Goal: Task Accomplishment & Management: Use online tool/utility

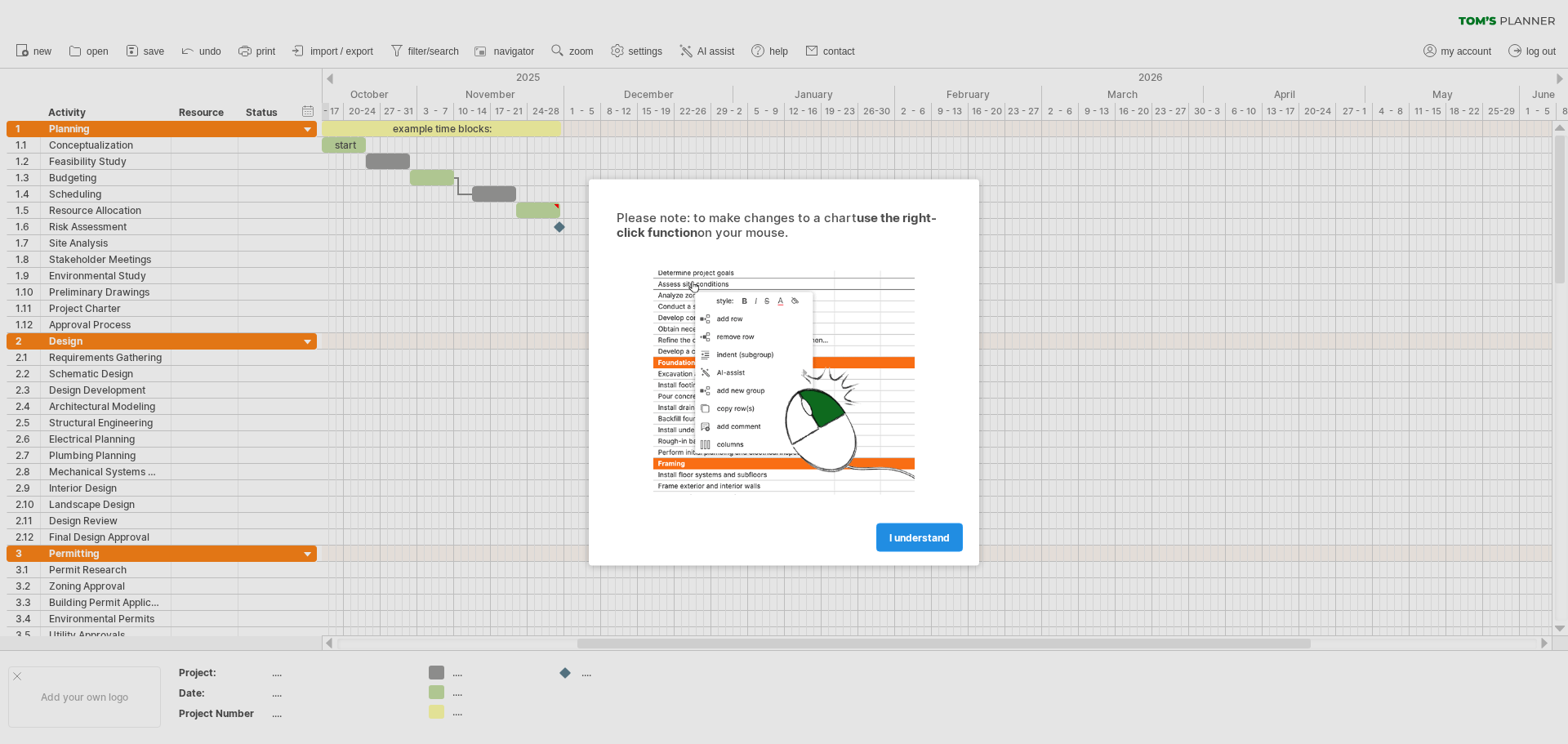
click at [884, 533] on link "I understand" at bounding box center [919, 536] width 86 height 28
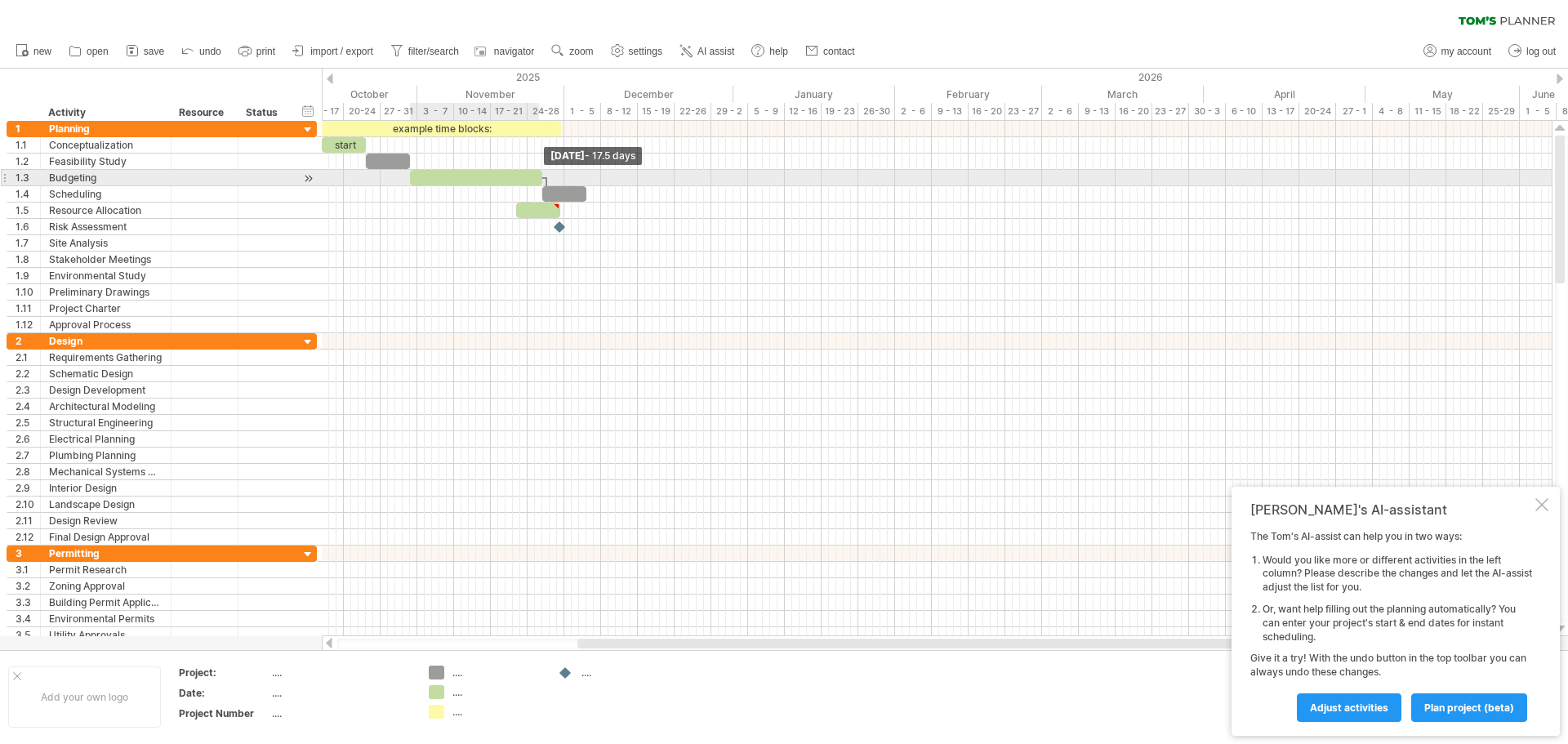
drag, startPoint x: 453, startPoint y: 181, endPoint x: 570, endPoint y: 186, distance: 117.1
click at [549, 186] on div "example time blocks: start [DATE] - 17.5 days" at bounding box center [935, 378] width 1229 height 515
drag, startPoint x: 543, startPoint y: 175, endPoint x: 499, endPoint y: 175, distance: 44.0
click at [539, 175] on span at bounding box center [542, 177] width 6 height 16
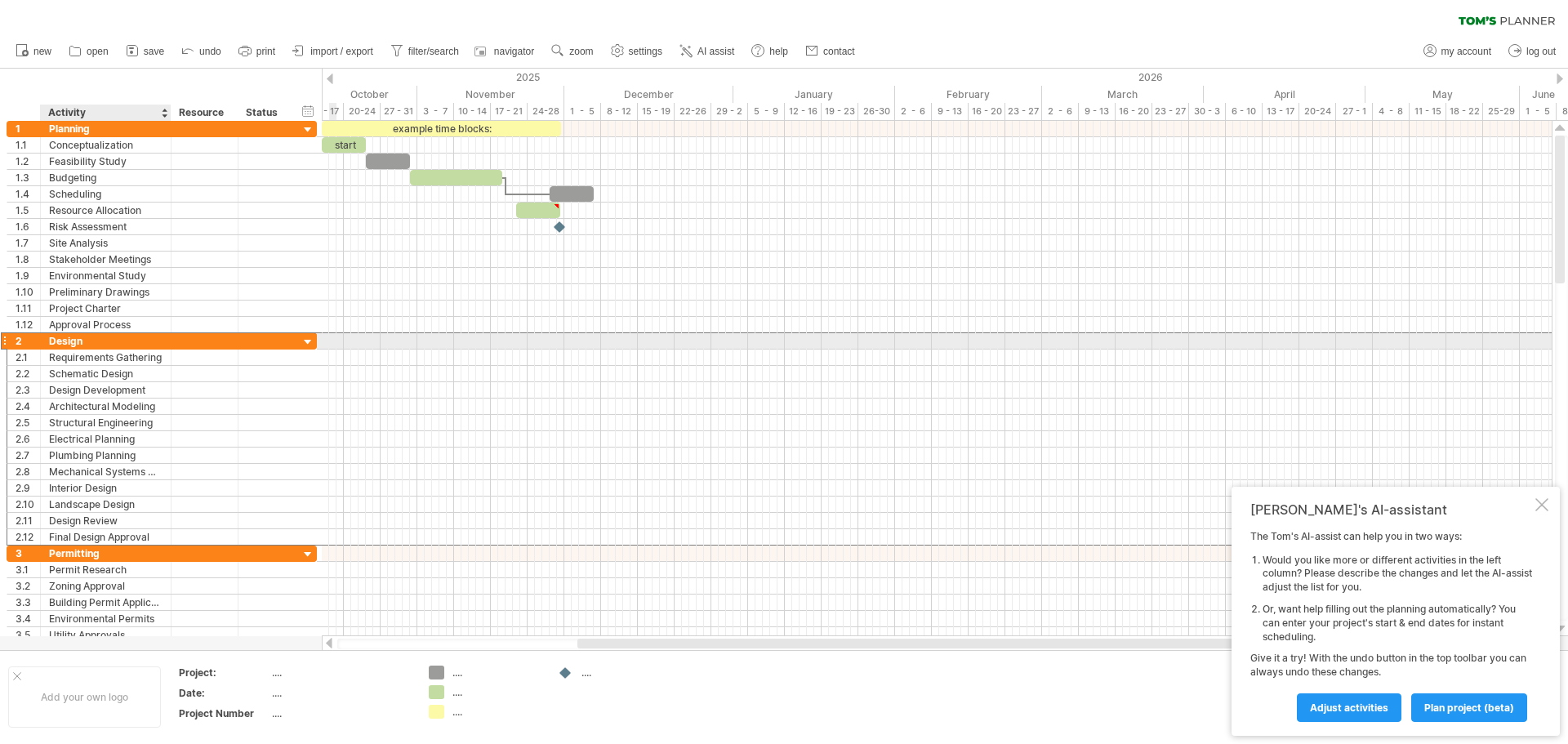
click at [159, 337] on div "Design" at bounding box center [106, 341] width 114 height 16
click at [314, 337] on div at bounding box center [308, 343] width 16 height 16
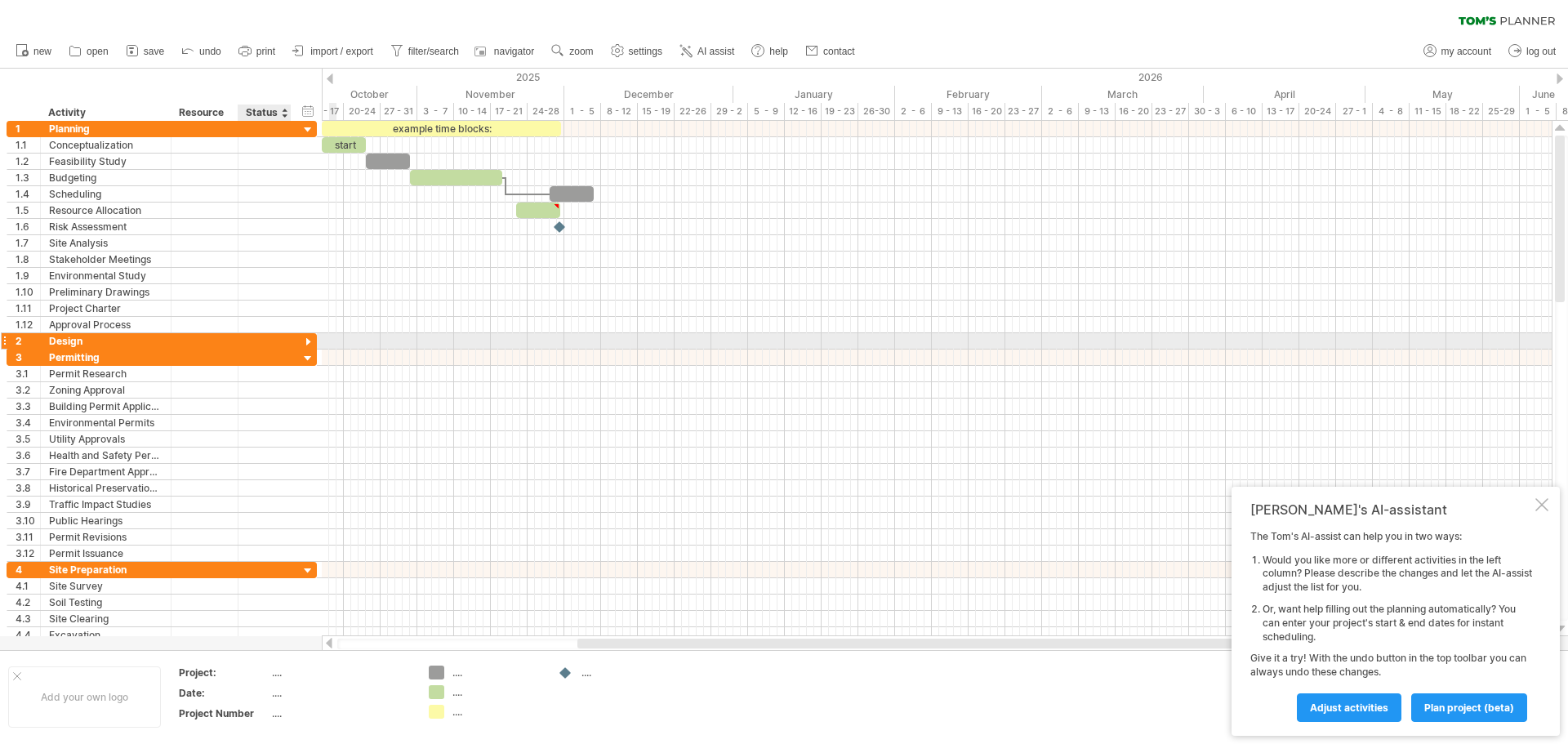
click at [313, 337] on div at bounding box center [308, 343] width 16 height 16
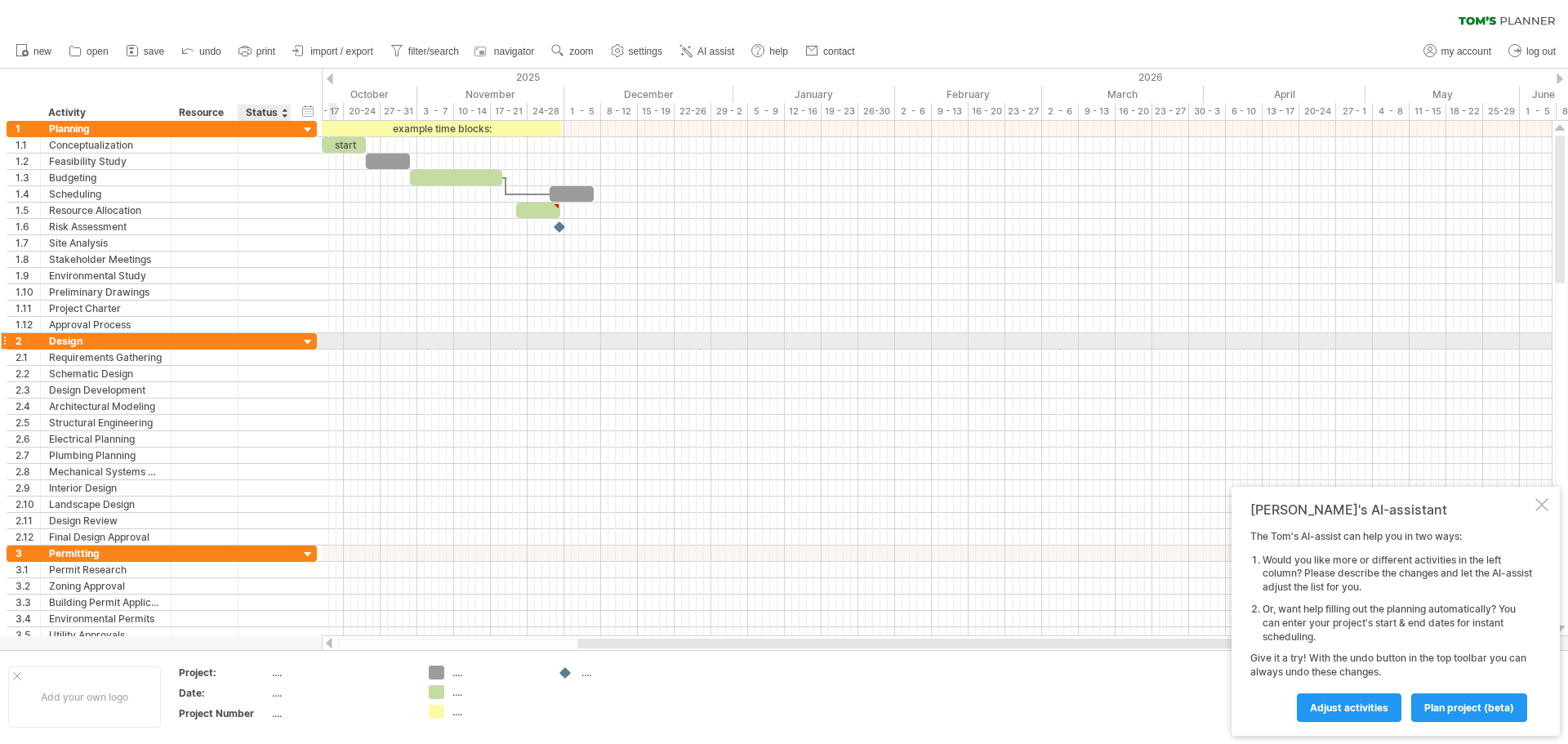
click at [313, 337] on div at bounding box center [308, 343] width 16 height 16
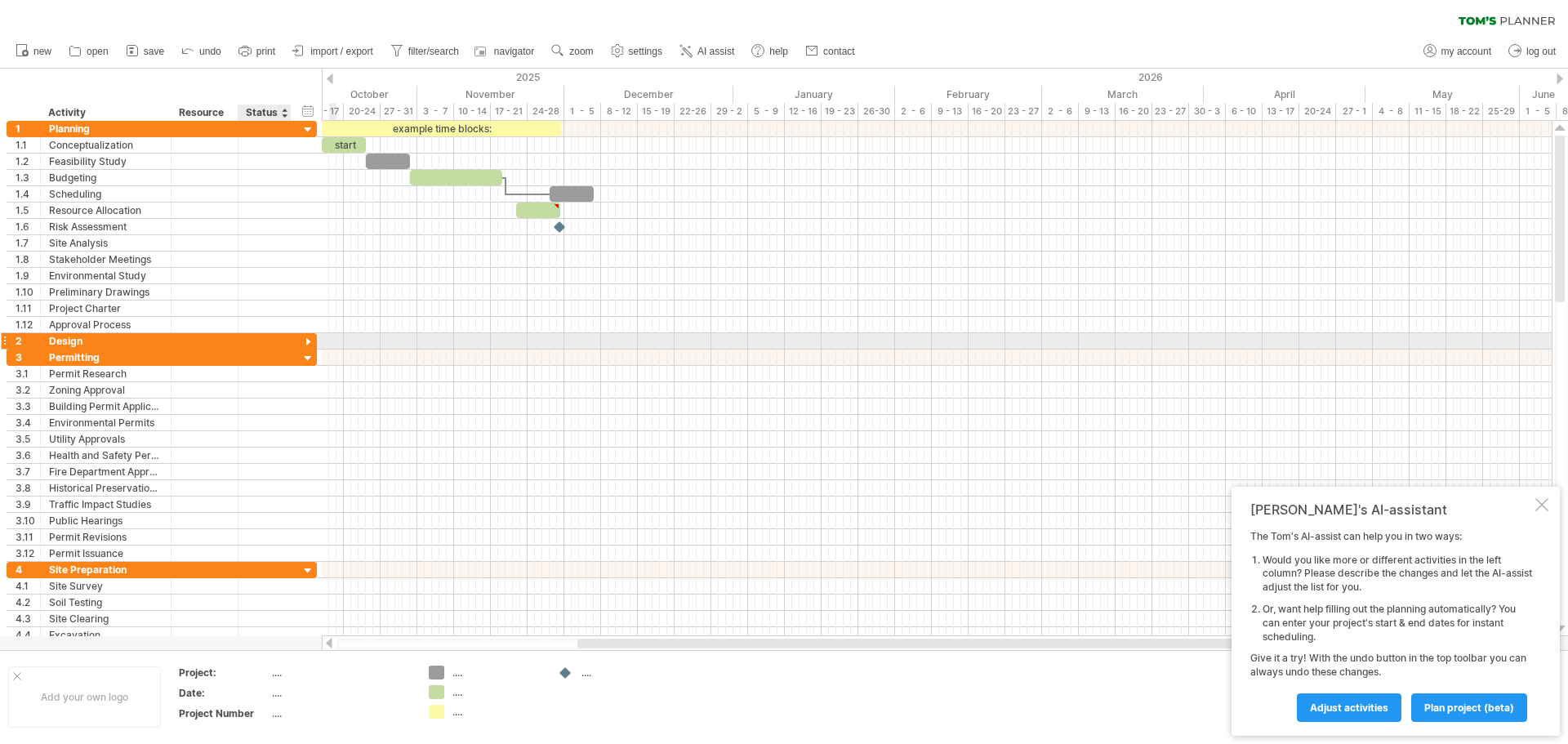
click at [313, 337] on div at bounding box center [308, 343] width 16 height 16
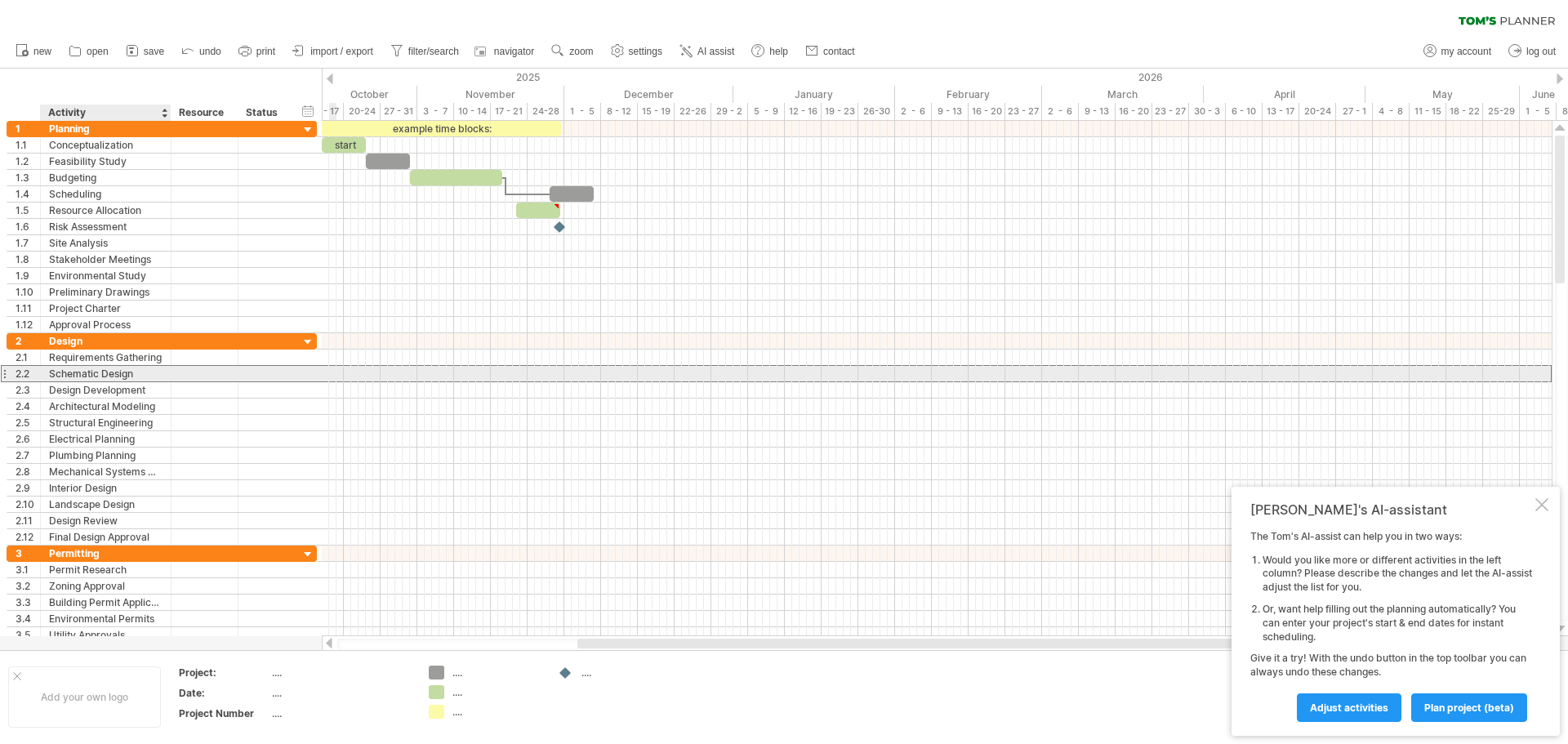
click at [93, 376] on div "Schematic Design" at bounding box center [106, 373] width 114 height 16
click at [129, 374] on input "**********" at bounding box center [106, 373] width 114 height 16
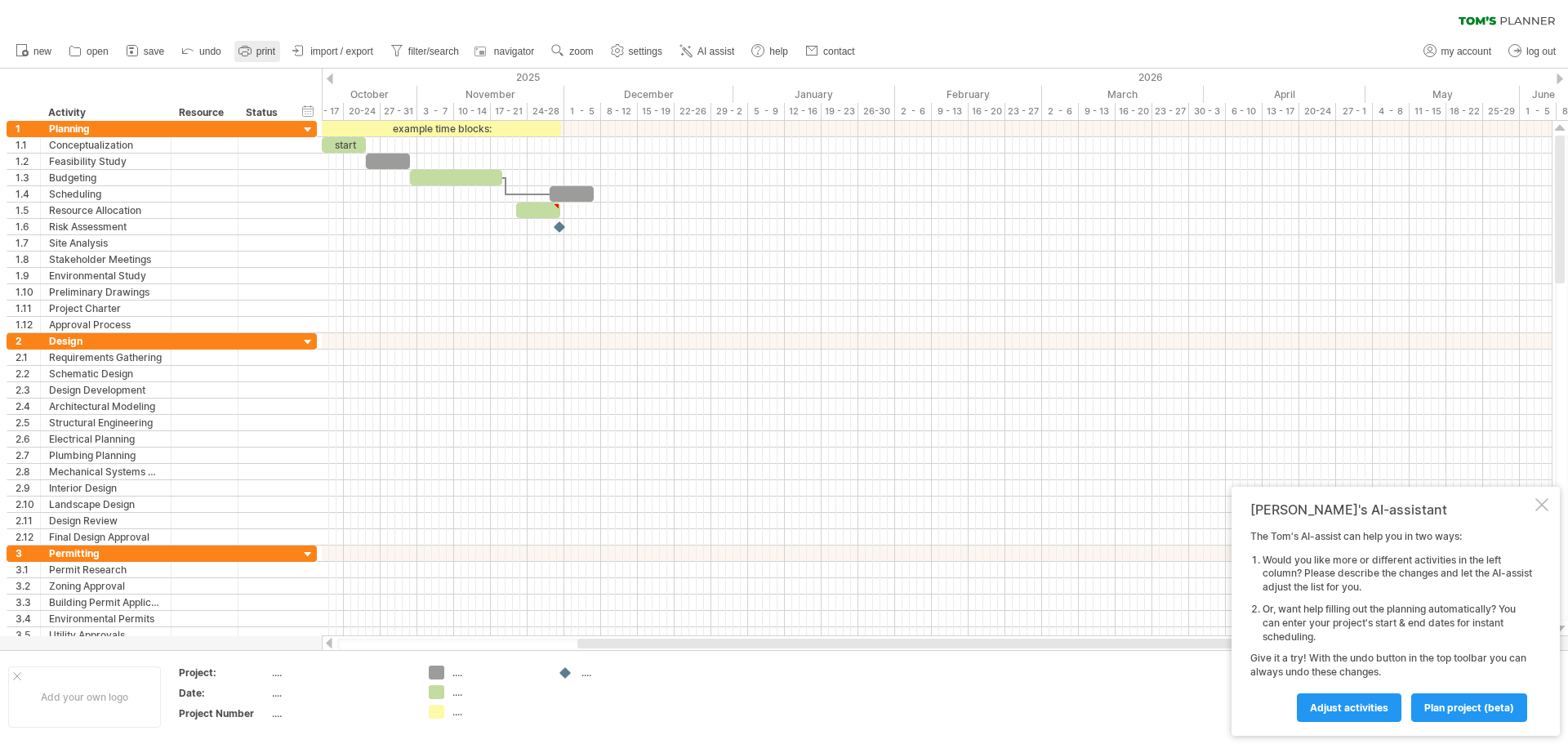
click at [254, 46] on link "print" at bounding box center [257, 51] width 46 height 21
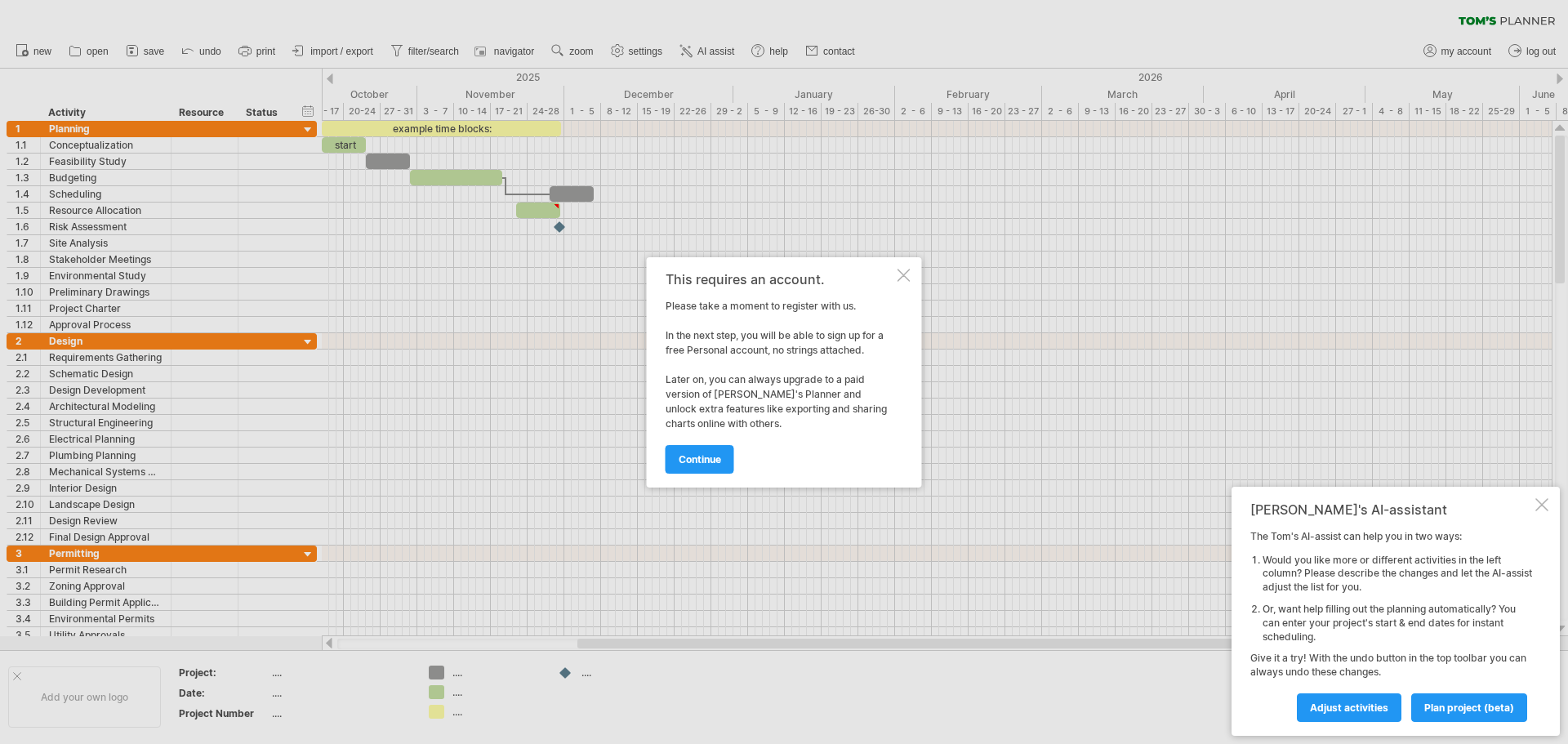
drag, startPoint x: 771, startPoint y: 355, endPoint x: 849, endPoint y: 357, distance: 78.0
click at [849, 357] on div "This requires an account. Please take a moment to register with us. In the next…" at bounding box center [779, 372] width 229 height 201
click at [889, 277] on div "This requires an account." at bounding box center [779, 279] width 229 height 15
click at [898, 277] on div at bounding box center [903, 276] width 13 height 13
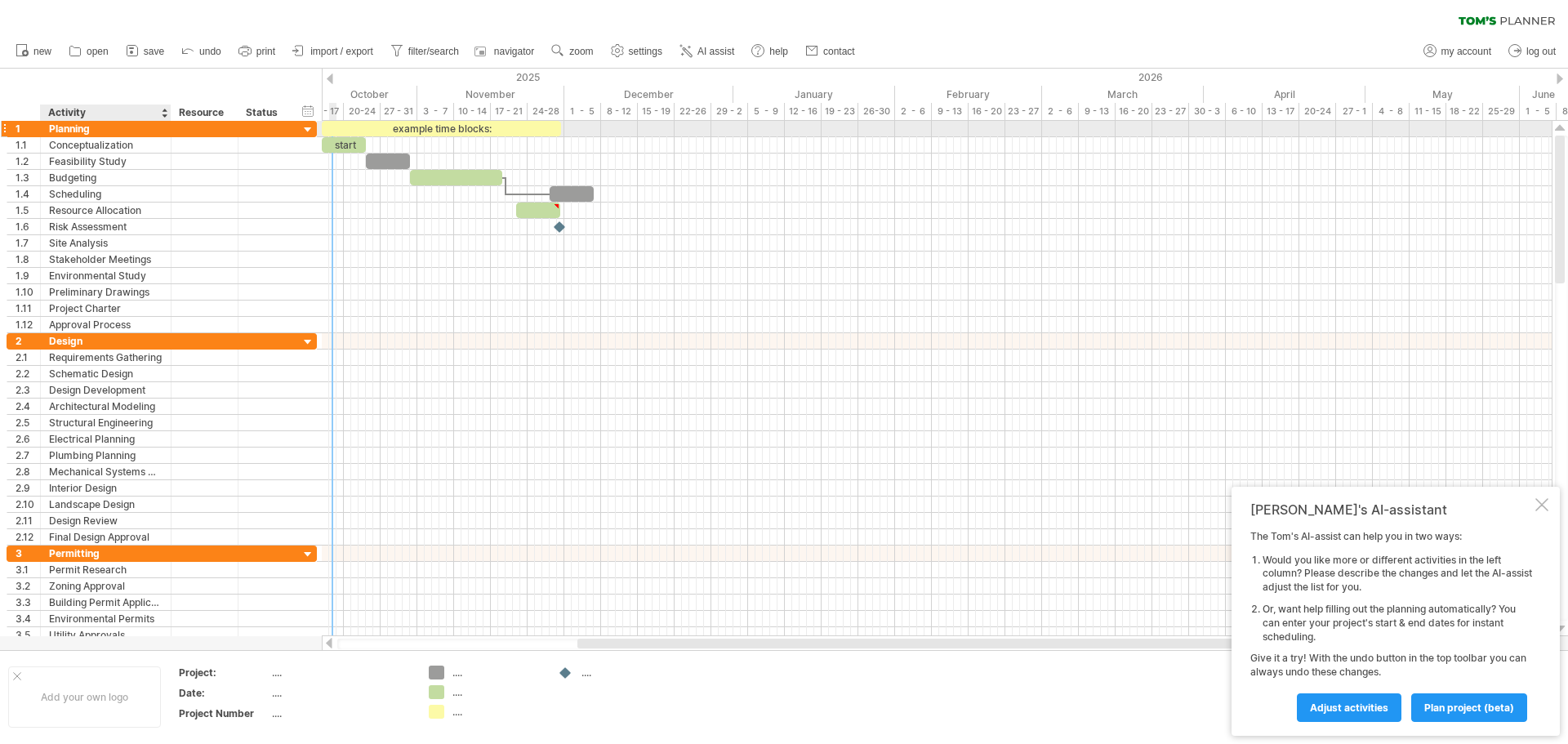
click at [93, 130] on div "Planning" at bounding box center [106, 129] width 114 height 16
click at [312, 127] on div at bounding box center [308, 130] width 16 height 16
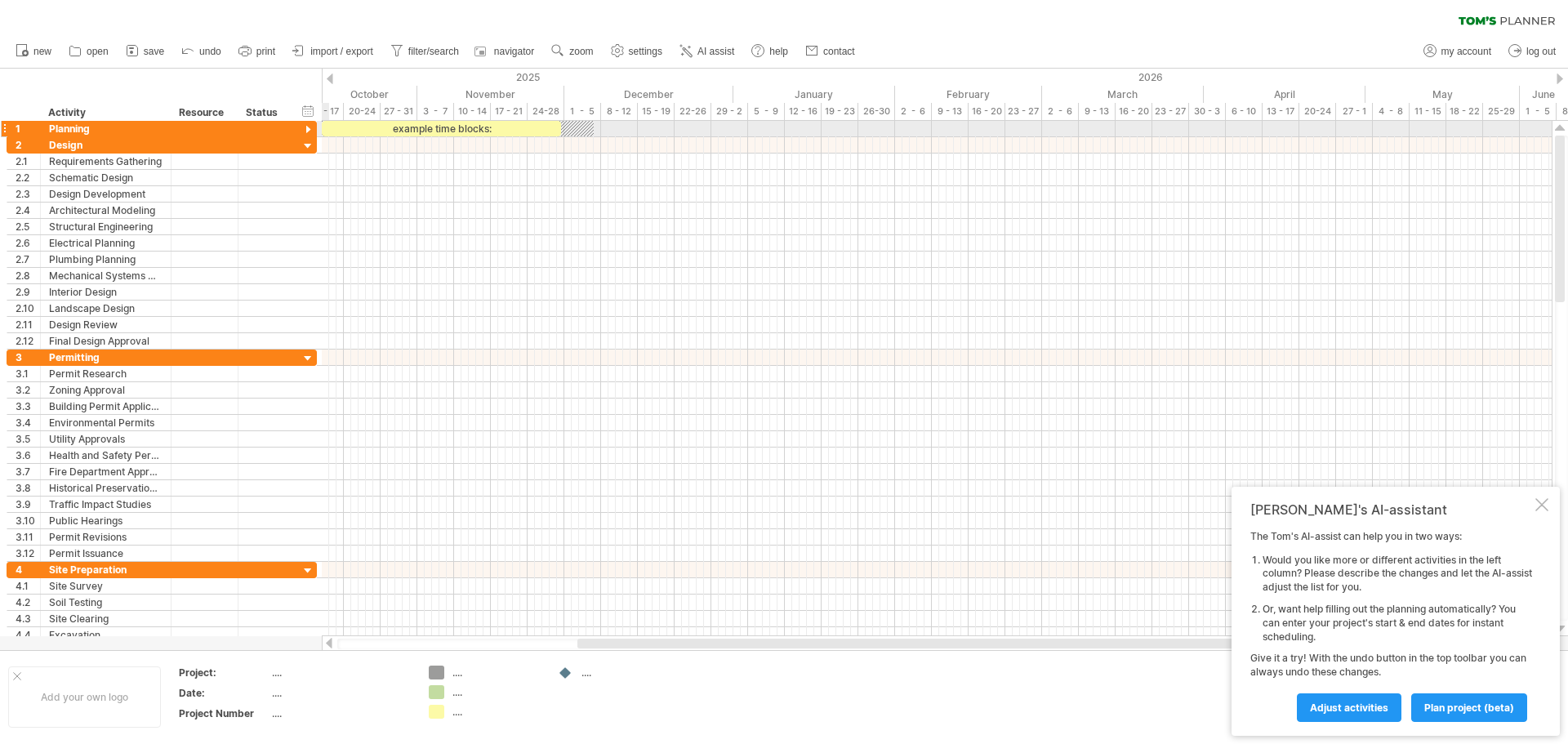
click at [312, 127] on div at bounding box center [308, 130] width 16 height 16
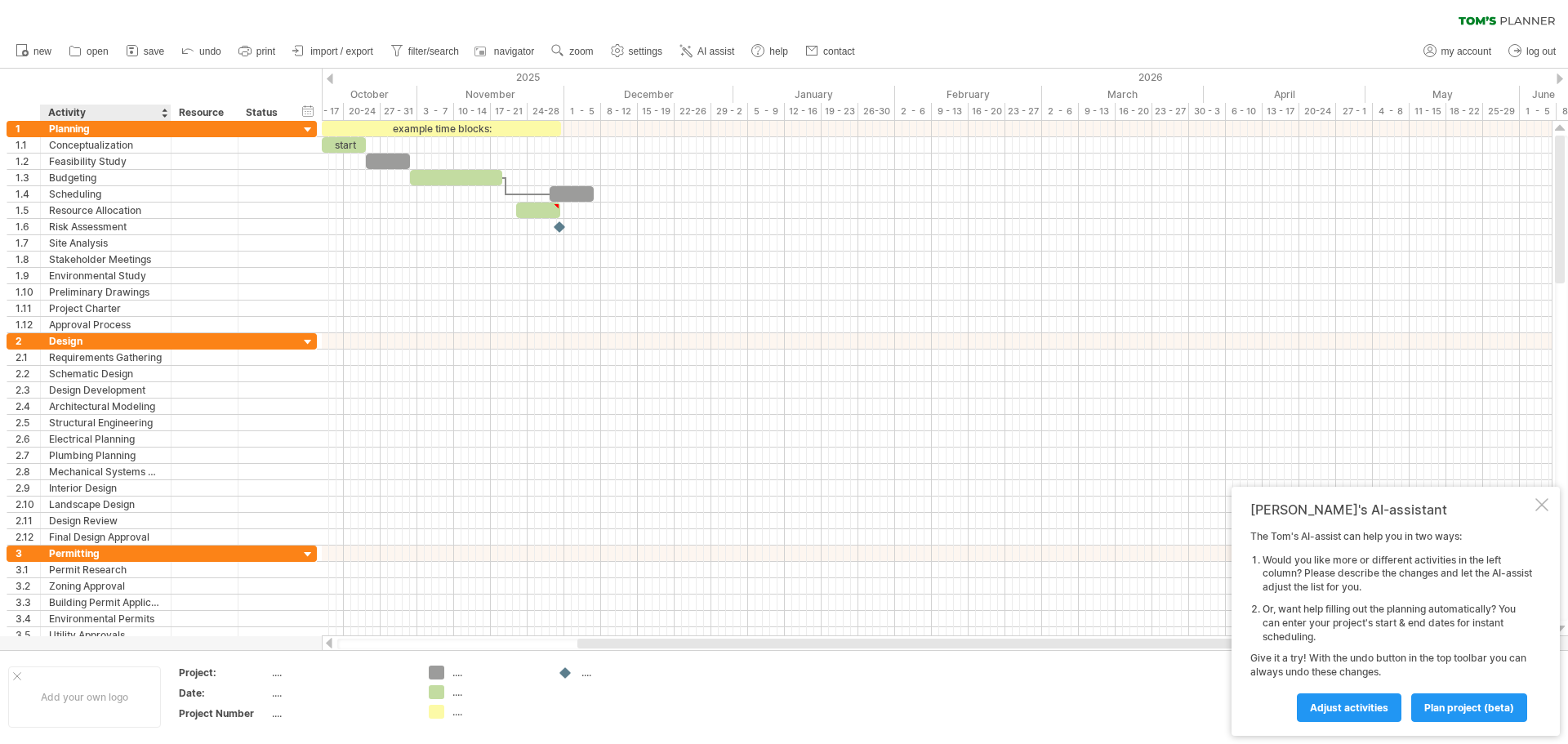
click at [137, 118] on div "Activity" at bounding box center [105, 113] width 114 height 17
click at [102, 130] on div "Planning" at bounding box center [106, 129] width 114 height 16
type input "********"
click at [164, 109] on div at bounding box center [163, 113] width 6 height 17
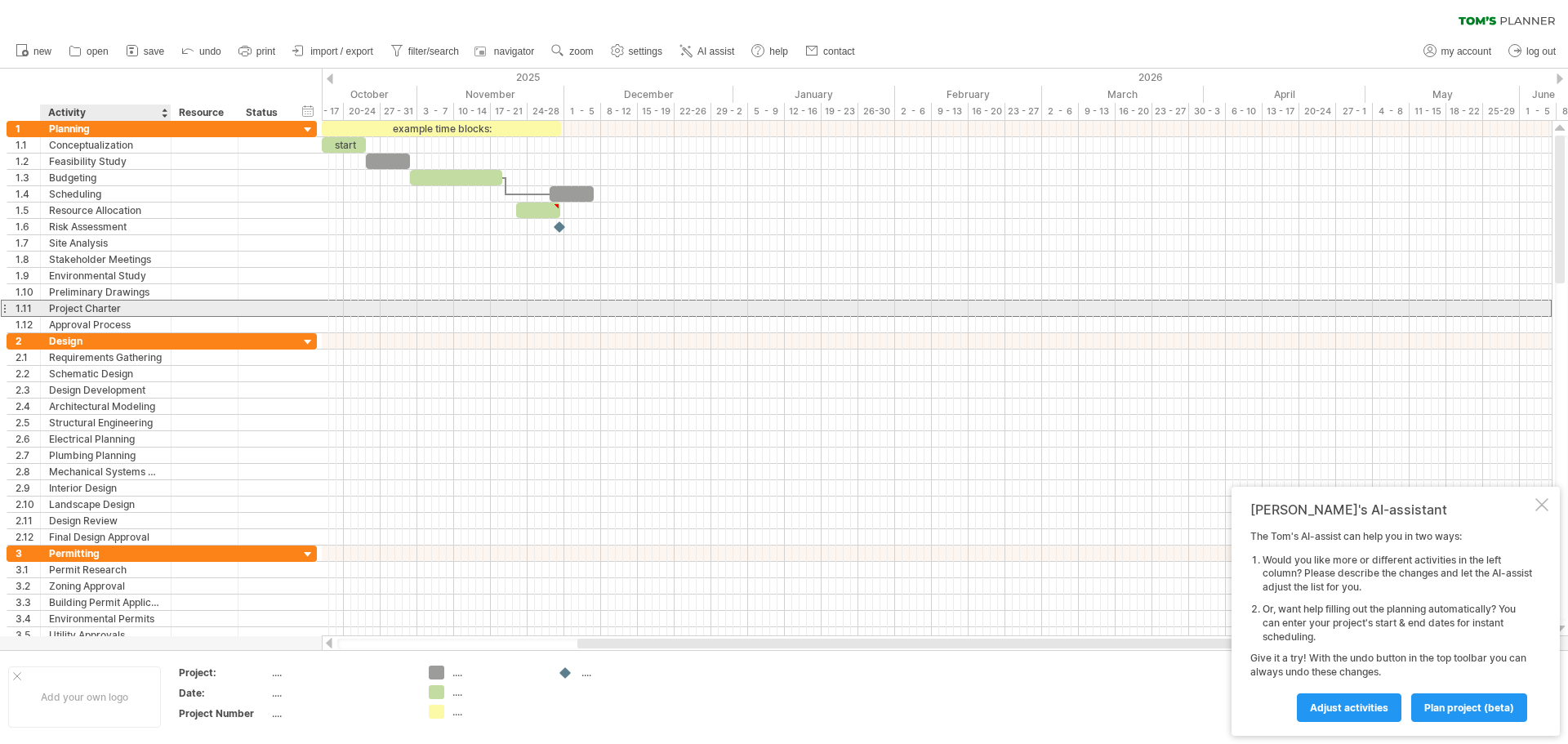
click at [197, 306] on div at bounding box center [205, 308] width 50 height 16
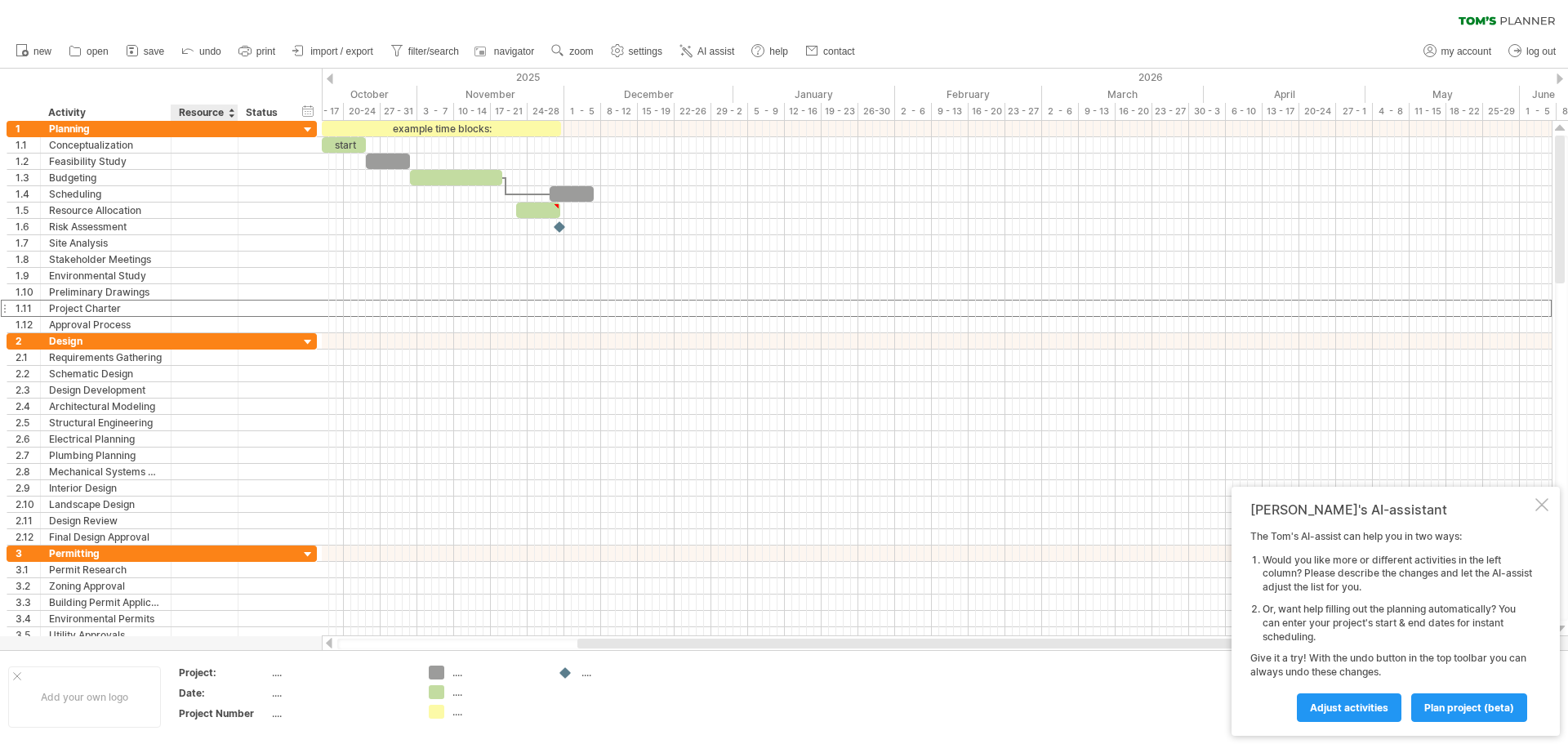
click at [219, 116] on div "Resource" at bounding box center [204, 113] width 50 height 17
click at [246, 115] on div "Status" at bounding box center [263, 113] width 36 height 17
click at [274, 227] on div at bounding box center [264, 226] width 36 height 16
click at [217, 107] on div "Resource" at bounding box center [204, 113] width 50 height 17
drag, startPoint x: 226, startPoint y: 111, endPoint x: 182, endPoint y: 110, distance: 44.0
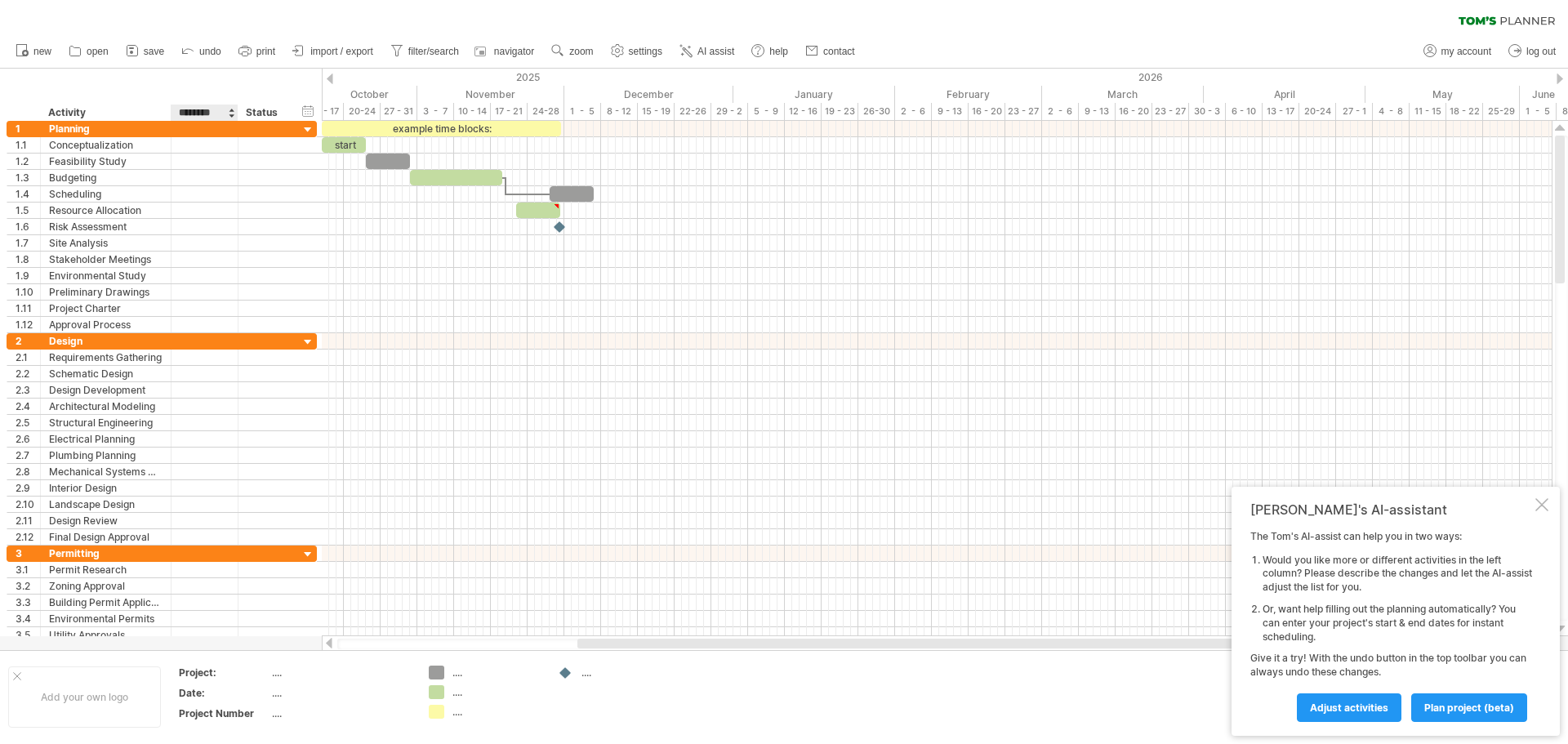
click at [185, 110] on input "********" at bounding box center [204, 113] width 50 height 17
type input "*"
type input "*****"
click at [275, 118] on div "Status" at bounding box center [263, 113] width 36 height 17
type input "*"
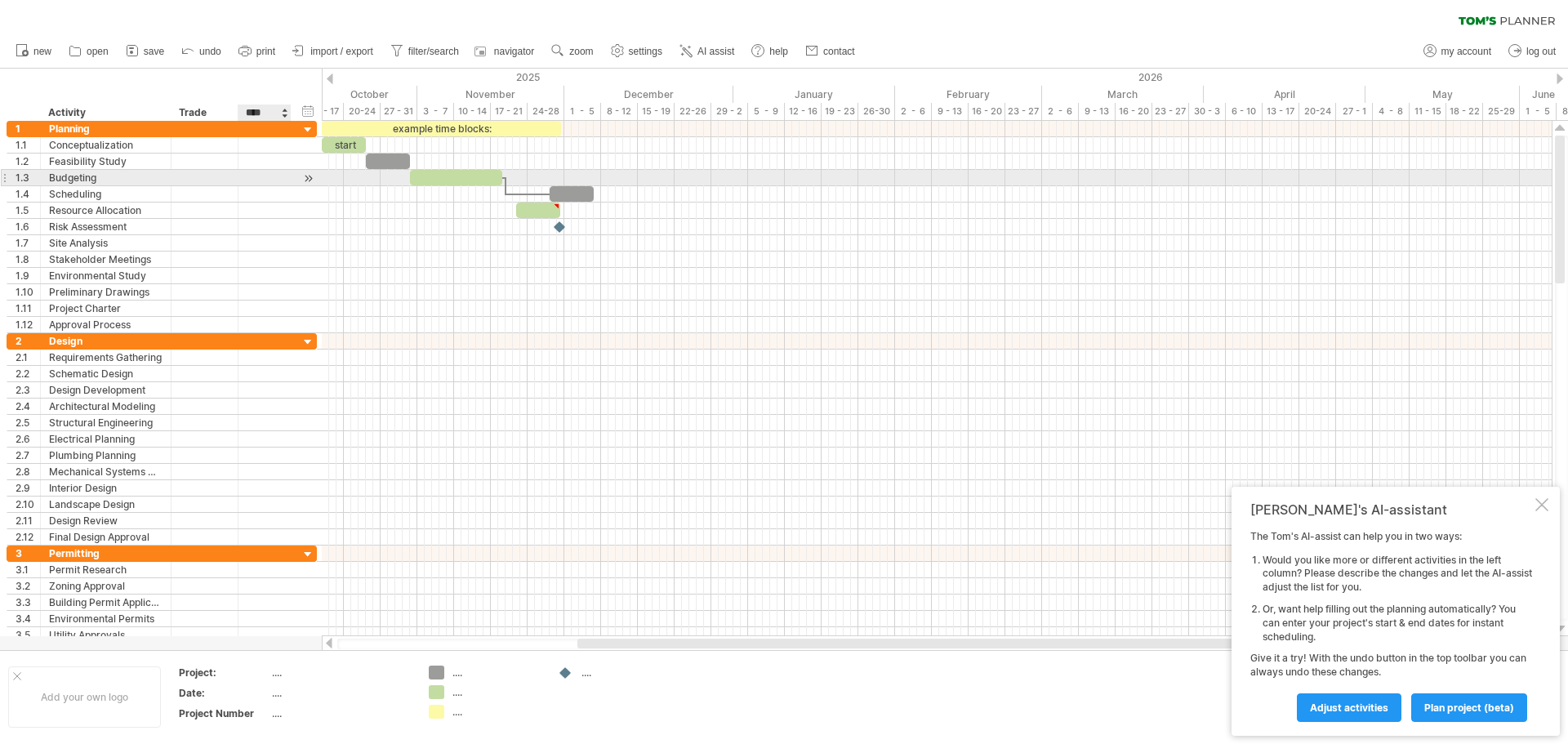
type input "****"
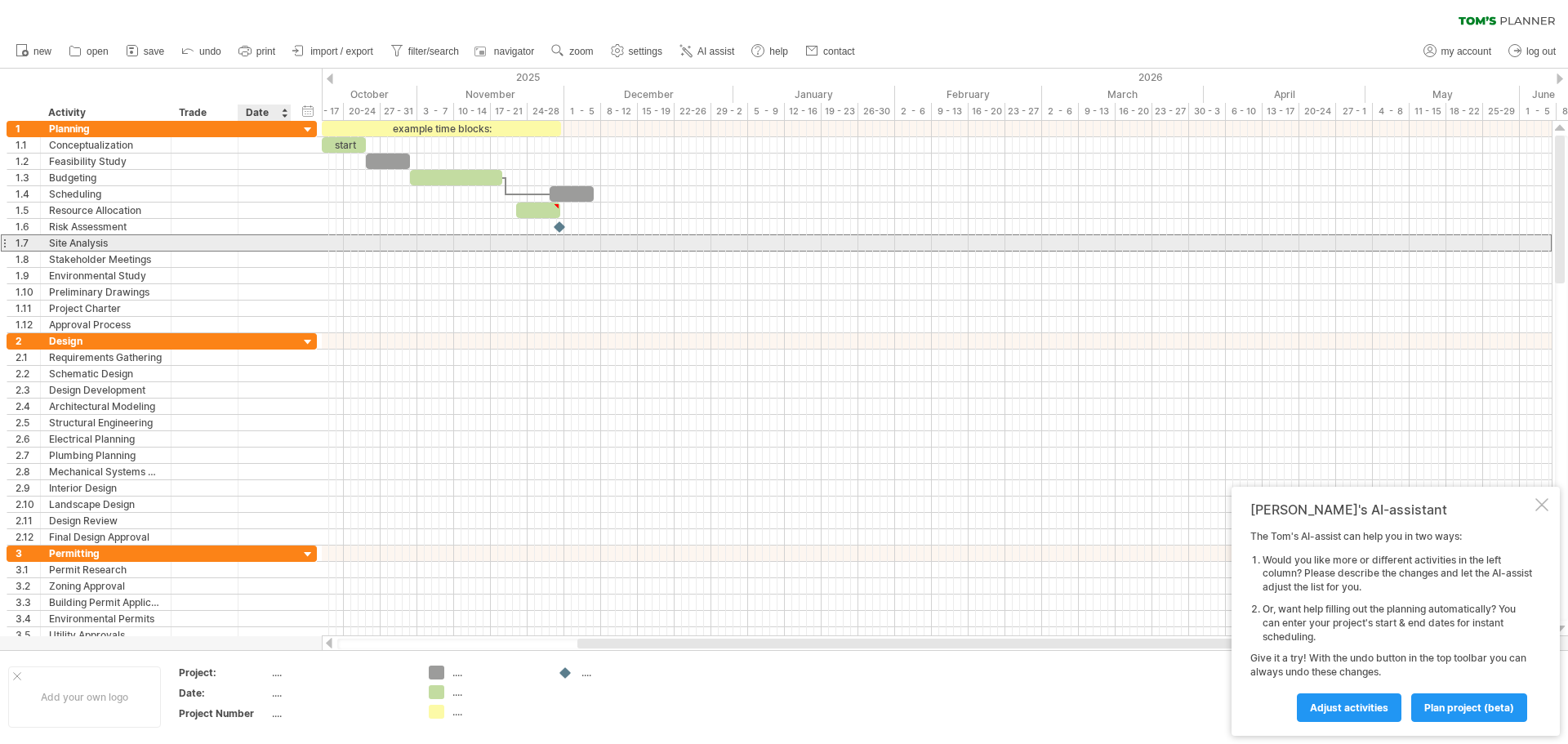
click at [317, 236] on div "**********" at bounding box center [162, 242] width 310 height 17
click at [492, 113] on div "17 - 21" at bounding box center [510, 111] width 37 height 17
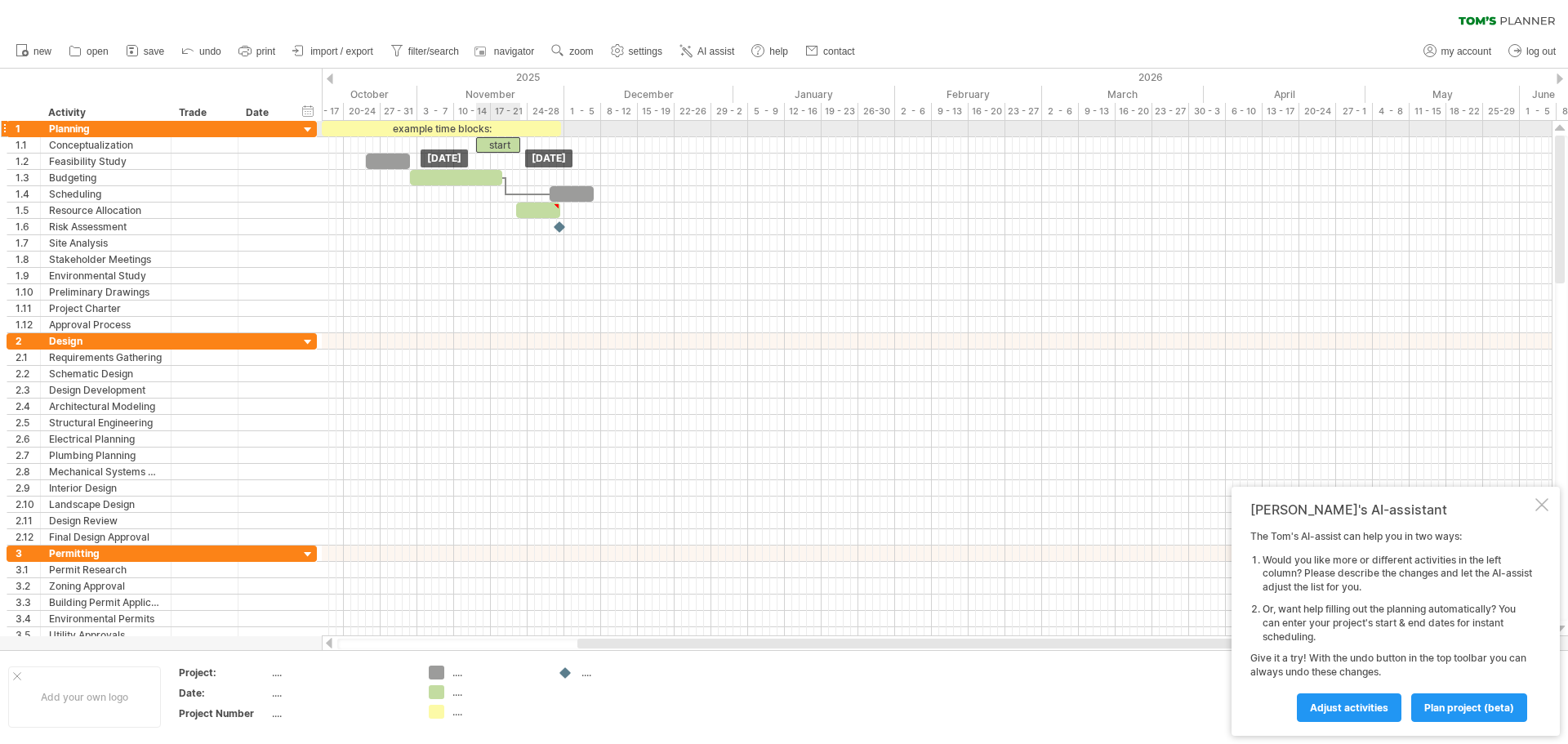
drag, startPoint x: 347, startPoint y: 143, endPoint x: 500, endPoint y: 136, distance: 153.2
click at [417, 136] on div "example time blocks: start" at bounding box center [417, 227] width 0 height 212
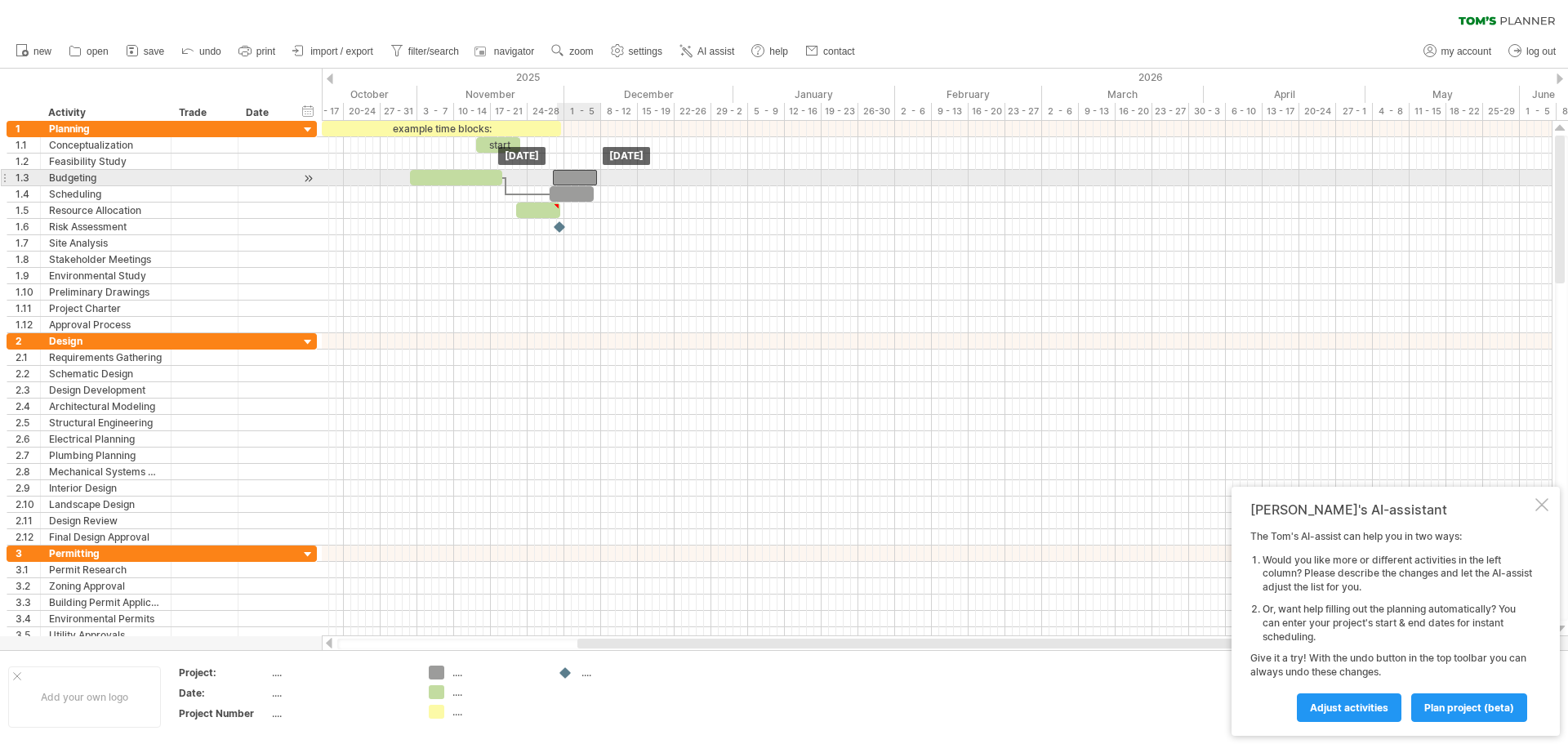
drag, startPoint x: 392, startPoint y: 159, endPoint x: 580, endPoint y: 173, distance: 188.5
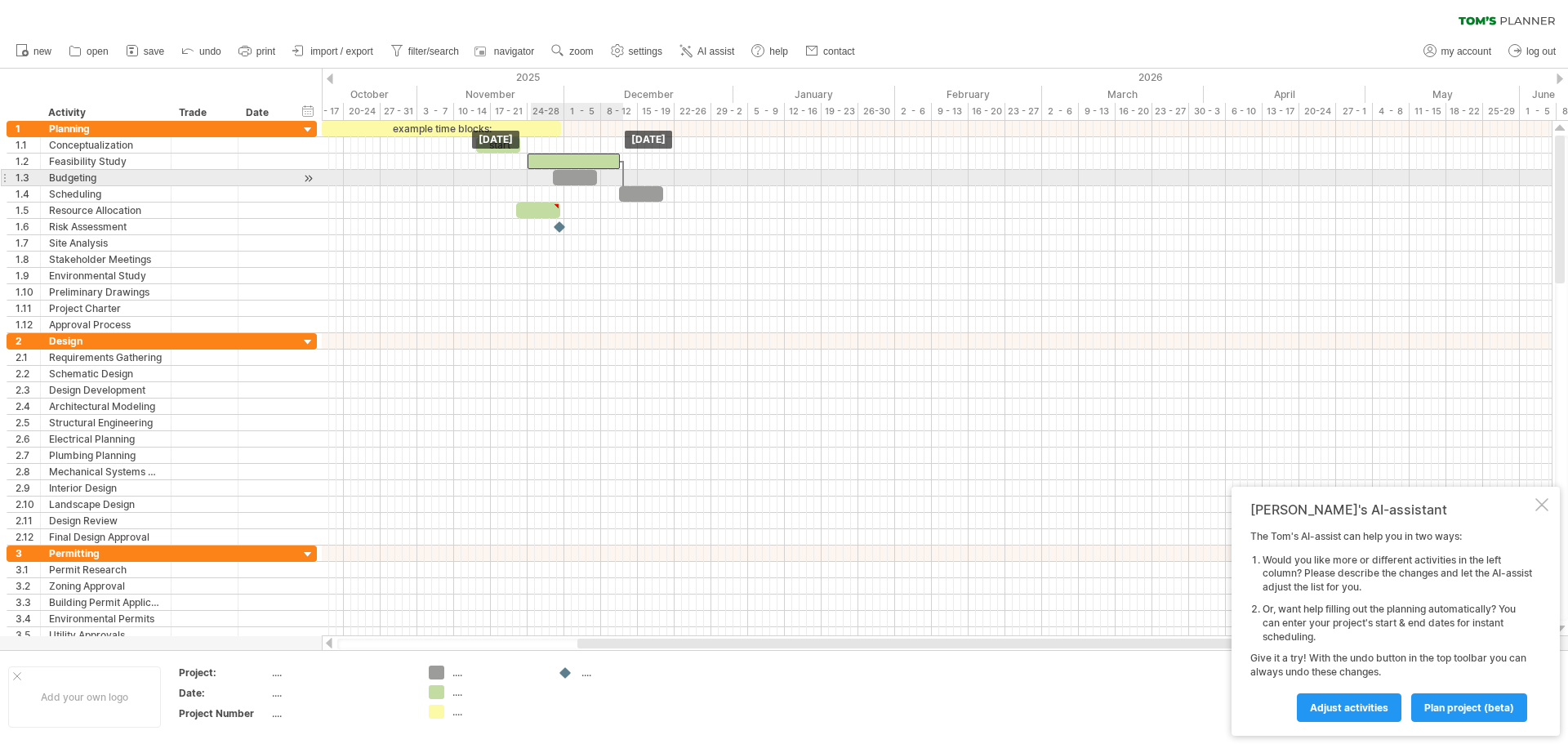
drag, startPoint x: 474, startPoint y: 184, endPoint x: 572, endPoint y: 181, distance: 98.0
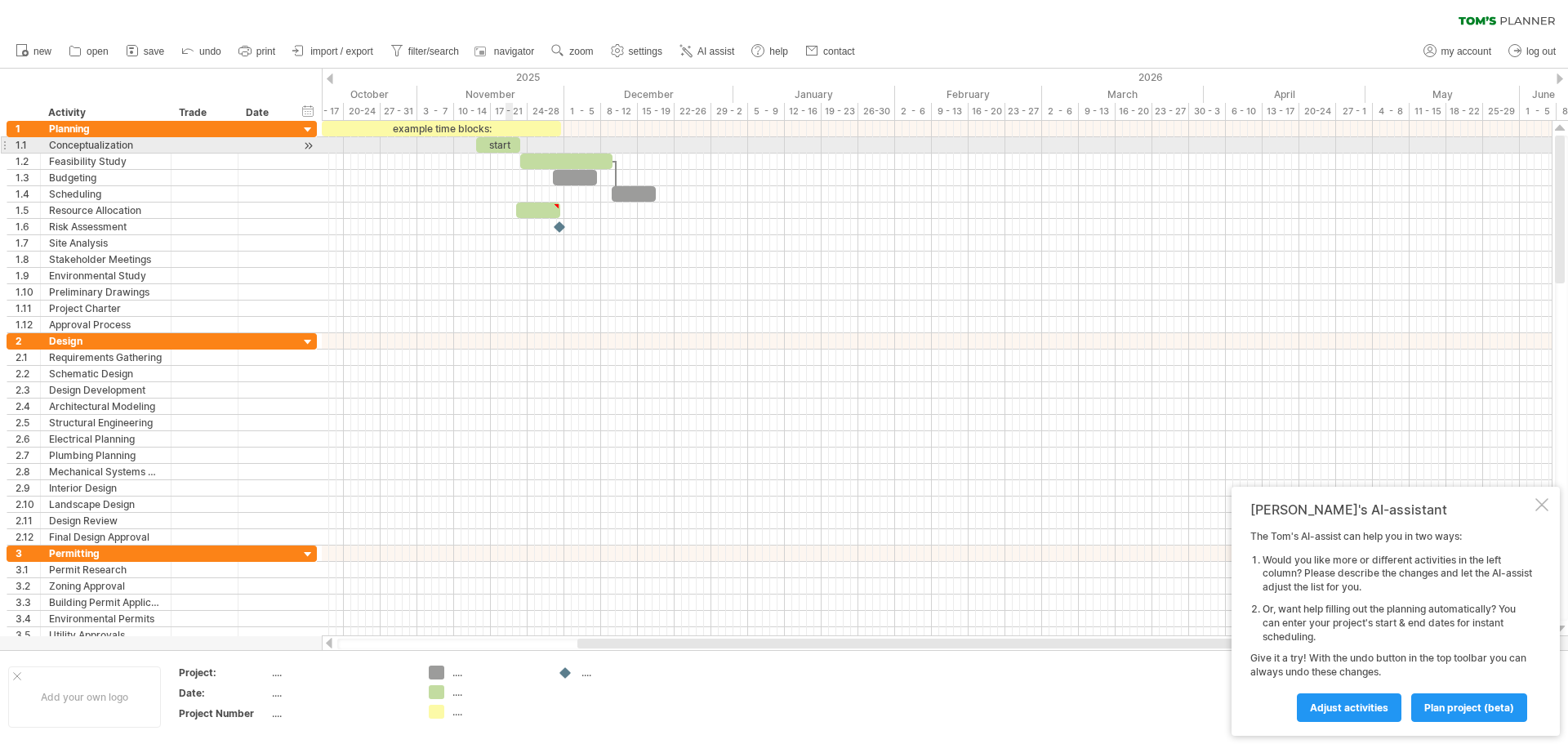
click at [512, 144] on div "start" at bounding box center [498, 144] width 44 height 16
click at [487, 147] on div "**********" at bounding box center [498, 144] width 44 height 16
click at [510, 144] on div "**********" at bounding box center [498, 144] width 44 height 16
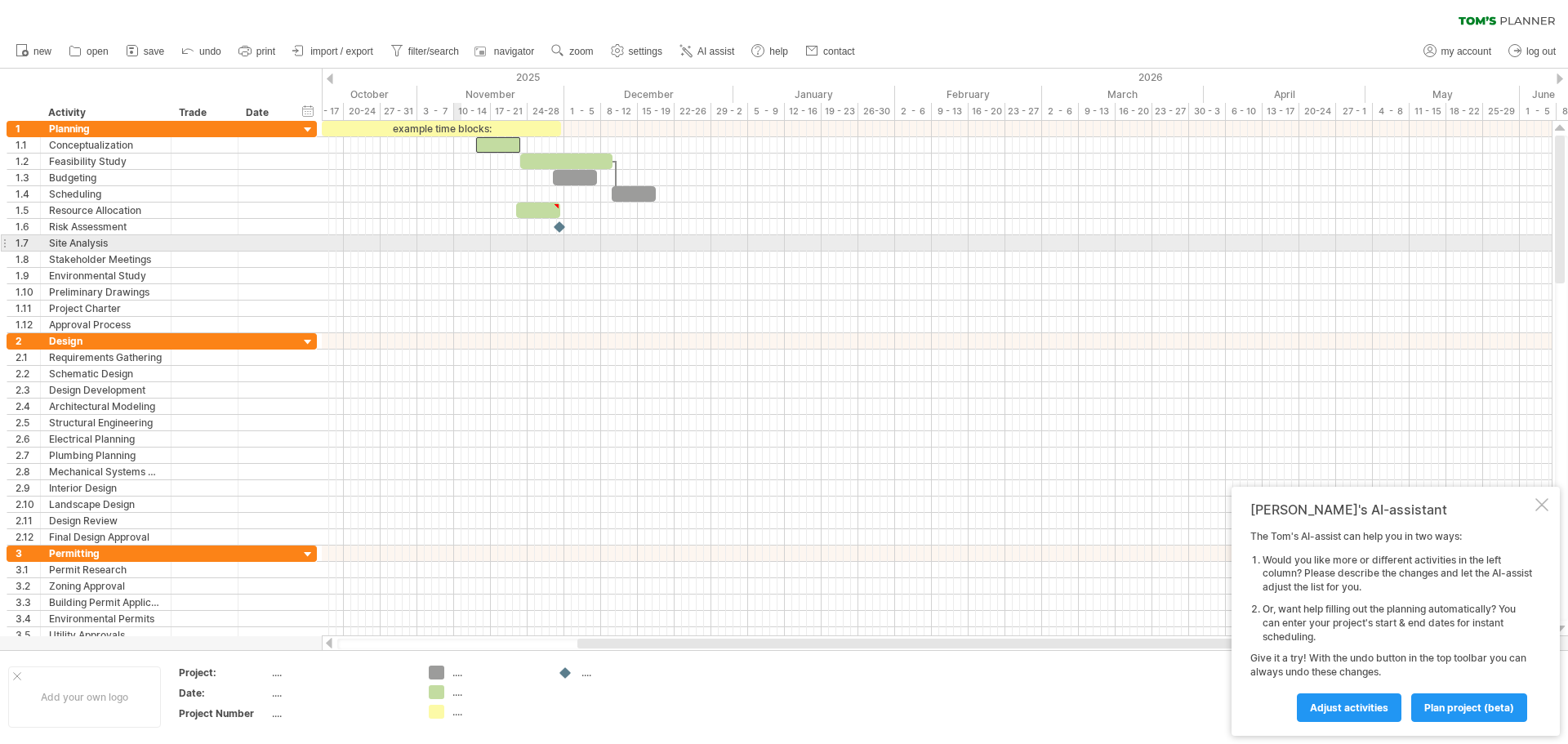
click at [456, 242] on div at bounding box center [935, 243] width 1229 height 17
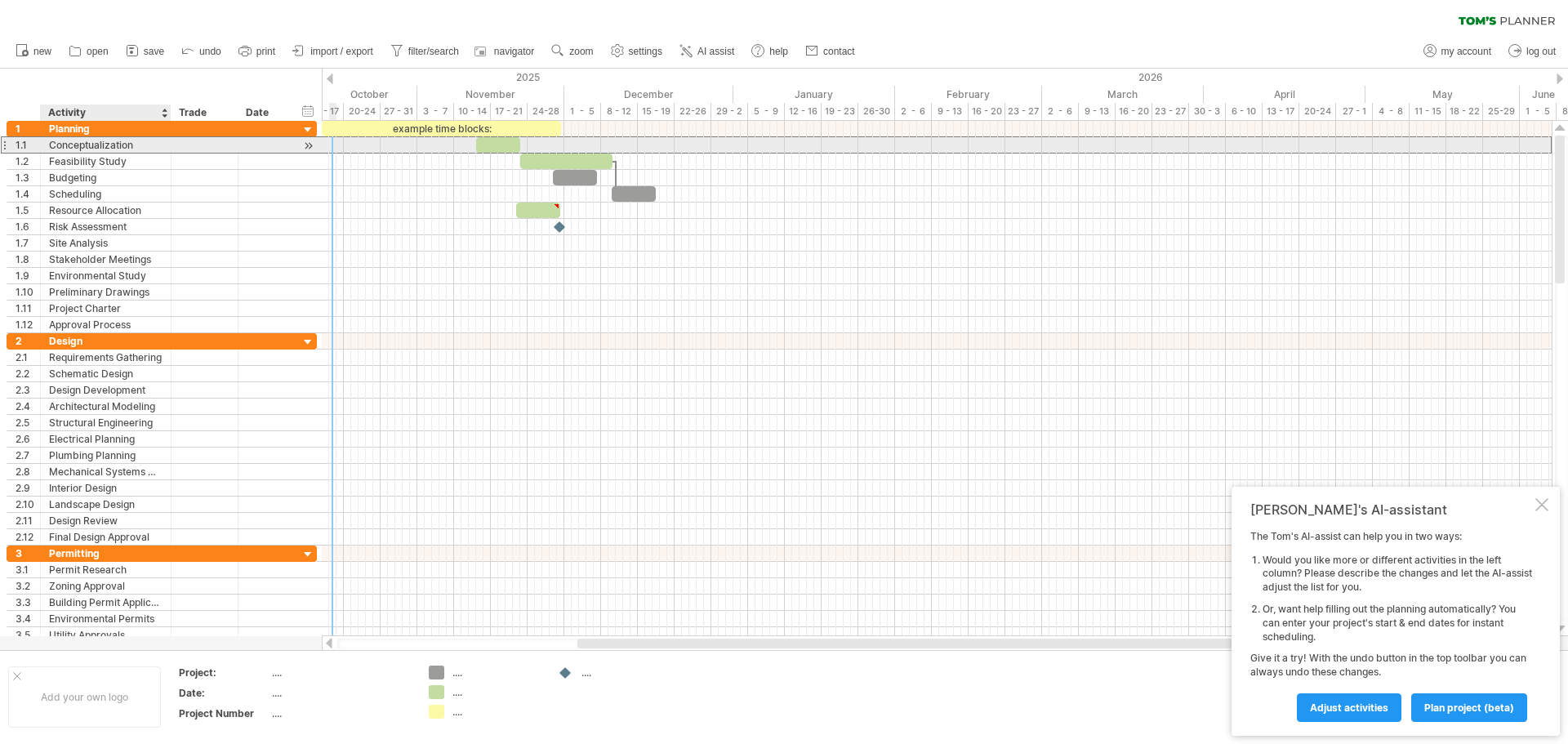
click at [146, 147] on div "Conceptualization" at bounding box center [106, 144] width 114 height 16
drag, startPoint x: 145, startPoint y: 147, endPoint x: 84, endPoint y: 146, distance: 61.0
click at [84, 146] on input "**********" at bounding box center [106, 144] width 114 height 16
type input "**********"
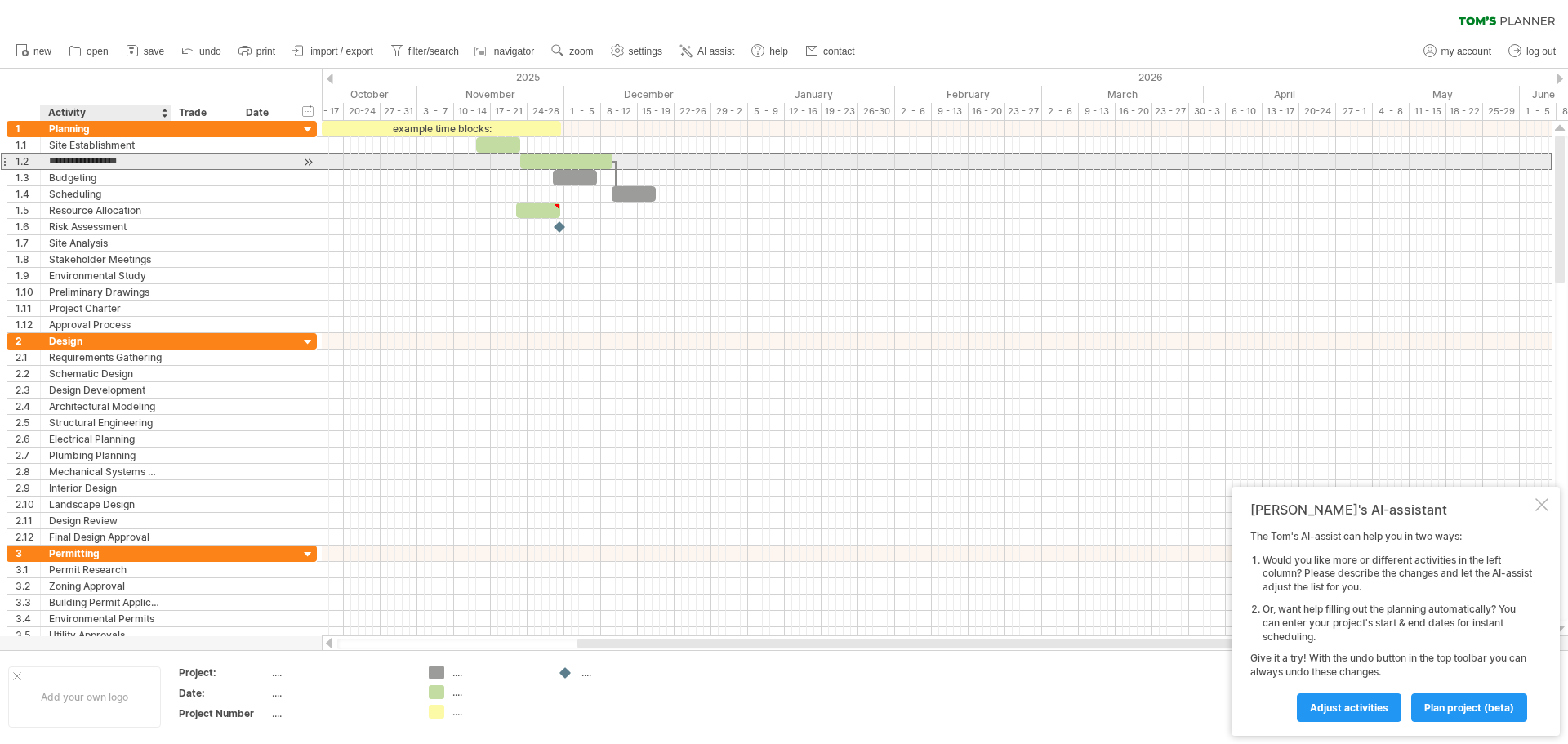
drag, startPoint x: 133, startPoint y: 163, endPoint x: 47, endPoint y: 163, distance: 86.0
click at [47, 163] on div "**********" at bounding box center [106, 161] width 130 height 16
click at [138, 162] on div "Removal Barge Capping" at bounding box center [106, 161] width 114 height 16
click at [158, 163] on input "**********" at bounding box center [106, 161] width 114 height 16
click at [91, 161] on input "**********" at bounding box center [106, 161] width 114 height 16
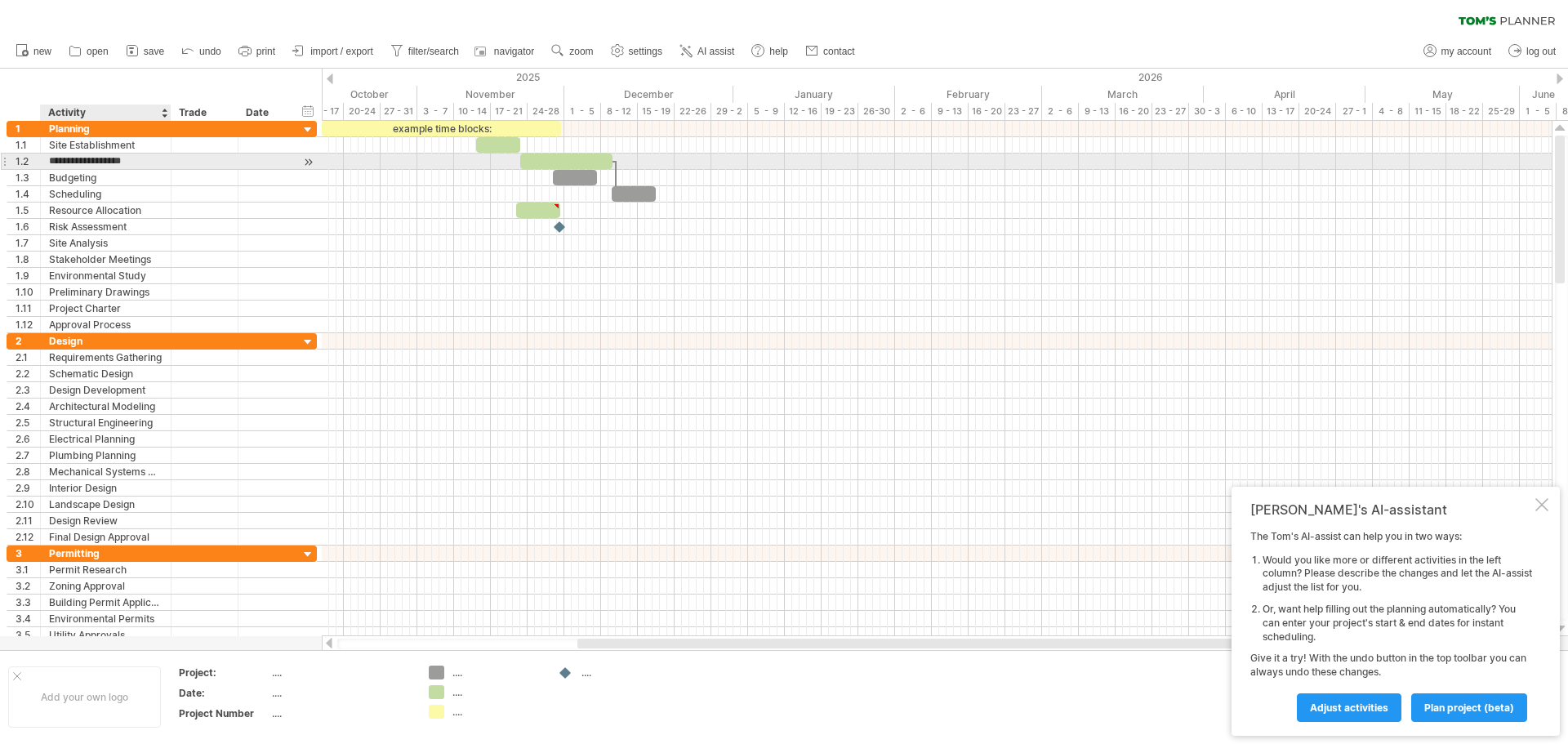
type input "**********"
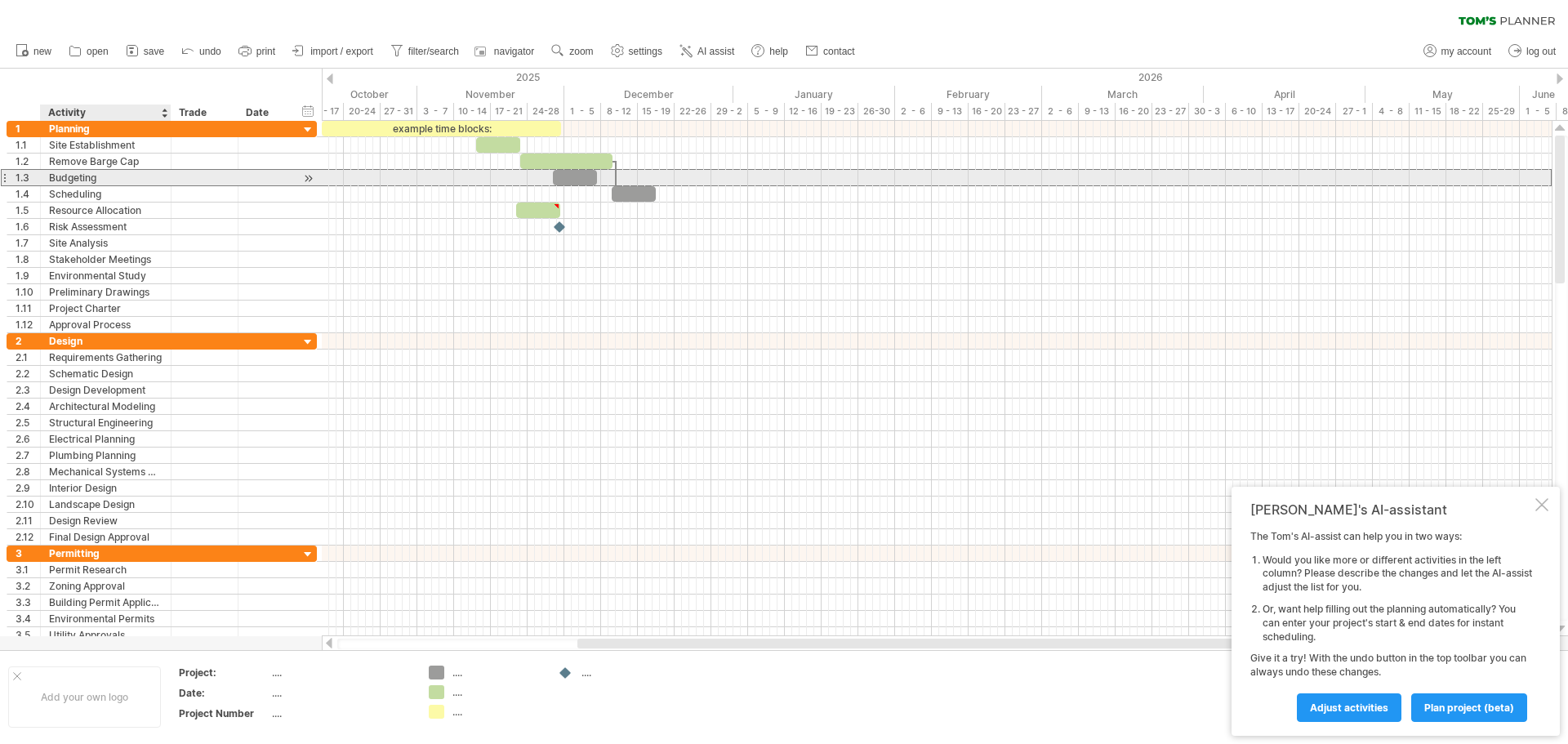
click at [109, 181] on div "Budgeting" at bounding box center [106, 177] width 114 height 16
drag, startPoint x: 109, startPoint y: 181, endPoint x: 48, endPoint y: 182, distance: 61.0
click at [48, 182] on div "********* Budgeting" at bounding box center [106, 177] width 130 height 16
type input "**********"
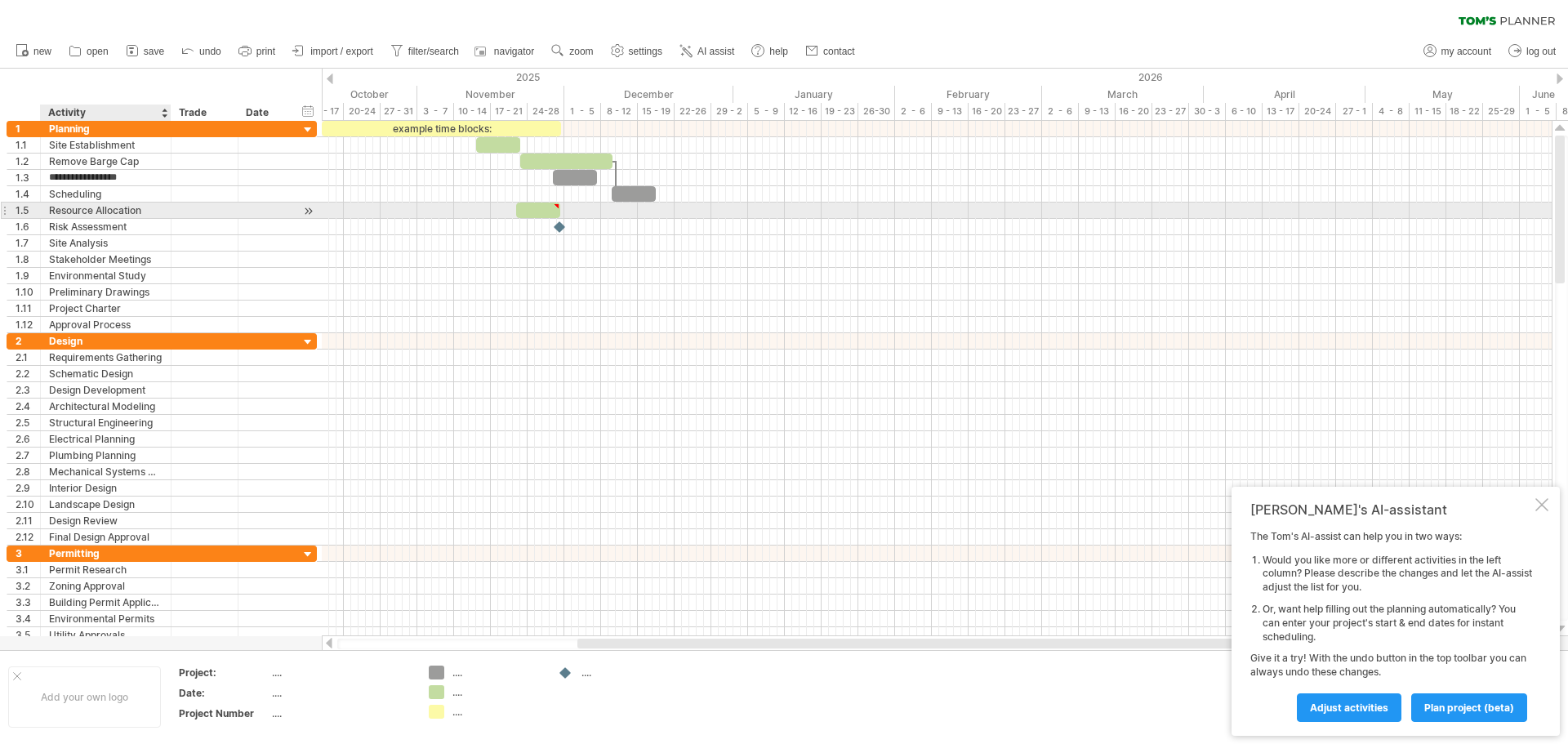
click at [95, 210] on div "Resource Allocation" at bounding box center [106, 210] width 114 height 16
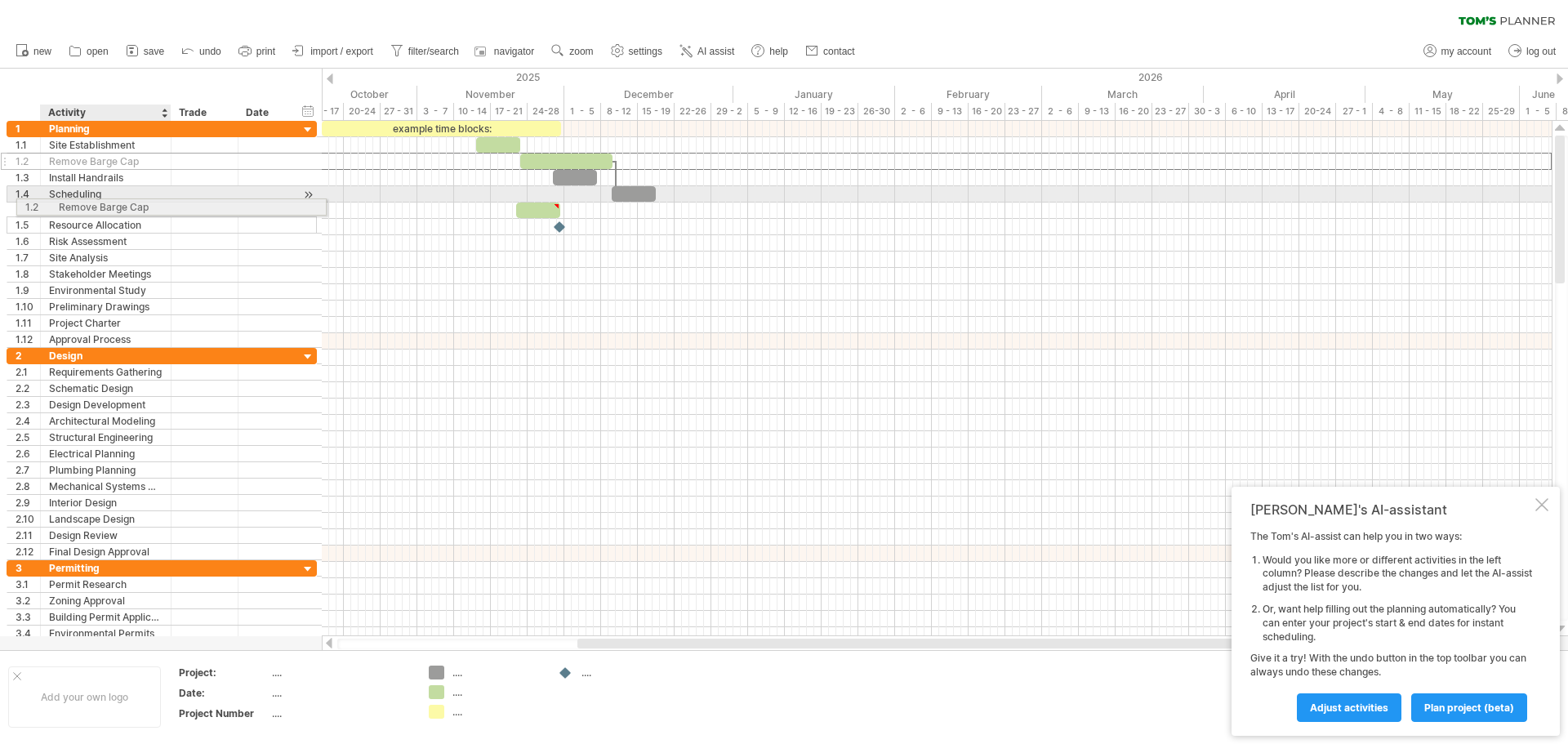
drag, startPoint x: 62, startPoint y: 160, endPoint x: 66, endPoint y: 203, distance: 43.2
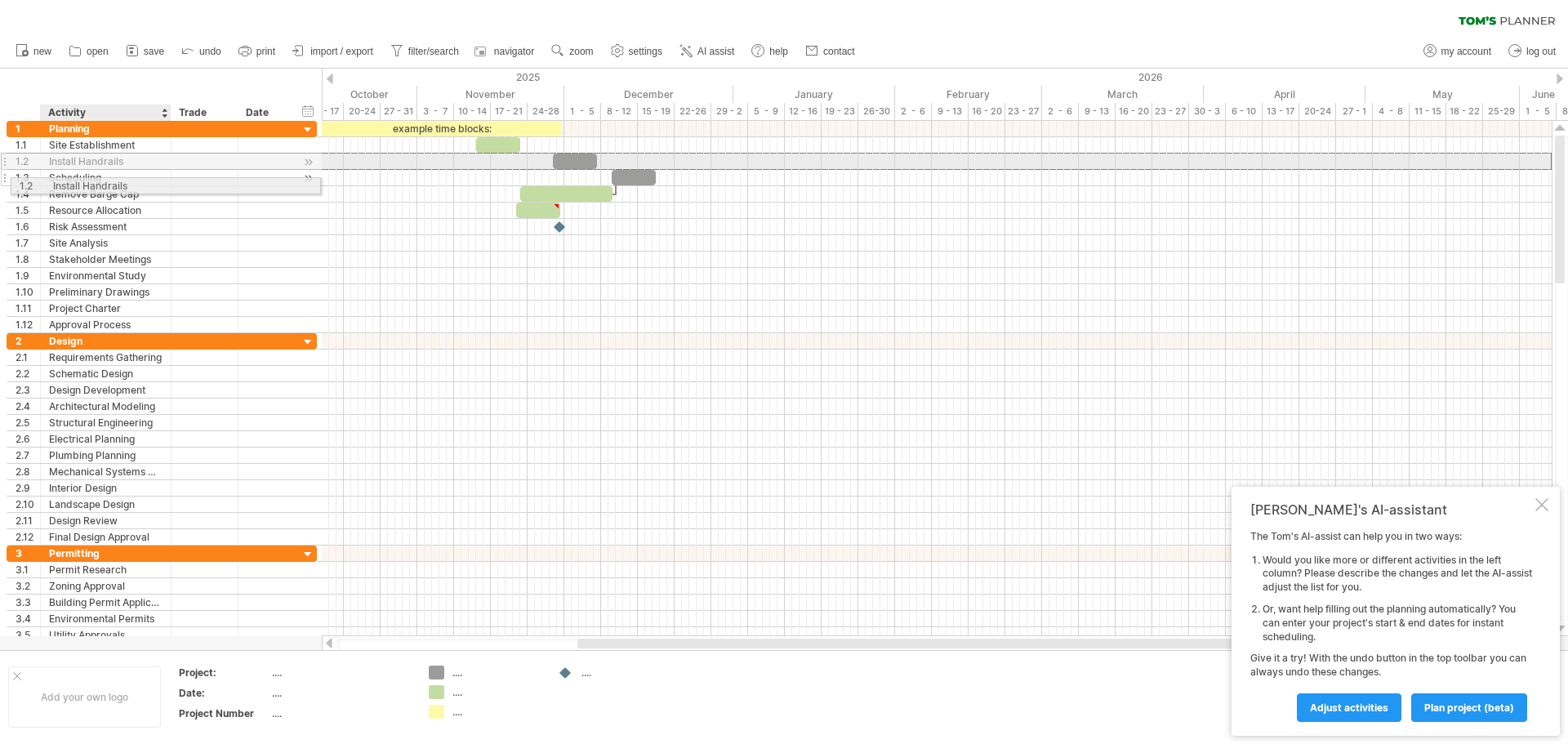
drag, startPoint x: 110, startPoint y: 163, endPoint x: 107, endPoint y: 184, distance: 21.2
click at [107, 184] on div "**********" at bounding box center [162, 227] width 310 height 212
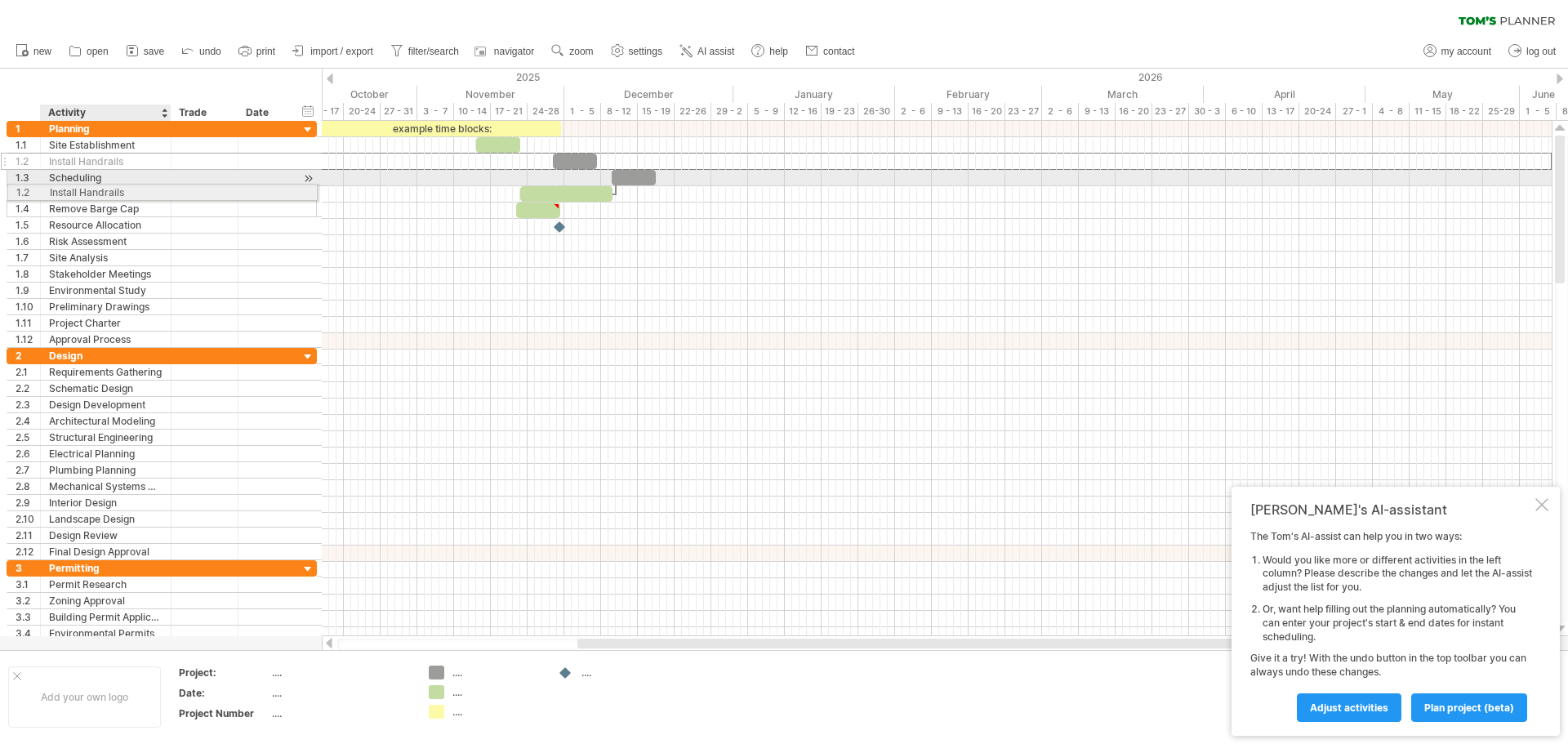
drag, startPoint x: 106, startPoint y: 158, endPoint x: 102, endPoint y: 189, distance: 31.3
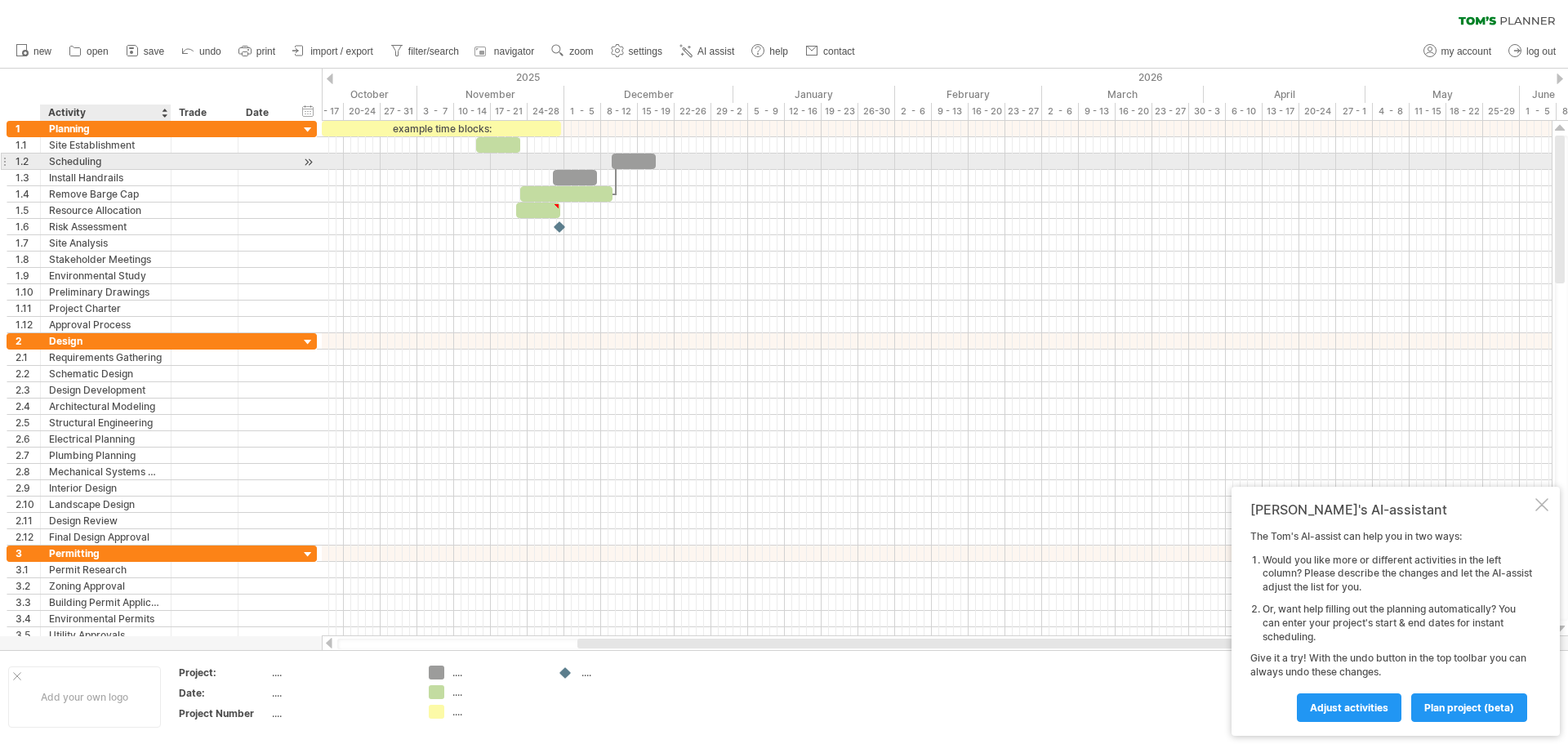
click at [104, 161] on div "Scheduling" at bounding box center [106, 161] width 114 height 16
type input "*"
type input "**********"
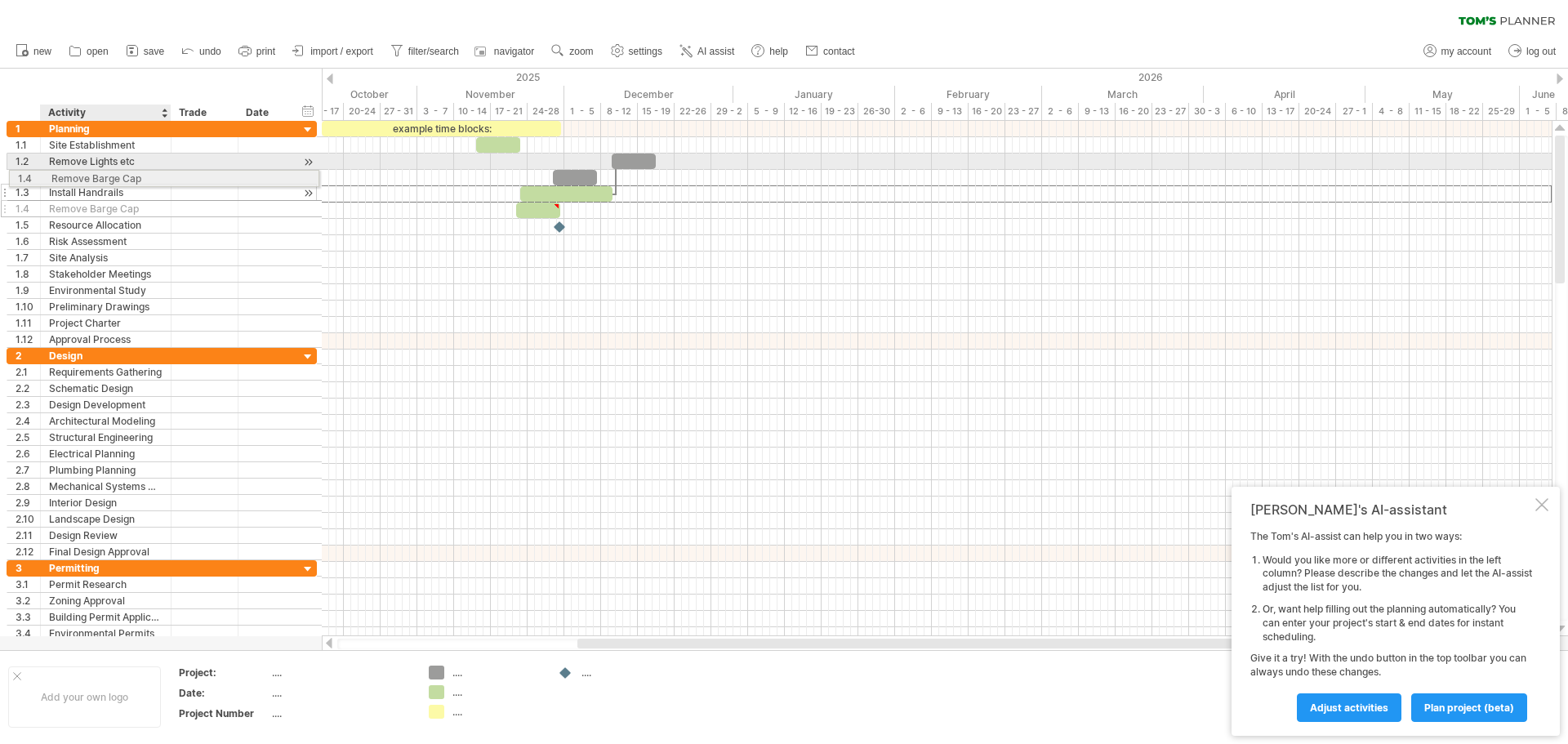
drag, startPoint x: 128, startPoint y: 197, endPoint x: 125, endPoint y: 175, distance: 22.2
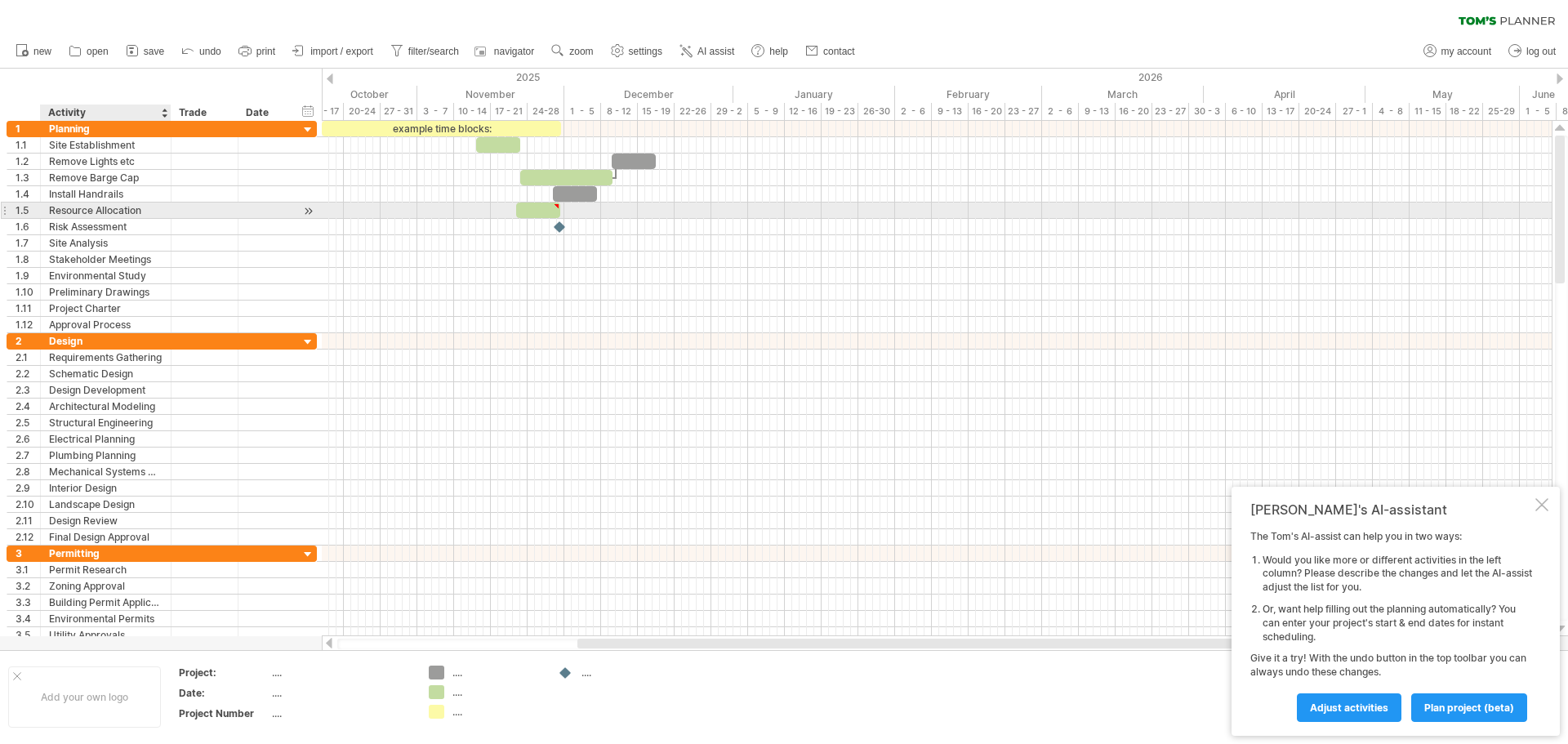
click at [144, 213] on div "Resource Allocation" at bounding box center [106, 210] width 114 height 16
drag, startPoint x: 147, startPoint y: 212, endPoint x: 48, endPoint y: 217, distance: 99.1
click at [48, 217] on div "**********" at bounding box center [106, 210] width 130 height 16
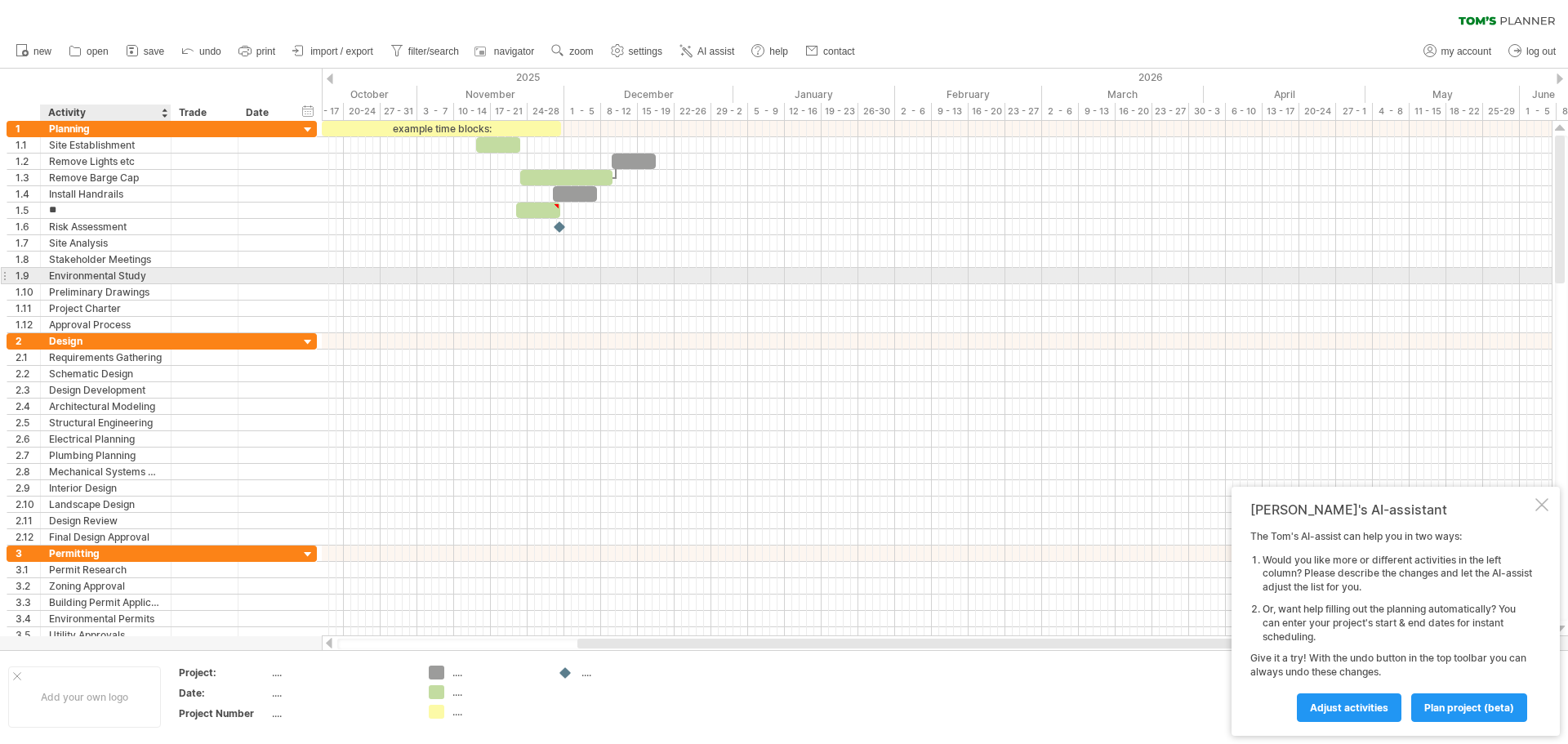
type input "*"
type input "**********"
click at [122, 280] on div "Environmental Study" at bounding box center [106, 276] width 114 height 16
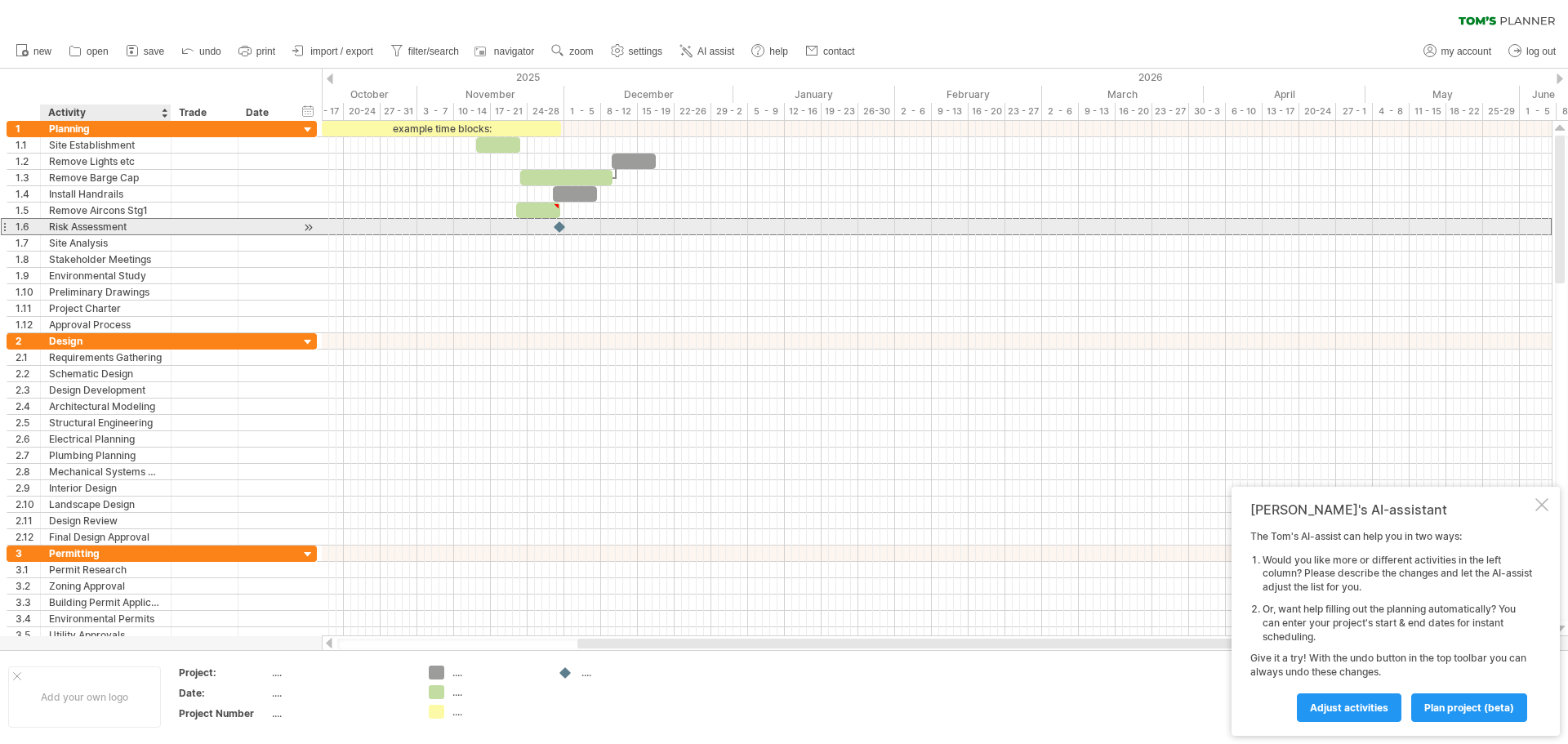
click at [143, 231] on div "Risk Assessment" at bounding box center [106, 226] width 114 height 16
drag, startPoint x: 136, startPoint y: 225, endPoint x: 48, endPoint y: 232, distance: 88.3
click at [48, 232] on div "**********" at bounding box center [106, 226] width 130 height 16
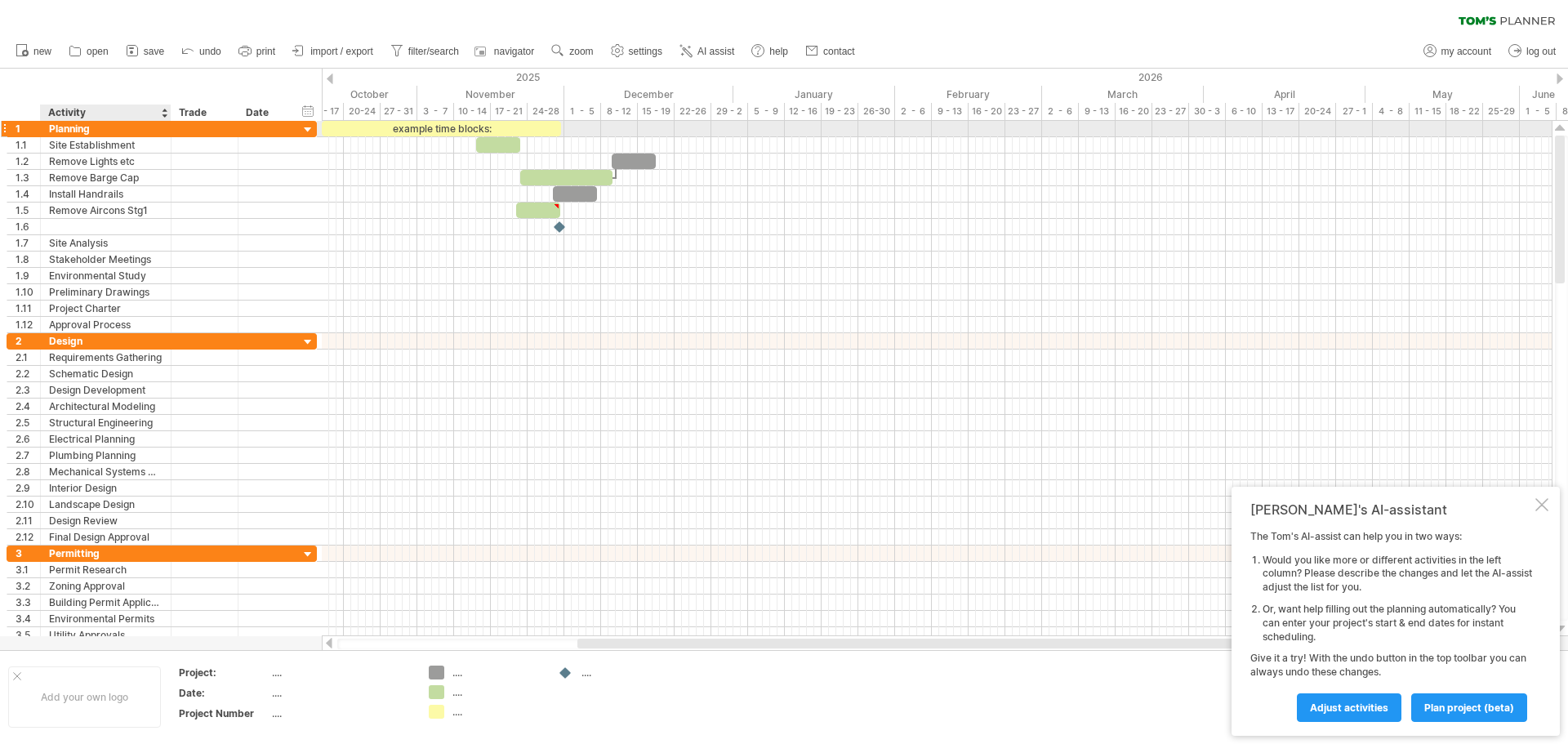
click at [145, 129] on div "Planning" at bounding box center [106, 129] width 114 height 16
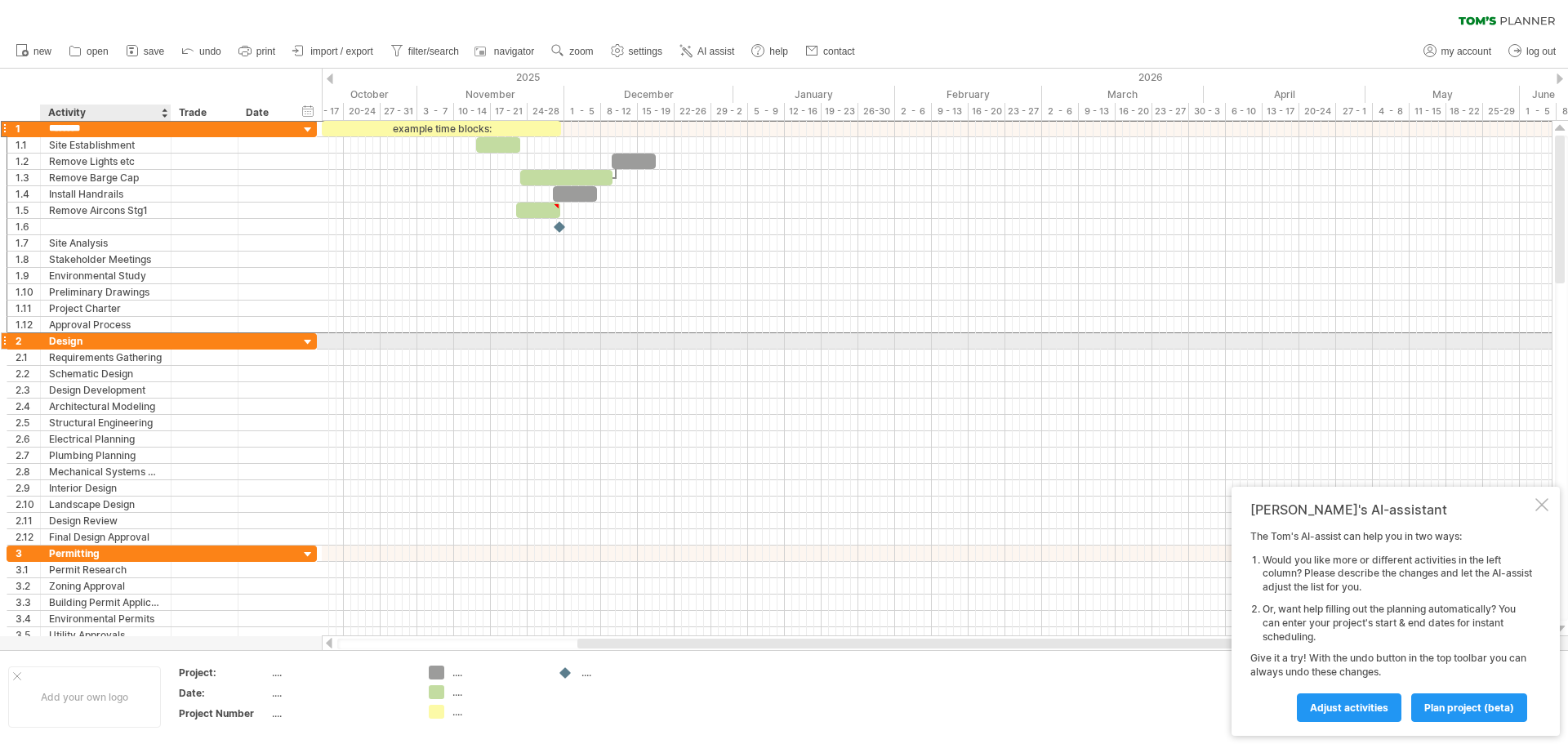
click at [113, 345] on div "Design" at bounding box center [106, 341] width 114 height 16
drag, startPoint x: 107, startPoint y: 345, endPoint x: 34, endPoint y: 336, distance: 73.6
click at [34, 336] on div "2 ****** Design" at bounding box center [162, 341] width 310 height 17
type input "**********"
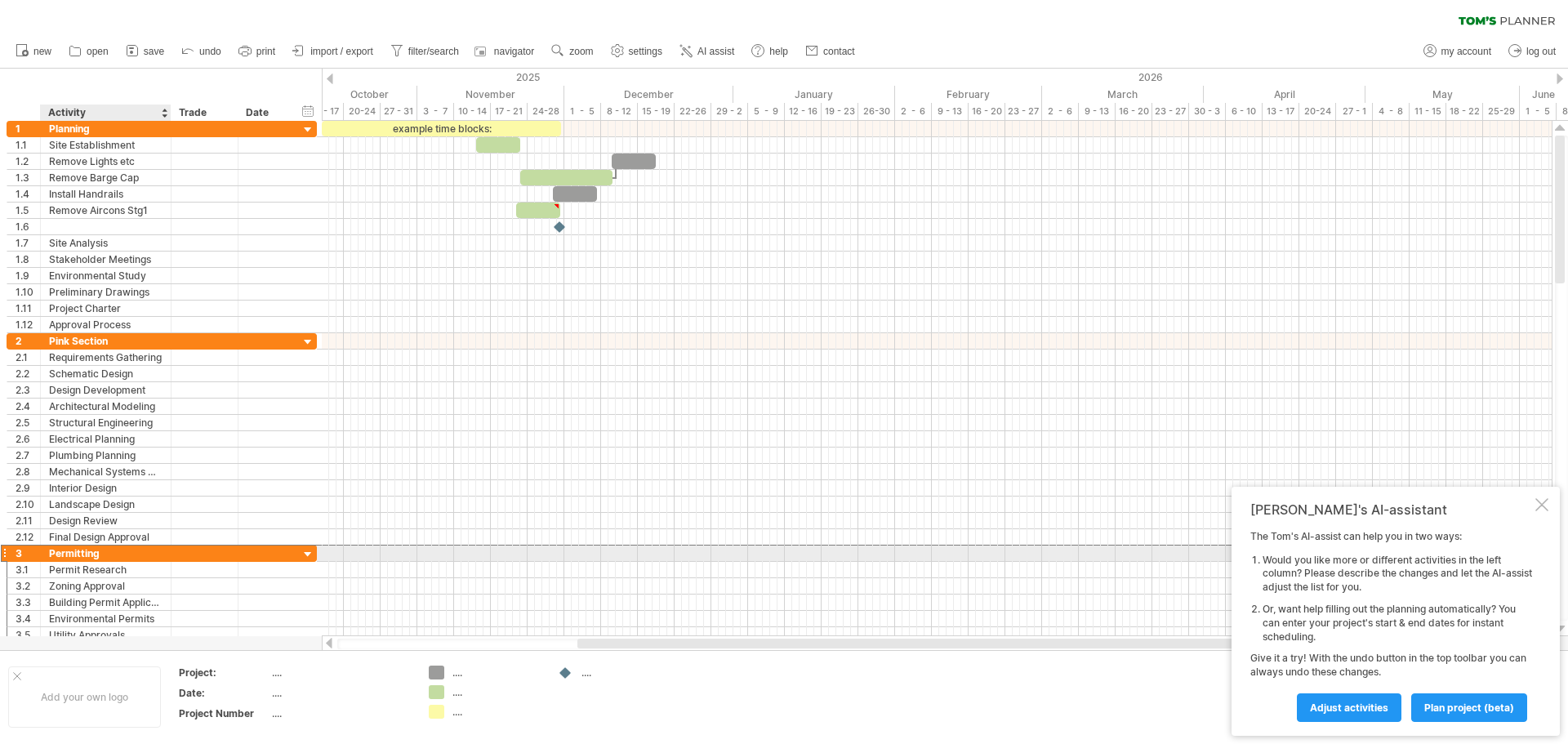
drag, startPoint x: 104, startPoint y: 551, endPoint x: 45, endPoint y: 547, distance: 59.1
click at [45, 547] on div "**********" at bounding box center [106, 553] width 130 height 16
click at [116, 557] on div "Permitting" at bounding box center [106, 553] width 114 height 16
drag, startPoint x: 144, startPoint y: 550, endPoint x: 40, endPoint y: 551, distance: 104.0
click at [41, 551] on div "**********" at bounding box center [106, 553] width 130 height 16
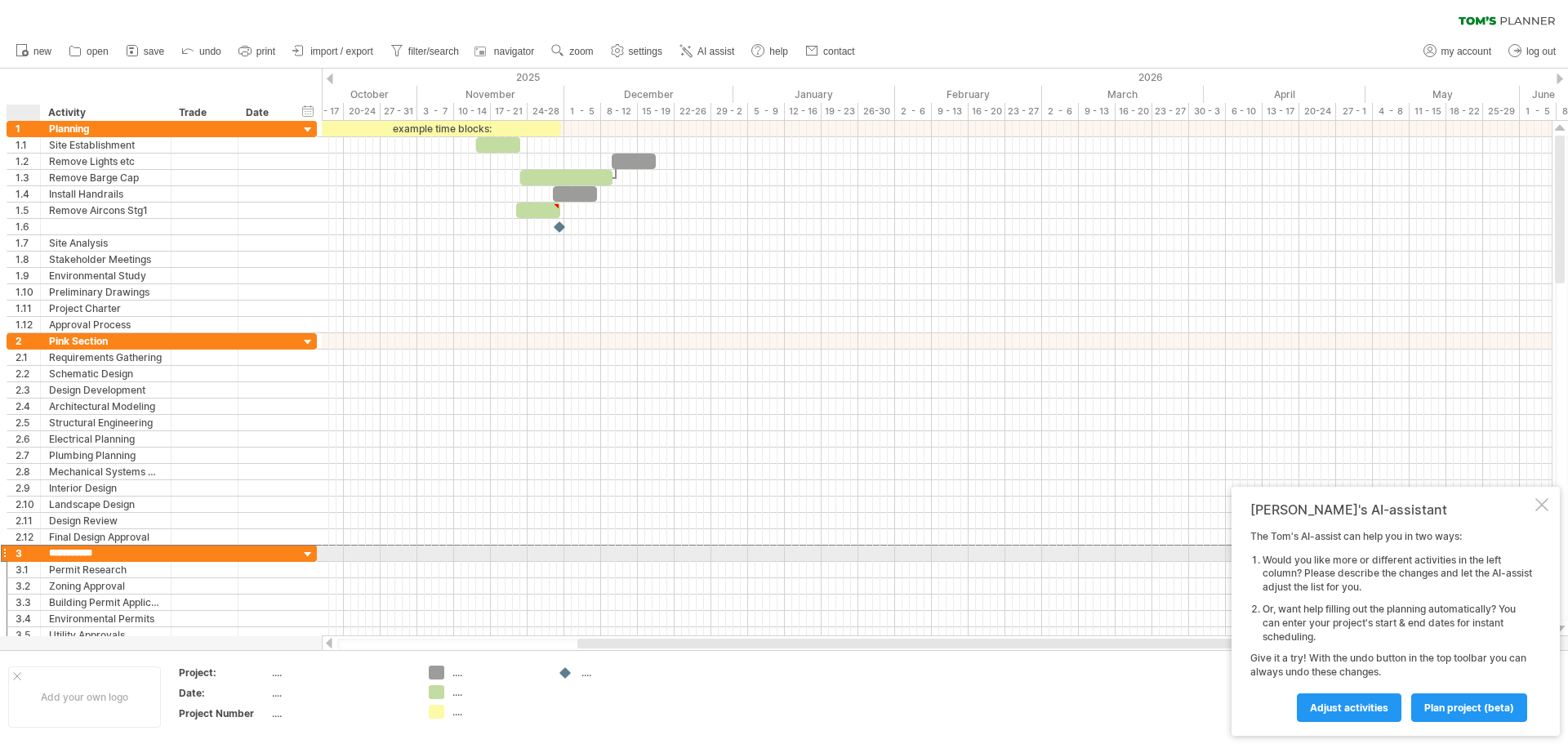
type input "**********"
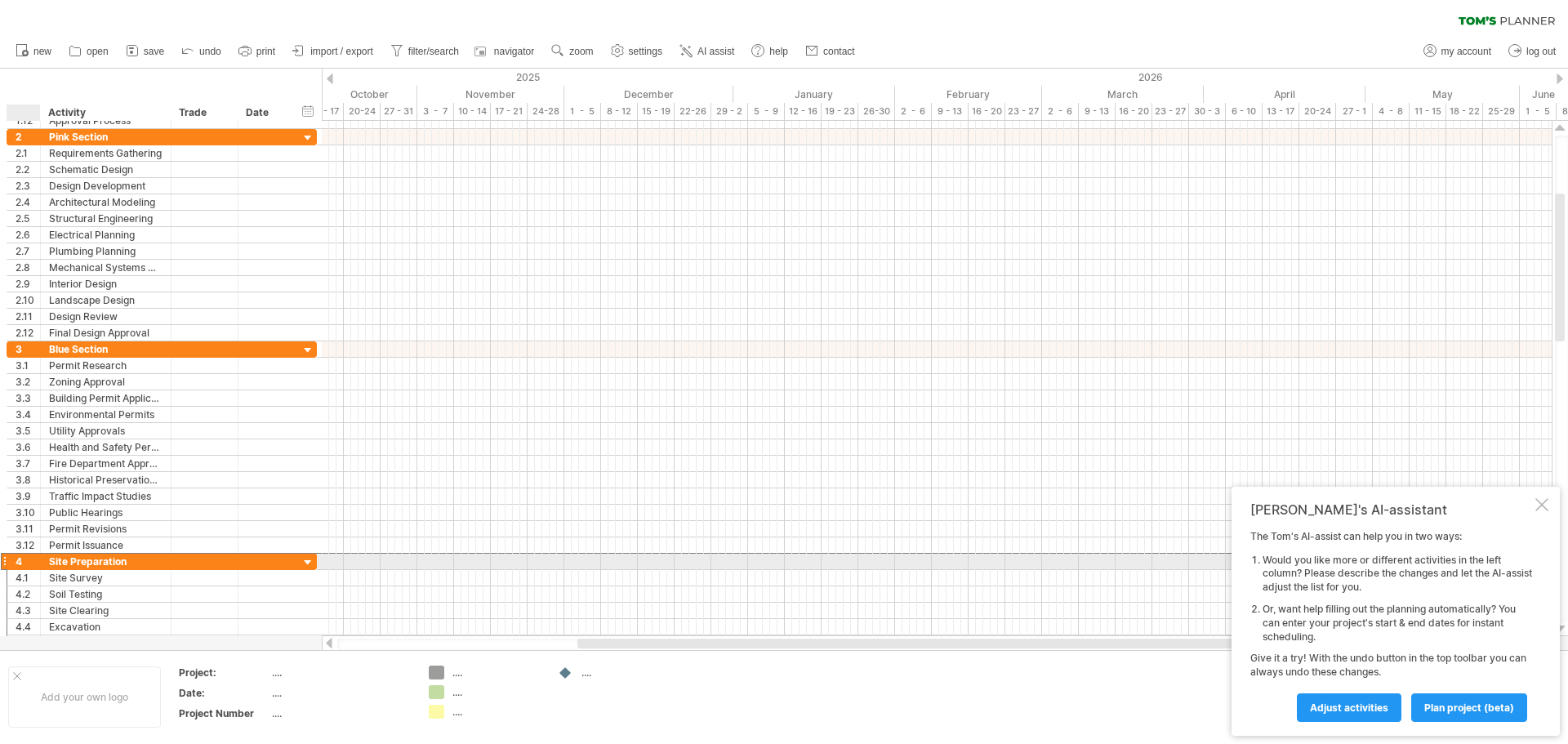
drag, startPoint x: 132, startPoint y: 558, endPoint x: 36, endPoint y: 556, distance: 96.0
click at [35, 556] on div "**********" at bounding box center [162, 561] width 310 height 17
click at [129, 559] on div "Site Preparation" at bounding box center [106, 561] width 114 height 16
type input "*"
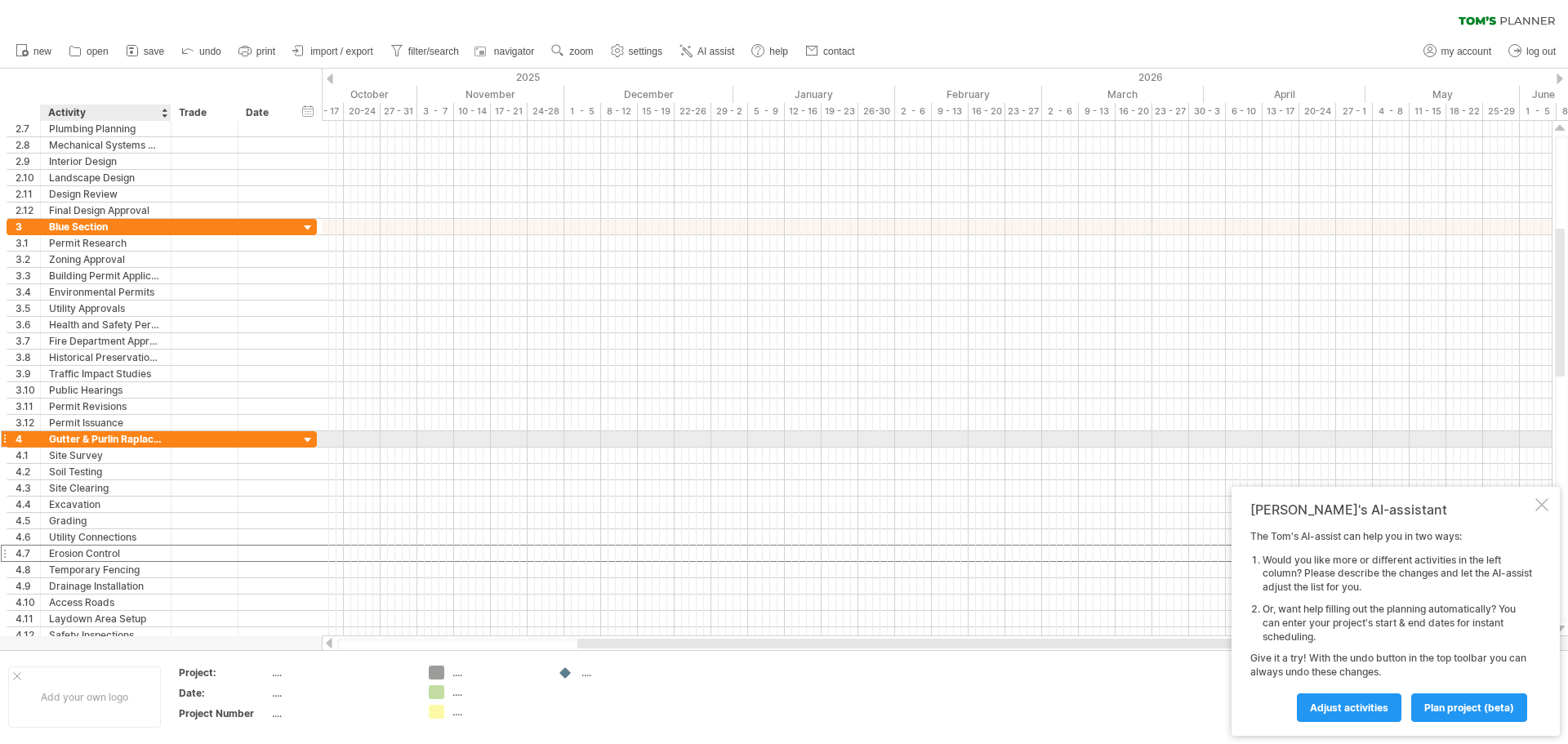
click at [131, 560] on div "Erosion Control" at bounding box center [106, 553] width 114 height 16
click at [185, 444] on div at bounding box center [205, 439] width 50 height 16
drag, startPoint x: 176, startPoint y: 443, endPoint x: 136, endPoint y: 444, distance: 40.0
click at [136, 444] on div "**********" at bounding box center [162, 439] width 310 height 17
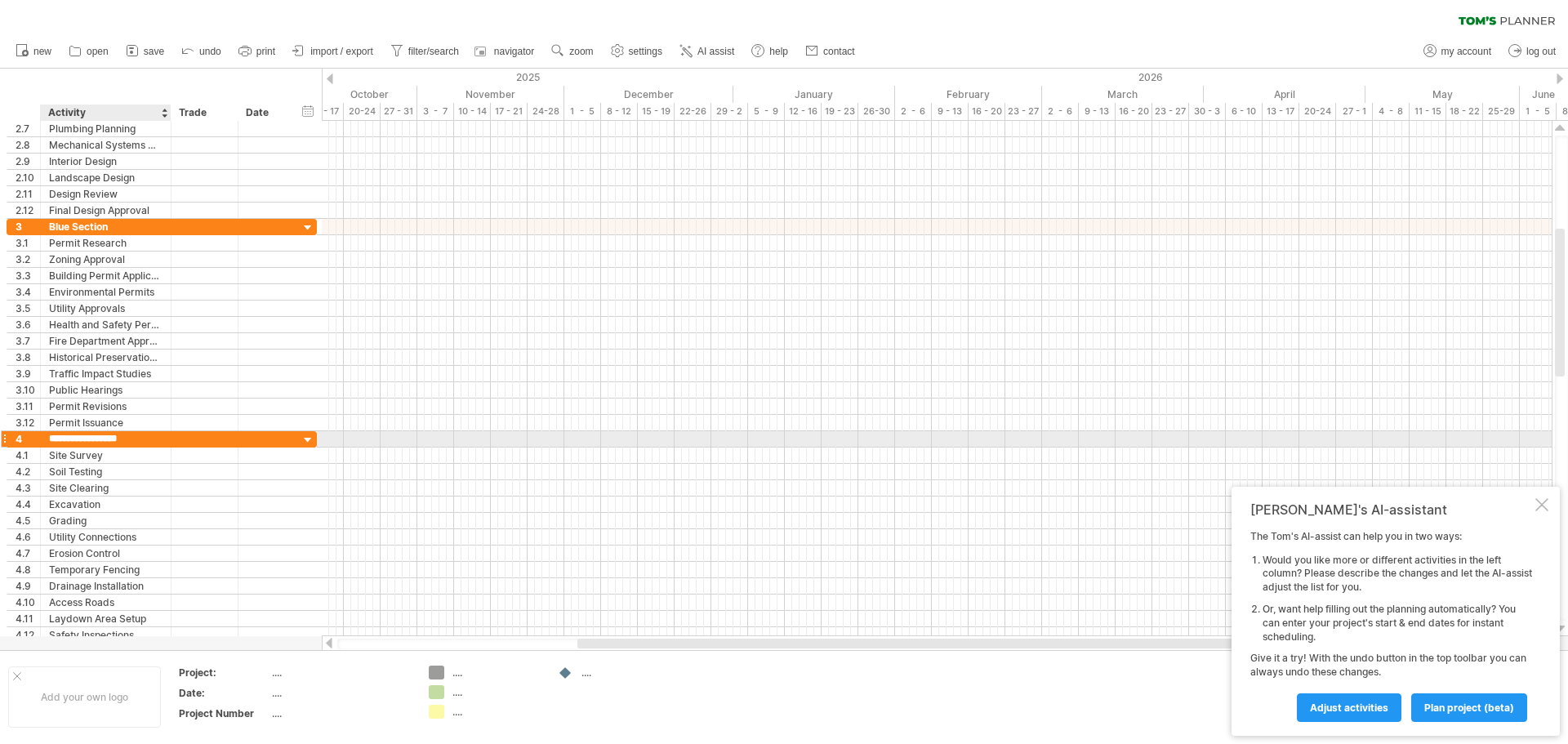
type input "**********"
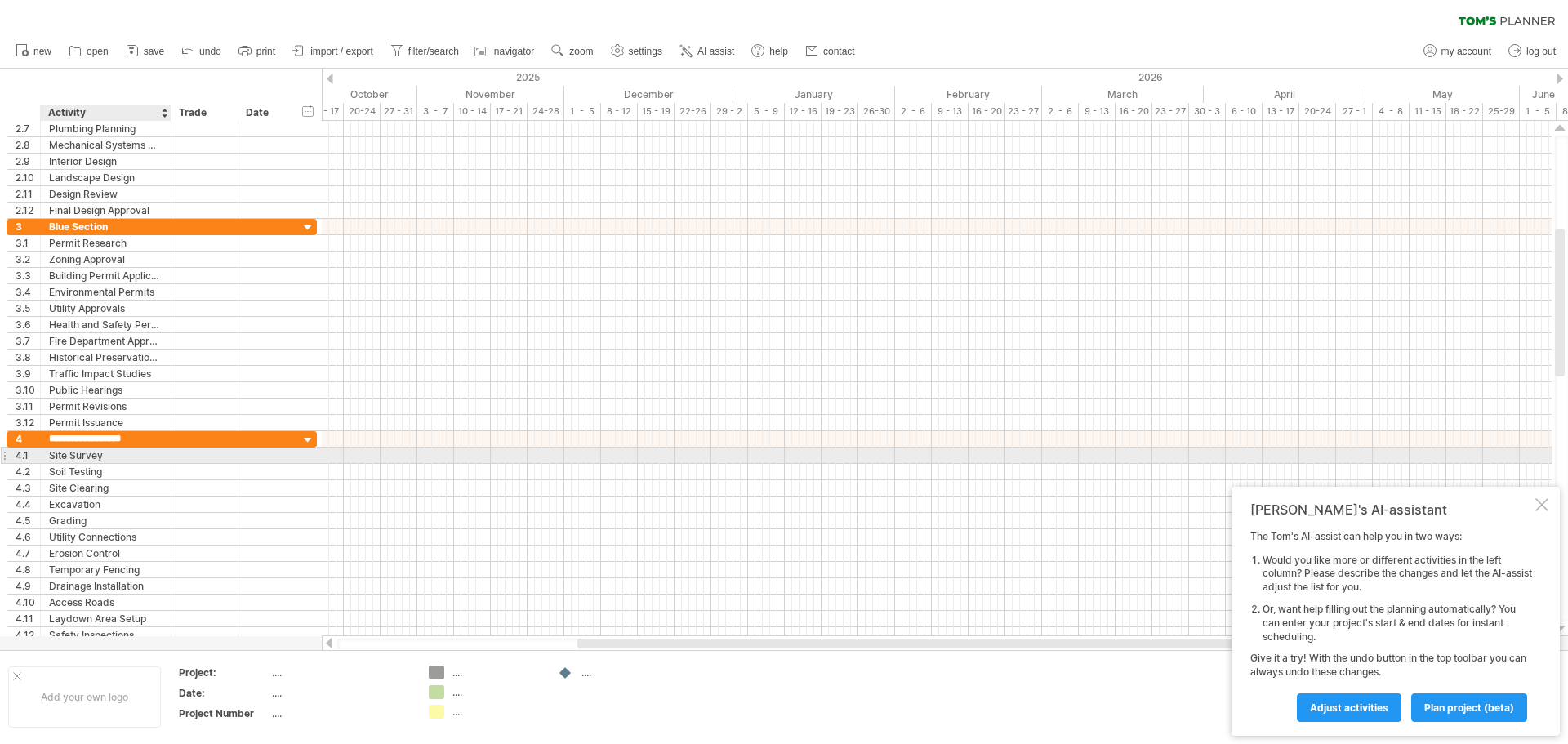
click at [151, 456] on div "Site Survey" at bounding box center [106, 455] width 114 height 16
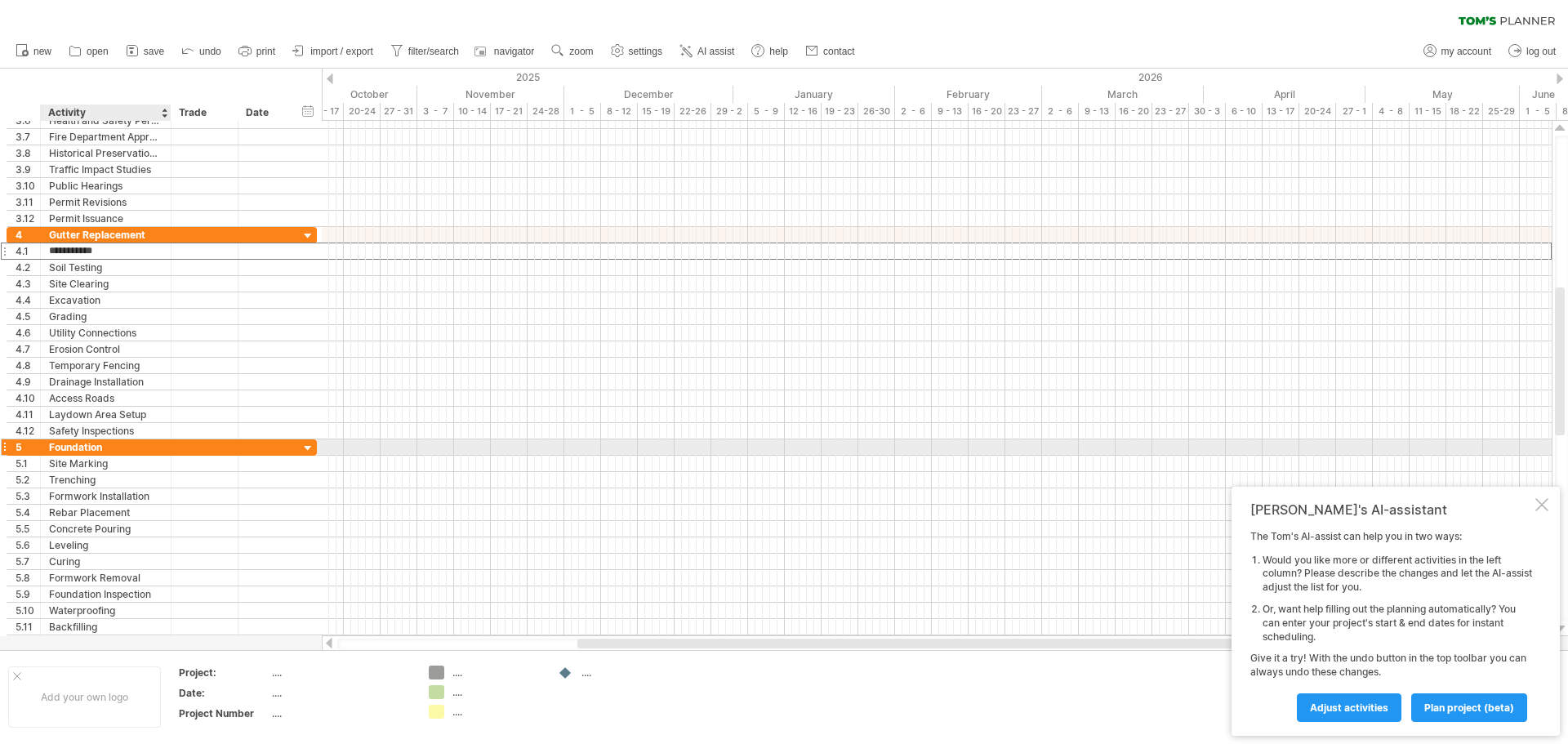
click at [139, 442] on div "Foundation" at bounding box center [106, 446] width 114 height 16
drag, startPoint x: 116, startPoint y: 448, endPoint x: 39, endPoint y: 447, distance: 77.0
click at [39, 447] on div "**********" at bounding box center [162, 447] width 310 height 17
type input "**********"
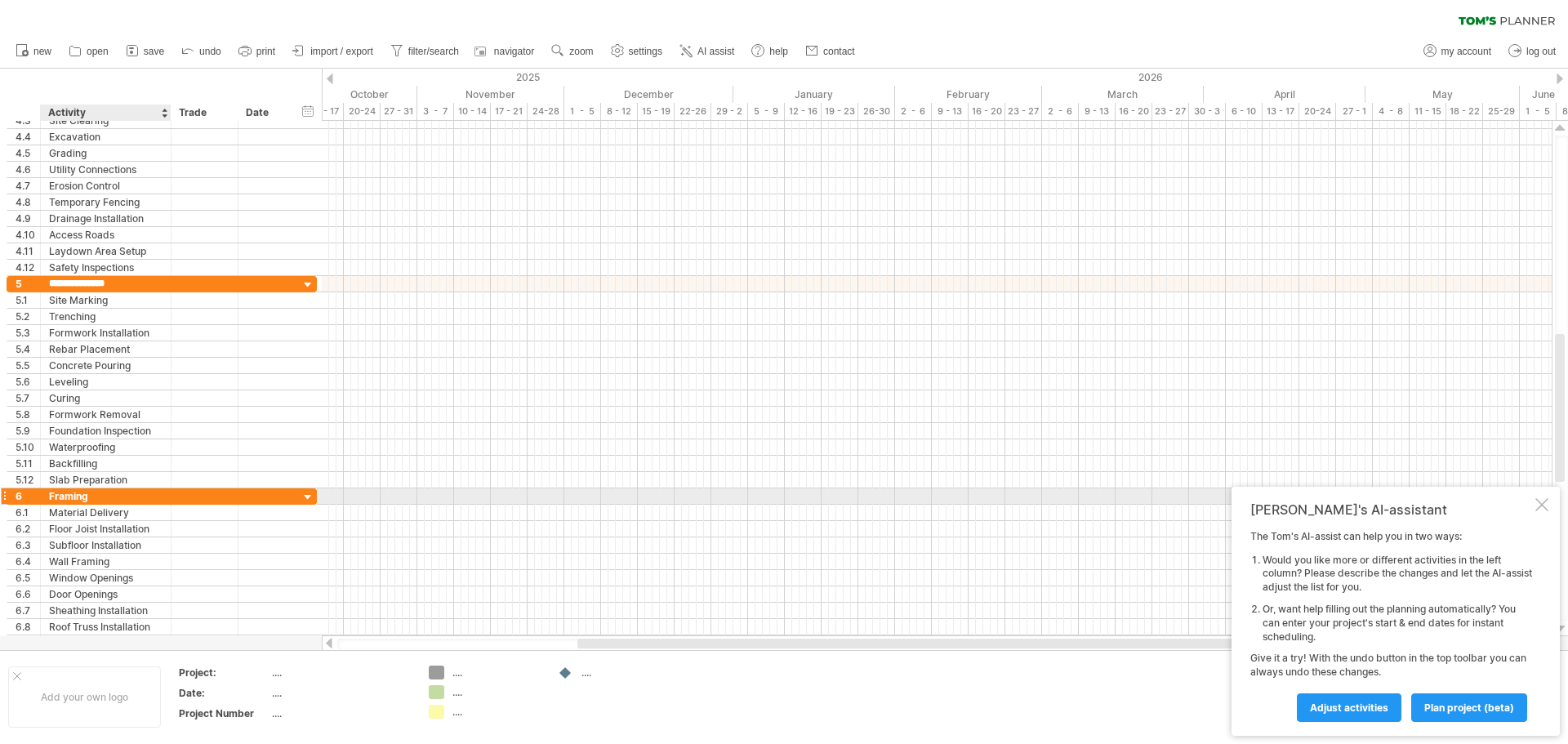
click at [90, 499] on div "Framing" at bounding box center [106, 496] width 114 height 16
click at [90, 499] on input "*******" at bounding box center [106, 496] width 114 height 16
type input "**********"
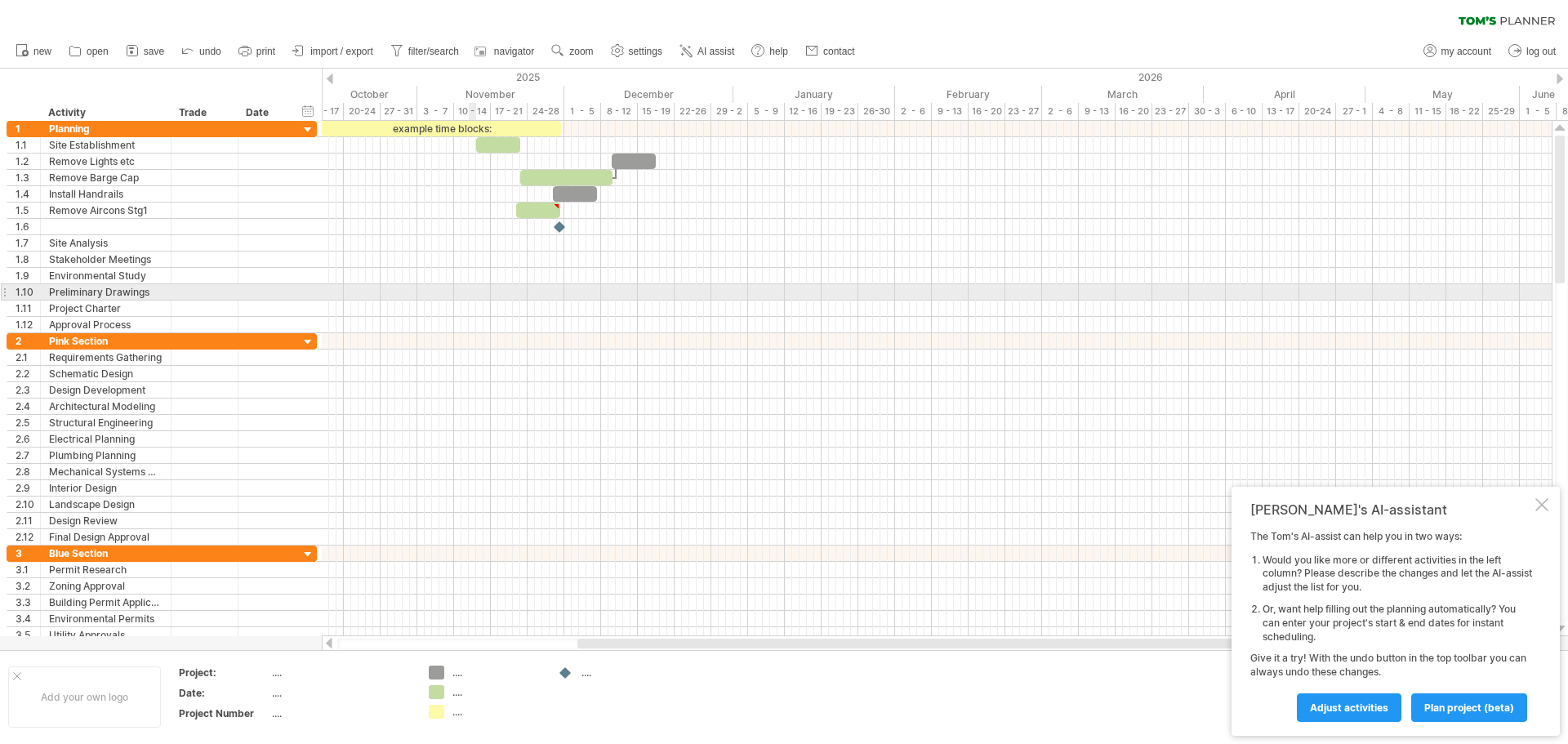
click at [475, 285] on div at bounding box center [935, 293] width 1229 height 17
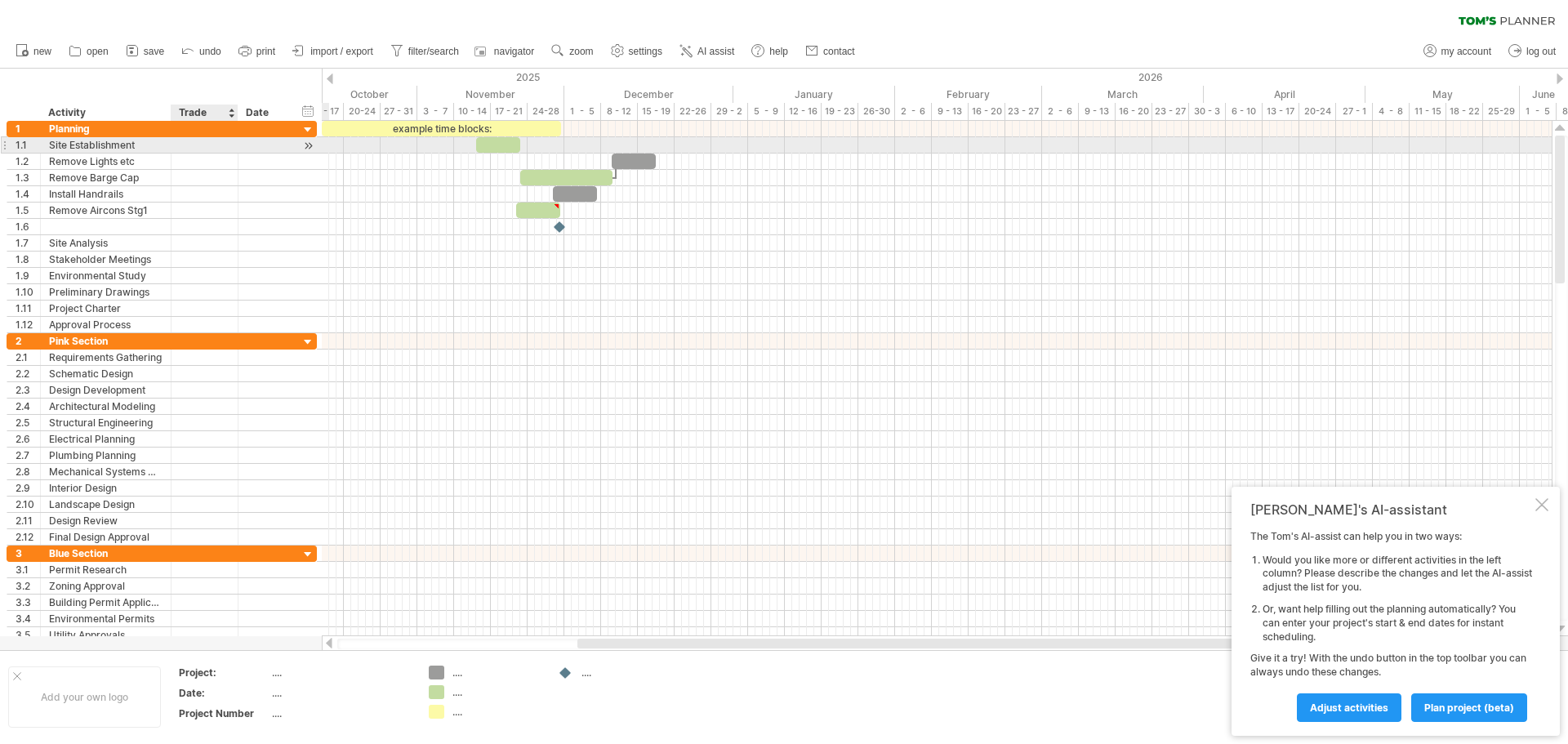
click at [213, 145] on div at bounding box center [205, 144] width 50 height 16
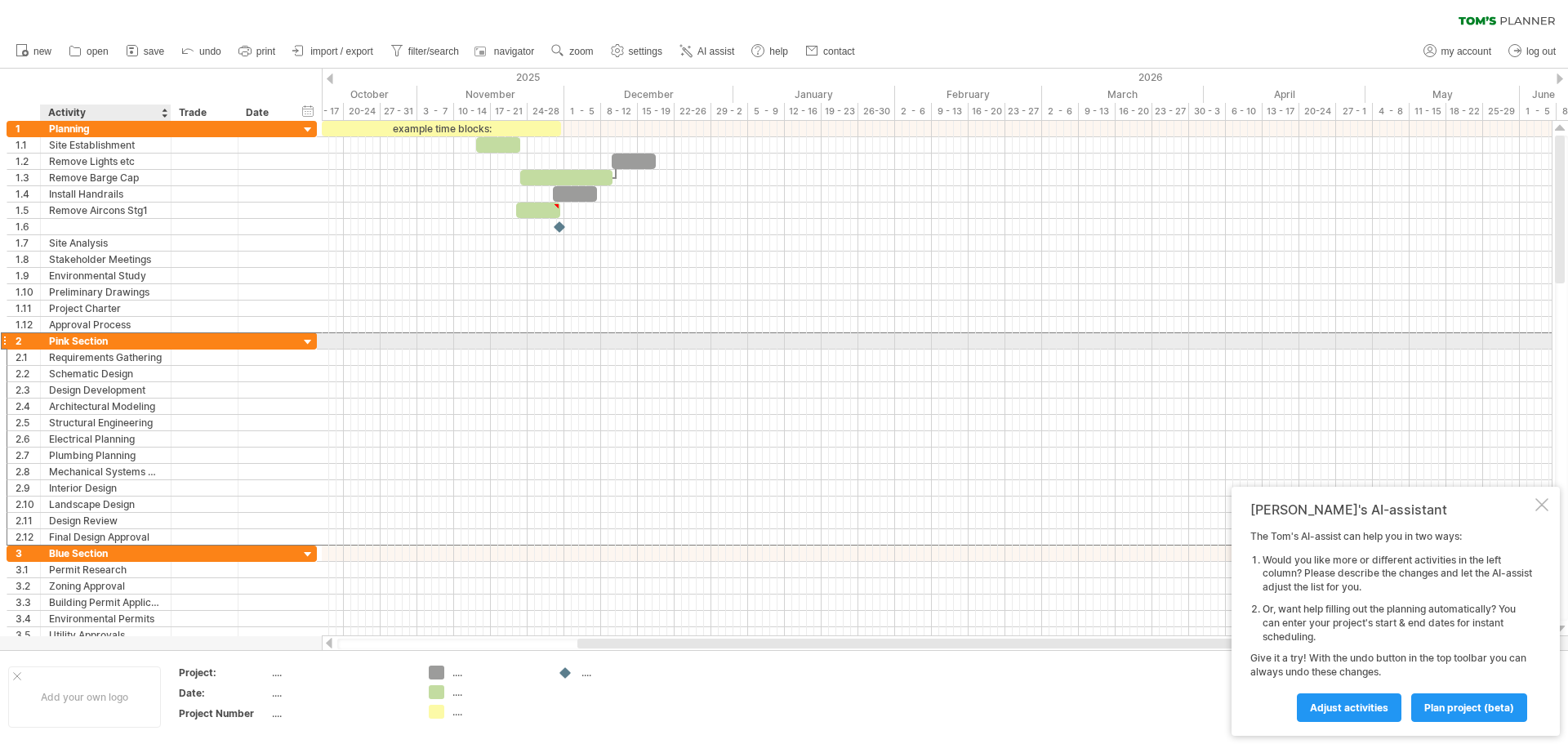
click at [120, 341] on div "Pink Section" at bounding box center [106, 341] width 114 height 16
click at [225, 341] on div at bounding box center [205, 341] width 50 height 16
click at [262, 344] on div at bounding box center [264, 341] width 36 height 16
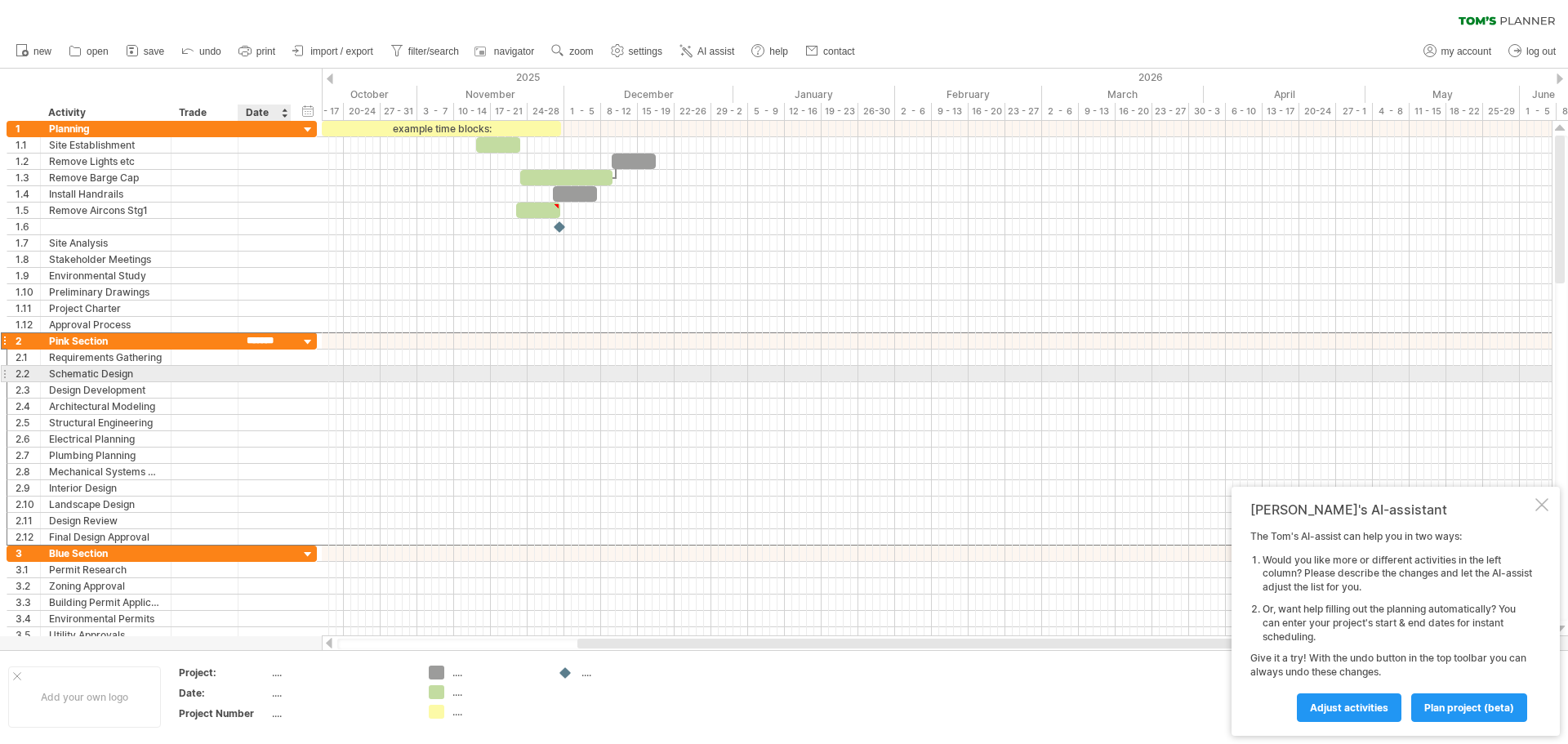
type input "********"
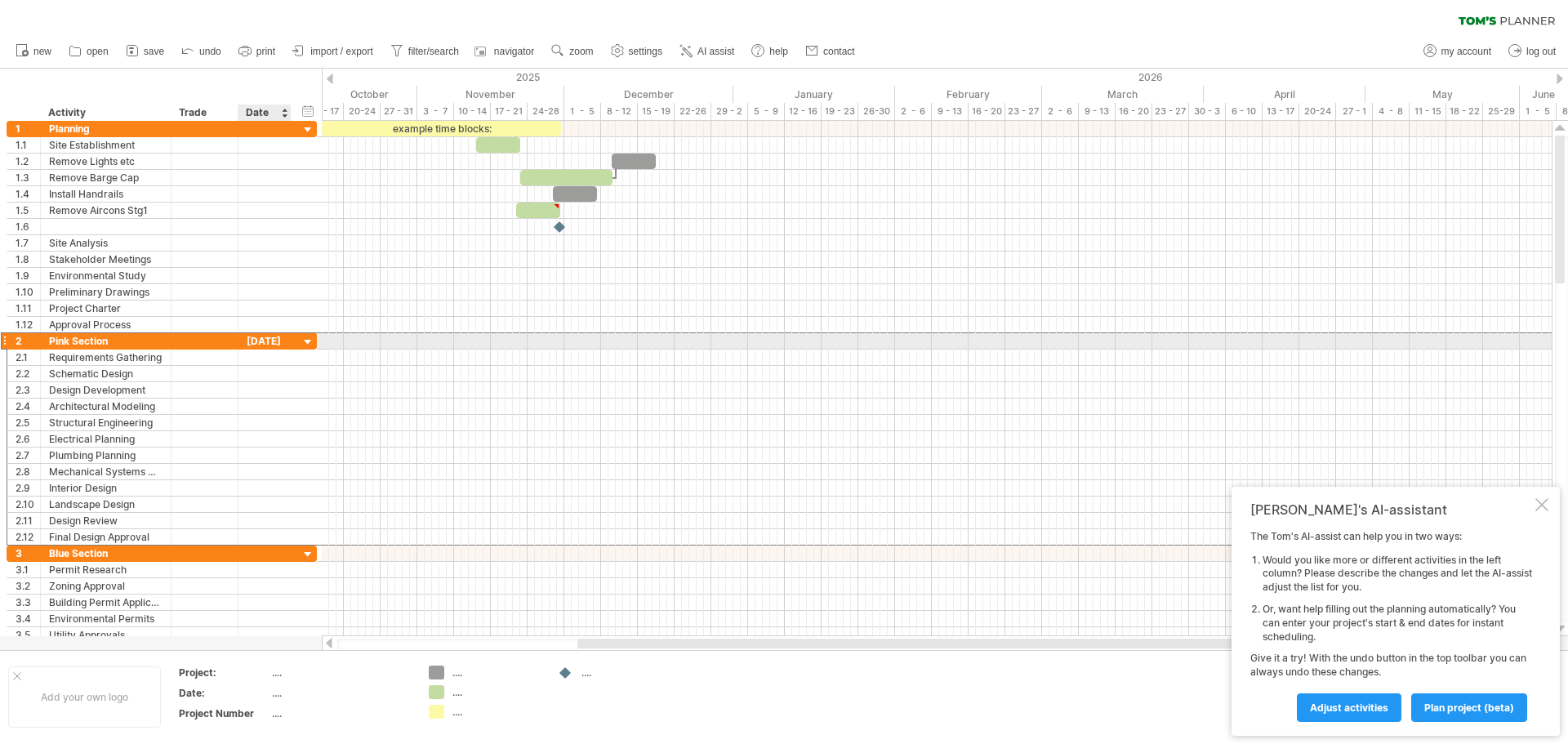
click at [283, 337] on div "******** [DATE]" at bounding box center [265, 341] width 53 height 16
click at [314, 341] on div at bounding box center [308, 343] width 16 height 16
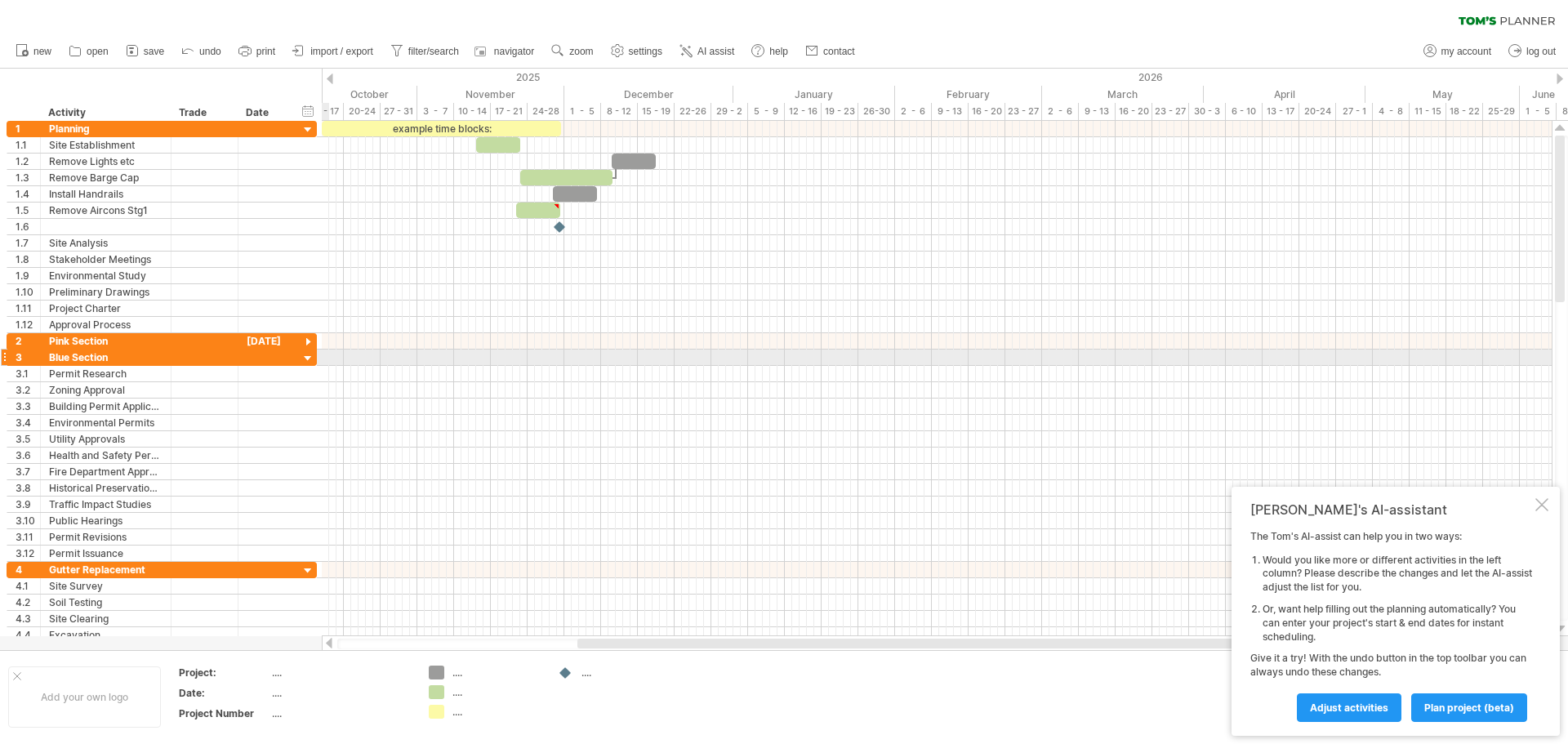
click at [312, 354] on div at bounding box center [308, 358] width 16 height 16
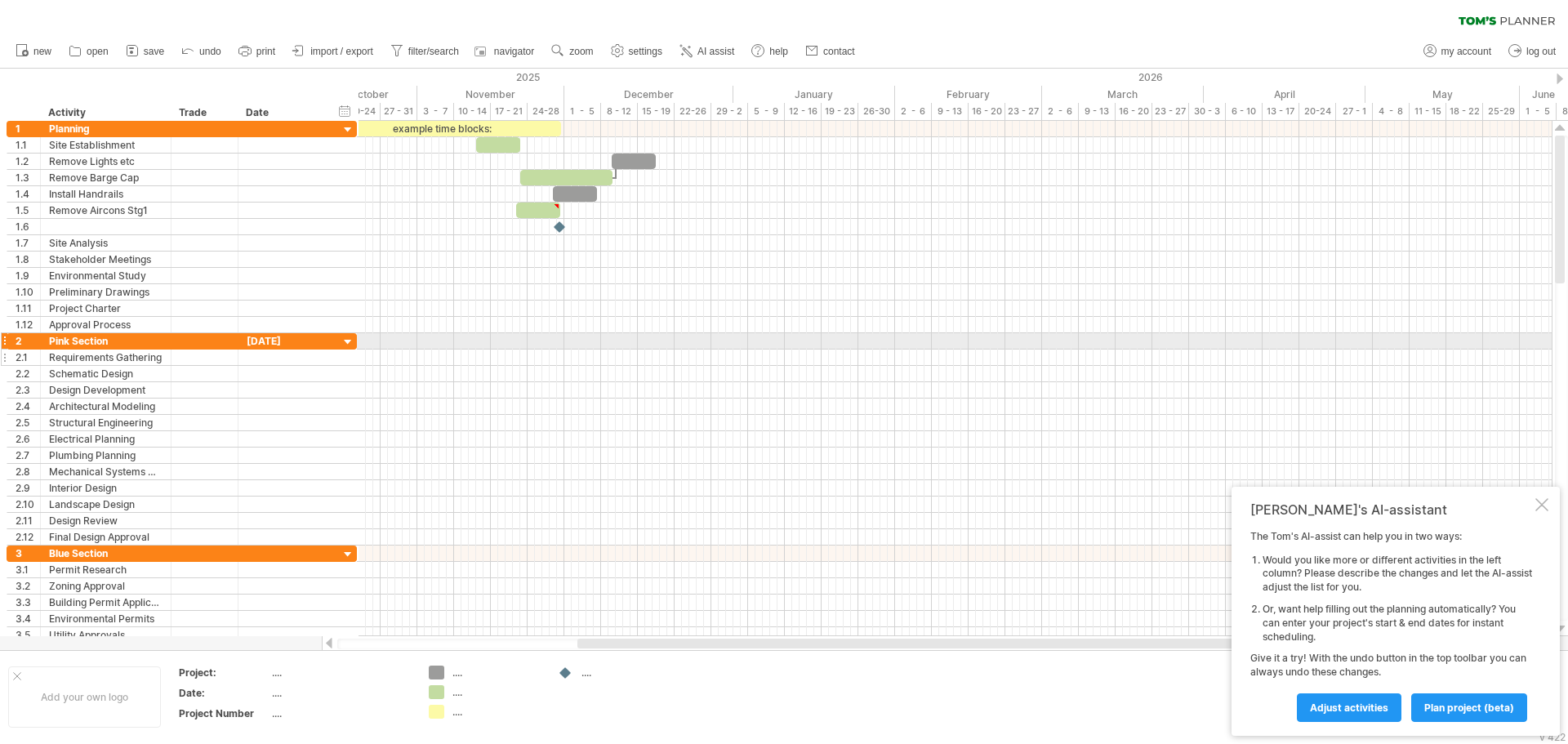
drag, startPoint x: 356, startPoint y: 347, endPoint x: 366, endPoint y: 351, distance: 10.8
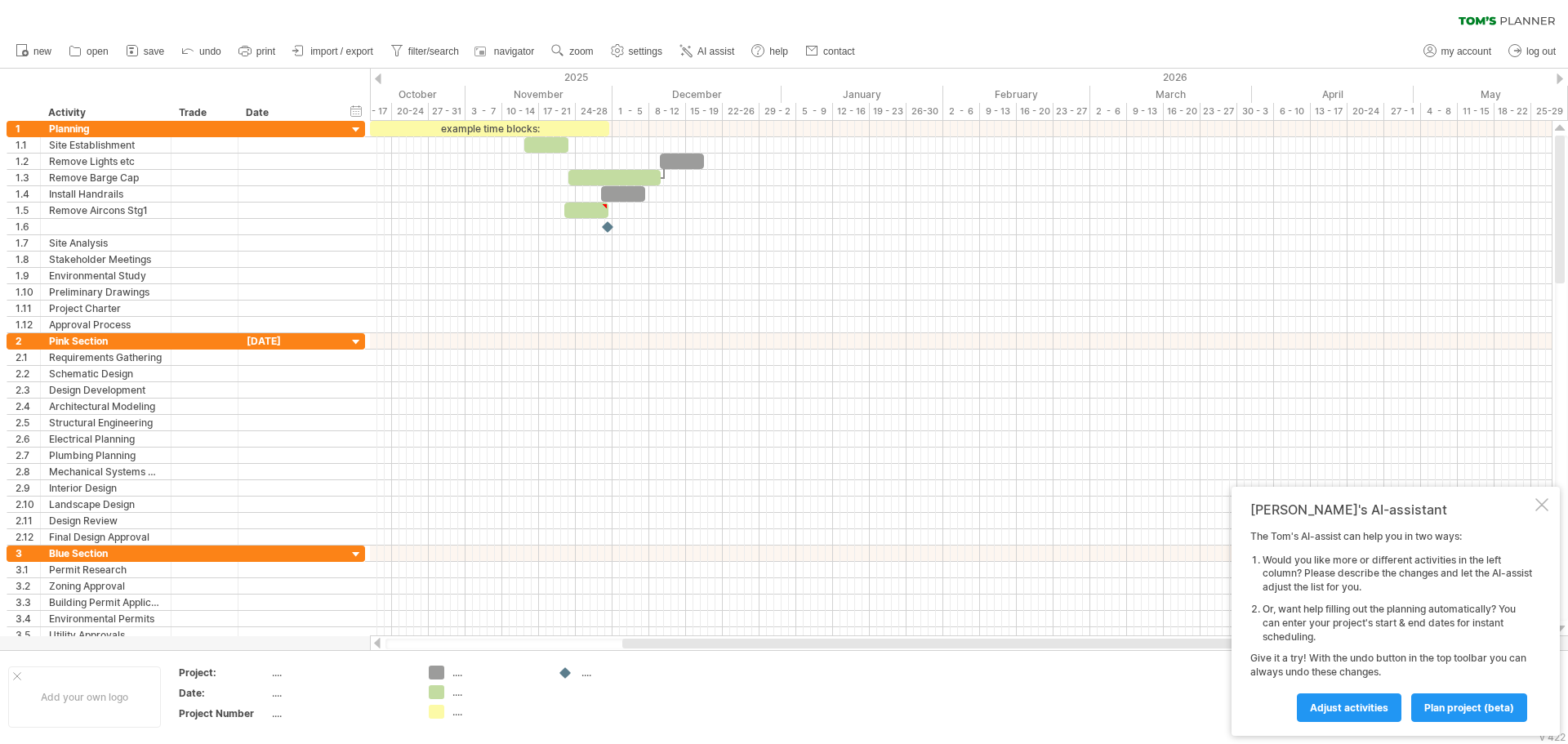
click at [515, 11] on div "clear filter reapply filter" at bounding box center [784, 17] width 1568 height 34
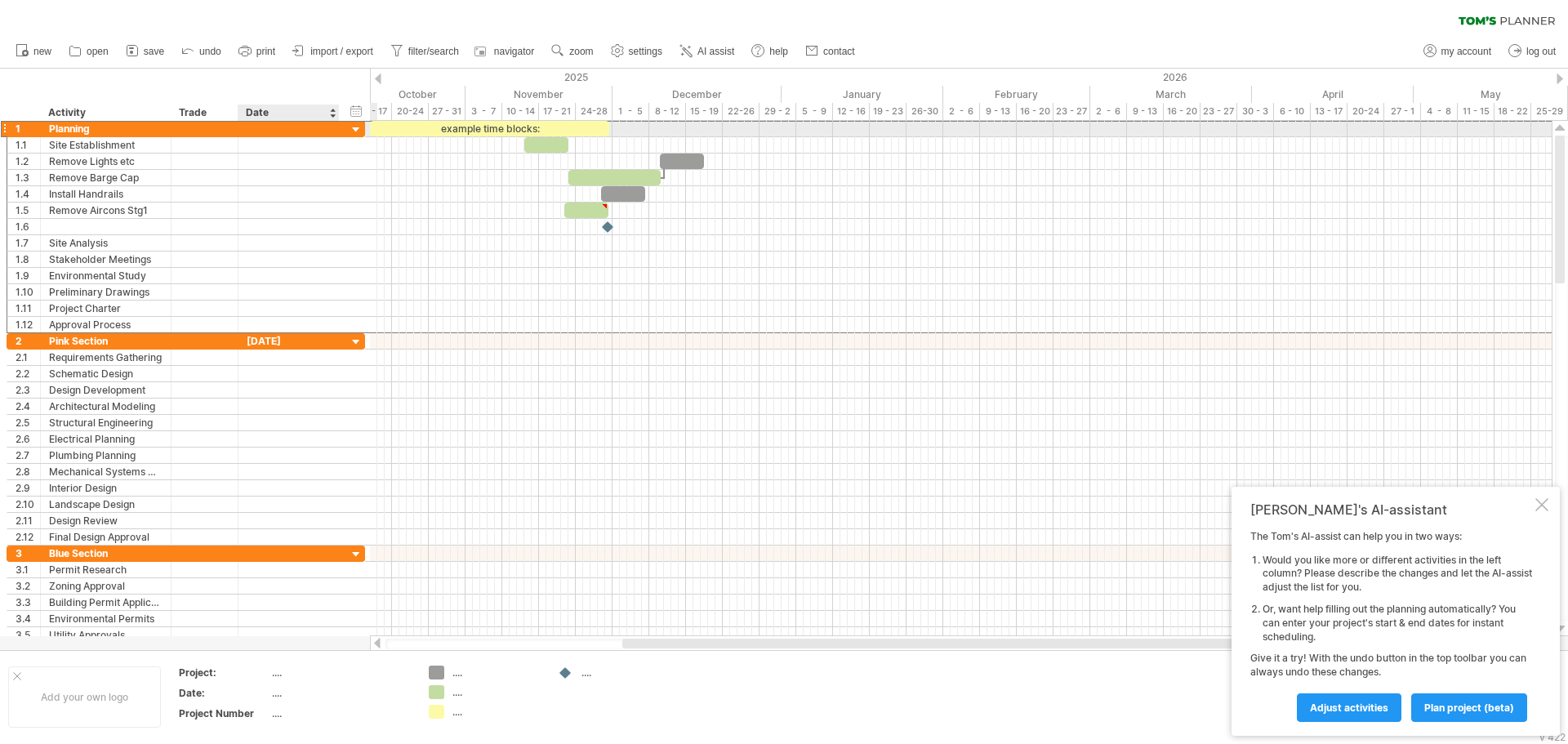
click at [286, 130] on div at bounding box center [289, 129] width 84 height 16
click at [276, 128] on div at bounding box center [289, 129] width 84 height 16
click at [276, 128] on div "27/10" at bounding box center [289, 129] width 84 height 16
type input "********"
click at [302, 344] on div "[DATE]" at bounding box center [289, 341] width 84 height 16
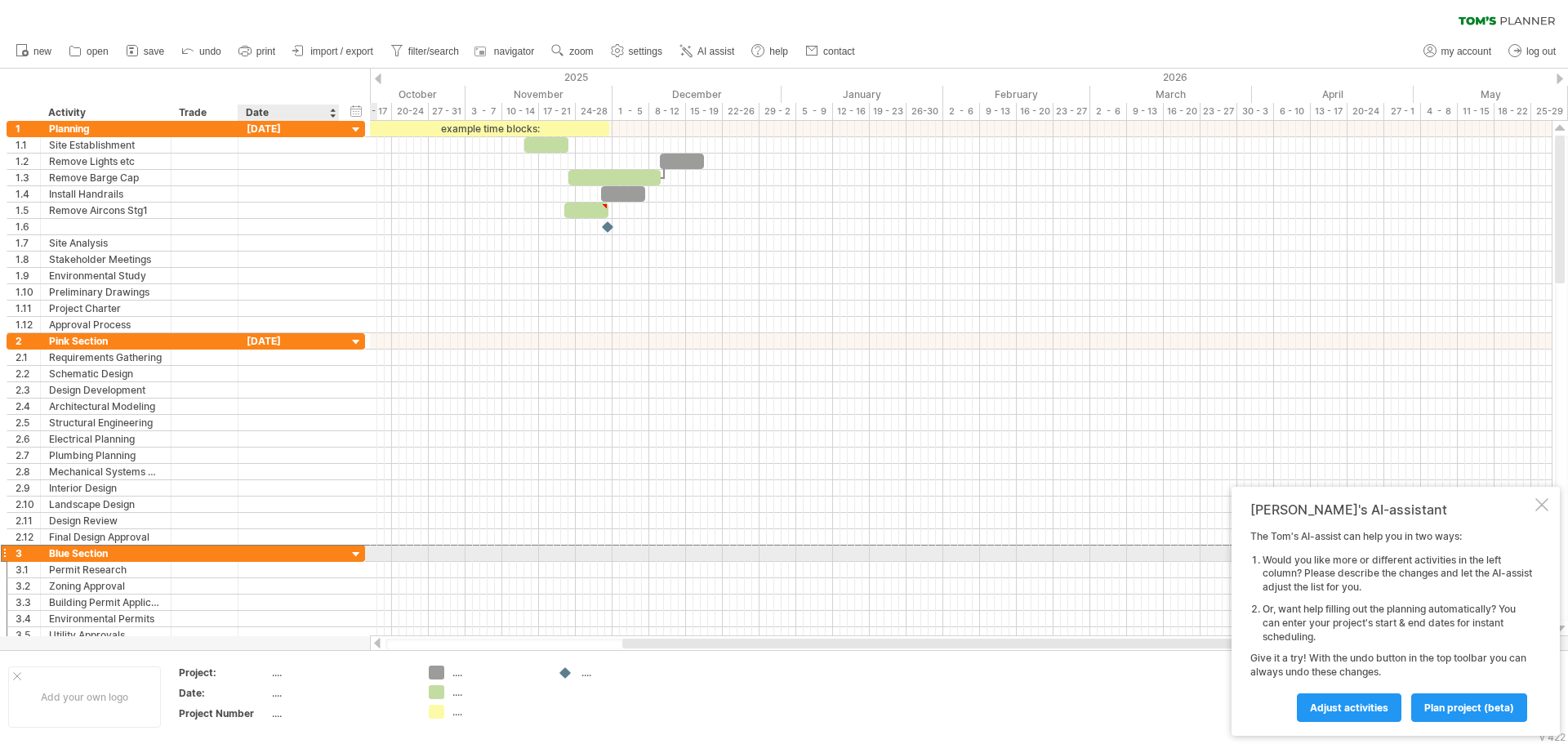
click at [304, 553] on div at bounding box center [289, 553] width 84 height 16
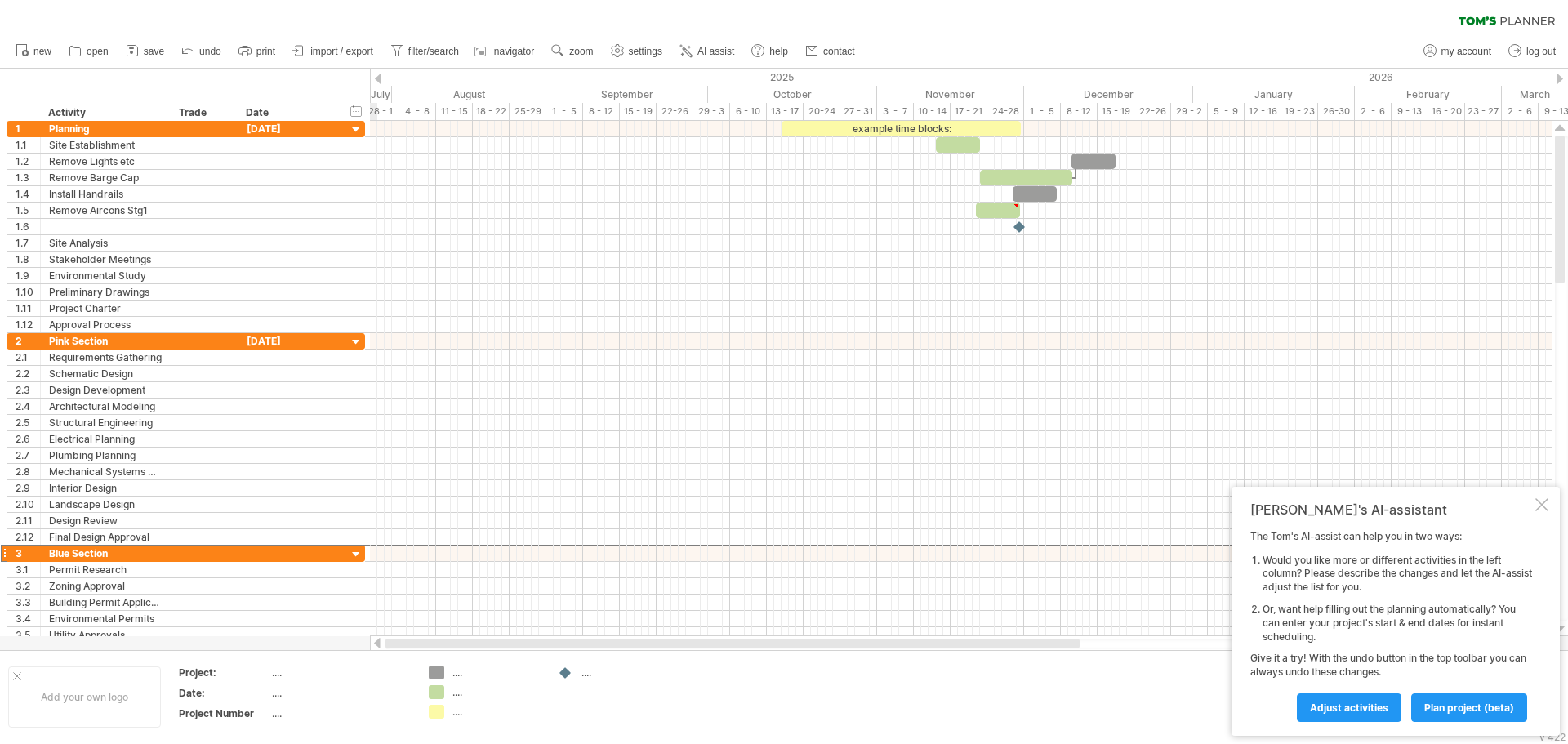
drag, startPoint x: 911, startPoint y: 648, endPoint x: 510, endPoint y: 683, distance: 402.5
click at [532, 677] on div "Trying to reach [DOMAIN_NAME] Connected again... 0% clear filter new 1" at bounding box center [784, 372] width 1568 height 744
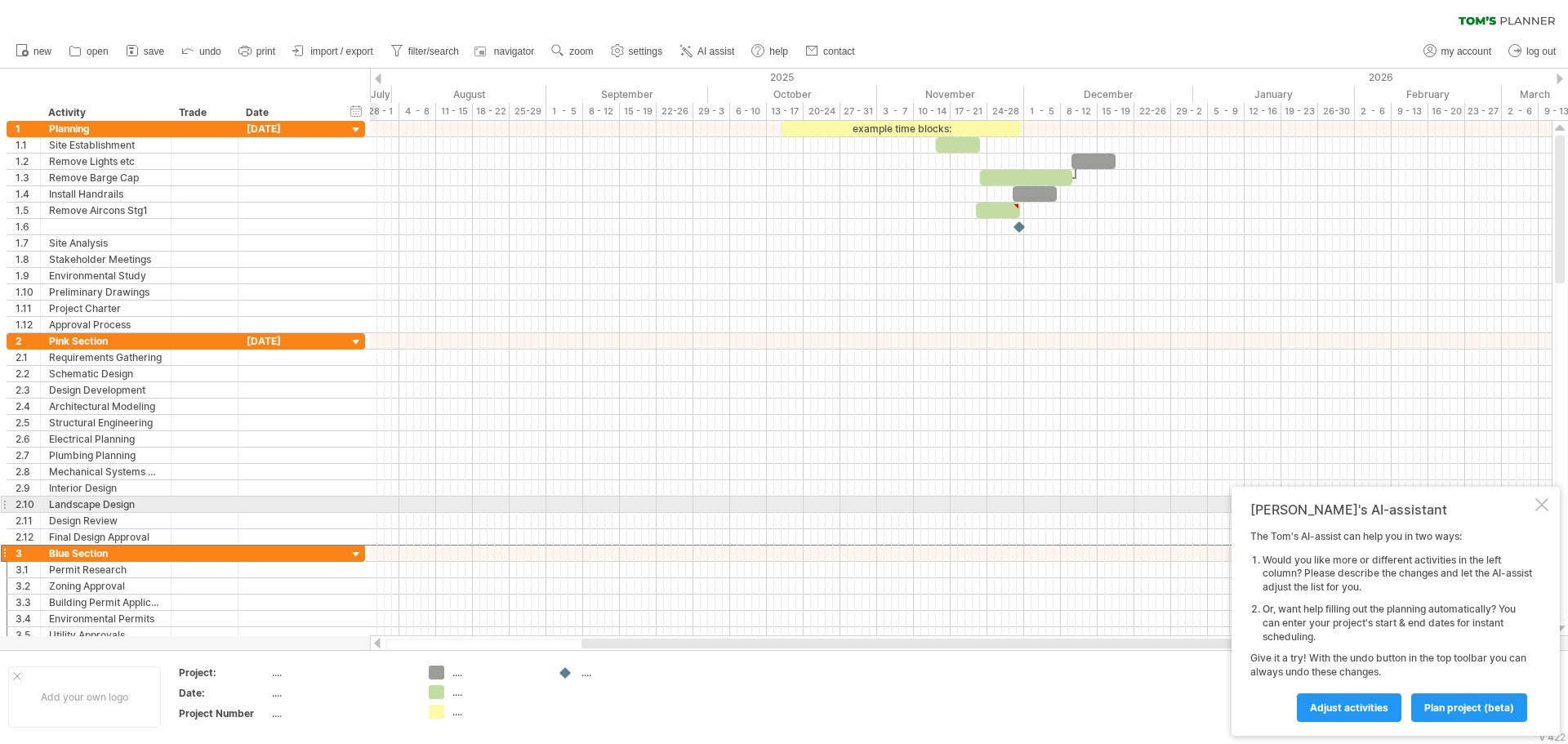
click at [1539, 505] on div at bounding box center [1541, 505] width 13 height 13
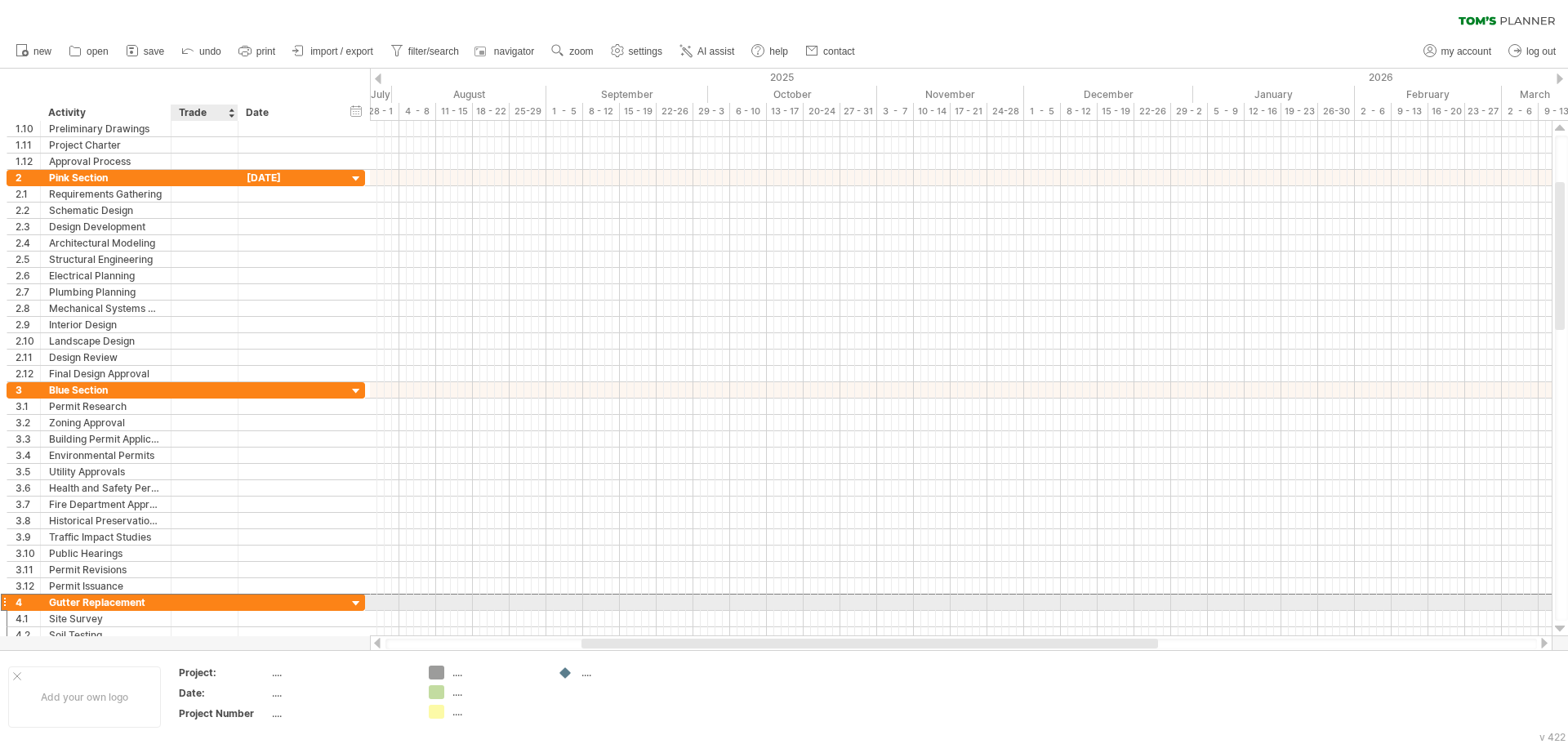
click at [198, 606] on div at bounding box center [205, 602] width 50 height 16
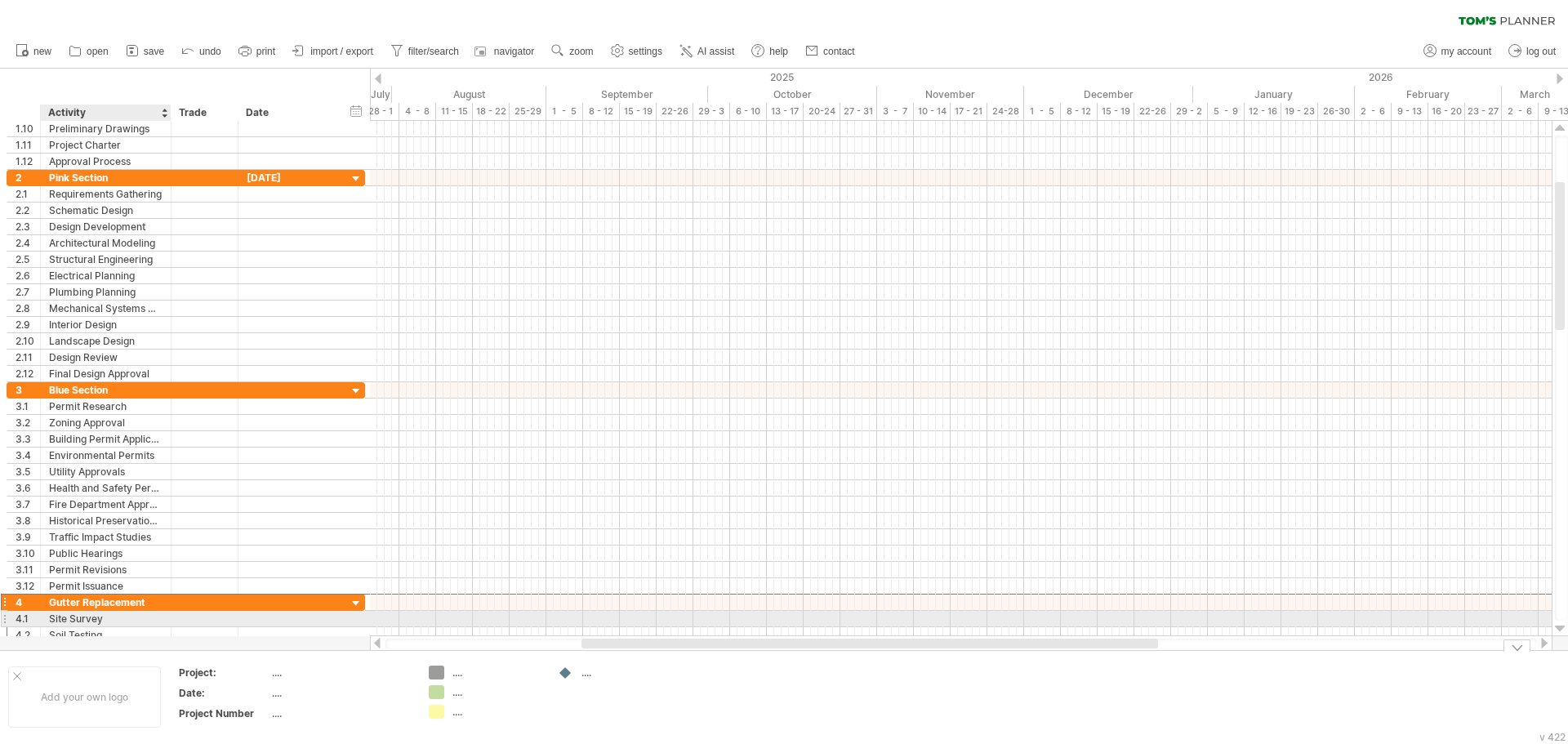
click at [148, 601] on div "Gutter Replacement" at bounding box center [106, 602] width 114 height 16
type input "*"
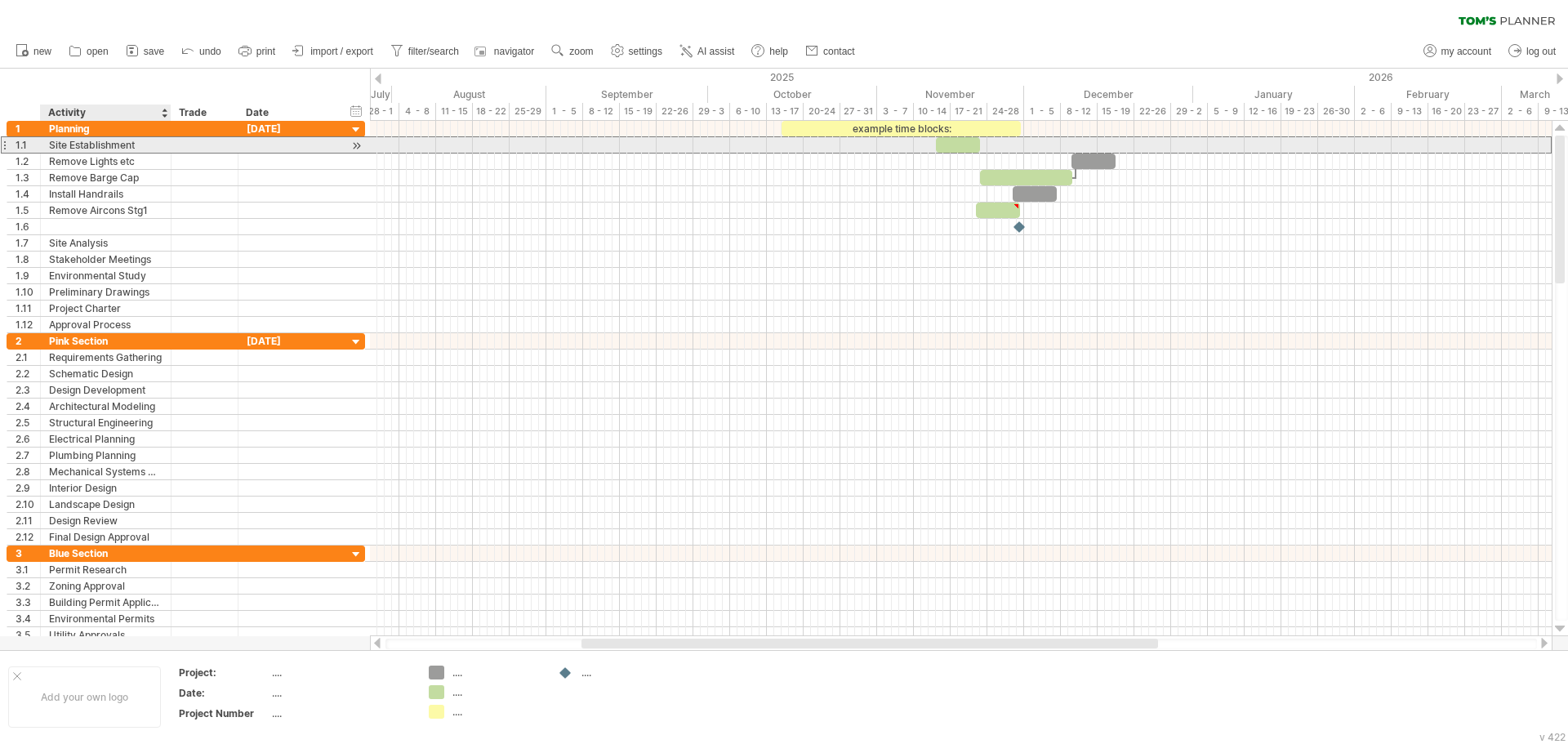
click at [142, 144] on div "Site Establishment" at bounding box center [106, 144] width 114 height 16
click at [201, 144] on div at bounding box center [205, 144] width 50 height 16
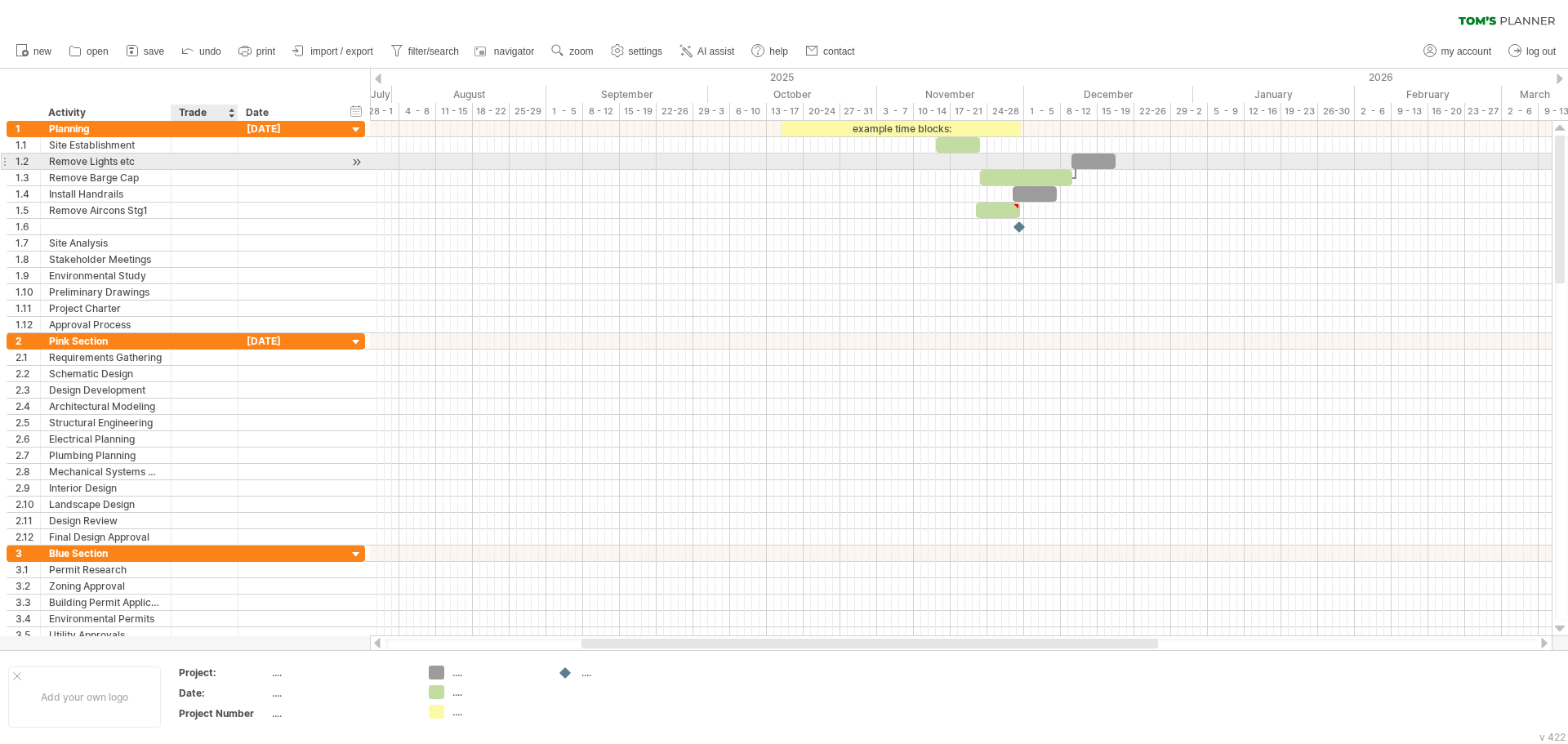
click at [188, 163] on div at bounding box center [205, 161] width 50 height 16
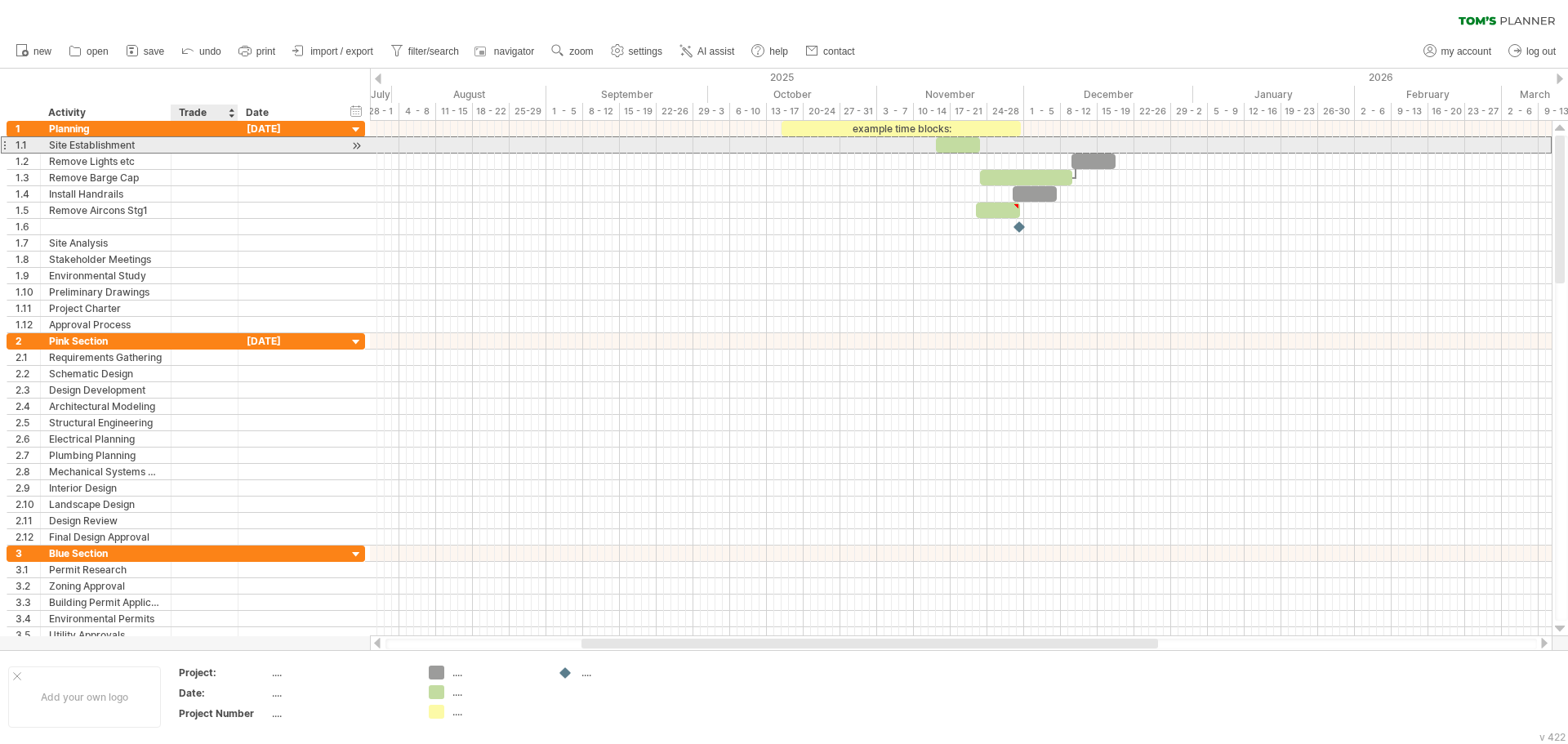
click at [210, 152] on div at bounding box center [205, 144] width 50 height 16
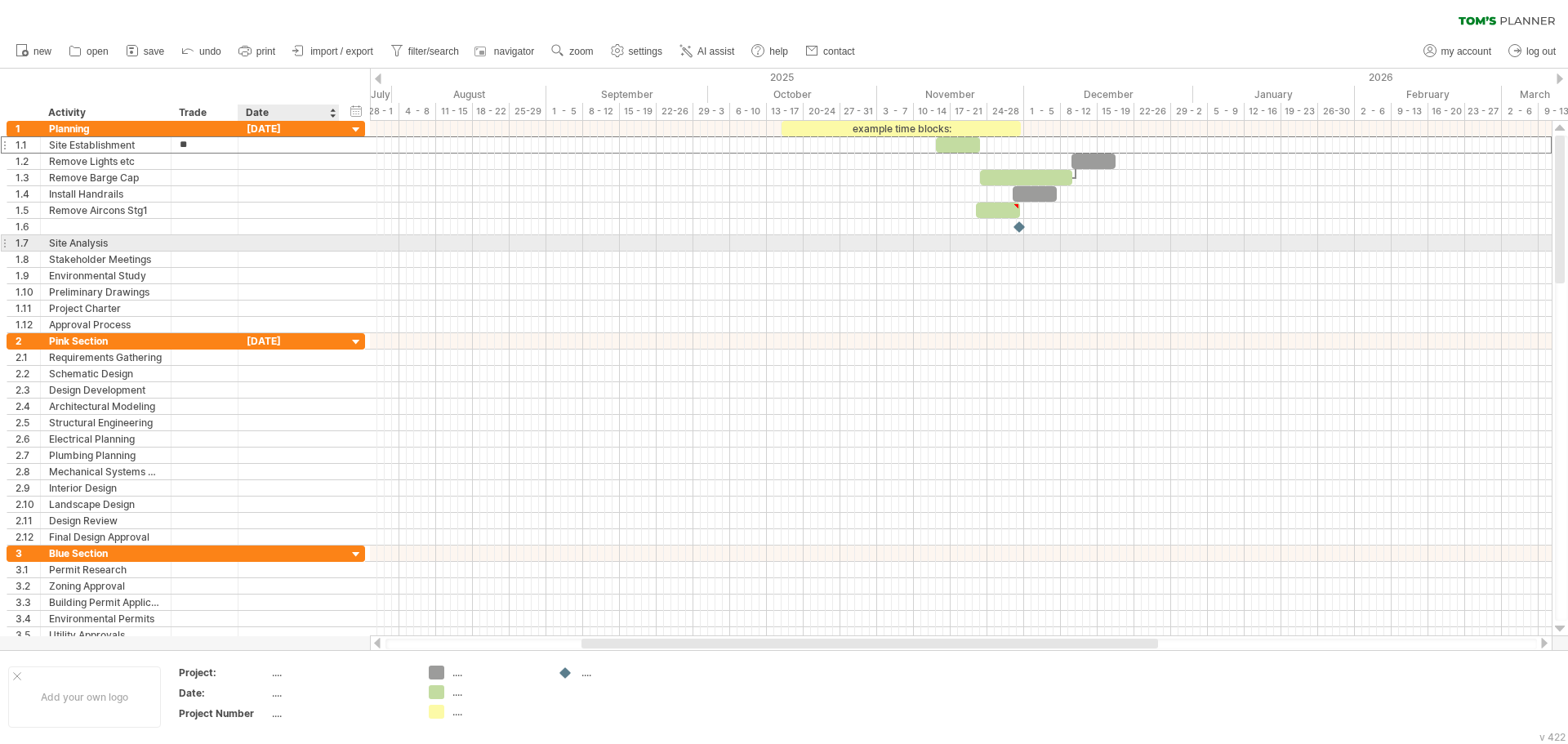
type input "*"
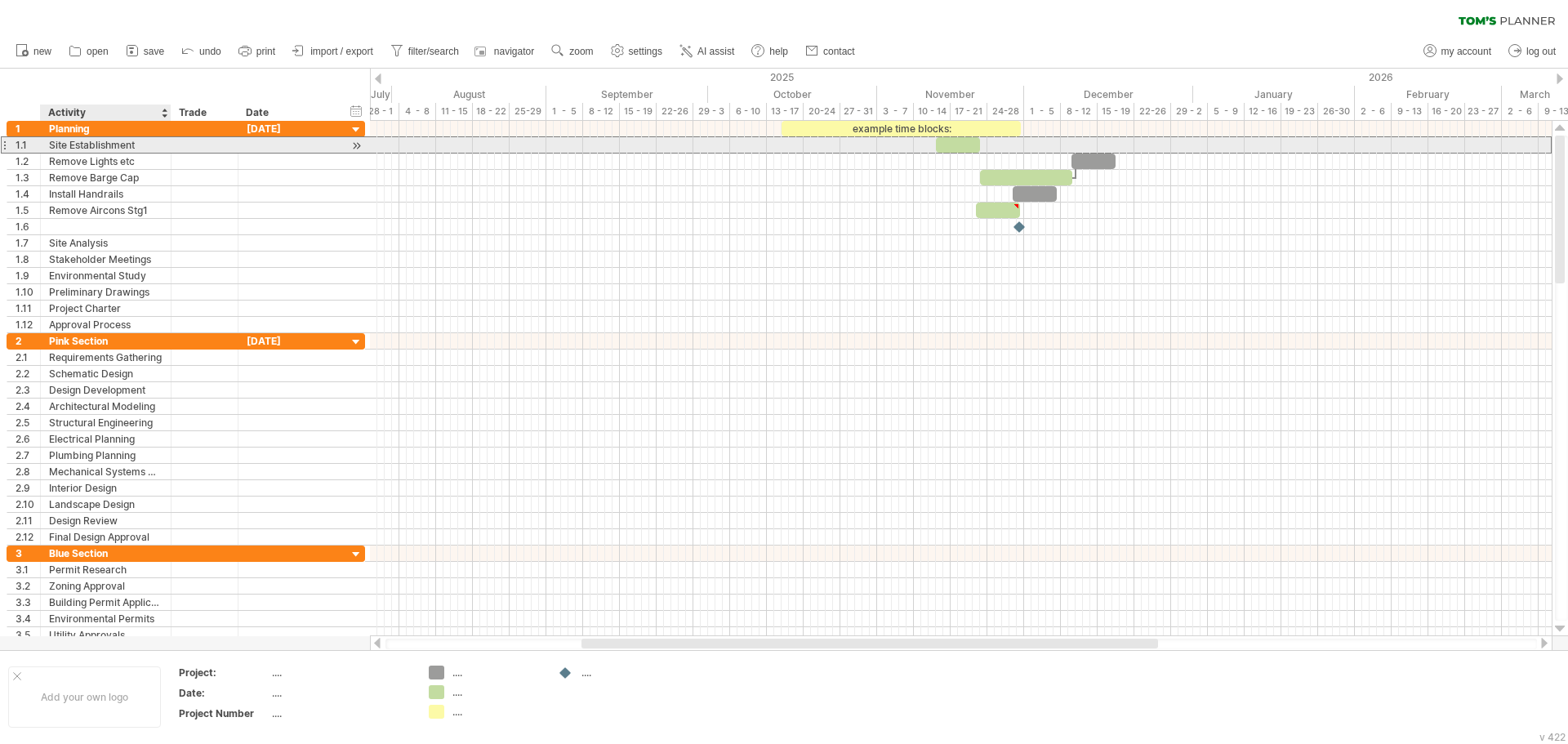
click at [142, 147] on div "Site Establishment" at bounding box center [106, 144] width 114 height 16
click at [0, 0] on input "**********" at bounding box center [0, 0] width 0 height 0
click at [142, 147] on input "**********" at bounding box center [106, 144] width 114 height 16
click at [142, 147] on div "Remove Aircons Near Box GUtter" at bounding box center [106, 144] width 114 height 16
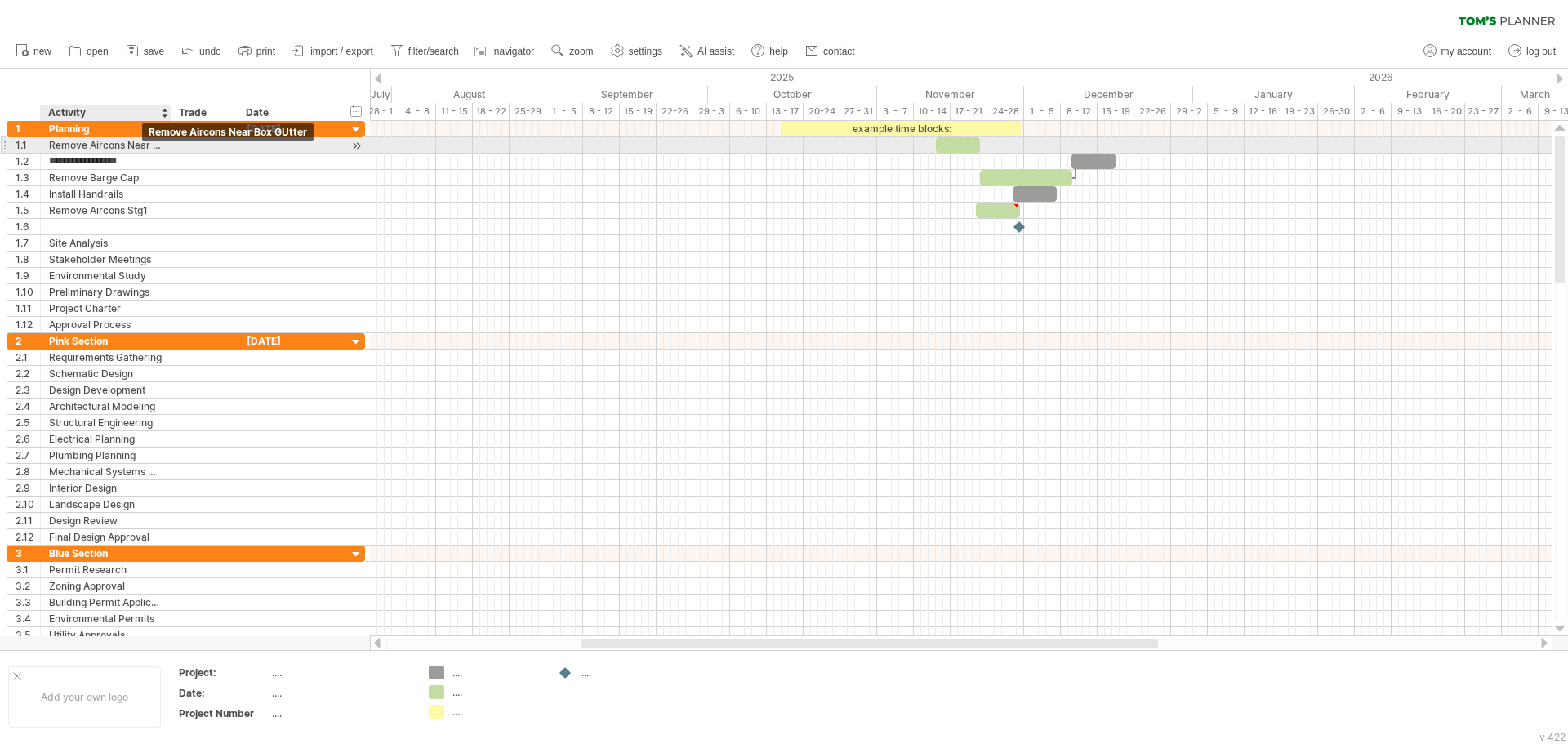
scroll to position [0, 0]
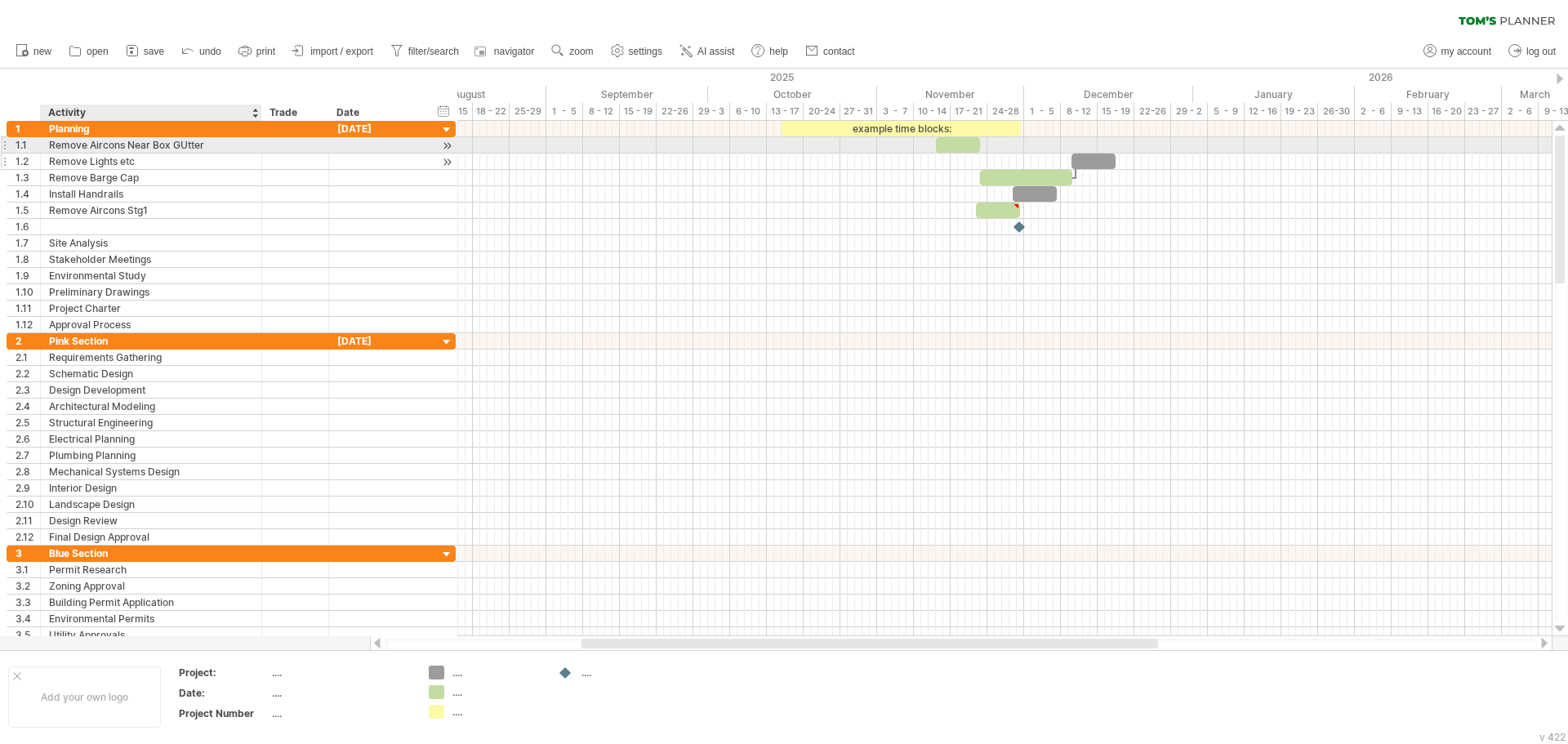
drag, startPoint x: 169, startPoint y: 144, endPoint x: 260, endPoint y: 161, distance: 92.6
click at [260, 161] on div "**********" at bounding box center [230, 227] width 449 height 212
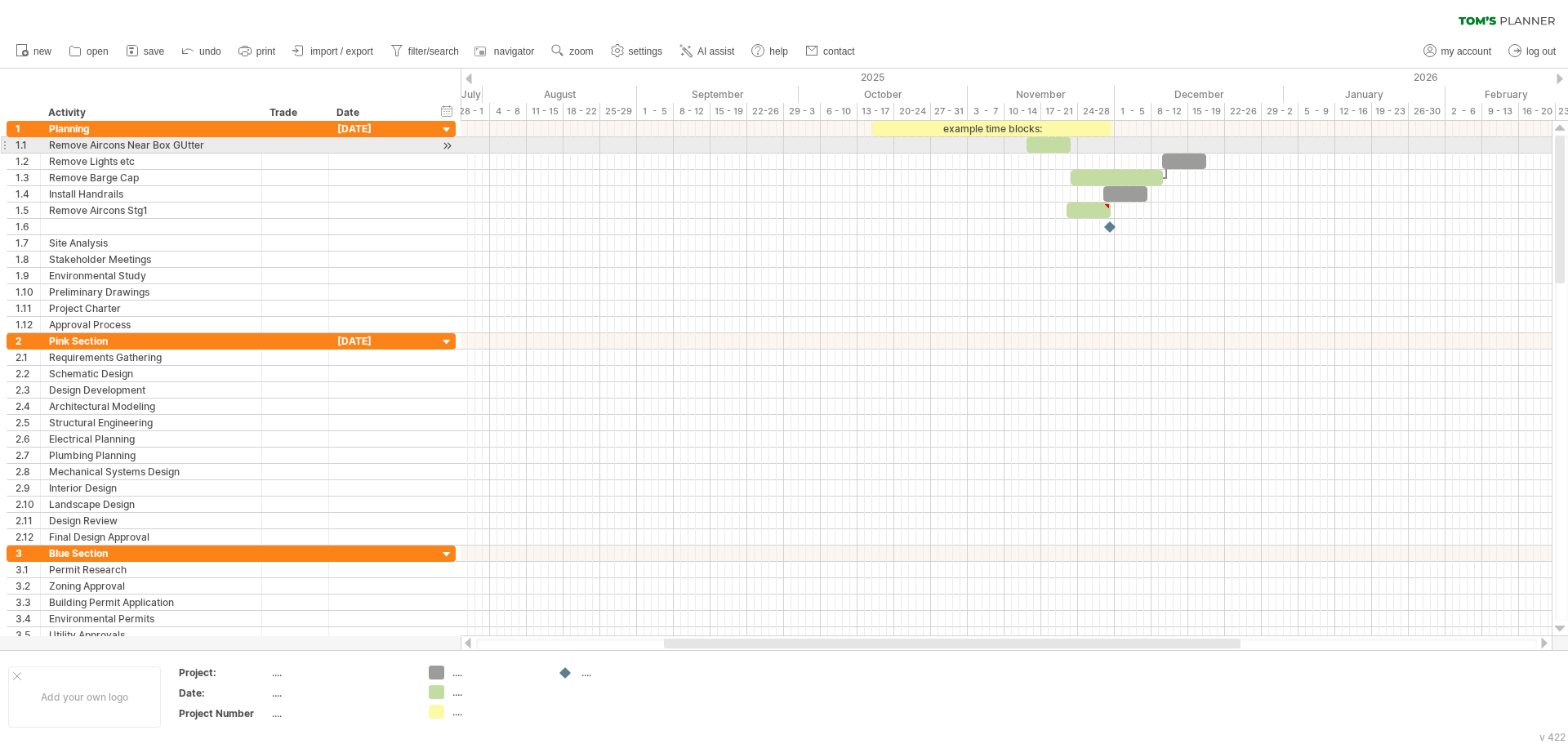
click at [187, 144] on div "Remove Aircons Near Box GUtter" at bounding box center [151, 144] width 204 height 16
click at [0, 0] on input "**********" at bounding box center [0, 0] width 0 height 0
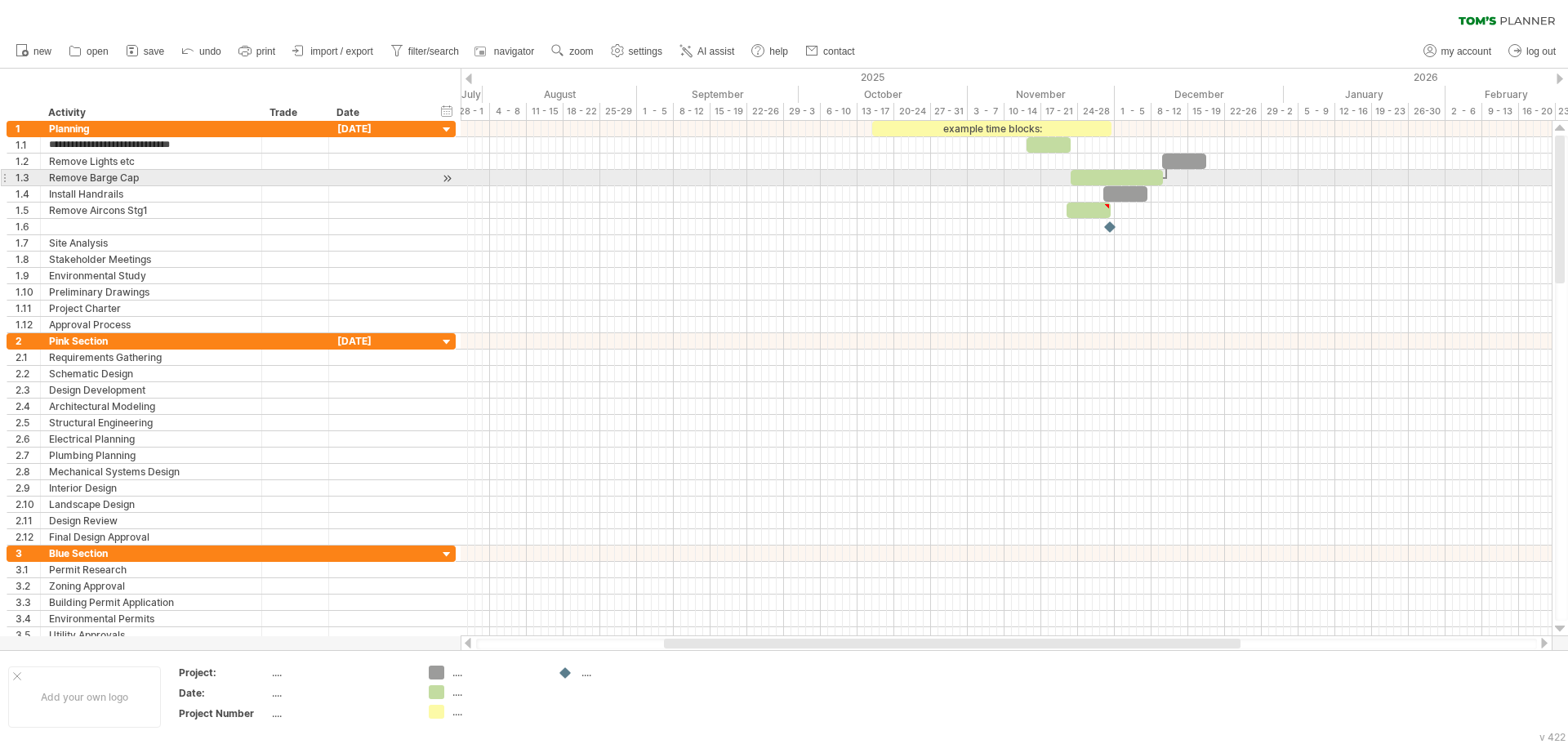
type input "**********"
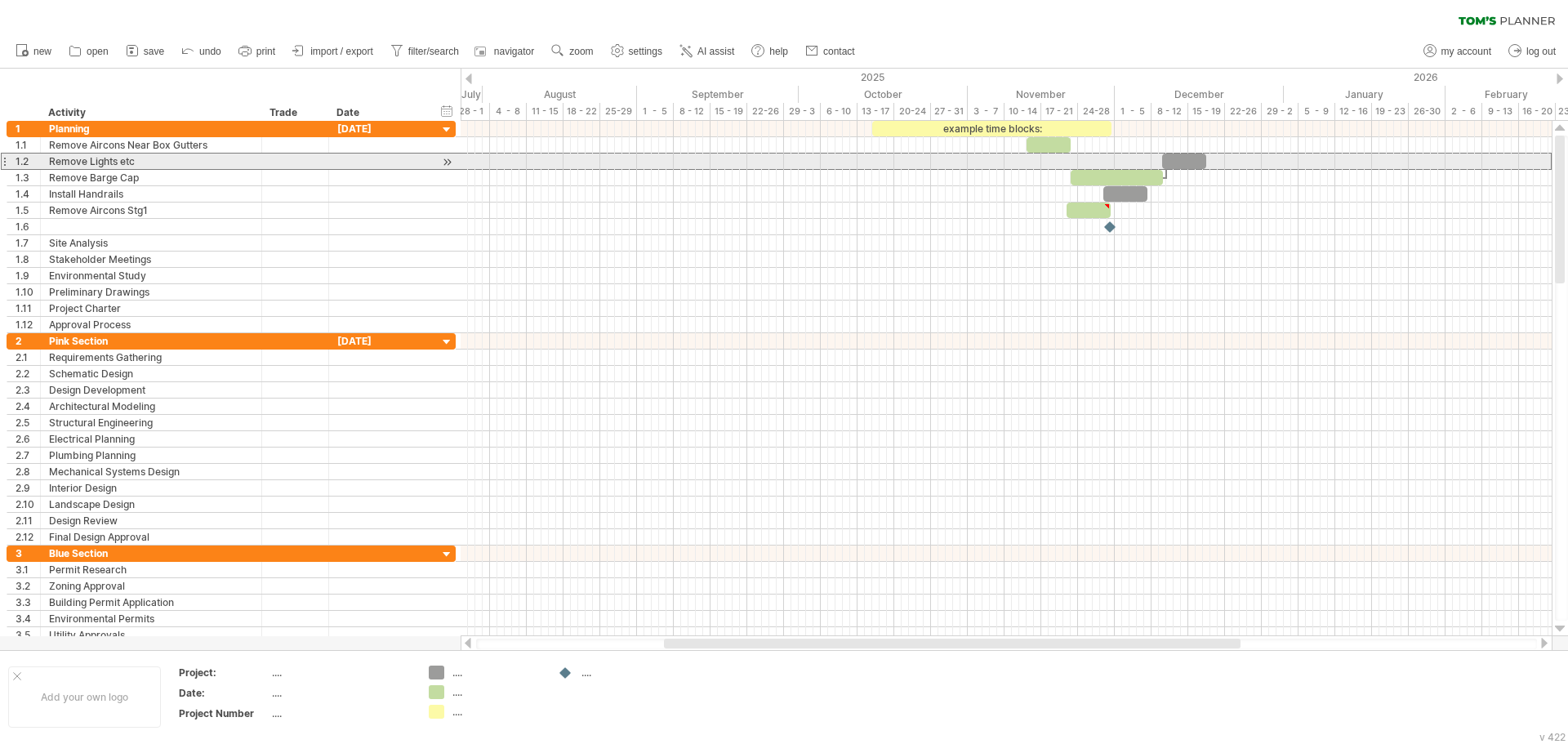
click at [185, 159] on div "Remove Lights etc" at bounding box center [151, 161] width 204 height 16
type input "**********"
click at [175, 175] on div "Remove Barge Cap" at bounding box center [151, 177] width 204 height 16
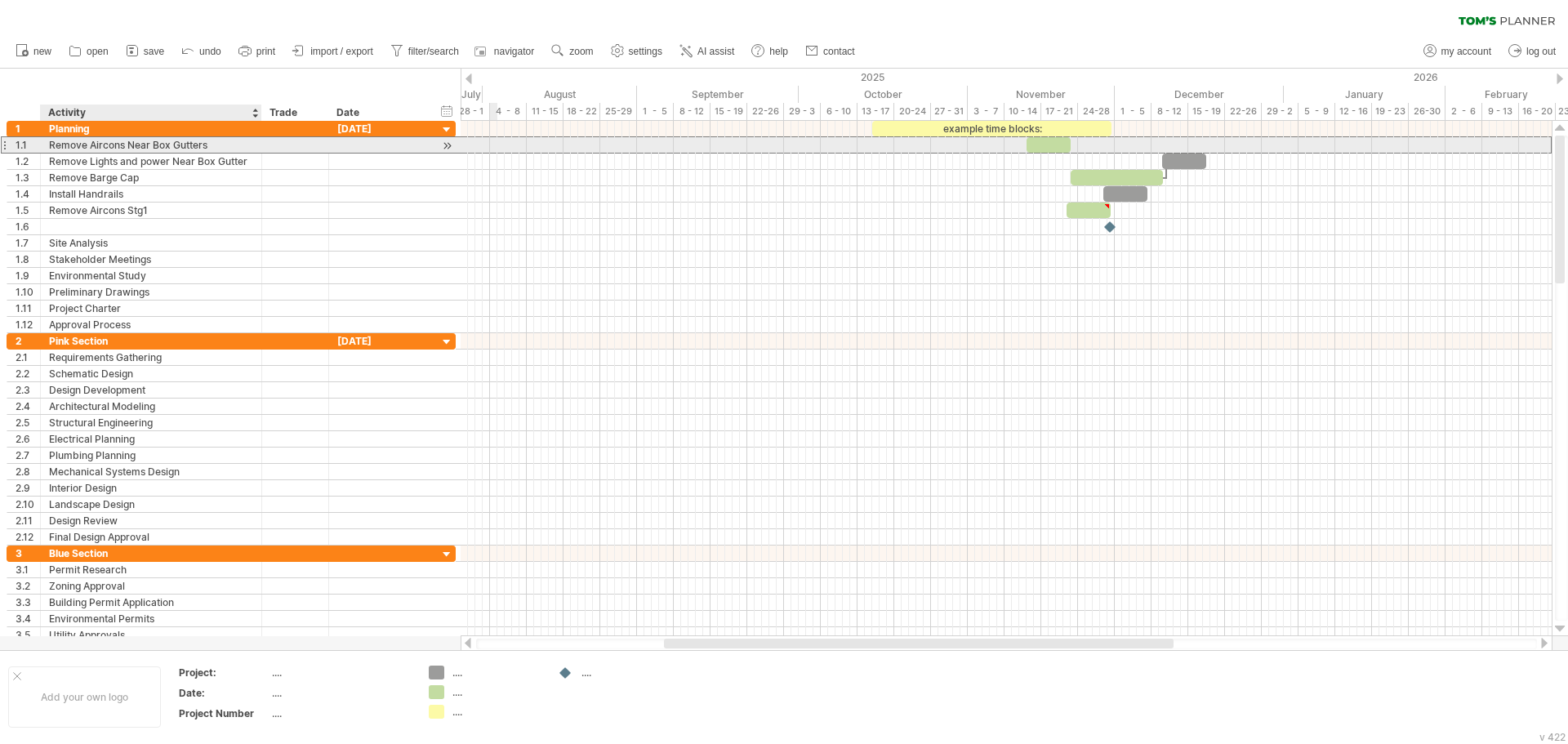
click at [239, 144] on div "Remove Aircons Near Box Gutters" at bounding box center [151, 144] width 204 height 16
type input "**********"
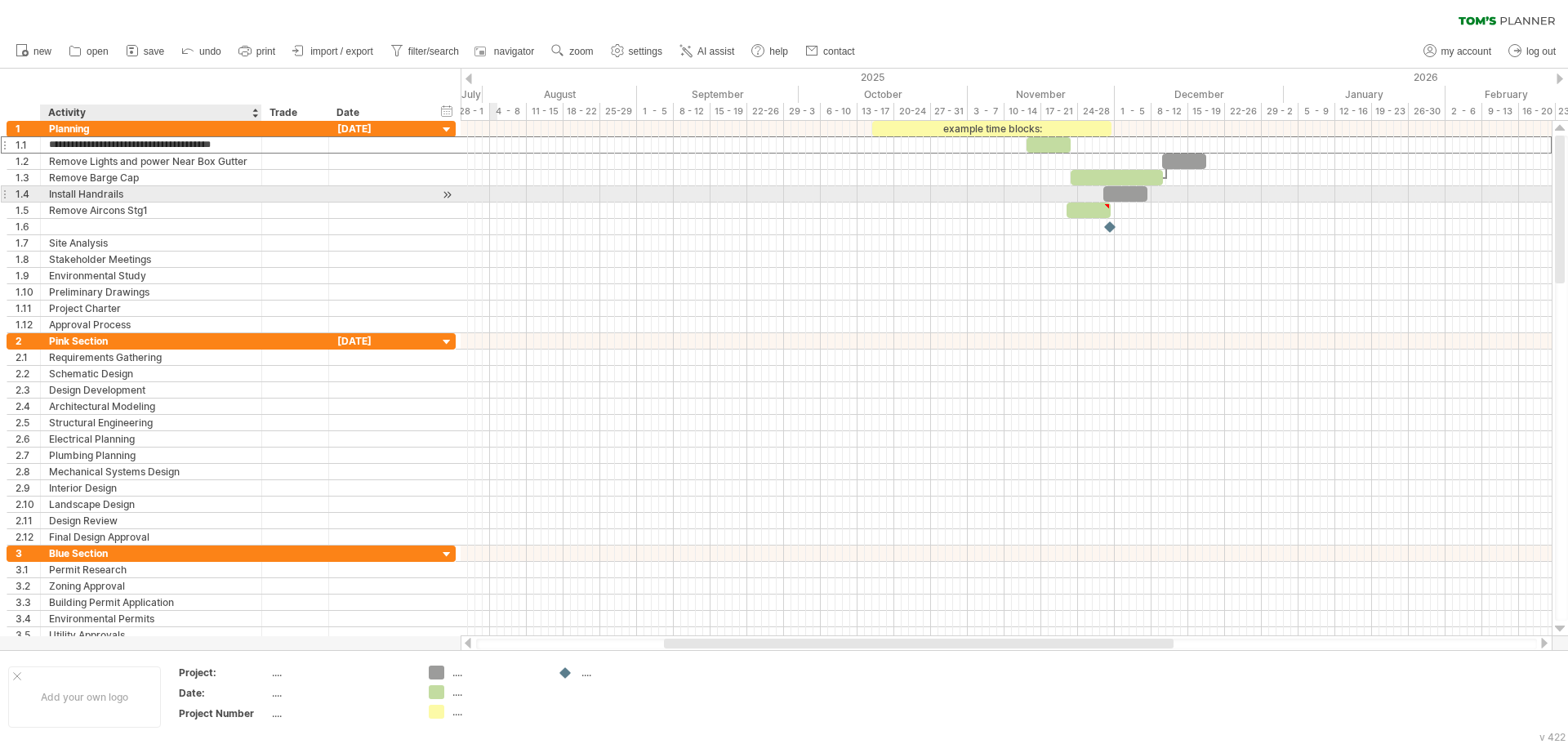
click at [218, 192] on div "Install Handrails" at bounding box center [151, 194] width 204 height 16
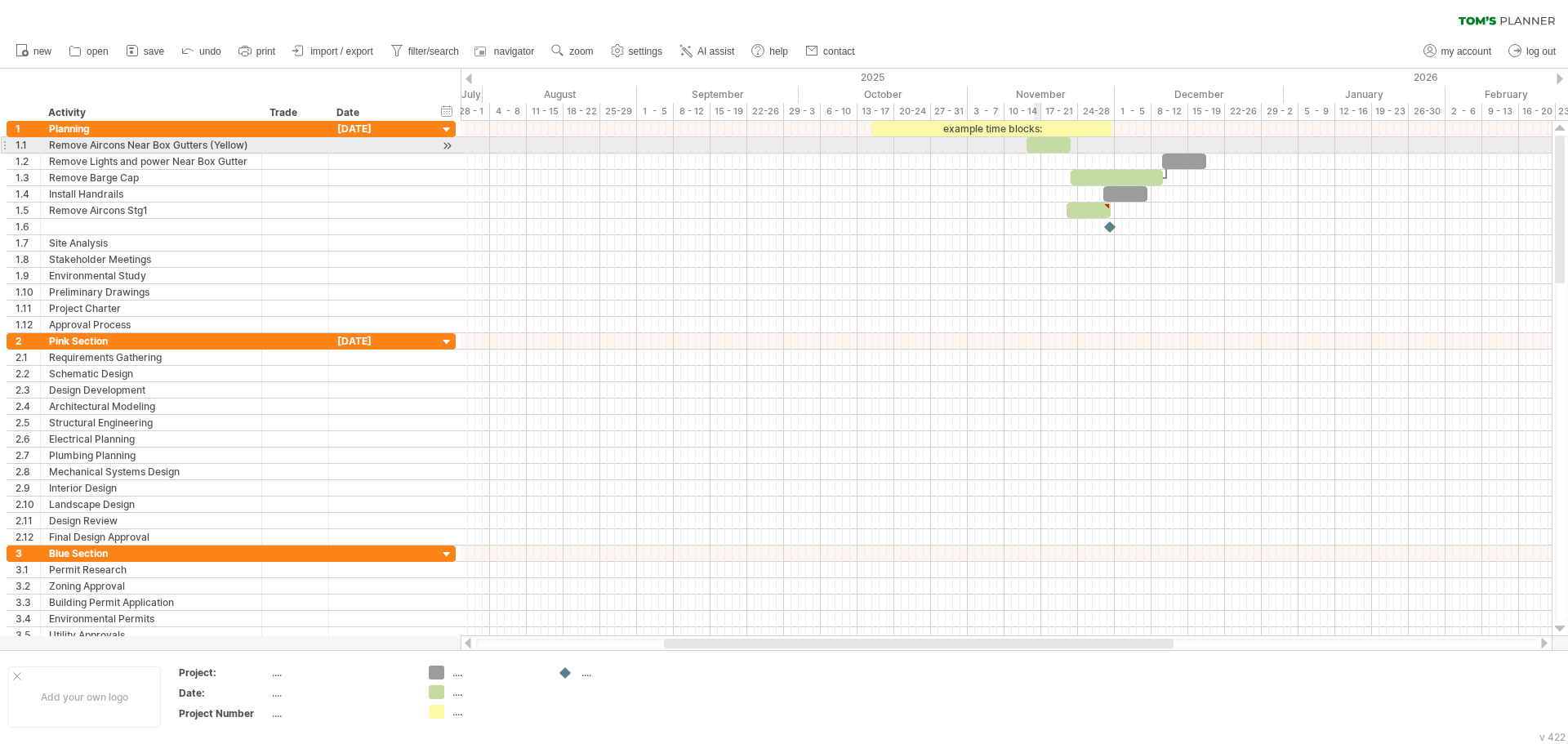
drag, startPoint x: 969, startPoint y: 47, endPoint x: 1026, endPoint y: 146, distance: 114.2
click at [1026, 146] on div "Trying to reach [DOMAIN_NAME] Connected again... 0% clear filter new 1" at bounding box center [784, 372] width 1568 height 744
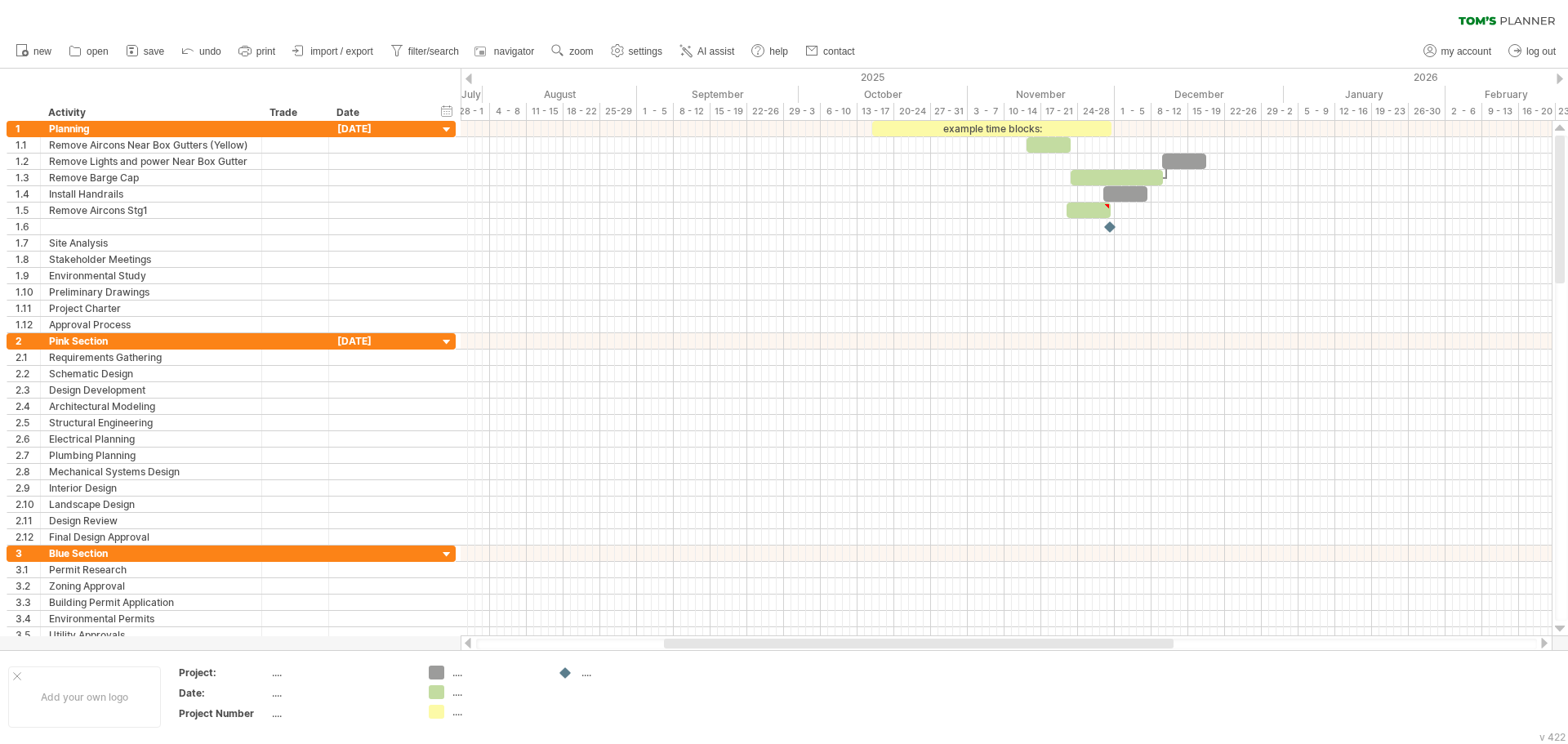
click at [1029, 40] on div "new" at bounding box center [784, 51] width 1568 height 34
drag, startPoint x: 1003, startPoint y: 51, endPoint x: 985, endPoint y: 120, distance: 71.3
click at [985, 120] on div "Trying to reach [DOMAIN_NAME] Connected again... 0% clear filter new 1" at bounding box center [784, 372] width 1568 height 744
click at [993, 39] on div "new" at bounding box center [784, 51] width 1568 height 34
drag, startPoint x: 917, startPoint y: 37, endPoint x: 932, endPoint y: 39, distance: 15.1
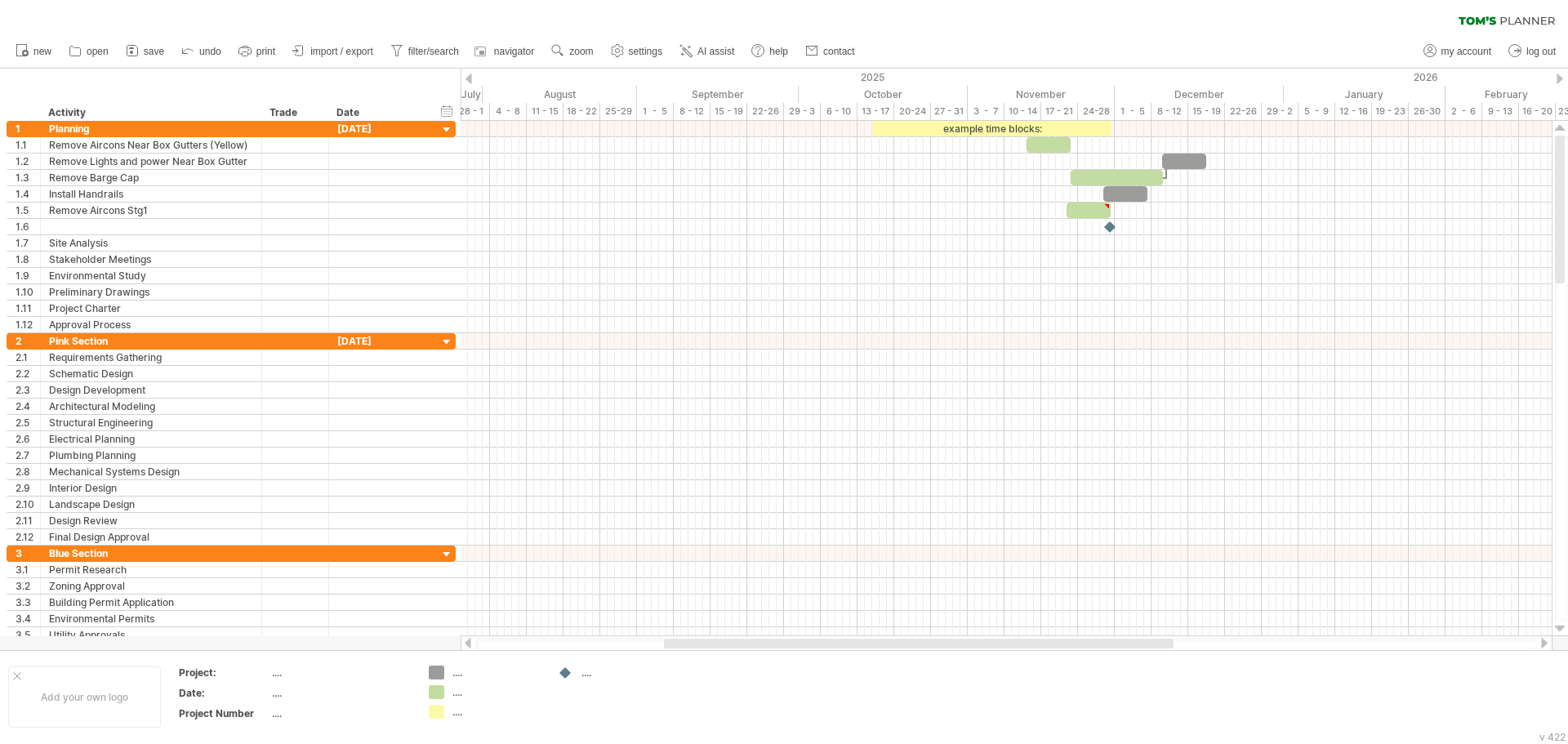
click at [932, 39] on div "new" at bounding box center [784, 51] width 1568 height 34
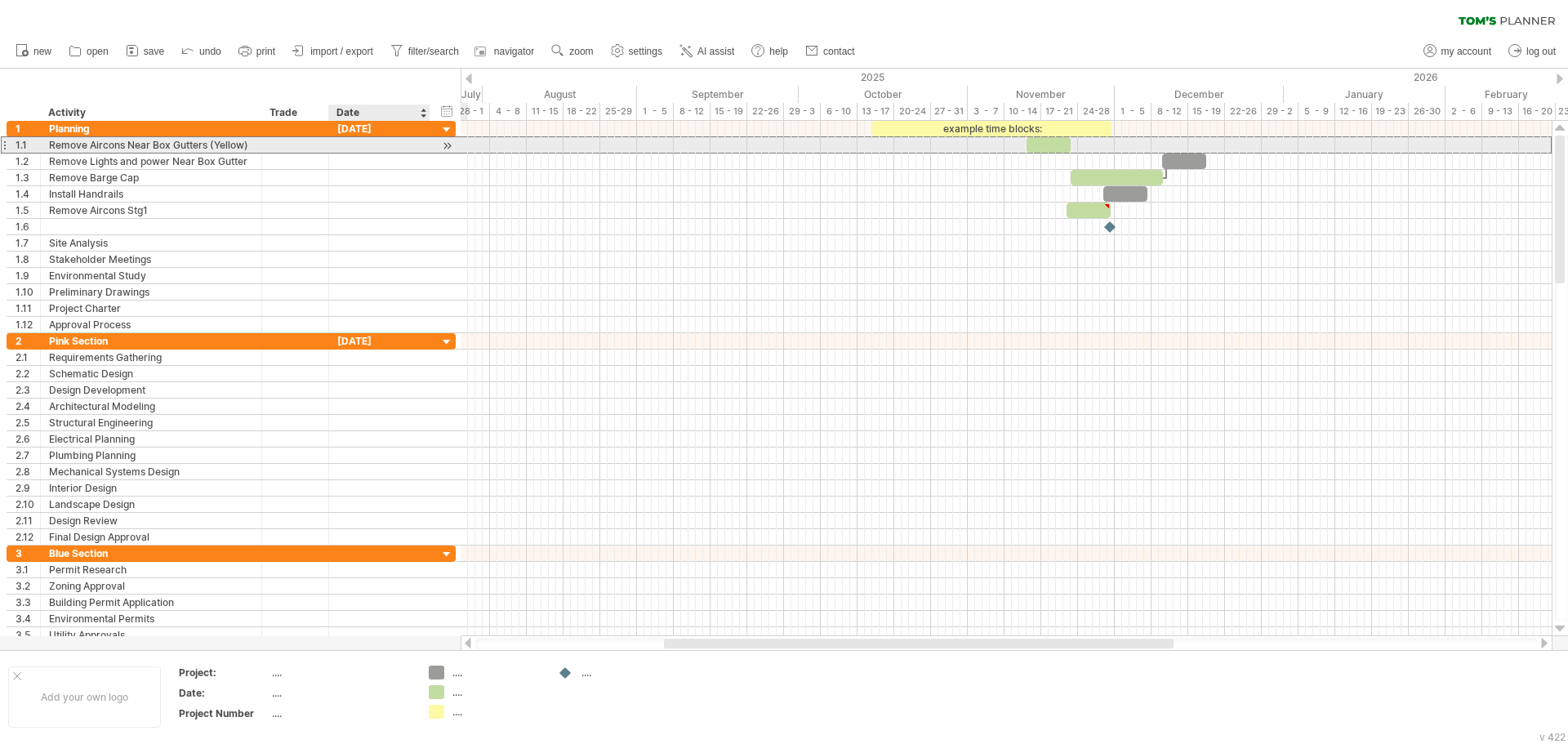
click at [353, 147] on div at bounding box center [379, 144] width 84 height 16
click at [366, 148] on input "text" at bounding box center [379, 144] width 84 height 16
click at [358, 151] on div at bounding box center [379, 144] width 84 height 16
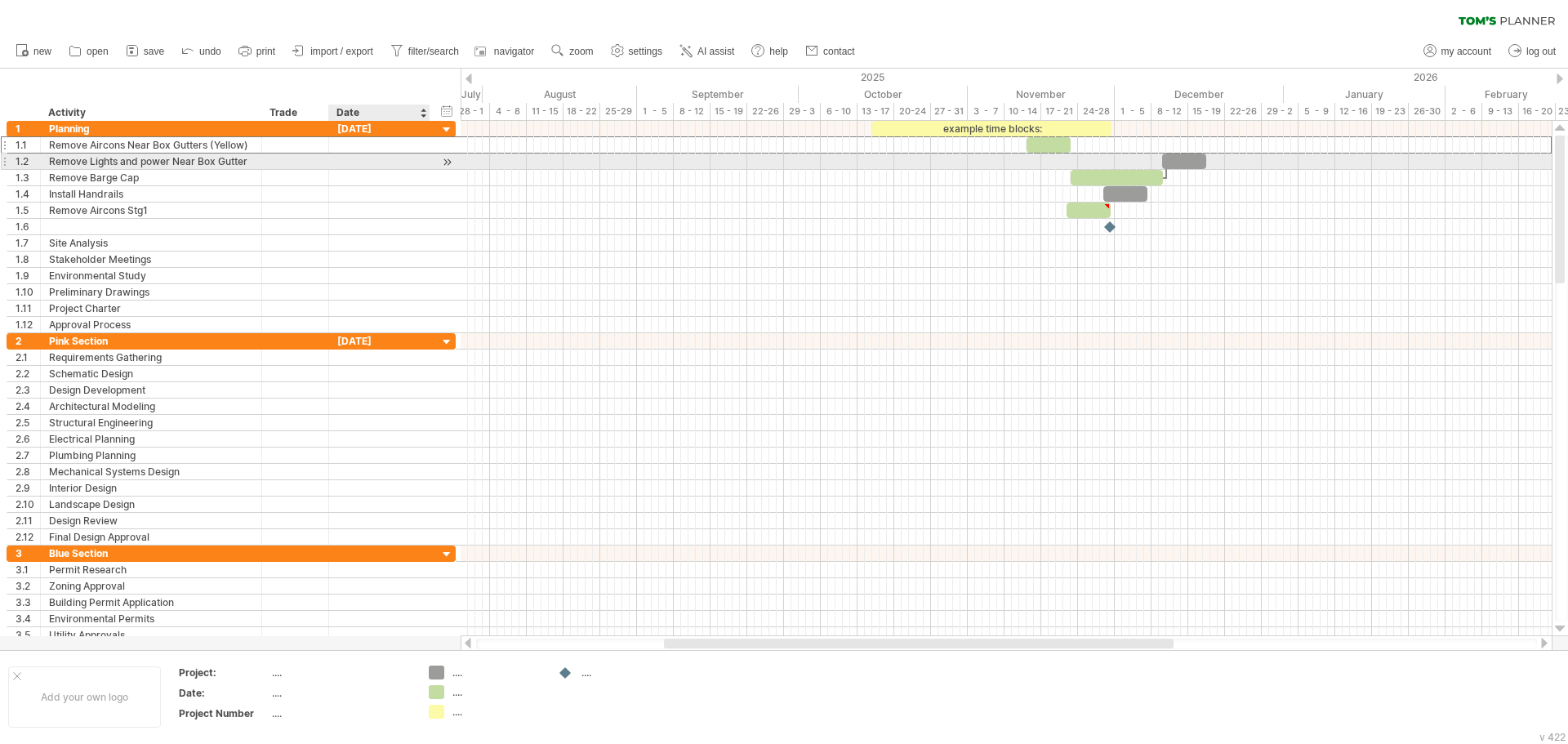
click at [353, 163] on div at bounding box center [379, 161] width 84 height 16
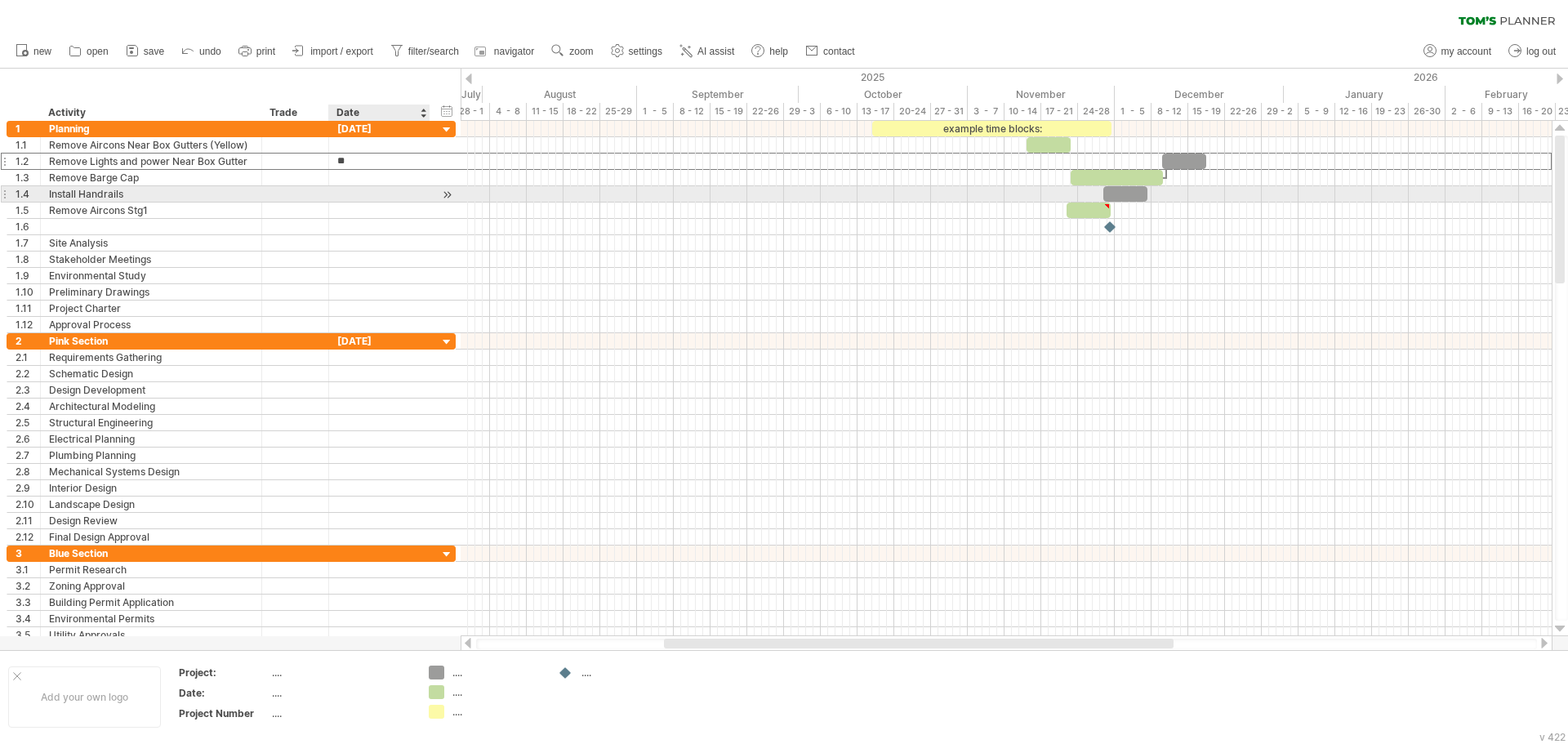
type input "*"
type input "**********"
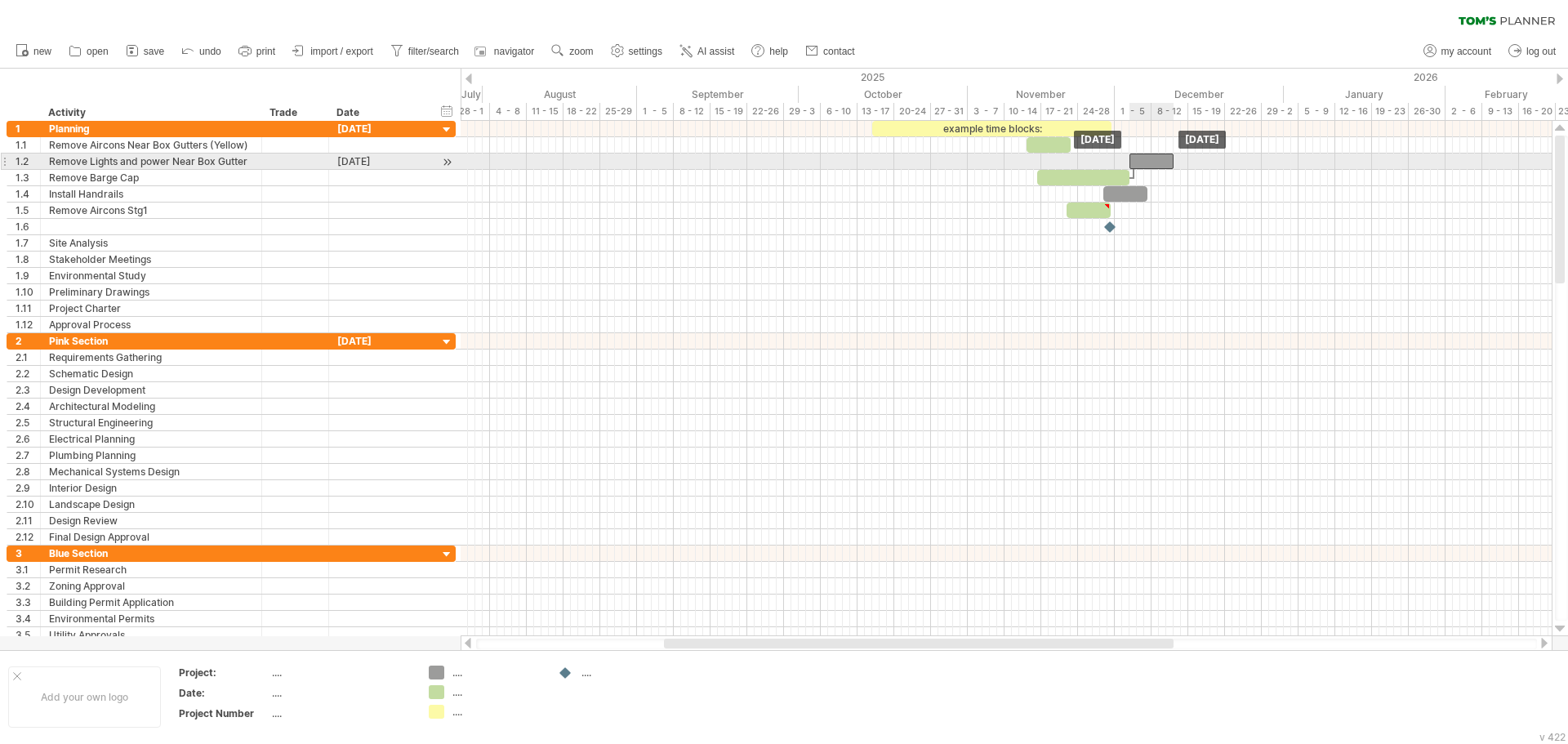
drag, startPoint x: 1184, startPoint y: 159, endPoint x: 1150, endPoint y: 160, distance: 34.0
click at [1150, 160] on div at bounding box center [1151, 161] width 44 height 16
drag, startPoint x: 1149, startPoint y: 157, endPoint x: 1102, endPoint y: 162, distance: 47.3
click at [1122, 162] on div at bounding box center [1144, 161] width 44 height 16
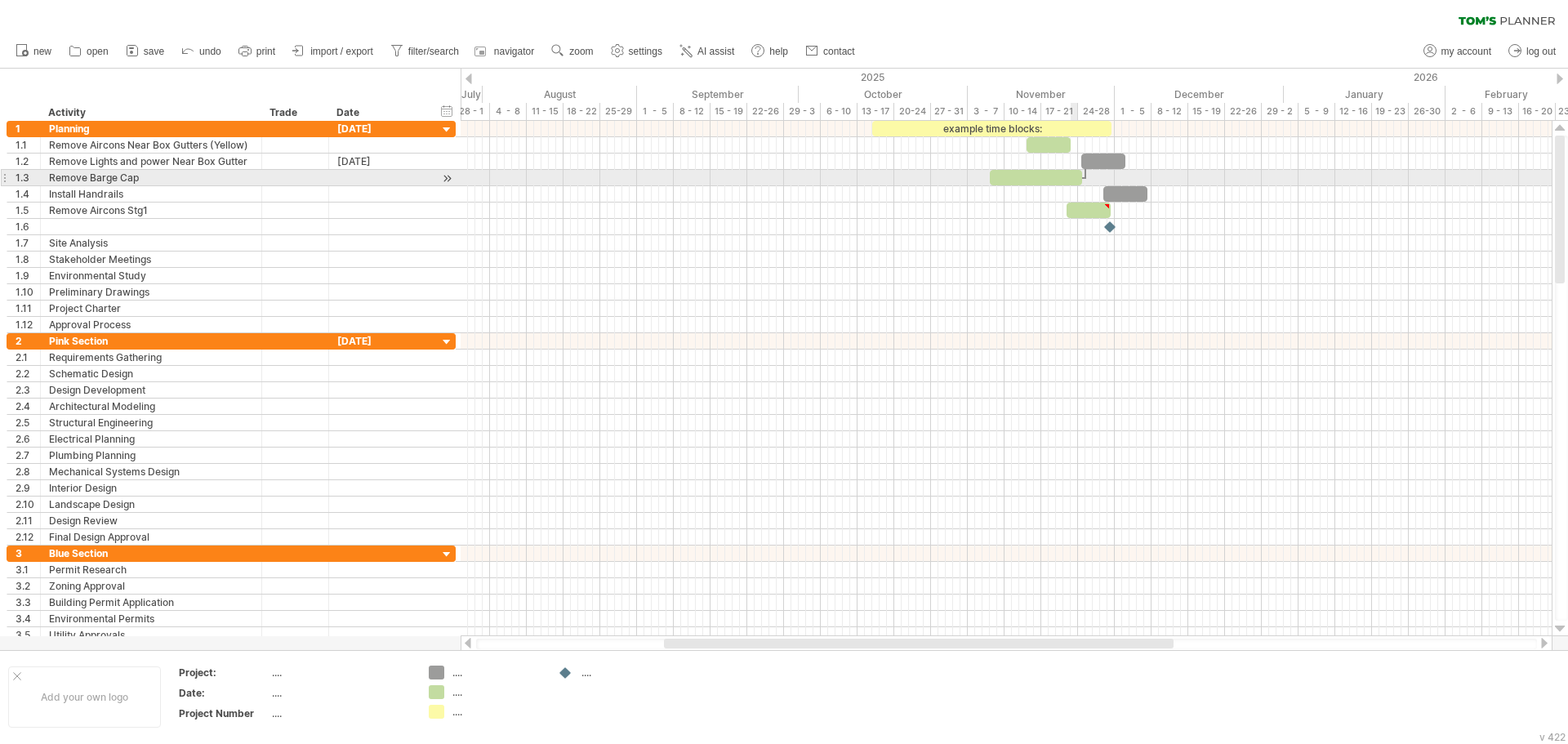
click at [1070, 181] on div at bounding box center [1036, 177] width 93 height 16
click at [1082, 175] on span at bounding box center [1081, 177] width 6 height 16
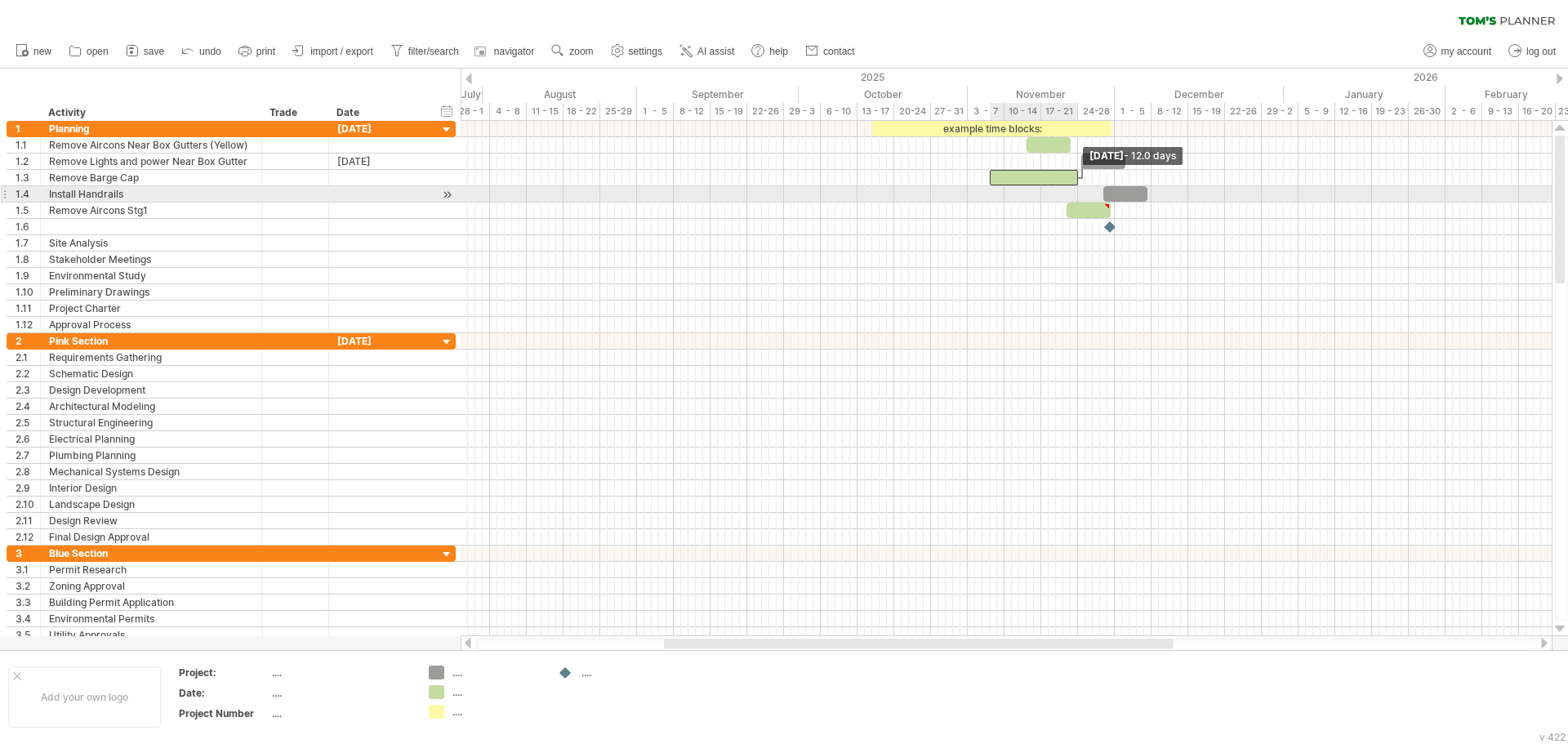
drag, startPoint x: 1082, startPoint y: 175, endPoint x: 1081, endPoint y: 191, distance: 16.0
click at [1081, 191] on div "example time blocks: [DATE] - 12.0 days [DATE]" at bounding box center [1006, 378] width 1091 height 515
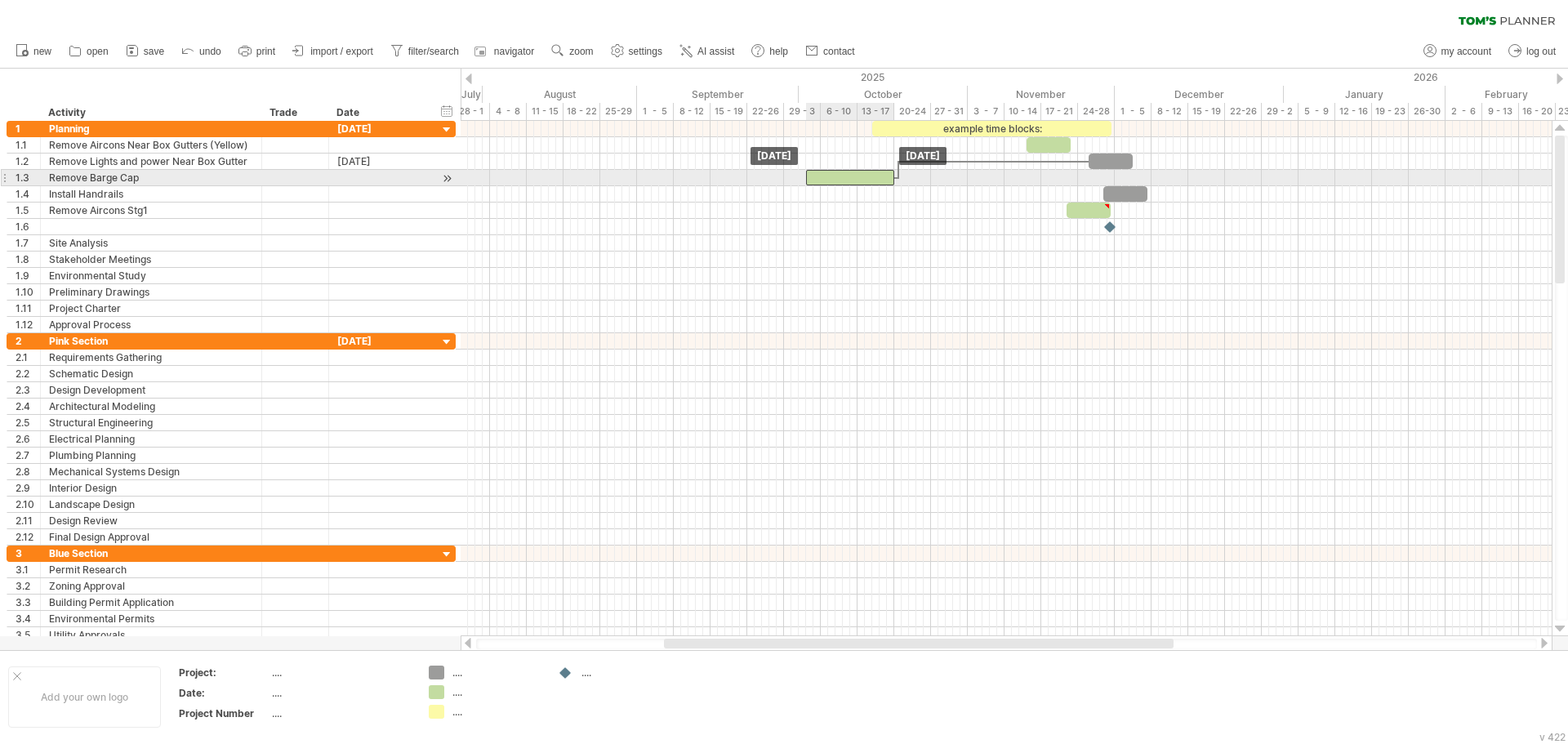
drag, startPoint x: 1046, startPoint y: 180, endPoint x: 860, endPoint y: 174, distance: 186.1
click at [860, 174] on div at bounding box center [850, 177] width 88 height 16
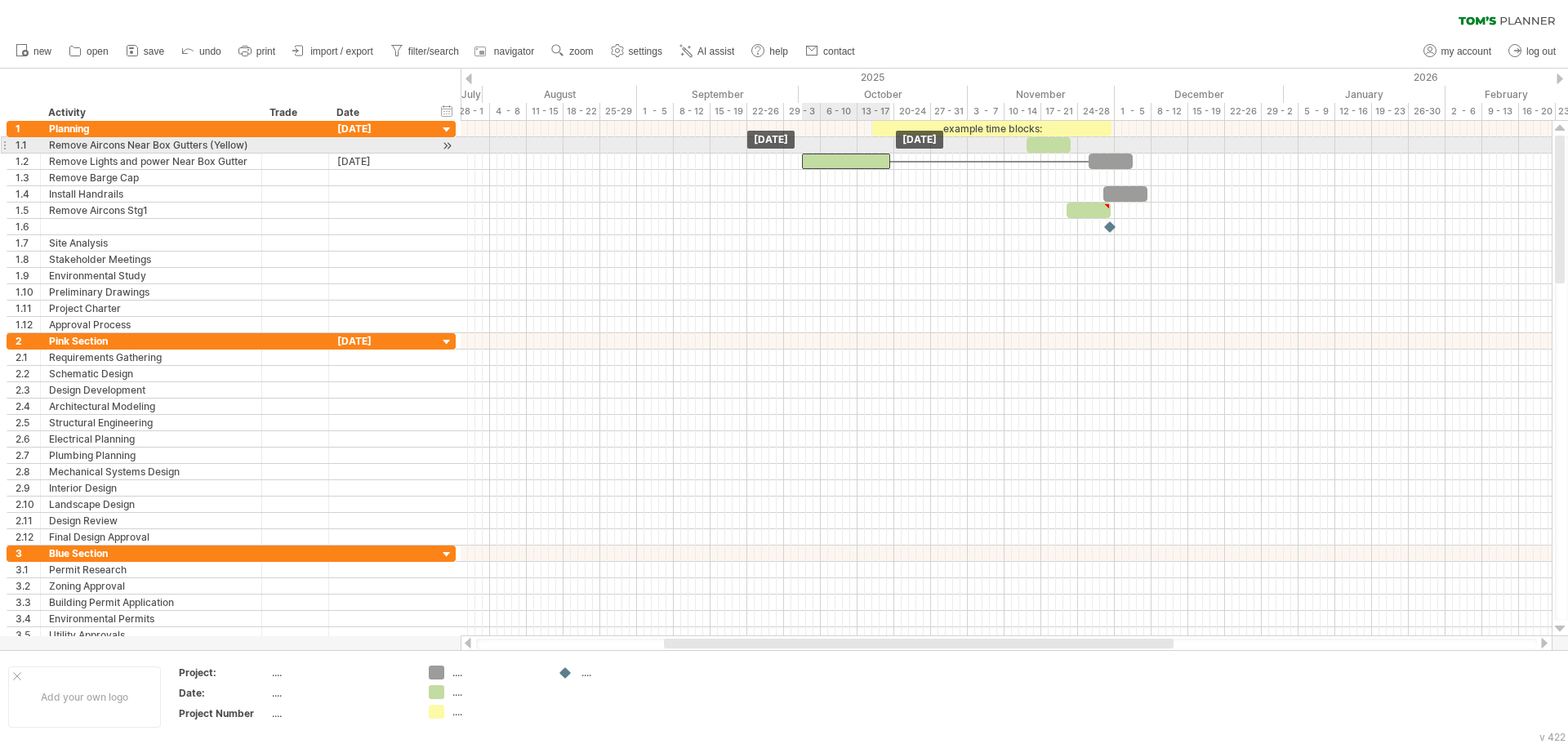
drag, startPoint x: 870, startPoint y: 171, endPoint x: 871, endPoint y: 148, distance: 23.0
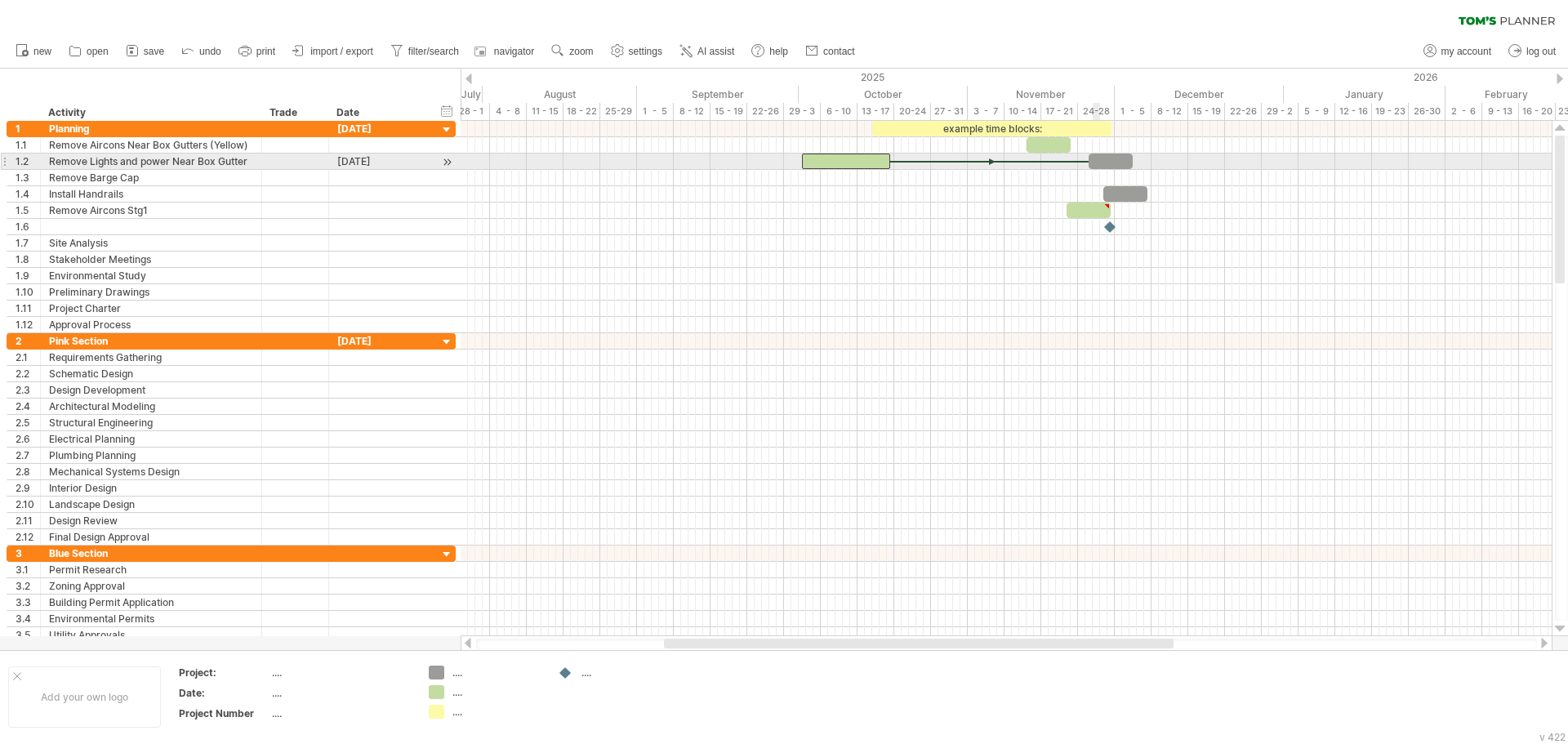
click at [1096, 159] on div at bounding box center [1111, 161] width 44 height 16
click at [1137, 159] on div at bounding box center [1006, 162] width 1091 height 17
click at [1127, 159] on div at bounding box center [1111, 161] width 44 height 16
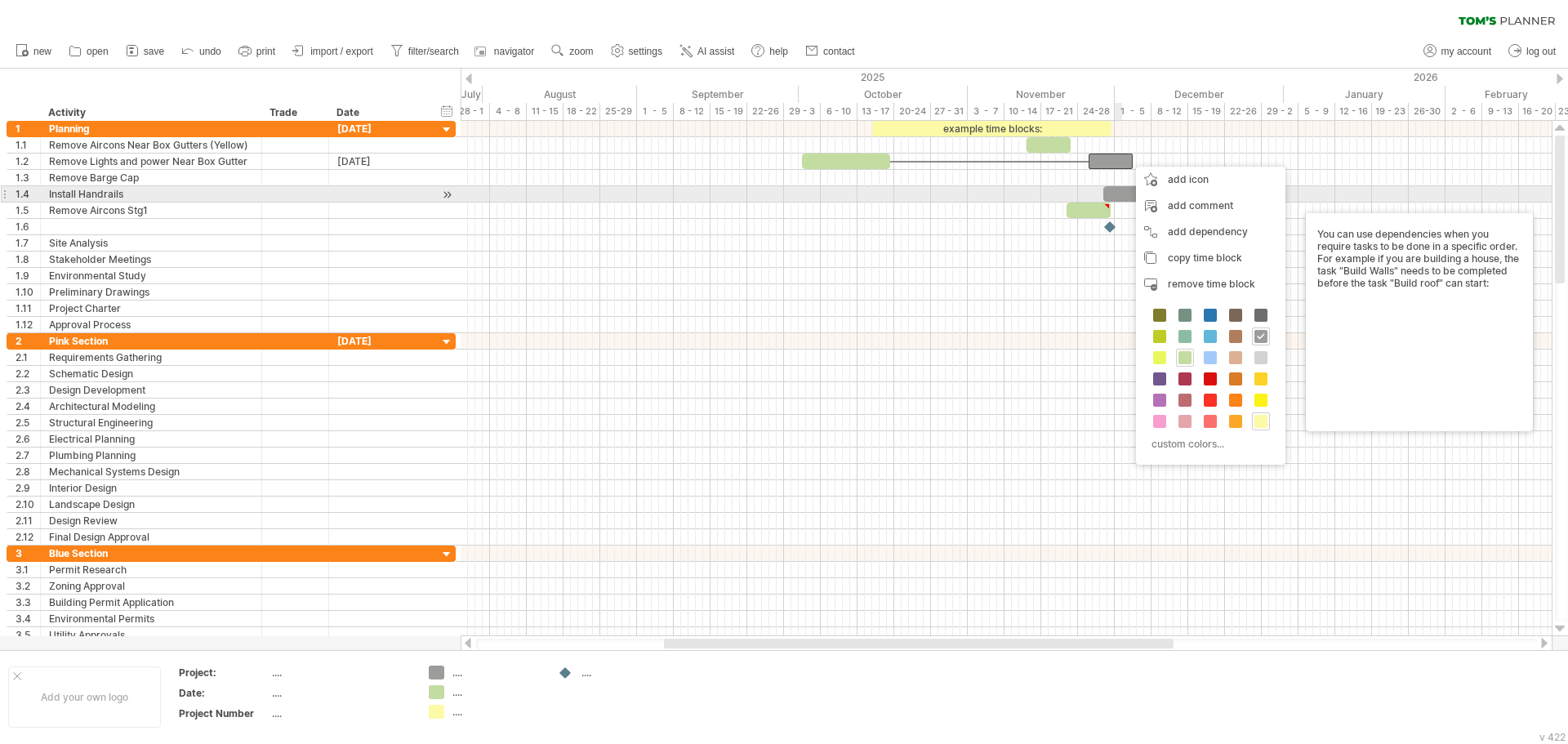
click at [1011, 177] on div at bounding box center [1006, 178] width 1091 height 17
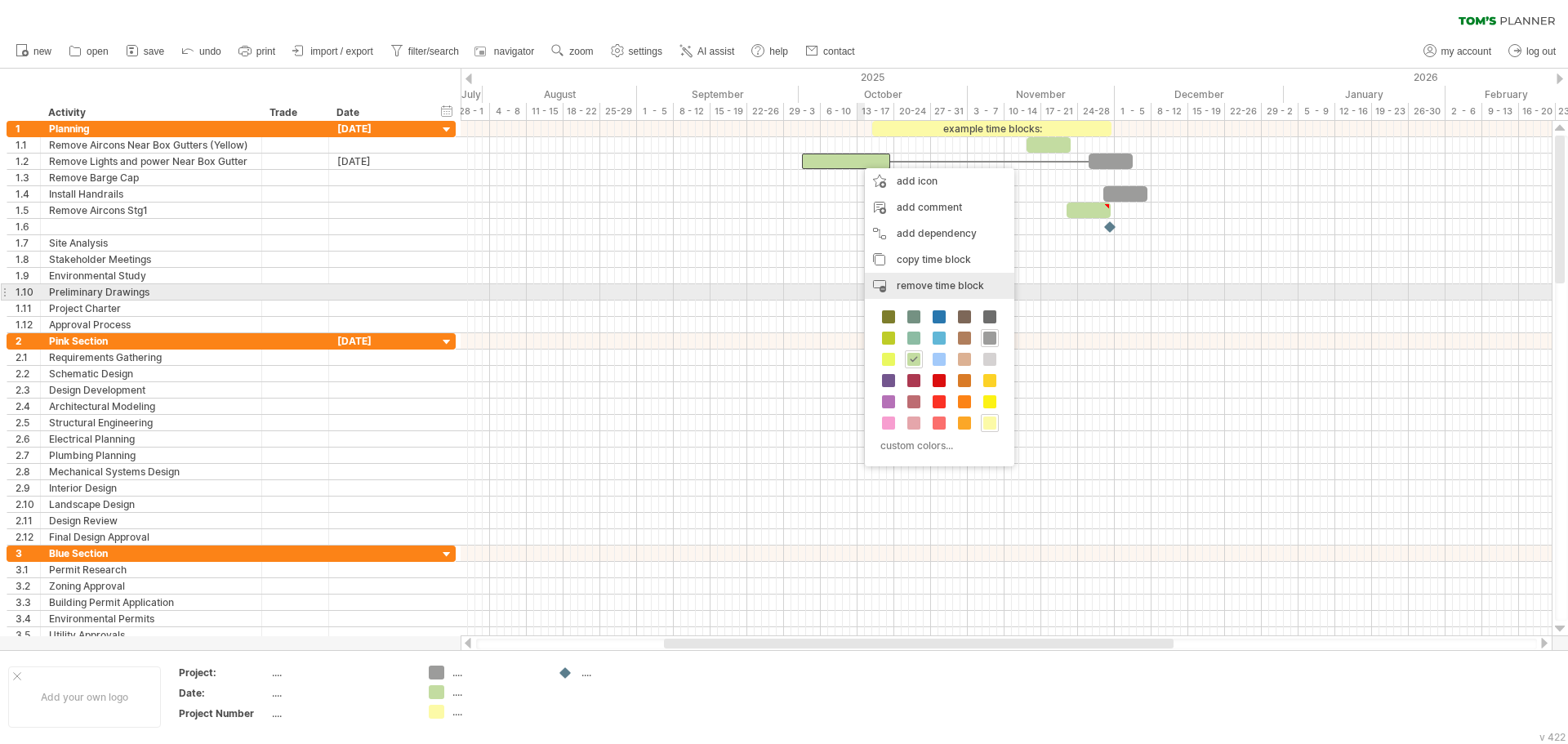
click at [924, 297] on div "remove time block remove selected items" at bounding box center [939, 286] width 150 height 26
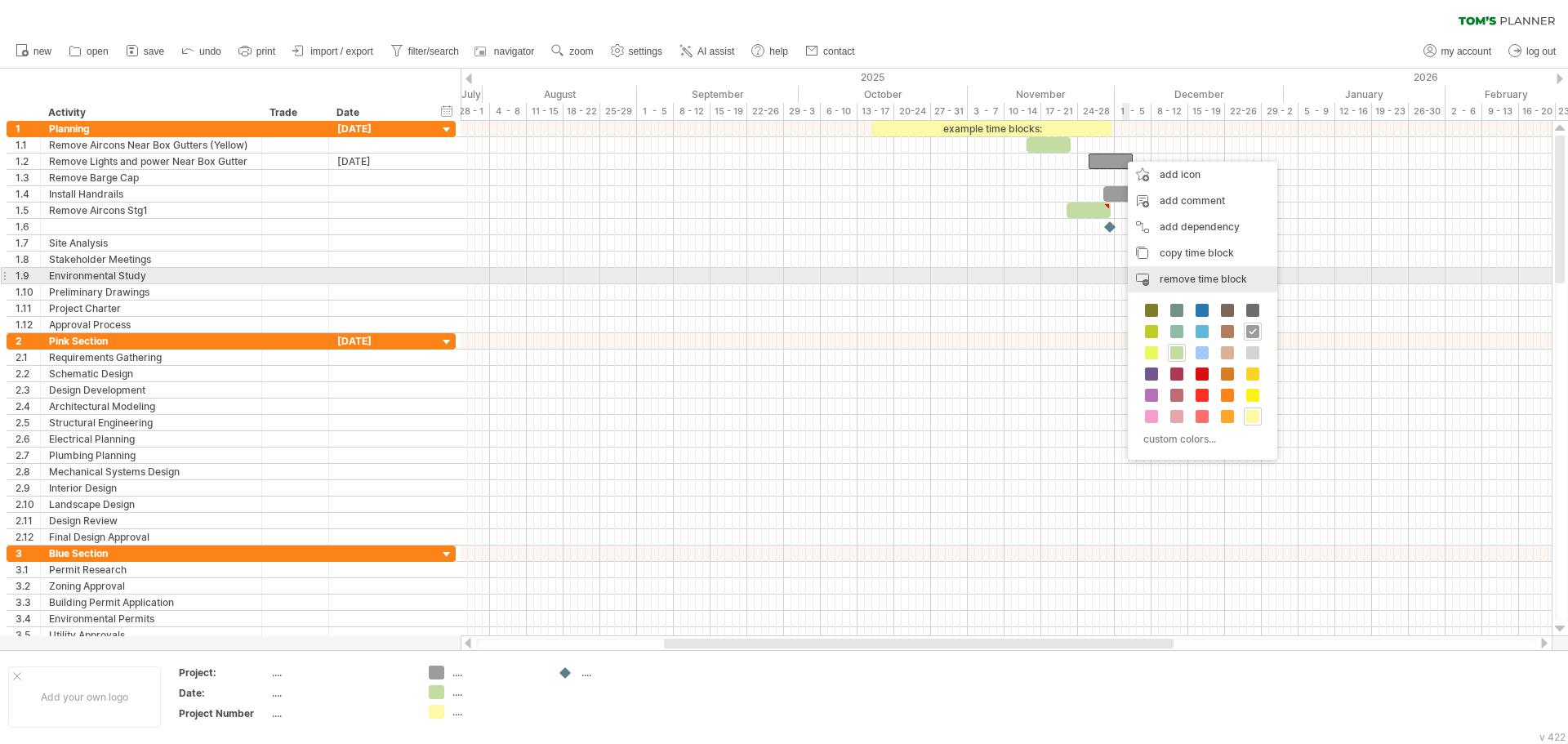
click at [1160, 274] on span "remove time block" at bounding box center [1203, 278] width 87 height 12
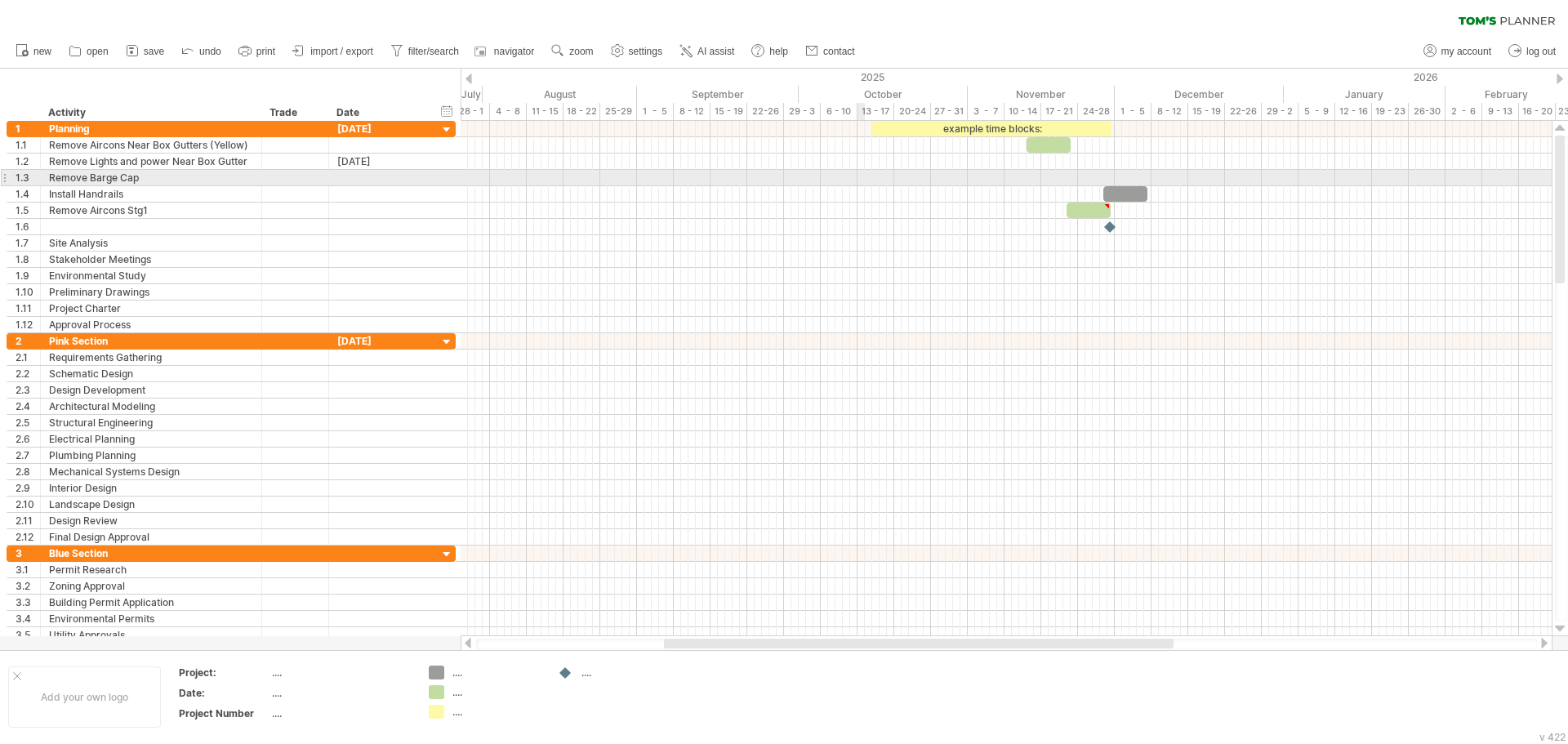
click at [857, 171] on div at bounding box center [1006, 178] width 1091 height 17
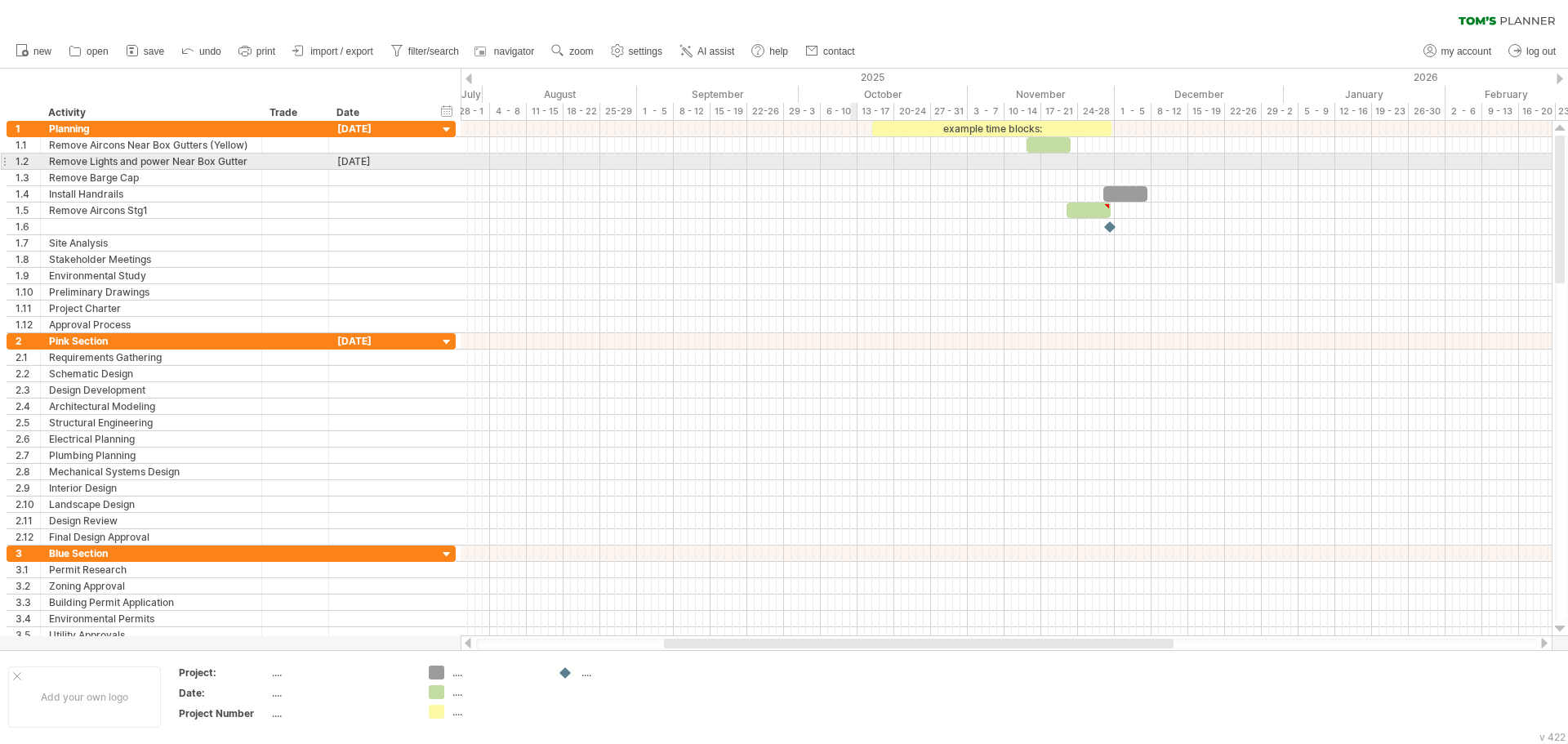
click at [856, 163] on div at bounding box center [1006, 162] width 1091 height 17
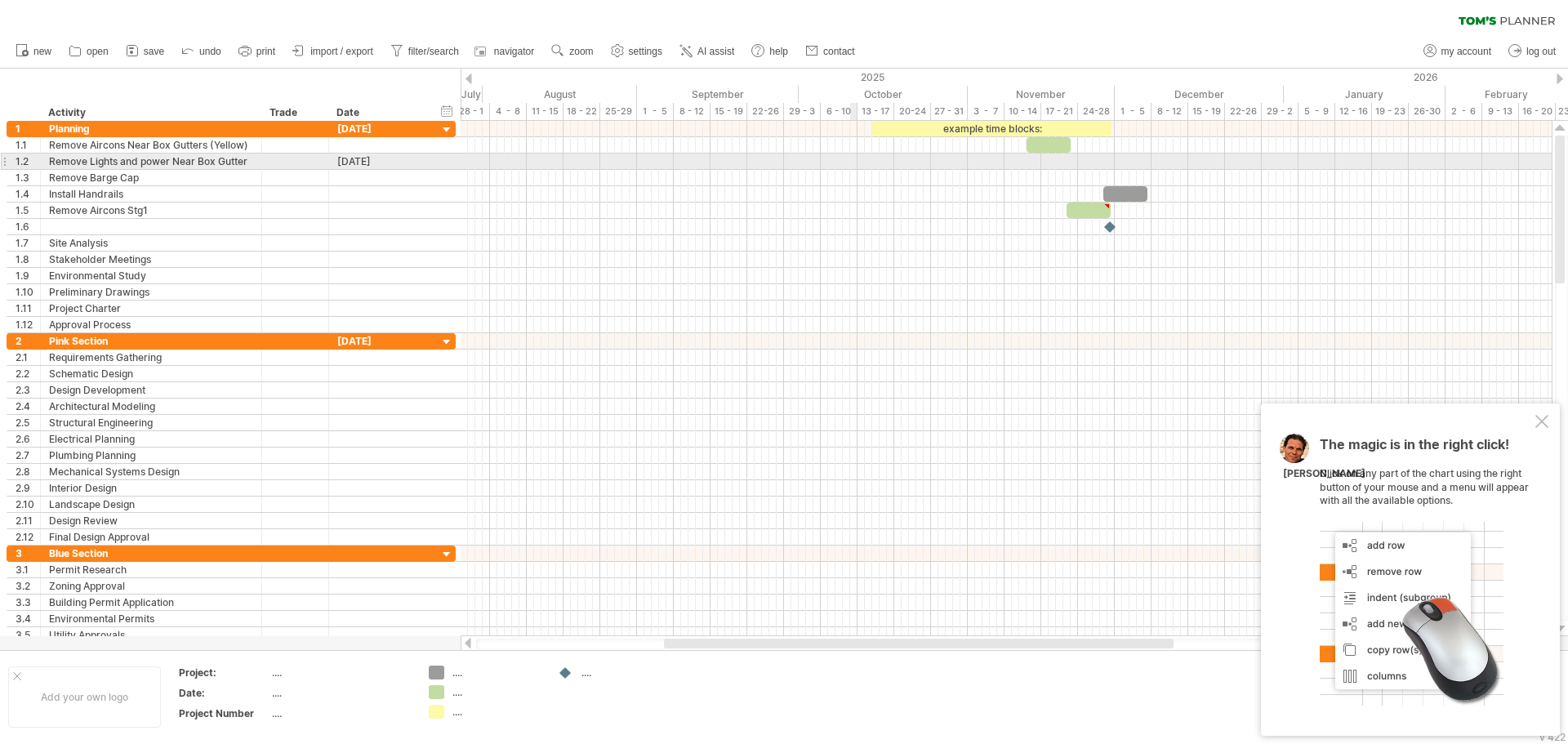
click at [850, 163] on div at bounding box center [1006, 162] width 1091 height 17
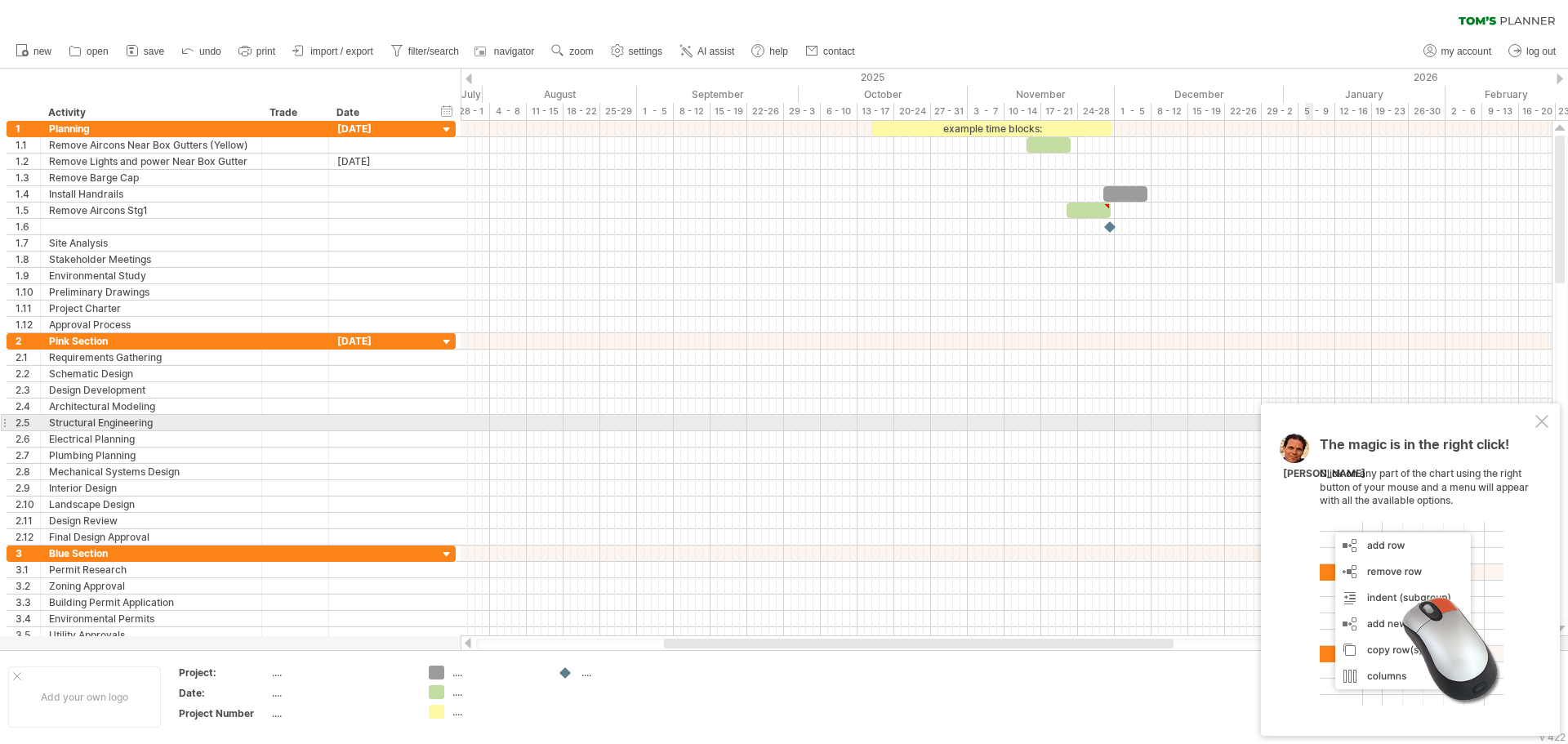
click at [1540, 423] on div at bounding box center [1541, 422] width 13 height 13
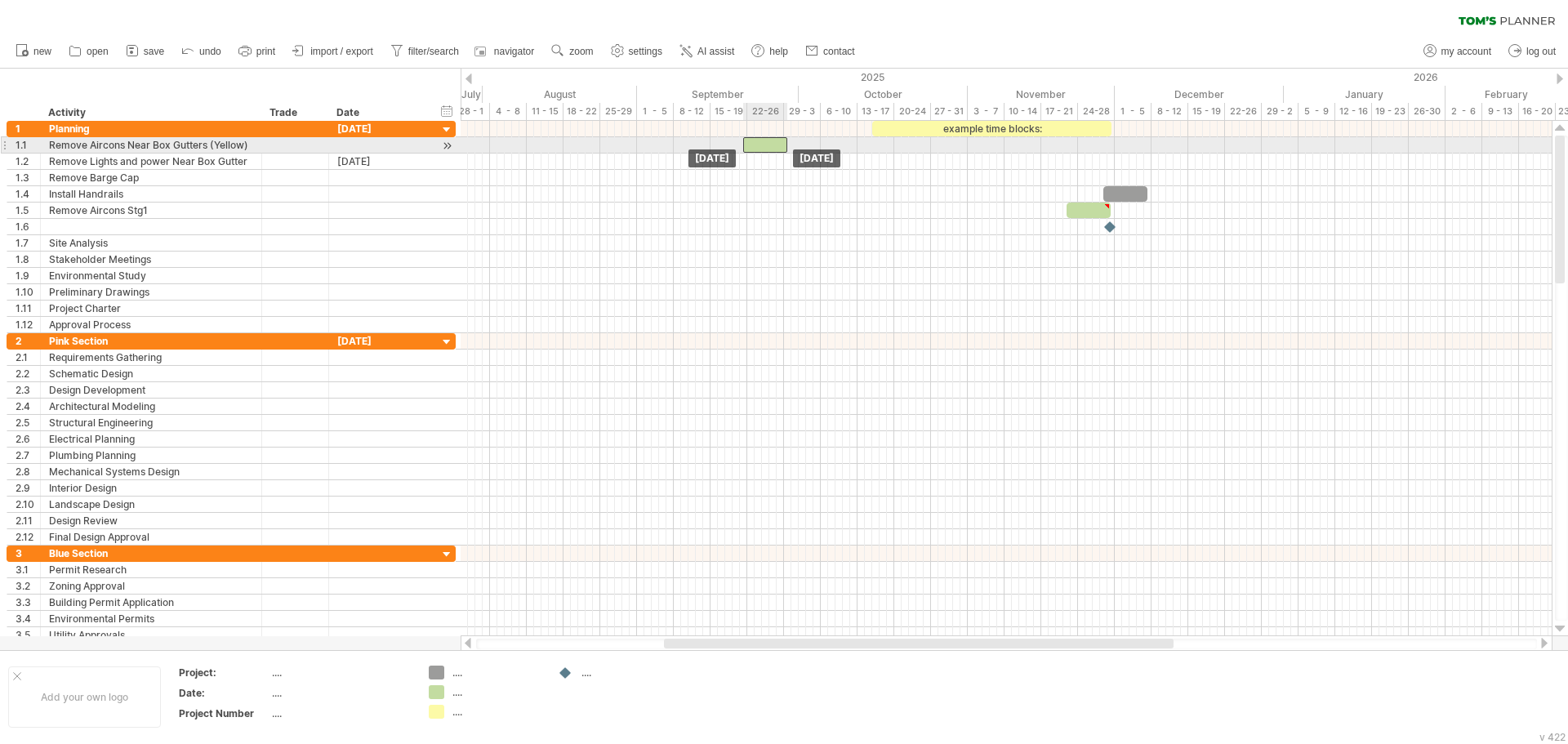
drag, startPoint x: 1048, startPoint y: 148, endPoint x: 767, endPoint y: 152, distance: 281.0
click at [767, 152] on div at bounding box center [765, 144] width 44 height 16
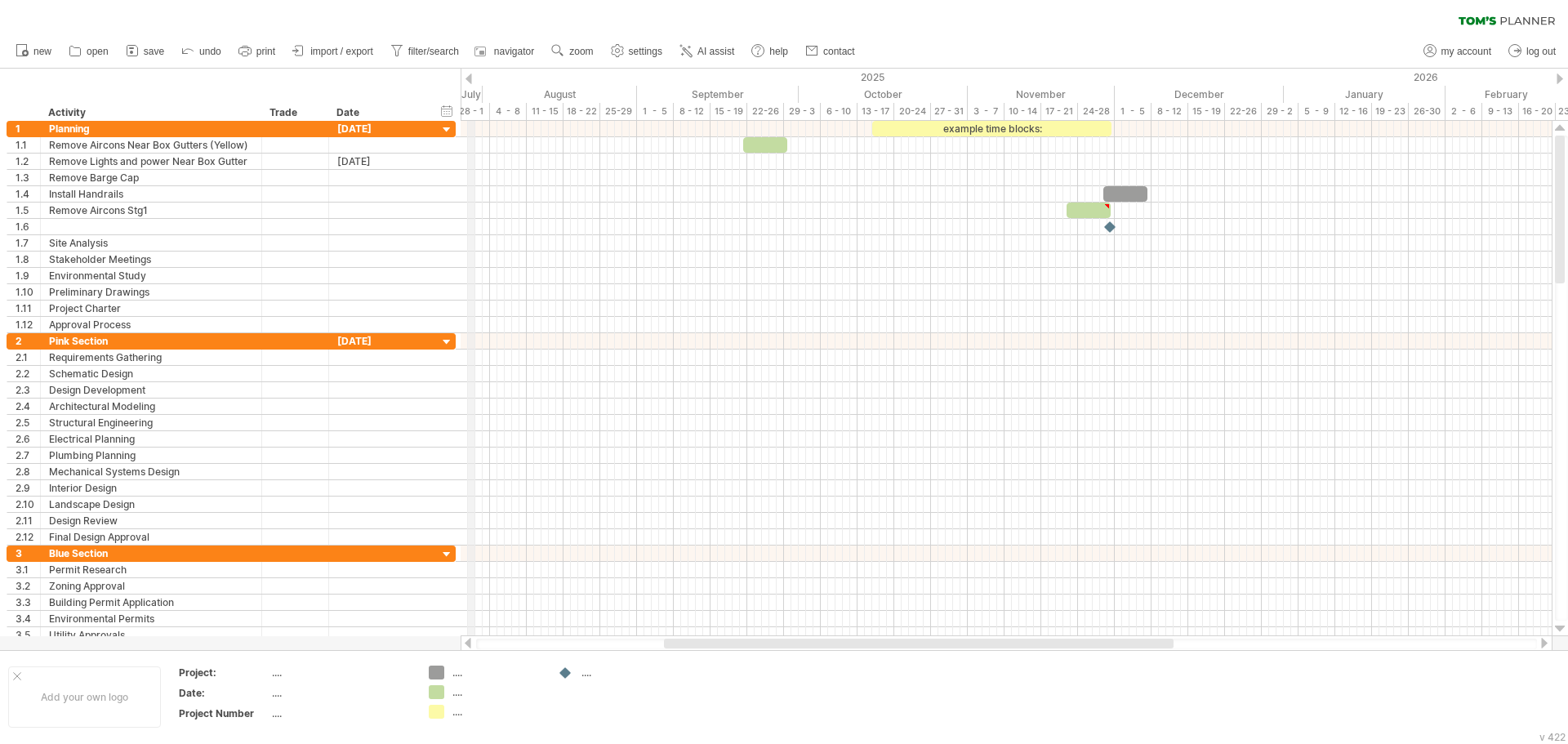
click at [475, 76] on div "2025" at bounding box center [324, 77] width 1918 height 17
click at [468, 77] on div at bounding box center [468, 79] width 6 height 11
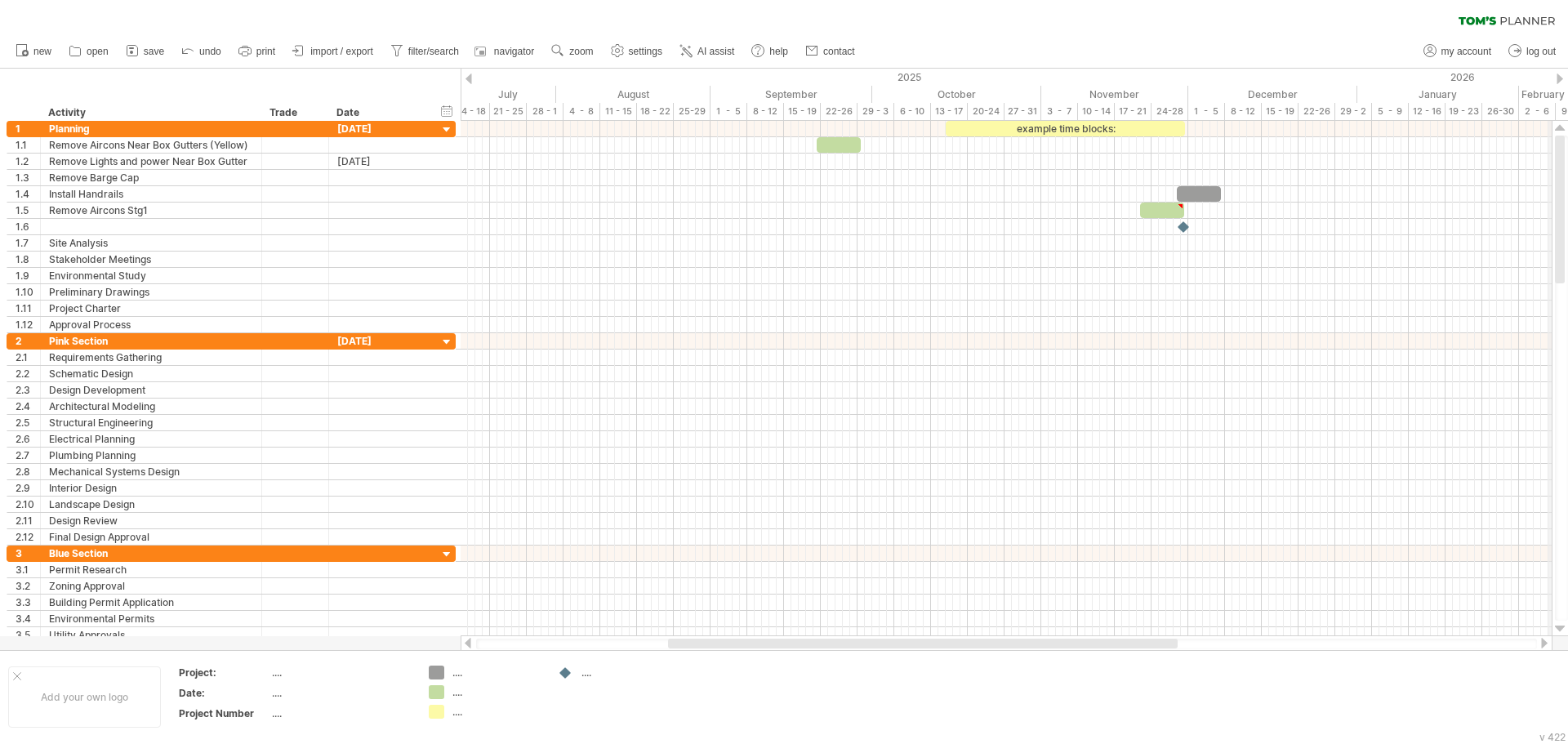
click at [1557, 82] on div at bounding box center [1559, 79] width 6 height 11
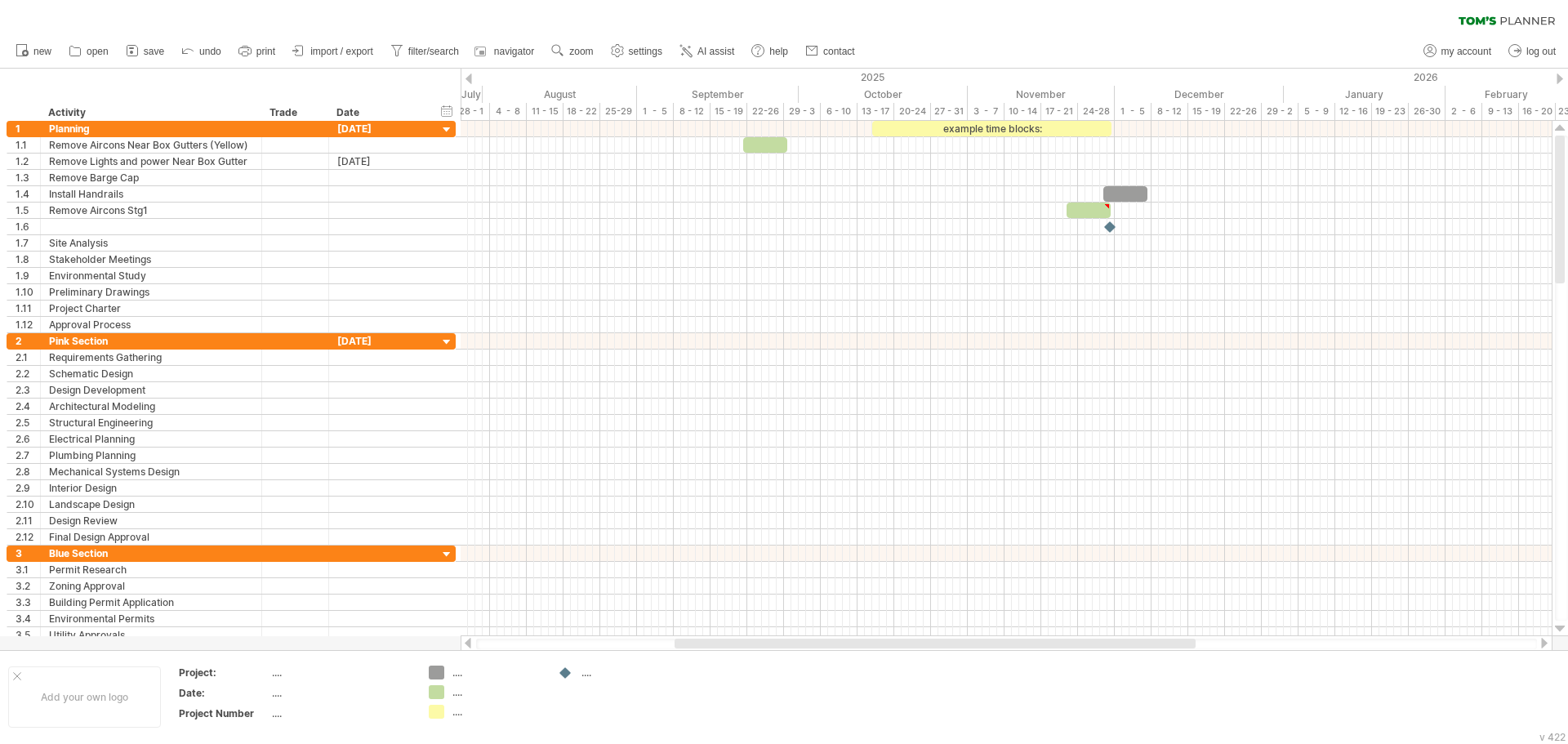
click at [1561, 82] on div at bounding box center [1559, 79] width 6 height 11
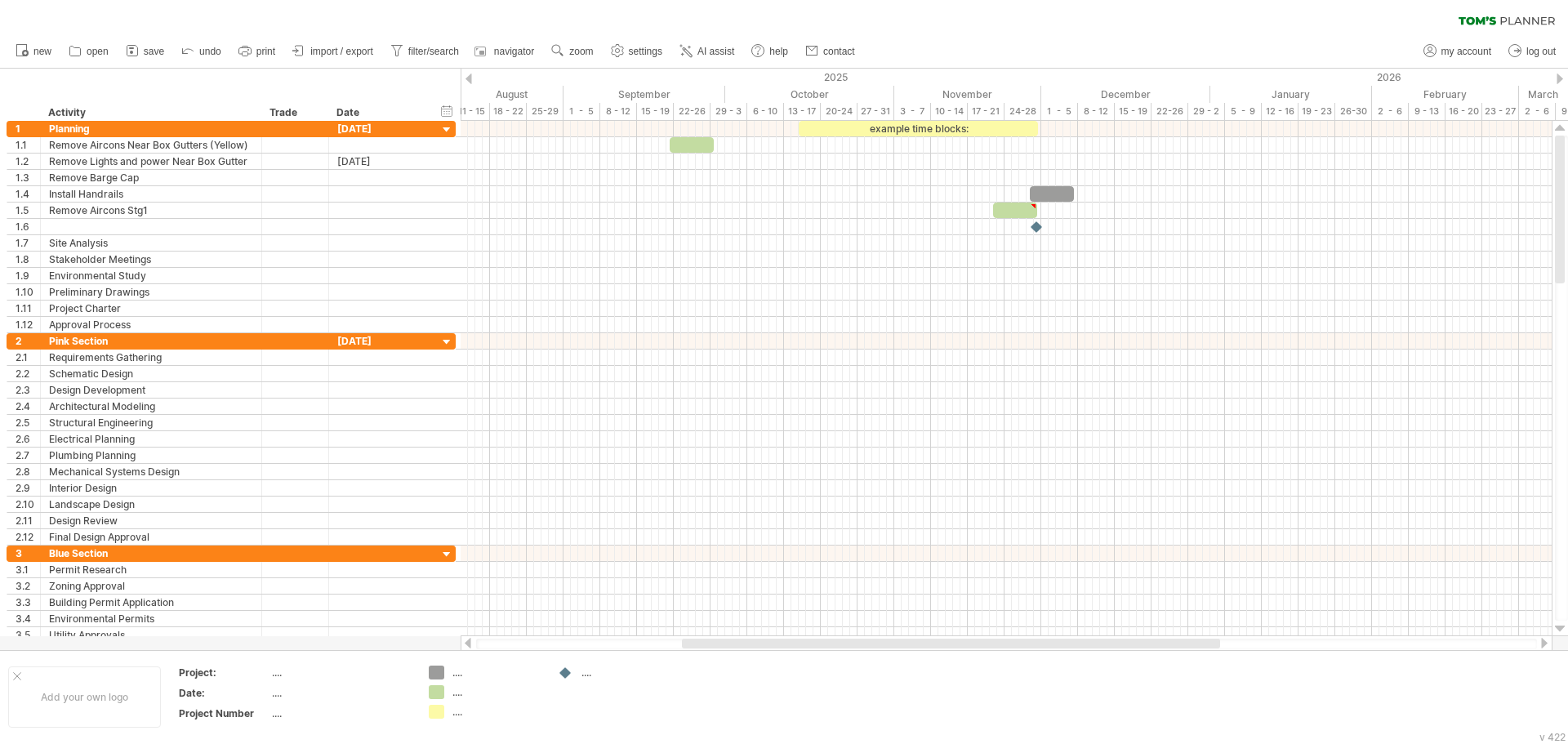
click at [1561, 82] on div at bounding box center [1559, 79] width 6 height 11
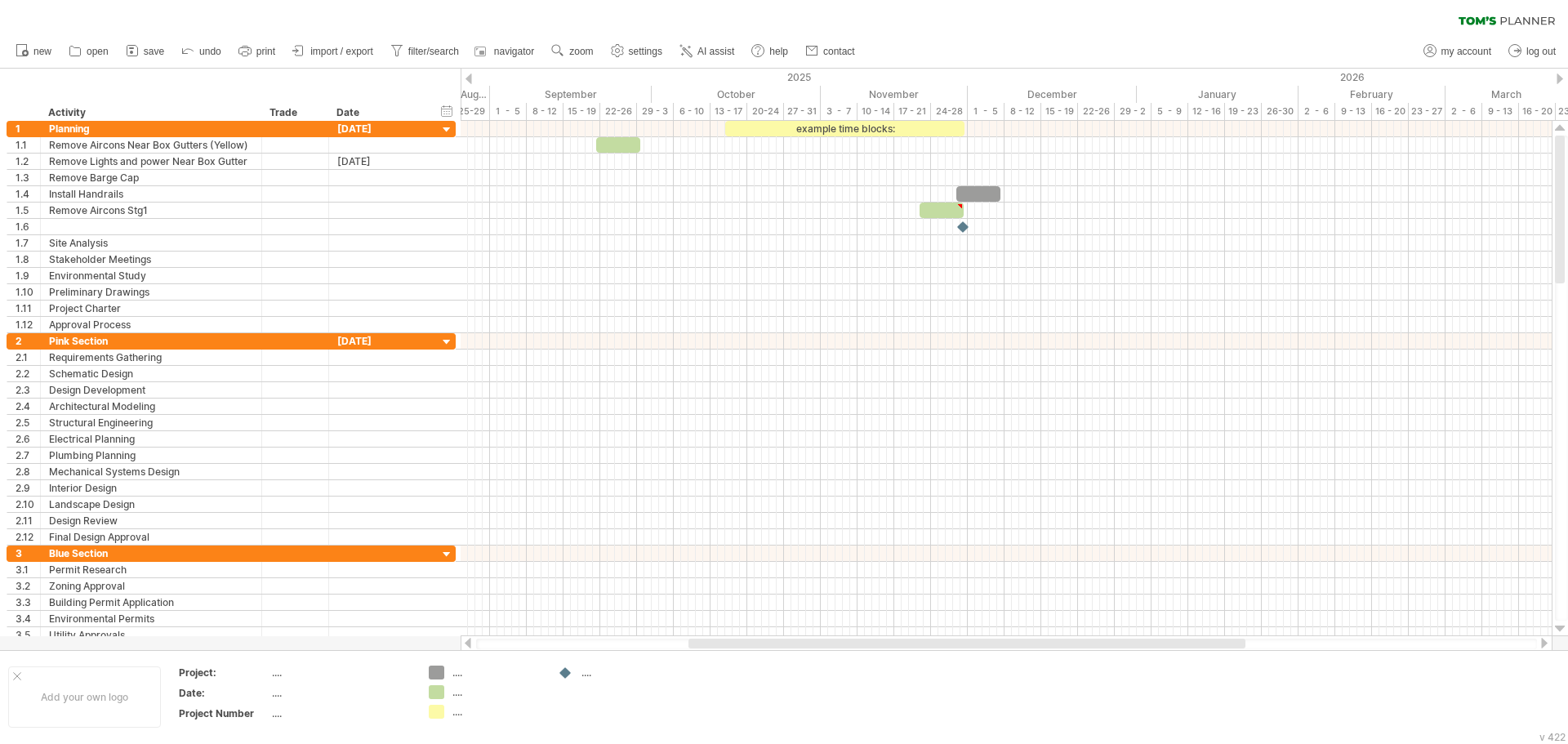
click at [1561, 82] on div at bounding box center [1559, 79] width 6 height 11
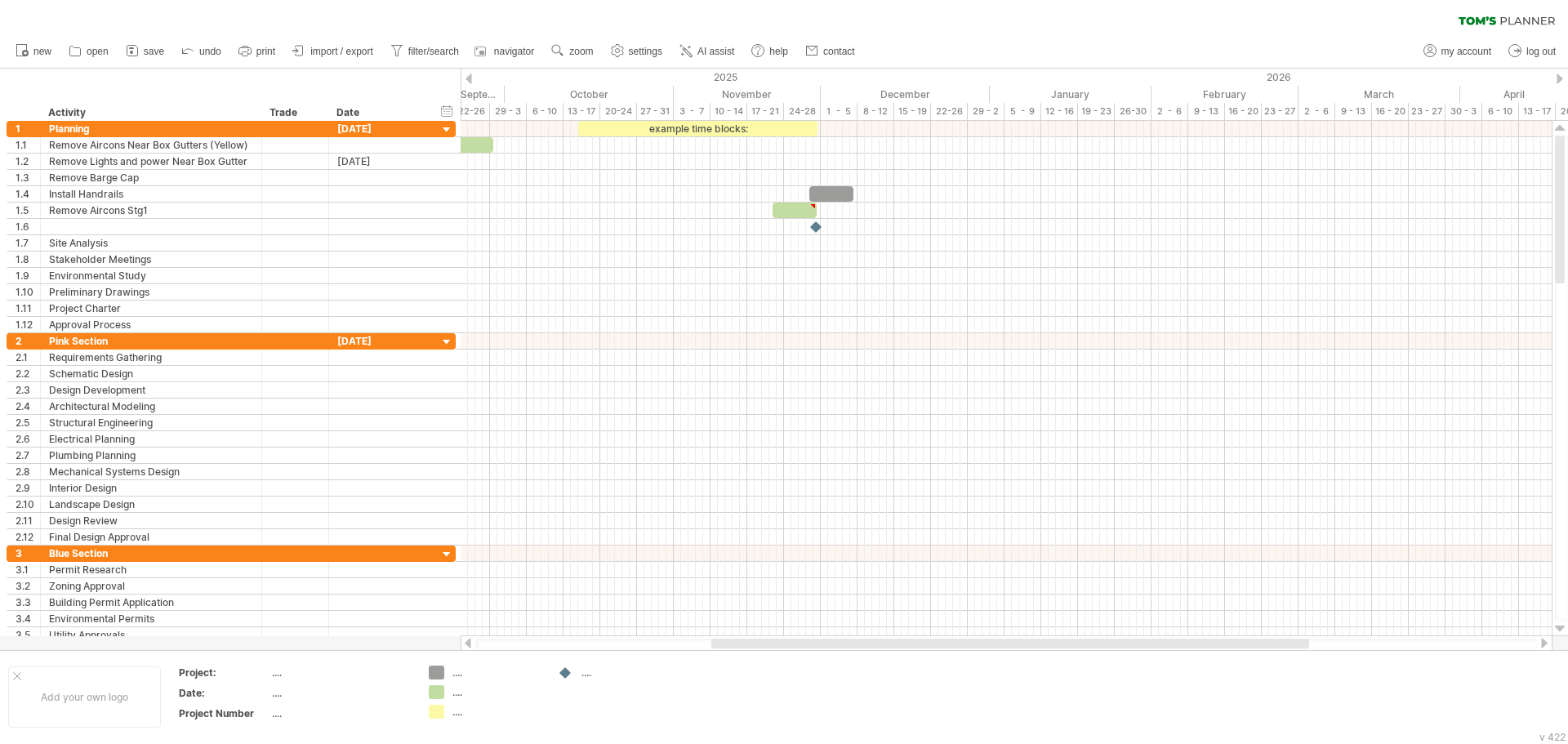
click at [467, 74] on div at bounding box center [468, 79] width 6 height 11
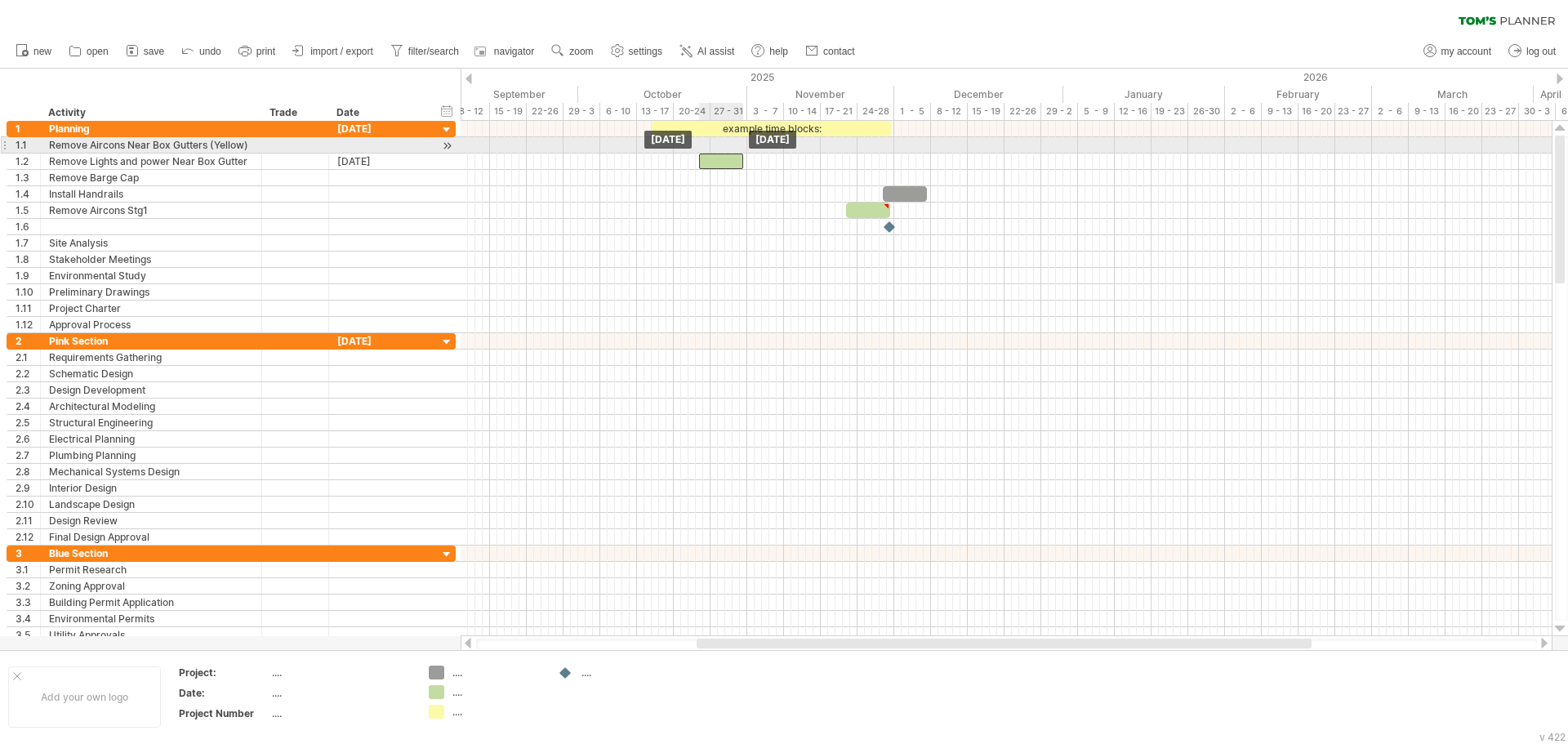
drag, startPoint x: 543, startPoint y: 142, endPoint x: 719, endPoint y: 153, distance: 176.3
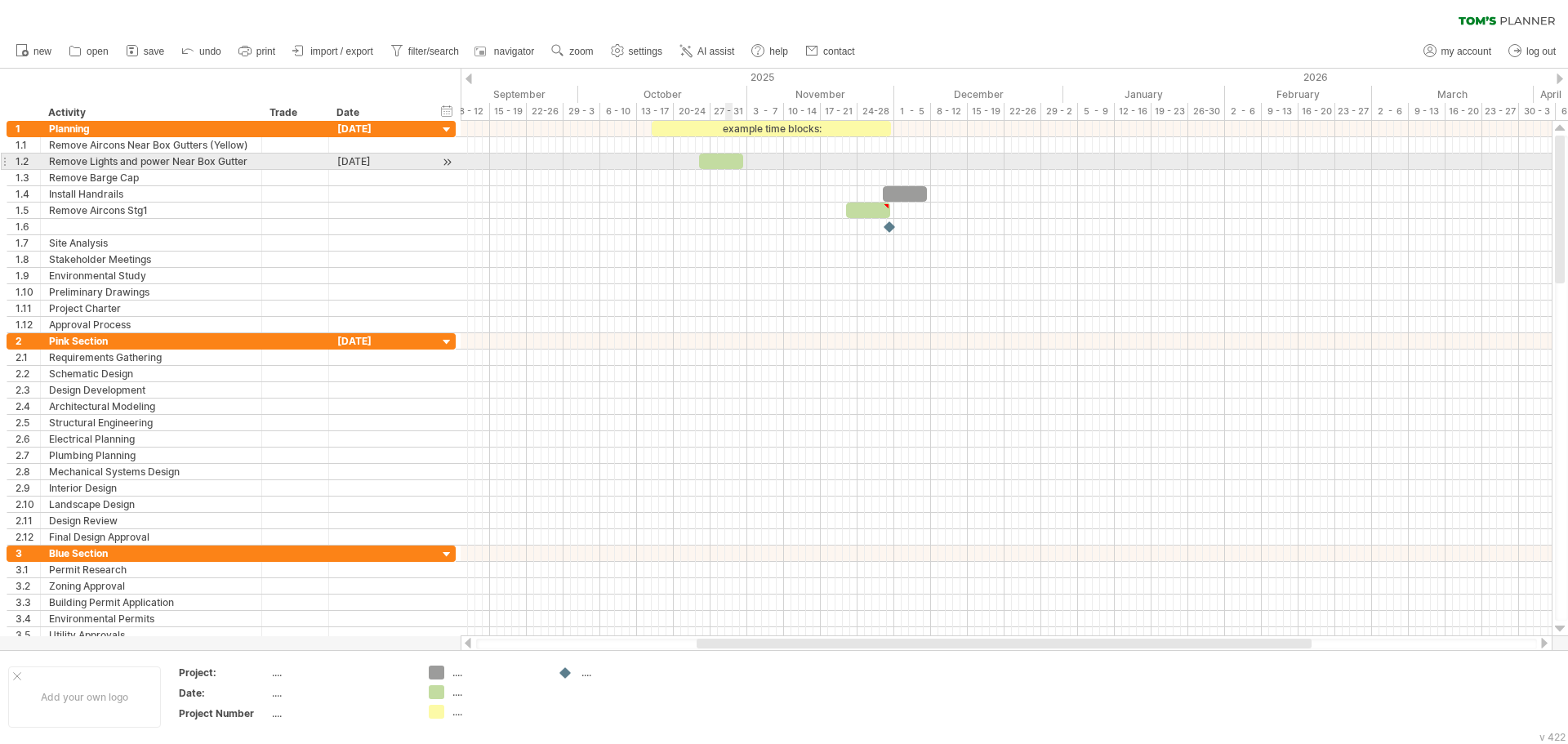
click at [730, 163] on div at bounding box center [721, 161] width 44 height 16
drag, startPoint x: 742, startPoint y: 163, endPoint x: 710, endPoint y: 163, distance: 32.0
click at [710, 163] on span at bounding box center [710, 161] width 6 height 16
click at [699, 165] on div at bounding box center [703, 161] width 15 height 16
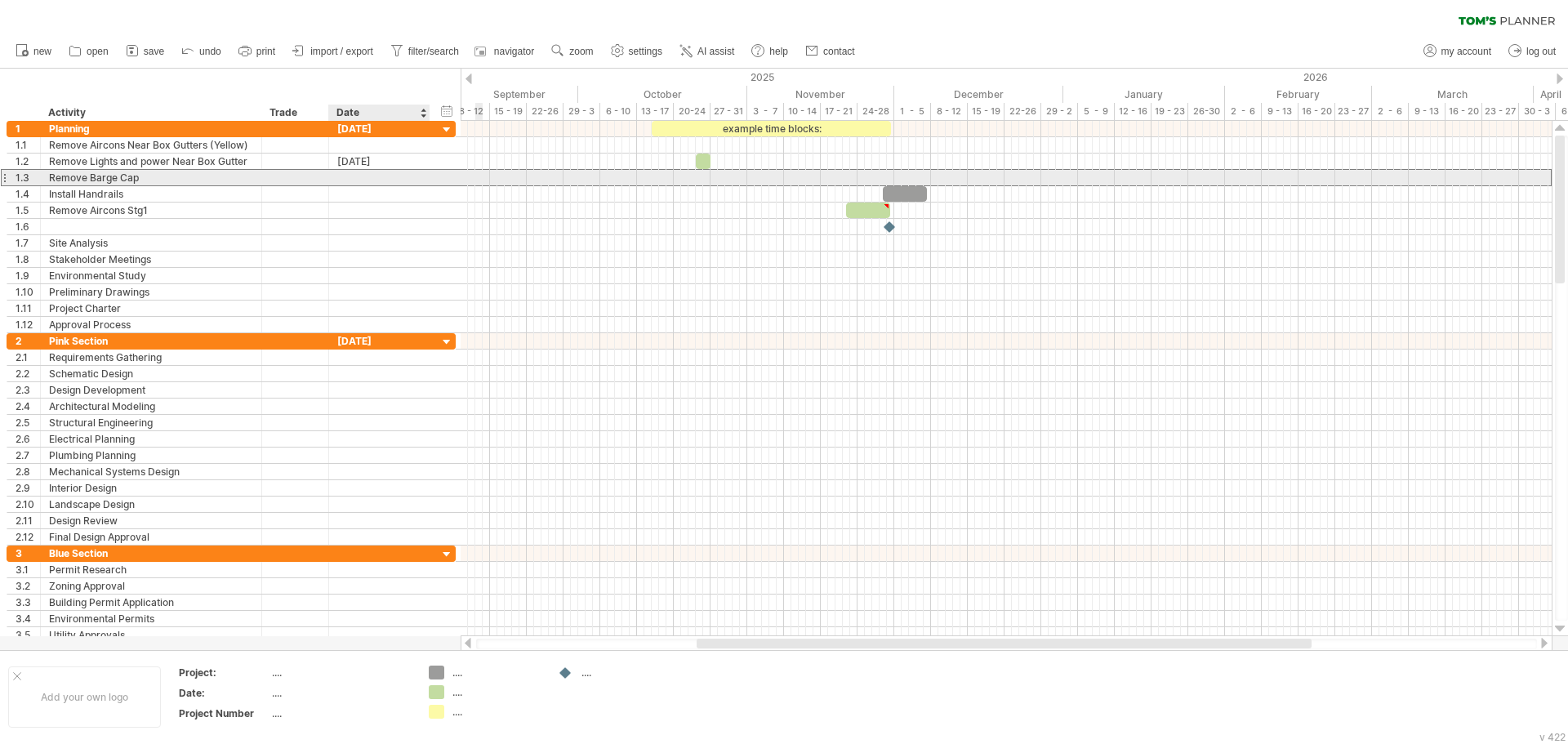
click at [407, 177] on div at bounding box center [379, 177] width 84 height 16
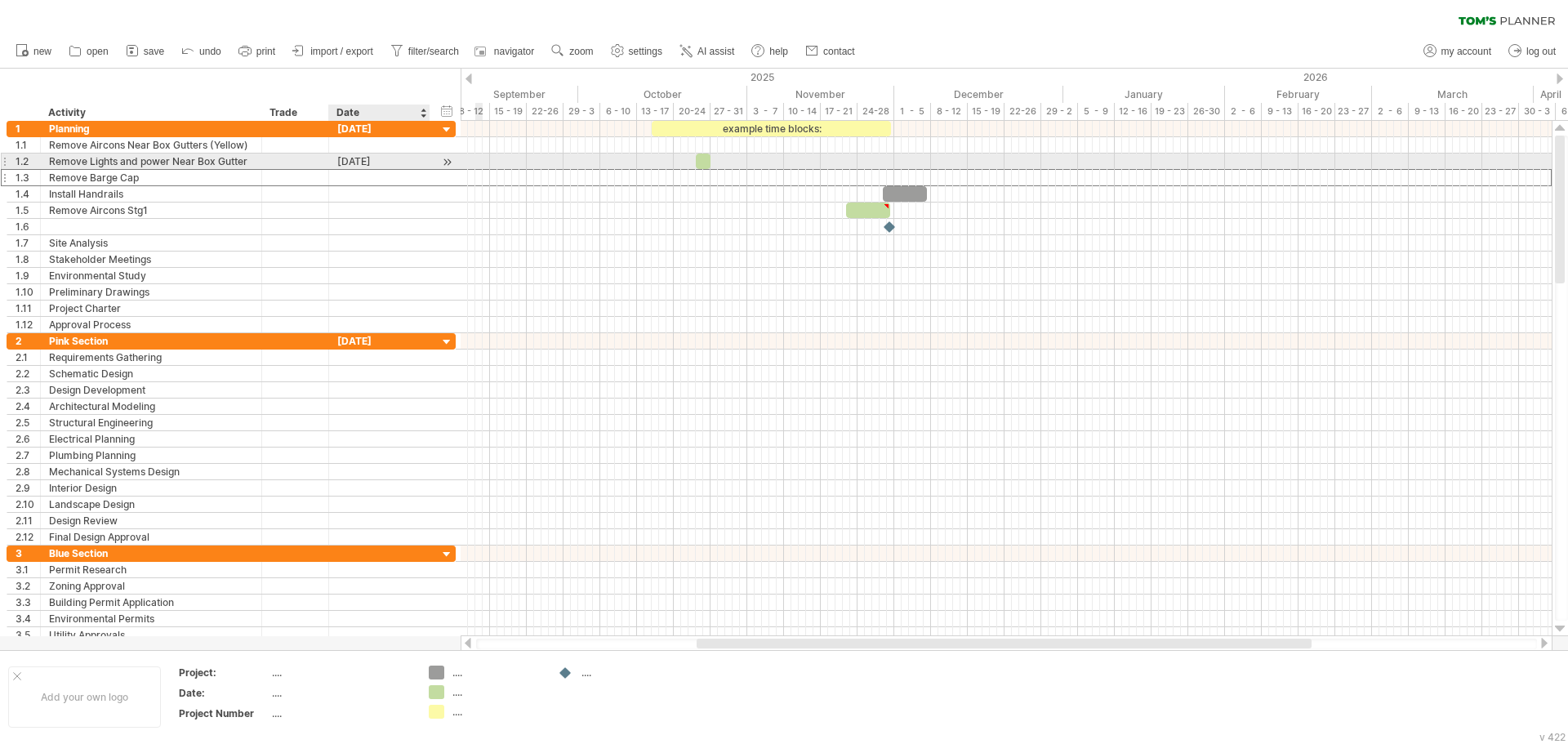
click at [409, 164] on div "[DATE]" at bounding box center [379, 161] width 84 height 16
click at [446, 163] on div at bounding box center [446, 162] width 16 height 17
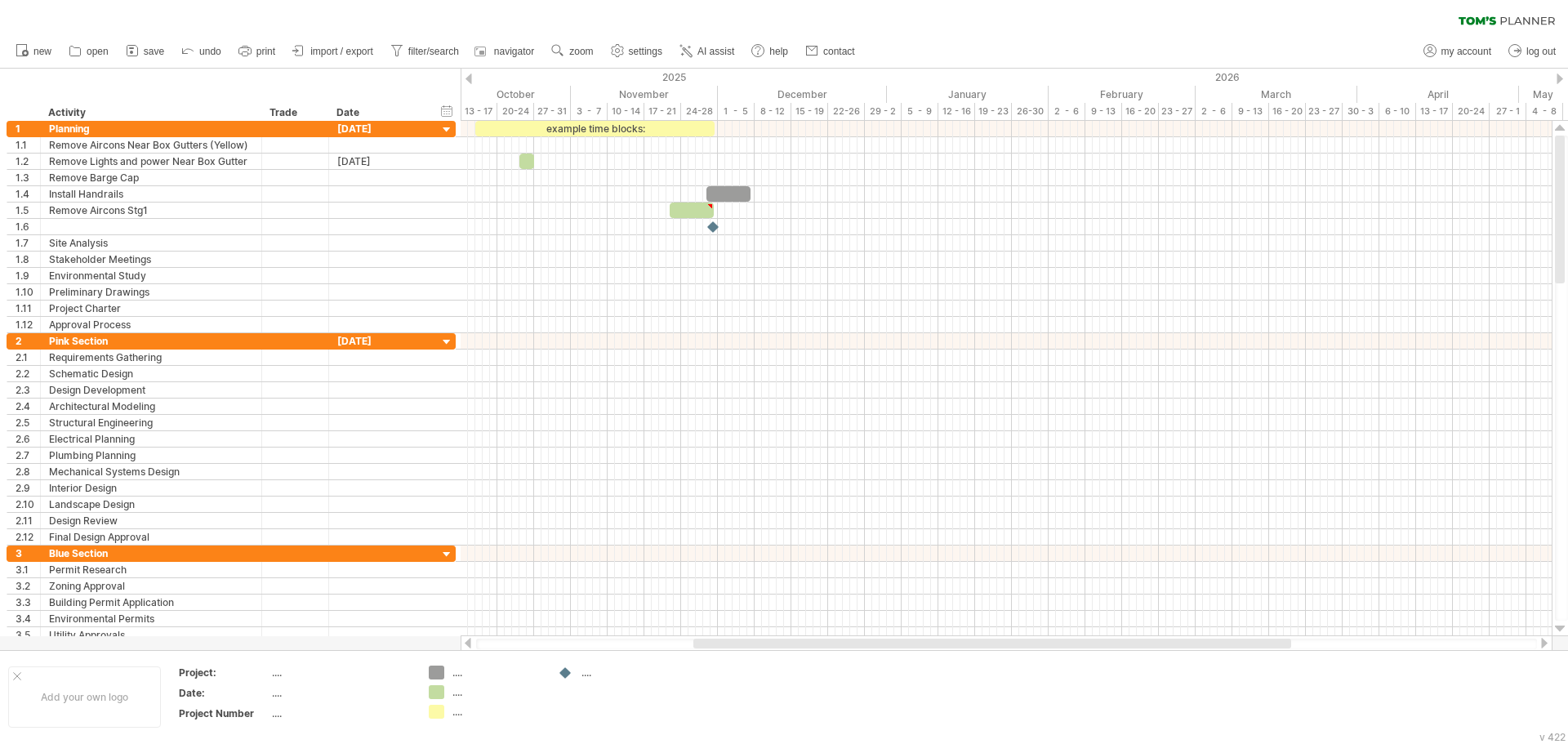
drag, startPoint x: 790, startPoint y: 639, endPoint x: 731, endPoint y: 648, distance: 59.7
click at [763, 640] on div at bounding box center [991, 643] width 598 height 10
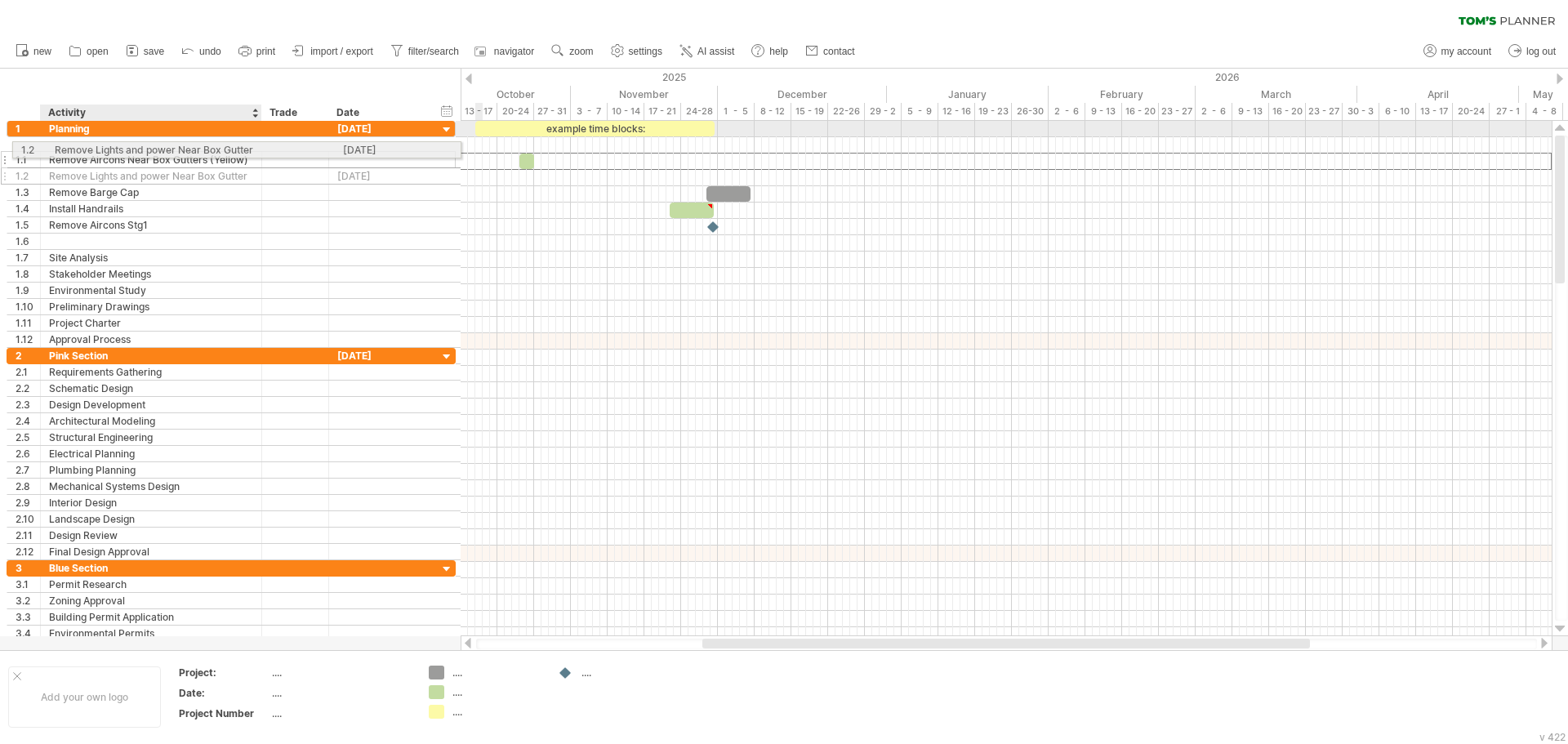
drag, startPoint x: 252, startPoint y: 163, endPoint x: 257, endPoint y: 147, distance: 16.8
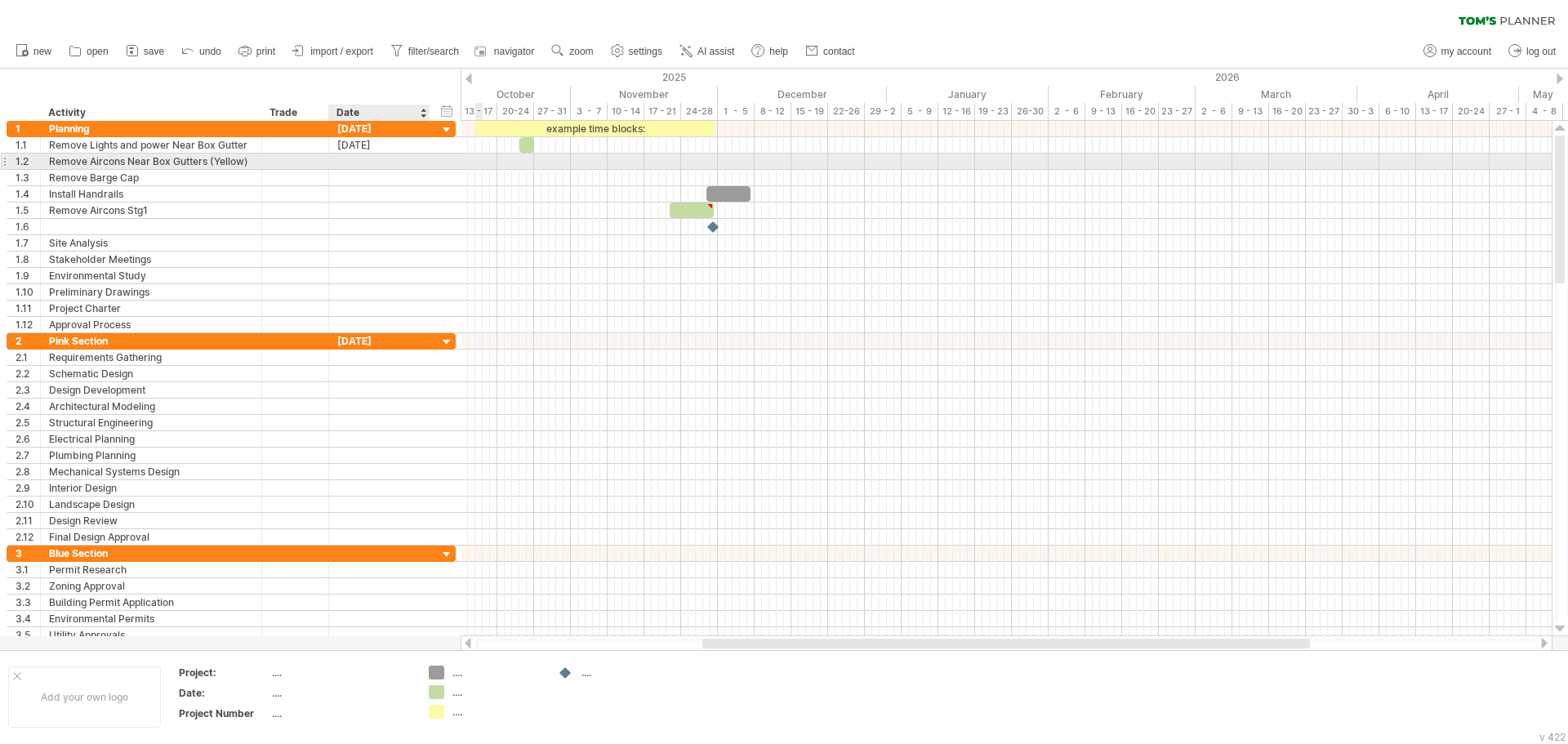
click at [356, 160] on div at bounding box center [379, 161] width 84 height 16
type input "**********"
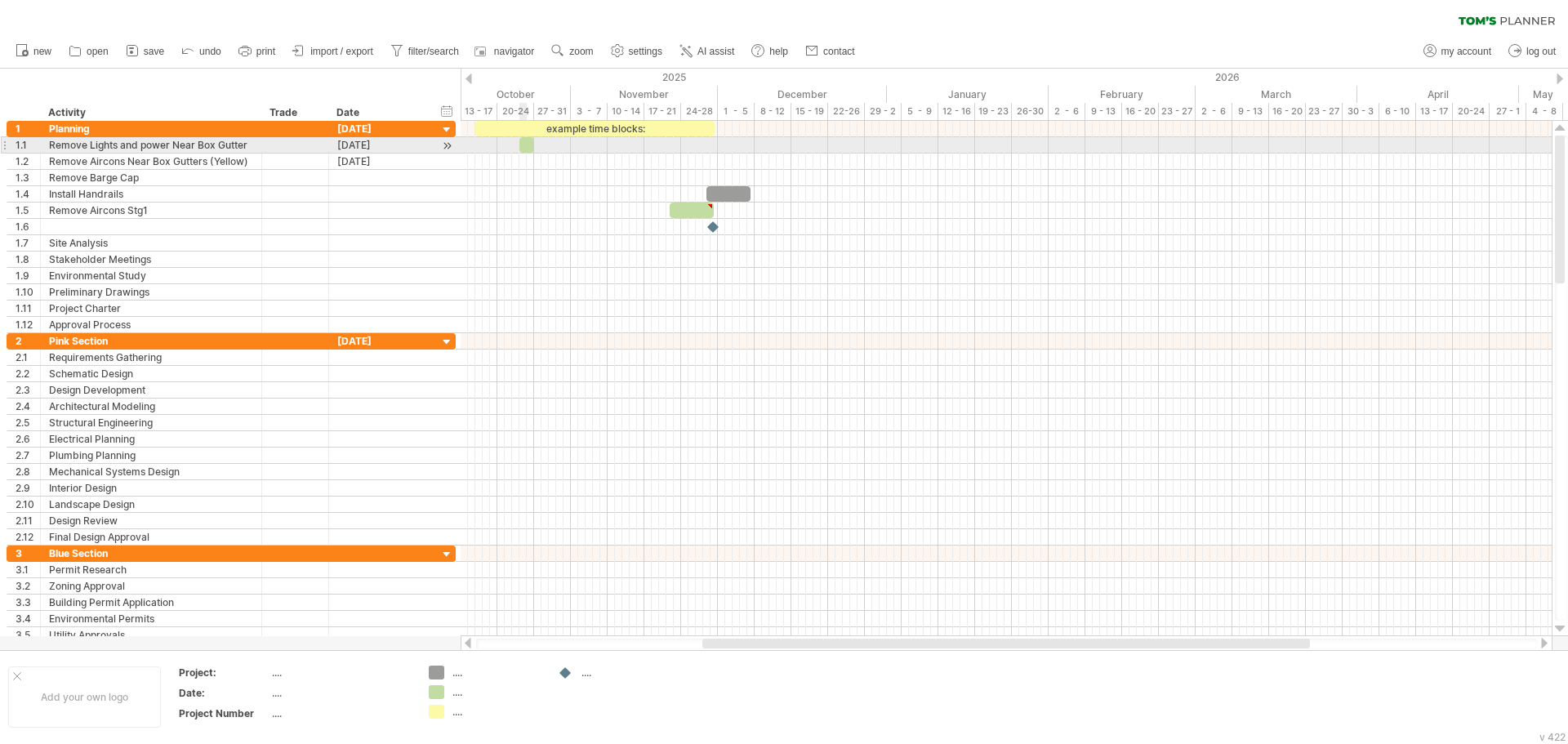
click at [526, 145] on div at bounding box center [527, 144] width 15 height 16
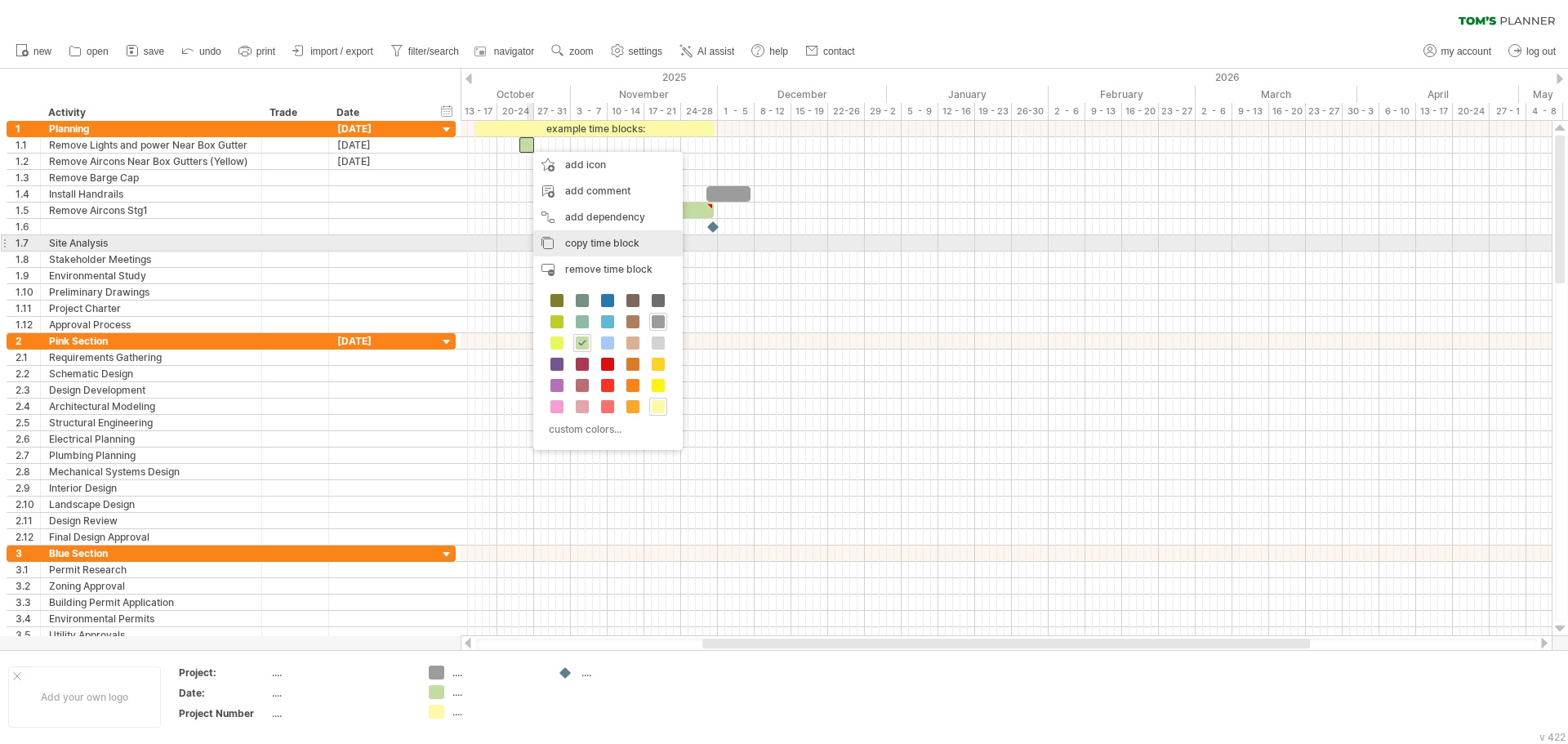
click at [591, 239] on span "copy time block" at bounding box center [601, 242] width 74 height 12
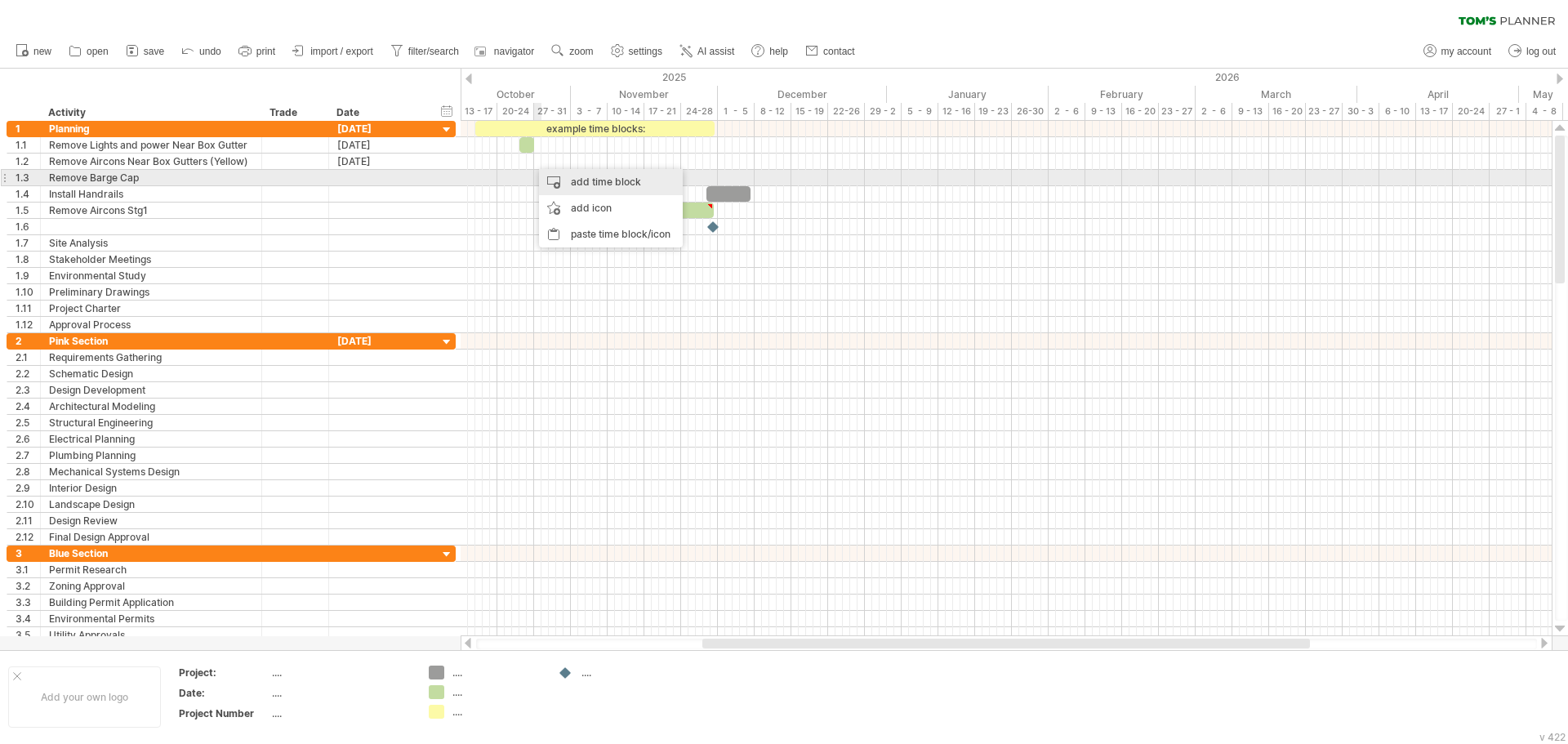
click at [574, 186] on div "add time block" at bounding box center [610, 182] width 144 height 26
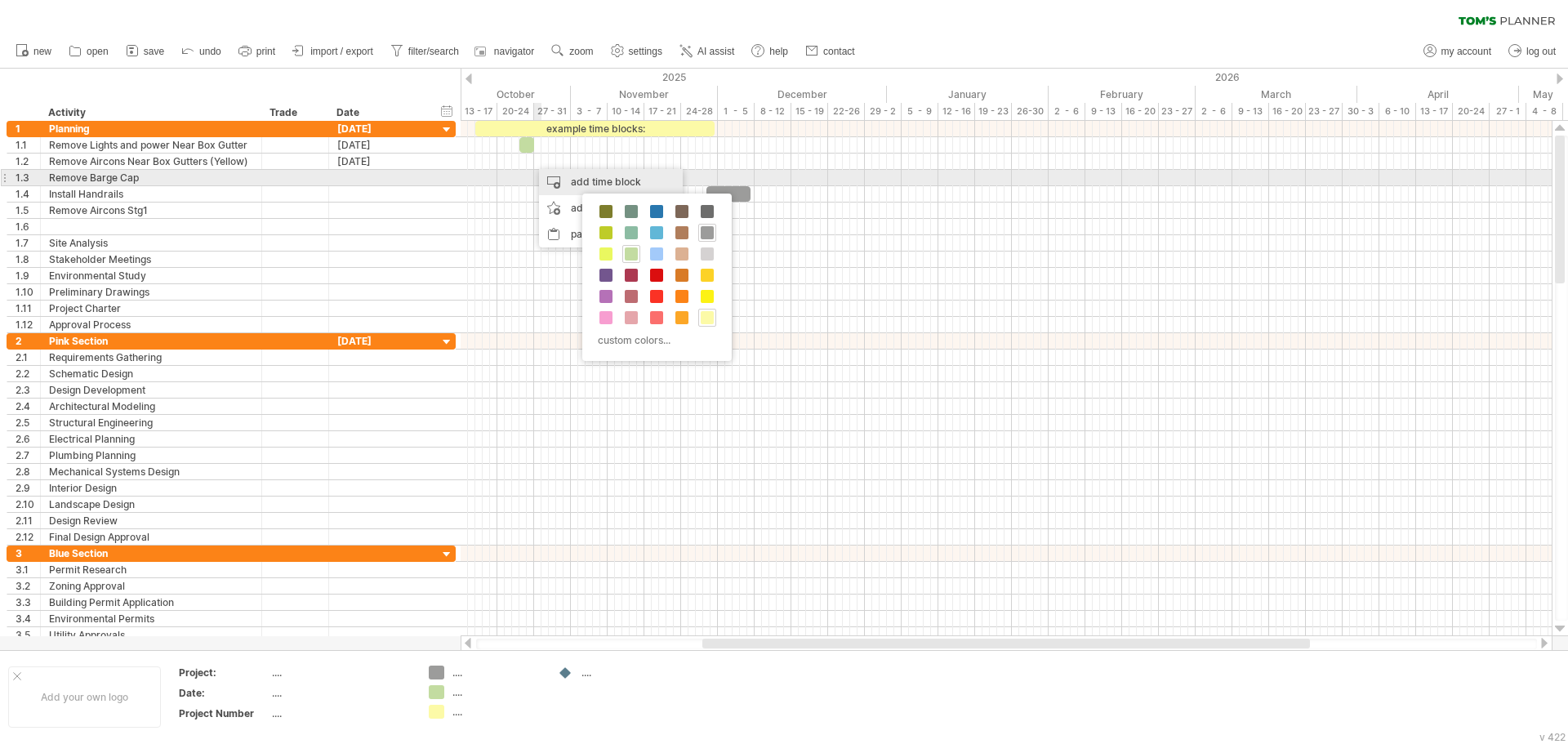
click at [559, 176] on div "add time block" at bounding box center [610, 182] width 144 height 26
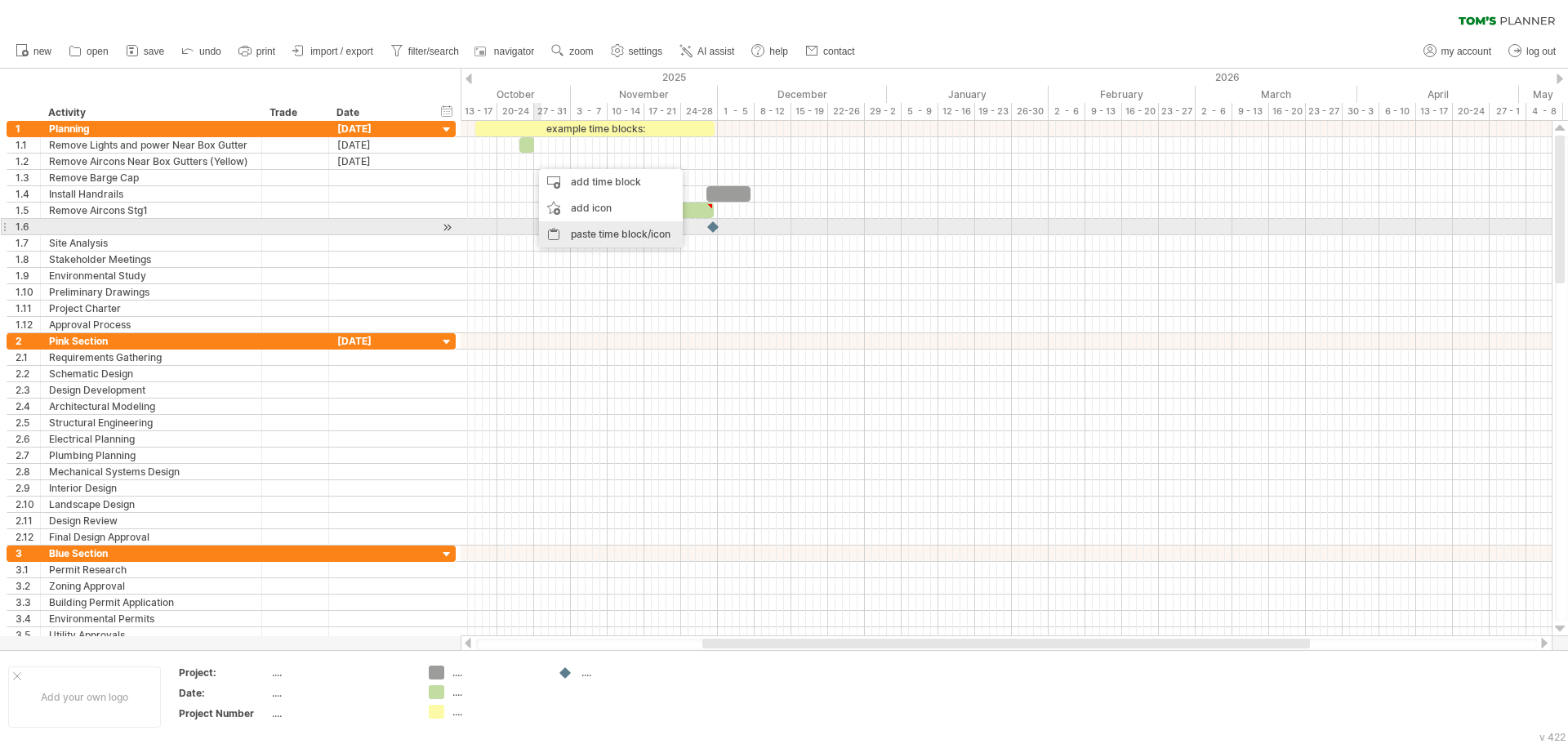
click at [565, 231] on div "paste time block/icon" at bounding box center [610, 234] width 144 height 26
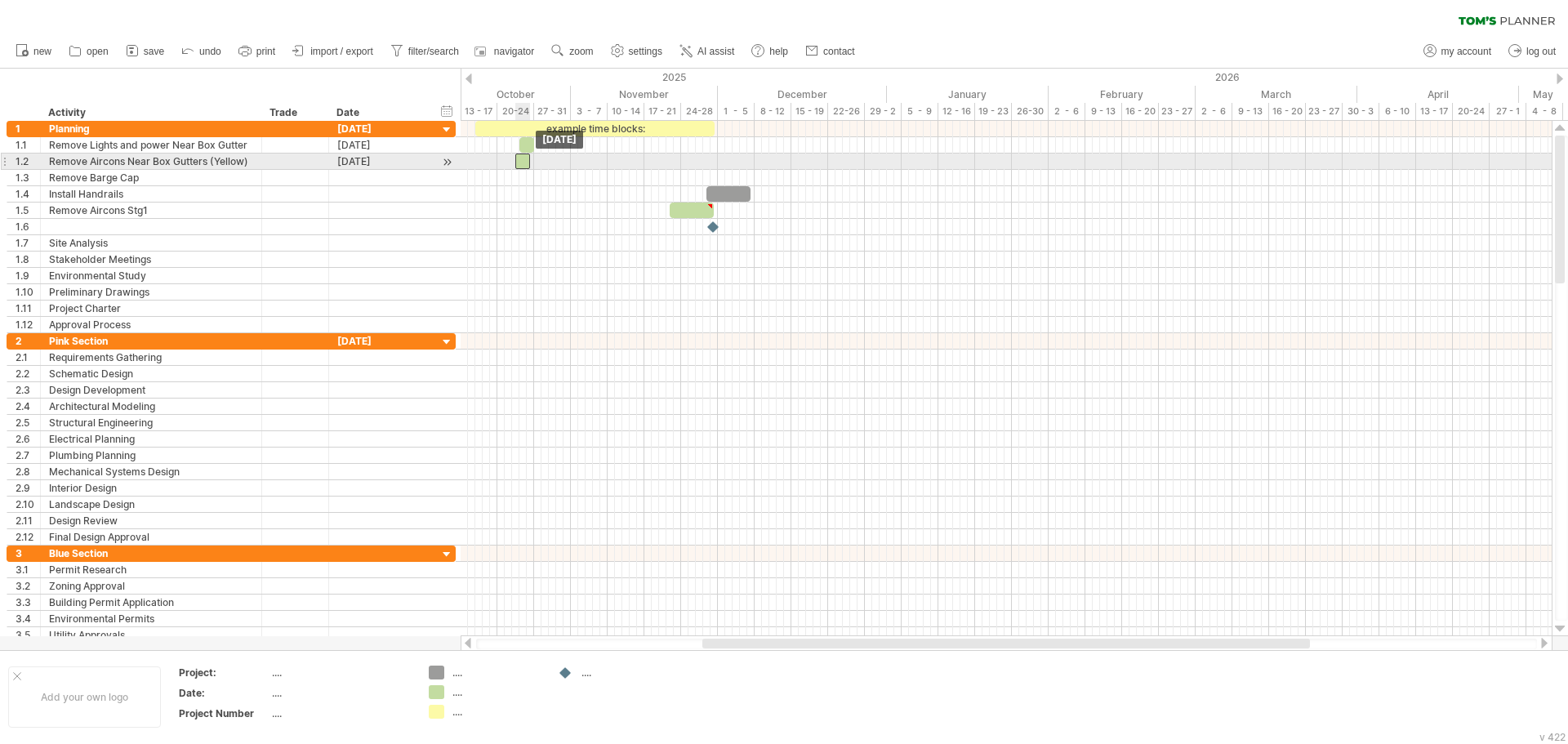
drag, startPoint x: 535, startPoint y: 159, endPoint x: 521, endPoint y: 160, distance: 14.0
click at [521, 160] on div at bounding box center [522, 161] width 15 height 16
click at [527, 163] on div at bounding box center [527, 161] width 15 height 16
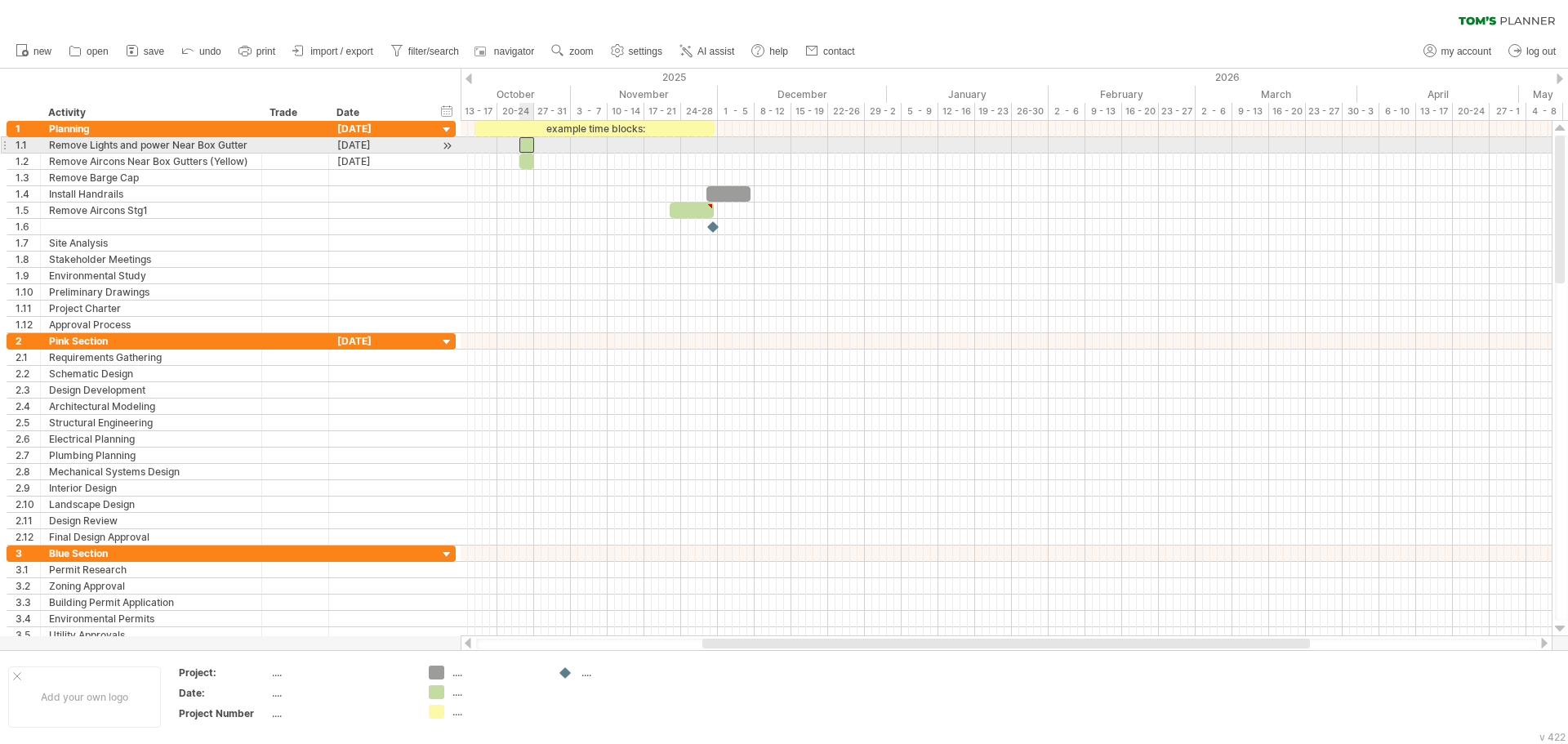
click at [529, 140] on div at bounding box center [527, 144] width 15 height 16
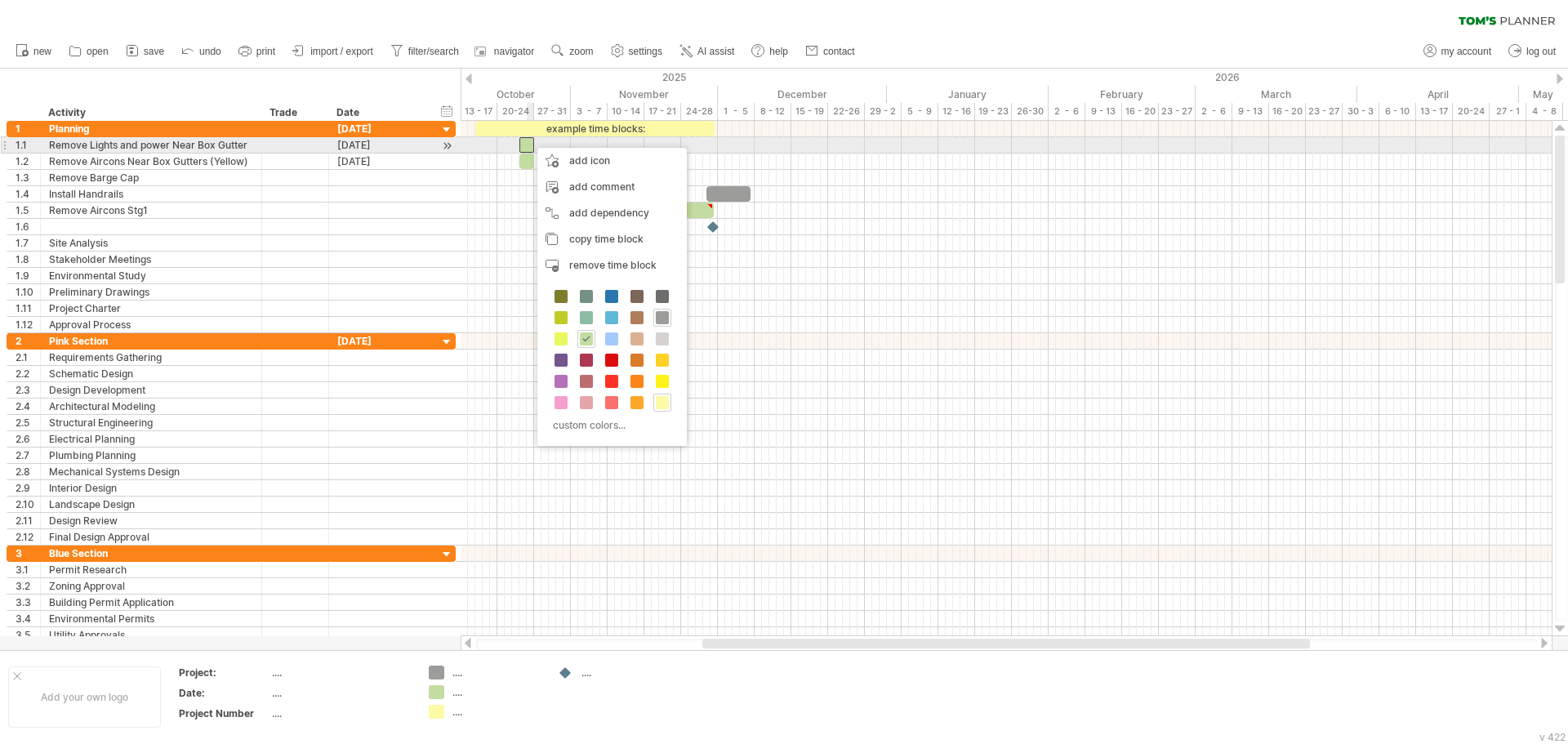
click at [527, 142] on div at bounding box center [527, 144] width 15 height 16
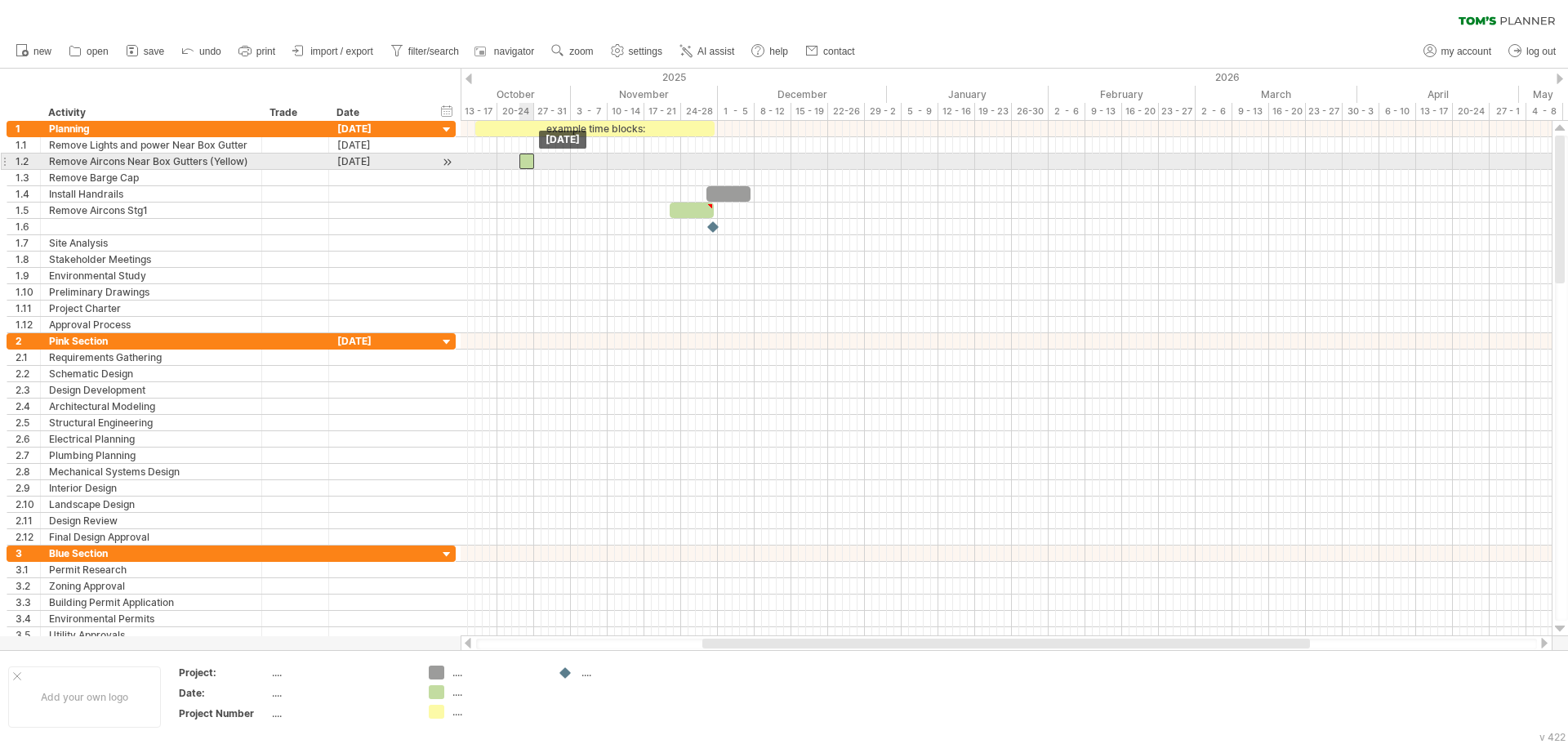
drag, startPoint x: 527, startPoint y: 142, endPoint x: 528, endPoint y: 159, distance: 17.0
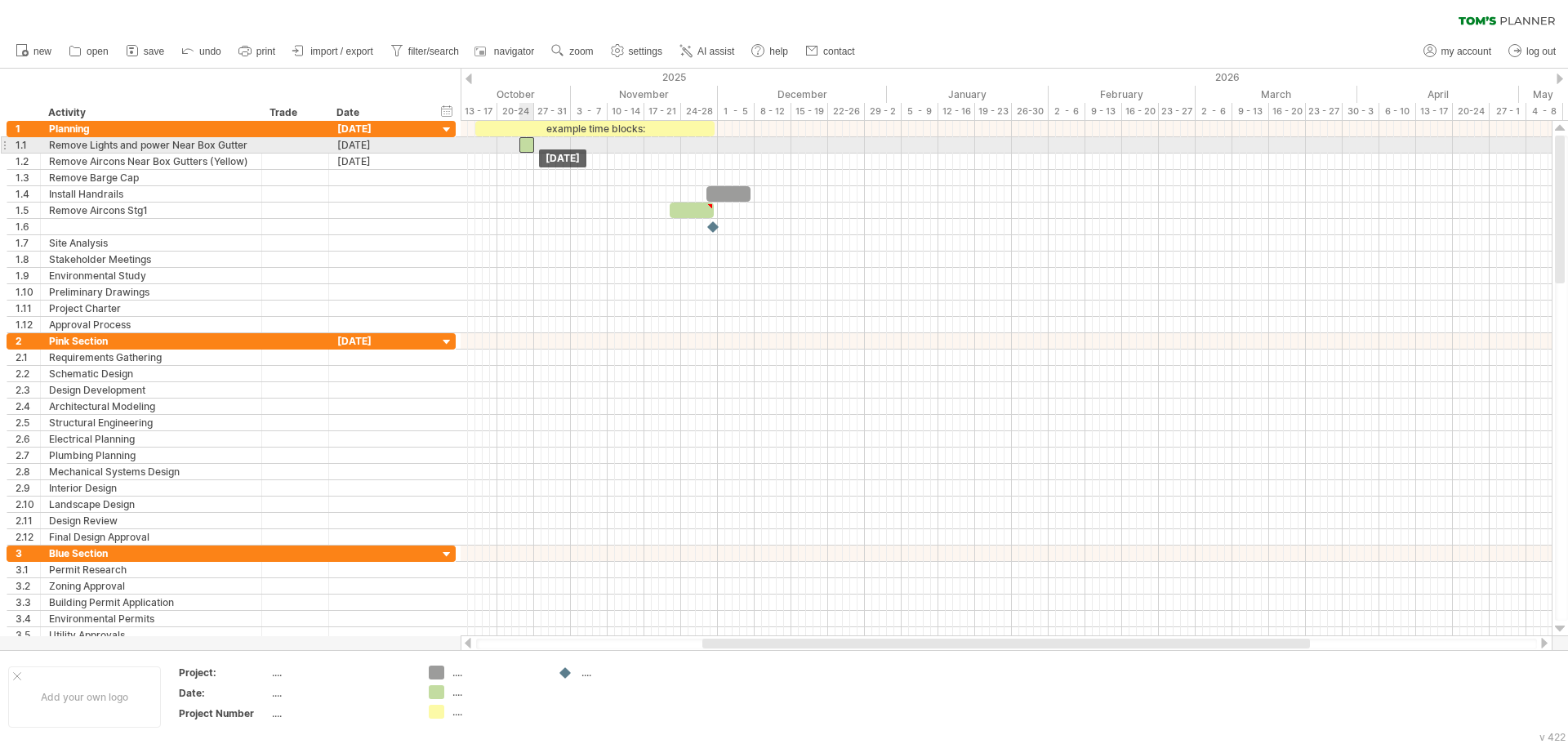
drag, startPoint x: 526, startPoint y: 159, endPoint x: 527, endPoint y: 145, distance: 14.0
click at [527, 150] on div at bounding box center [527, 144] width 15 height 16
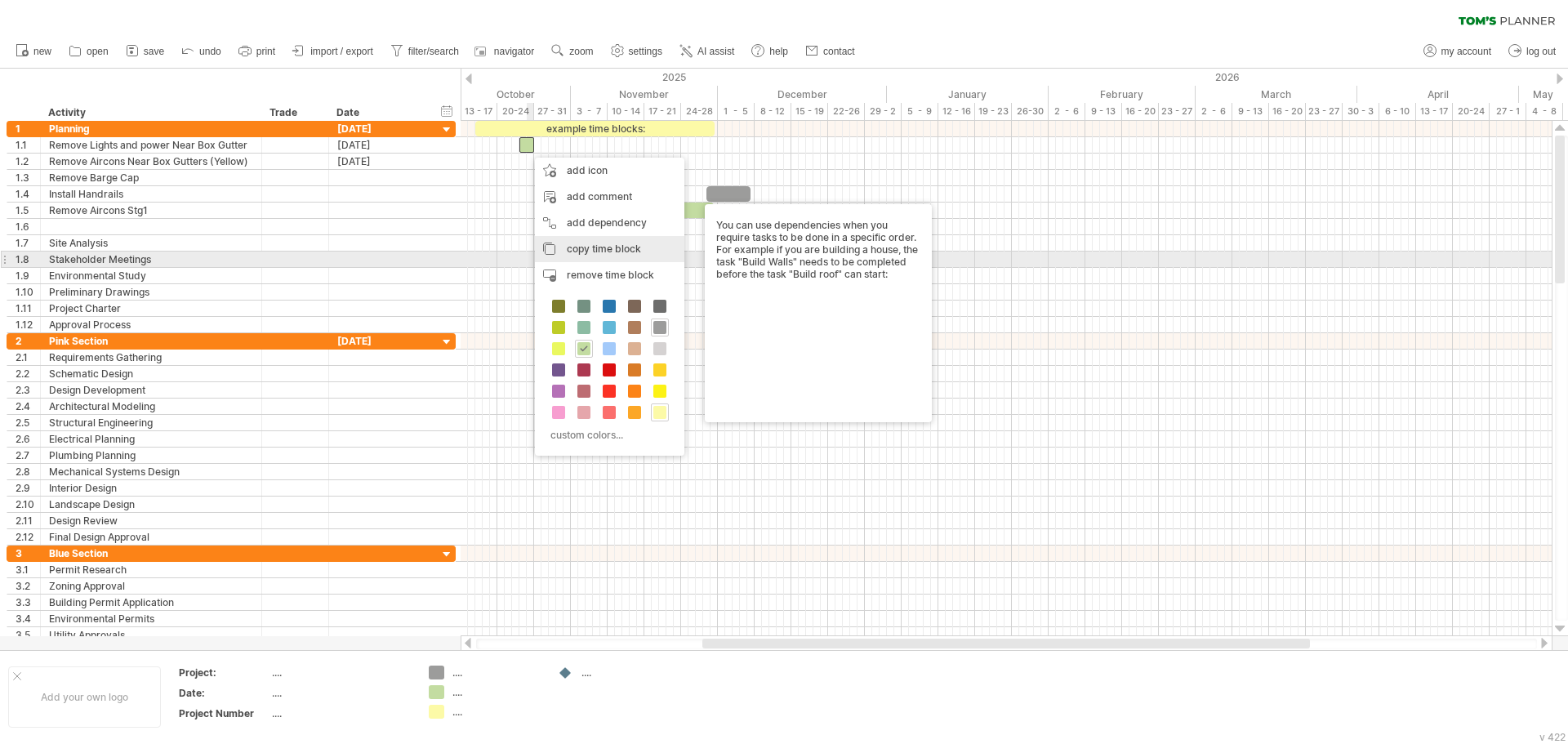
click at [586, 254] on span "copy time block" at bounding box center [603, 248] width 74 height 12
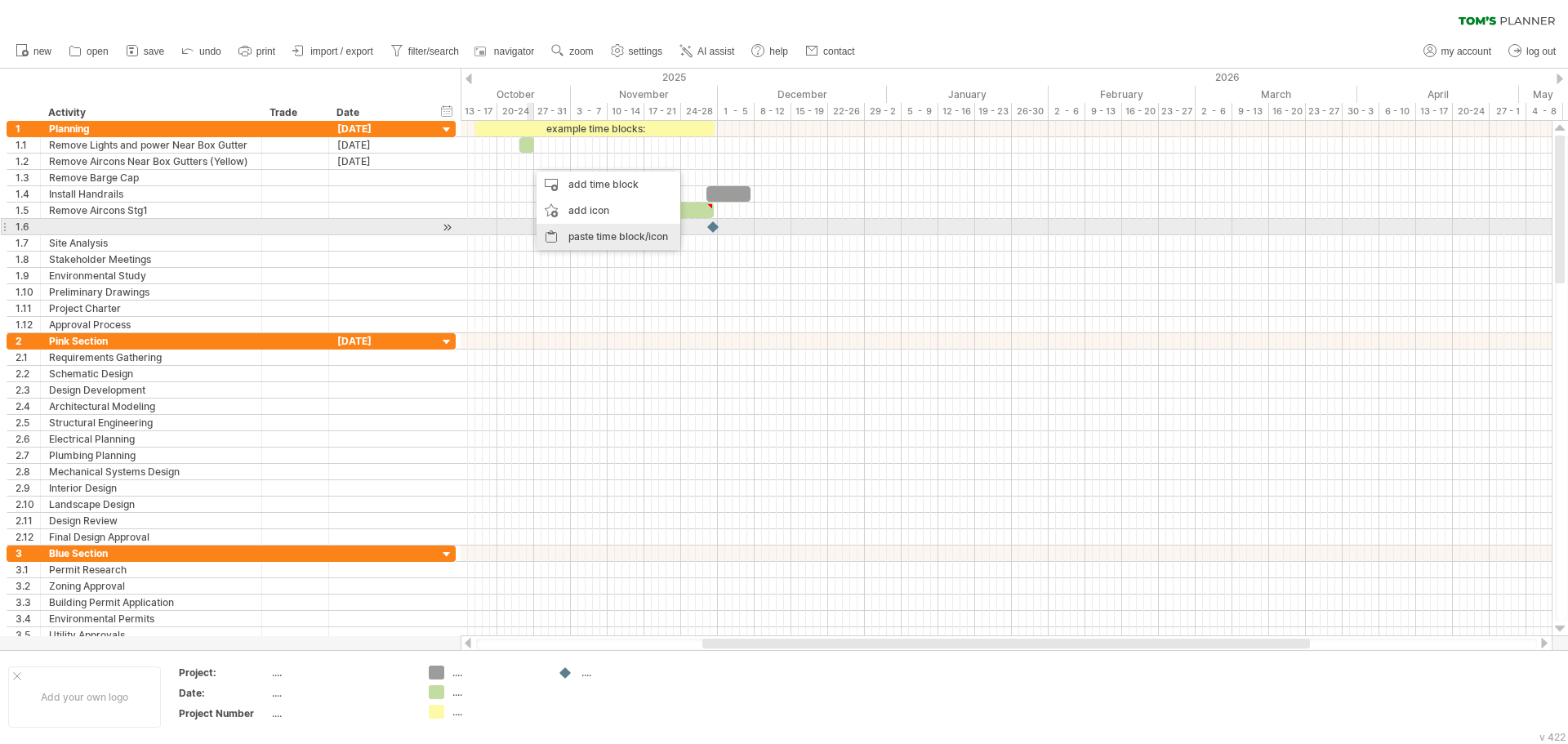
click at [567, 232] on div "paste time block/icon" at bounding box center [608, 237] width 144 height 26
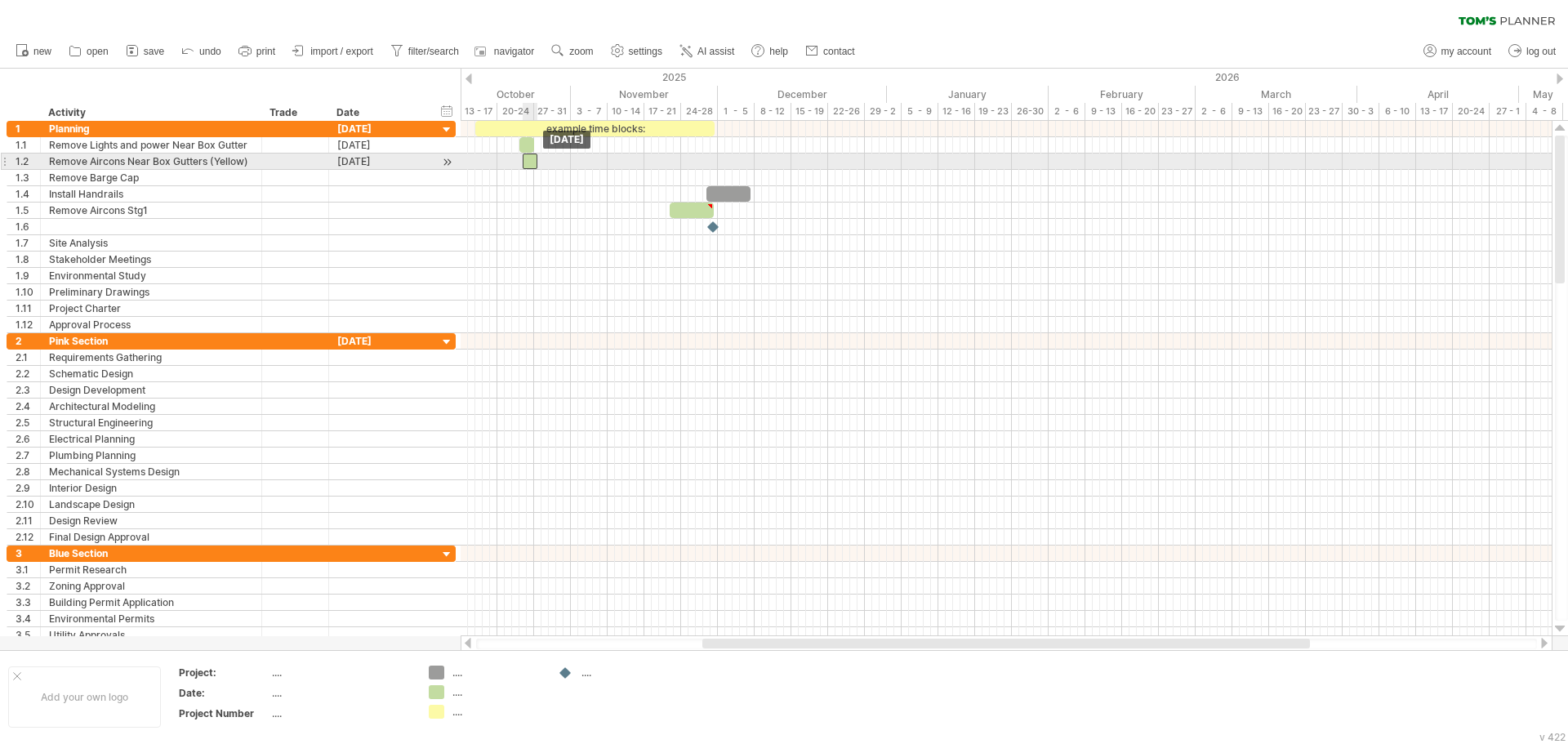
click at [528, 161] on div at bounding box center [530, 161] width 15 height 16
click at [522, 161] on div at bounding box center [527, 161] width 15 height 16
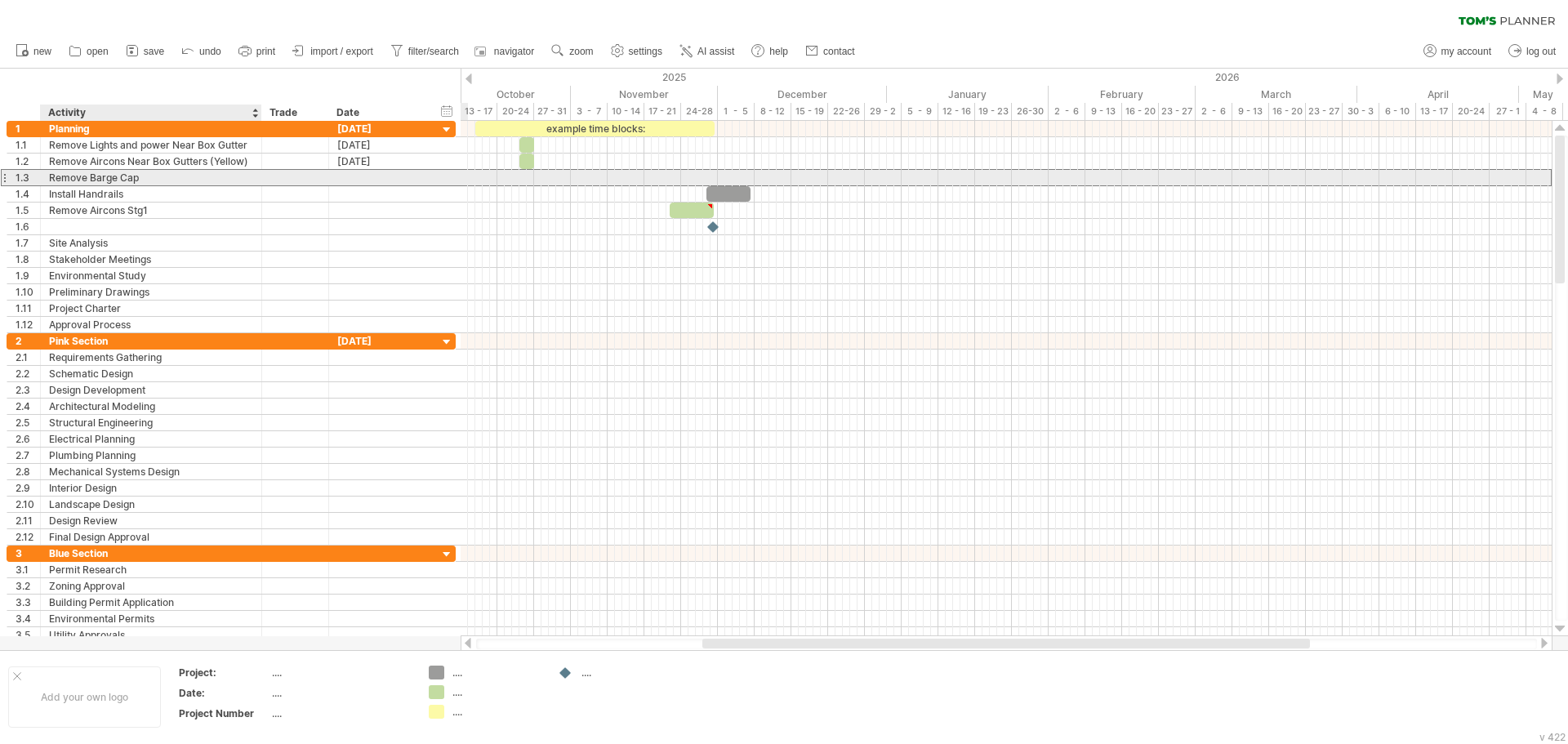
click at [190, 182] on div "Remove Barge Cap" at bounding box center [151, 177] width 204 height 16
click at [192, 199] on div "Install Handrails" at bounding box center [151, 194] width 204 height 16
click at [190, 185] on div "Remove Barge Cap" at bounding box center [151, 177] width 204 height 16
type input "*"
click at [103, 130] on div "Planning" at bounding box center [151, 129] width 204 height 16
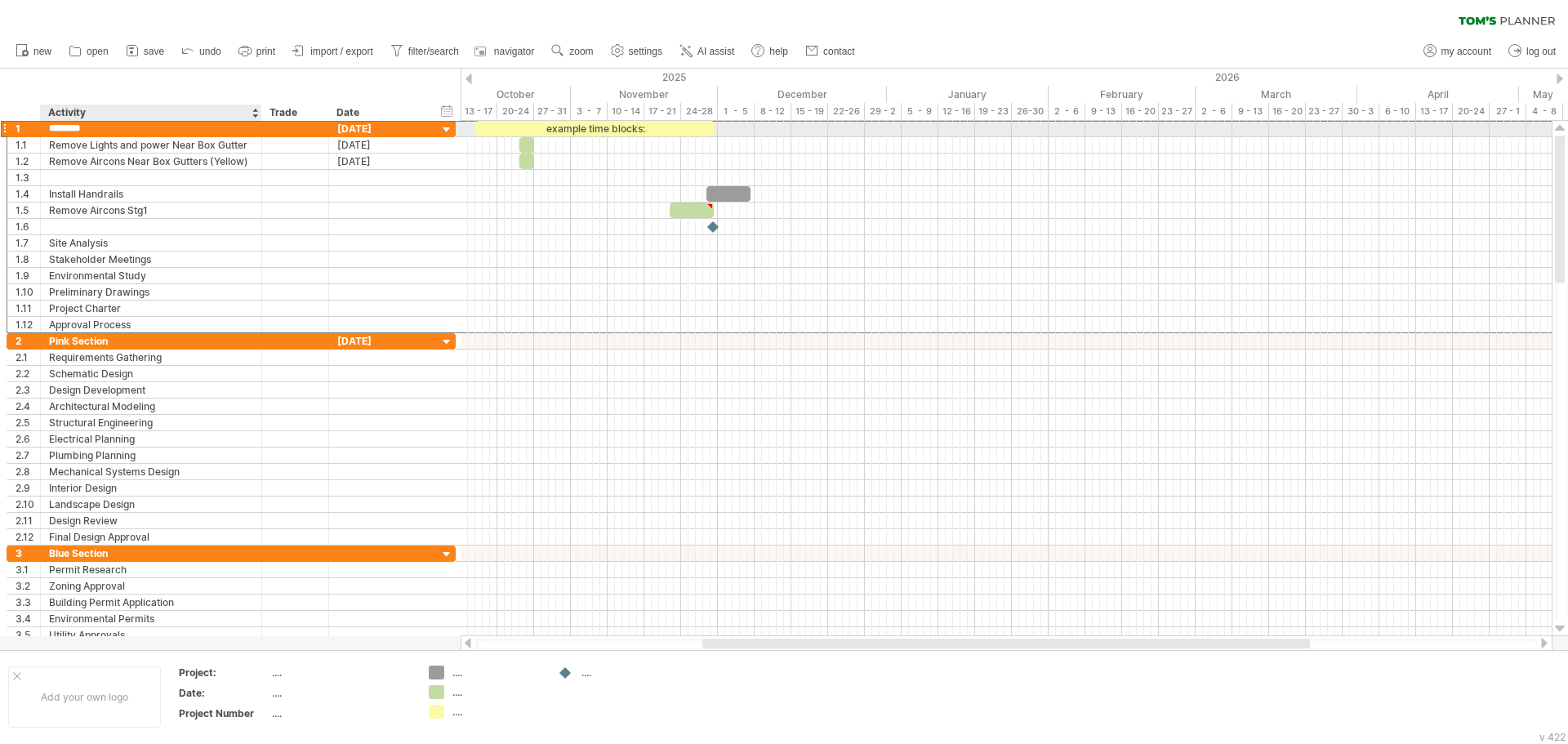
click at [103, 130] on input "********" at bounding box center [151, 129] width 204 height 16
type input "**********"
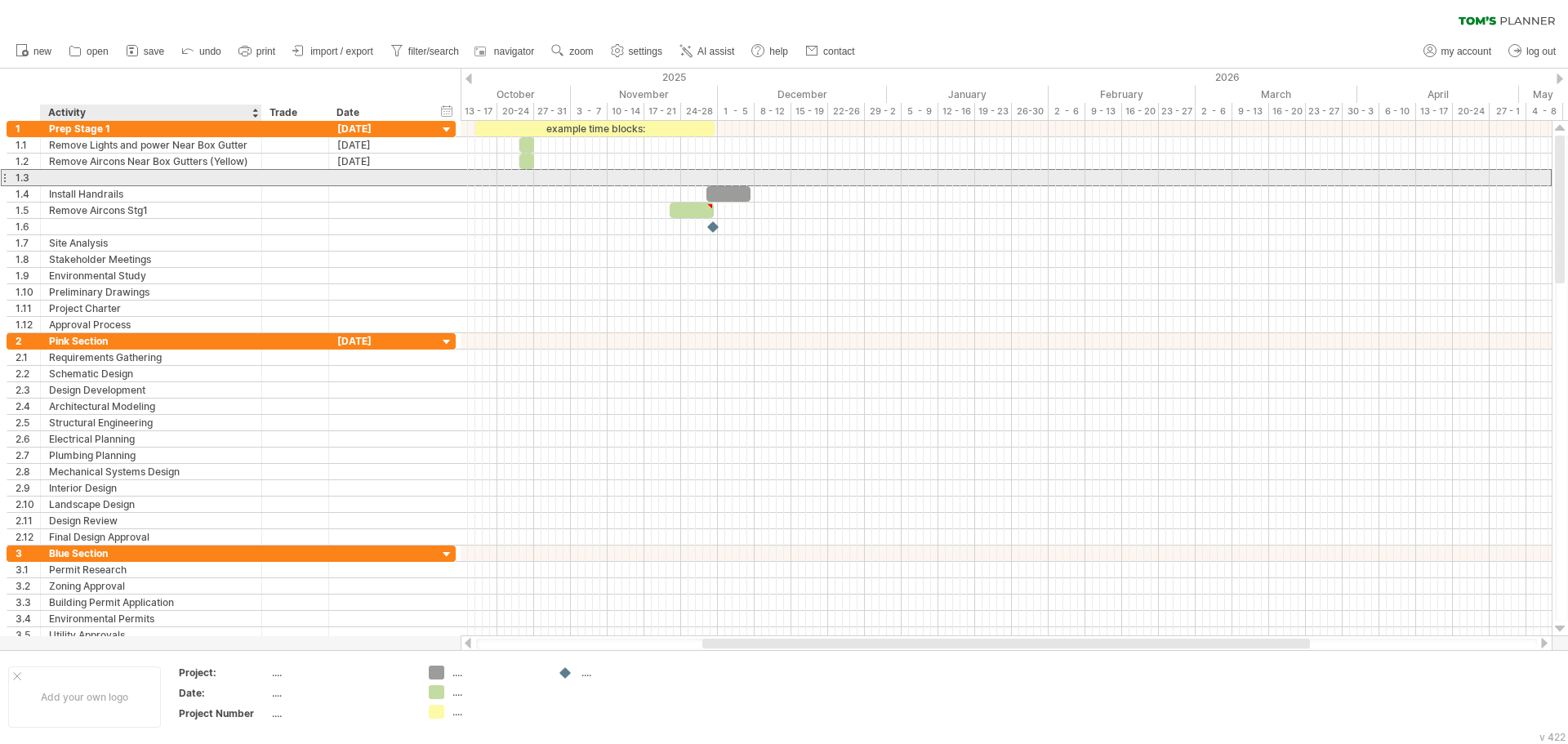
click at [134, 182] on div at bounding box center [151, 177] width 204 height 16
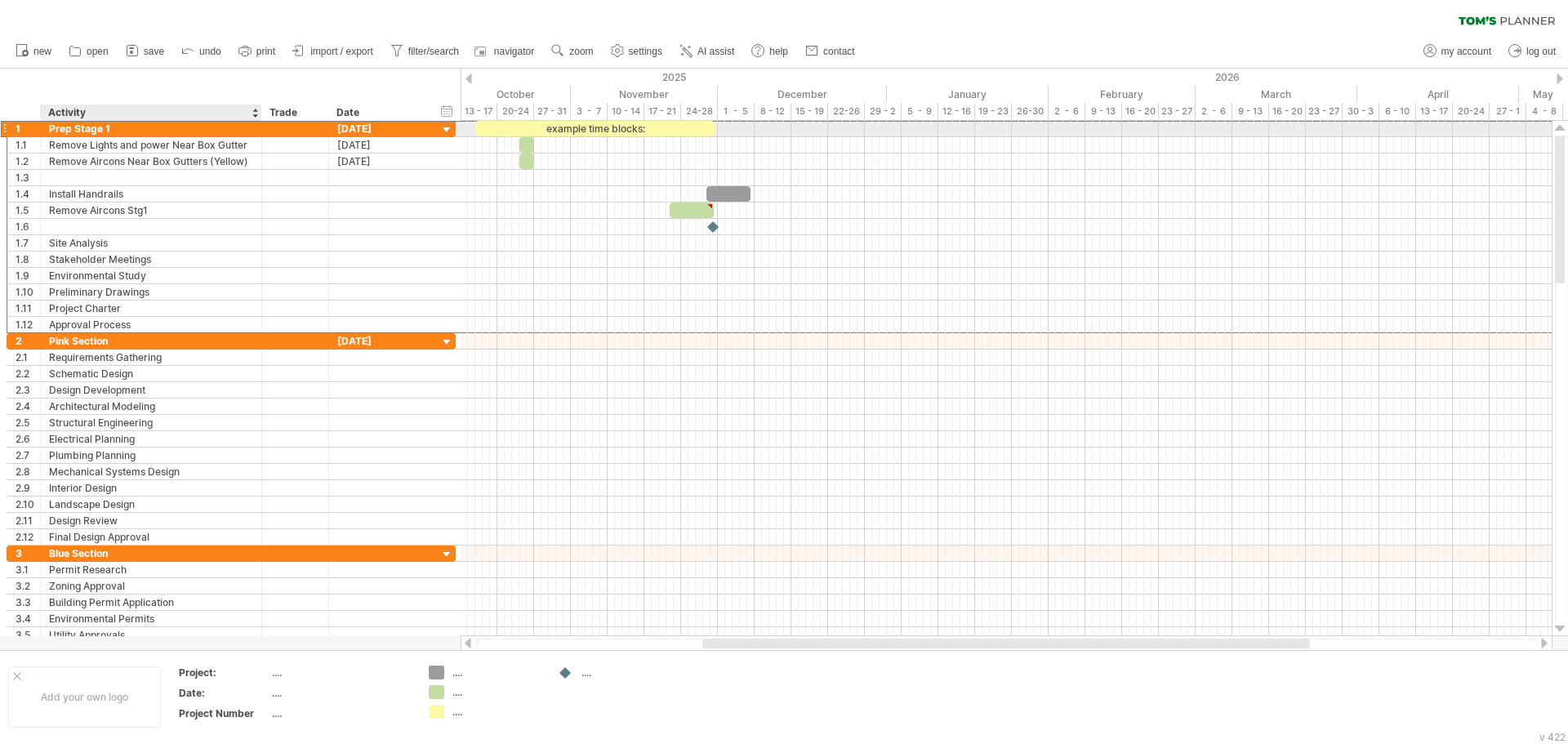
click at [108, 130] on div "Prep Stage 1" at bounding box center [151, 129] width 204 height 16
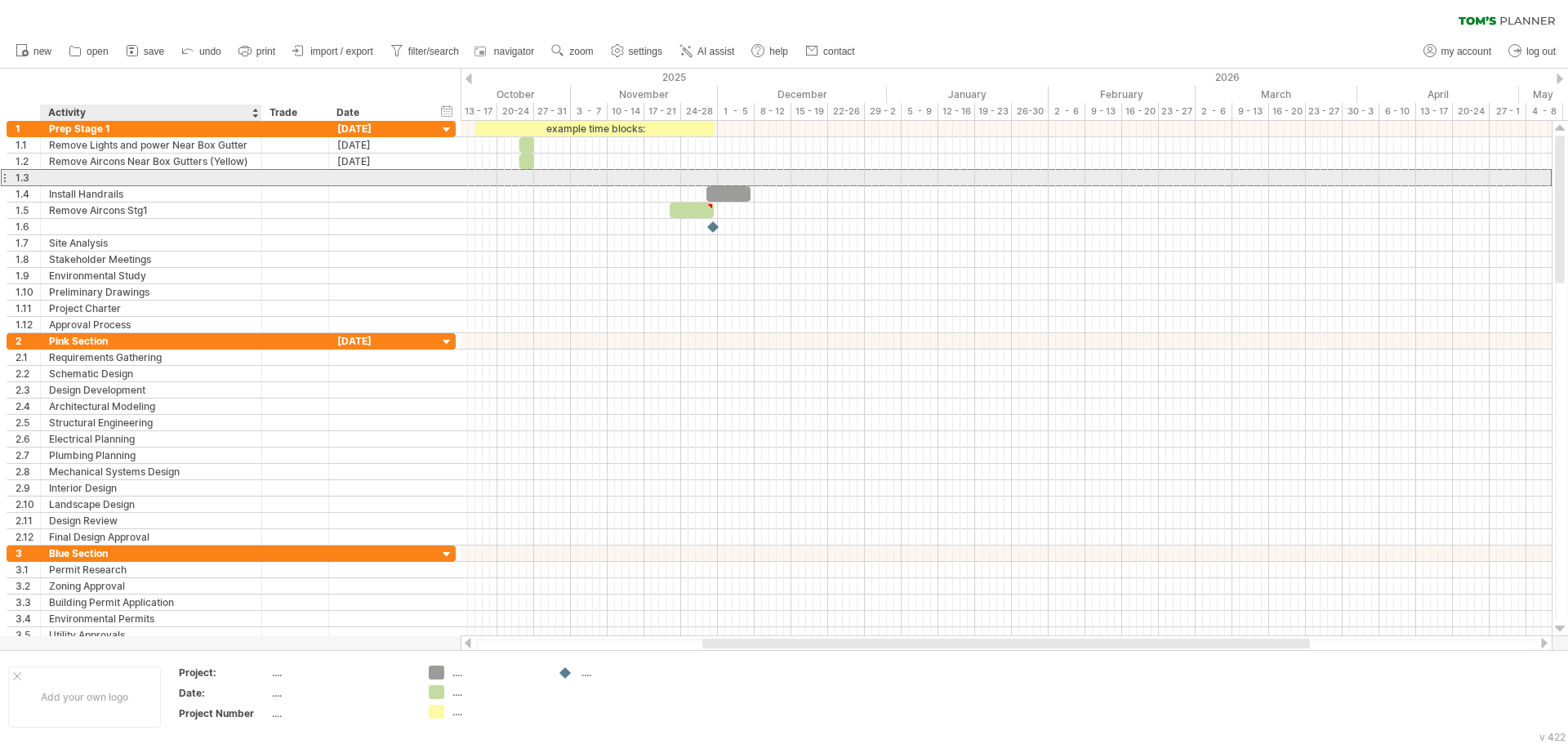
click at [100, 175] on div at bounding box center [151, 177] width 204 height 16
click at [344, 178] on div at bounding box center [379, 177] width 84 height 16
click at [158, 175] on div at bounding box center [151, 177] width 204 height 16
click at [203, 178] on div "Box Gutter Replacement (Yellow" at bounding box center [151, 177] width 204 height 16
click at [203, 178] on input "**********" at bounding box center [151, 177] width 204 height 16
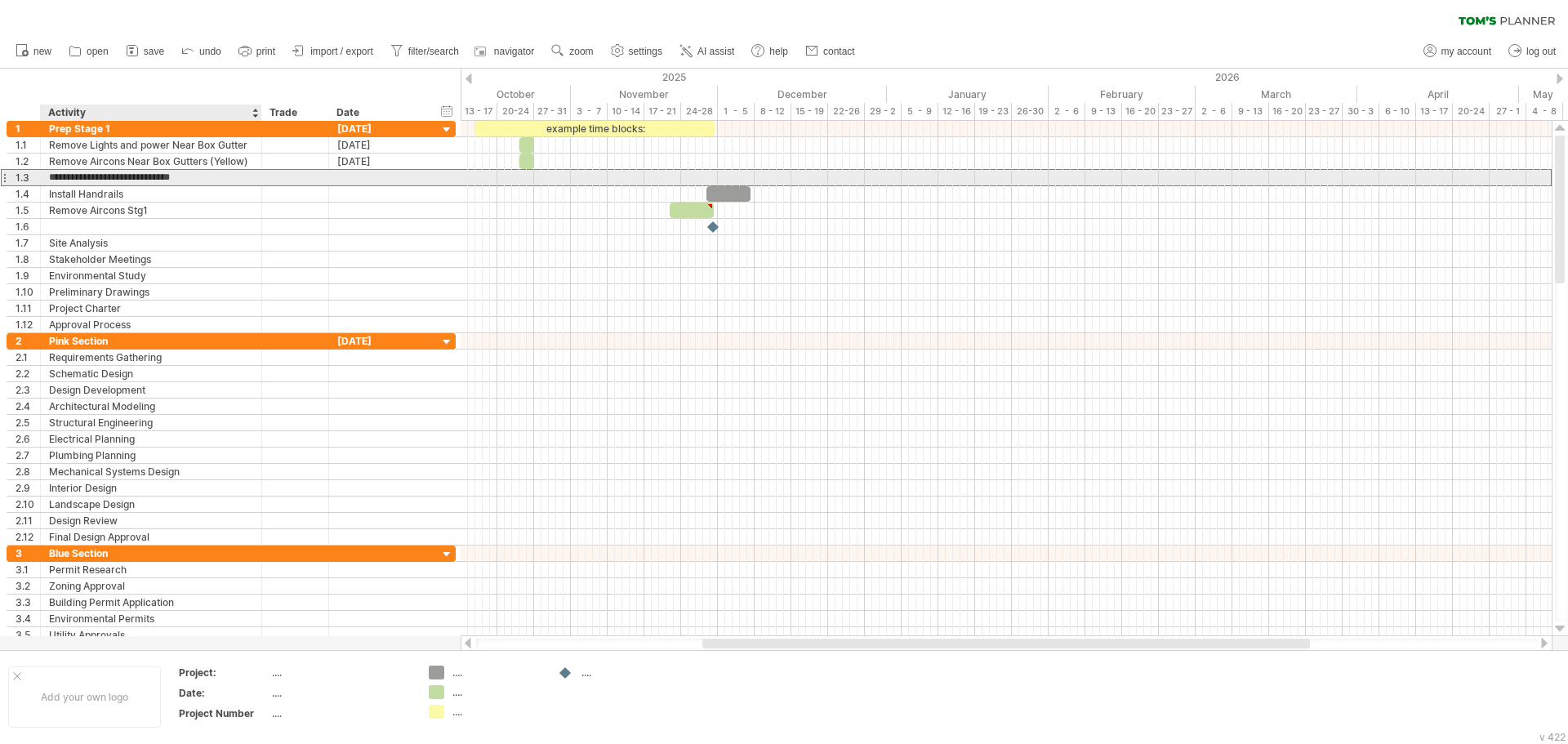
click at [203, 178] on input "**********" at bounding box center [151, 177] width 204 height 16
type input "**********"
click at [363, 175] on div at bounding box center [379, 177] width 84 height 16
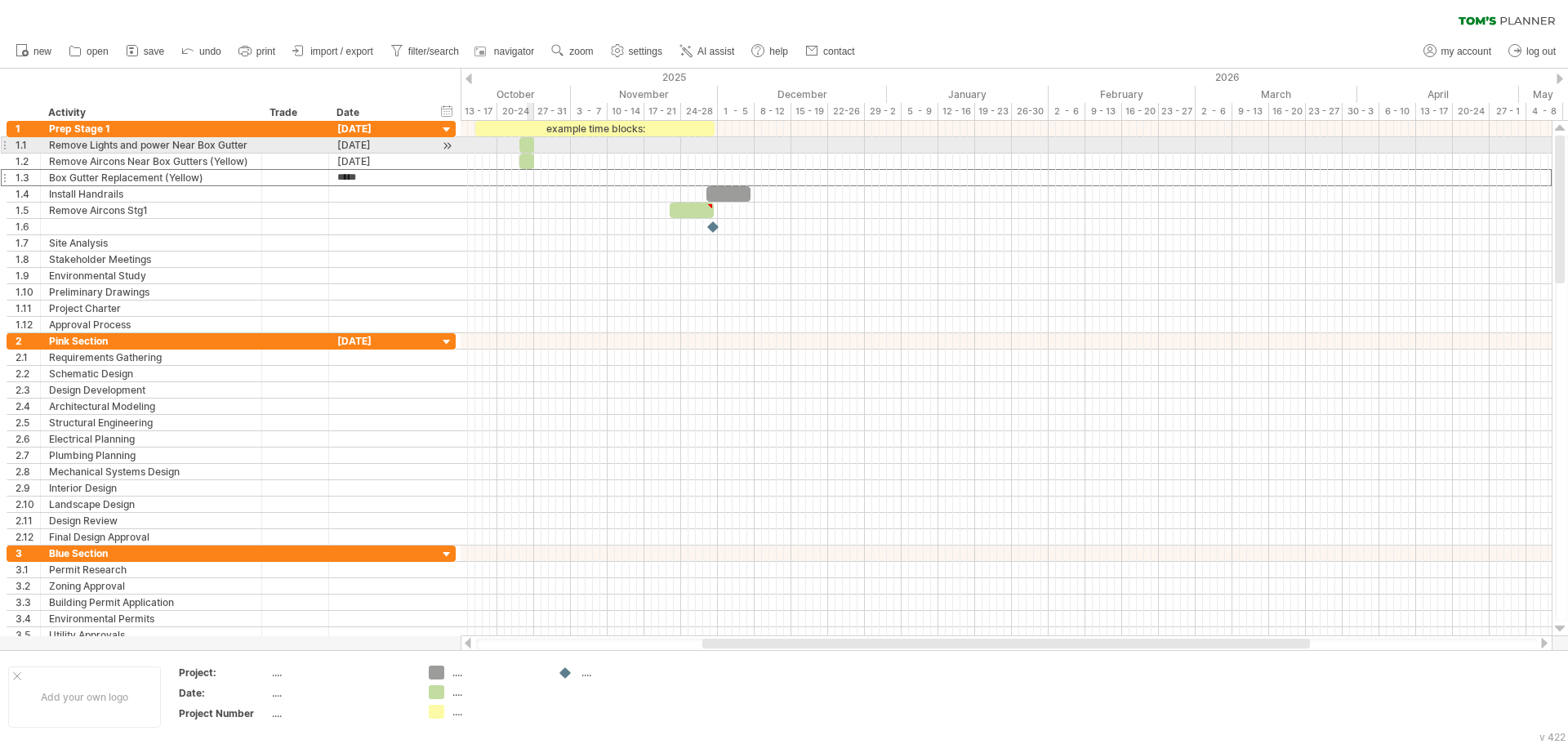
click at [527, 150] on div at bounding box center [527, 144] width 15 height 16
click at [541, 150] on span at bounding box center [541, 144] width 6 height 16
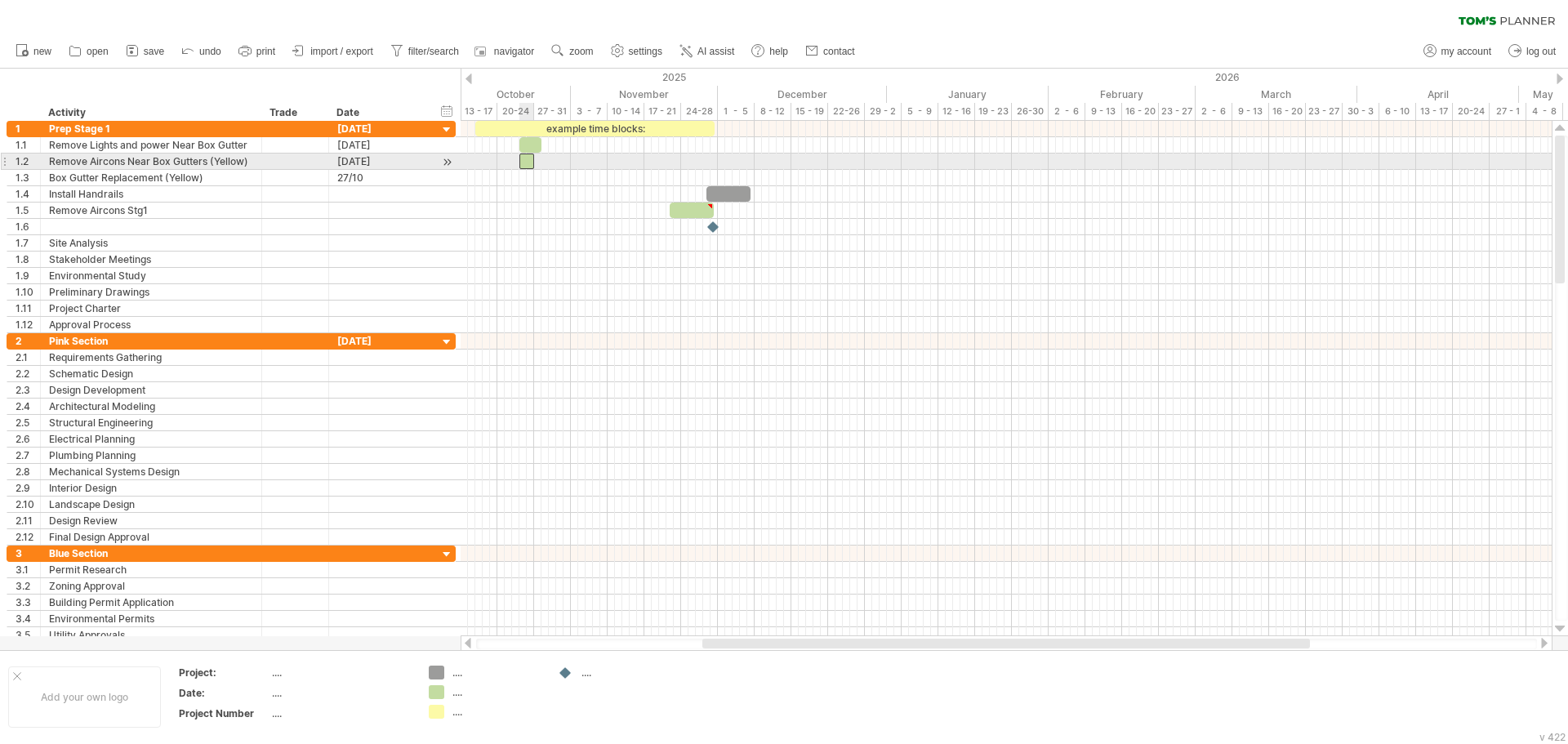
click at [528, 160] on div at bounding box center [527, 161] width 15 height 16
click at [540, 162] on span at bounding box center [541, 161] width 6 height 16
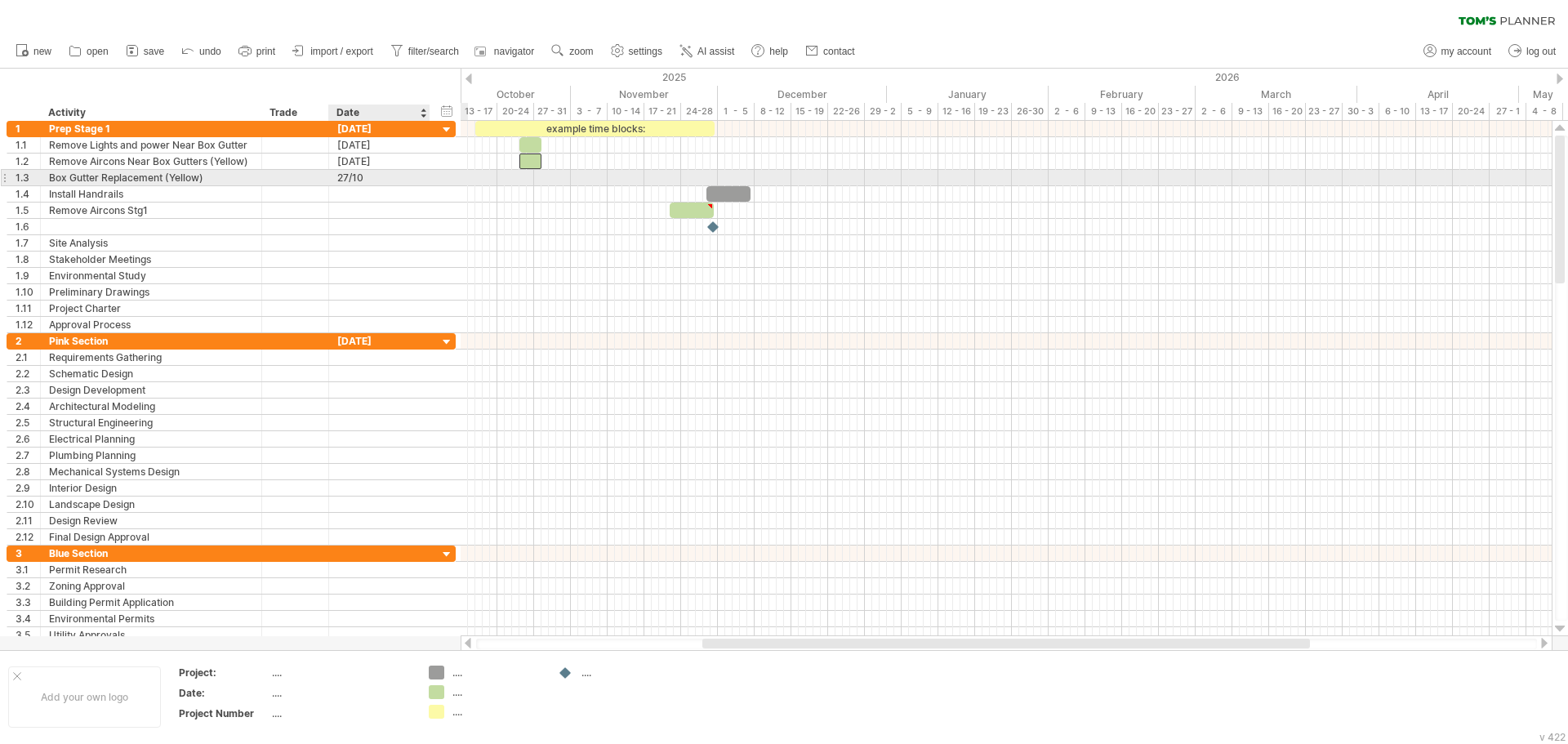
click at [345, 175] on div "27/10" at bounding box center [379, 177] width 84 height 16
click at [349, 179] on input "*****" at bounding box center [379, 177] width 84 height 16
click at [408, 173] on input "*****" at bounding box center [379, 177] width 84 height 16
type input "**********"
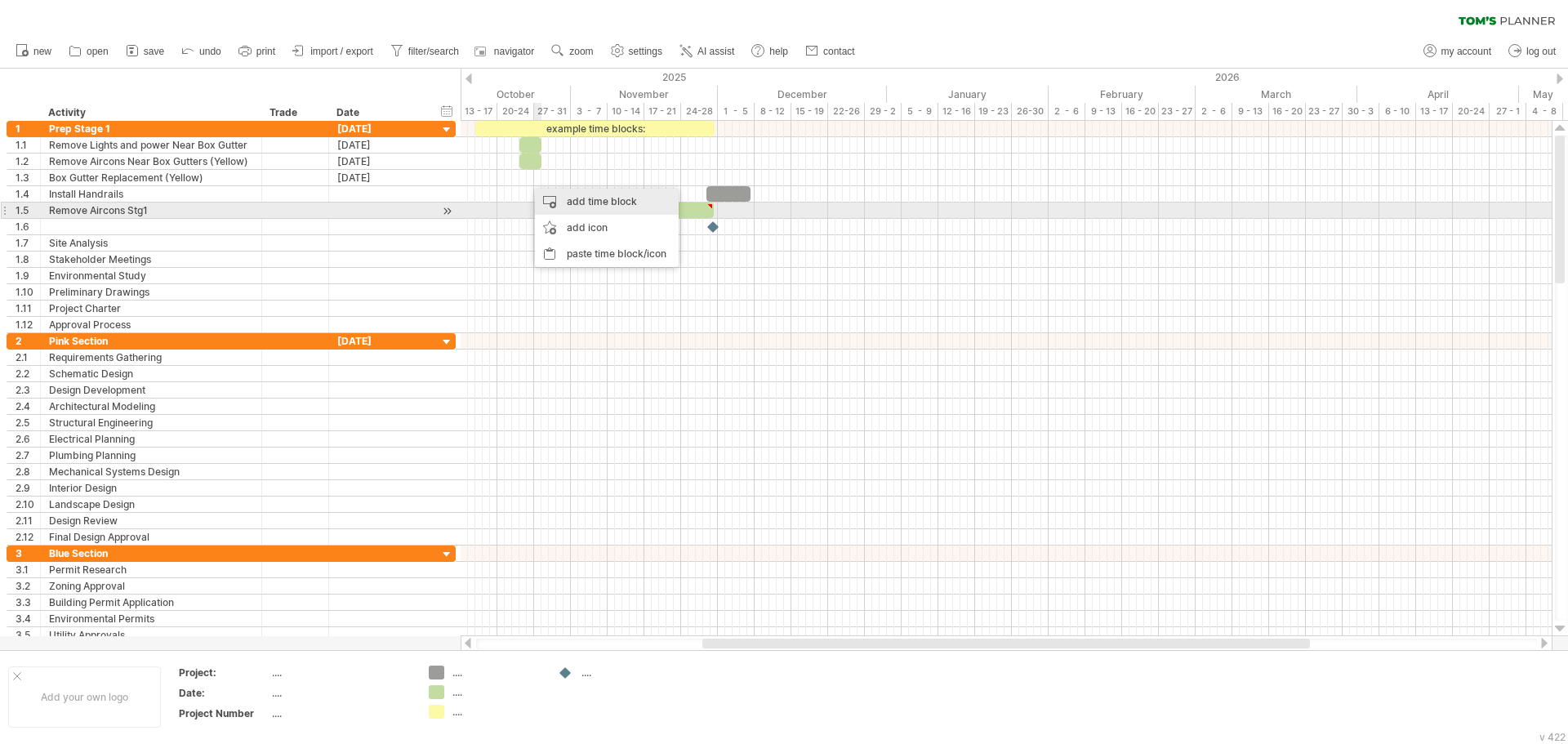
click at [566, 210] on div "add time block" at bounding box center [607, 201] width 144 height 26
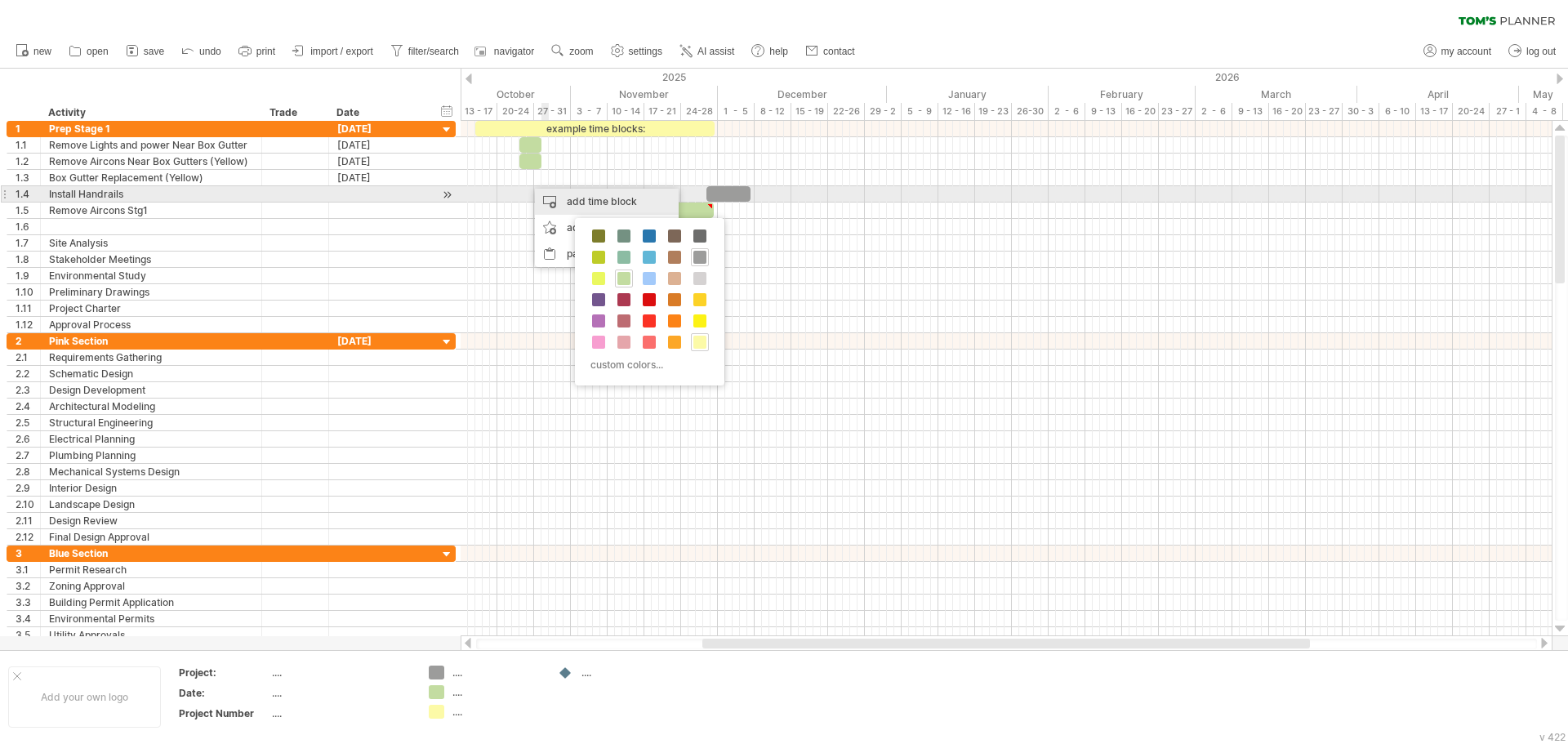
click at [555, 197] on div "add time block" at bounding box center [607, 201] width 144 height 26
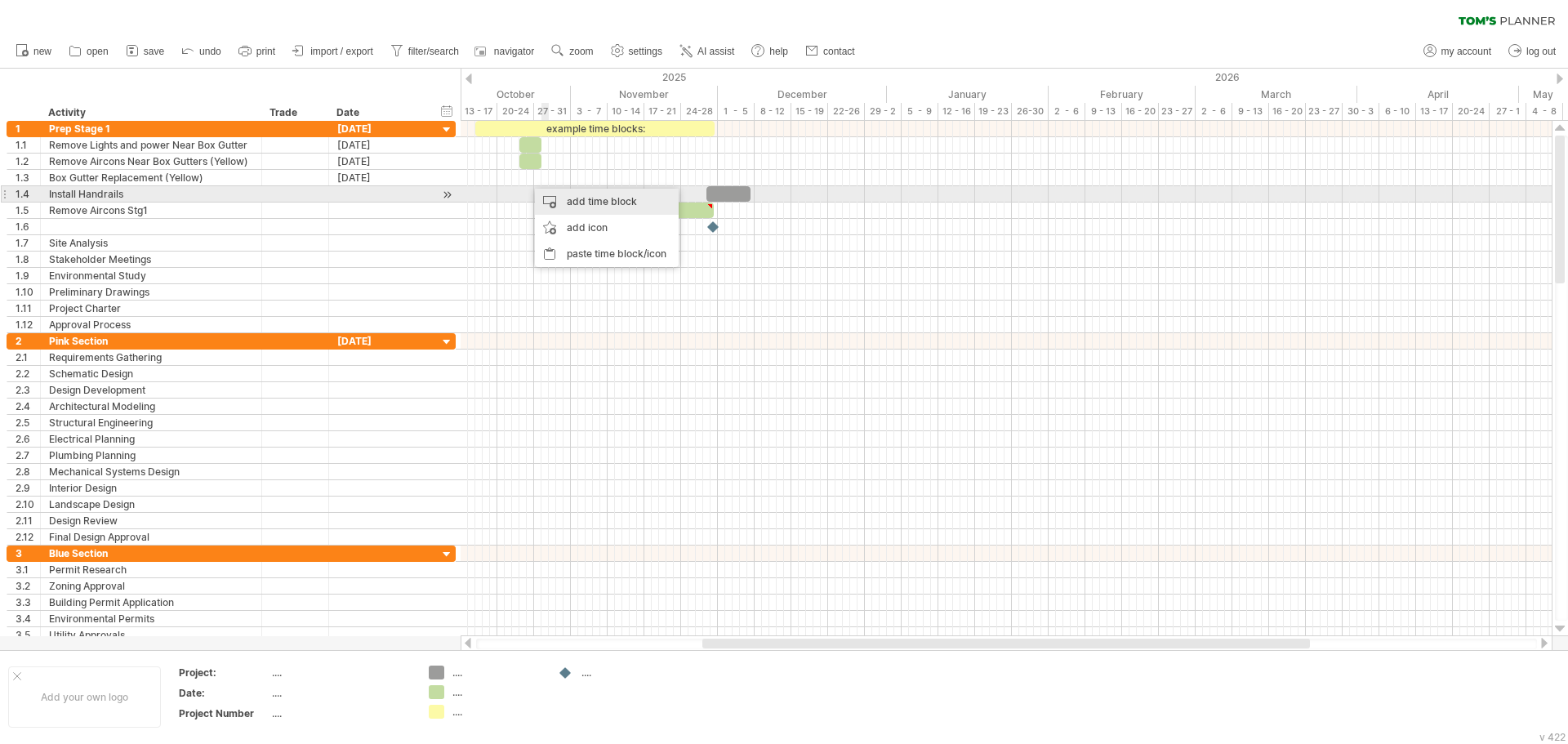
click at [555, 197] on div "add time block" at bounding box center [607, 201] width 144 height 26
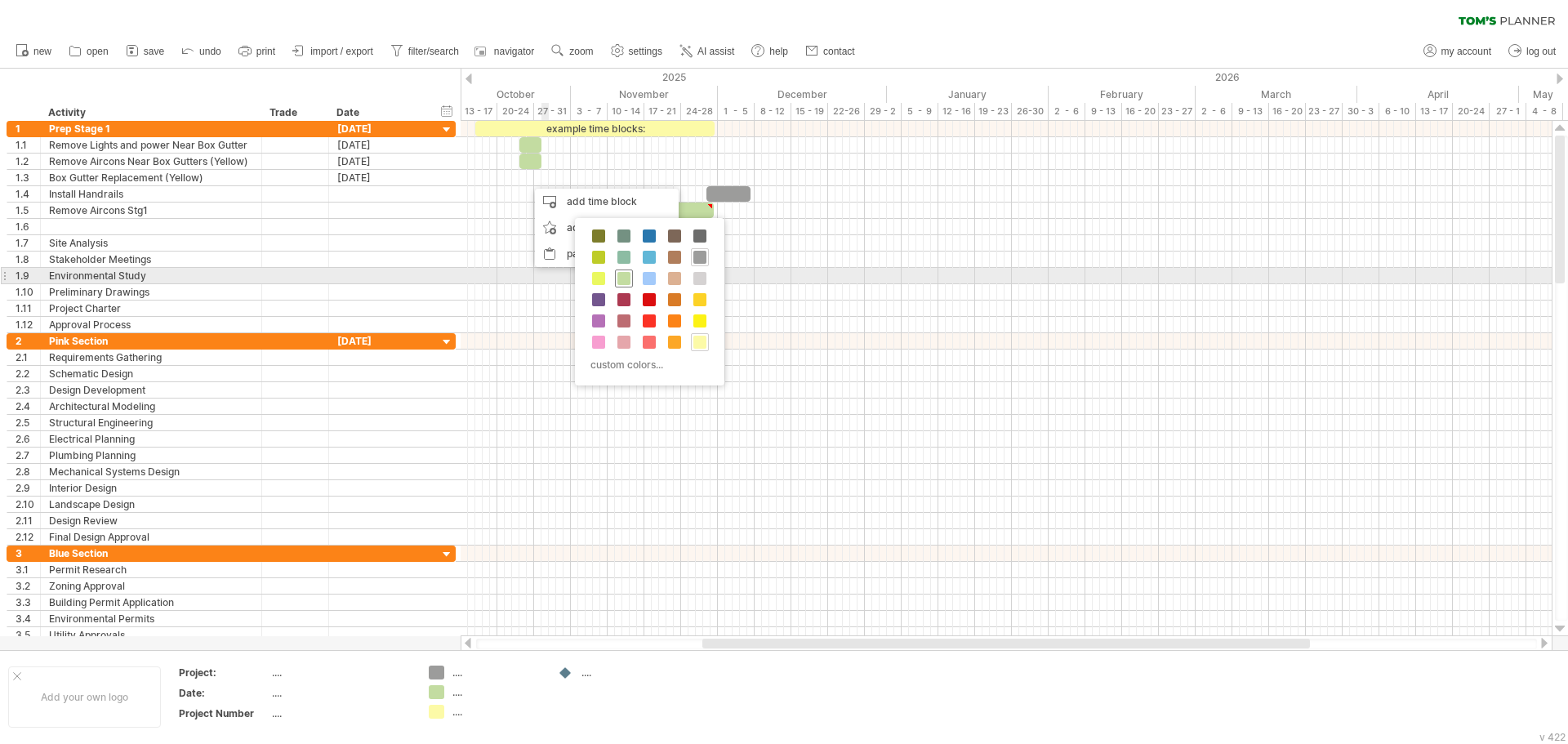
click at [631, 271] on div at bounding box center [624, 278] width 18 height 18
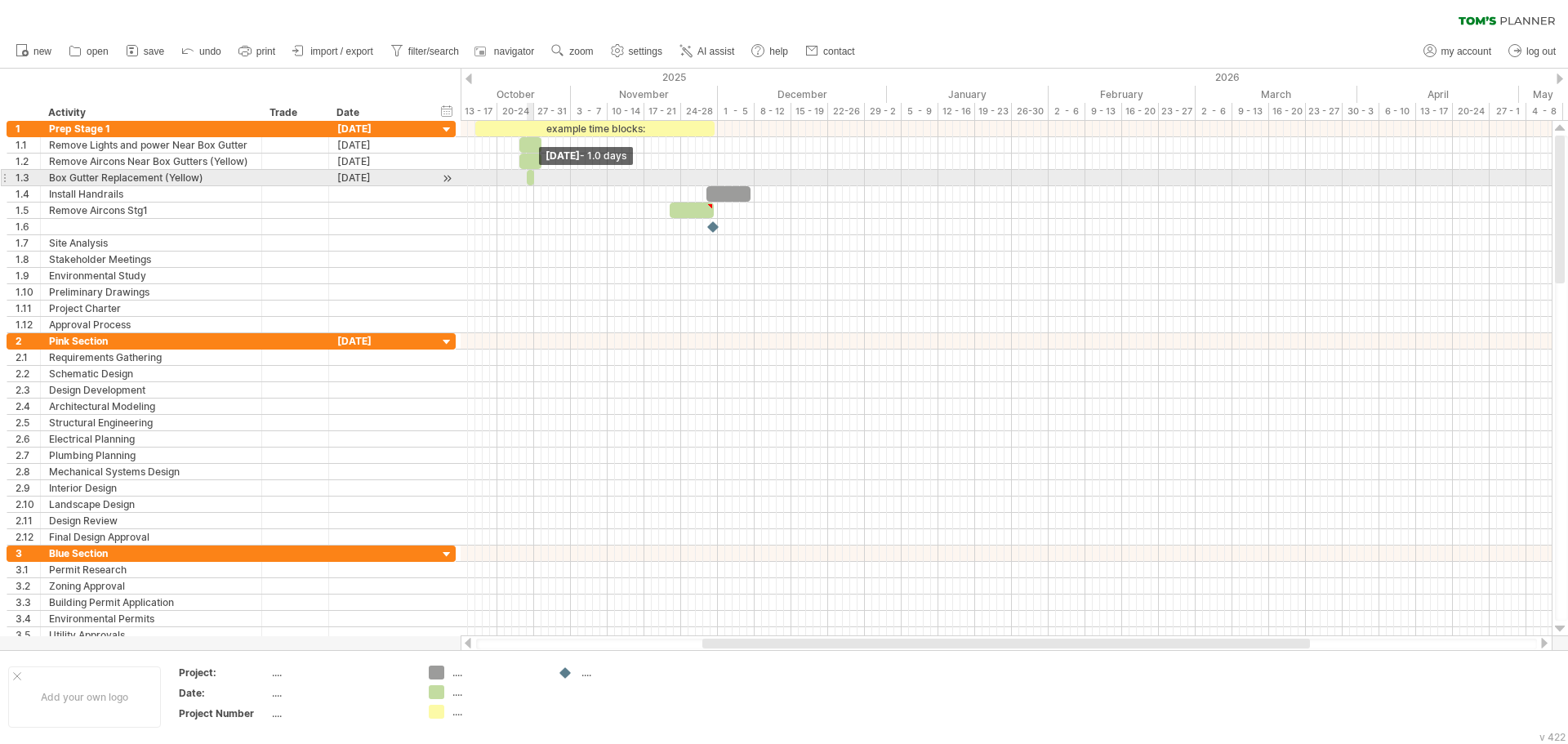
click at [531, 178] on span at bounding box center [533, 177] width 6 height 16
drag, startPoint x: 534, startPoint y: 181, endPoint x: 572, endPoint y: 191, distance: 39.3
click at [572, 191] on div "example time blocks: [DATE] - 6.0 days [DATE]" at bounding box center [1006, 378] width 1091 height 515
click at [557, 178] on div at bounding box center [549, 177] width 44 height 16
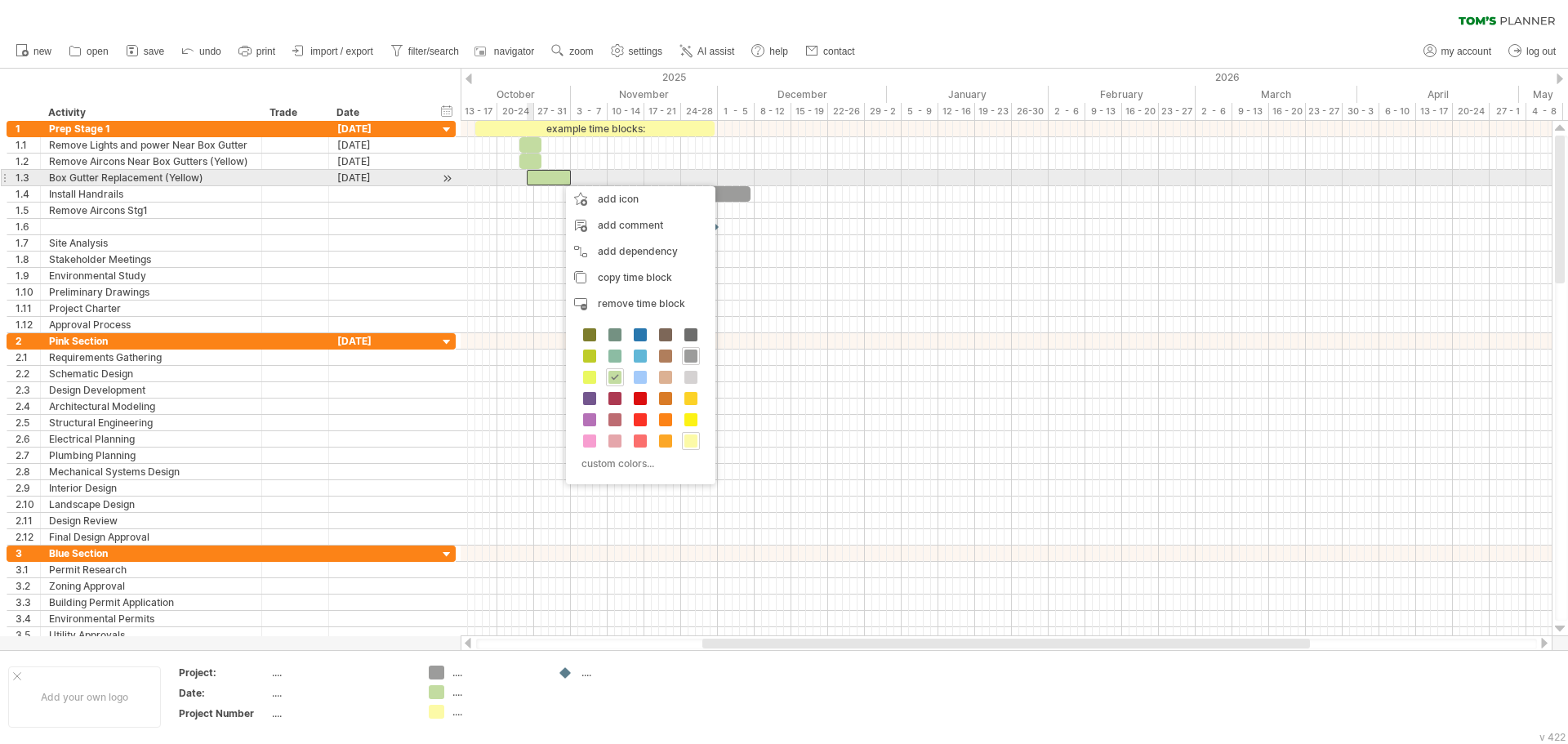
click at [530, 176] on div at bounding box center [549, 177] width 44 height 16
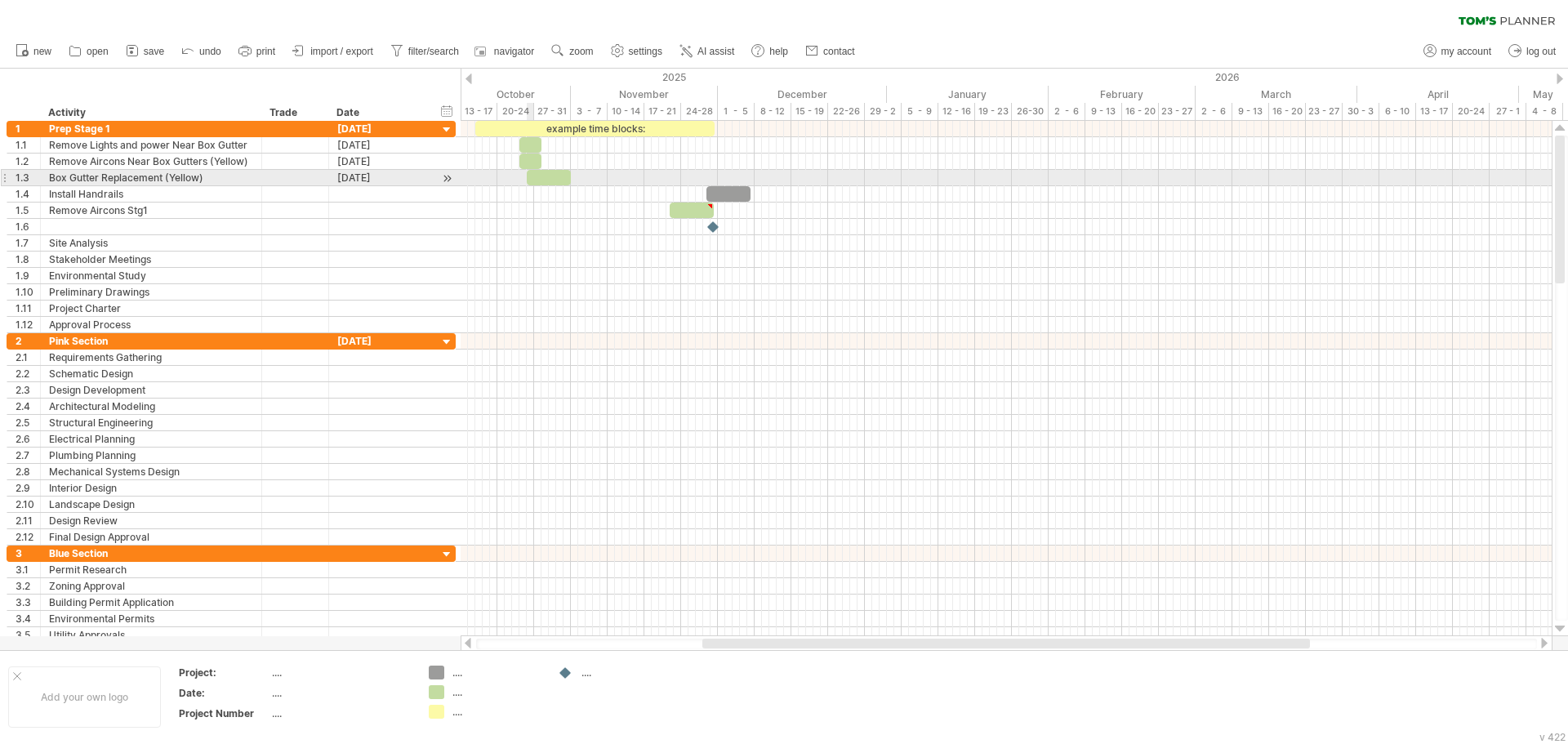
click at [530, 176] on div at bounding box center [549, 177] width 44 height 16
click at [535, 178] on span at bounding box center [533, 177] width 6 height 16
click at [596, 180] on div at bounding box center [1006, 178] width 1091 height 17
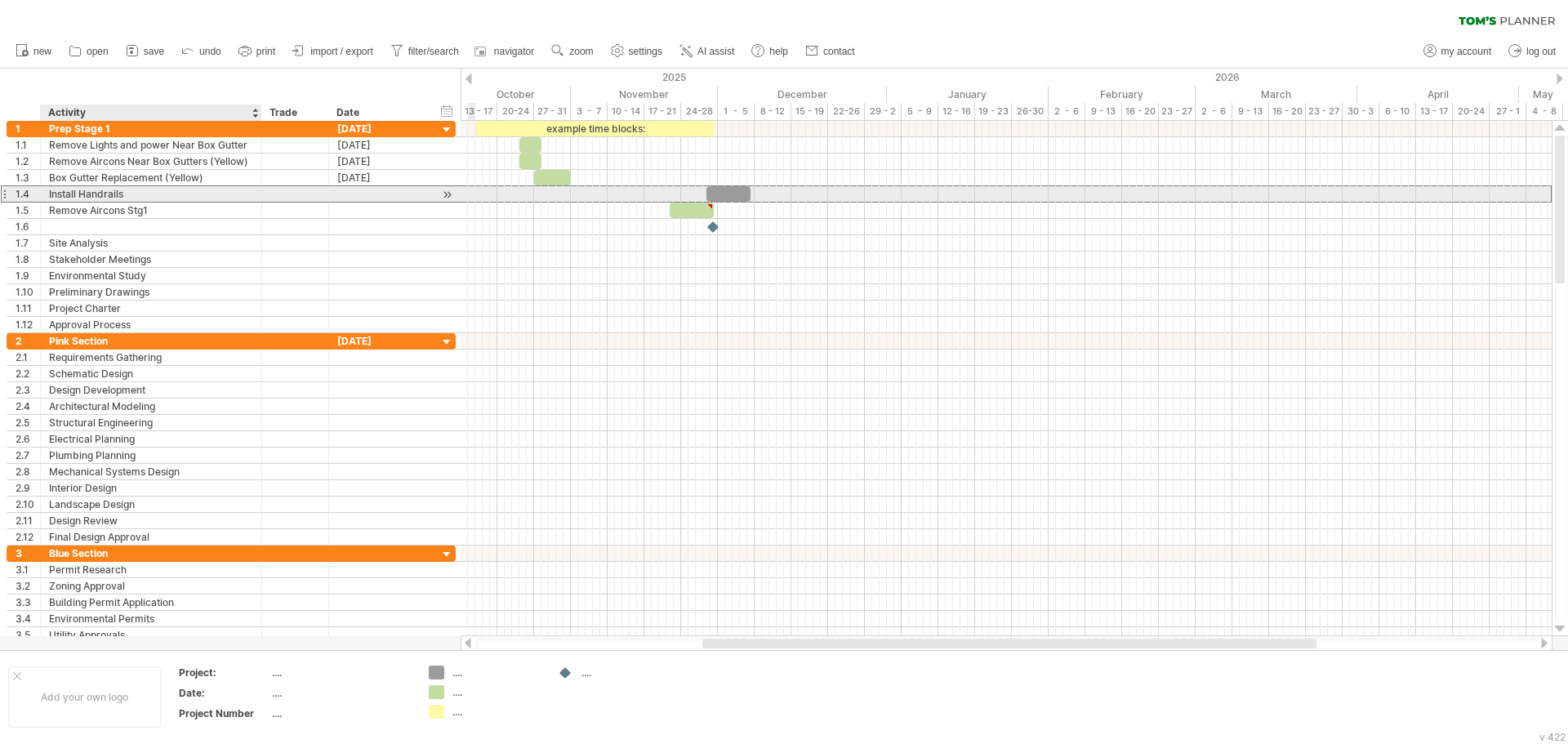
click at [214, 192] on div "Install Handrails" at bounding box center [151, 194] width 204 height 16
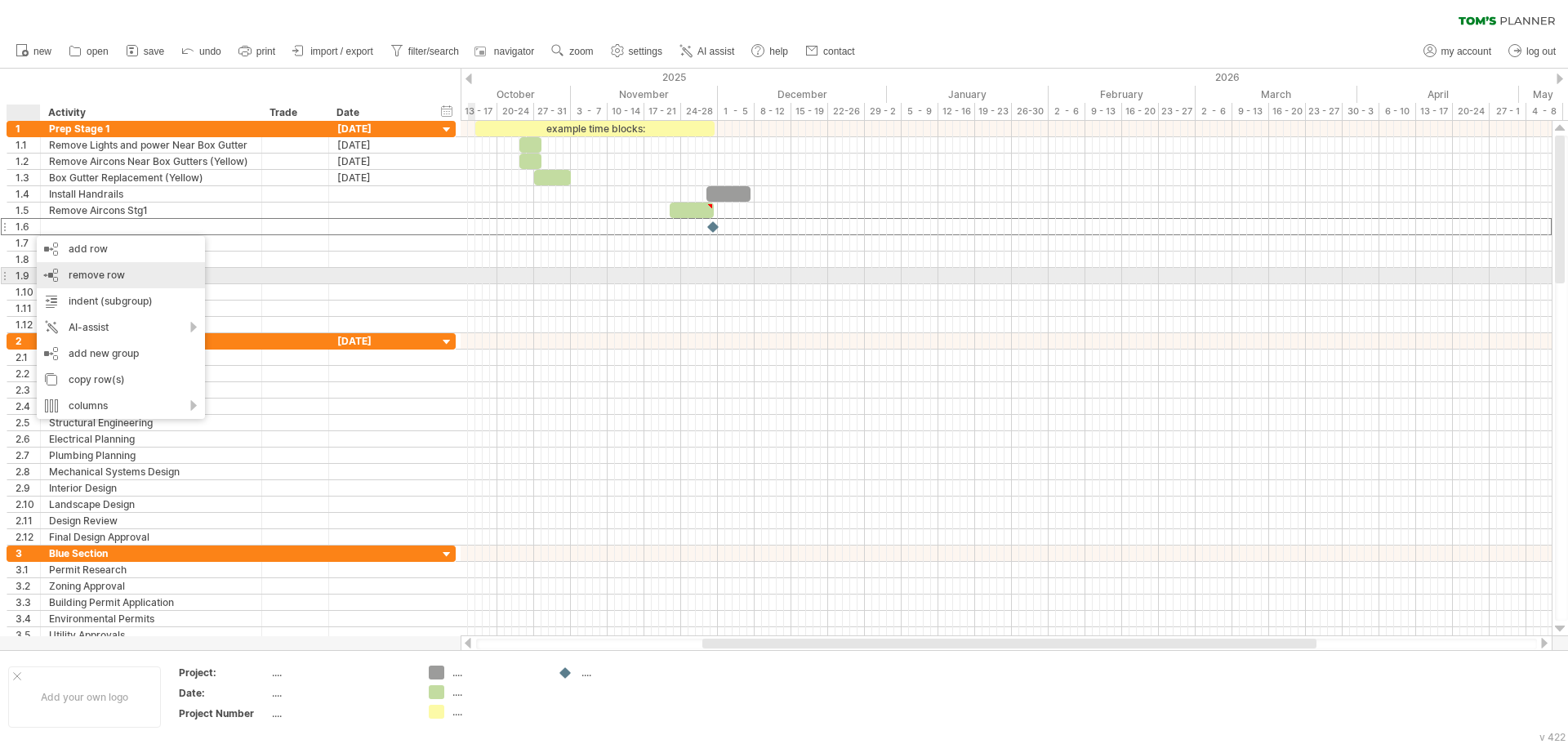
click at [107, 282] on div "remove row remove selected rows" at bounding box center [120, 275] width 168 height 26
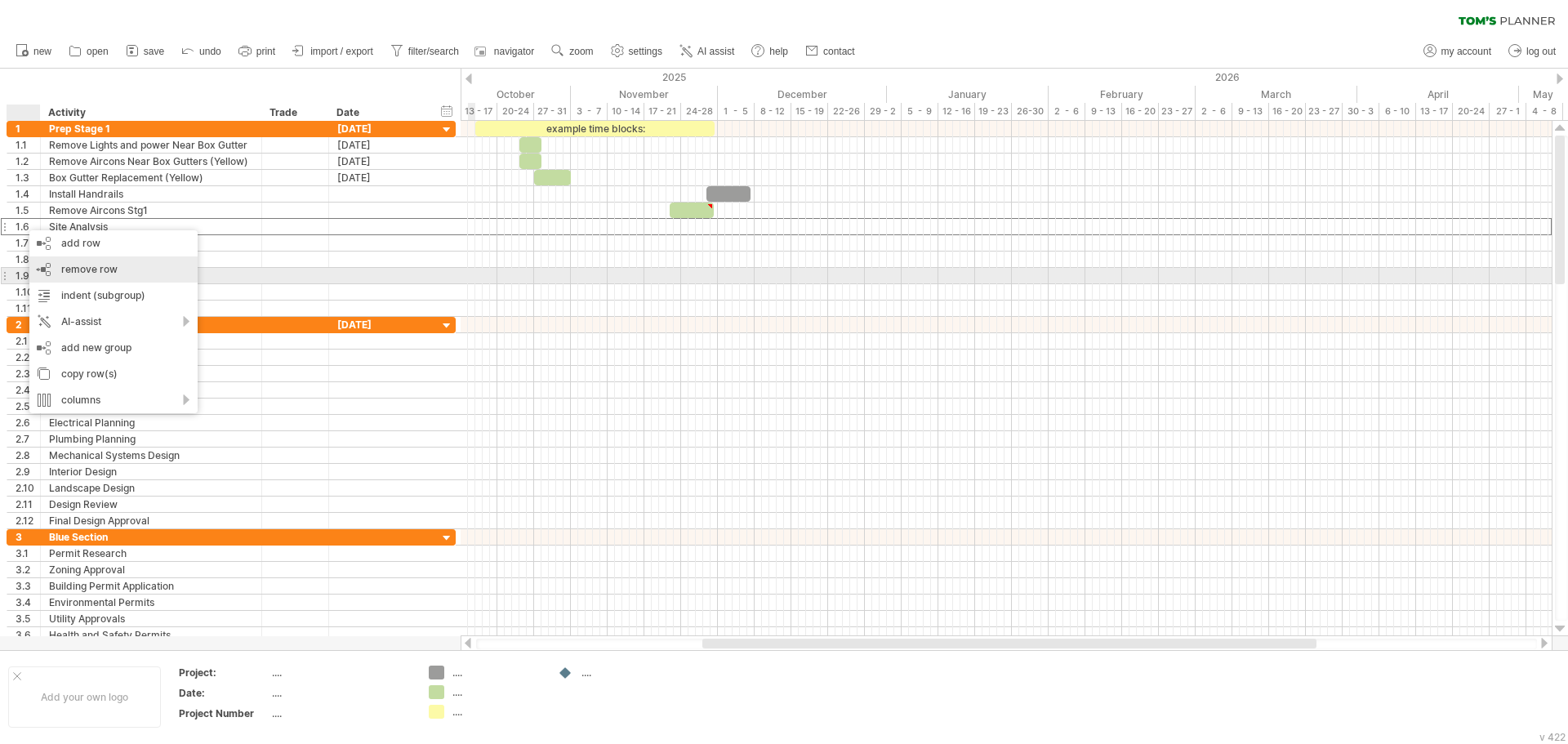
click at [84, 276] on div "remove row remove selected rows" at bounding box center [113, 269] width 168 height 26
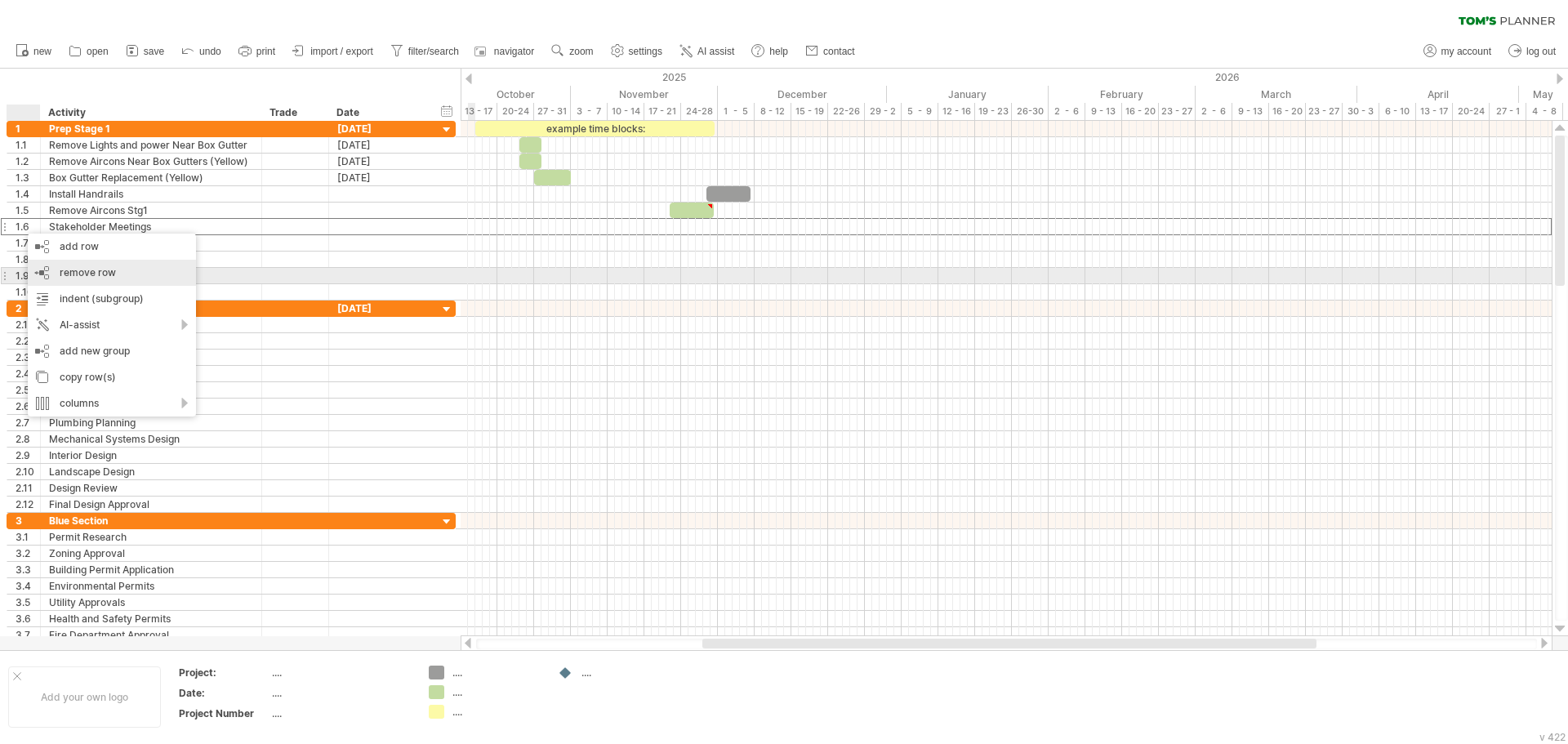
click at [69, 280] on div "remove row remove selected rows" at bounding box center [111, 273] width 168 height 26
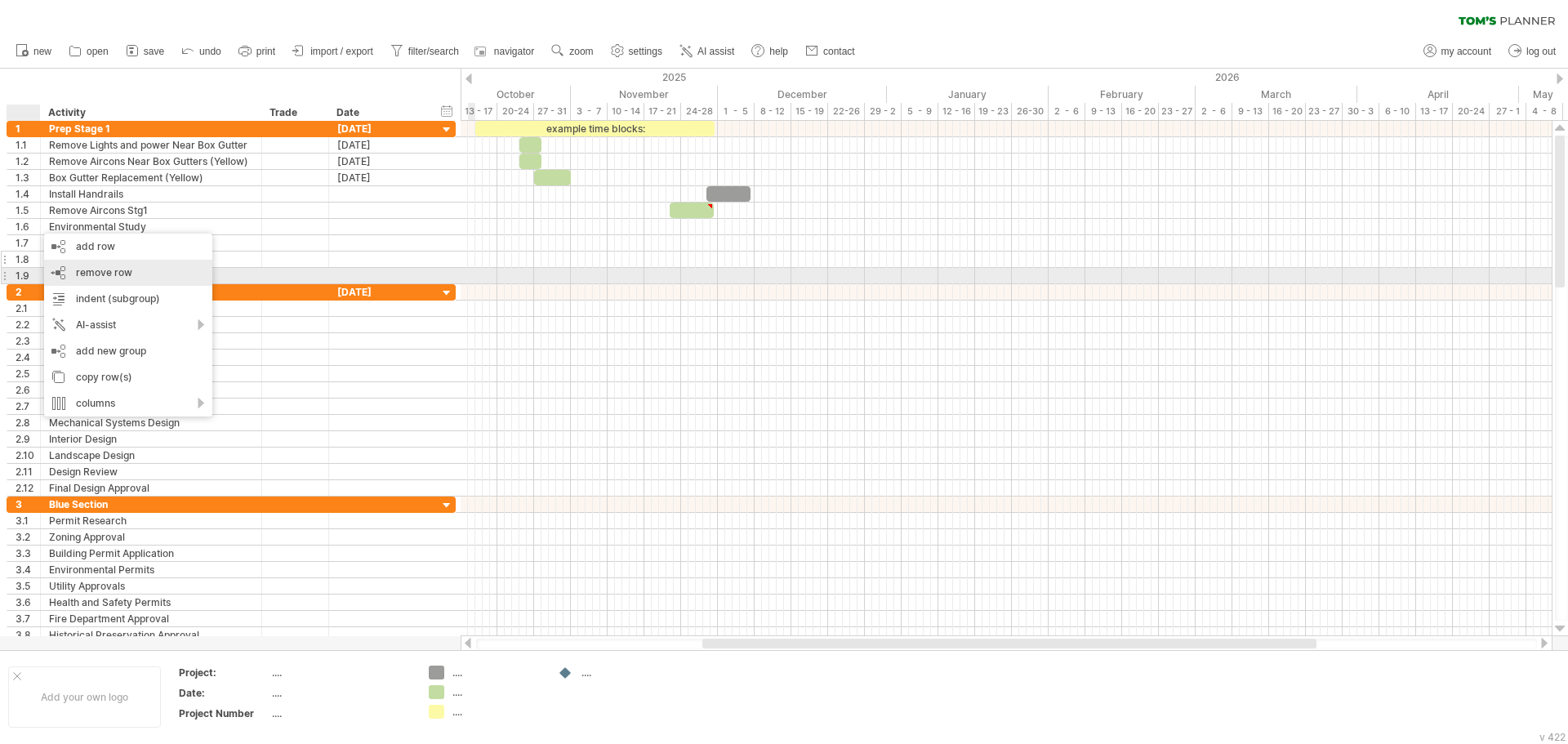
drag, startPoint x: 67, startPoint y: 269, endPoint x: 39, endPoint y: 262, distance: 28.9
click at [68, 269] on div "remove row remove selected rows" at bounding box center [128, 273] width 168 height 26
click at [55, 275] on div "remove row remove selected rows" at bounding box center [117, 280] width 168 height 26
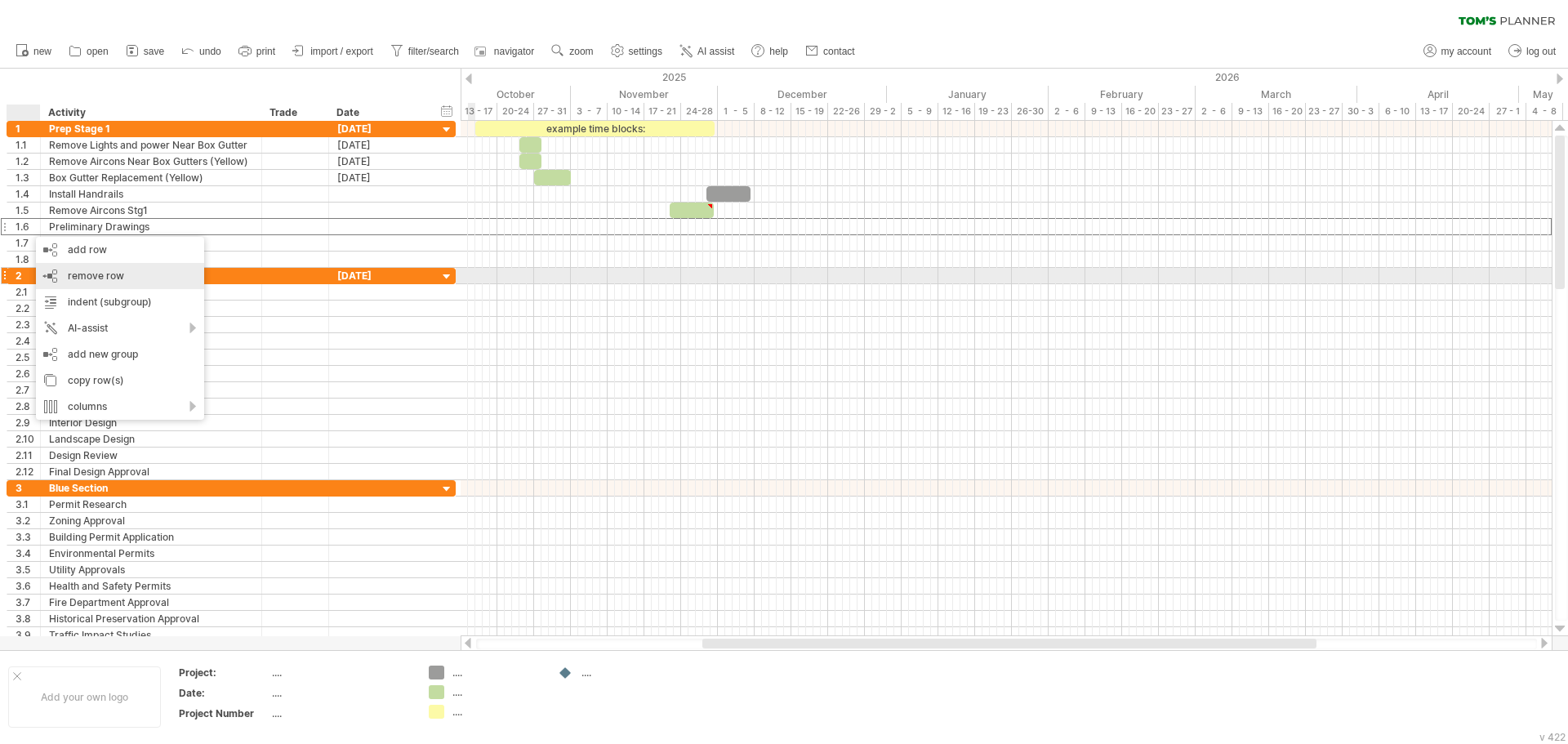
click at [65, 276] on div "remove row remove selected rows" at bounding box center [119, 276] width 168 height 26
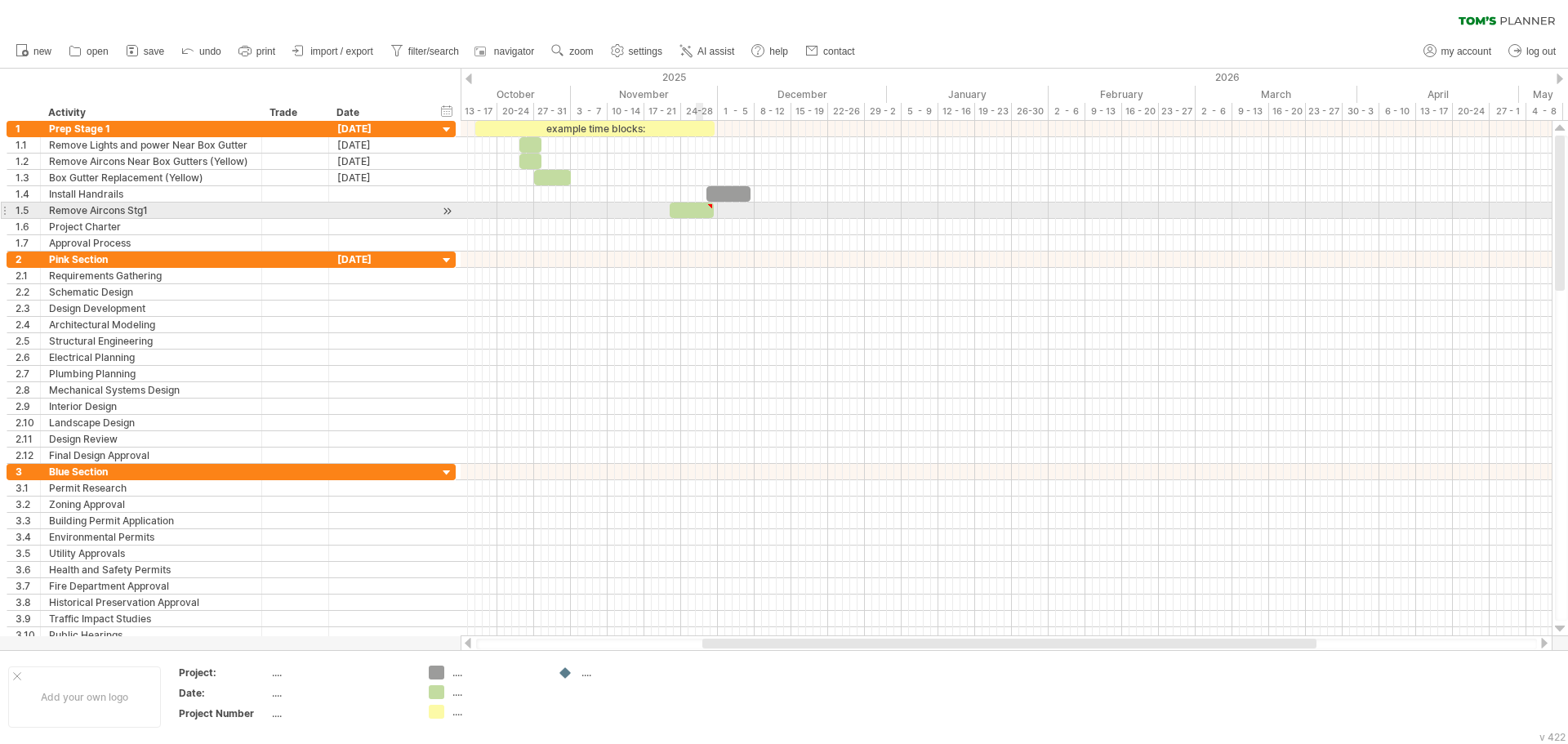
type textarea "**********"
click at [708, 207] on div at bounding box center [710, 207] width 7 height 7
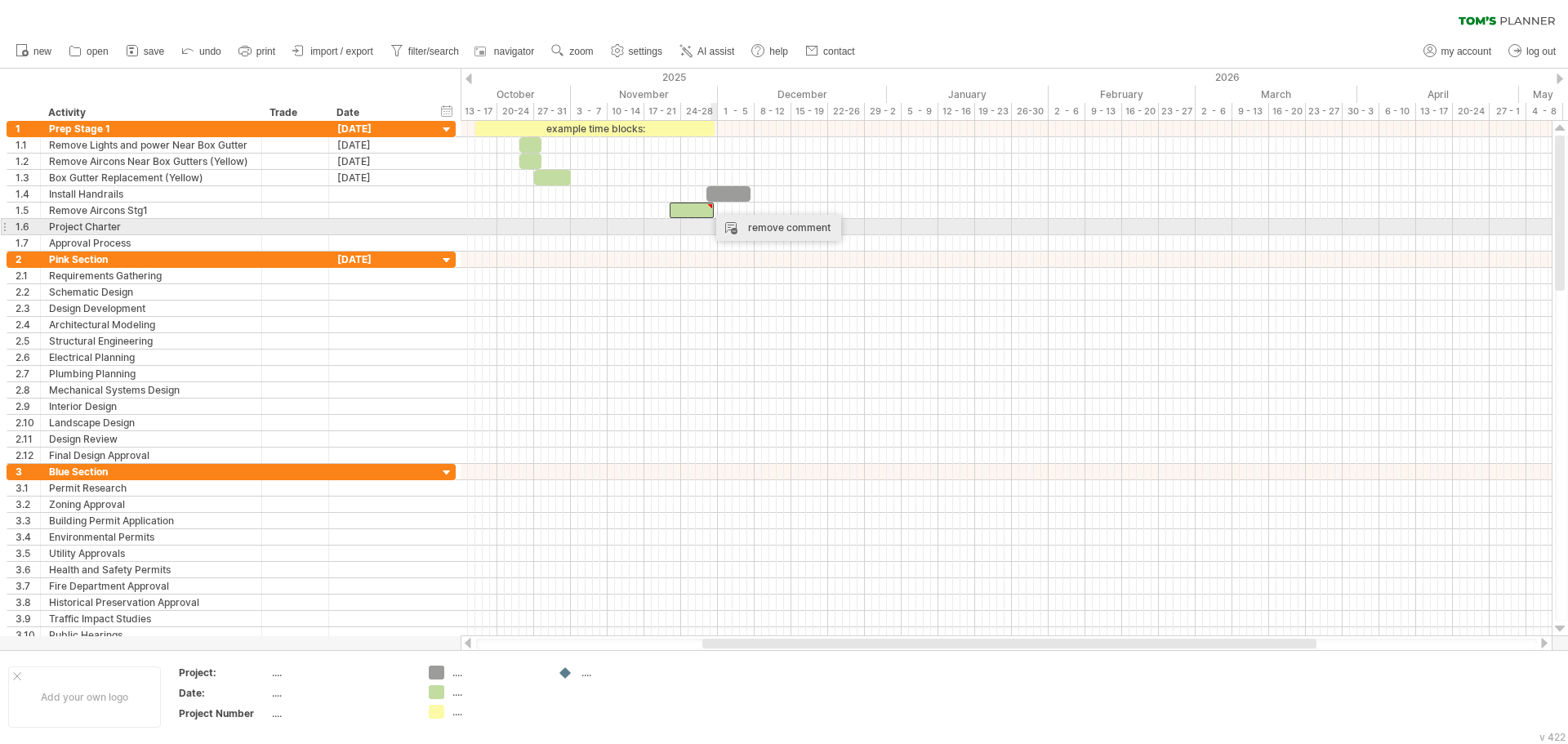
click at [721, 225] on div "remove comment" at bounding box center [778, 228] width 125 height 26
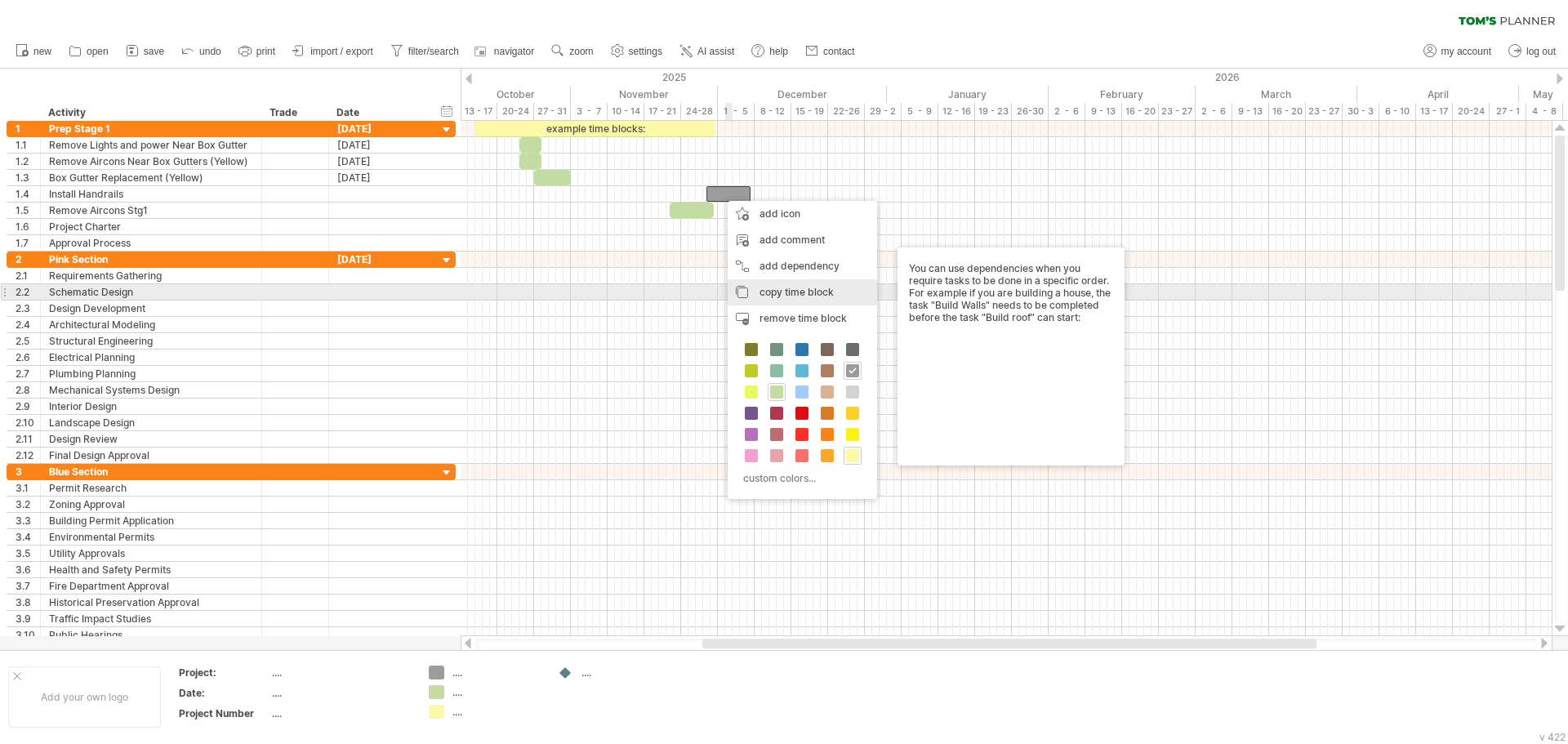
click at [744, 292] on div "copy time block copy time blocks/icons" at bounding box center [801, 292] width 150 height 26
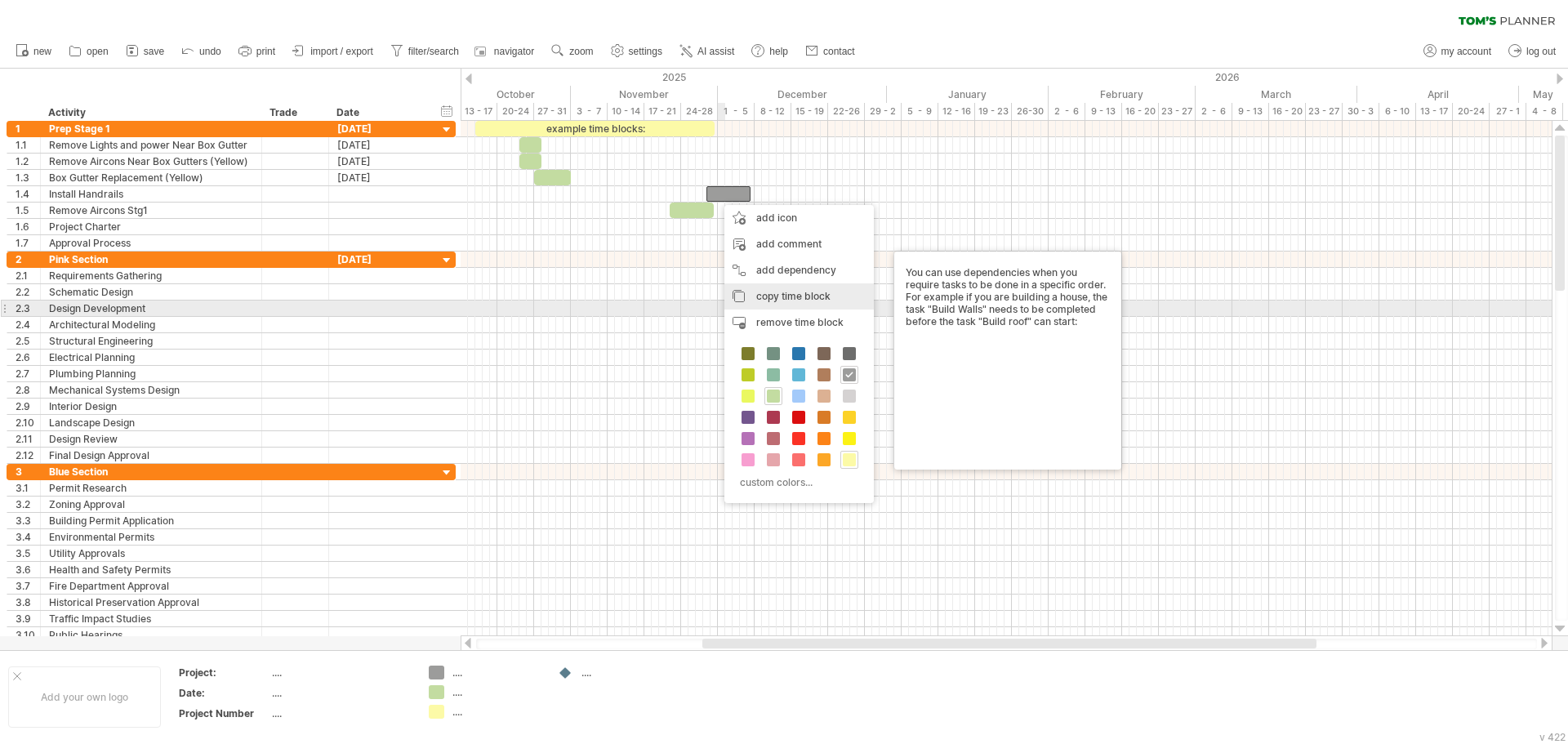
click at [746, 310] on div "remove time block remove selected items" at bounding box center [799, 322] width 150 height 26
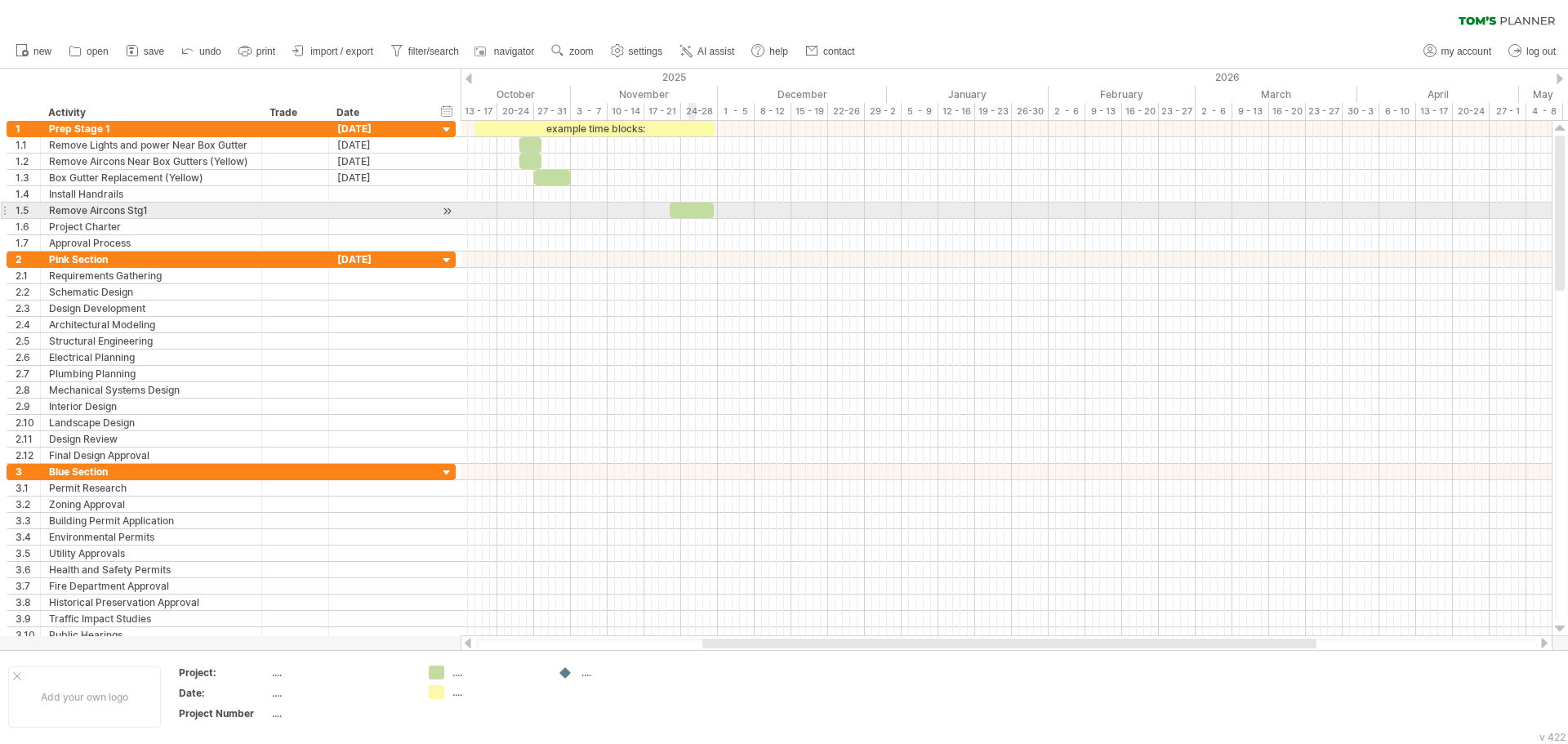
drag, startPoint x: 695, startPoint y: 209, endPoint x: 704, endPoint y: 220, distance: 14.2
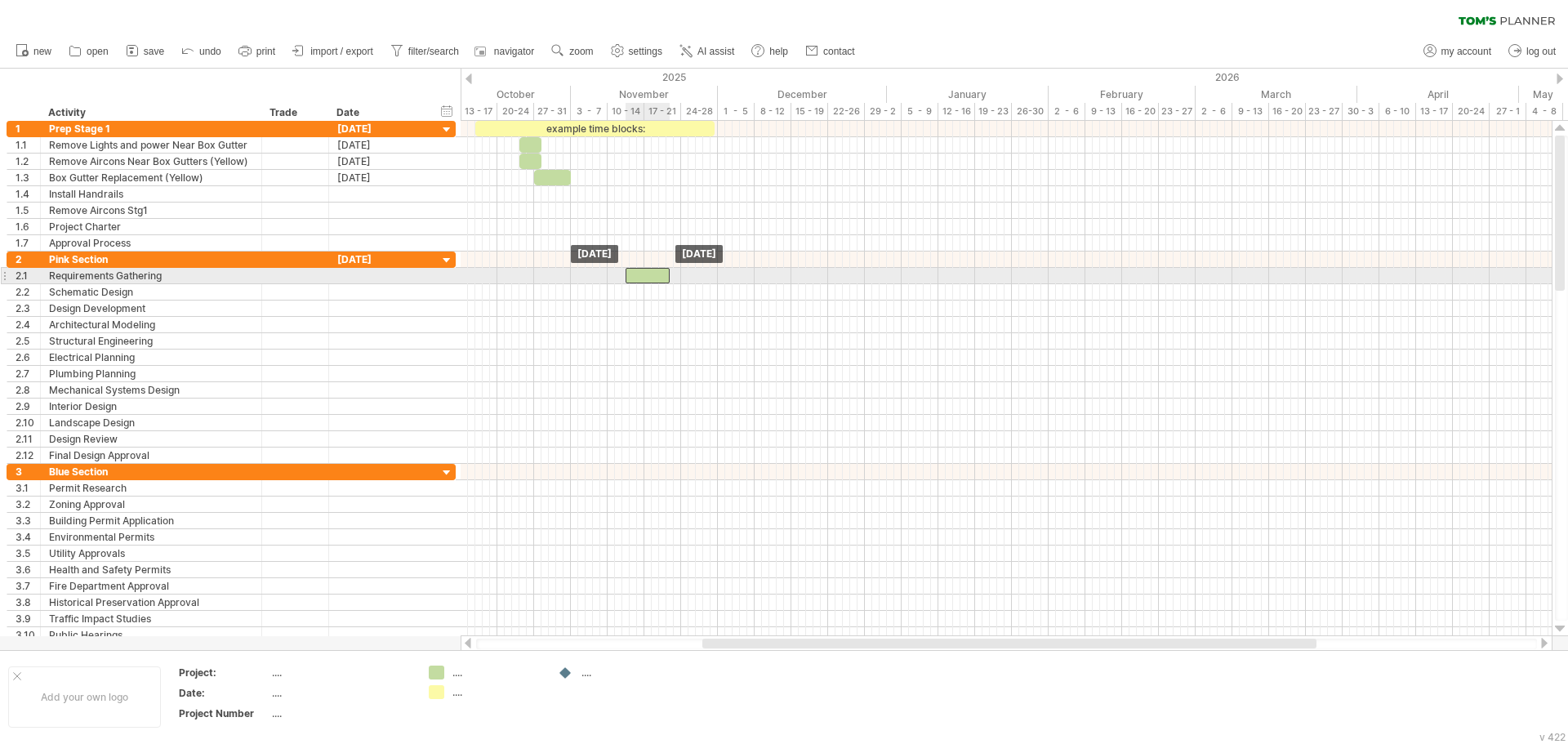
drag, startPoint x: 693, startPoint y: 203, endPoint x: 649, endPoint y: 275, distance: 84.4
drag, startPoint x: 668, startPoint y: 274, endPoint x: 644, endPoint y: 274, distance: 24.0
click at [644, 274] on span at bounding box center [644, 276] width 6 height 16
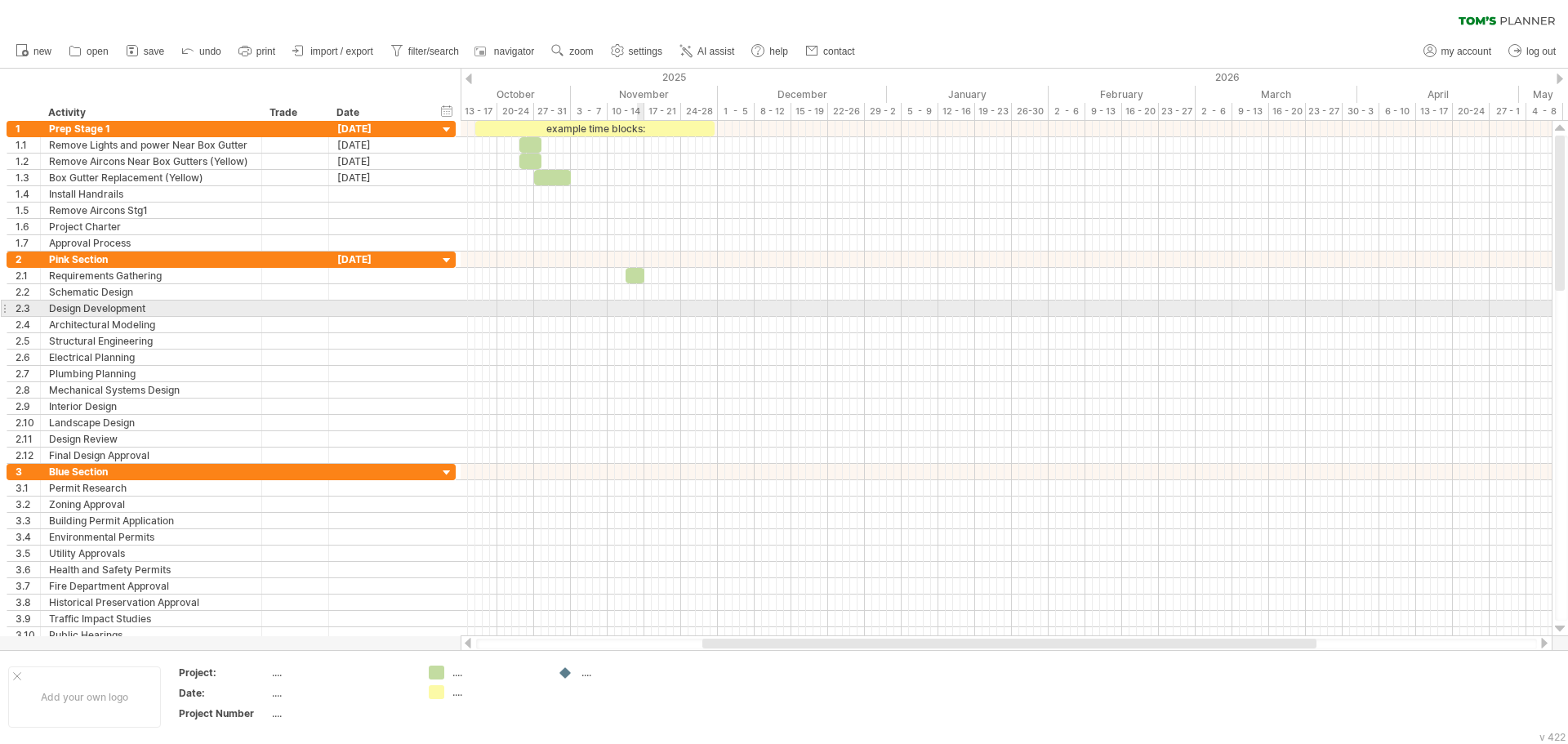
click at [643, 303] on div at bounding box center [1006, 309] width 1091 height 17
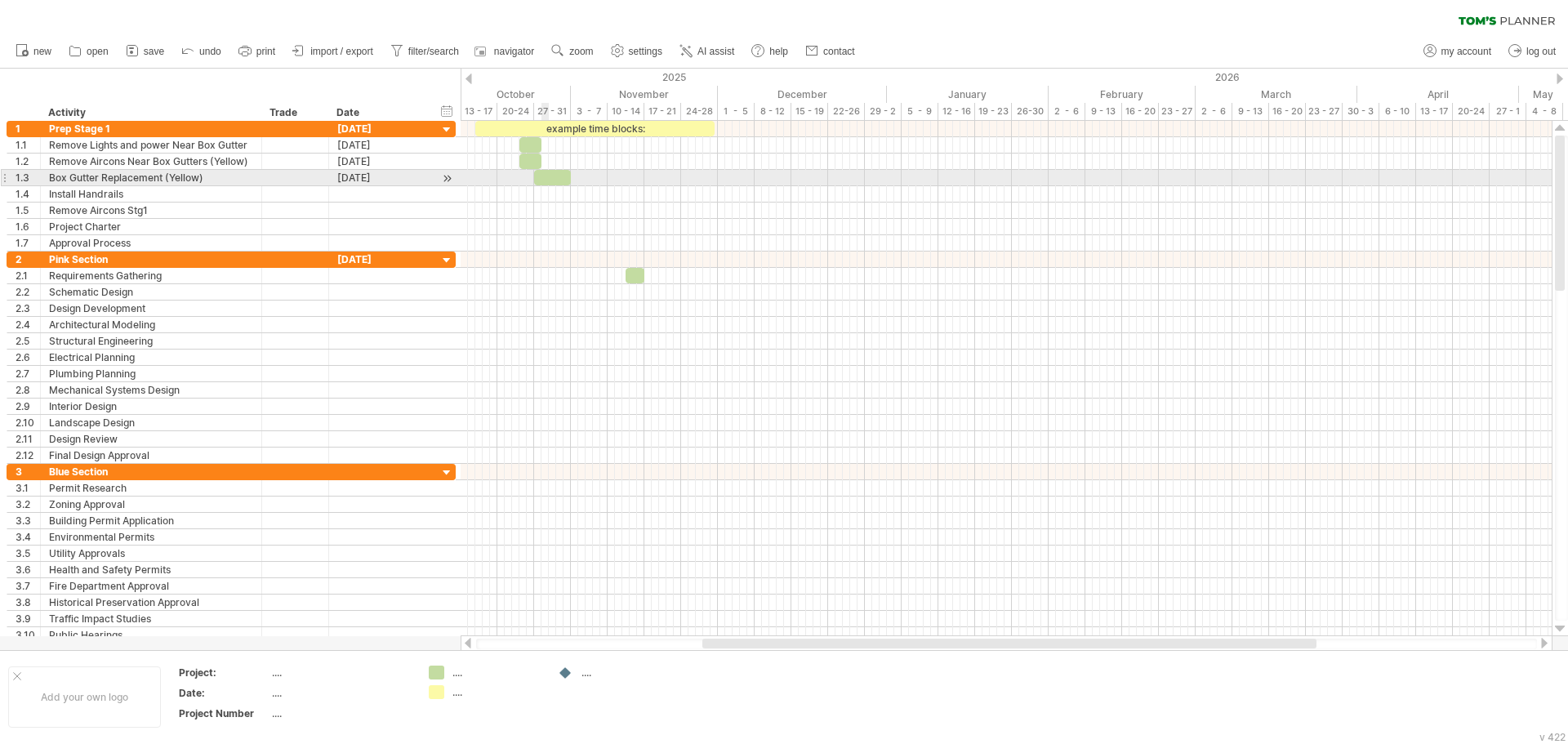
click at [546, 181] on div at bounding box center [553, 177] width 37 height 16
click at [558, 177] on div at bounding box center [553, 177] width 37 height 16
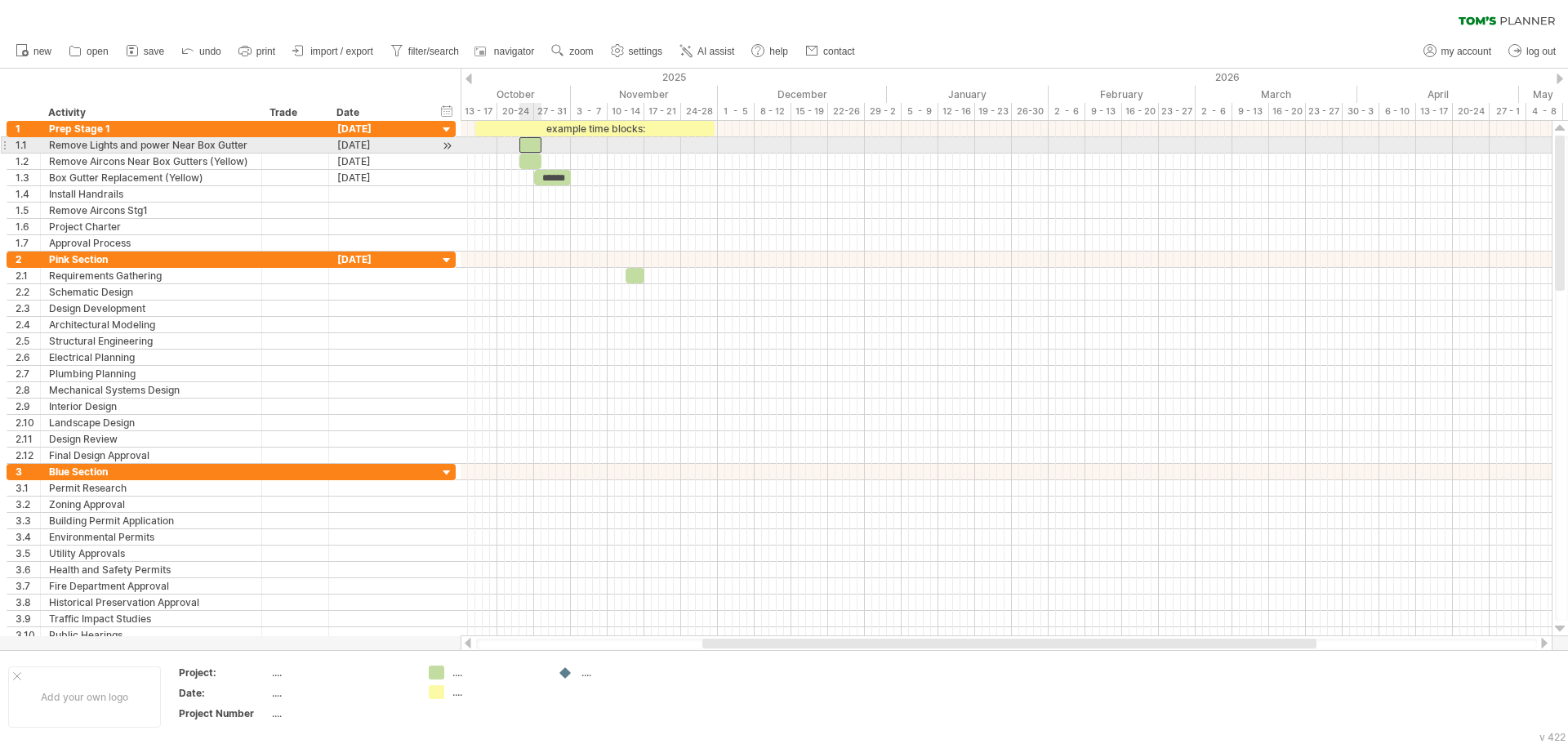
click at [529, 141] on div at bounding box center [531, 144] width 22 height 16
click at [528, 147] on div "******" at bounding box center [531, 144] width 22 height 16
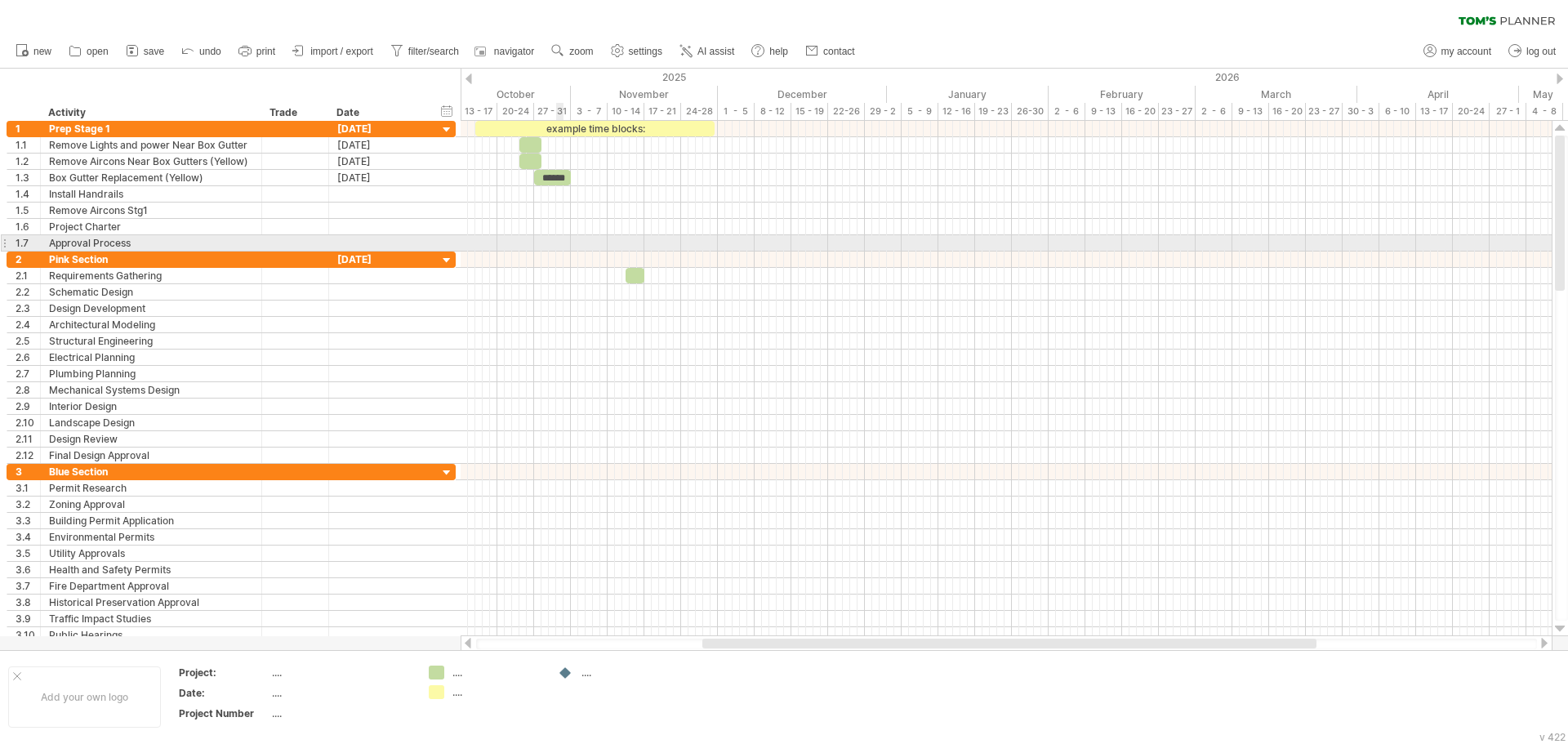
click at [558, 250] on div at bounding box center [1006, 243] width 1091 height 17
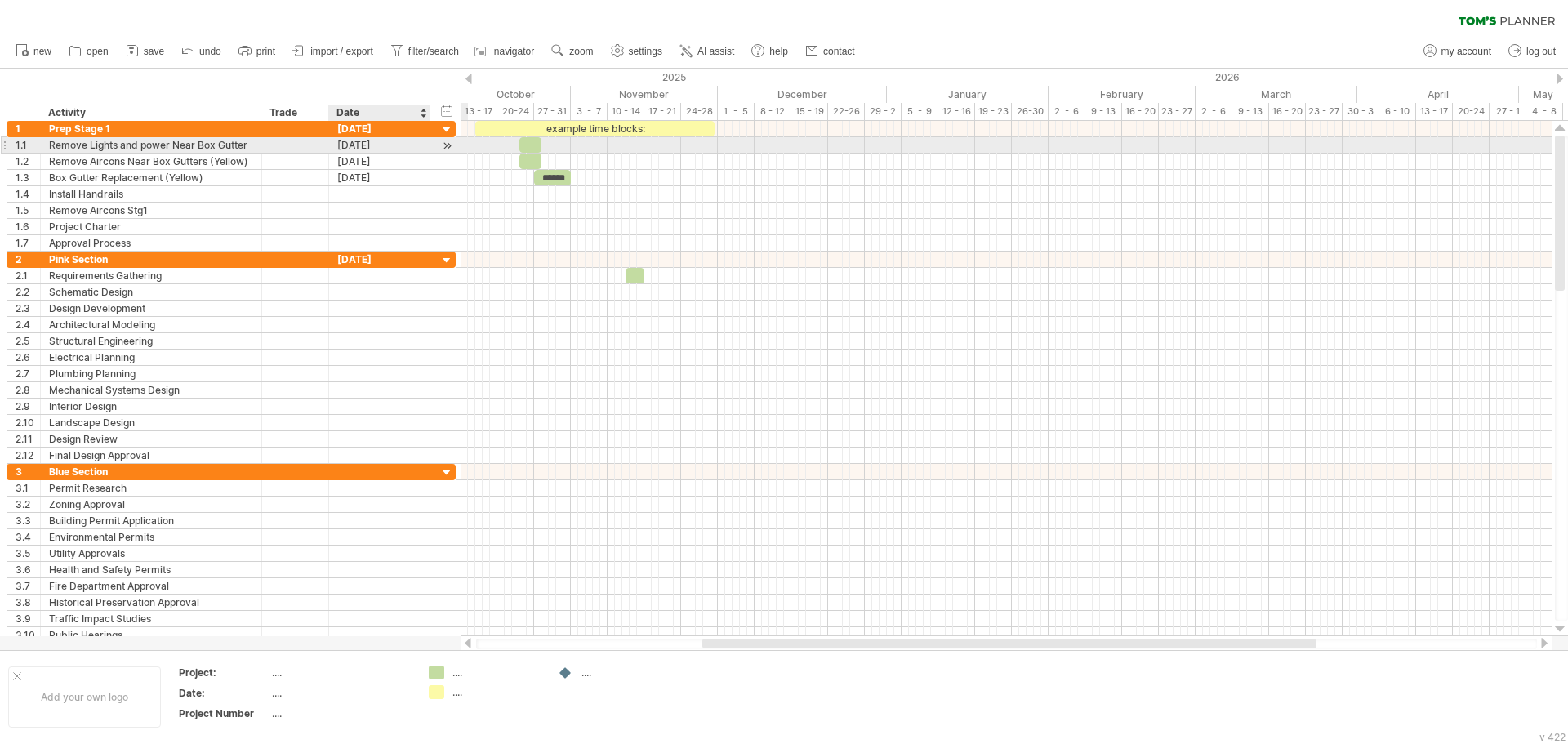
click at [429, 144] on div at bounding box center [428, 145] width 8 height 17
click at [412, 144] on div "[DATE]" at bounding box center [379, 144] width 84 height 16
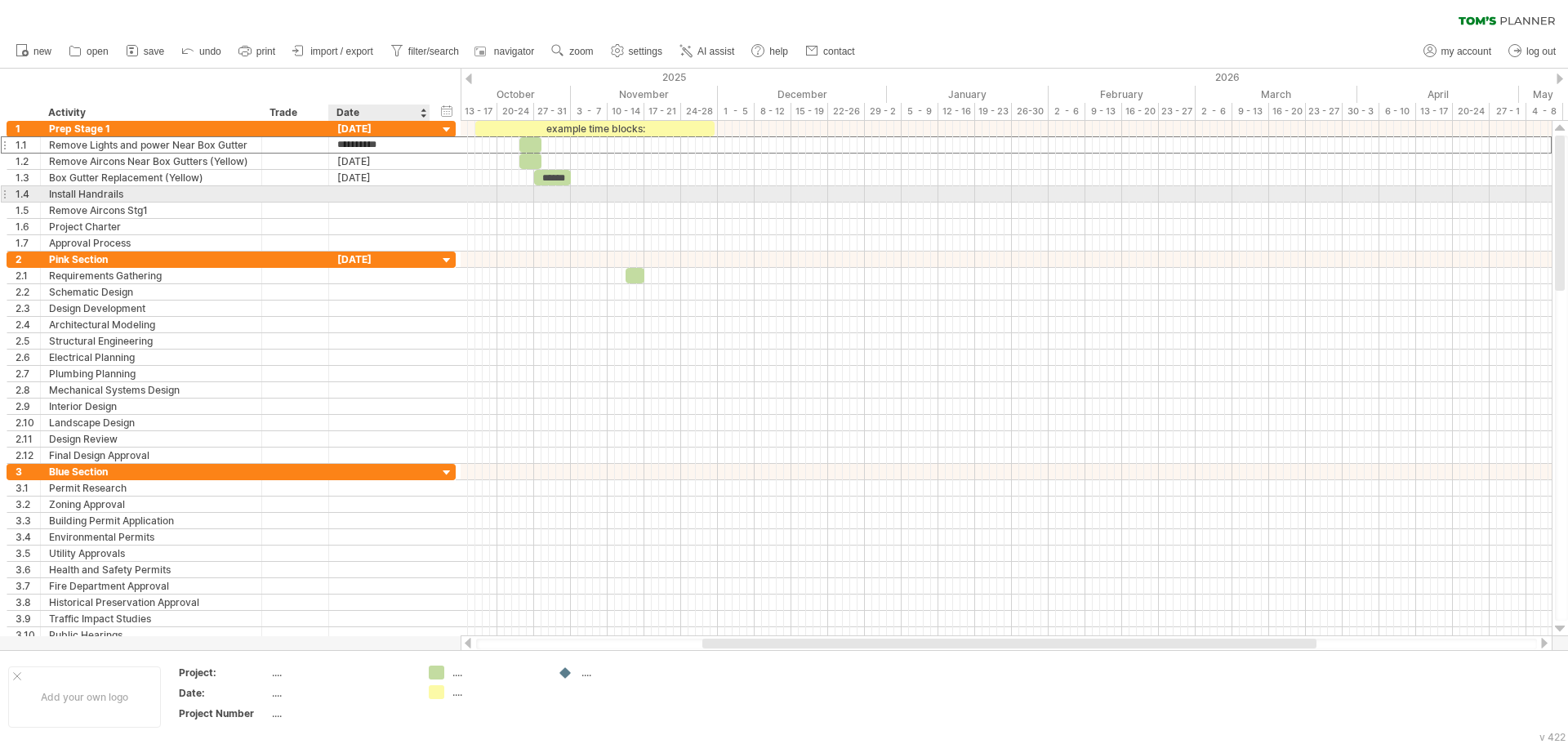
click at [381, 199] on div at bounding box center [379, 194] width 84 height 16
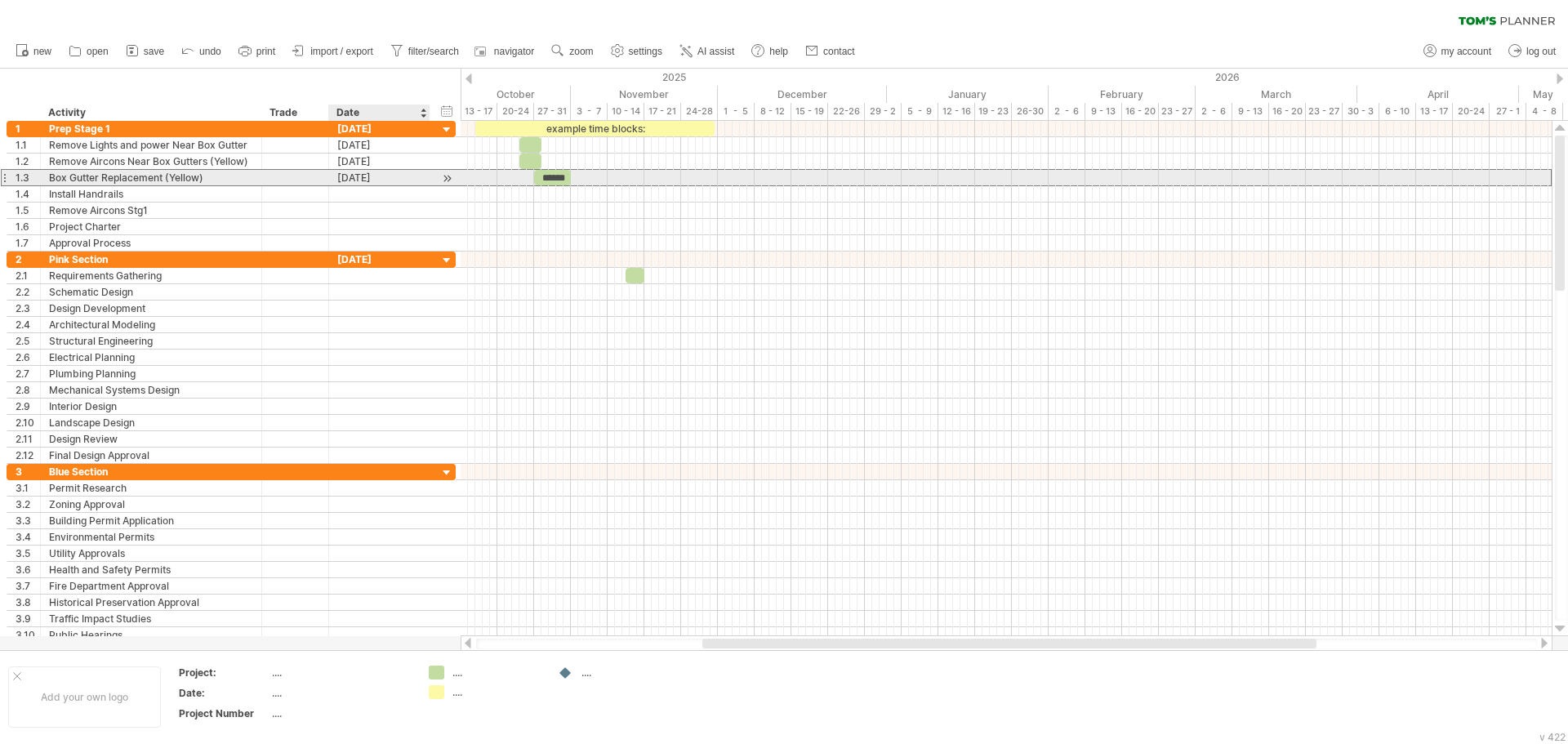
click at [349, 181] on div "[DATE]" at bounding box center [379, 177] width 84 height 16
click at [351, 194] on div at bounding box center [379, 194] width 84 height 16
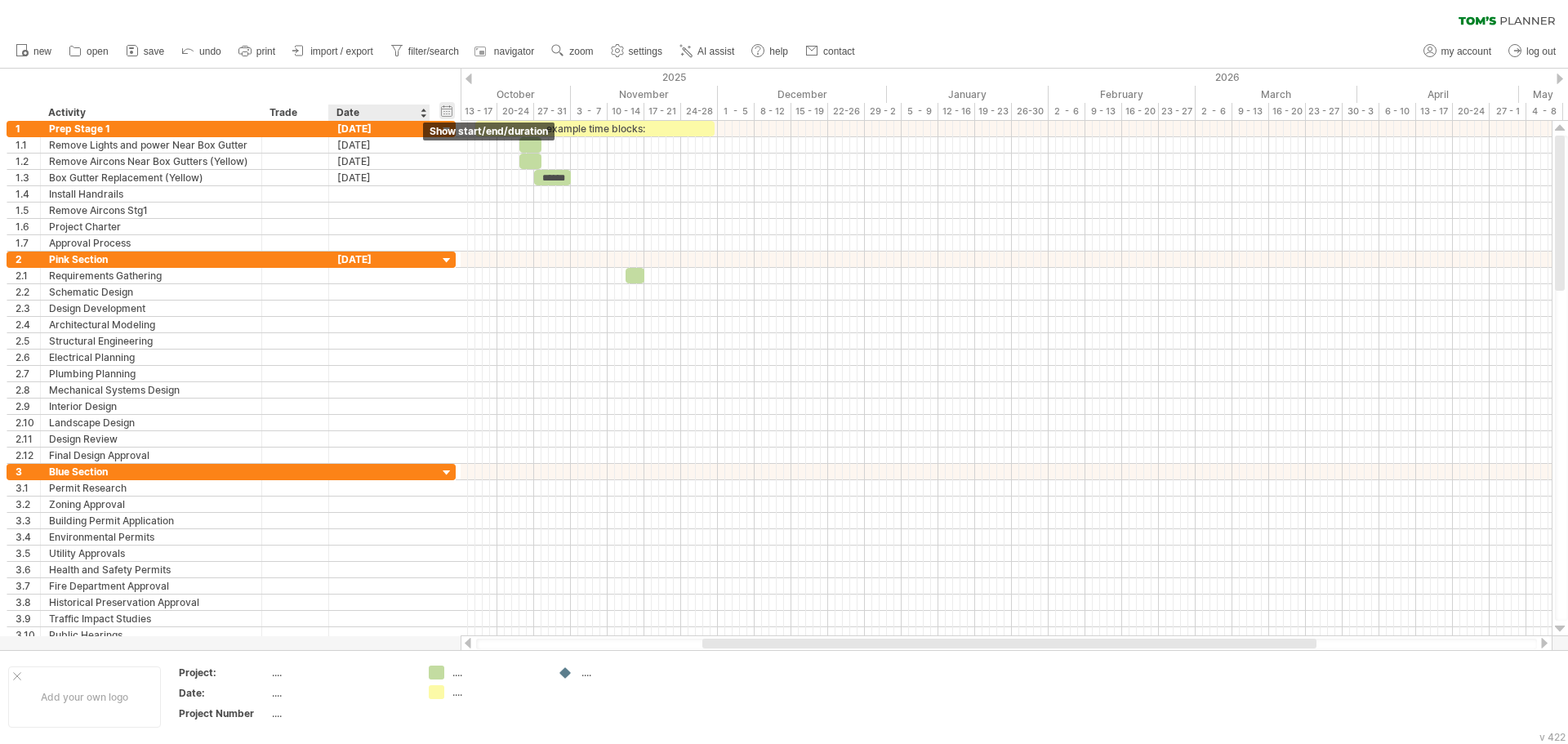
click at [446, 116] on div "hide start/end/duration show start/end/duration" at bounding box center [446, 110] width 16 height 17
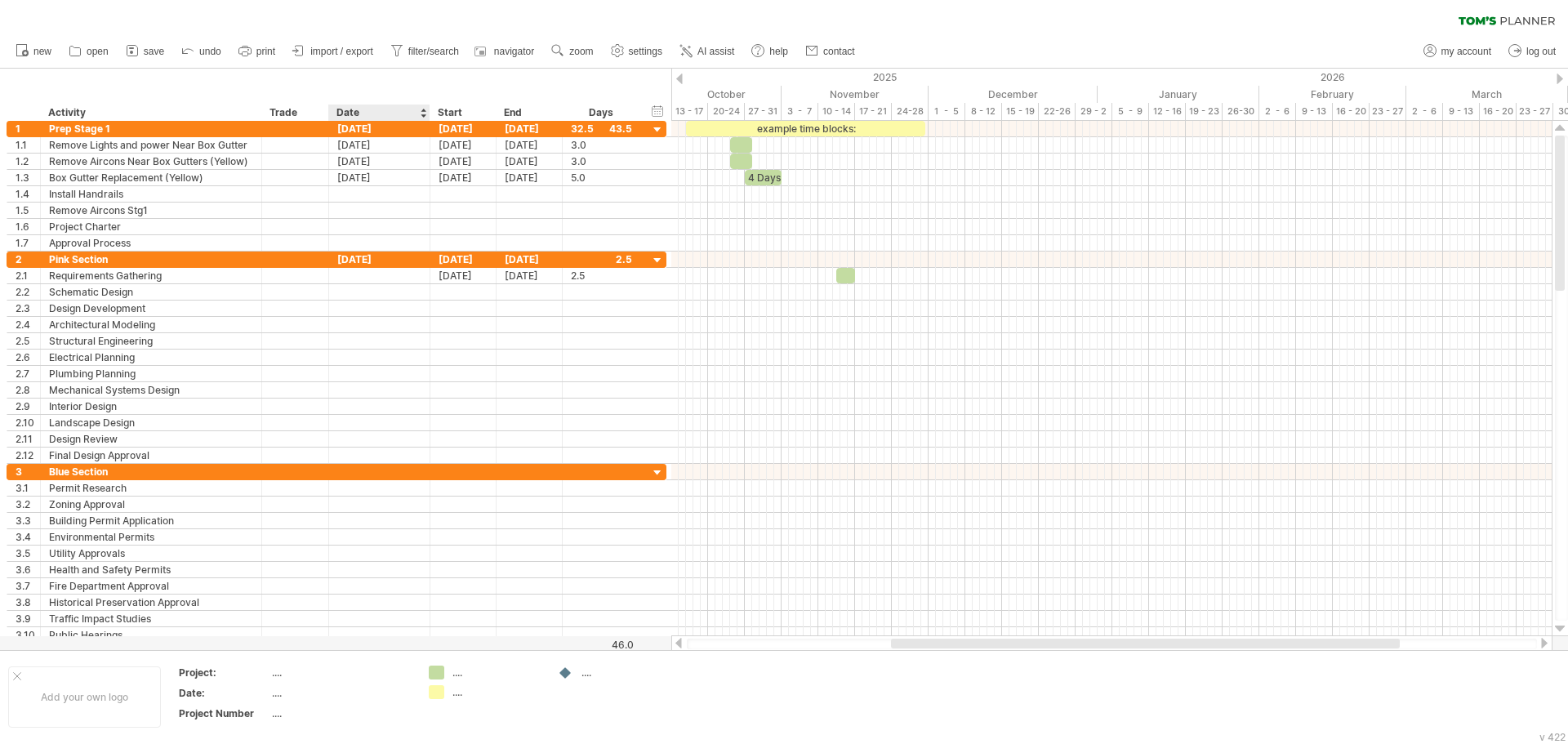
click at [418, 112] on div "Date" at bounding box center [378, 113] width 84 height 17
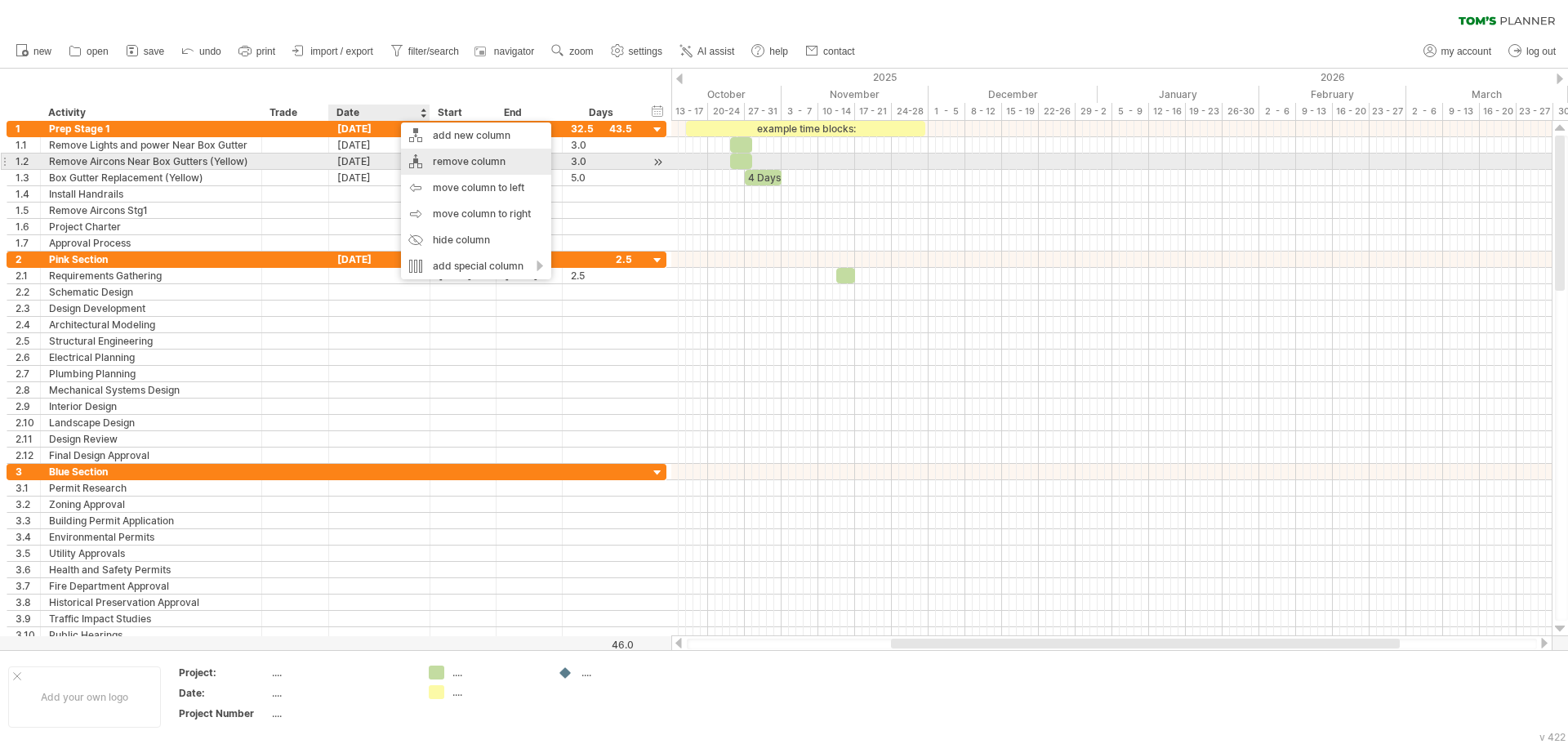
click at [417, 156] on div "remove column" at bounding box center [476, 162] width 151 height 26
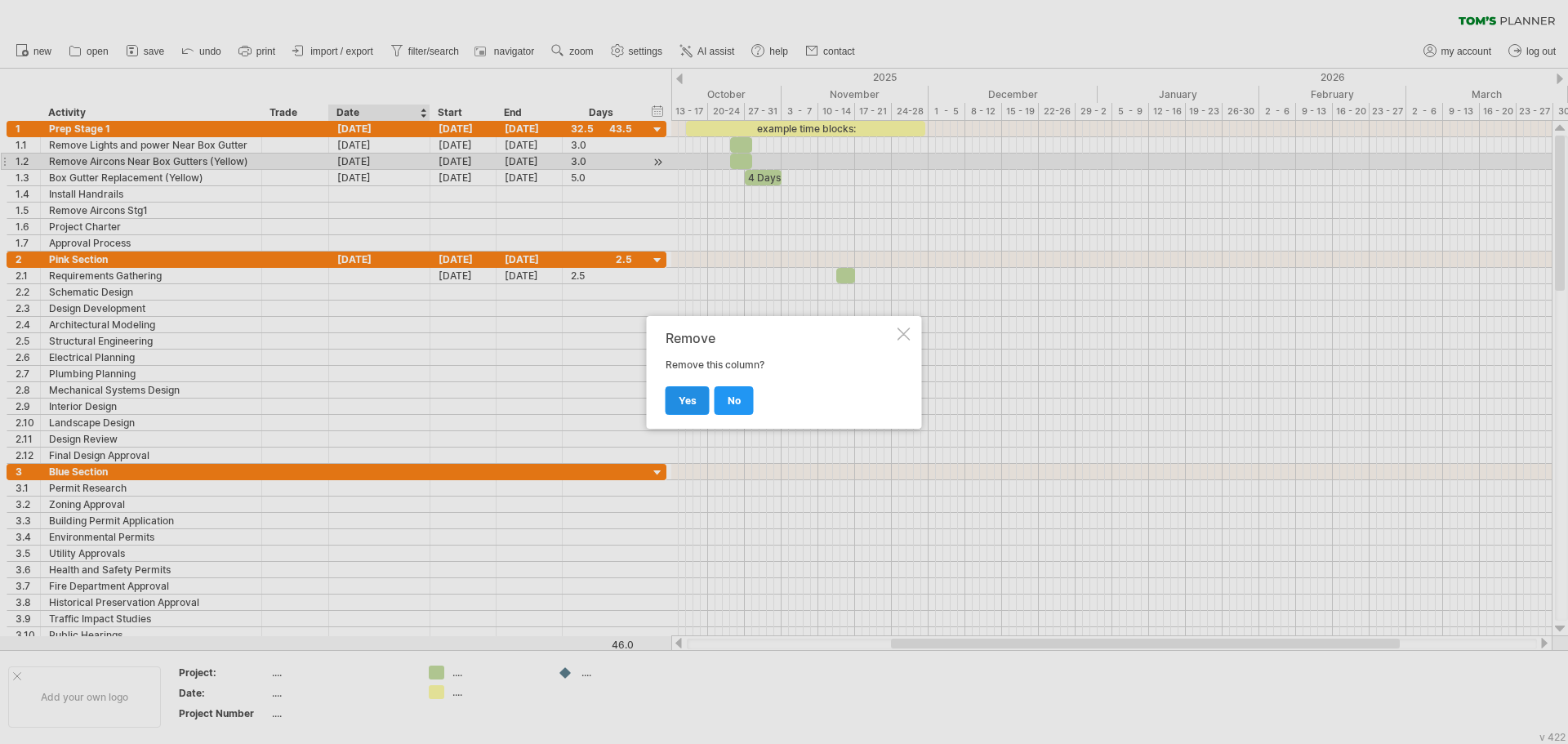
click at [699, 393] on link "yes" at bounding box center [688, 400] width 44 height 28
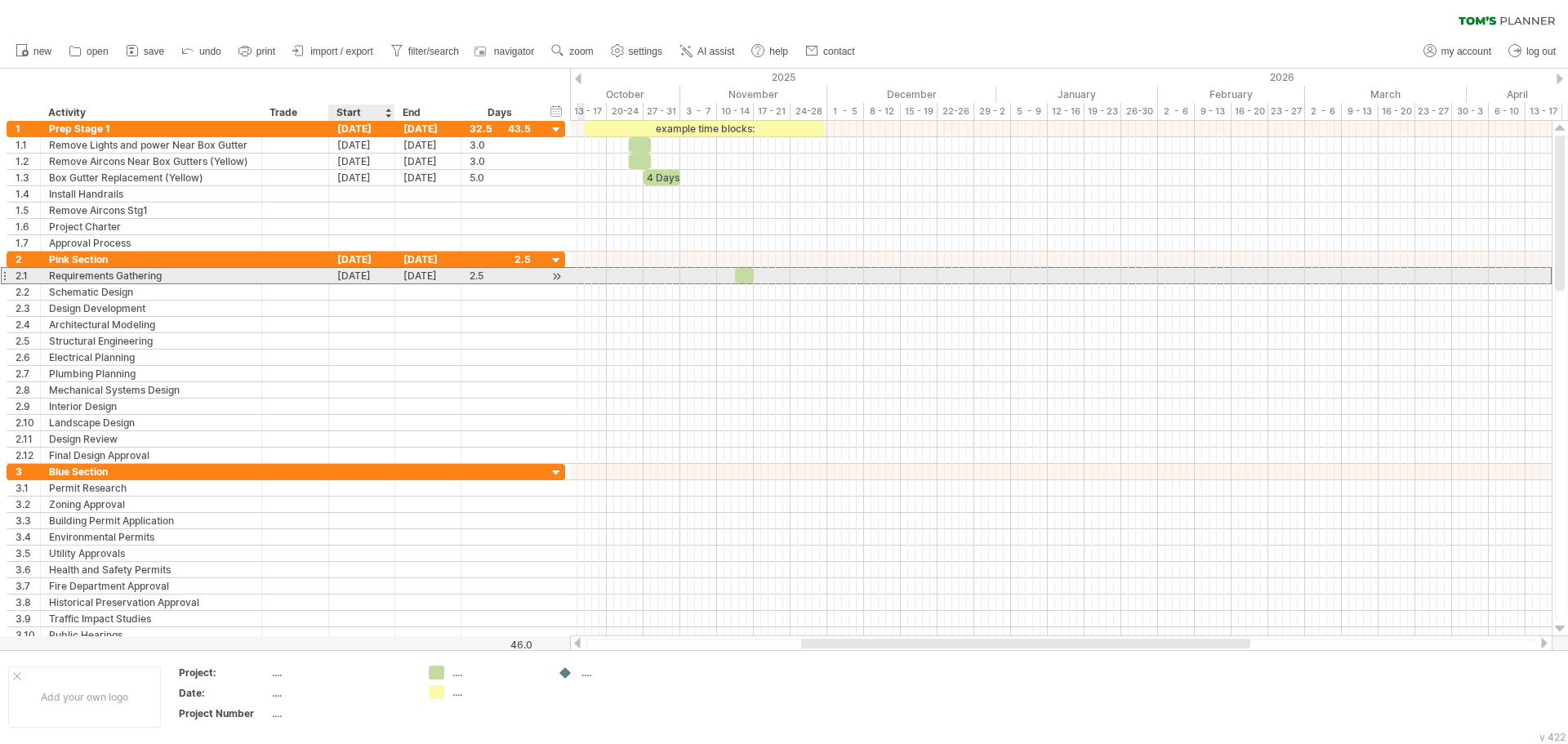
click at [361, 276] on div "[DATE]" at bounding box center [362, 276] width 66 height 16
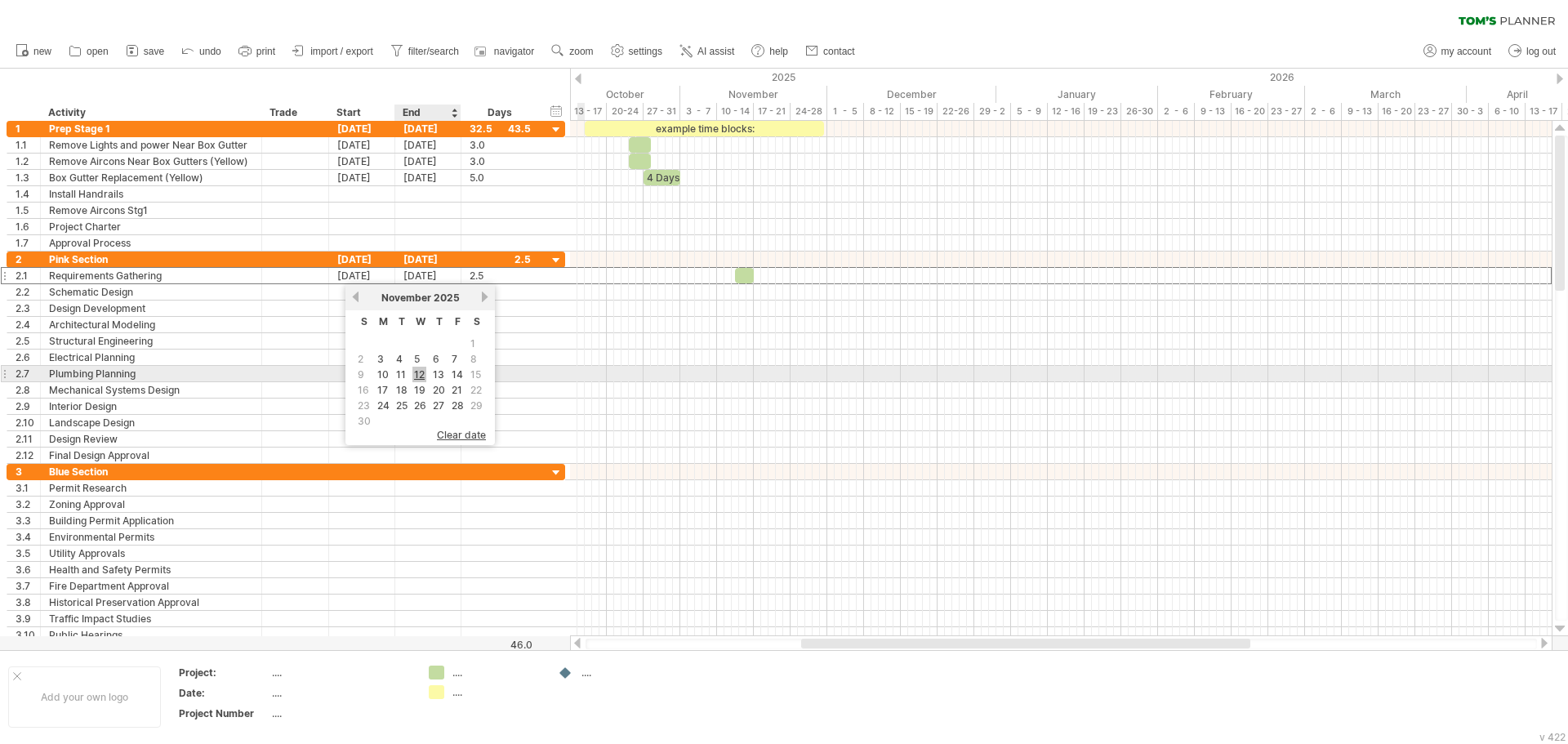
click at [420, 372] on link "12" at bounding box center [419, 374] width 14 height 16
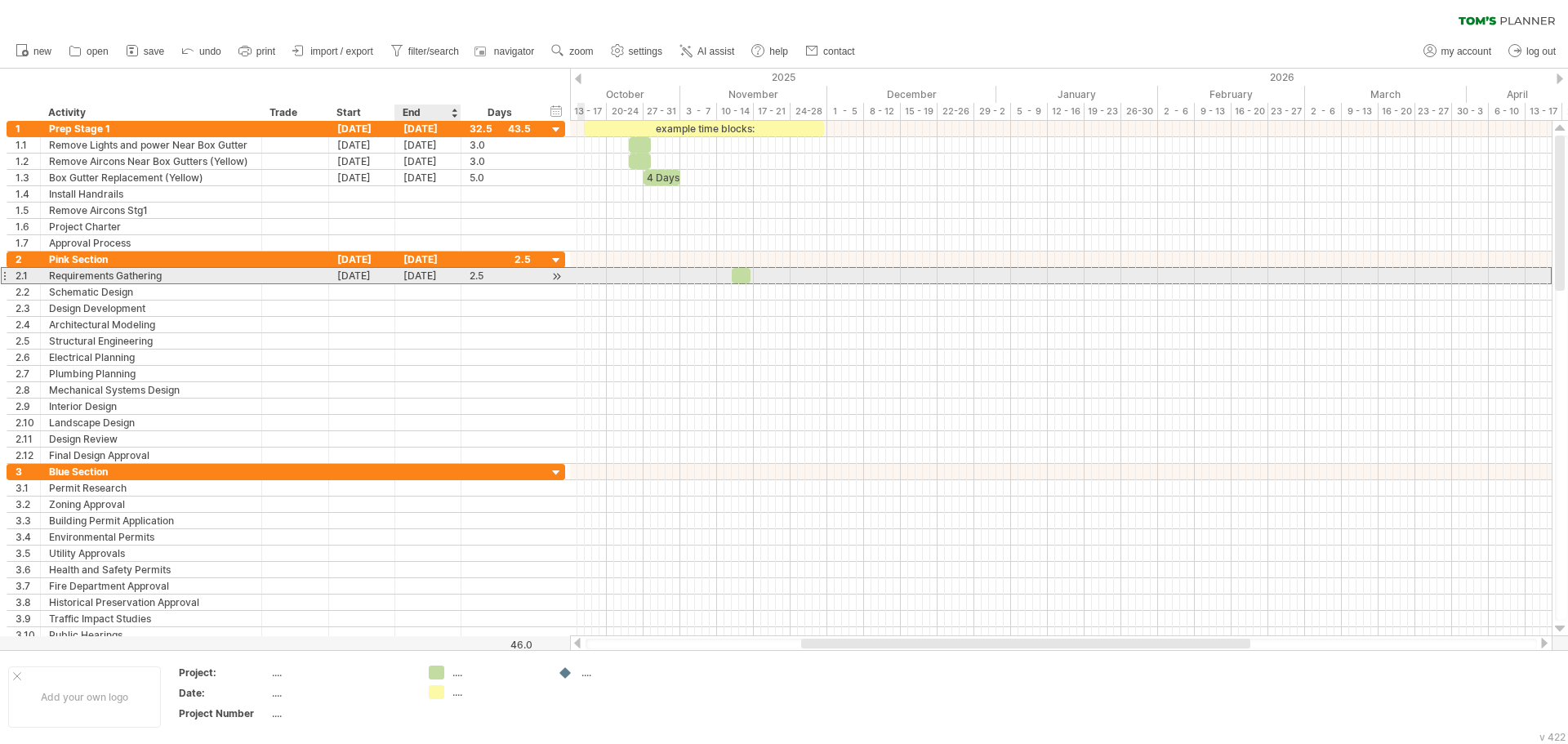
click at [417, 274] on div "[DATE]" at bounding box center [428, 276] width 66 height 16
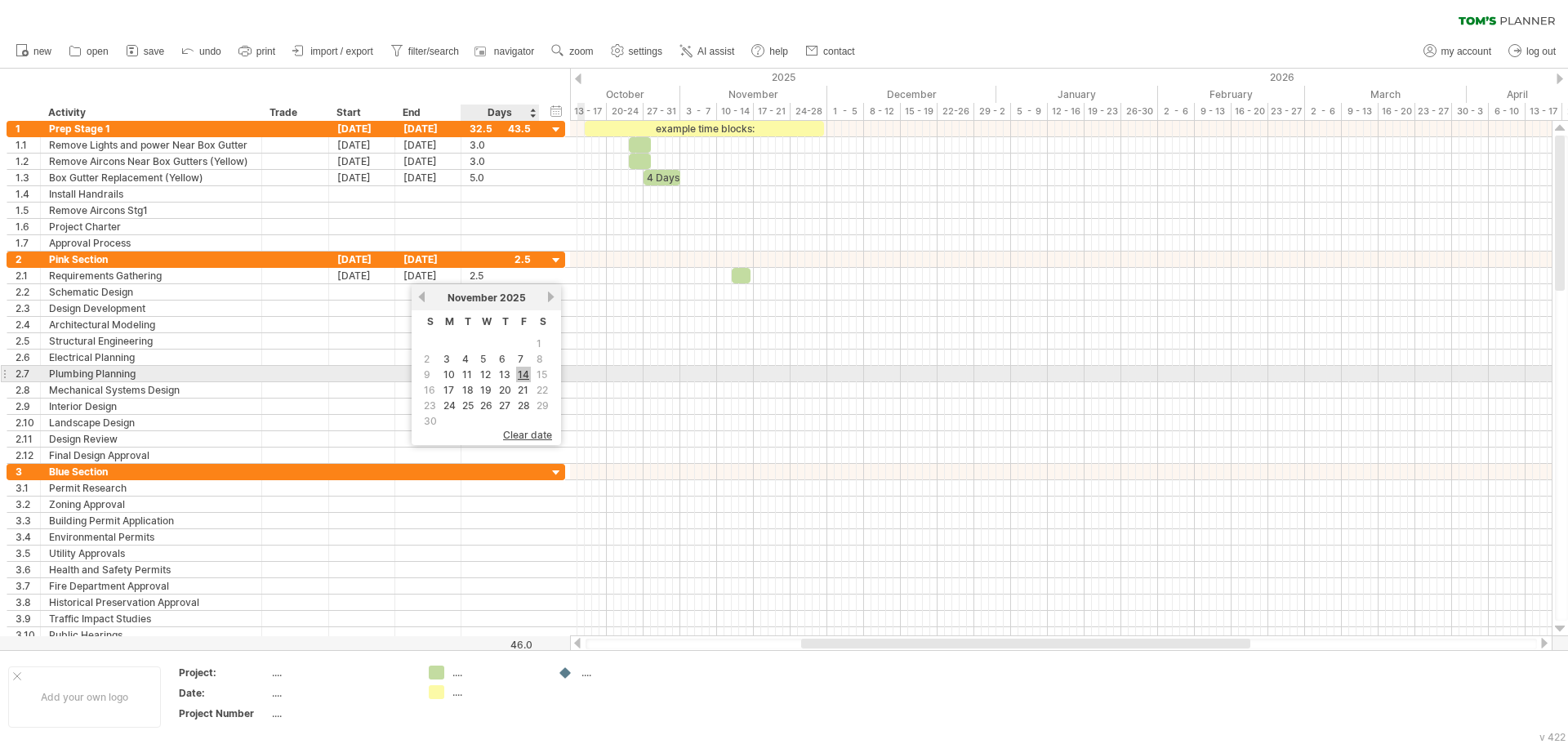
click at [521, 374] on link "14" at bounding box center [523, 374] width 15 height 16
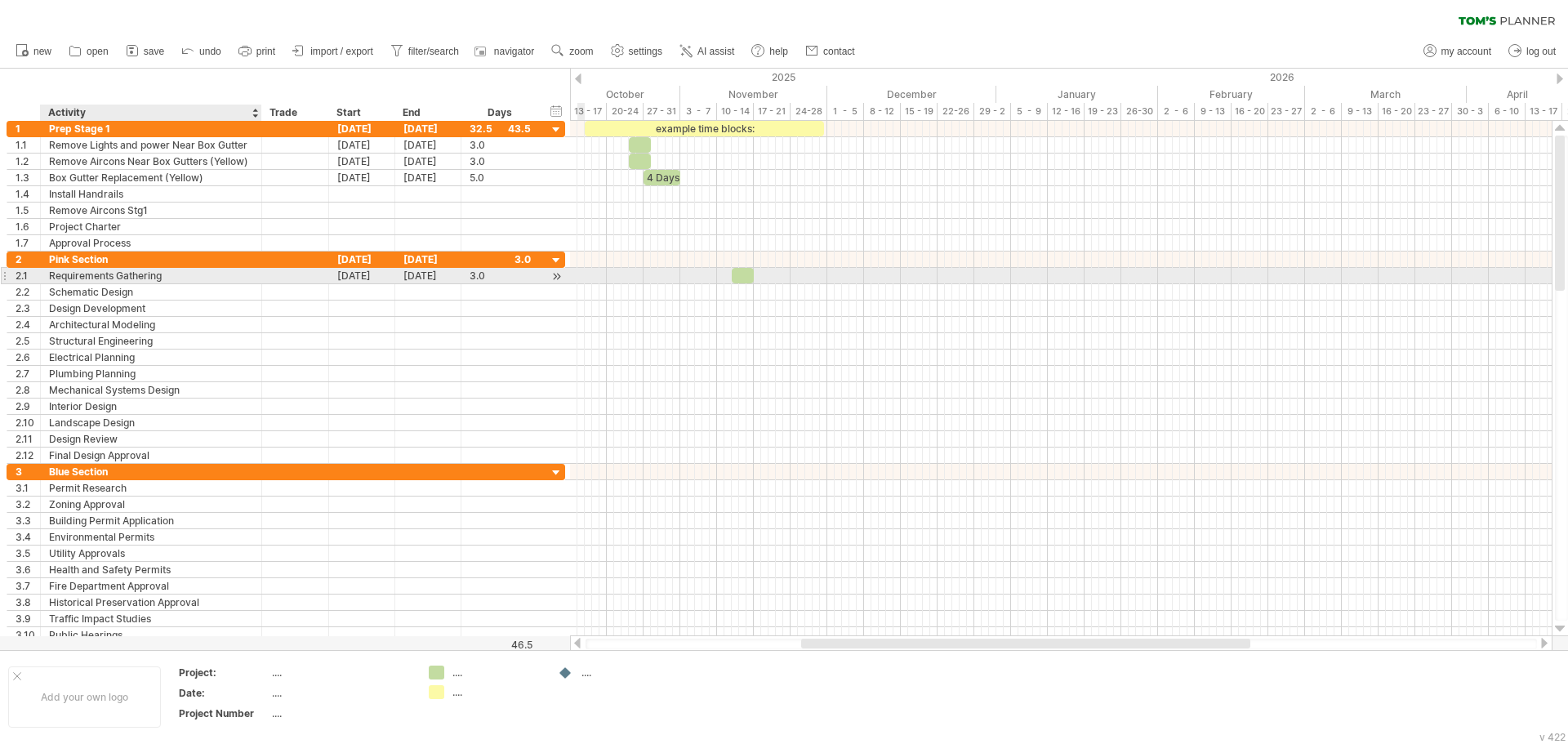
click at [160, 275] on div "Requirements Gathering" at bounding box center [151, 276] width 204 height 16
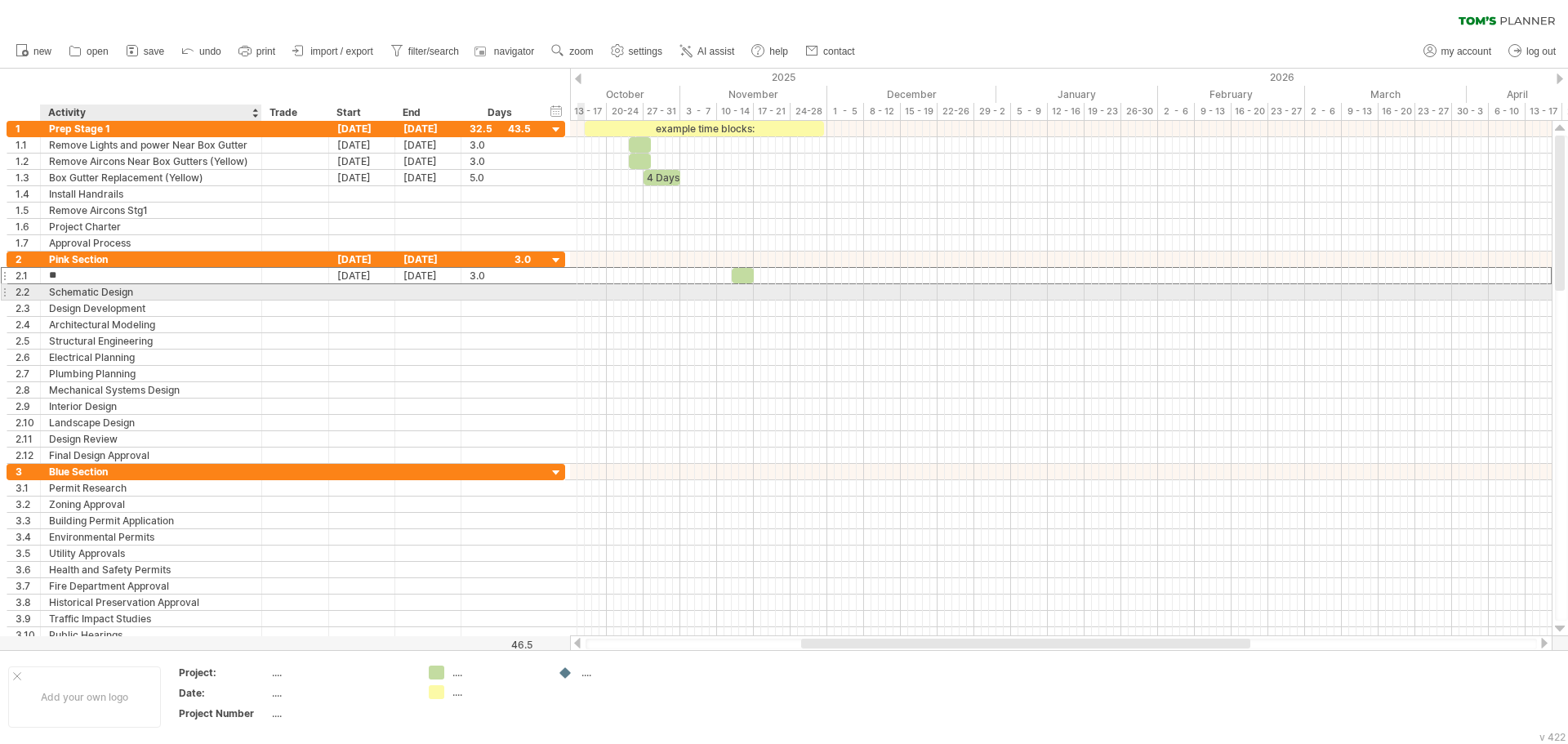
type input "*"
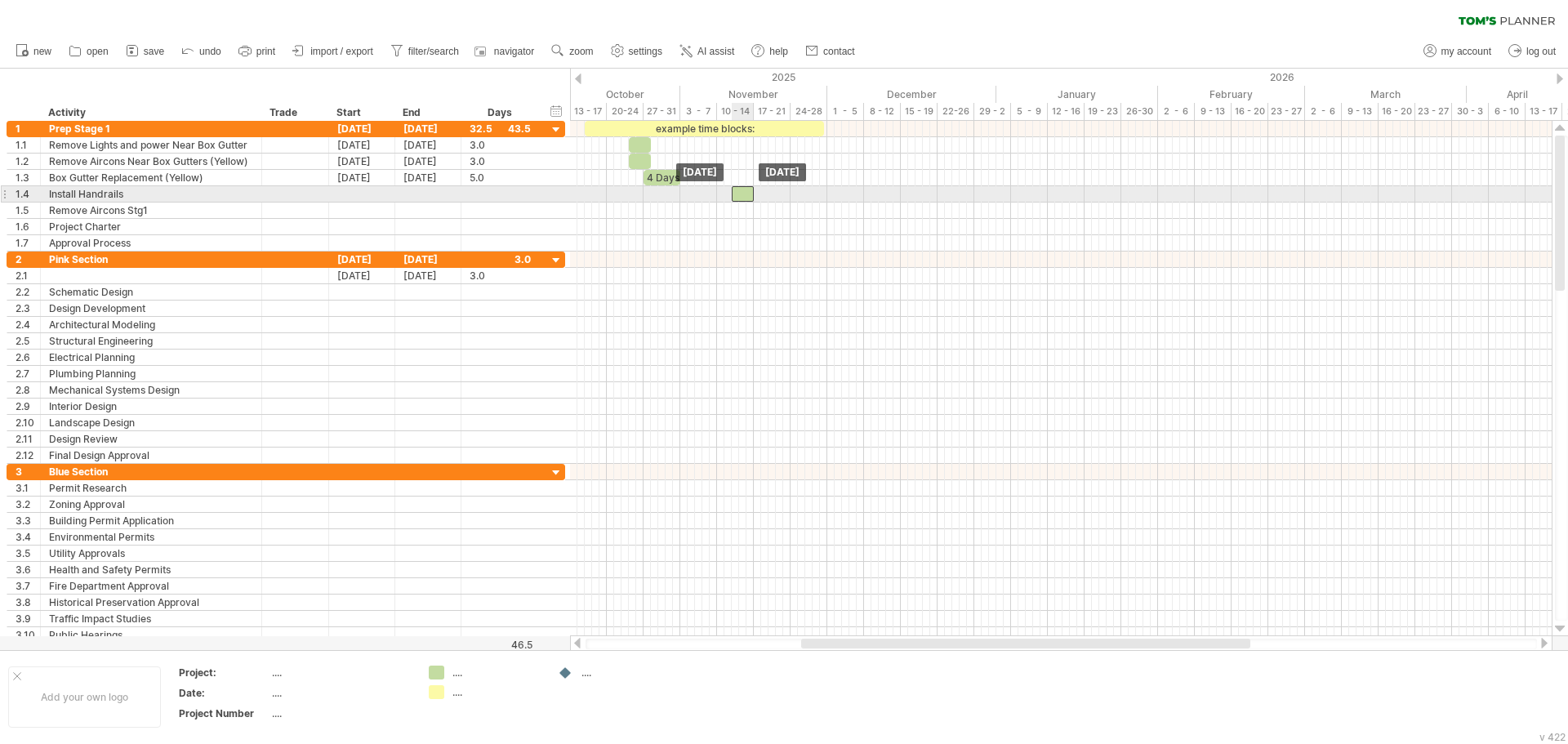
drag, startPoint x: 745, startPoint y: 277, endPoint x: 746, endPoint y: 198, distance: 79.0
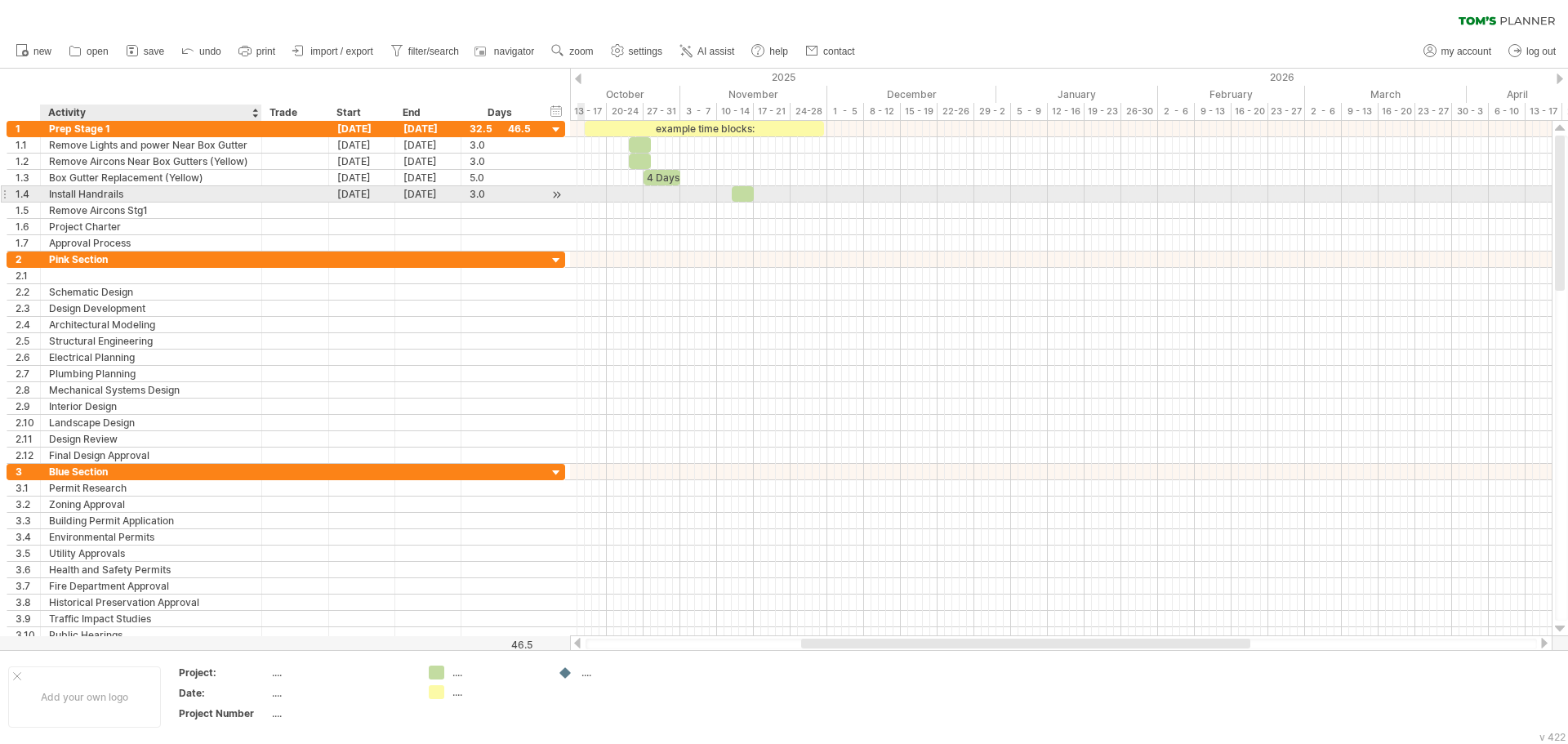
click at [198, 191] on div "Install Handrails" at bounding box center [151, 194] width 204 height 16
click at [198, 191] on input "**********" at bounding box center [151, 194] width 204 height 16
type input "**********"
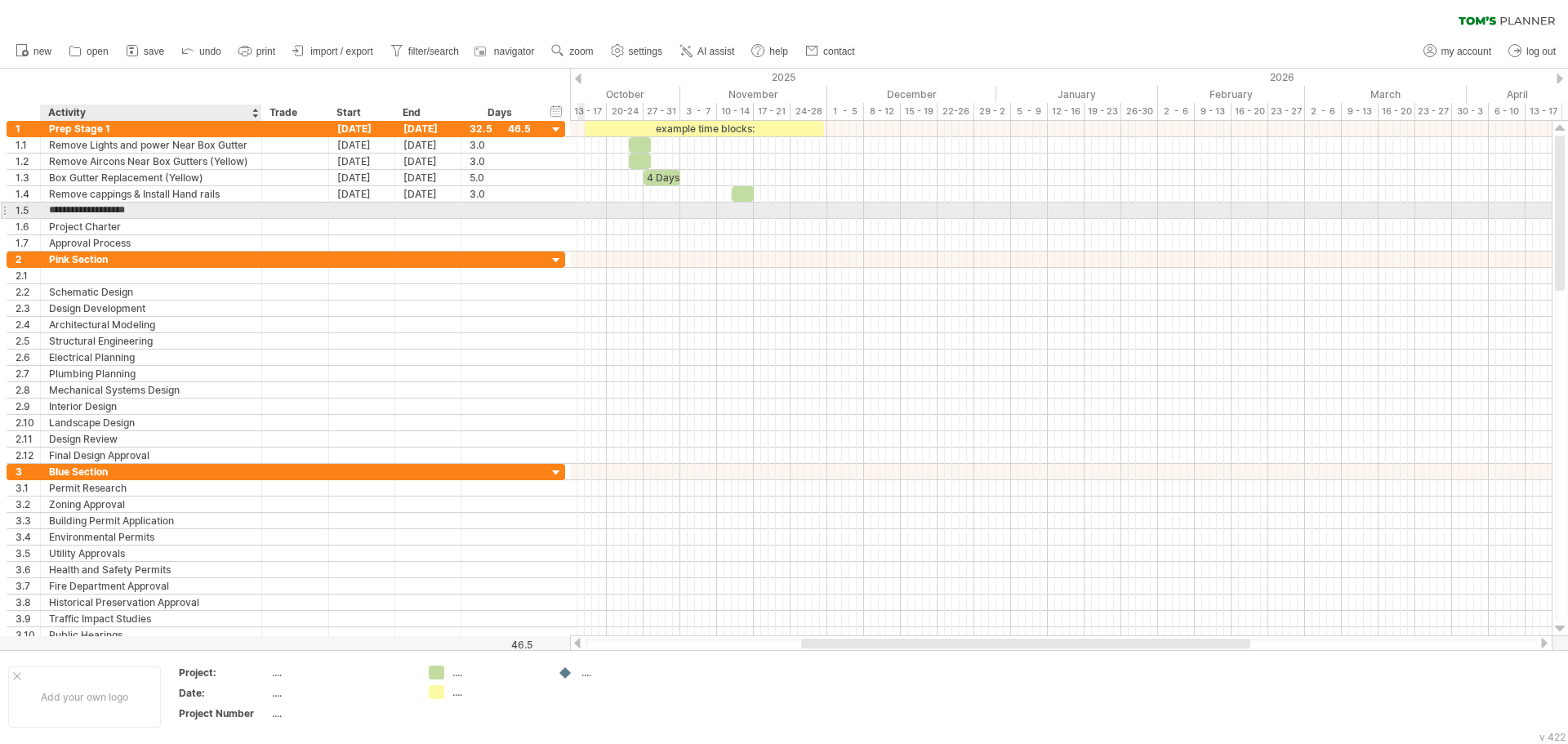
click at [166, 209] on input "**********" at bounding box center [151, 210] width 204 height 16
click at [121, 127] on div "Prep Stage 1" at bounding box center [151, 129] width 204 height 16
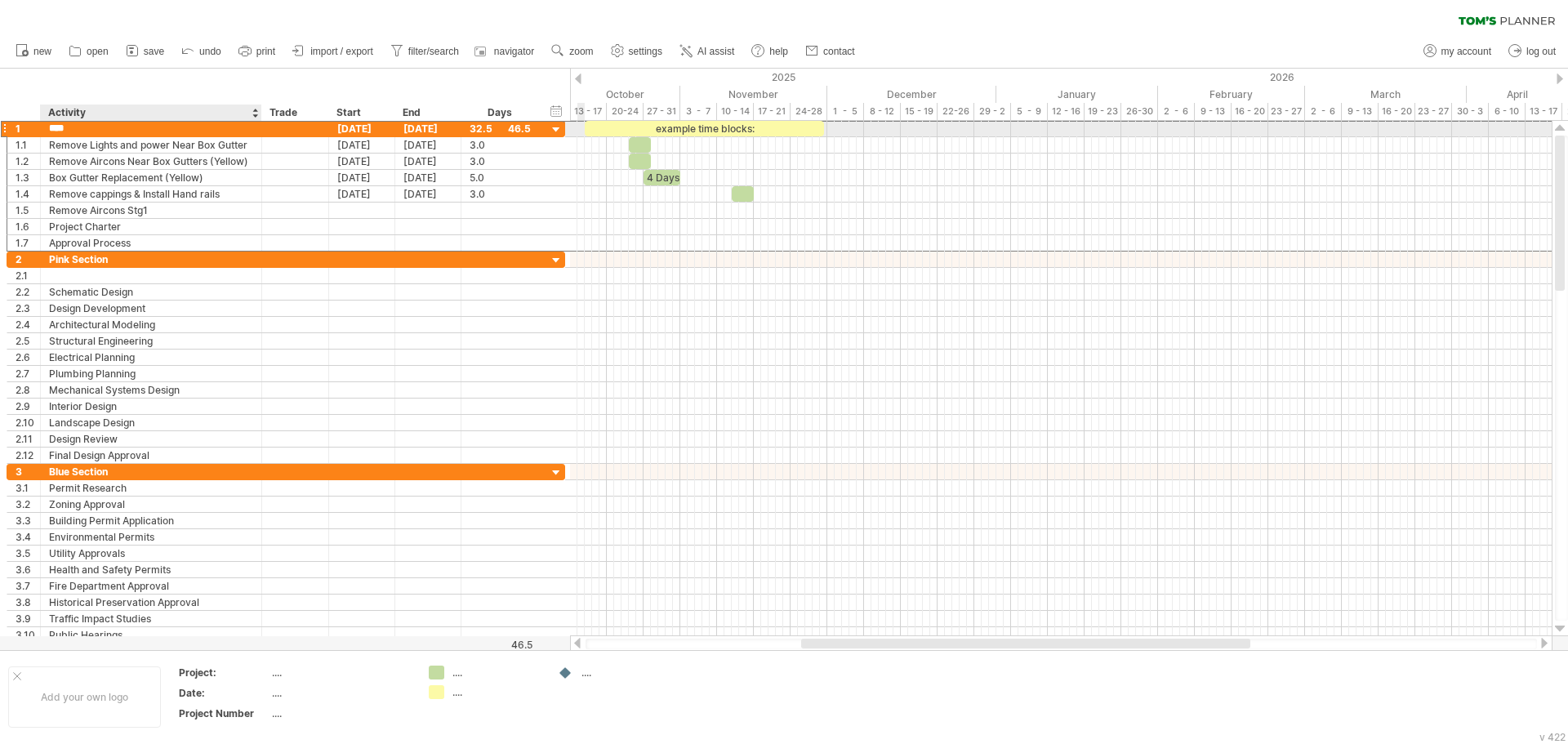
type input "**********"
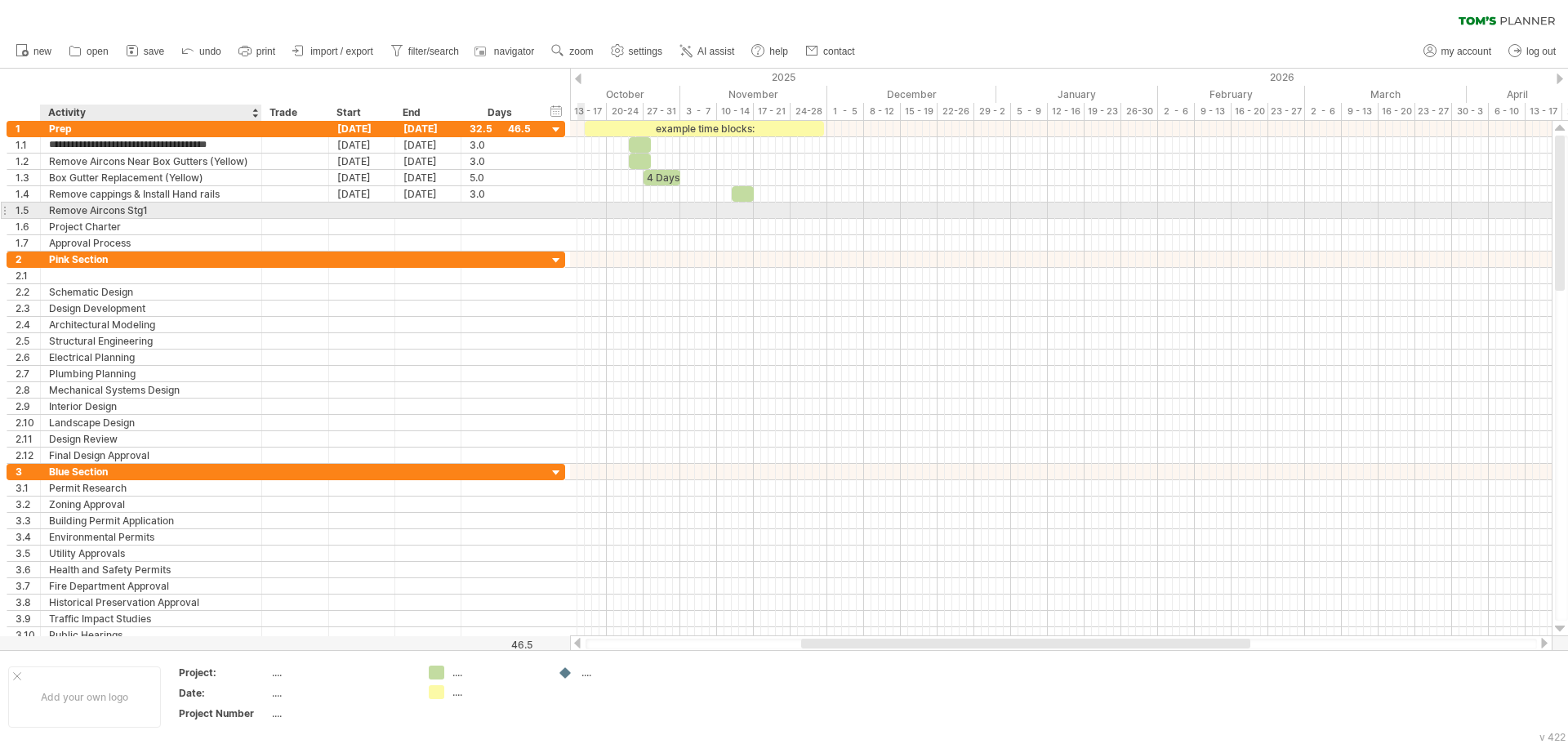
click at [203, 217] on div "Remove Aircons Stg1" at bounding box center [151, 210] width 204 height 16
click at [342, 210] on div at bounding box center [362, 210] width 66 height 16
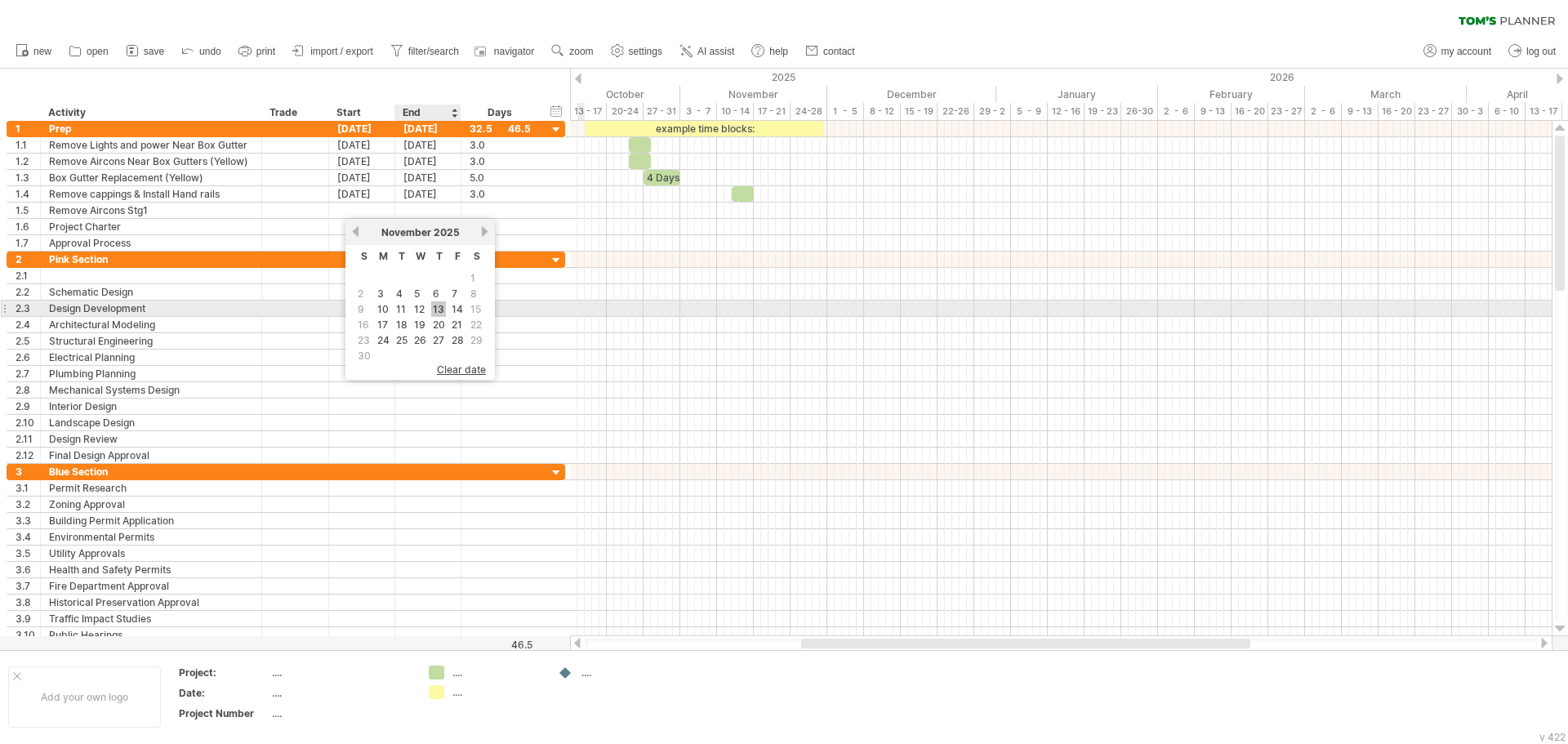
click at [434, 311] on link "13" at bounding box center [439, 309] width 15 height 16
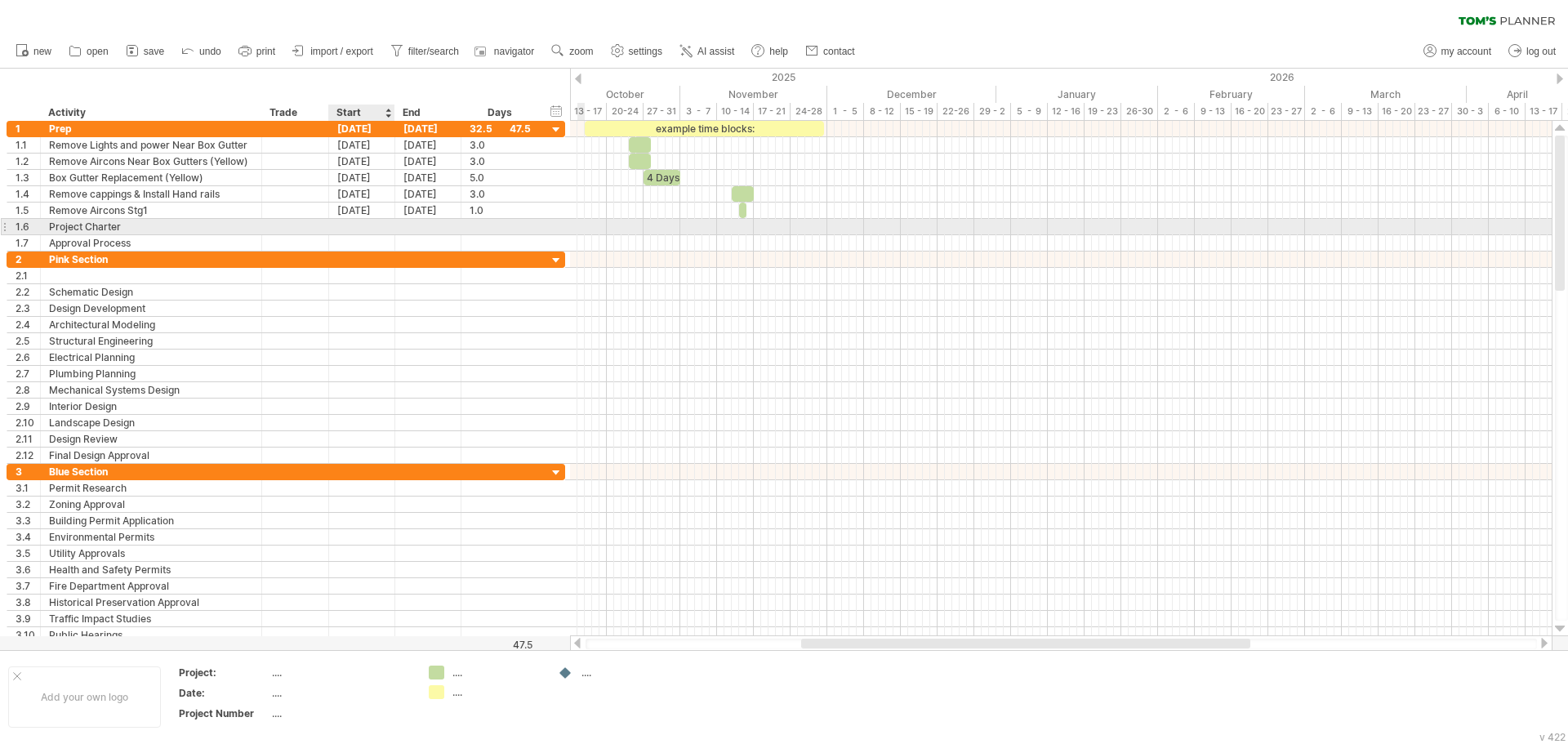
click at [345, 223] on div at bounding box center [362, 226] width 66 height 16
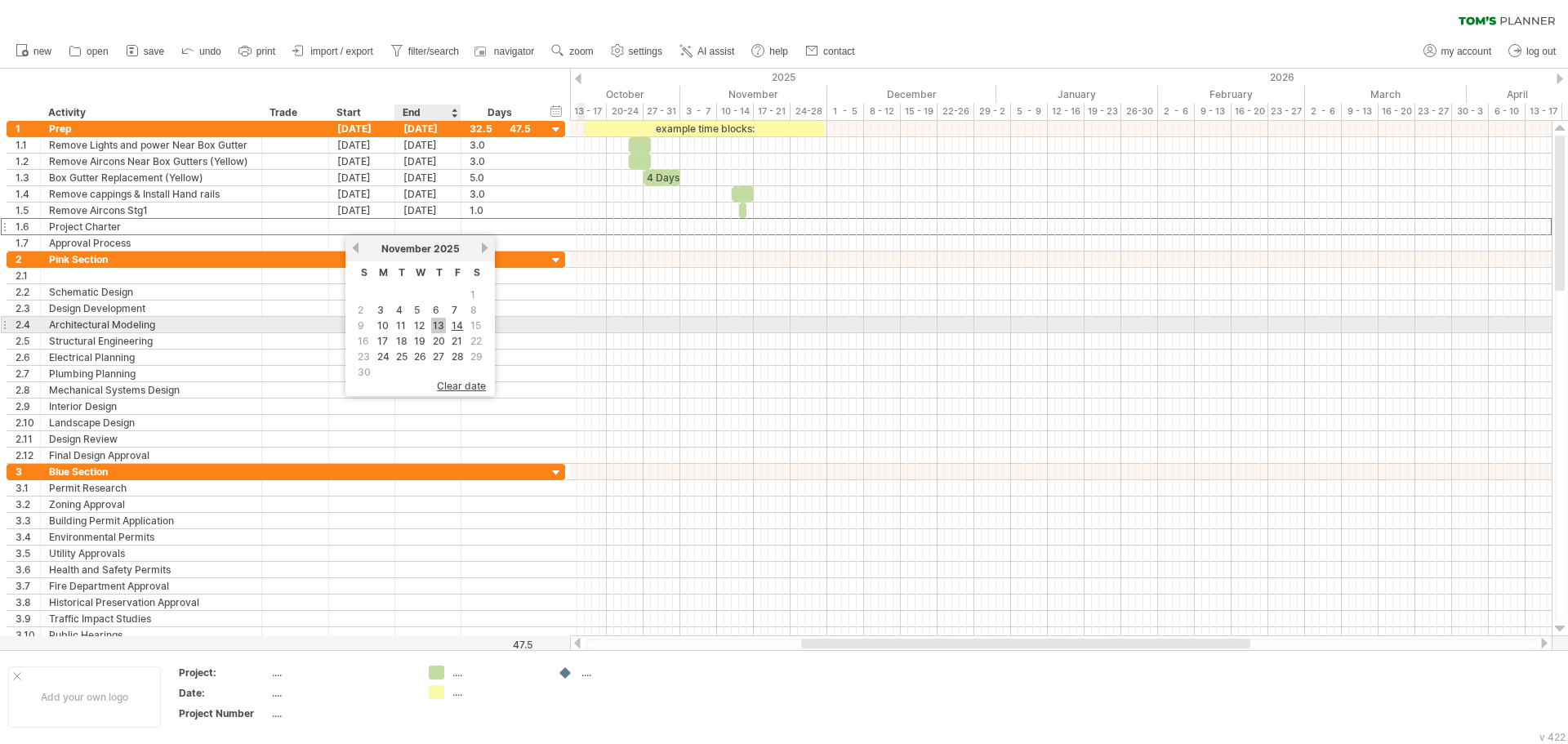
click at [434, 325] on link "13" at bounding box center [439, 325] width 15 height 16
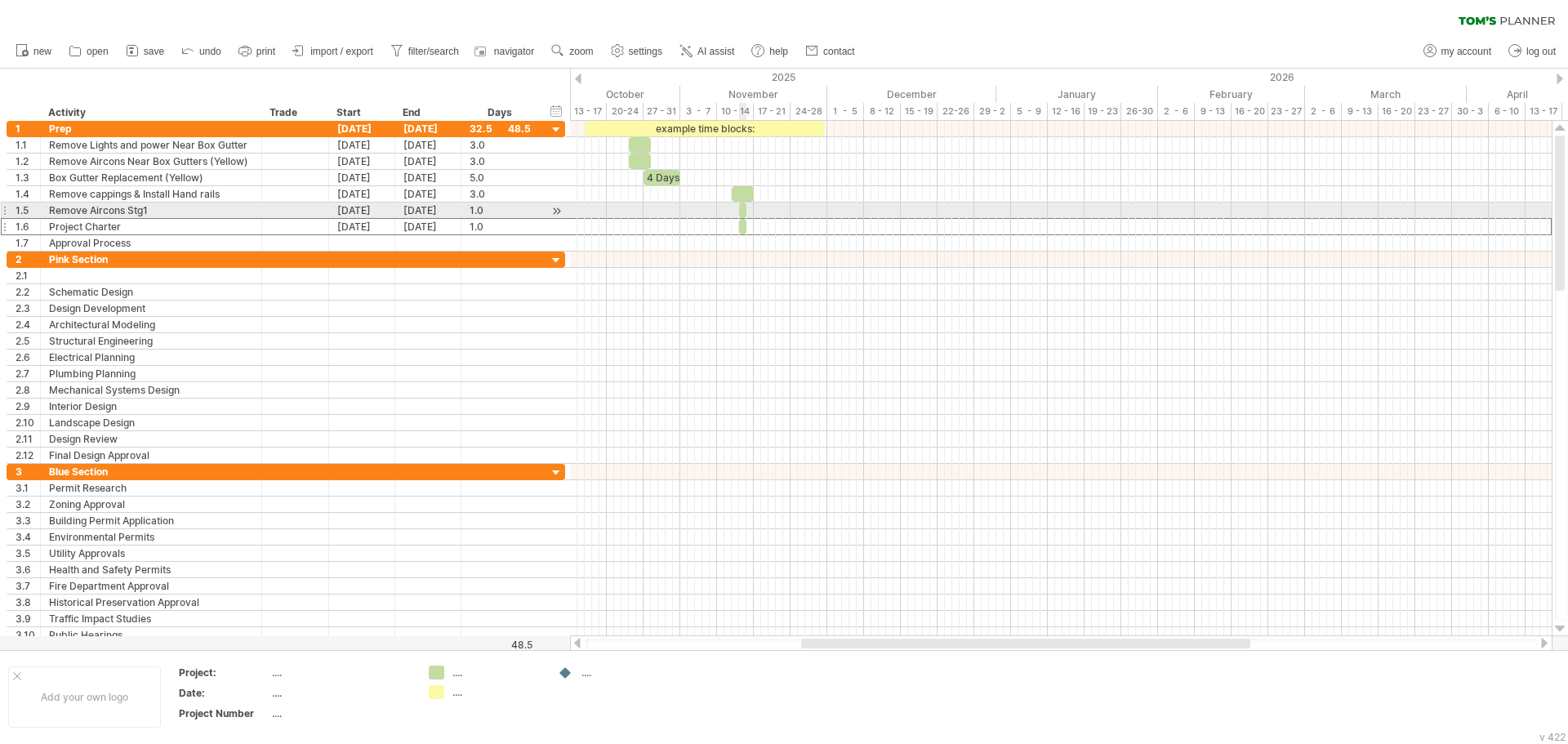
click at [744, 209] on span at bounding box center [745, 210] width 6 height 16
click at [739, 209] on span at bounding box center [738, 210] width 6 height 16
click at [745, 213] on span at bounding box center [745, 210] width 6 height 16
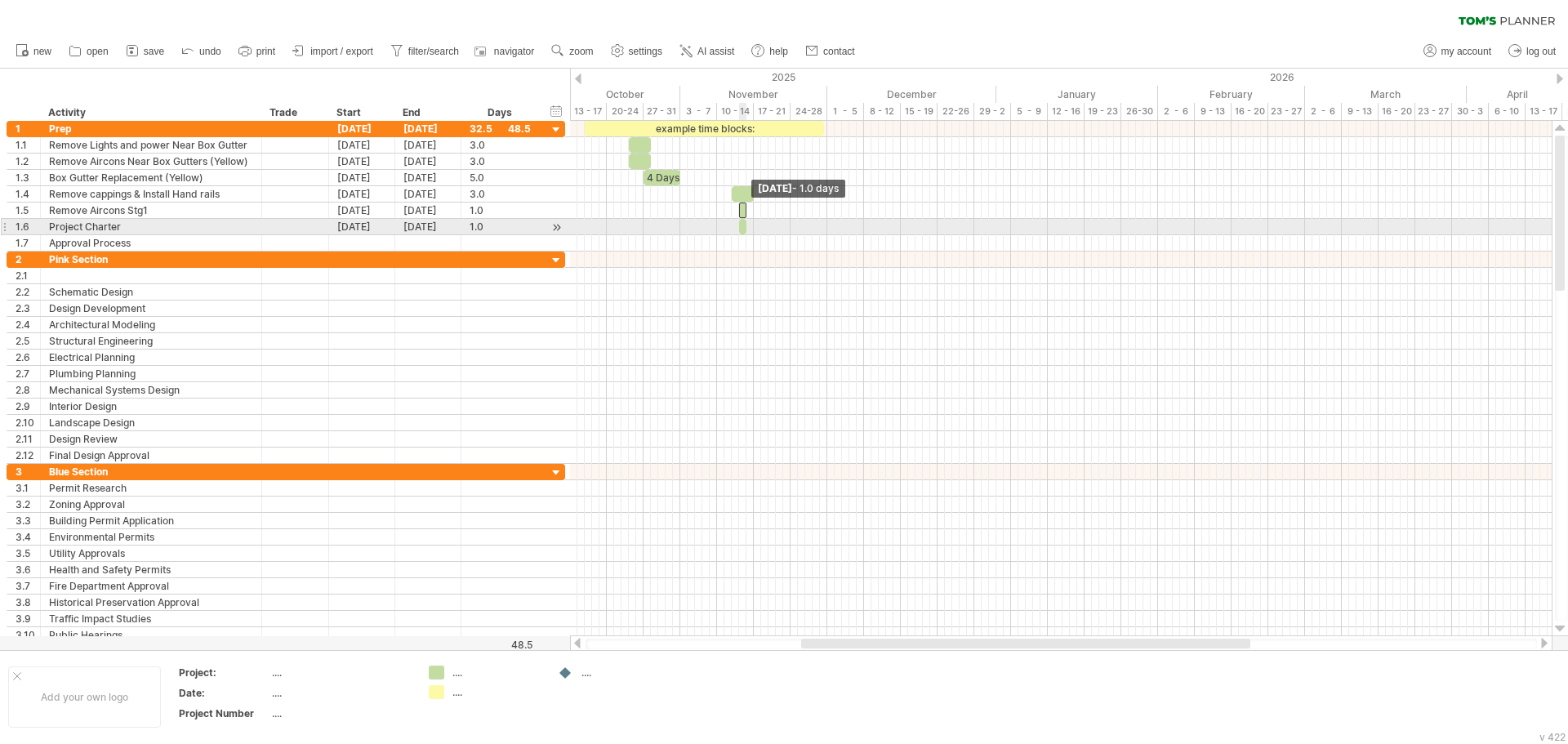
drag, startPoint x: 745, startPoint y: 213, endPoint x: 745, endPoint y: 227, distance: 14.0
click at [644, 227] on div "example time blocks: 4 Days" at bounding box center [644, 186] width 0 height 130
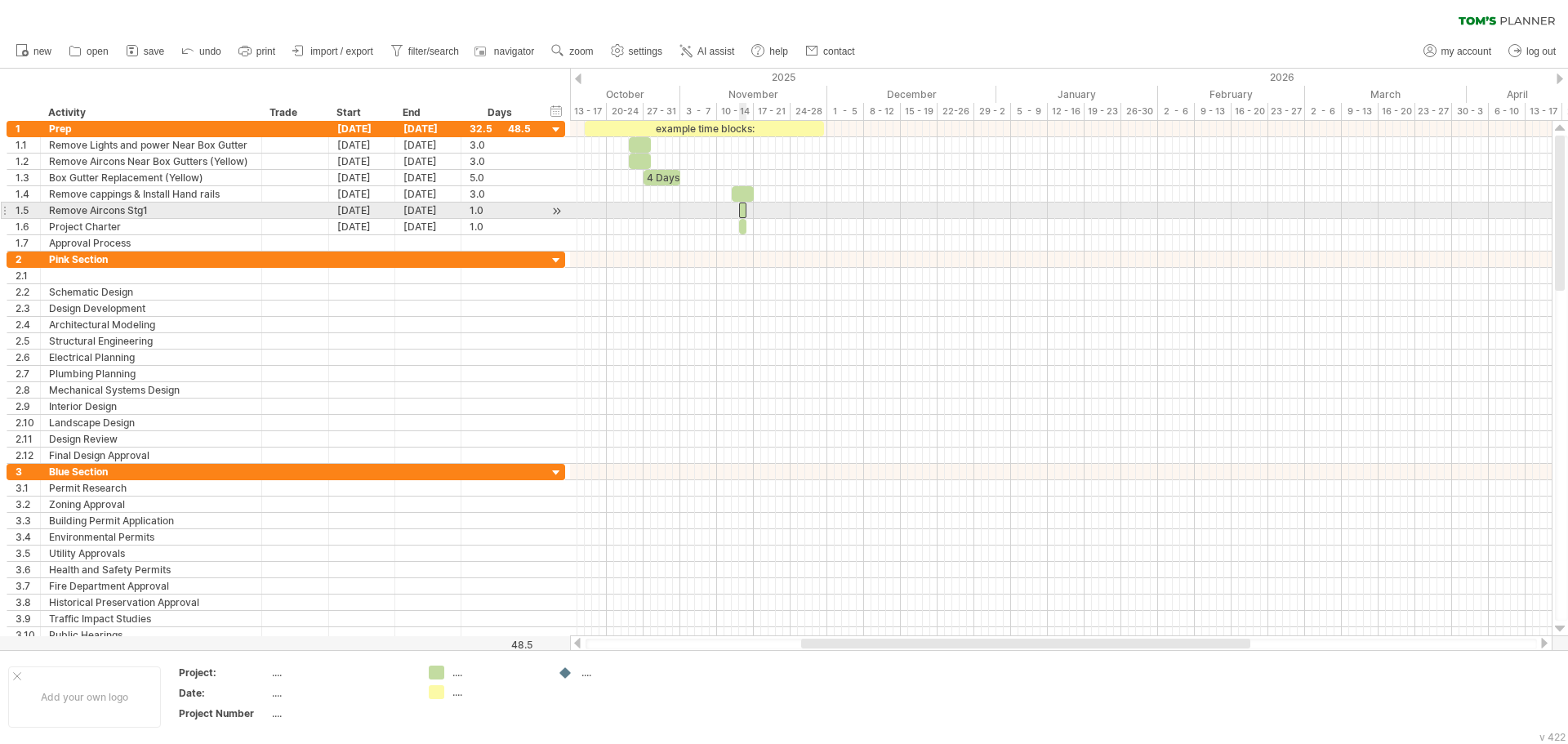
click at [745, 216] on span at bounding box center [745, 210] width 6 height 16
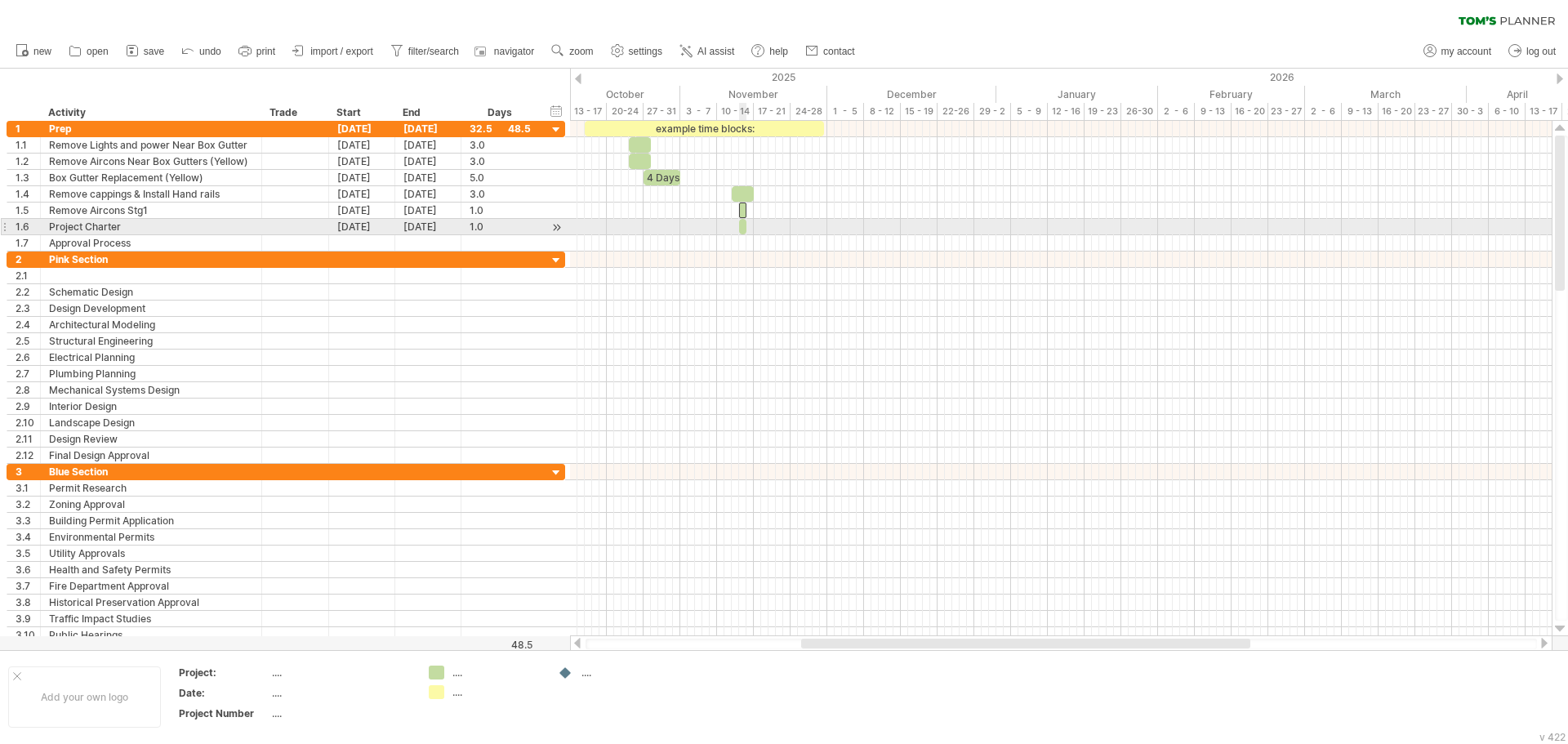
click at [743, 224] on span at bounding box center [745, 226] width 6 height 16
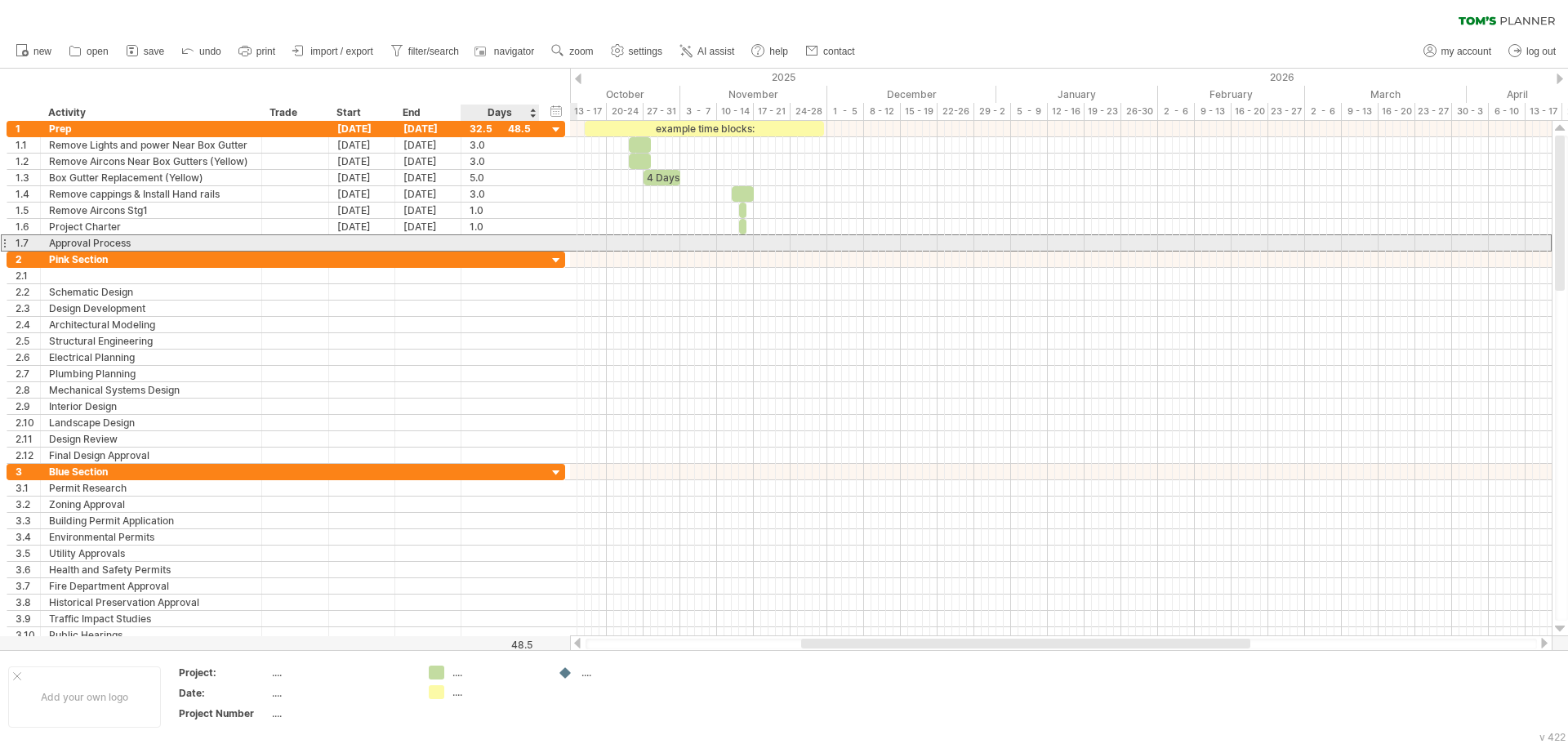
click at [497, 244] on div at bounding box center [499, 242] width 62 height 16
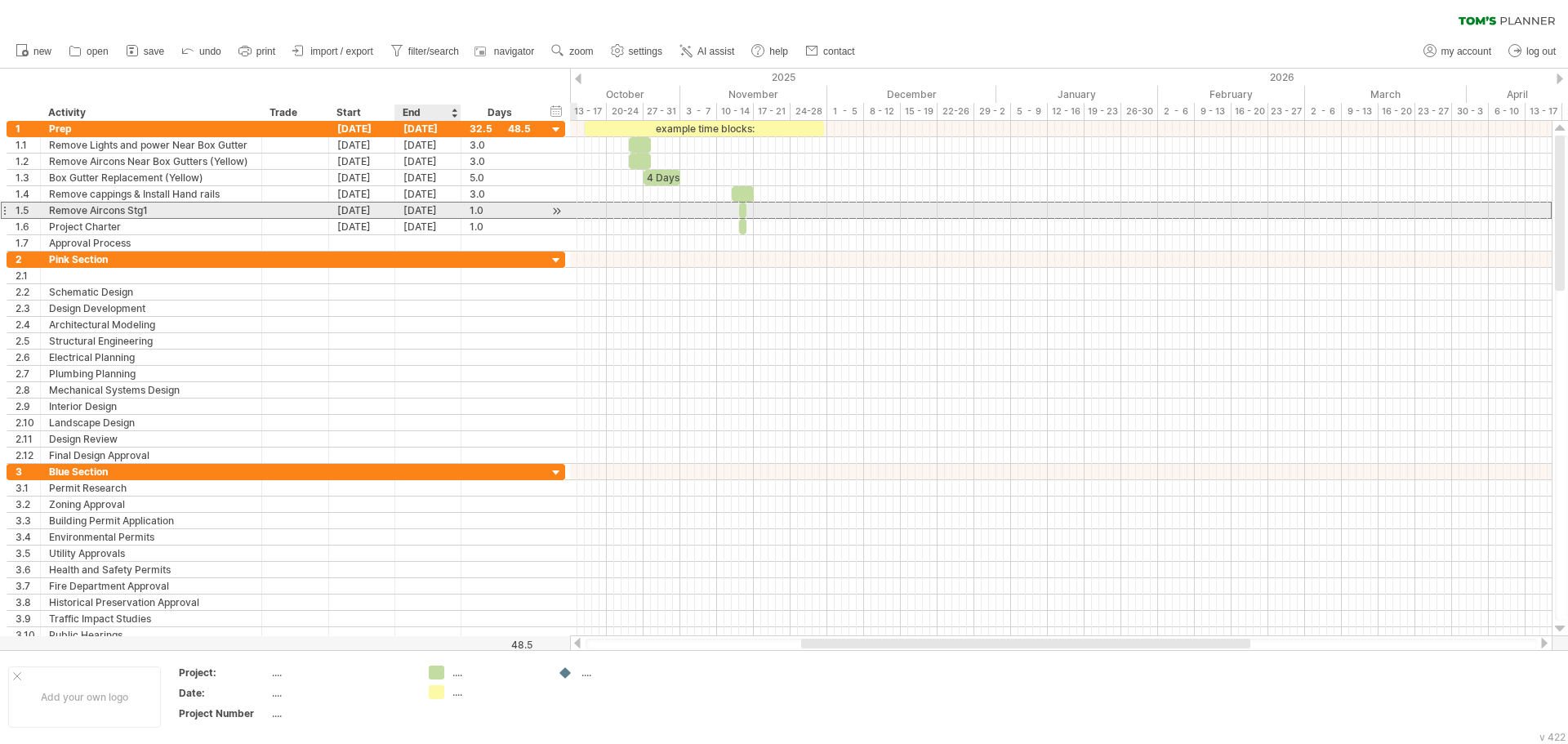
click at [420, 209] on div "[DATE]" at bounding box center [428, 210] width 66 height 16
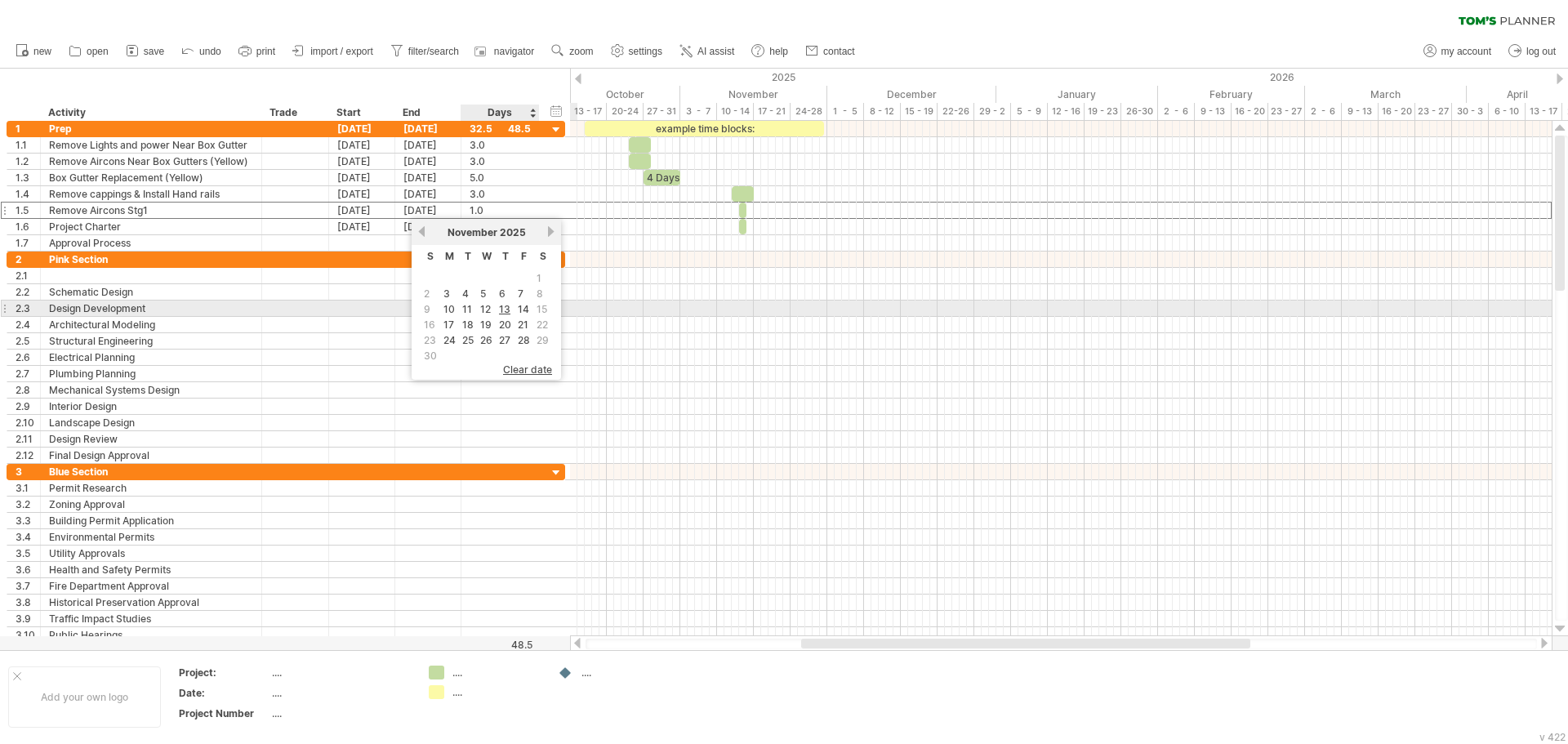
click at [514, 307] on table "S M T W T F S 1 2 3 4 5 6 7 8 9 10 11 12 13 14 15 16 17 18 19 20 21 22 23 24 25…" at bounding box center [486, 305] width 133 height 119
click at [516, 307] on link "14" at bounding box center [523, 309] width 15 height 16
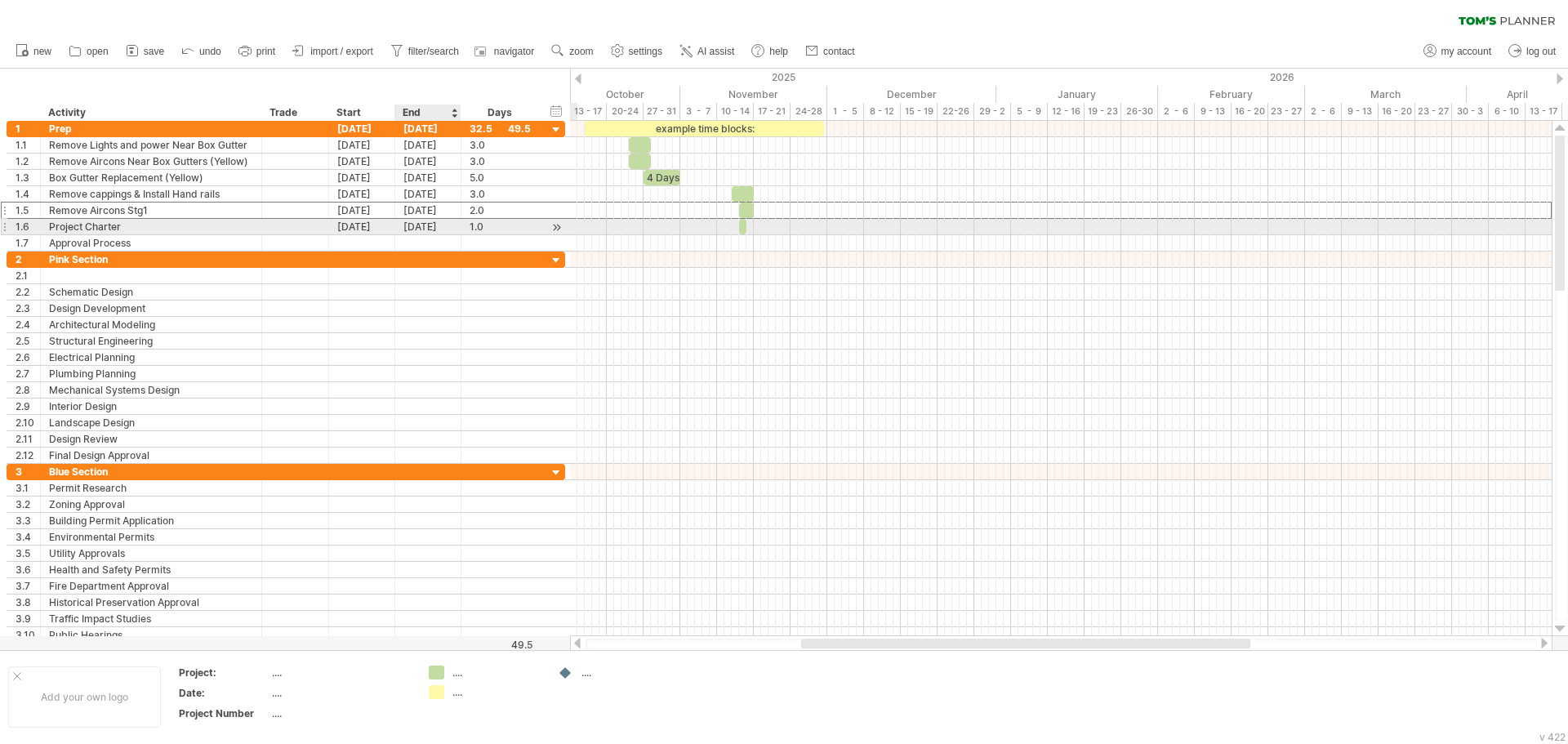
click at [436, 226] on div "[DATE]" at bounding box center [428, 226] width 66 height 16
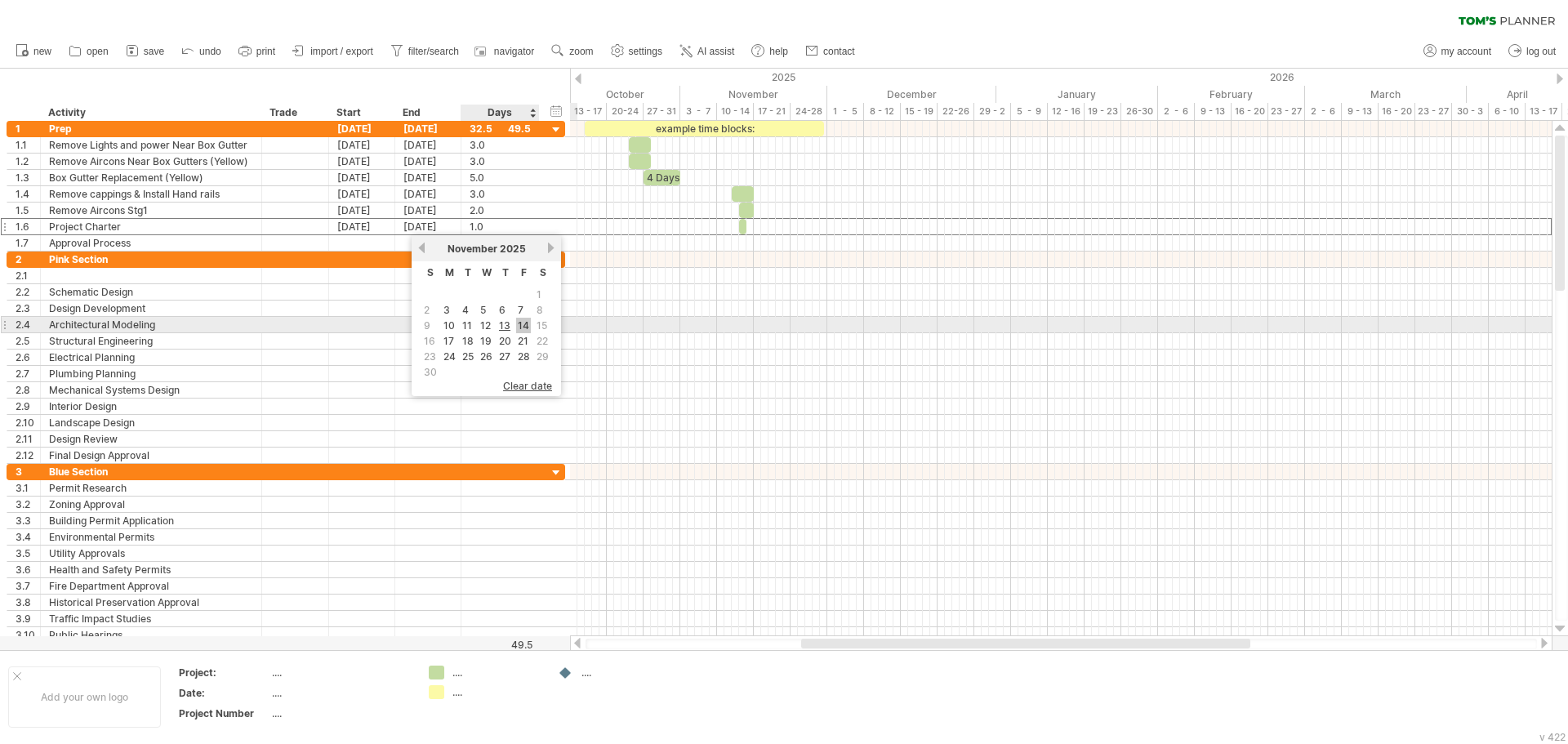
click at [527, 322] on link "14" at bounding box center [523, 325] width 15 height 16
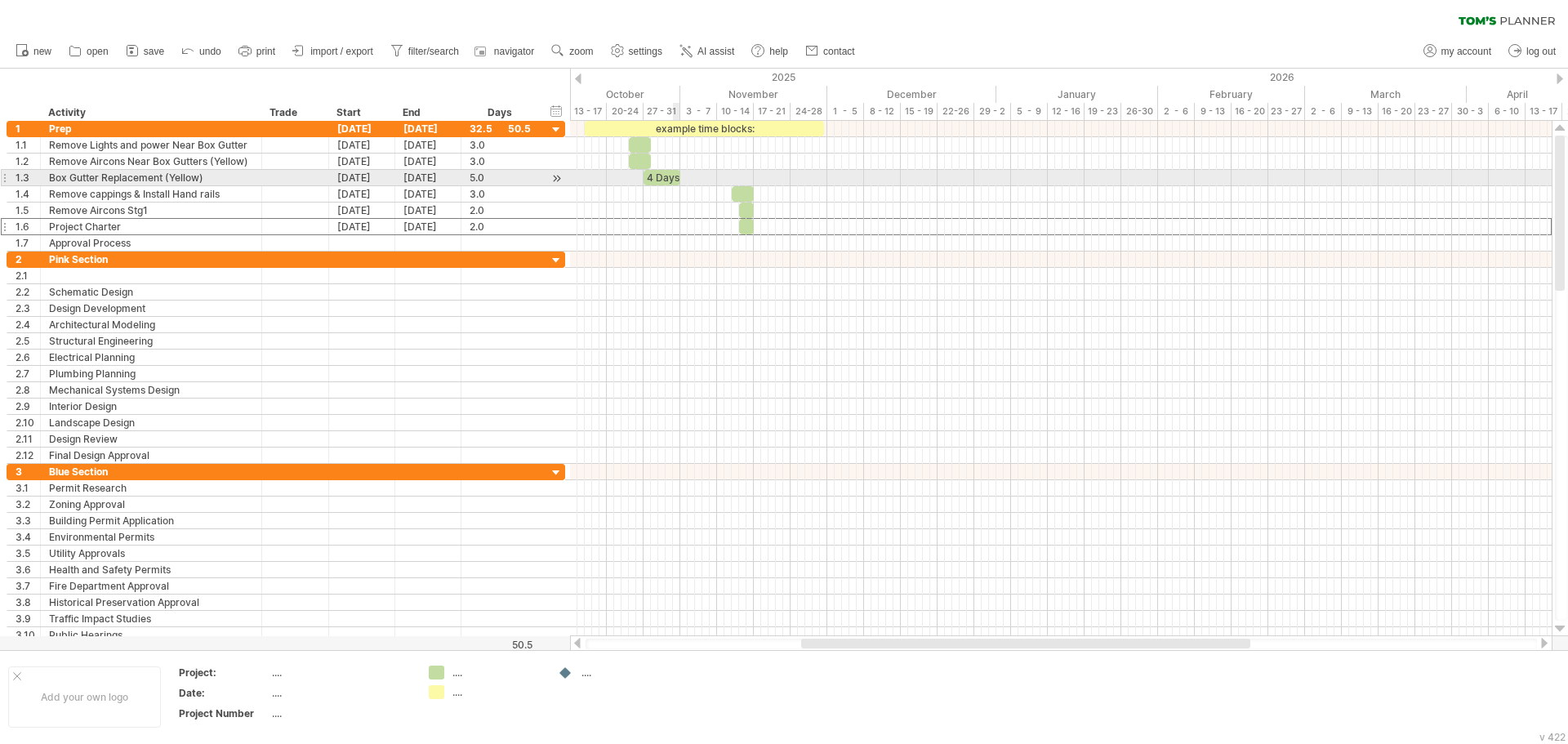
click at [670, 175] on div "4 Days" at bounding box center [662, 177] width 37 height 16
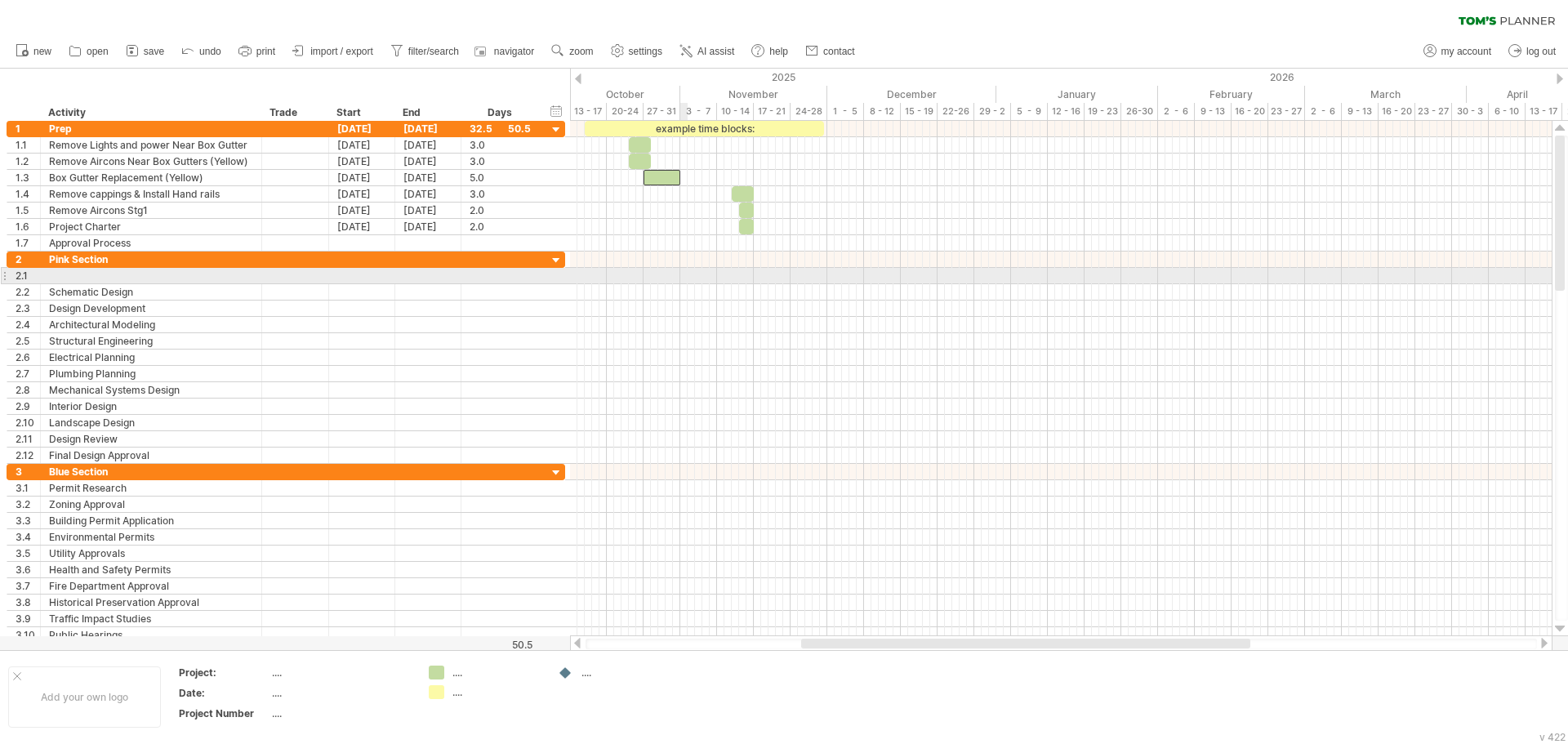
click at [686, 281] on div at bounding box center [1060, 276] width 981 height 17
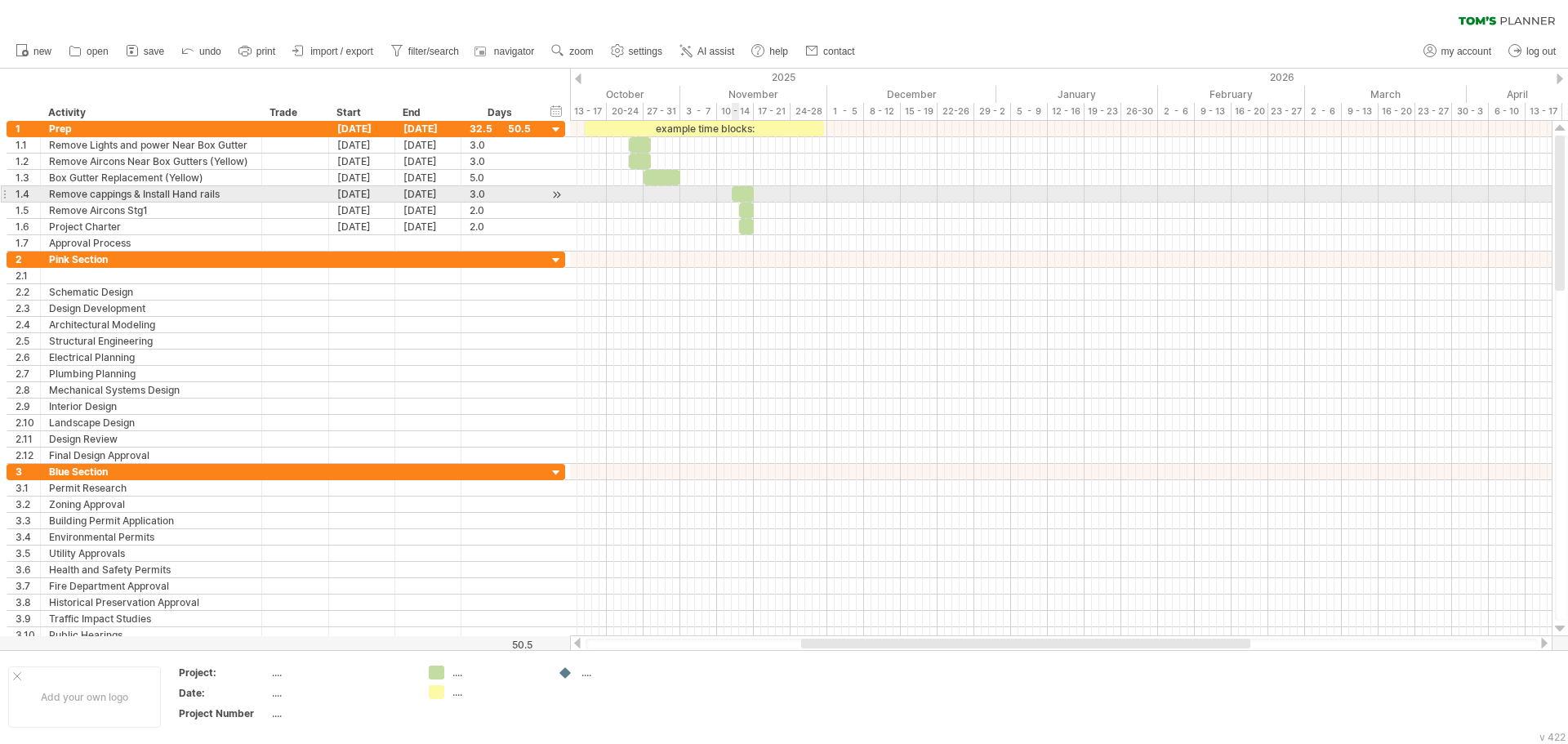
click at [735, 196] on div at bounding box center [743, 194] width 22 height 16
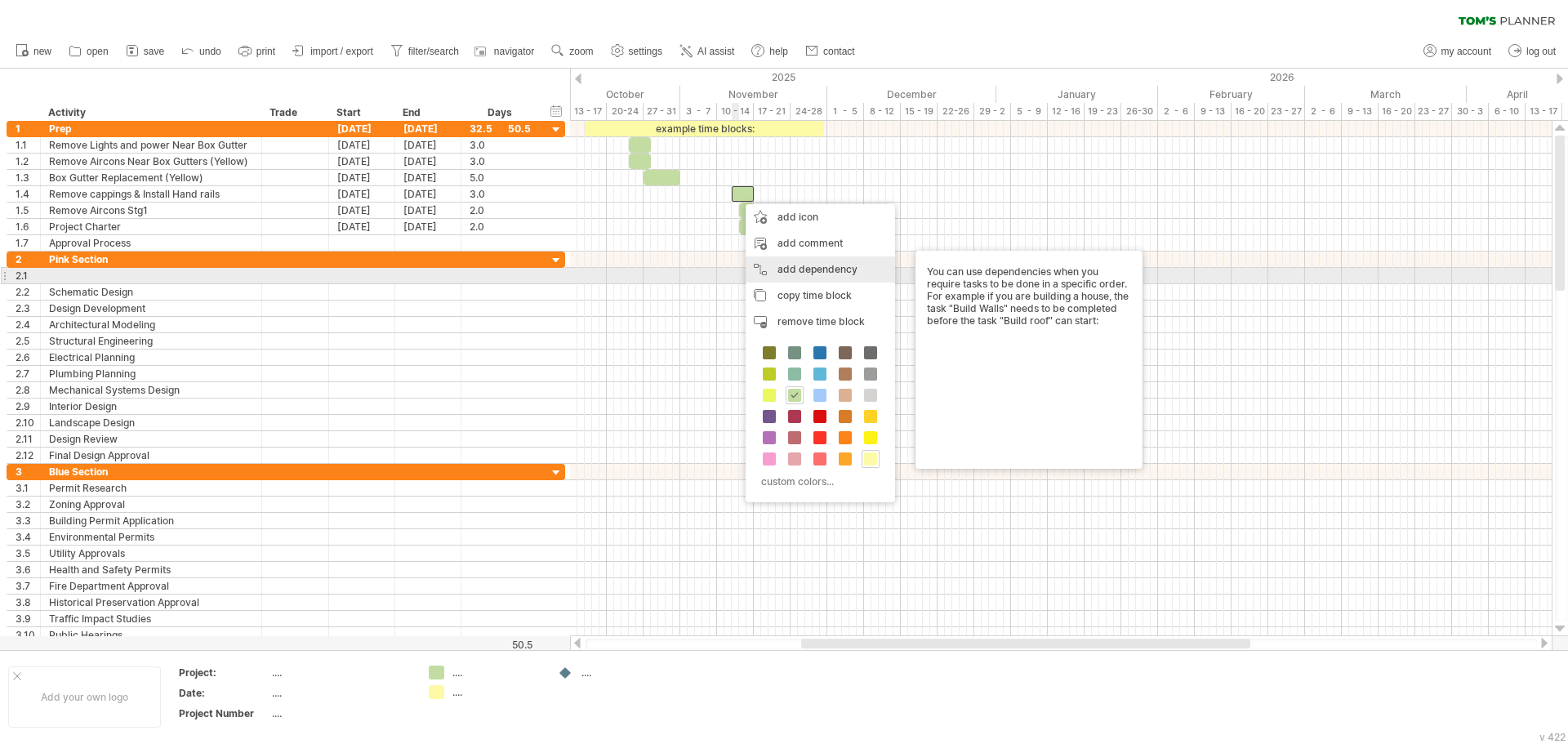
click at [764, 275] on div "add dependency You can use dependencies when you require tasks to be done in a …" at bounding box center [820, 269] width 150 height 26
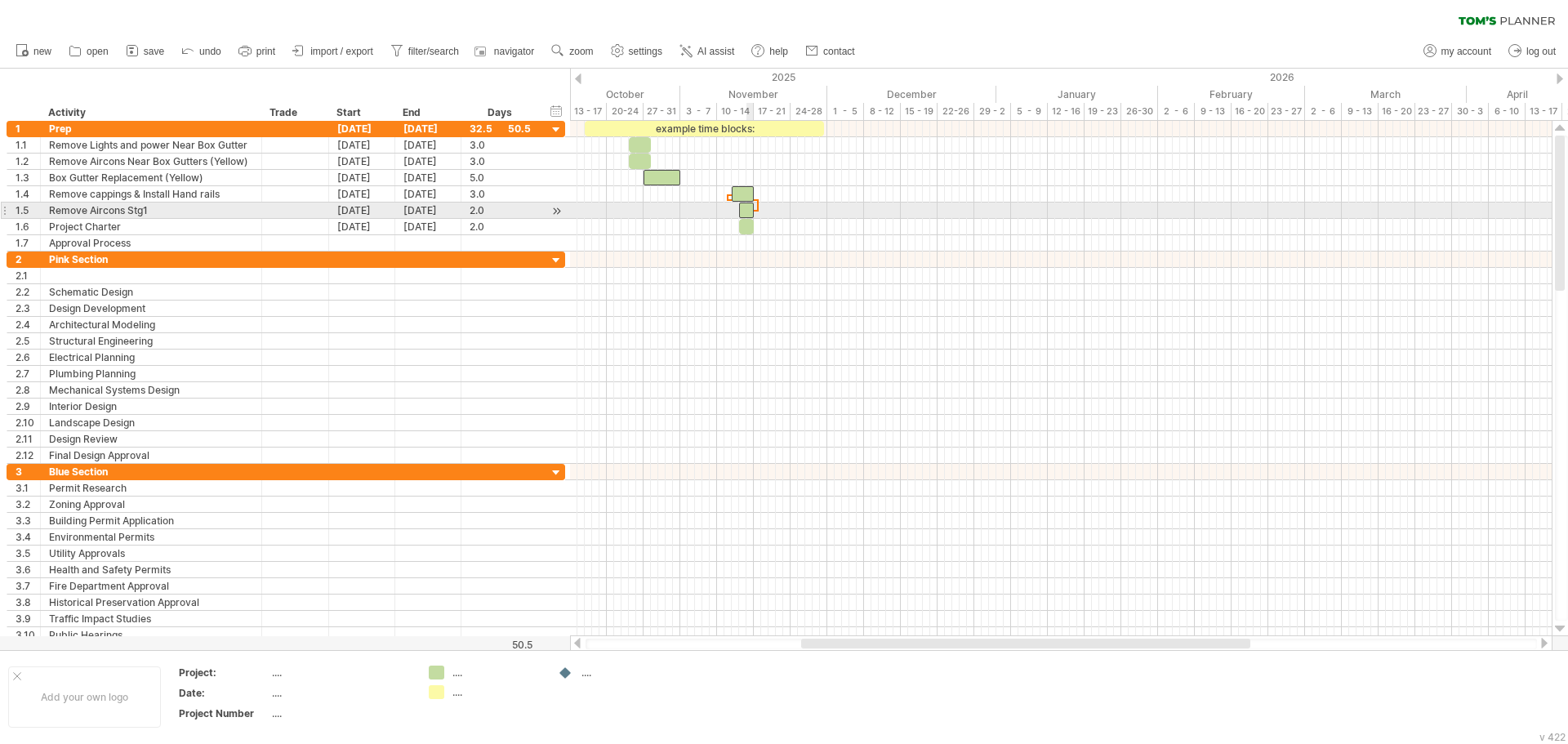
click at [747, 211] on div at bounding box center [746, 210] width 15 height 16
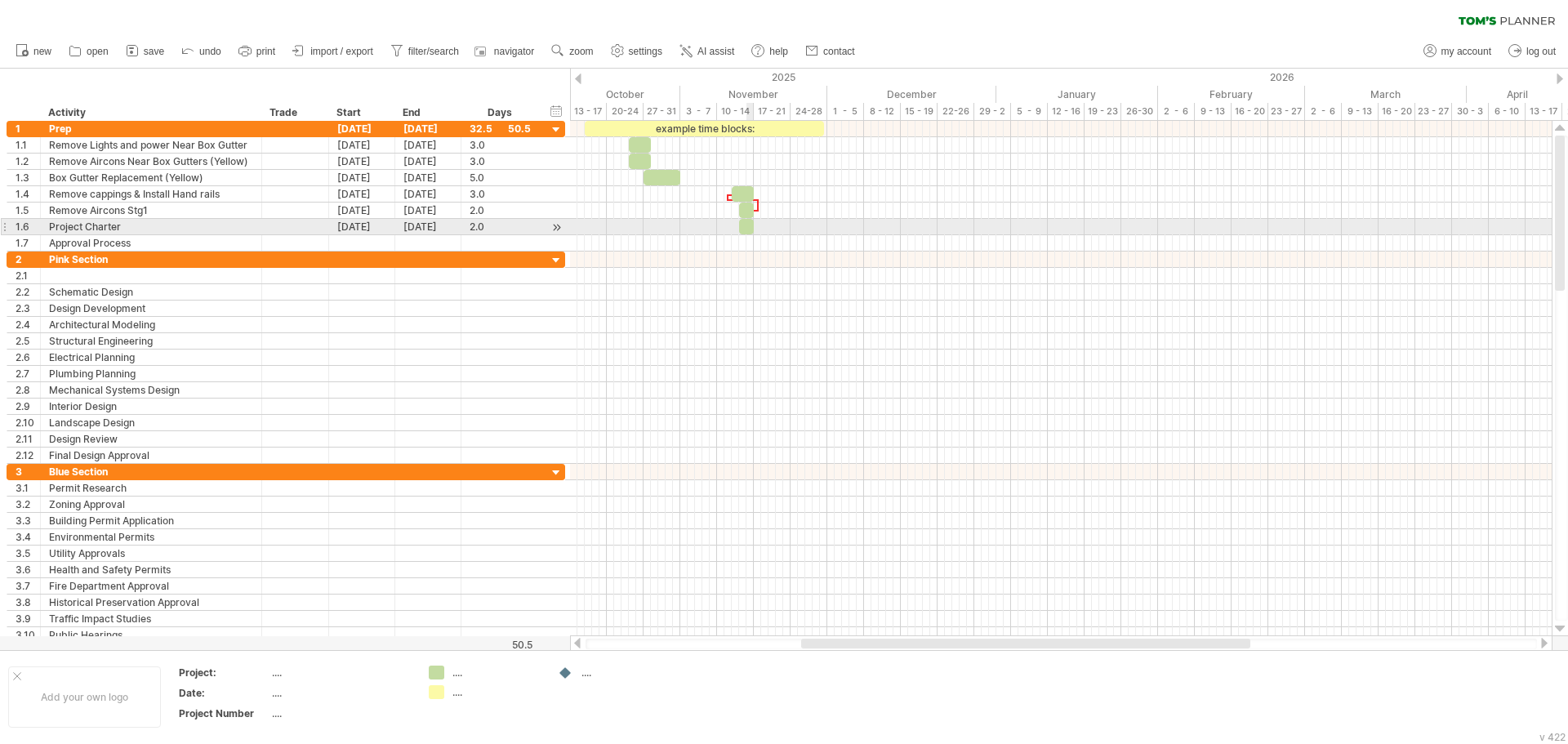
click at [749, 231] on div at bounding box center [746, 226] width 15 height 16
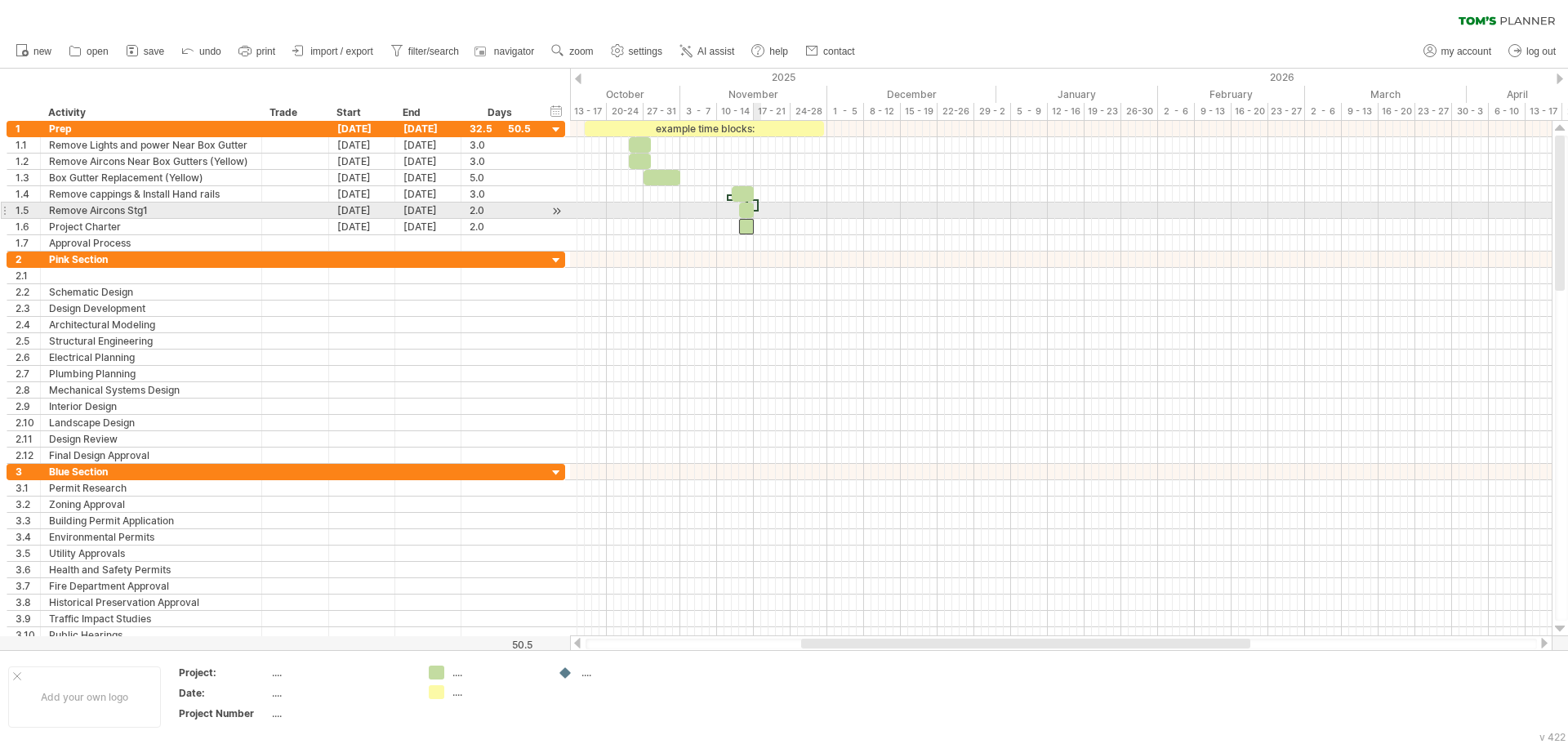
click at [756, 209] on span at bounding box center [753, 210] width 6 height 16
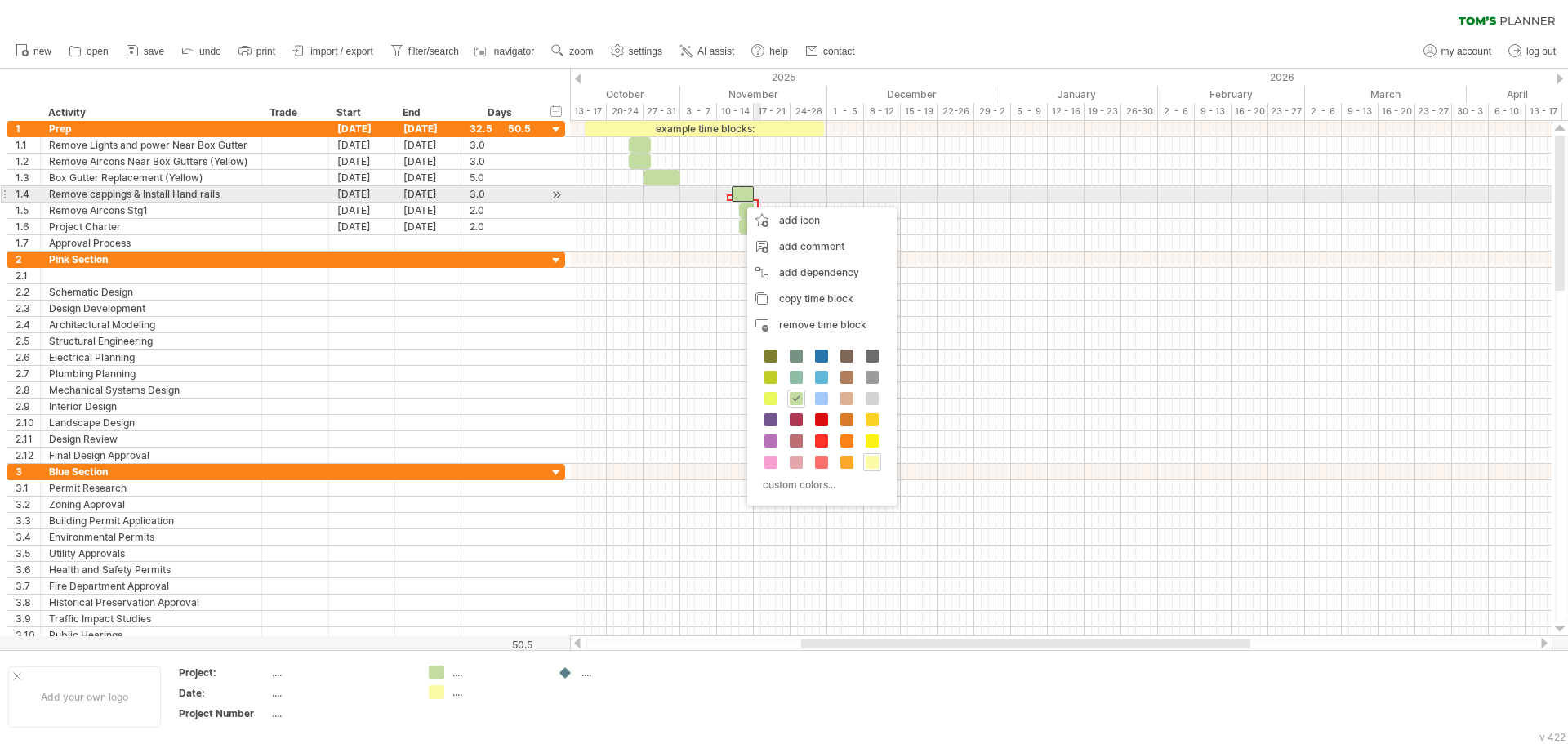
click at [760, 202] on div at bounding box center [1060, 195] width 981 height 17
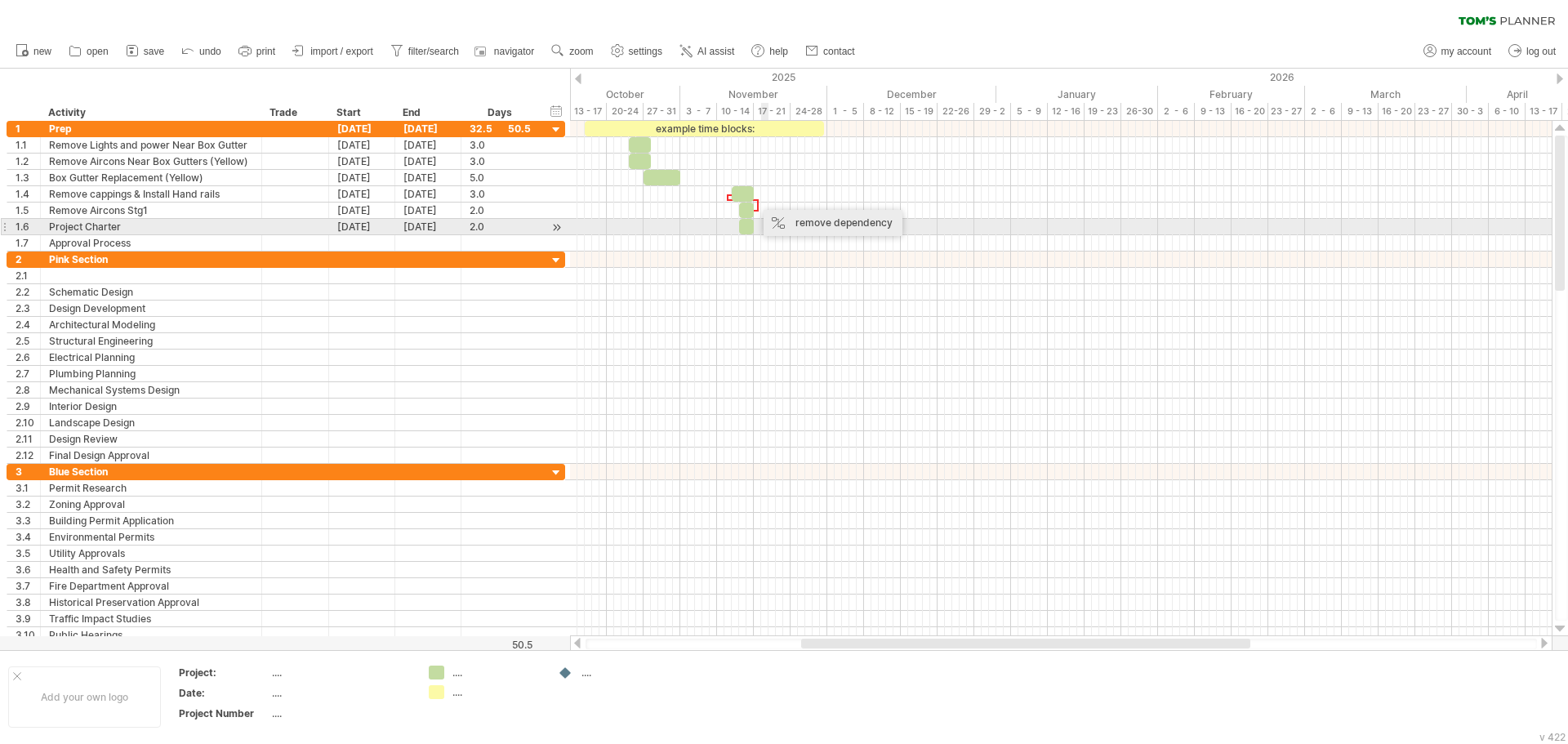
click at [780, 227] on div "remove dependency" at bounding box center [833, 223] width 139 height 26
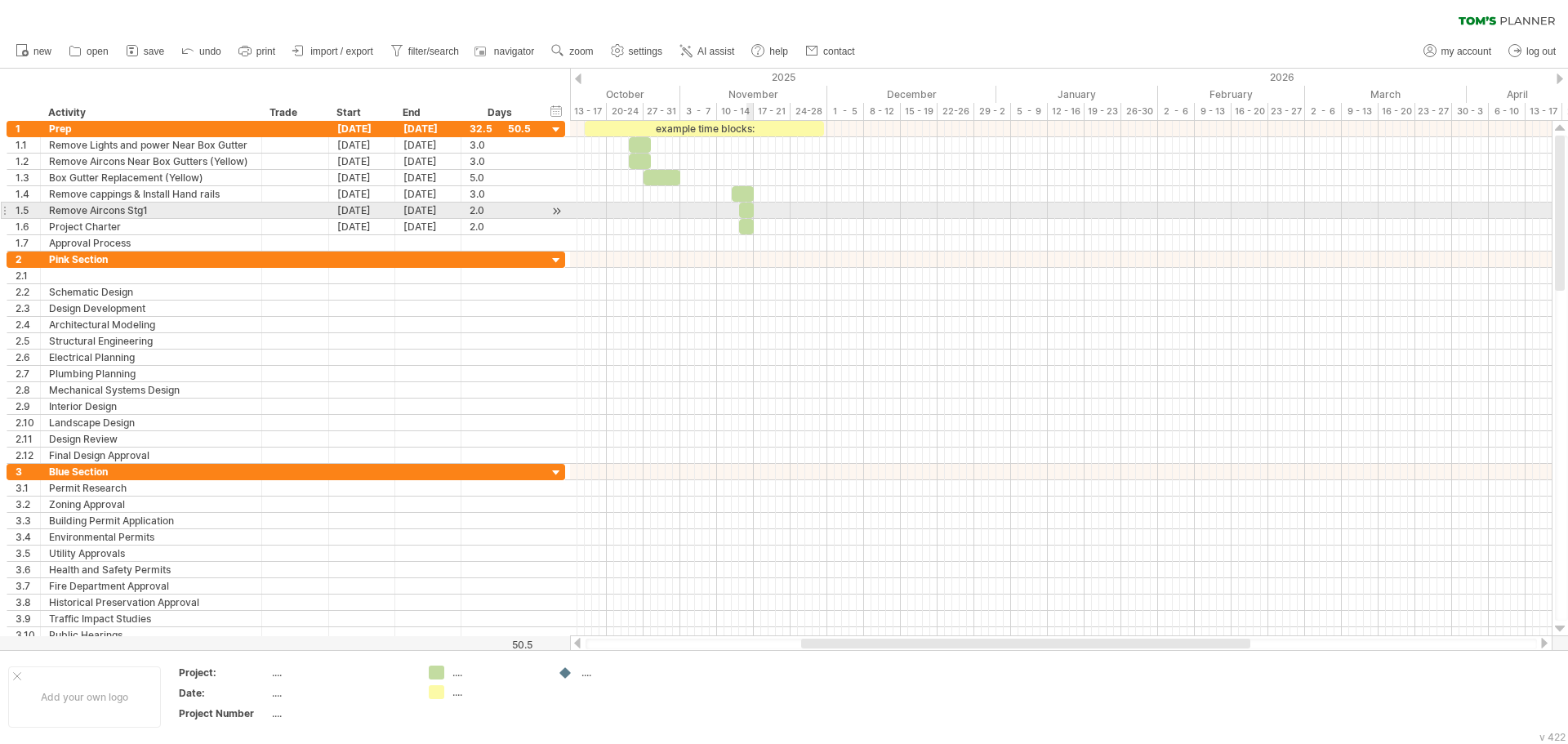
click at [748, 211] on div at bounding box center [746, 210] width 15 height 16
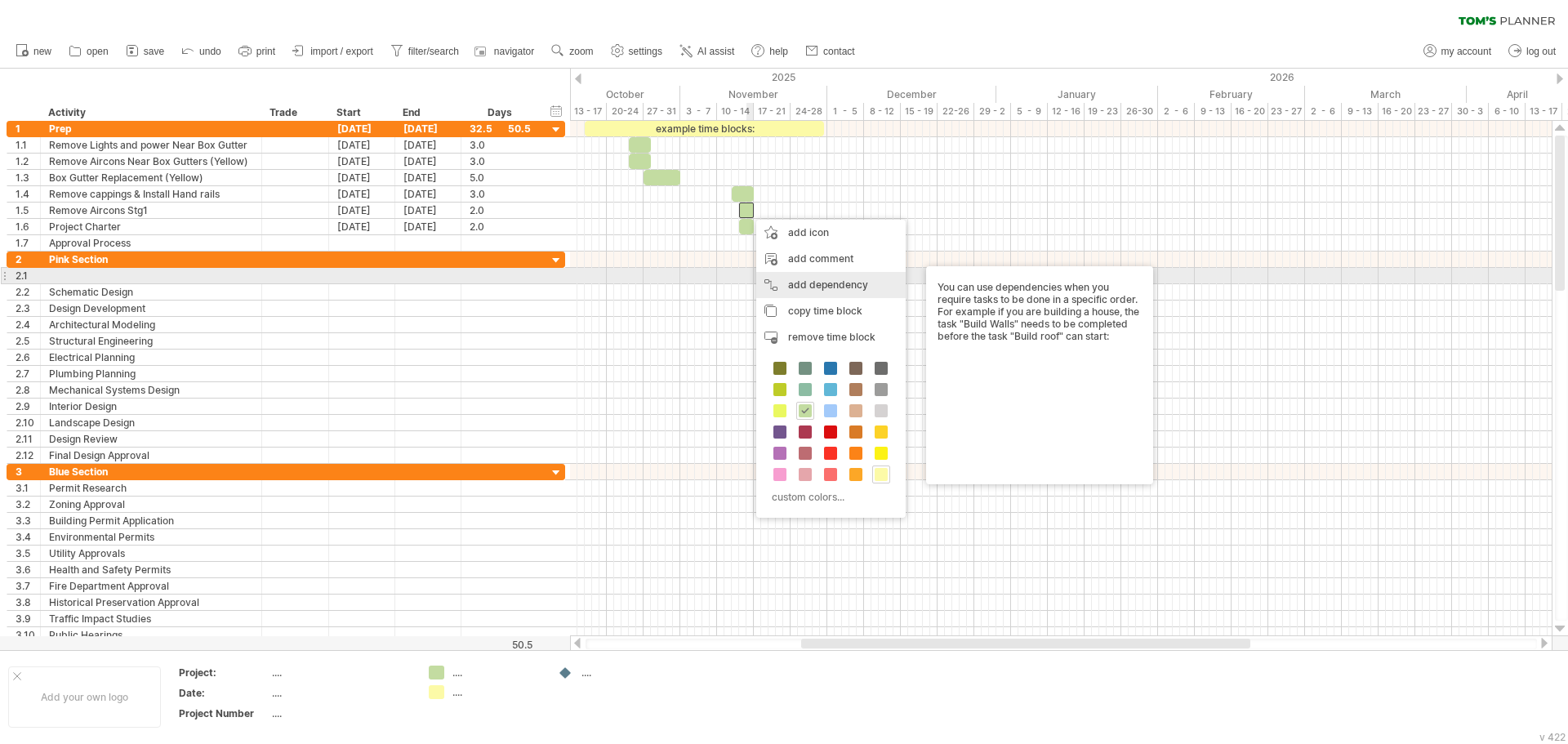
click at [790, 284] on div "add dependency You can use dependencies when you require tasks to be done in a …" at bounding box center [831, 285] width 150 height 26
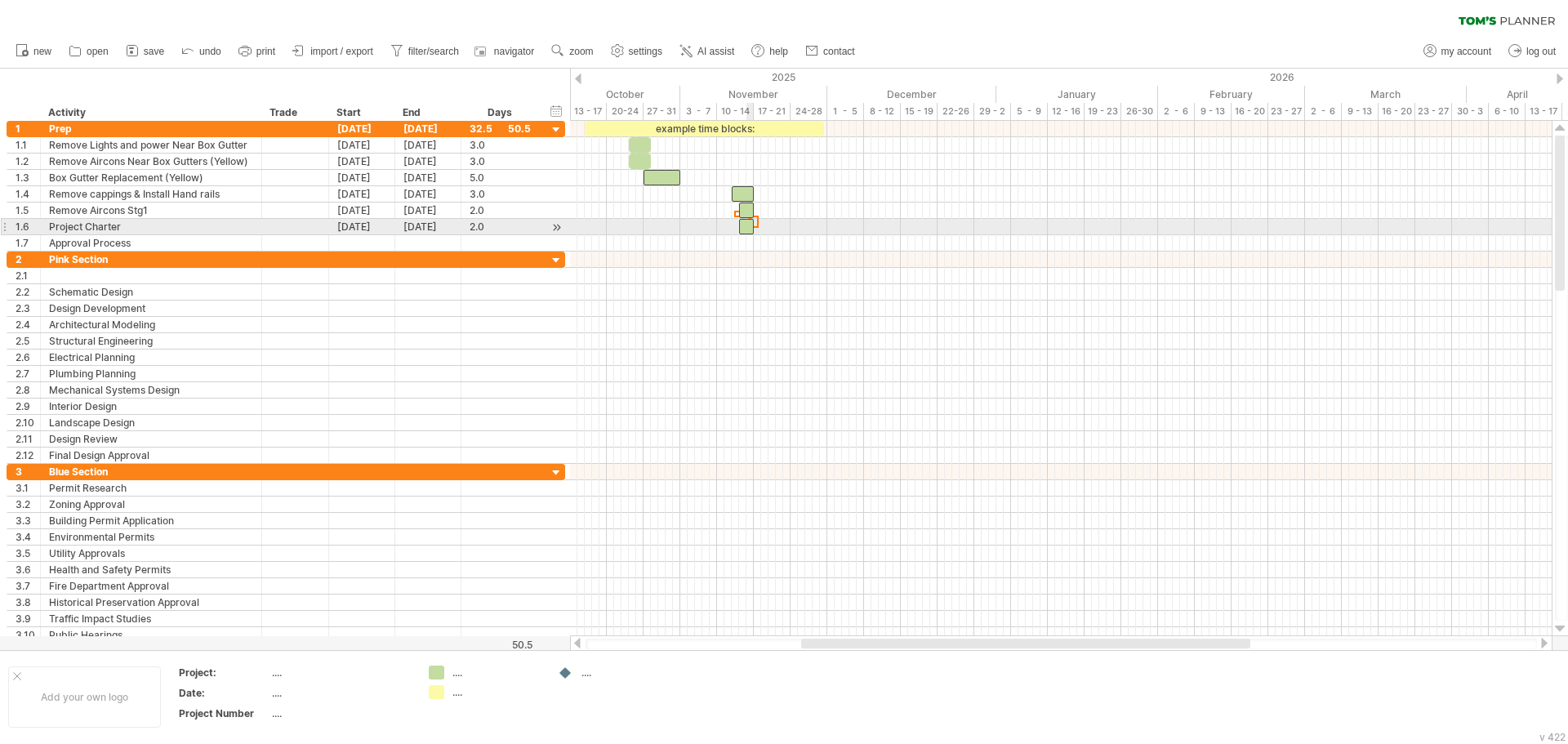
click at [748, 231] on div at bounding box center [746, 226] width 15 height 16
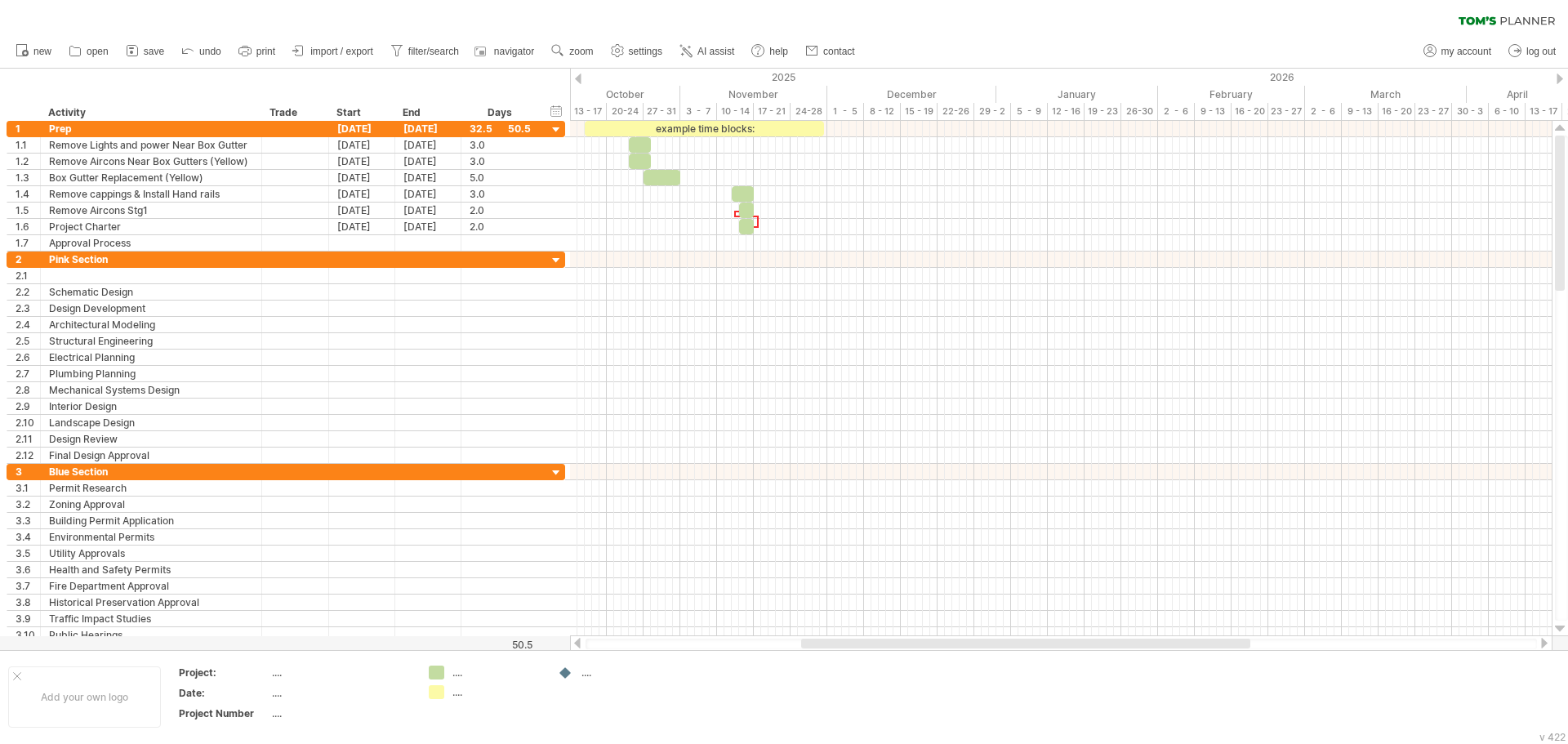
click at [912, 10] on div "clear filter reapply filter" at bounding box center [784, 17] width 1568 height 34
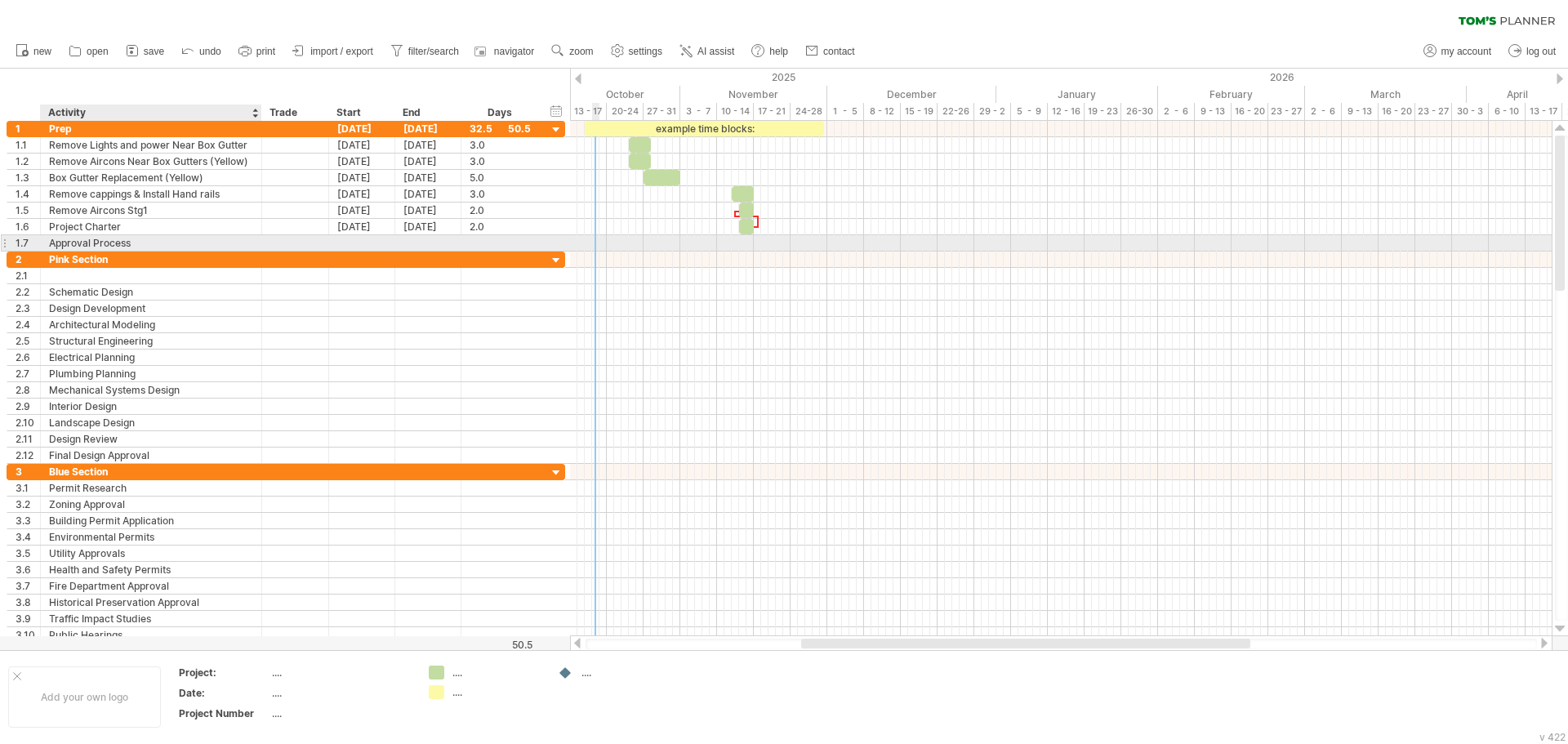
click at [121, 240] on div "Approval Process" at bounding box center [151, 242] width 204 height 16
click at [43, 238] on div "**********" at bounding box center [151, 242] width 221 height 16
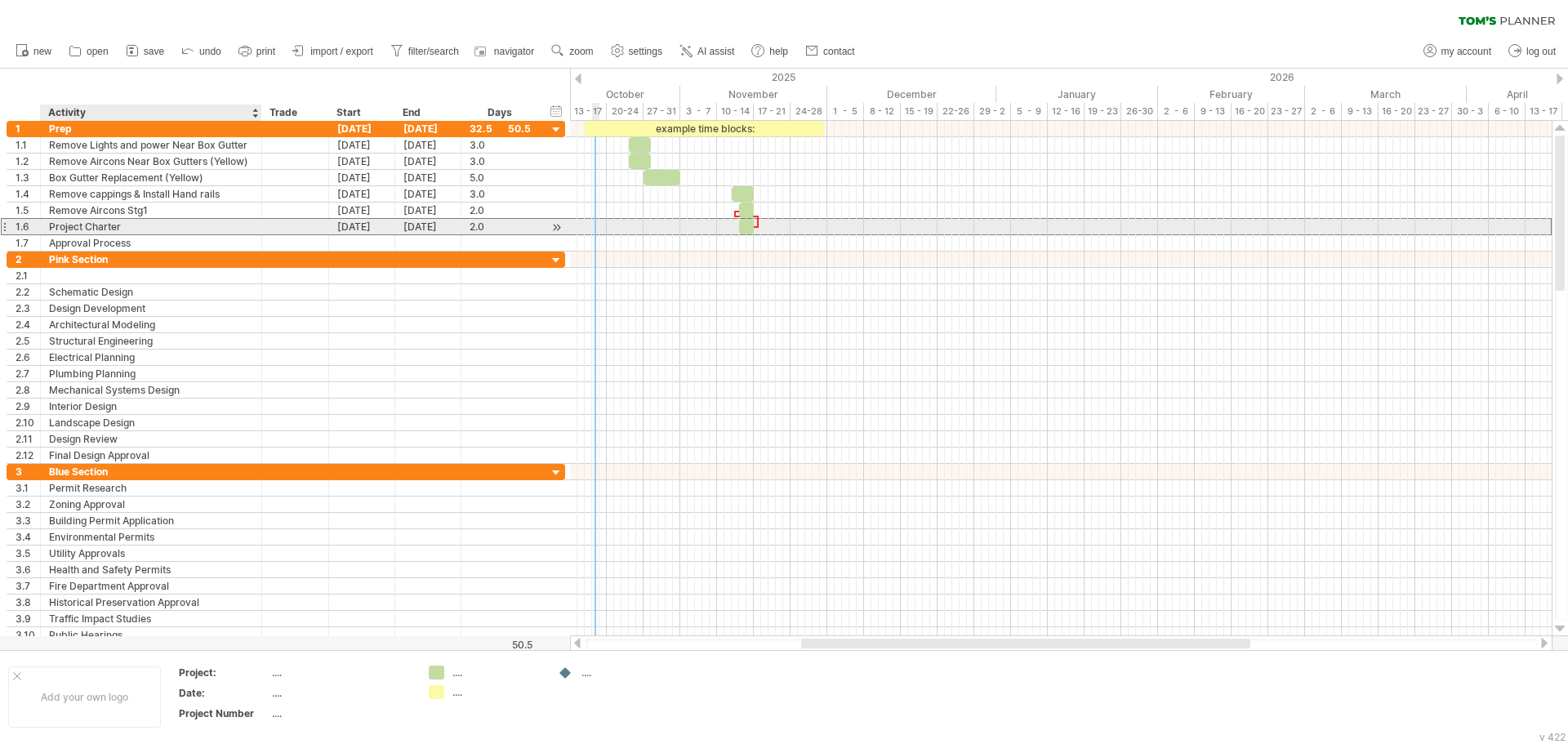
click at [208, 228] on div "Project Charter" at bounding box center [151, 226] width 204 height 16
drag, startPoint x: 208, startPoint y: 227, endPoint x: 91, endPoint y: 225, distance: 117.0
click at [91, 225] on input "**********" at bounding box center [151, 226] width 204 height 16
click at [150, 226] on input "**********" at bounding box center [151, 226] width 204 height 16
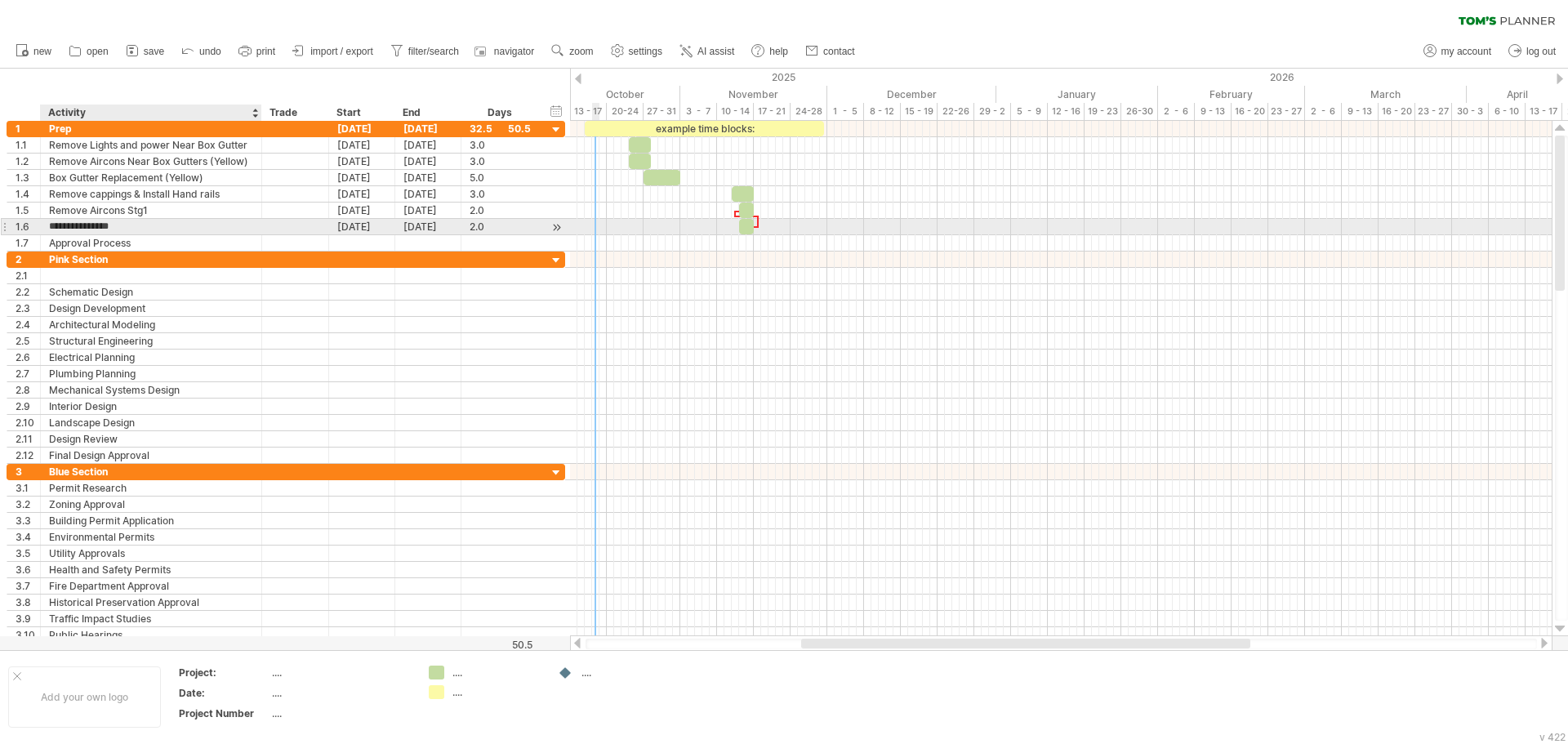
click at [150, 226] on input "**********" at bounding box center [151, 226] width 204 height 16
type input "**********"
click at [158, 214] on div "Remove Aircons Stg1" at bounding box center [151, 210] width 204 height 16
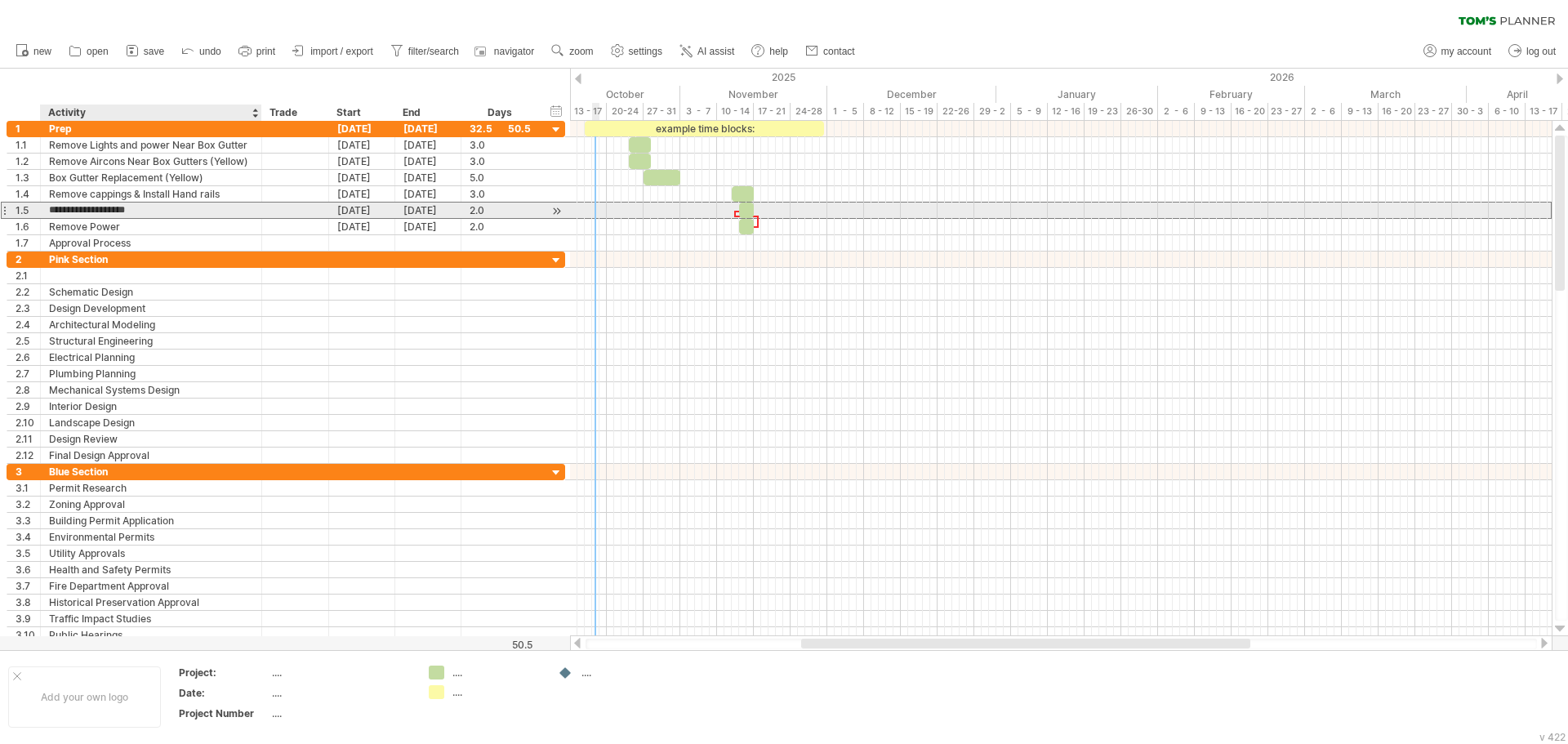
click at [158, 214] on input "**********" at bounding box center [151, 210] width 204 height 16
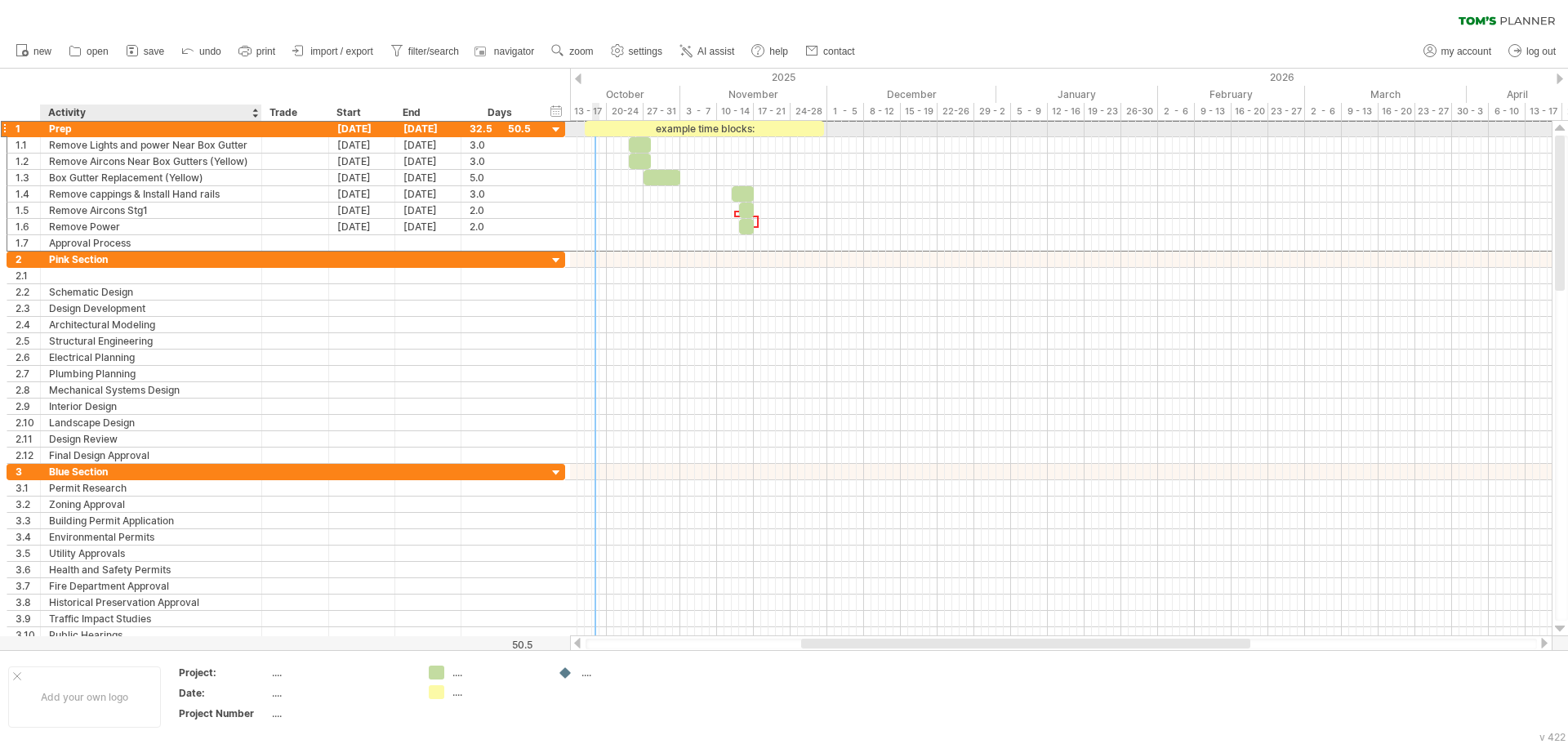
click at [122, 128] on div "Prep" at bounding box center [151, 129] width 204 height 16
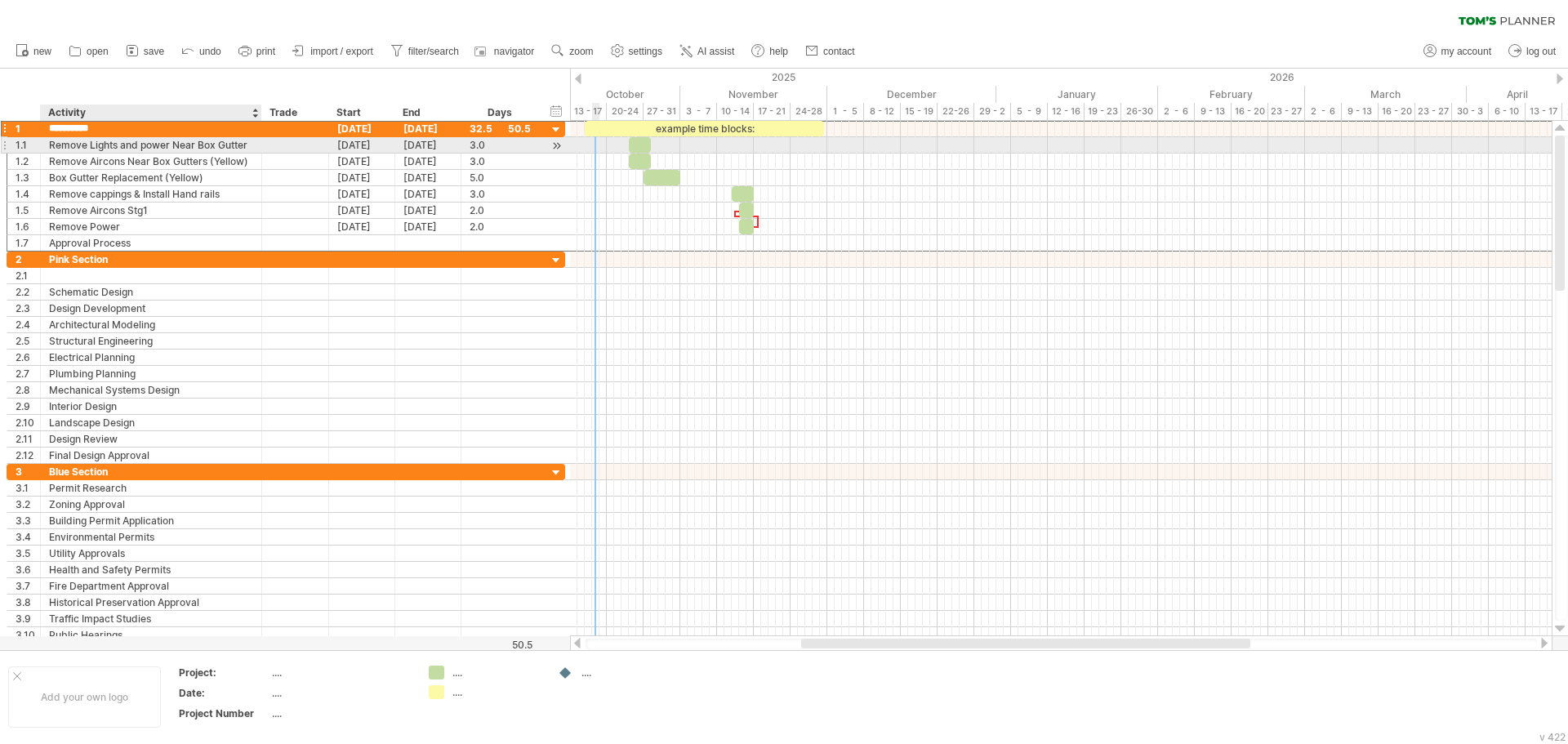
type input "**********"
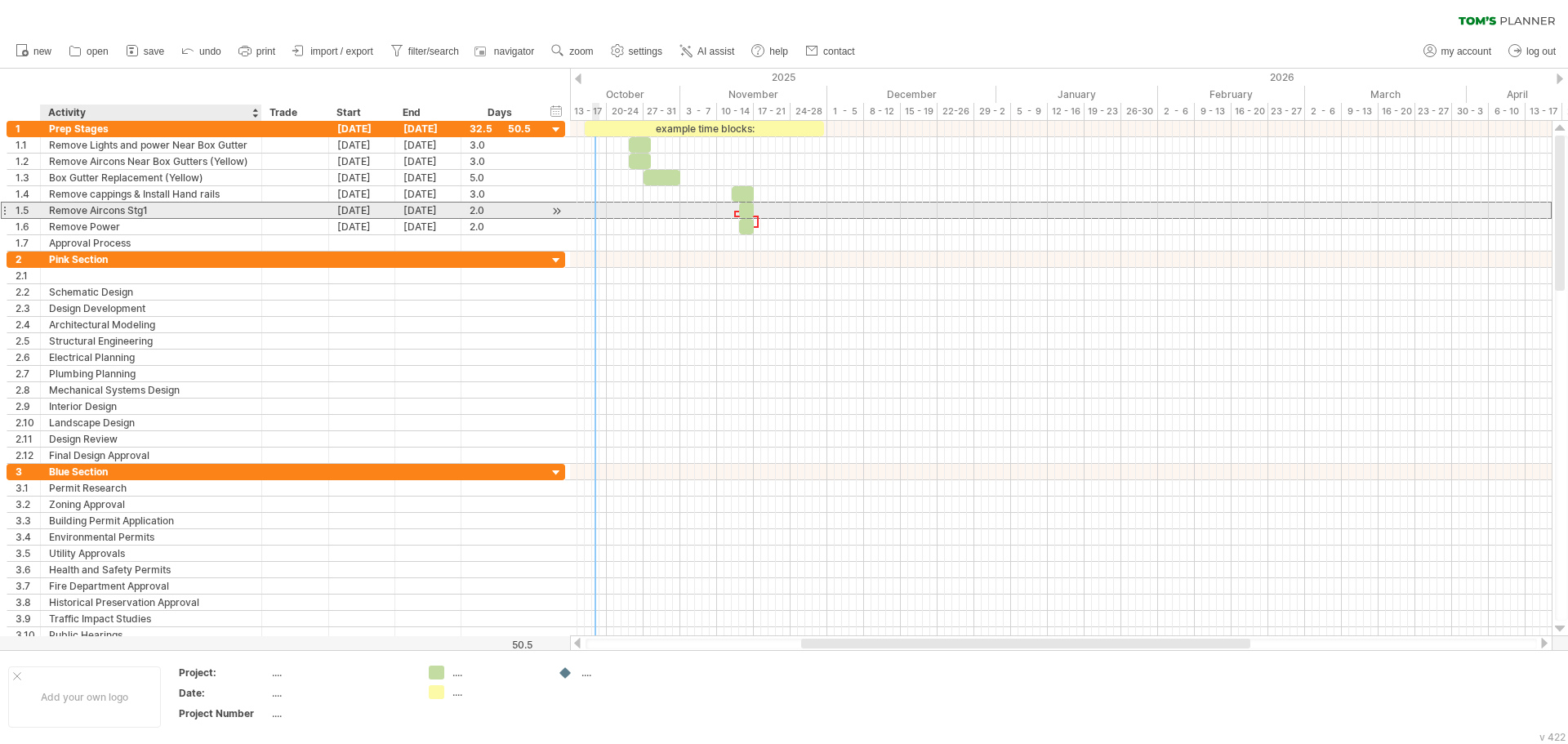
click at [175, 210] on div "Remove Aircons Stg1" at bounding box center [151, 210] width 204 height 16
click at [0, 0] on input "**********" at bounding box center [0, 0] width 0 height 0
type input "**********"
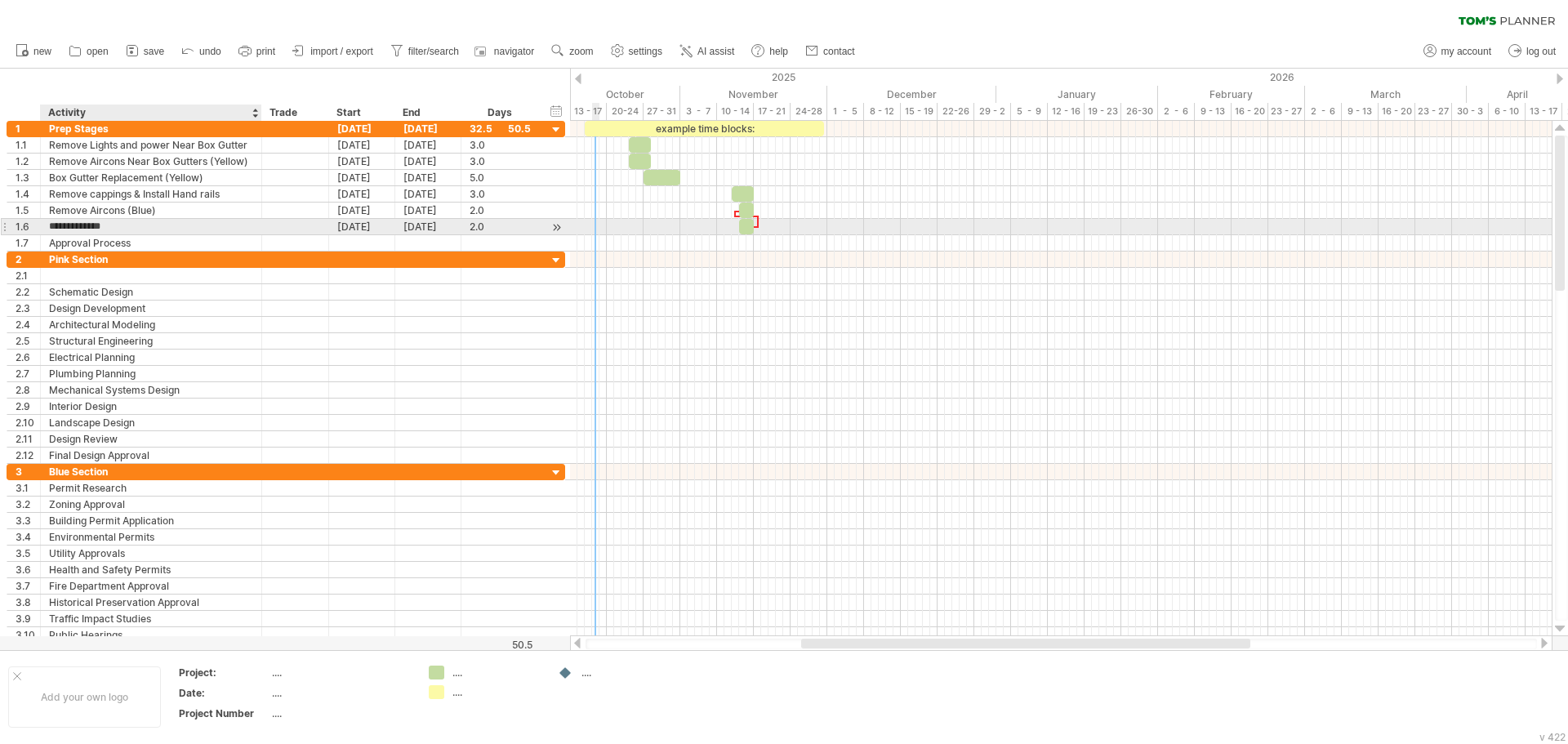
click at [166, 229] on input "**********" at bounding box center [151, 226] width 204 height 16
click at [166, 229] on div "Remove Power" at bounding box center [151, 226] width 204 height 16
type input "**********"
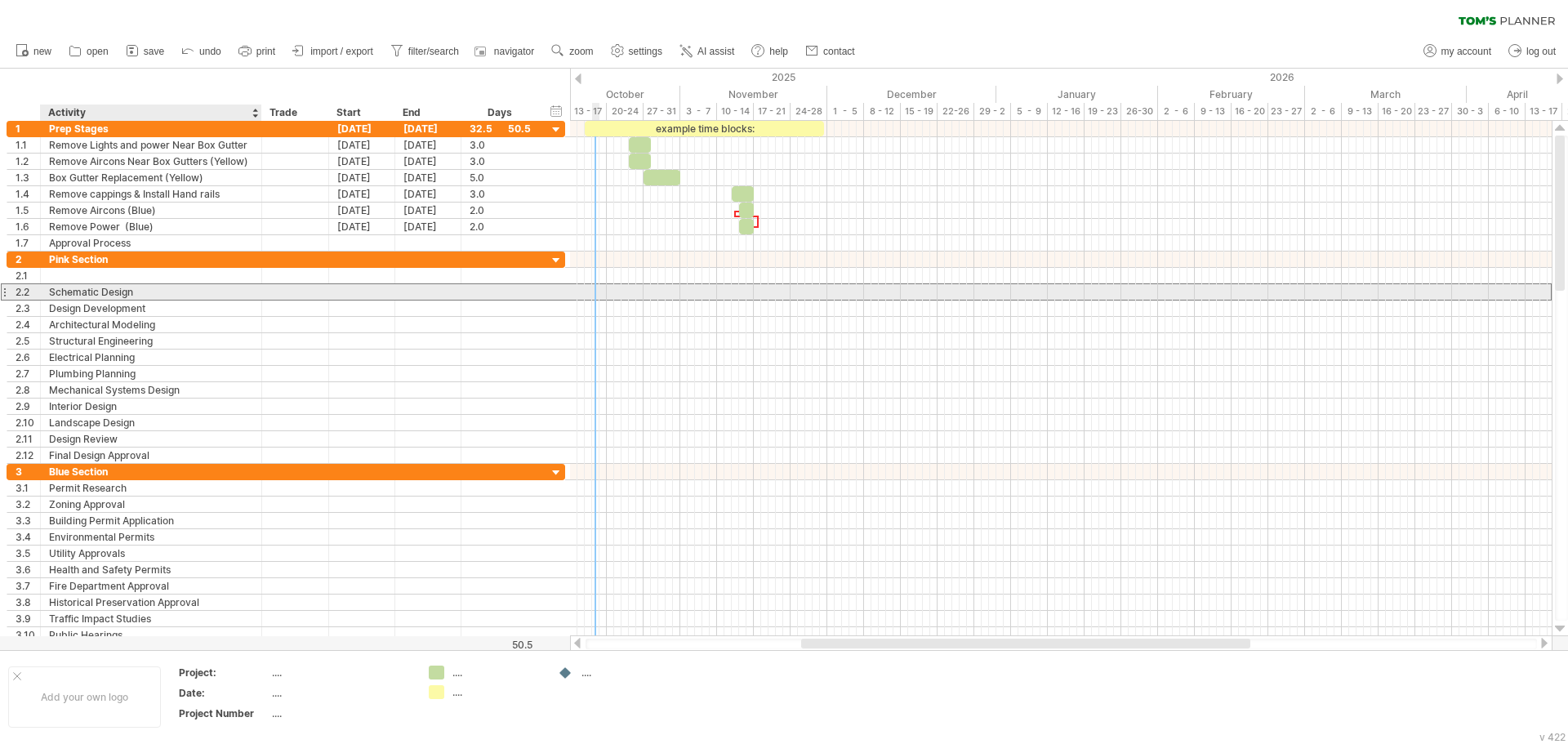
click at [241, 299] on div "**********" at bounding box center [286, 292] width 558 height 17
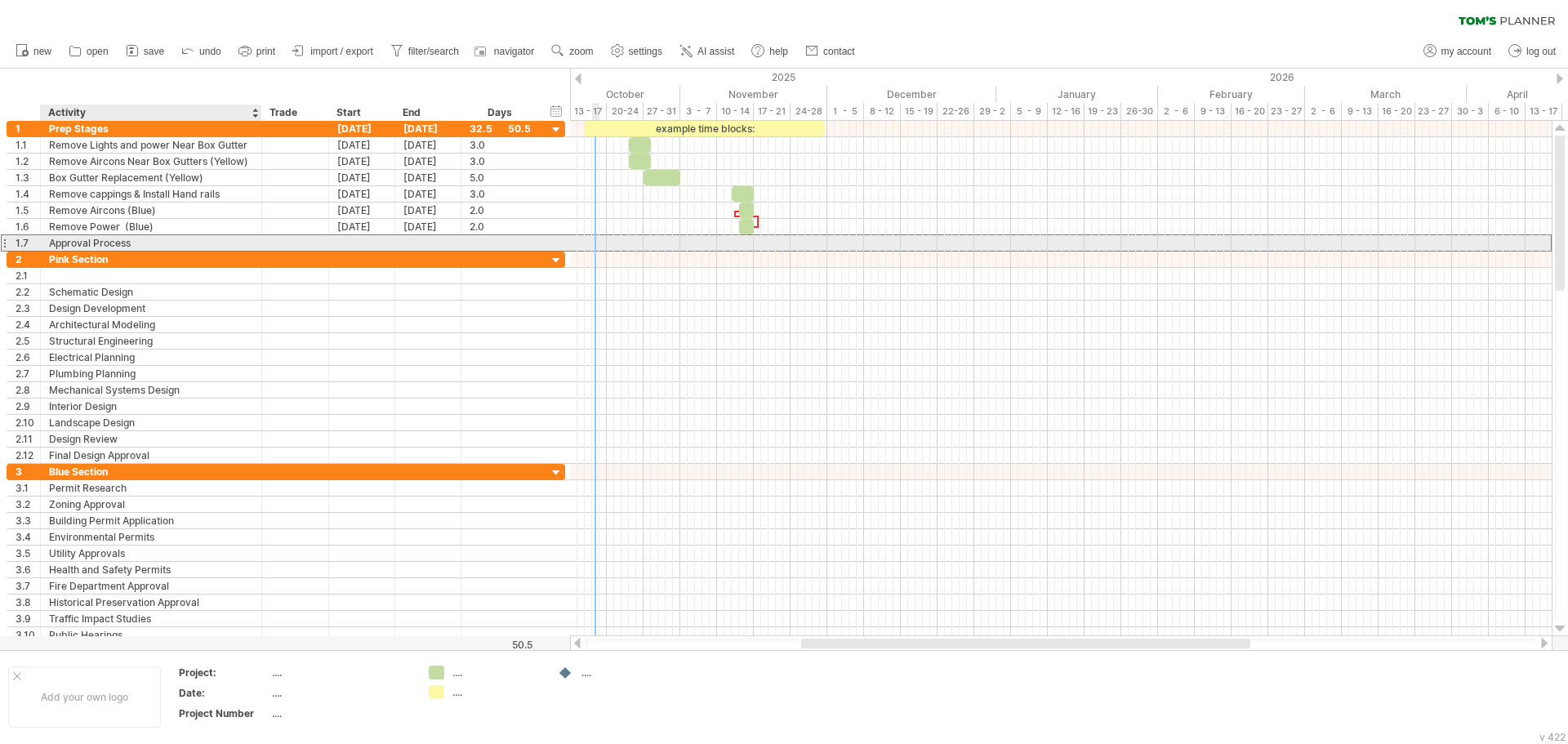
click at [110, 238] on div "Approval Process" at bounding box center [151, 242] width 204 height 16
click at [27, 244] on div "1.7" at bounding box center [28, 242] width 25 height 16
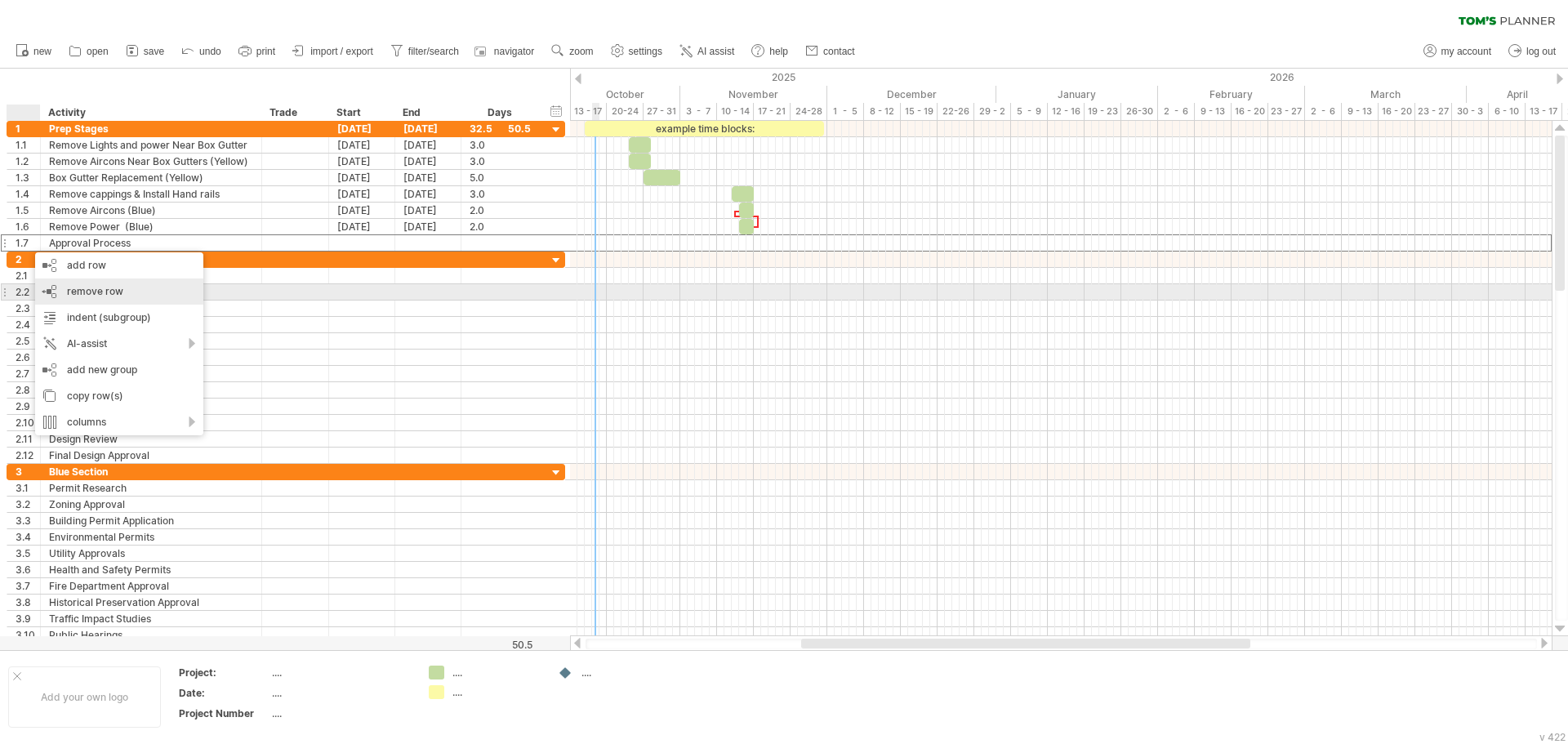
click at [100, 297] on span "remove row" at bounding box center [95, 290] width 56 height 12
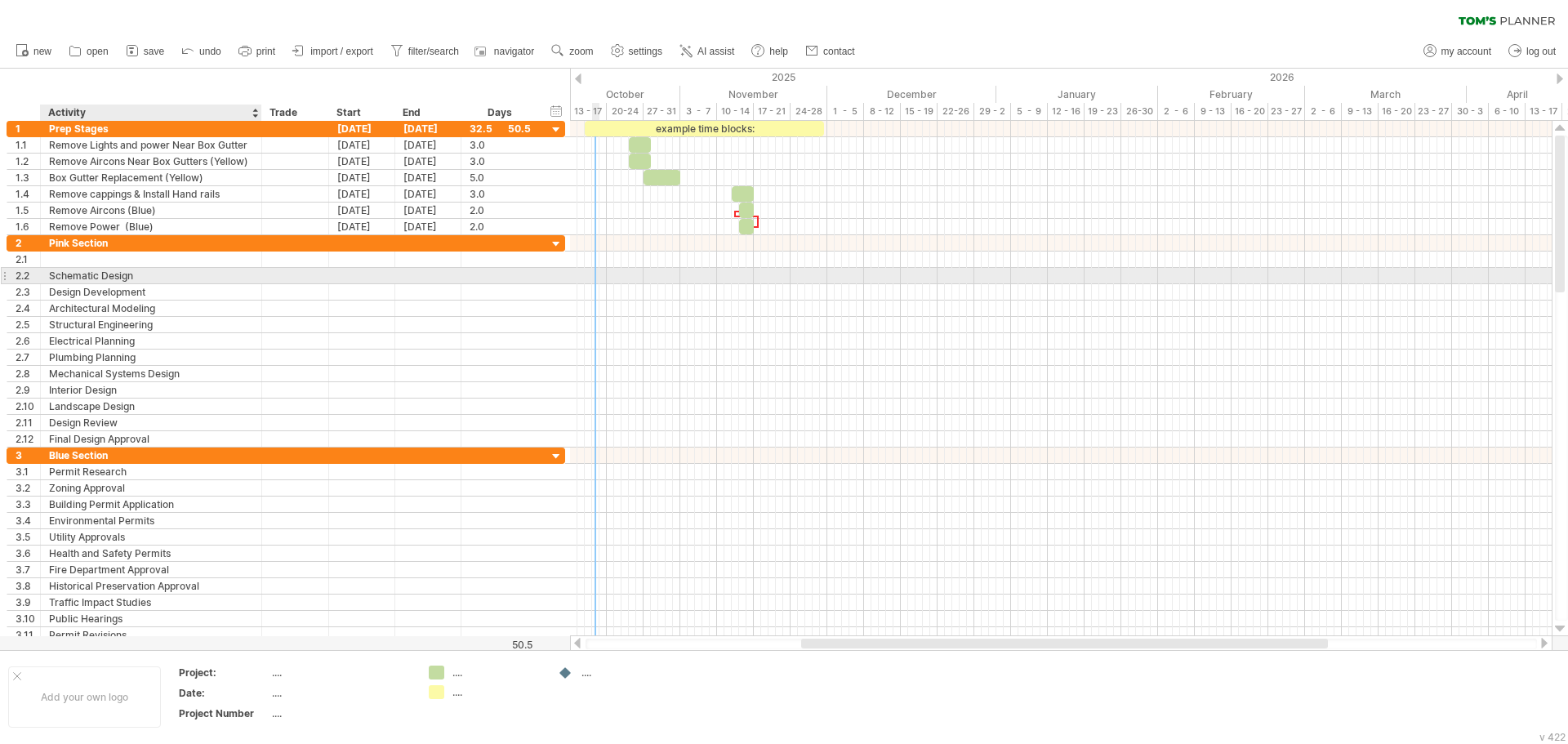
click at [158, 273] on div "Schematic Design" at bounding box center [151, 276] width 204 height 16
drag, startPoint x: 158, startPoint y: 273, endPoint x: 41, endPoint y: 269, distance: 117.1
click at [41, 269] on div "**********" at bounding box center [151, 276] width 221 height 16
click at [353, 280] on div at bounding box center [362, 276] width 66 height 16
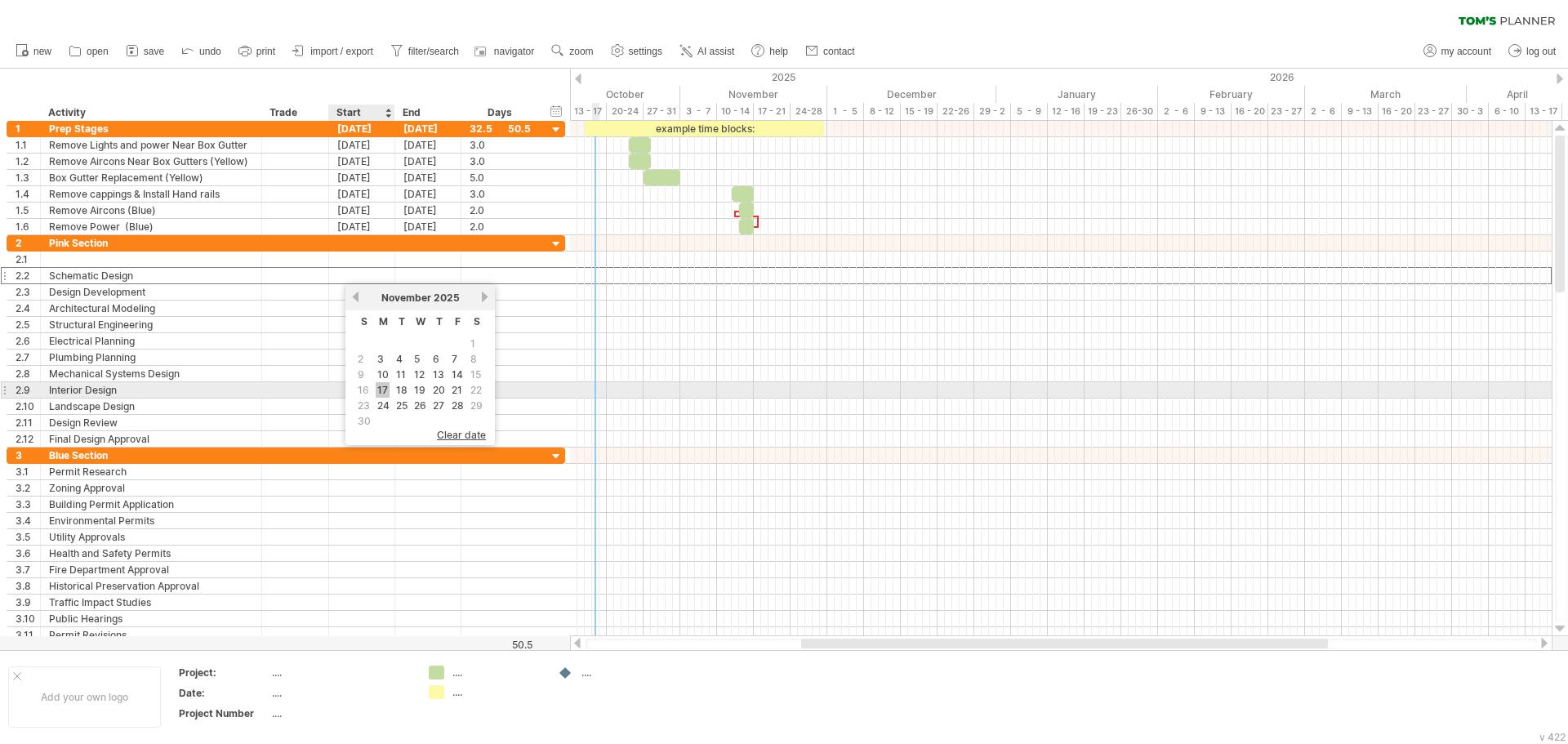
click at [386, 389] on link "17" at bounding box center [382, 389] width 14 height 16
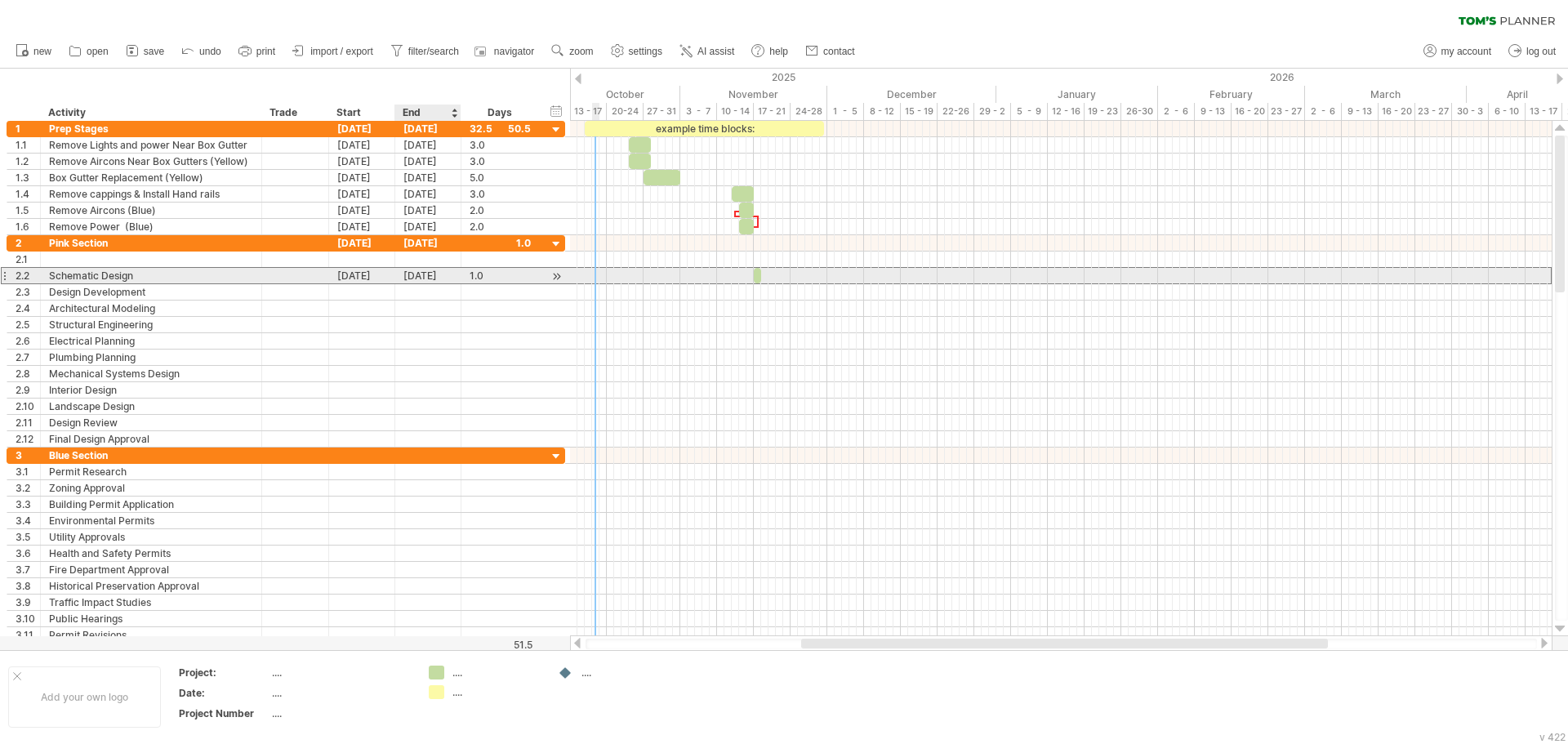
click at [402, 277] on div "[DATE]" at bounding box center [428, 276] width 66 height 16
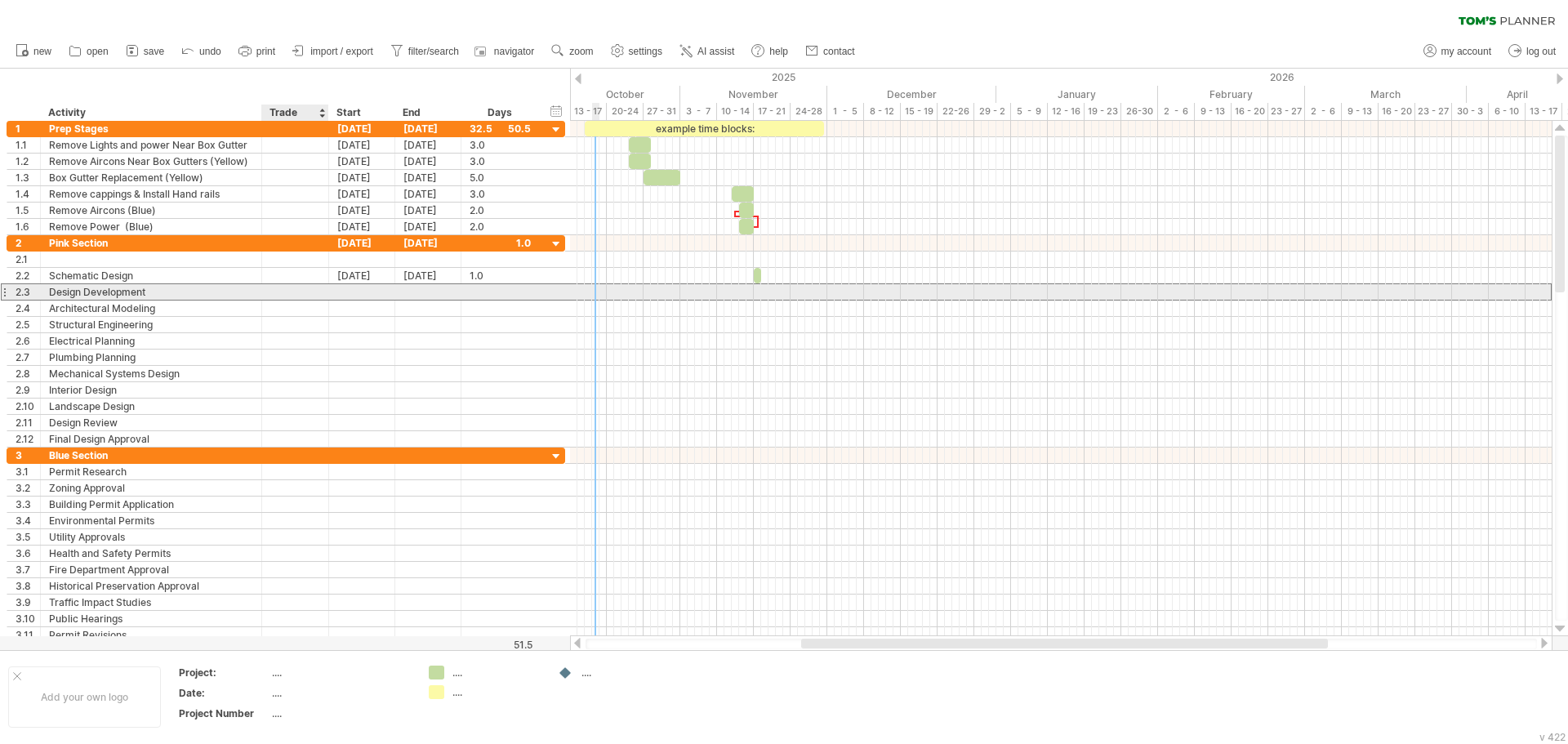
click at [332, 297] on div at bounding box center [362, 292] width 66 height 16
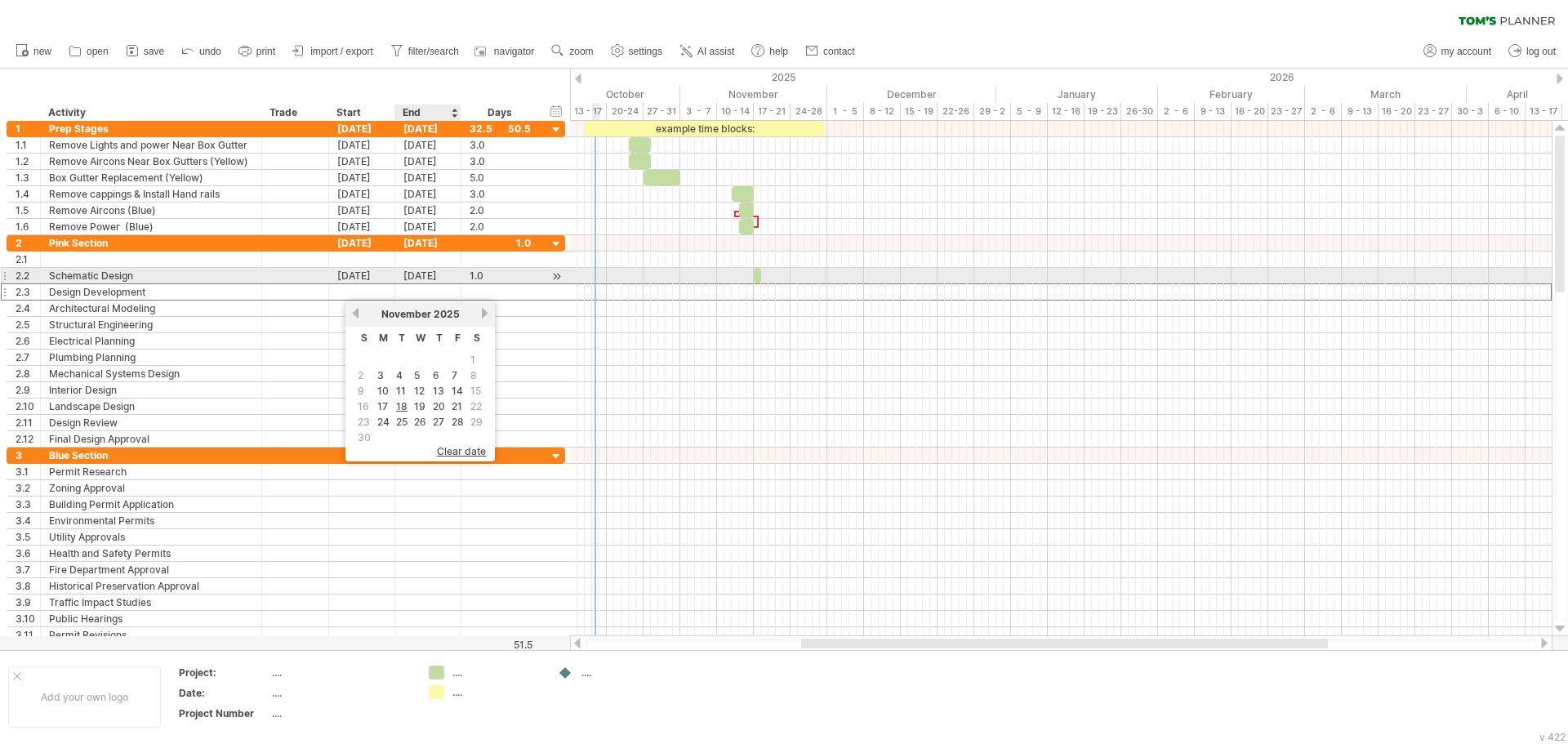
click at [409, 273] on div "[DATE]" at bounding box center [428, 276] width 66 height 16
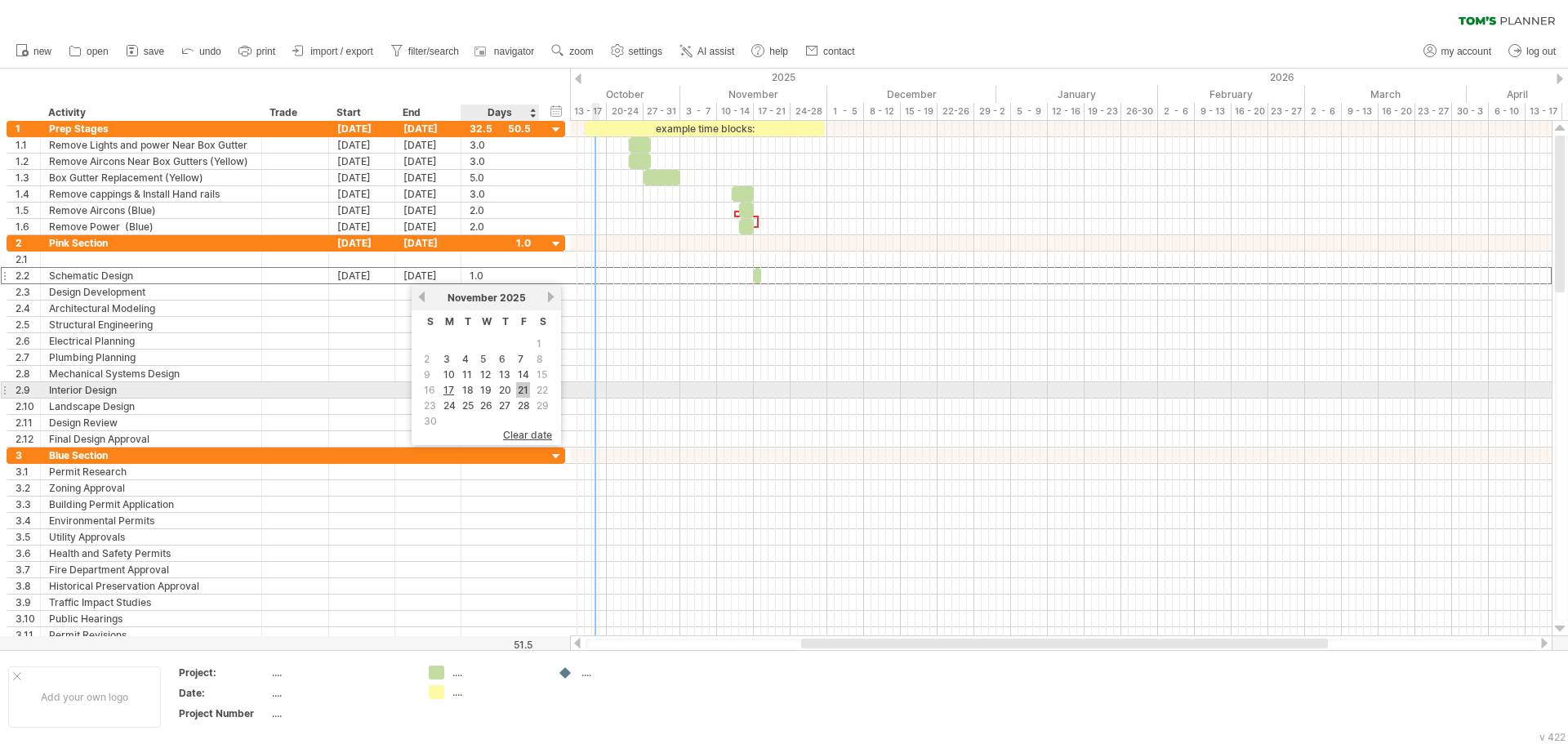
click at [520, 392] on link "21" at bounding box center [522, 389] width 14 height 16
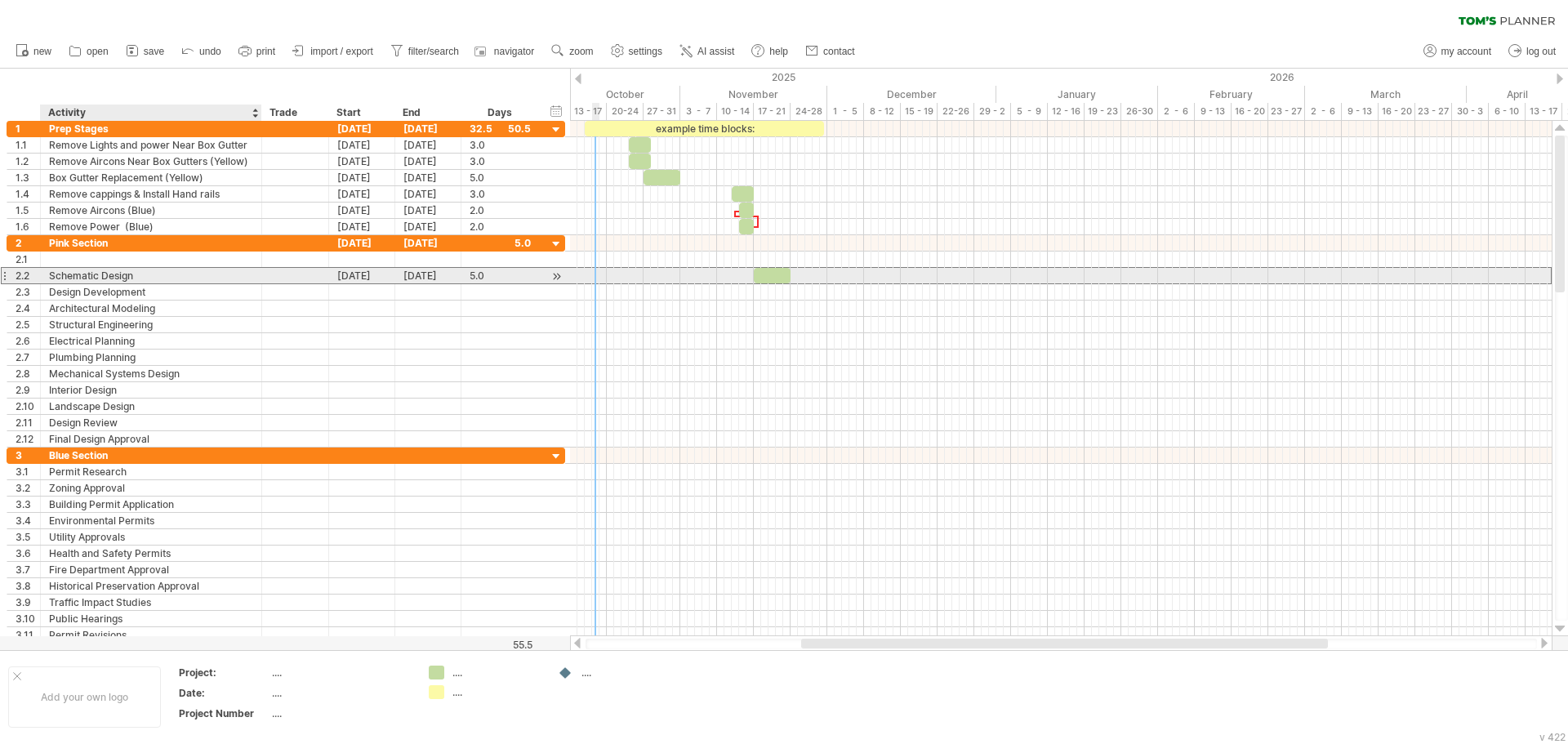
click at [174, 283] on div "Schematic Design" at bounding box center [151, 276] width 204 height 16
type input "*"
type input "**********"
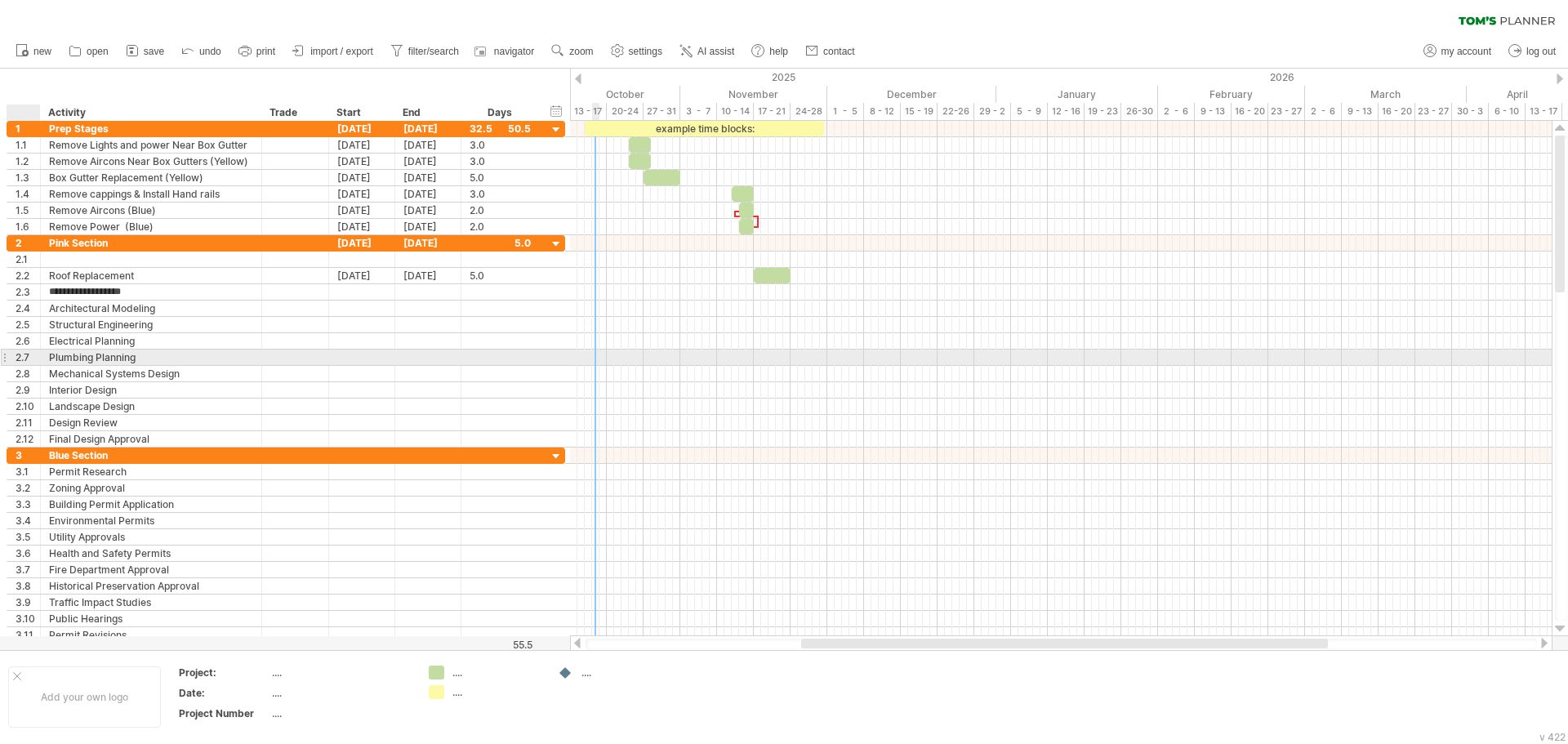
click at [24, 356] on div "2.7" at bounding box center [28, 357] width 25 height 16
drag, startPoint x: 3, startPoint y: 358, endPoint x: 4, endPoint y: 368, distance: 10.0
click at [4, 368] on div "**********" at bounding box center [283, 382] width 566 height 523
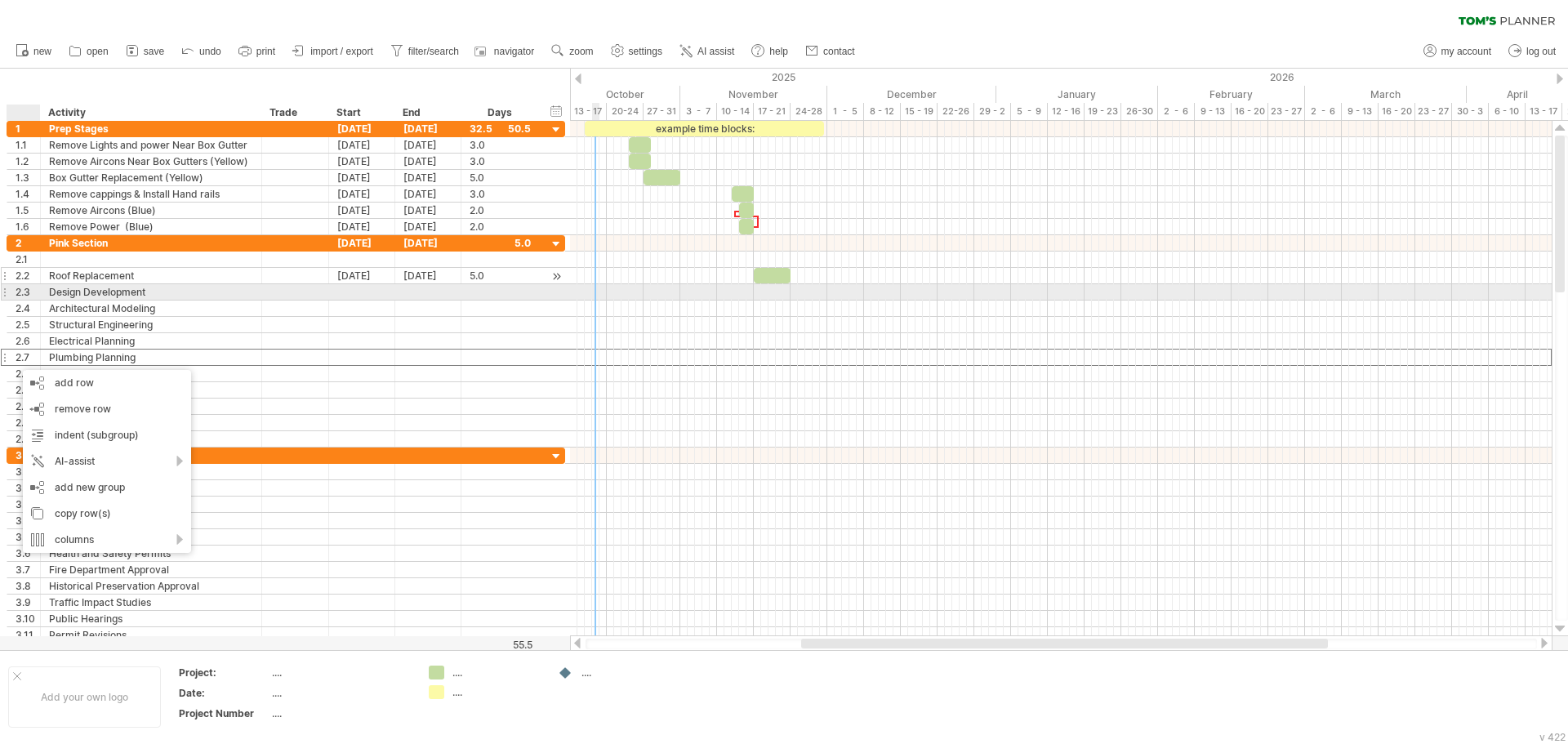
click at [171, 279] on div "Roof Replacement" at bounding box center [151, 276] width 204 height 16
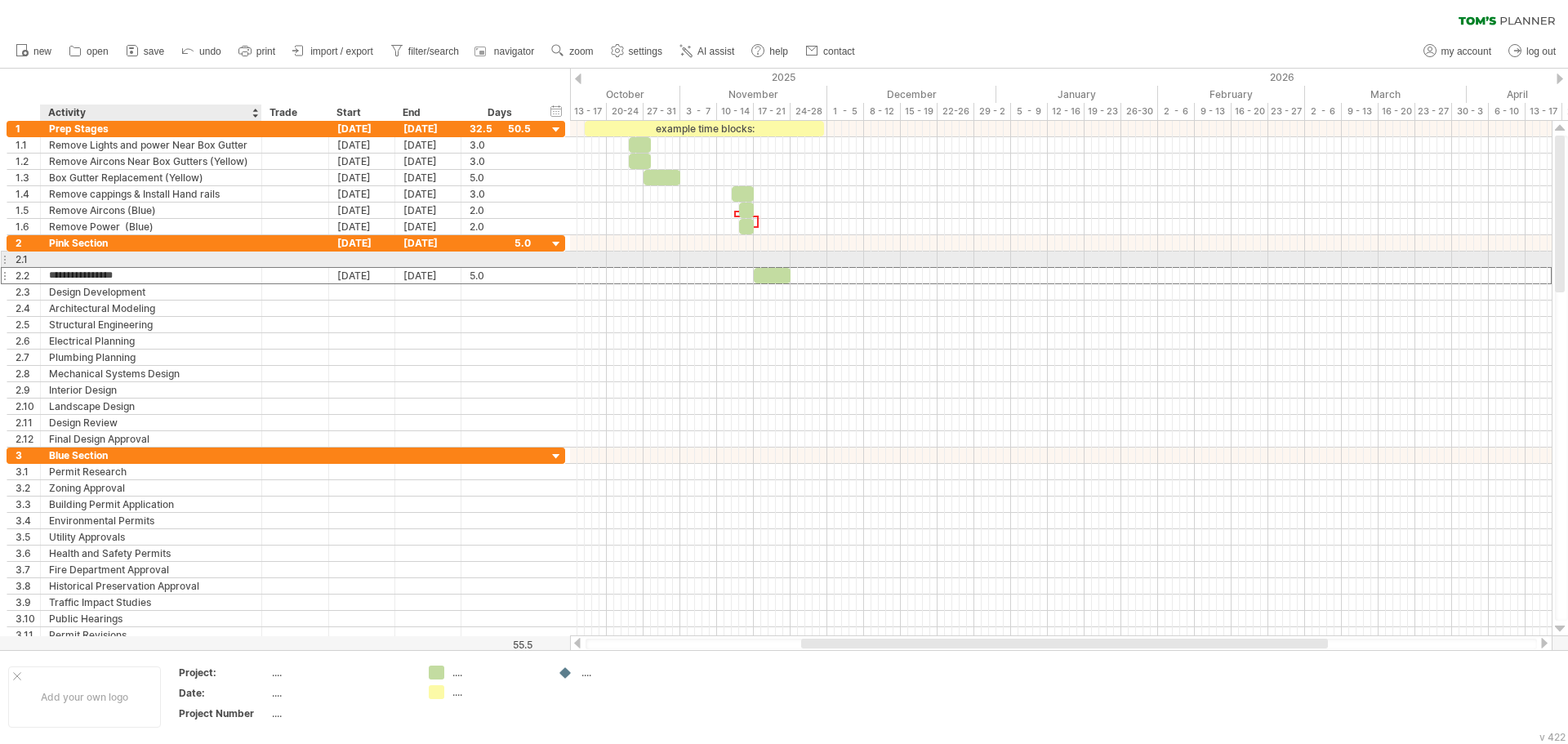
click at [107, 255] on div at bounding box center [151, 259] width 204 height 16
type input "**********"
click at [365, 256] on div at bounding box center [362, 259] width 66 height 16
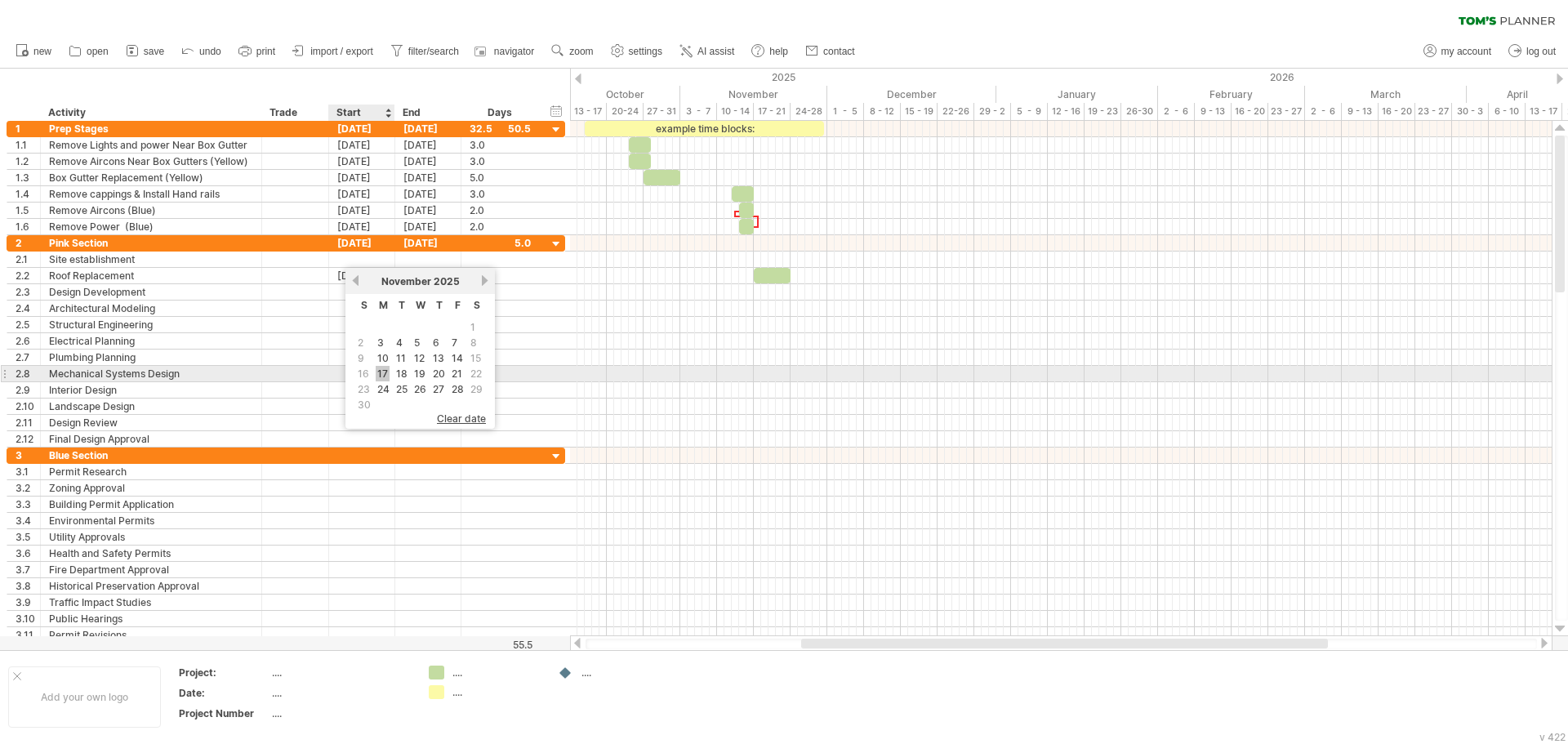
click at [382, 376] on link "17" at bounding box center [382, 373] width 14 height 16
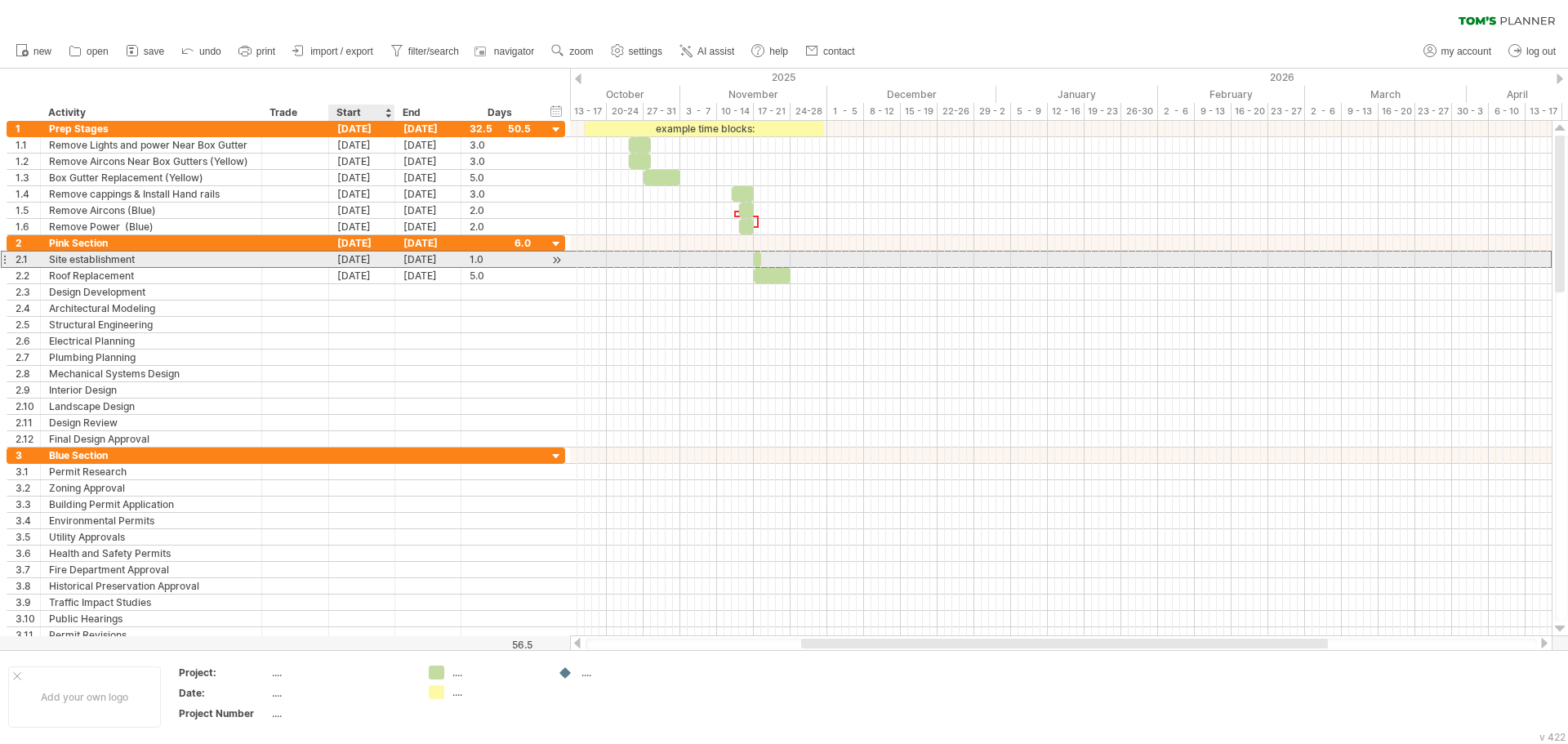
click at [349, 262] on div "[DATE]" at bounding box center [362, 259] width 66 height 16
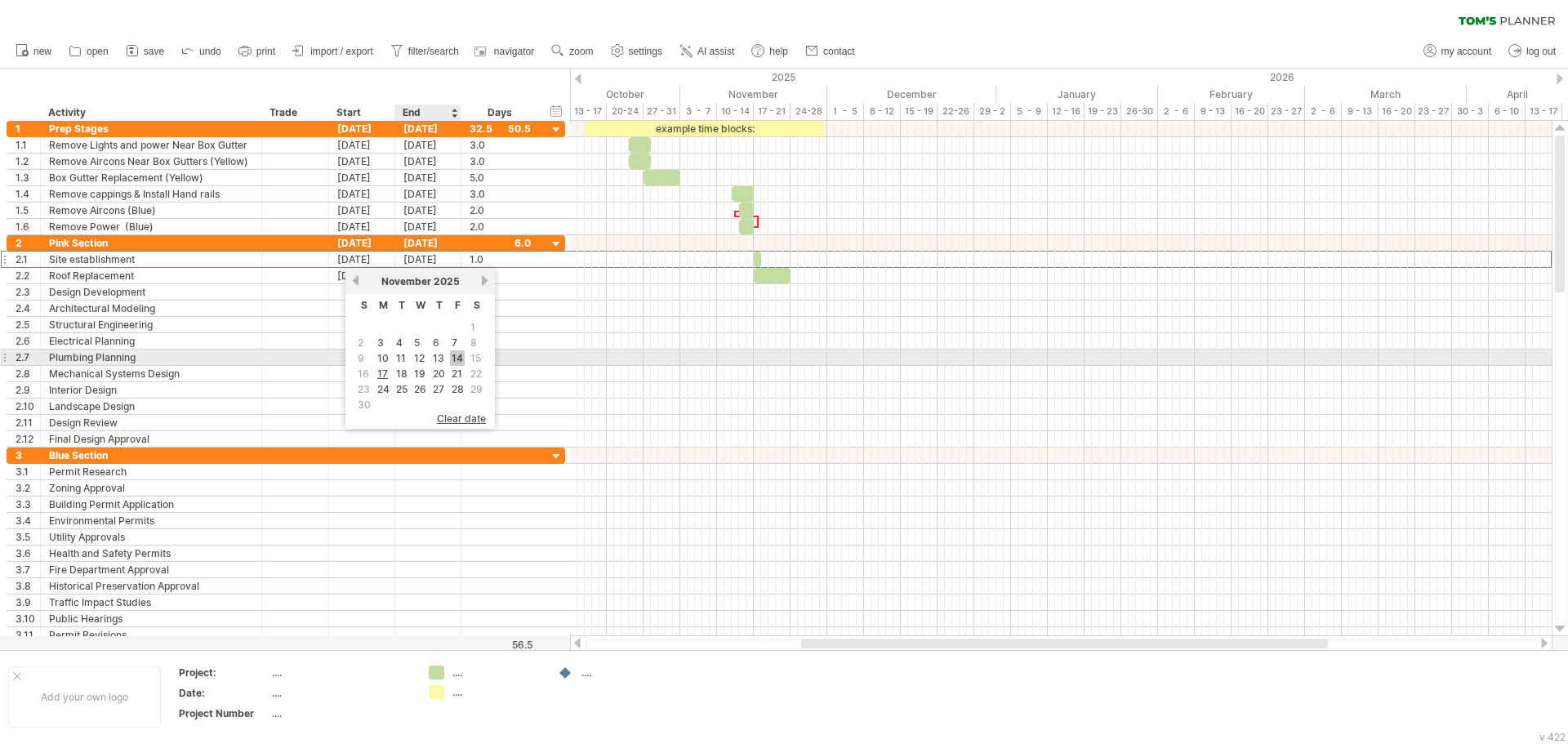
click at [454, 355] on link "14" at bounding box center [457, 358] width 15 height 16
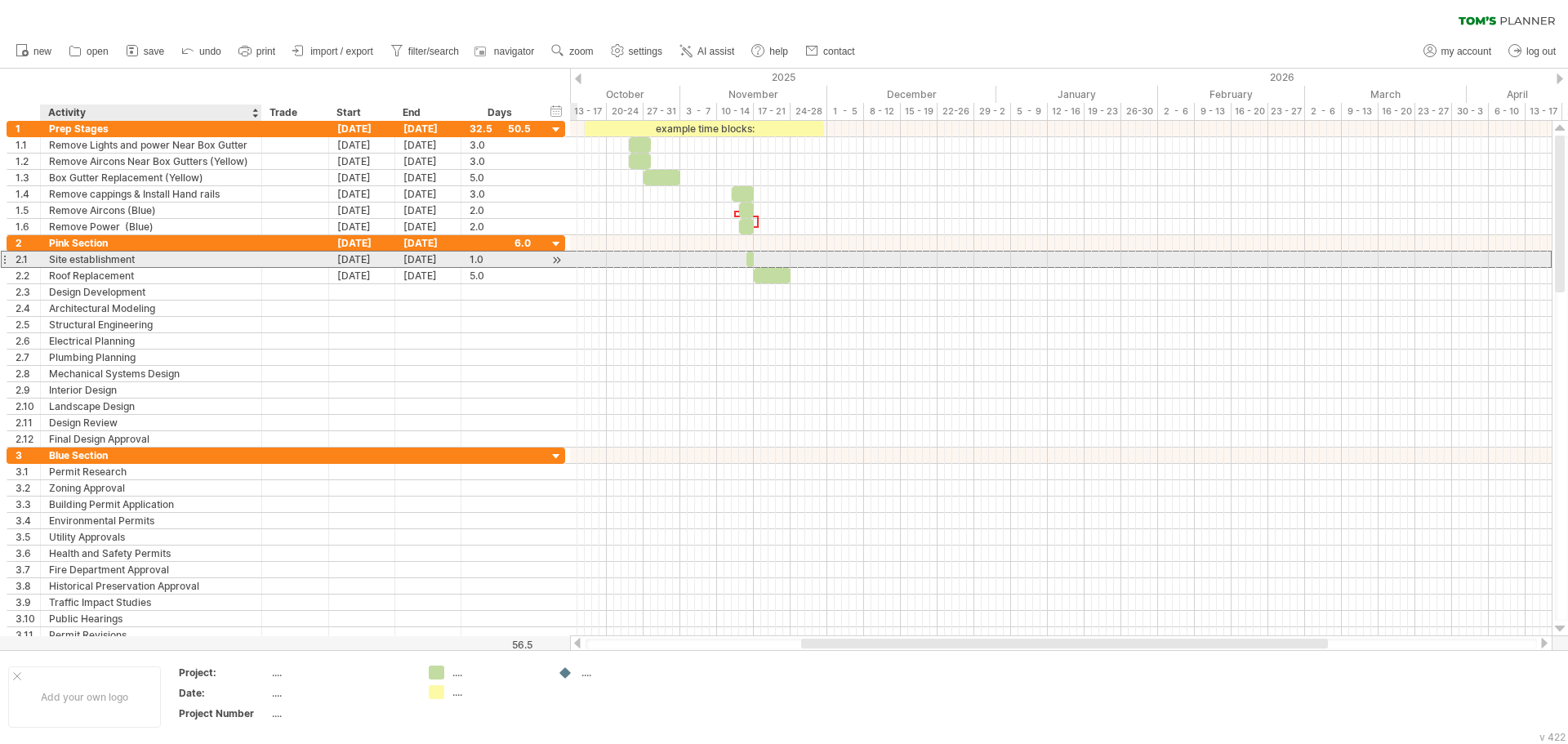
click at [231, 260] on div "Site establishment" at bounding box center [151, 259] width 204 height 16
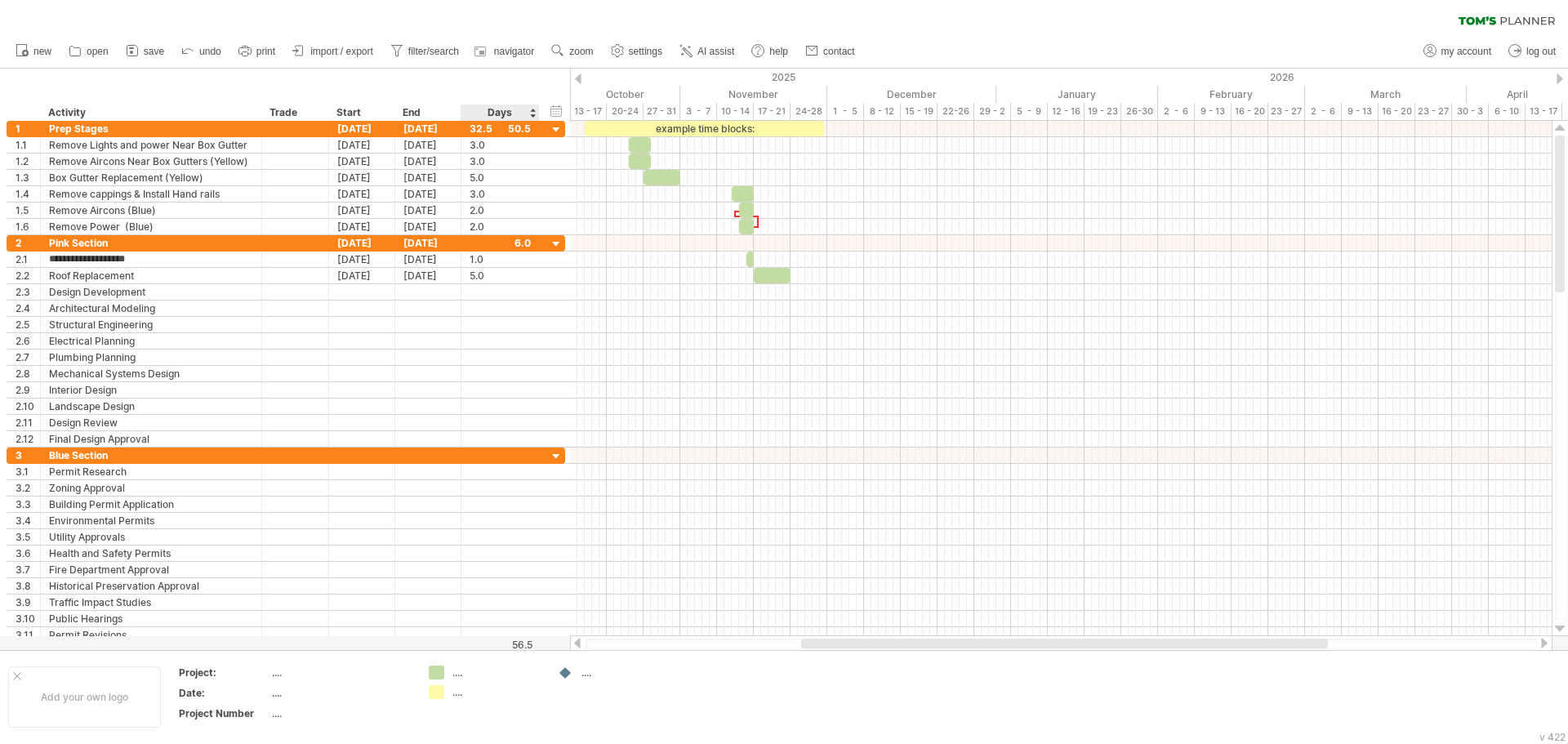
click at [530, 115] on div "Days" at bounding box center [499, 113] width 77 height 17
click at [535, 115] on div at bounding box center [538, 113] width 6 height 17
click at [530, 108] on div "Days" at bounding box center [499, 113] width 77 height 17
click at [533, 117] on div "Days" at bounding box center [499, 113] width 77 height 17
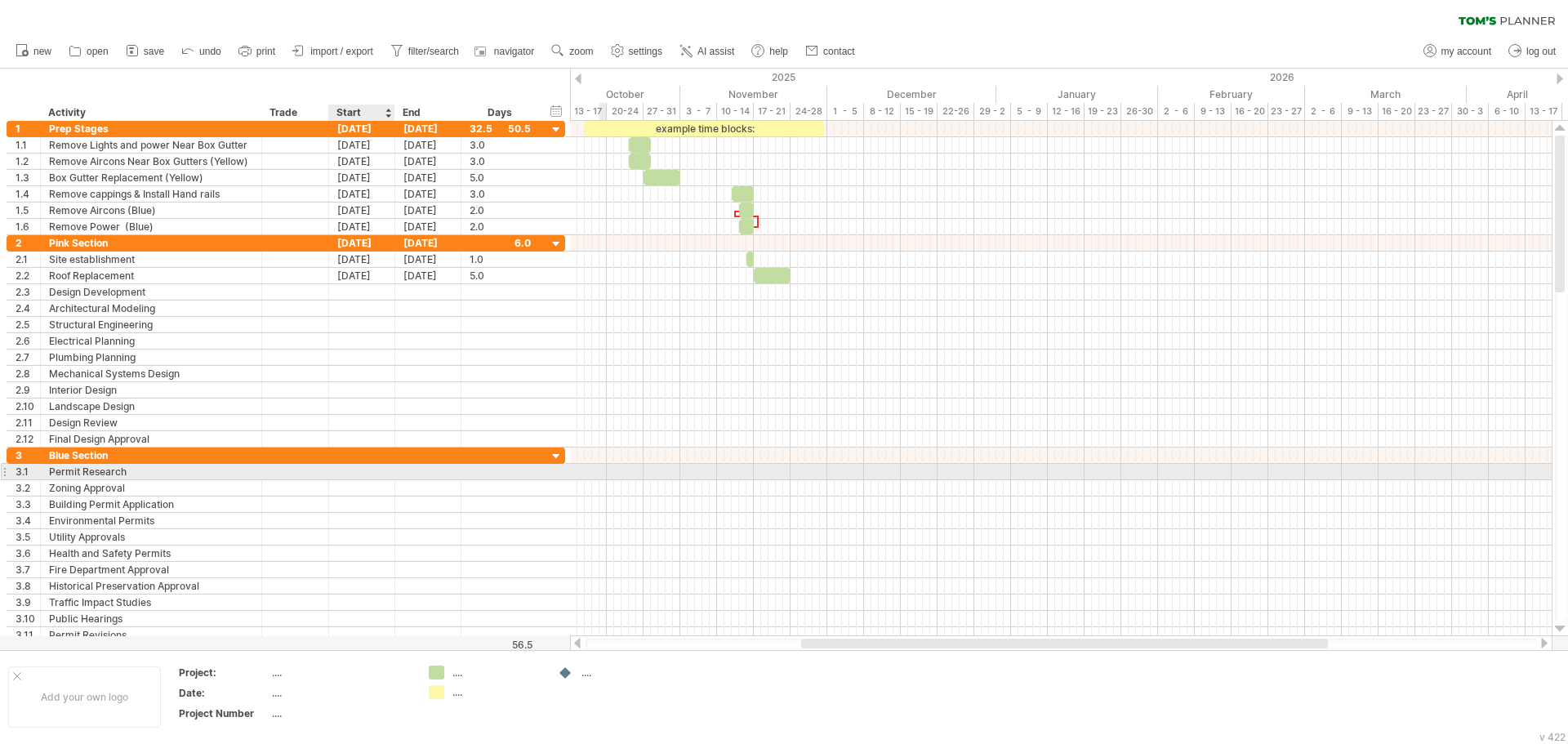
click at [378, 477] on div at bounding box center [362, 471] width 66 height 16
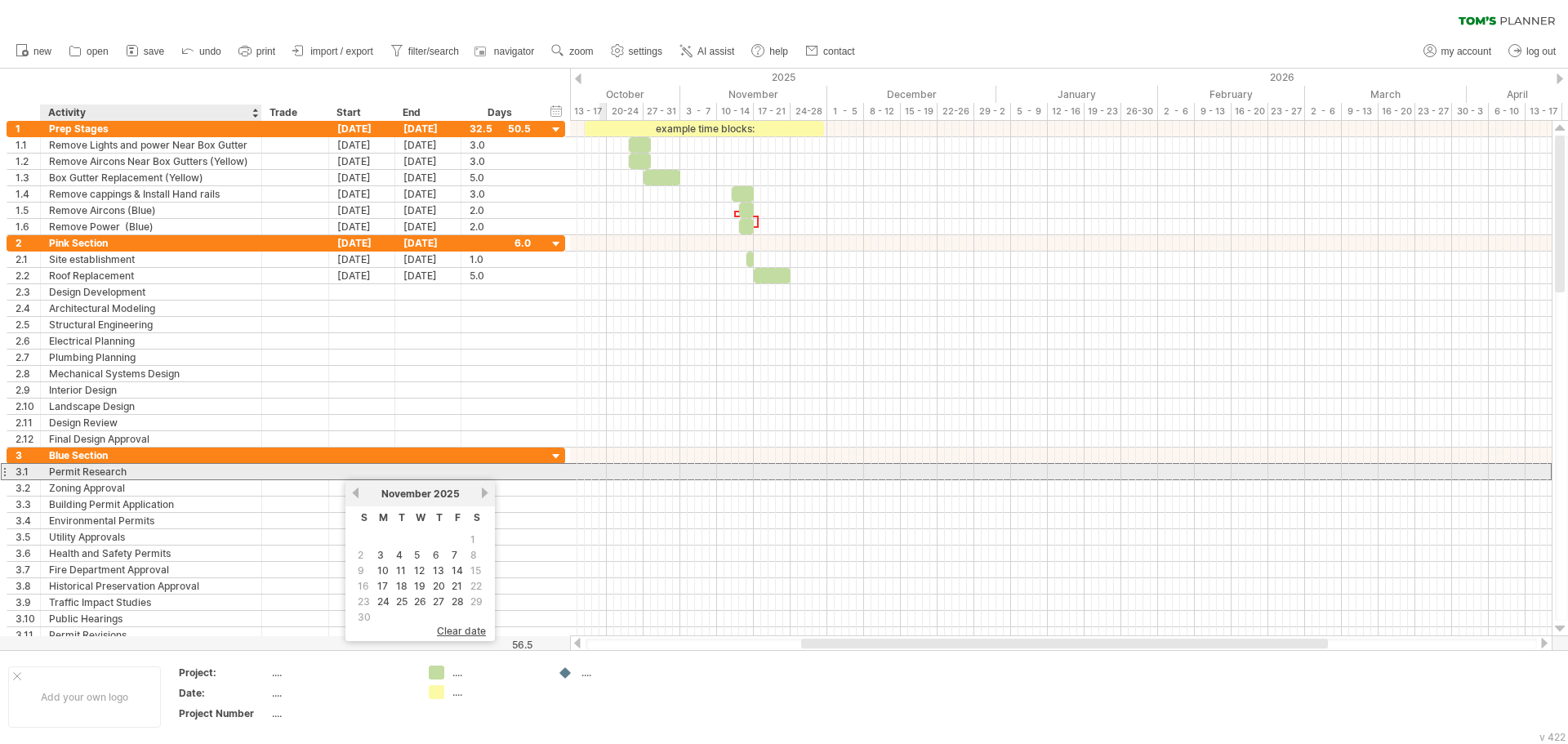
click at [152, 469] on div "Permit Research" at bounding box center [151, 471] width 204 height 16
click at [152, 469] on input "**********" at bounding box center [151, 471] width 204 height 16
type input "*"
type input "**********"
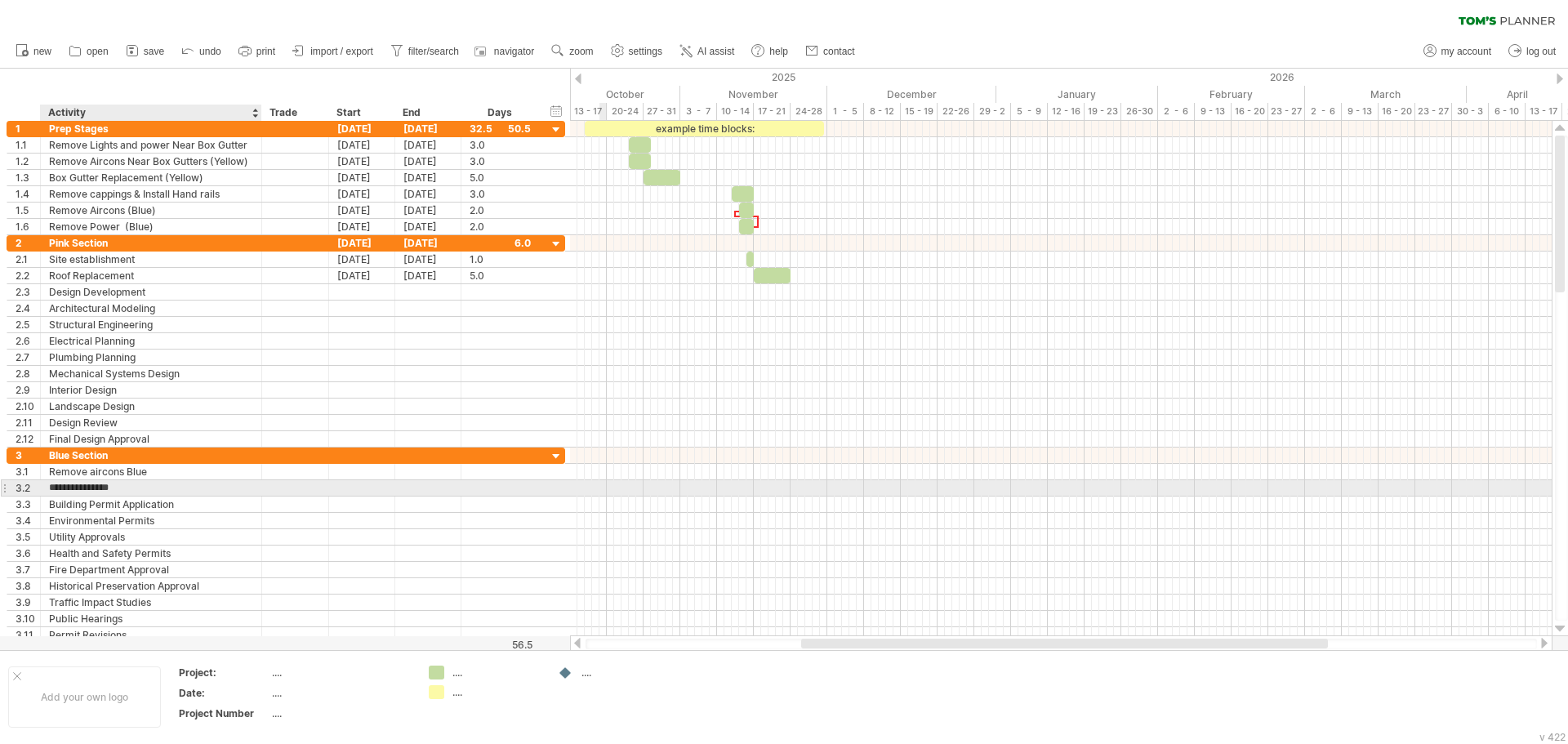
click at [197, 482] on input "**********" at bounding box center [151, 488] width 204 height 16
type input "*"
type input "**********"
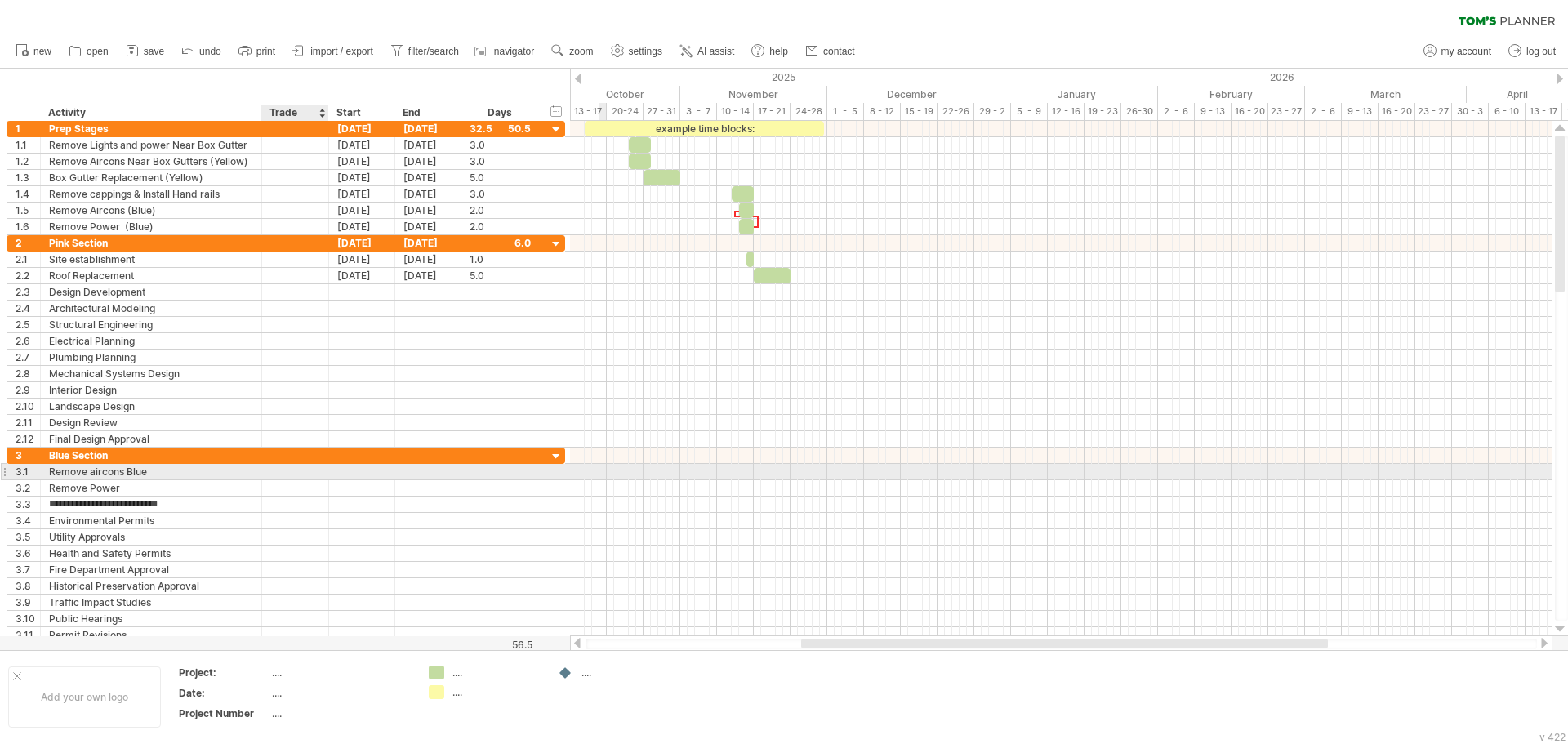
click at [304, 470] on div at bounding box center [295, 471] width 50 height 16
type input "**********"
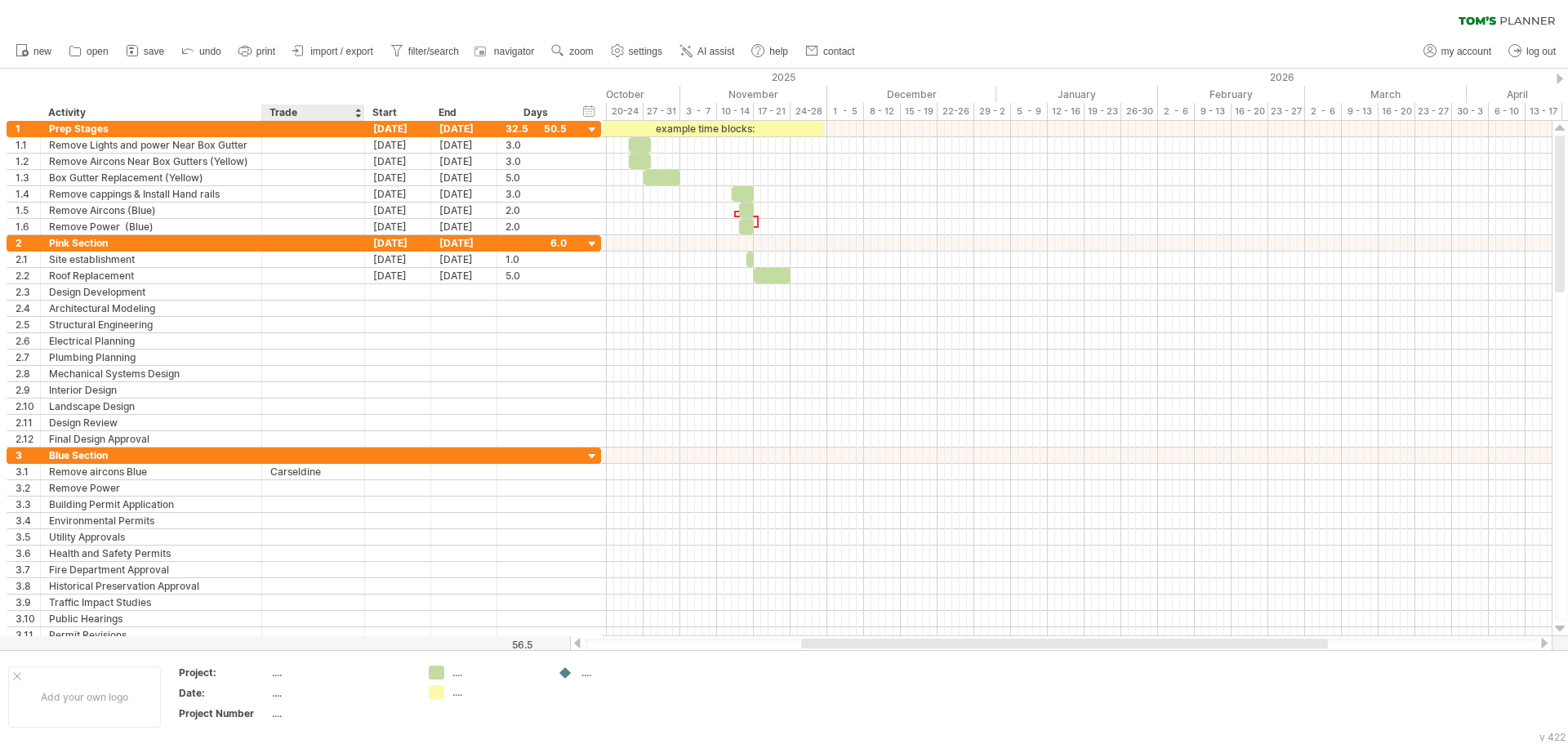
drag, startPoint x: 325, startPoint y: 111, endPoint x: 365, endPoint y: 117, distance: 40.4
click at [362, 117] on div at bounding box center [364, 113] width 6 height 17
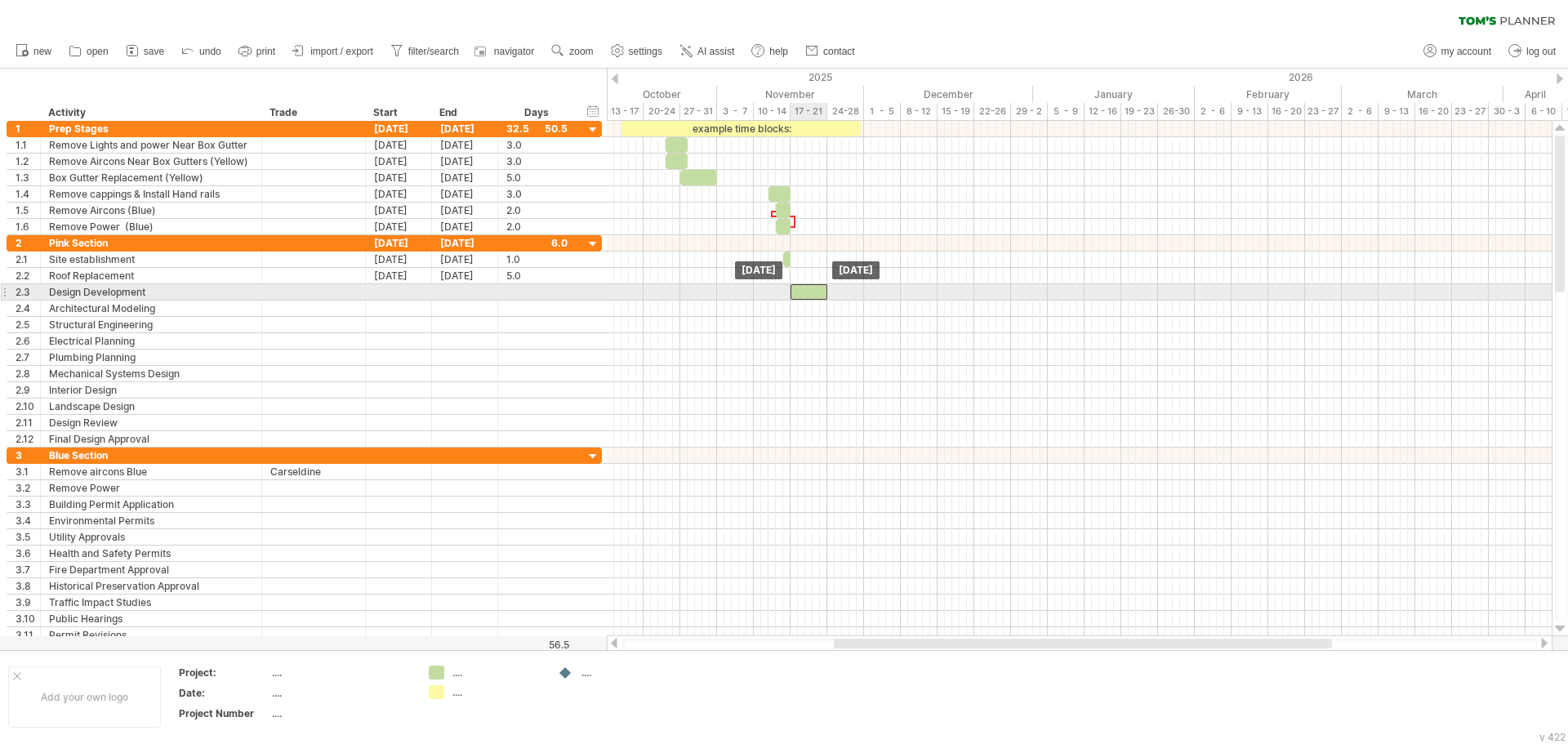
drag, startPoint x: 797, startPoint y: 282, endPoint x: 797, endPoint y: 291, distance: 9.0
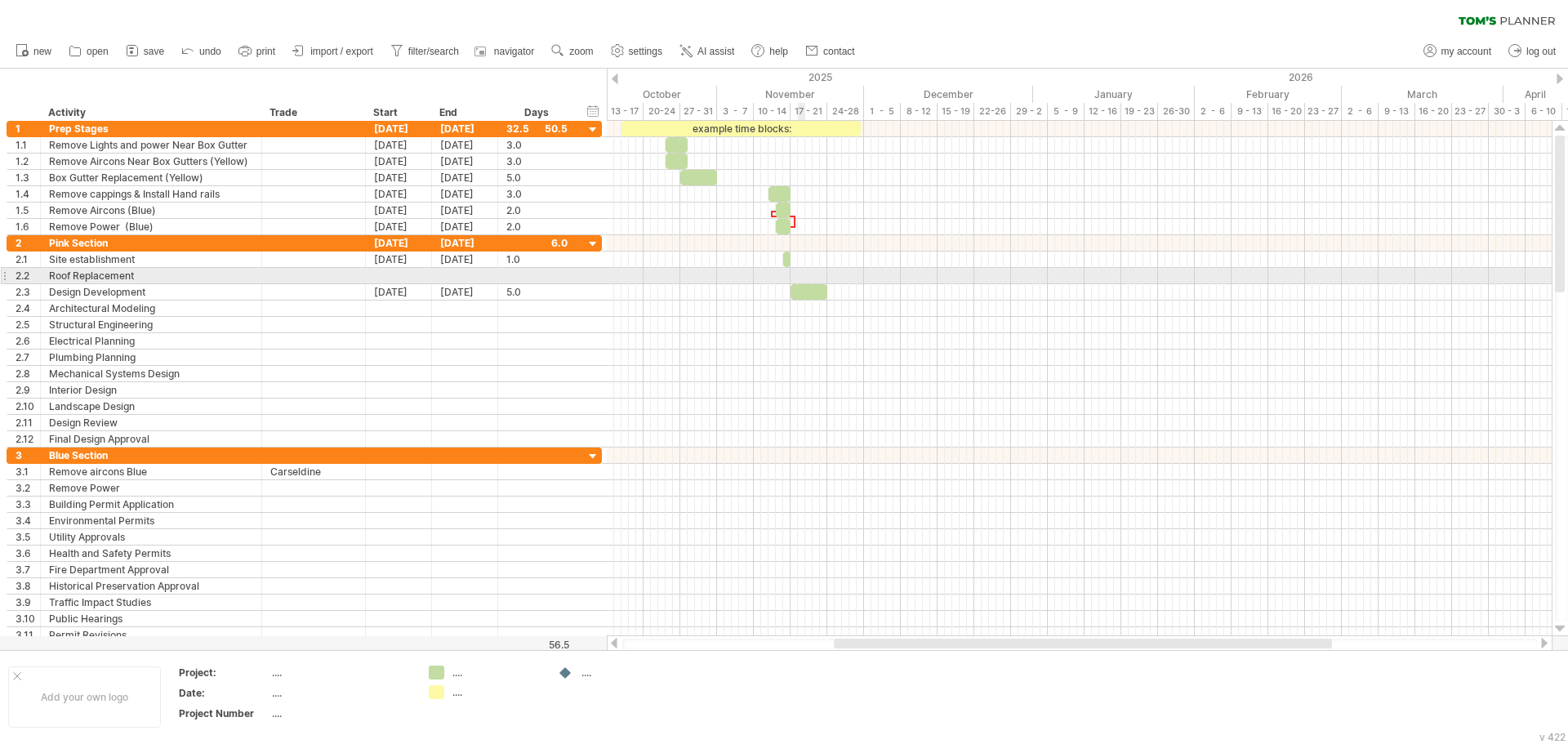
click at [801, 277] on div at bounding box center [1079, 276] width 945 height 17
drag, startPoint x: 151, startPoint y: 274, endPoint x: 151, endPoint y: 285, distance: 11.0
click at [151, 285] on div "**********" at bounding box center [304, 341] width 595 height 212
drag, startPoint x: 793, startPoint y: 292, endPoint x: 793, endPoint y: 279, distance: 13.0
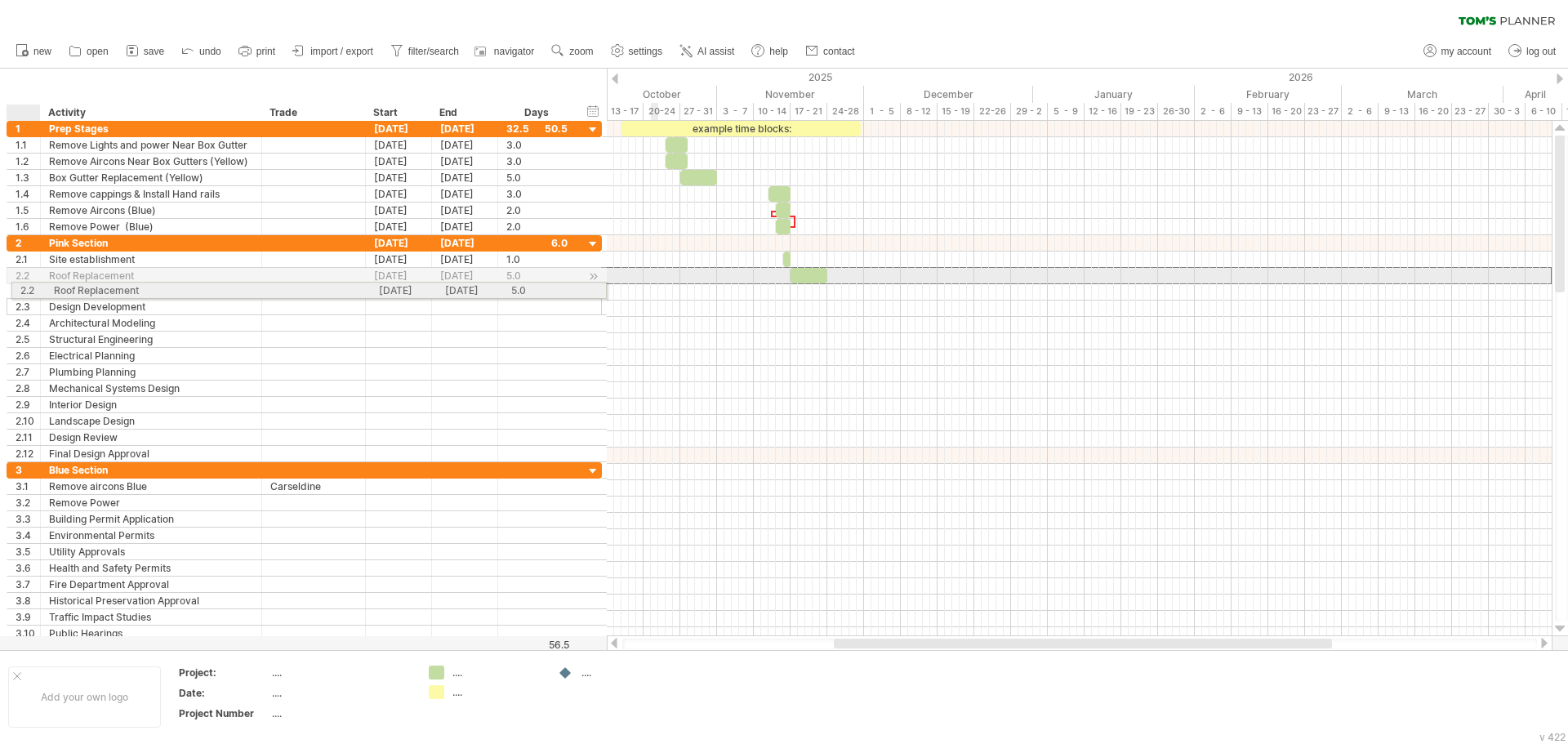
drag, startPoint x: 26, startPoint y: 272, endPoint x: 26, endPoint y: 287, distance: 15.0
click at [26, 287] on div "**********" at bounding box center [304, 348] width 595 height 227
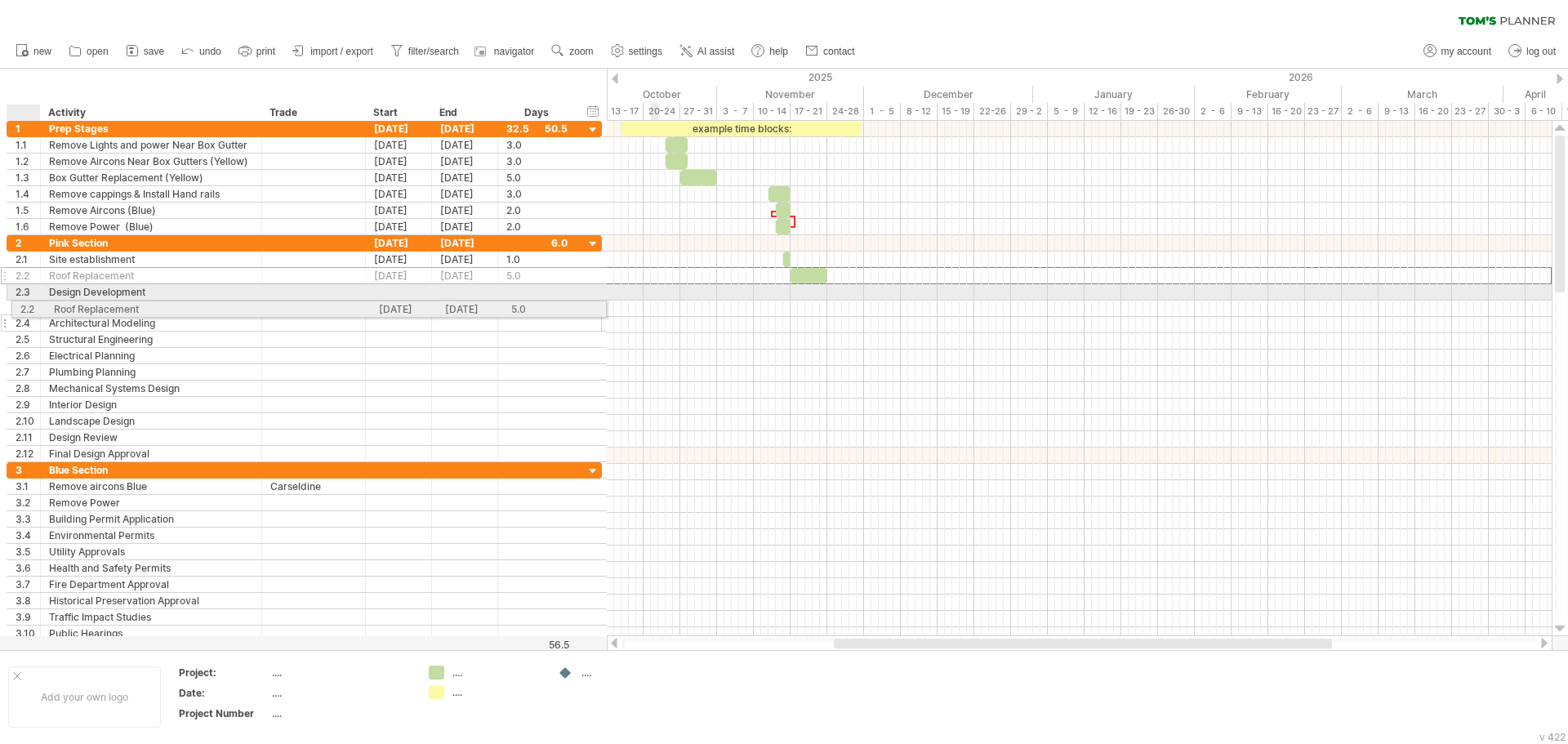
drag, startPoint x: 26, startPoint y: 276, endPoint x: 27, endPoint y: 306, distance: 30.0
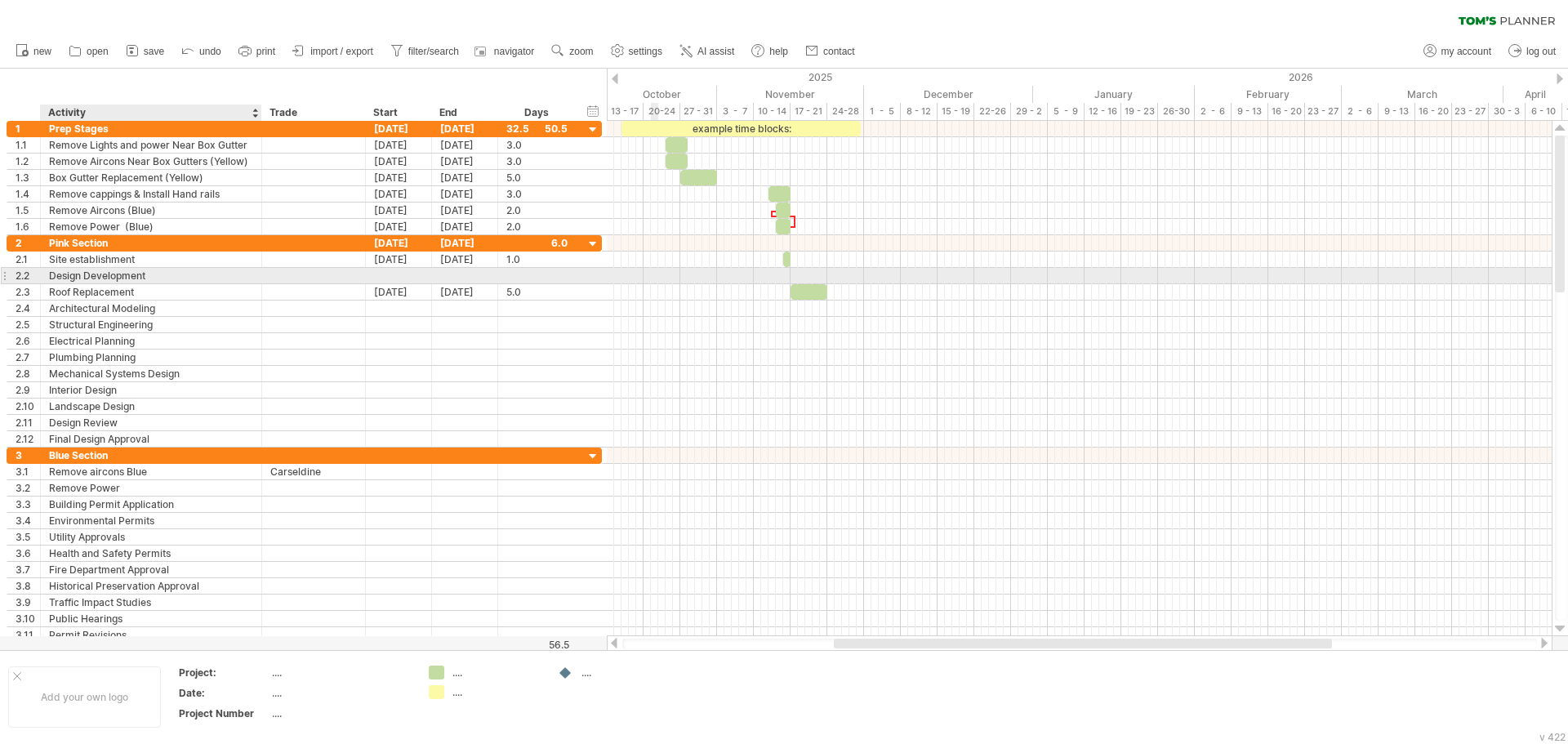
click at [150, 270] on div "Design Development" at bounding box center [151, 276] width 204 height 16
click at [0, 0] on input "**********" at bounding box center [0, 0] width 0 height 0
click at [150, 271] on input "**********" at bounding box center [151, 276] width 204 height 16
type input "**********"
click at [766, 276] on div at bounding box center [1079, 276] width 945 height 17
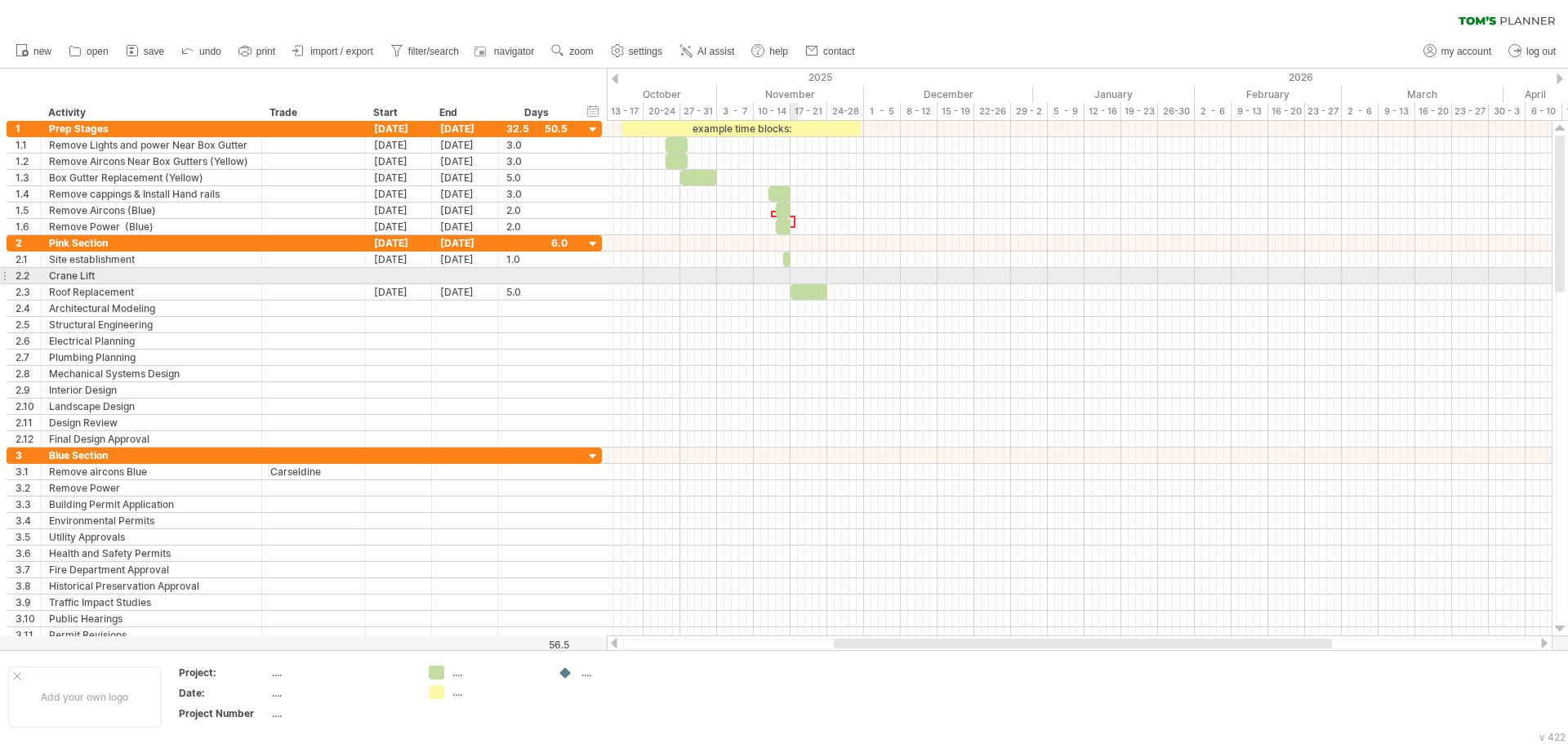
click at [797, 277] on div at bounding box center [1079, 276] width 945 height 17
click at [791, 277] on div at bounding box center [1079, 276] width 945 height 17
click at [409, 271] on div at bounding box center [398, 276] width 66 height 16
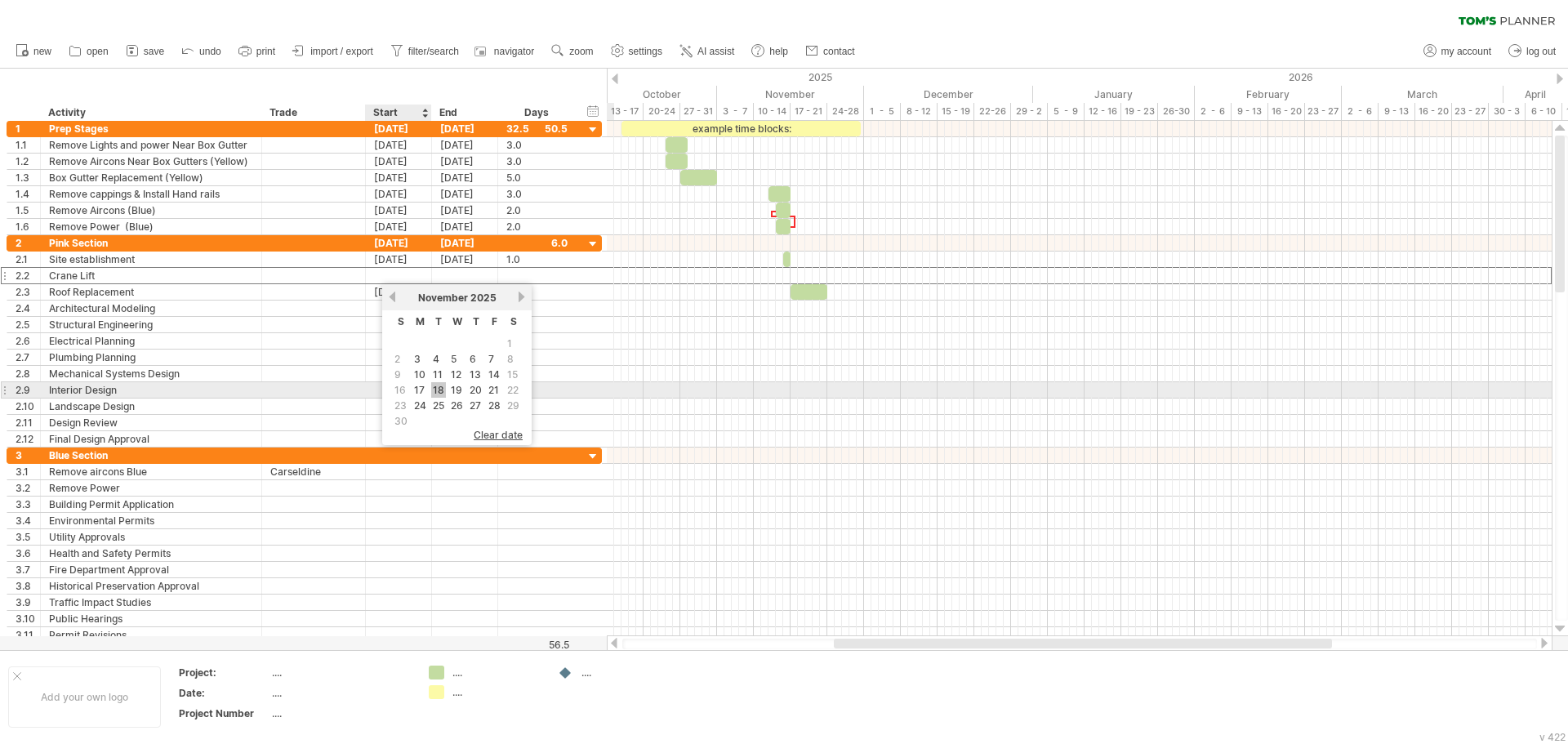
click at [440, 392] on link "18" at bounding box center [439, 389] width 15 height 16
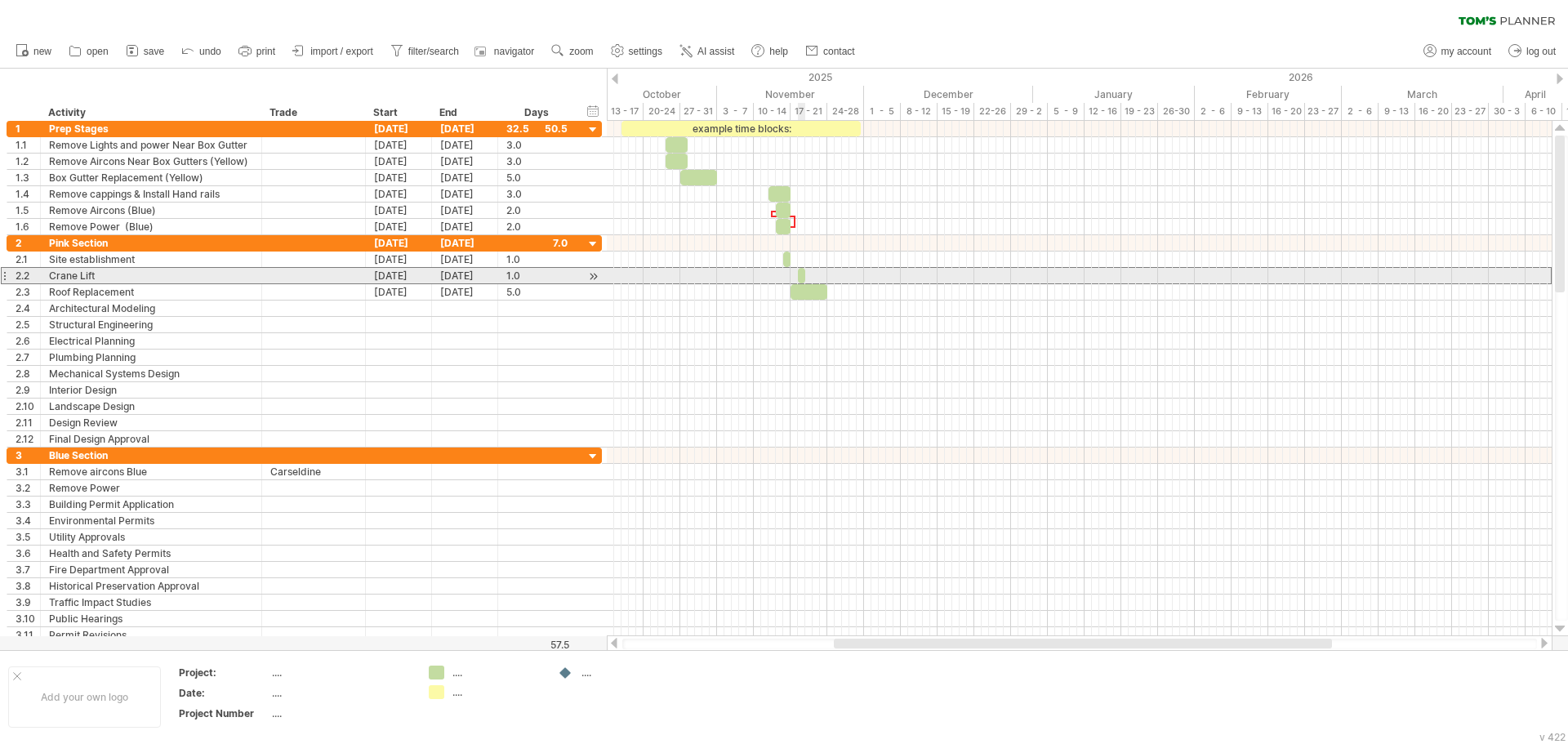
click at [801, 275] on div at bounding box center [801, 276] width 7 height 16
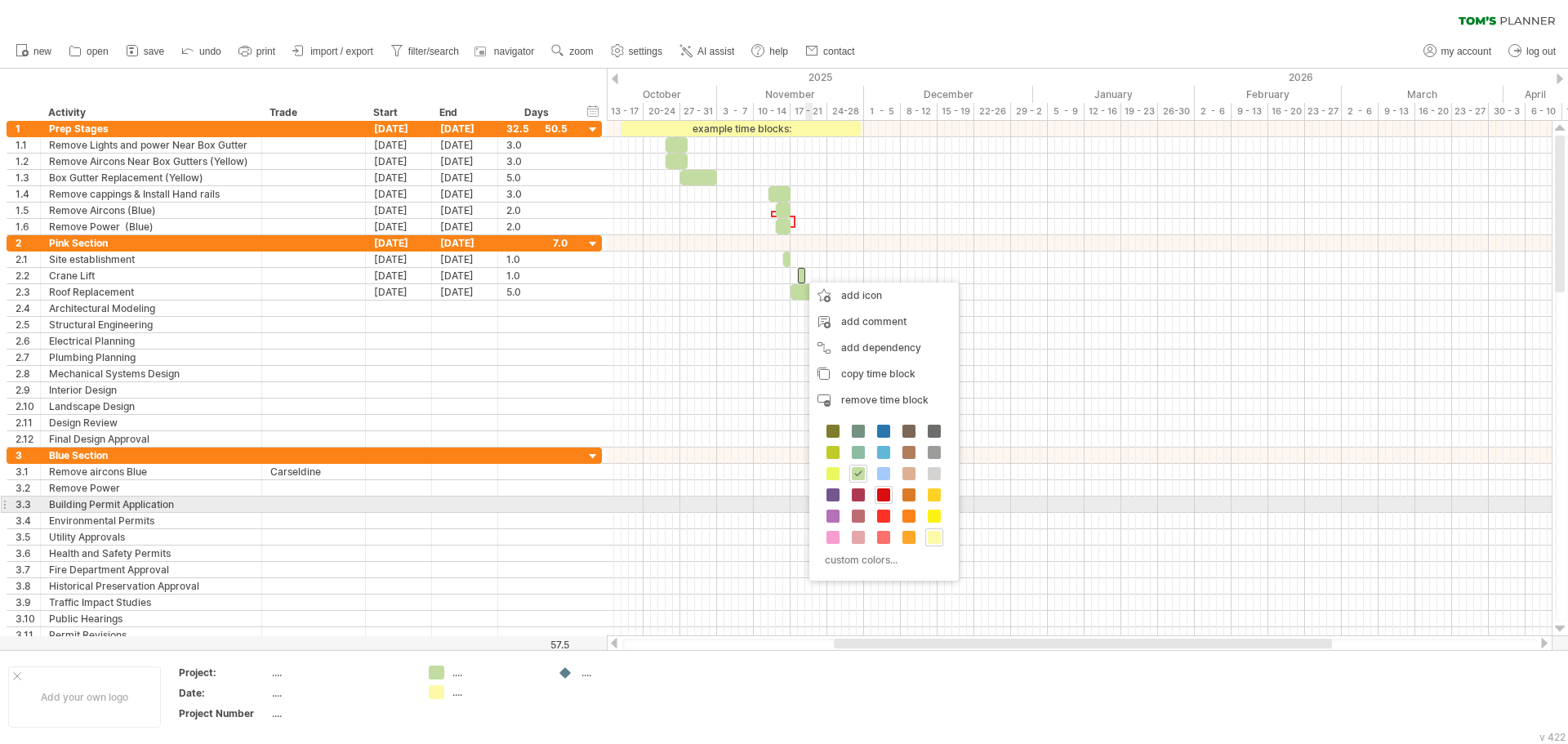
click at [887, 499] on span at bounding box center [883, 495] width 13 height 13
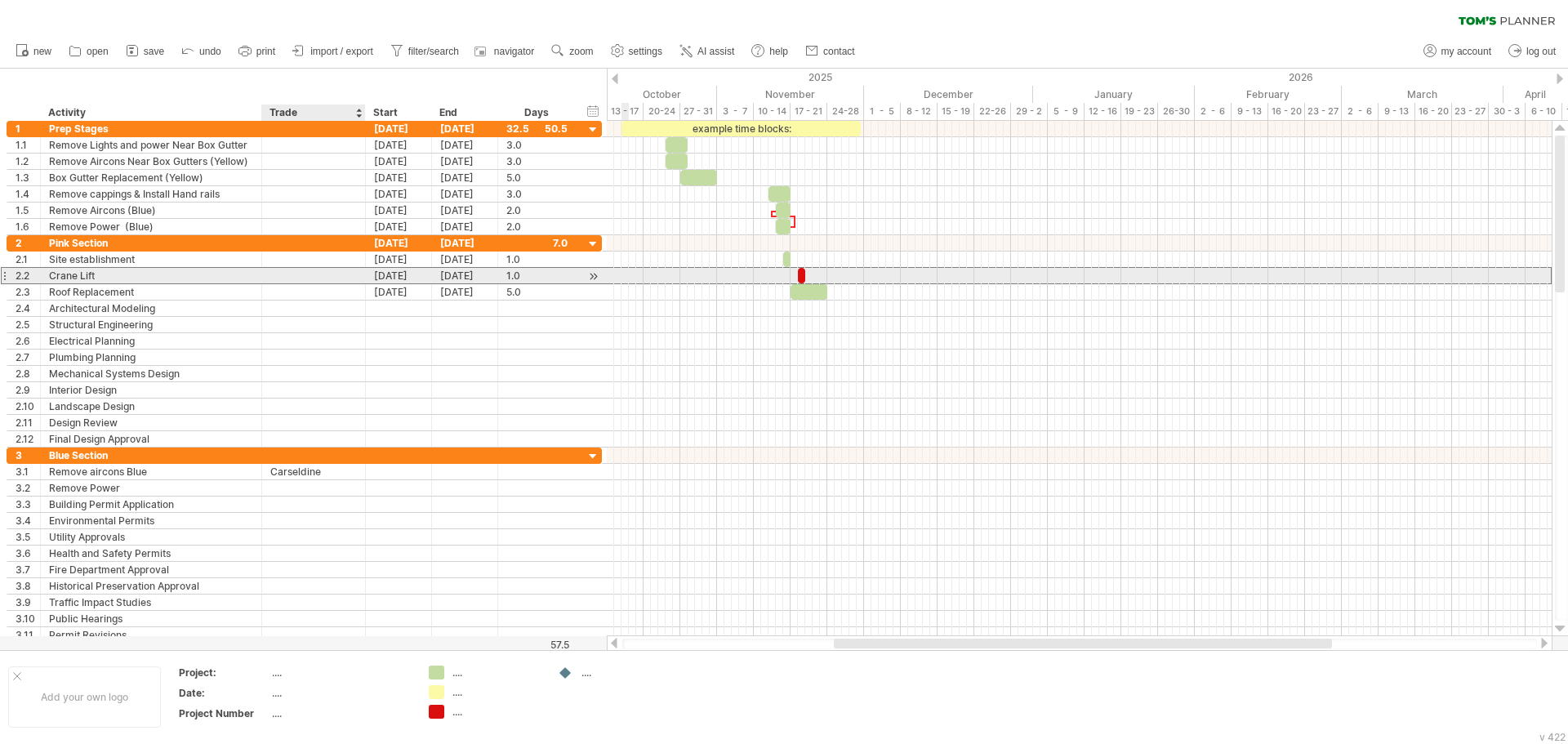
click at [274, 279] on div at bounding box center [313, 276] width 86 height 16
type input "**********"
click at [319, 279] on input "**********" at bounding box center [313, 276] width 86 height 16
click at [356, 278] on input "**********" at bounding box center [313, 276] width 86 height 16
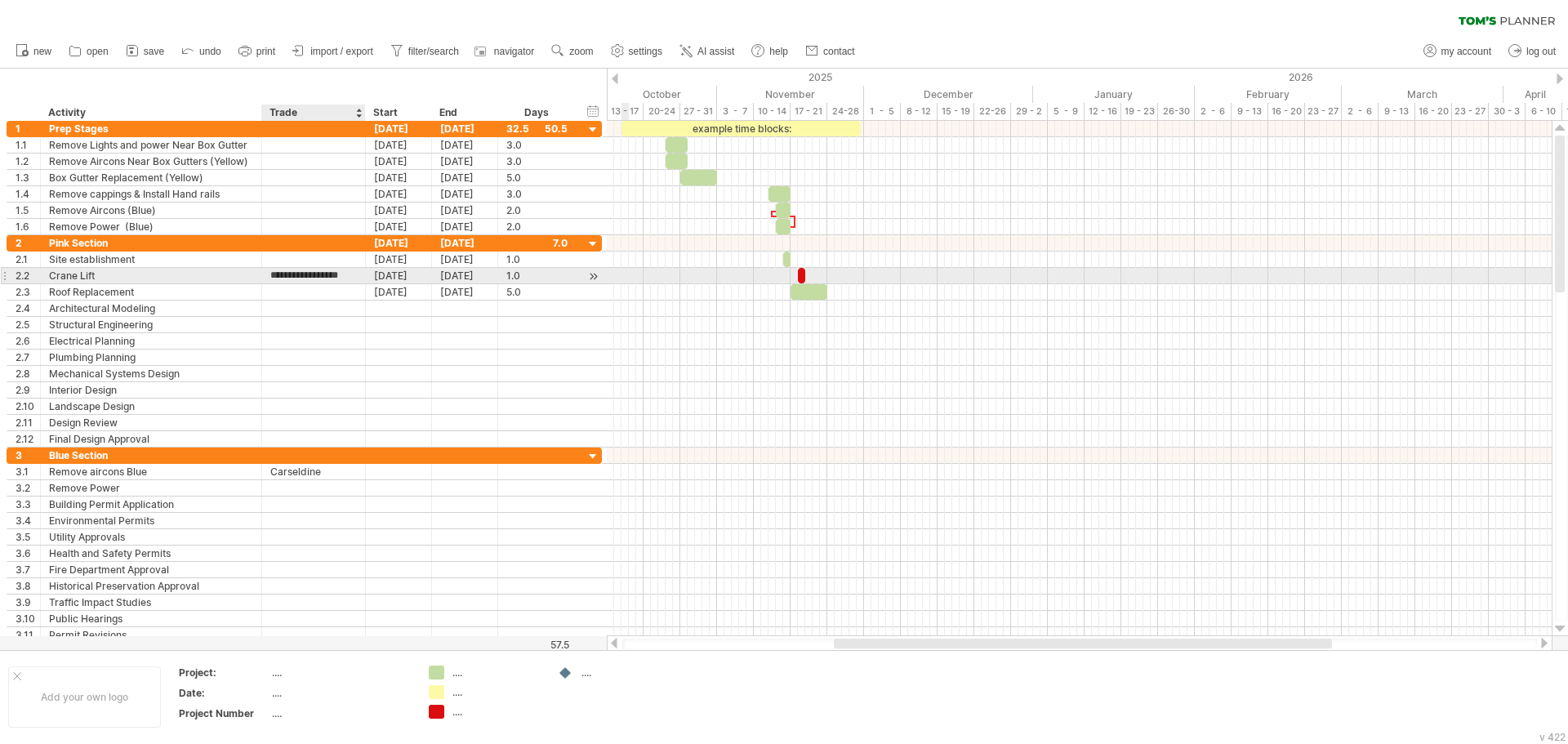
click at [356, 278] on input "**********" at bounding box center [313, 276] width 86 height 16
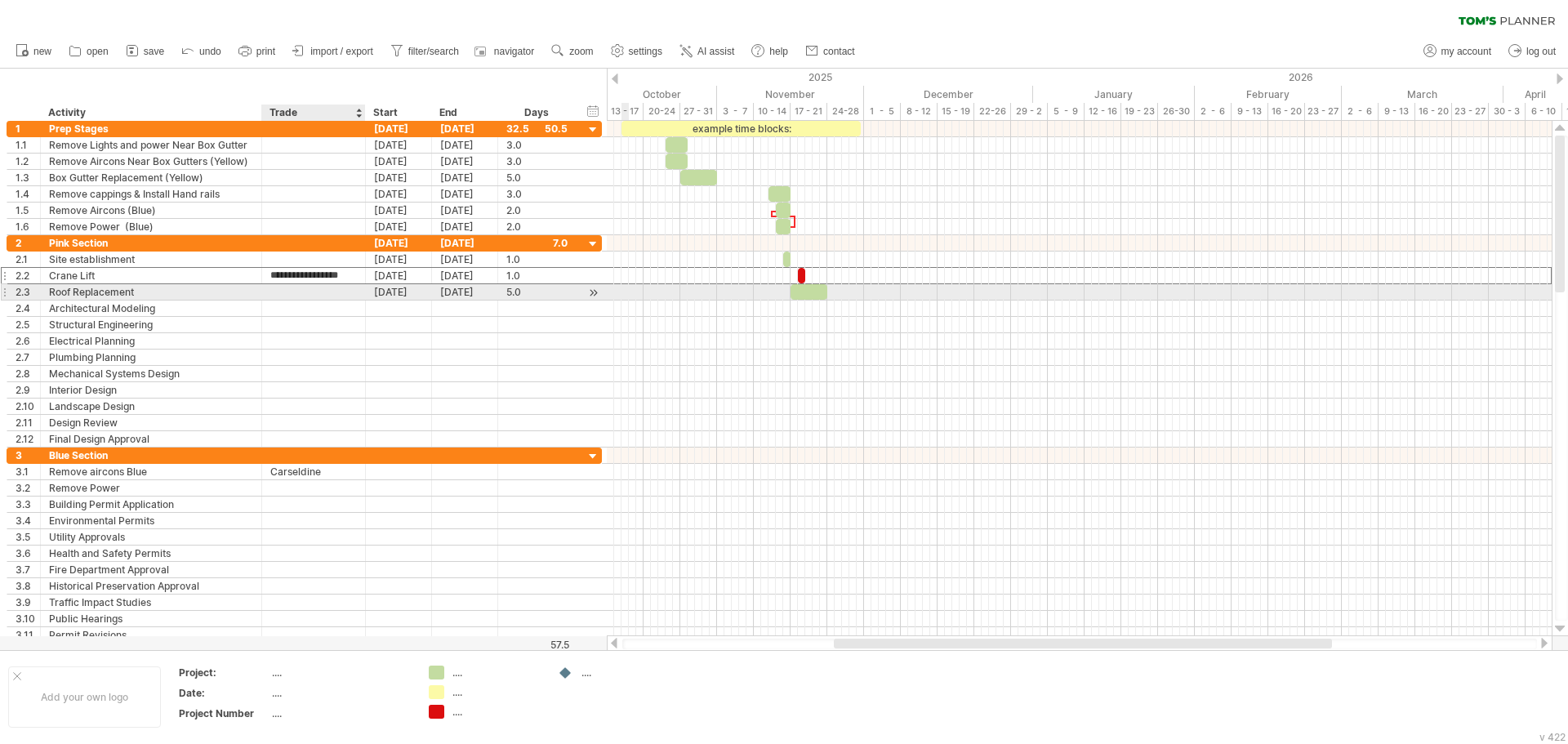
click at [330, 294] on div at bounding box center [313, 292] width 86 height 16
paste input "**********"
type input "**********"
click at [323, 175] on div at bounding box center [313, 177] width 86 height 16
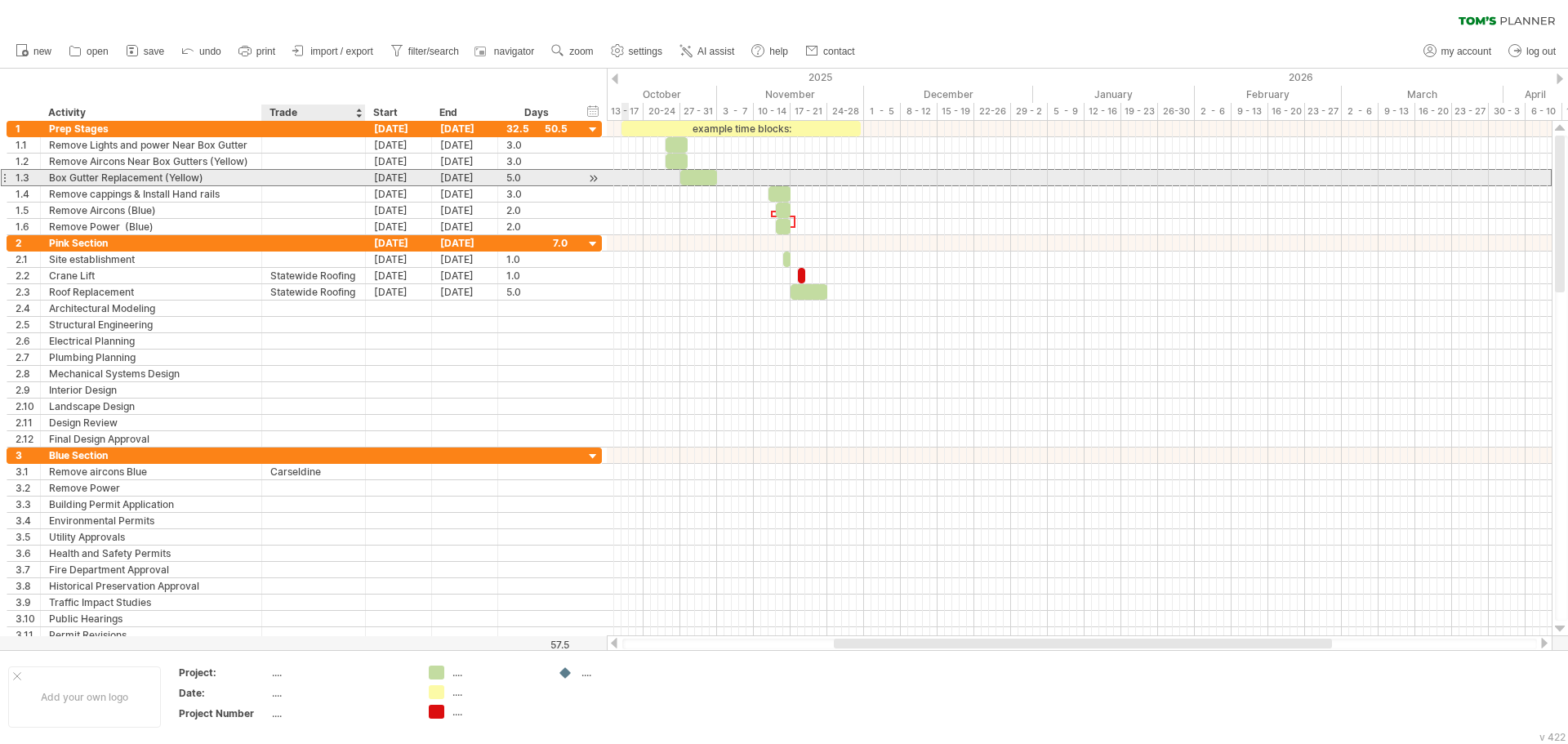
paste input "**********"
type input "**********"
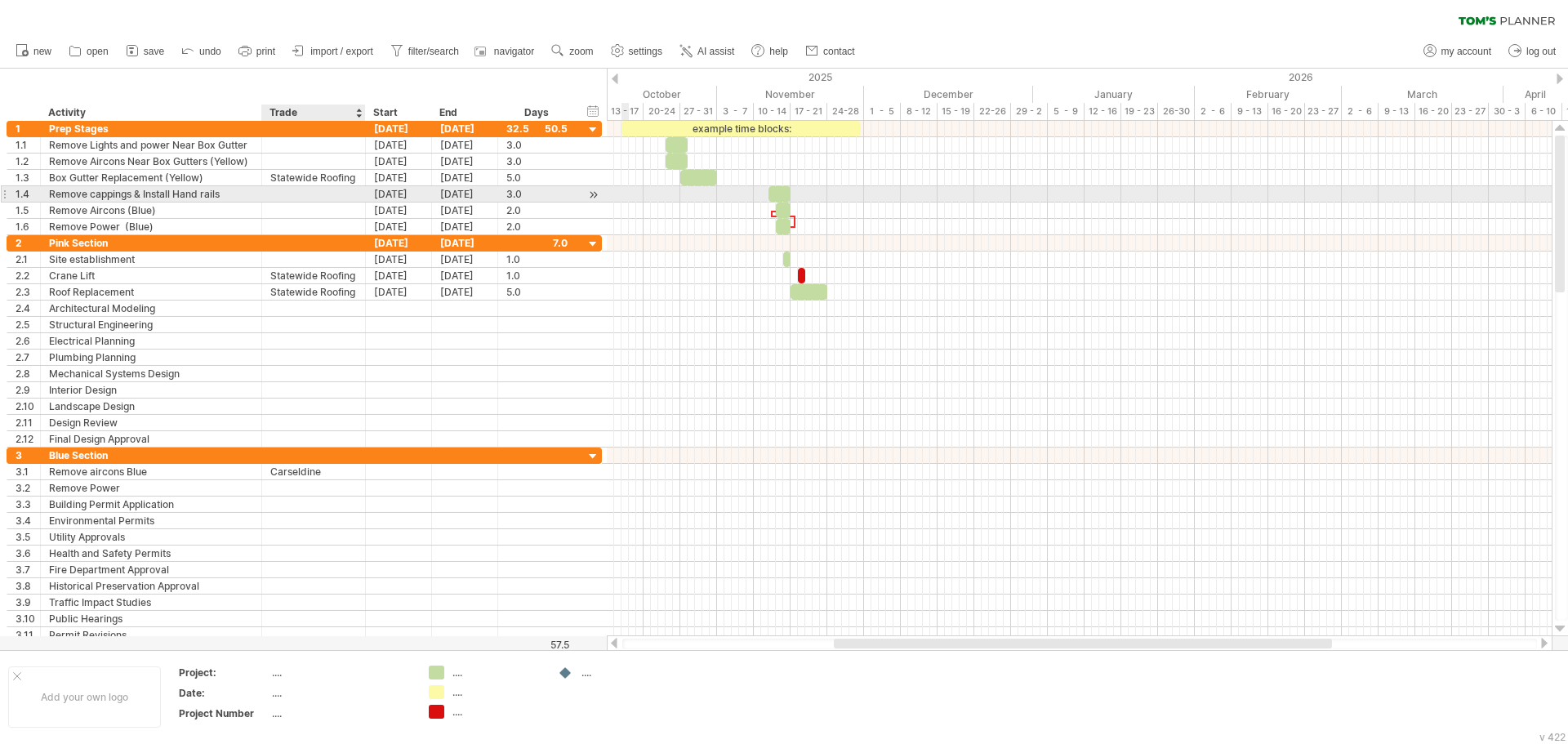
paste input "**********"
type input "**********"
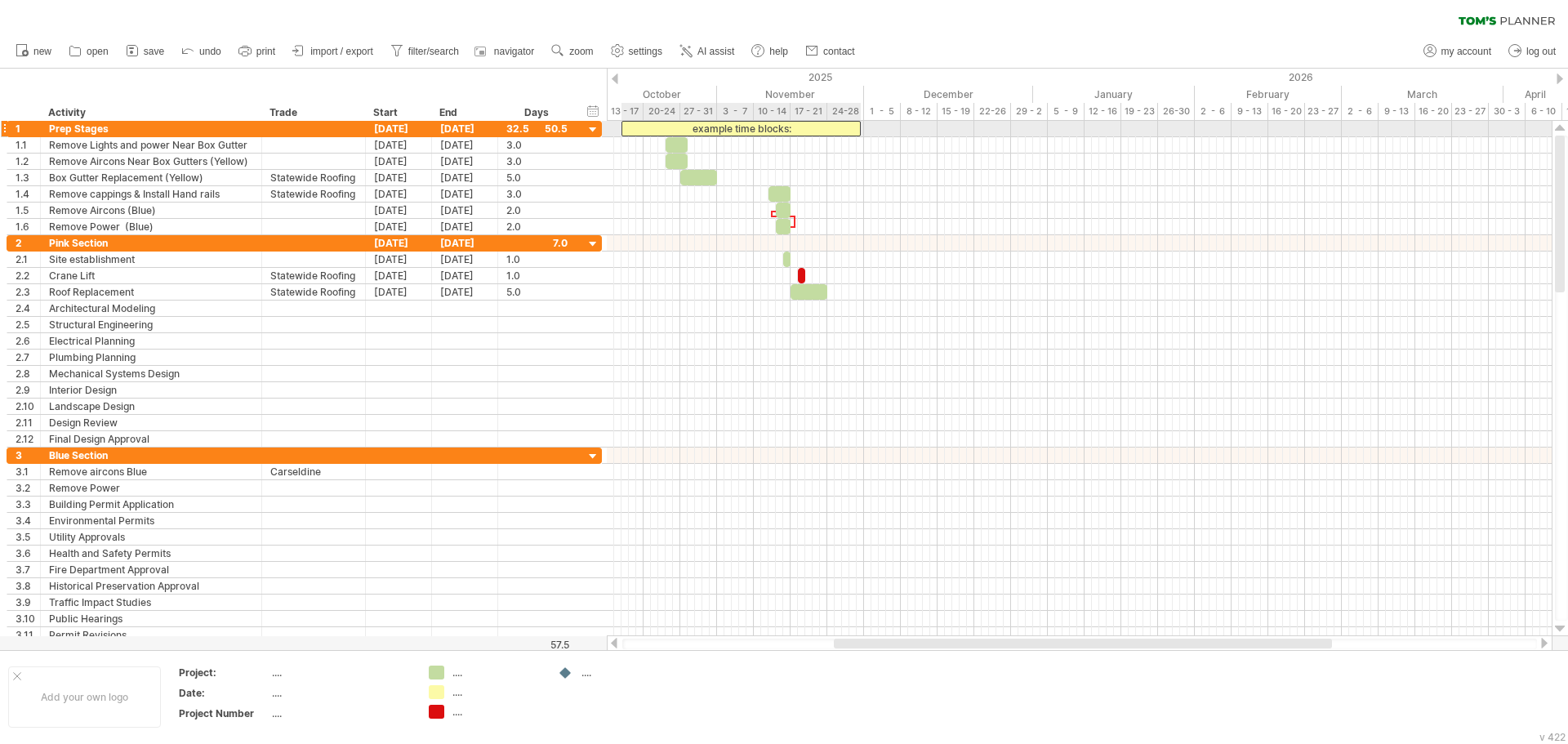
click at [815, 126] on div "example time blocks:" at bounding box center [741, 129] width 240 height 16
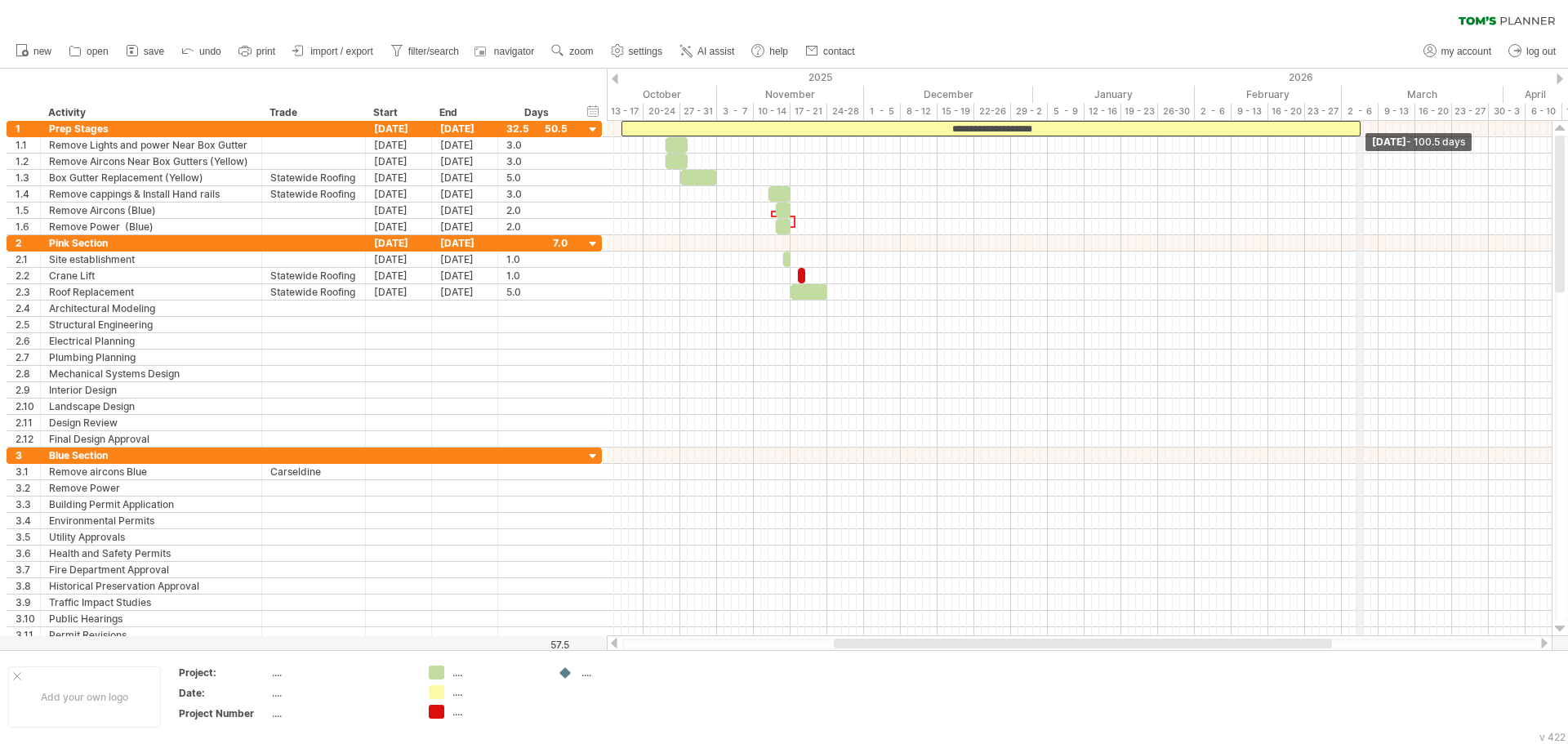
drag, startPoint x: 858, startPoint y: 130, endPoint x: 1356, endPoint y: 118, distance: 498.1
click at [1356, 118] on div "Trying to reach [DOMAIN_NAME] Connected again... 0% clear filter new 1" at bounding box center [784, 372] width 1568 height 744
click at [1123, 130] on div "**********" at bounding box center [991, 129] width 739 height 16
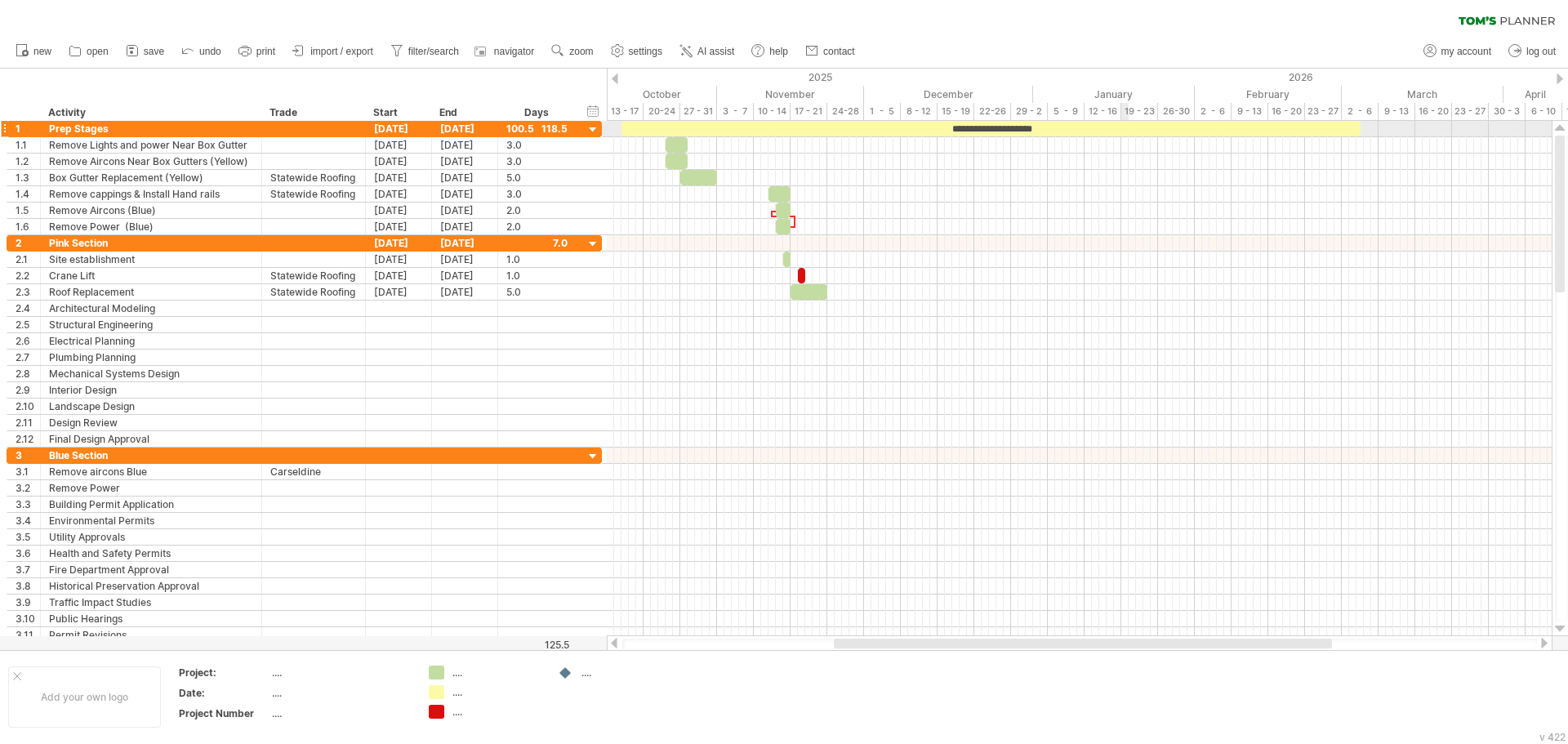
click at [1123, 130] on div "**********" at bounding box center [991, 129] width 739 height 16
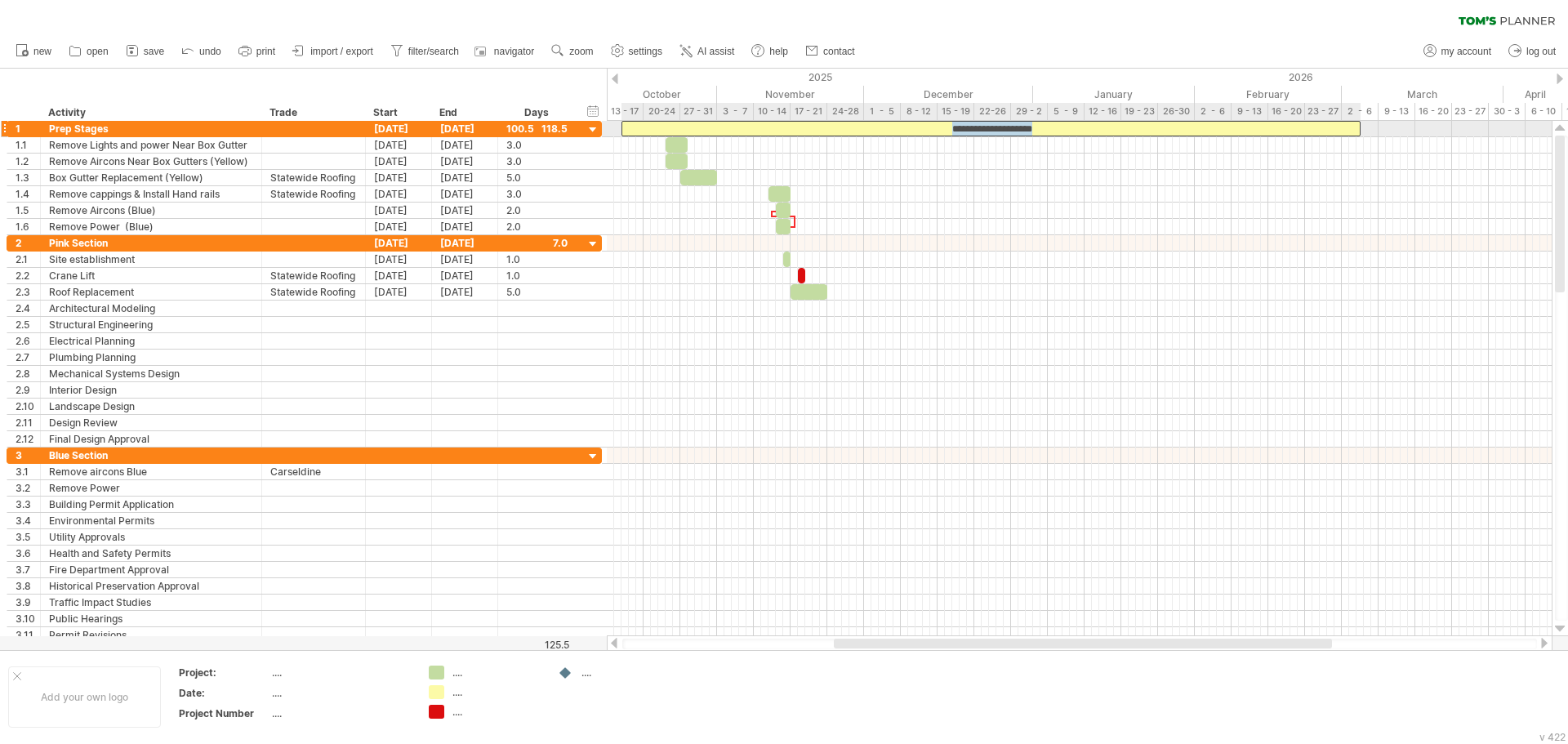
click at [1123, 130] on div "**********" at bounding box center [991, 129] width 739 height 16
drag, startPoint x: 623, startPoint y: 130, endPoint x: 666, endPoint y: 130, distance: 43.0
click at [666, 130] on span at bounding box center [665, 129] width 6 height 16
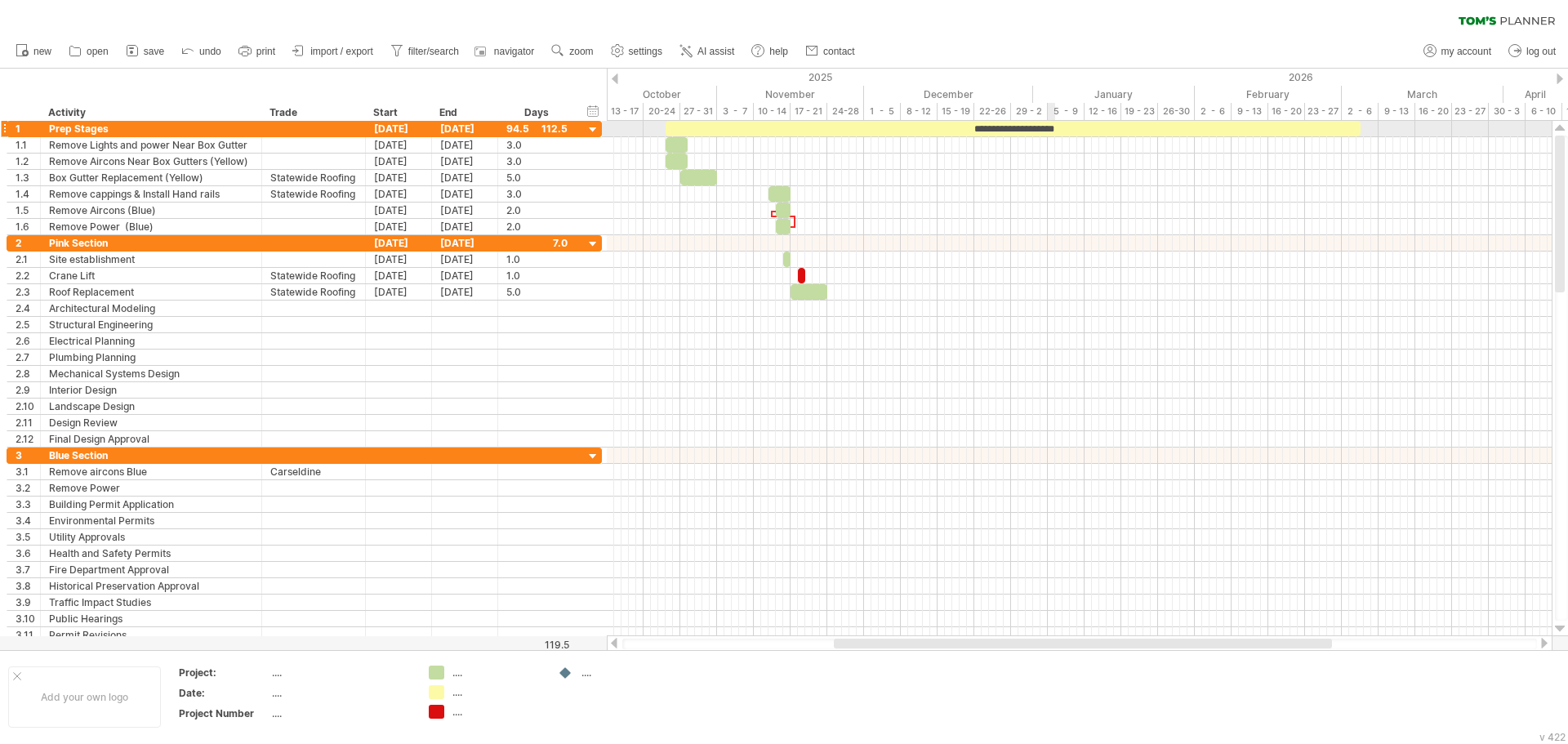
click at [1050, 124] on div "**********" at bounding box center [1013, 129] width 695 height 16
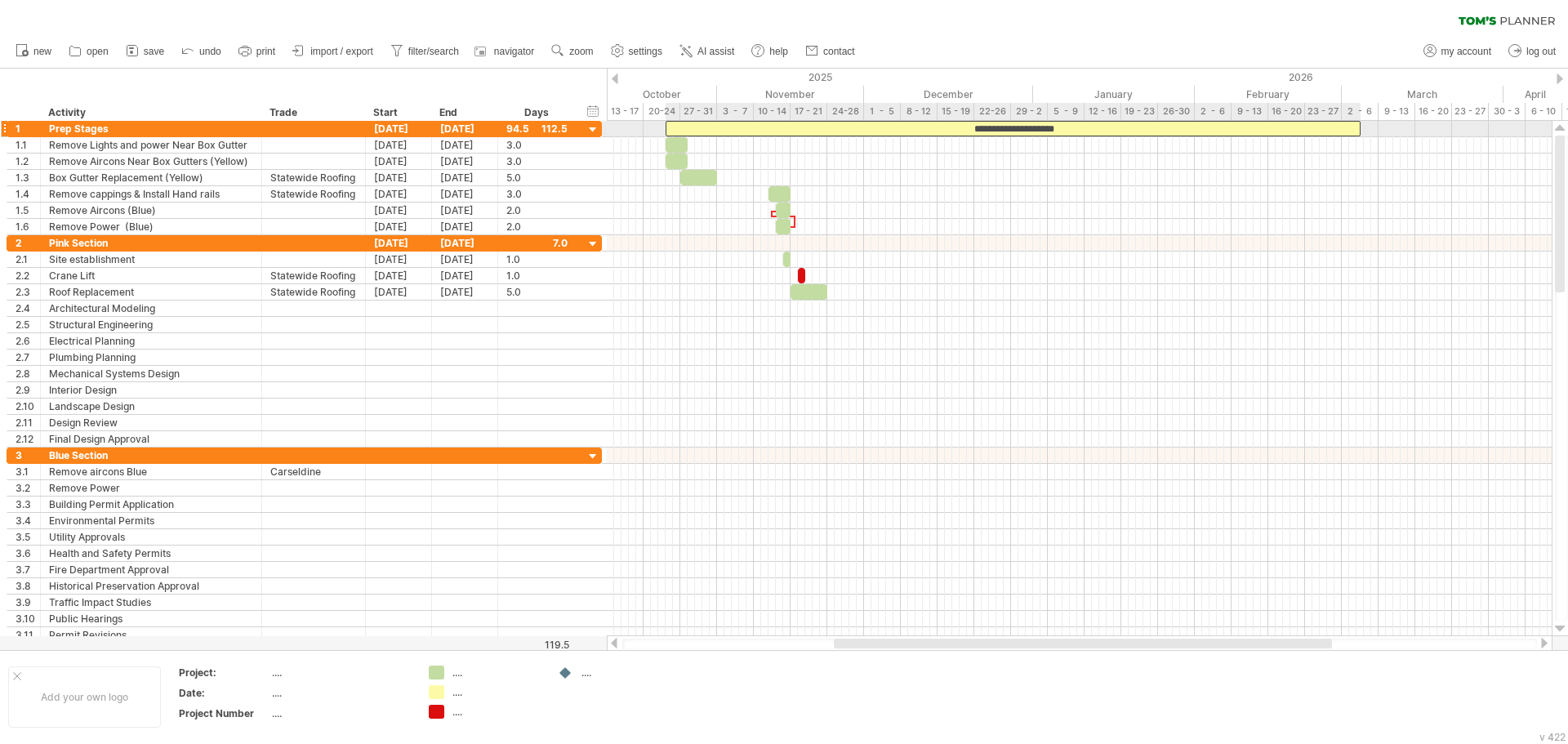
click at [1076, 126] on div "**********" at bounding box center [1013, 129] width 695 height 16
drag, startPoint x: 1359, startPoint y: 129, endPoint x: 1210, endPoint y: 139, distance: 149.3
click at [1215, 138] on div "**********" at bounding box center [1079, 378] width 945 height 515
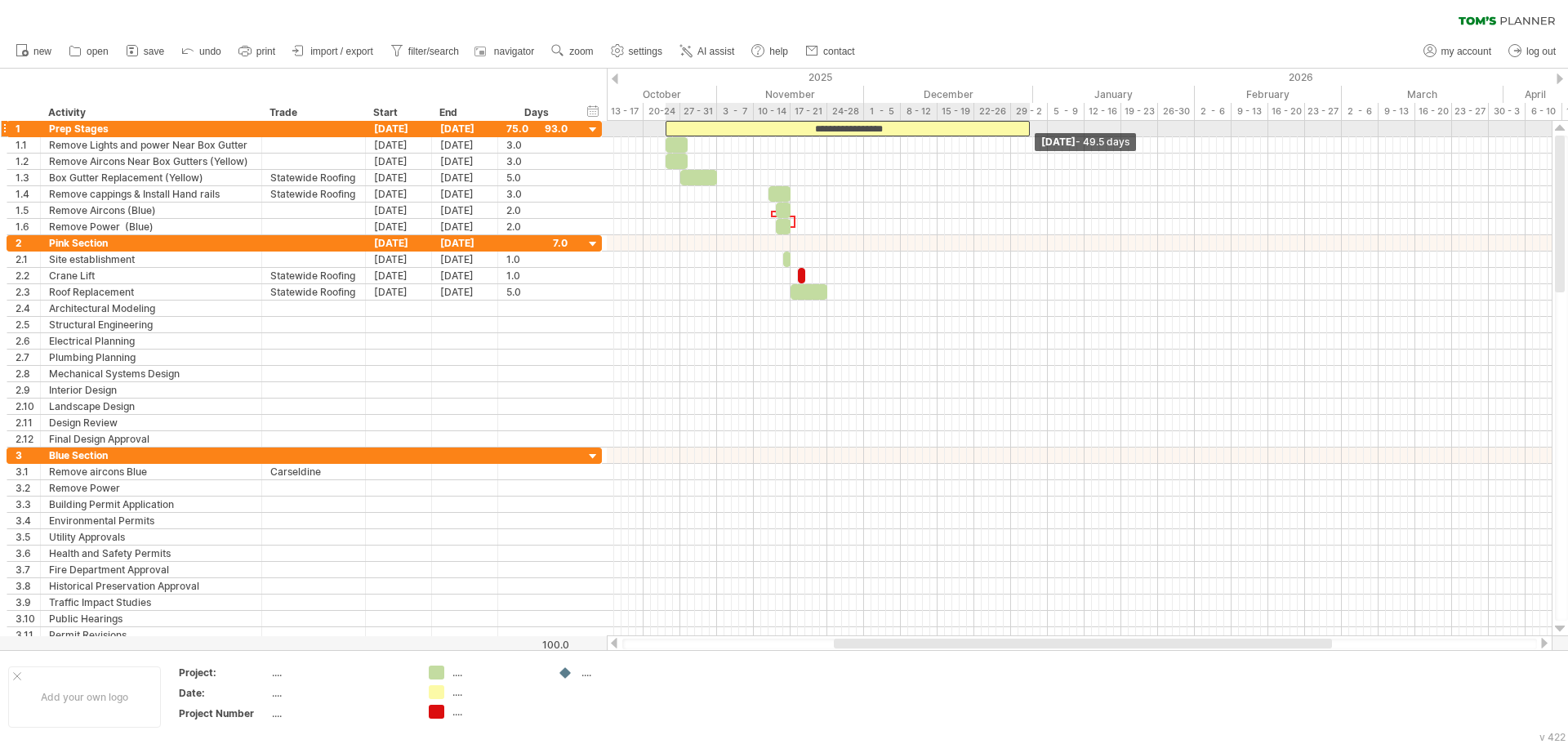
drag, startPoint x: 1214, startPoint y: 127, endPoint x: 1025, endPoint y: 125, distance: 189.0
click at [1025, 125] on div "**********" at bounding box center [847, 129] width 364 height 16
click at [582, 49] on span "zoom" at bounding box center [581, 51] width 24 height 11
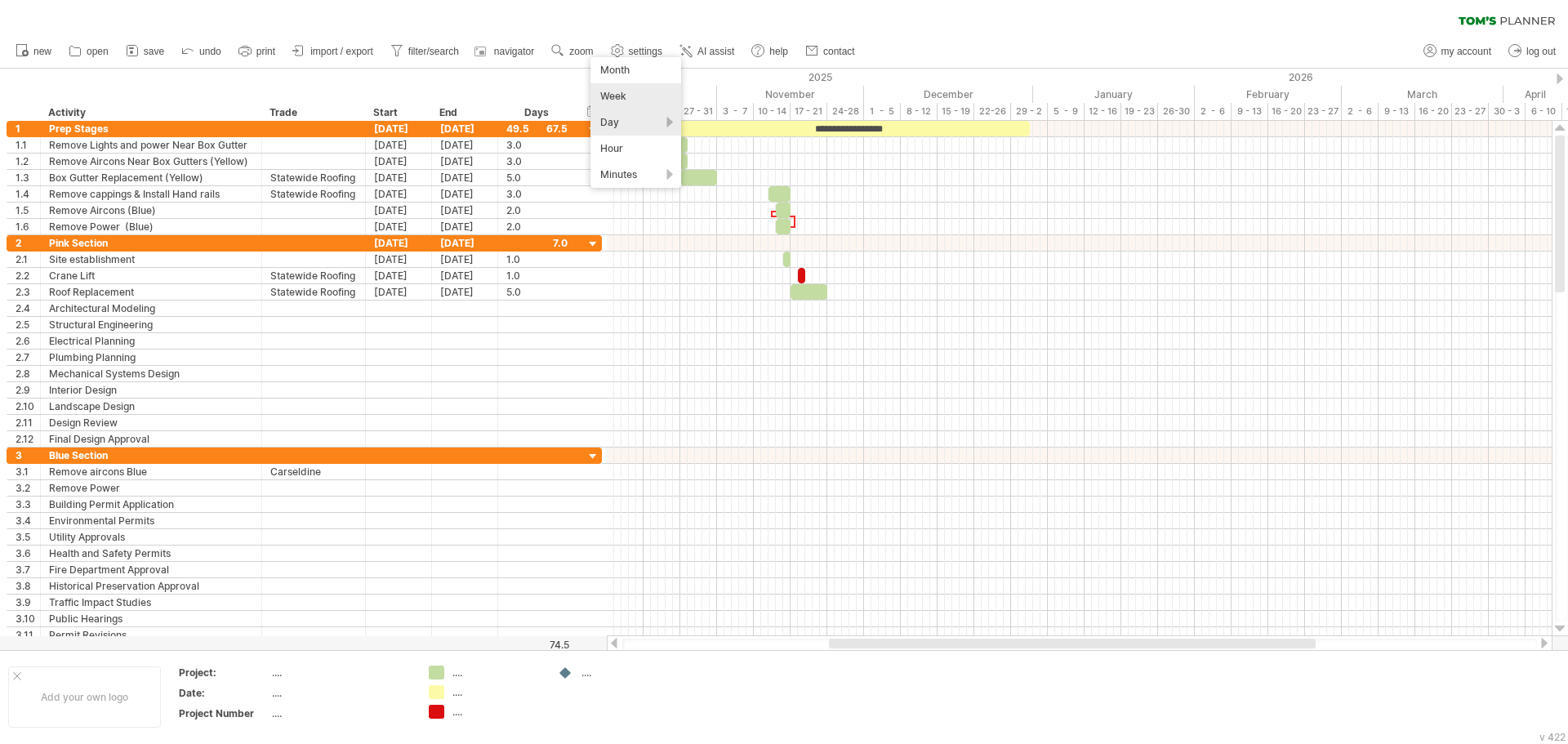
click at [661, 106] on div "Week" at bounding box center [635, 96] width 91 height 26
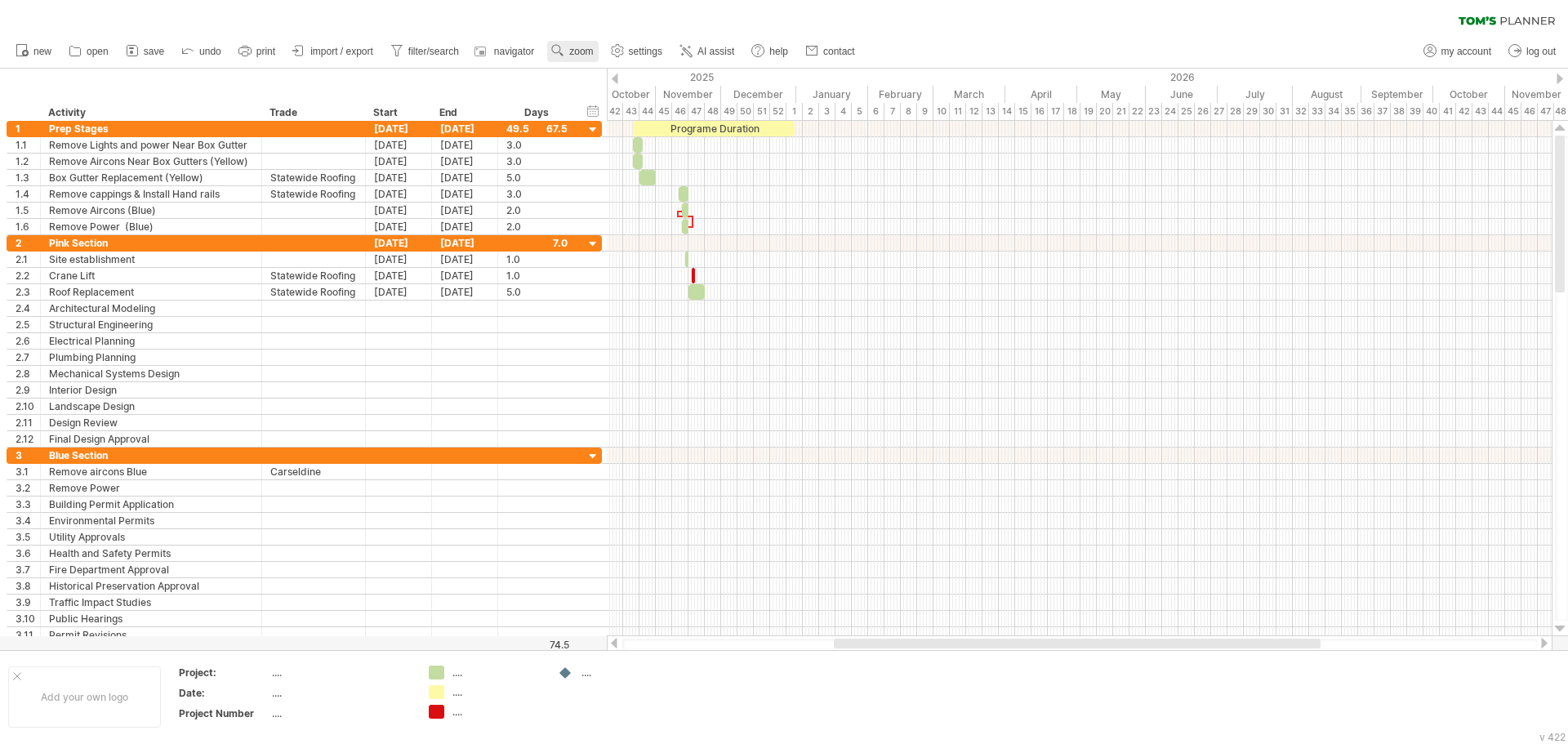
click at [583, 53] on span "zoom" at bounding box center [581, 51] width 24 height 11
click at [638, 135] on div "Day" at bounding box center [636, 127] width 91 height 26
click at [690, 236] on div "Wide" at bounding box center [691, 234] width 91 height 26
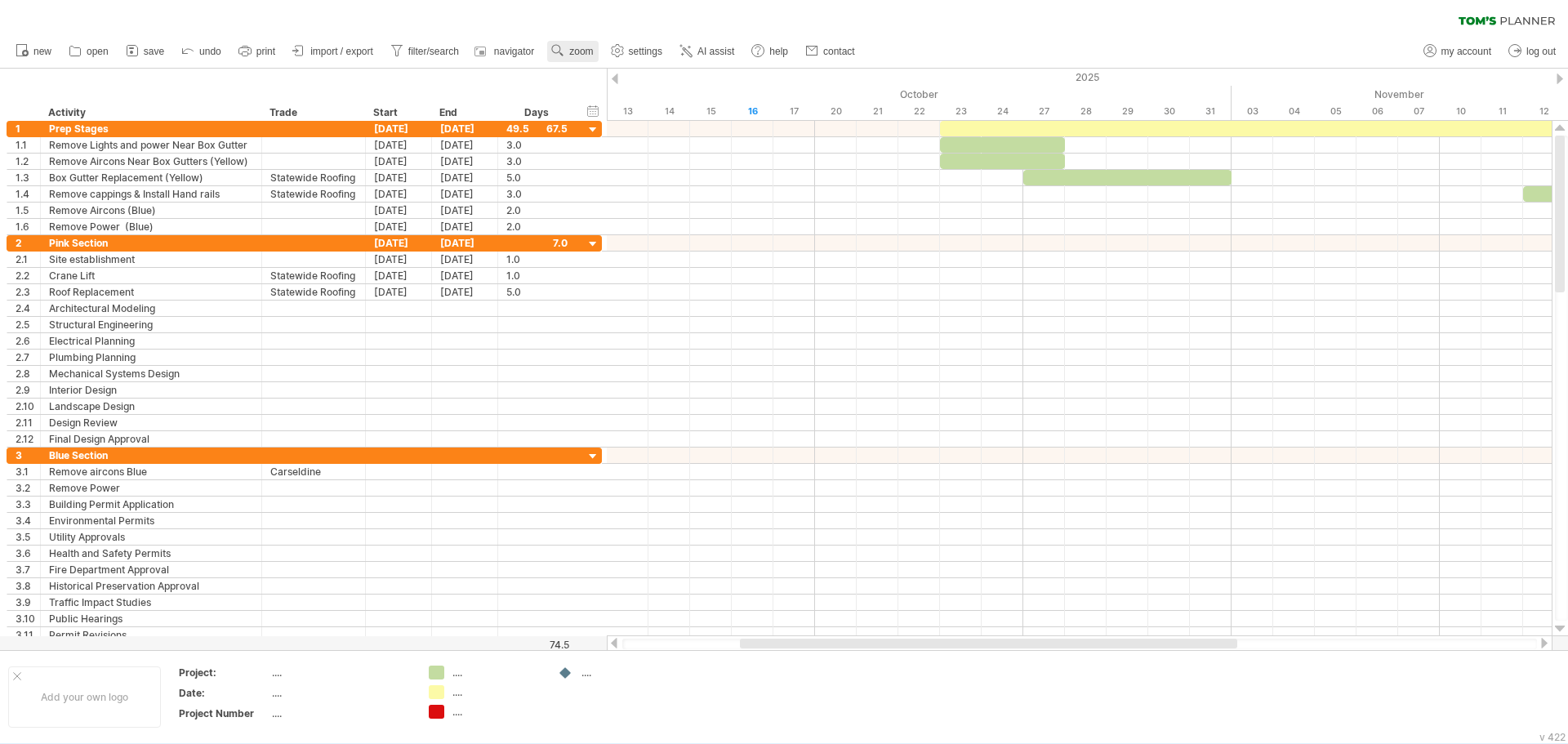
click at [578, 50] on span "zoom" at bounding box center [581, 51] width 24 height 11
click at [629, 127] on div "Day" at bounding box center [632, 123] width 91 height 26
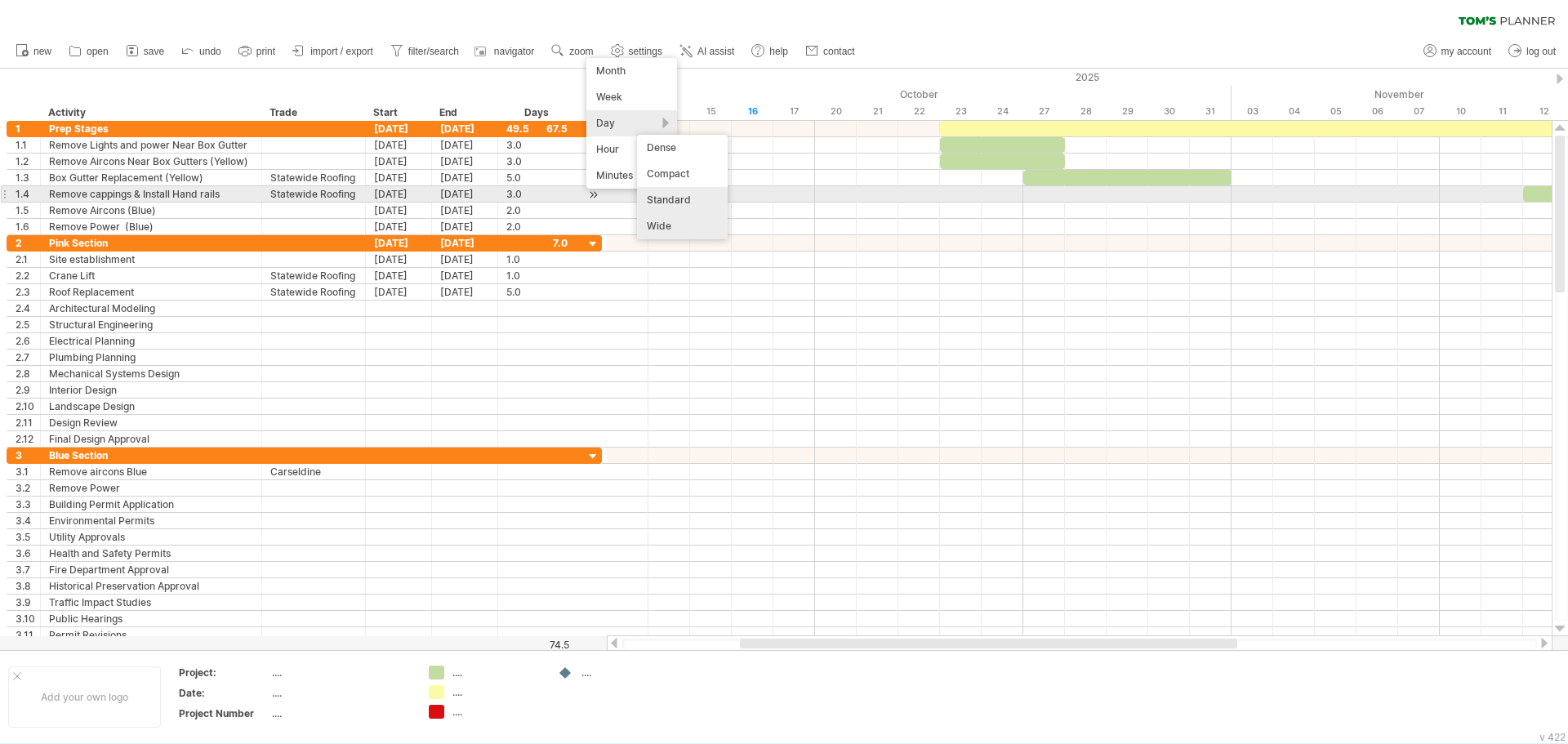
click at [695, 194] on div "Standard" at bounding box center [682, 200] width 91 height 26
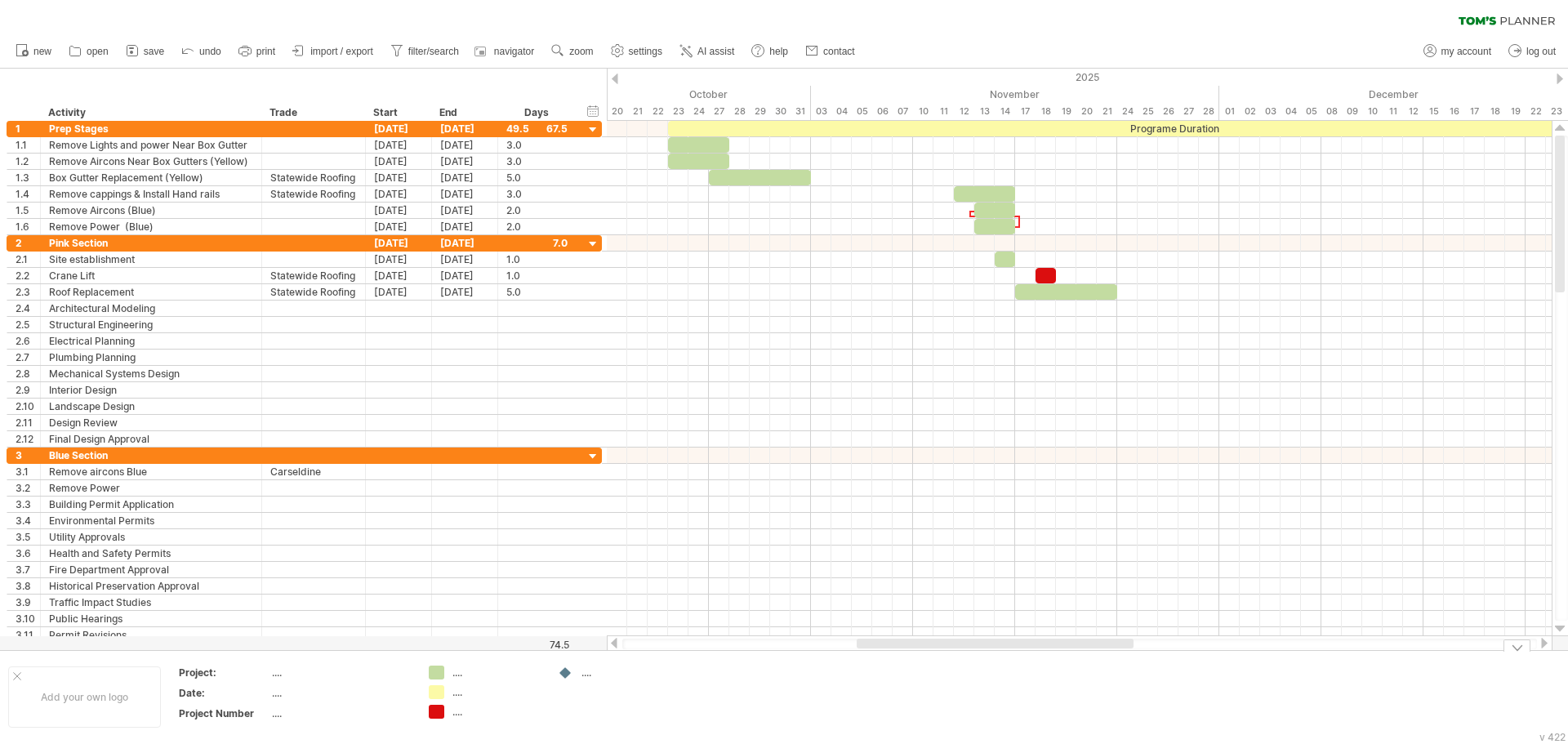
drag, startPoint x: 958, startPoint y: 639, endPoint x: 1002, endPoint y: 654, distance: 46.5
click at [1002, 654] on div "Trying to reach [DOMAIN_NAME] Connected again... 0% clear filter new 1" at bounding box center [784, 372] width 1568 height 744
click at [955, 37] on div "new" at bounding box center [784, 51] width 1568 height 34
click at [745, 9] on div "clear filter reapply filter" at bounding box center [784, 17] width 1568 height 34
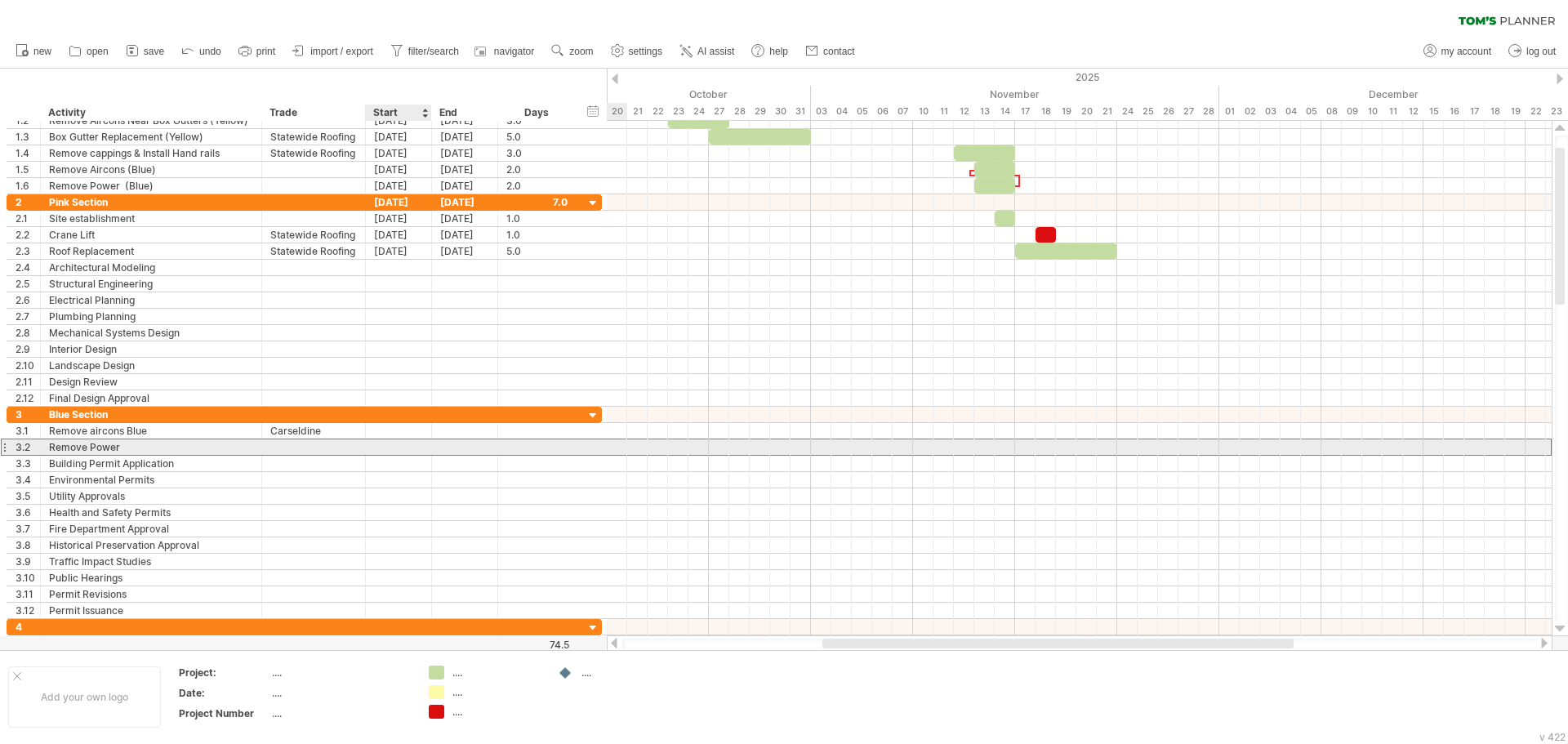
click at [395, 441] on div at bounding box center [398, 446] width 66 height 16
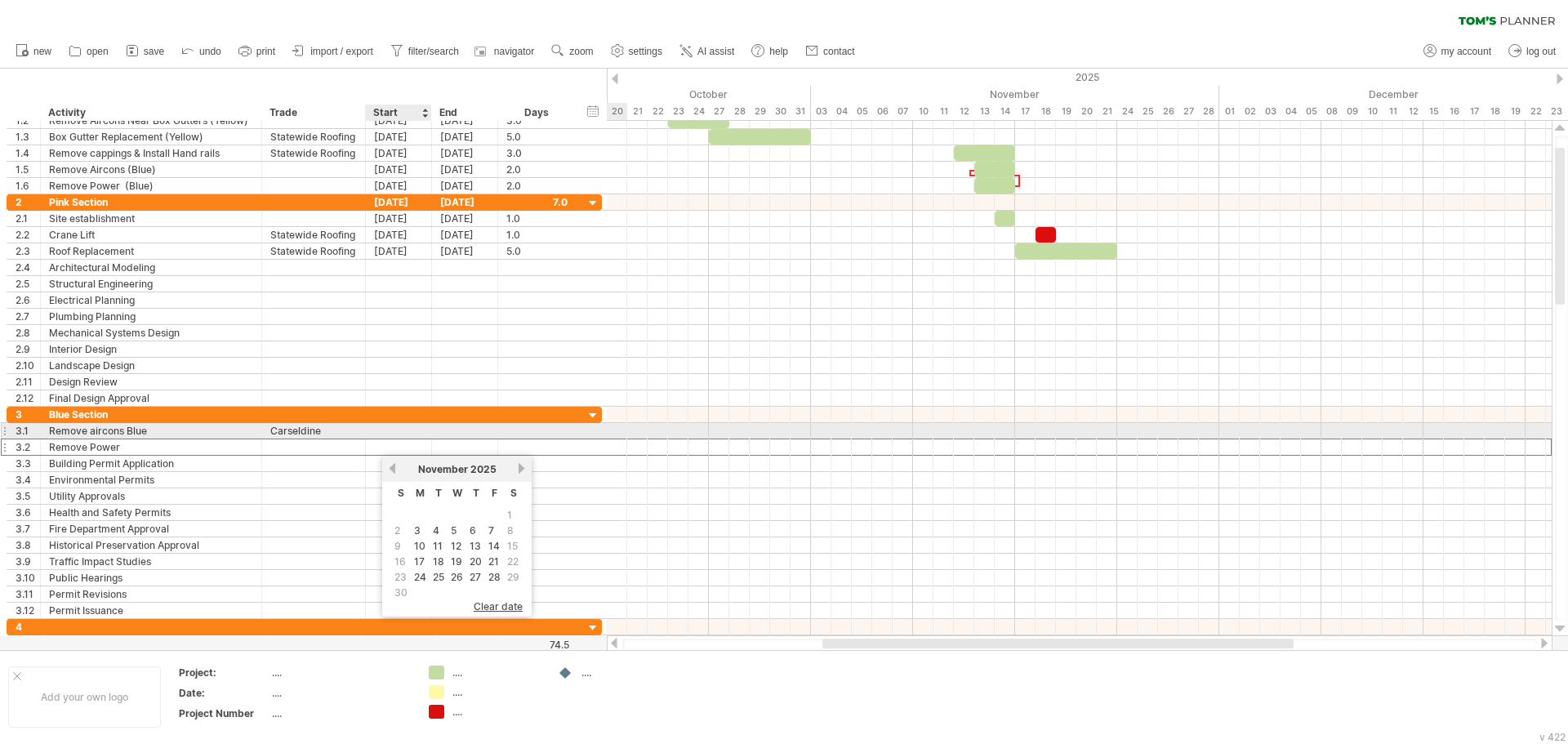
click at [395, 433] on div at bounding box center [398, 431] width 66 height 16
click at [1026, 432] on div at bounding box center [1079, 432] width 945 height 17
click at [1025, 432] on div at bounding box center [1079, 432] width 945 height 17
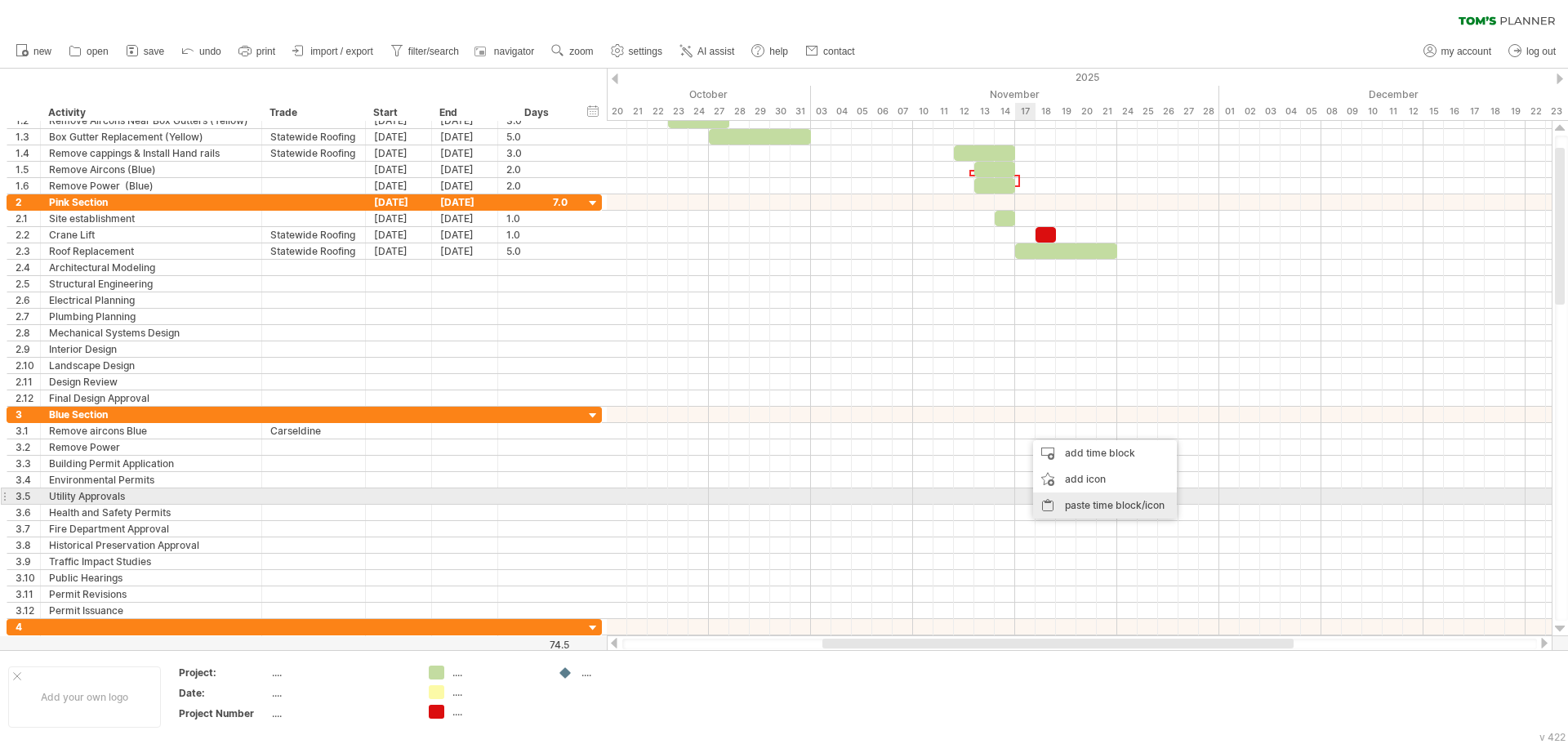
click at [1071, 500] on div "paste time block/icon" at bounding box center [1104, 505] width 144 height 26
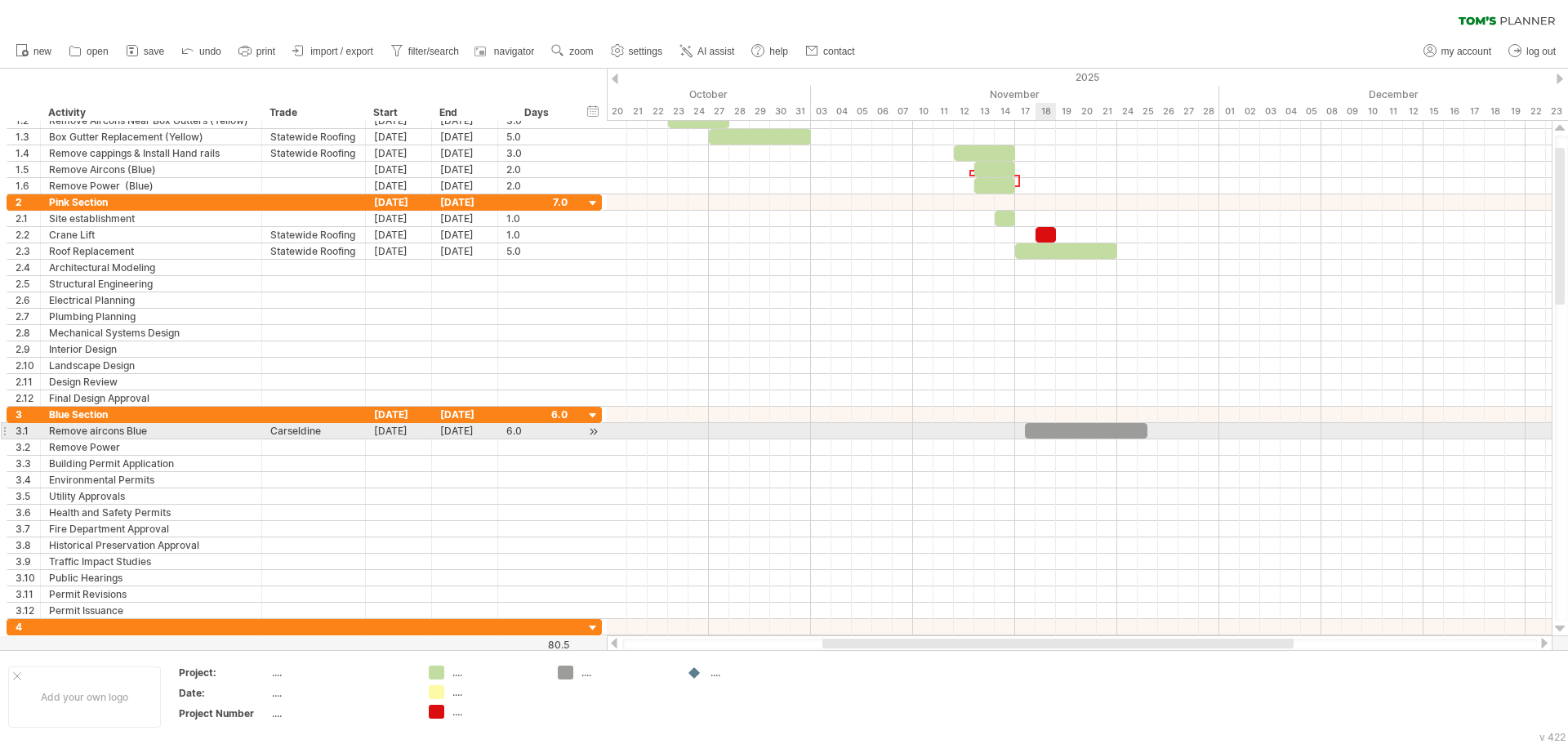
click at [1047, 432] on div at bounding box center [1085, 431] width 122 height 16
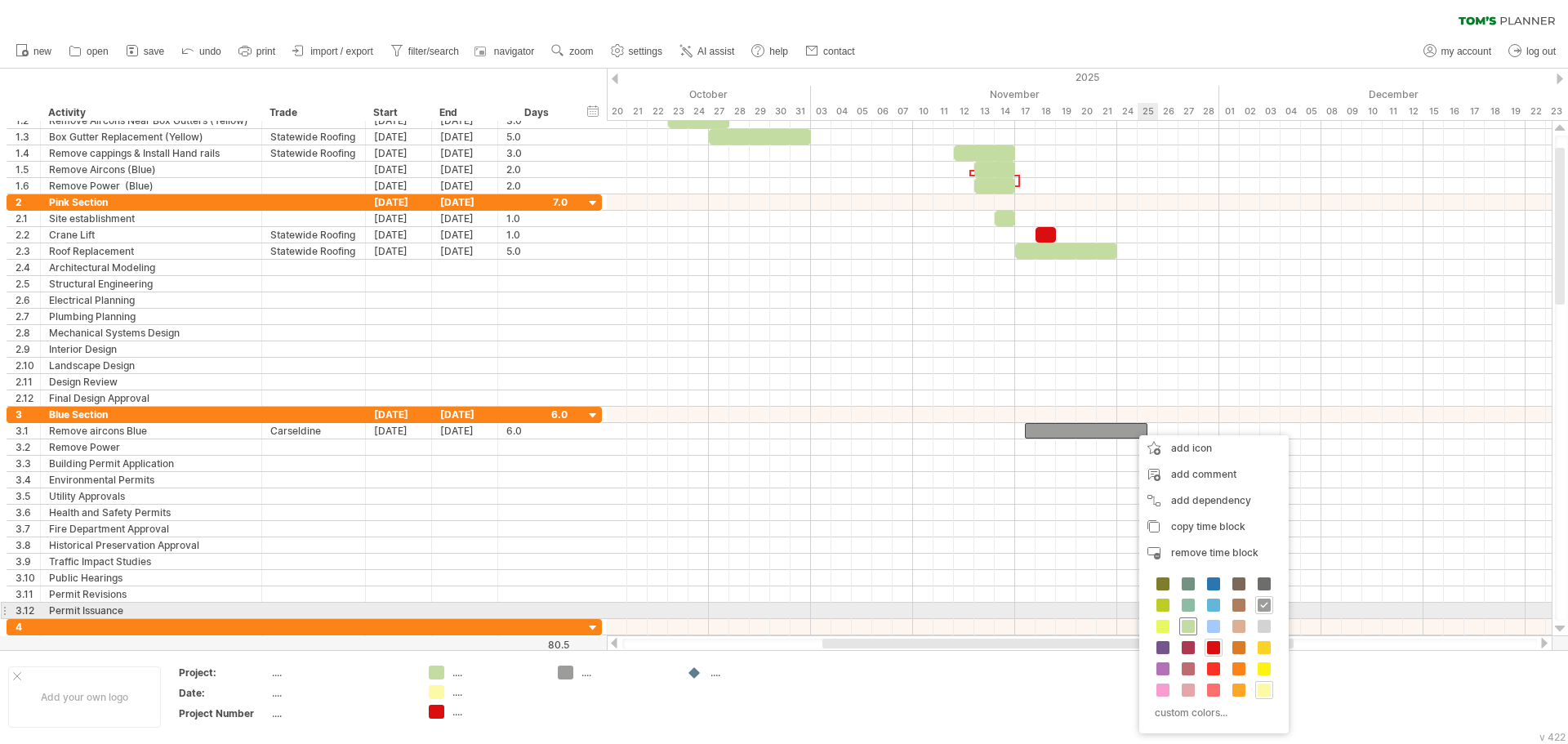
click at [1188, 620] on span at bounding box center [1188, 626] width 13 height 13
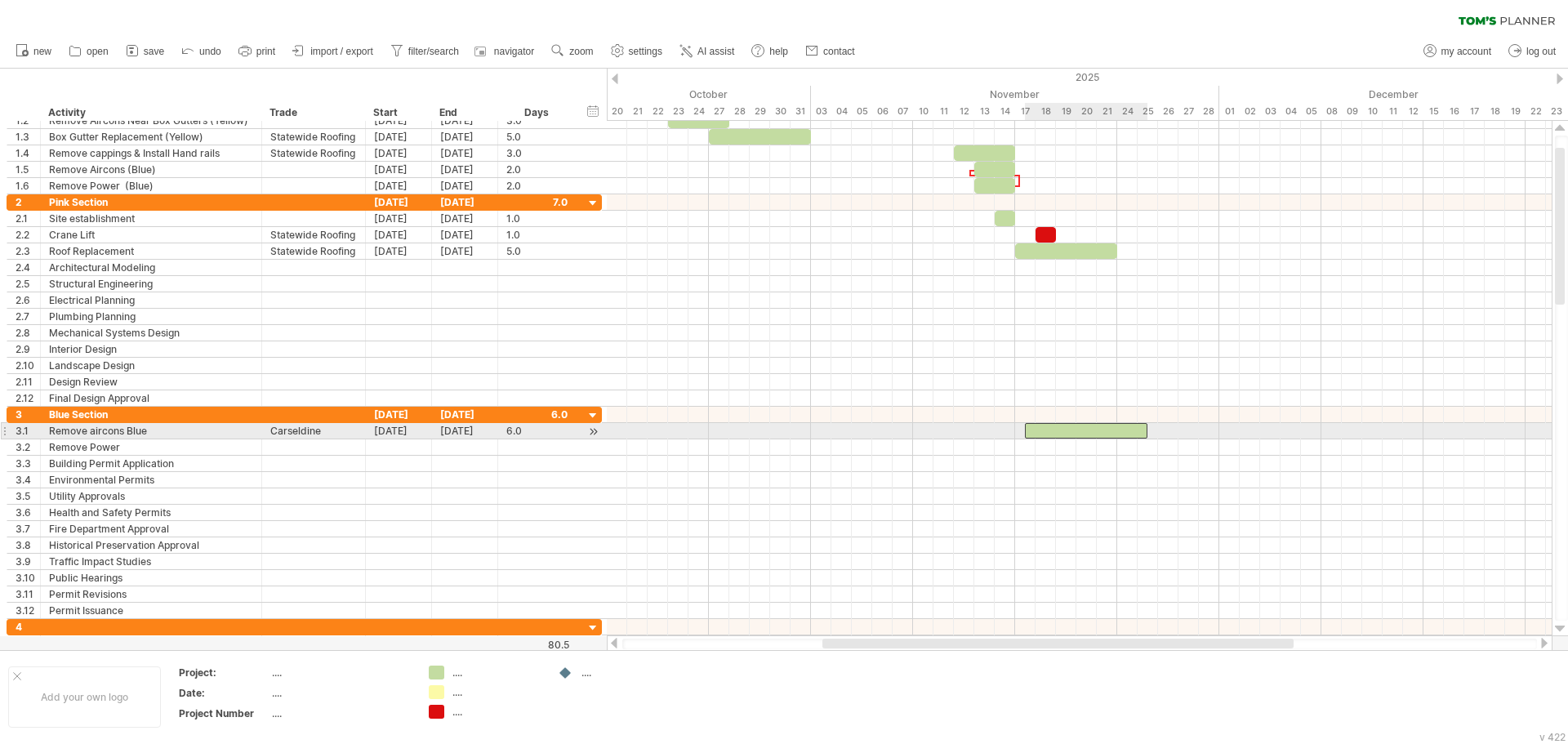
click at [1106, 435] on div at bounding box center [1085, 431] width 122 height 16
drag, startPoint x: 1144, startPoint y: 432, endPoint x: 1082, endPoint y: 437, distance: 62.2
click at [1111, 434] on div at bounding box center [1070, 431] width 93 height 16
click at [384, 429] on div "[DATE]" at bounding box center [398, 431] width 66 height 16
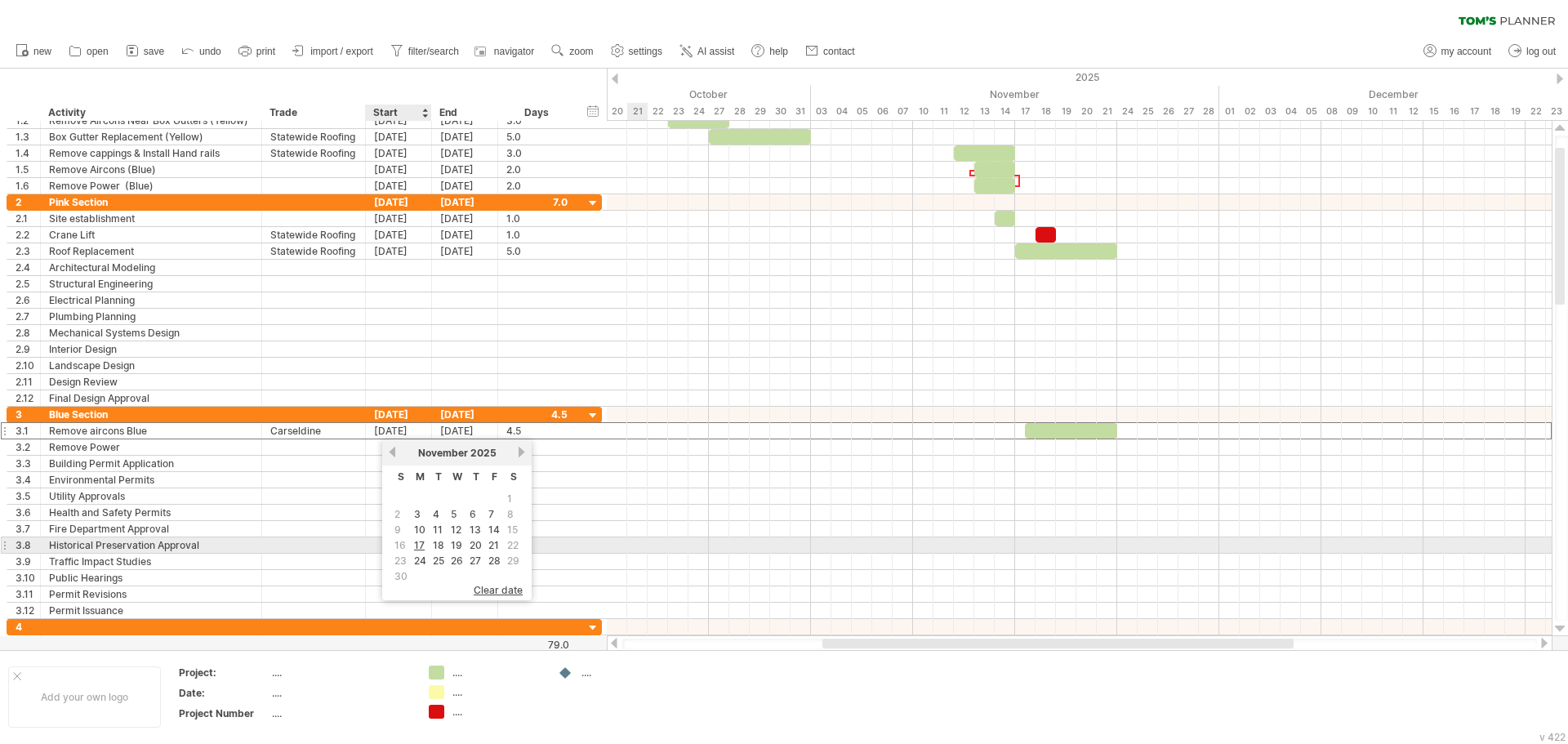
click at [419, 547] on link "17" at bounding box center [419, 545] width 14 height 16
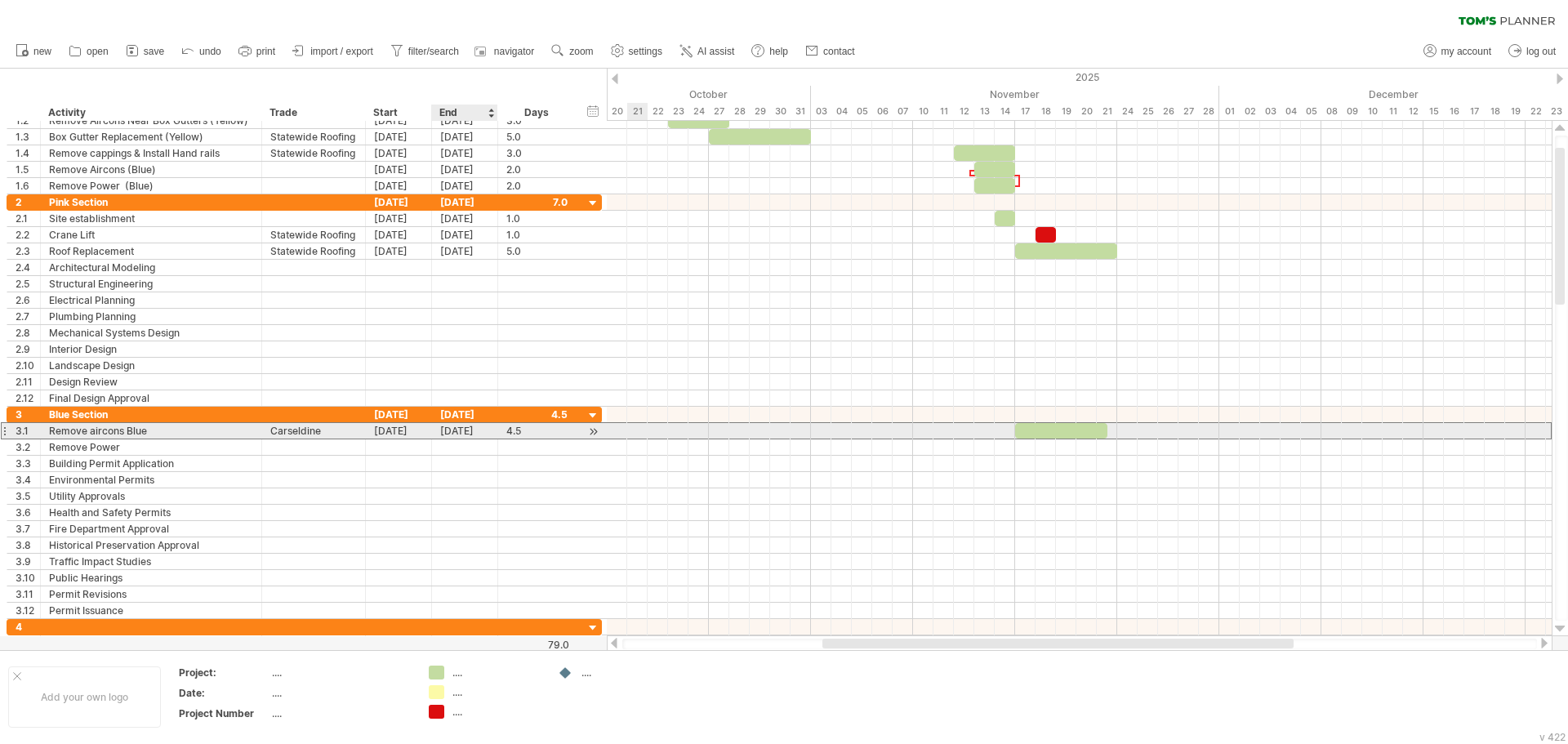
click at [449, 434] on div "[DATE]" at bounding box center [465, 431] width 66 height 16
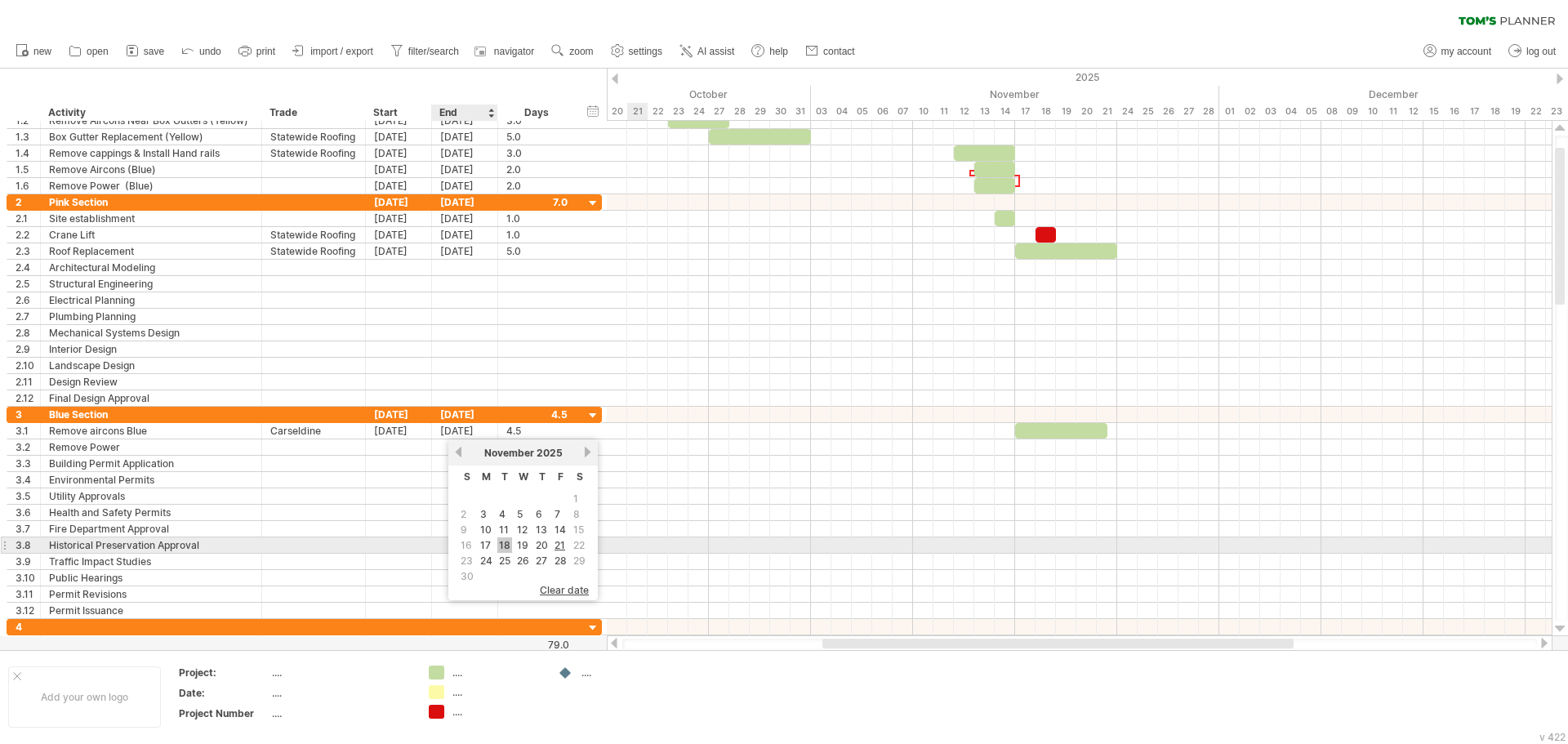
click at [503, 544] on link "18" at bounding box center [505, 545] width 15 height 16
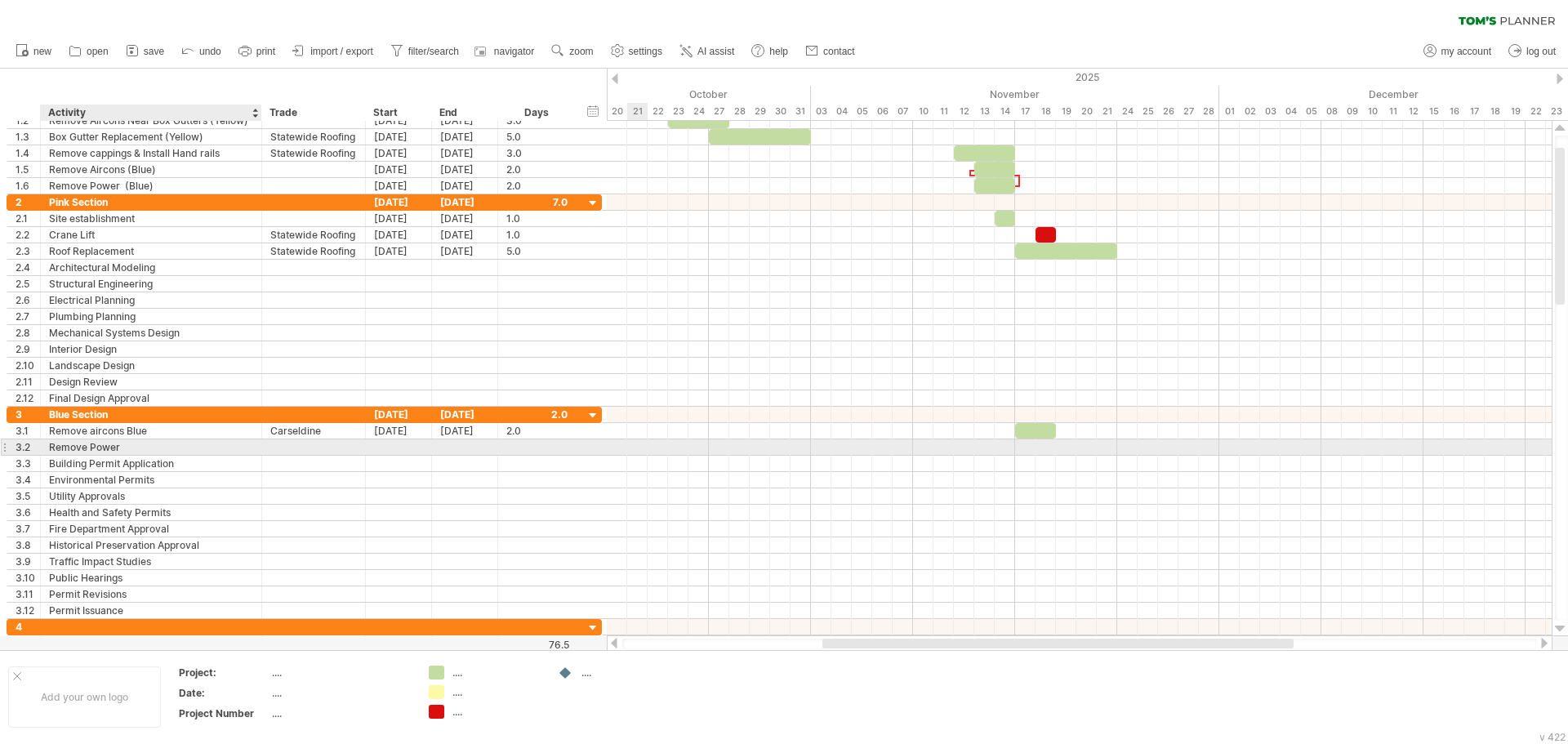
click at [221, 446] on div "Remove Power" at bounding box center [151, 446] width 204 height 16
click at [221, 446] on input "**********" at bounding box center [151, 446] width 204 height 16
click at [221, 446] on div "Remove Power" at bounding box center [151, 446] width 204 height 16
click at [0, 0] on input "**********" at bounding box center [0, 0] width 0 height 0
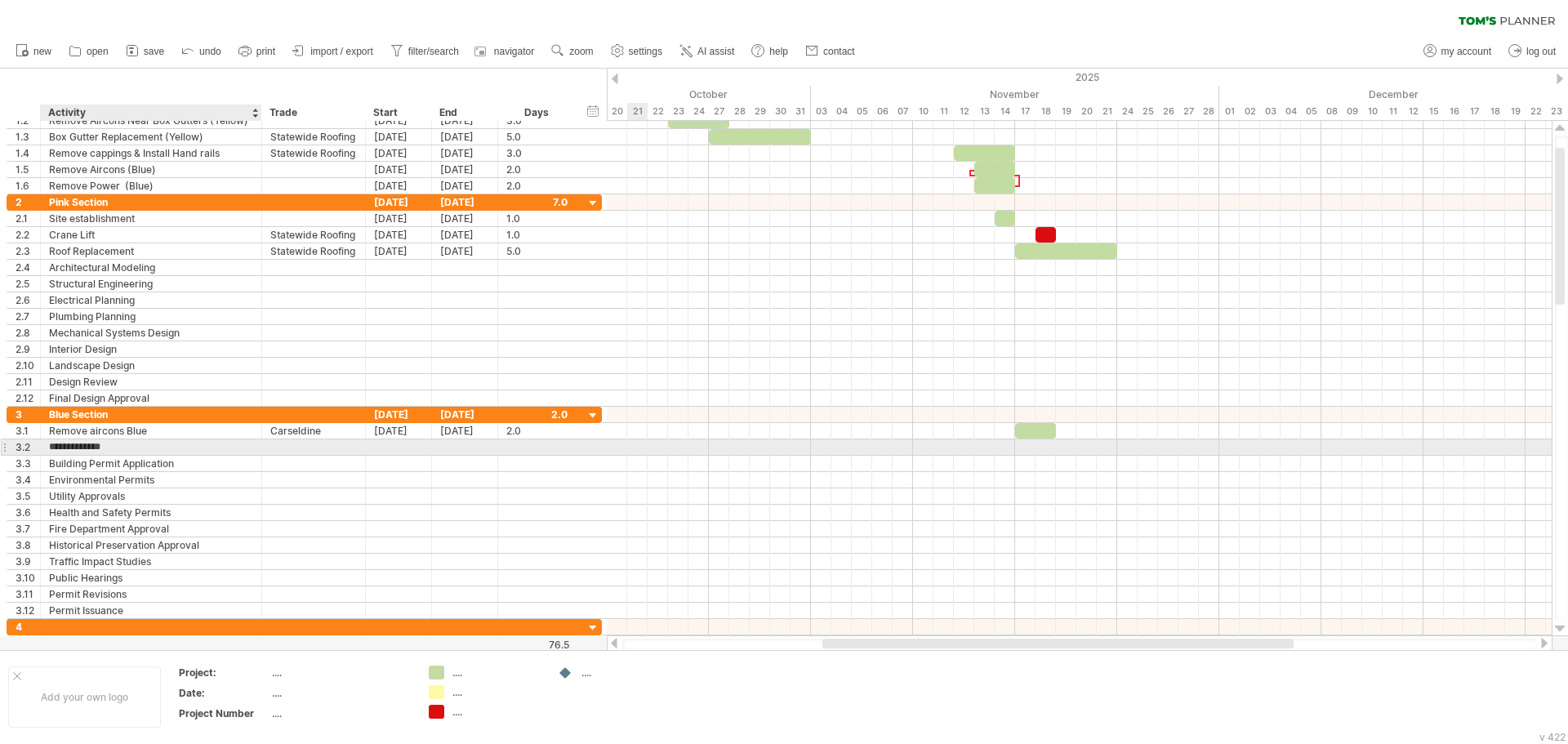
click at [221, 446] on input "**********" at bounding box center [151, 446] width 204 height 16
type input "**********"
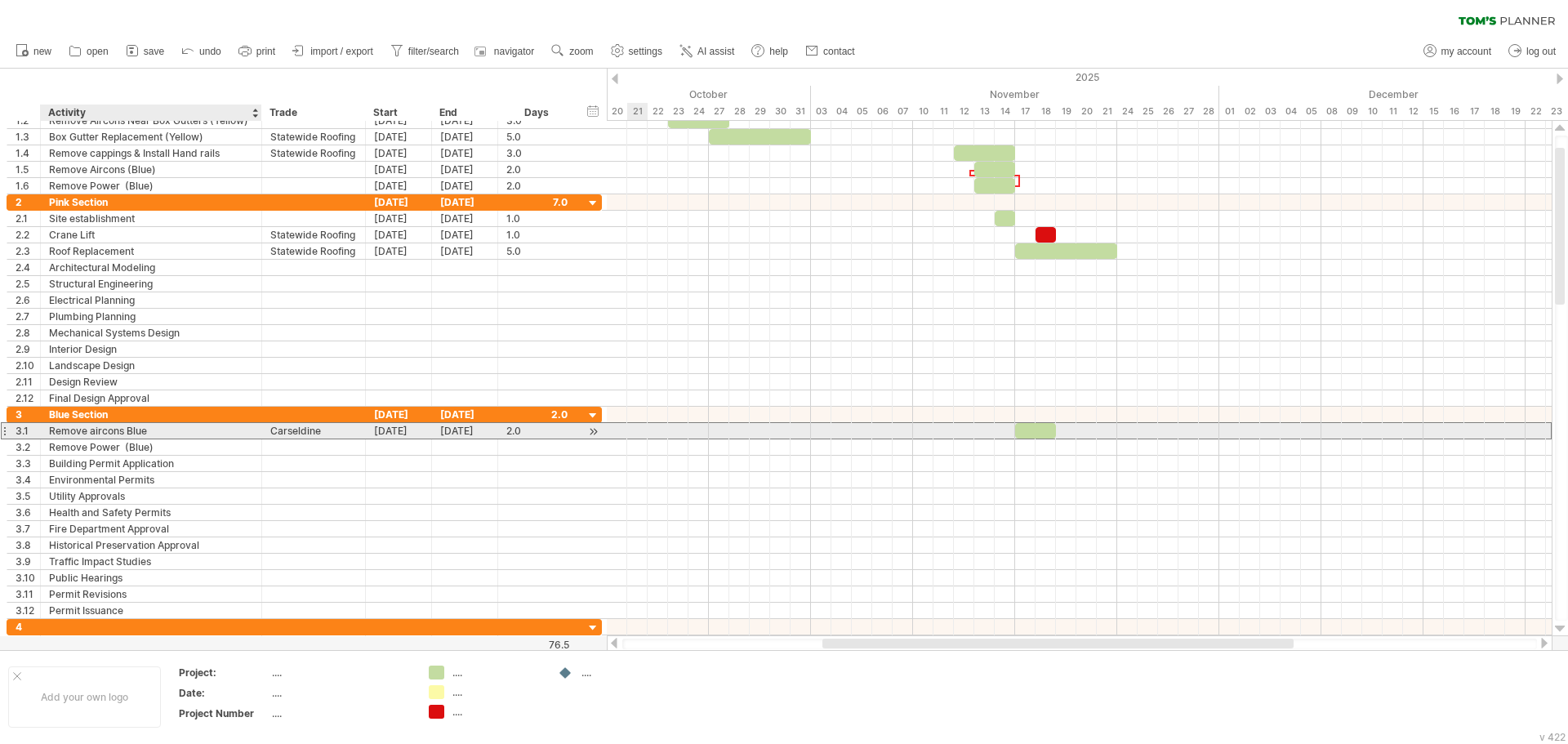
click at [190, 426] on div "Remove aircons Blue" at bounding box center [151, 431] width 204 height 16
click at [0, 0] on input "**********" at bounding box center [0, 0] width 0 height 0
type input "**********"
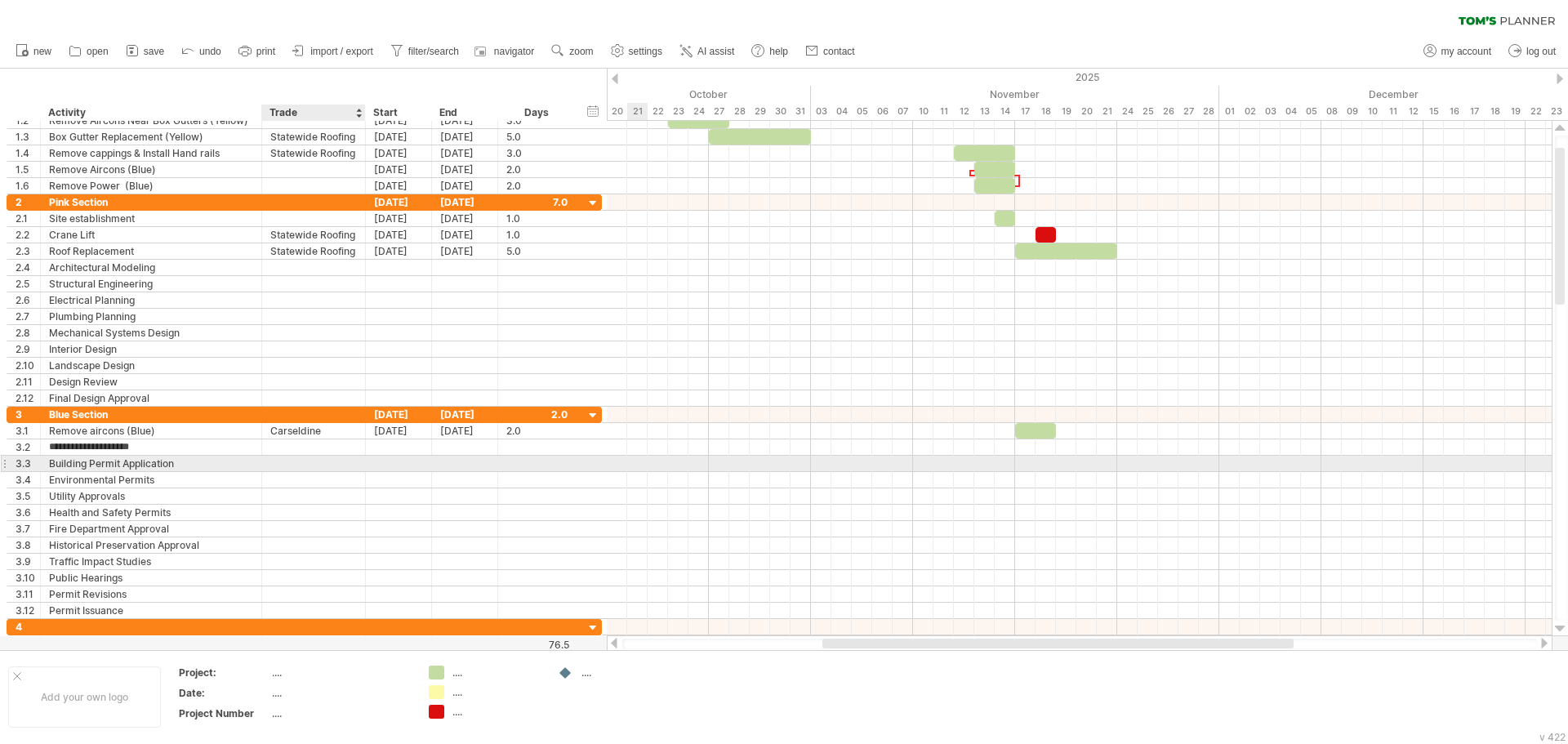
click at [304, 459] on div at bounding box center [313, 463] width 86 height 16
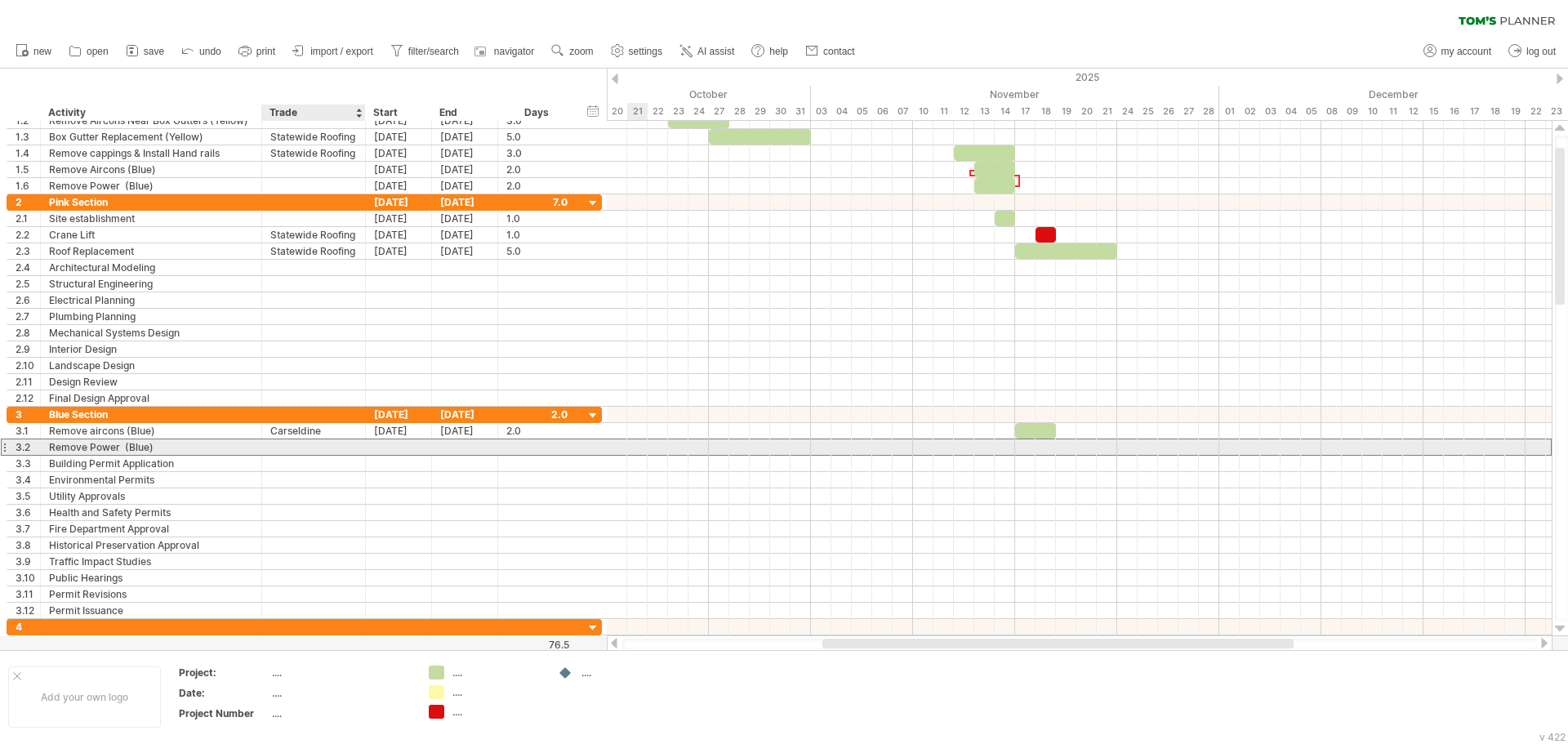
click at [303, 444] on div at bounding box center [313, 446] width 86 height 16
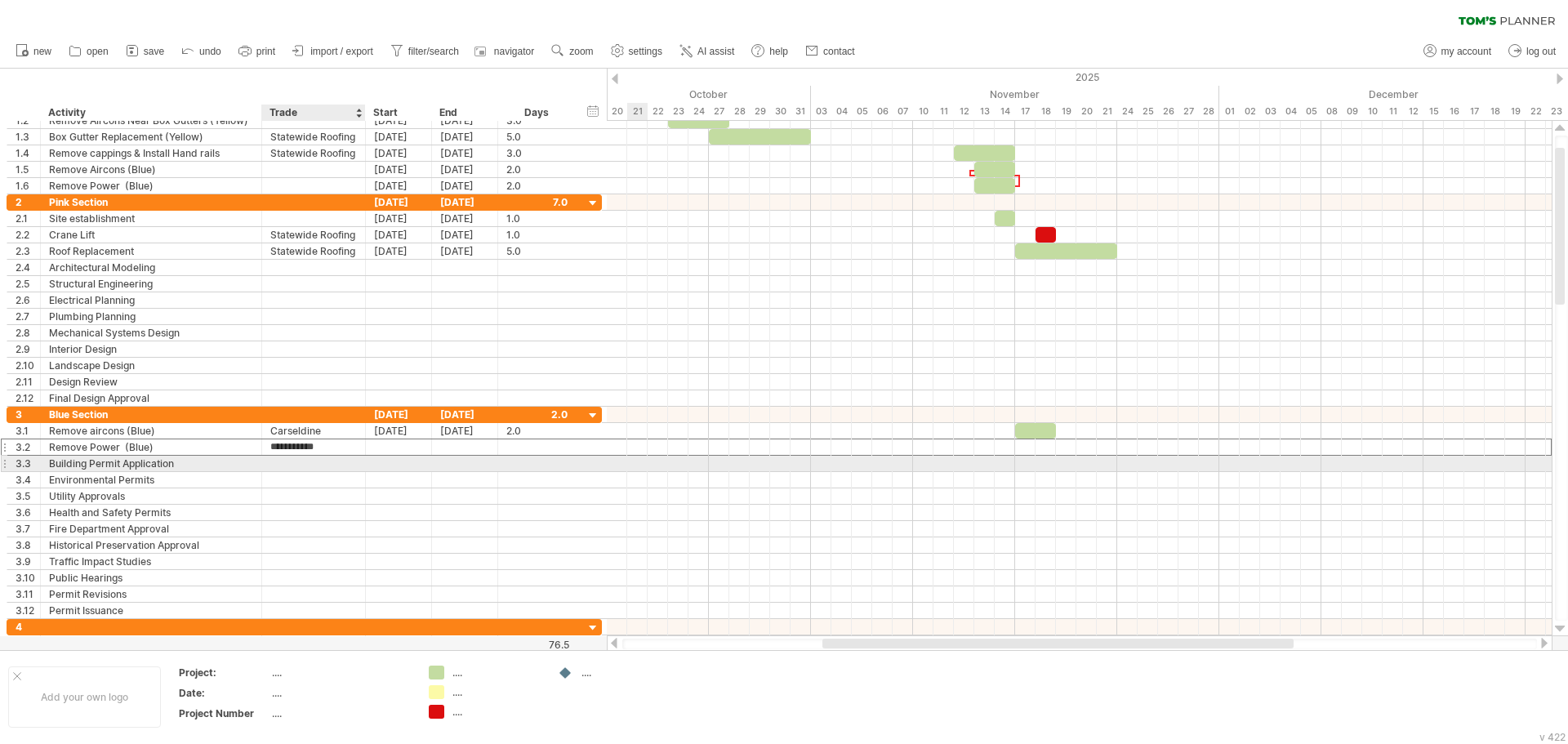
type input "**********"
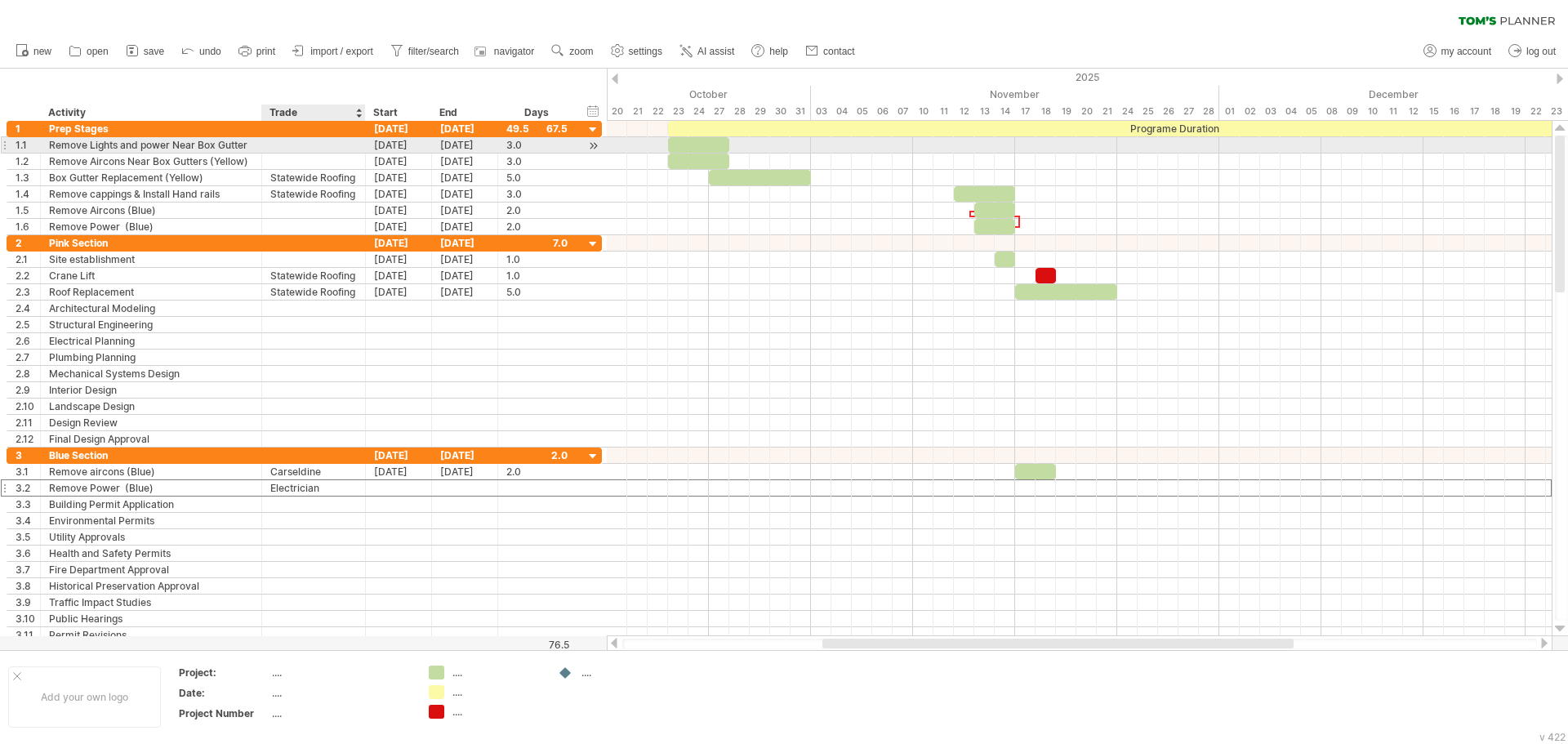
click at [303, 146] on div at bounding box center [313, 144] width 86 height 16
click at [303, 146] on input "text" at bounding box center [313, 144] width 86 height 16
type input "**********"
click at [303, 146] on input "**********" at bounding box center [313, 144] width 86 height 16
click at [319, 146] on input "**********" at bounding box center [313, 144] width 86 height 16
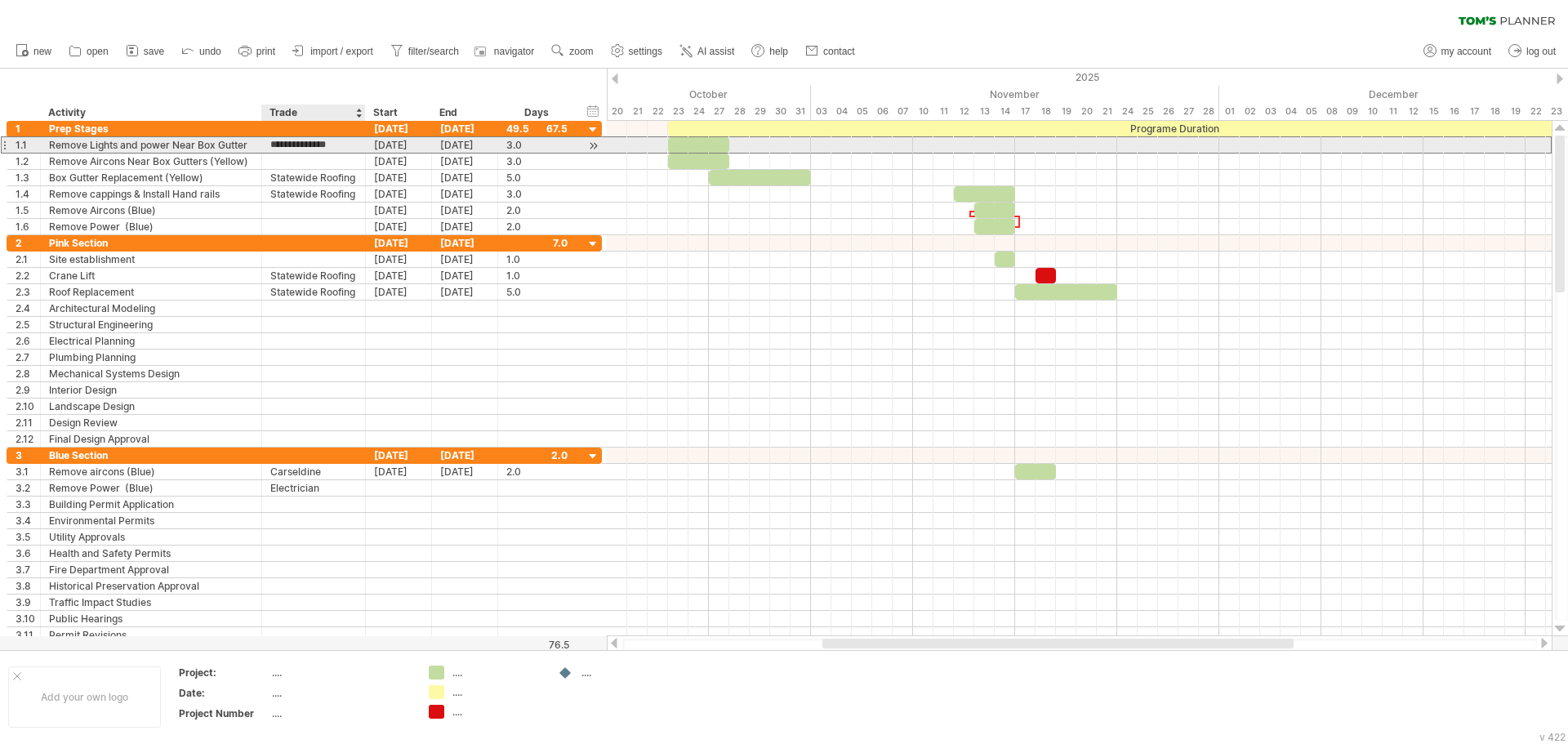
click at [319, 146] on input "**********" at bounding box center [313, 144] width 86 height 16
click at [322, 146] on input "**********" at bounding box center [313, 144] width 86 height 16
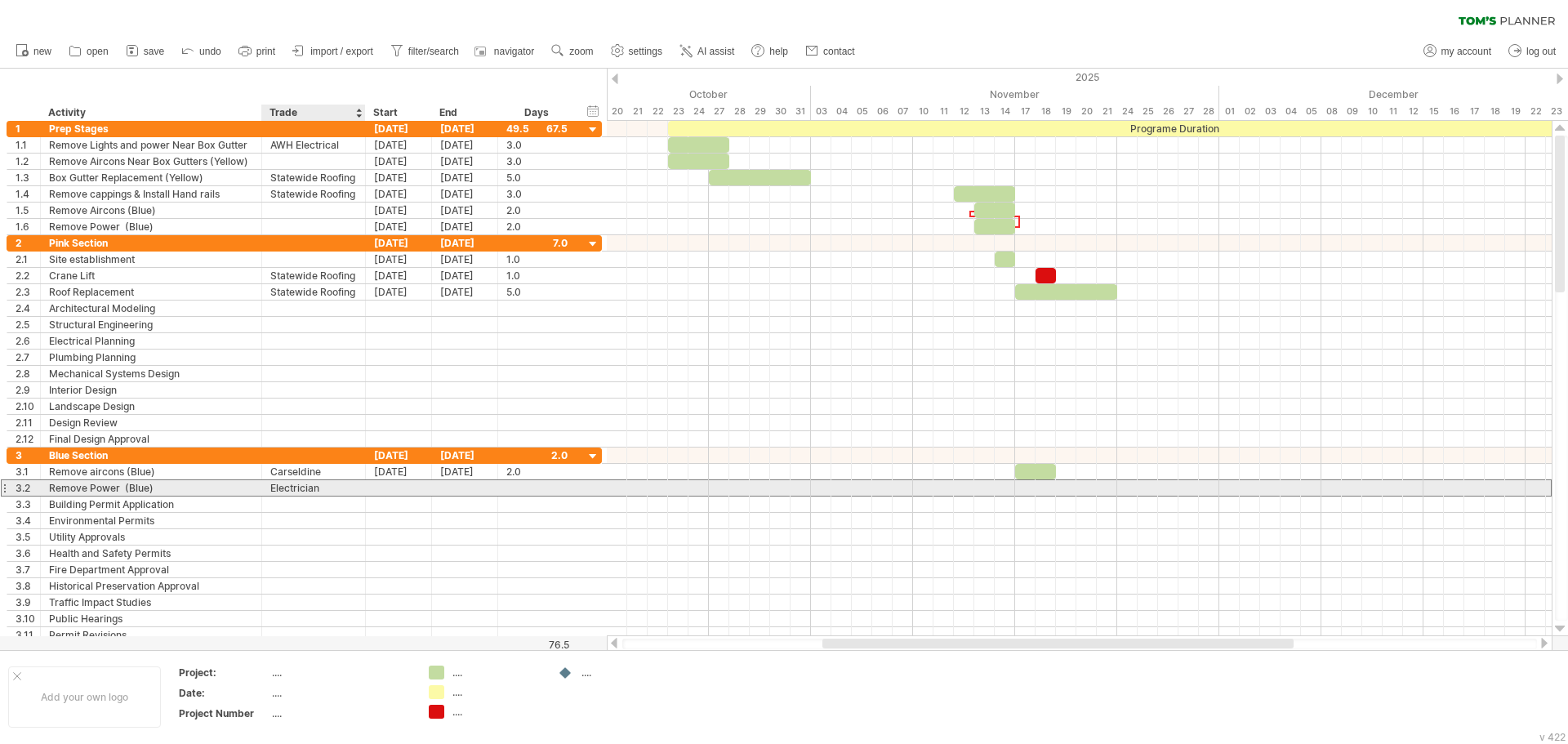
click at [312, 490] on div "Electrician" at bounding box center [313, 488] width 86 height 16
click at [319, 489] on input "**********" at bounding box center [313, 488] width 86 height 16
paste input "***"
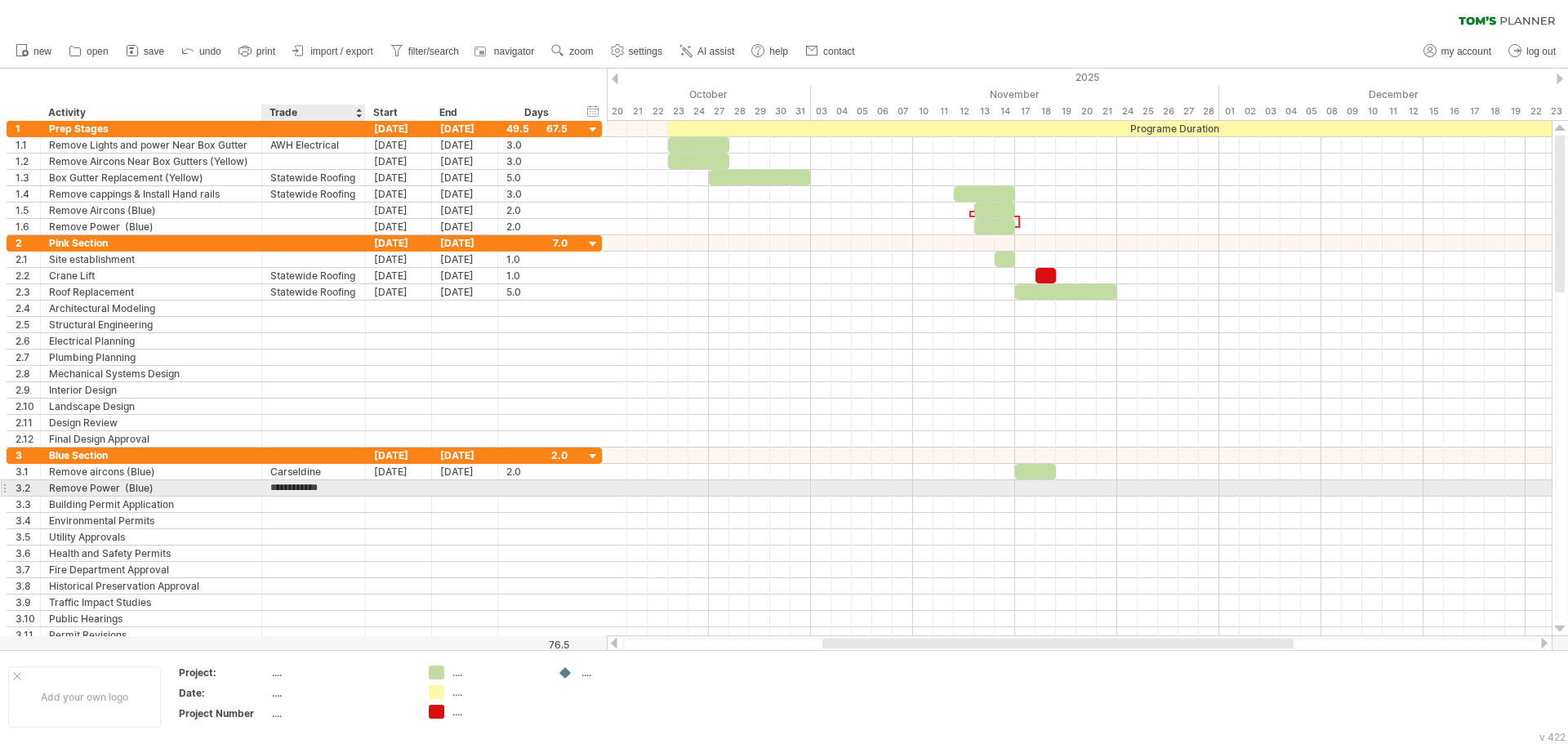
type input "**********"
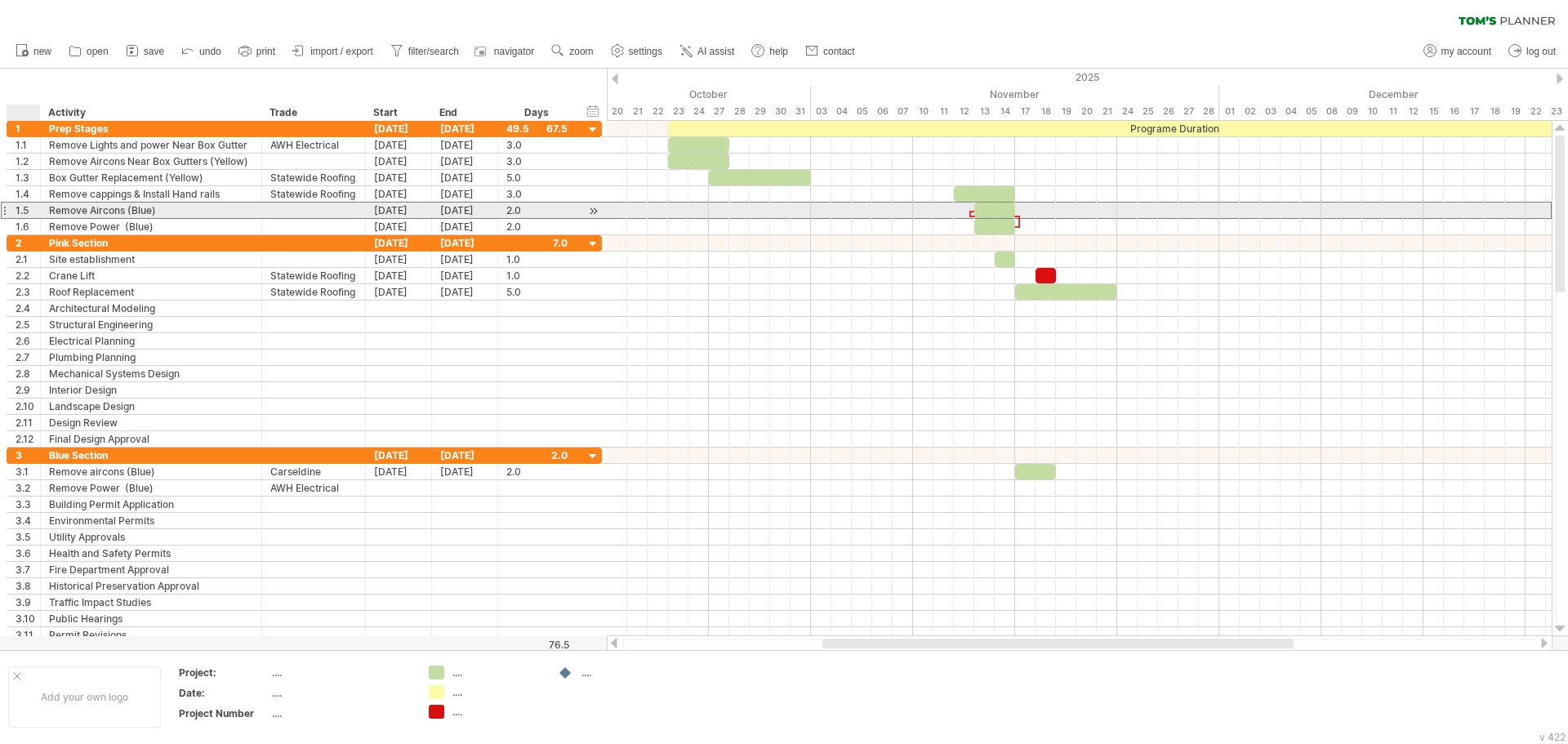
click at [15, 206] on div "1.5" at bounding box center [24, 210] width 33 height 16
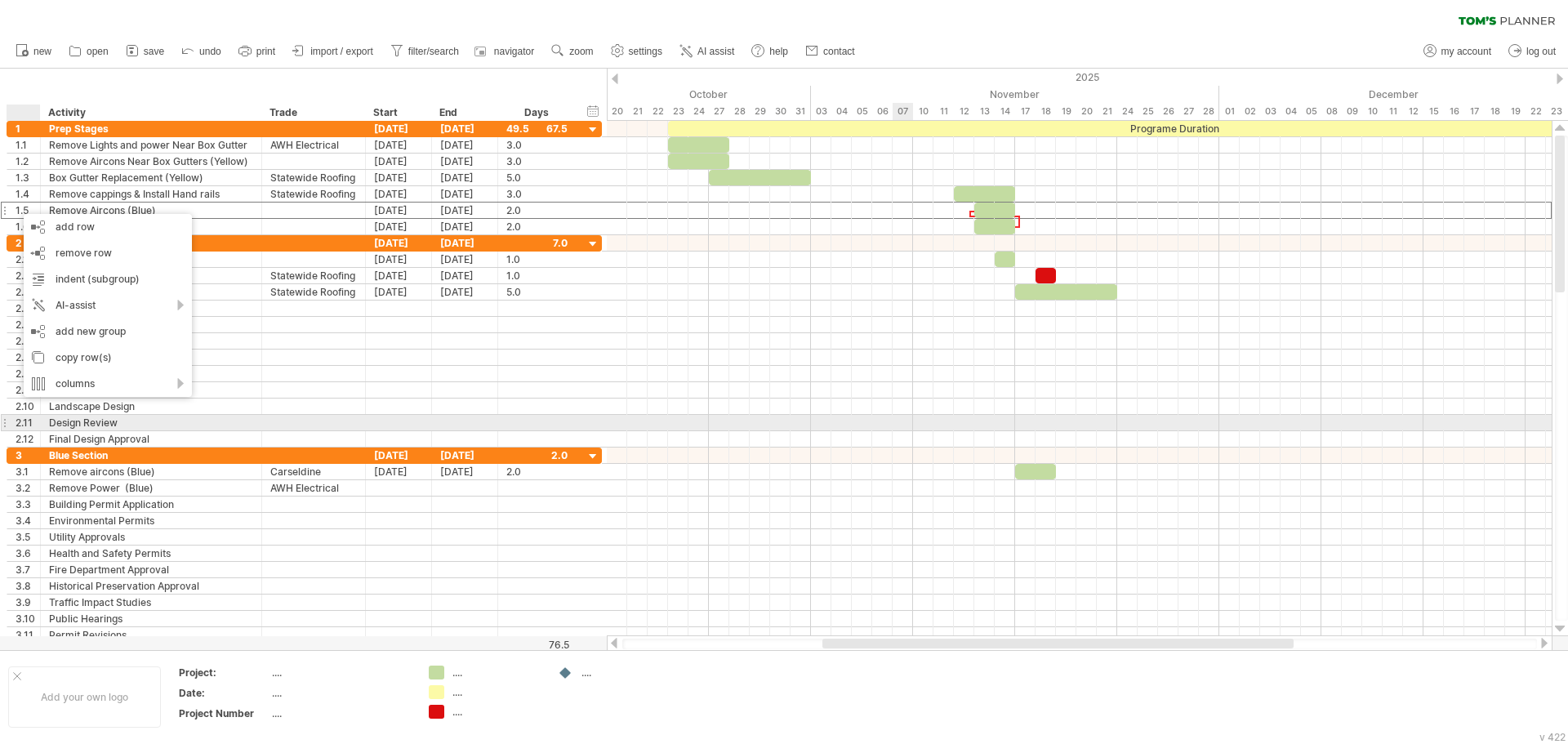
click at [904, 417] on div at bounding box center [1079, 423] width 945 height 17
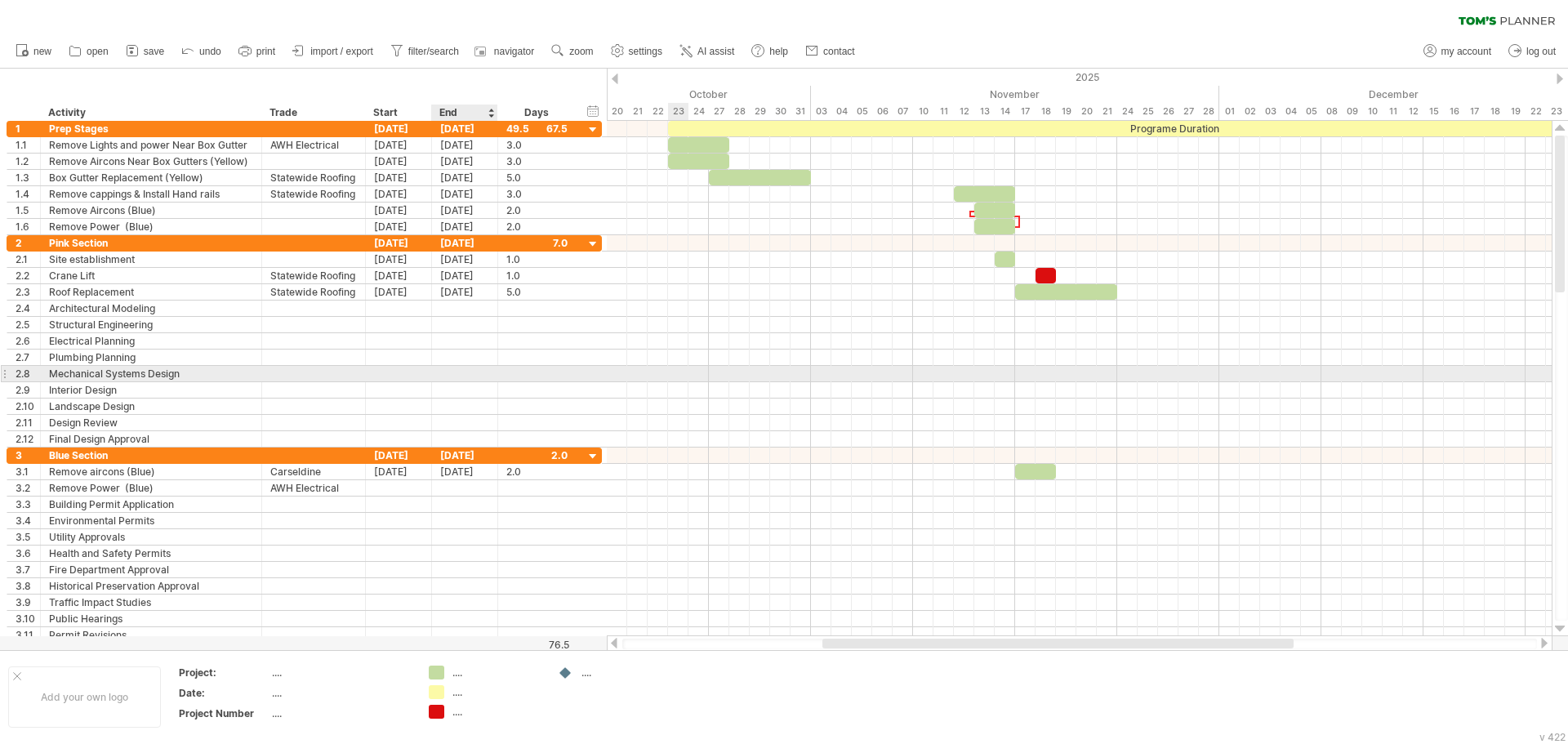
click at [429, 368] on div at bounding box center [398, 373] width 66 height 16
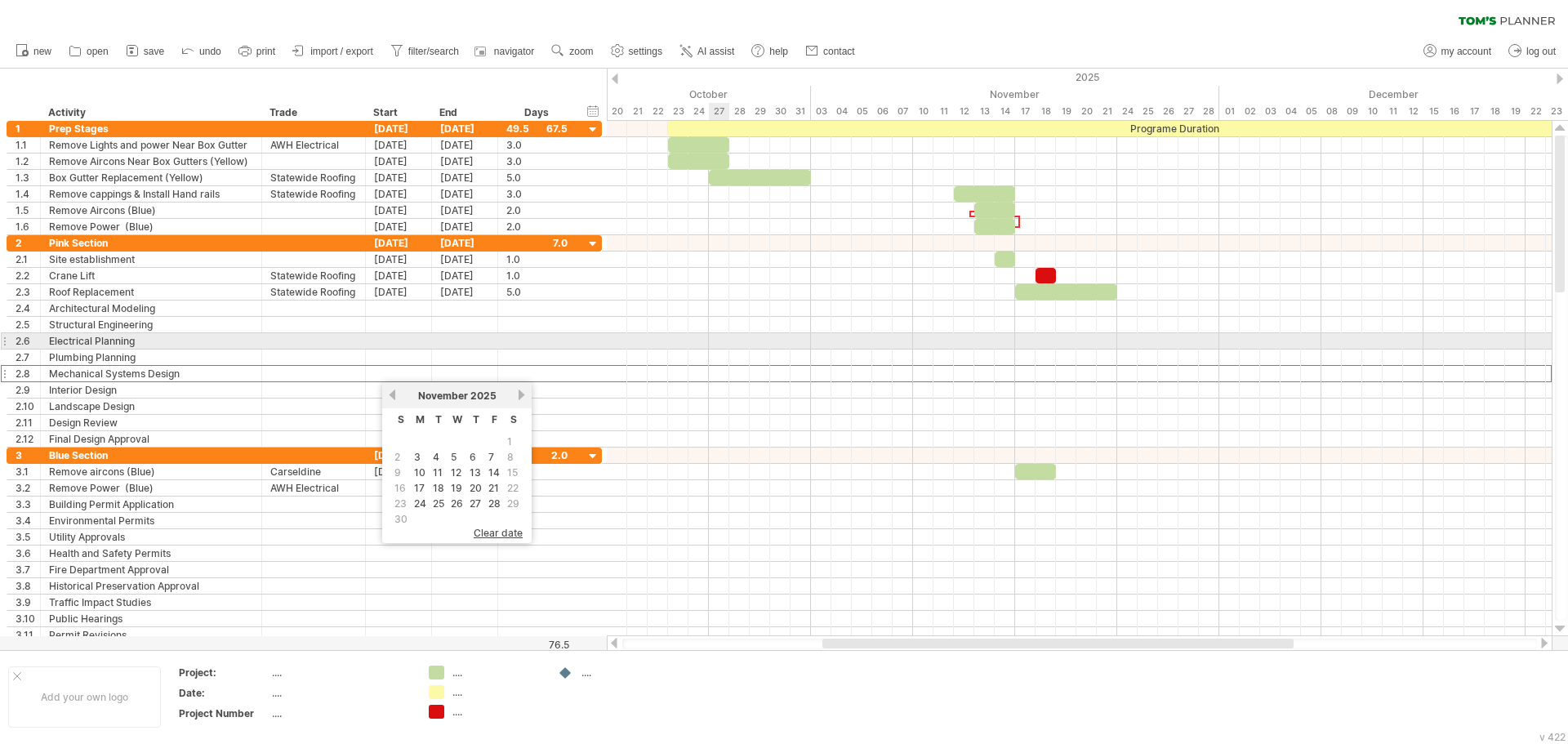
click at [717, 344] on div at bounding box center [1079, 342] width 945 height 17
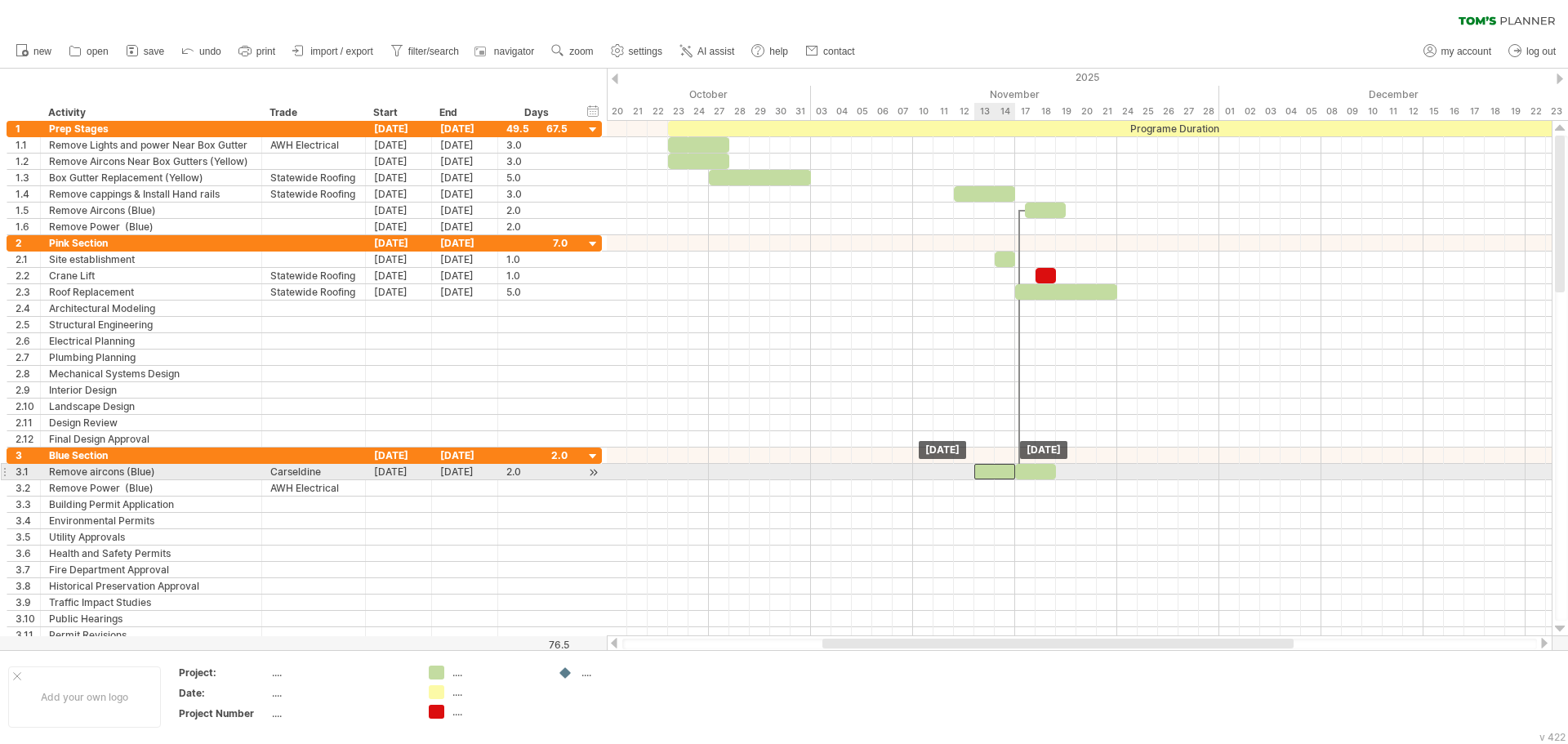
drag, startPoint x: 1002, startPoint y: 227, endPoint x: 1004, endPoint y: 470, distance: 243.0
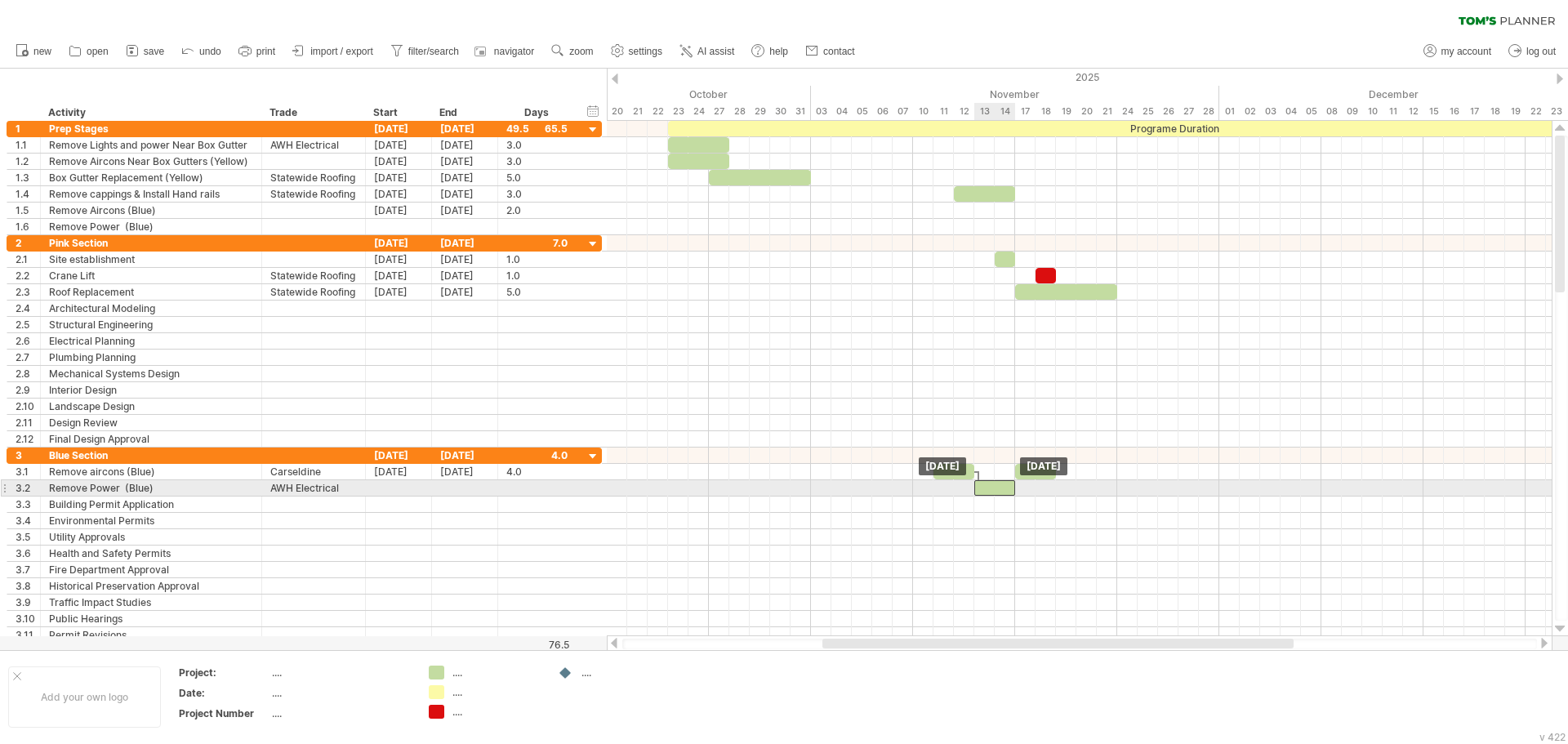
drag, startPoint x: 1040, startPoint y: 214, endPoint x: 985, endPoint y: 487, distance: 278.5
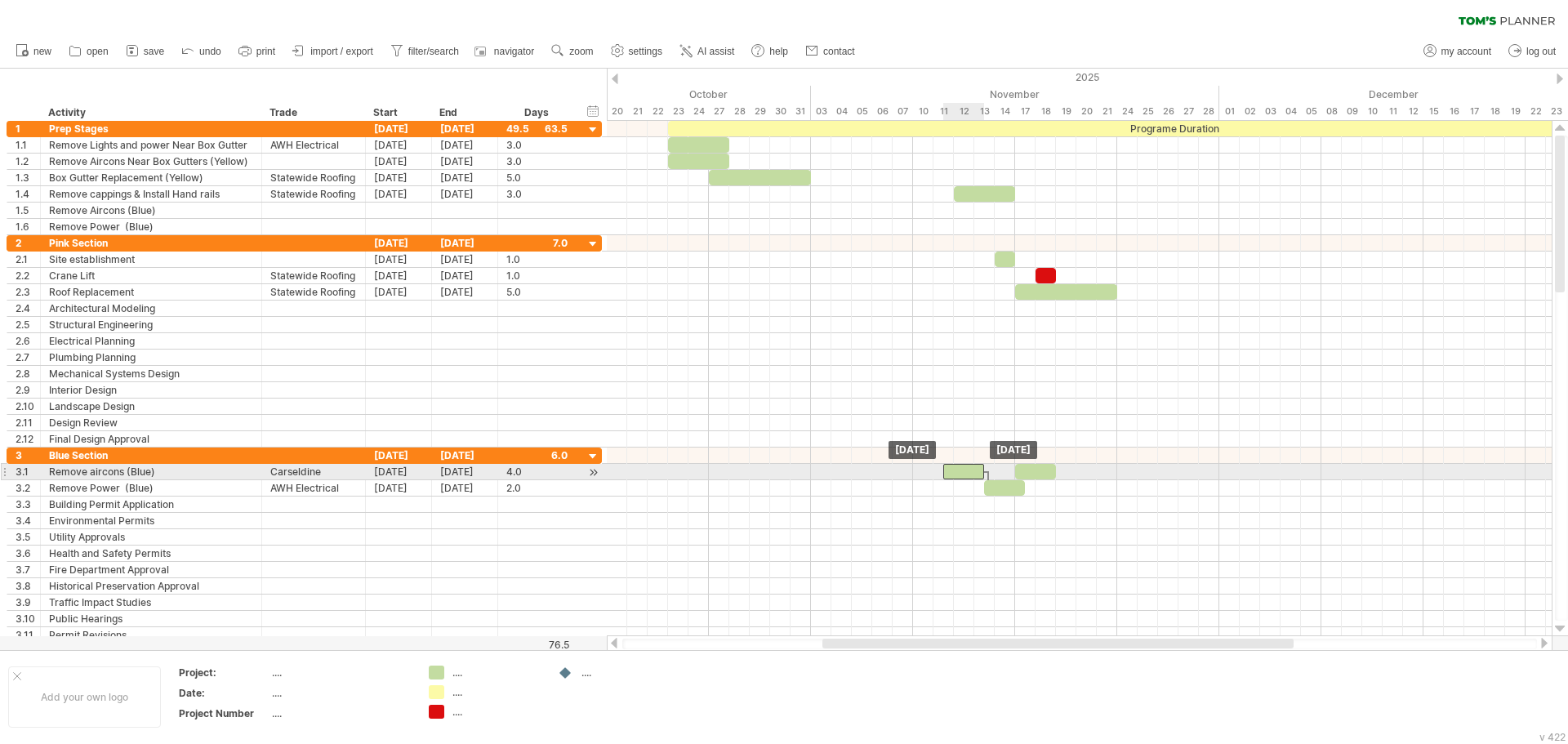
click at [971, 469] on div at bounding box center [963, 471] width 40 height 16
click at [987, 473] on div at bounding box center [987, 480] width 5 height 18
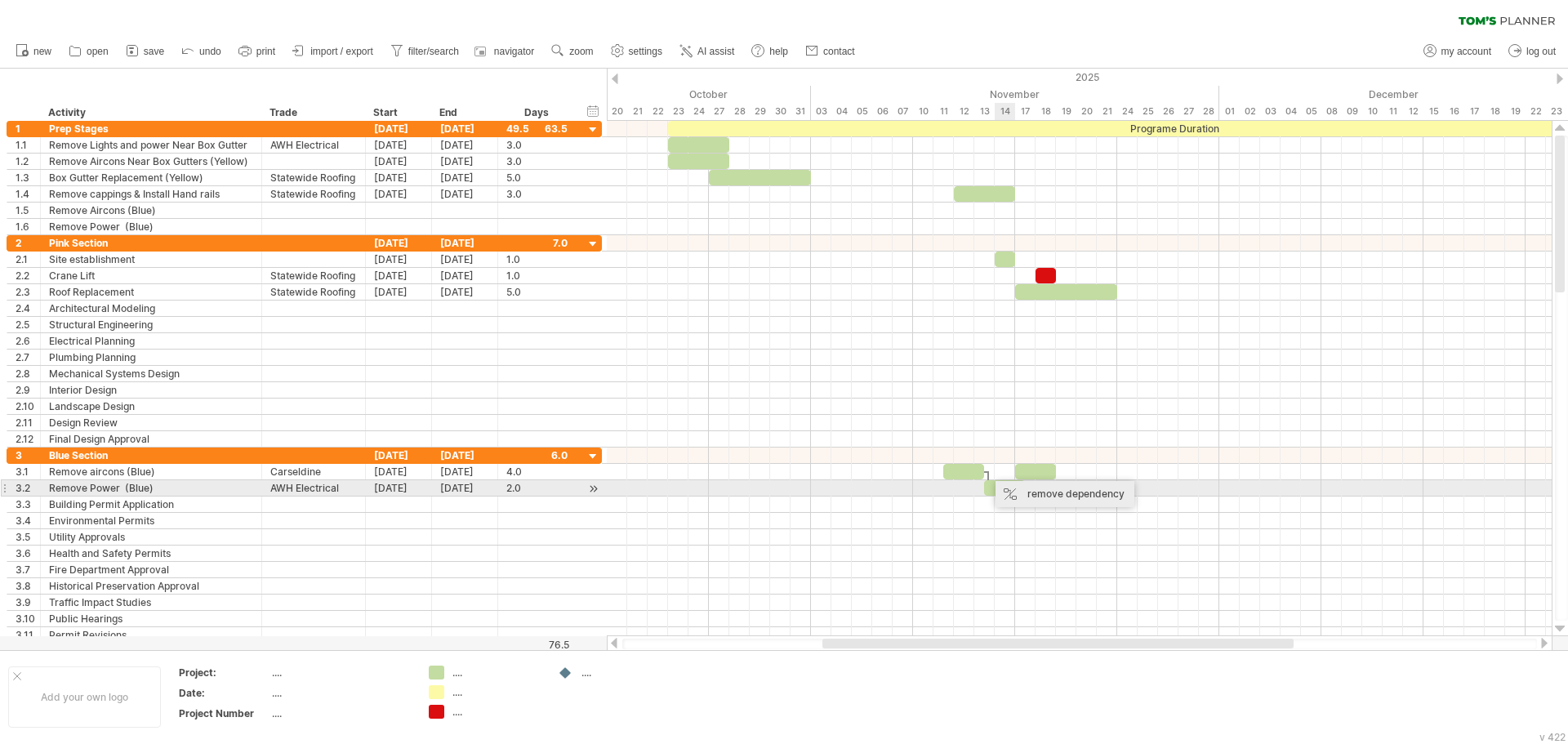
click at [1035, 490] on div "remove dependency" at bounding box center [1064, 494] width 139 height 26
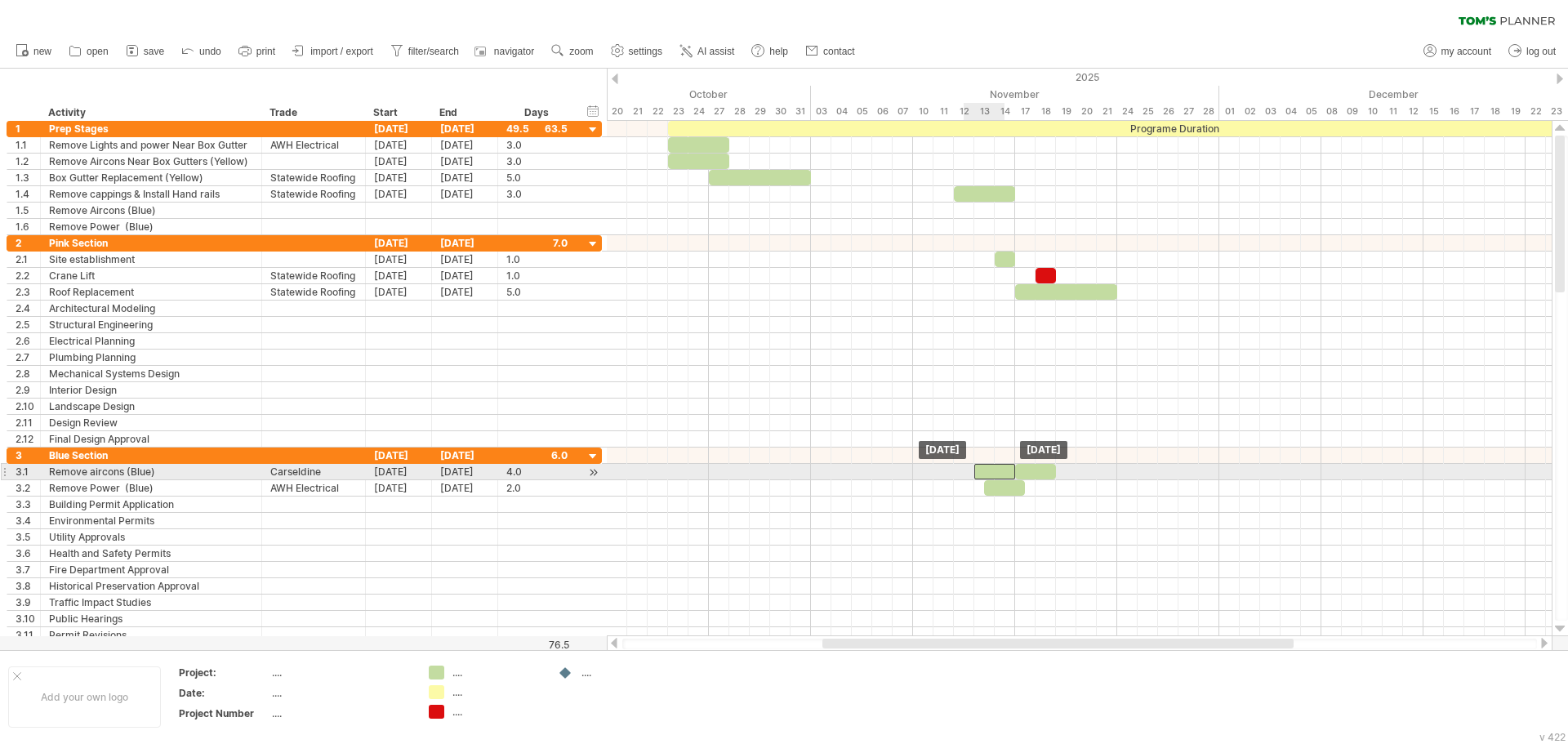
drag, startPoint x: 976, startPoint y: 471, endPoint x: 1005, endPoint y: 476, distance: 29.4
click at [1005, 476] on div at bounding box center [994, 471] width 40 height 16
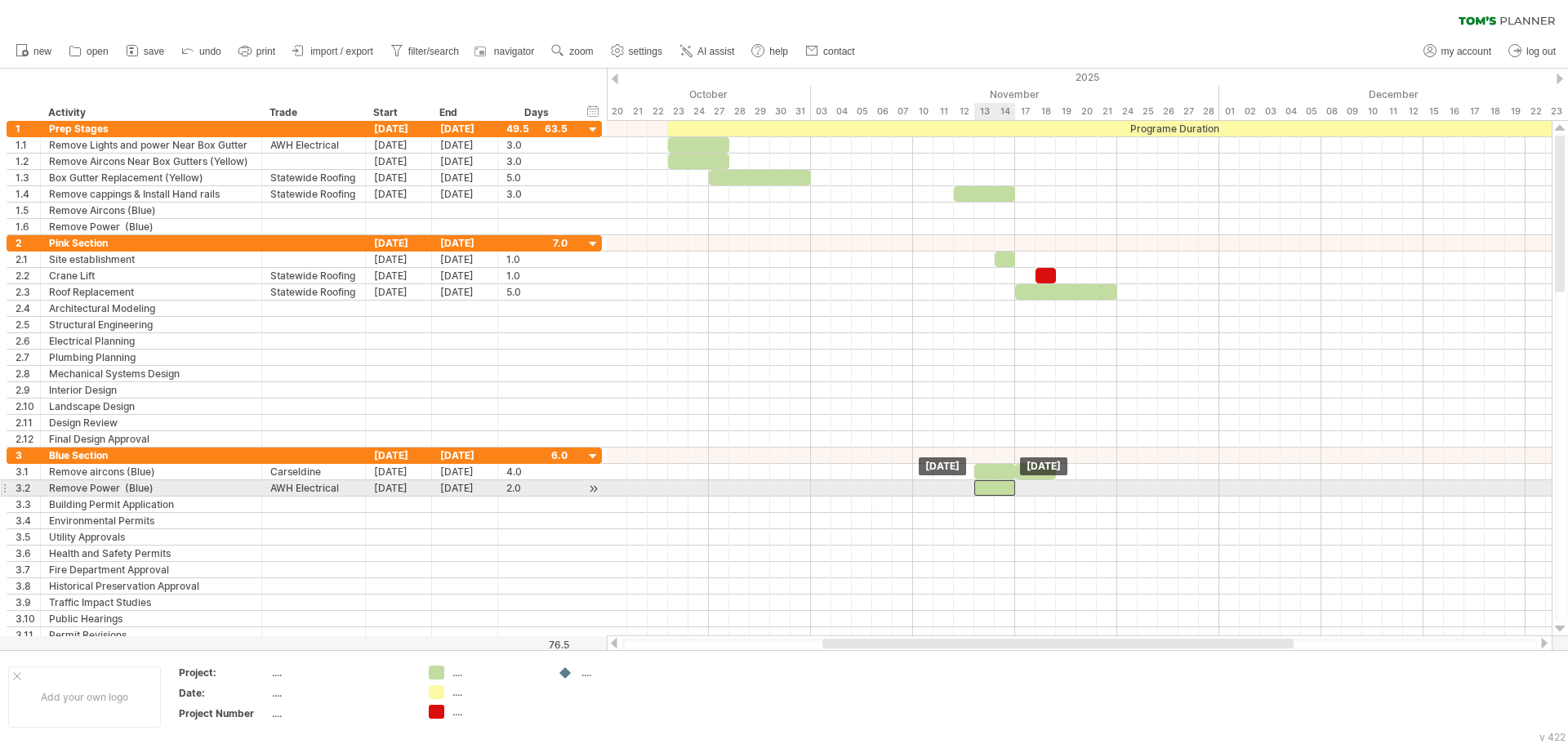
drag, startPoint x: 1008, startPoint y: 489, endPoint x: 1000, endPoint y: 489, distance: 8.0
click at [1000, 489] on div at bounding box center [994, 488] width 40 height 16
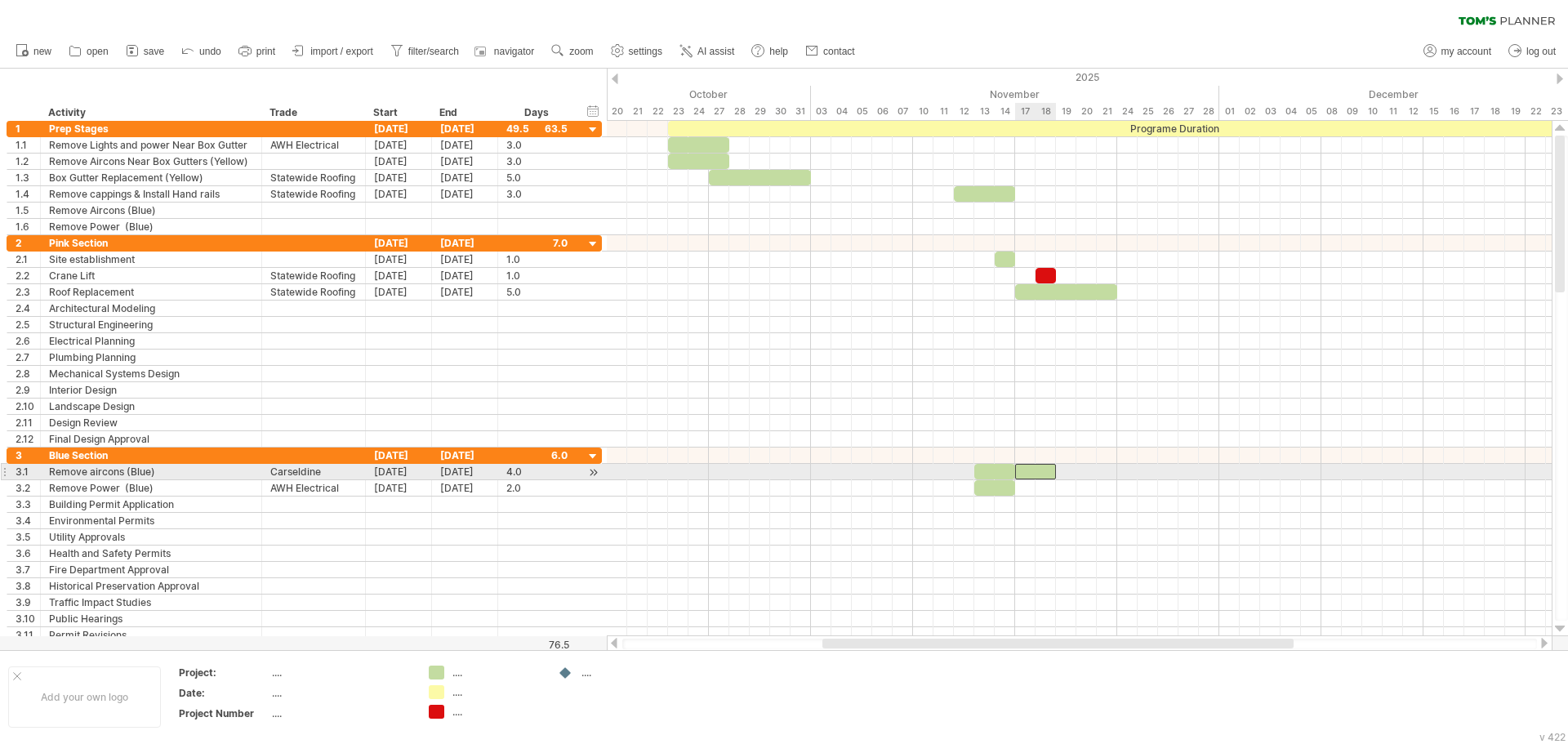
click at [1037, 476] on div at bounding box center [1036, 471] width 40 height 16
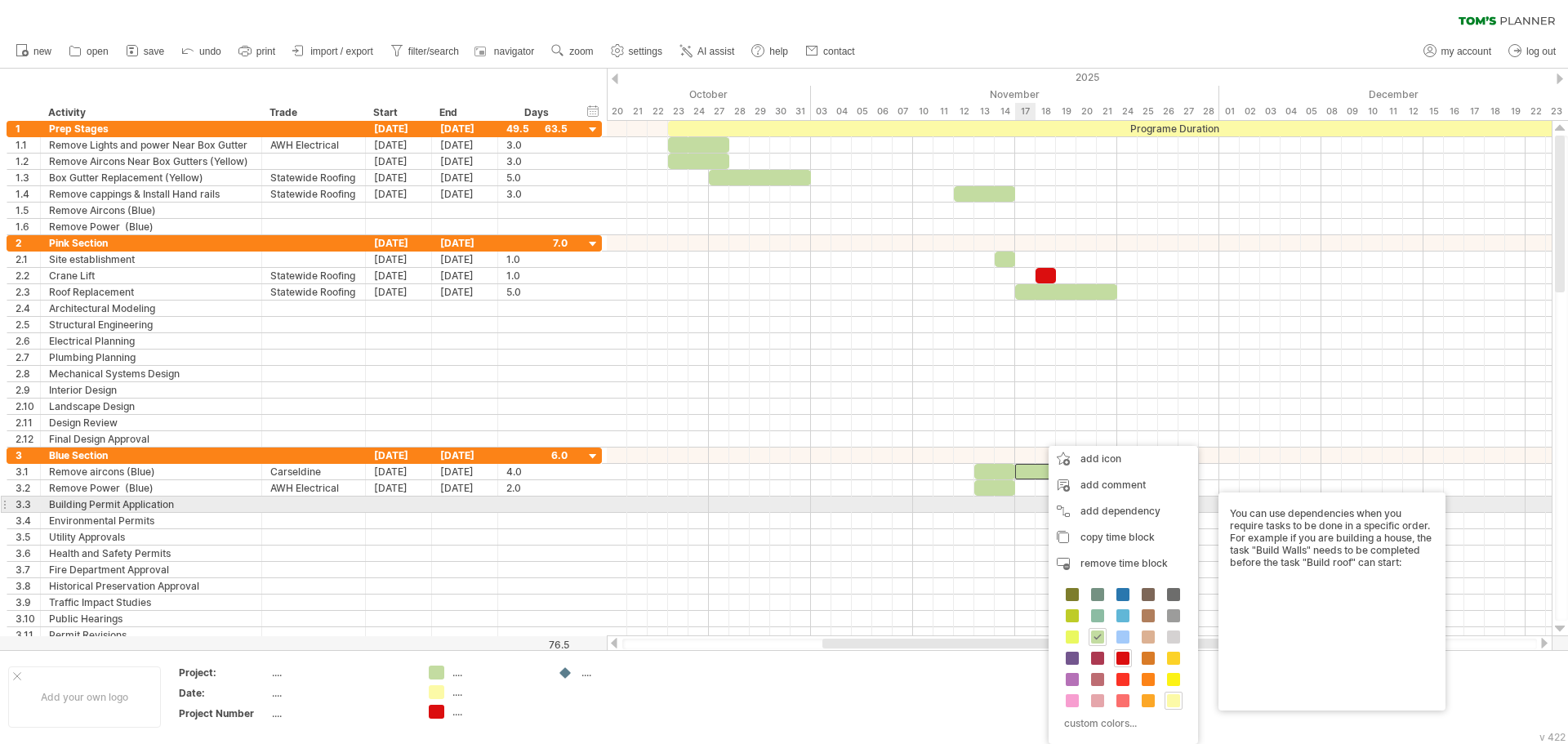
click at [1027, 502] on div at bounding box center [1079, 505] width 945 height 17
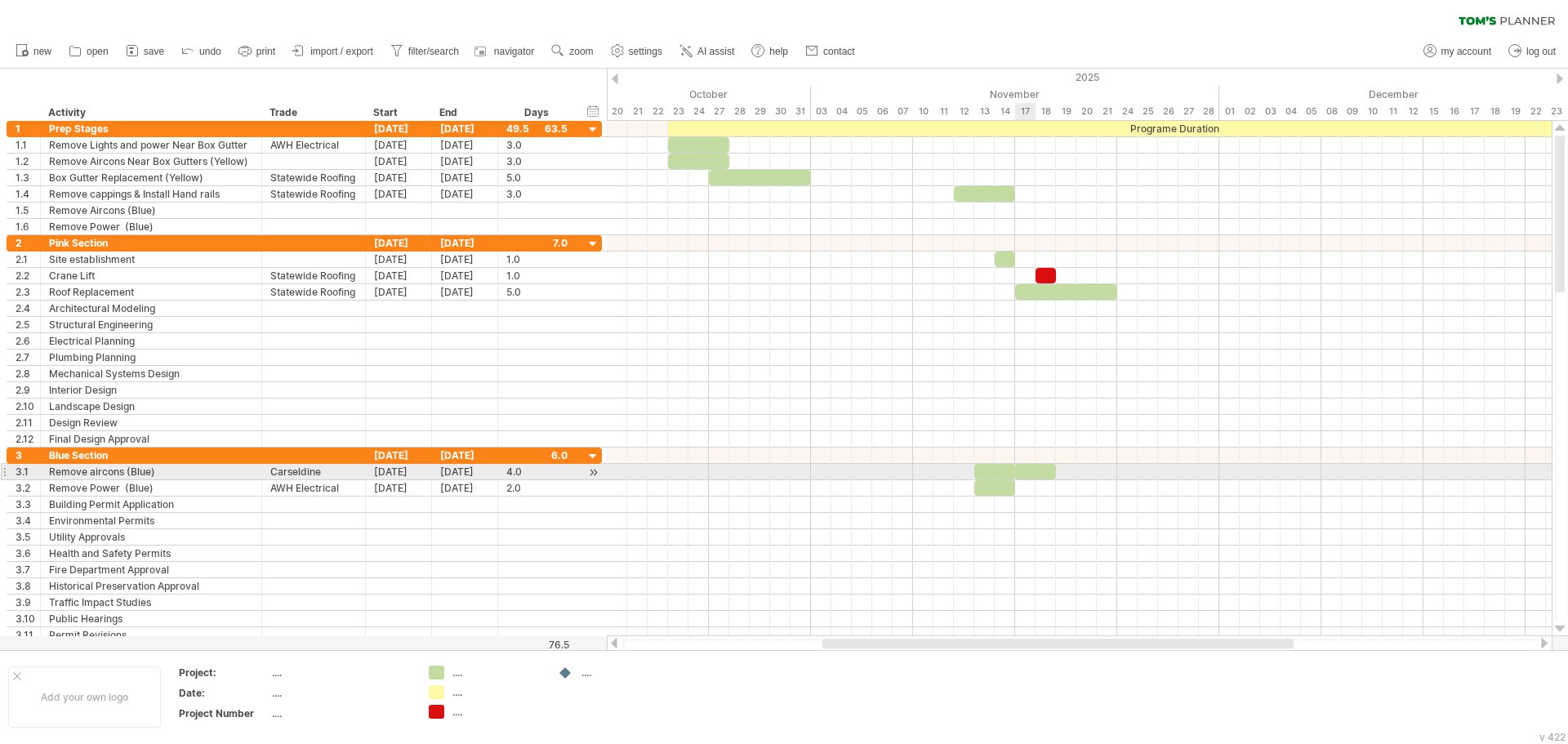
click at [1032, 470] on div at bounding box center [1036, 471] width 40 height 16
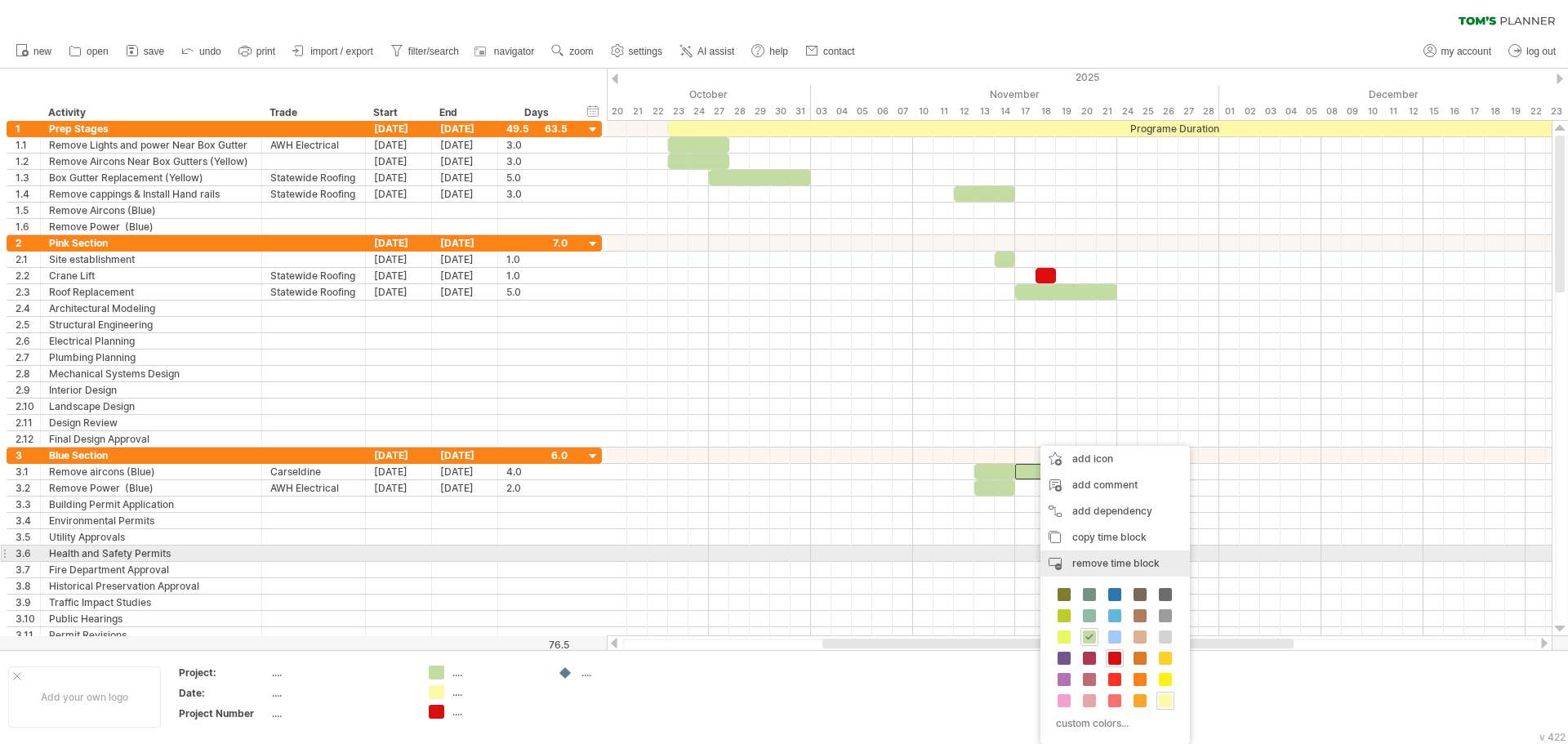
click at [1089, 558] on span "remove time block" at bounding box center [1115, 563] width 87 height 12
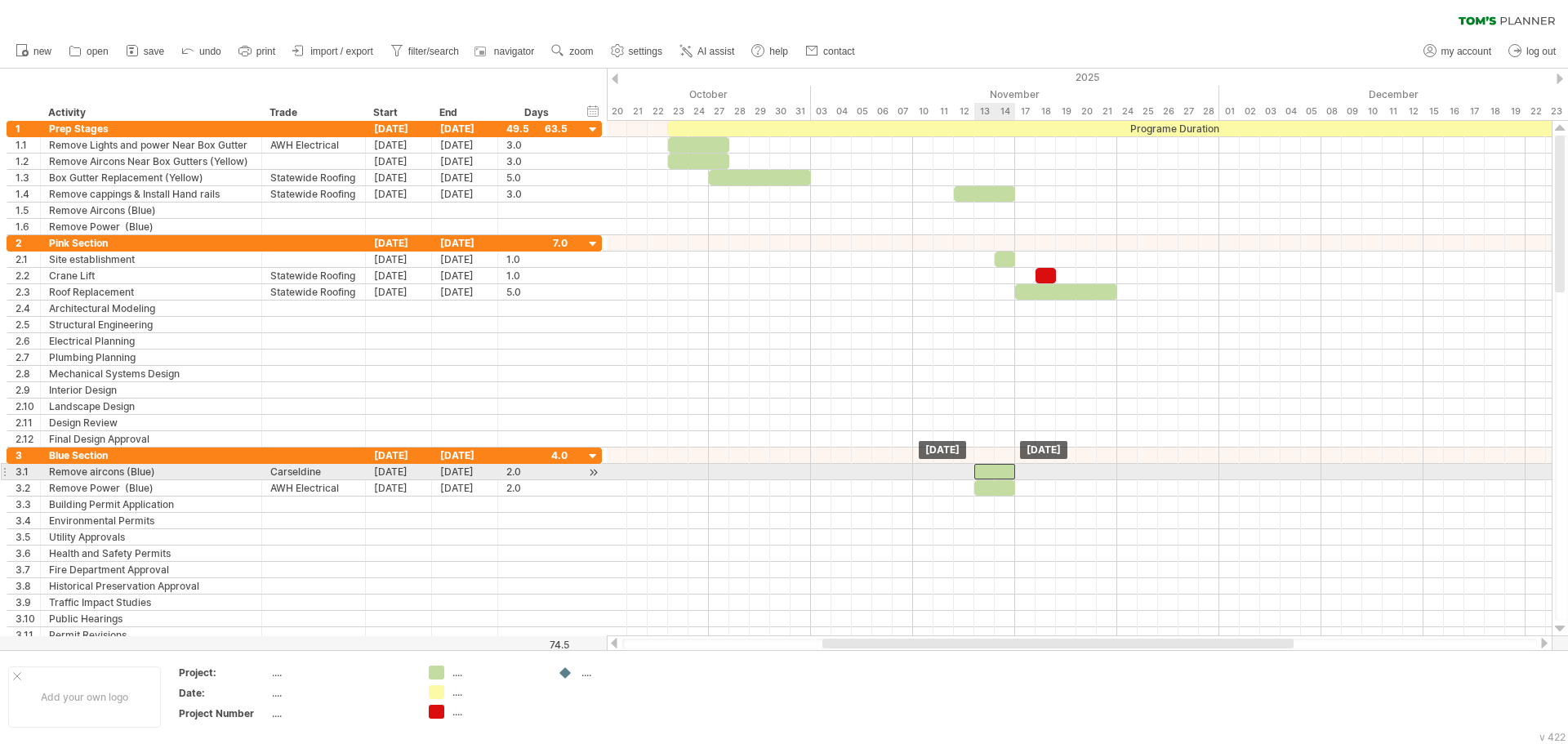
click at [996, 477] on div at bounding box center [994, 471] width 40 height 16
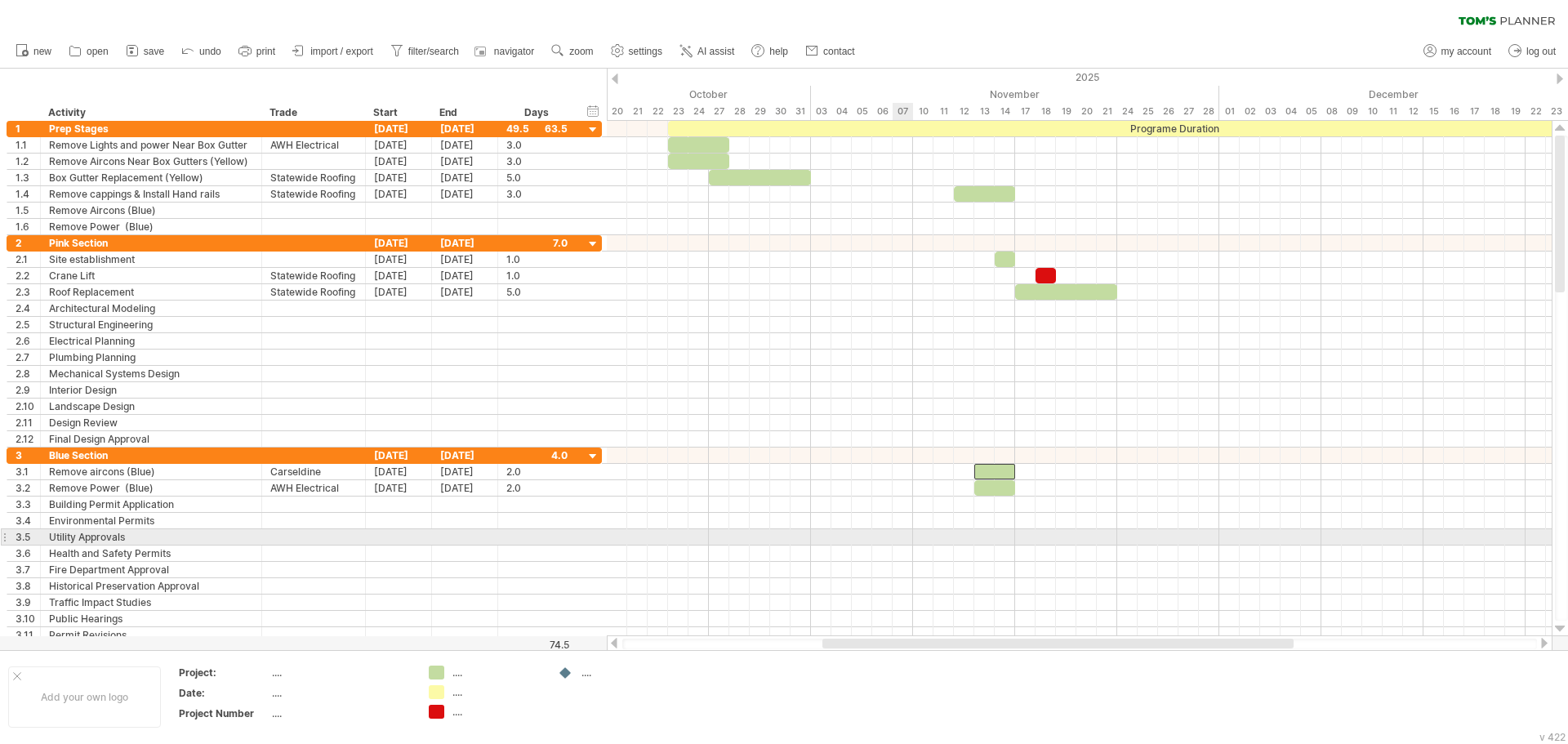
click at [885, 544] on div at bounding box center [1079, 537] width 945 height 17
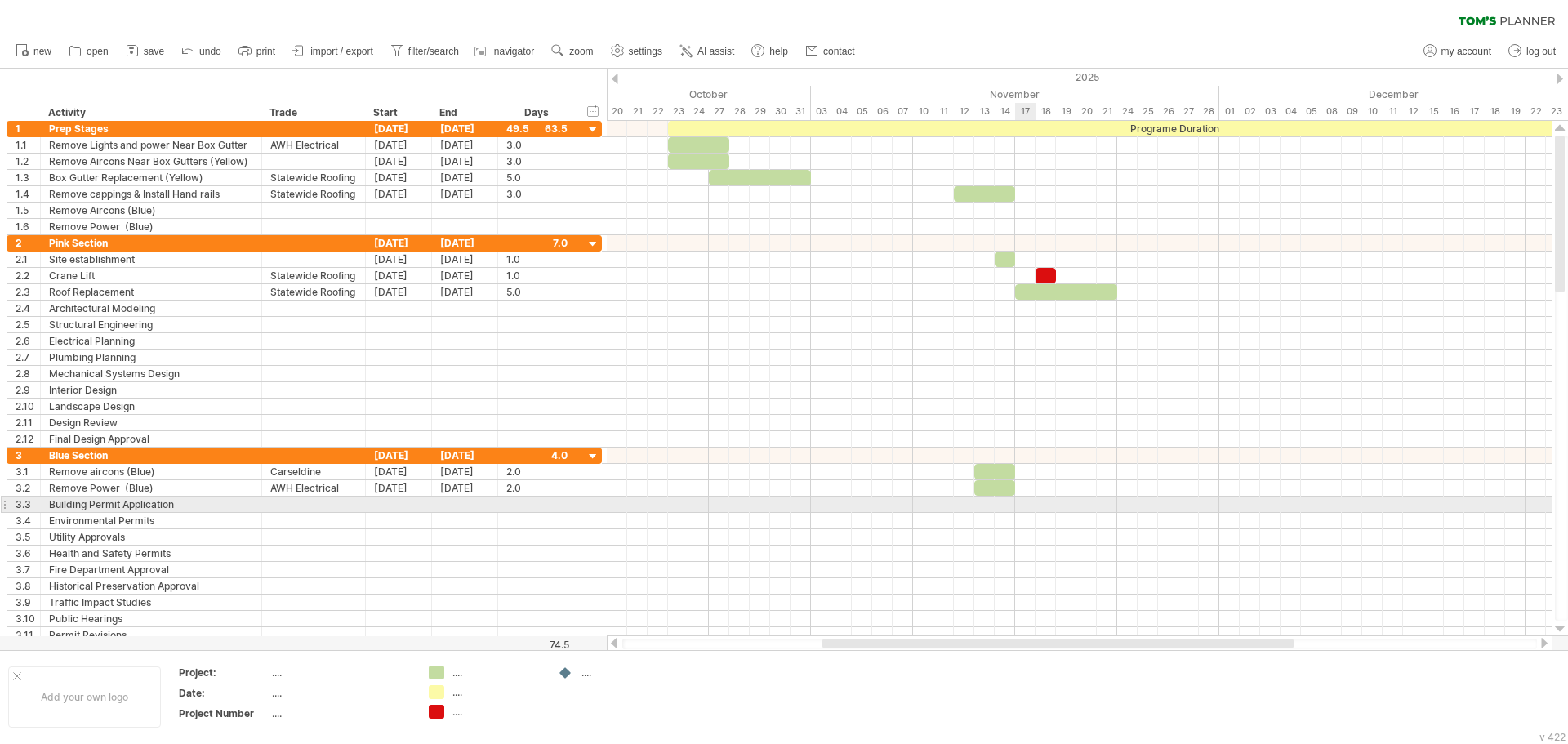
click at [1023, 507] on div at bounding box center [1079, 505] width 945 height 17
click at [110, 503] on div "Building Permit Application" at bounding box center [151, 504] width 204 height 16
click at [0, 0] on input "**********" at bounding box center [0, 0] width 0 height 0
click at [179, 507] on input "**********" at bounding box center [151, 504] width 204 height 16
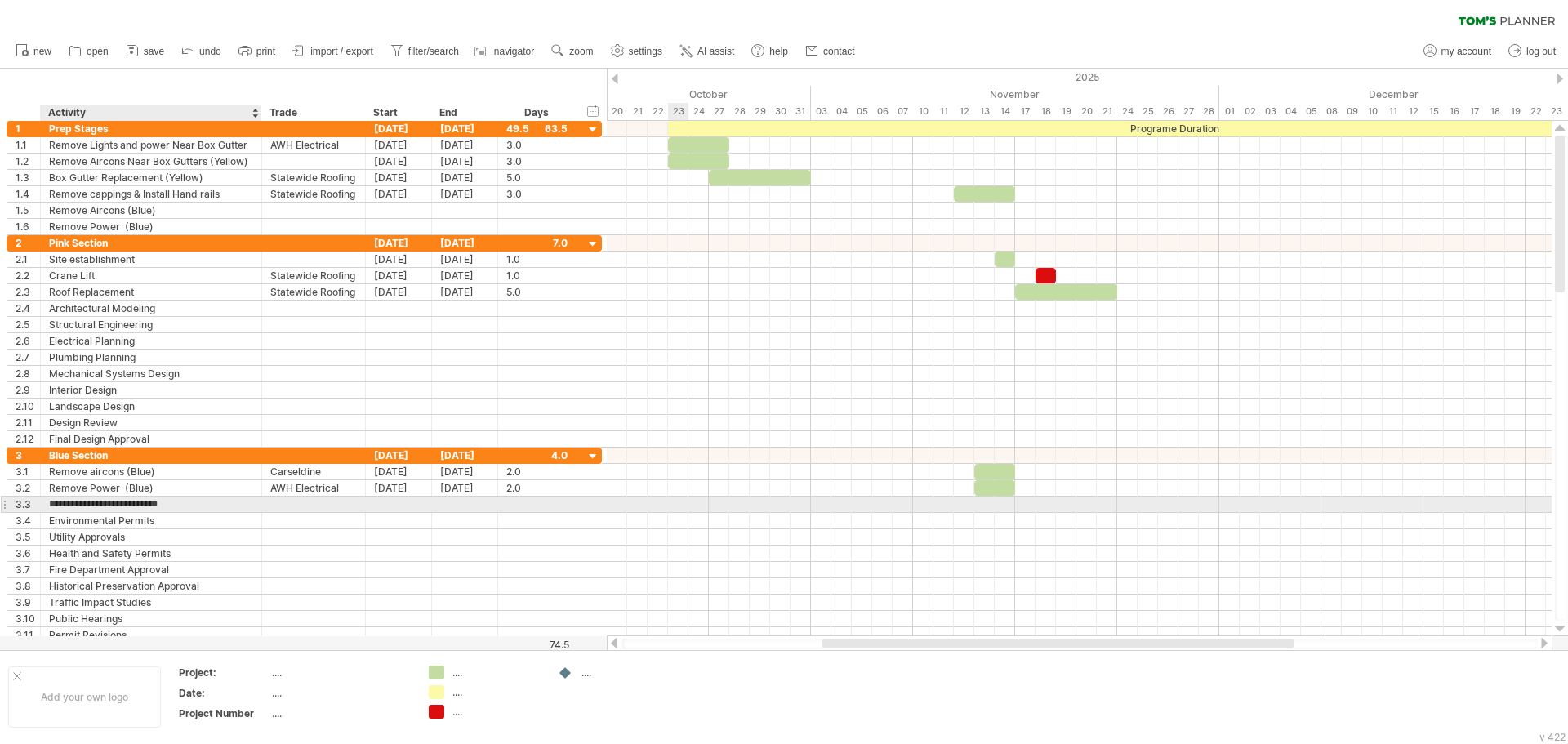
click at [179, 507] on input "**********" at bounding box center [151, 504] width 204 height 16
type input "**********"
click at [267, 507] on div at bounding box center [313, 504] width 104 height 16
click at [281, 506] on div at bounding box center [313, 504] width 86 height 16
click at [281, 506] on input "text" at bounding box center [313, 504] width 86 height 16
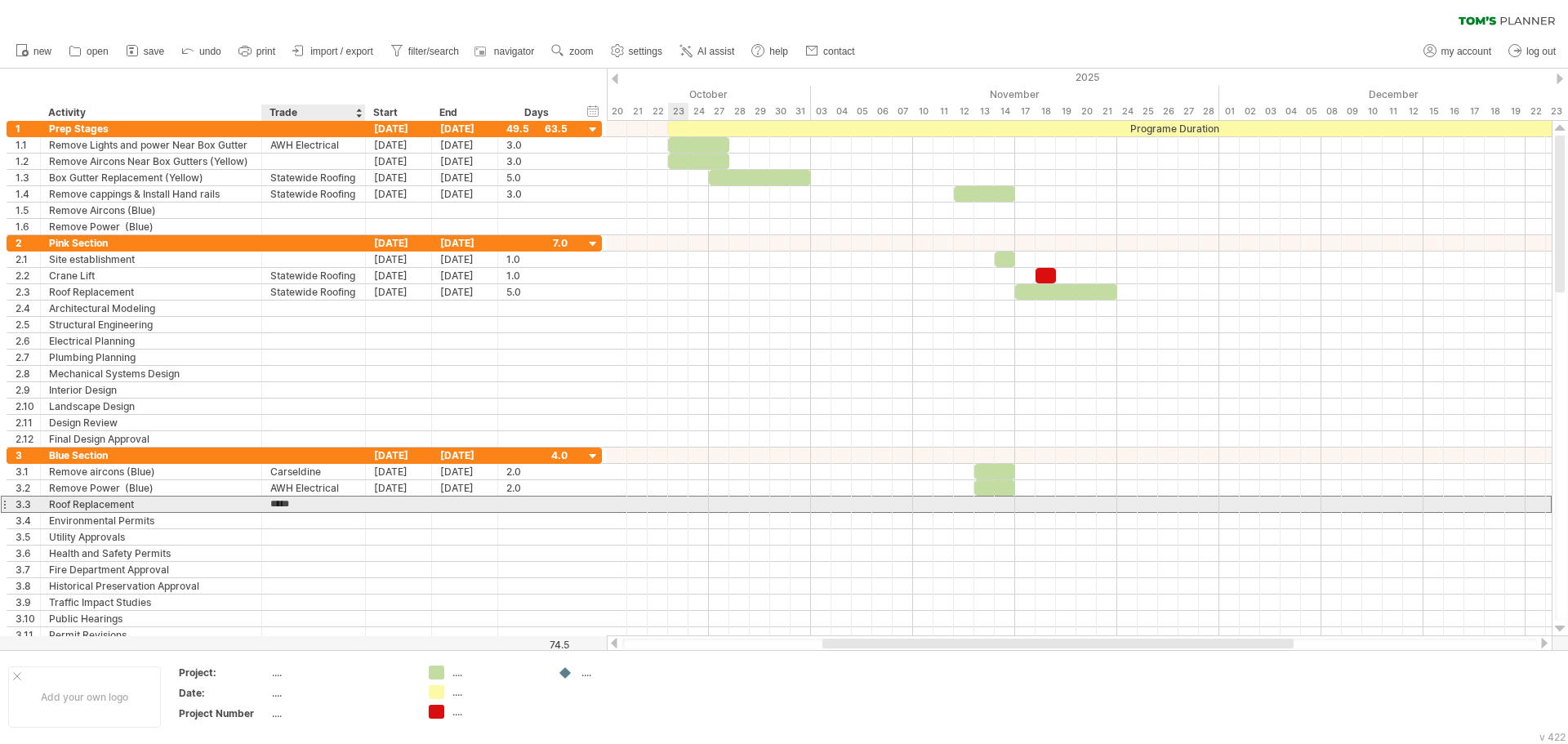
type input "**********"
click at [390, 502] on div at bounding box center [398, 504] width 66 height 16
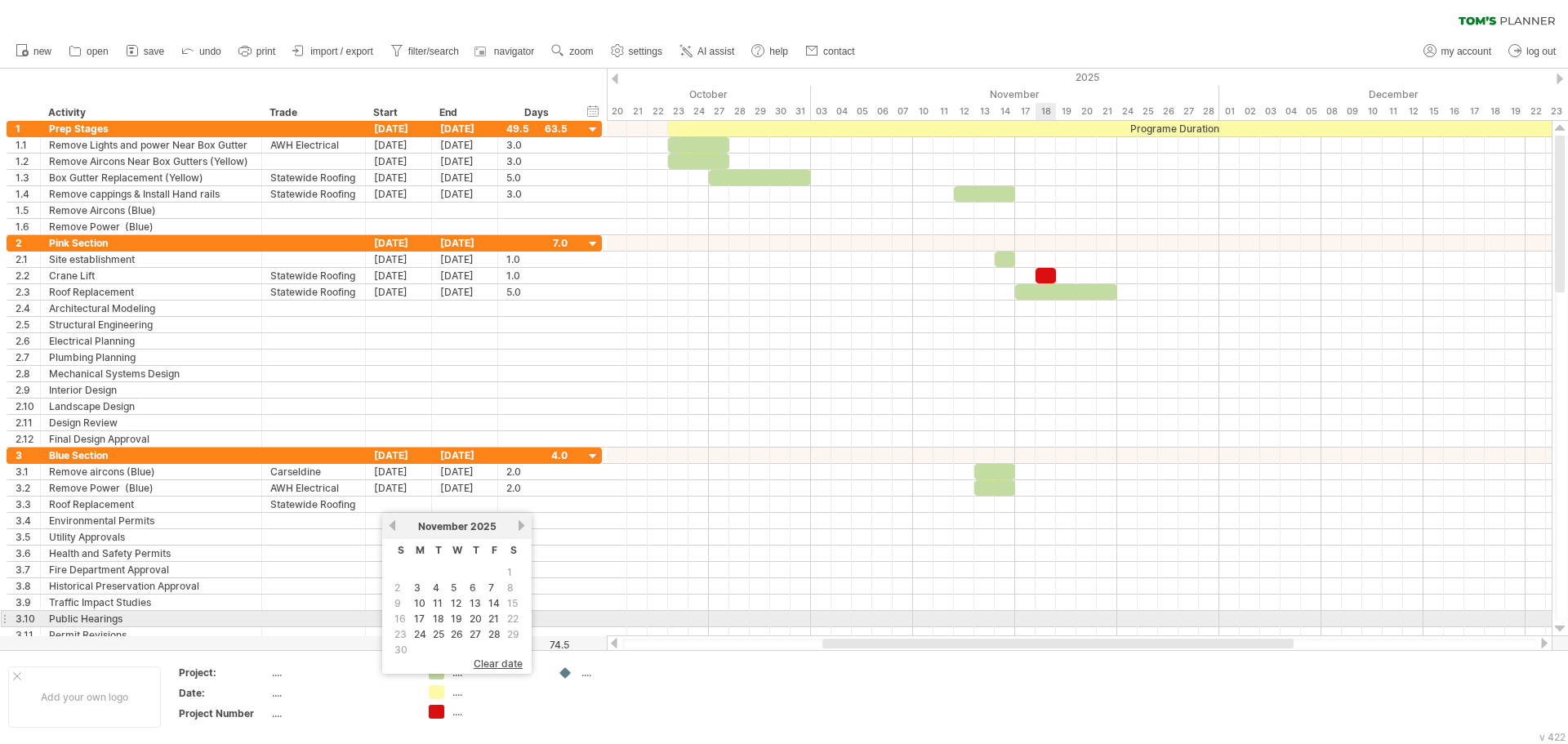
click at [1003, 573] on div at bounding box center [1079, 570] width 945 height 17
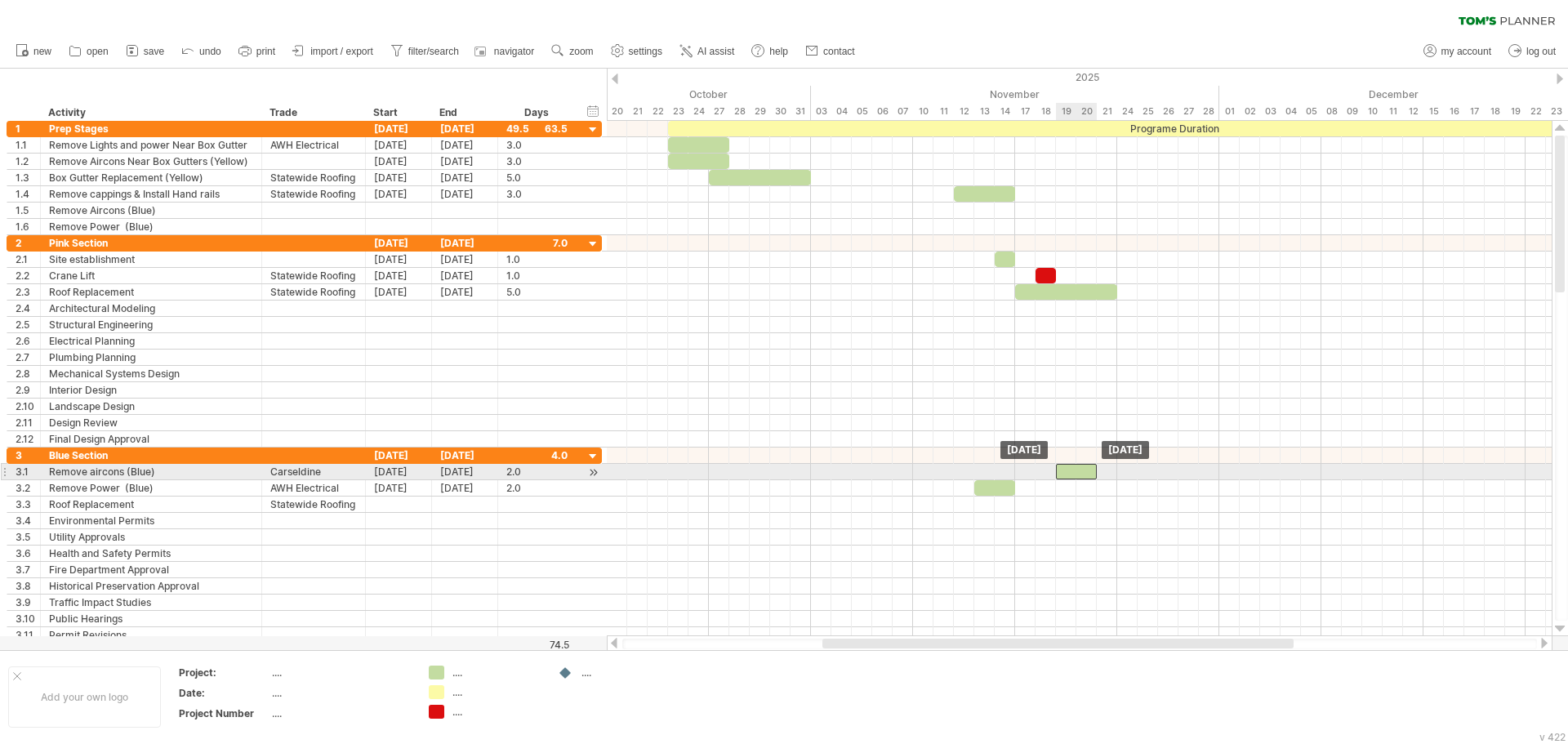
drag, startPoint x: 995, startPoint y: 473, endPoint x: 1076, endPoint y: 476, distance: 81.1
click at [1076, 476] on div at bounding box center [1076, 471] width 40 height 16
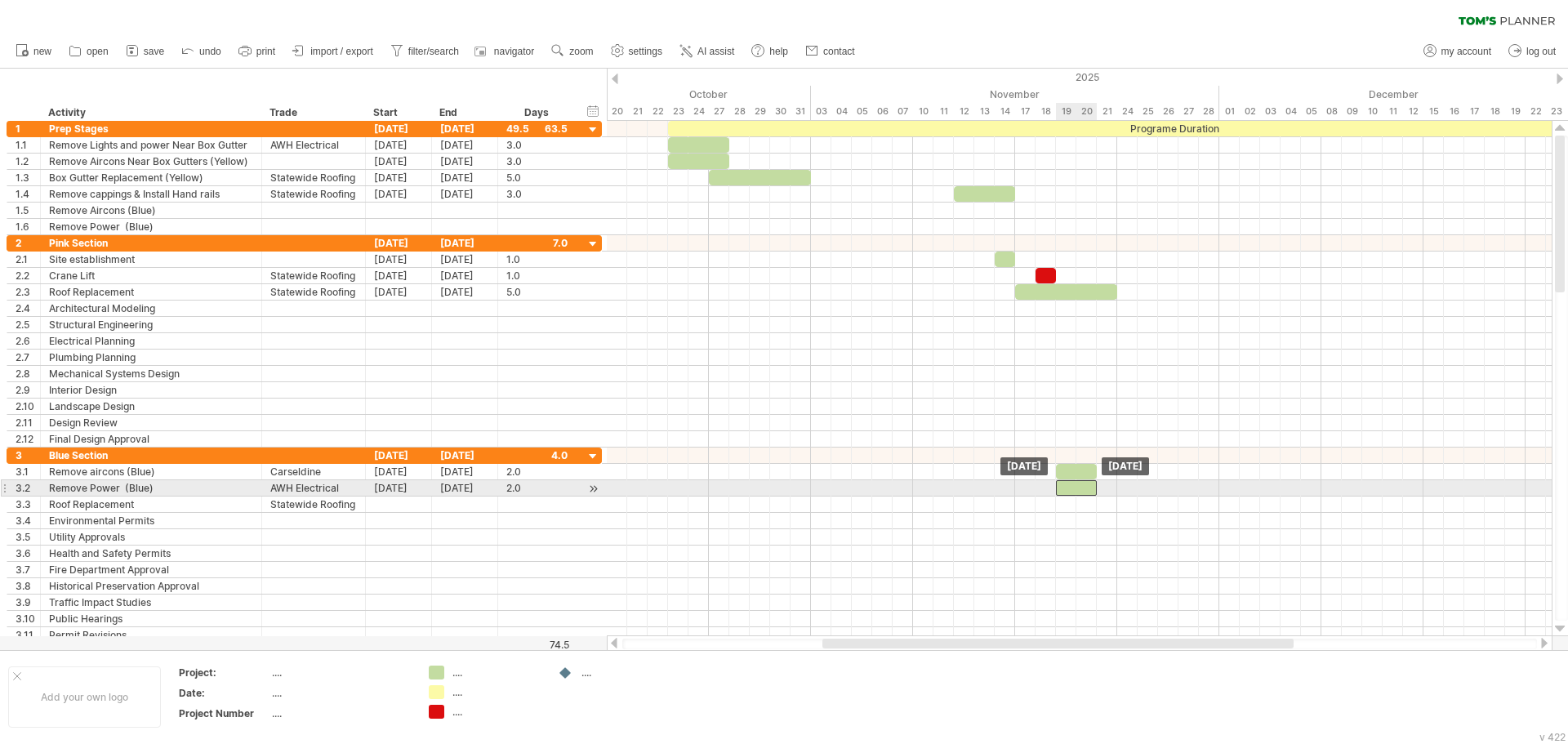
drag, startPoint x: 1002, startPoint y: 490, endPoint x: 1081, endPoint y: 491, distance: 79.0
click at [1081, 491] on div at bounding box center [1076, 488] width 40 height 16
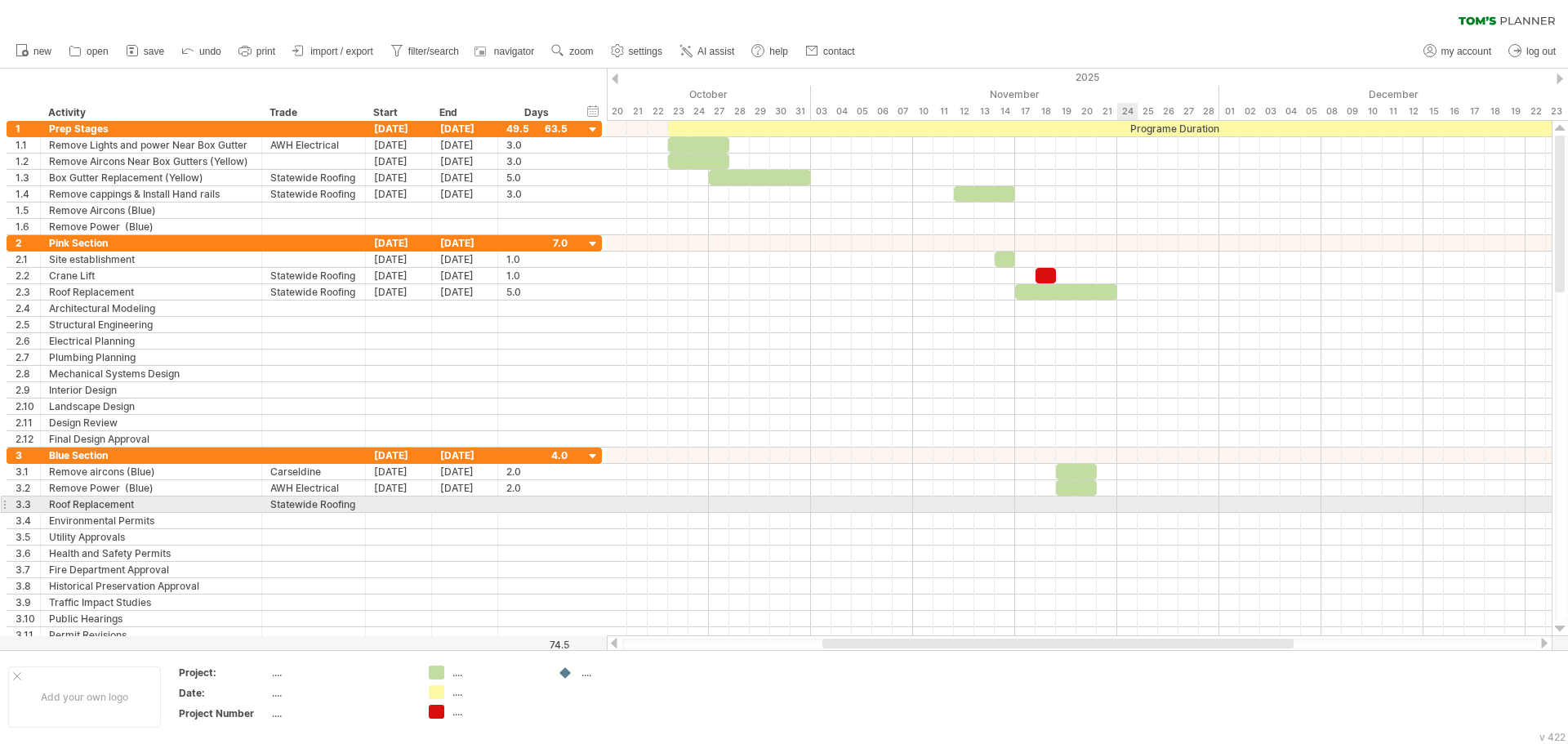
click at [1133, 502] on div at bounding box center [1079, 505] width 945 height 17
click at [385, 504] on div at bounding box center [398, 504] width 66 height 16
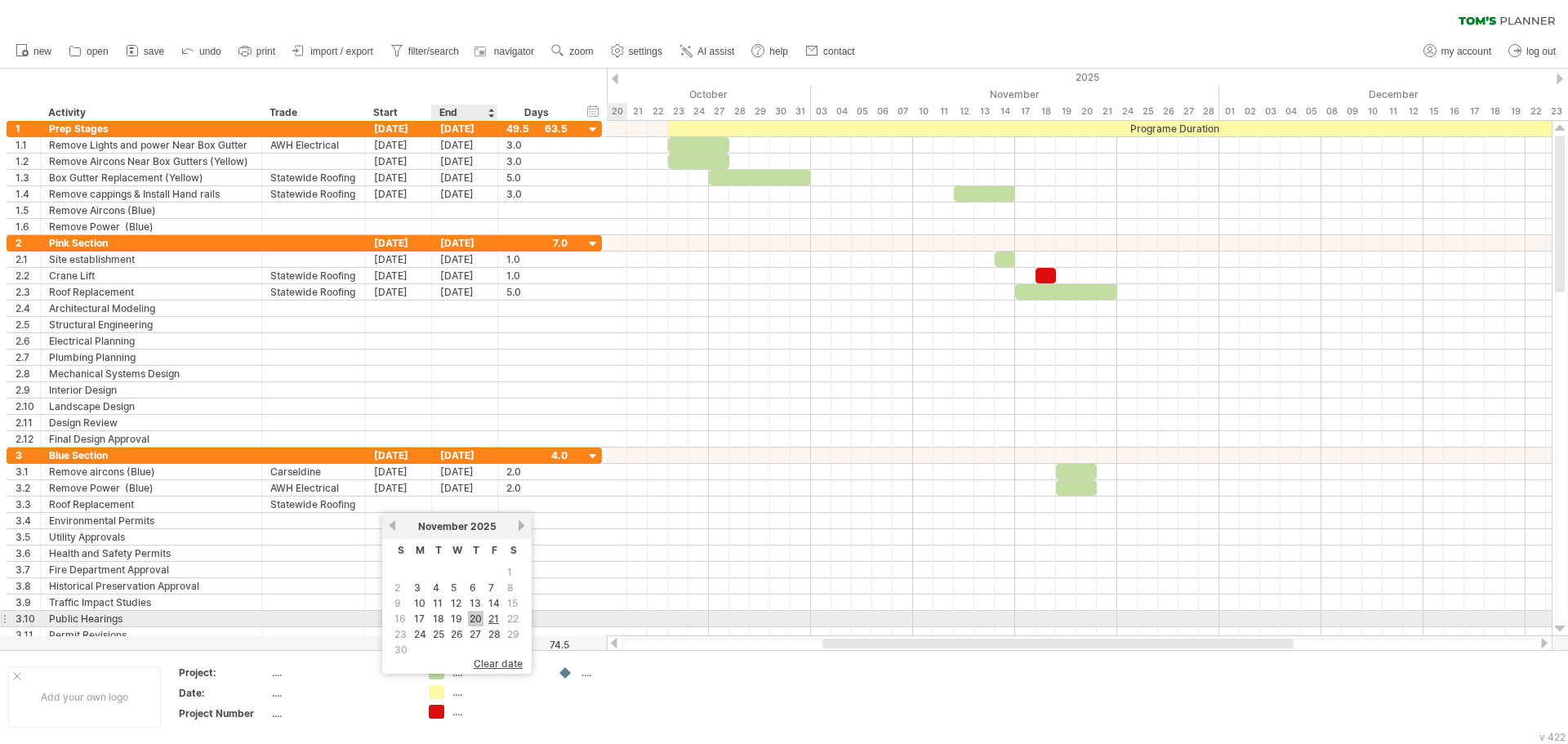
click at [473, 618] on link "20" at bounding box center [476, 618] width 16 height 16
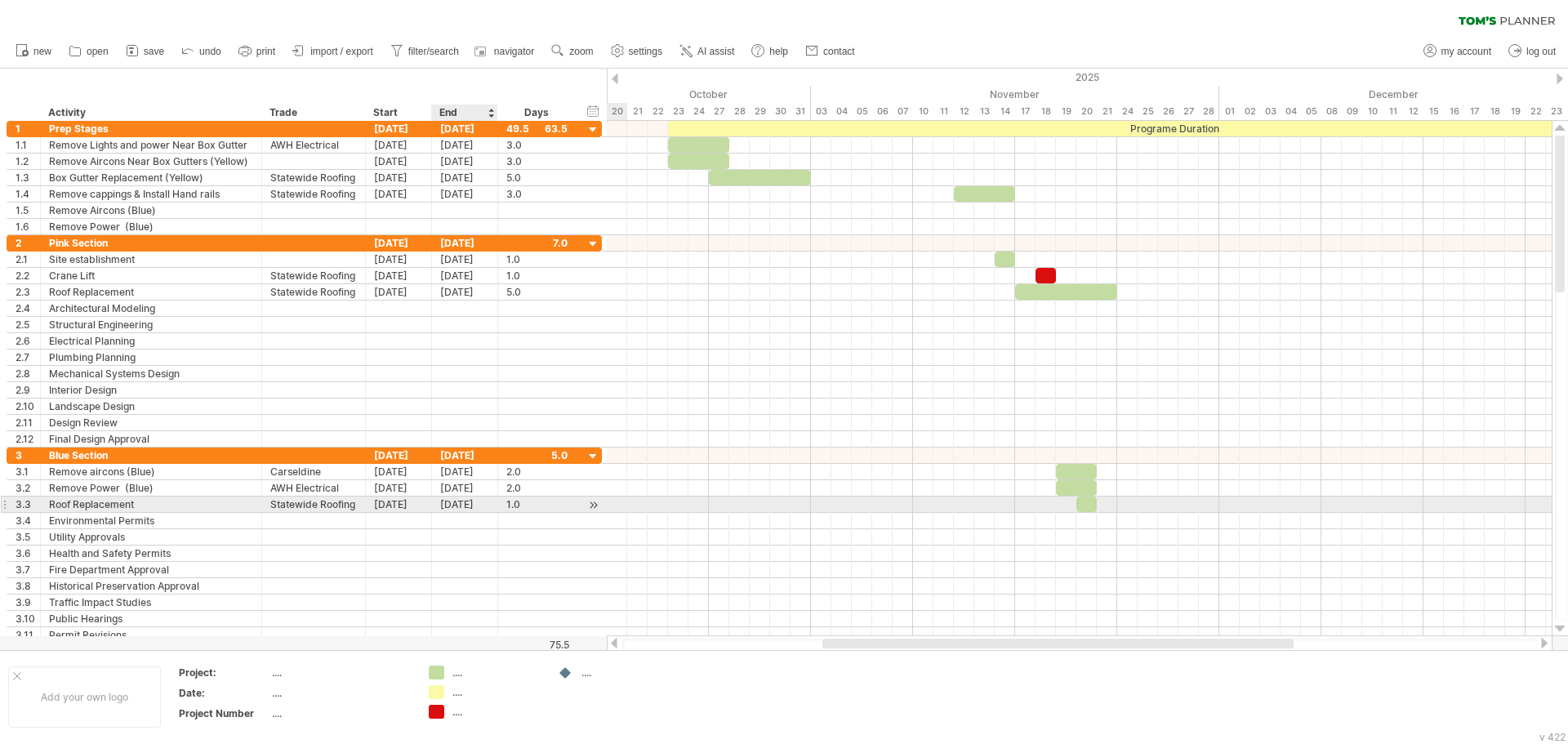
click at [470, 503] on div "[DATE]" at bounding box center [465, 504] width 66 height 16
click at [506, 635] on link "25" at bounding box center [505, 634] width 15 height 16
click at [469, 504] on div "[DATE]" at bounding box center [465, 504] width 66 height 16
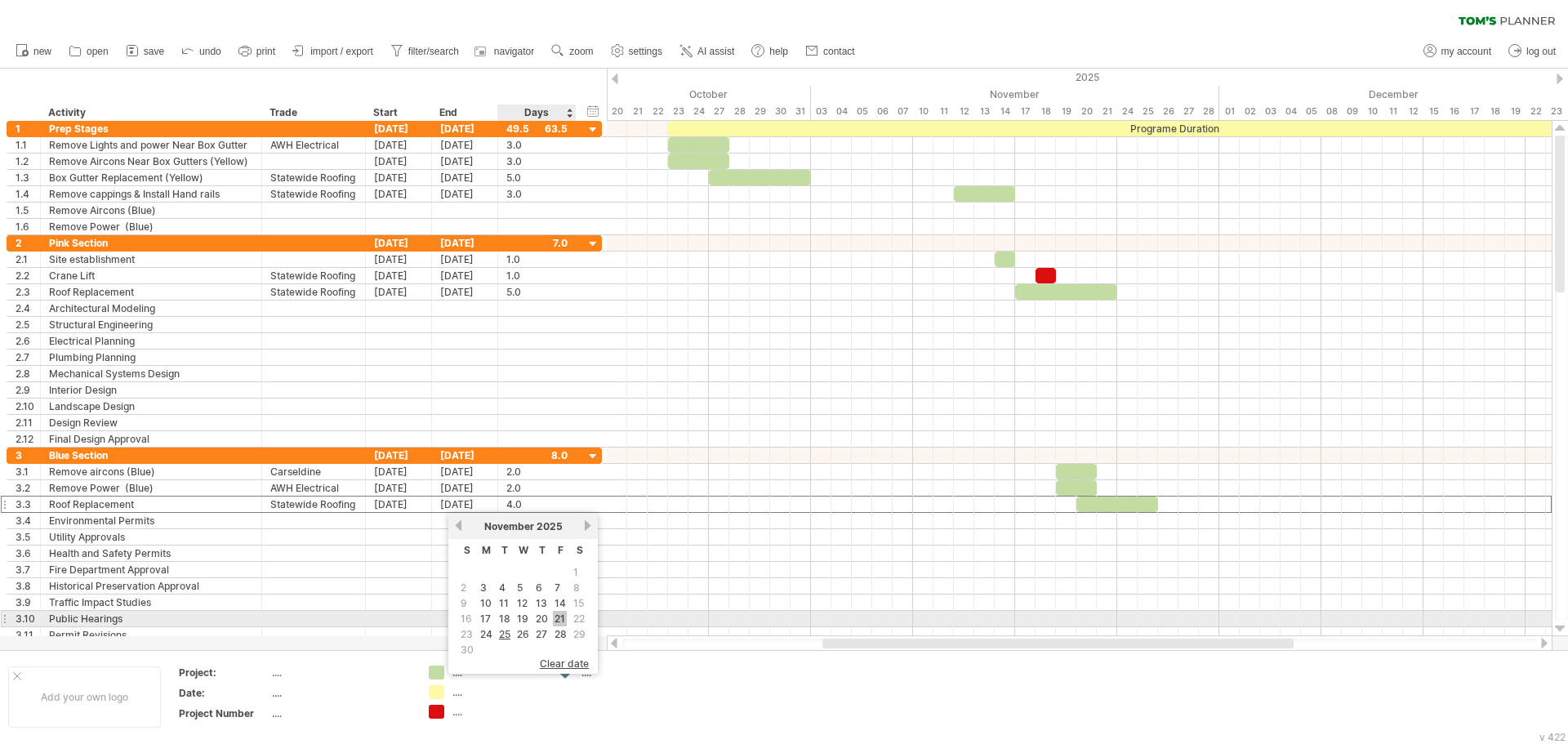
click at [557, 623] on link "21" at bounding box center [559, 618] width 14 height 16
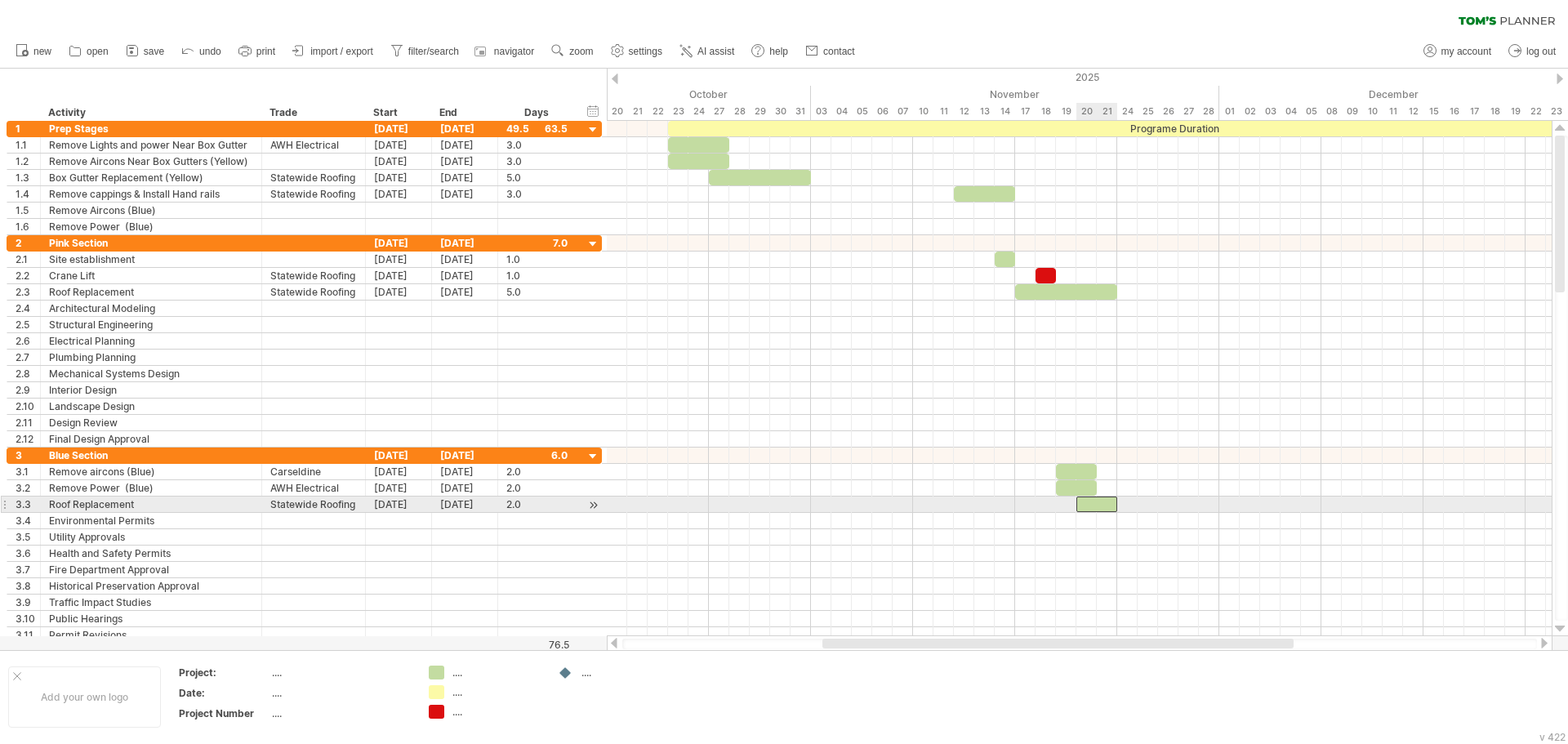
click at [1084, 505] on div at bounding box center [1096, 504] width 40 height 16
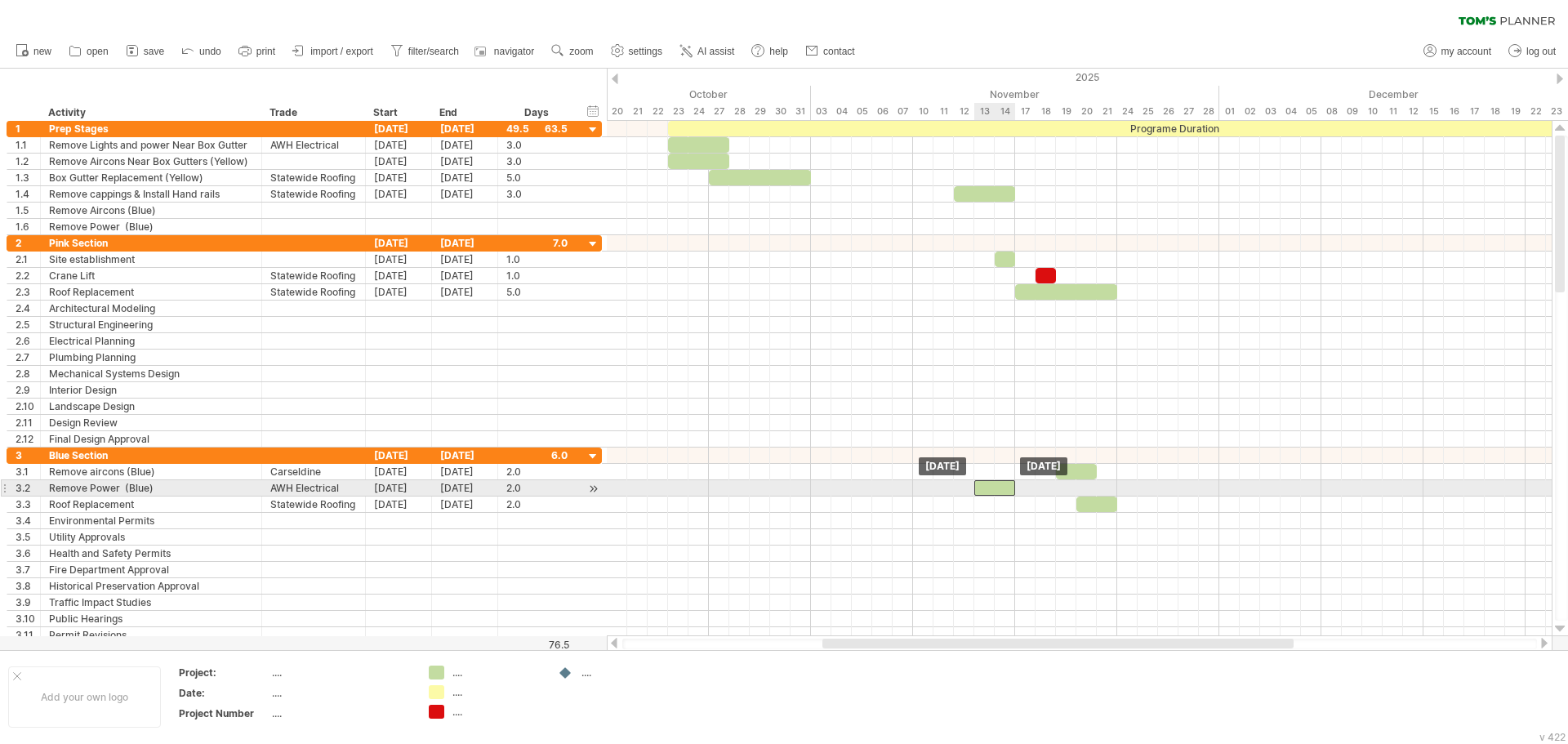
drag, startPoint x: 1080, startPoint y: 489, endPoint x: 999, endPoint y: 495, distance: 81.2
click at [999, 495] on div at bounding box center [994, 488] width 40 height 16
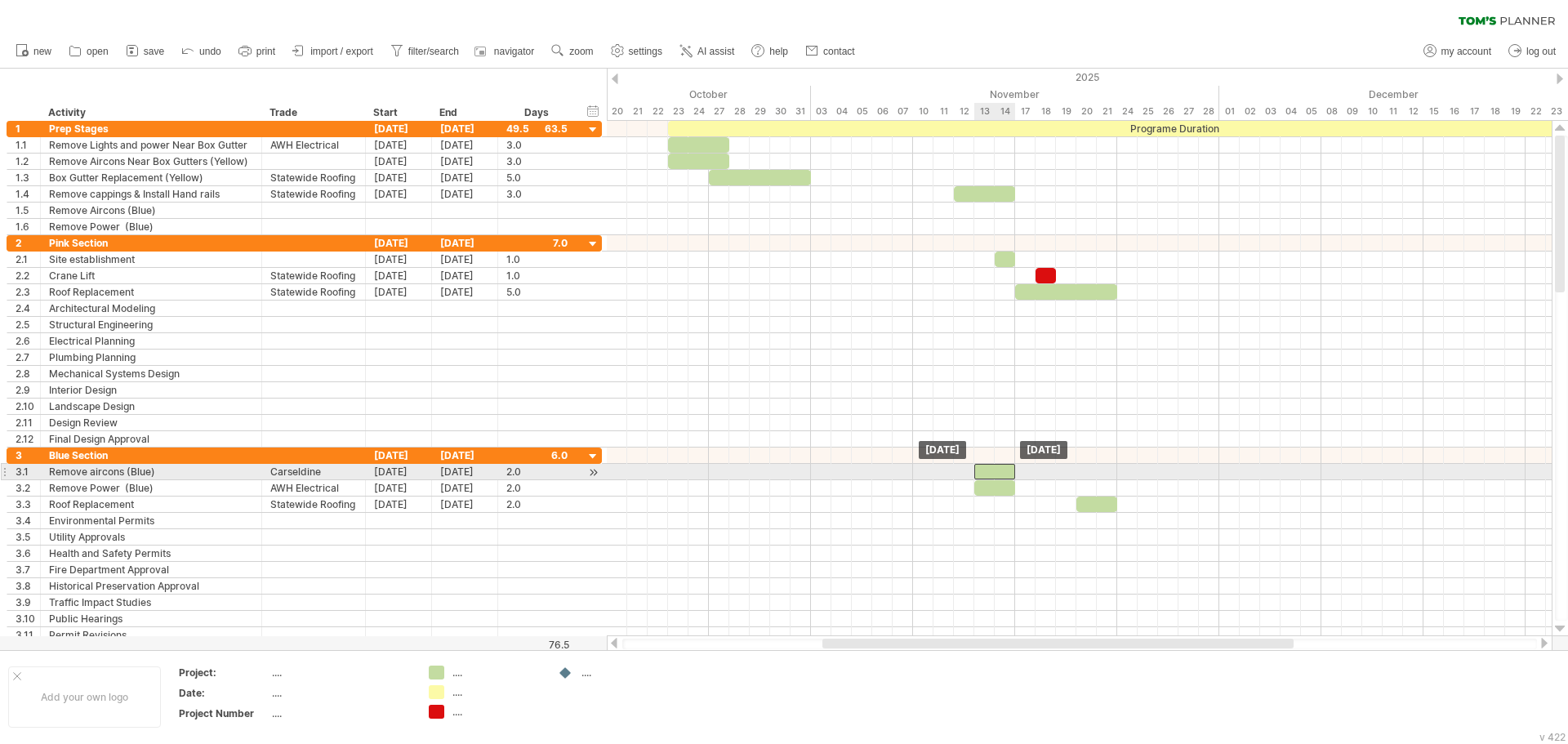
drag, startPoint x: 1076, startPoint y: 468, endPoint x: 995, endPoint y: 470, distance: 81.0
click at [995, 470] on div at bounding box center [994, 471] width 40 height 16
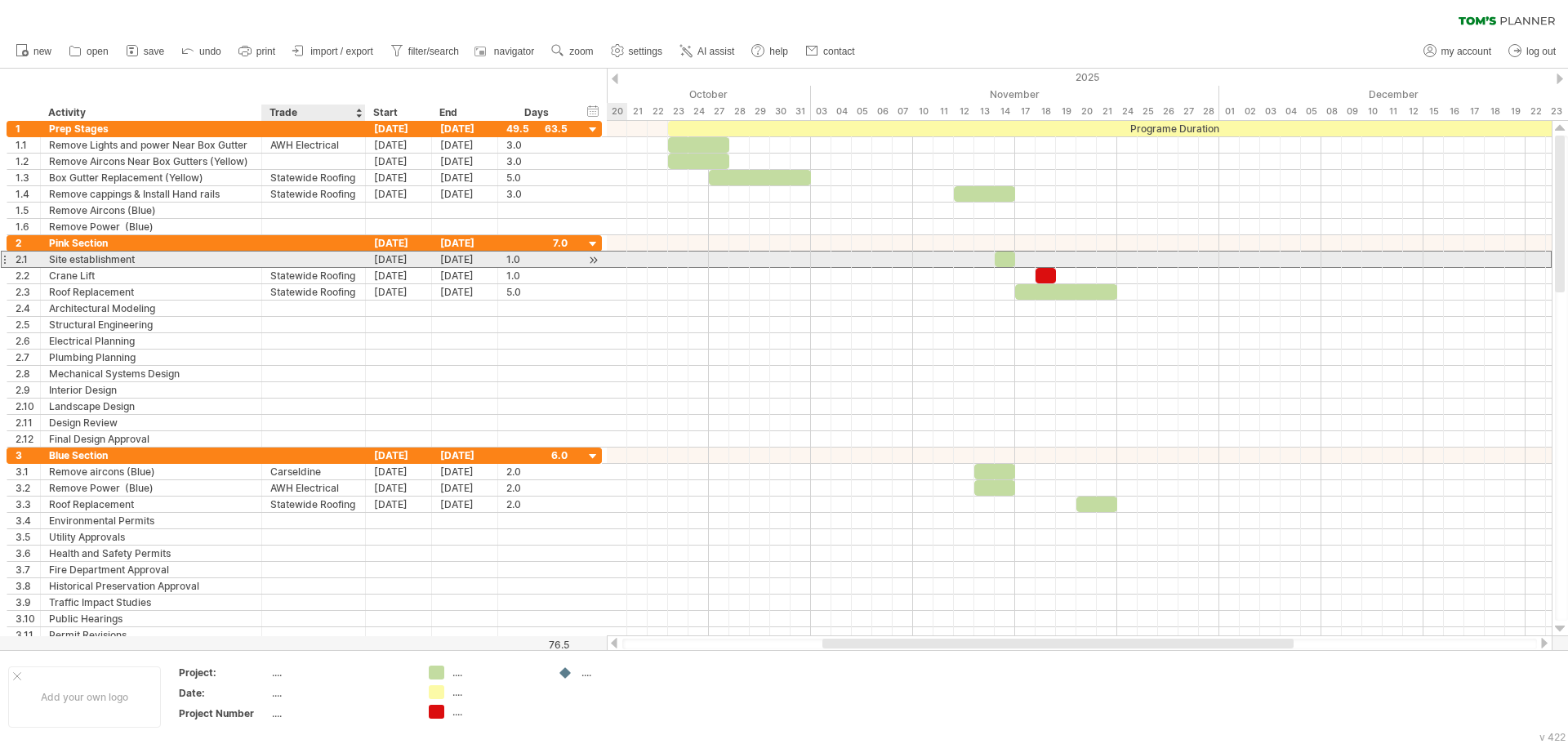
click at [337, 253] on div at bounding box center [313, 259] width 86 height 16
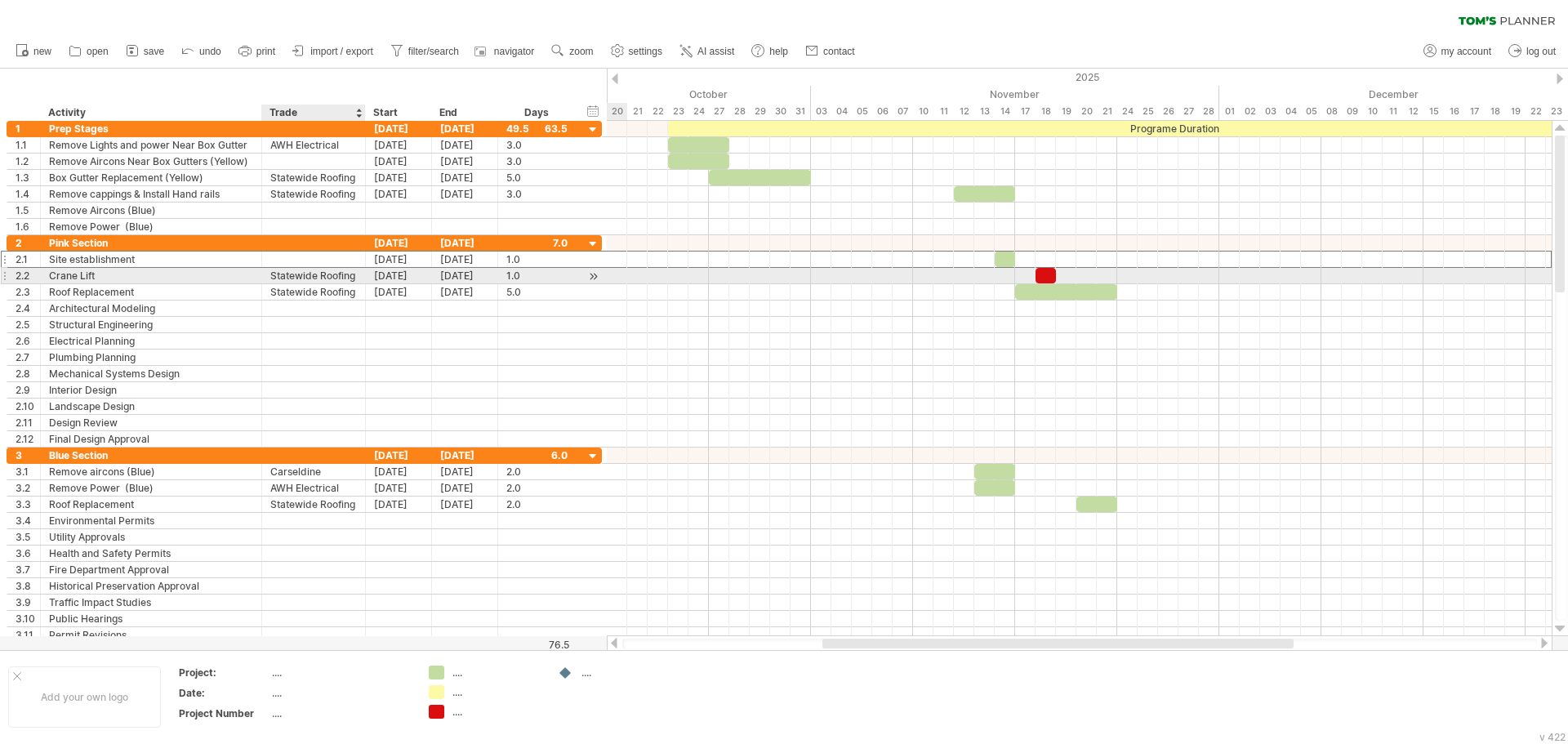
click at [347, 277] on div "Statewide Roofing" at bounding box center [313, 276] width 86 height 16
click at [347, 277] on input "**********" at bounding box center [313, 276] width 86 height 16
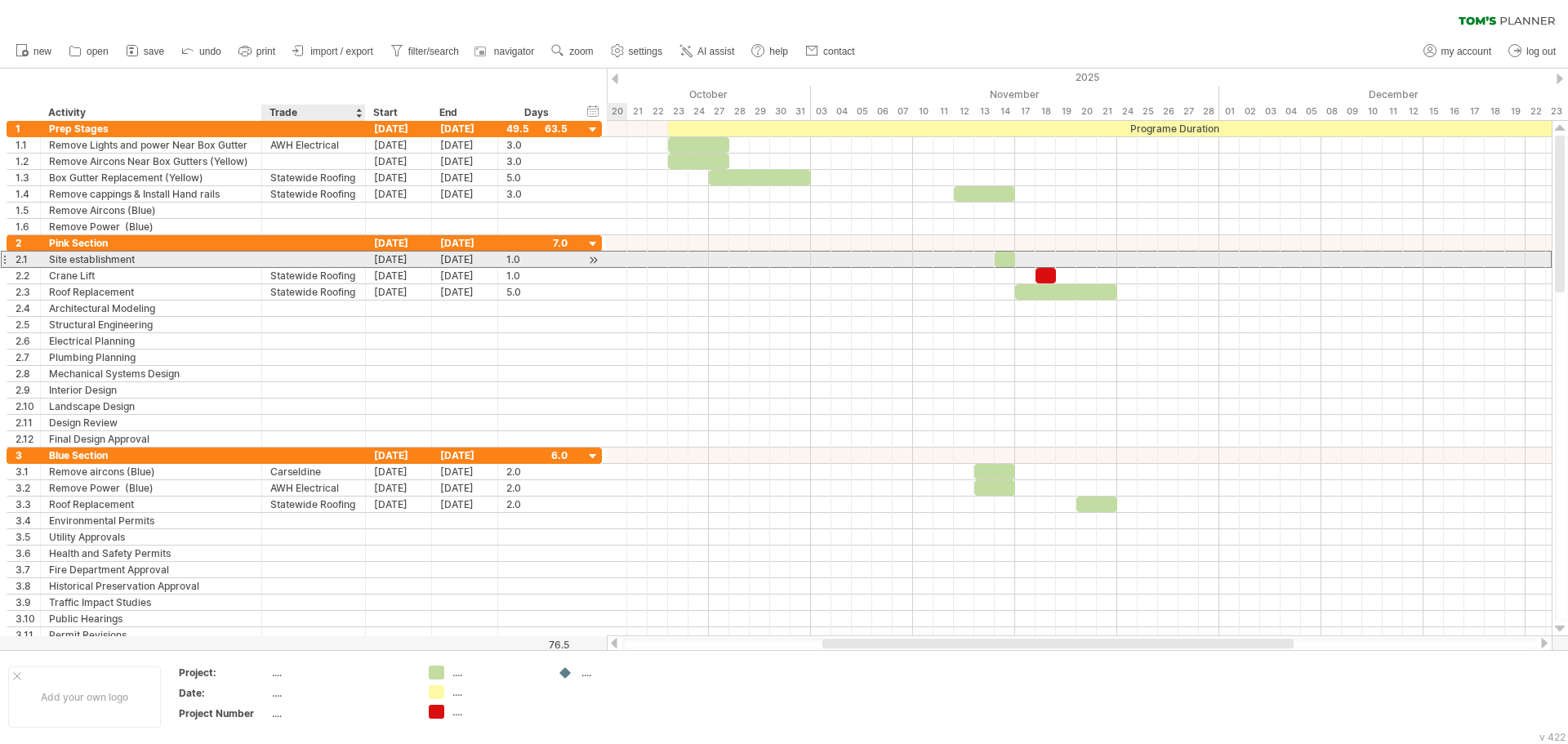
click at [343, 254] on div at bounding box center [313, 259] width 86 height 16
click at [343, 254] on input "text" at bounding box center [313, 259] width 86 height 16
paste input "**********"
type input "**********"
click at [212, 258] on div "Site establishment" at bounding box center [151, 259] width 204 height 16
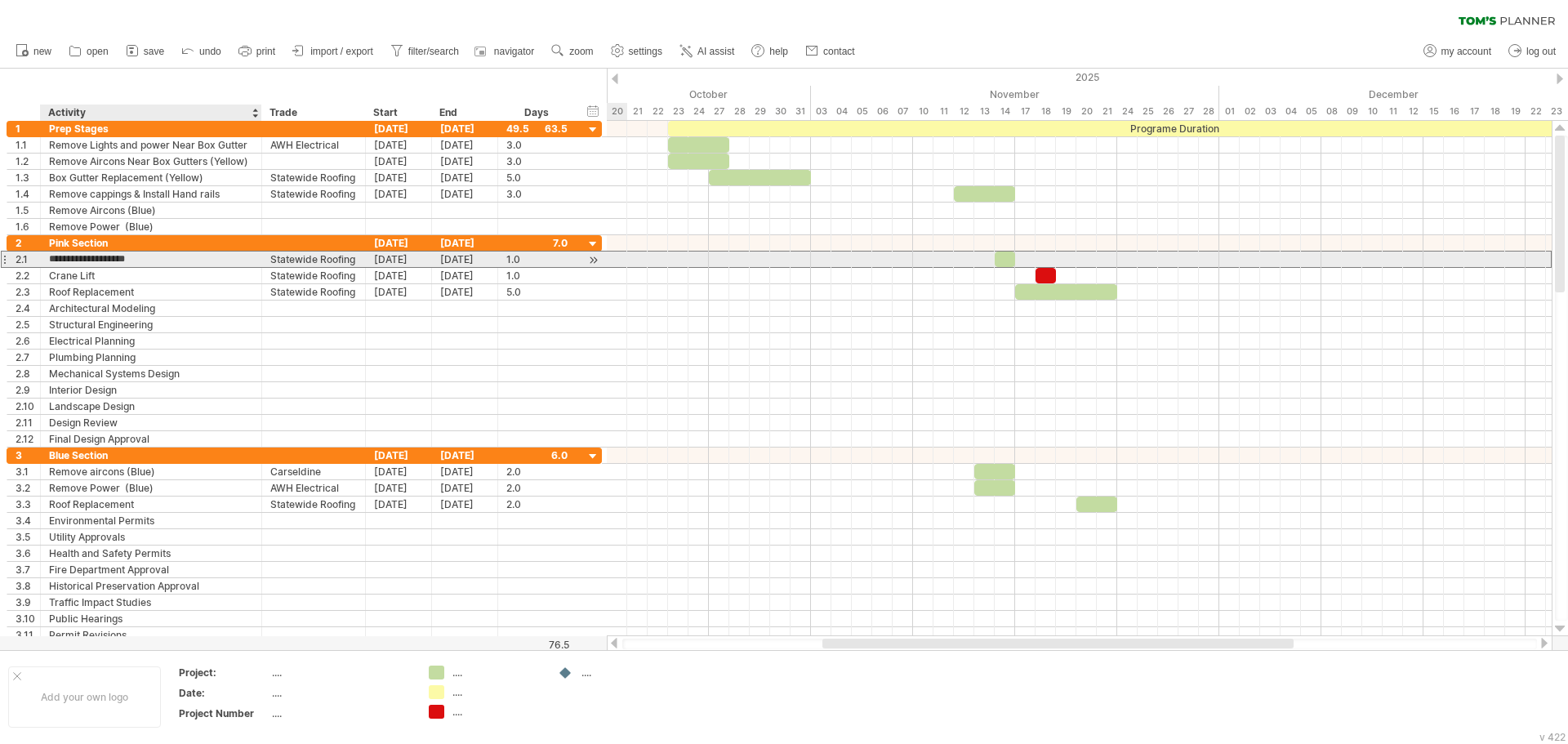
click at [212, 258] on input "**********" at bounding box center [151, 259] width 204 height 16
type input "**********"
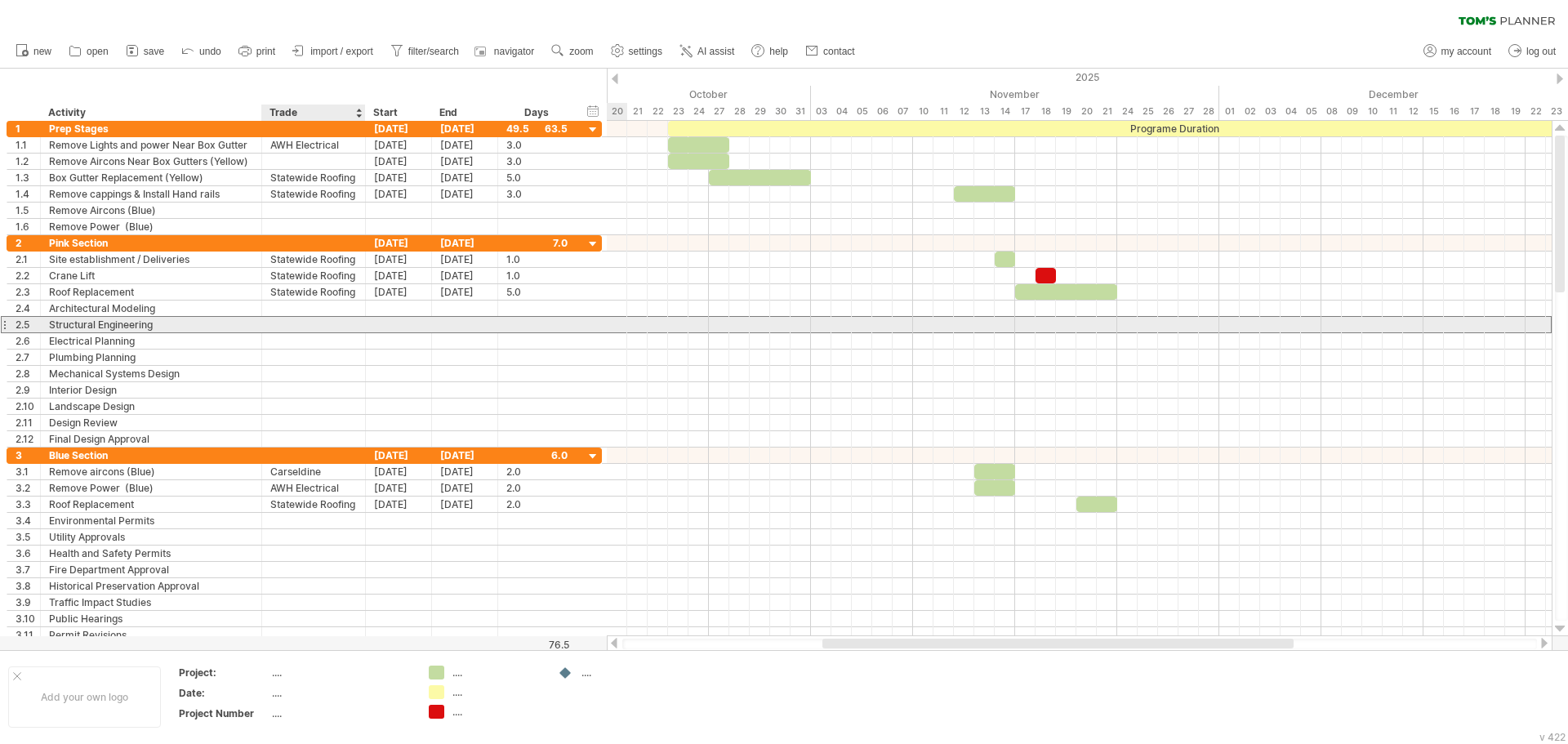
click at [297, 332] on div at bounding box center [313, 324] width 86 height 16
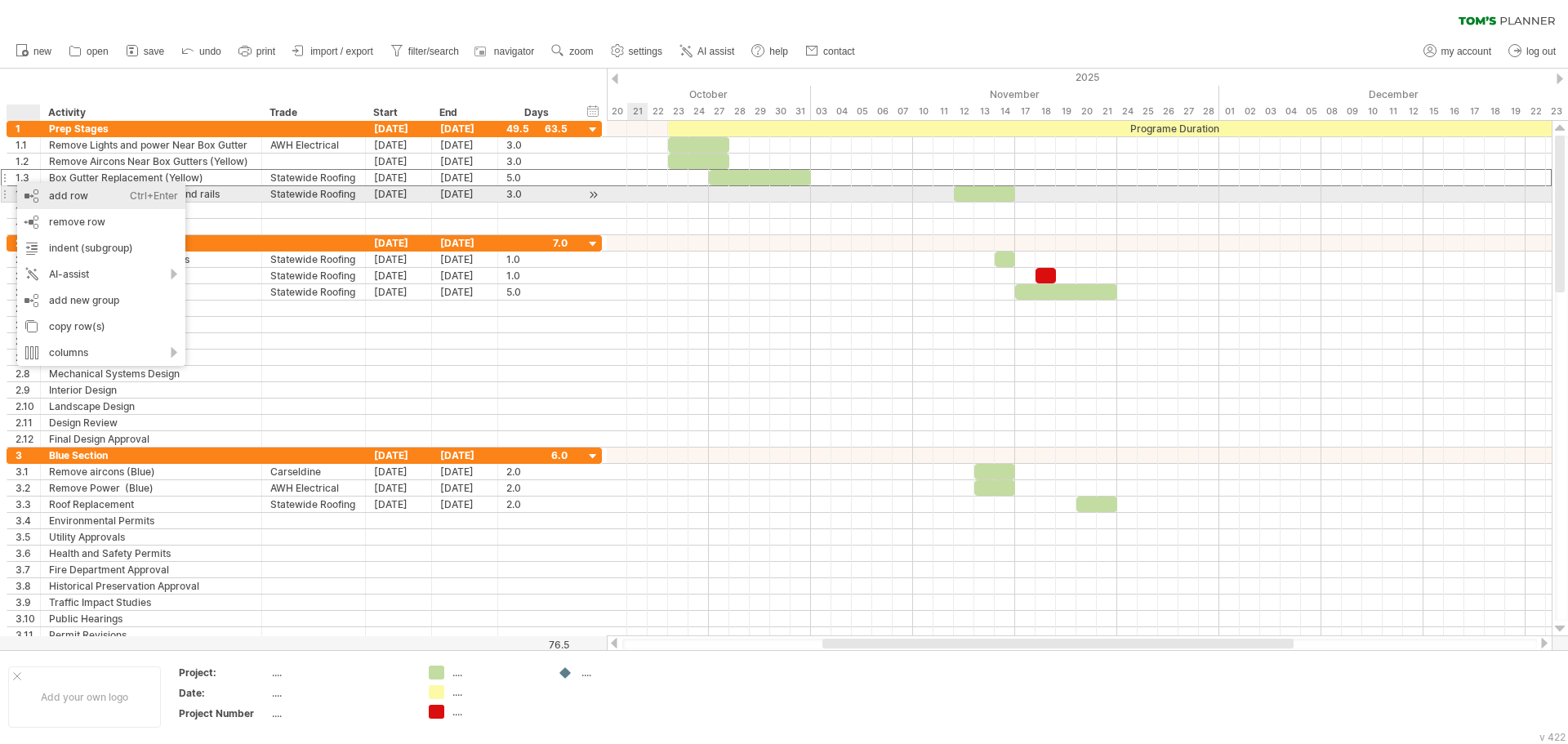
click at [30, 198] on div "add row Ctrl+Enter Cmd+Enter" at bounding box center [101, 196] width 168 height 26
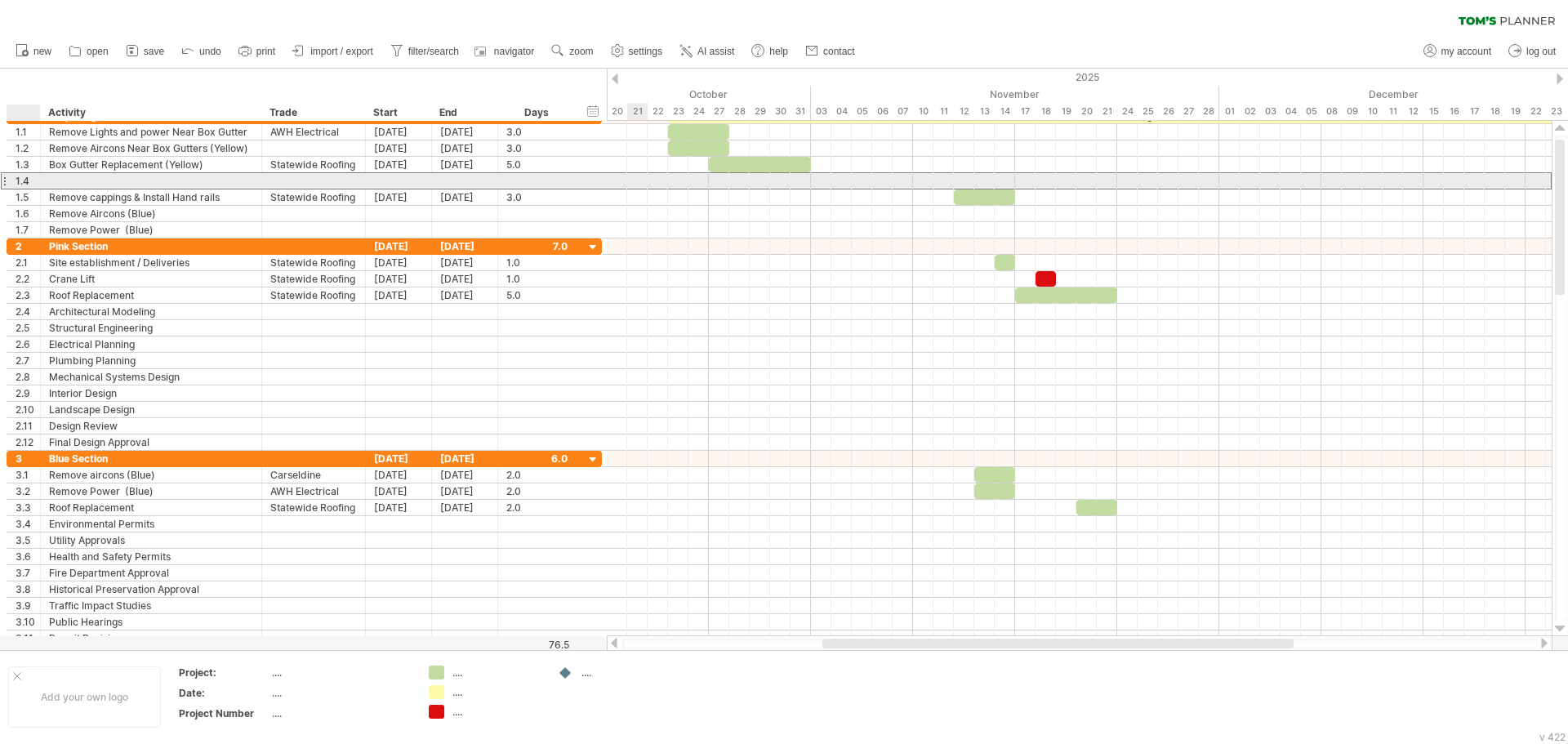
click at [49, 187] on div at bounding box center [151, 181] width 204 height 16
type input "**********"
click at [277, 181] on div at bounding box center [313, 181] width 86 height 16
click at [297, 163] on div "Statewide Roofing" at bounding box center [313, 164] width 86 height 16
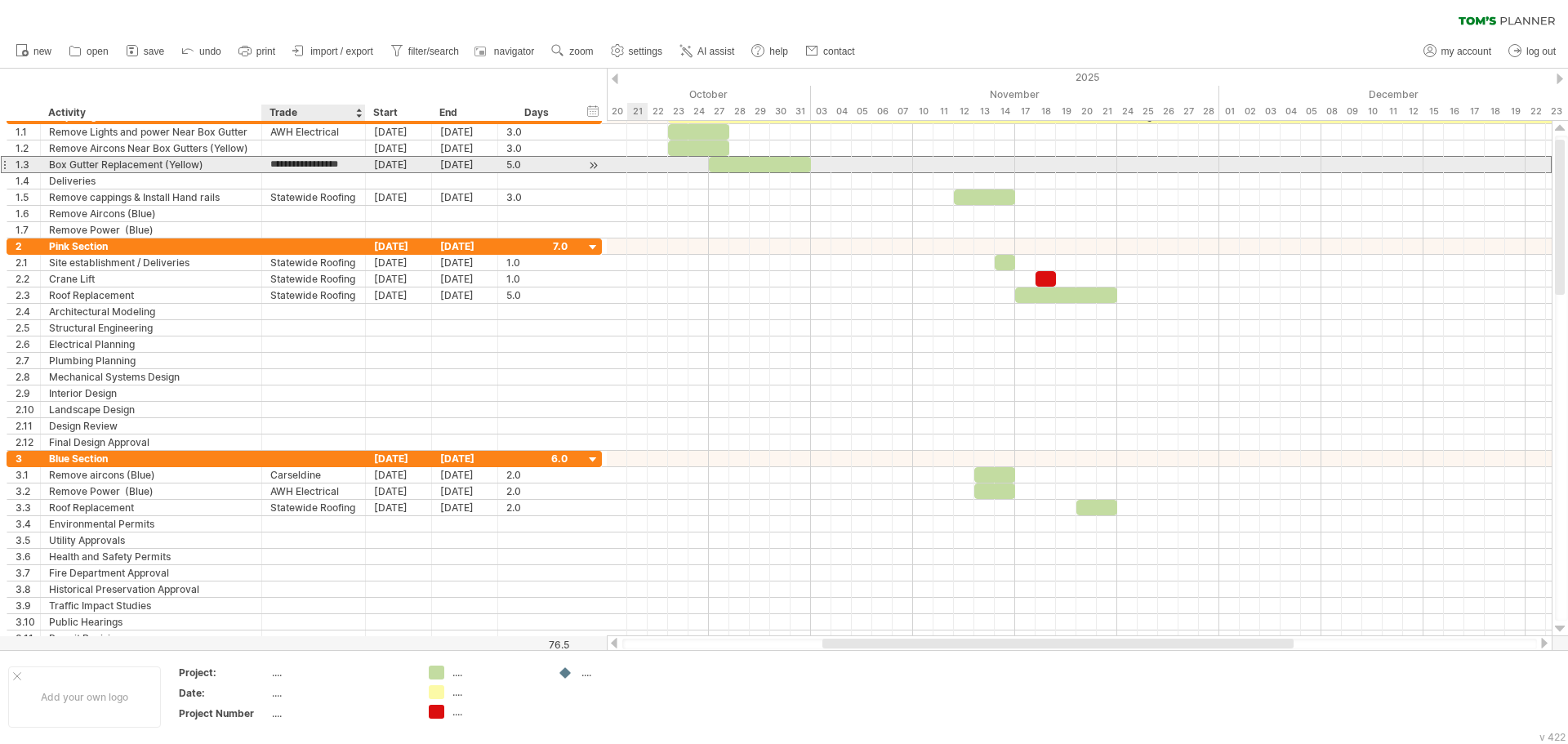
click at [297, 163] on input "**********" at bounding box center [313, 164] width 86 height 16
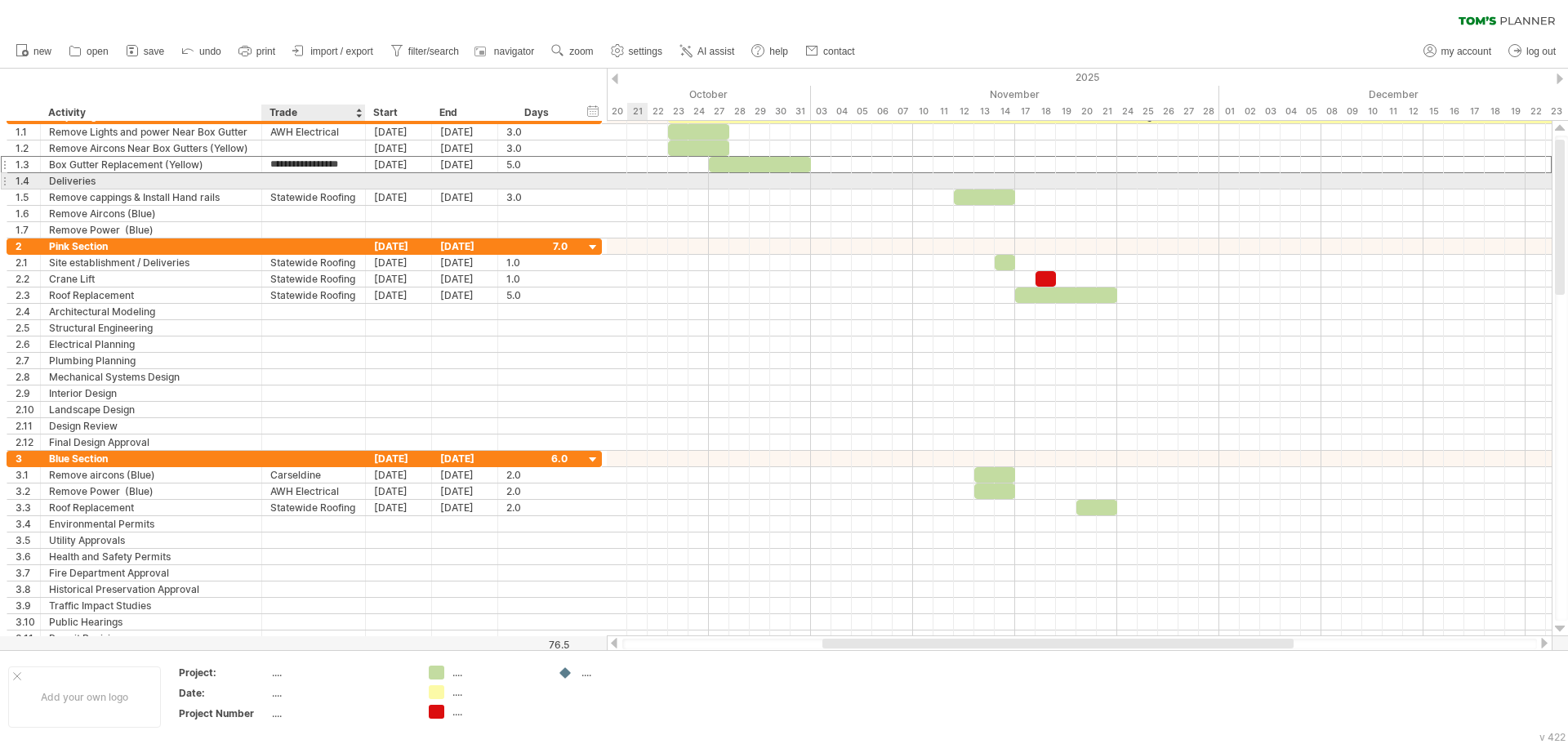
click at [302, 186] on div at bounding box center [313, 181] width 86 height 16
paste input "**********"
type input "**********"
click at [404, 181] on div at bounding box center [398, 181] width 66 height 16
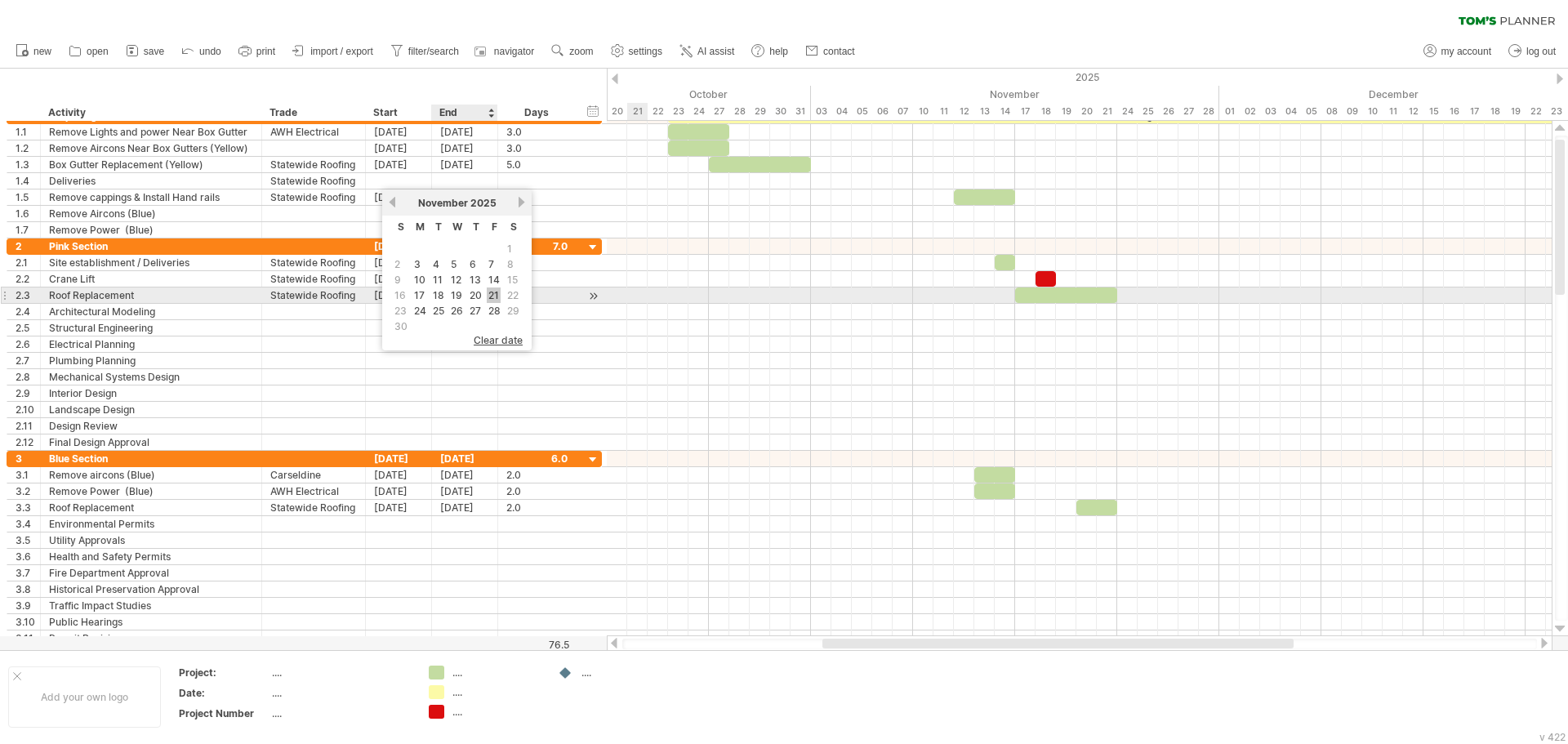
click at [487, 299] on link "21" at bounding box center [493, 295] width 14 height 16
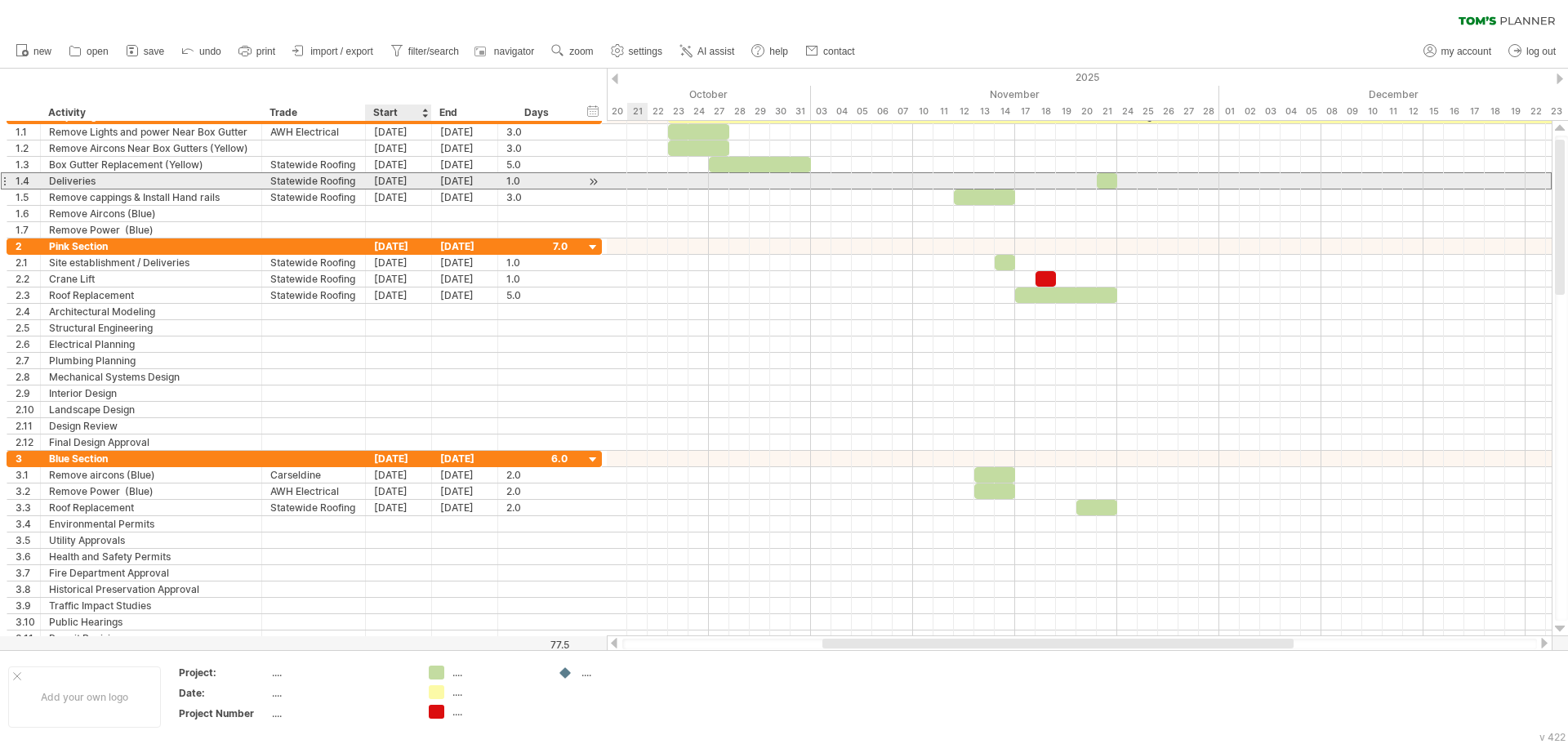
click at [409, 181] on div "[DATE]" at bounding box center [398, 181] width 66 height 16
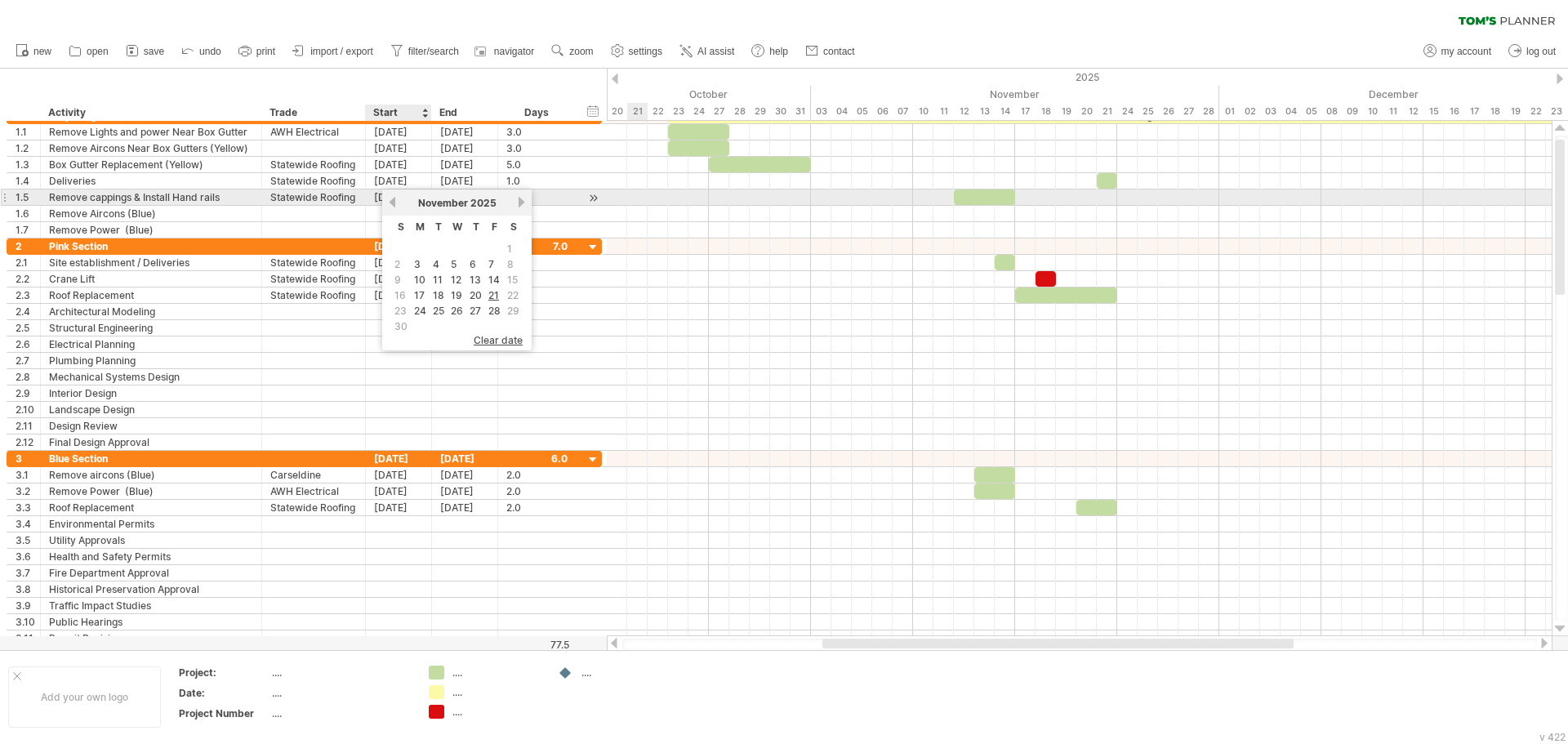
click at [393, 199] on link "previous" at bounding box center [392, 201] width 12 height 12
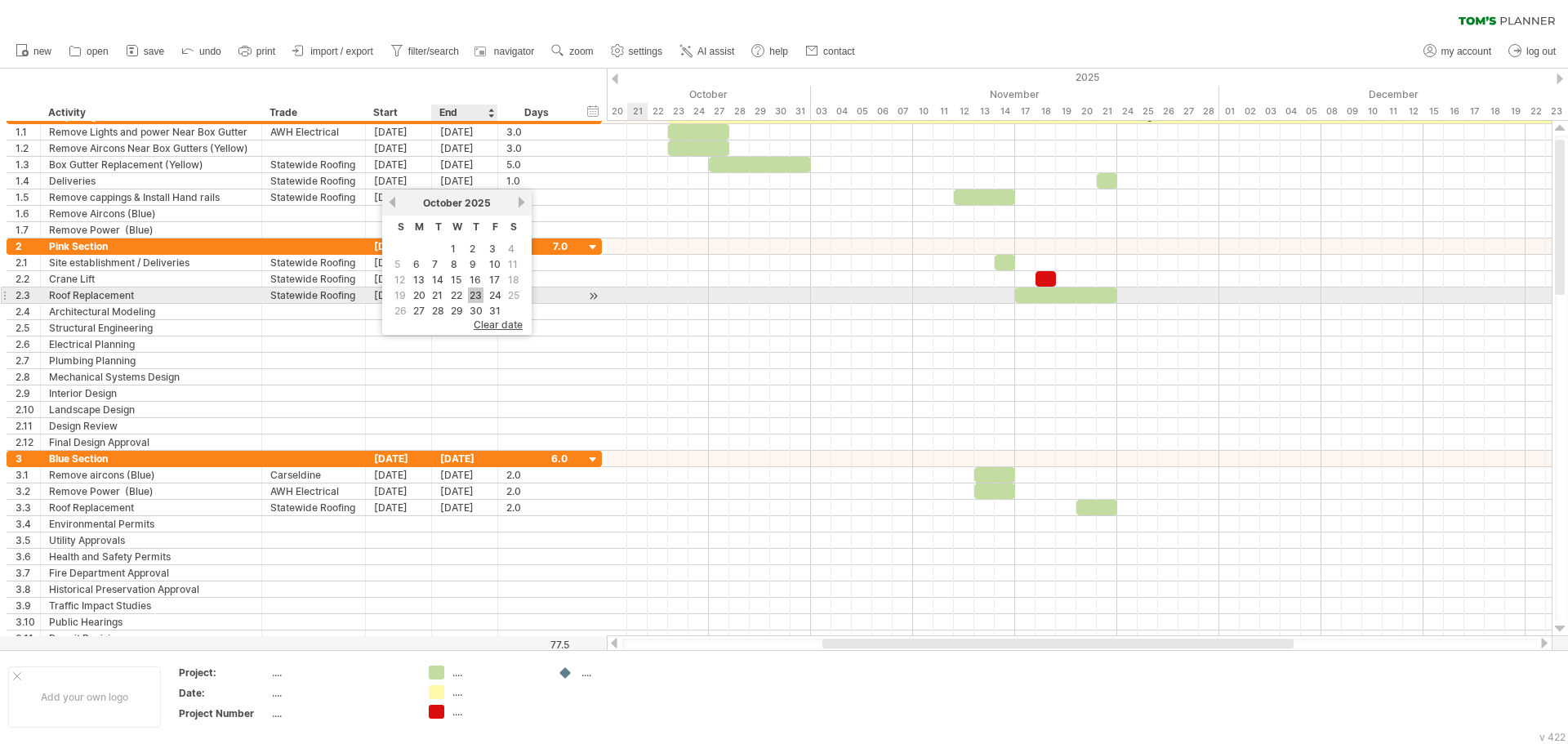
click at [477, 301] on link "23" at bounding box center [476, 295] width 16 height 16
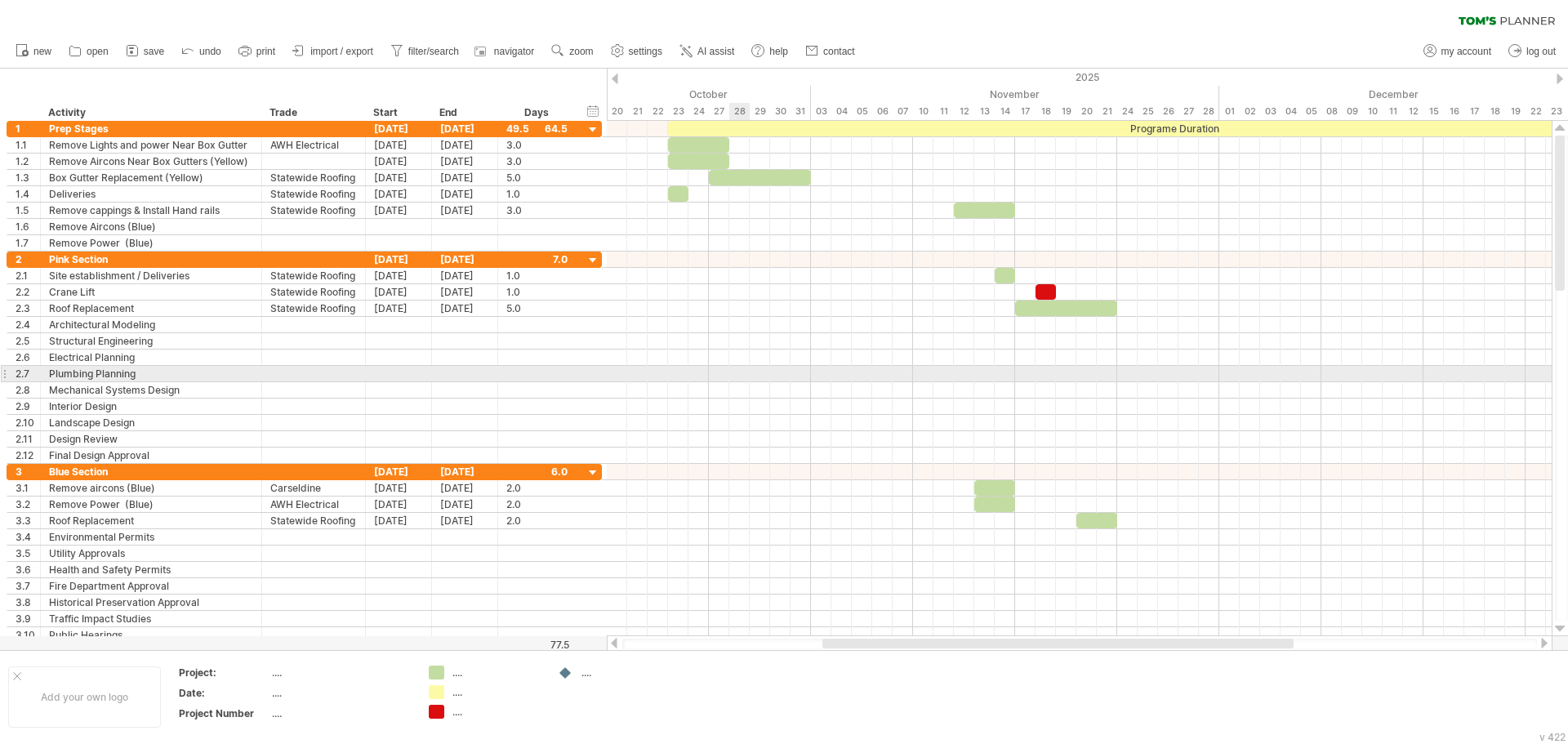
click at [734, 368] on div at bounding box center [1079, 374] width 945 height 17
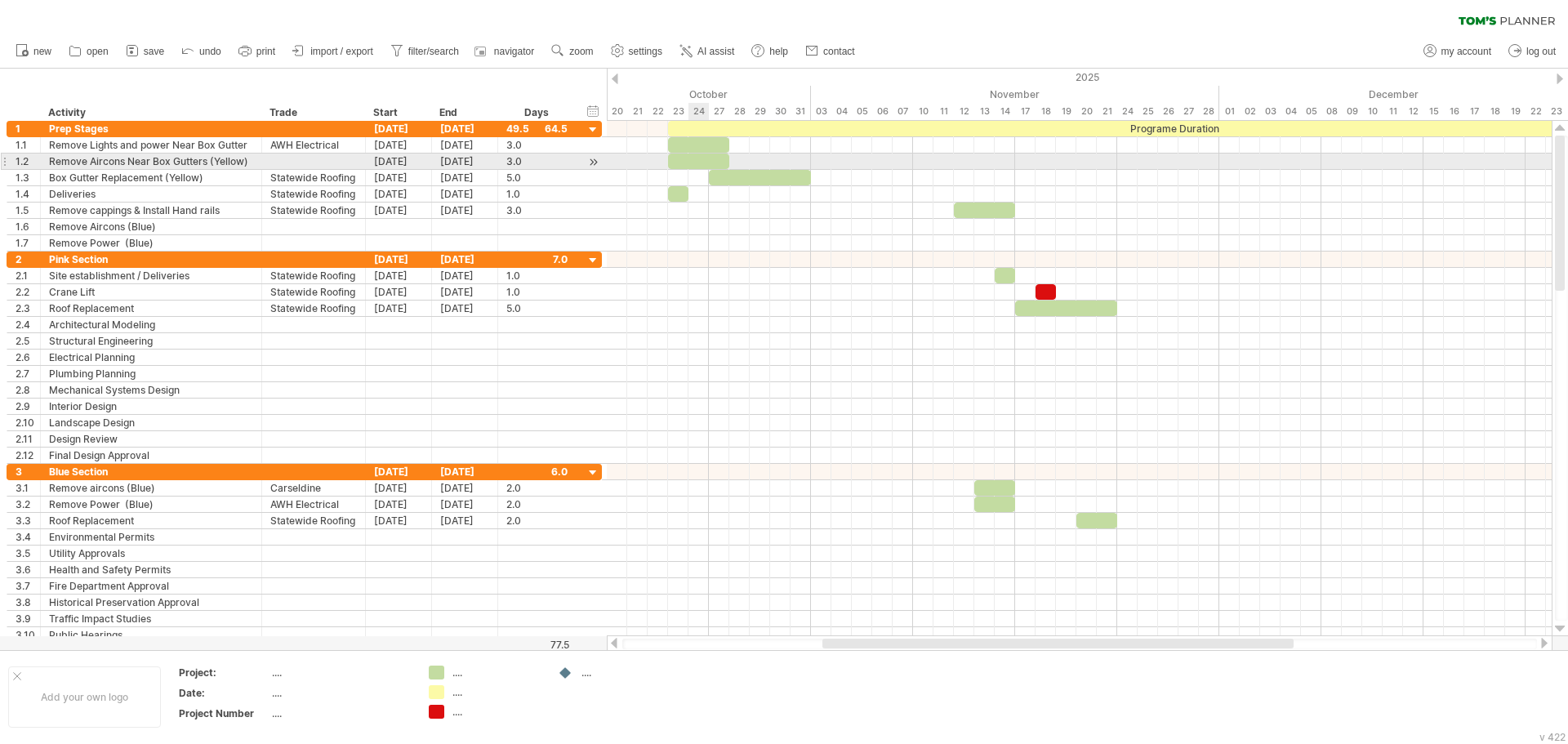
click at [695, 163] on div at bounding box center [699, 161] width 62 height 16
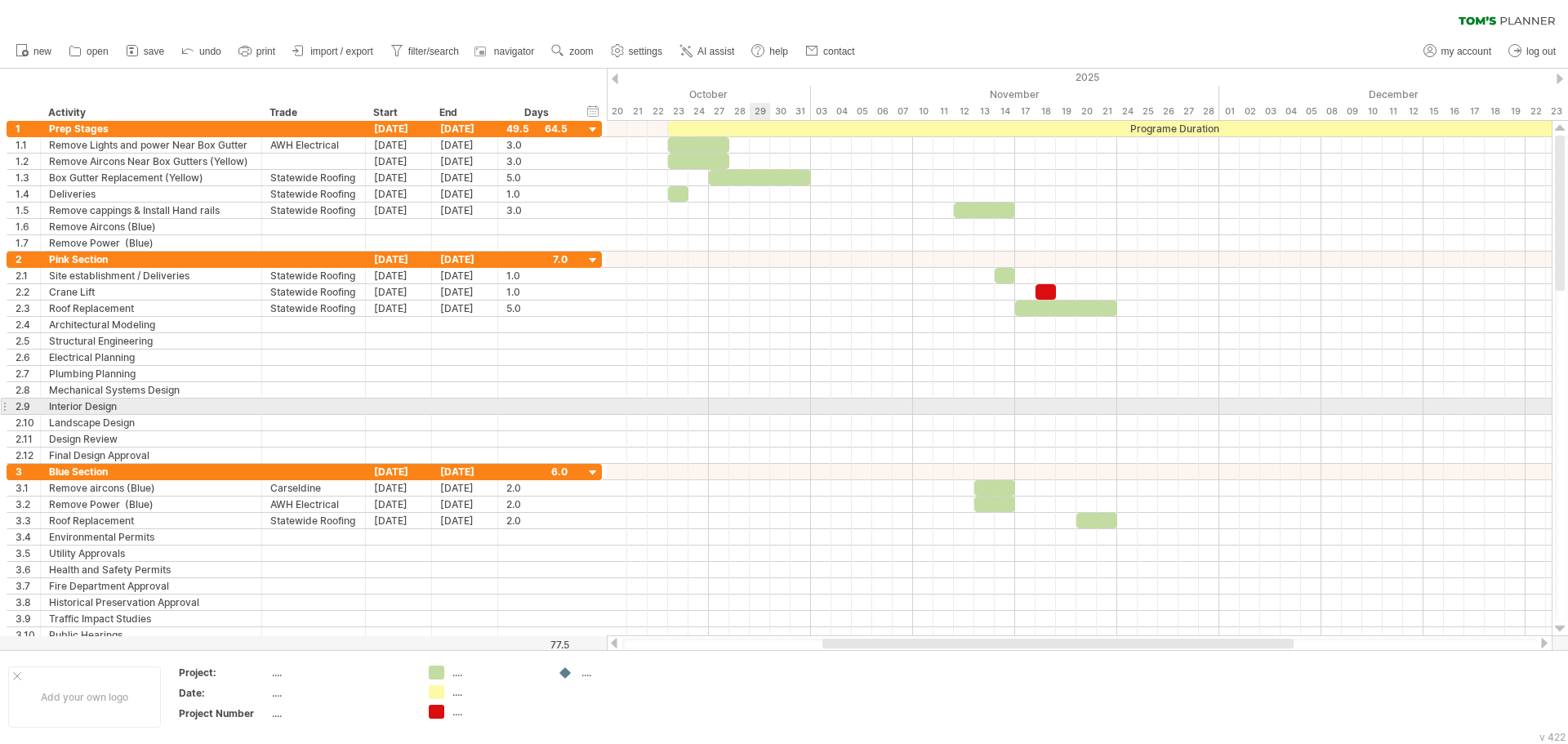
click at [755, 400] on div at bounding box center [1079, 407] width 945 height 17
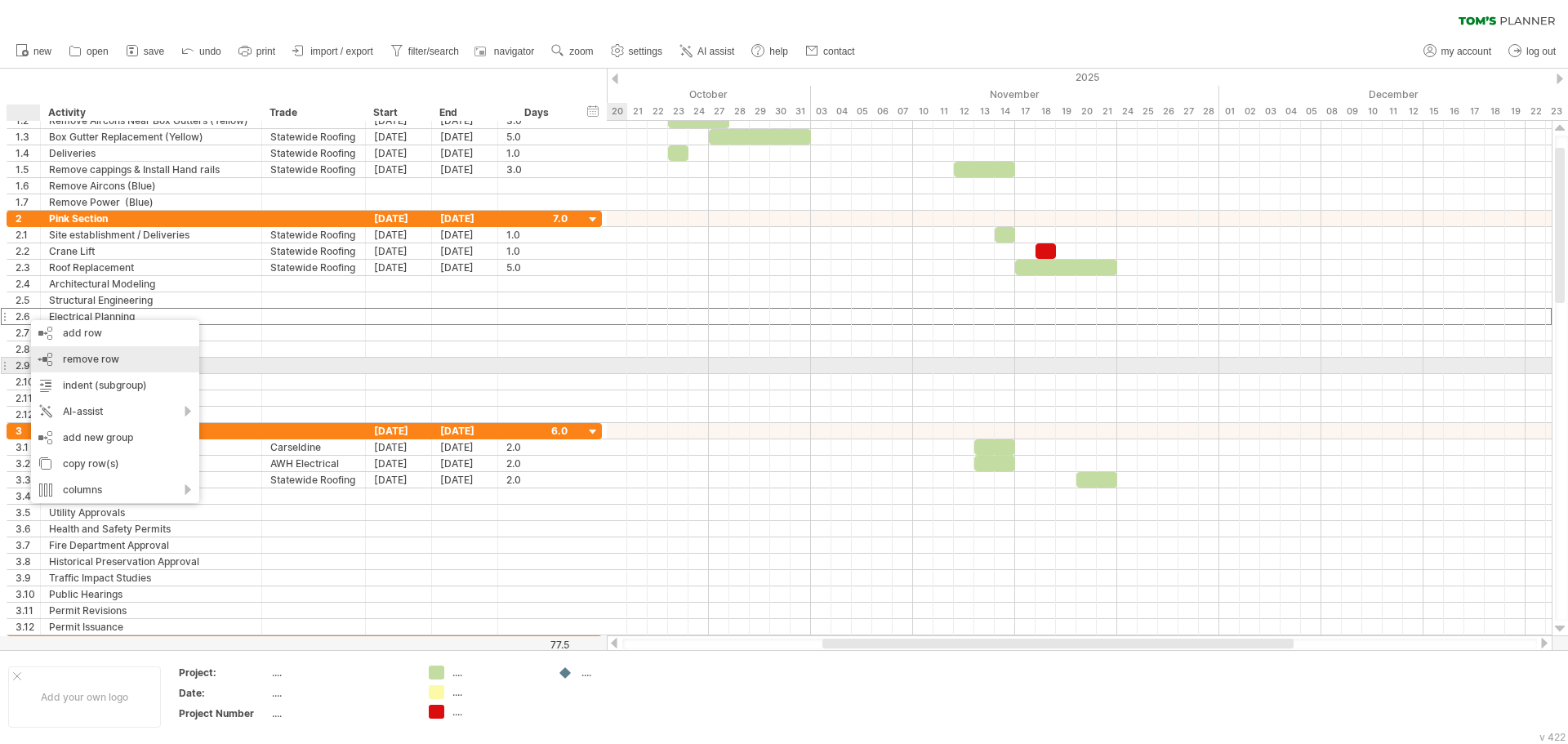
click at [77, 368] on div "remove row remove selected rows" at bounding box center [115, 359] width 168 height 26
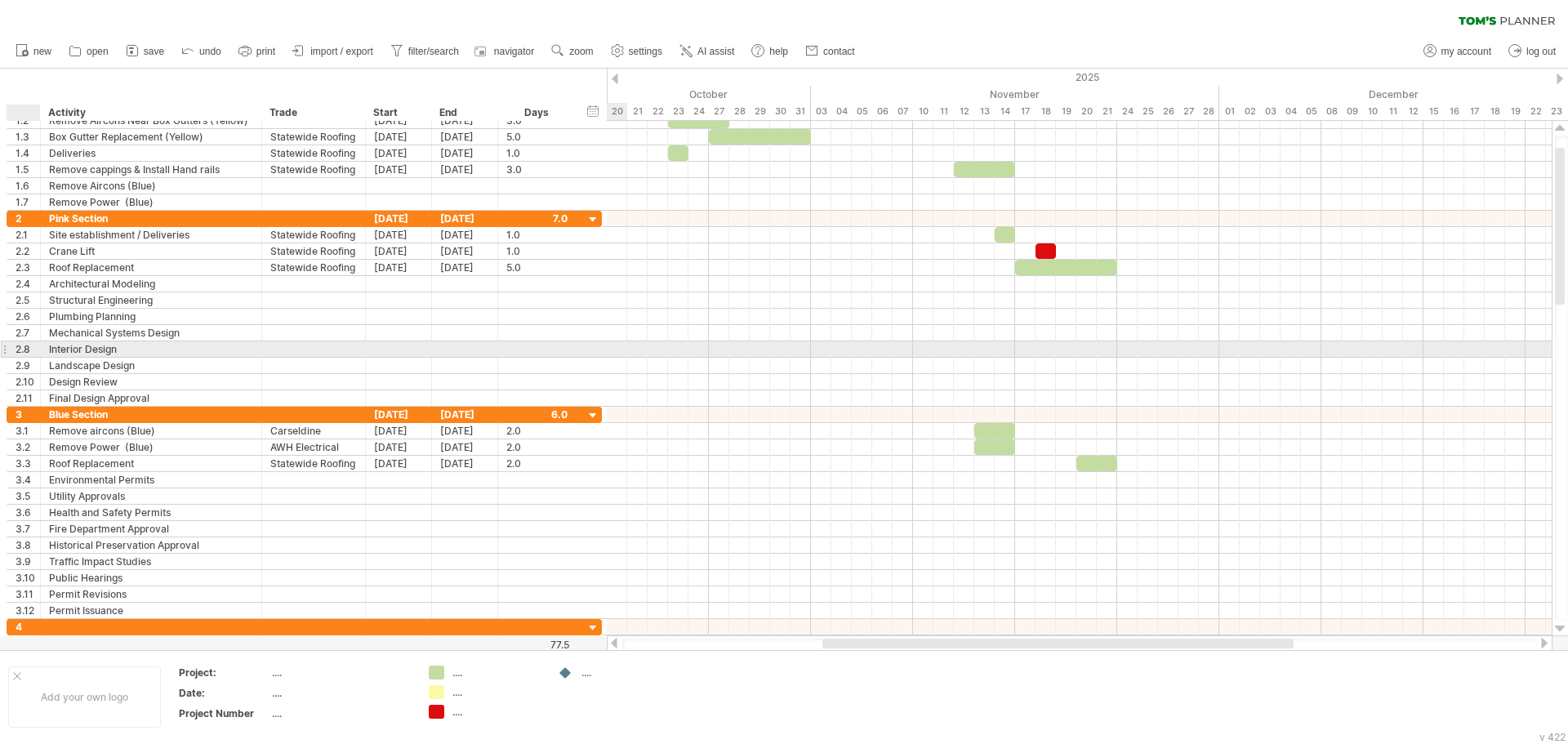
click at [570, 344] on div at bounding box center [574, 350] width 8 height 17
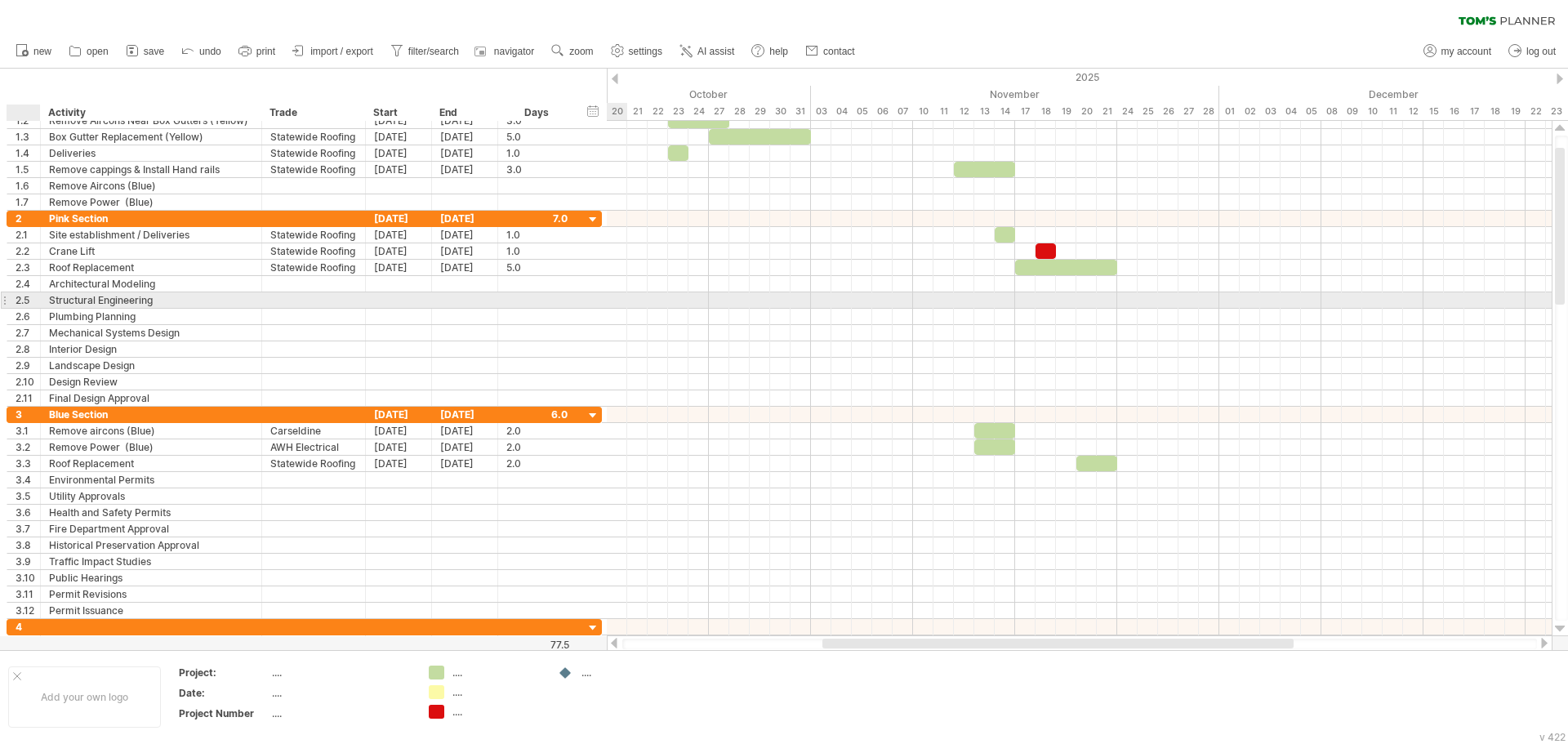
click at [25, 307] on div "2.5" at bounding box center [28, 299] width 25 height 16
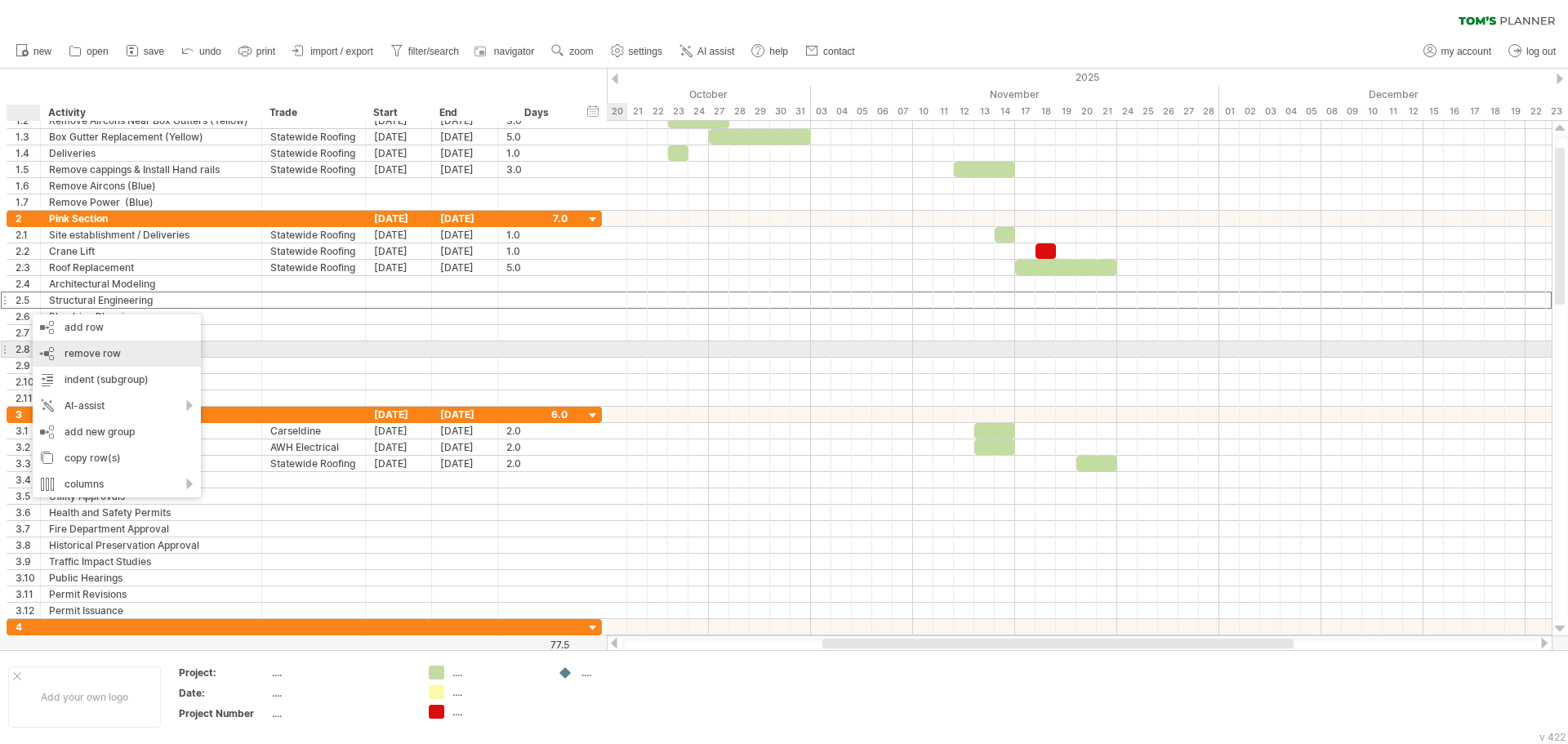
click at [56, 352] on div "remove row remove selected rows" at bounding box center [117, 354] width 168 height 26
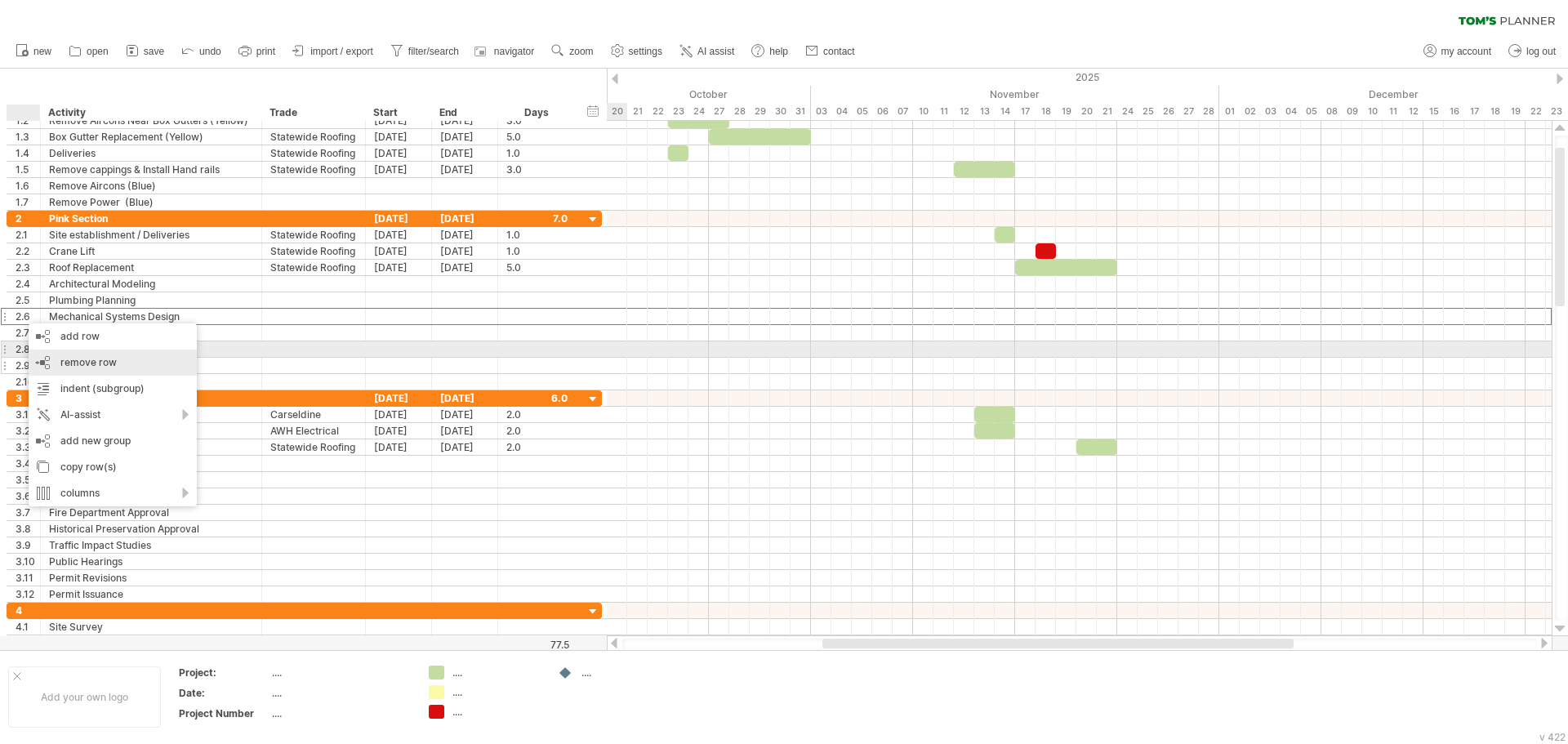
click at [56, 353] on div "remove row remove selected rows" at bounding box center [112, 363] width 168 height 26
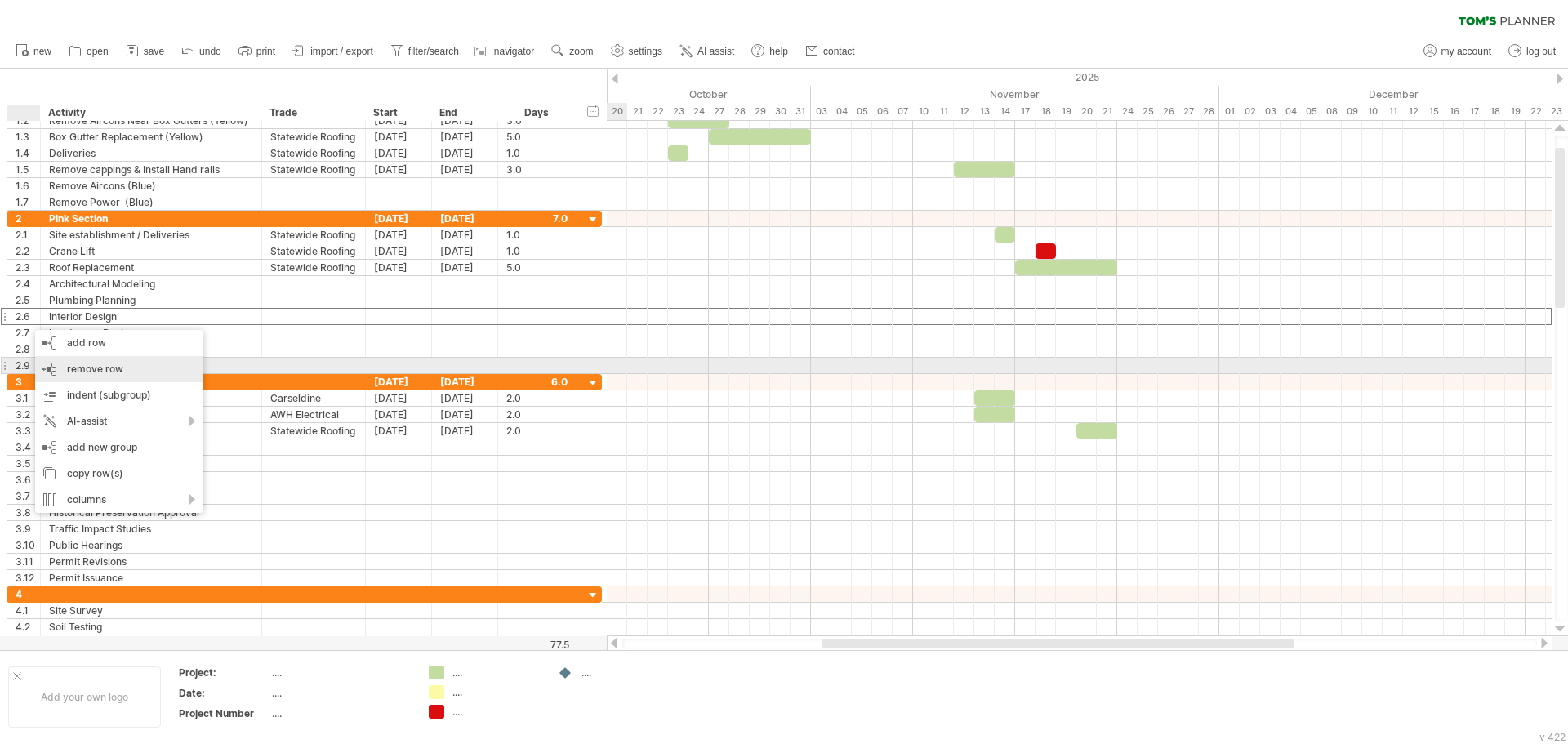
click at [67, 367] on span "remove row" at bounding box center [95, 368] width 56 height 12
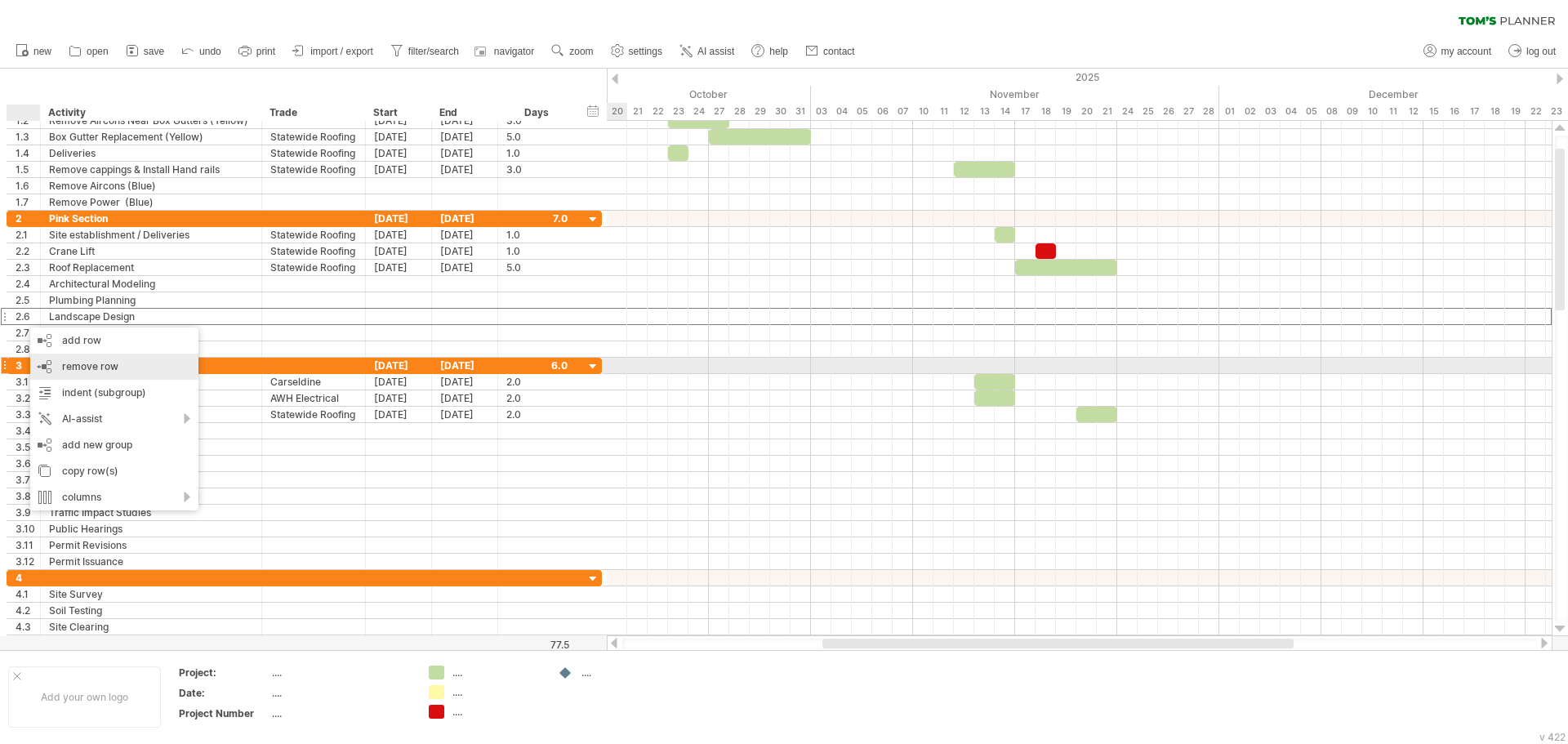
click at [66, 372] on span "remove row" at bounding box center [90, 366] width 56 height 12
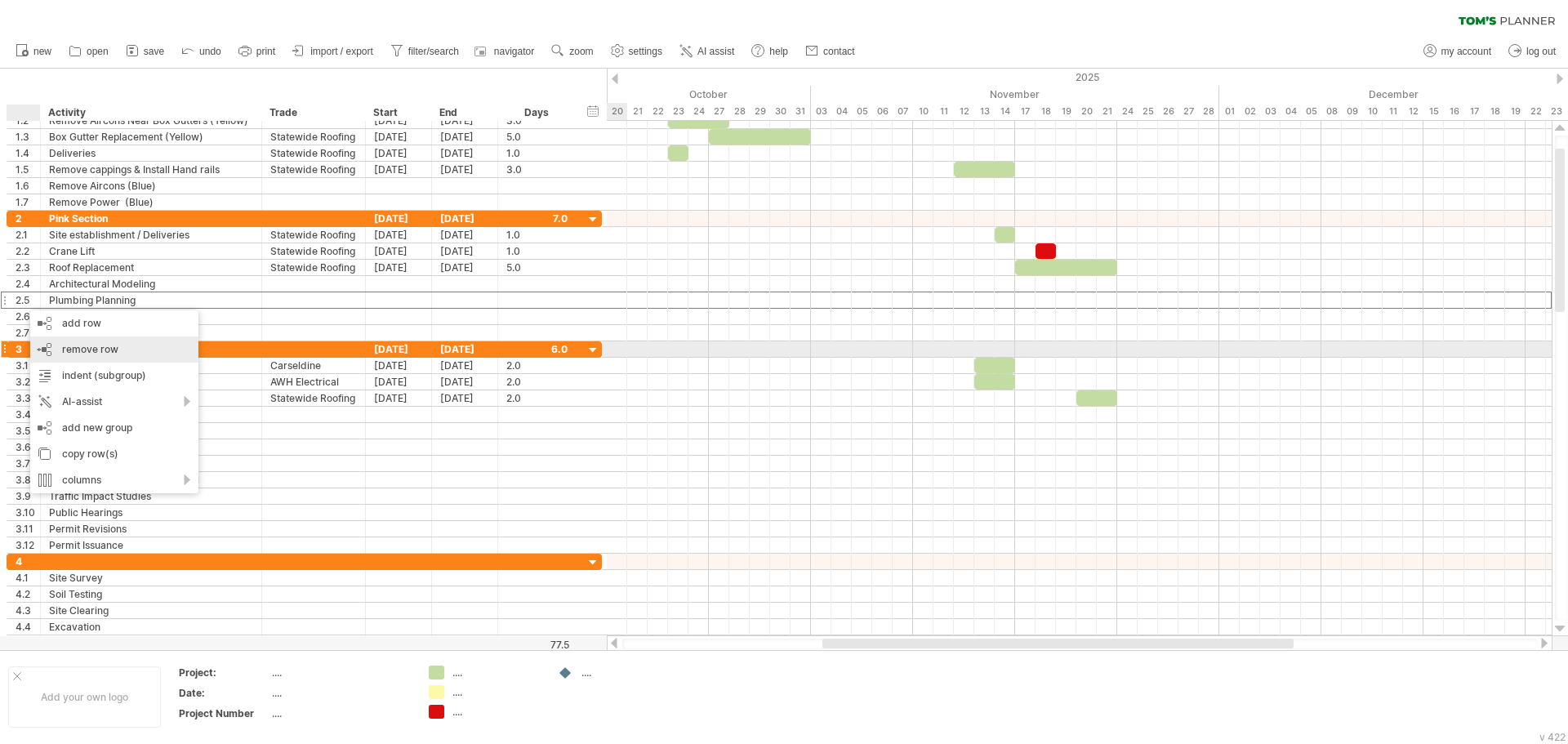
click at [73, 354] on span "remove row" at bounding box center [90, 349] width 56 height 12
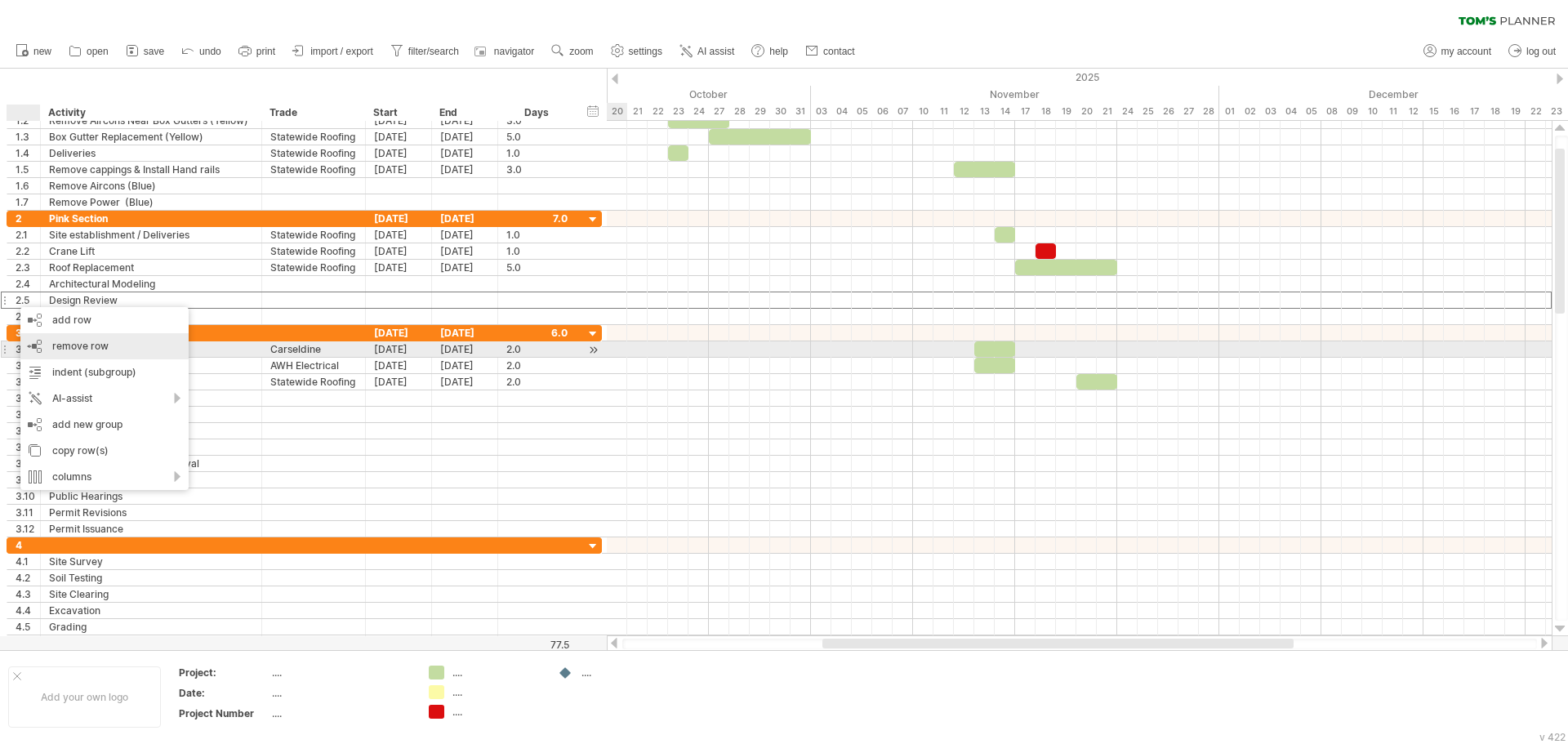
click at [70, 352] on div "remove row remove selected rows" at bounding box center [104, 346] width 168 height 26
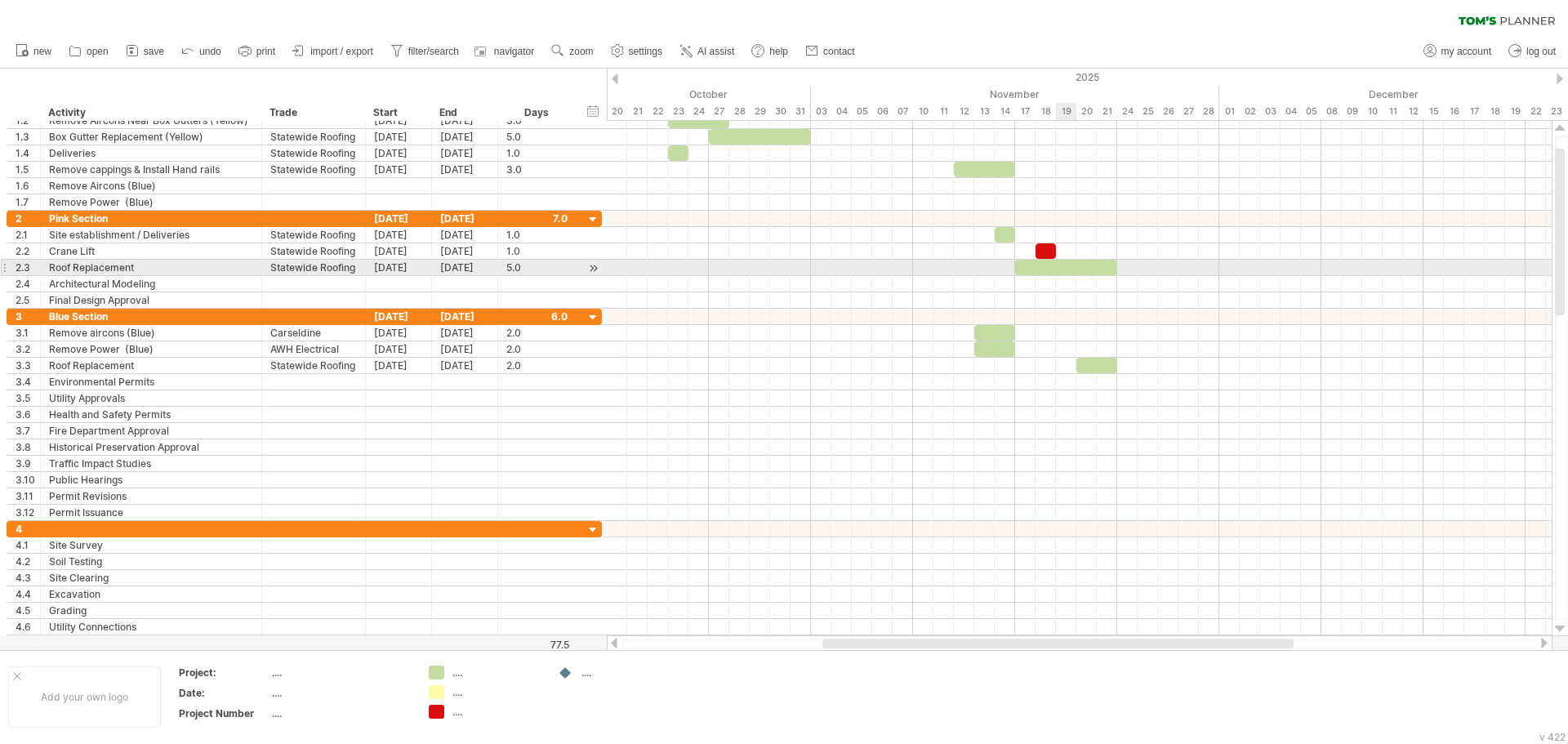
click at [1081, 271] on div at bounding box center [1066, 267] width 102 height 16
click at [465, 270] on div "[DATE]" at bounding box center [465, 267] width 66 height 16
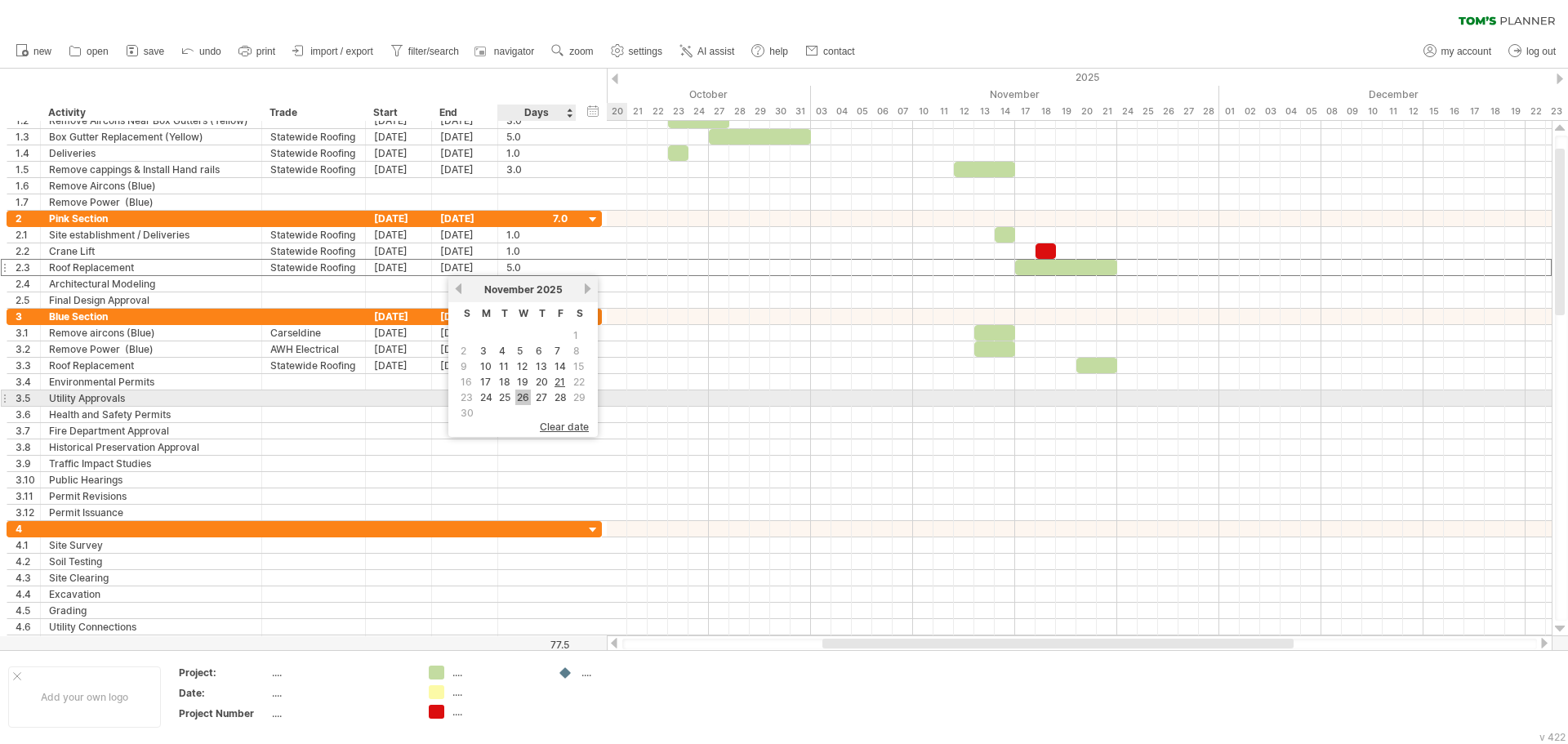
click at [524, 394] on link "26" at bounding box center [522, 397] width 16 height 16
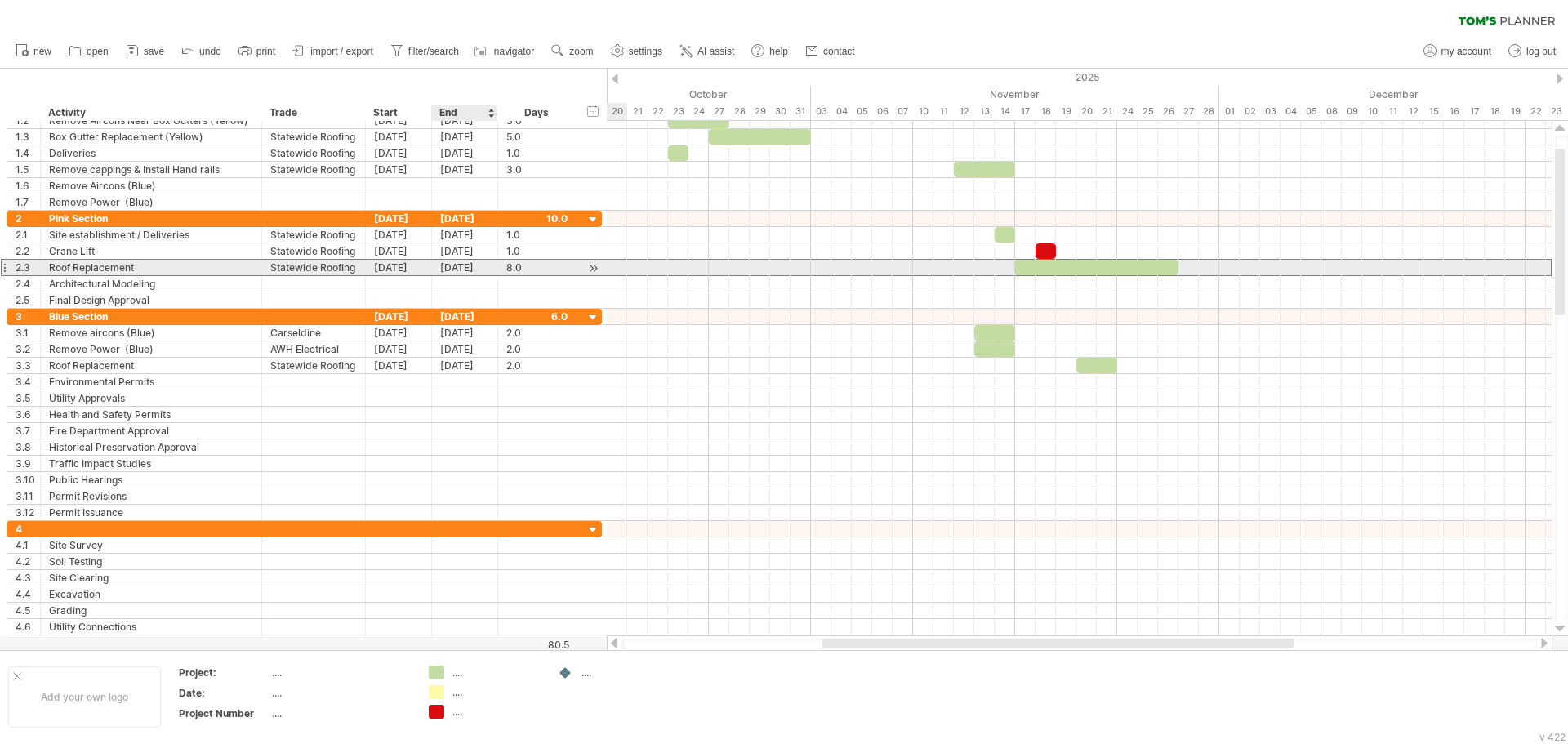
click at [482, 271] on div "[DATE]" at bounding box center [465, 267] width 66 height 16
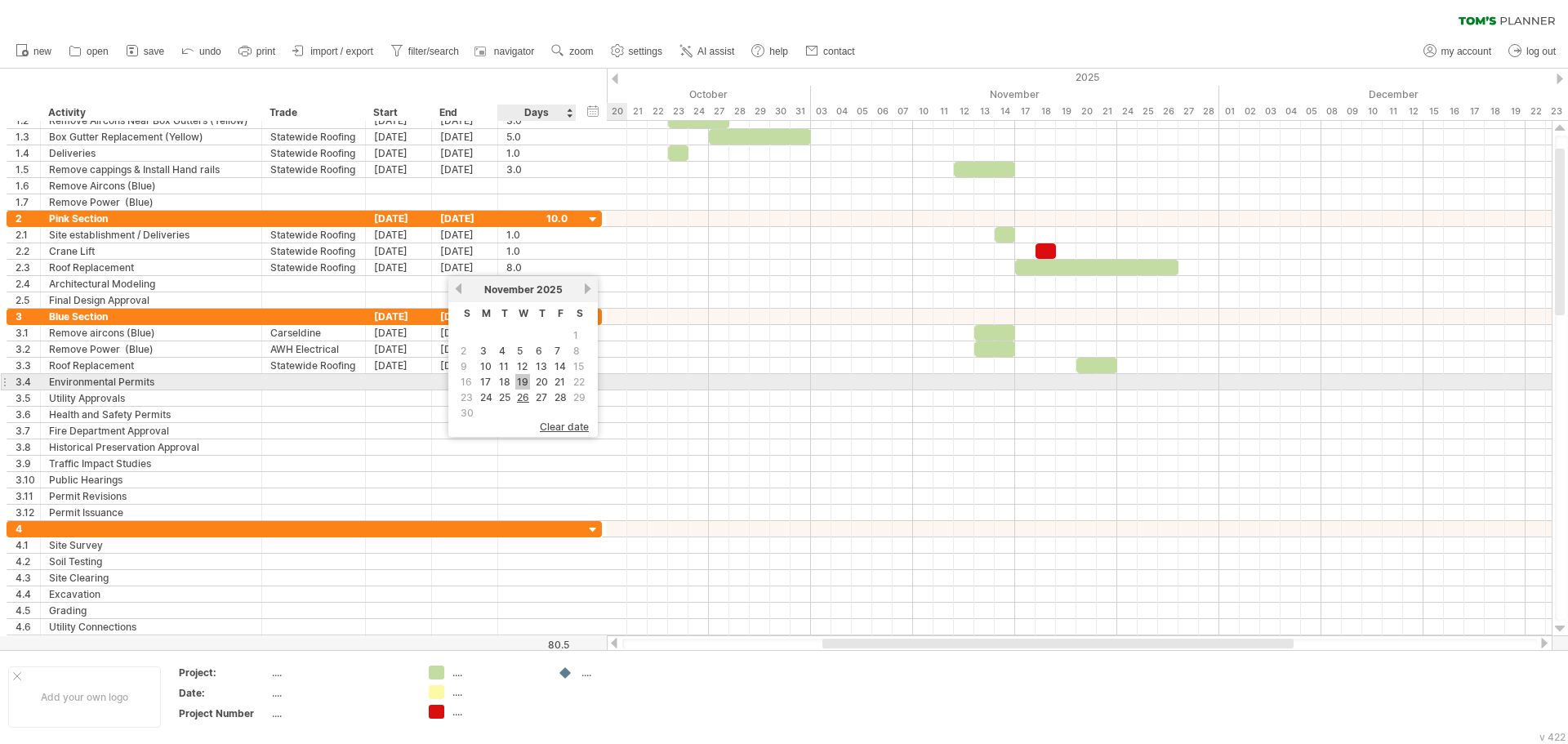
click at [519, 379] on link "19" at bounding box center [522, 381] width 15 height 16
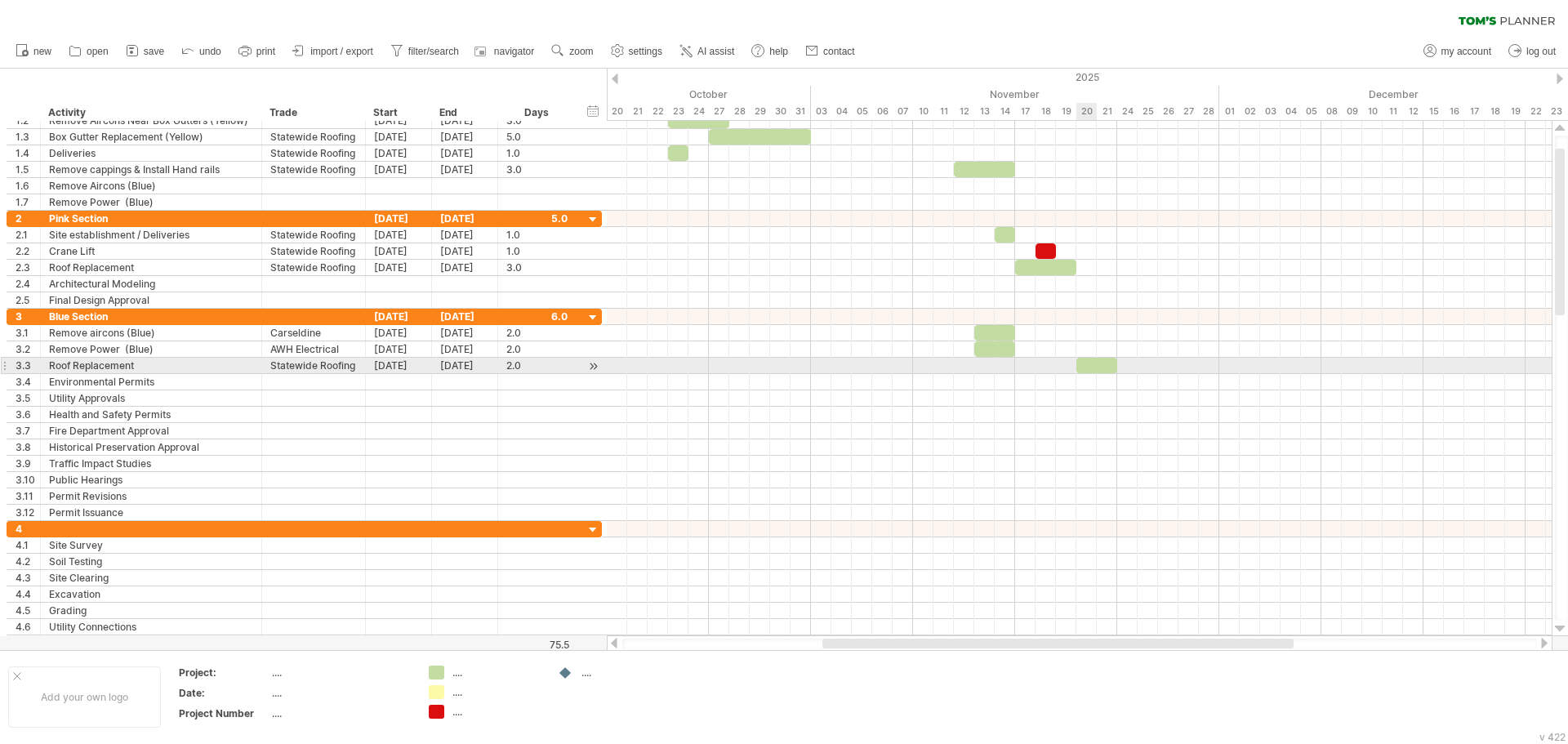
click at [1084, 367] on div at bounding box center [1096, 366] width 40 height 16
click at [446, 360] on div "[DATE]" at bounding box center [465, 366] width 66 height 16
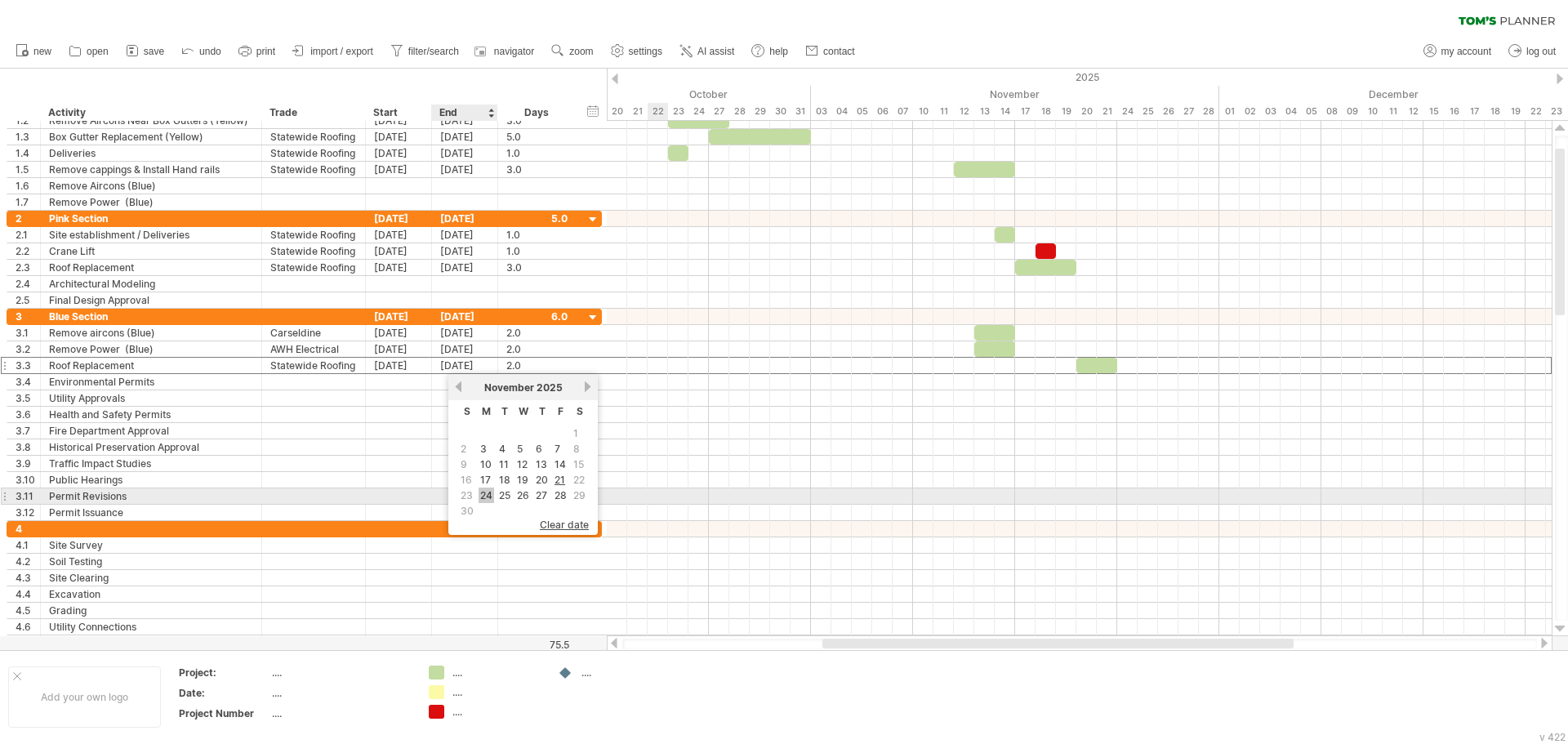
click at [487, 492] on link "24" at bounding box center [486, 495] width 16 height 16
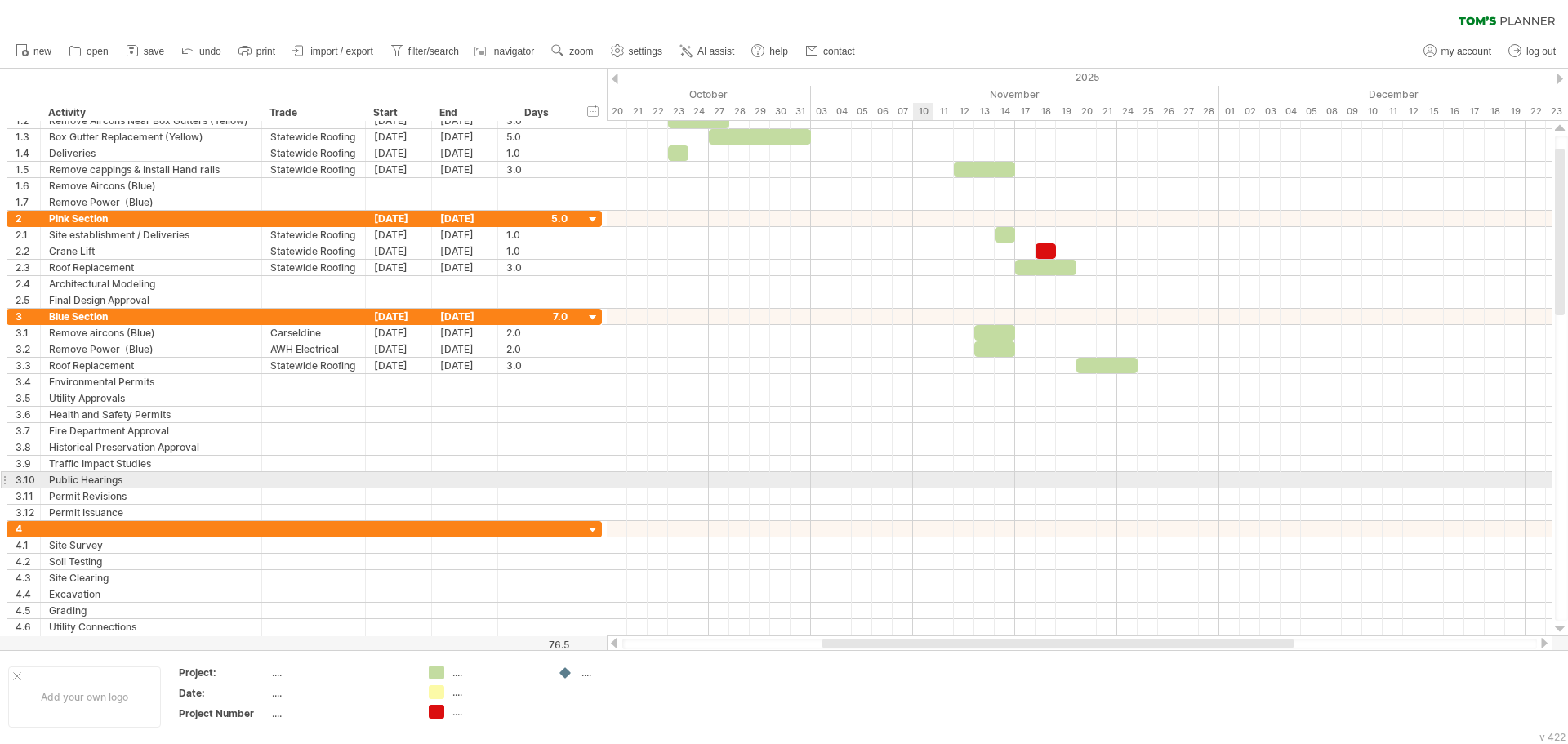
click at [916, 479] on div at bounding box center [1079, 480] width 945 height 17
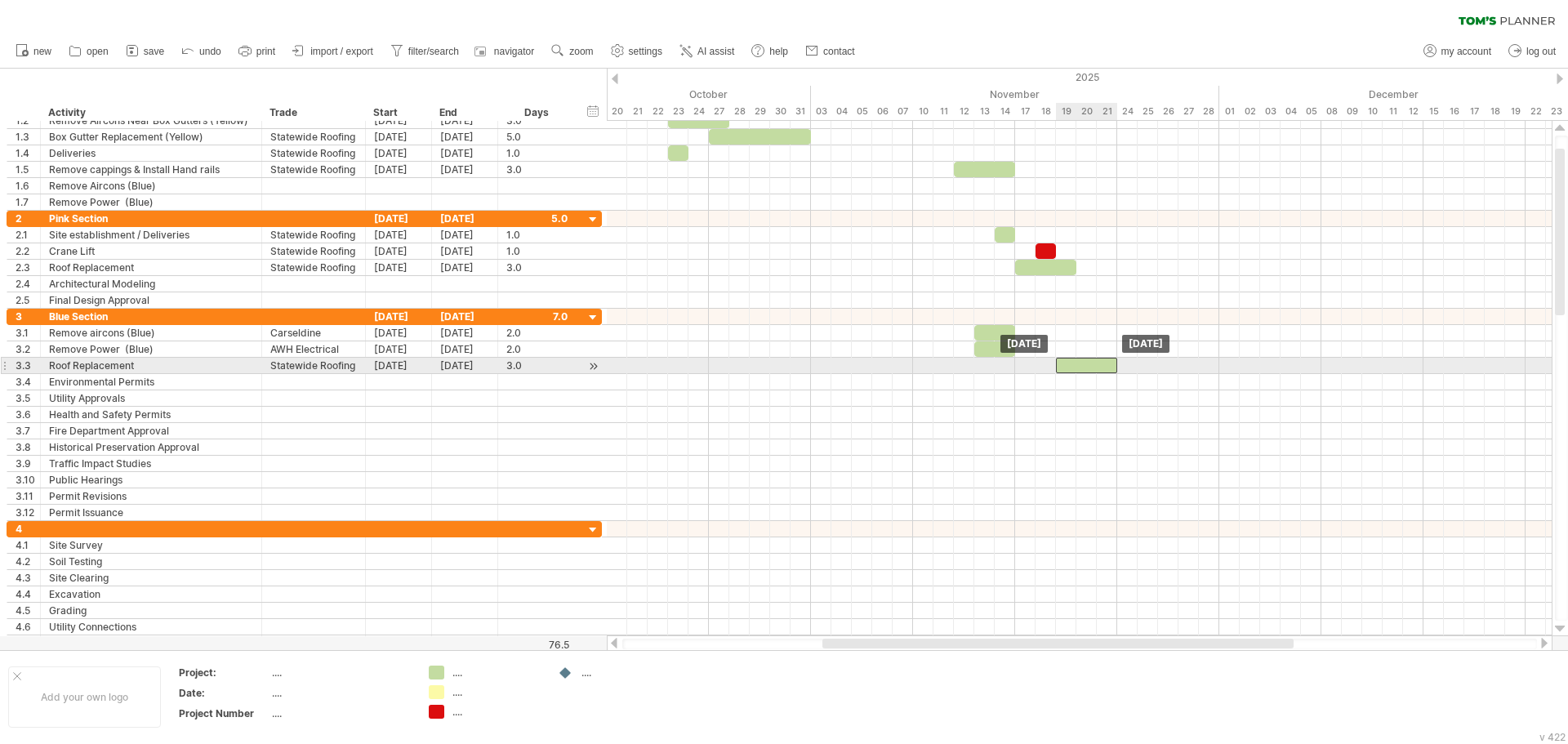
drag, startPoint x: 1099, startPoint y: 368, endPoint x: 1081, endPoint y: 368, distance: 18.0
click at [1081, 368] on div at bounding box center [1086, 366] width 62 height 16
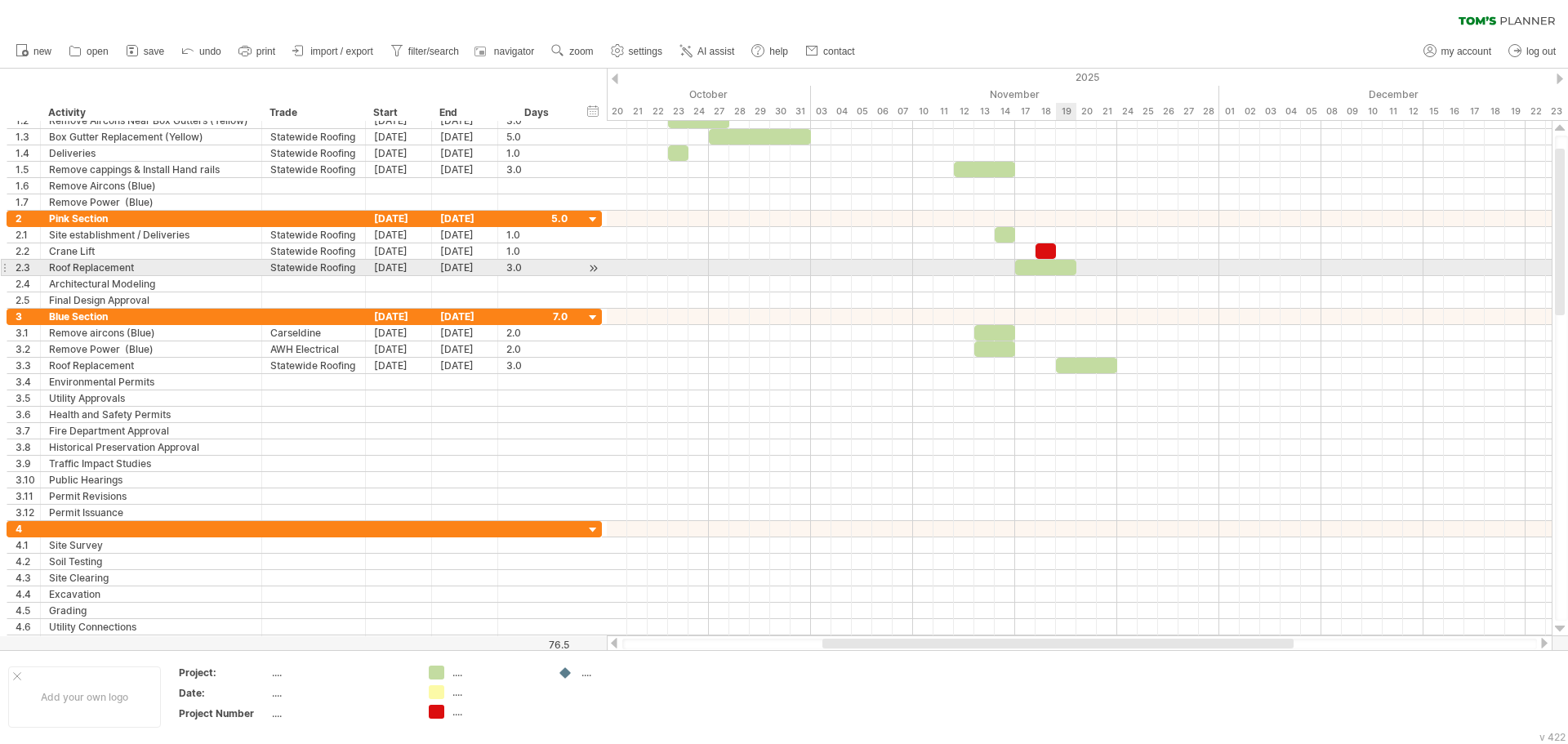
click at [1061, 275] on div at bounding box center [1046, 267] width 62 height 16
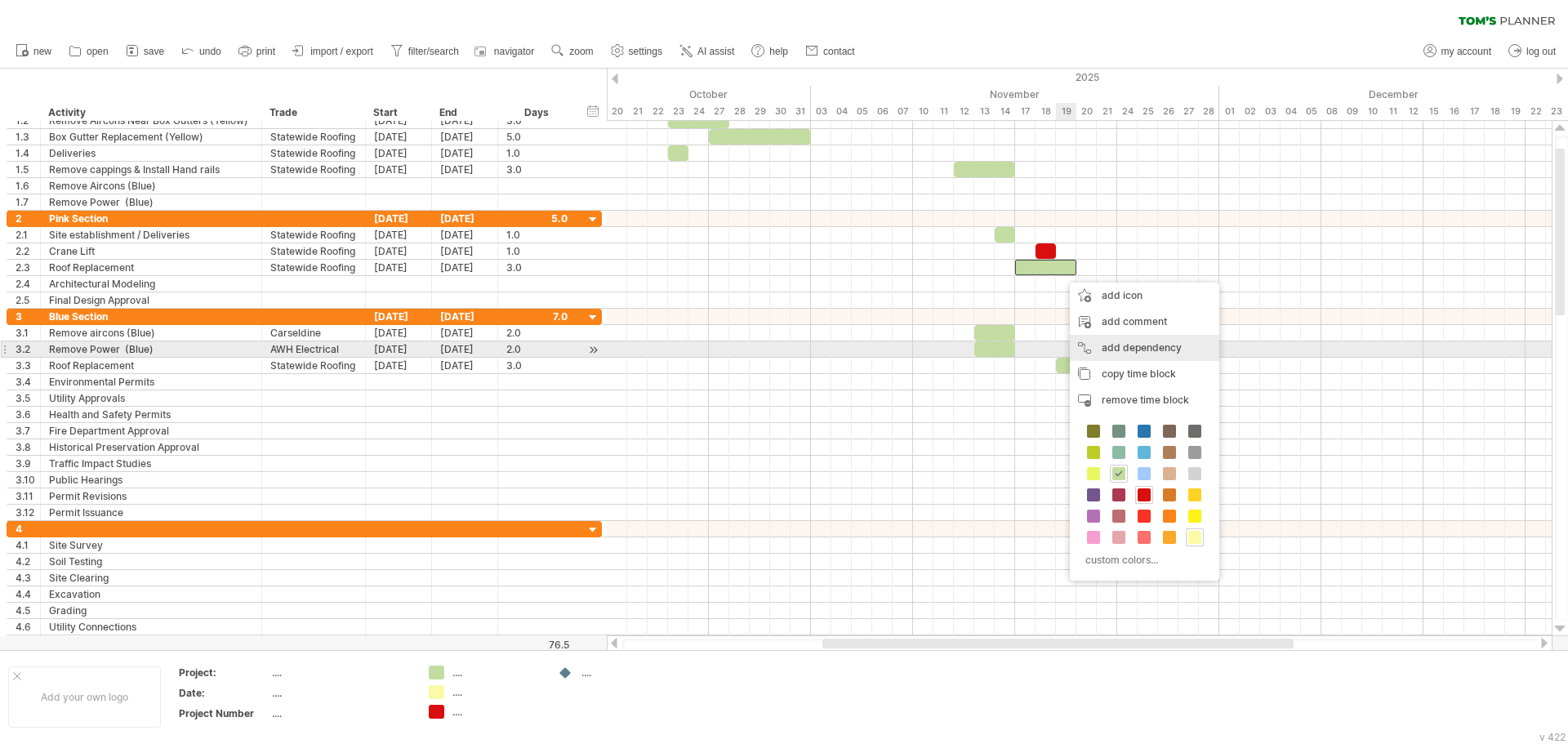
click at [1103, 352] on div "add dependency You can use dependencies when you require tasks to be done in a …" at bounding box center [1144, 348] width 150 height 26
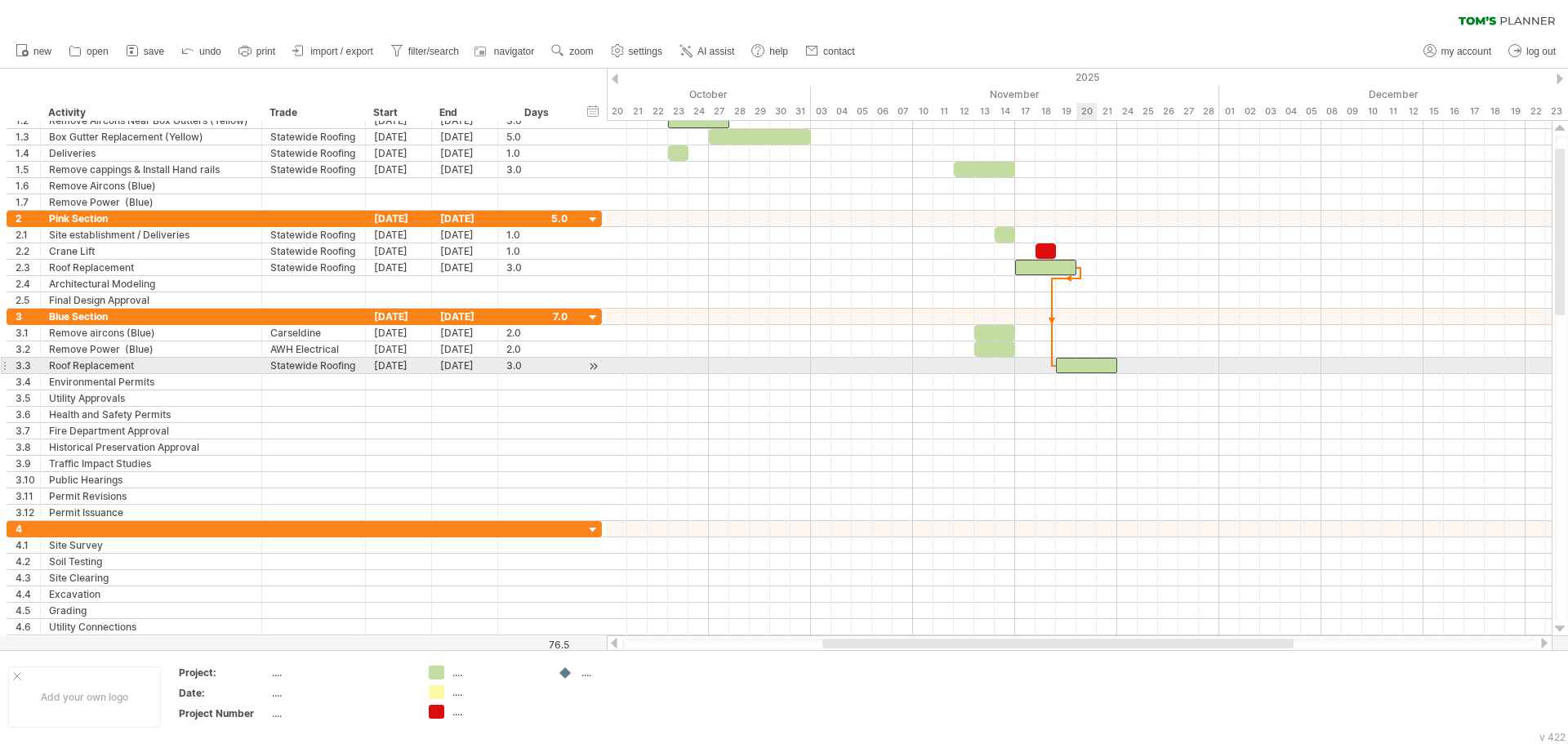
click at [1092, 363] on div at bounding box center [1086, 366] width 62 height 16
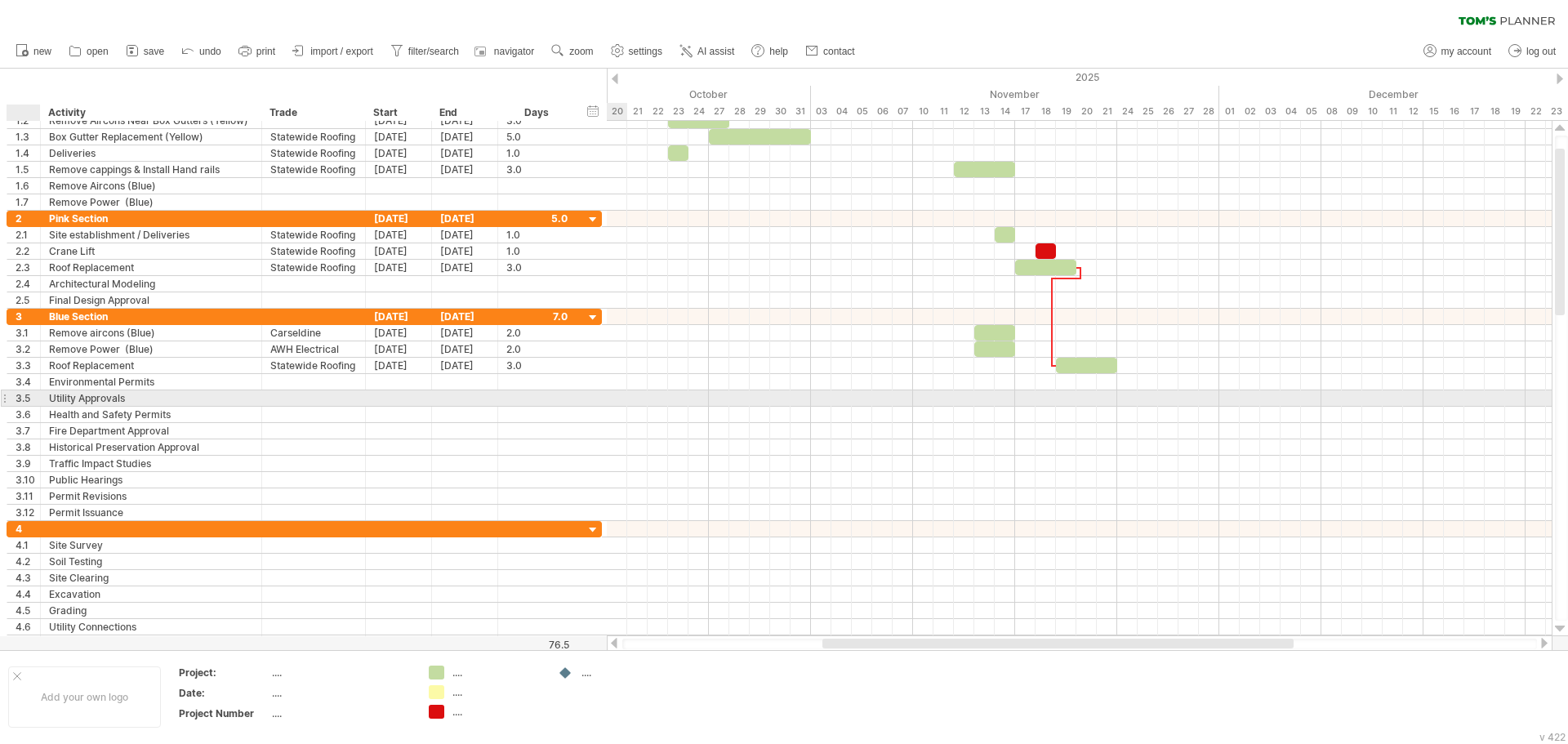
click at [26, 395] on div "3.5" at bounding box center [28, 398] width 25 height 16
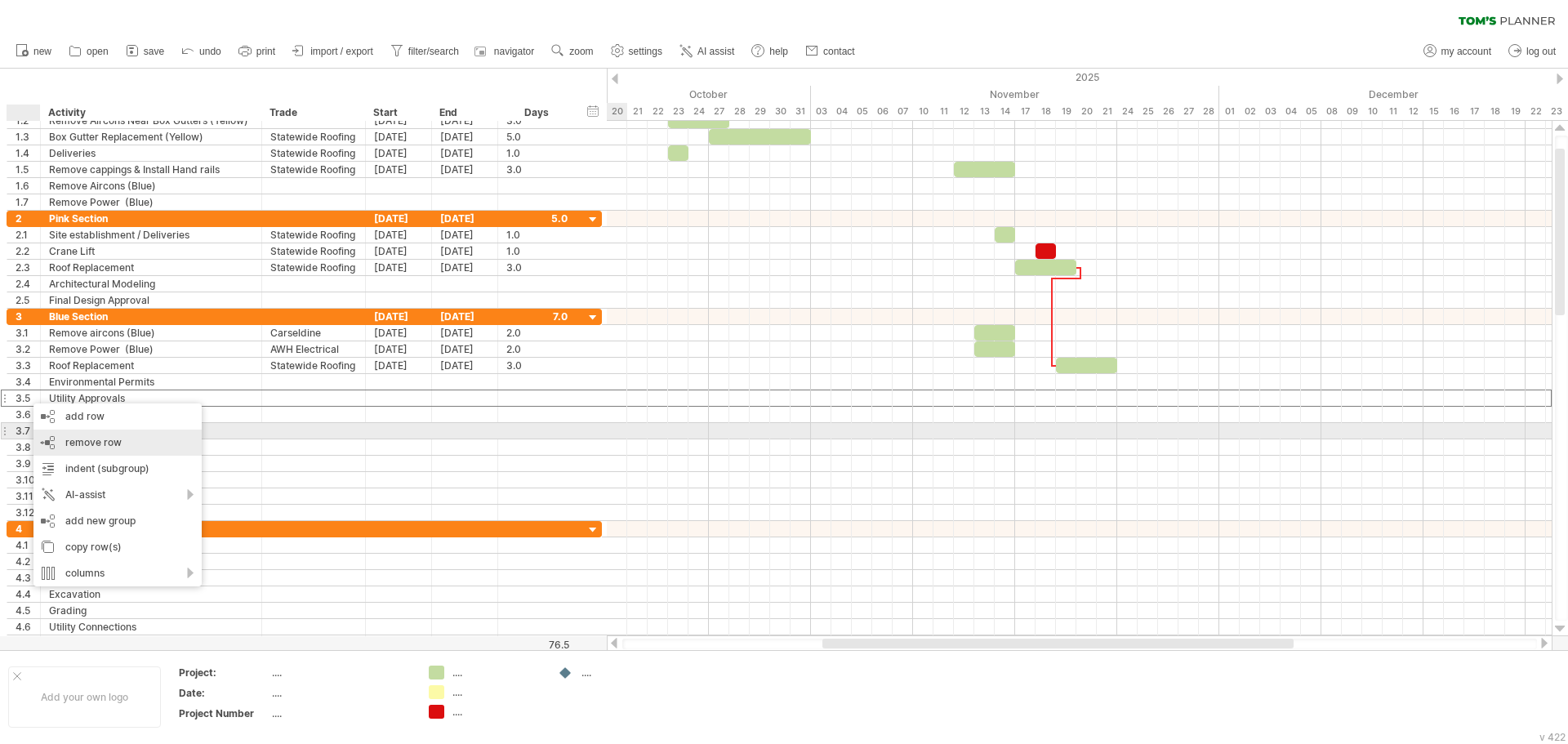
click at [59, 438] on div "remove row remove selected rows" at bounding box center [117, 443] width 168 height 26
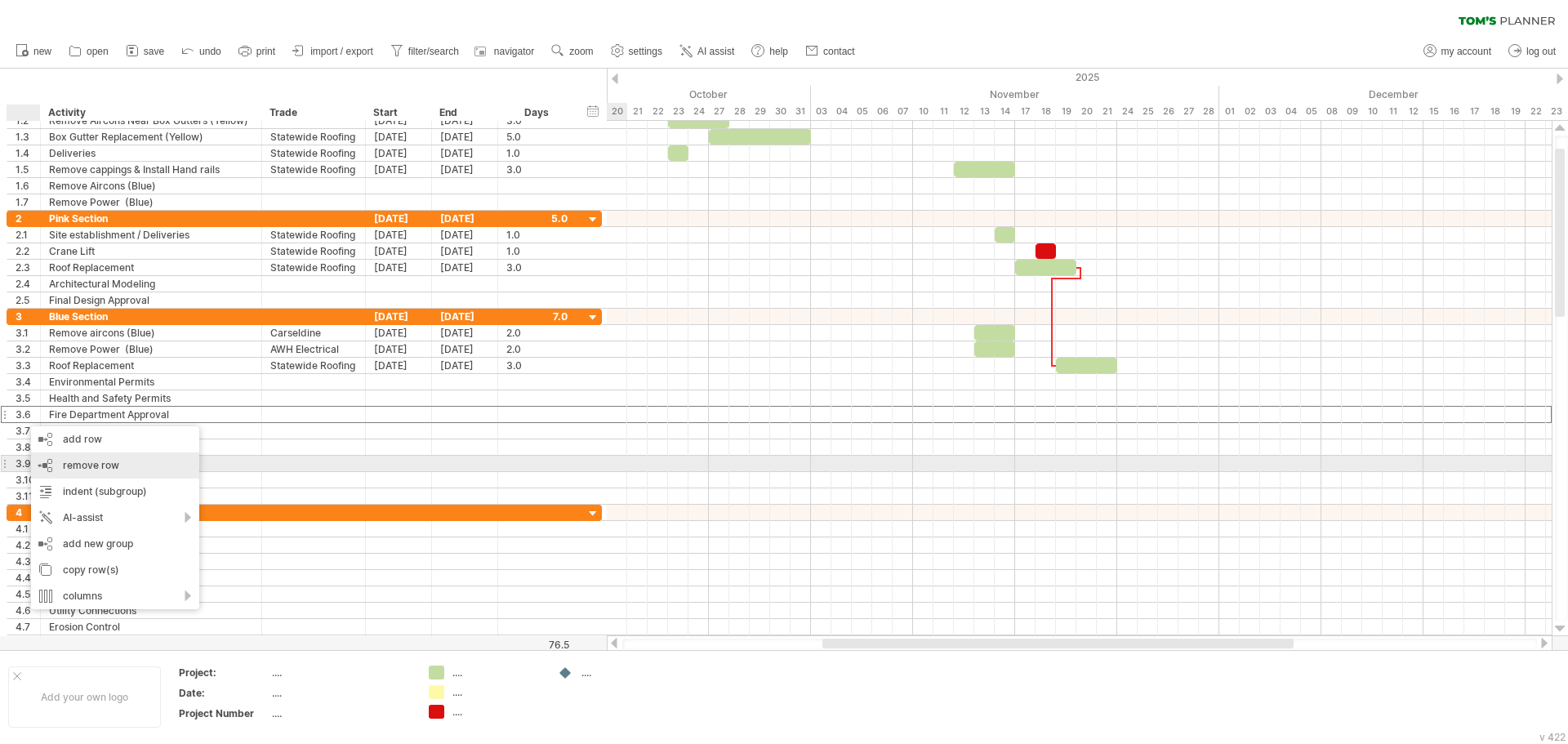
click at [52, 464] on div "remove row remove selected rows" at bounding box center [115, 466] width 168 height 26
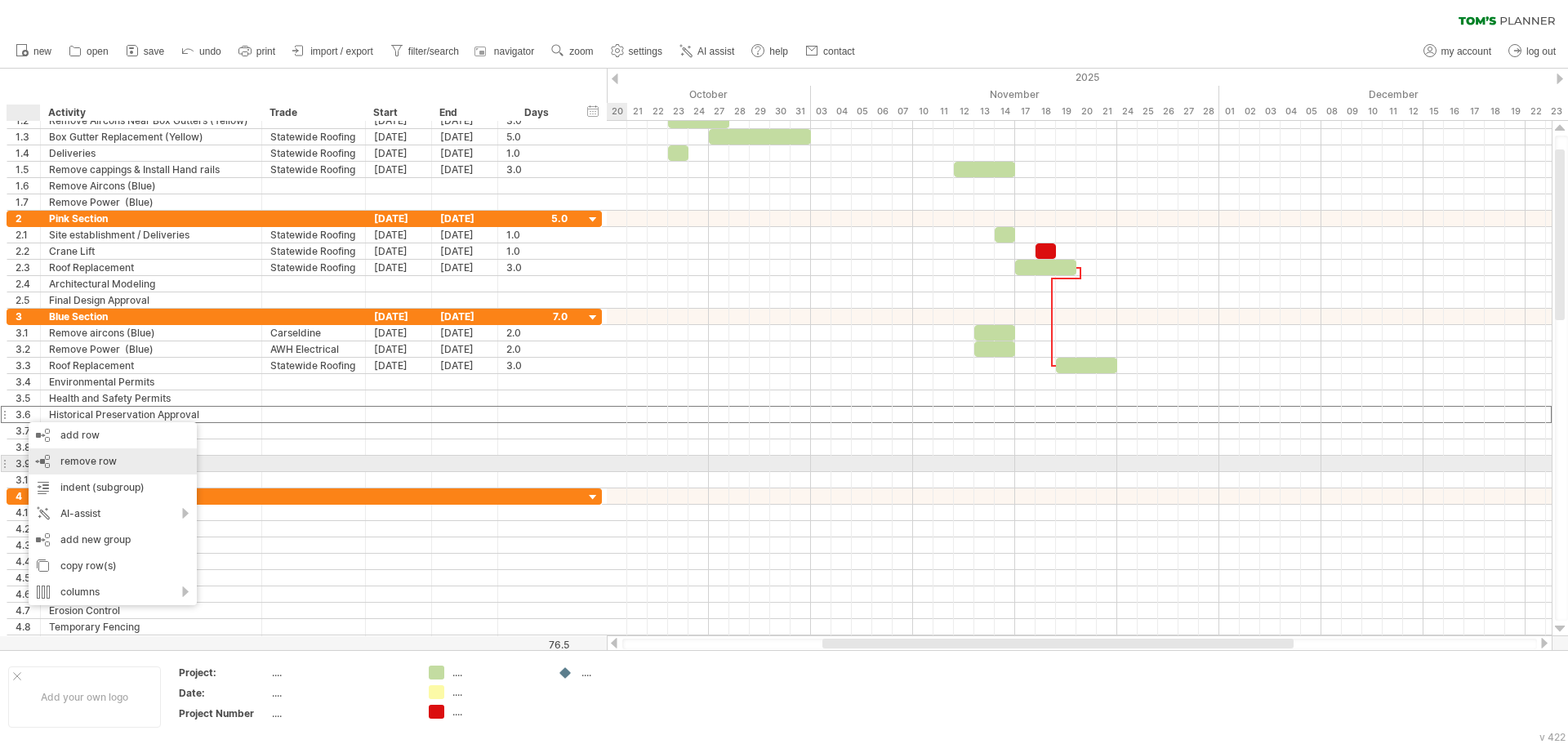
click at [50, 458] on div "remove row remove selected rows" at bounding box center [112, 461] width 168 height 26
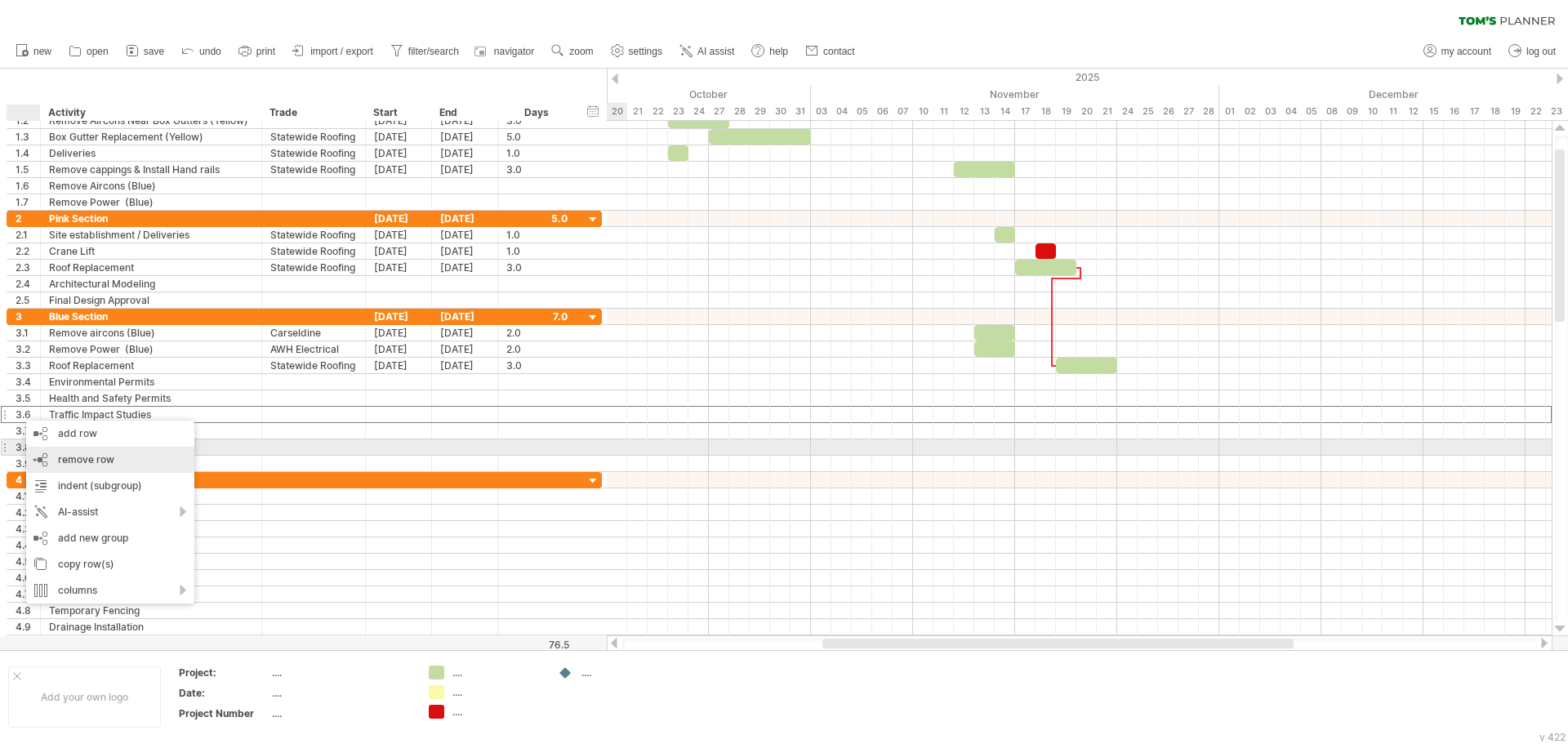
click at [49, 455] on div "remove row remove selected rows" at bounding box center [109, 459] width 168 height 26
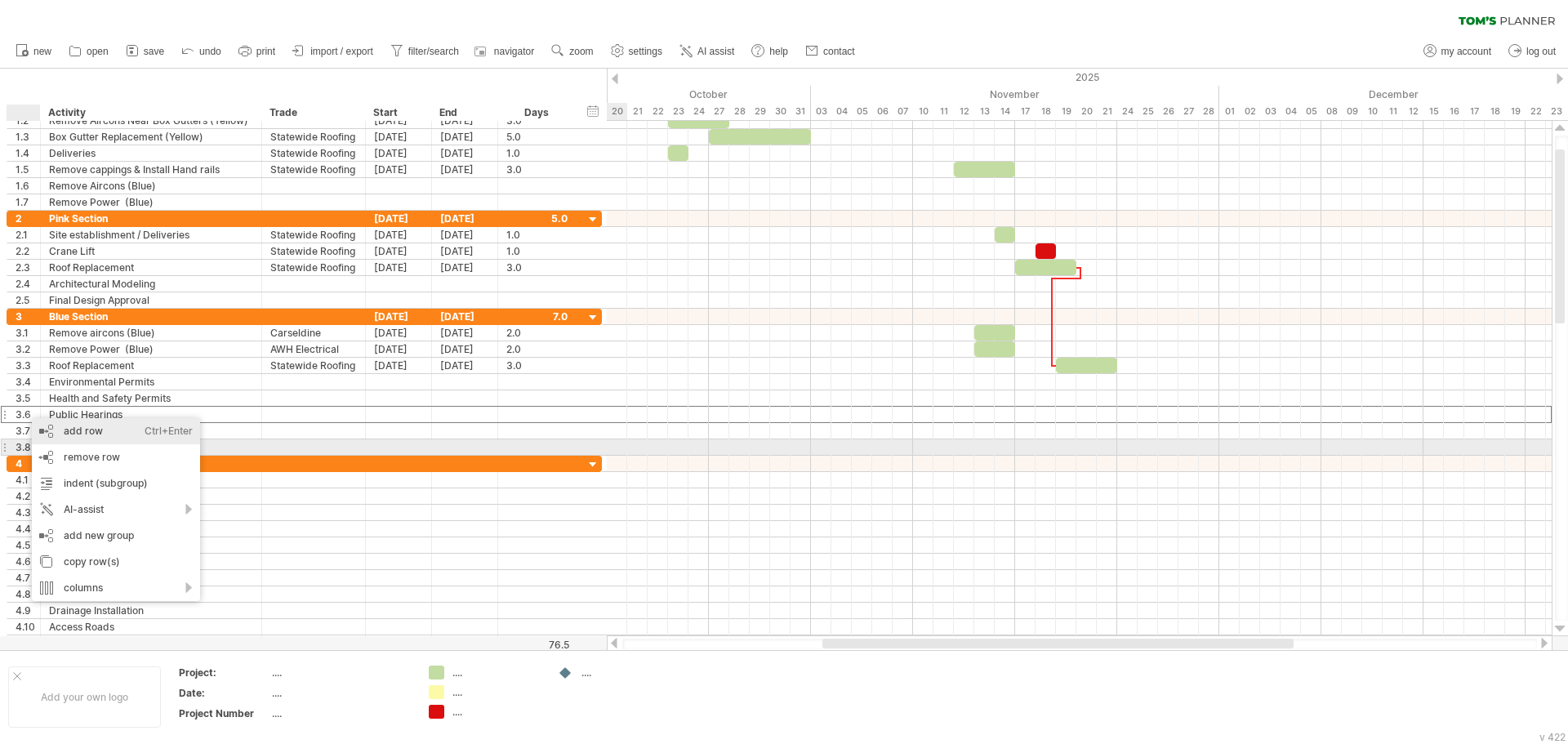
click at [60, 456] on div "remove row remove selected rows" at bounding box center [116, 457] width 168 height 26
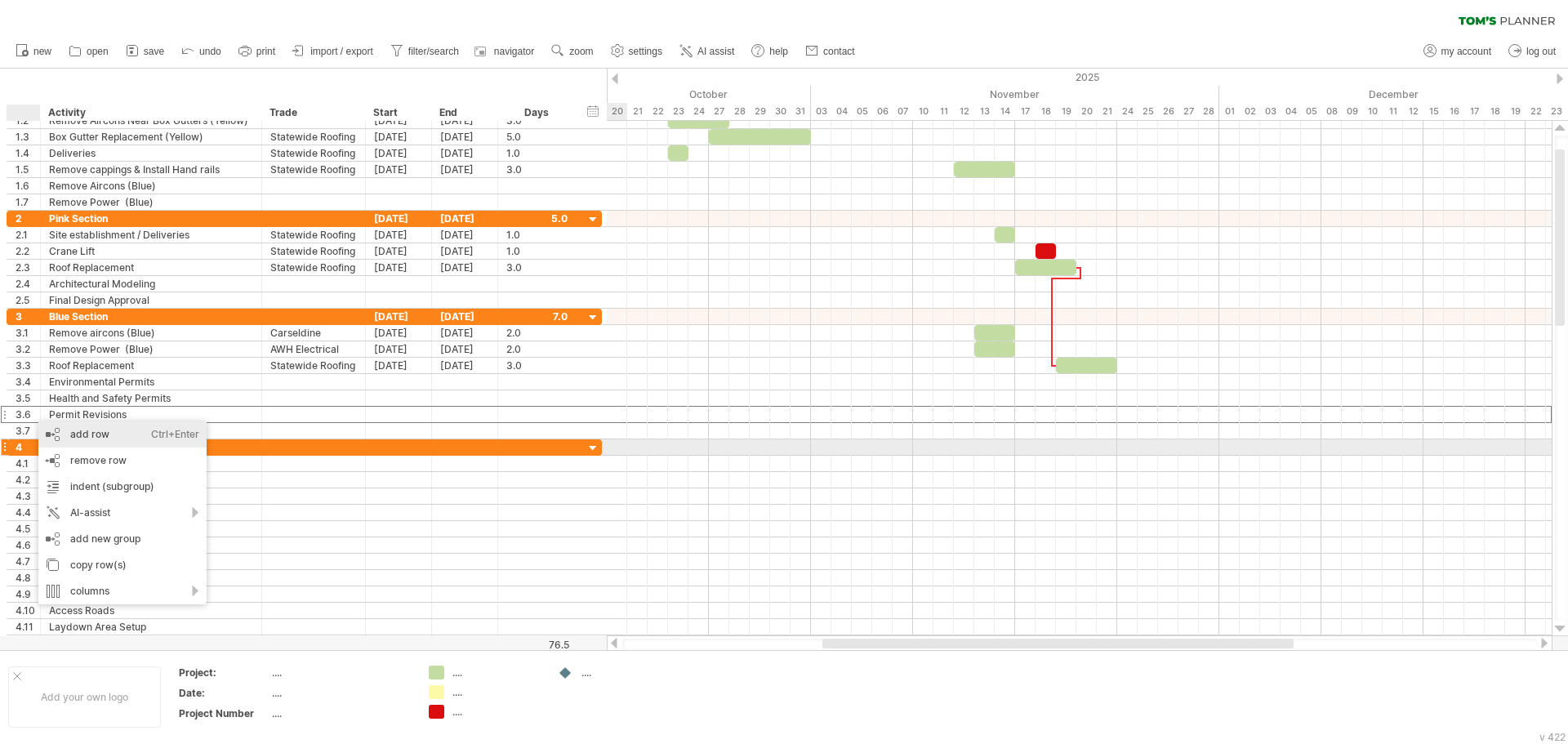
click at [71, 457] on span "remove row" at bounding box center [97, 459] width 56 height 12
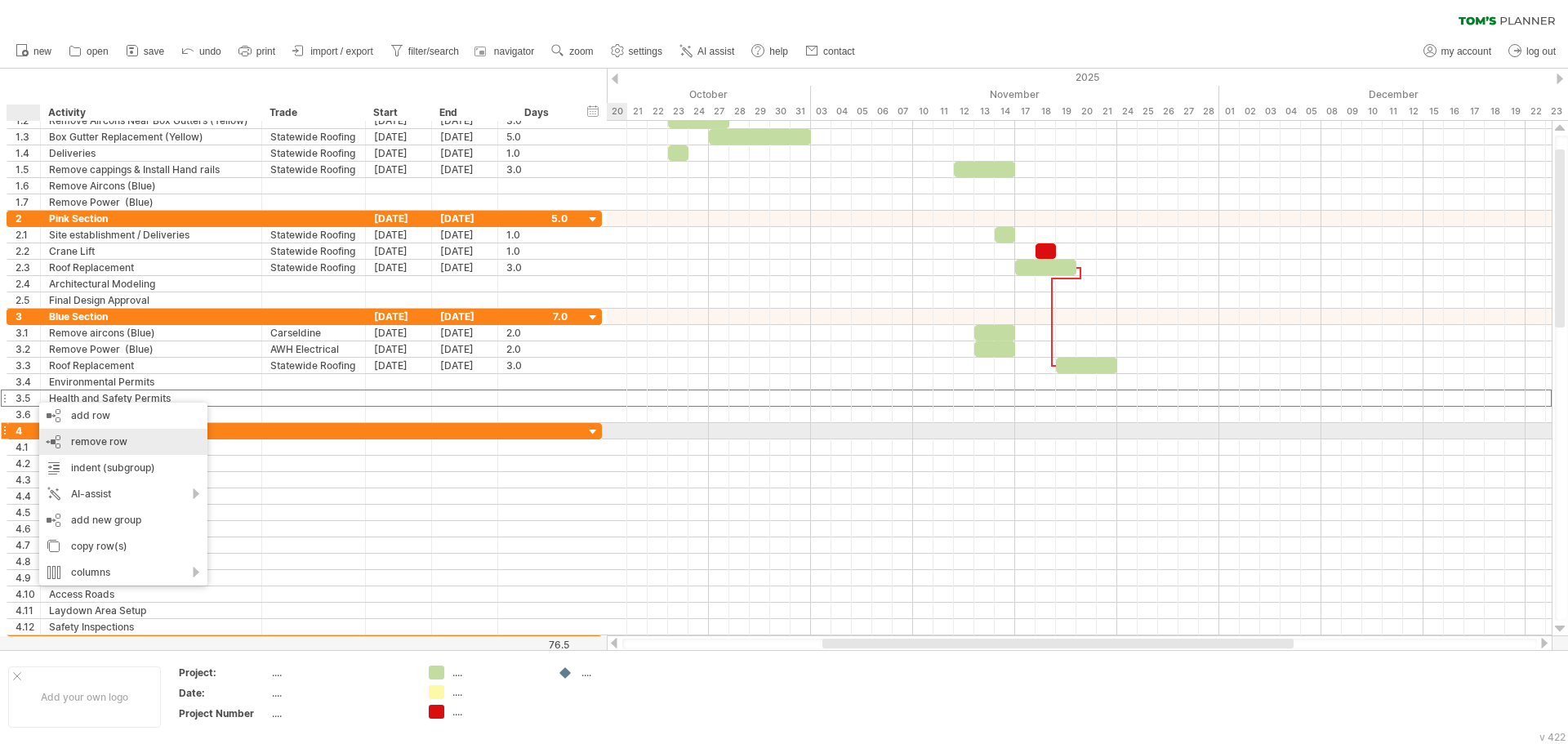
click at [70, 433] on div "remove row remove selected rows" at bounding box center [123, 442] width 168 height 26
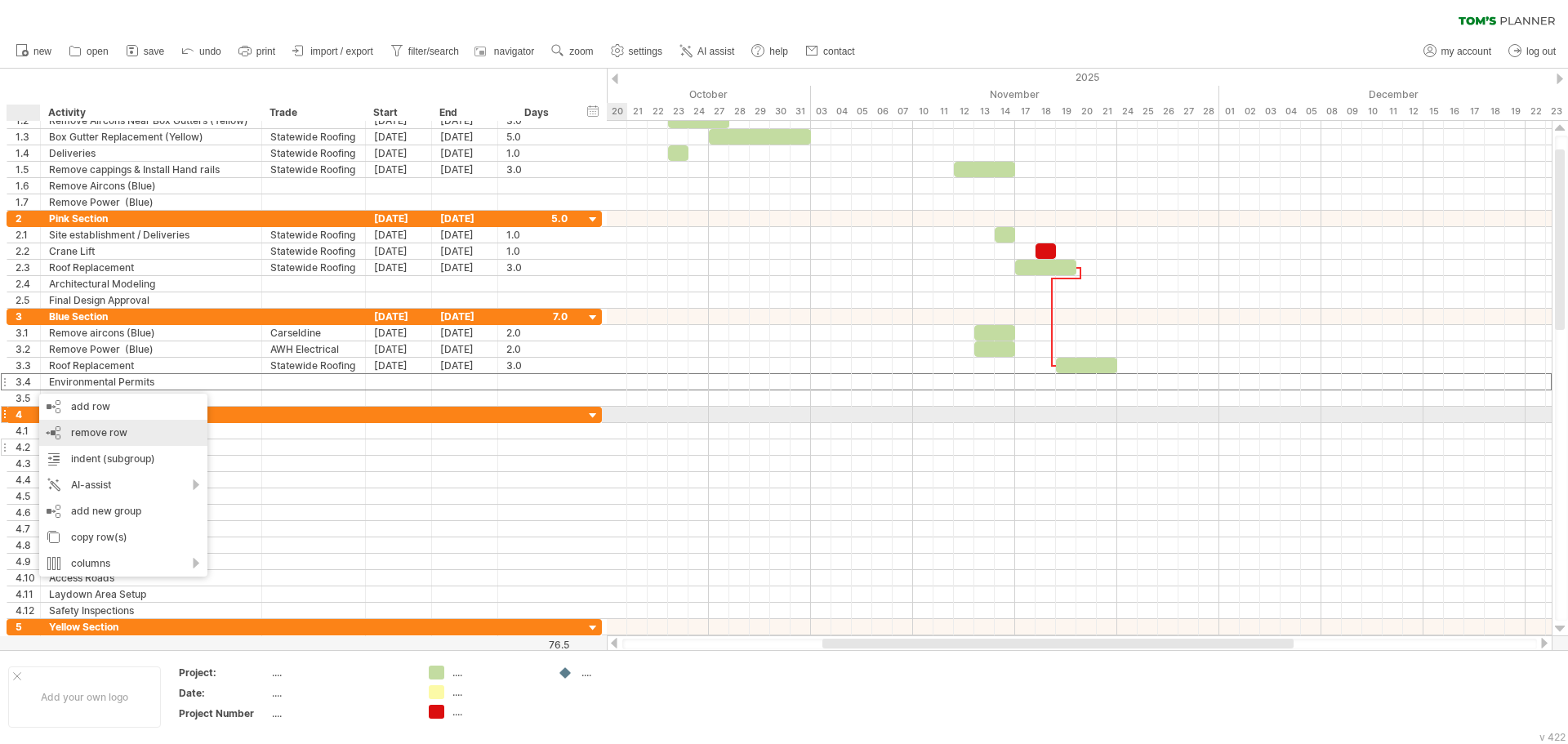
click at [68, 428] on div "remove row remove selected rows" at bounding box center [123, 433] width 168 height 26
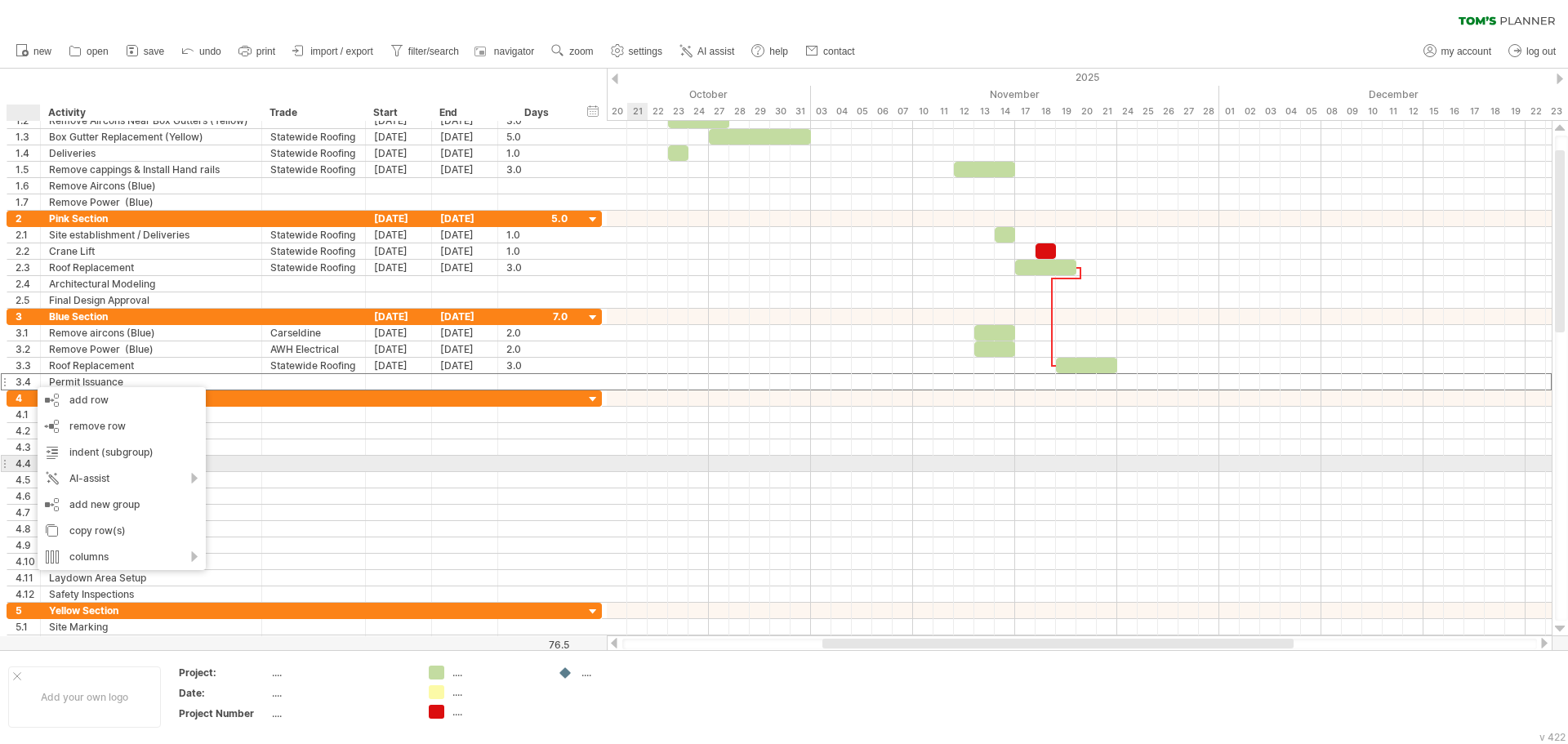
click at [649, 469] on div at bounding box center [1079, 464] width 945 height 17
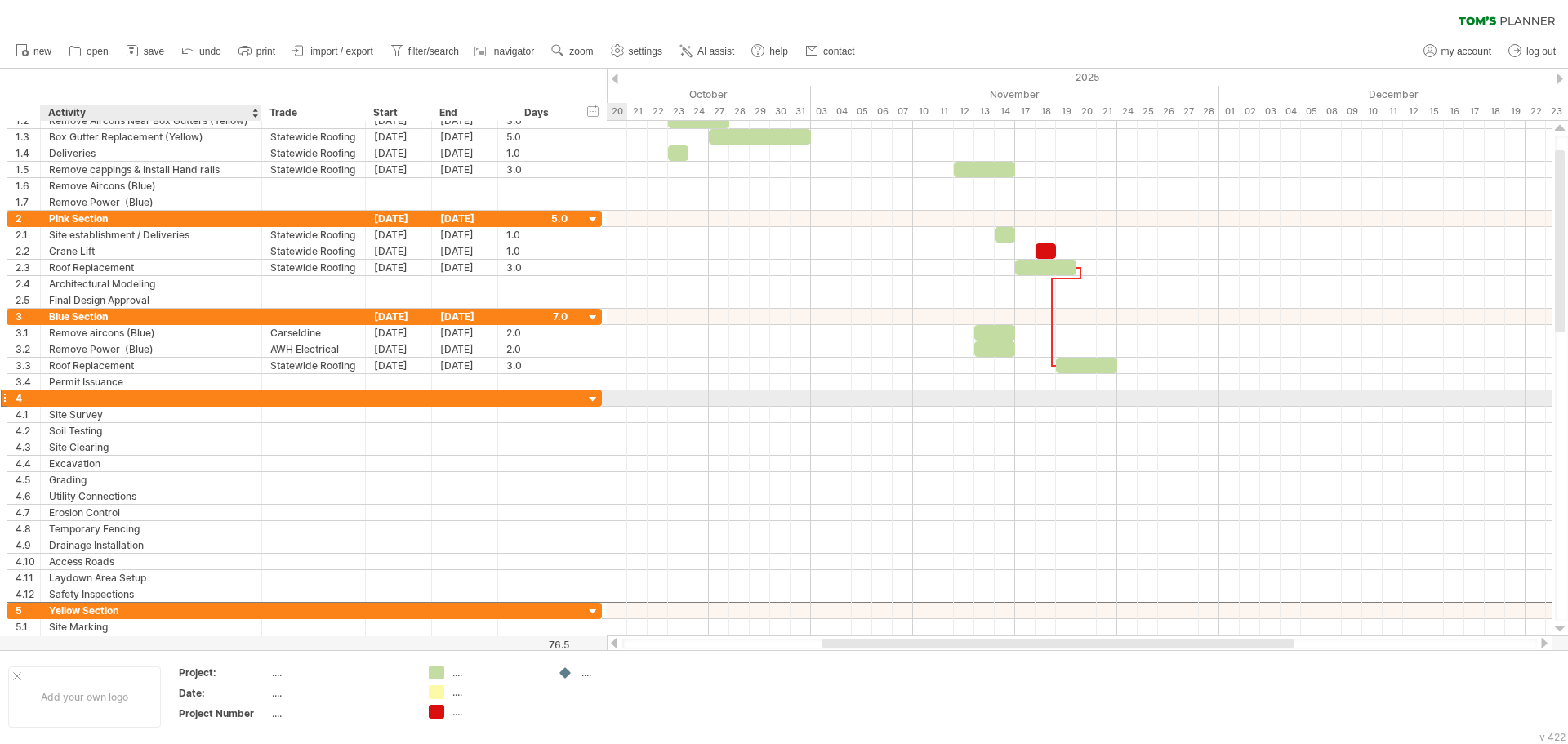
click at [154, 397] on div at bounding box center [151, 398] width 204 height 16
type input "**********"
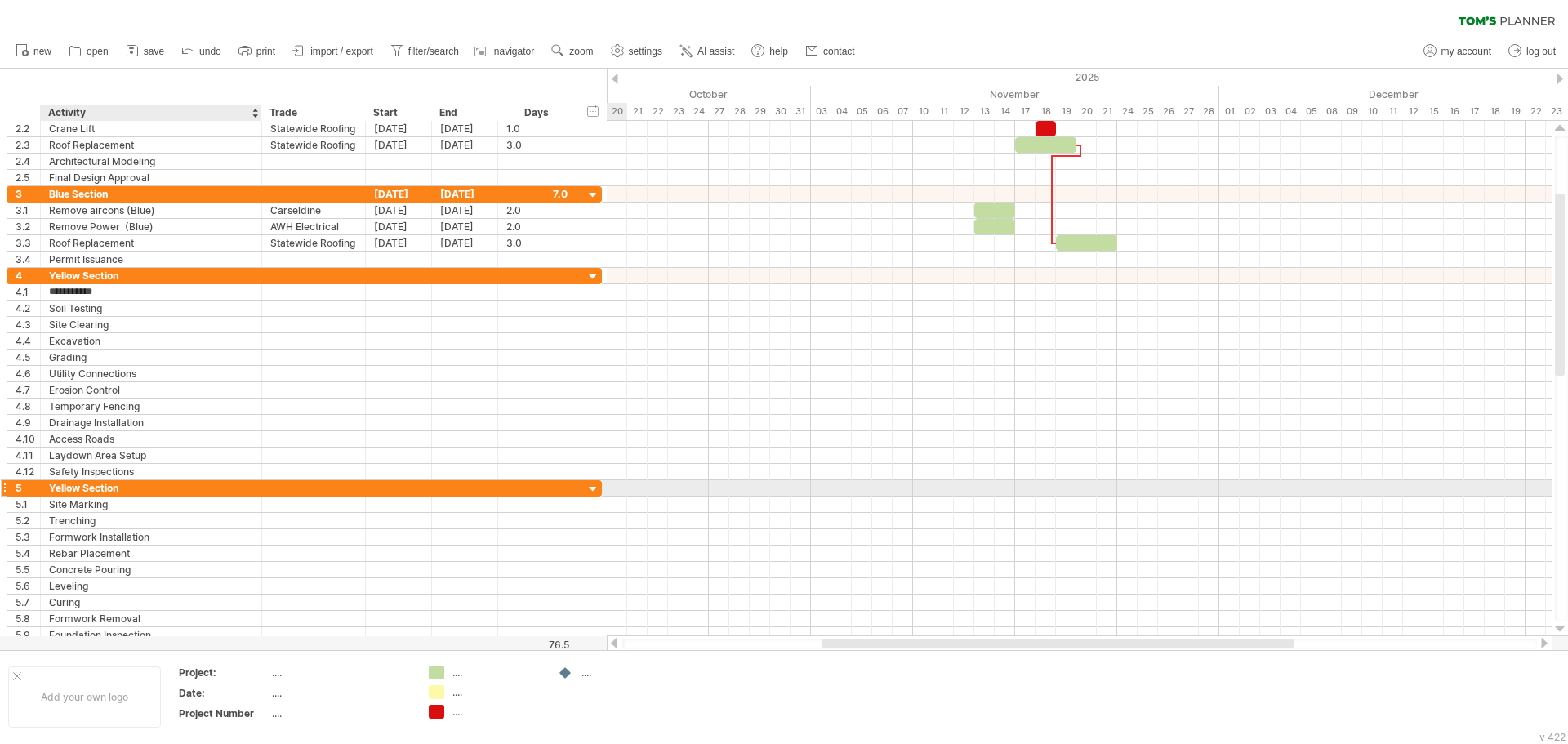
click at [141, 487] on div "Yellow Section" at bounding box center [151, 488] width 204 height 16
click at [141, 487] on input "**********" at bounding box center [151, 488] width 204 height 16
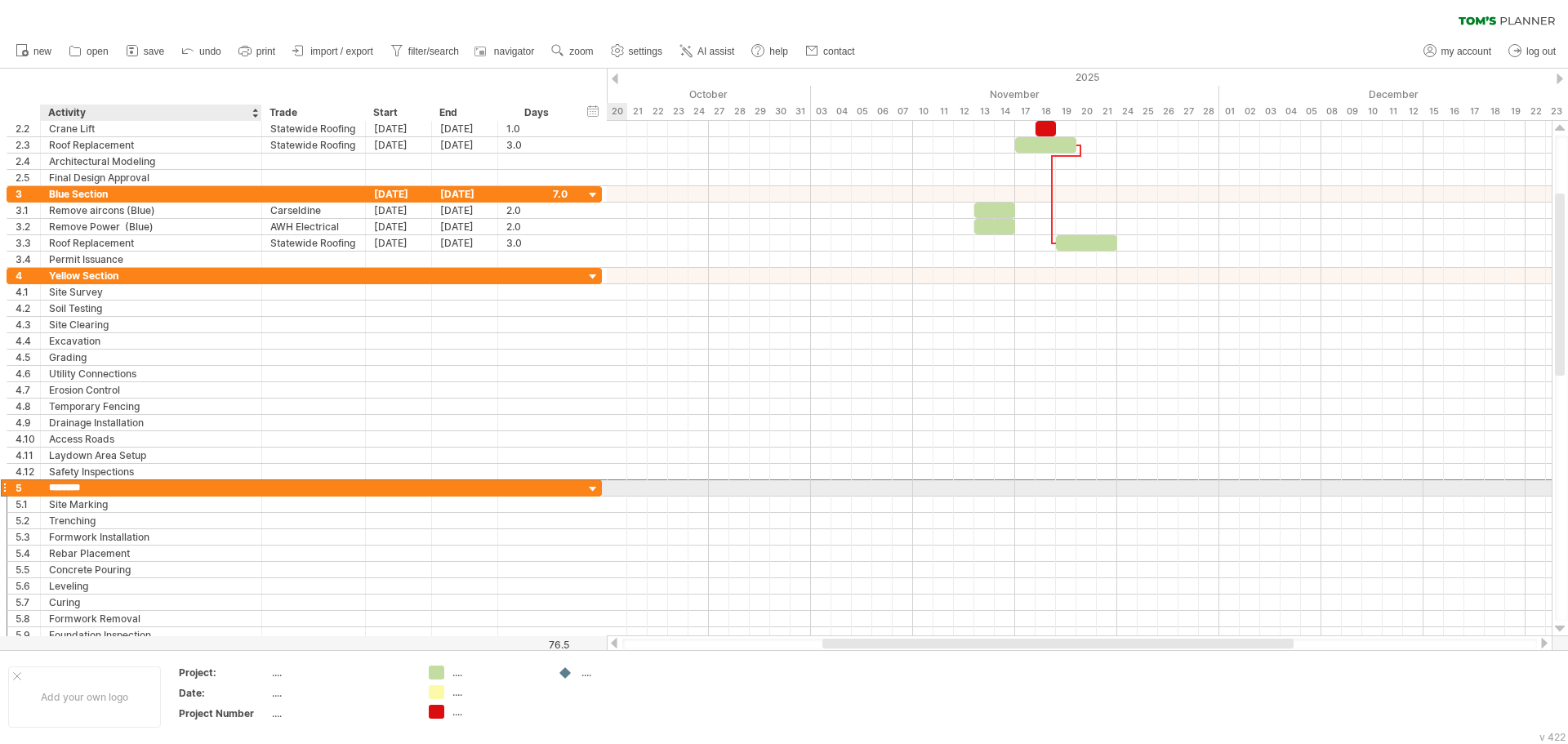
type input "**********"
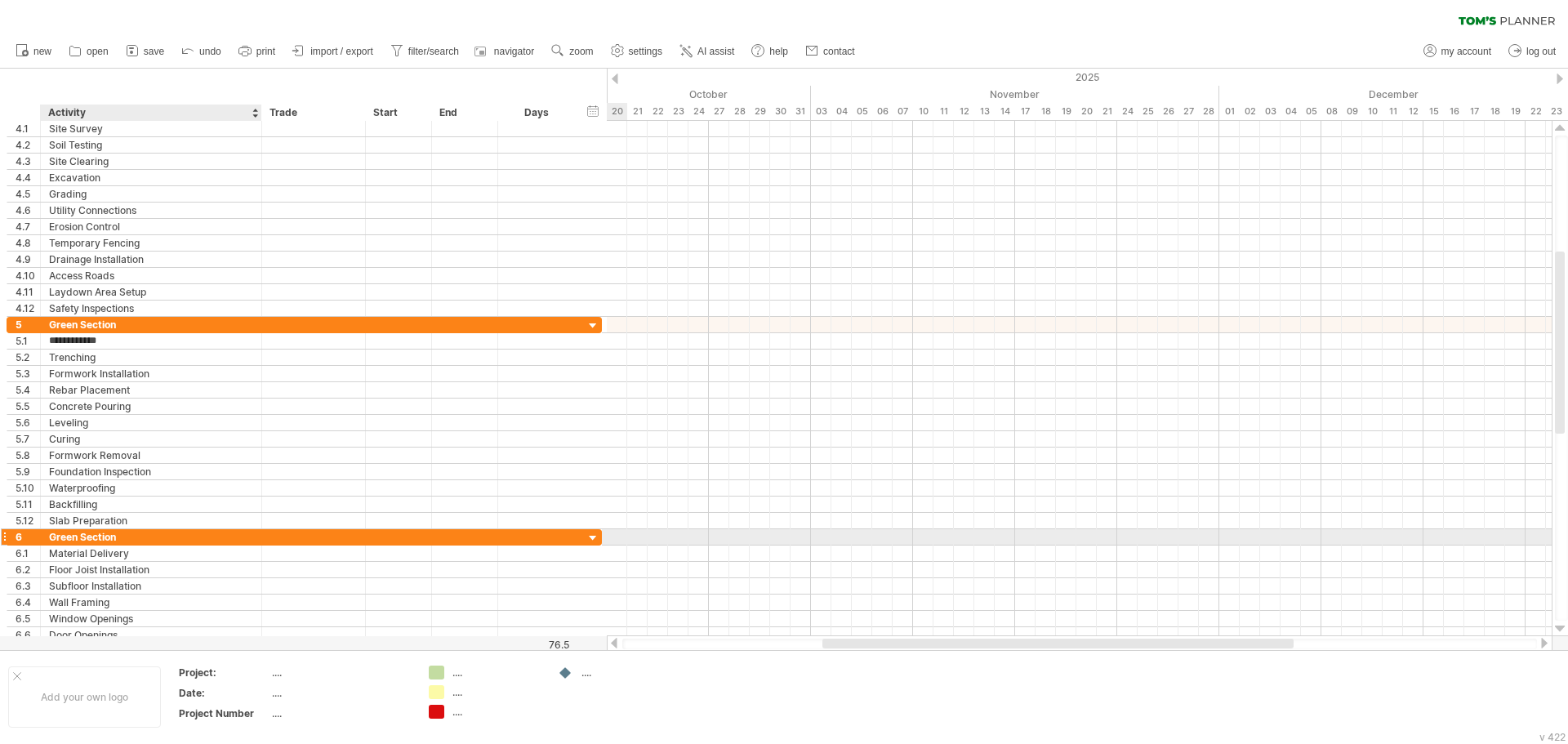
click at [135, 543] on div "Green Section" at bounding box center [151, 536] width 204 height 16
click at [132, 540] on input "**********" at bounding box center [151, 536] width 204 height 16
type input "*"
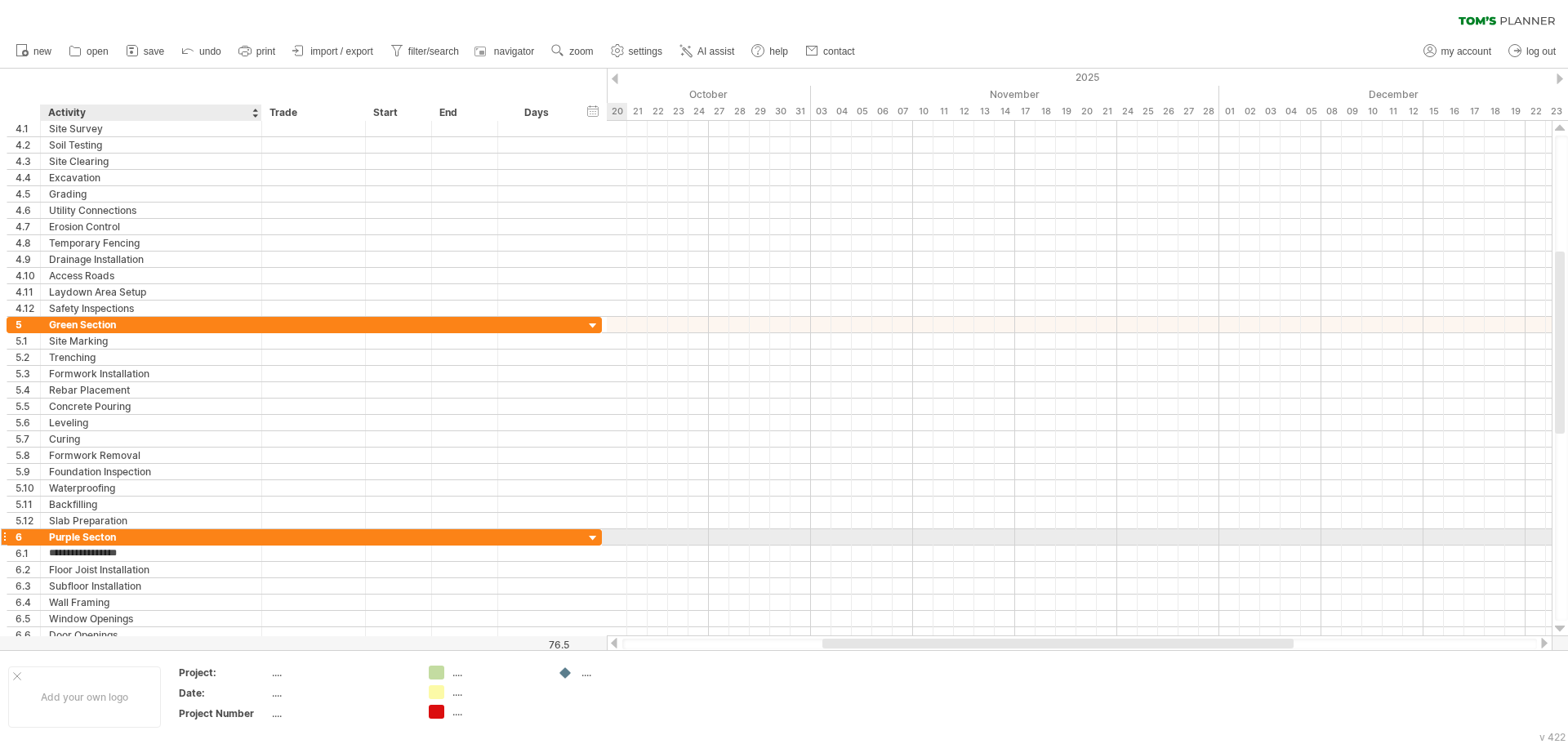
click at [132, 540] on div "Purple Secton" at bounding box center [151, 536] width 204 height 16
click at [132, 540] on input "**********" at bounding box center [151, 536] width 204 height 16
type input "**********"
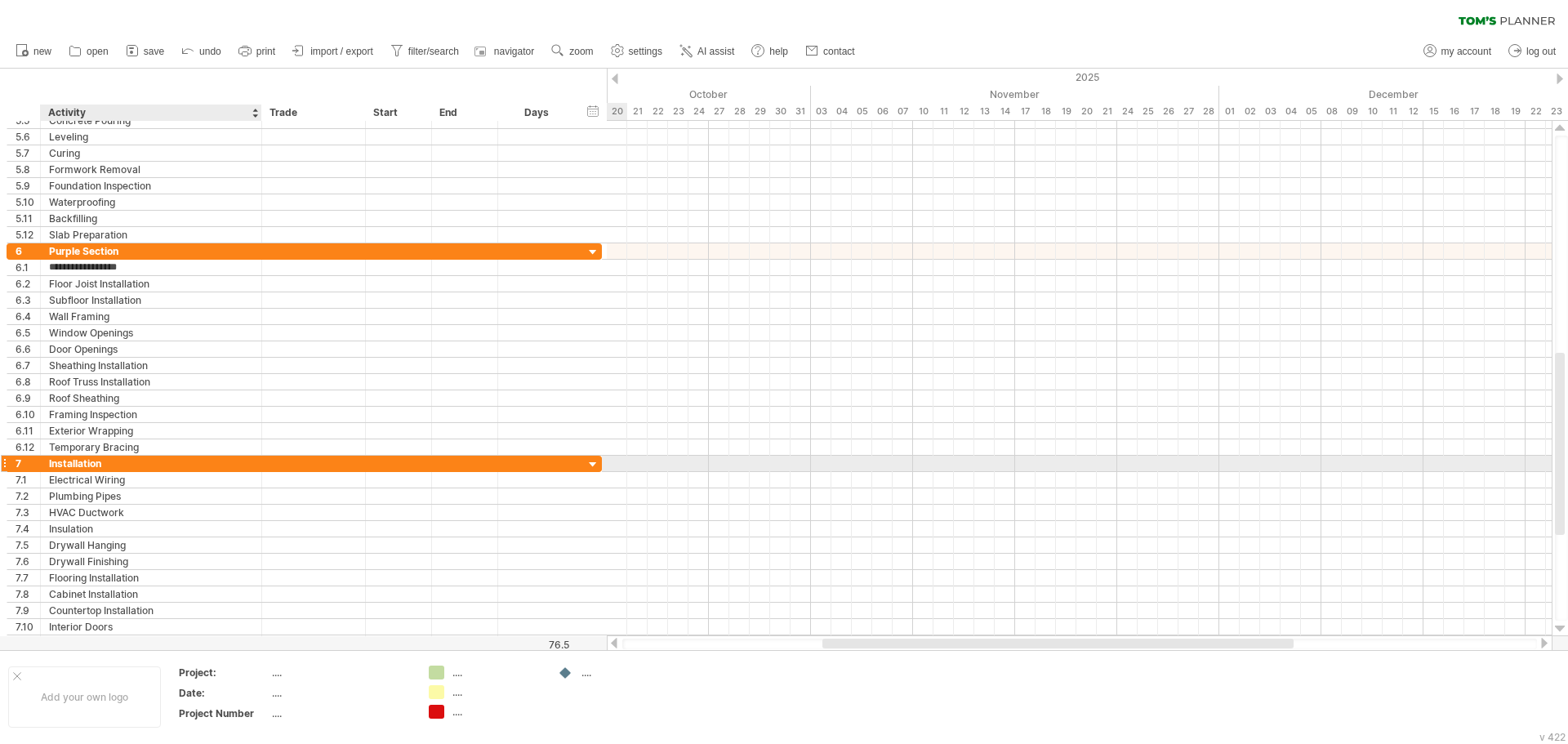
click at [111, 465] on div "Installation" at bounding box center [151, 463] width 204 height 16
click at [111, 465] on input "**********" at bounding box center [151, 463] width 204 height 16
type input "**********"
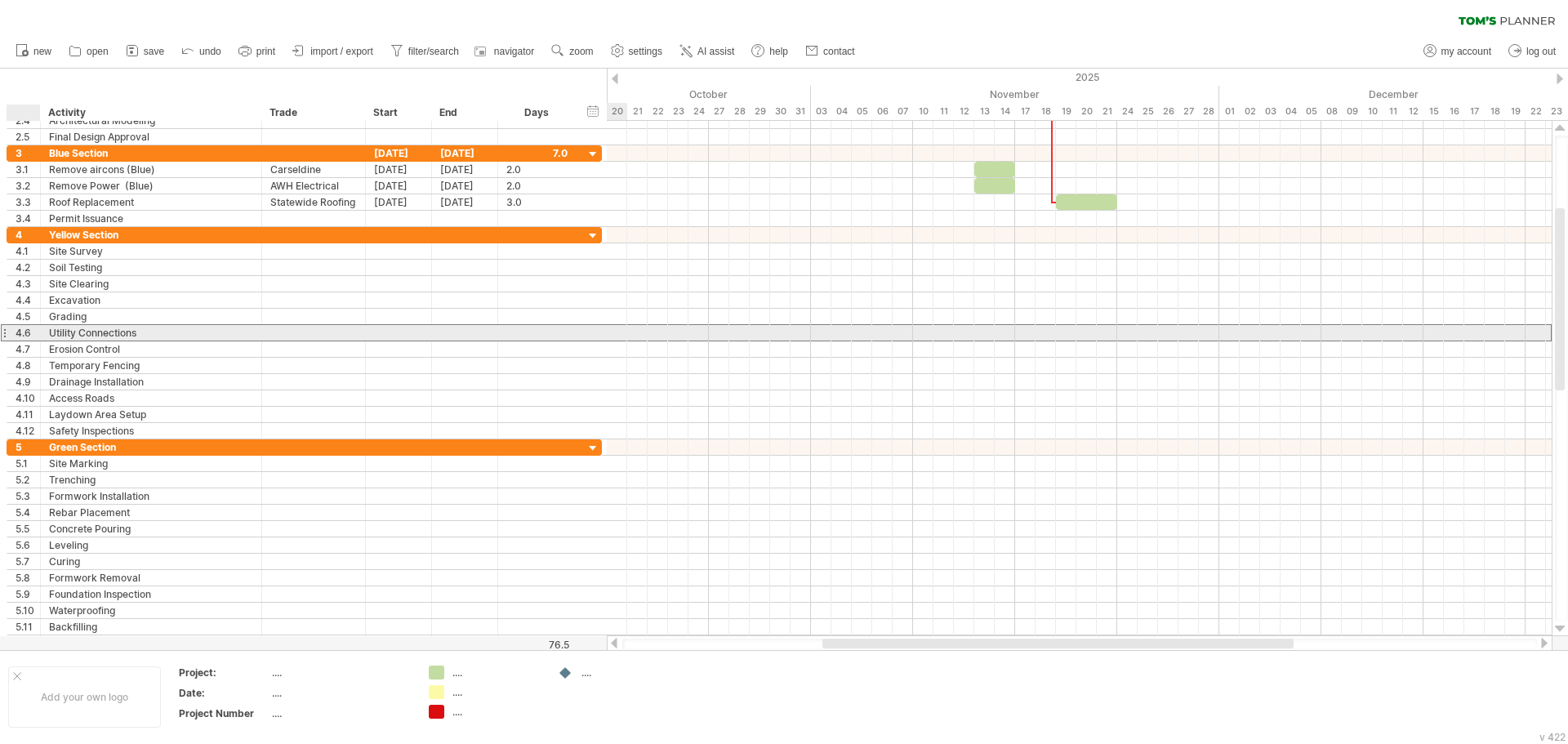
click at [29, 331] on div "4.6" at bounding box center [28, 333] width 25 height 16
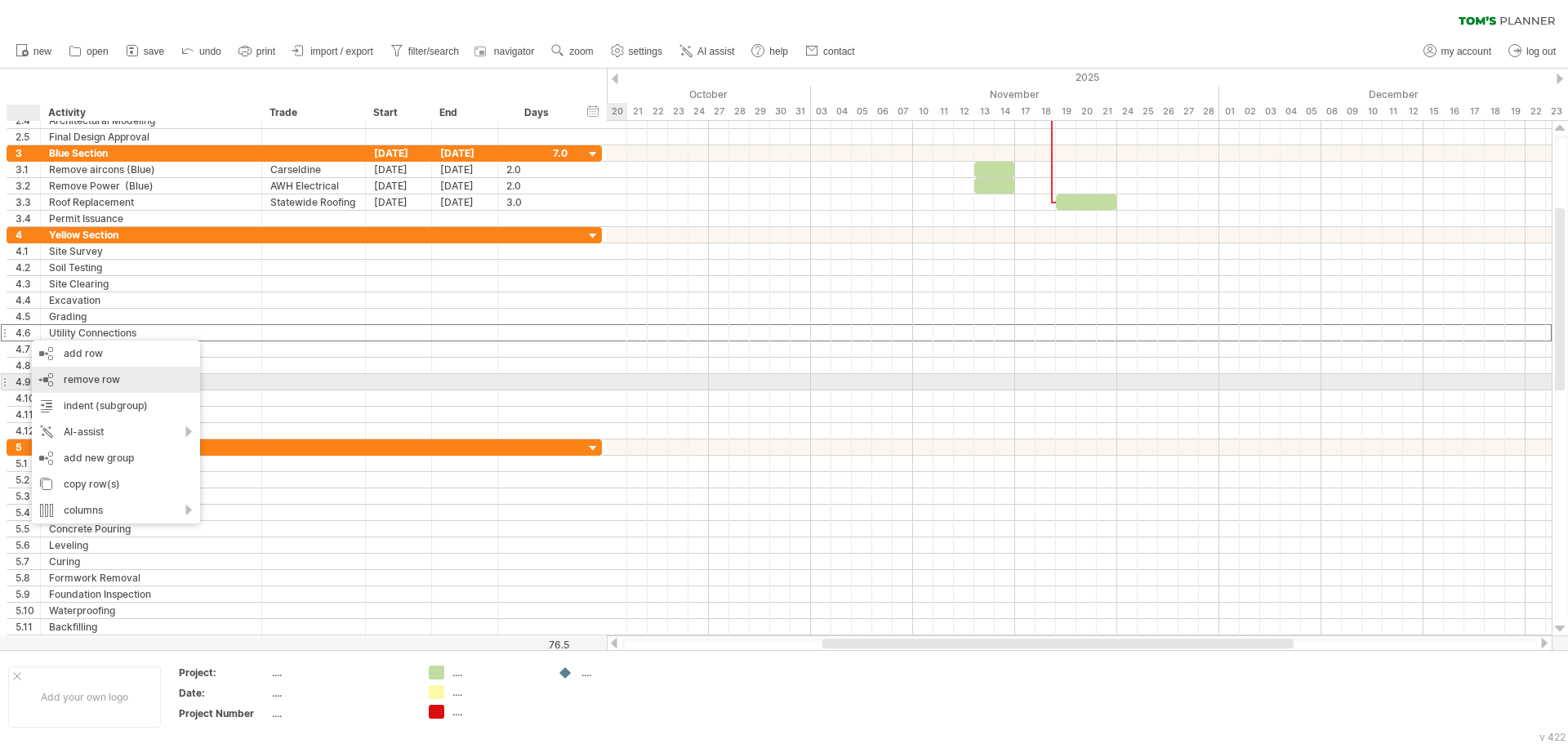
click at [62, 383] on div "remove row remove selected rows" at bounding box center [116, 379] width 168 height 26
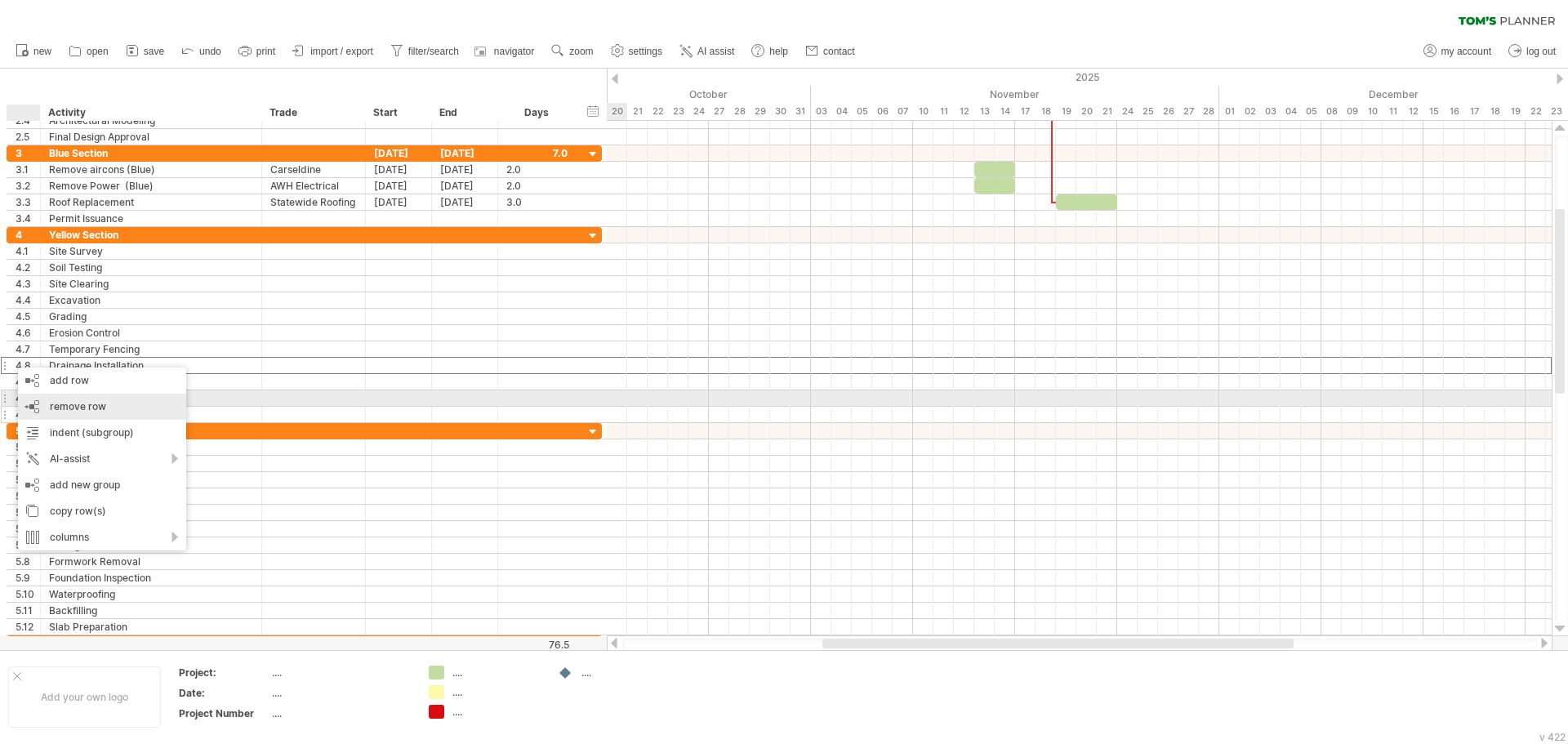
click at [50, 402] on span "remove row" at bounding box center [77, 406] width 56 height 12
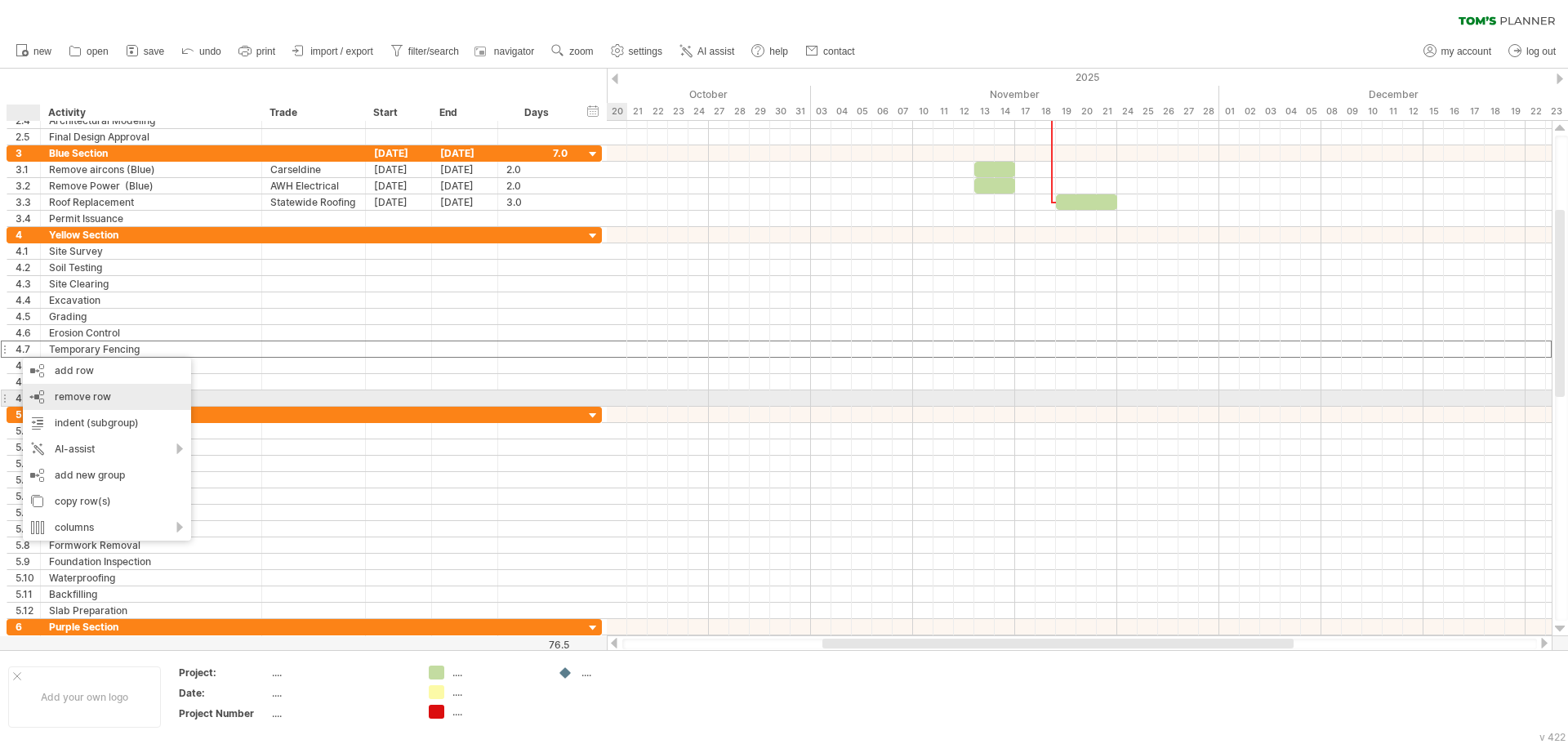
click at [52, 399] on div "remove row remove selected rows" at bounding box center [106, 397] width 168 height 26
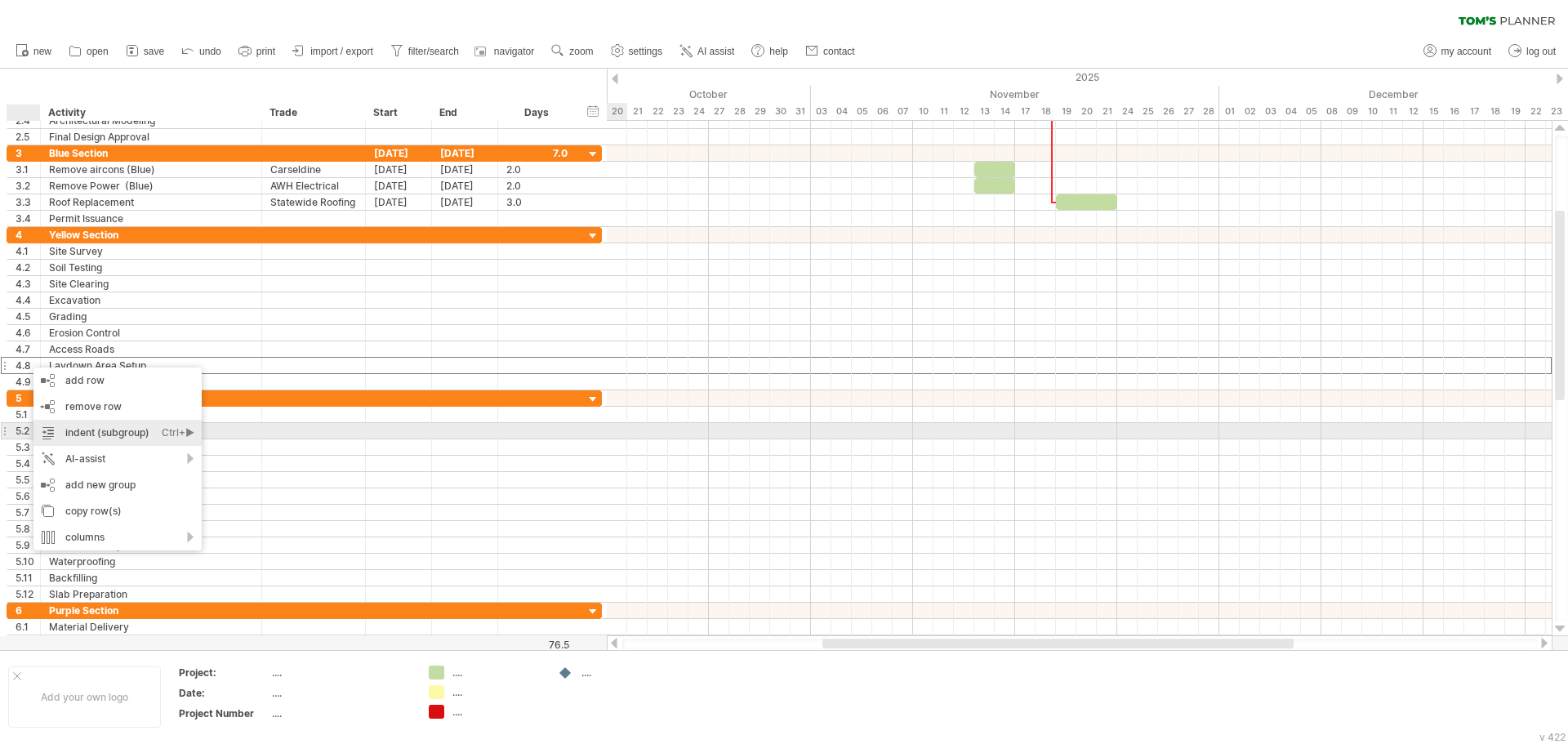
click at [65, 430] on div "indent (subgroup) Ctrl+► Cmd+►" at bounding box center [117, 433] width 168 height 26
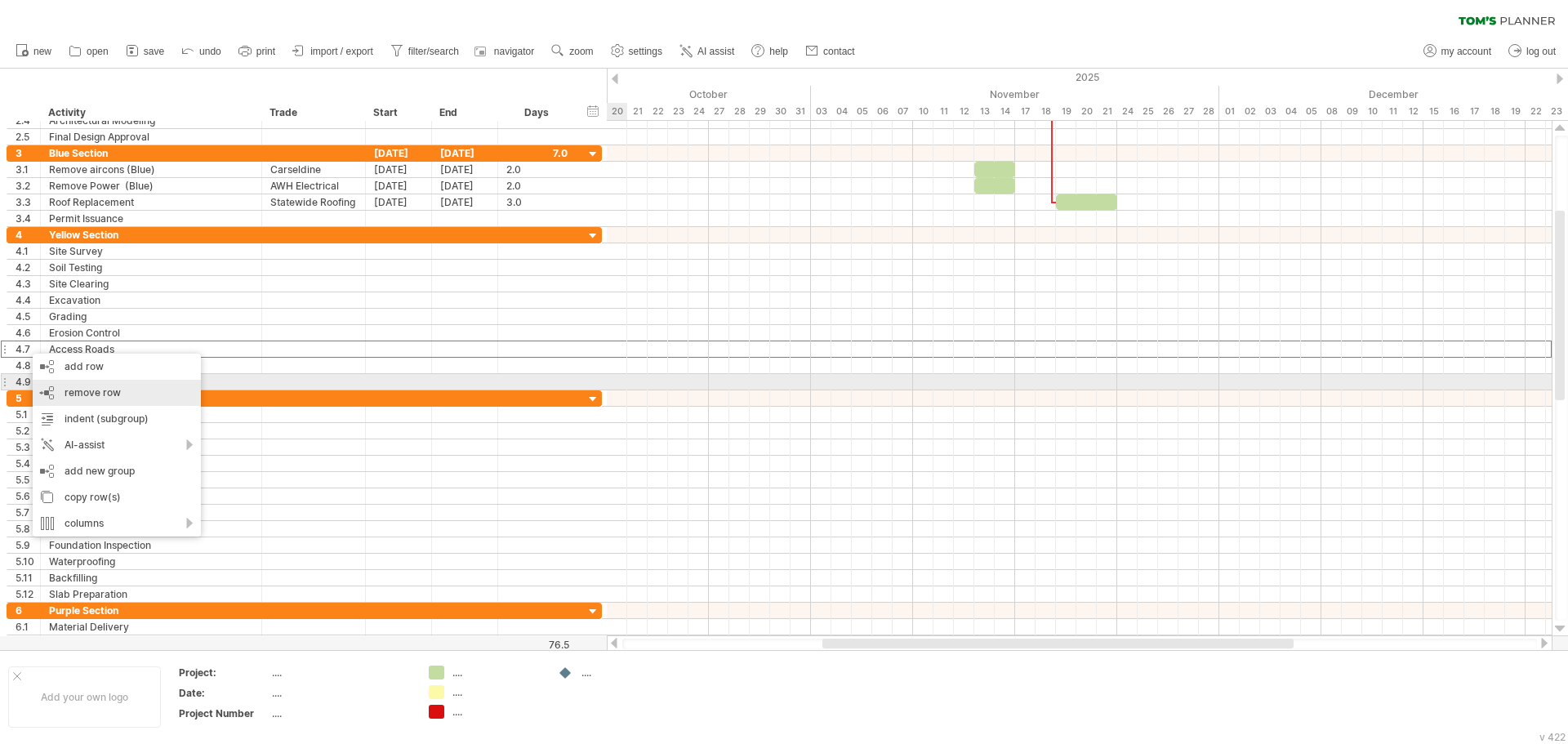
click at [56, 384] on div "remove row remove selected rows" at bounding box center [117, 393] width 168 height 26
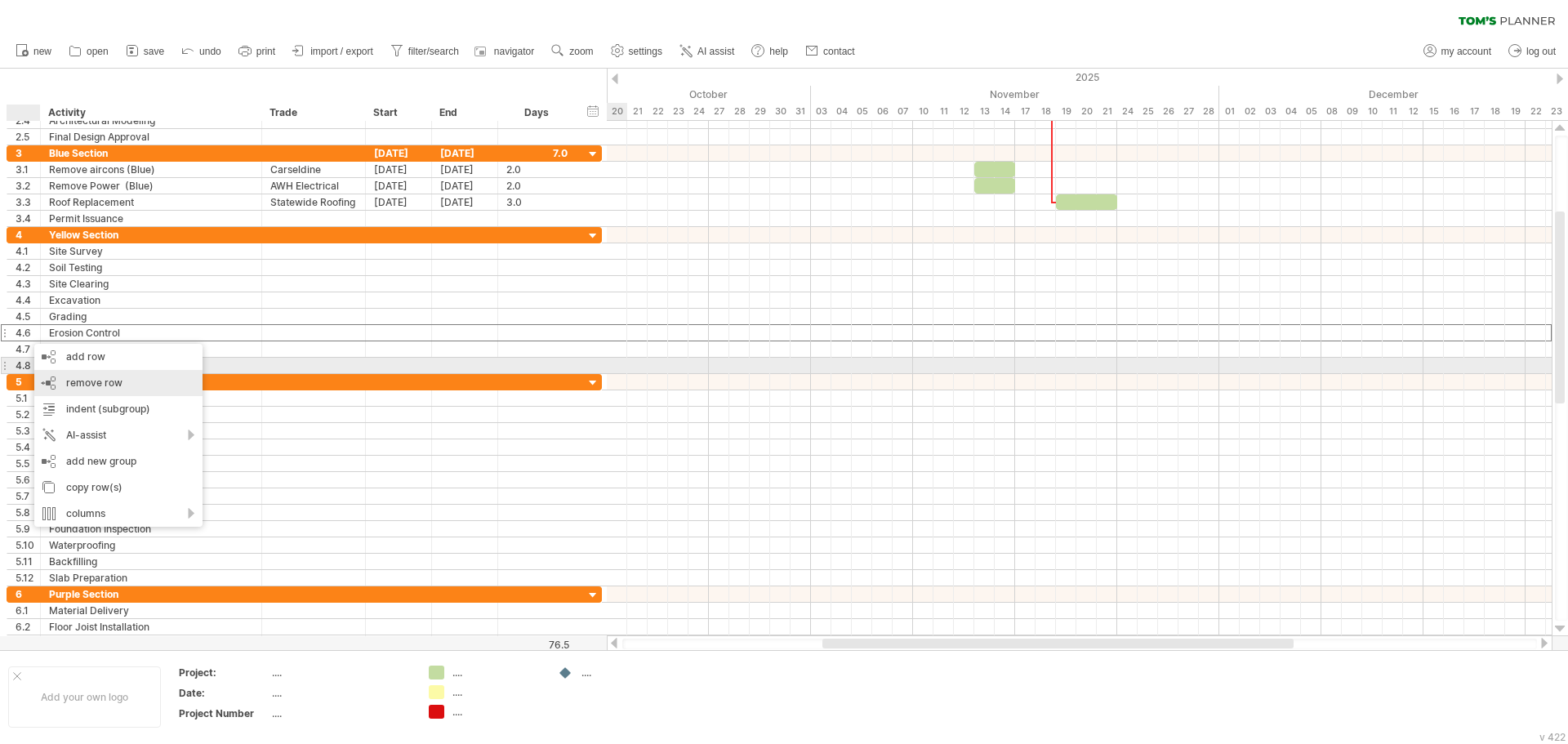
click at [50, 379] on div "remove row remove selected rows" at bounding box center [118, 383] width 168 height 26
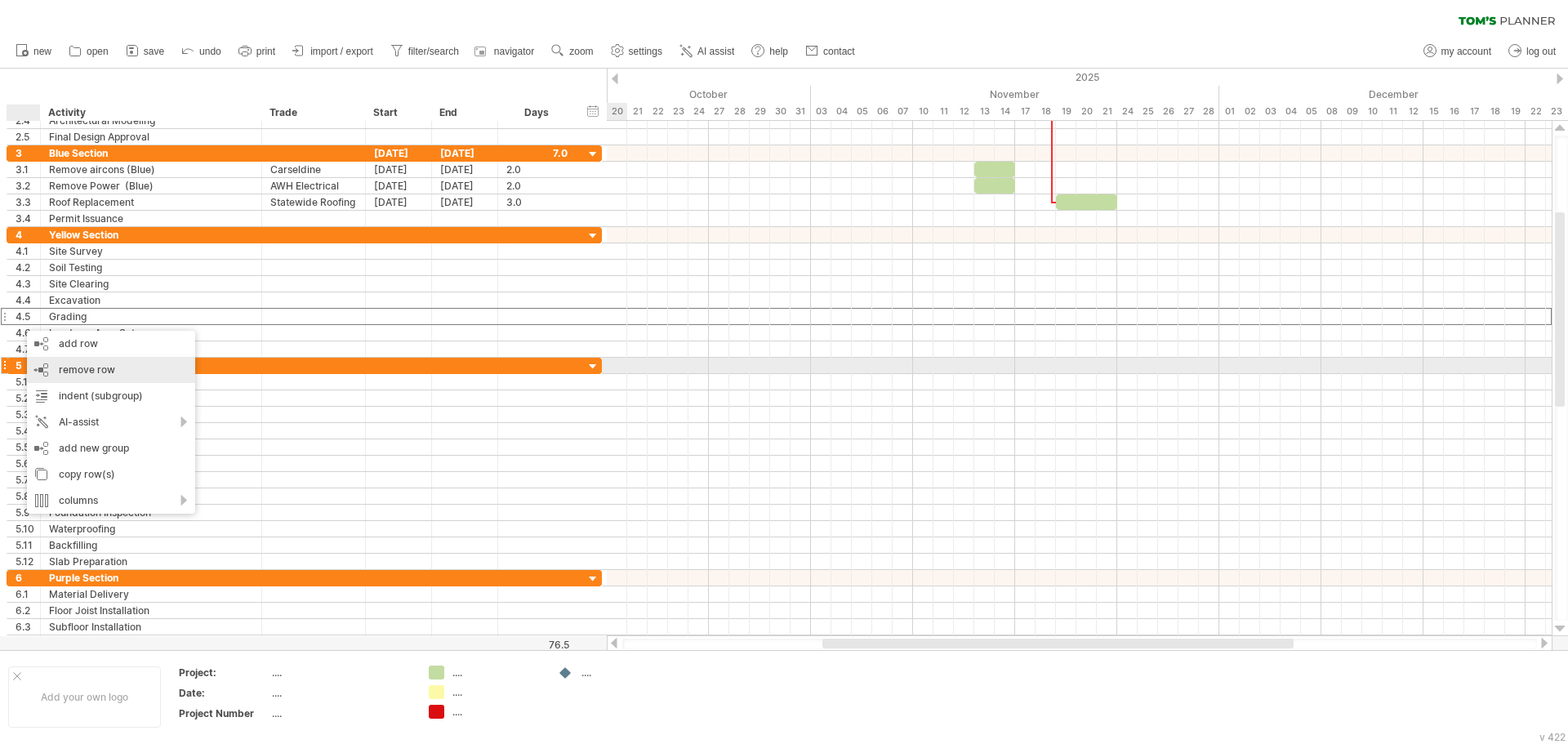
click at [48, 366] on div "remove row remove selected rows" at bounding box center [110, 370] width 168 height 26
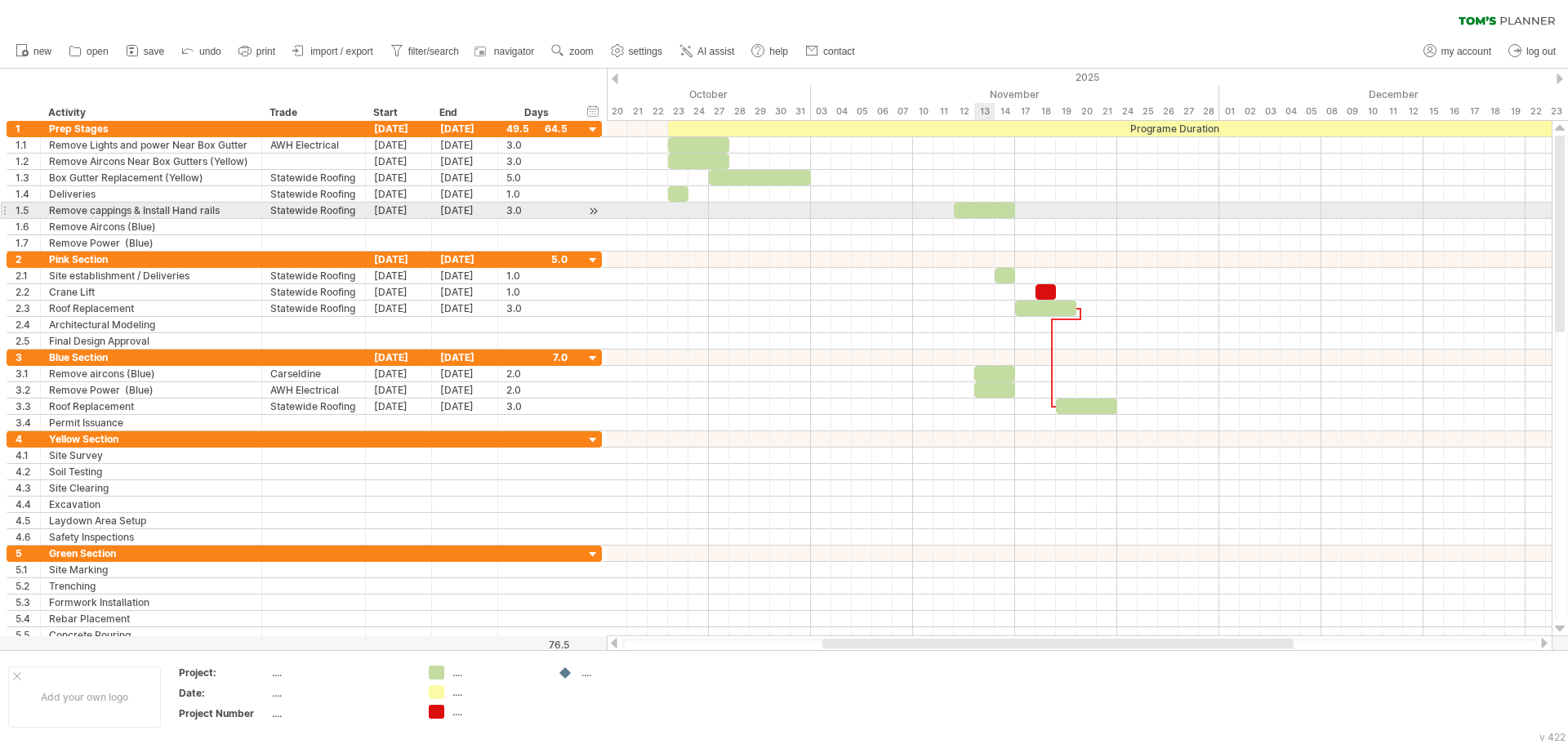
click at [984, 208] on div at bounding box center [984, 210] width 62 height 16
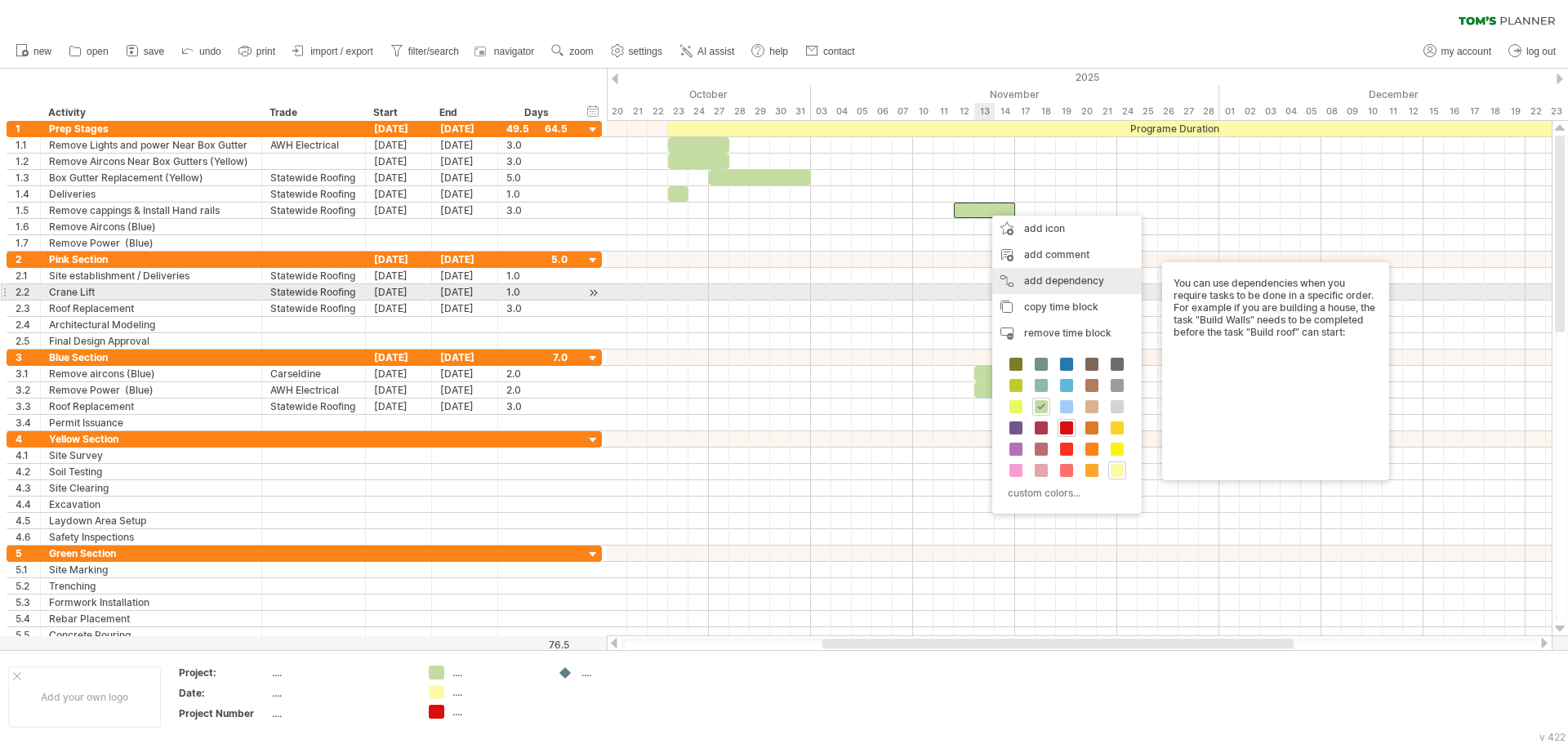
click at [1058, 285] on div "add dependency You can use dependencies when you require tasks to be done in a …" at bounding box center [1067, 281] width 150 height 26
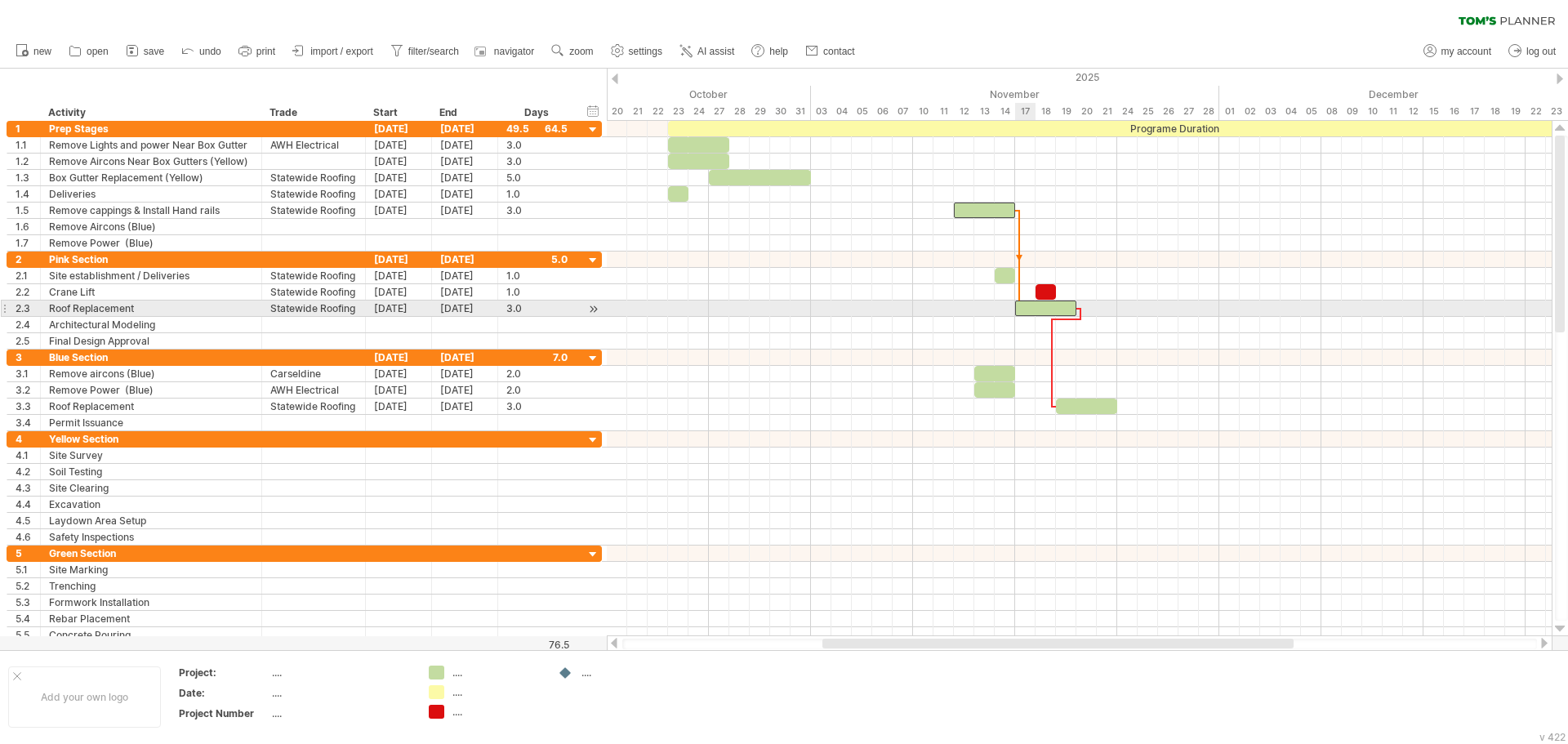
click at [1034, 307] on div at bounding box center [1046, 308] width 62 height 16
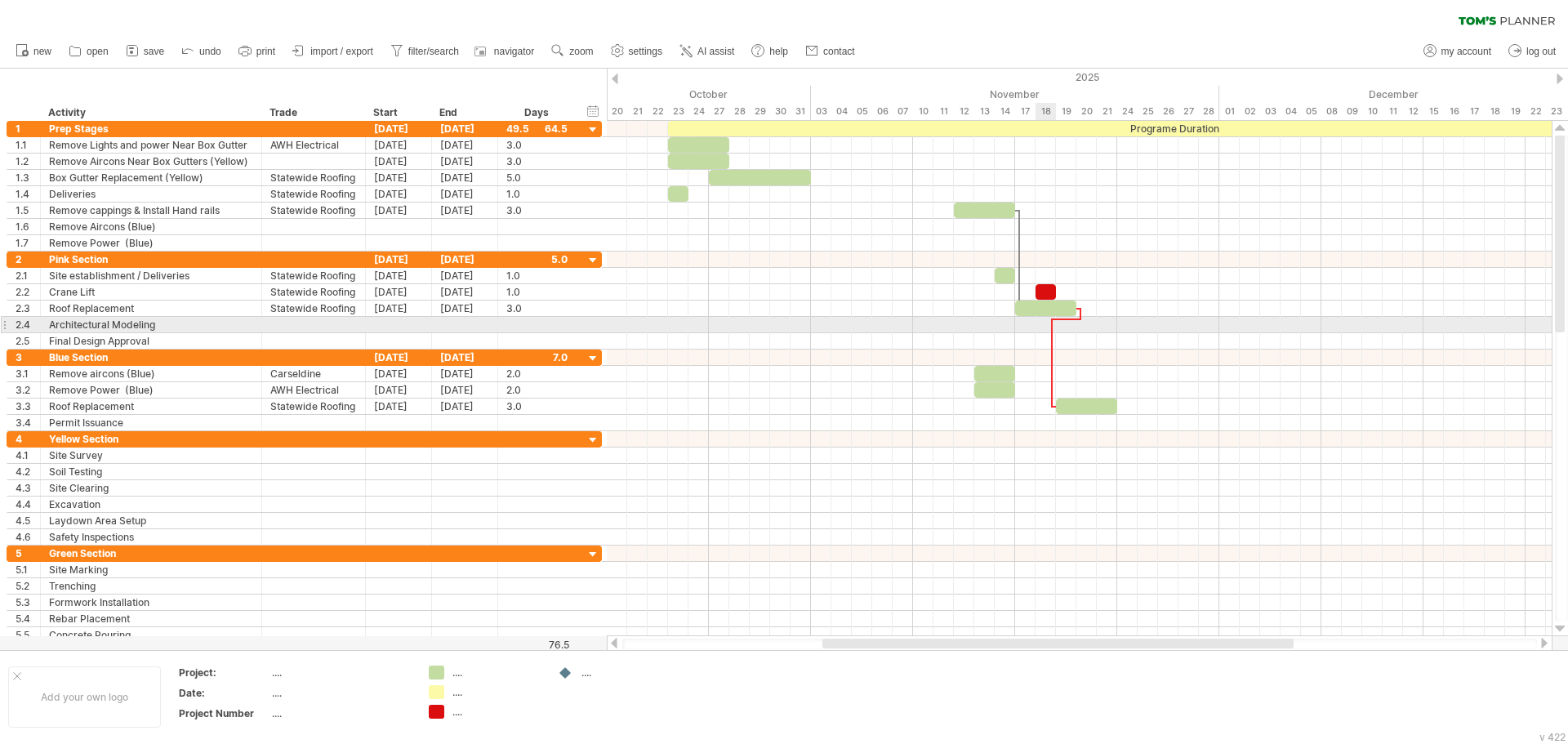
click at [1048, 322] on div at bounding box center [1079, 325] width 945 height 17
click at [1053, 324] on div at bounding box center [1051, 363] width 5 height 89
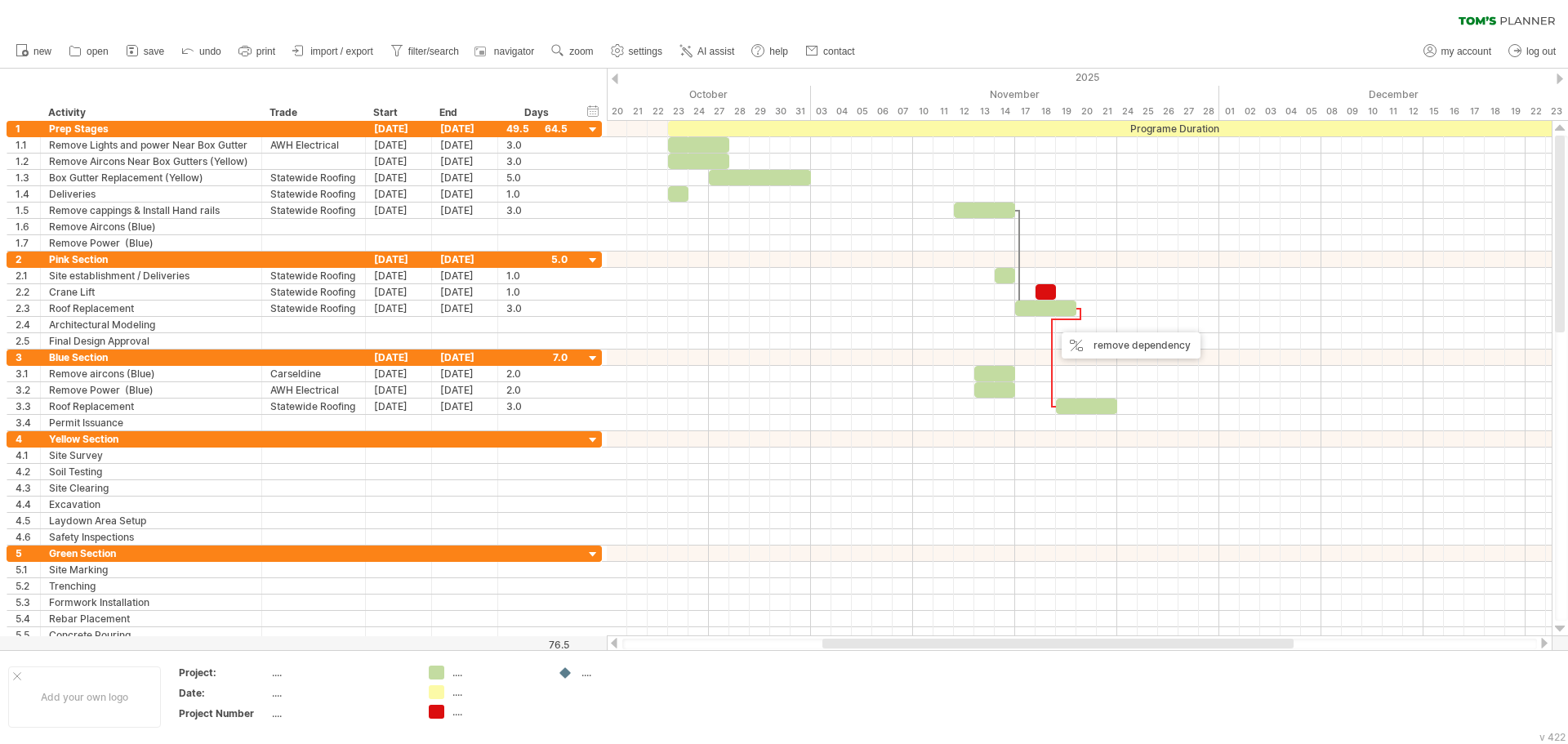
click at [1067, 40] on div "new" at bounding box center [784, 51] width 1568 height 34
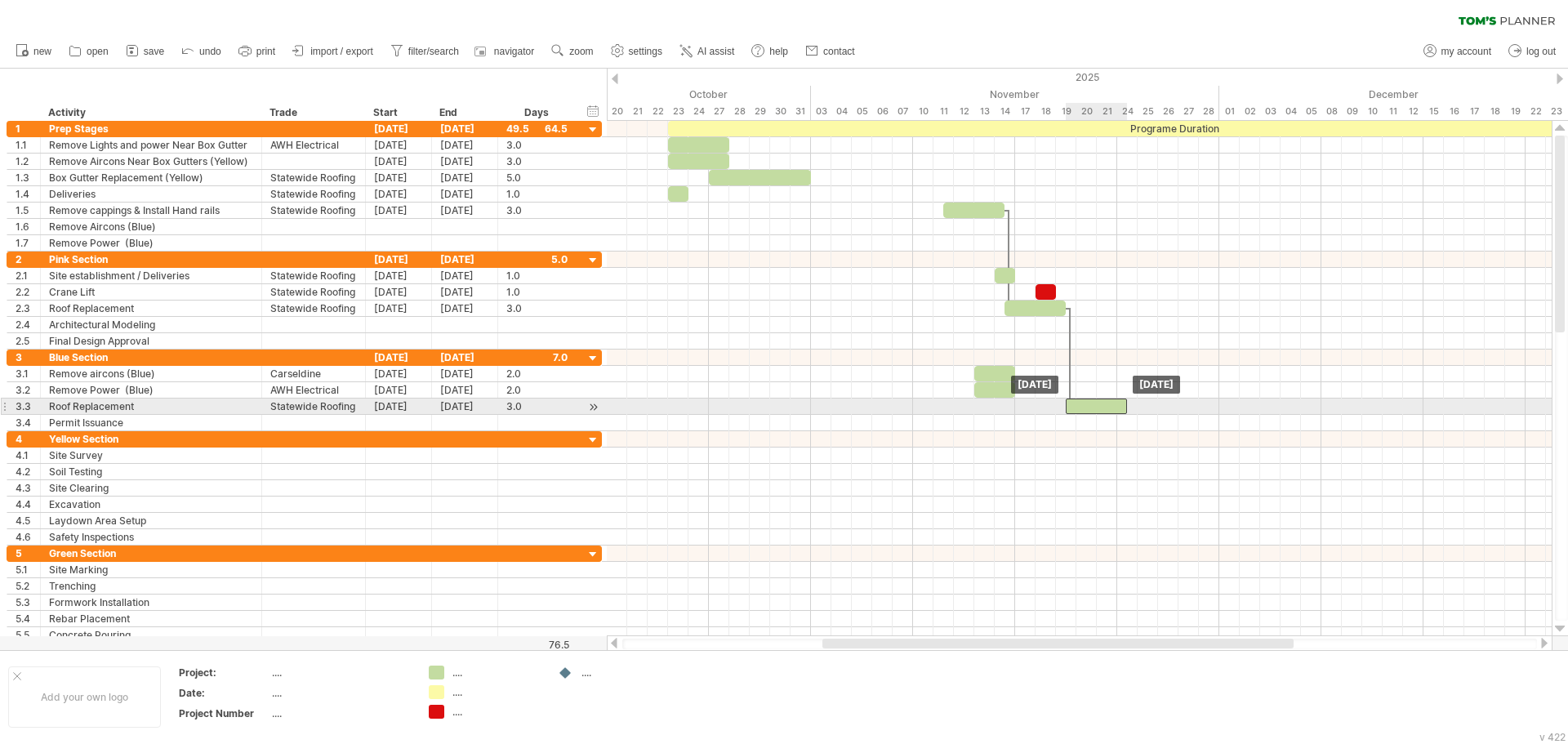
drag, startPoint x: 1070, startPoint y: 400, endPoint x: 1077, endPoint y: 404, distance: 8.1
click at [1077, 404] on div at bounding box center [1096, 406] width 62 height 16
click at [1115, 410] on div at bounding box center [1096, 406] width 62 height 16
click at [455, 409] on div "[DATE]" at bounding box center [465, 406] width 66 height 16
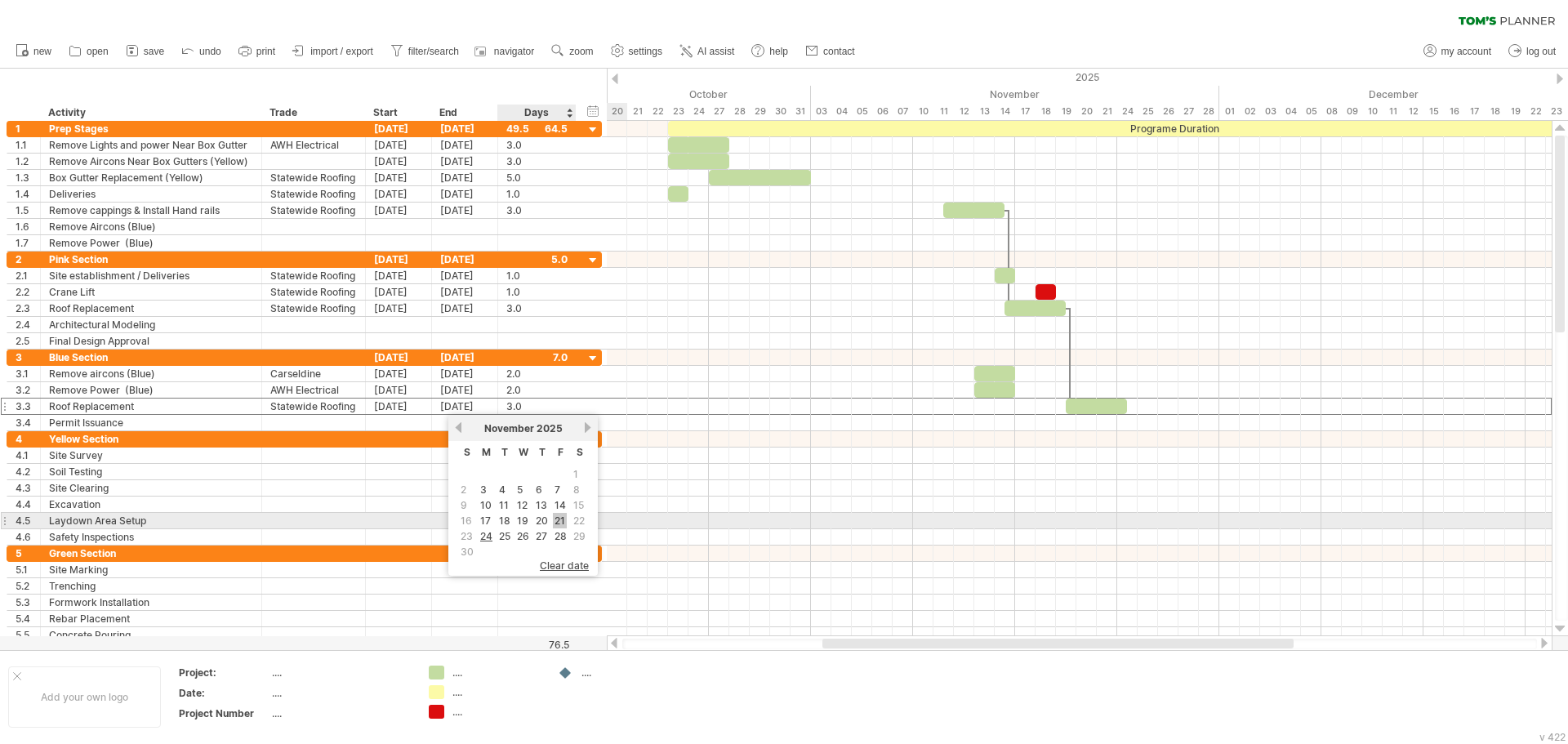
click at [562, 523] on link "21" at bounding box center [559, 521] width 14 height 16
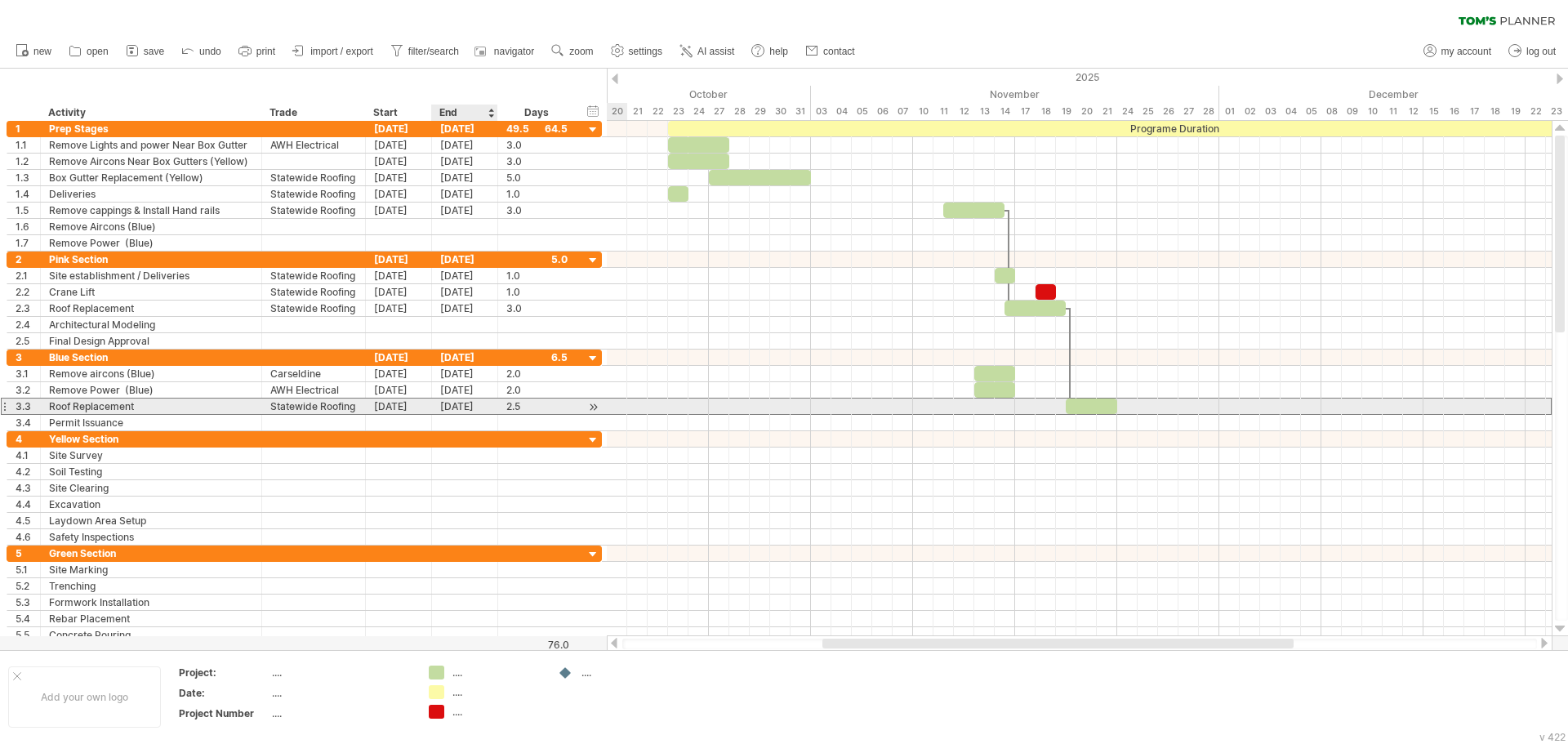
click at [476, 409] on div "[DATE]" at bounding box center [465, 406] width 66 height 16
click at [475, 413] on div "[DATE]" at bounding box center [465, 406] width 66 height 16
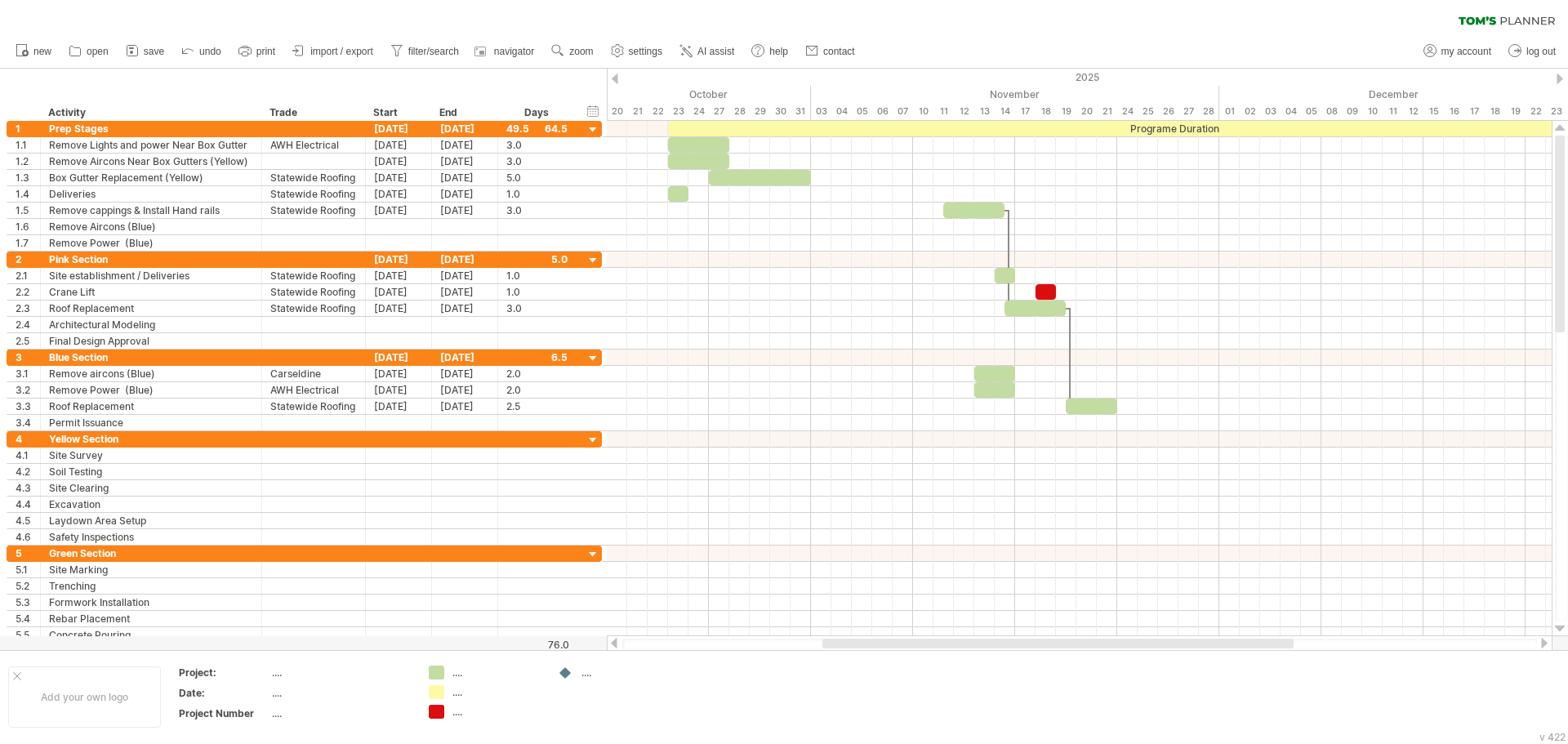
click at [1059, 20] on div "clear filter reapply filter" at bounding box center [784, 17] width 1568 height 34
click at [1022, 34] on div "new" at bounding box center [784, 51] width 1568 height 34
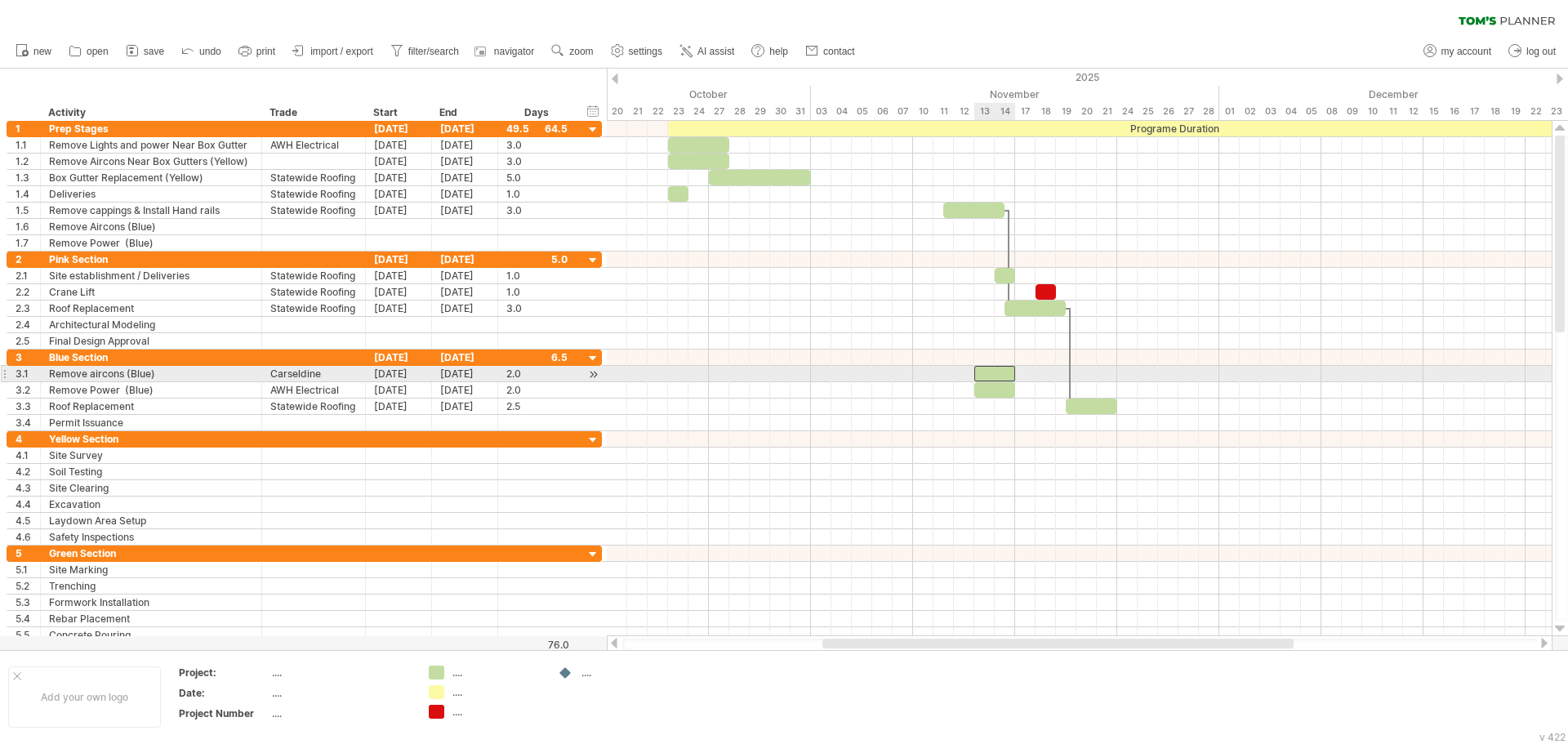
click at [1003, 375] on div at bounding box center [994, 373] width 40 height 16
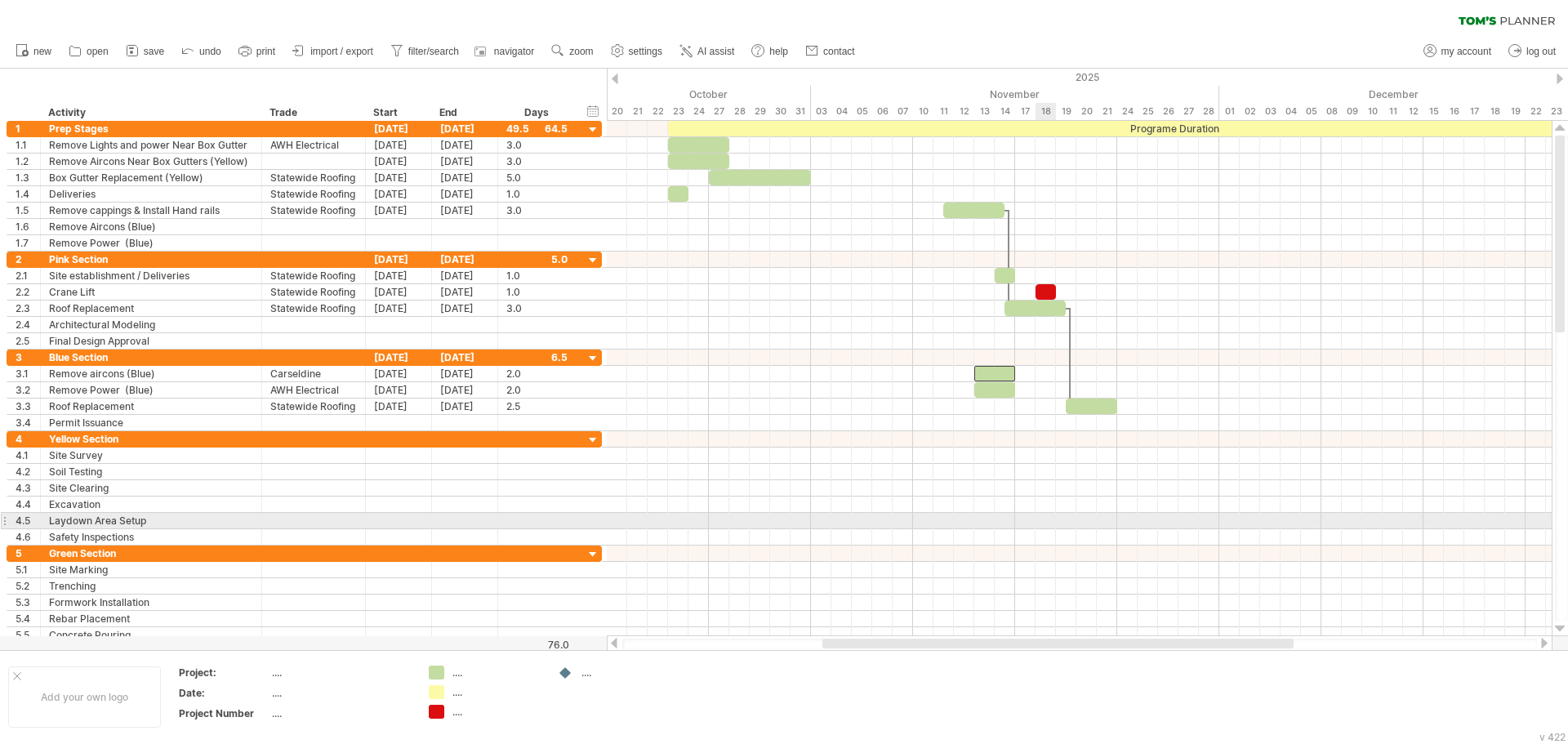
click at [1044, 521] on div at bounding box center [1079, 522] width 945 height 17
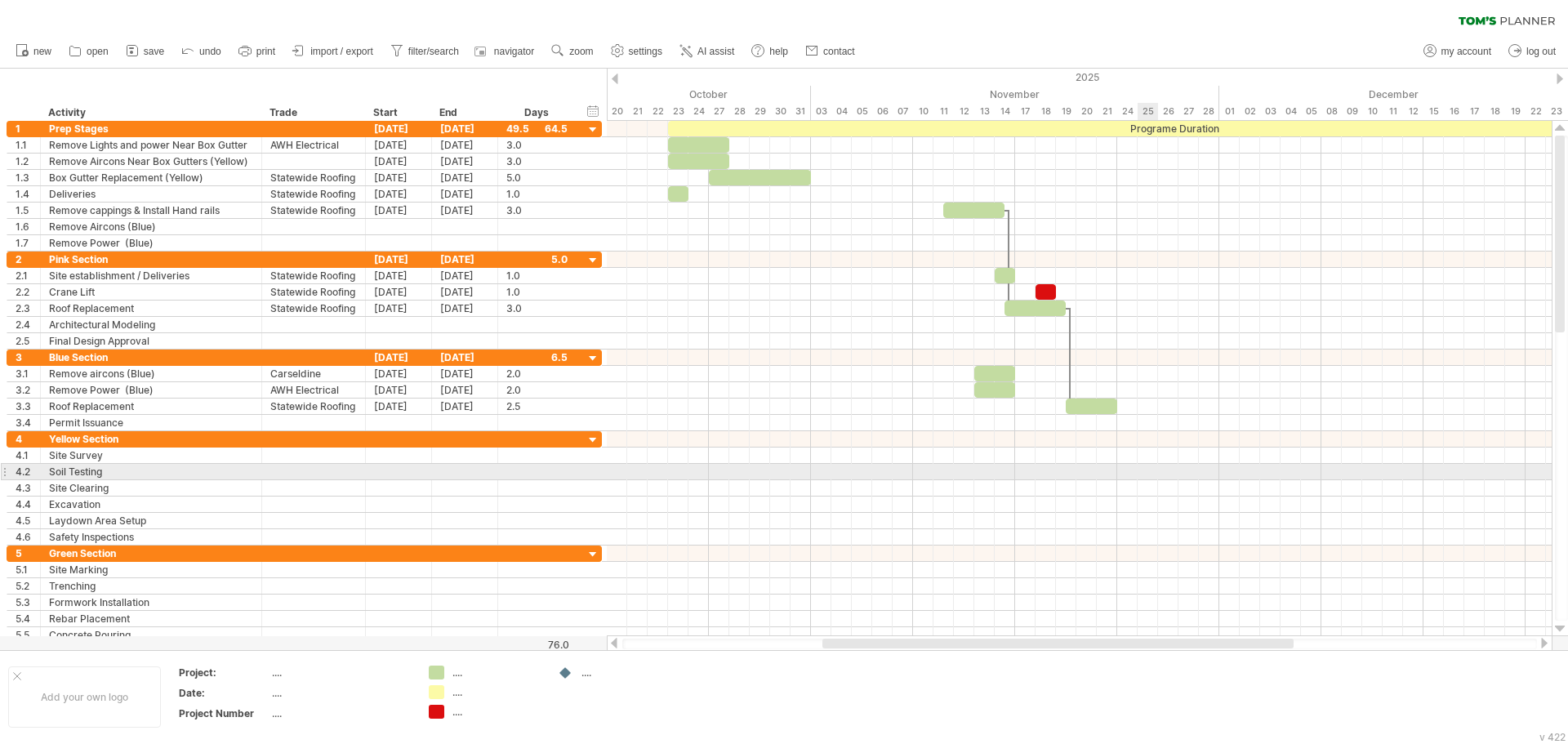
click at [1143, 472] on div at bounding box center [1079, 472] width 945 height 17
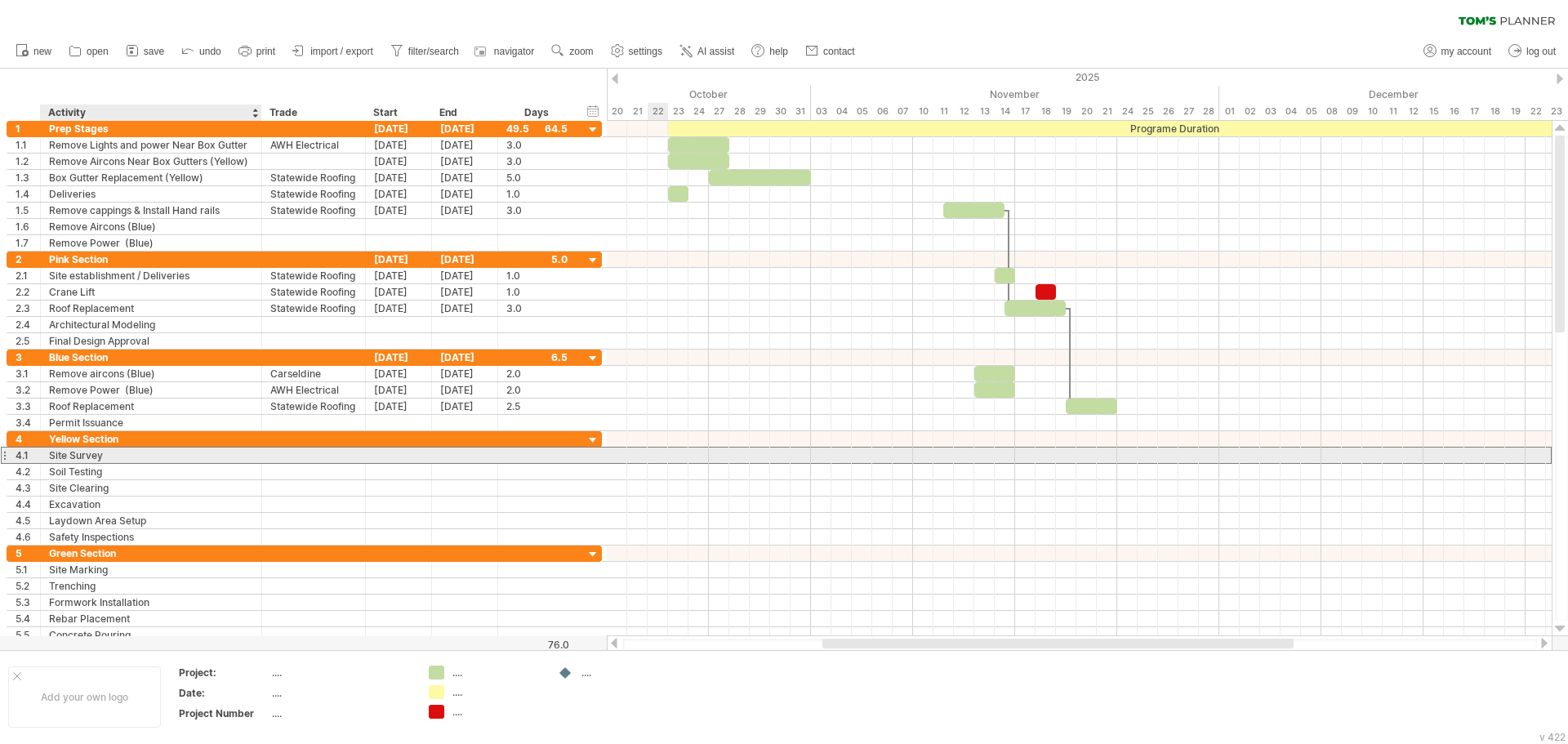
click at [201, 456] on div "Site Survey" at bounding box center [151, 455] width 204 height 16
click at [203, 456] on input "**********" at bounding box center [151, 455] width 204 height 16
type input "**********"
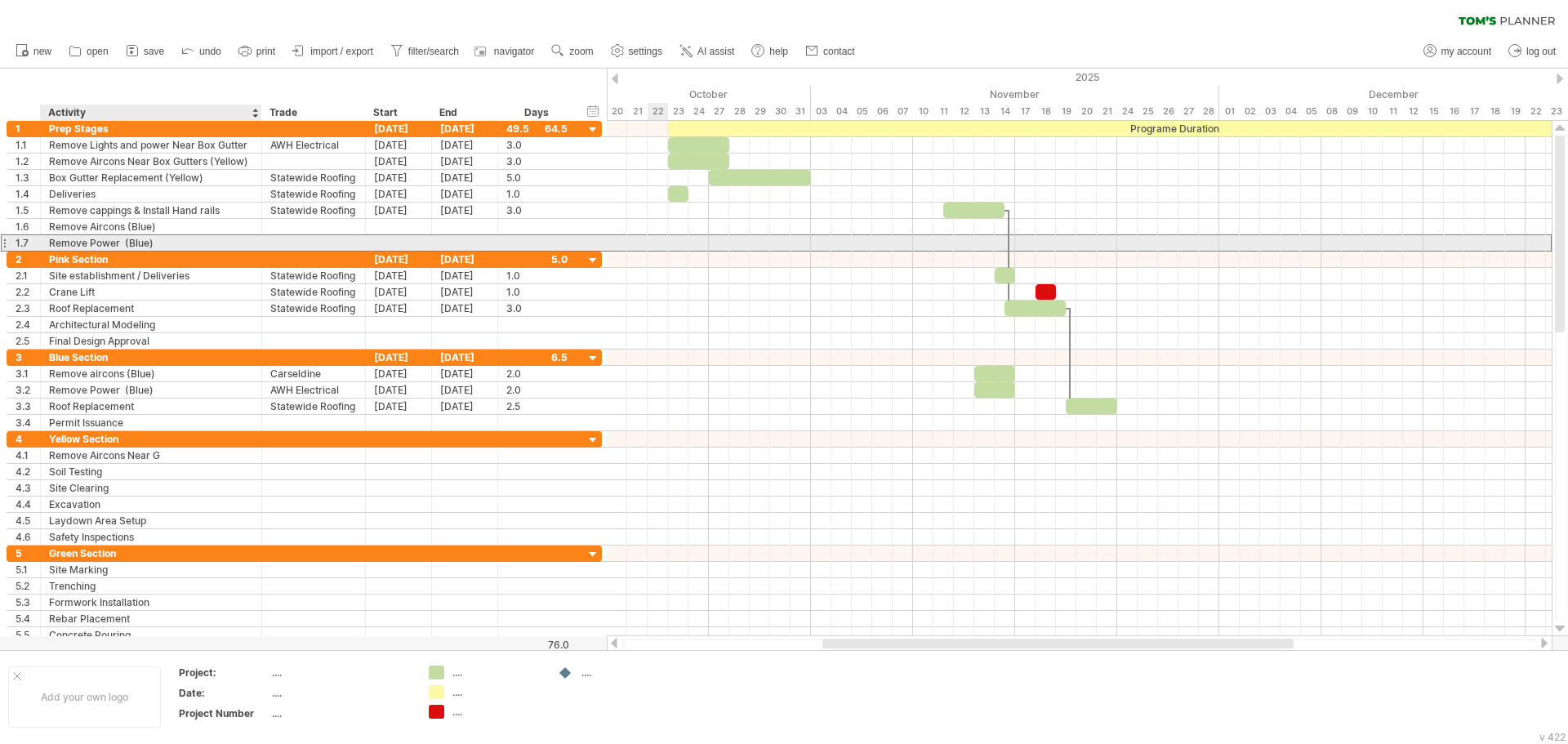
click at [174, 239] on div "Remove Power (Blue)" at bounding box center [151, 242] width 204 height 16
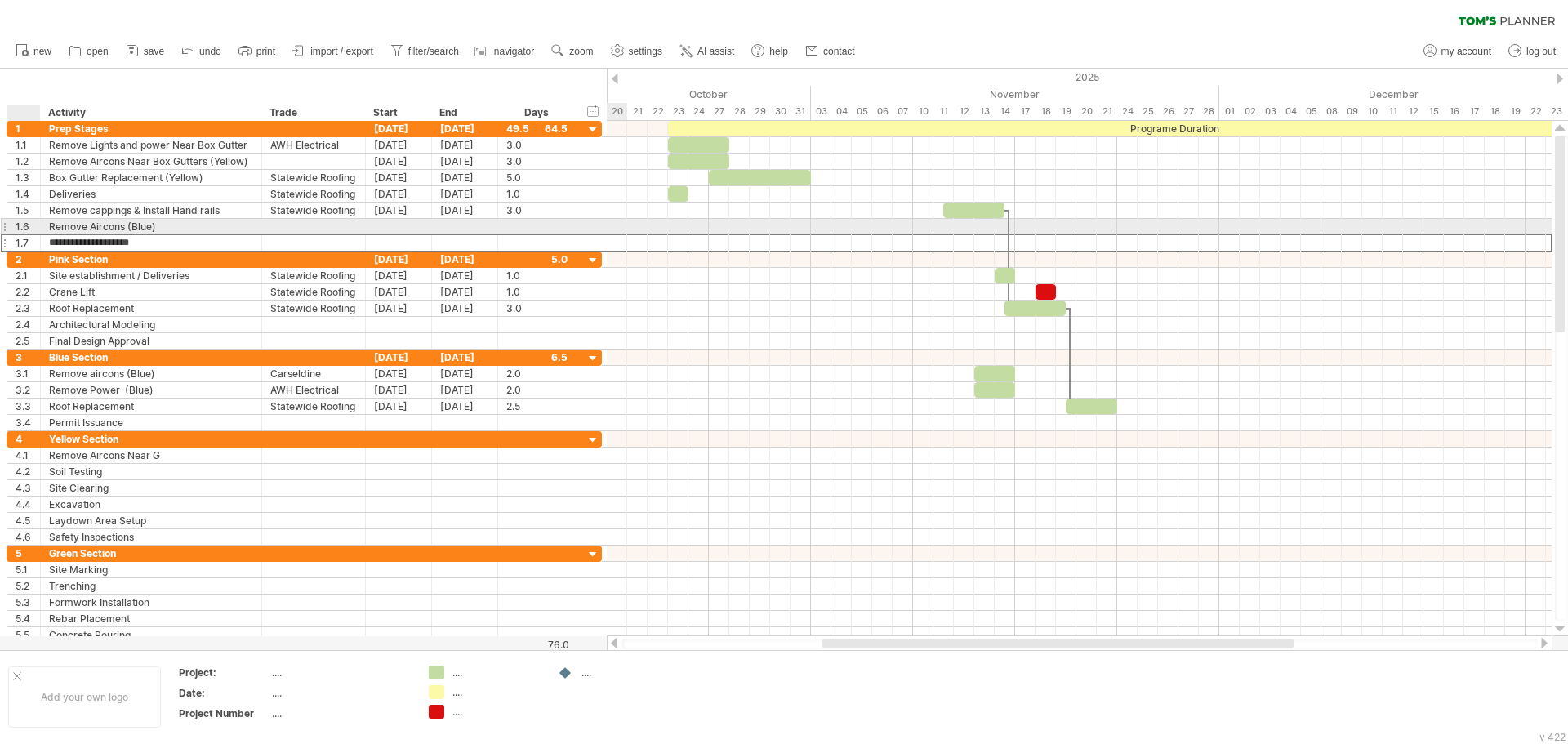
click at [36, 221] on div at bounding box center [38, 227] width 8 height 17
click at [16, 225] on div "1.6" at bounding box center [28, 226] width 25 height 16
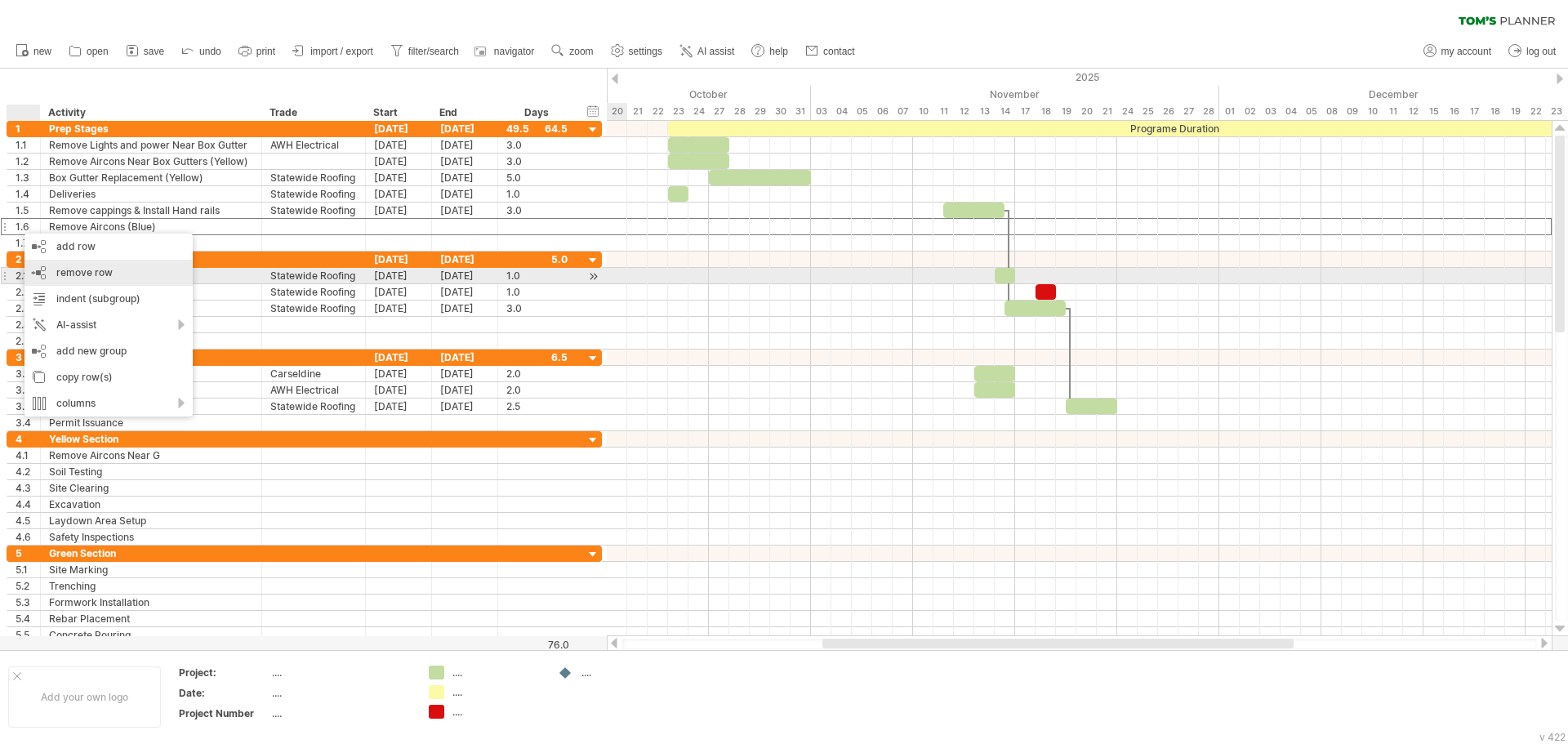
click at [79, 275] on span "remove row" at bounding box center [84, 272] width 56 height 12
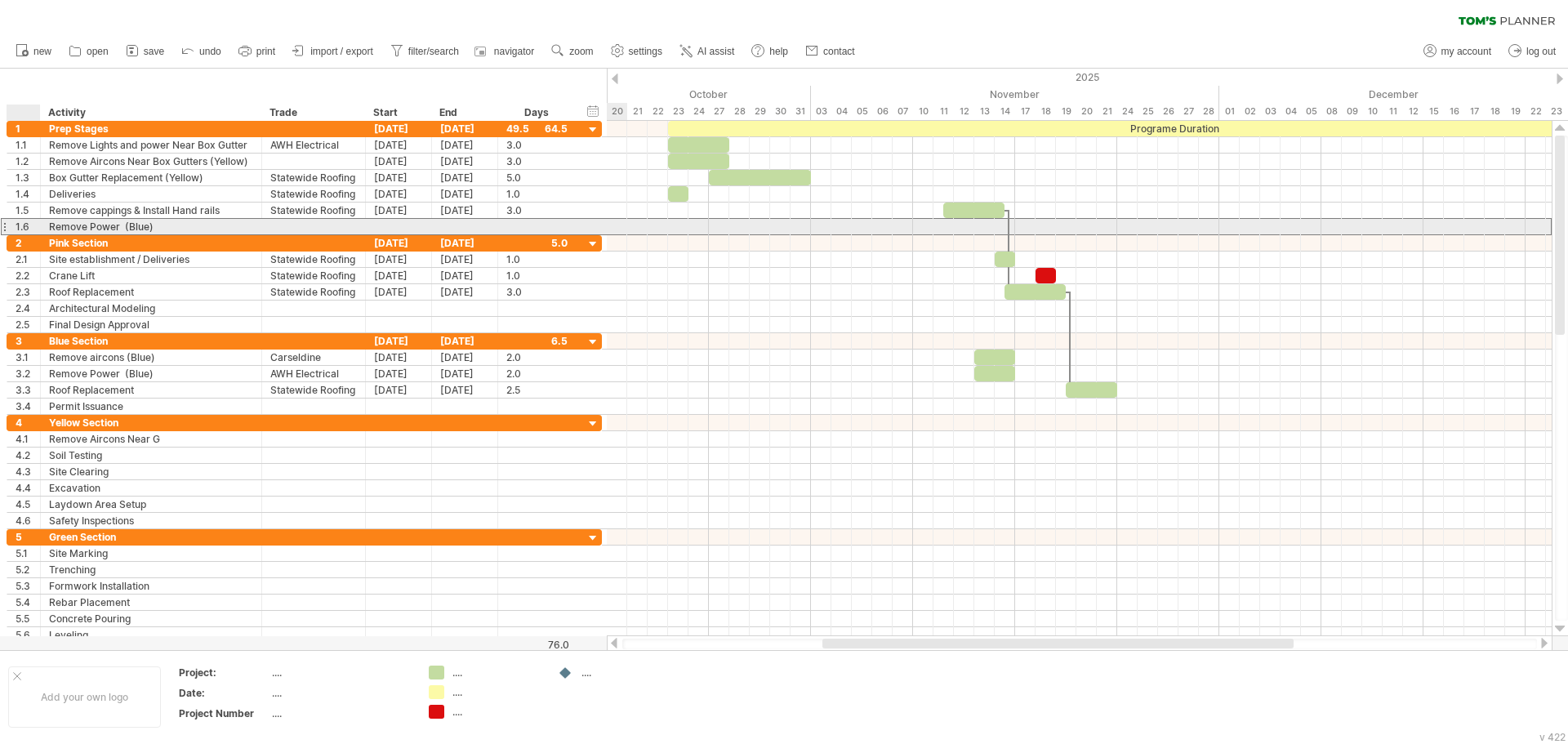
click at [33, 225] on div "1.6" at bounding box center [28, 226] width 25 height 16
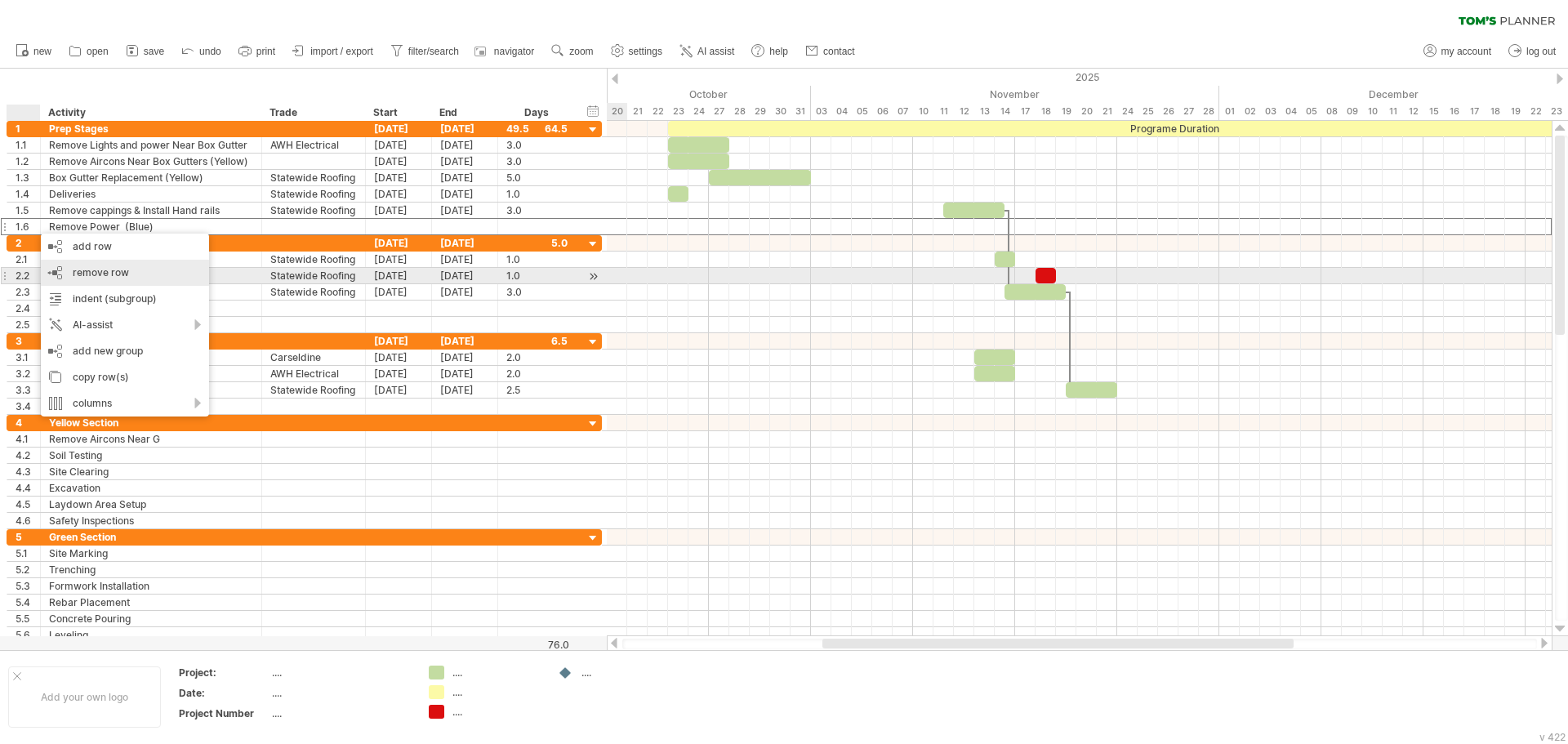
click at [77, 274] on span "remove row" at bounding box center [100, 272] width 56 height 12
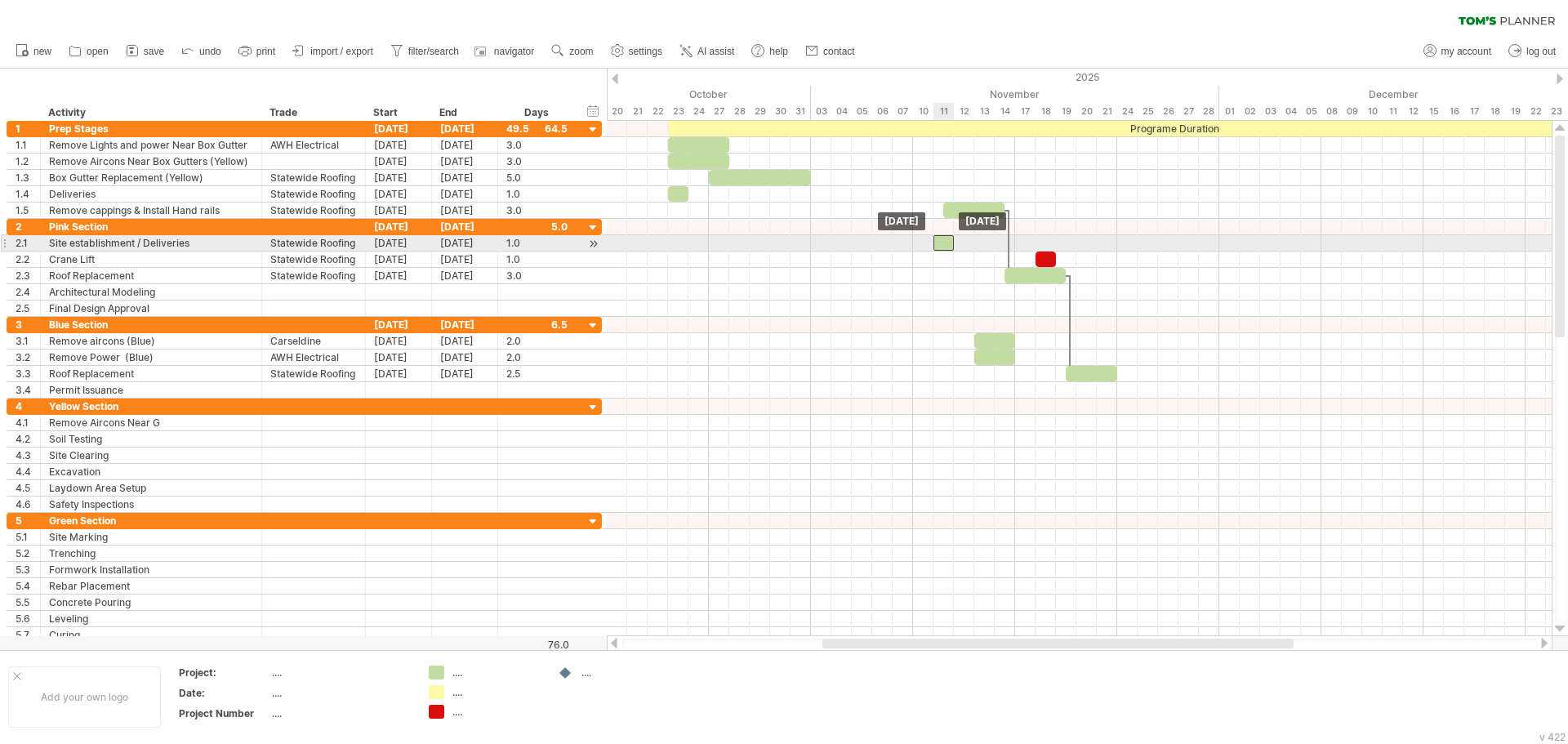
drag, startPoint x: 1000, startPoint y: 242, endPoint x: 936, endPoint y: 247, distance: 64.2
click at [936, 247] on div at bounding box center [944, 242] width 20 height 16
click at [948, 243] on div at bounding box center [953, 242] width 20 height 16
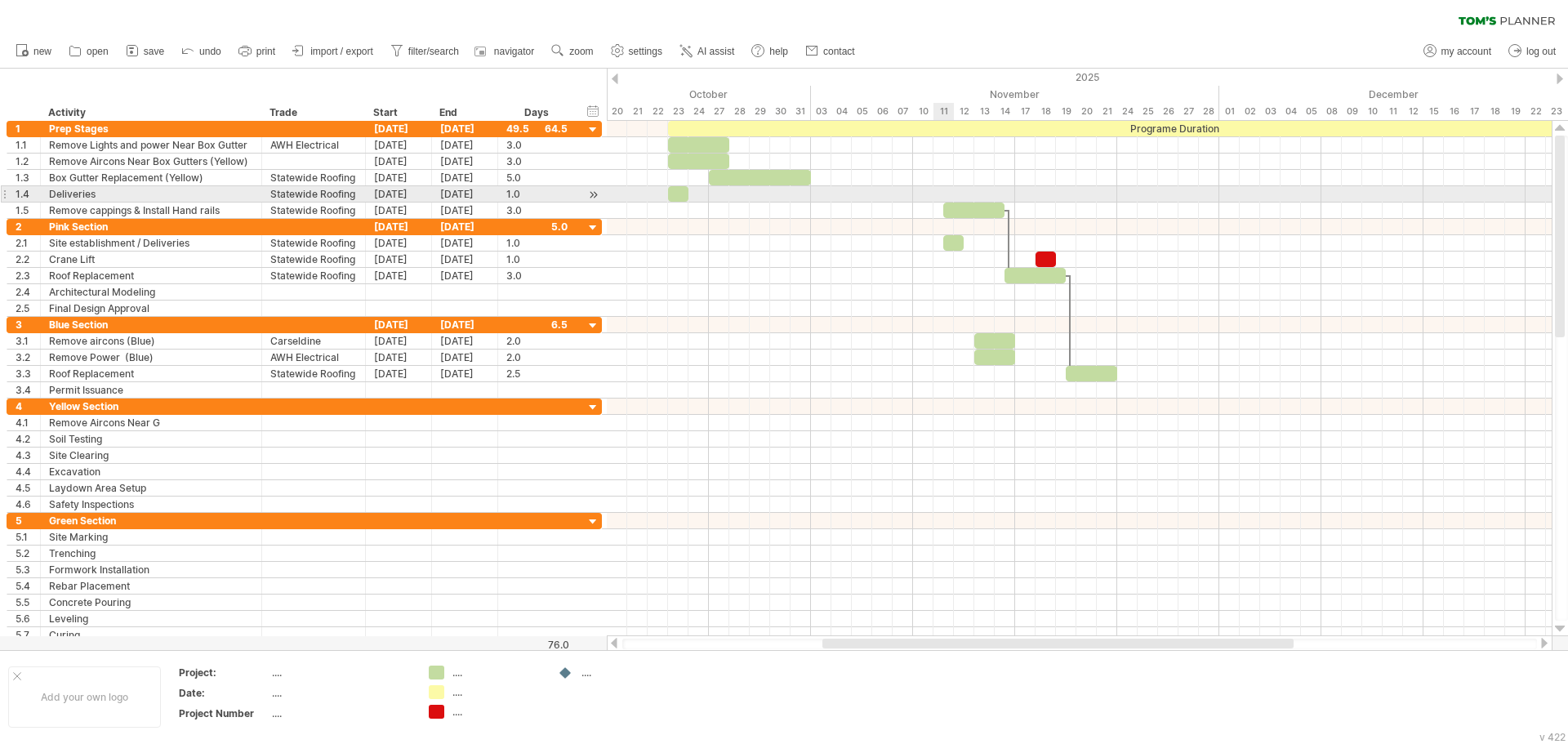
click at [948, 201] on div at bounding box center [1079, 195] width 945 height 17
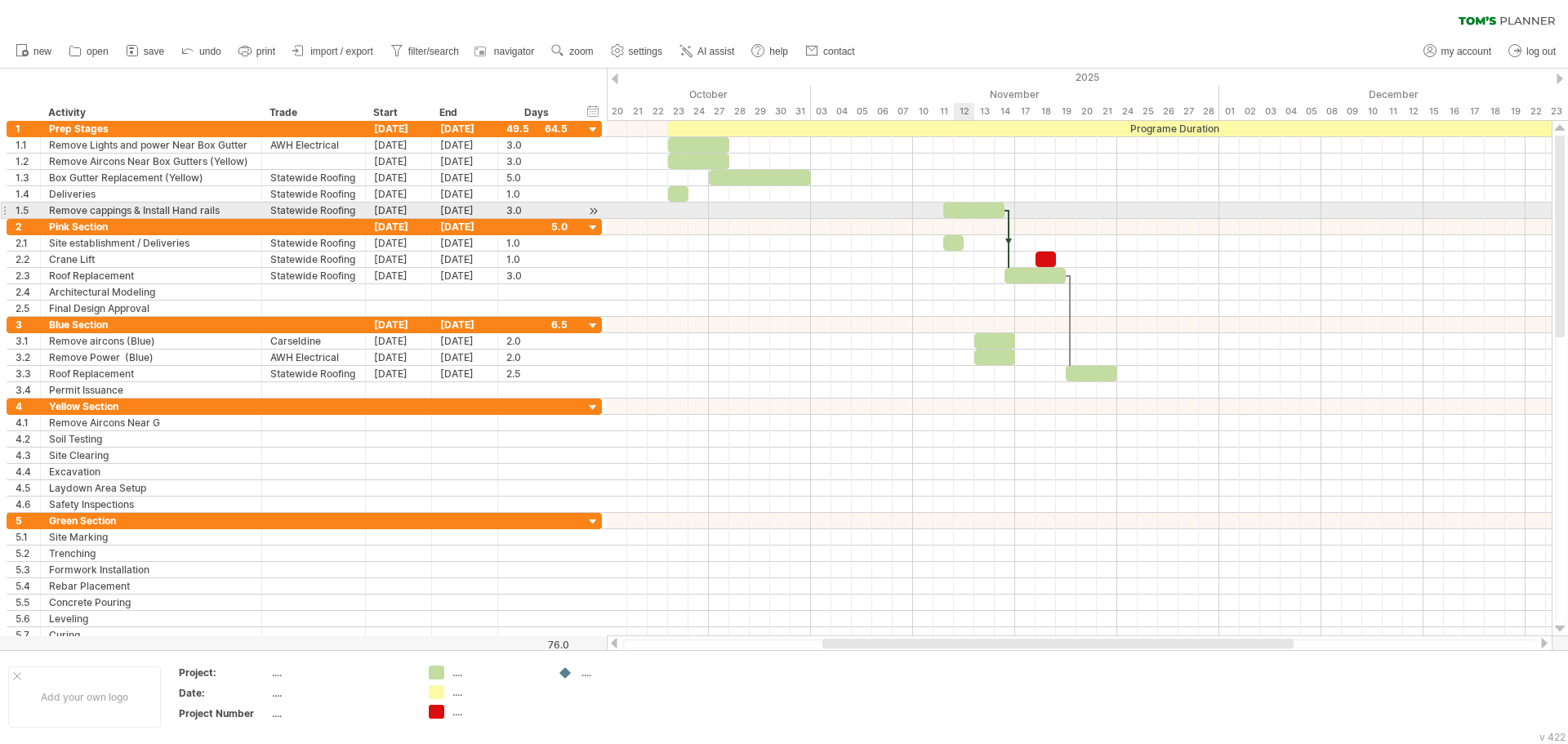
click at [955, 209] on div at bounding box center [973, 210] width 62 height 16
click at [403, 210] on div "[DATE]" at bounding box center [398, 210] width 66 height 16
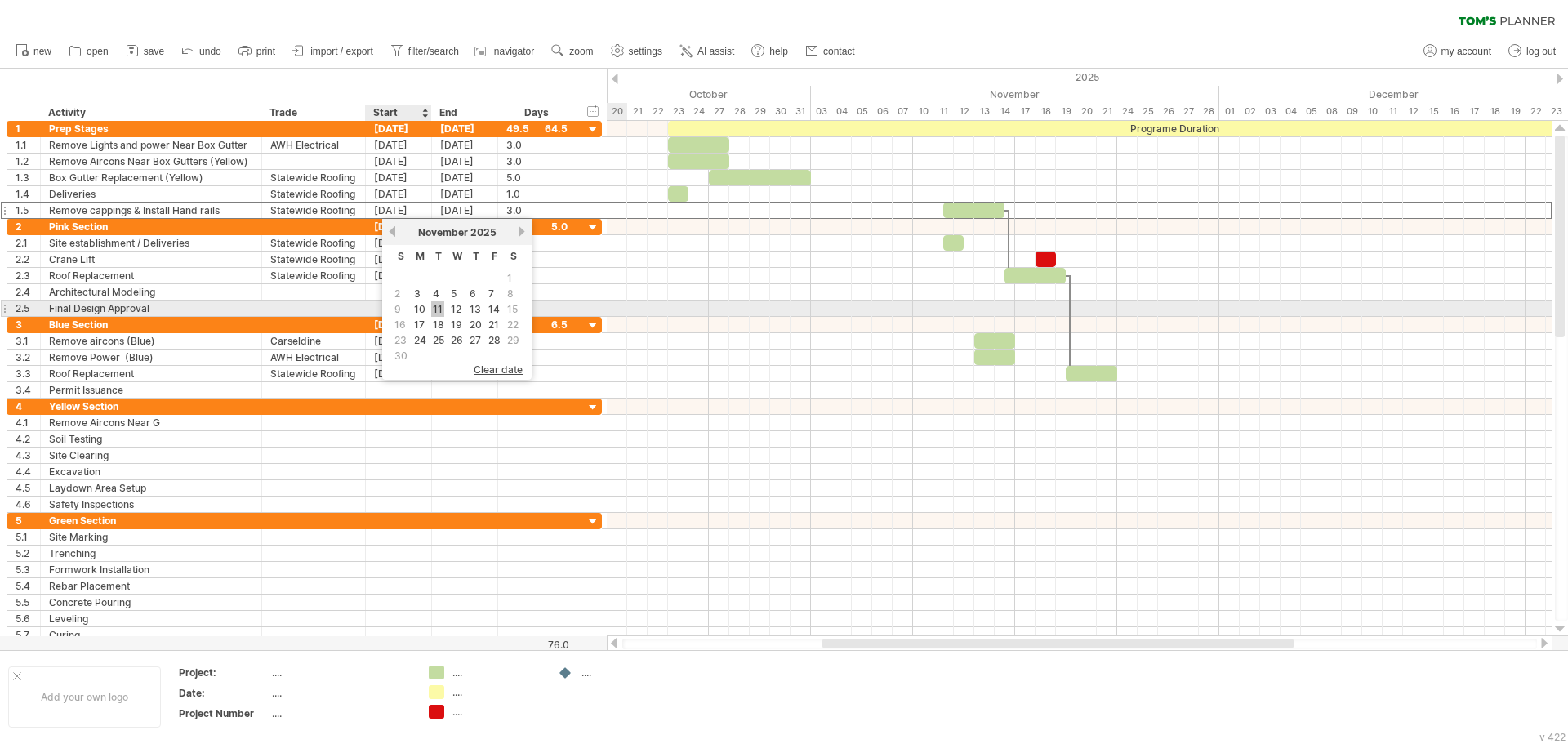
click at [439, 310] on link "11" at bounding box center [438, 309] width 13 height 16
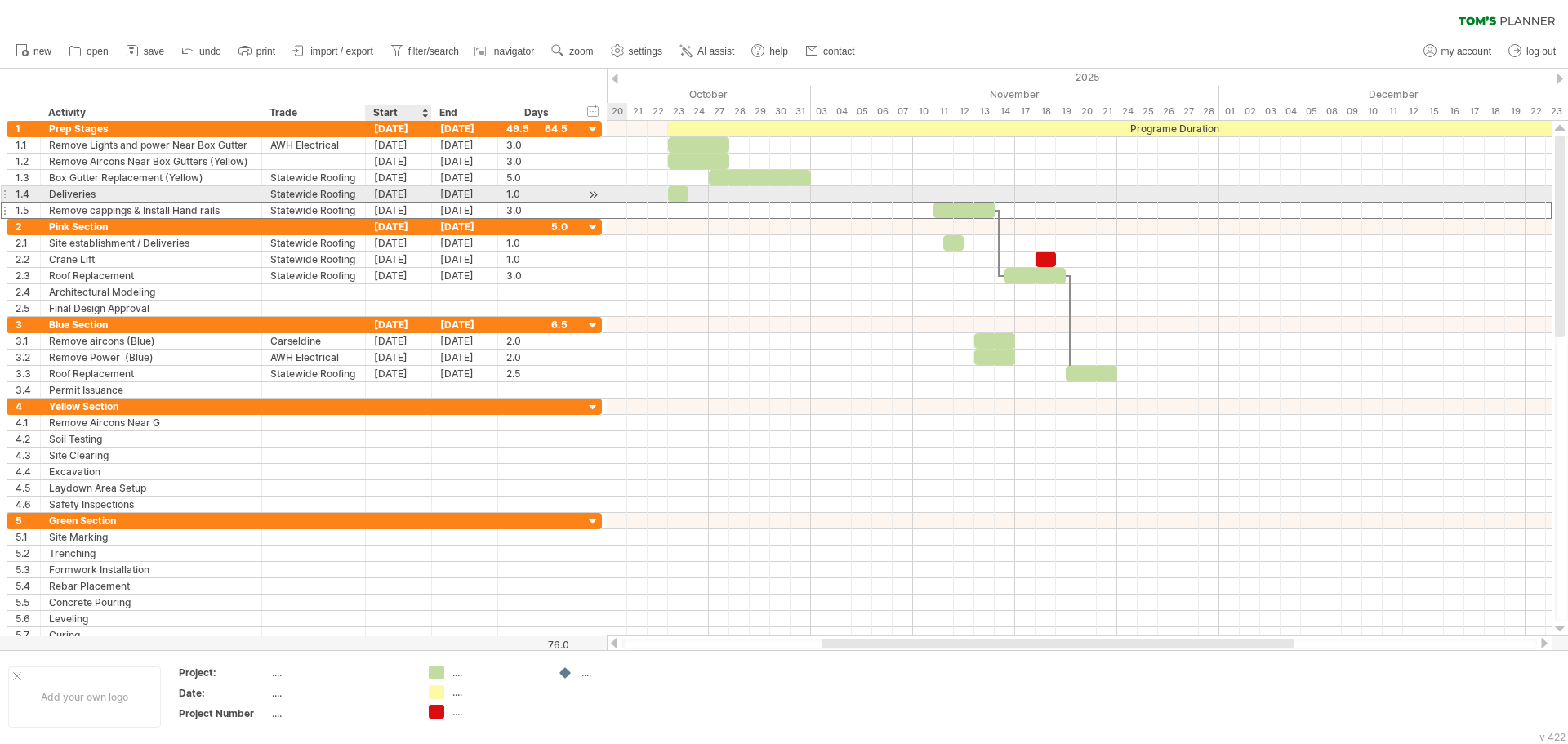
click at [391, 195] on div "[DATE]" at bounding box center [398, 194] width 66 height 16
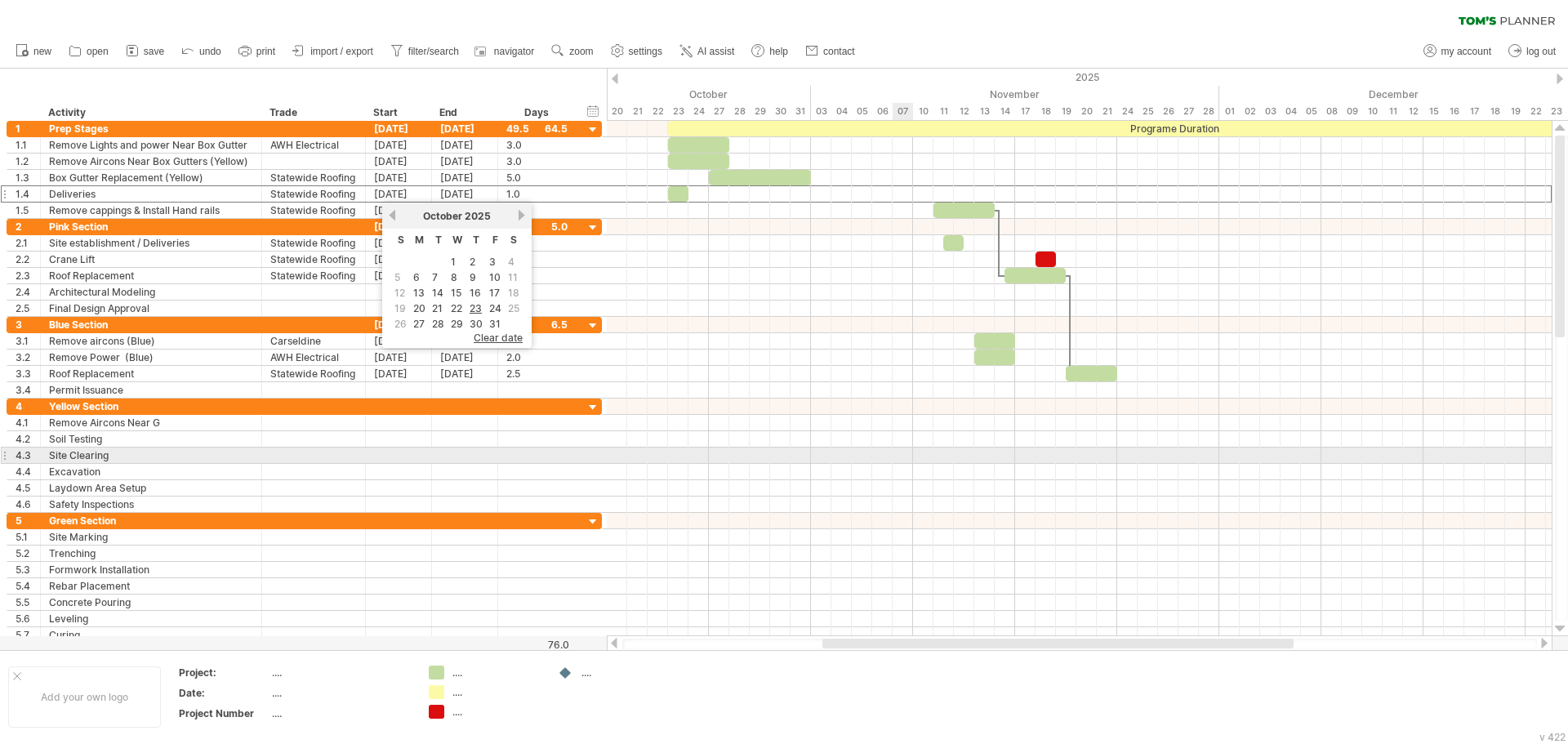
click at [912, 458] on div at bounding box center [1079, 456] width 945 height 17
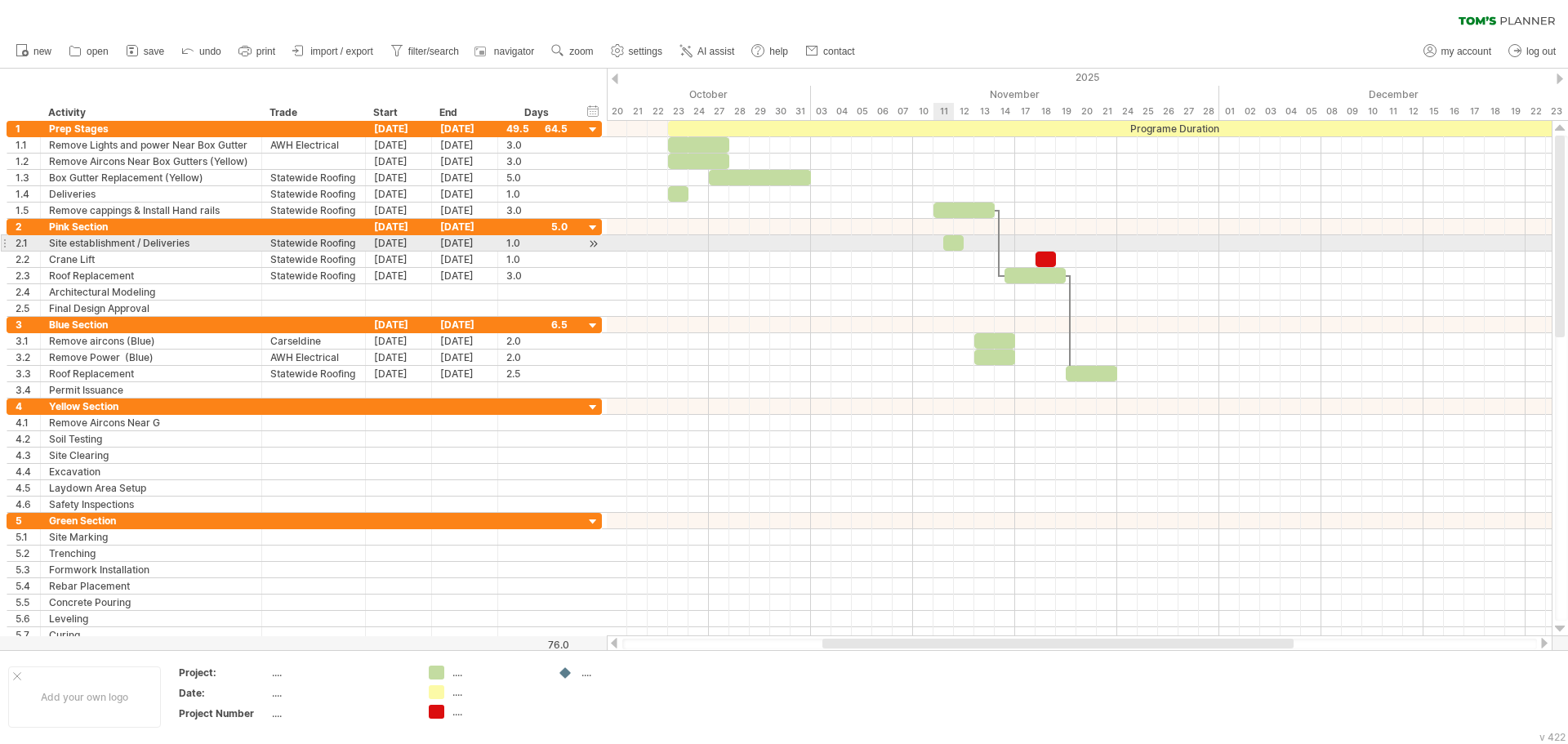
click at [950, 241] on div at bounding box center [953, 242] width 20 height 16
click at [408, 241] on div "[DATE]" at bounding box center [398, 242] width 66 height 16
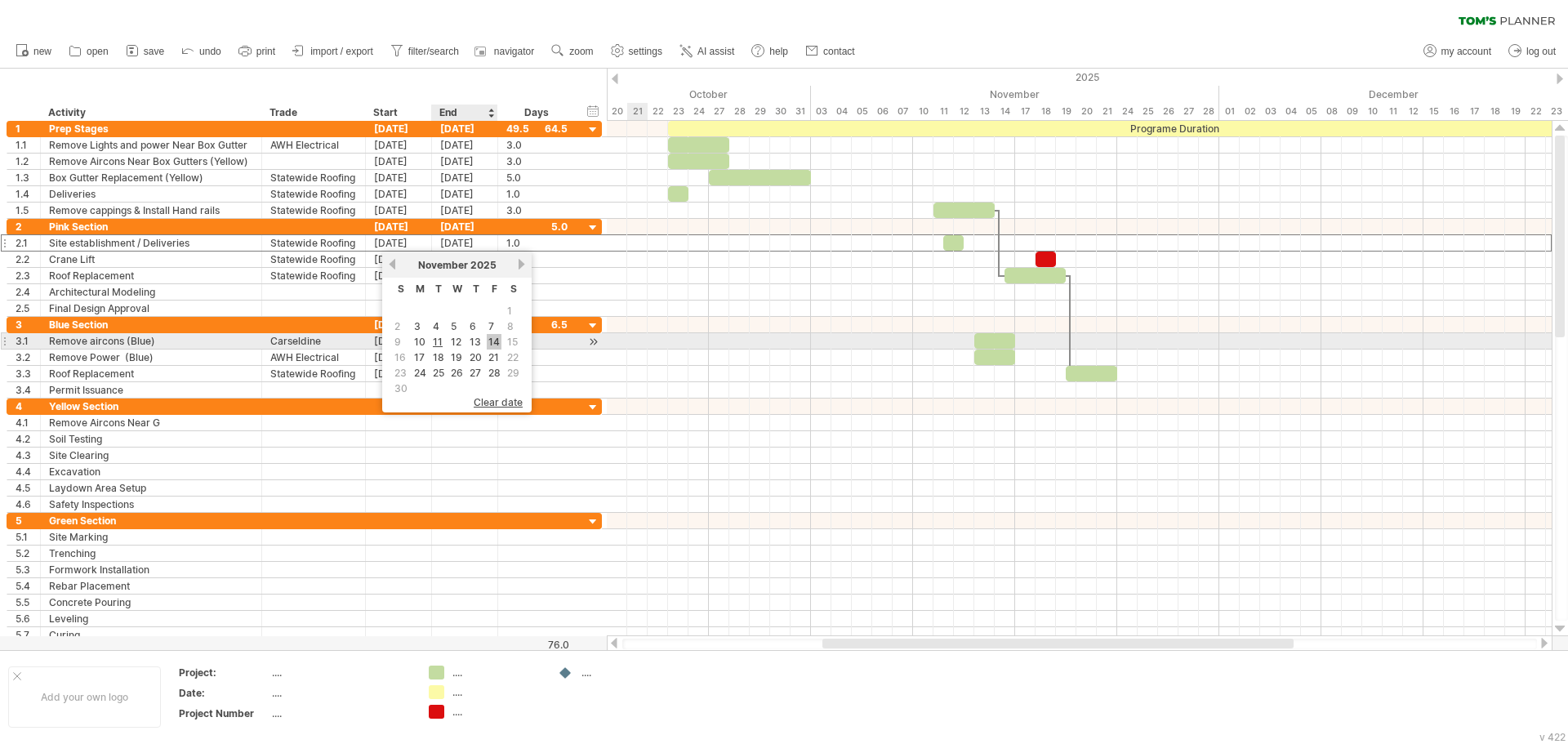
click at [489, 342] on link "14" at bounding box center [494, 342] width 15 height 16
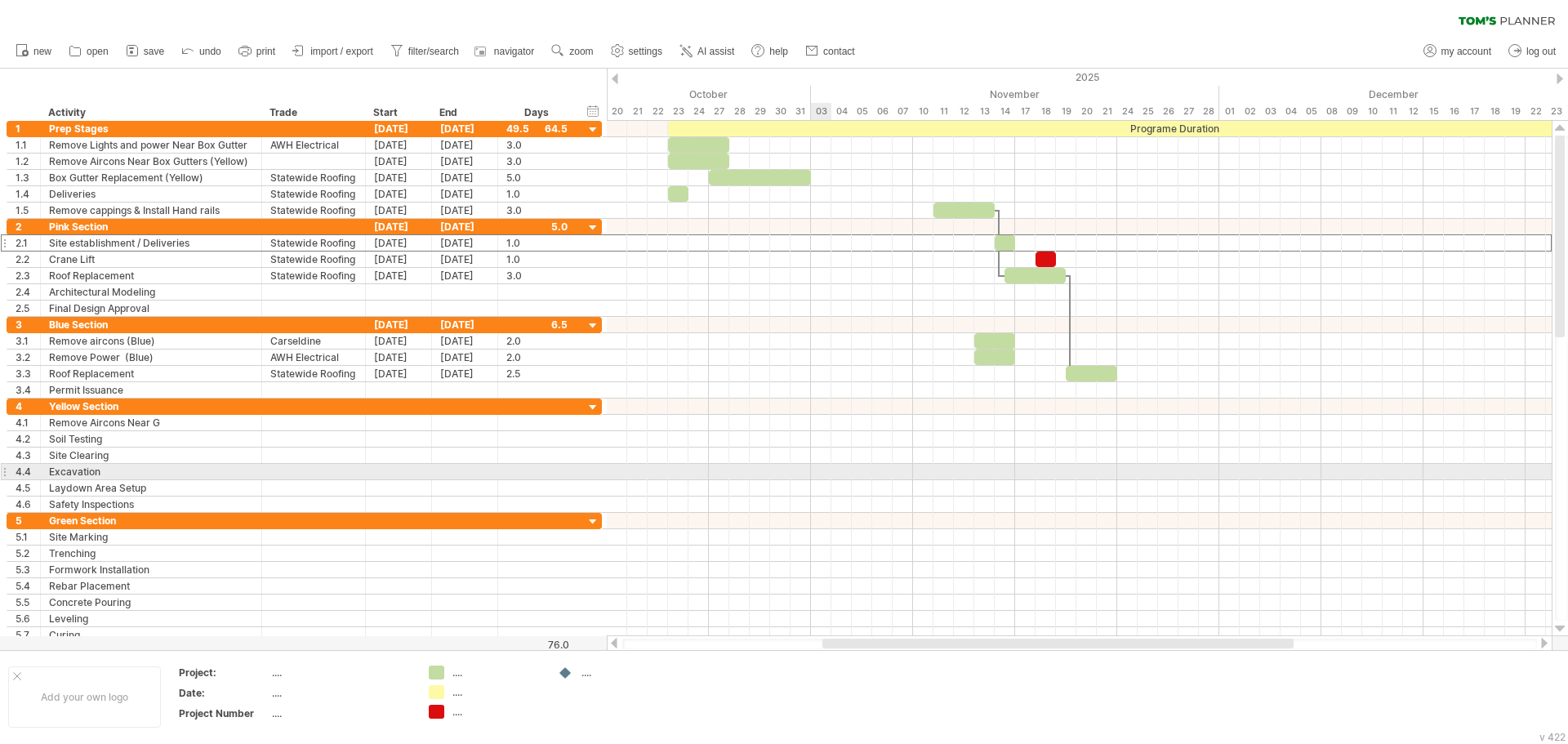
click at [822, 483] on div at bounding box center [1079, 489] width 945 height 17
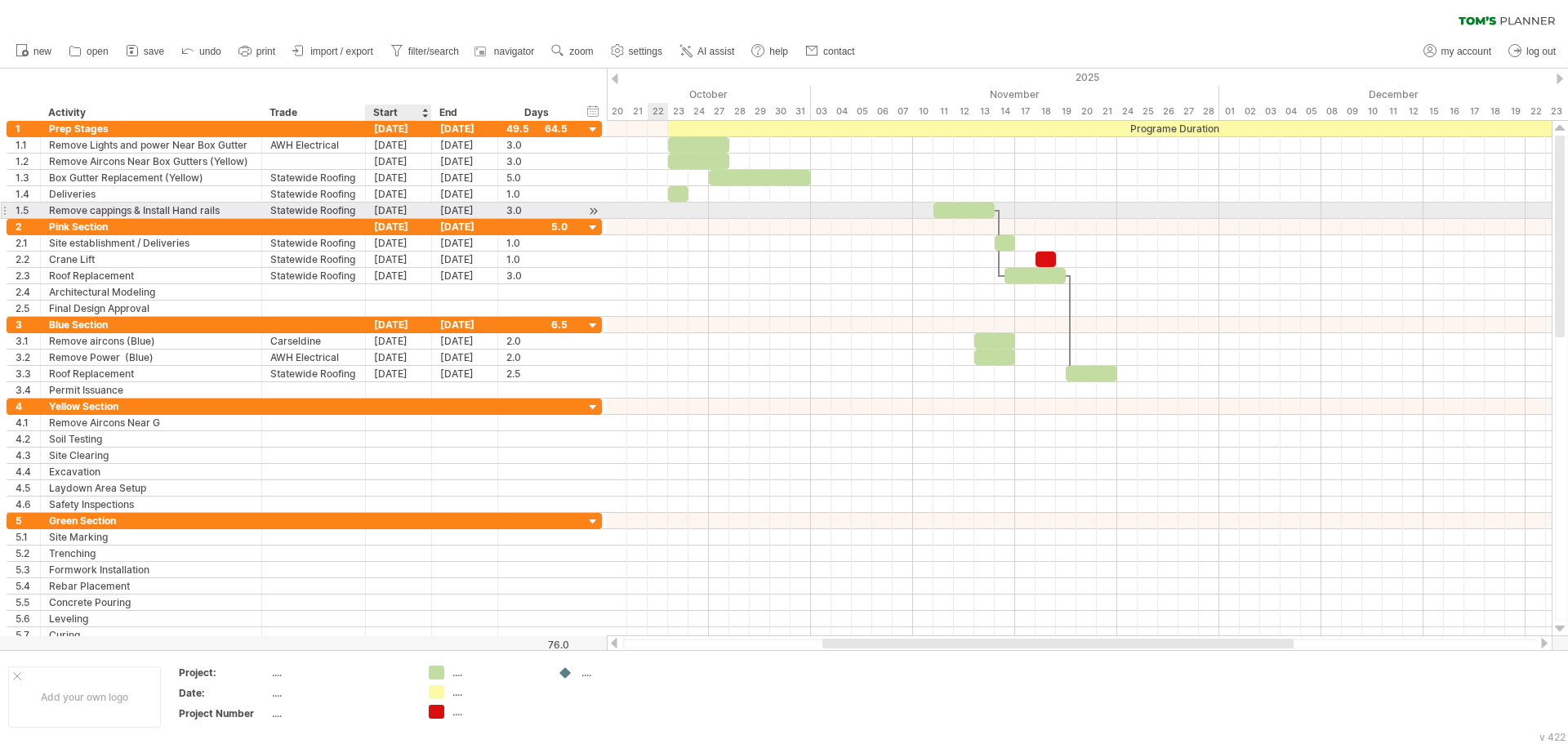
click at [409, 216] on div "[DATE]" at bounding box center [398, 210] width 66 height 16
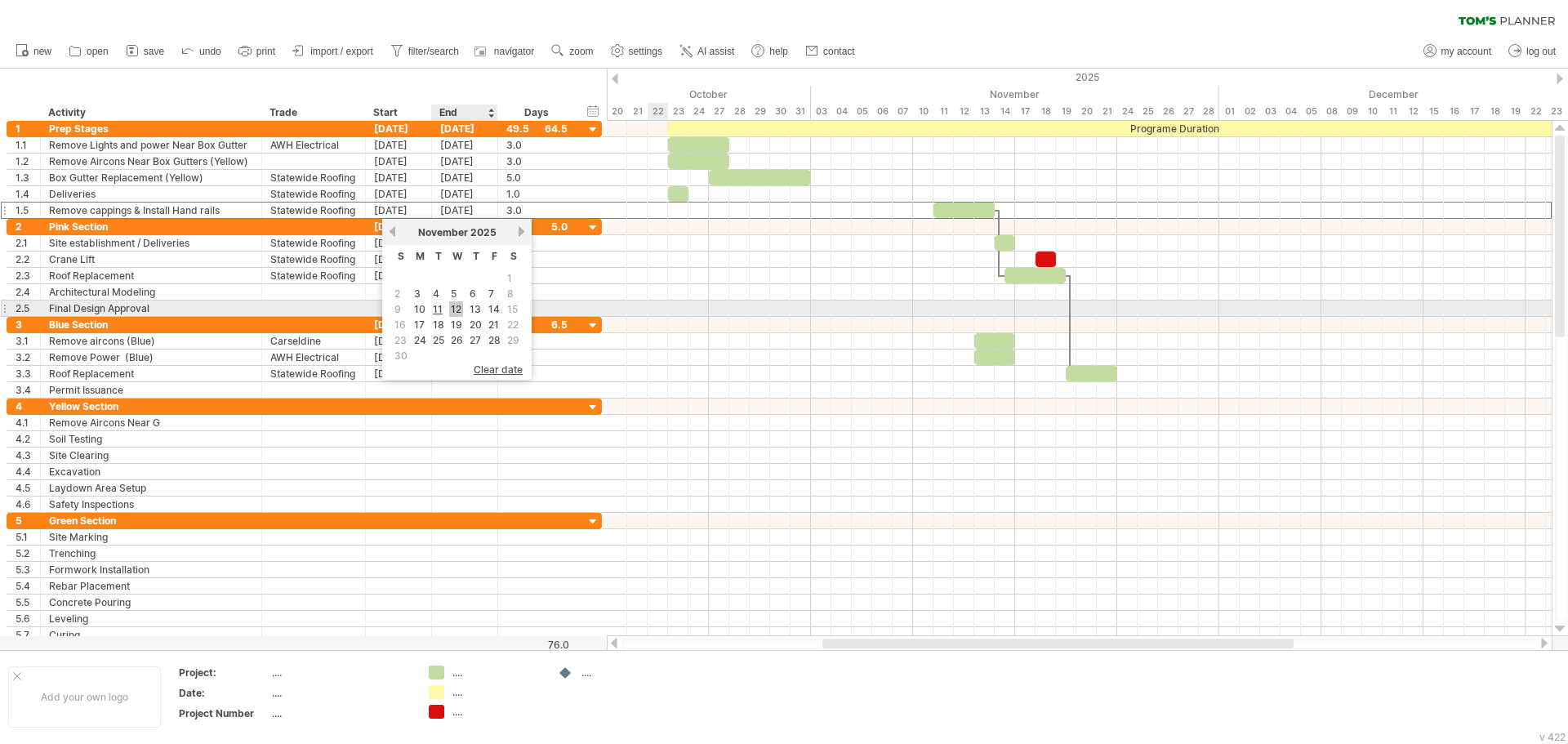
click at [454, 313] on link "12" at bounding box center [455, 309] width 14 height 16
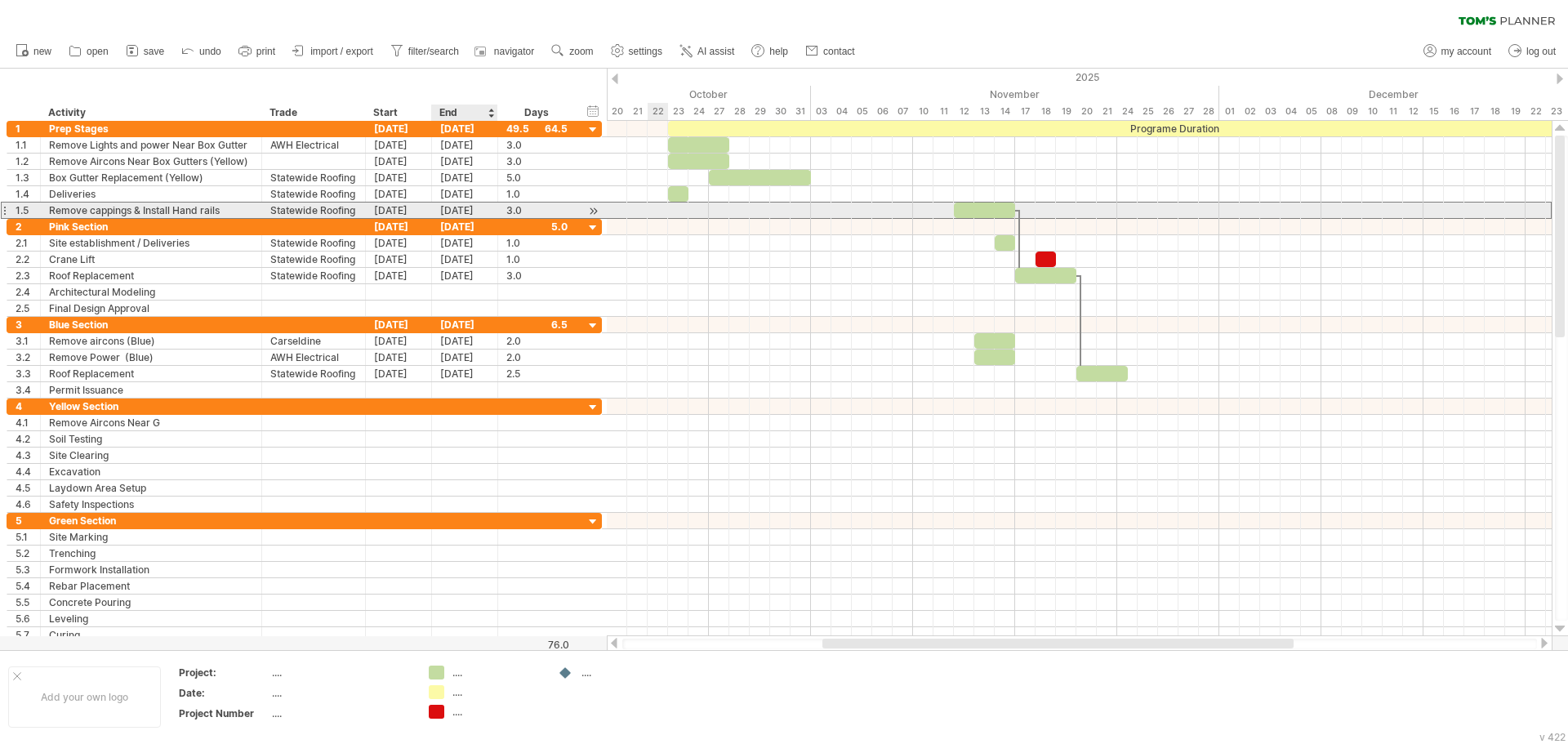
click at [453, 207] on div "[DATE]" at bounding box center [465, 210] width 66 height 16
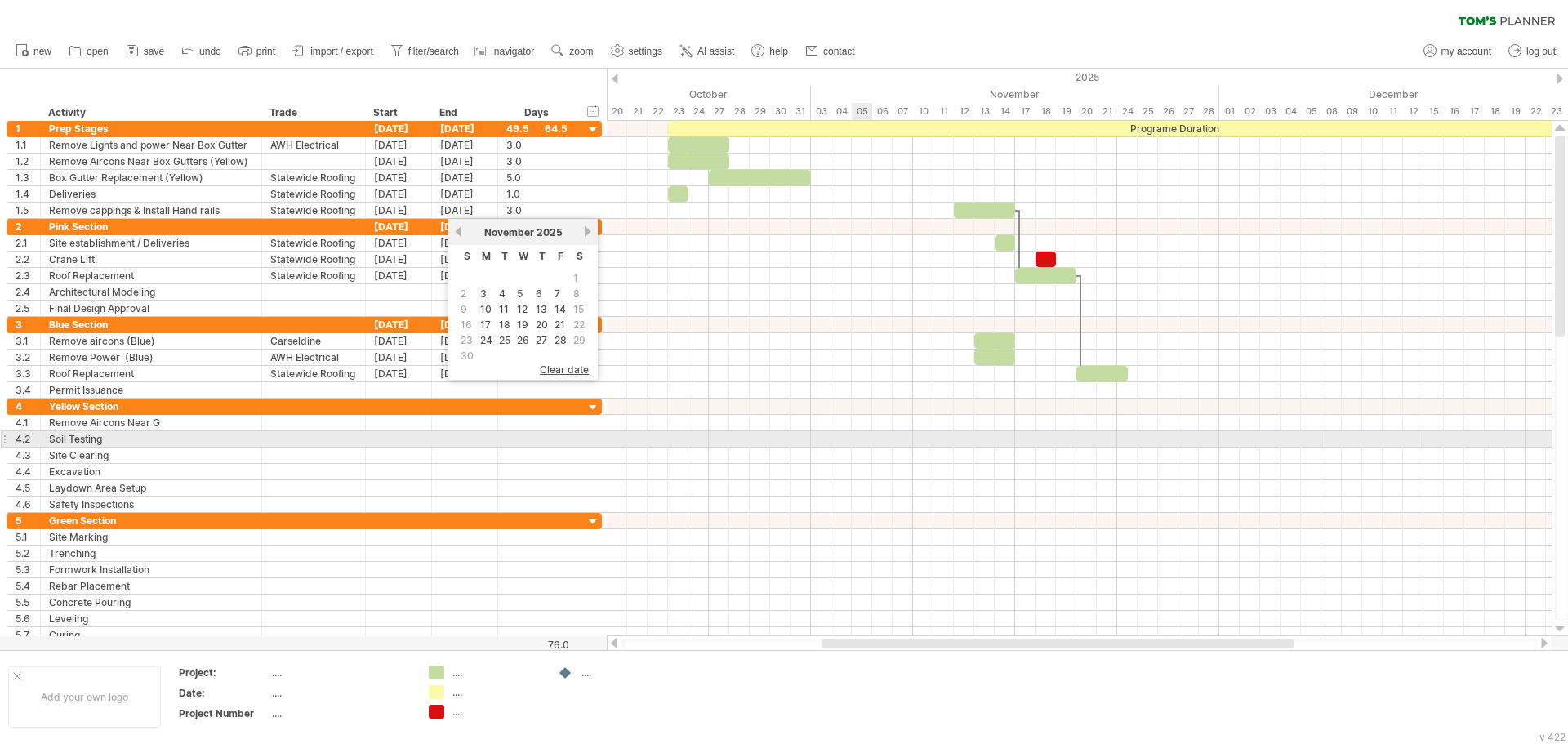
click at [856, 437] on div at bounding box center [1079, 440] width 945 height 17
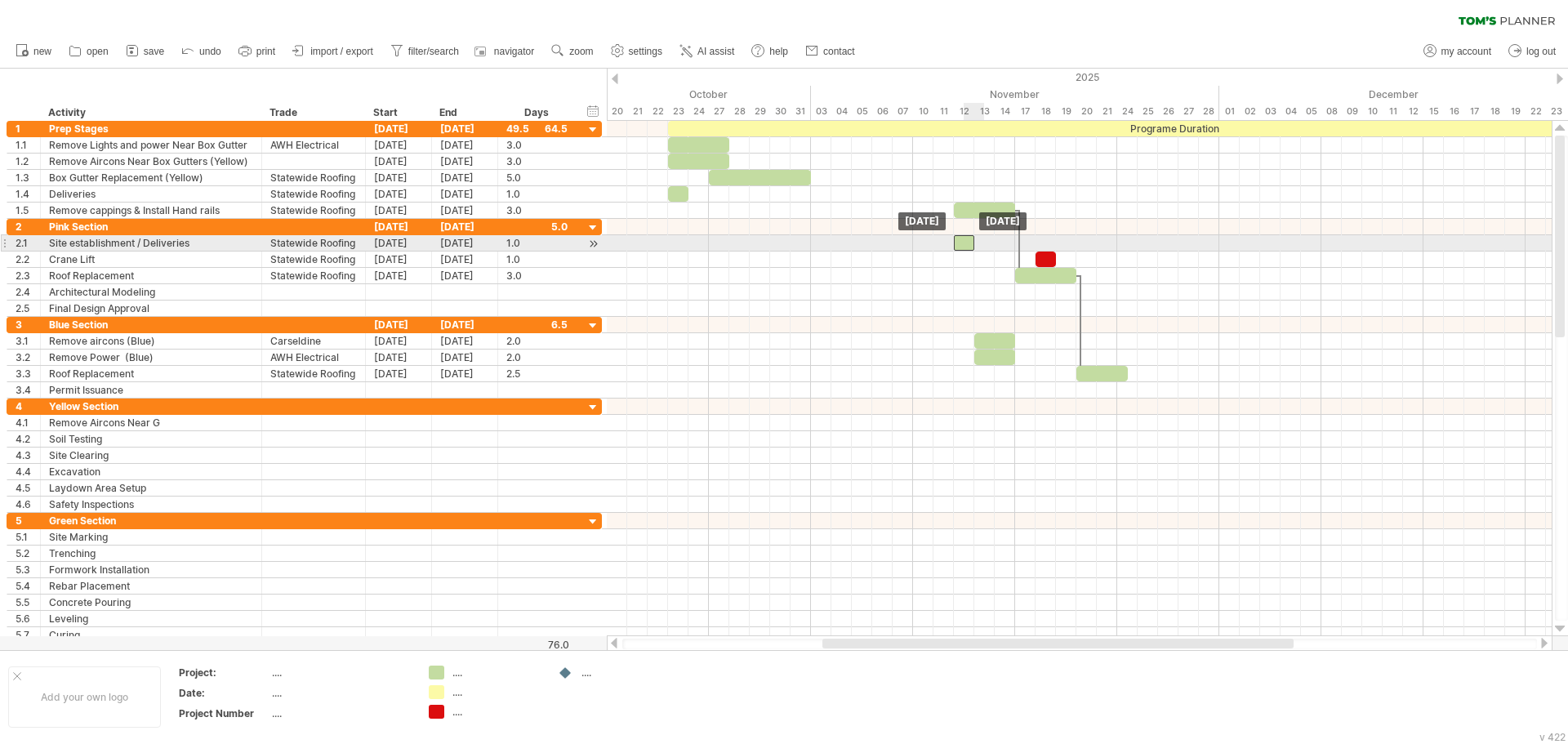
drag, startPoint x: 1008, startPoint y: 249, endPoint x: 971, endPoint y: 249, distance: 37.0
click at [971, 249] on div at bounding box center [964, 242] width 20 height 16
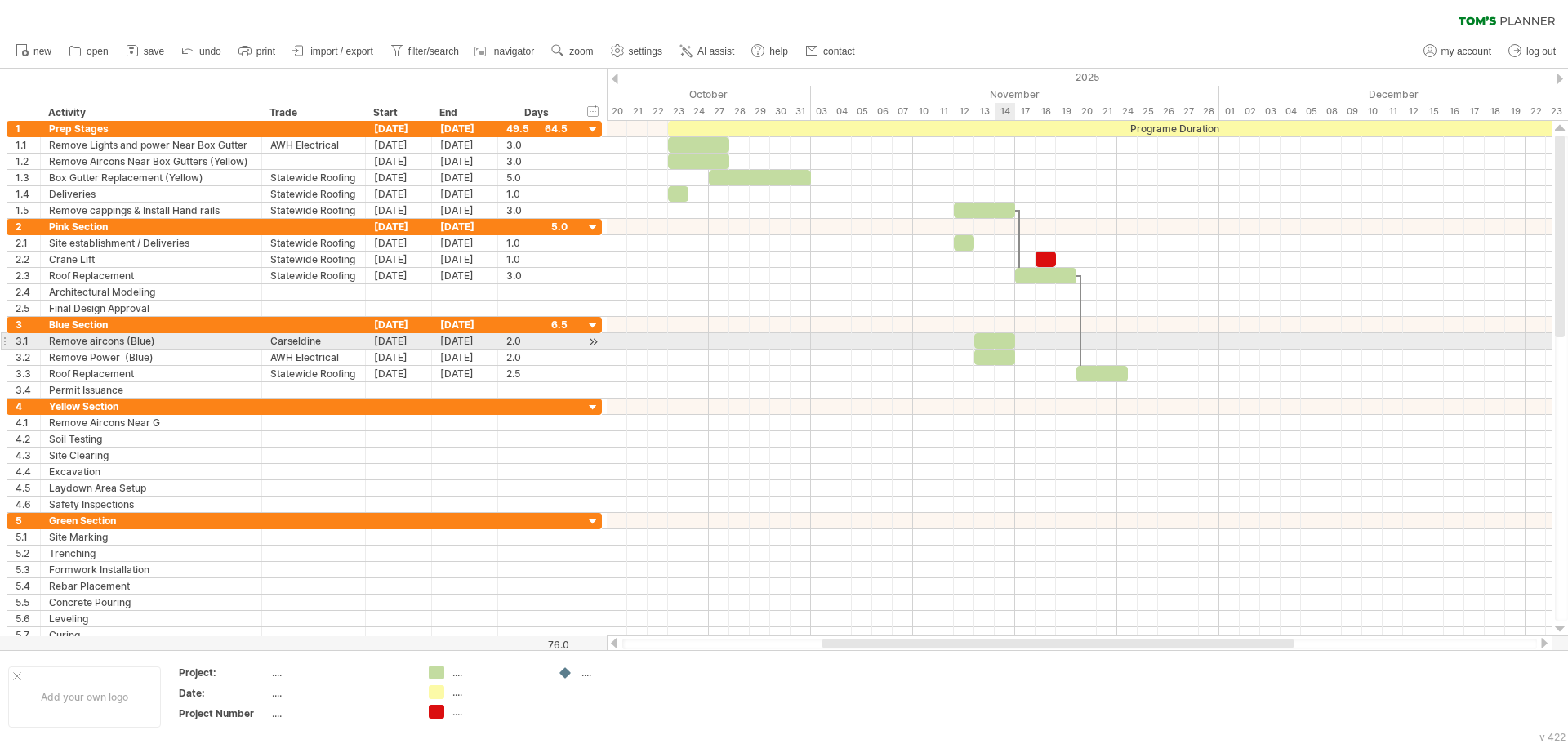
click at [994, 344] on div at bounding box center [994, 341] width 40 height 16
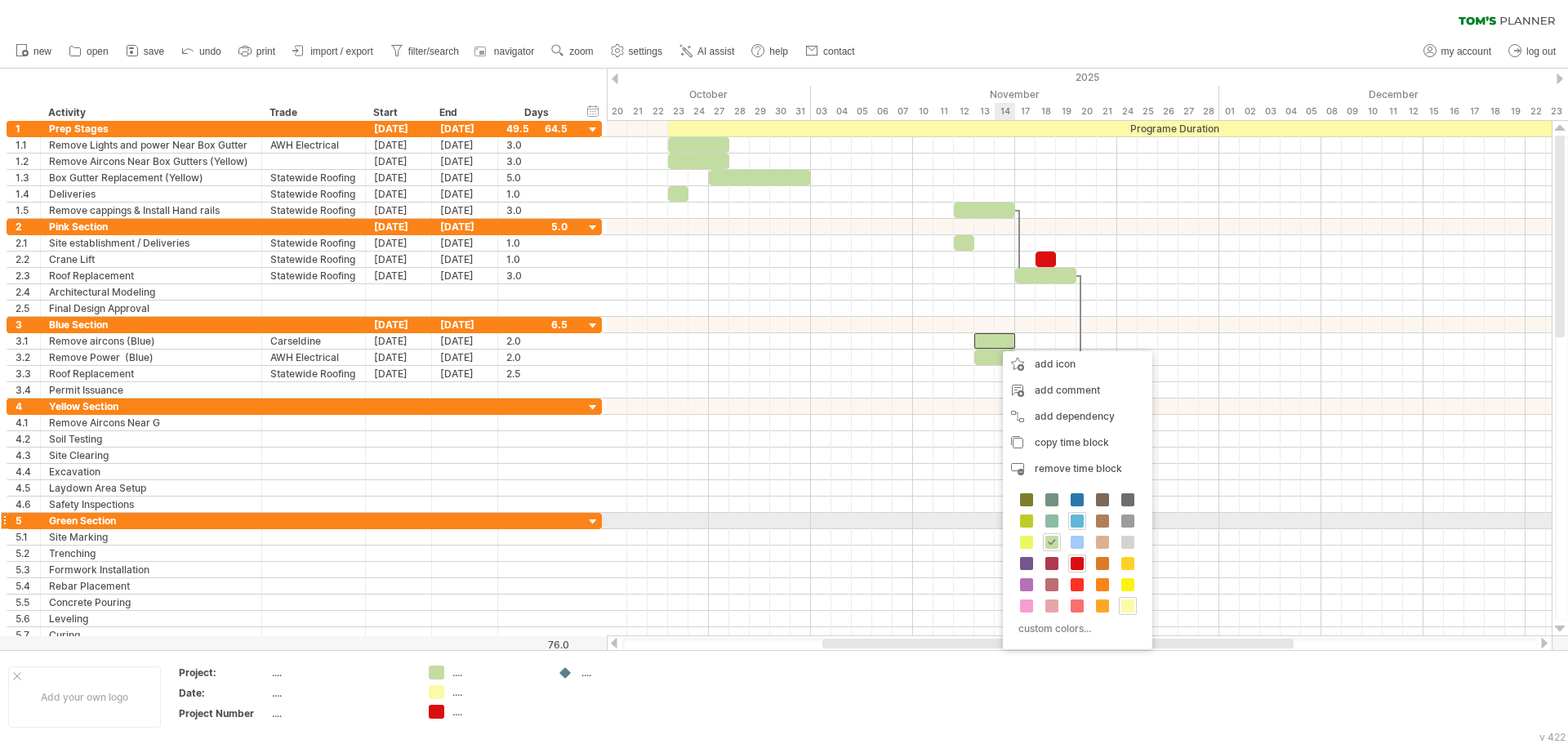
click at [1081, 520] on span at bounding box center [1077, 521] width 13 height 13
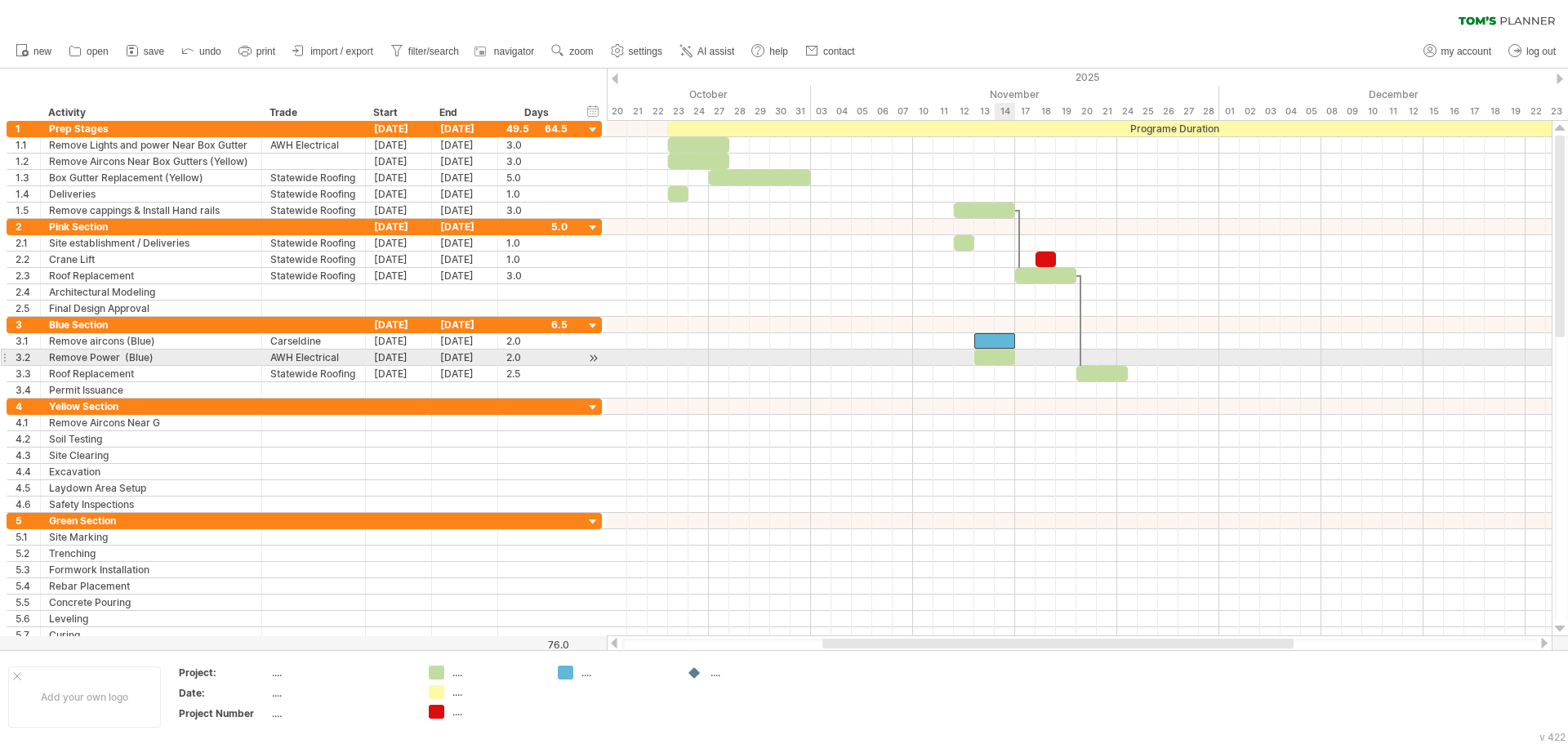
click at [997, 357] on div at bounding box center [994, 357] width 40 height 16
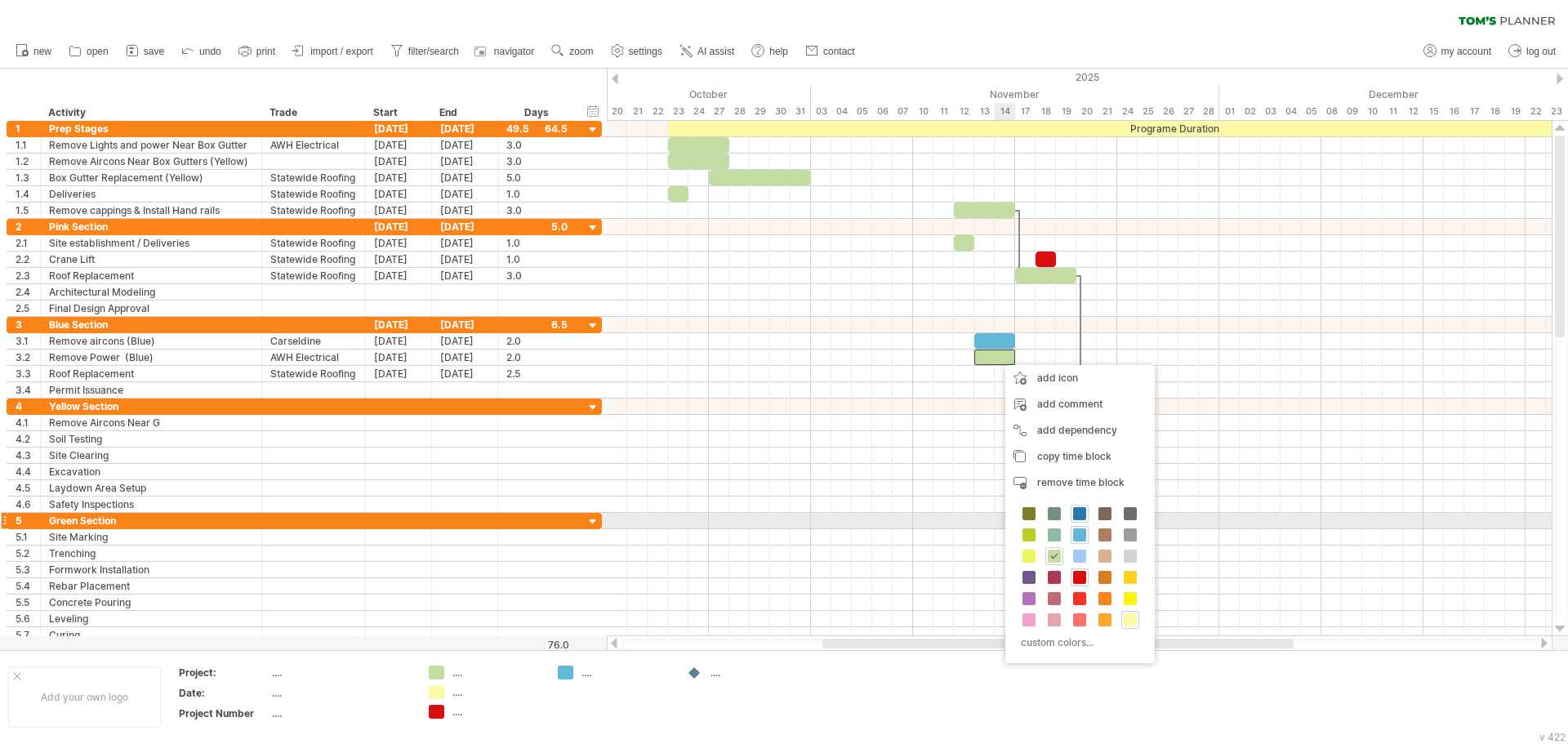
click at [1076, 516] on span at bounding box center [1080, 513] width 13 height 13
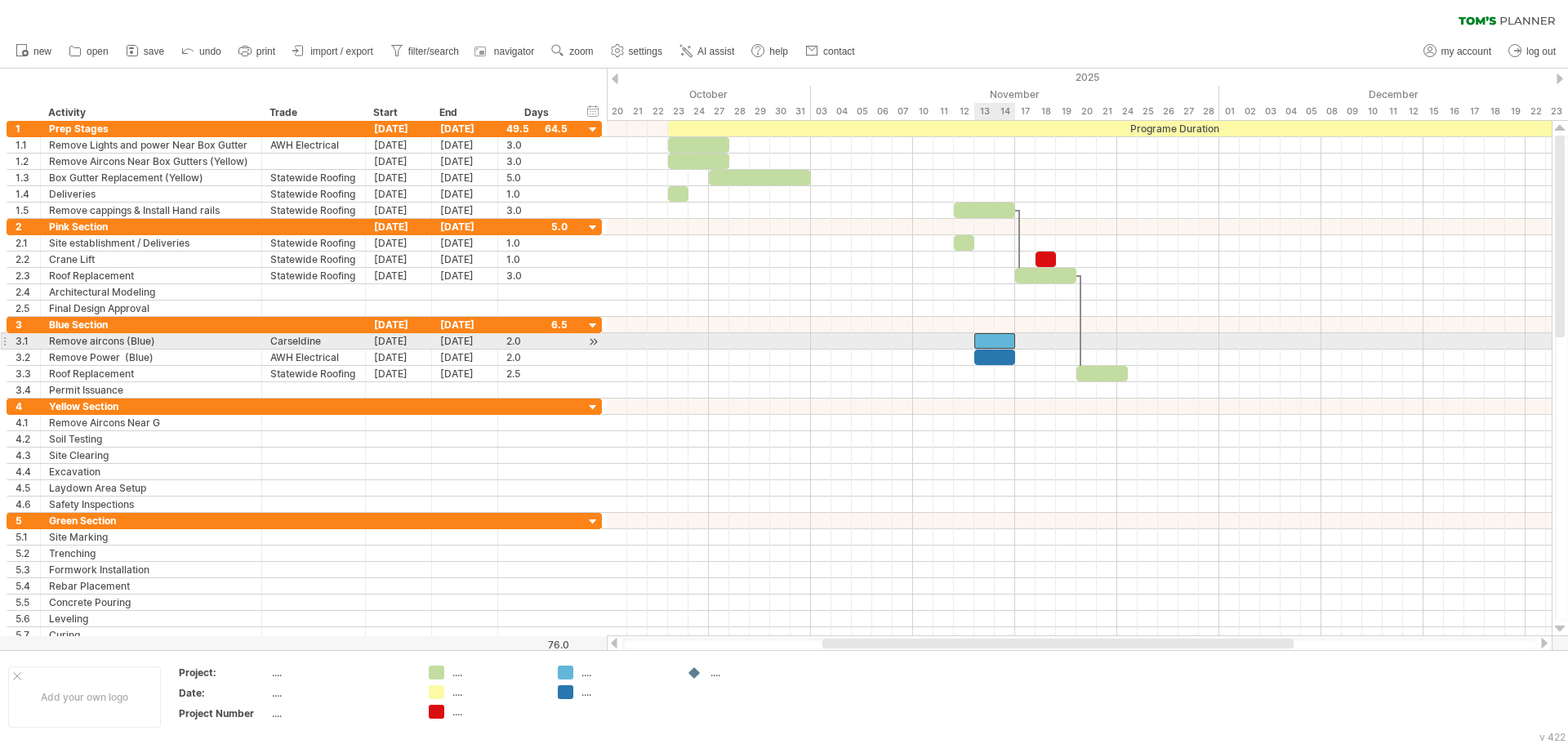
click at [985, 335] on div at bounding box center [994, 341] width 40 height 16
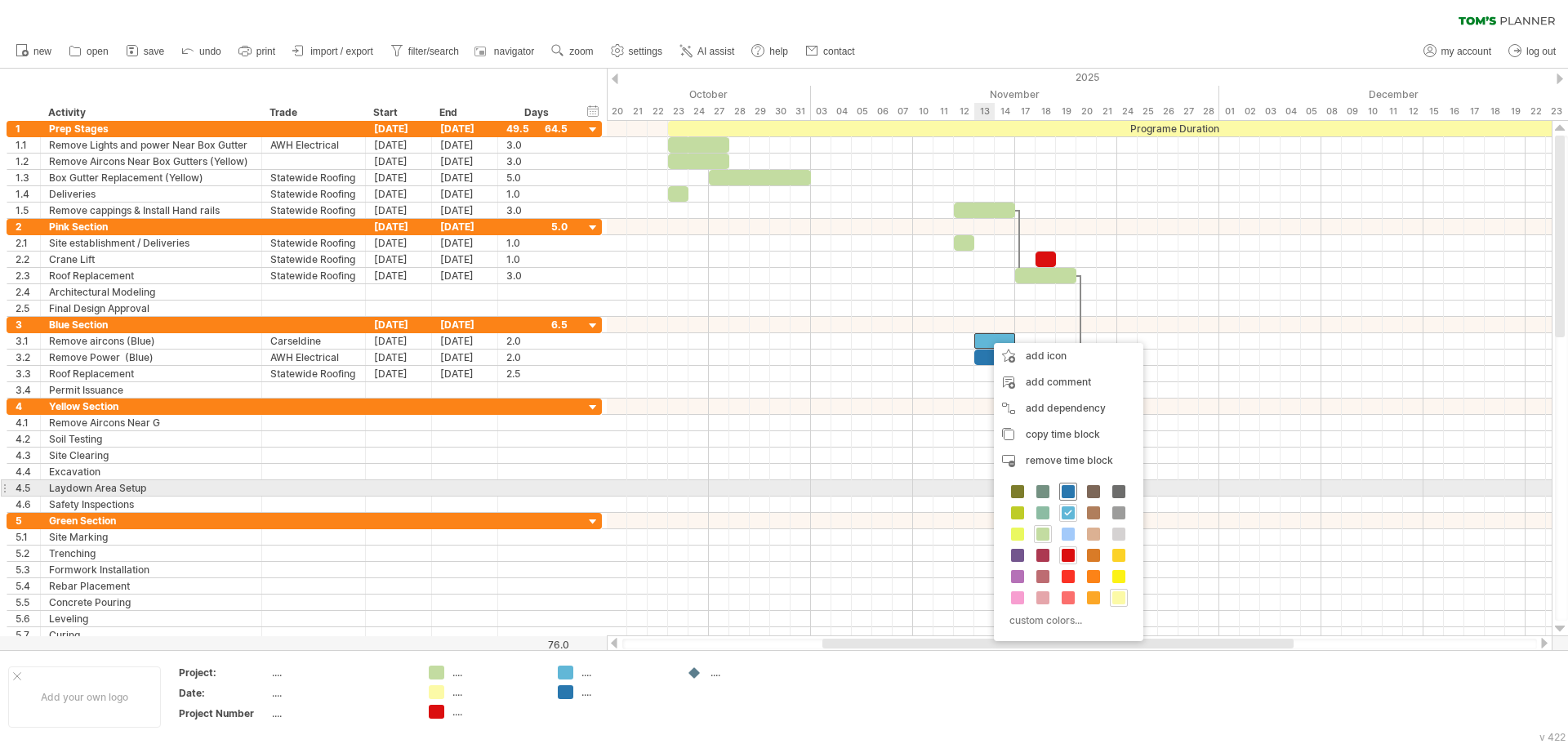
click at [1066, 490] on span at bounding box center [1068, 491] width 13 height 13
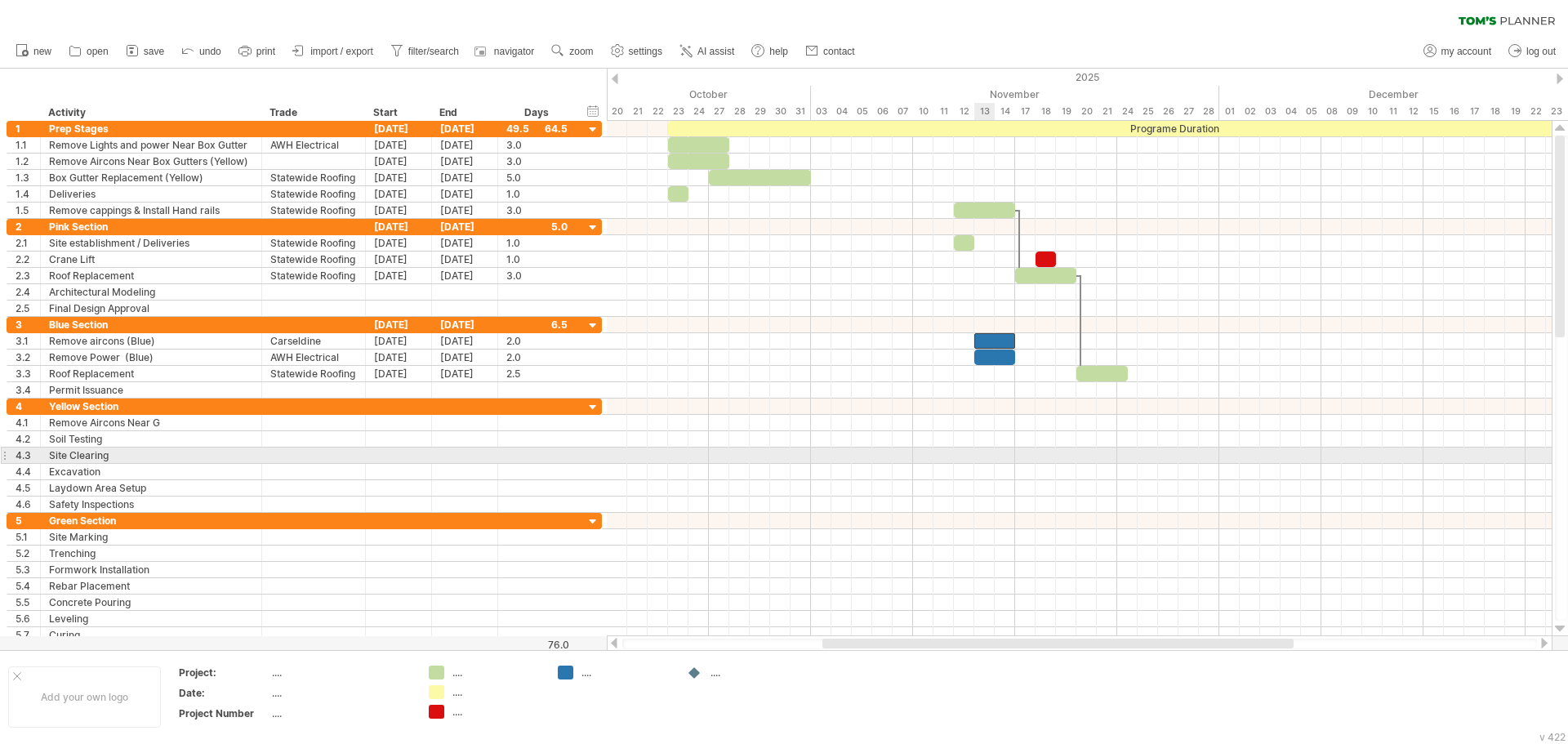
click at [991, 457] on div at bounding box center [1079, 456] width 945 height 17
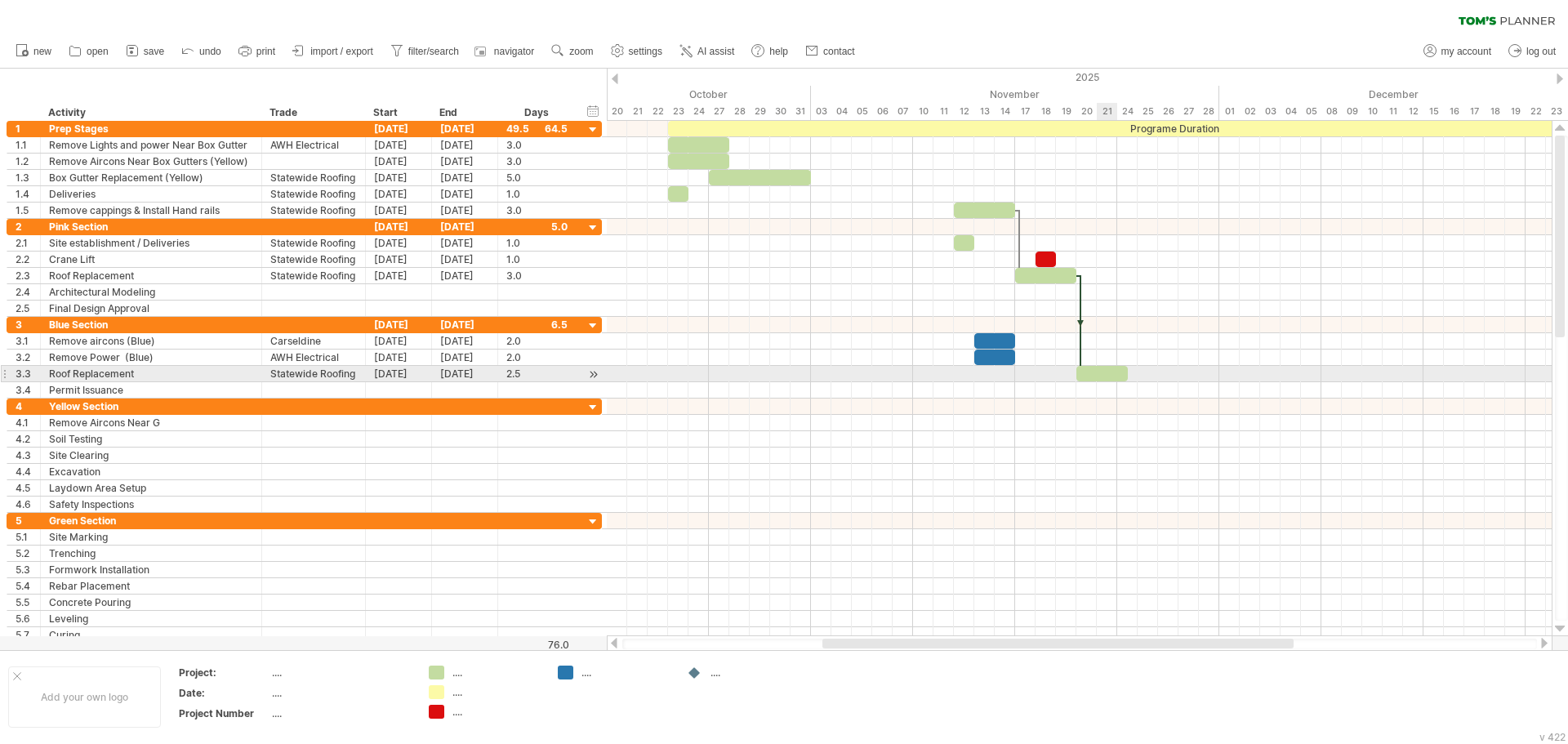
click at [1103, 368] on div at bounding box center [1102, 373] width 51 height 16
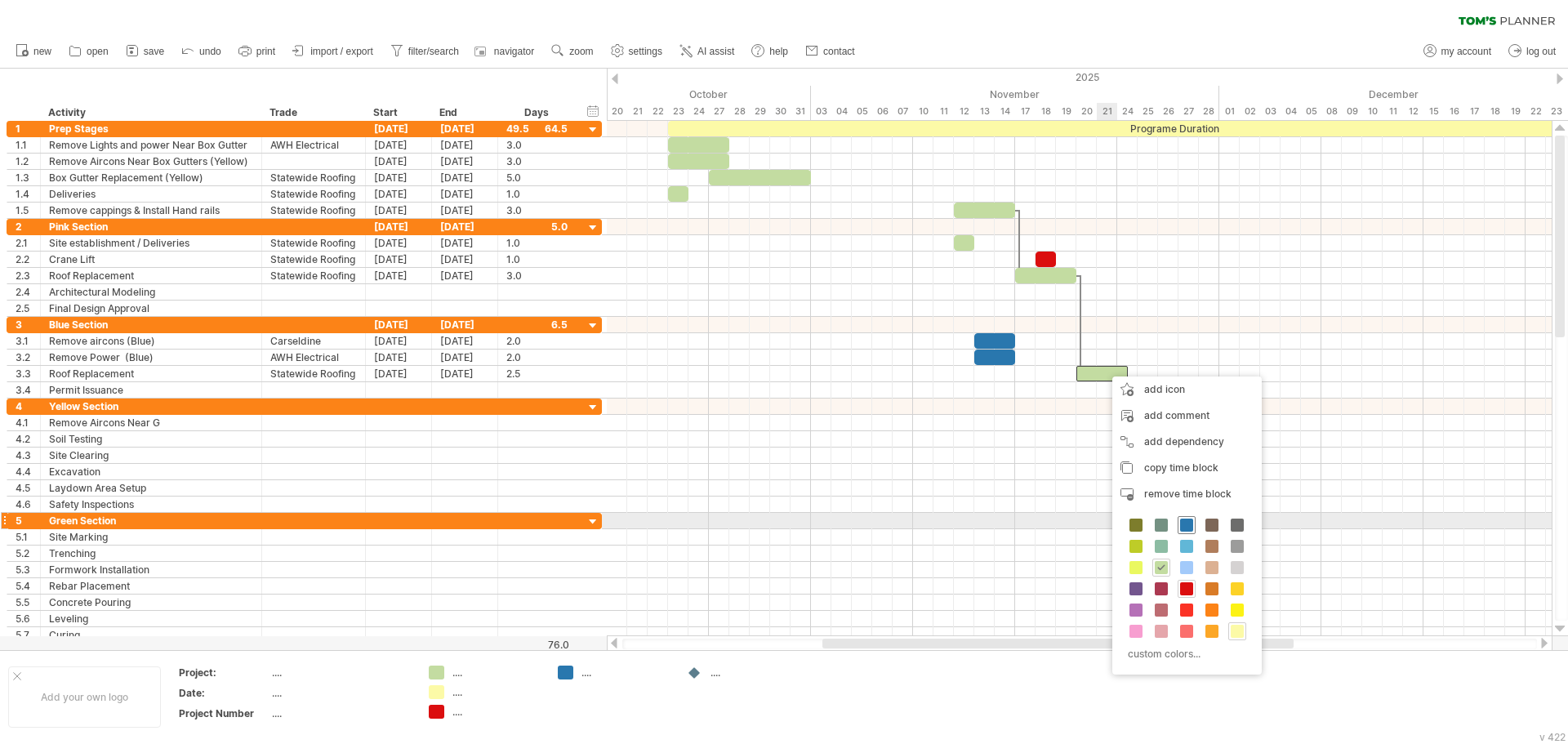
click at [1189, 518] on div at bounding box center [1186, 525] width 18 height 18
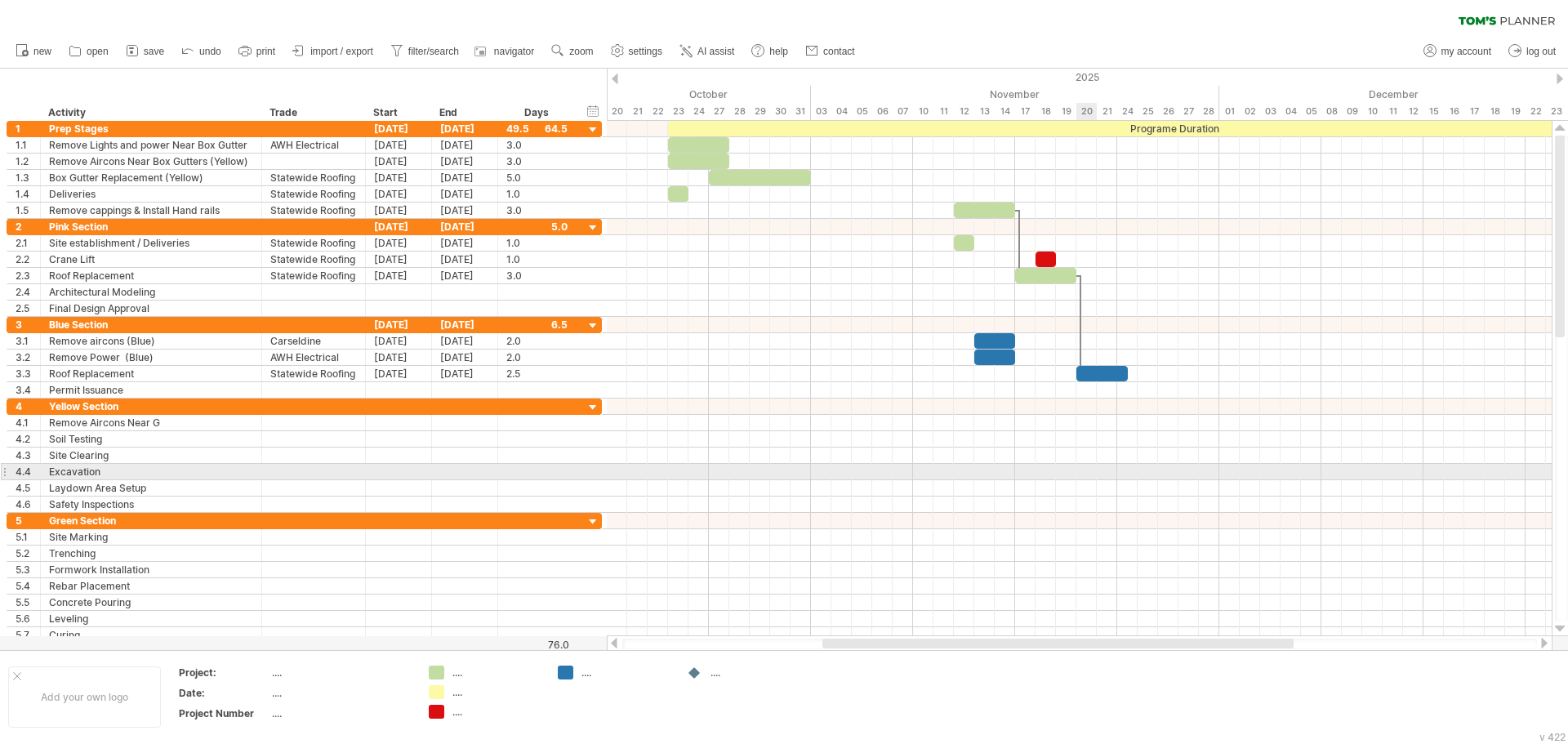
click at [1091, 476] on div at bounding box center [1079, 472] width 945 height 17
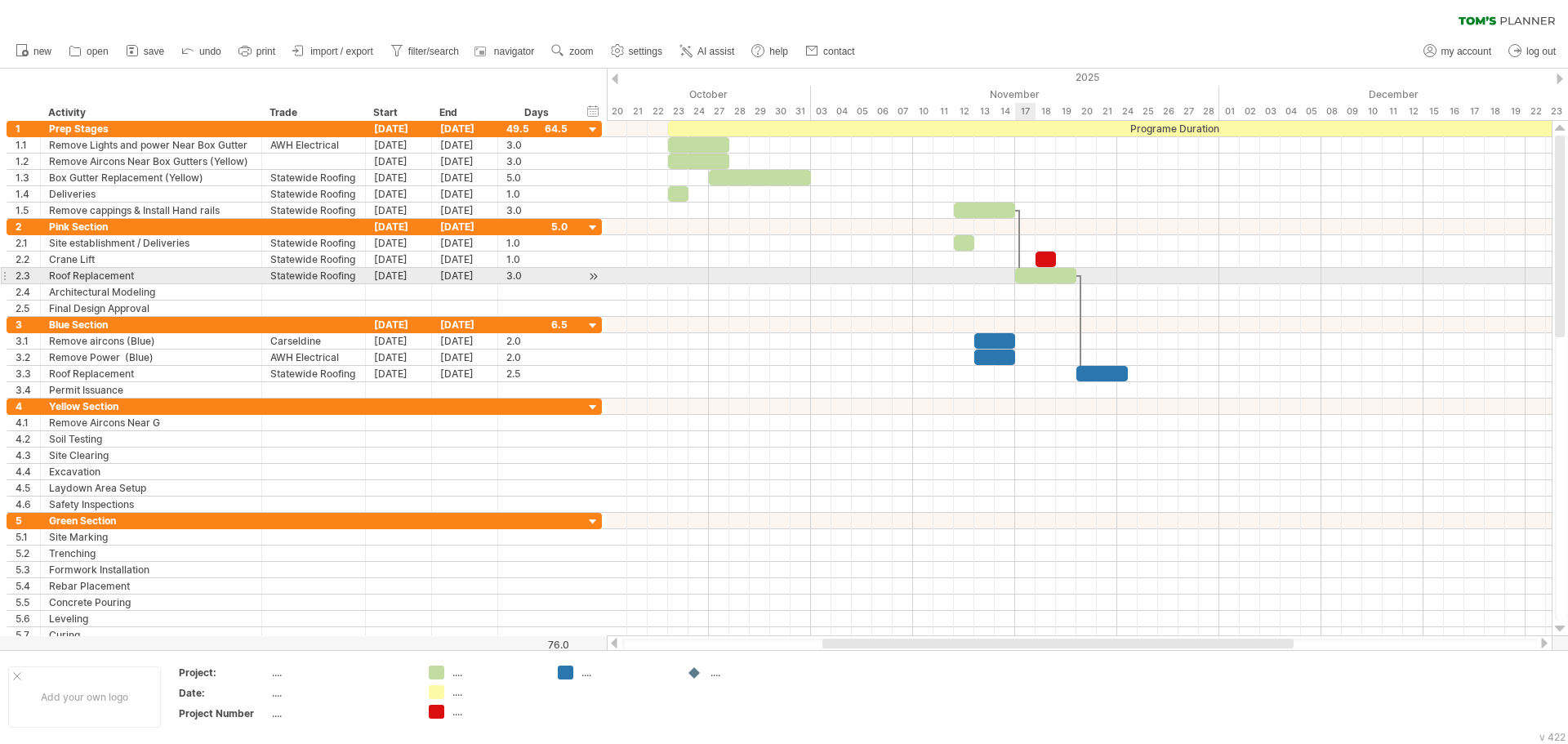
click at [1025, 269] on div at bounding box center [1046, 276] width 62 height 16
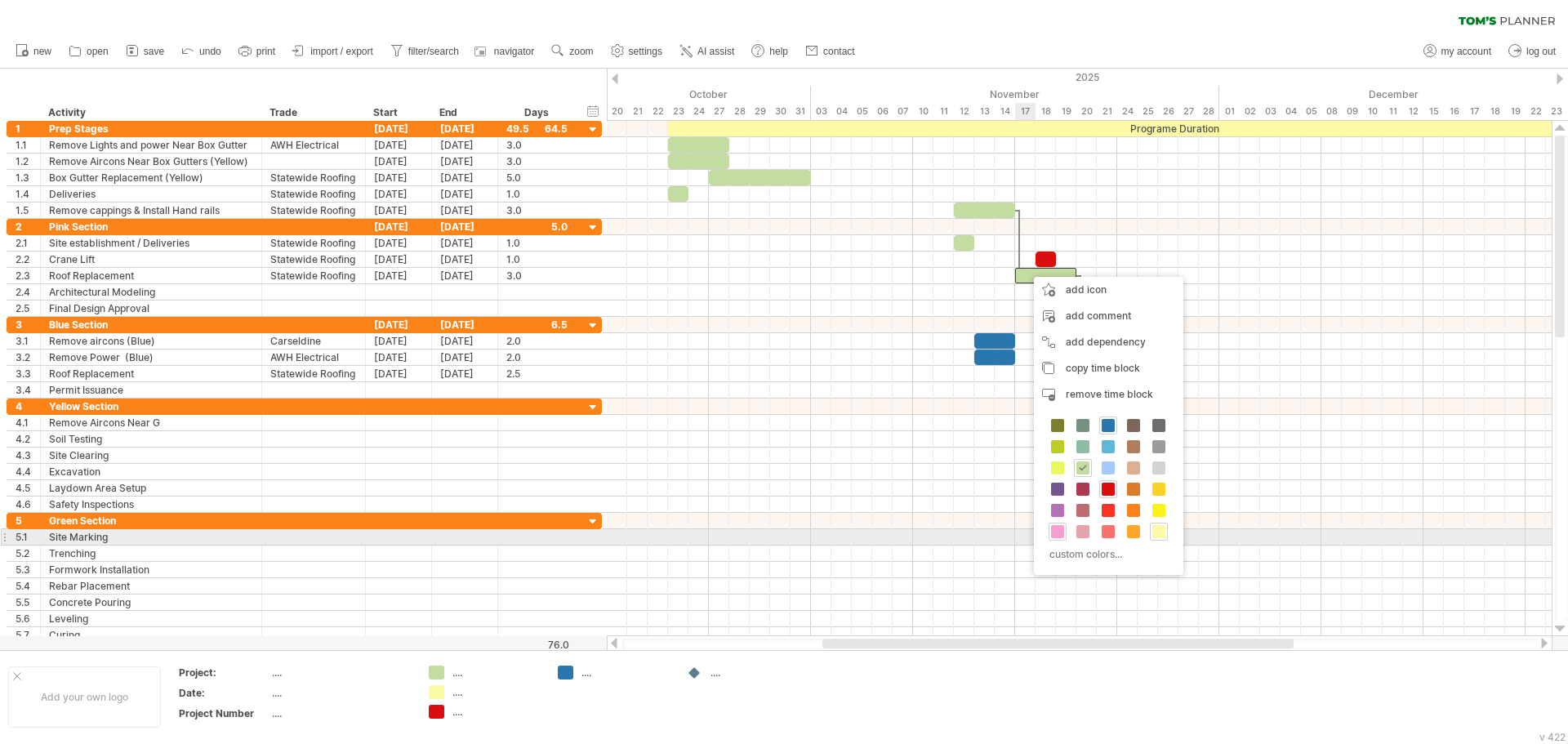
click at [1058, 531] on span at bounding box center [1058, 532] width 13 height 13
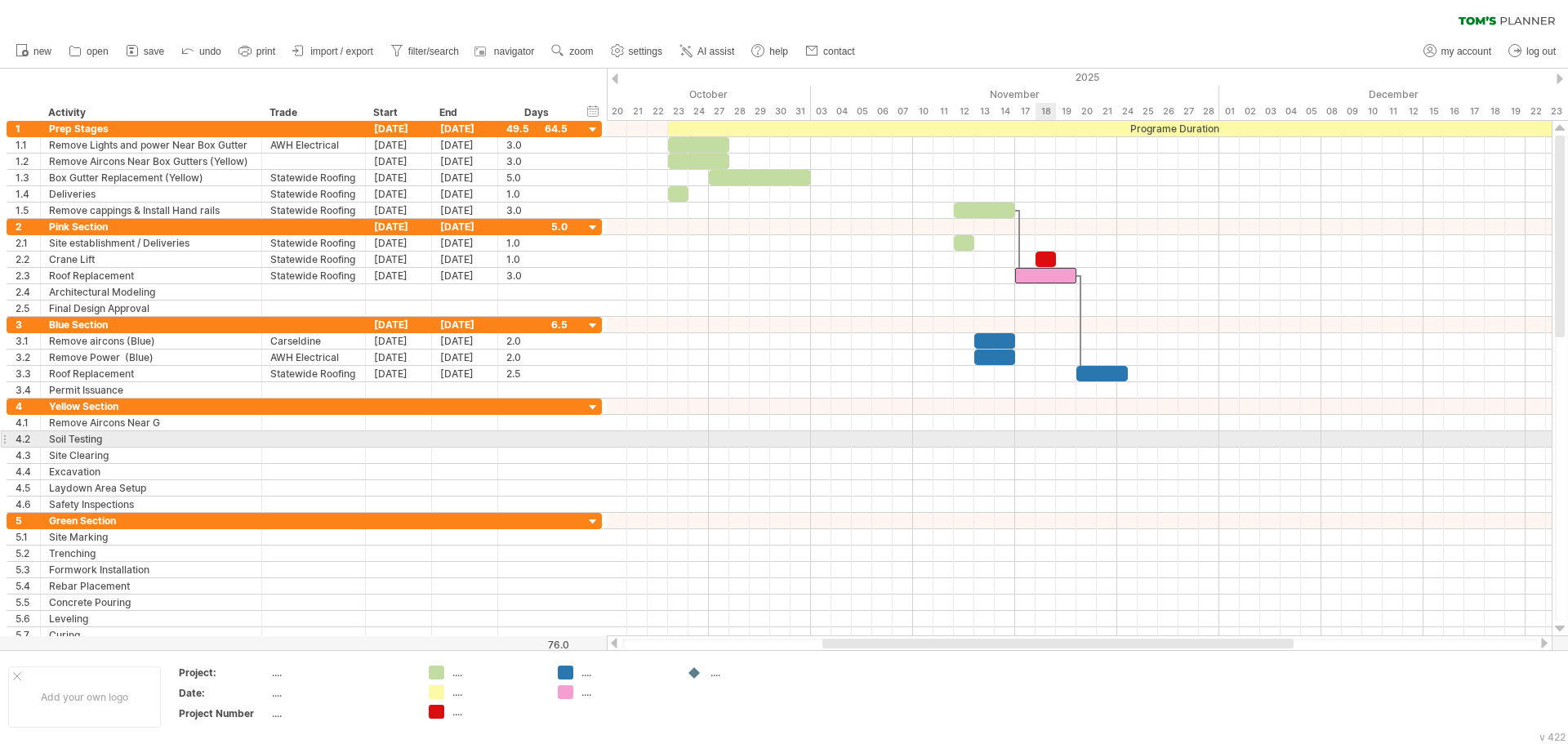
click at [1036, 446] on div at bounding box center [1079, 440] width 945 height 17
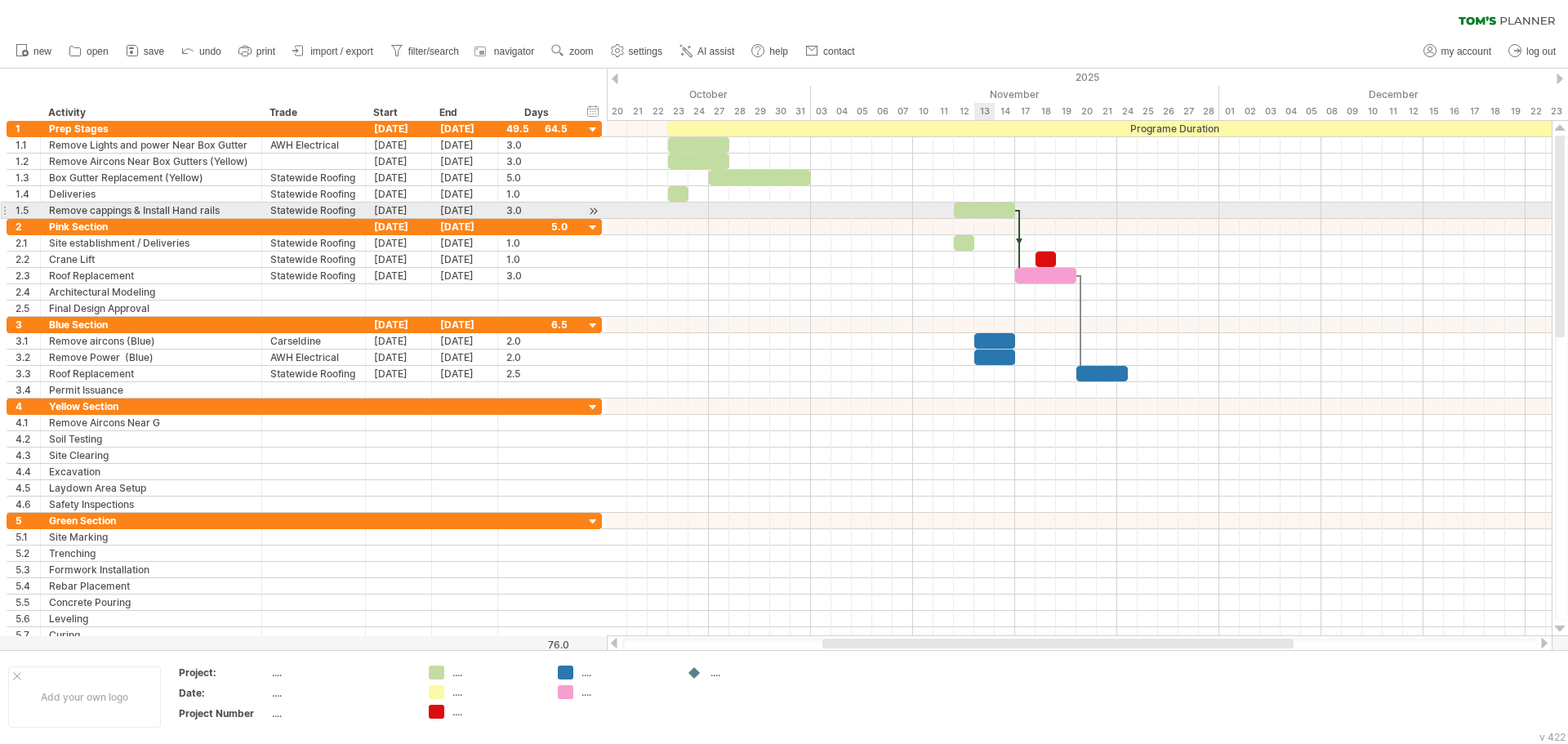
click at [990, 207] on div at bounding box center [984, 210] width 62 height 16
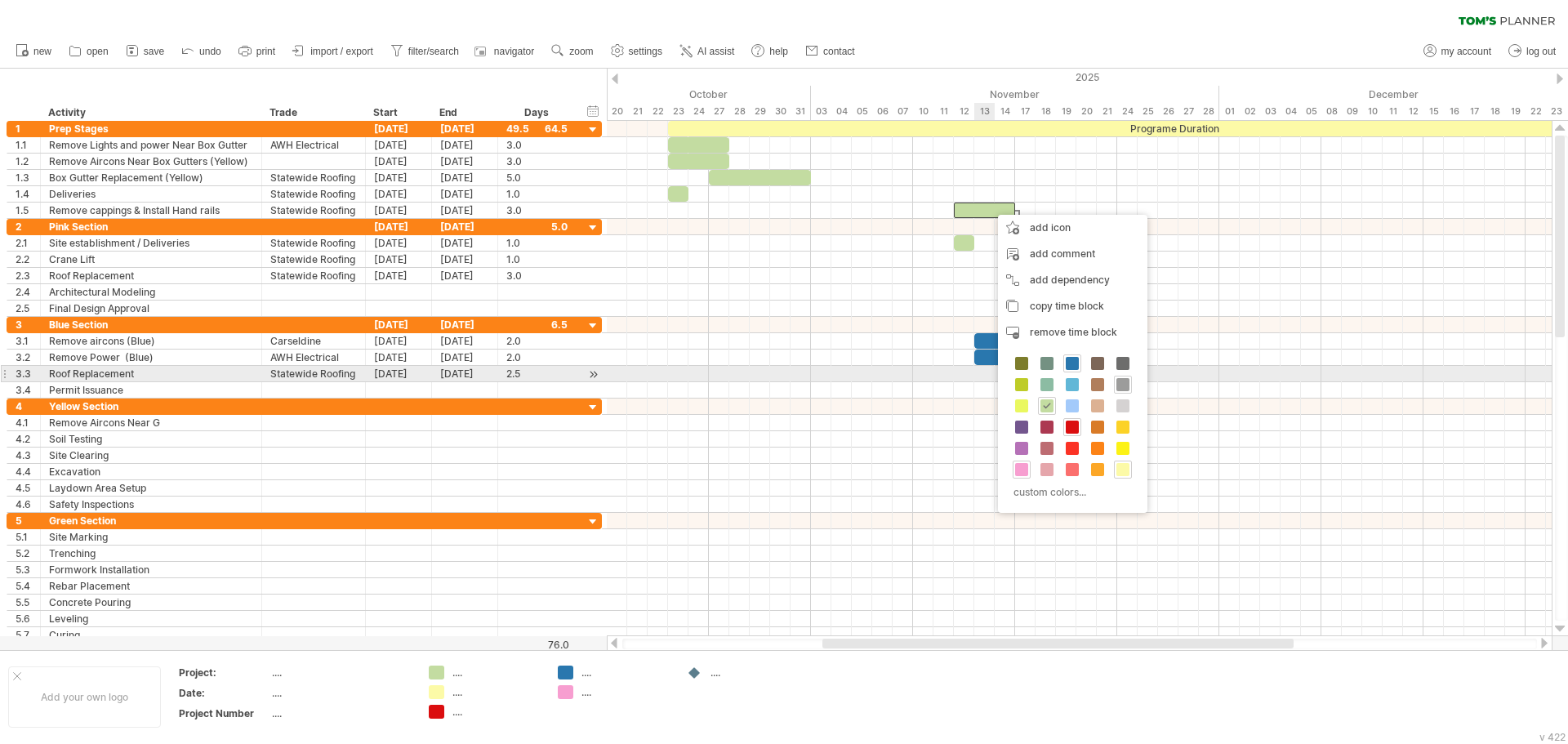
click at [1124, 382] on span at bounding box center [1123, 385] width 13 height 13
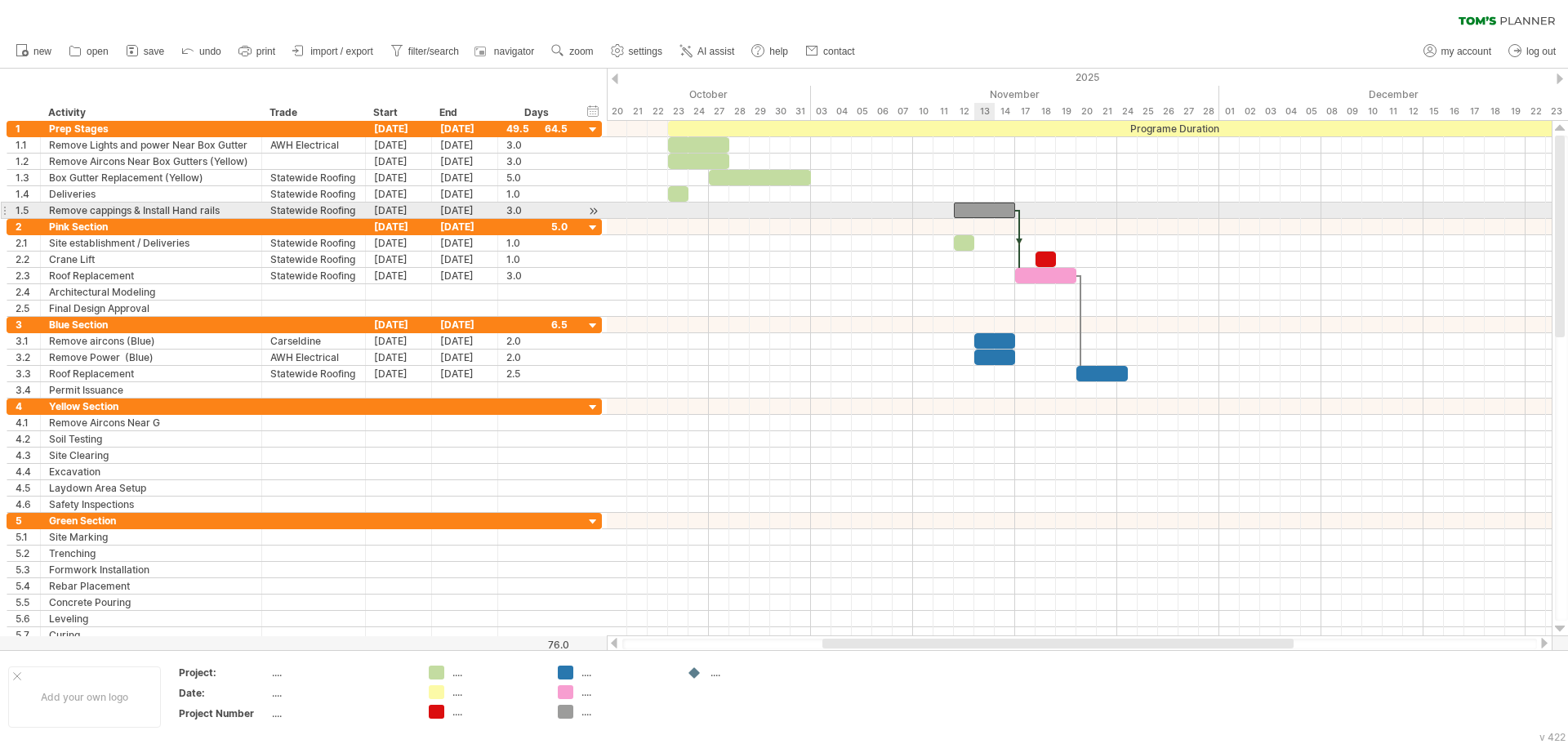
click at [984, 215] on div at bounding box center [984, 210] width 62 height 16
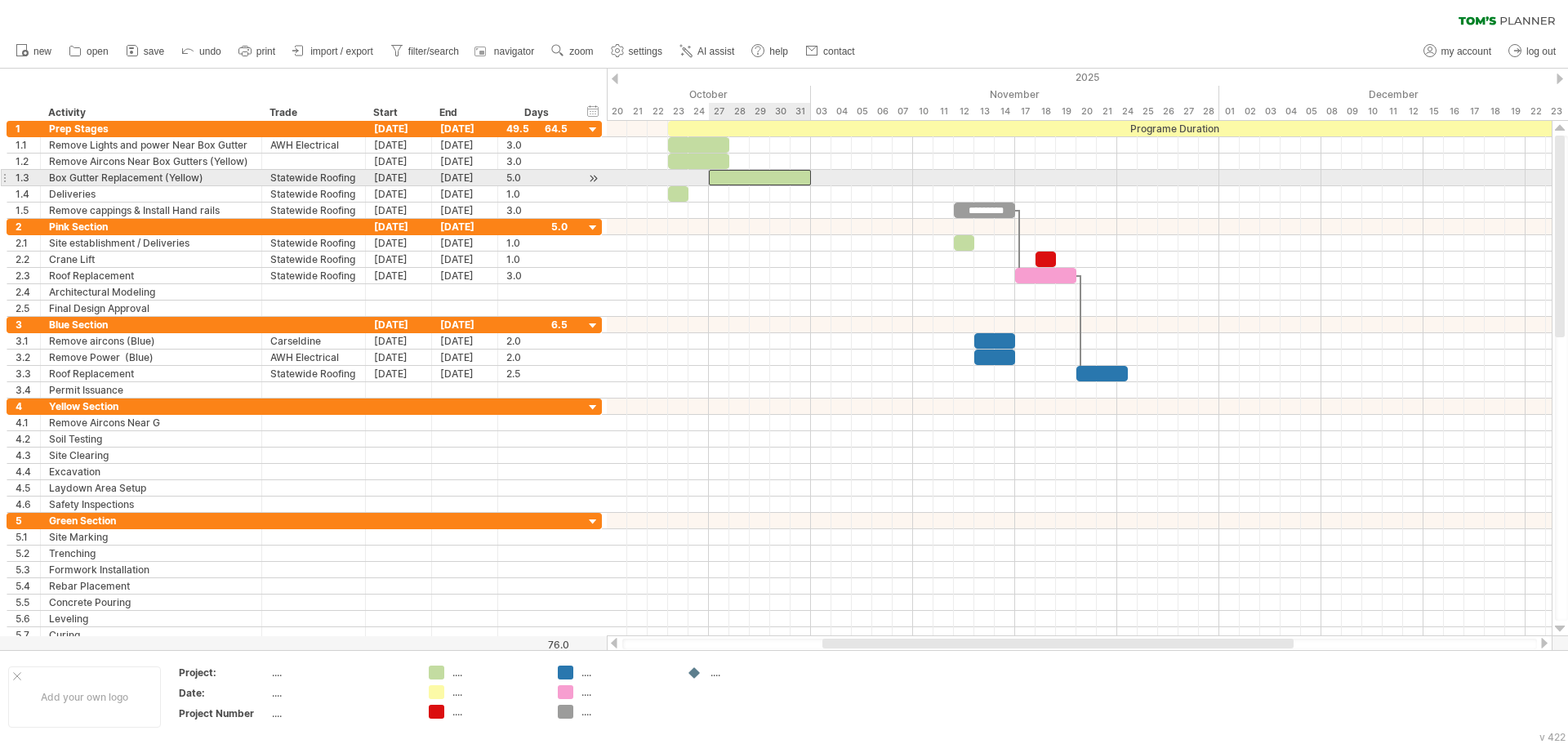
click at [727, 175] on div at bounding box center [759, 177] width 102 height 16
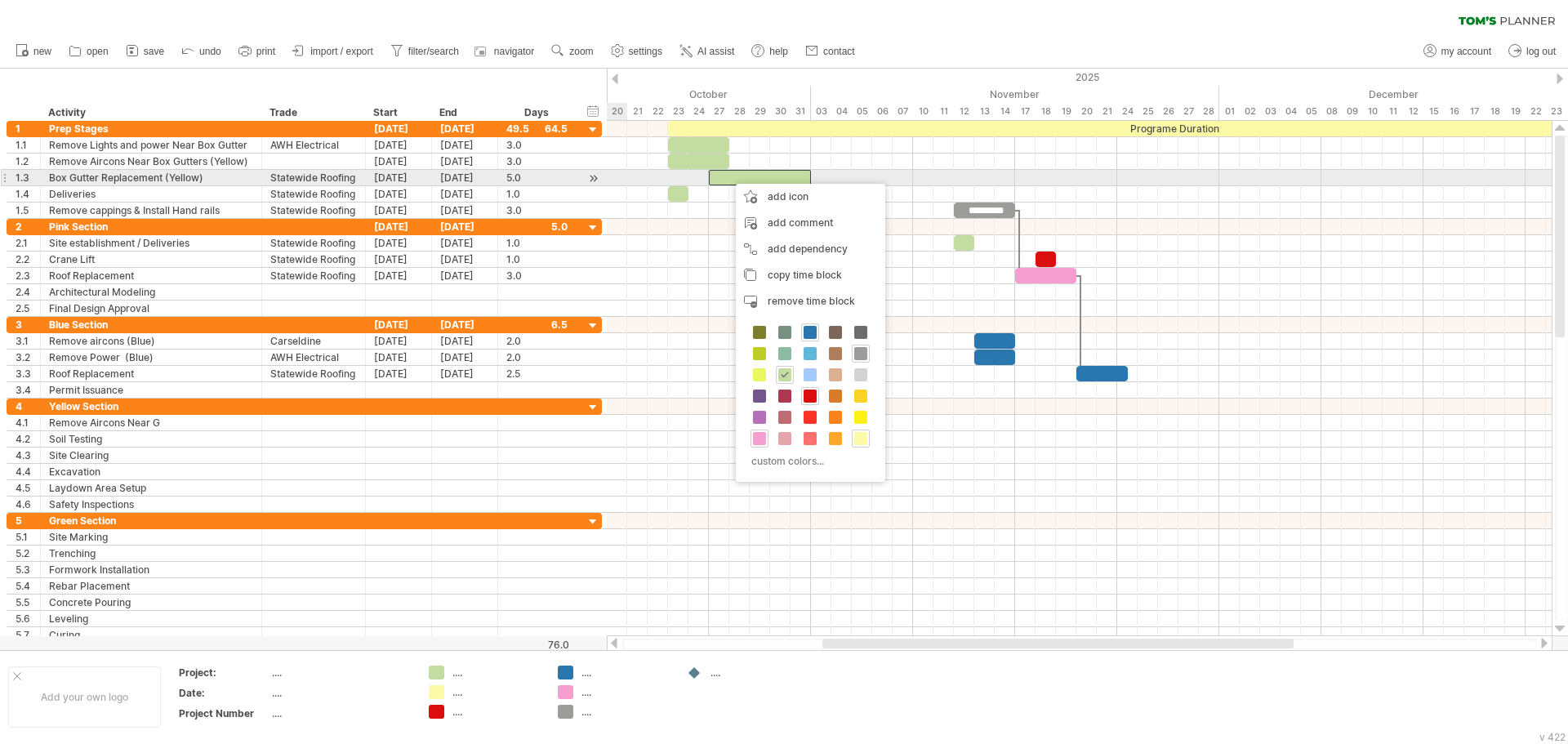
click at [408, 178] on div "[DATE]" at bounding box center [398, 177] width 66 height 16
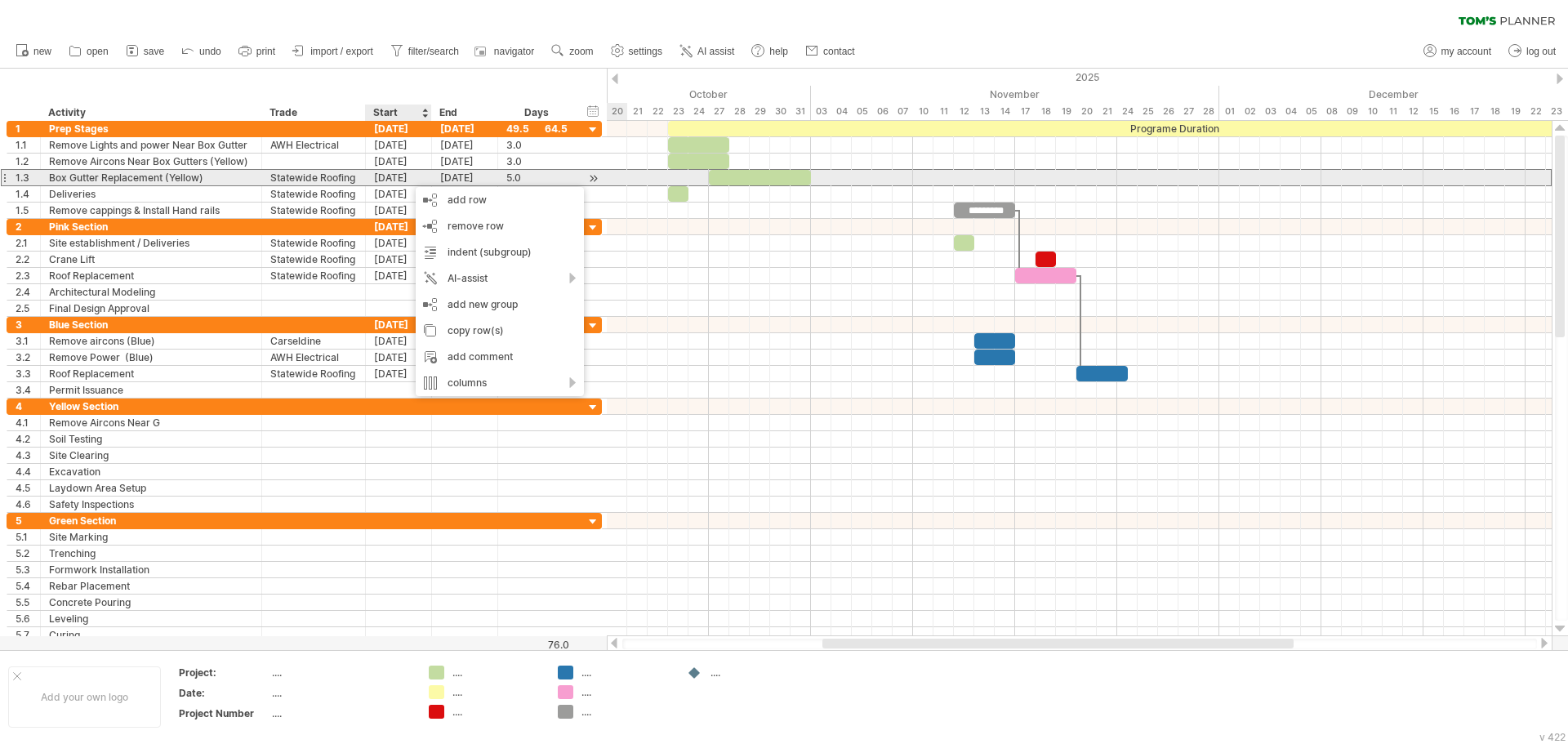
click at [392, 176] on div "[DATE]" at bounding box center [398, 177] width 66 height 16
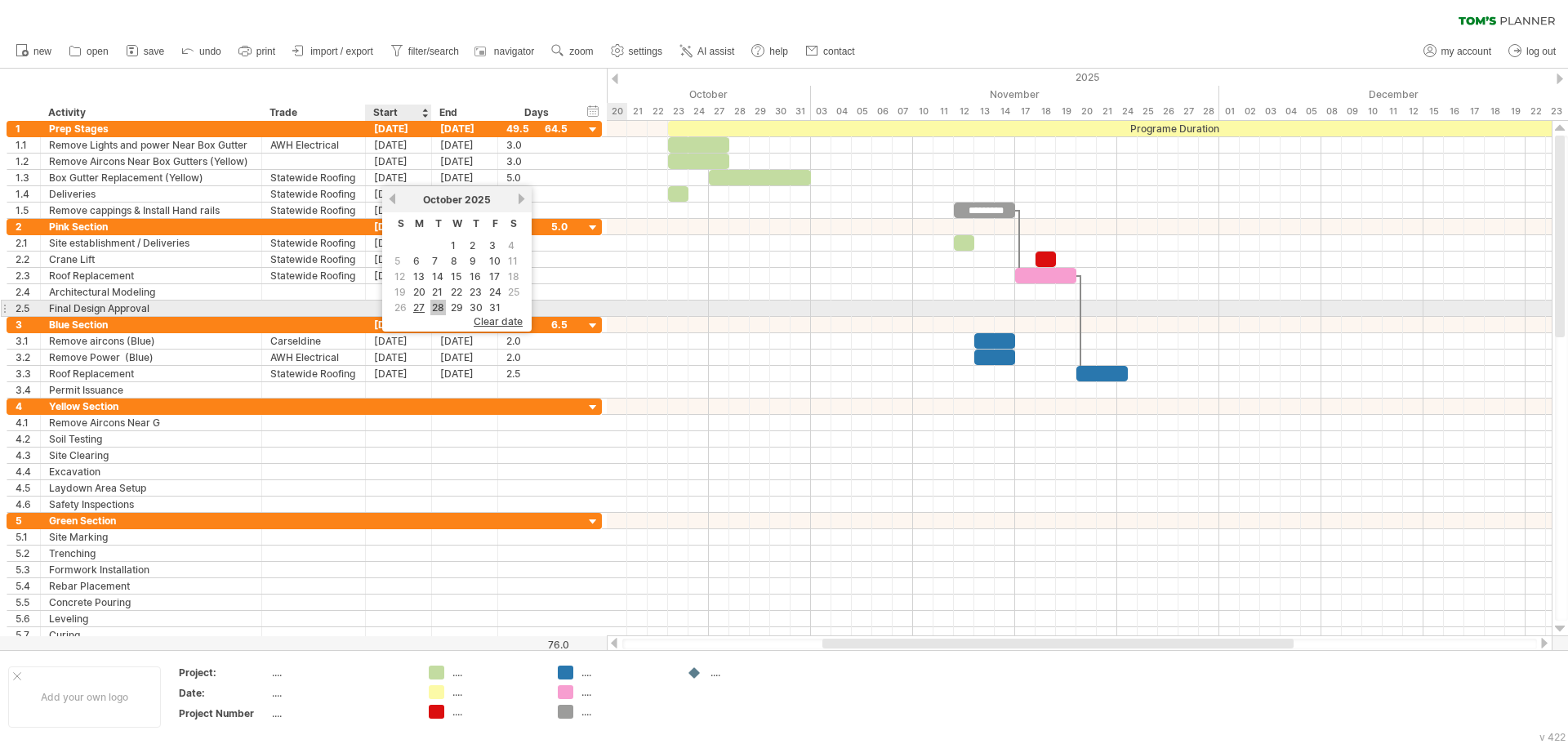
click at [439, 301] on link "28" at bounding box center [438, 307] width 16 height 16
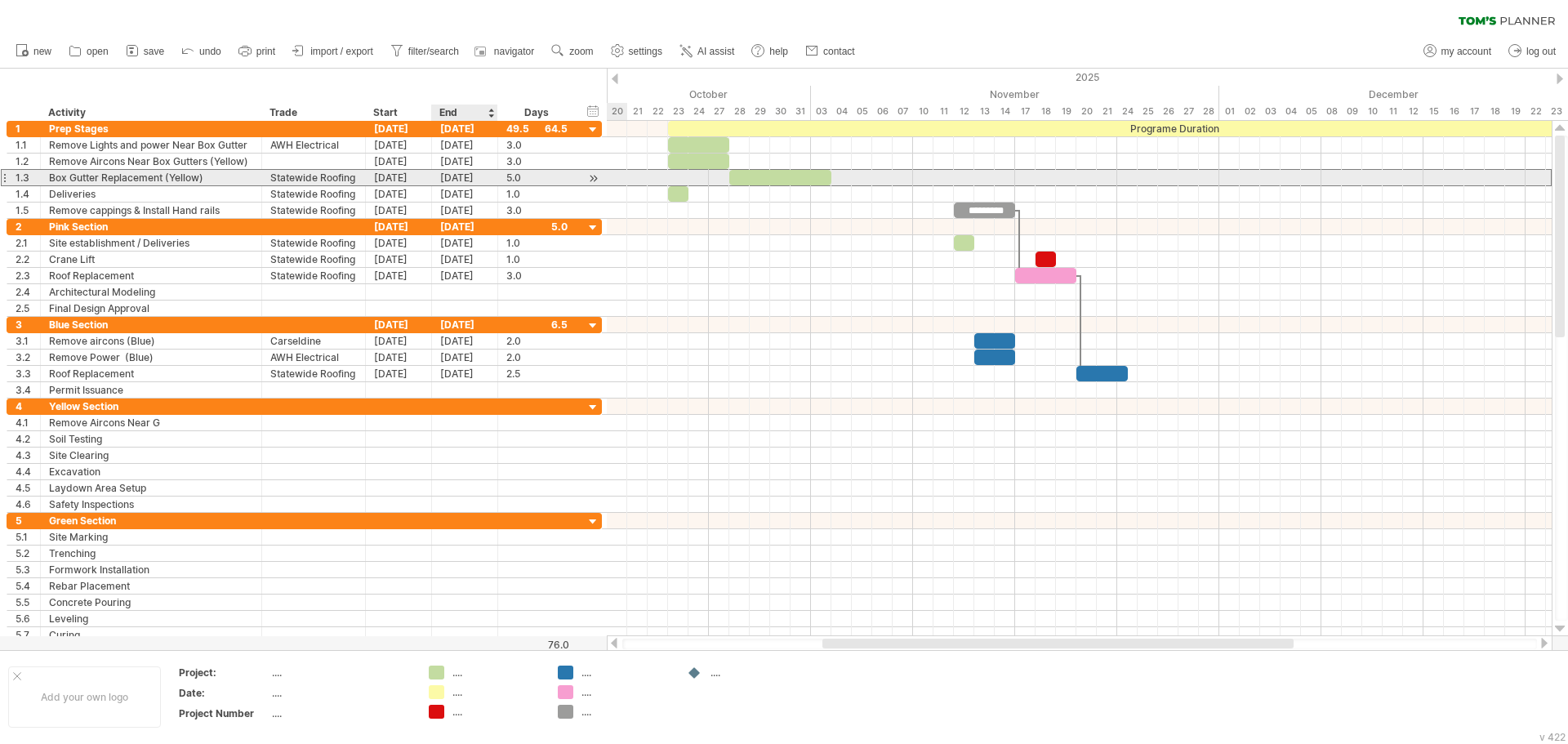
click at [457, 180] on div "[DATE]" at bounding box center [465, 177] width 66 height 16
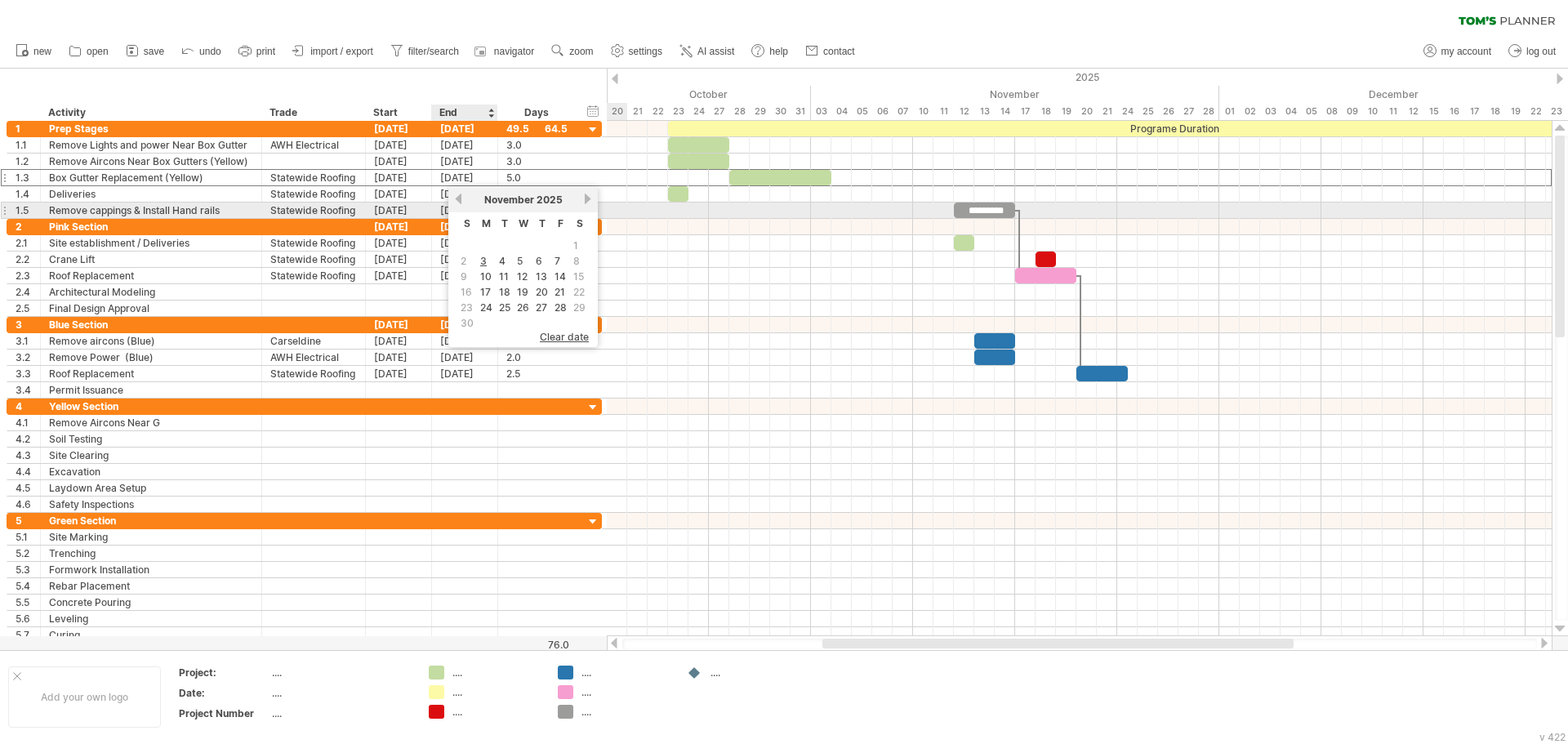
click at [459, 203] on link "previous" at bounding box center [458, 198] width 12 height 12
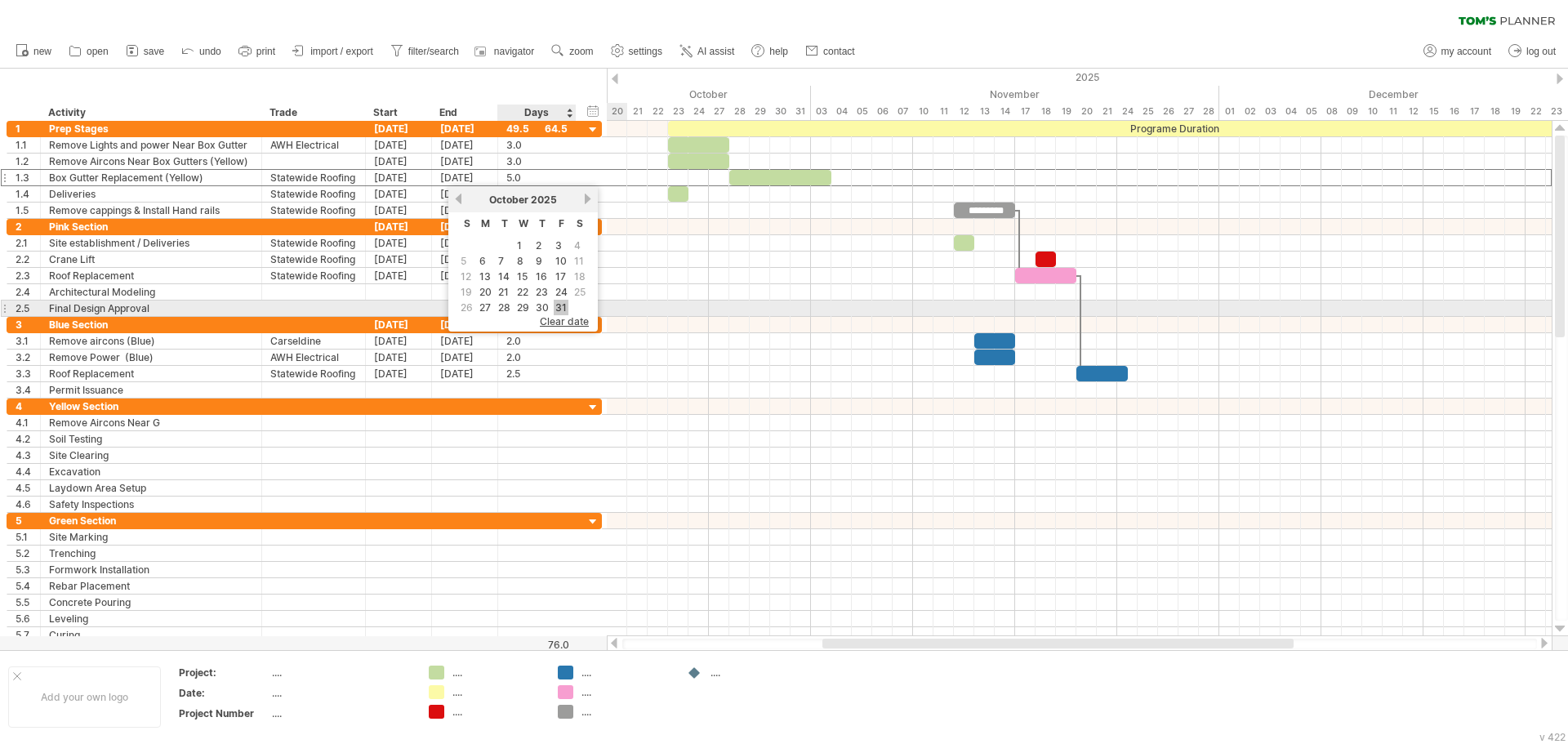
click at [555, 307] on link "31" at bounding box center [561, 307] width 15 height 16
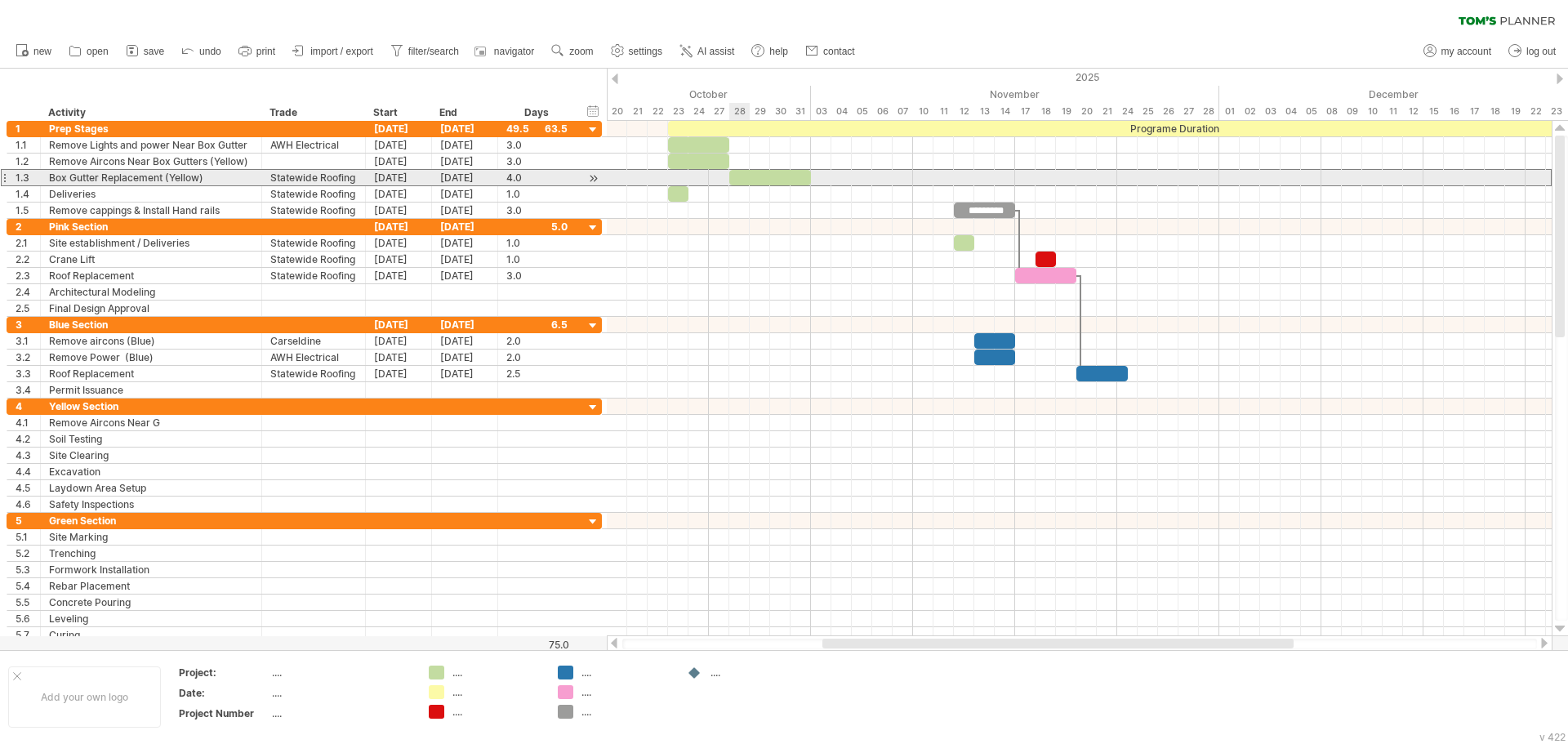
click at [747, 174] on div at bounding box center [769, 177] width 82 height 16
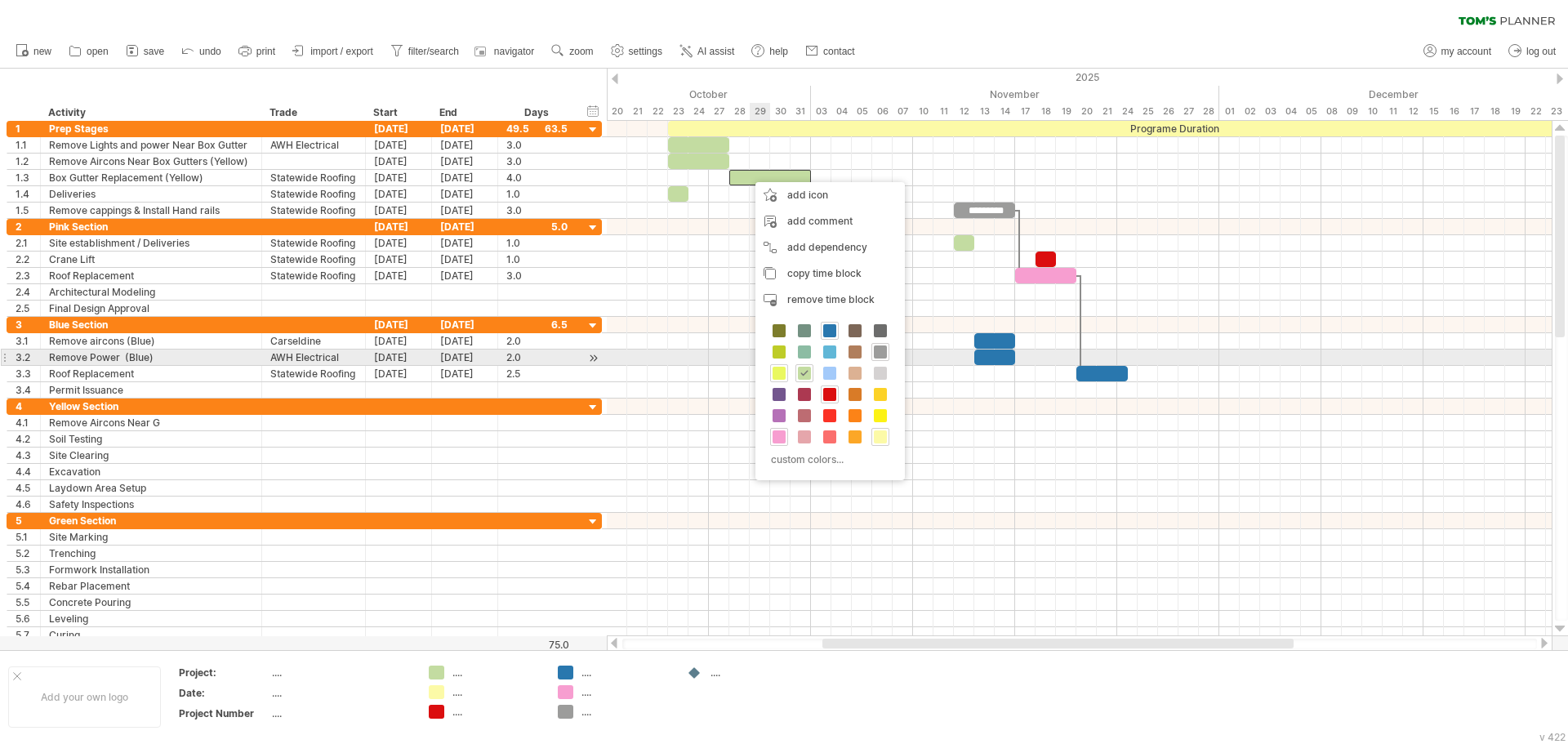
click at [779, 366] on div at bounding box center [779, 374] width 18 height 18
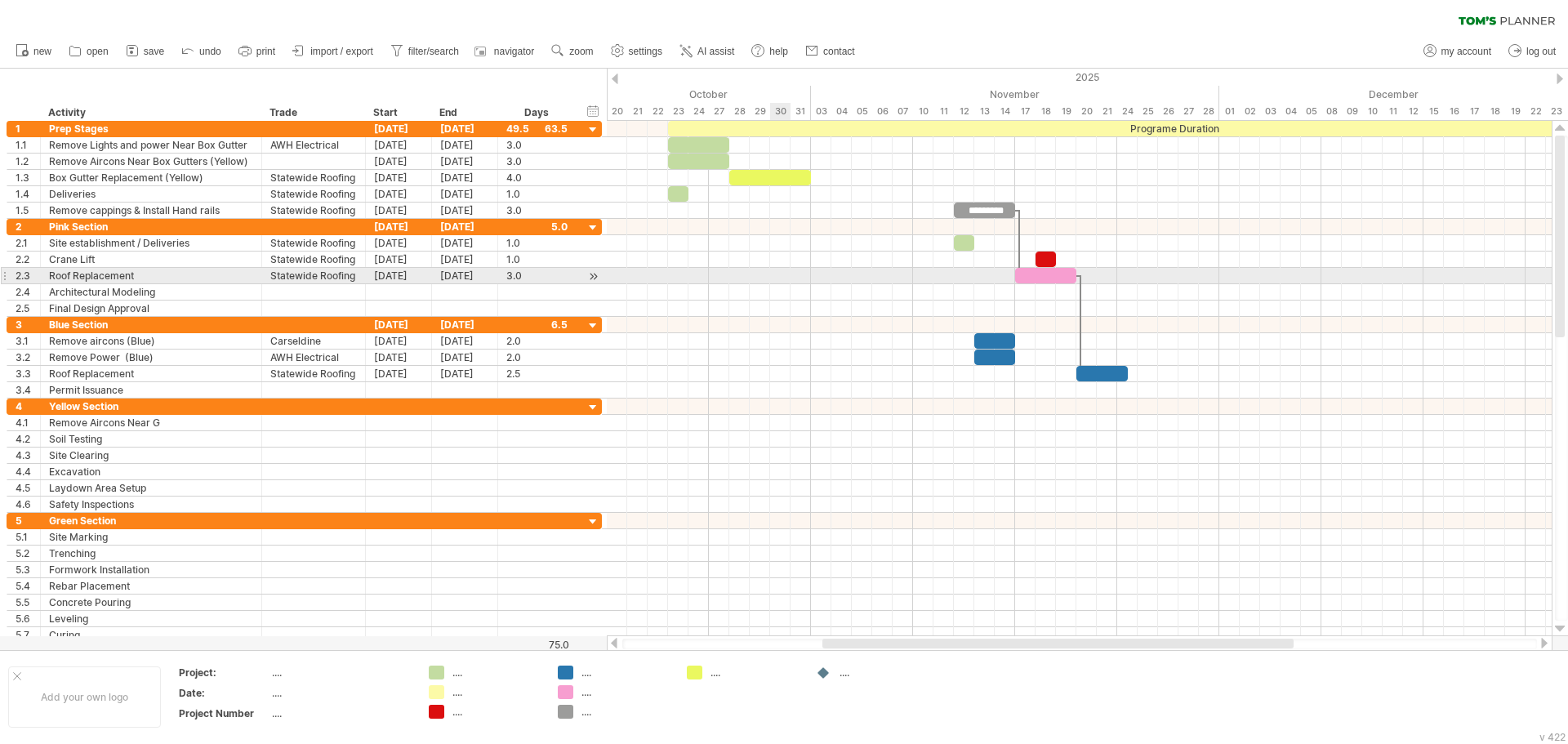
click at [789, 276] on div at bounding box center [1079, 276] width 945 height 17
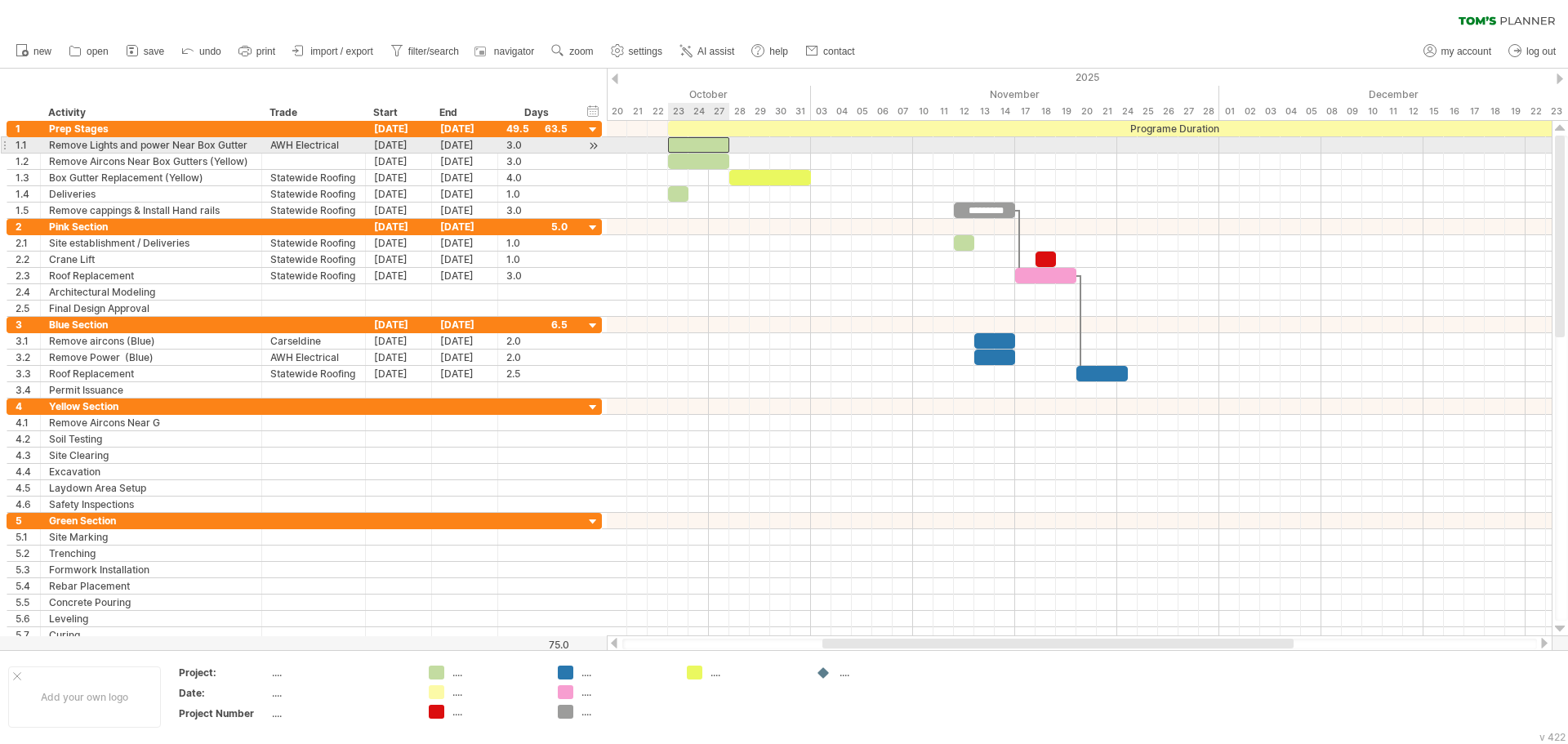
click at [706, 144] on div at bounding box center [699, 144] width 62 height 16
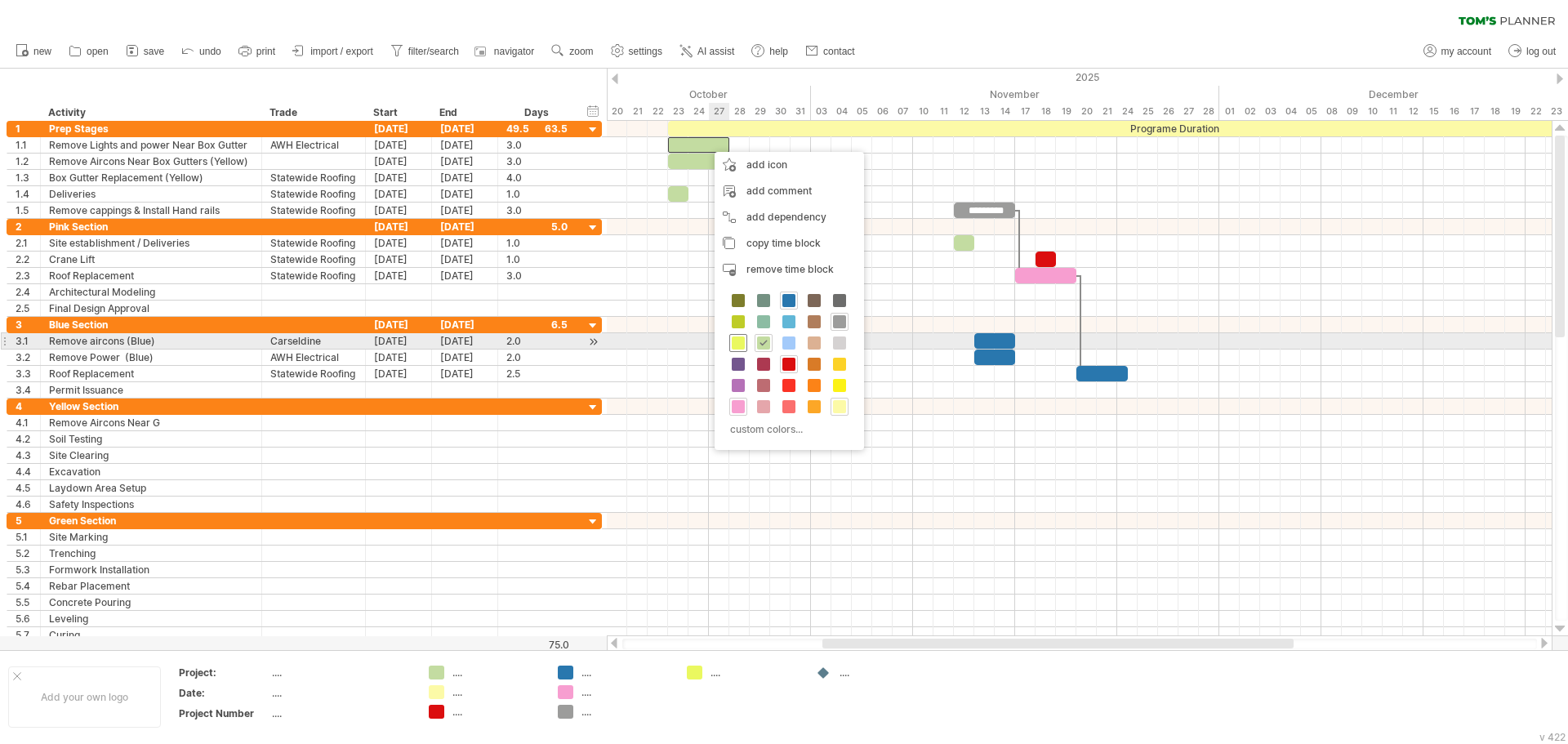
click at [742, 334] on div at bounding box center [738, 344] width 18 height 18
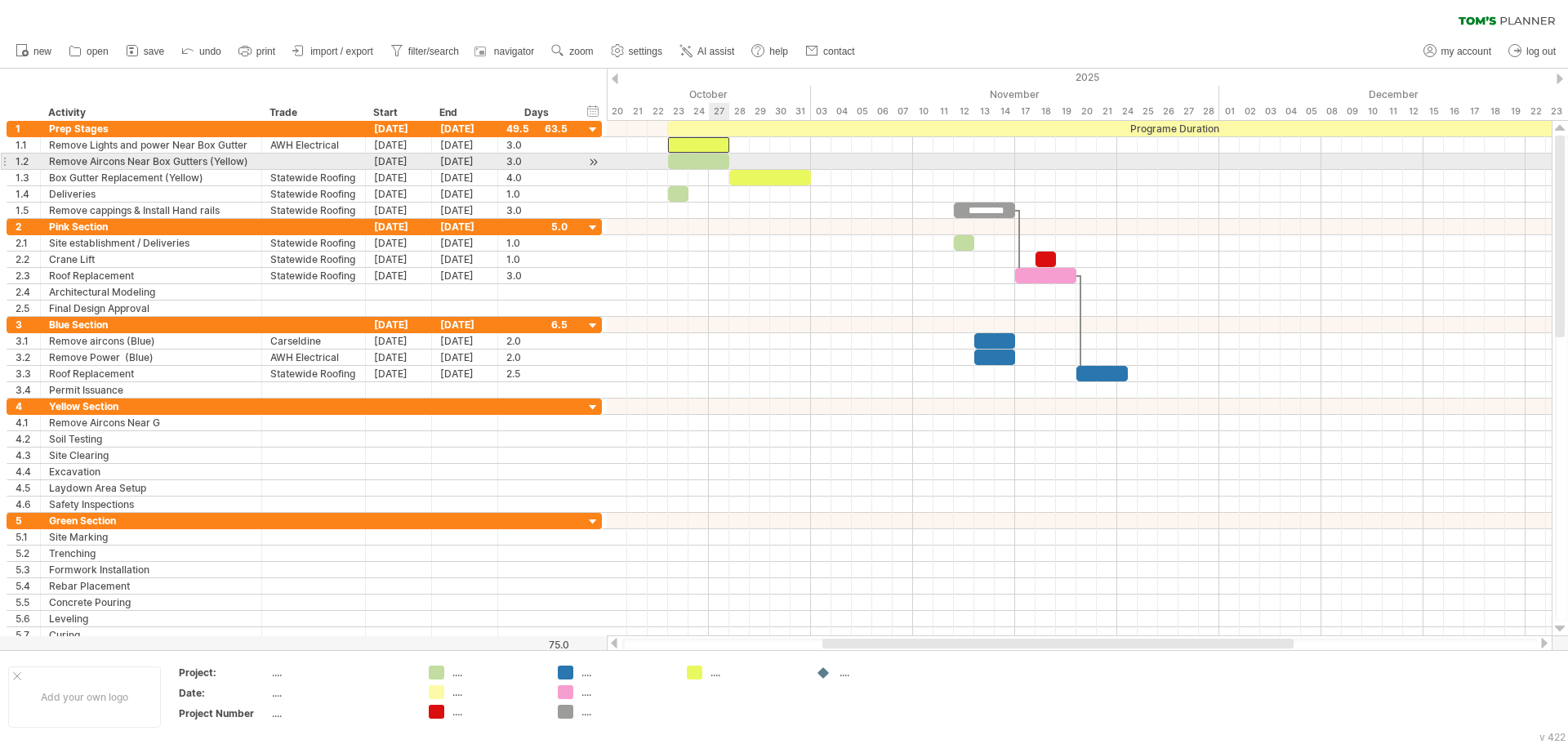
click at [709, 163] on div at bounding box center [699, 161] width 62 height 16
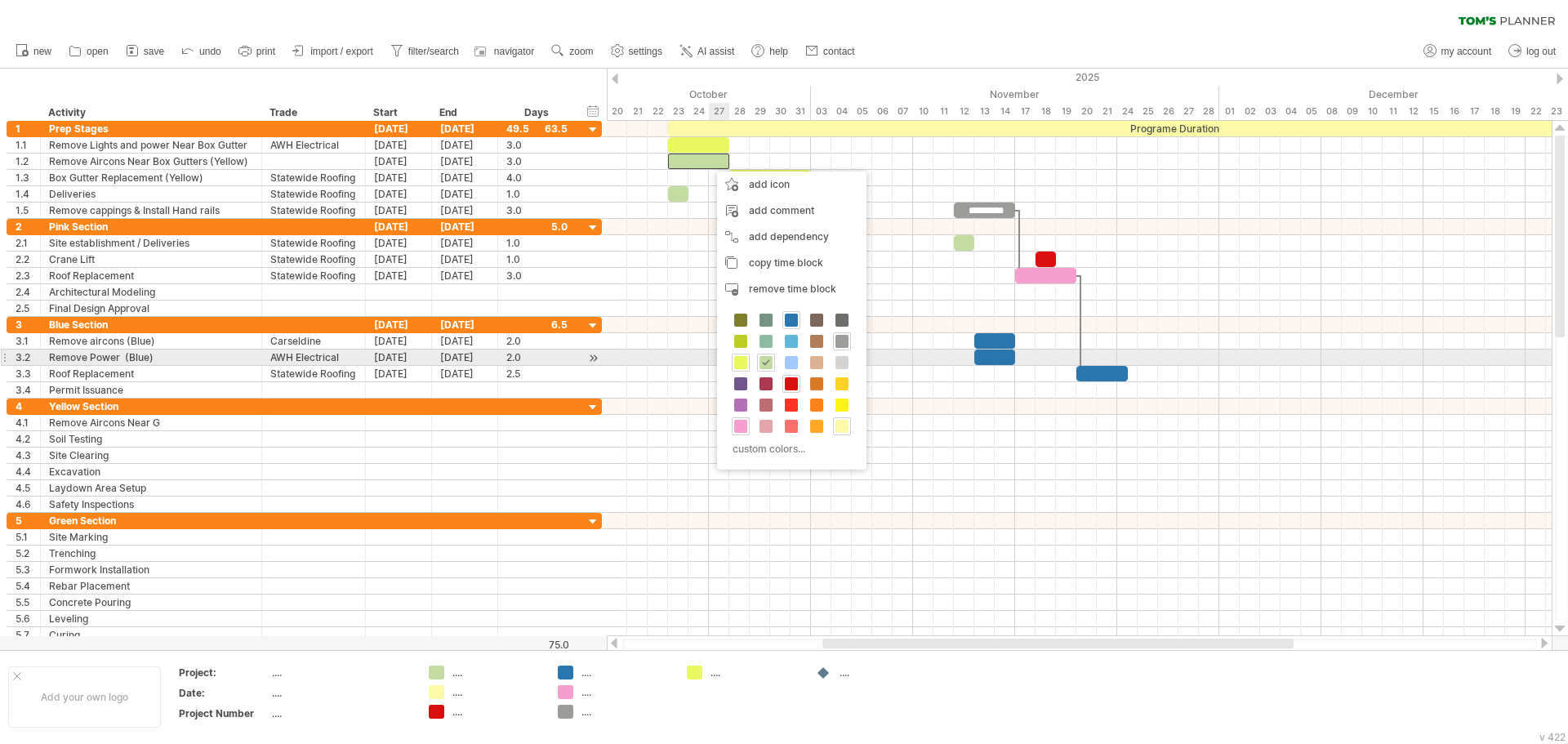
click at [747, 352] on div "custom colors..." at bounding box center [791, 386] width 150 height 167
click at [742, 358] on span at bounding box center [741, 363] width 13 height 13
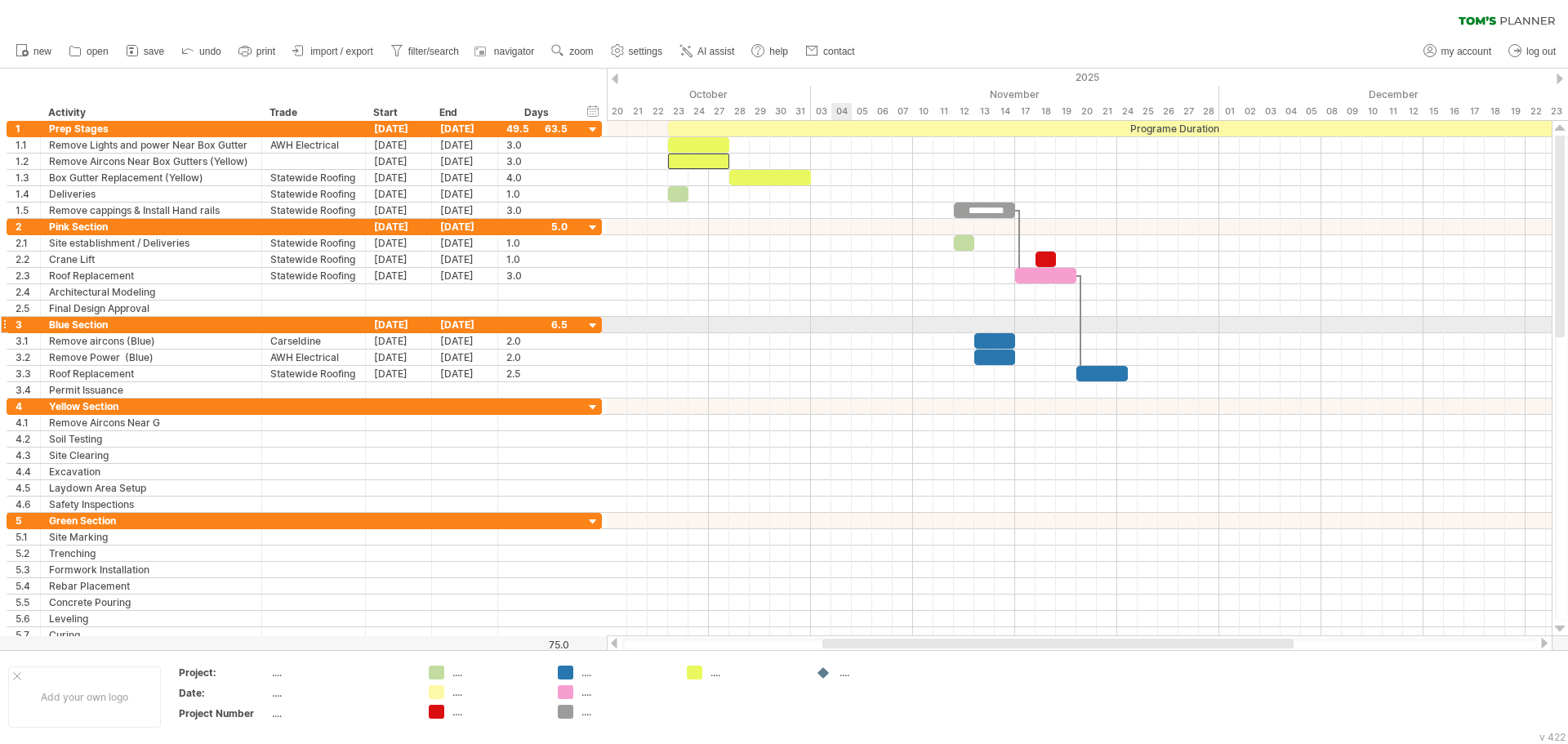
click at [843, 303] on div at bounding box center [1079, 309] width 945 height 17
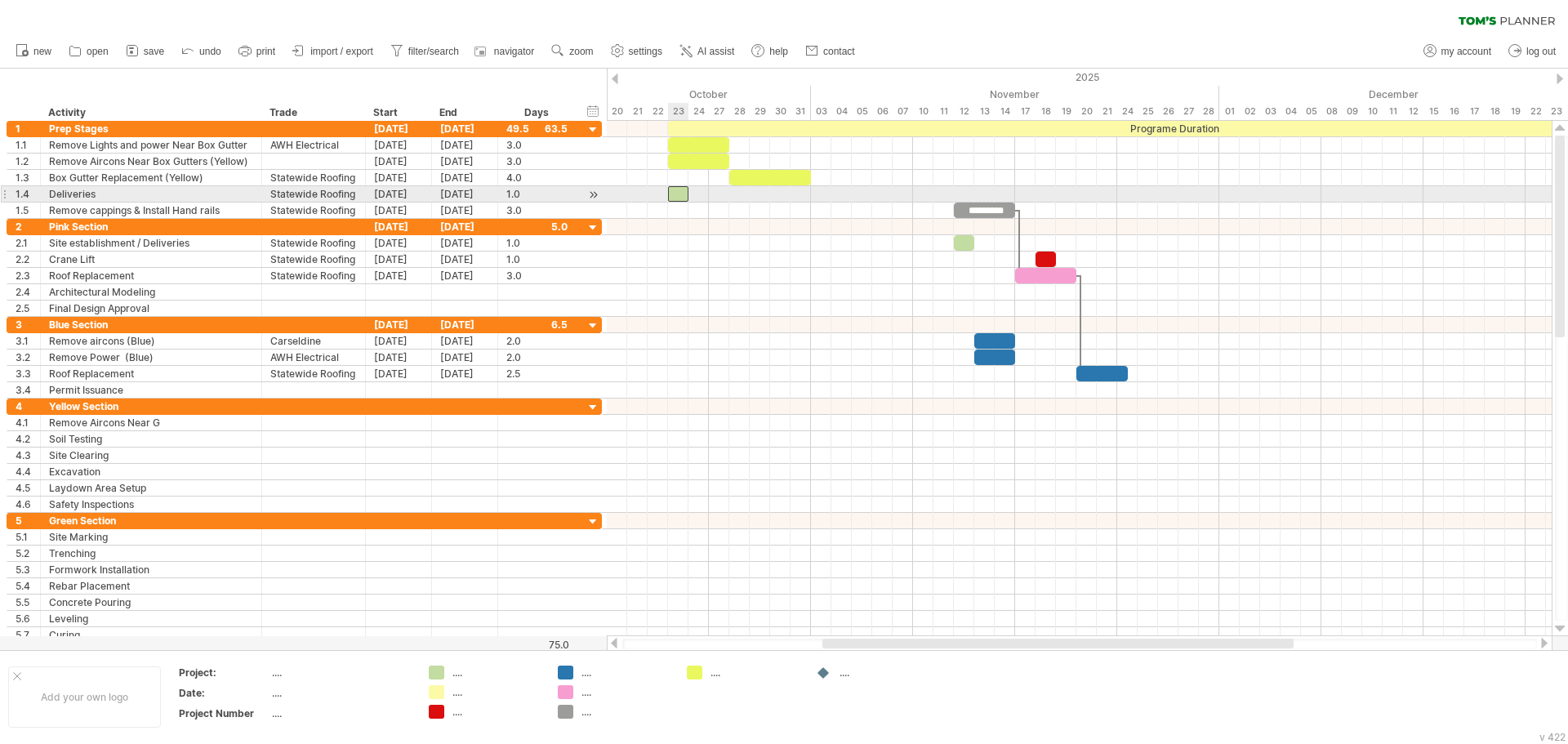
click at [676, 193] on div at bounding box center [678, 194] width 20 height 16
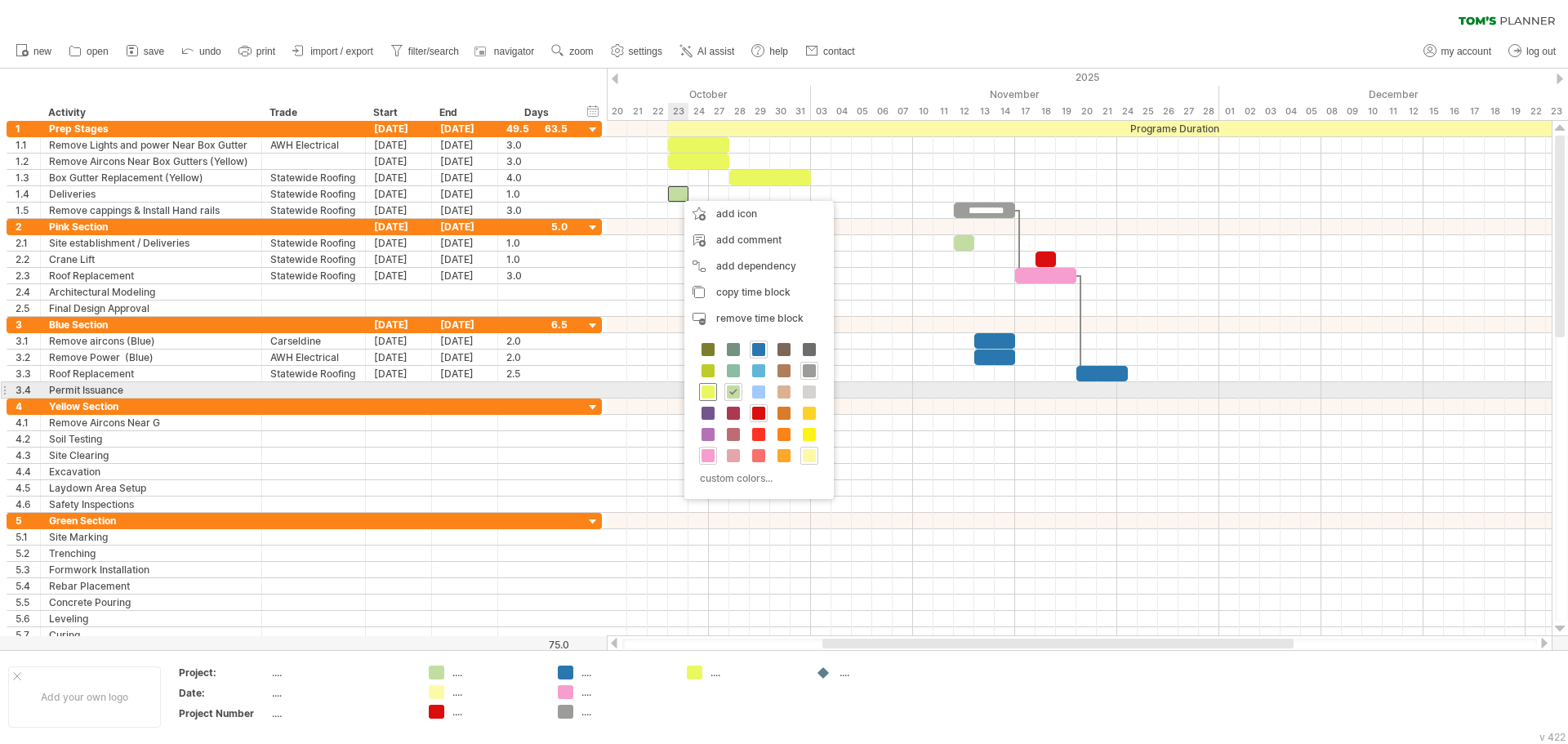
click at [705, 390] on span at bounding box center [708, 392] width 13 height 13
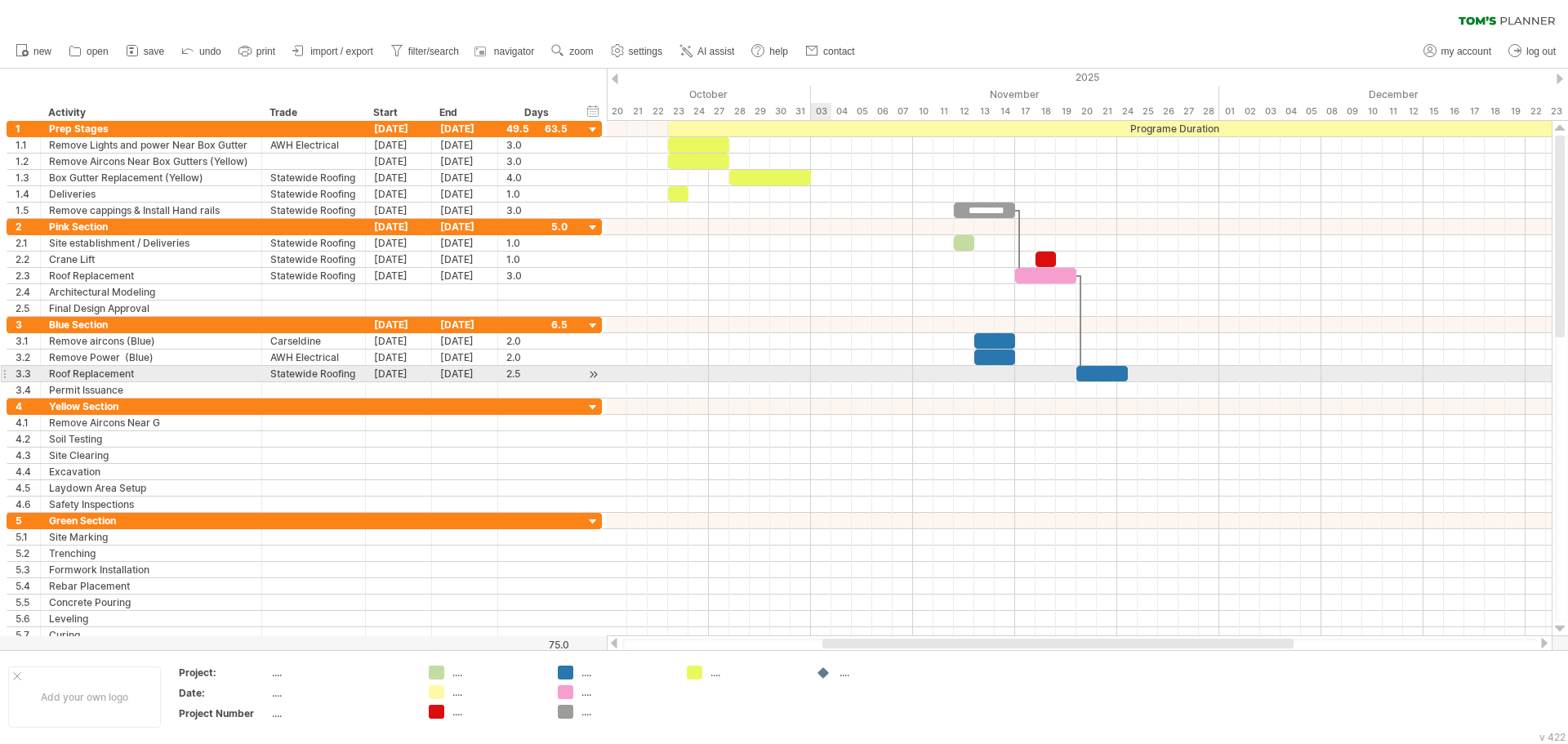
click at [826, 371] on div at bounding box center [1079, 374] width 945 height 17
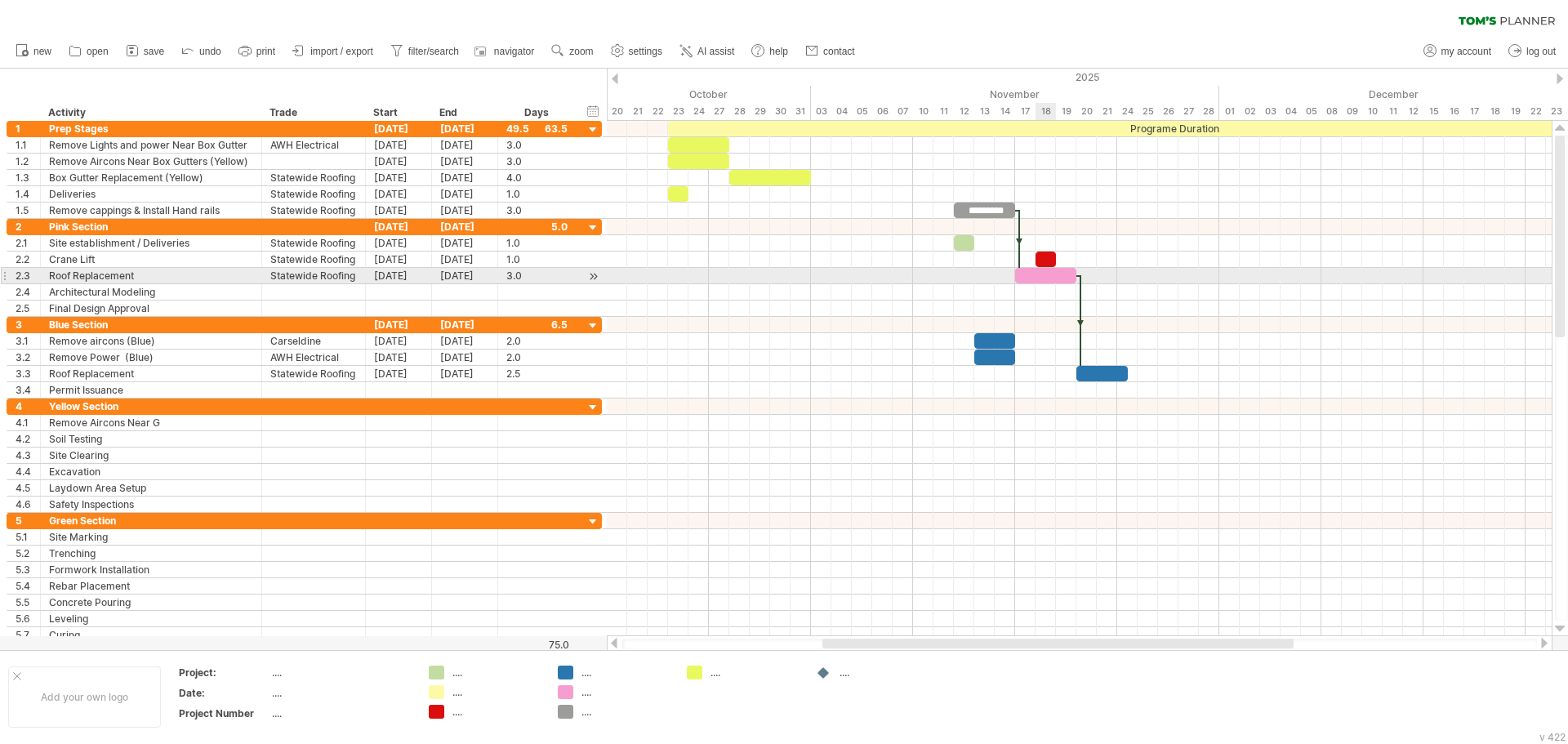
click at [1037, 277] on div at bounding box center [1046, 276] width 62 height 16
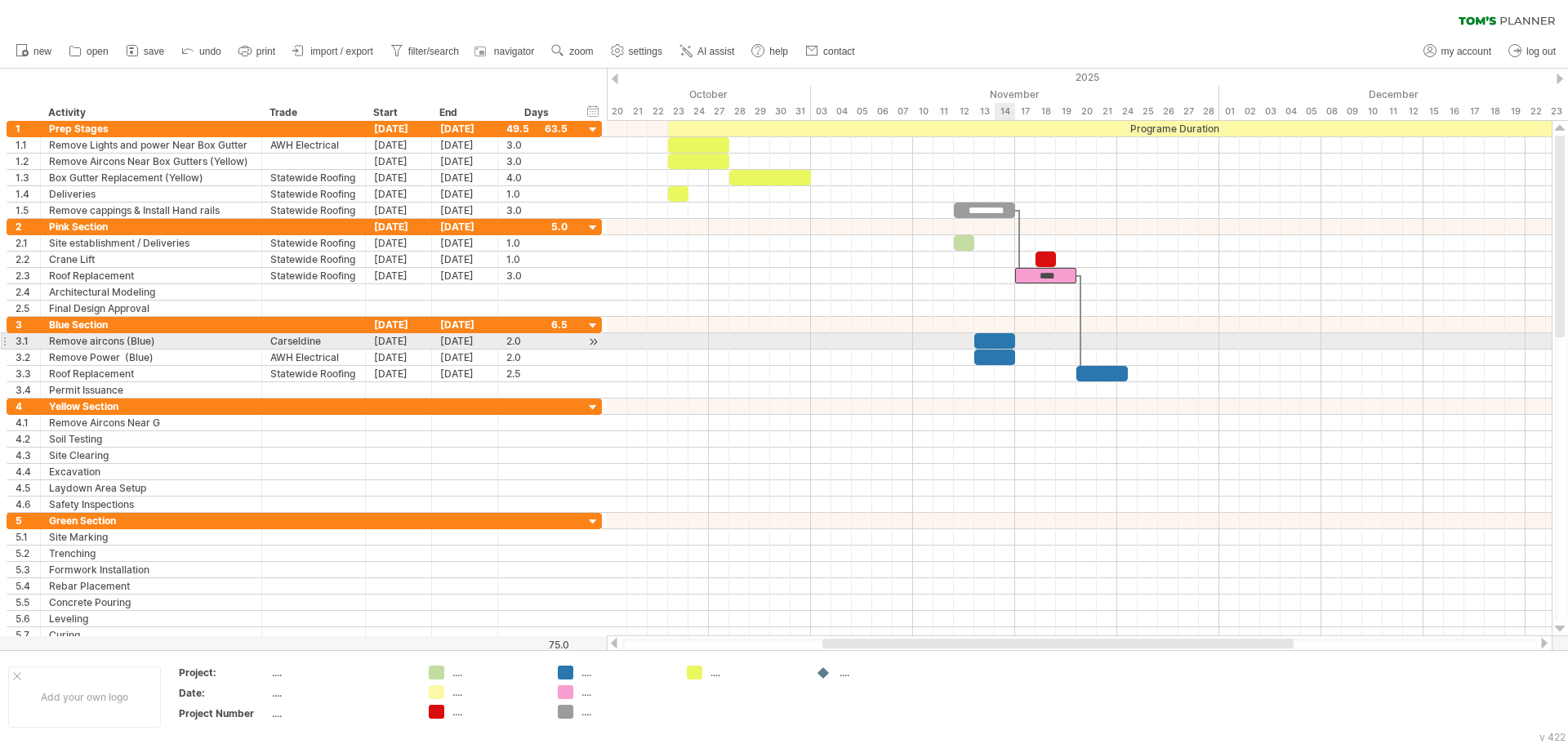
click at [1000, 337] on div at bounding box center [994, 341] width 40 height 16
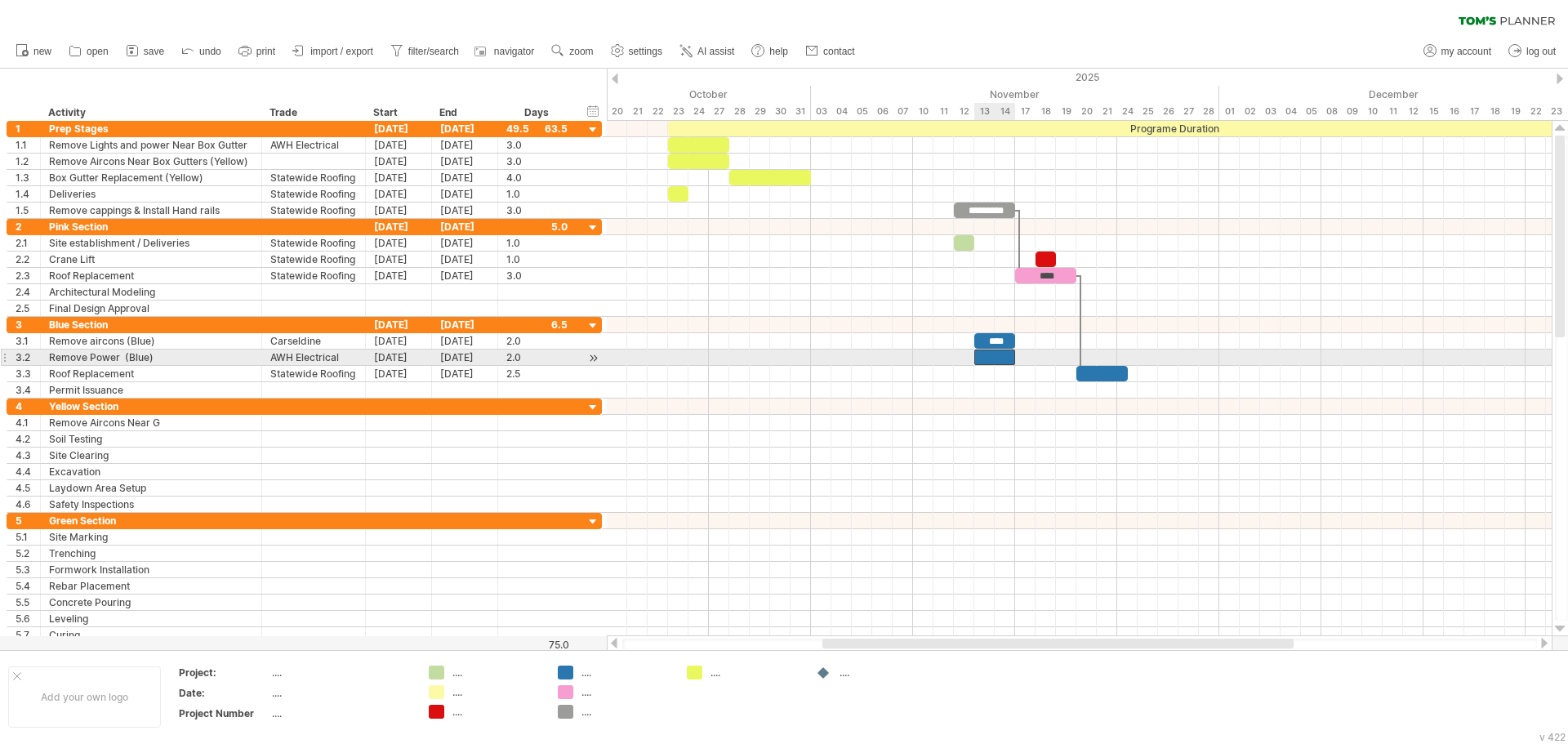
click at [1001, 356] on div at bounding box center [994, 357] width 40 height 16
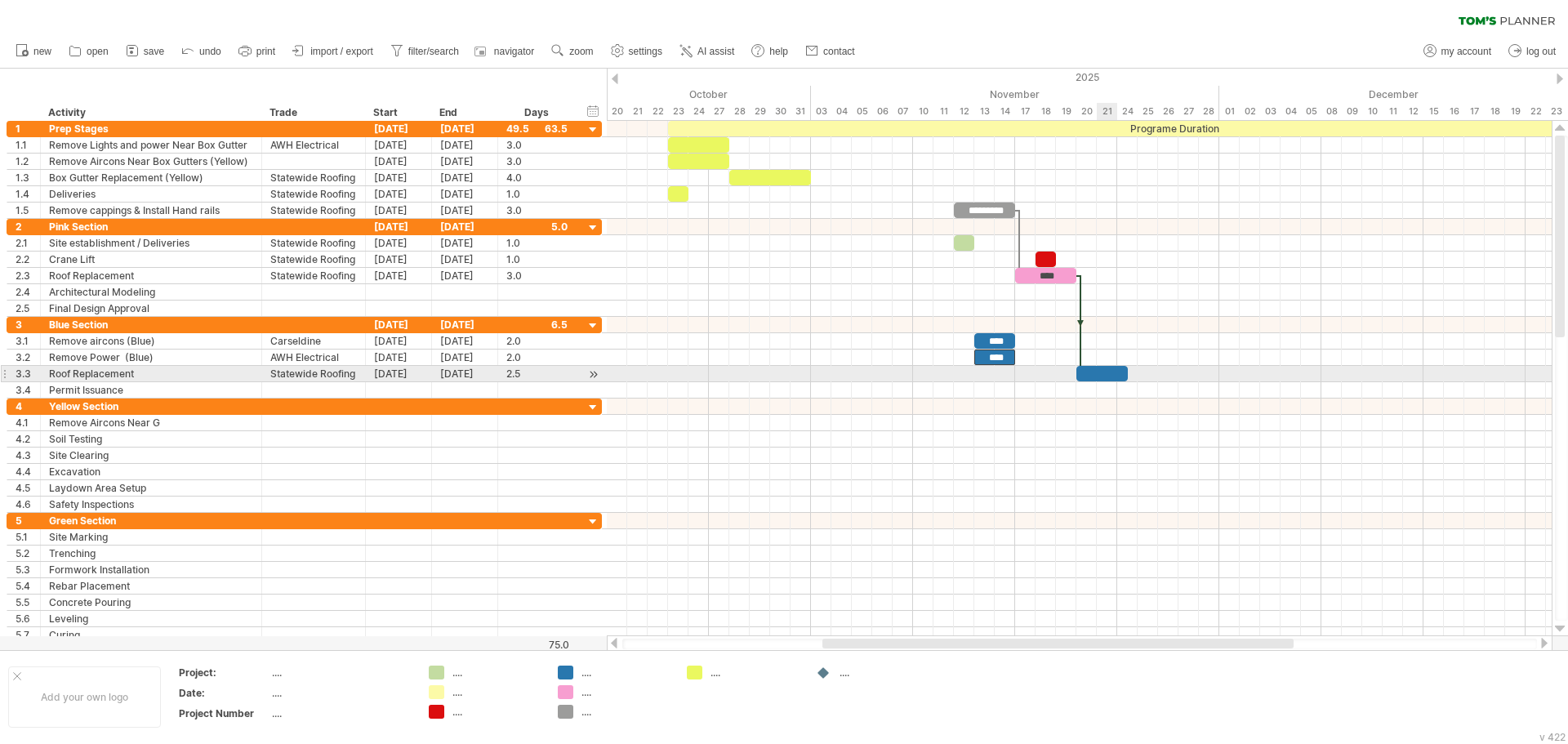
click at [1097, 376] on div at bounding box center [1102, 373] width 51 height 16
click at [463, 378] on div "[DATE]" at bounding box center [465, 373] width 66 height 16
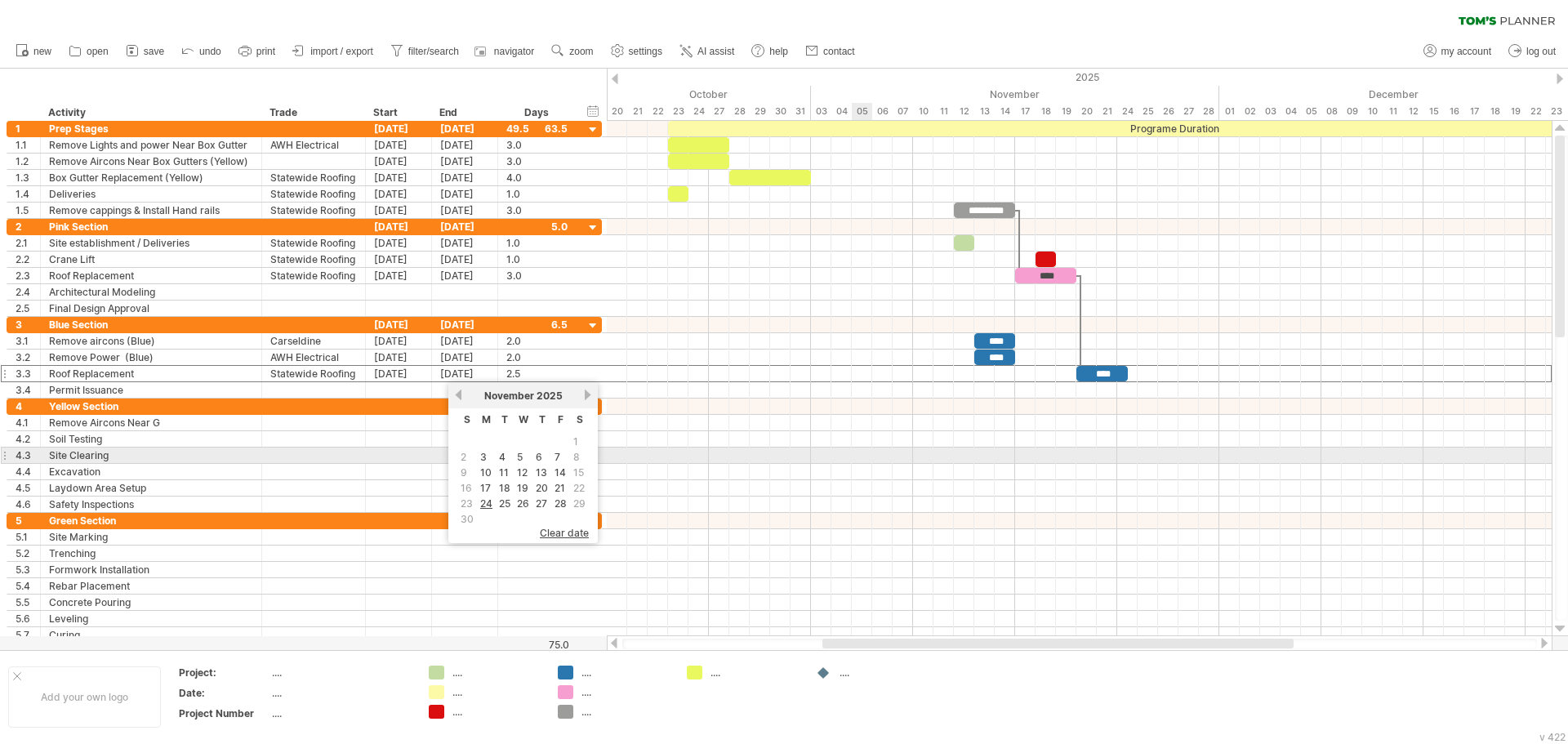
click at [861, 453] on div at bounding box center [1079, 456] width 945 height 17
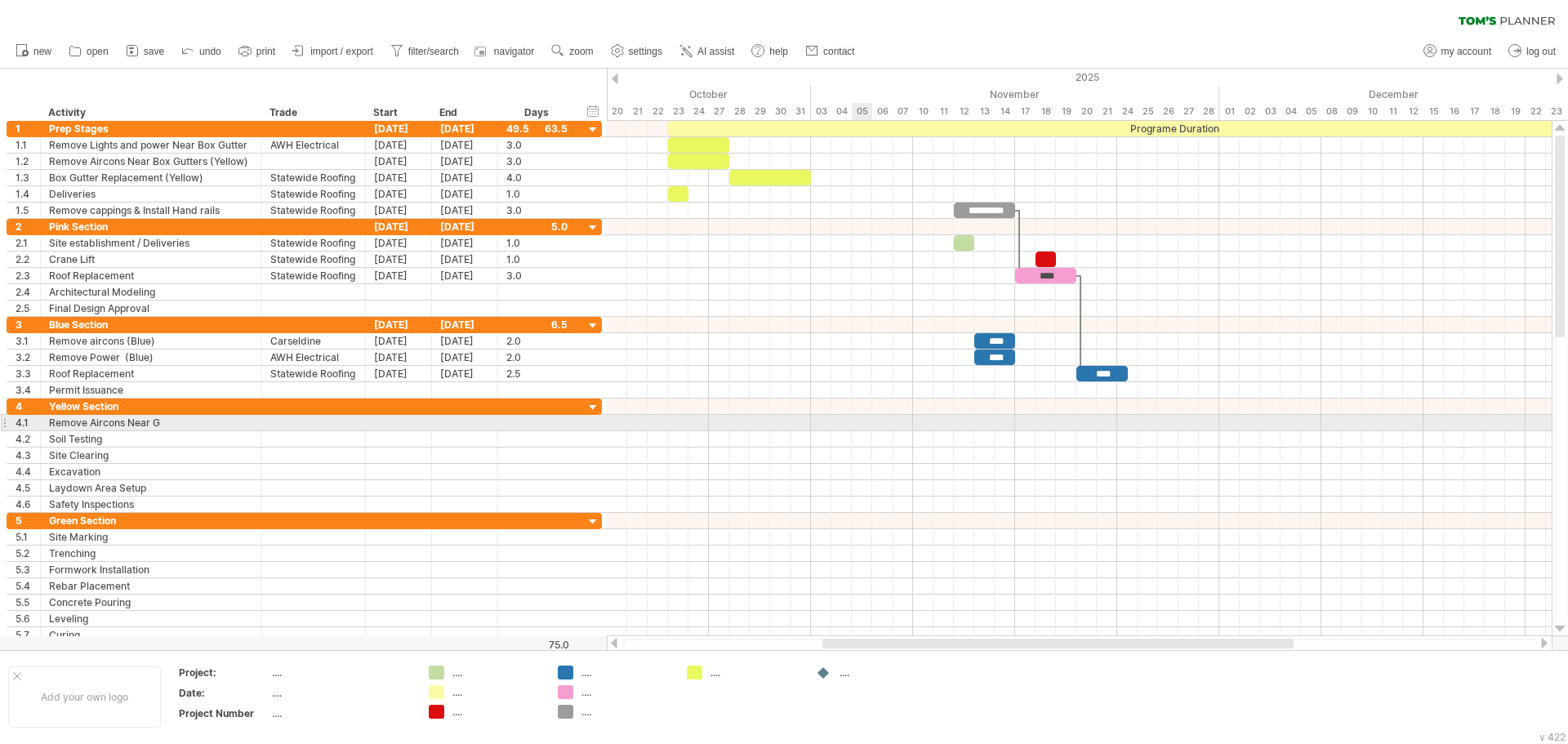
click at [871, 423] on div at bounding box center [1079, 423] width 945 height 17
click at [115, 421] on div "Remove Aircons Near G" at bounding box center [151, 423] width 204 height 16
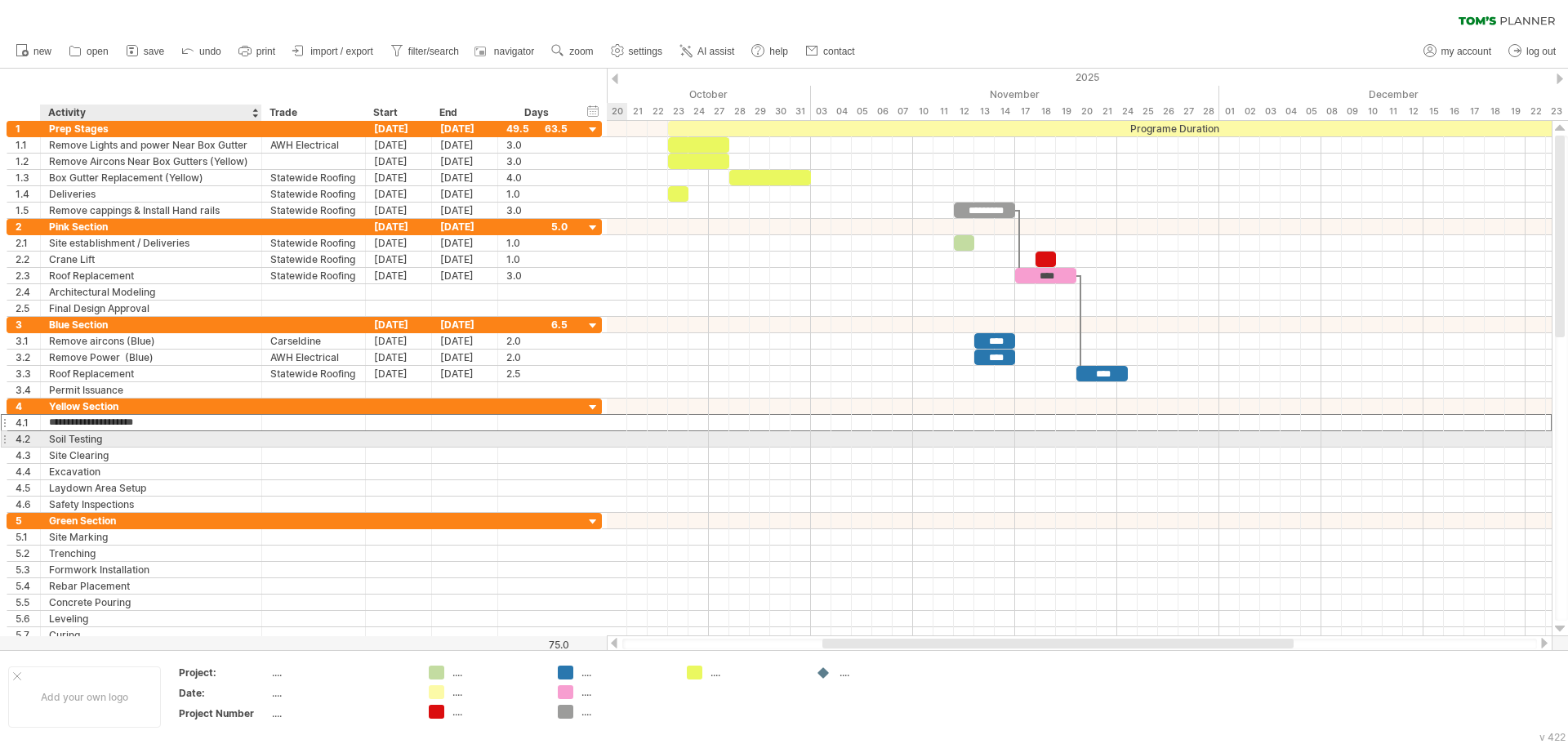
click at [129, 434] on div "Soil Testing" at bounding box center [151, 439] width 204 height 16
click at [121, 424] on div "Remove Aircons Near G" at bounding box center [151, 423] width 204 height 16
click at [122, 437] on div "Soil Testing" at bounding box center [151, 439] width 204 height 16
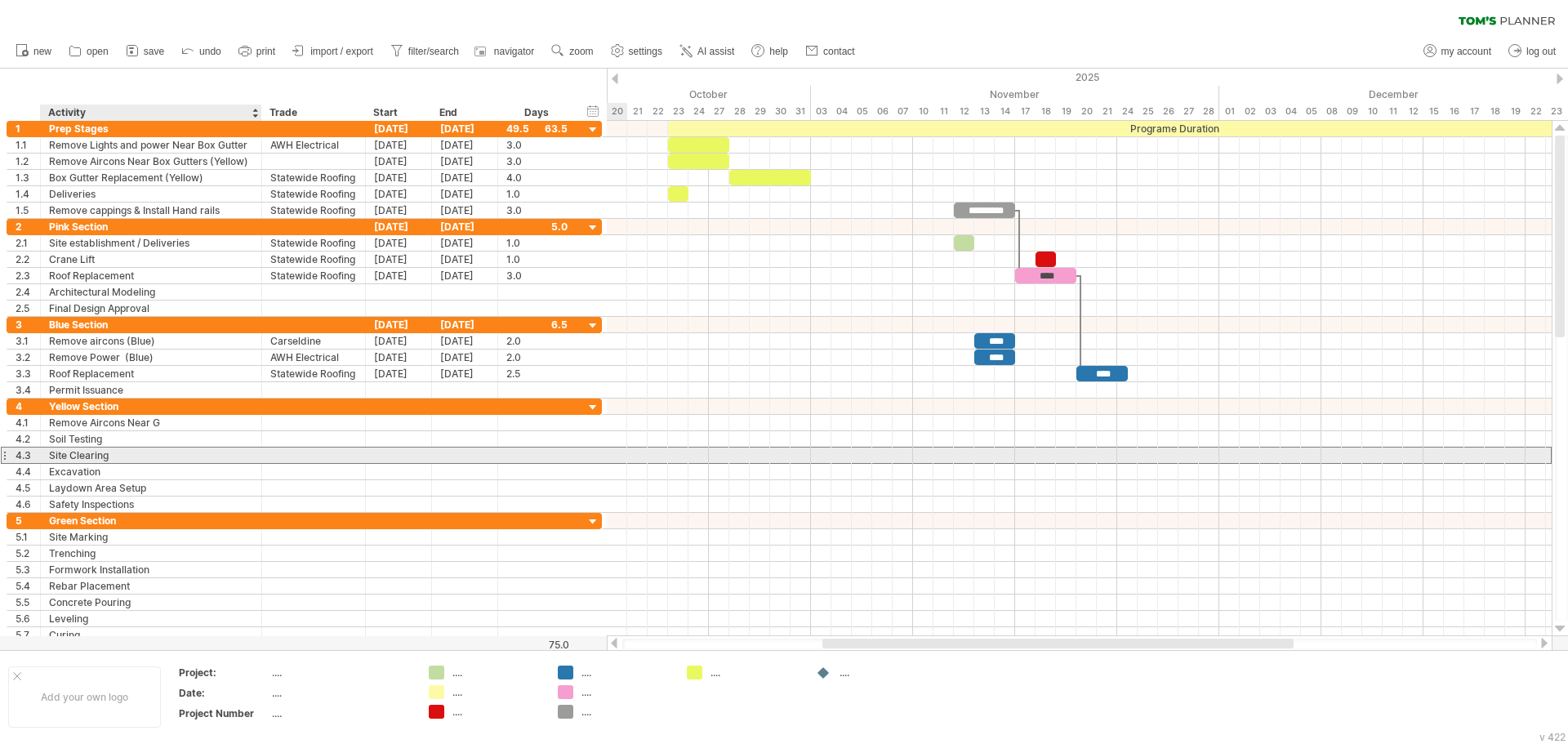
click at [134, 459] on div "Site Clearing" at bounding box center [151, 455] width 204 height 16
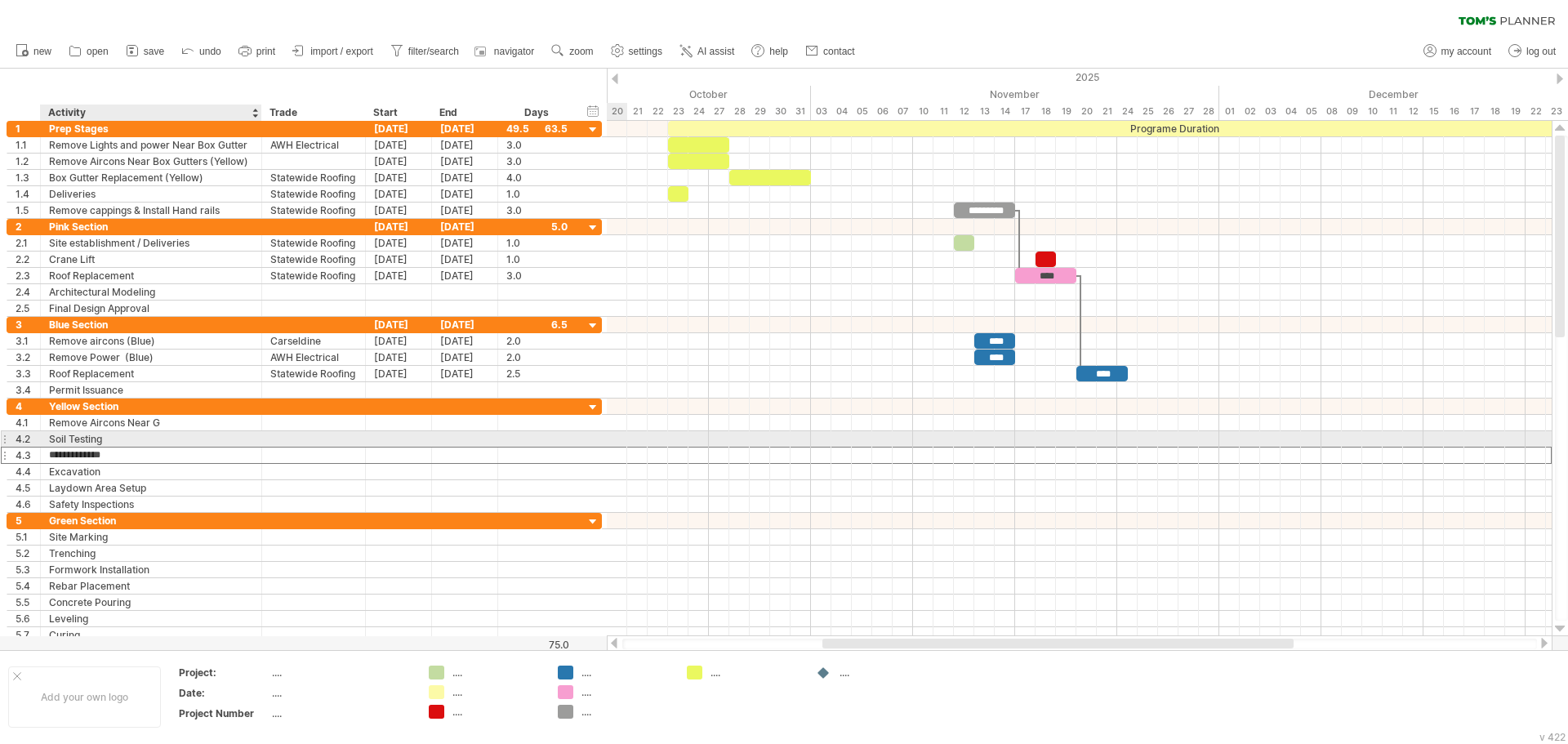
click at [129, 439] on div "Soil Testing" at bounding box center [151, 439] width 204 height 16
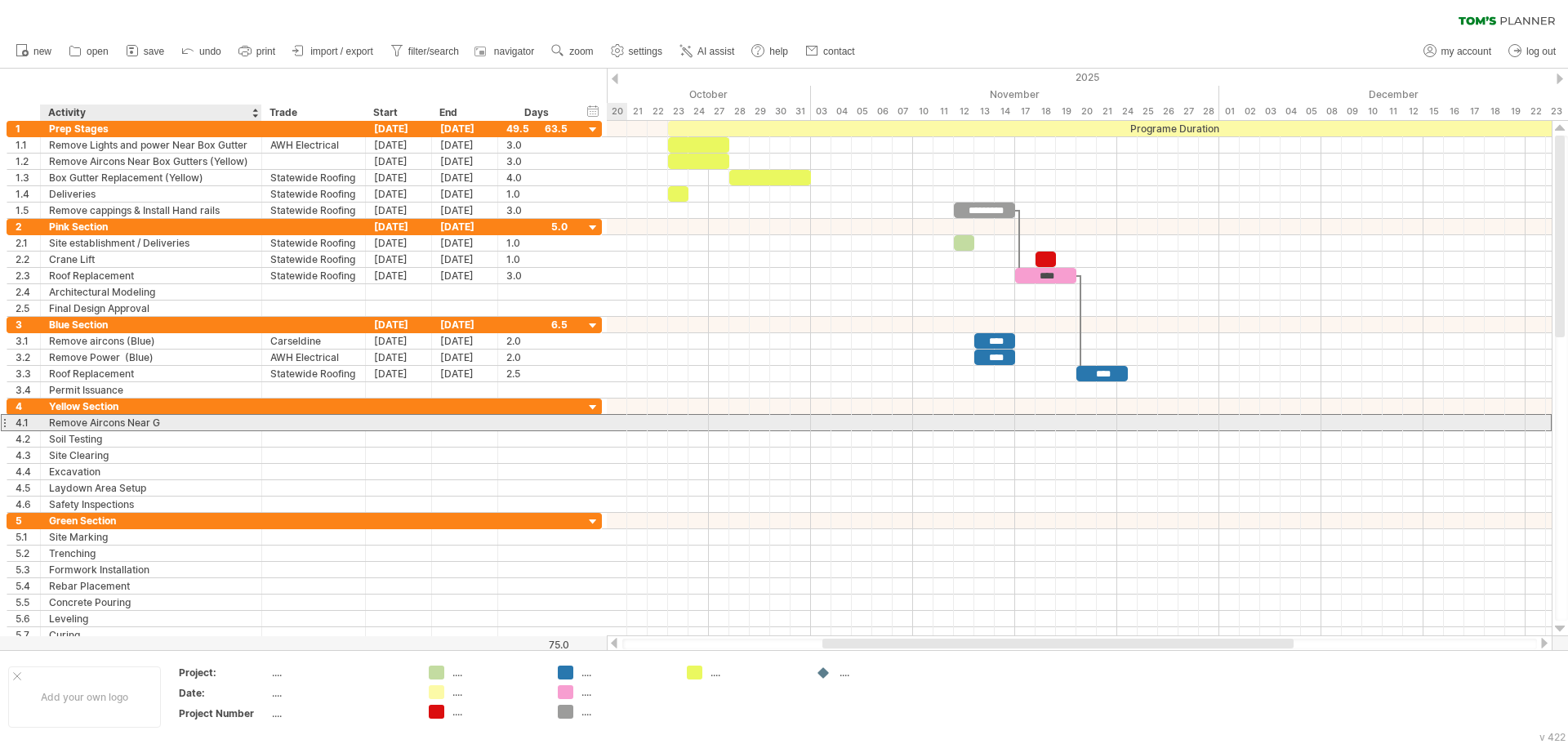
click at [134, 426] on div "Remove Aircons Near G" at bounding box center [151, 423] width 204 height 16
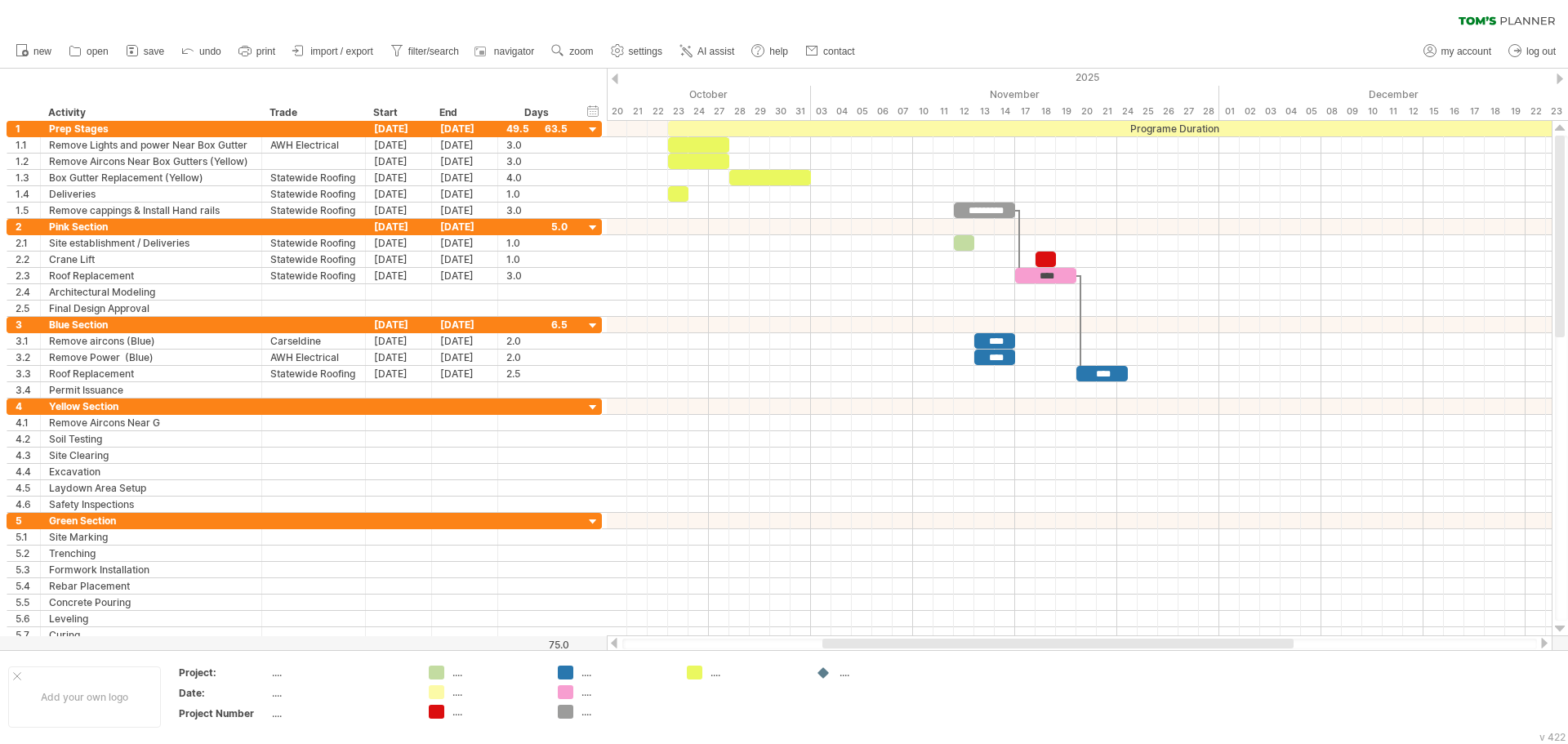
click at [1003, 28] on div "clear filter reapply filter" at bounding box center [784, 17] width 1568 height 34
click at [1018, 33] on div "clear filter reapply filter" at bounding box center [784, 17] width 1568 height 34
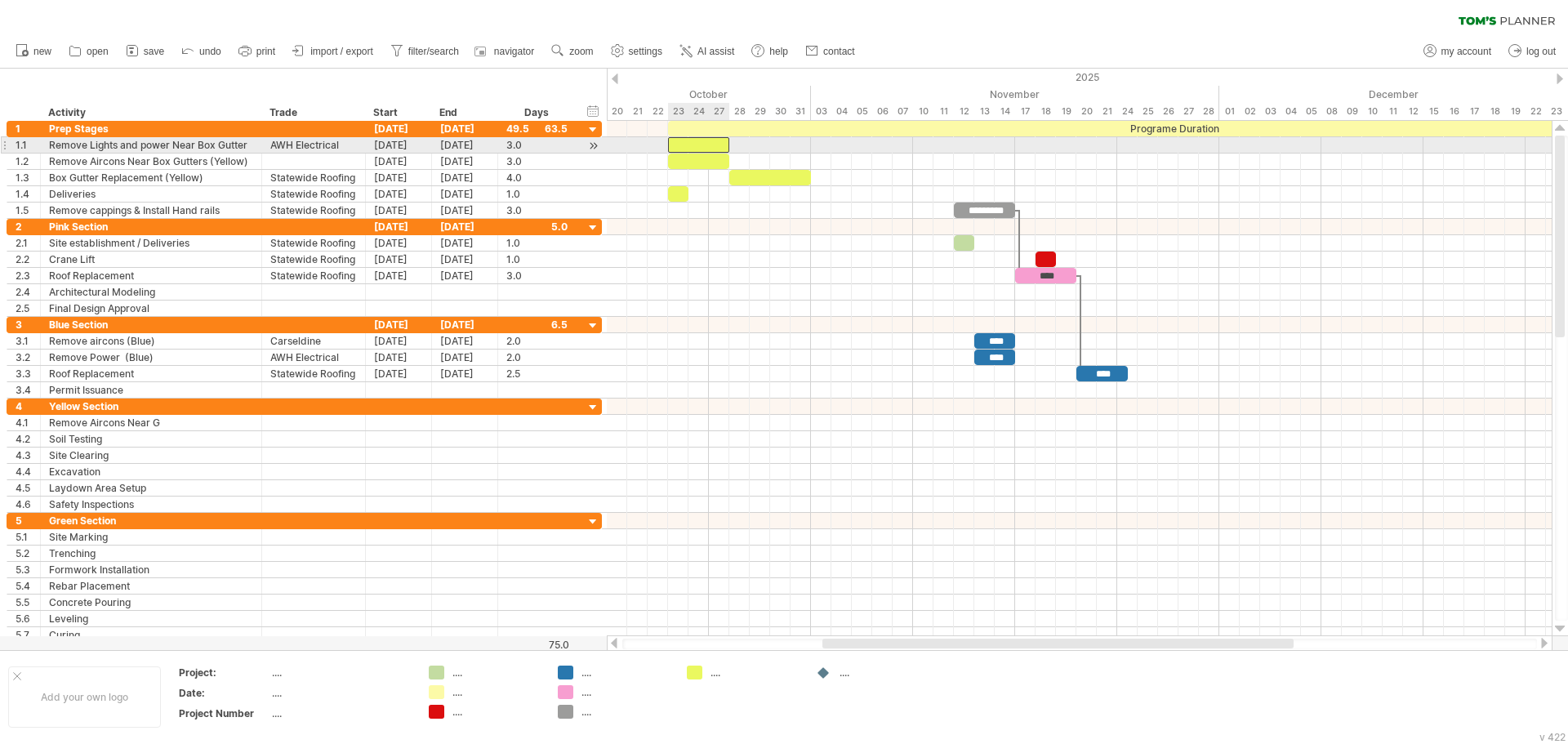
click at [713, 144] on div at bounding box center [699, 144] width 62 height 16
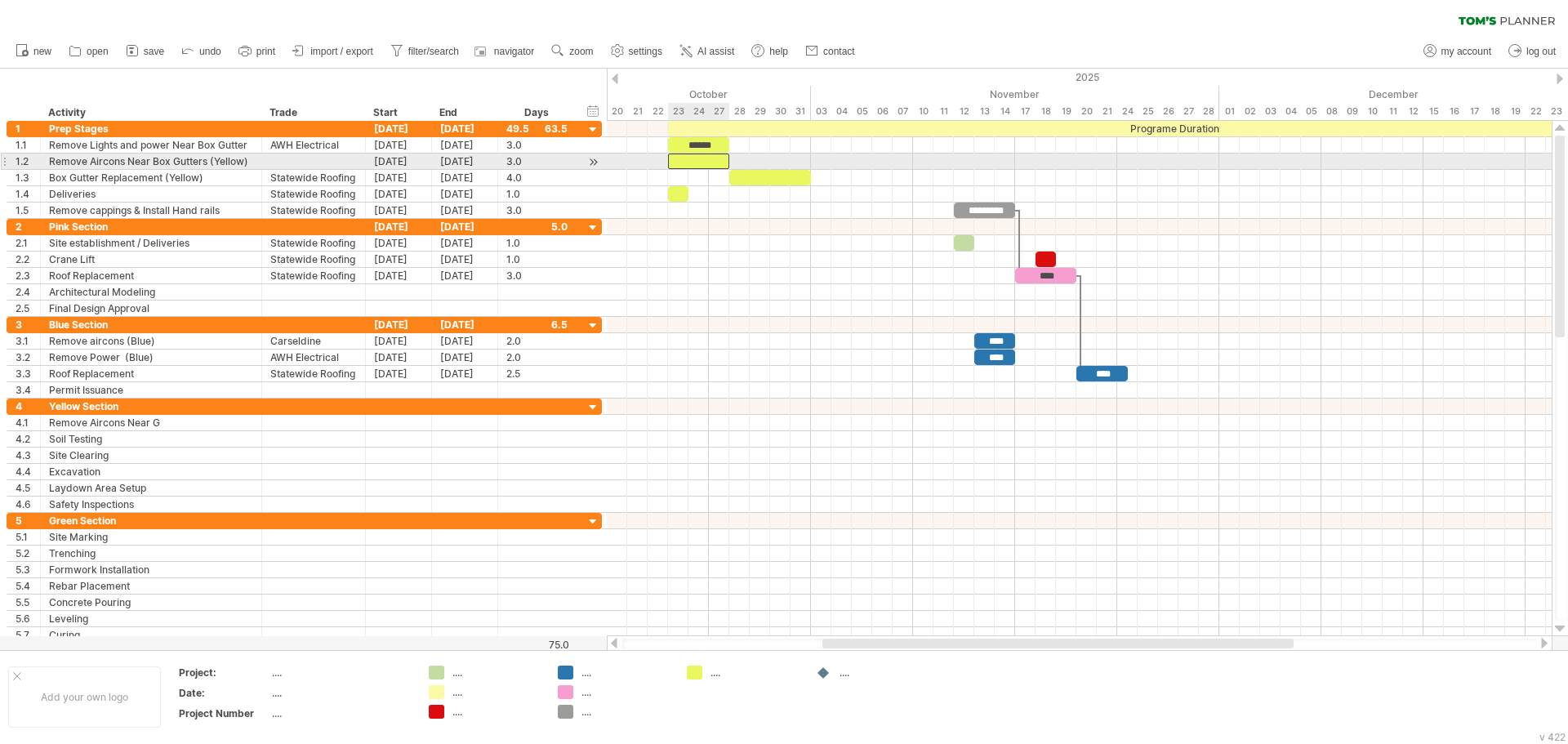
click at [712, 160] on div at bounding box center [699, 161] width 62 height 16
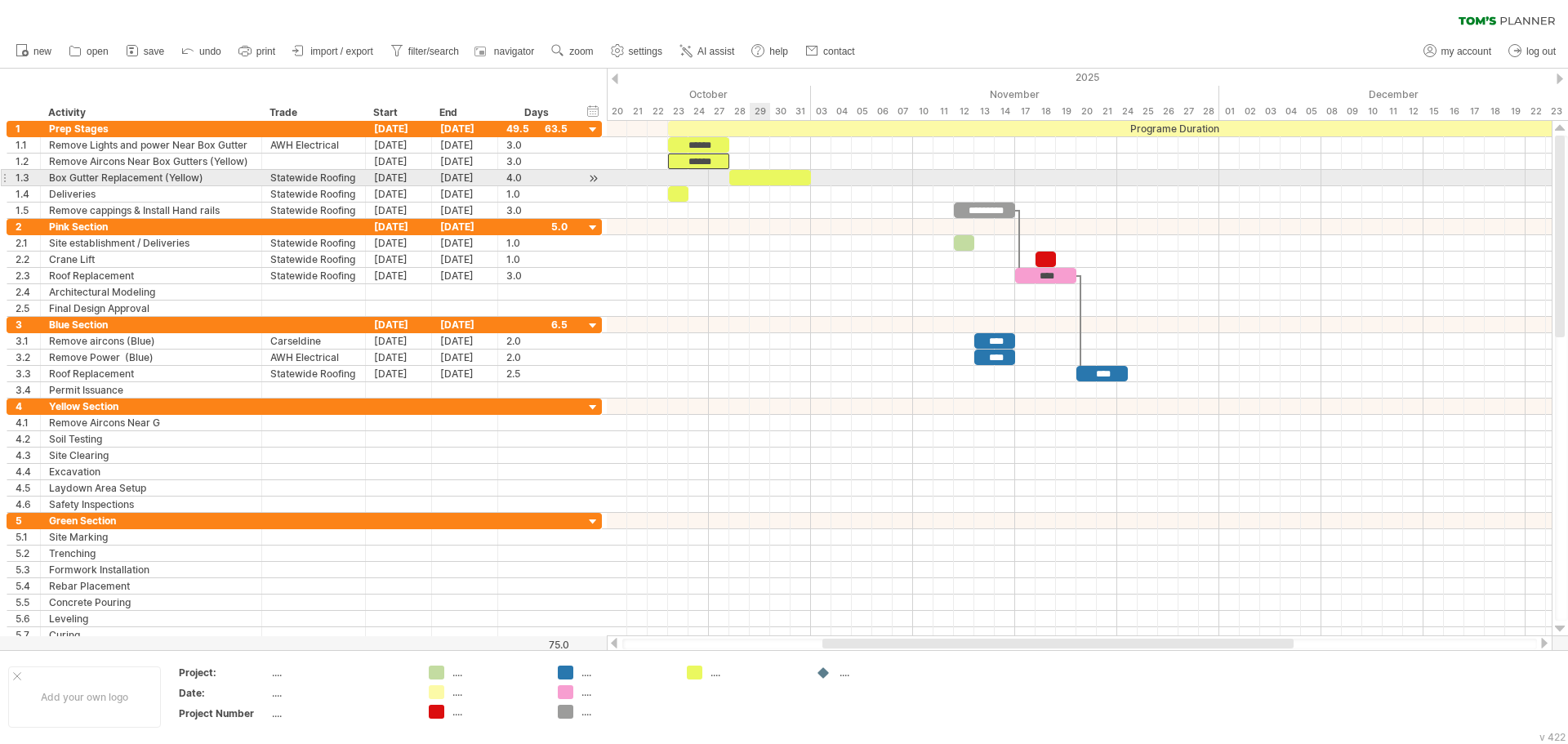
click at [760, 173] on div at bounding box center [769, 177] width 82 height 16
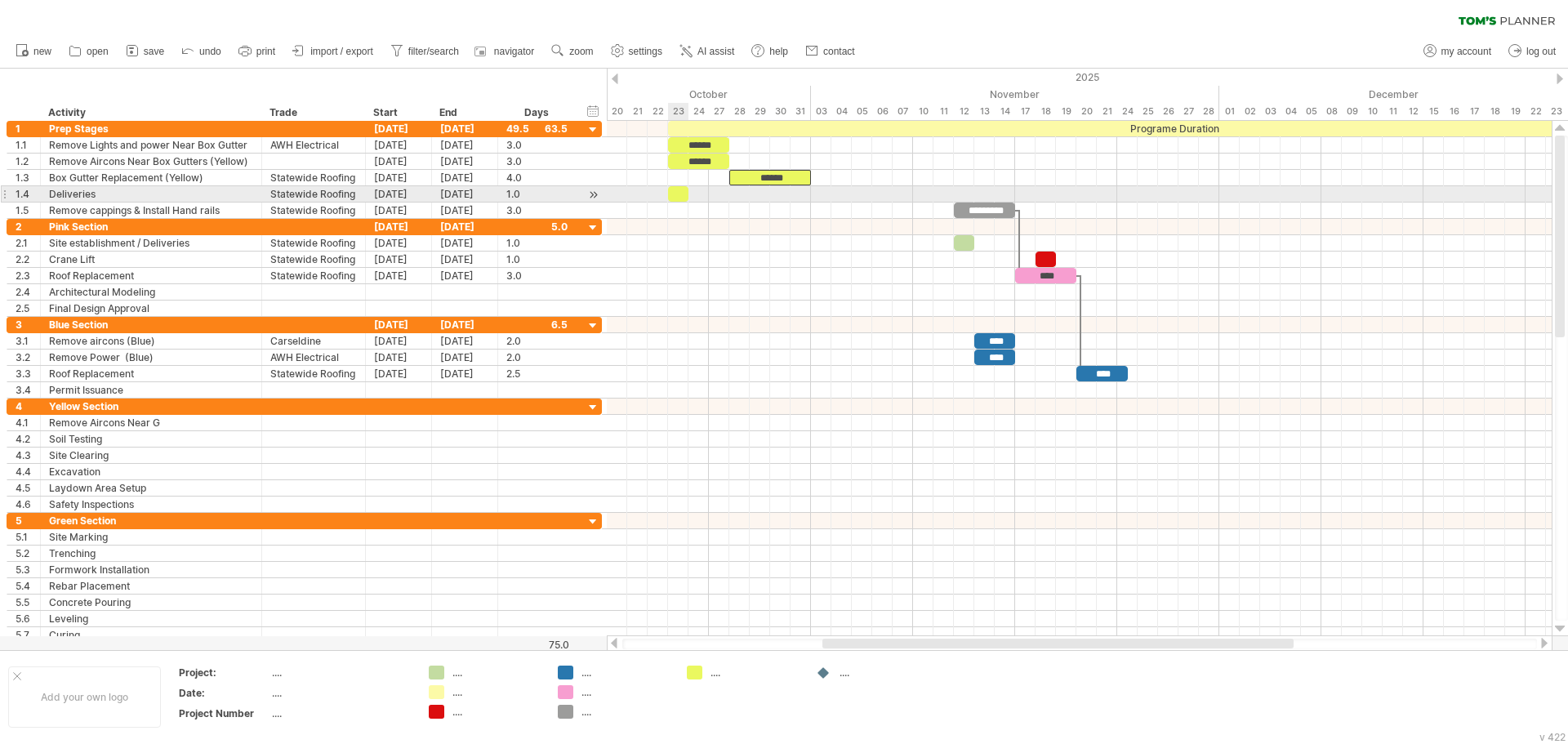
click at [675, 195] on div at bounding box center [678, 194] width 20 height 16
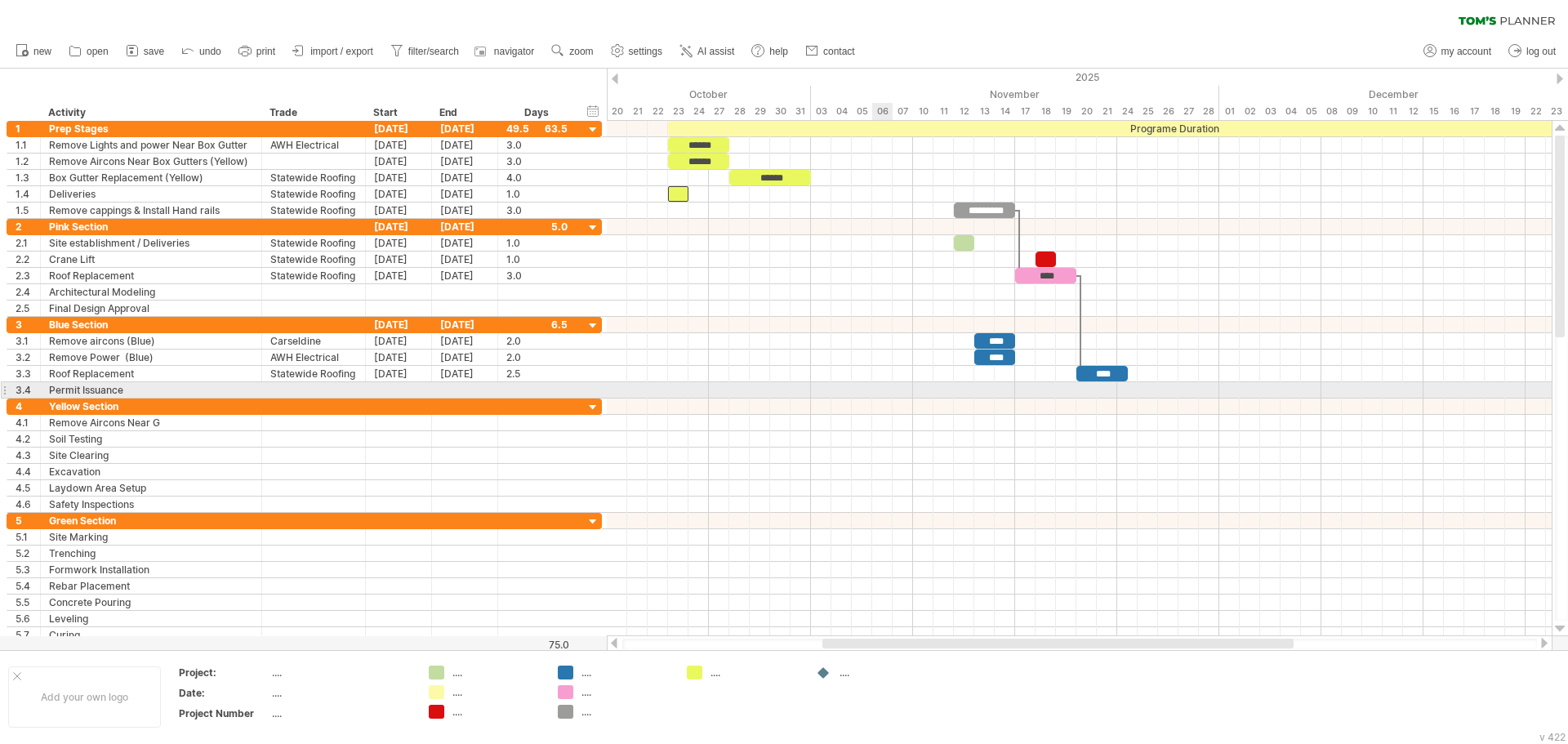
click at [876, 373] on div at bounding box center [1079, 374] width 945 height 17
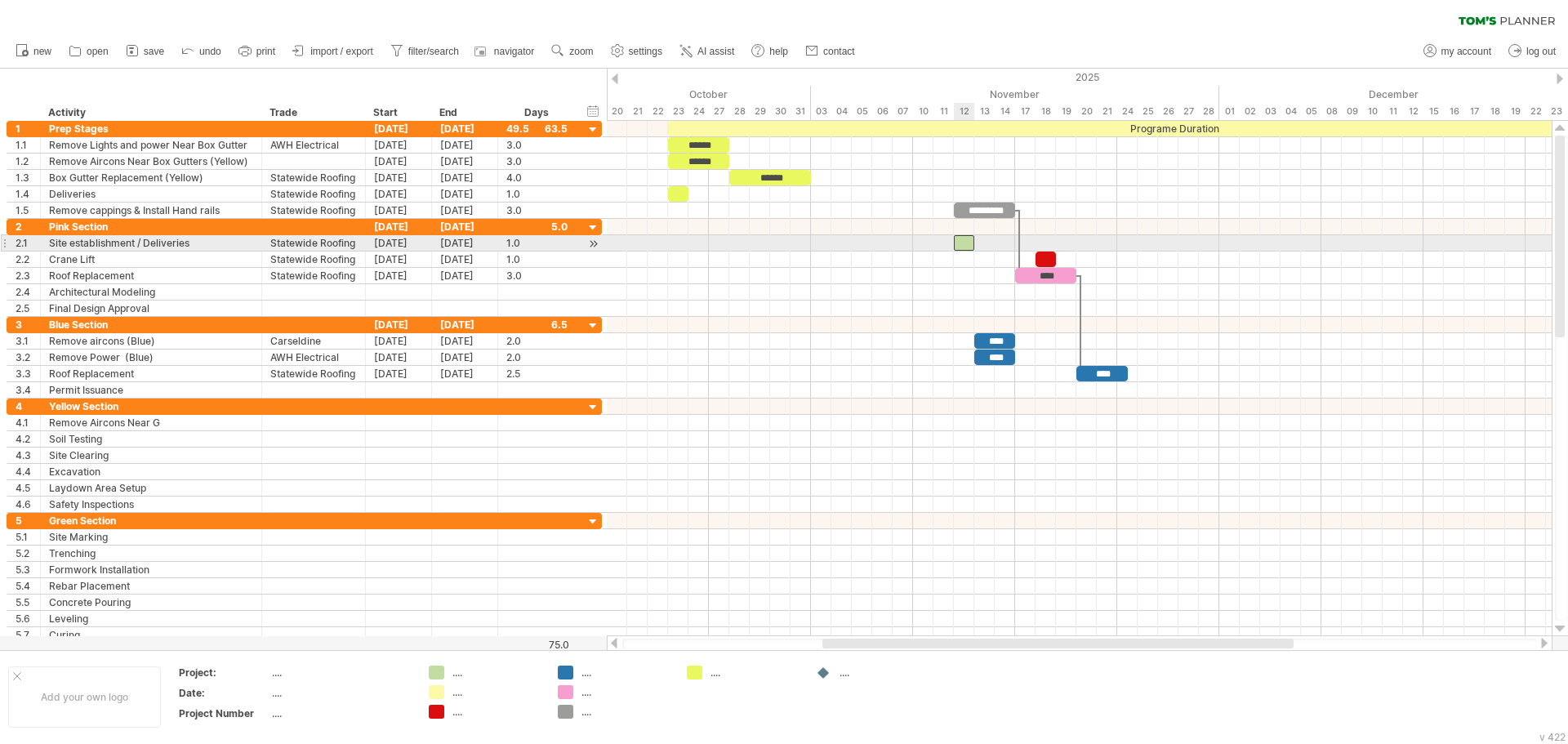
click at [964, 242] on div at bounding box center [964, 242] width 20 height 16
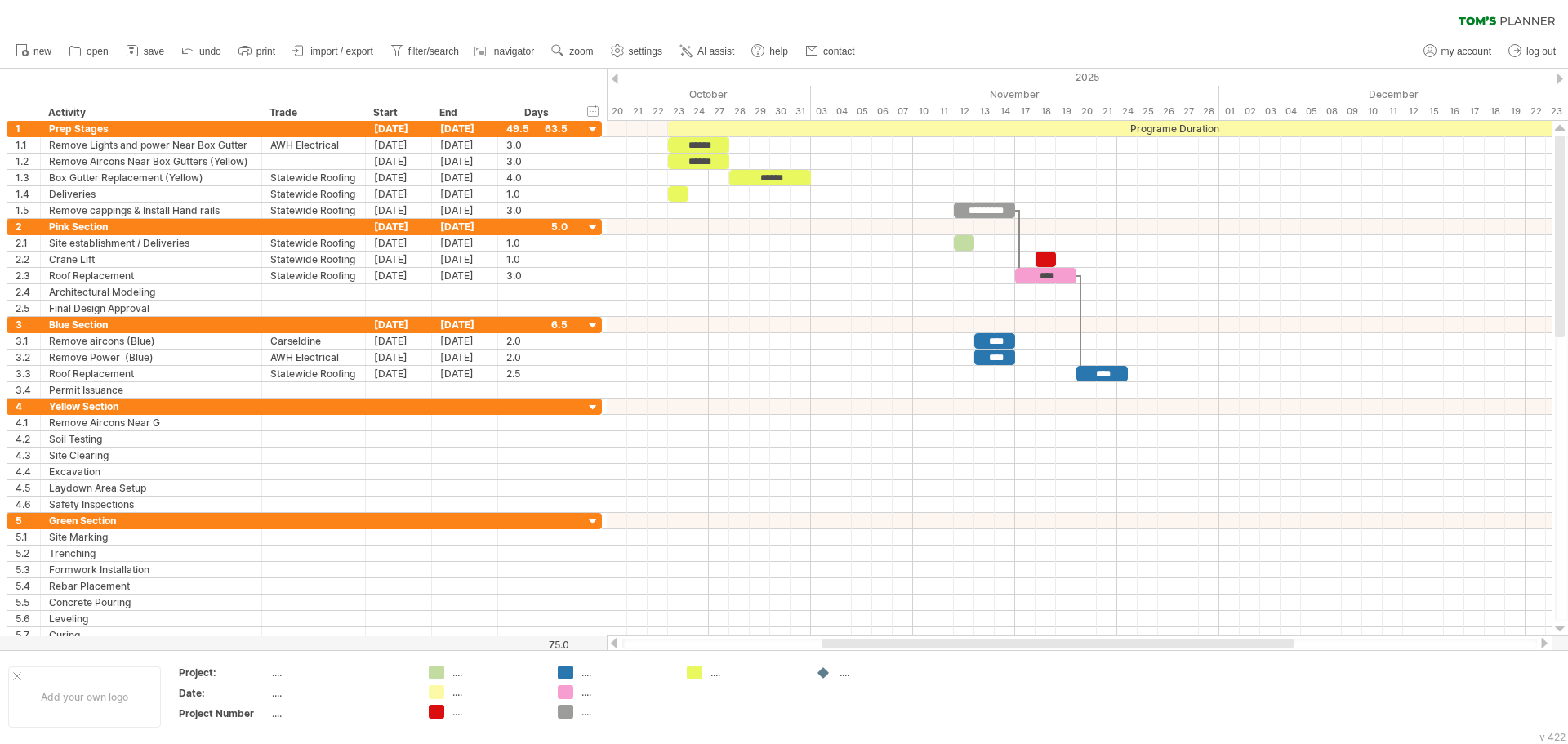
click at [934, 34] on div "new" at bounding box center [784, 51] width 1568 height 34
click at [945, 24] on div "clear filter reapply filter" at bounding box center [784, 17] width 1568 height 34
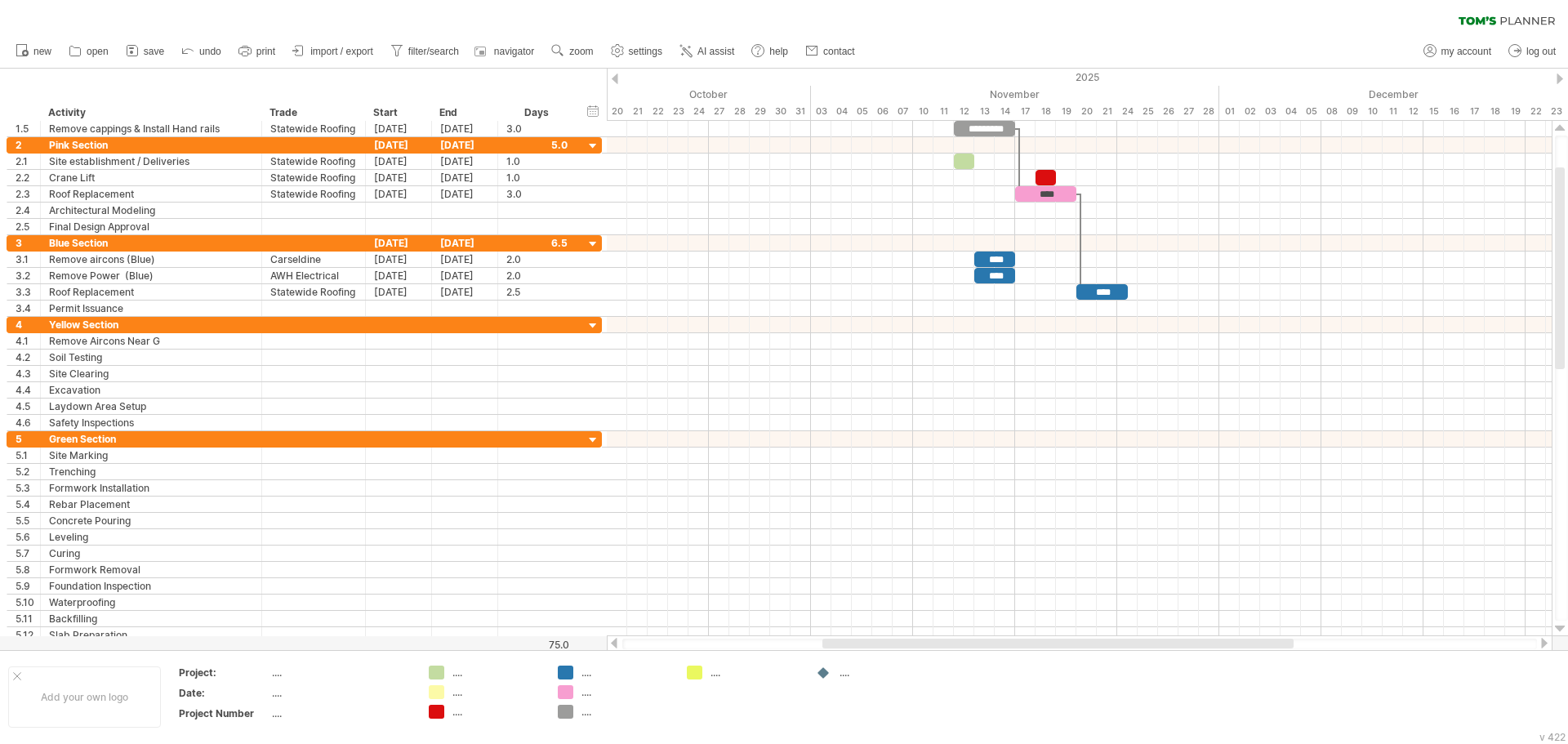
click at [1013, 32] on div "clear filter reapply filter" at bounding box center [784, 17] width 1568 height 34
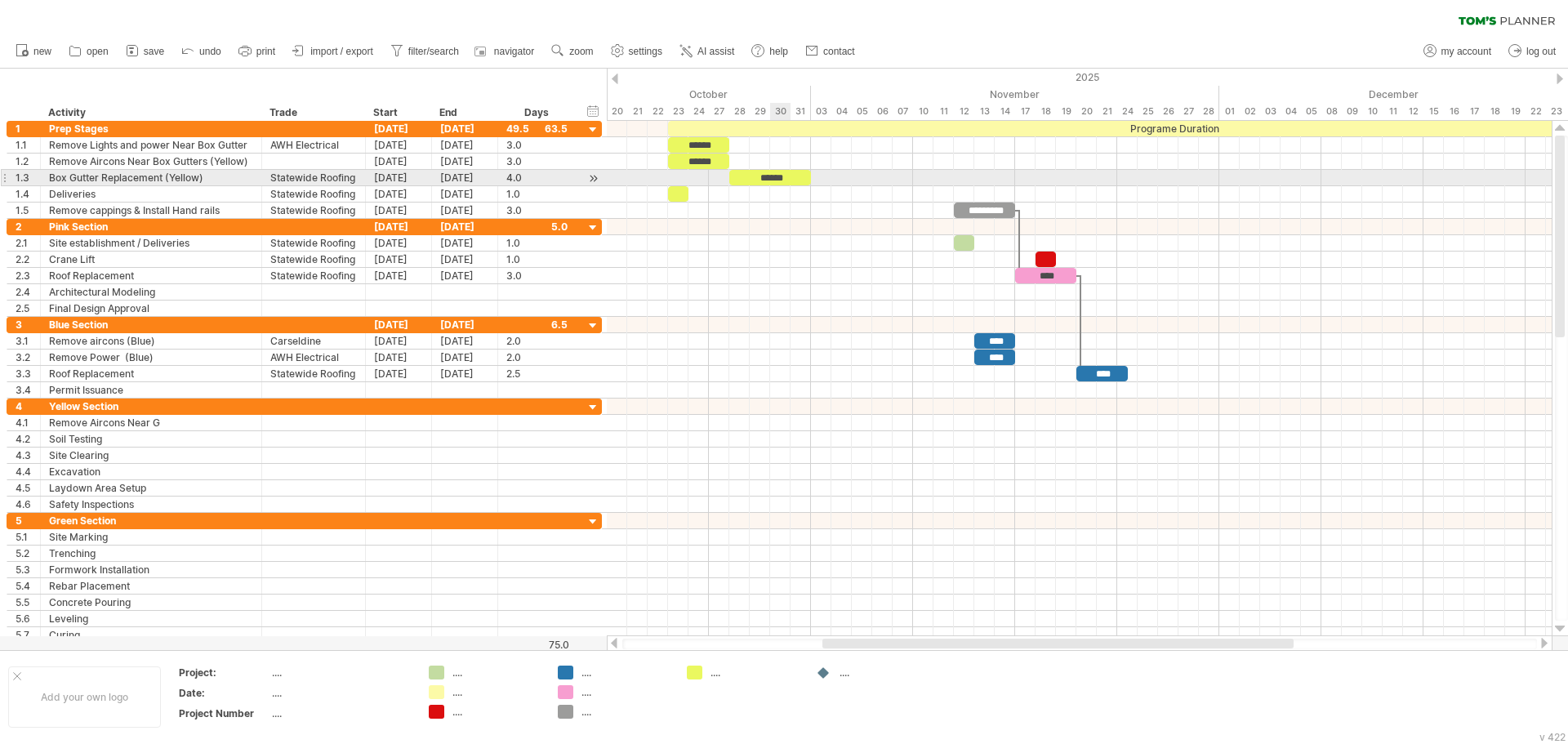
click at [785, 181] on div "******" at bounding box center [769, 177] width 82 height 16
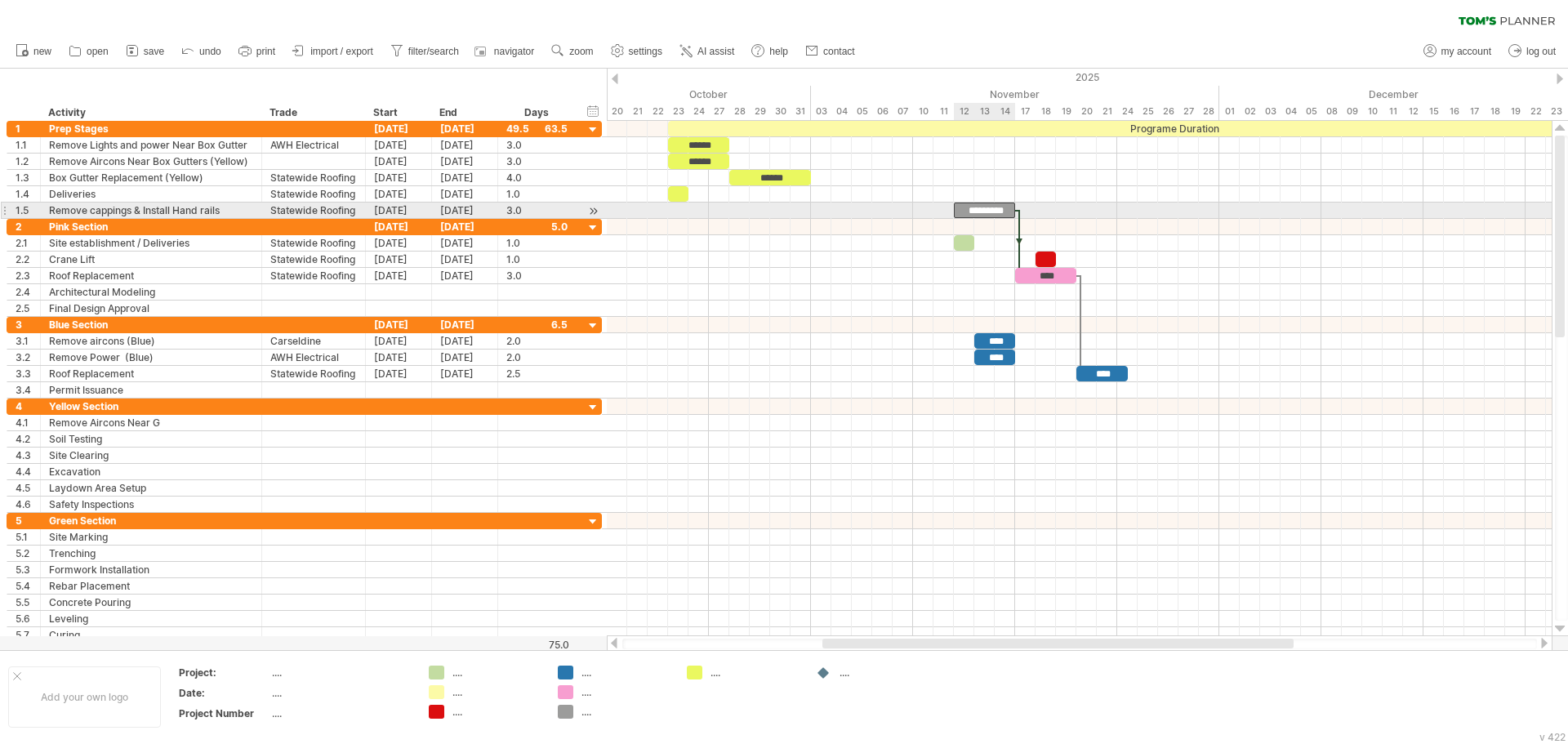
click at [991, 209] on div "*********" at bounding box center [984, 210] width 62 height 16
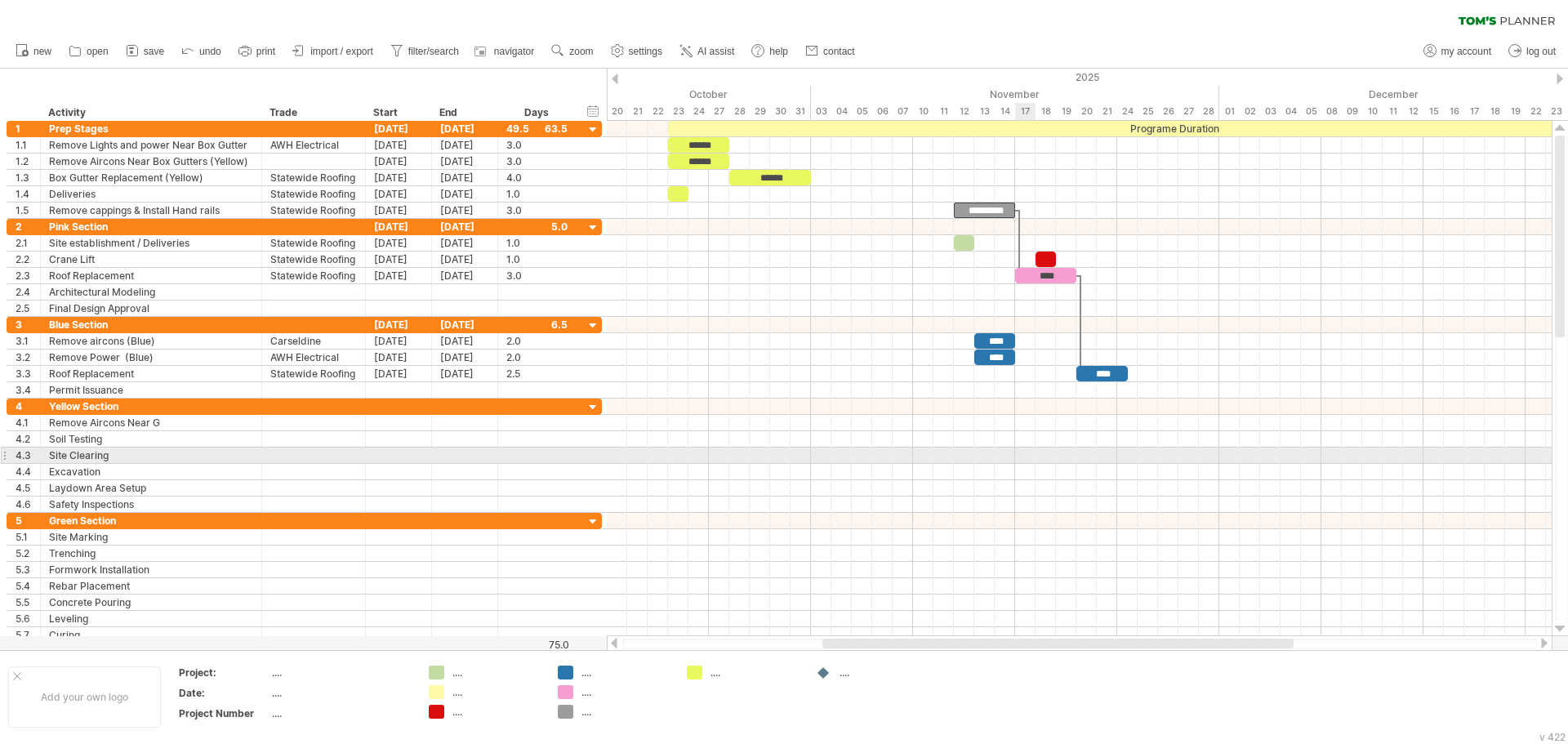
click at [1035, 453] on div at bounding box center [1079, 456] width 945 height 17
click at [947, 454] on div at bounding box center [1079, 456] width 945 height 17
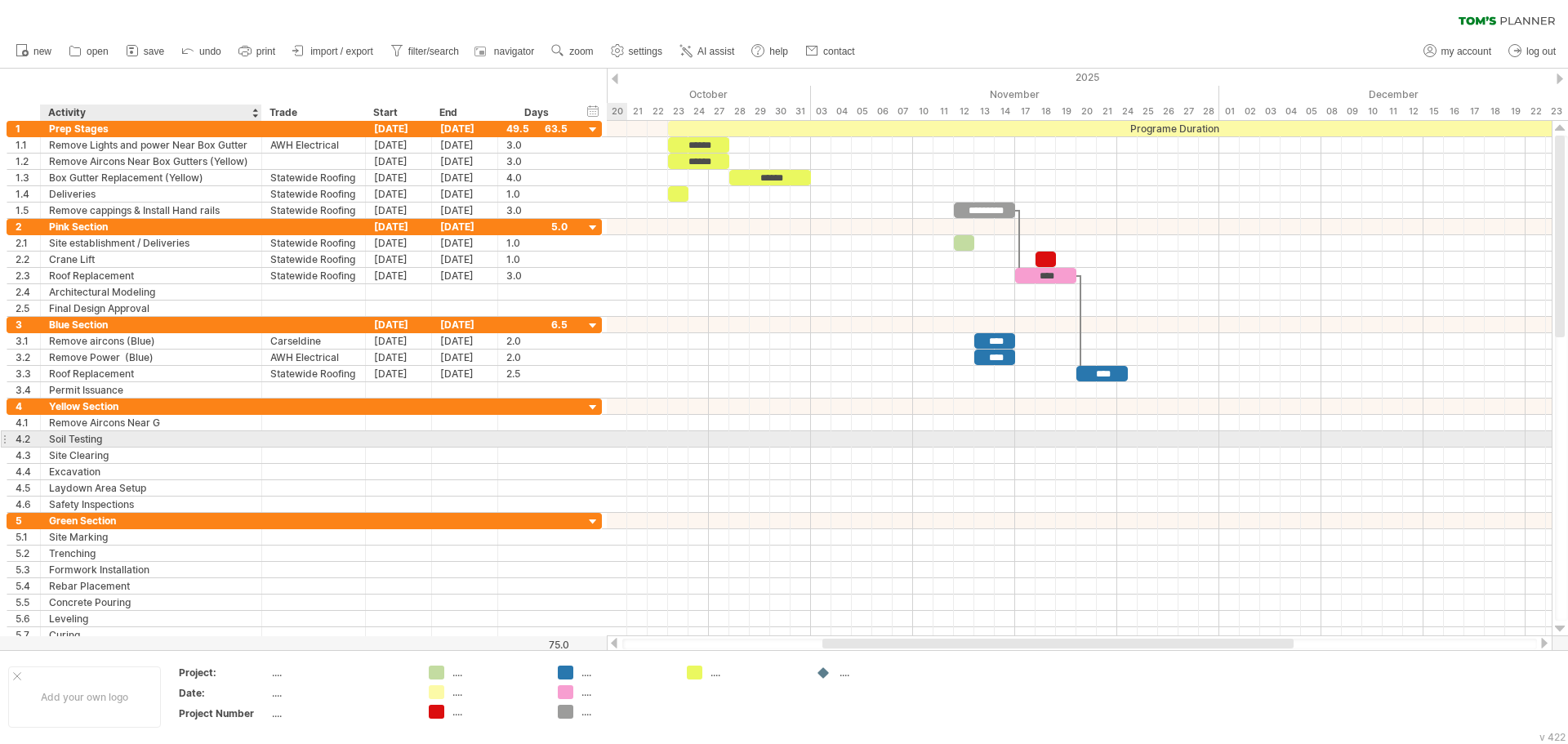
click at [161, 439] on div "Soil Testing" at bounding box center [151, 439] width 204 height 16
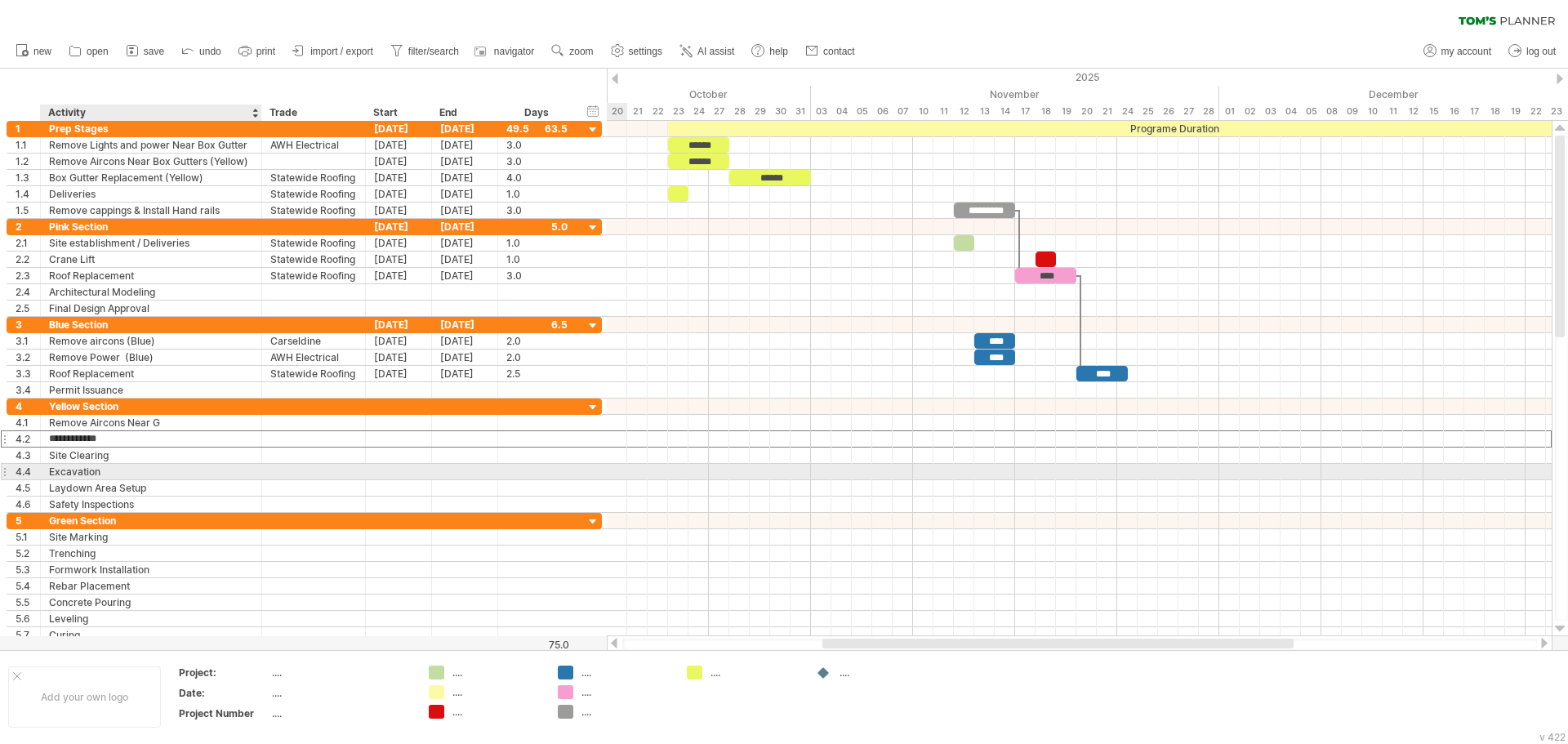
click at [188, 471] on div "Excavation" at bounding box center [151, 471] width 204 height 16
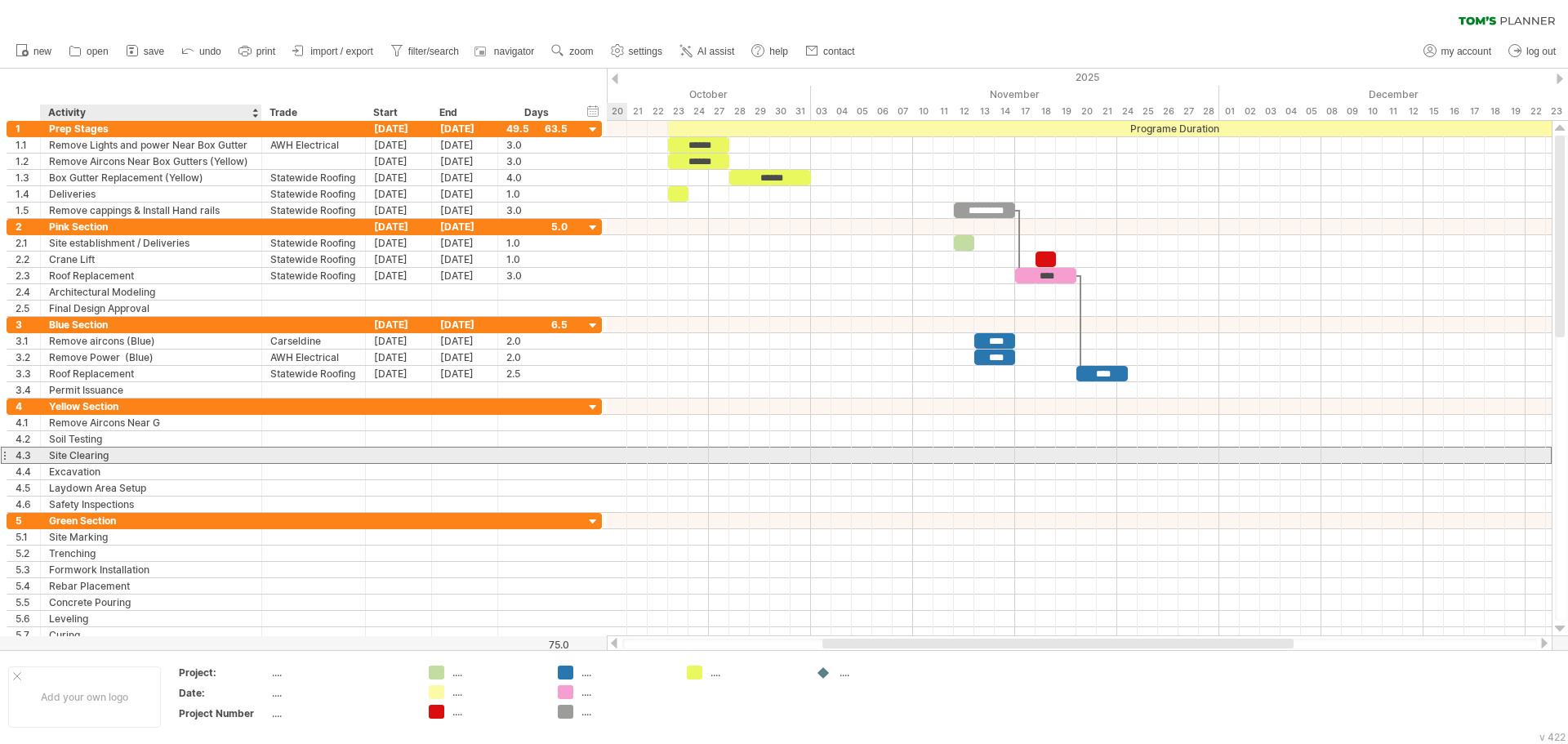
click at [188, 456] on div "Site Clearing" at bounding box center [151, 455] width 204 height 16
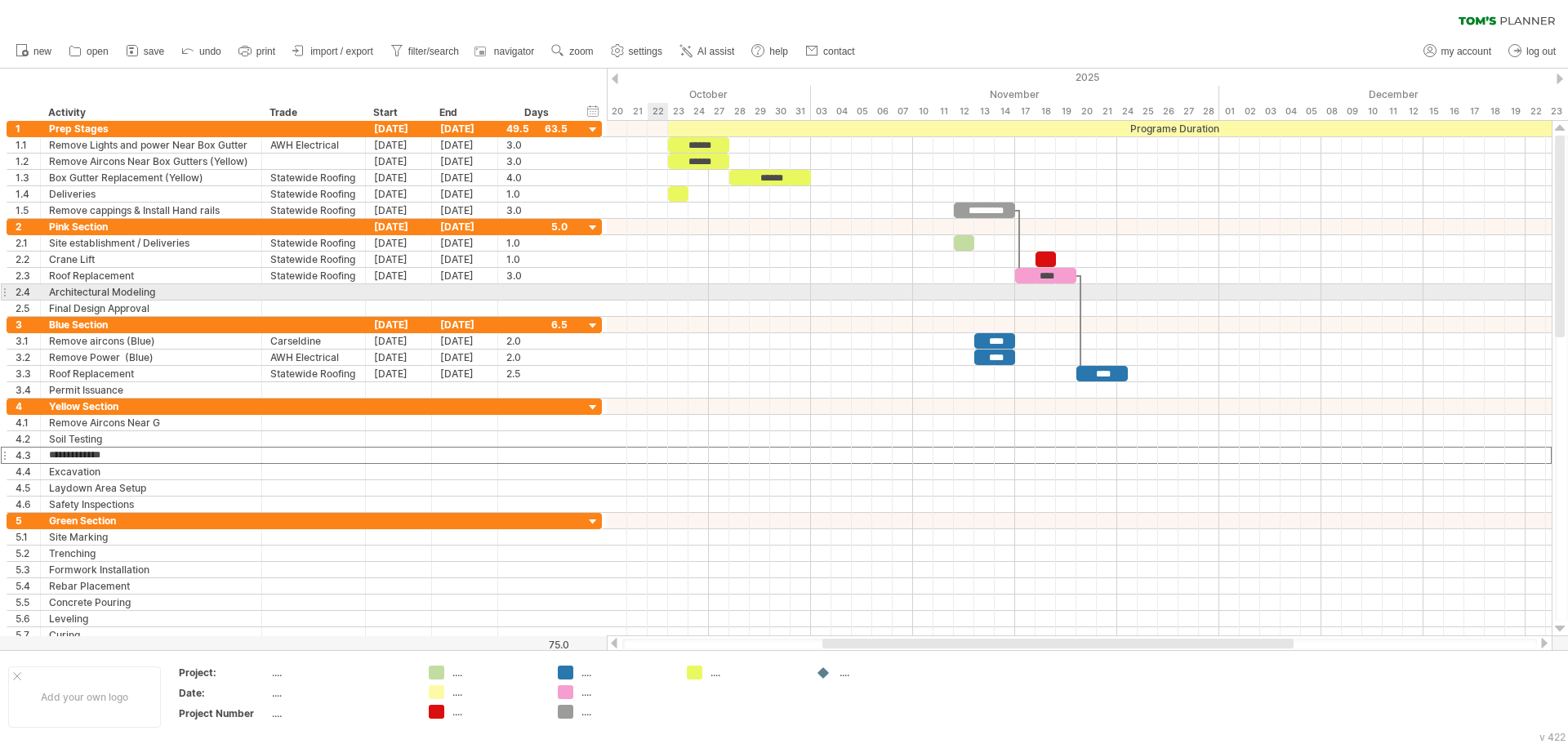
click at [662, 296] on div at bounding box center [1079, 293] width 945 height 17
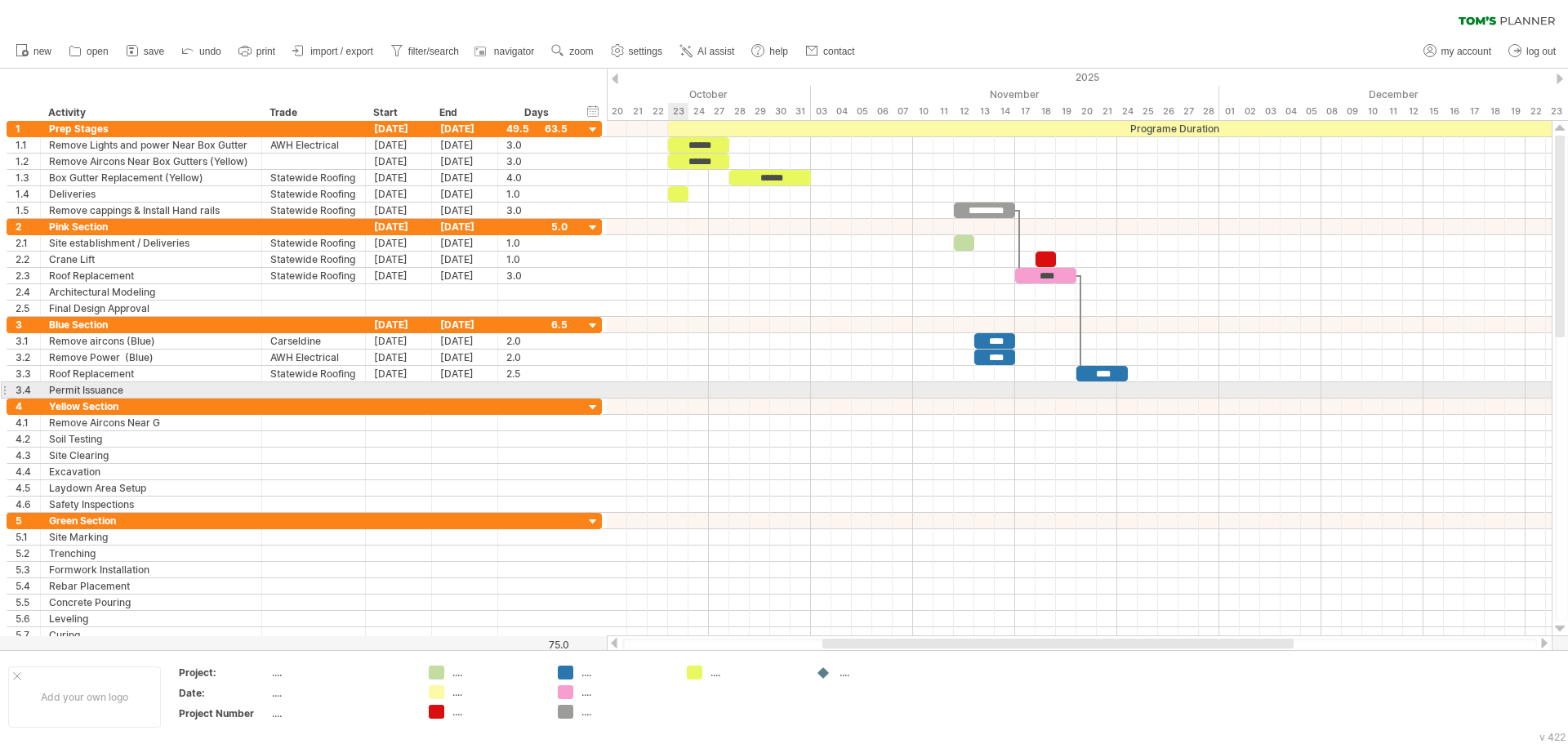
click at [684, 384] on div at bounding box center [1079, 390] width 945 height 17
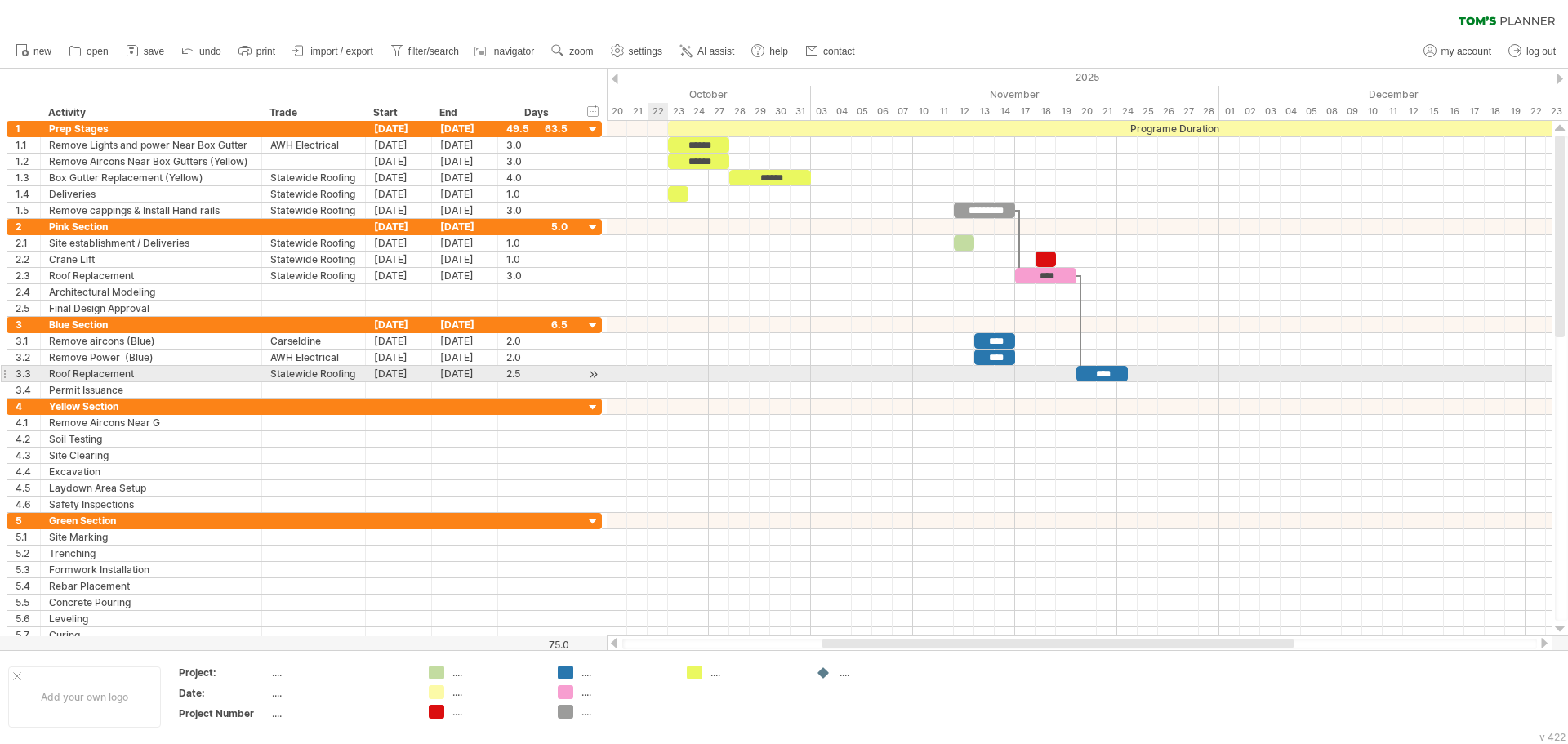
click at [660, 372] on div at bounding box center [1079, 374] width 945 height 17
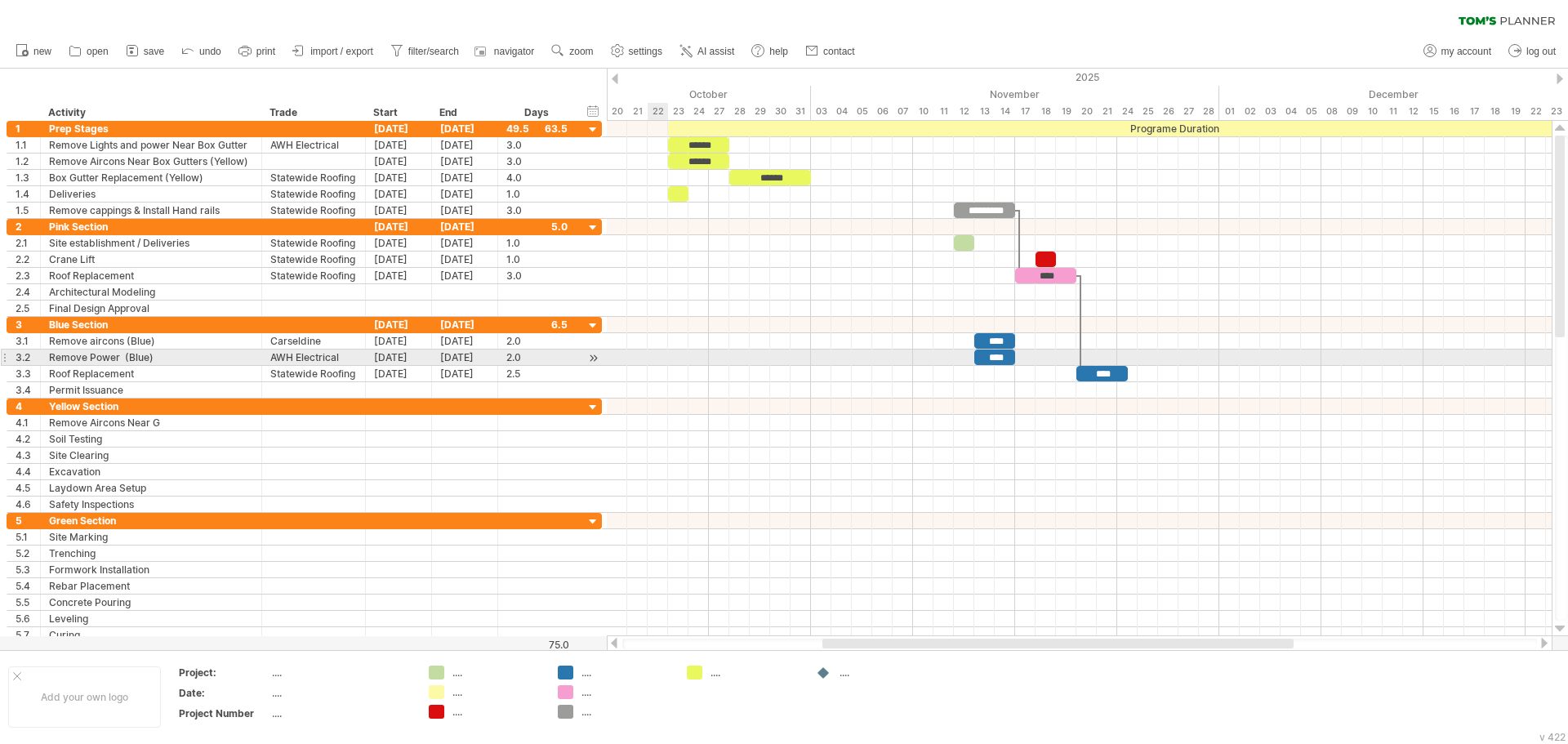
click at [659, 357] on div at bounding box center [1079, 358] width 945 height 17
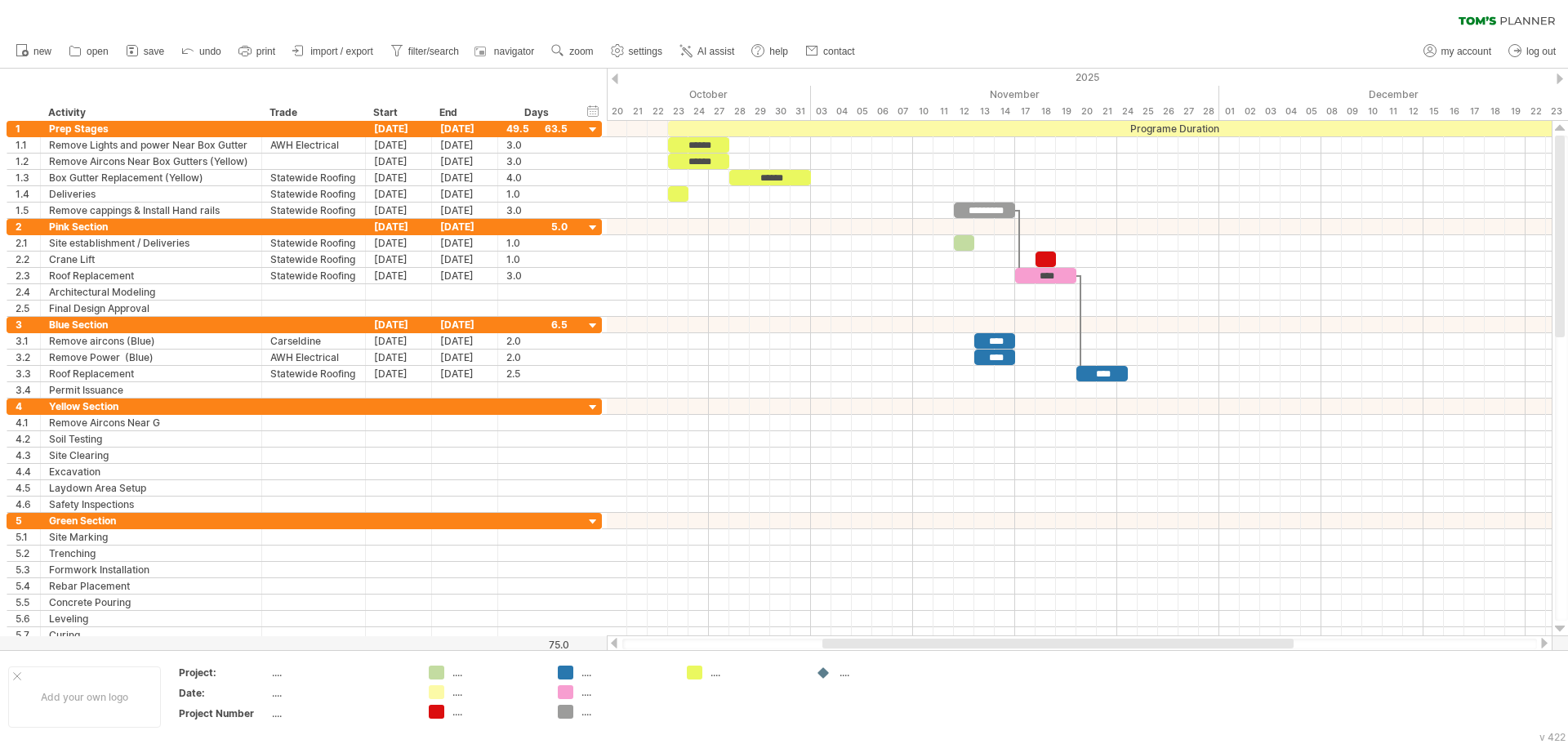
click at [796, 8] on div "clear filter reapply filter" at bounding box center [784, 17] width 1568 height 34
click at [646, 11] on div "clear filter reapply filter" at bounding box center [784, 17] width 1568 height 34
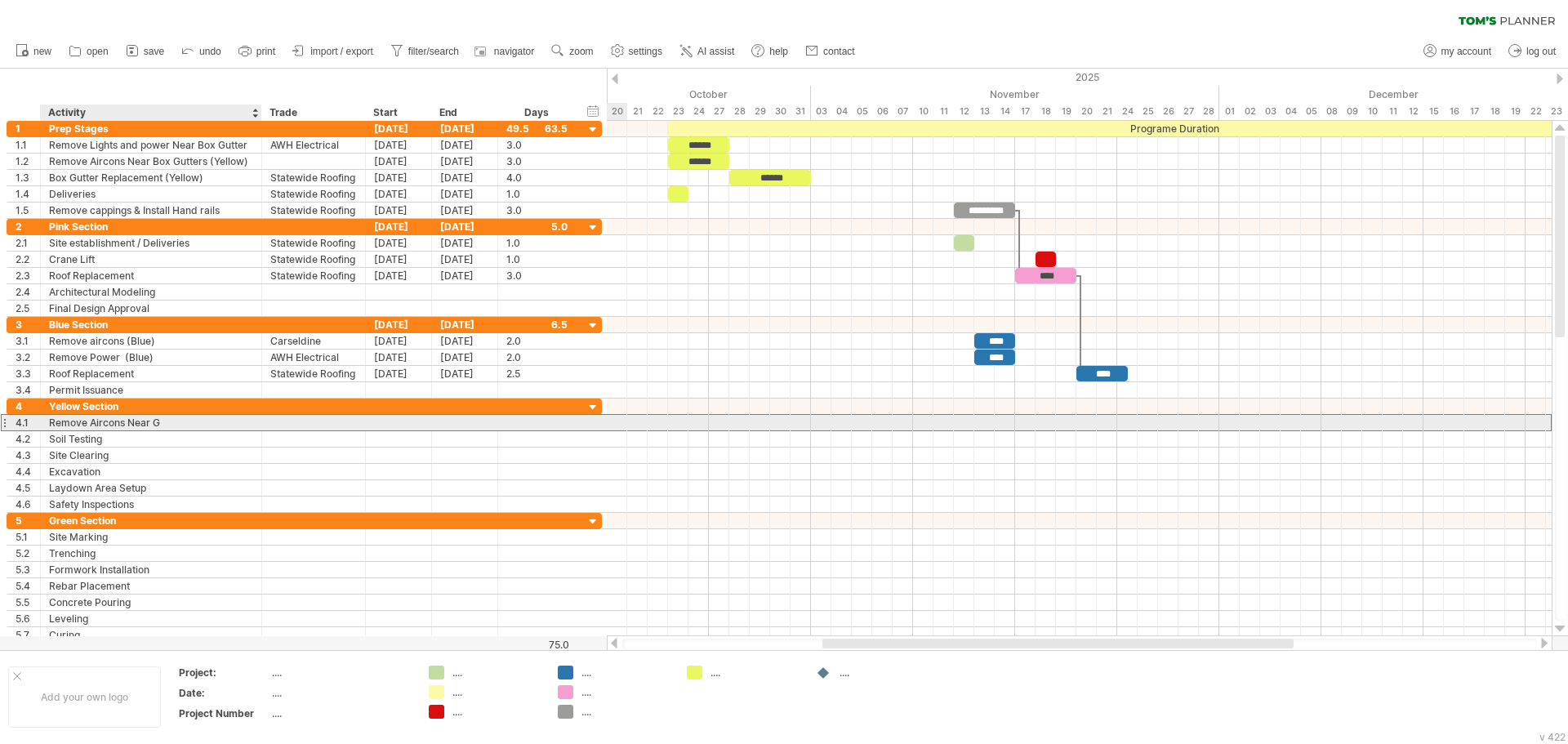
click at [170, 423] on div "Remove Aircons Near G" at bounding box center [151, 423] width 204 height 16
type input "*"
type input "**********"
click at [272, 424] on div at bounding box center [313, 423] width 86 height 16
type input "**********"
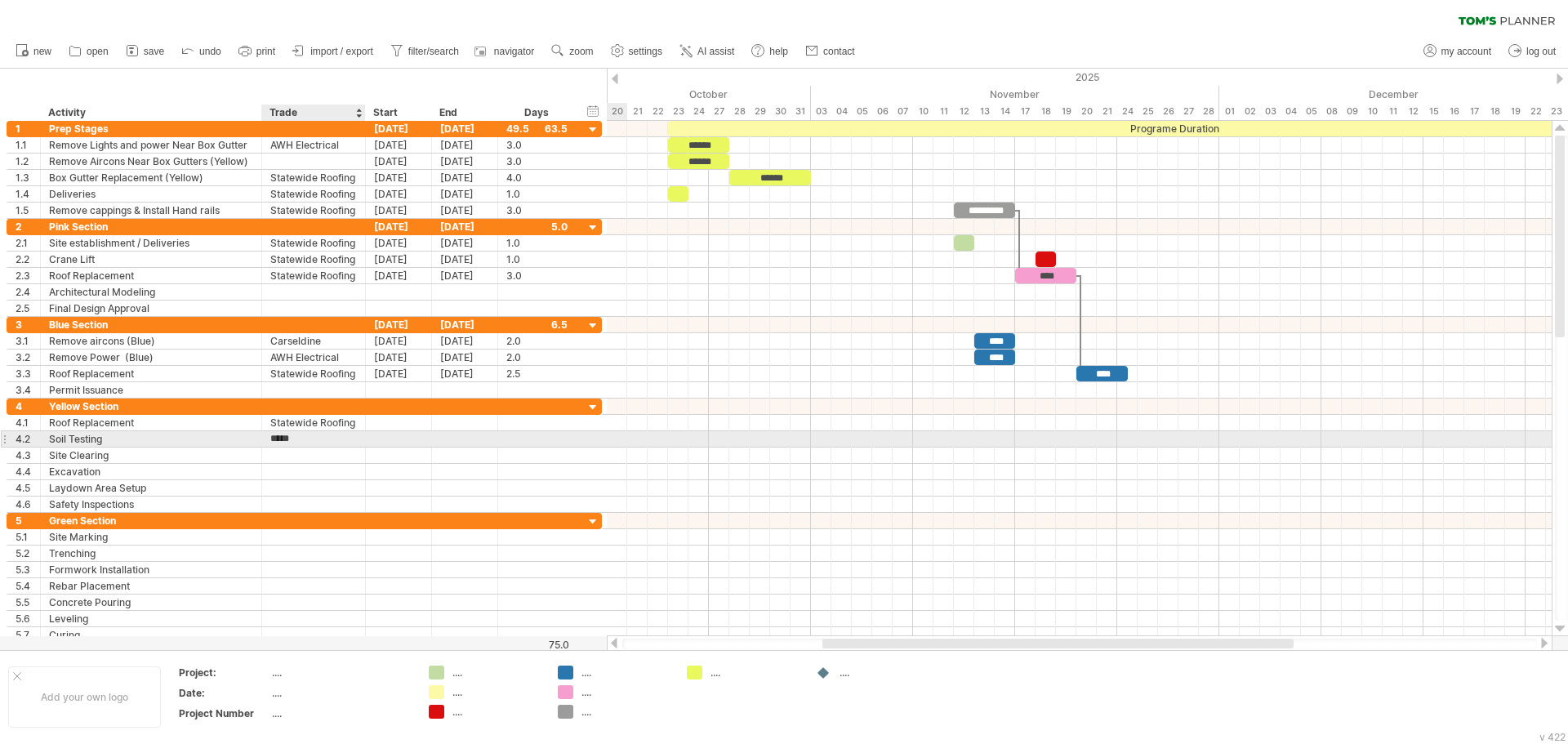
type input "**********"
click at [325, 438] on input "**********" at bounding box center [313, 439] width 86 height 16
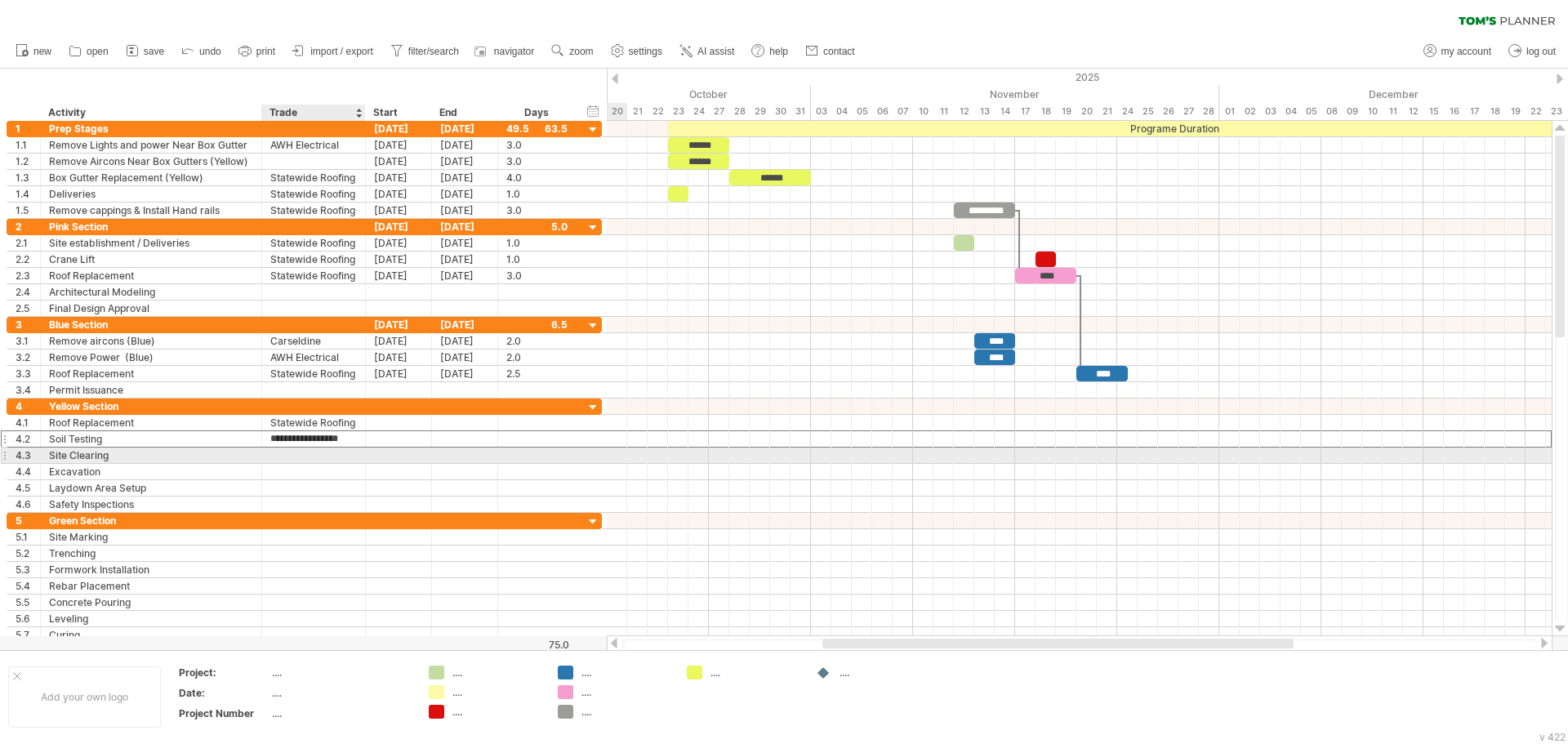
click at [332, 454] on div at bounding box center [313, 455] width 86 height 16
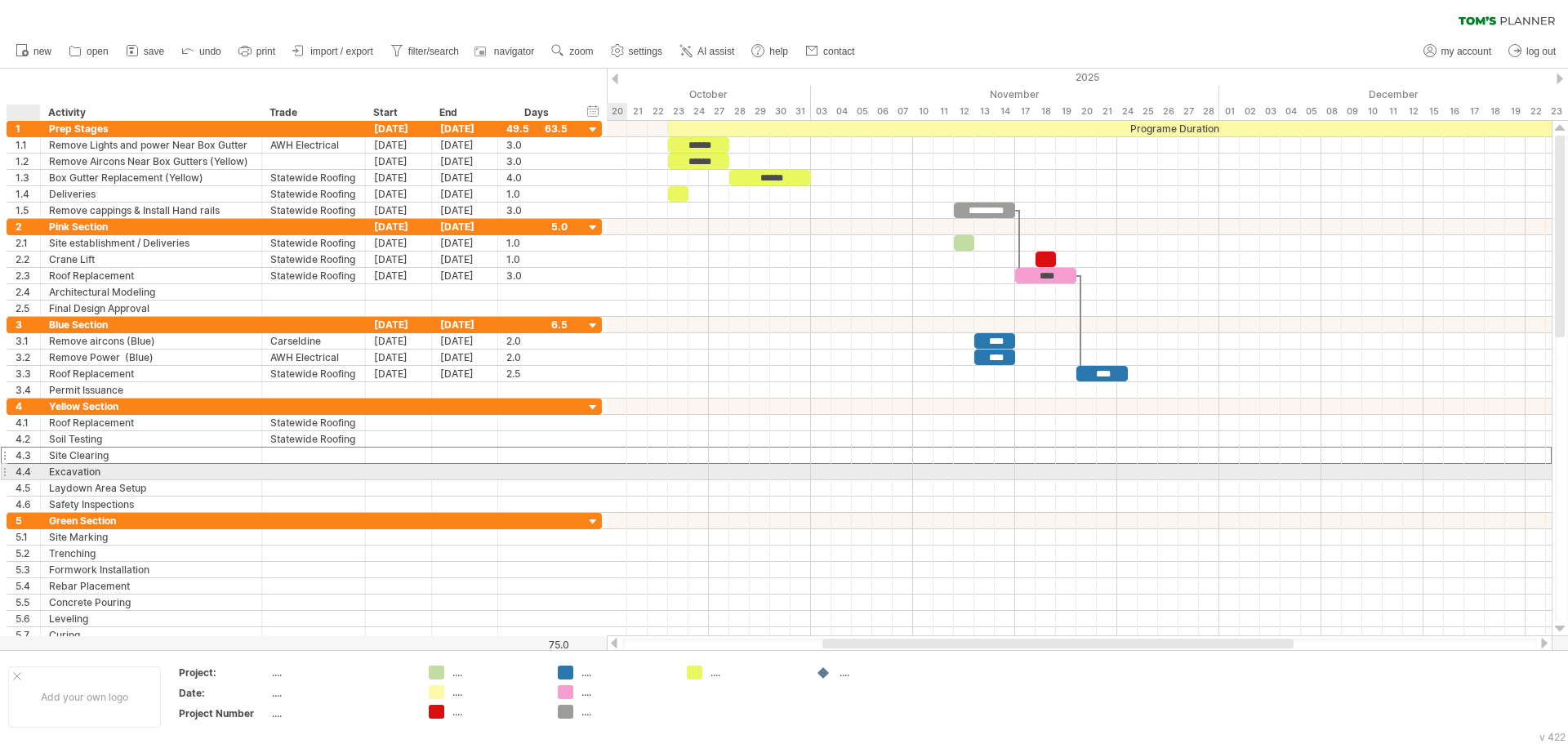
click at [15, 469] on div "4.4" at bounding box center [24, 471] width 33 height 16
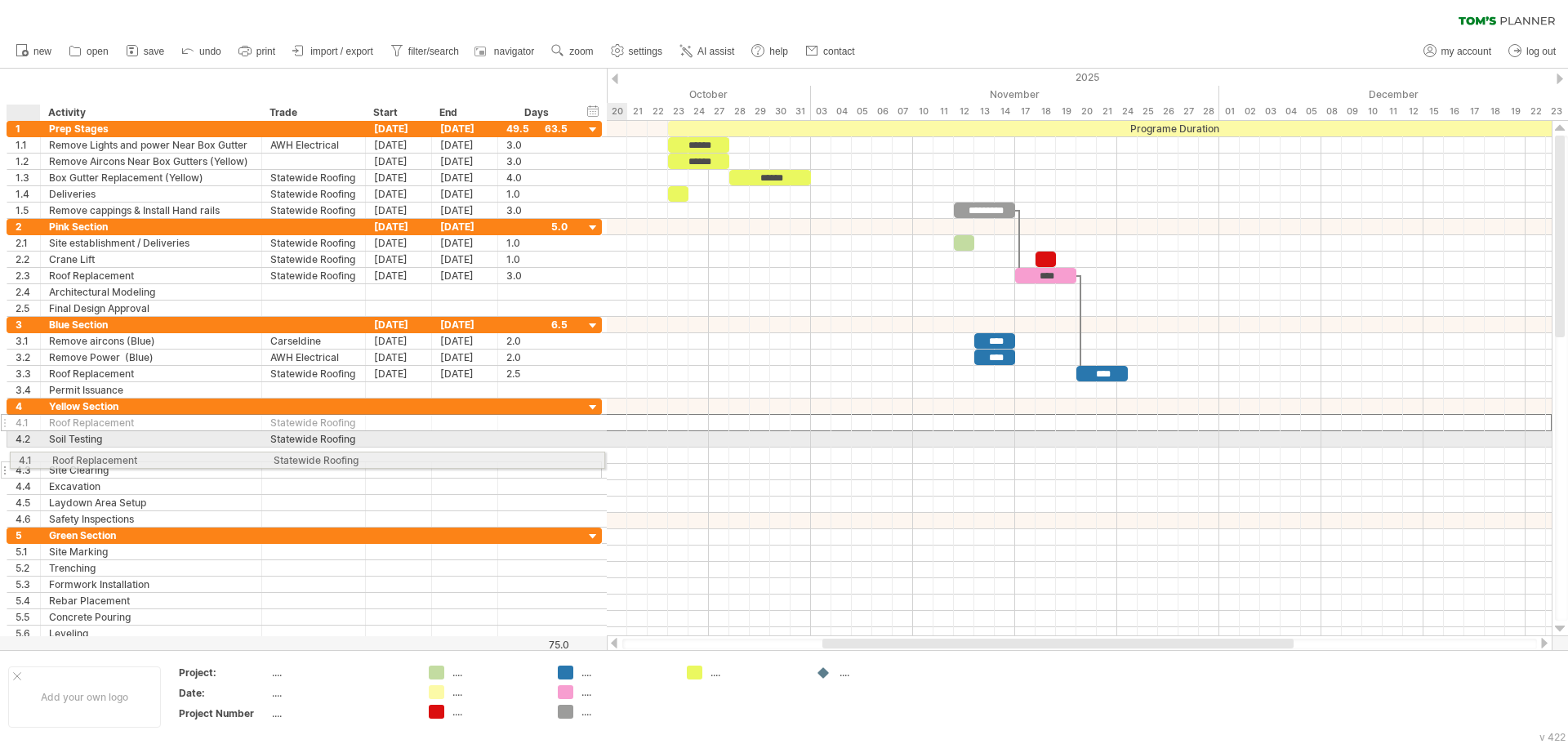
drag, startPoint x: 32, startPoint y: 421, endPoint x: 30, endPoint y: 460, distance: 39.1
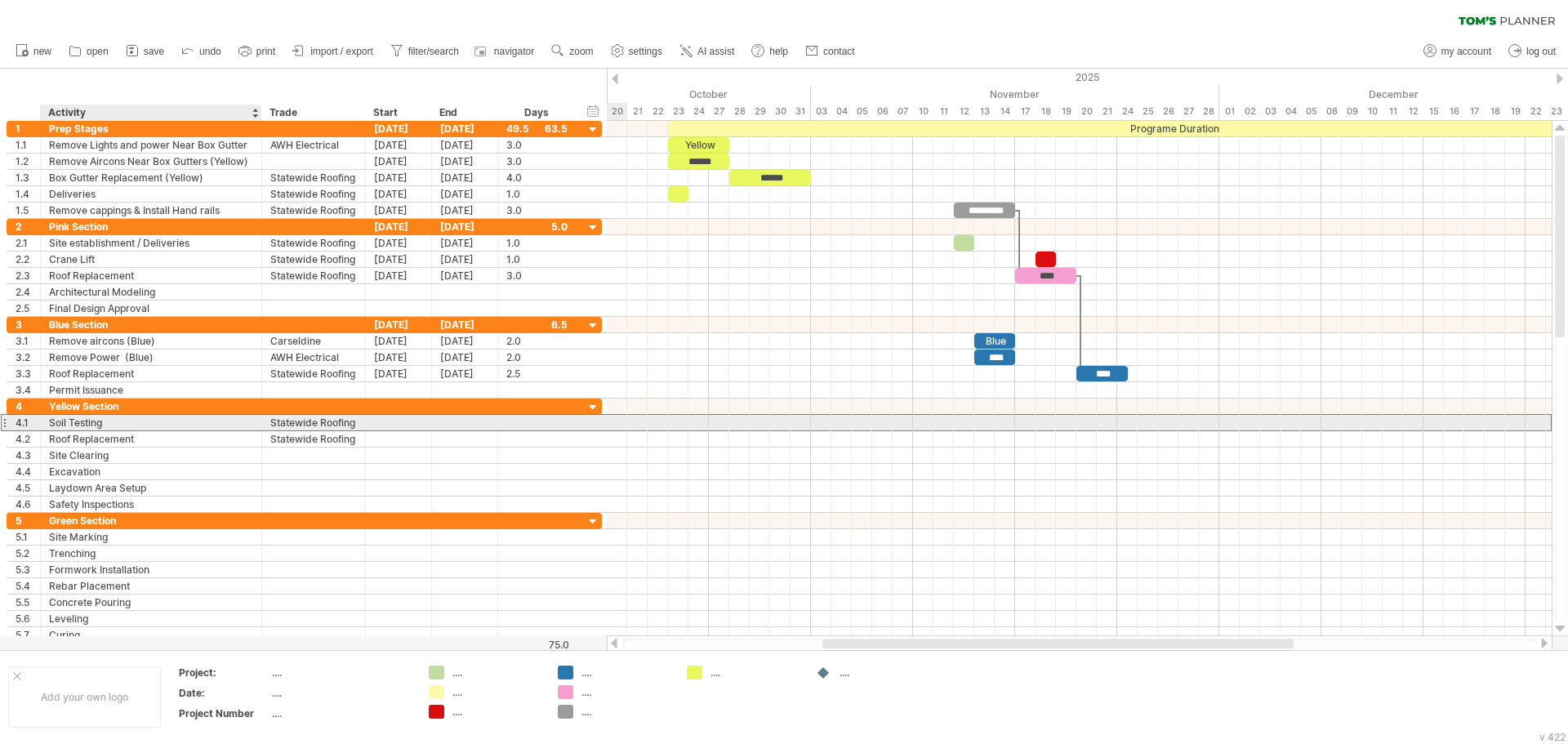
click at [110, 423] on div "Soil Testing" at bounding box center [151, 423] width 204 height 16
click at [0, 0] on input "**********" at bounding box center [0, 0] width 0 height 0
click at [110, 423] on input "**********" at bounding box center [151, 423] width 204 height 16
type input "**********"
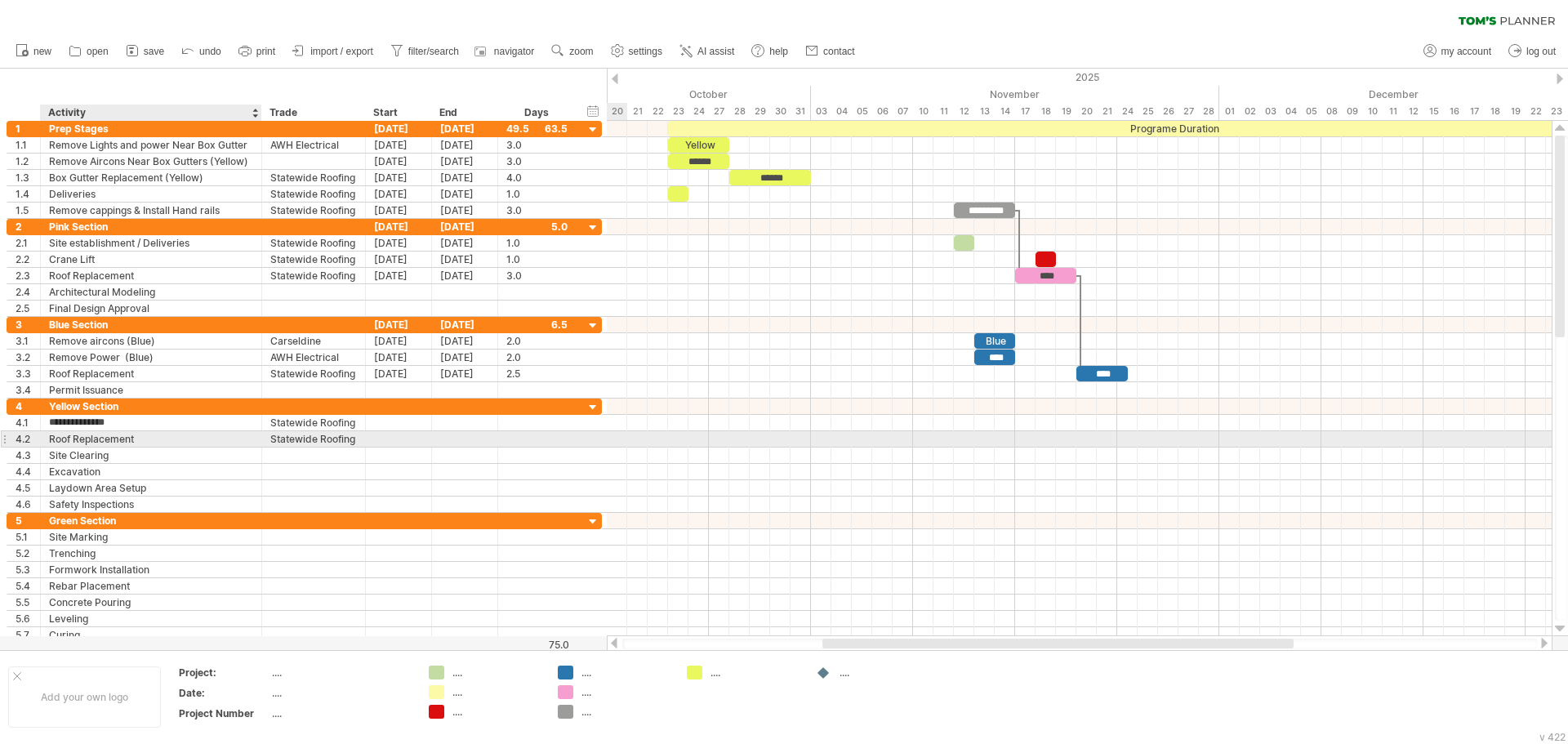
click at [119, 438] on div "Roof Replacement" at bounding box center [151, 439] width 204 height 16
click at [119, 438] on input "**********" at bounding box center [151, 439] width 204 height 16
click at [120, 438] on input "**********" at bounding box center [151, 439] width 204 height 16
type input "**********"
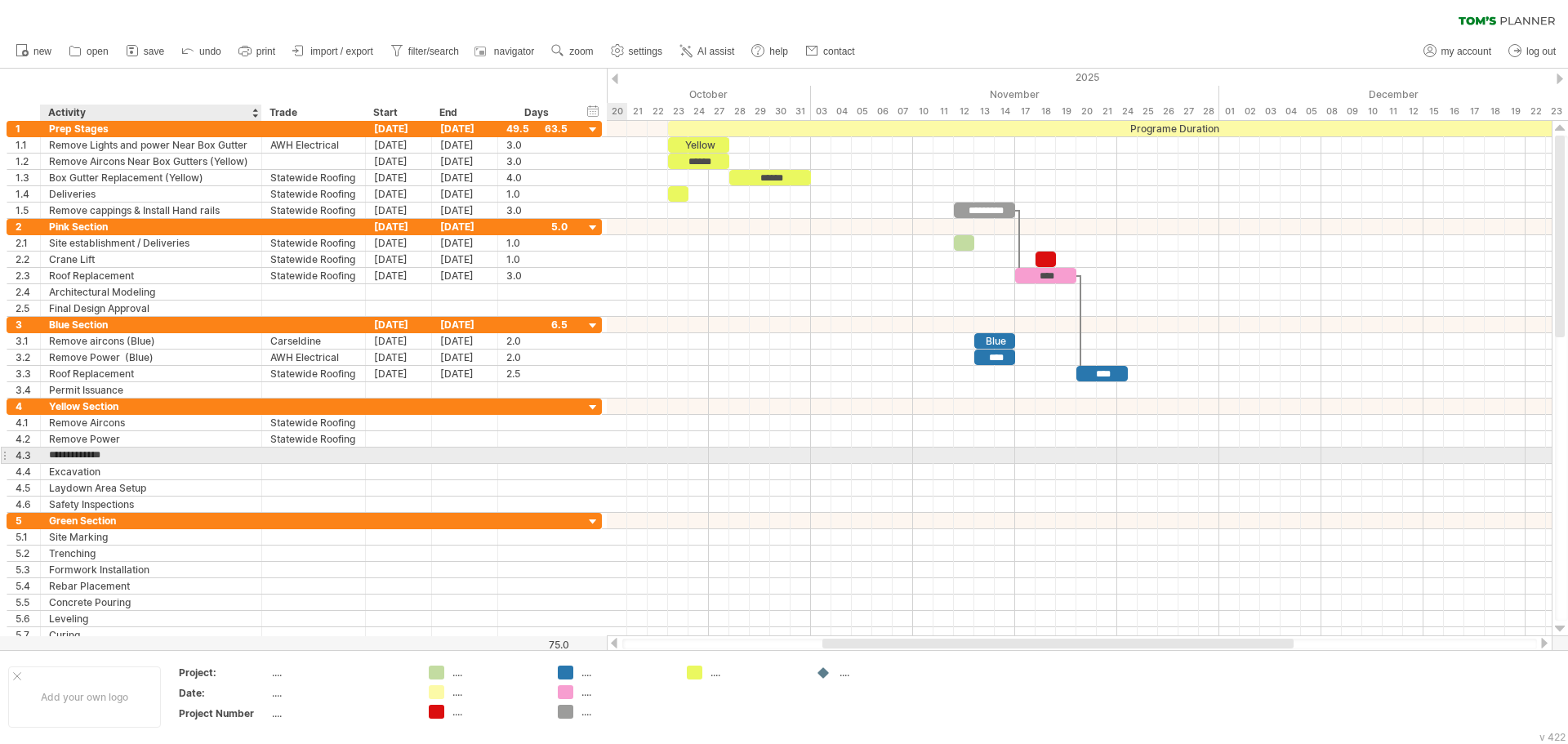
click at [132, 455] on input "**********" at bounding box center [151, 455] width 204 height 16
type input "*"
type input "**********"
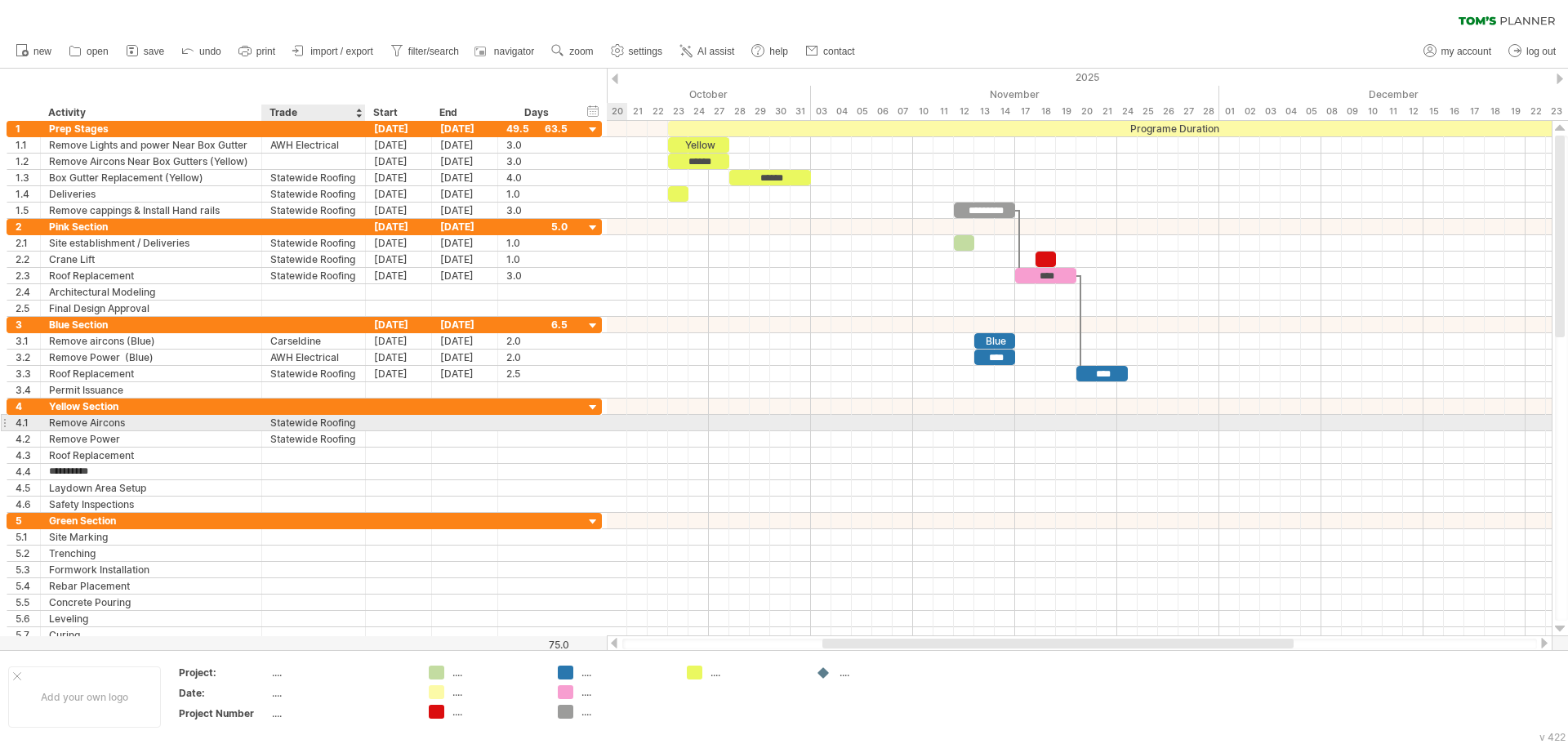
click at [308, 426] on div "Statewide Roofing" at bounding box center [313, 423] width 86 height 16
click at [308, 426] on input "**********" at bounding box center [313, 423] width 86 height 16
type input "**********"
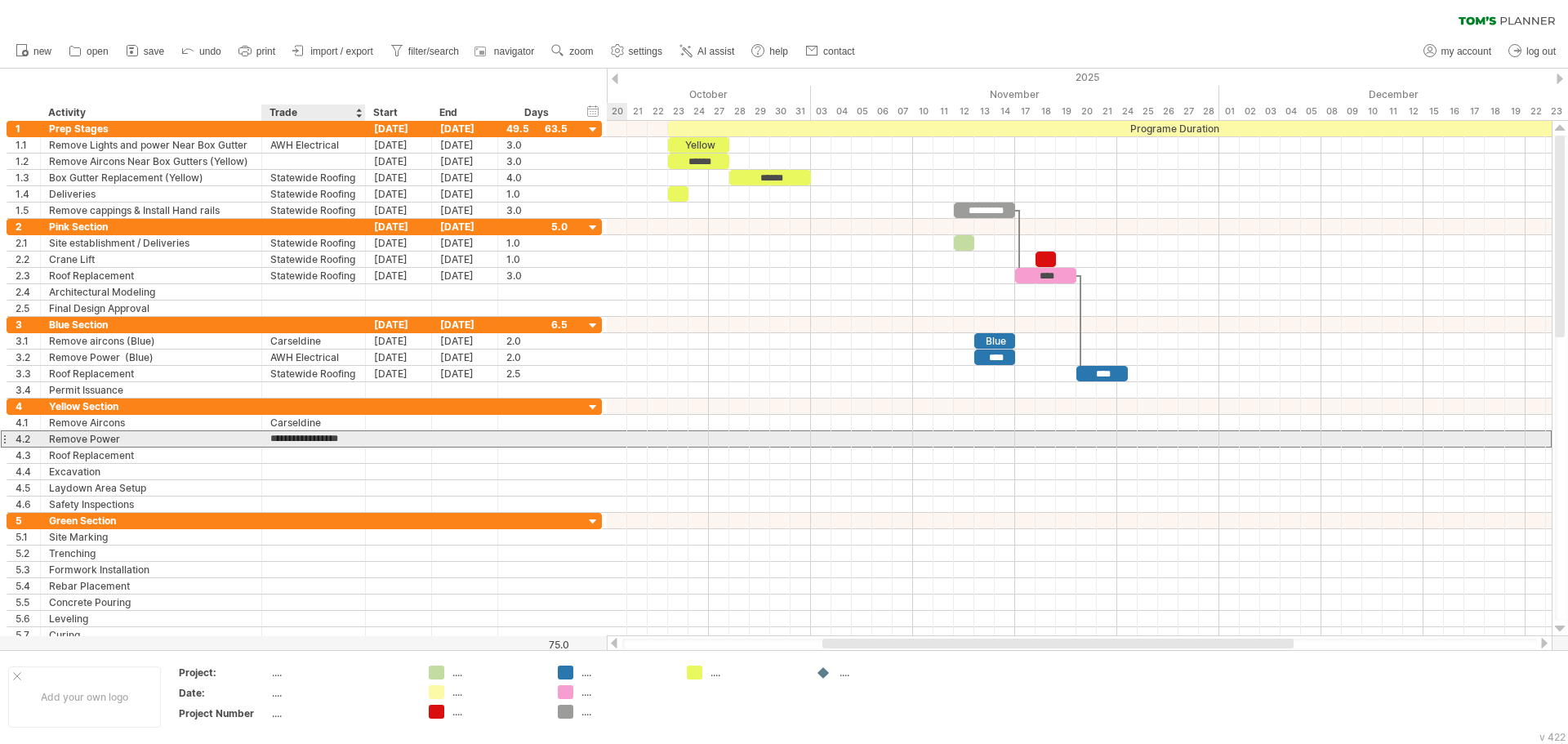
click at [321, 434] on input "**********" at bounding box center [313, 439] width 86 height 16
type input "**********"
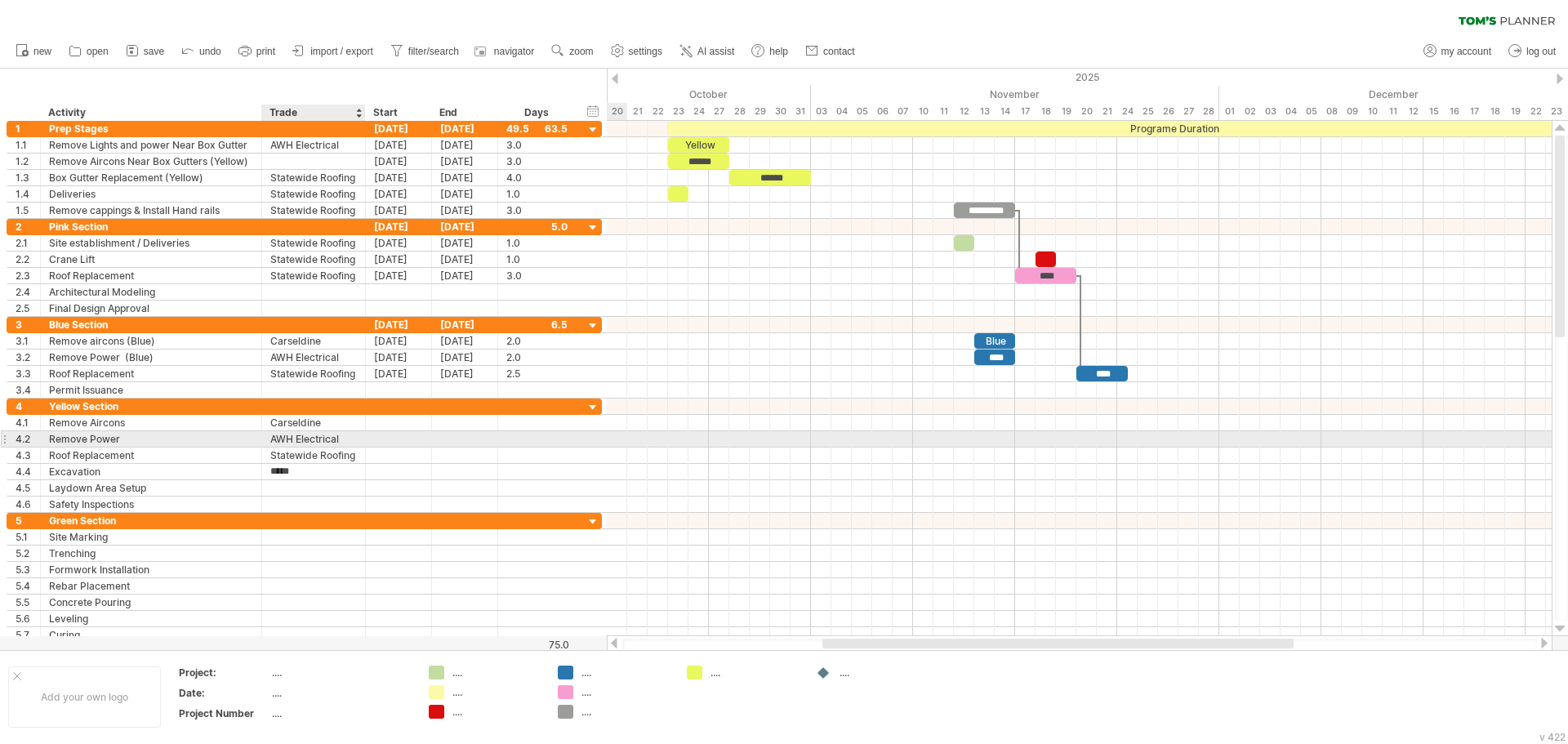
type input "**********"
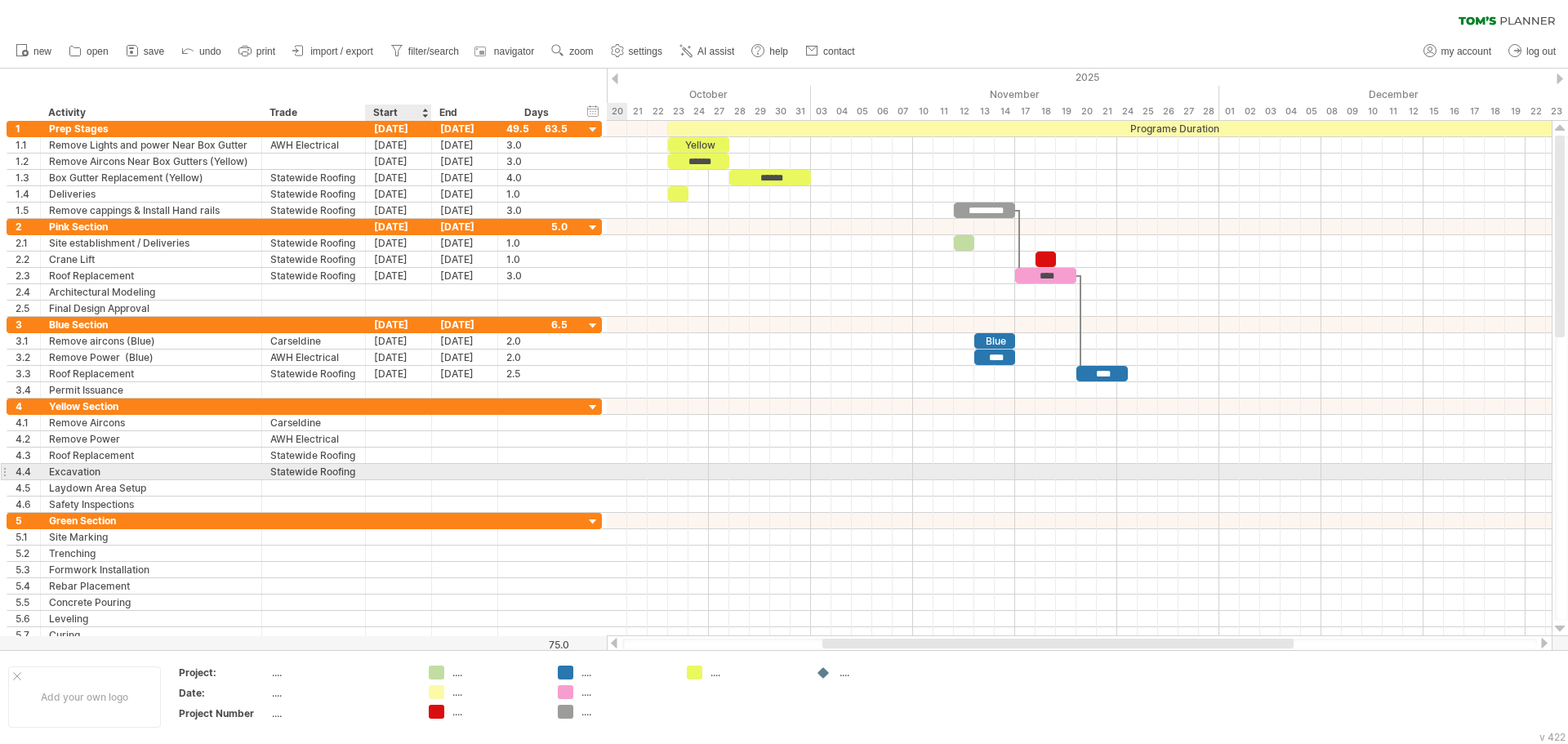
click at [389, 471] on div at bounding box center [398, 471] width 66 height 16
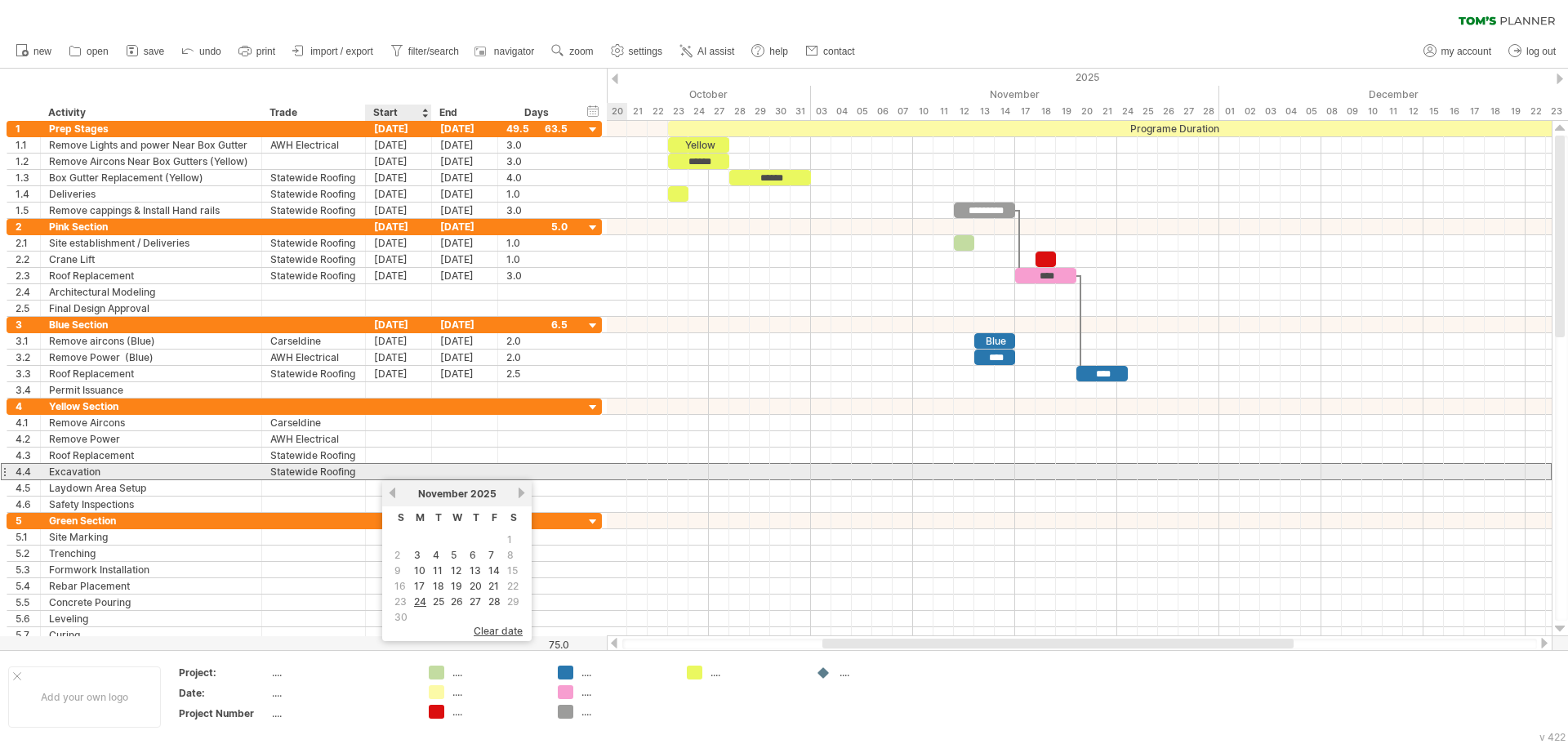
click at [389, 471] on div at bounding box center [398, 471] width 66 height 16
click at [225, 462] on div "Roof Replacement" at bounding box center [151, 455] width 204 height 16
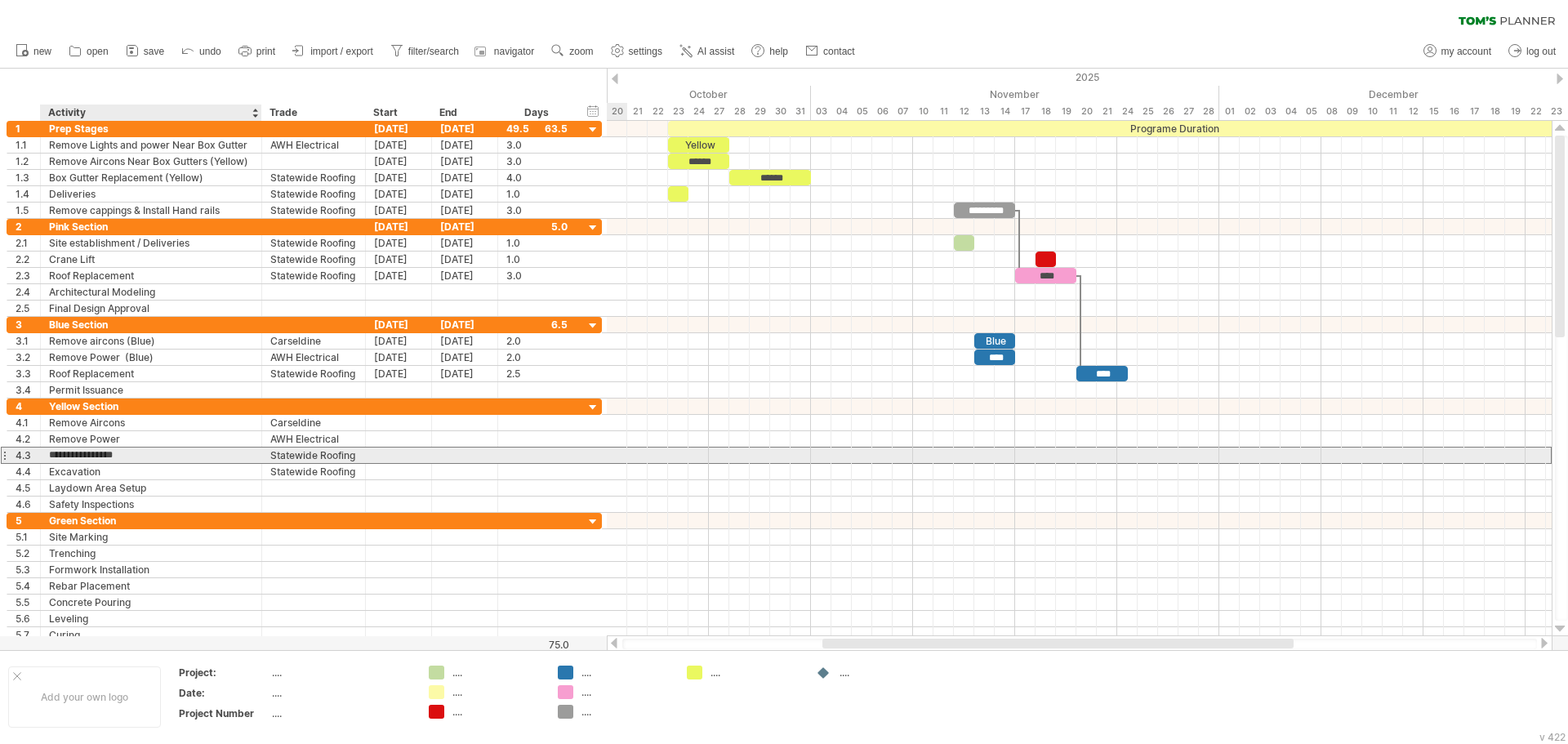
click at [225, 462] on input "**********" at bounding box center [151, 455] width 204 height 16
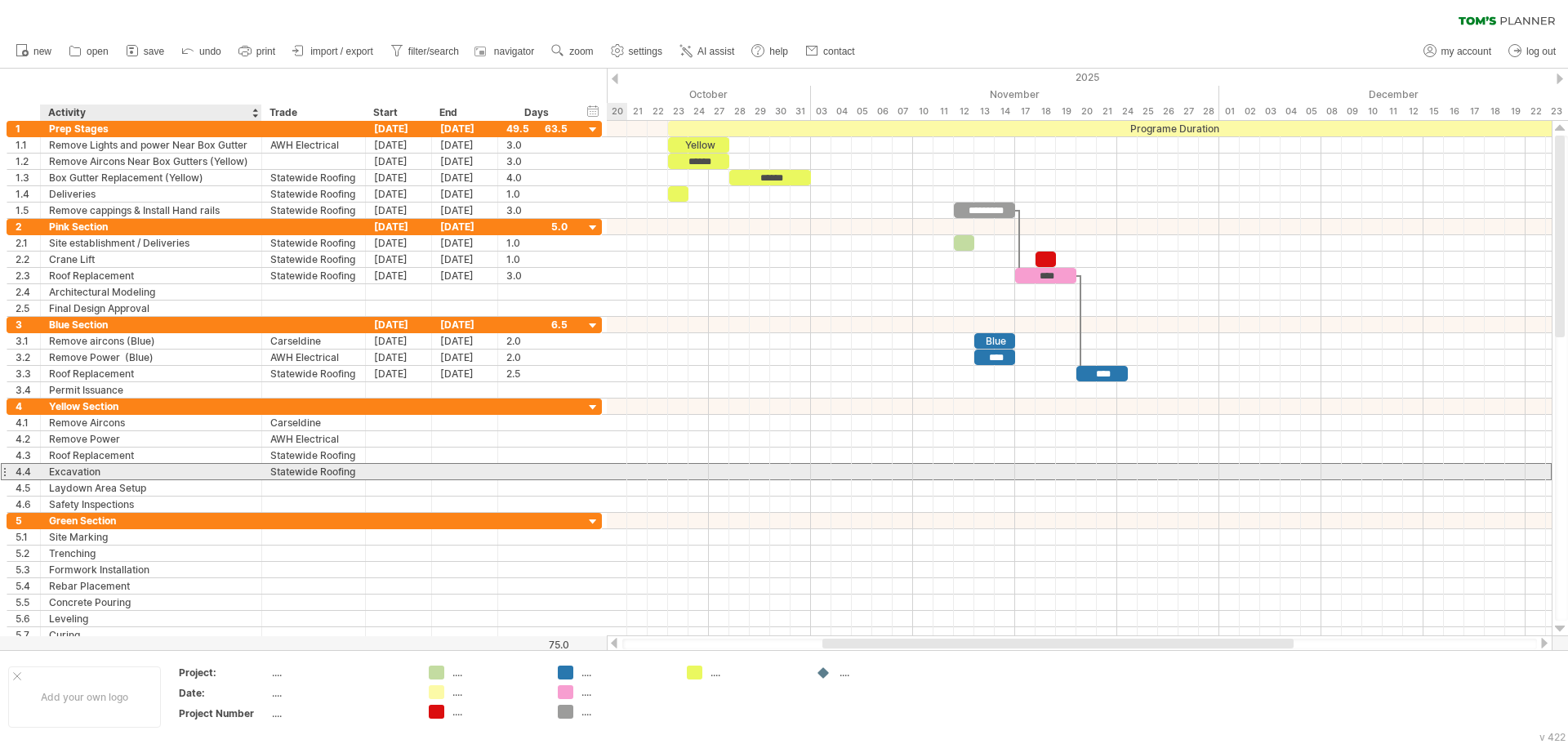
click at [210, 468] on div "Excavation" at bounding box center [151, 471] width 204 height 16
click at [0, 0] on input "**********" at bounding box center [0, 0] width 0 height 0
type input "**********"
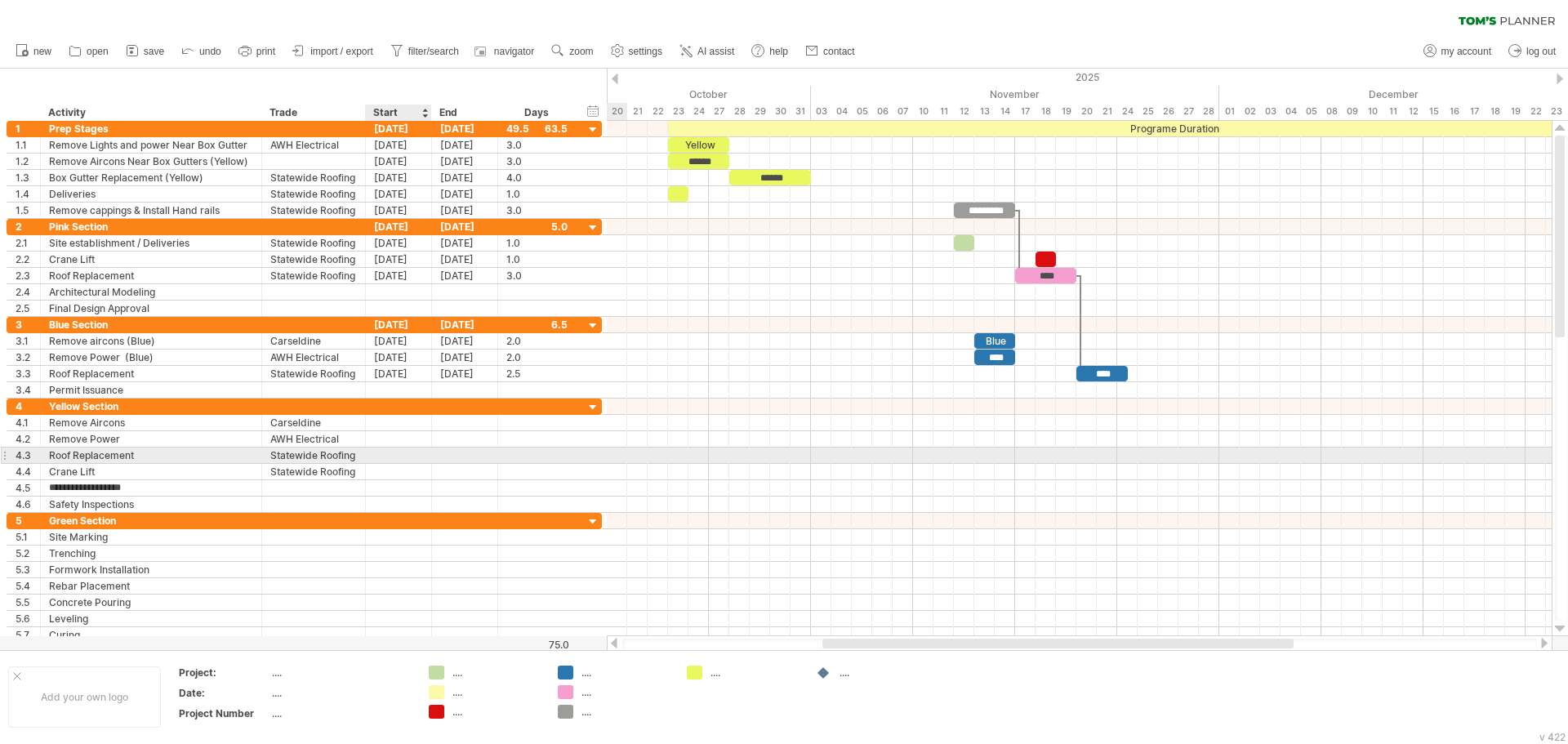
click at [398, 457] on div at bounding box center [398, 455] width 66 height 16
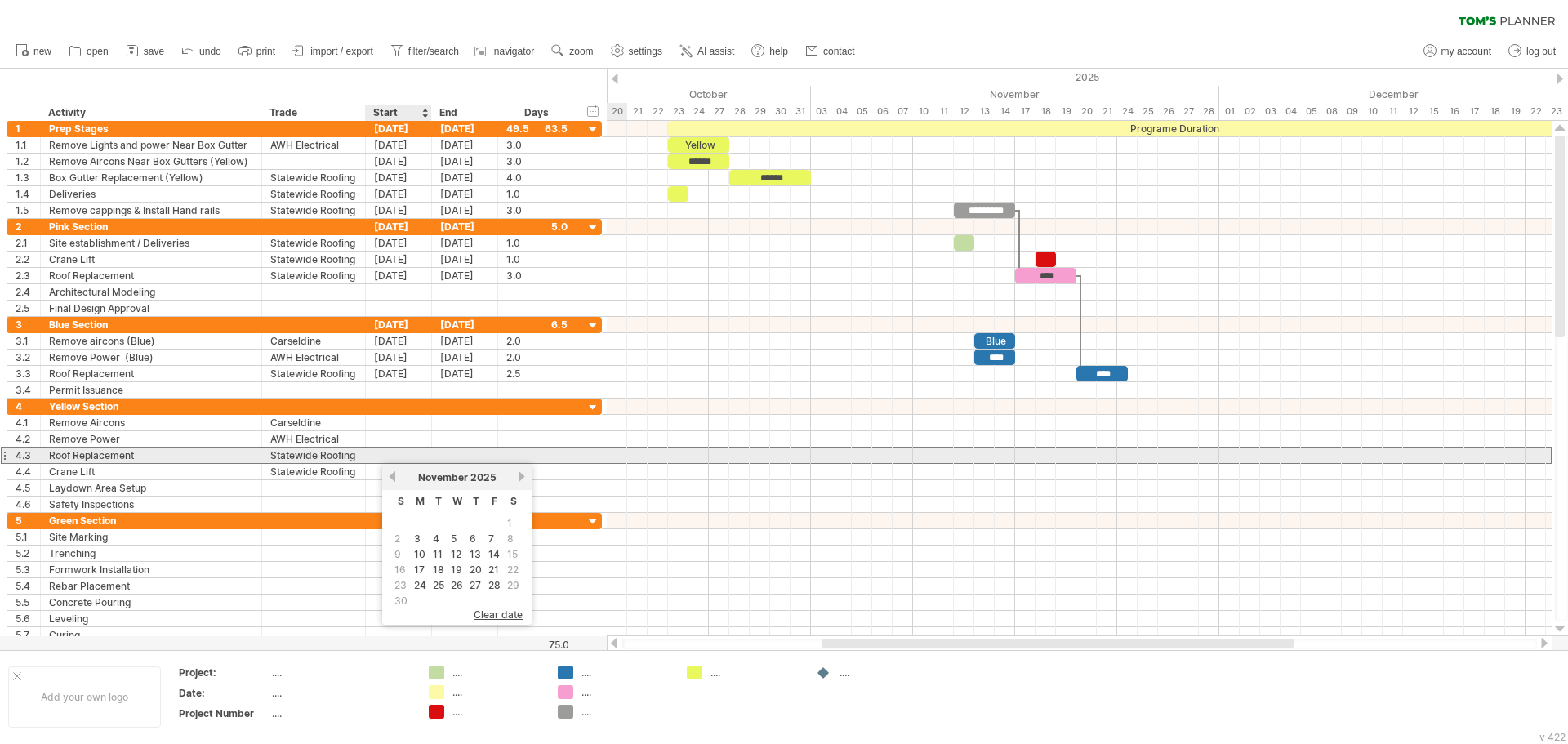
click at [398, 457] on div at bounding box center [398, 455] width 66 height 16
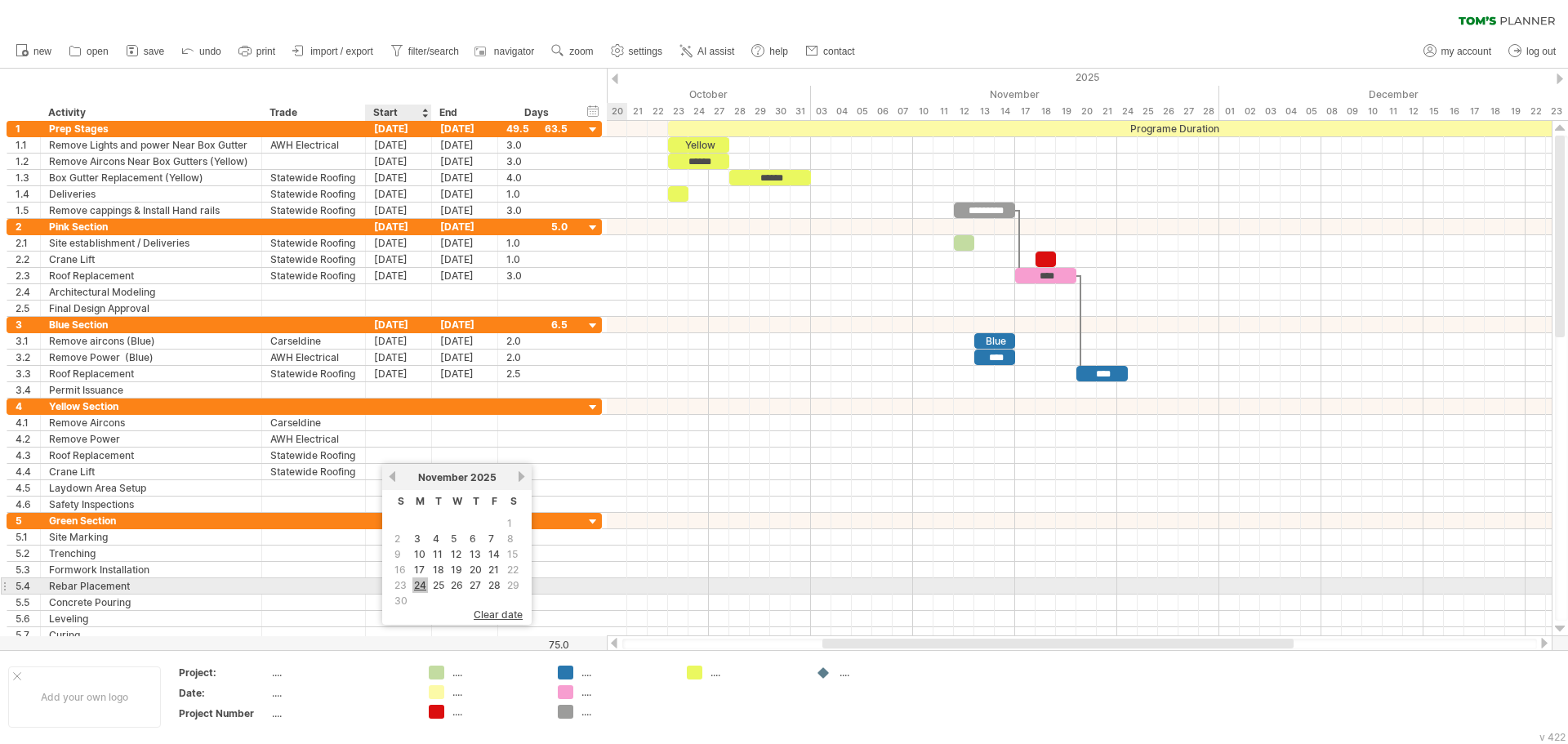
click at [421, 584] on link "24" at bounding box center [420, 585] width 16 height 16
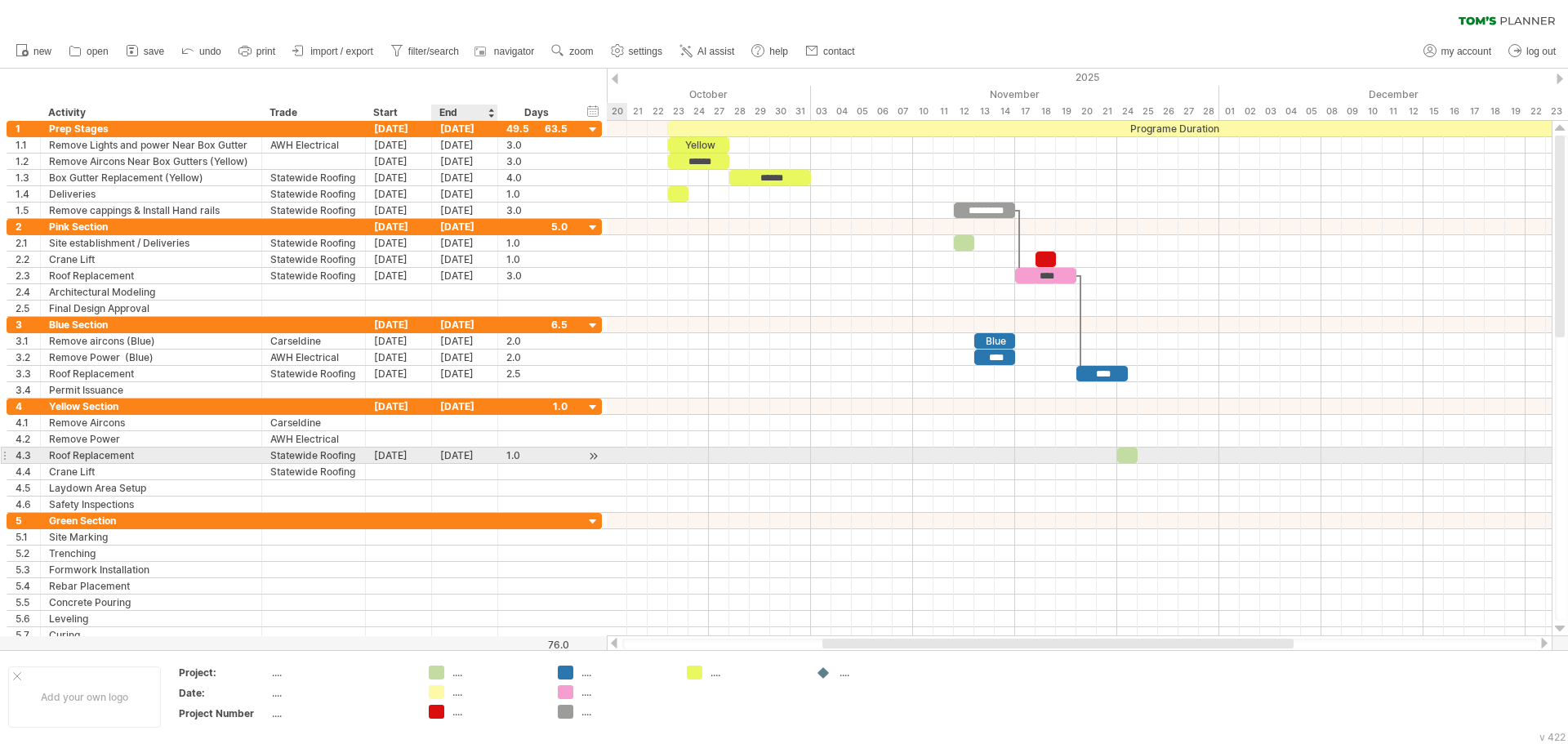
click at [454, 459] on div "[DATE]" at bounding box center [465, 455] width 66 height 16
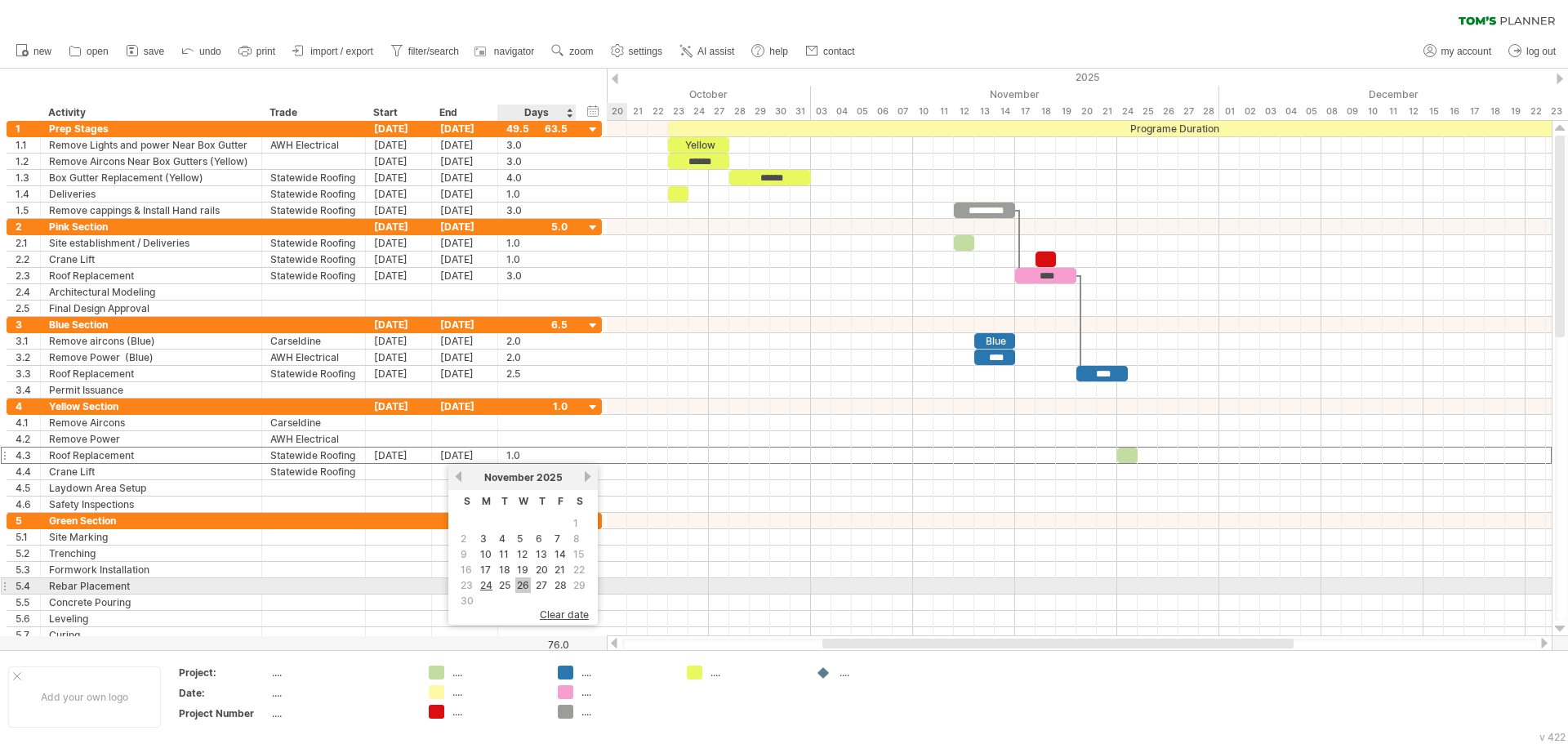
click at [524, 580] on link "26" at bounding box center [522, 585] width 16 height 16
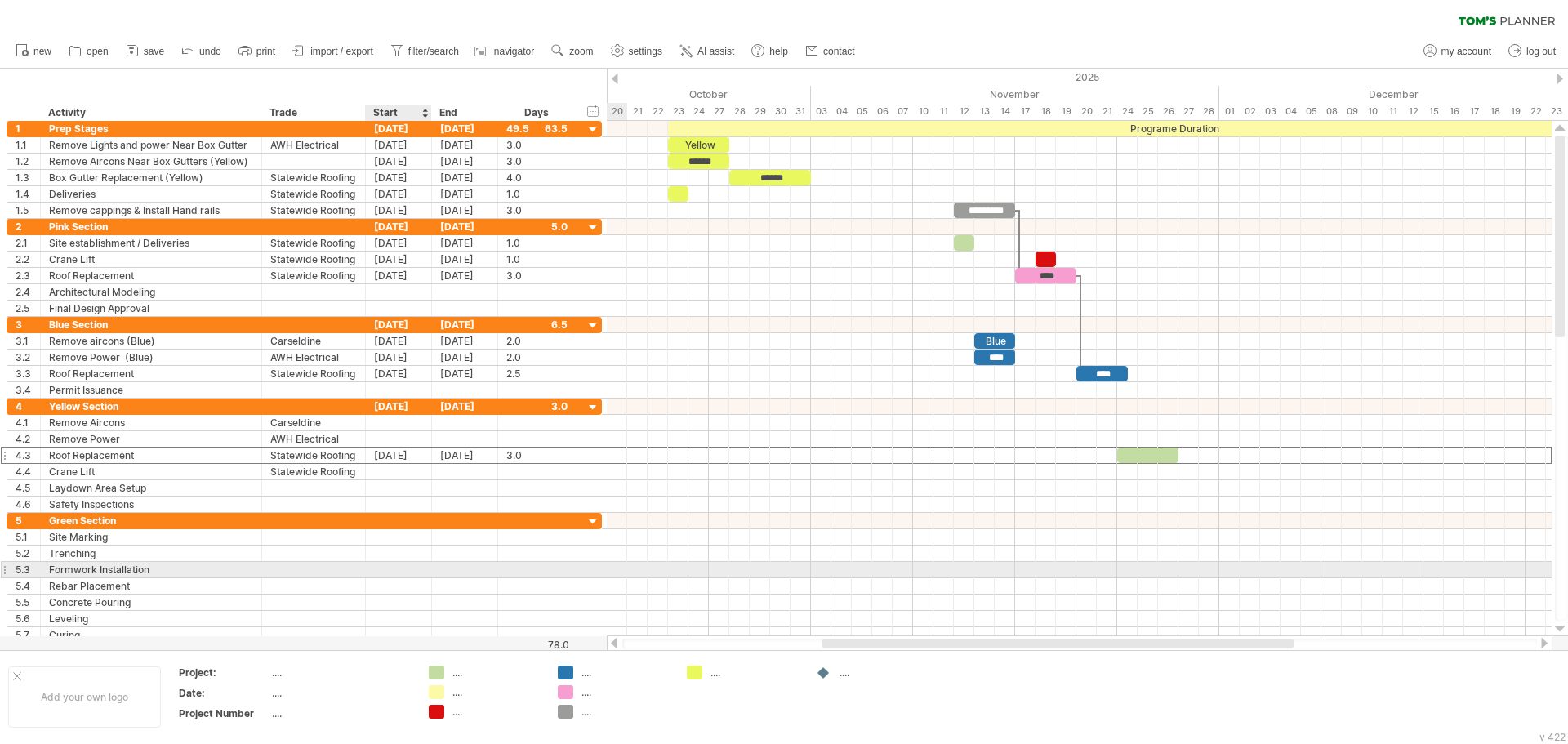
click at [391, 573] on div at bounding box center [398, 569] width 66 height 16
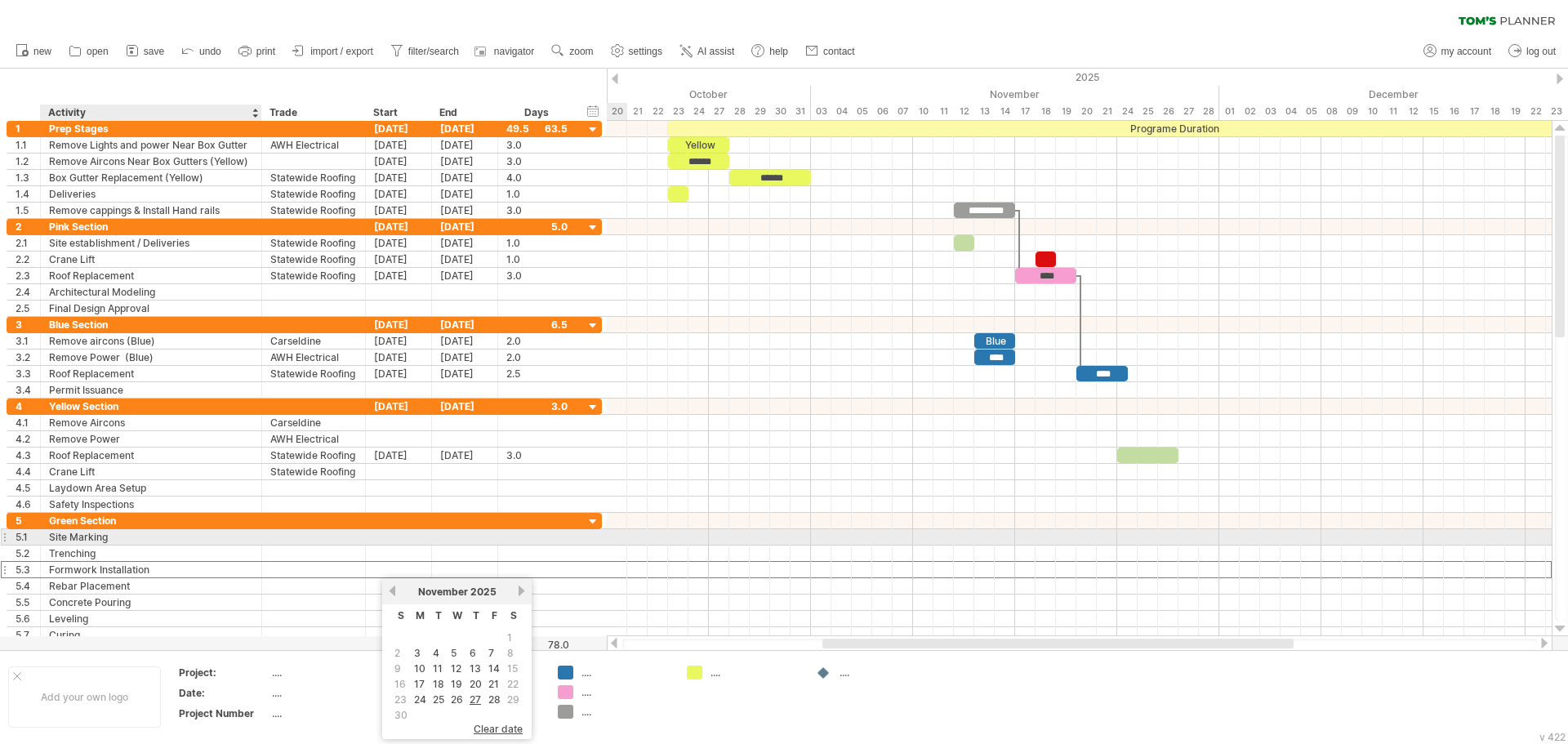
click at [218, 541] on div "Site Marking" at bounding box center [151, 536] width 204 height 16
click at [218, 541] on input "**********" at bounding box center [151, 536] width 204 height 16
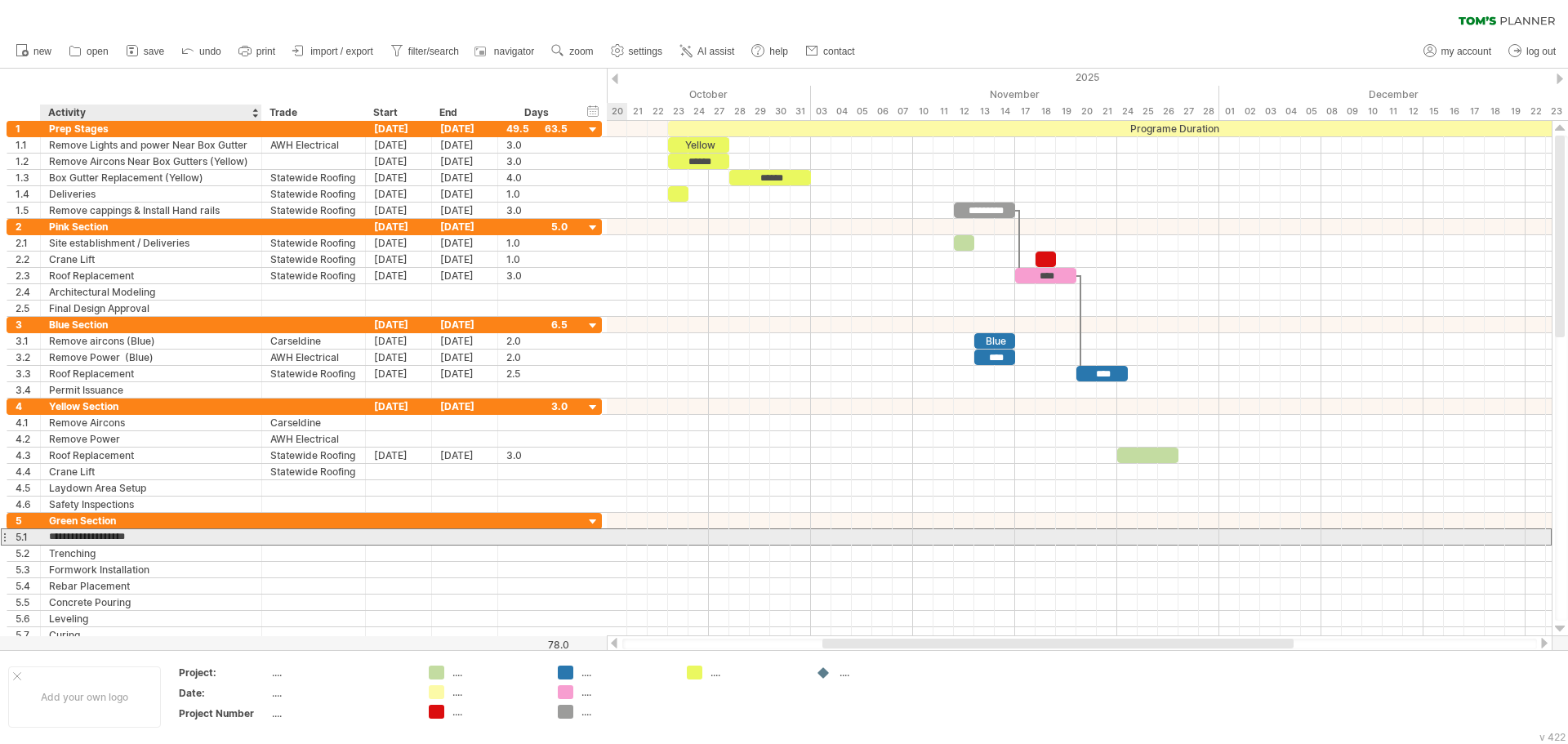
type input "**********"
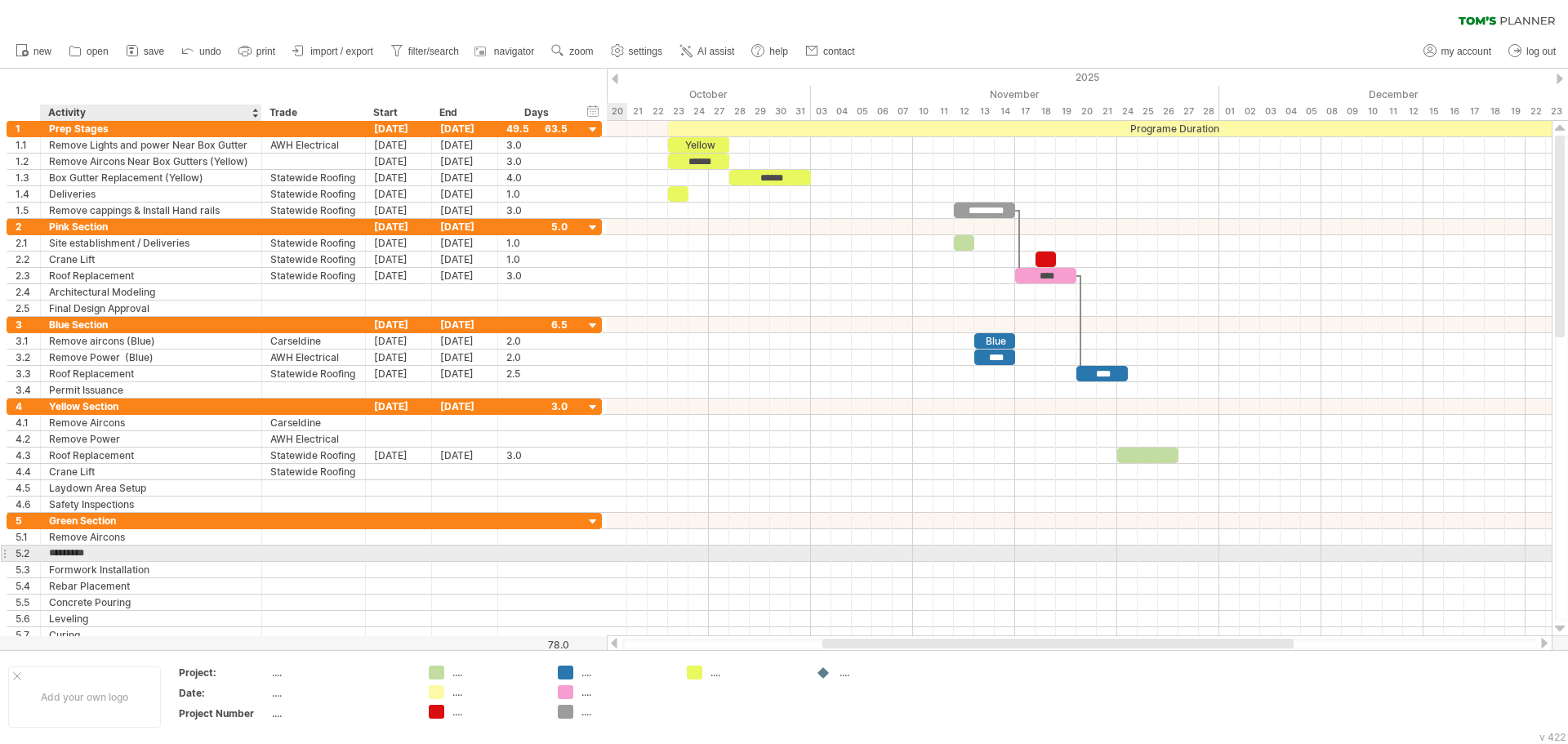
click at [215, 549] on input "*********" at bounding box center [151, 553] width 204 height 16
type input "**********"
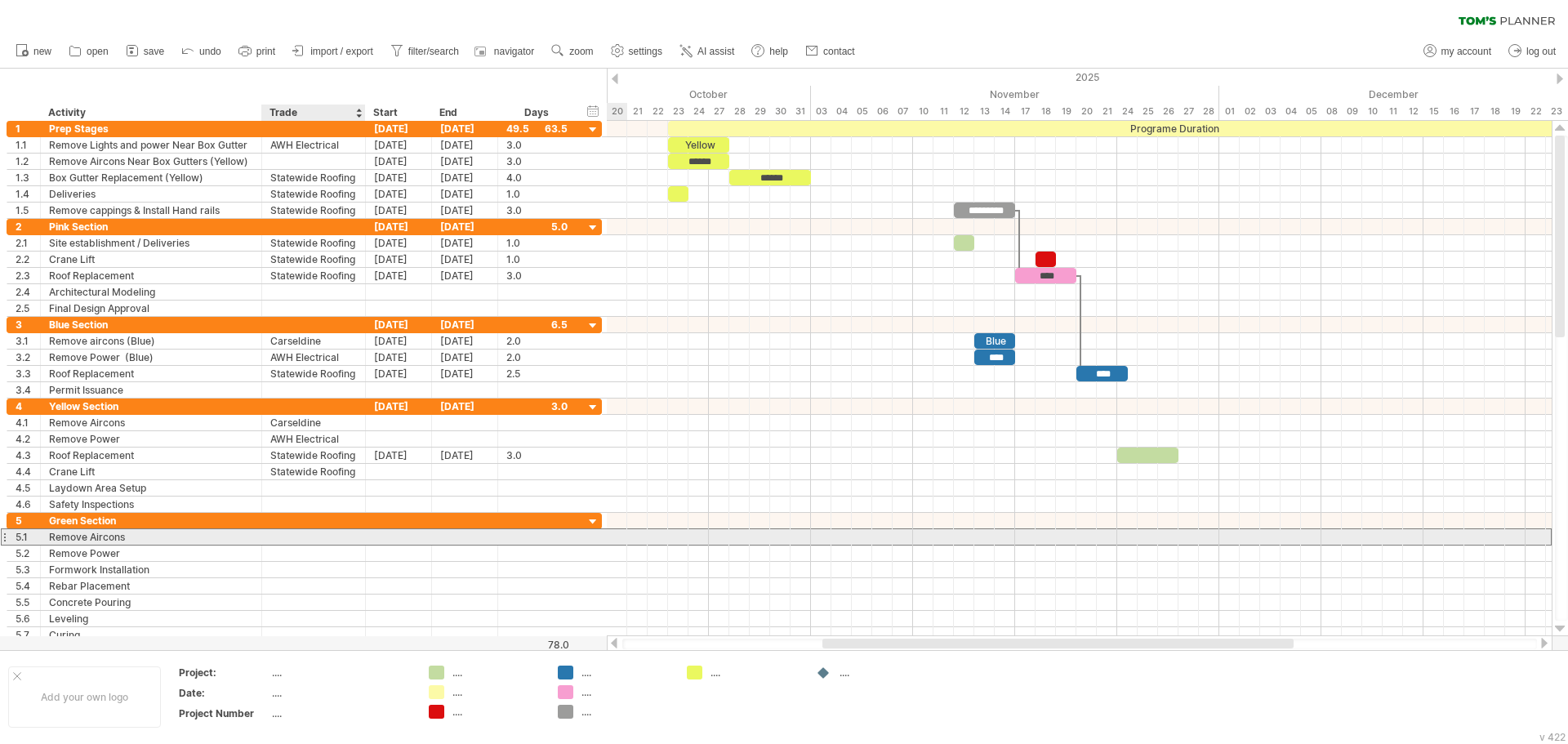
click at [274, 537] on div at bounding box center [313, 536] width 86 height 16
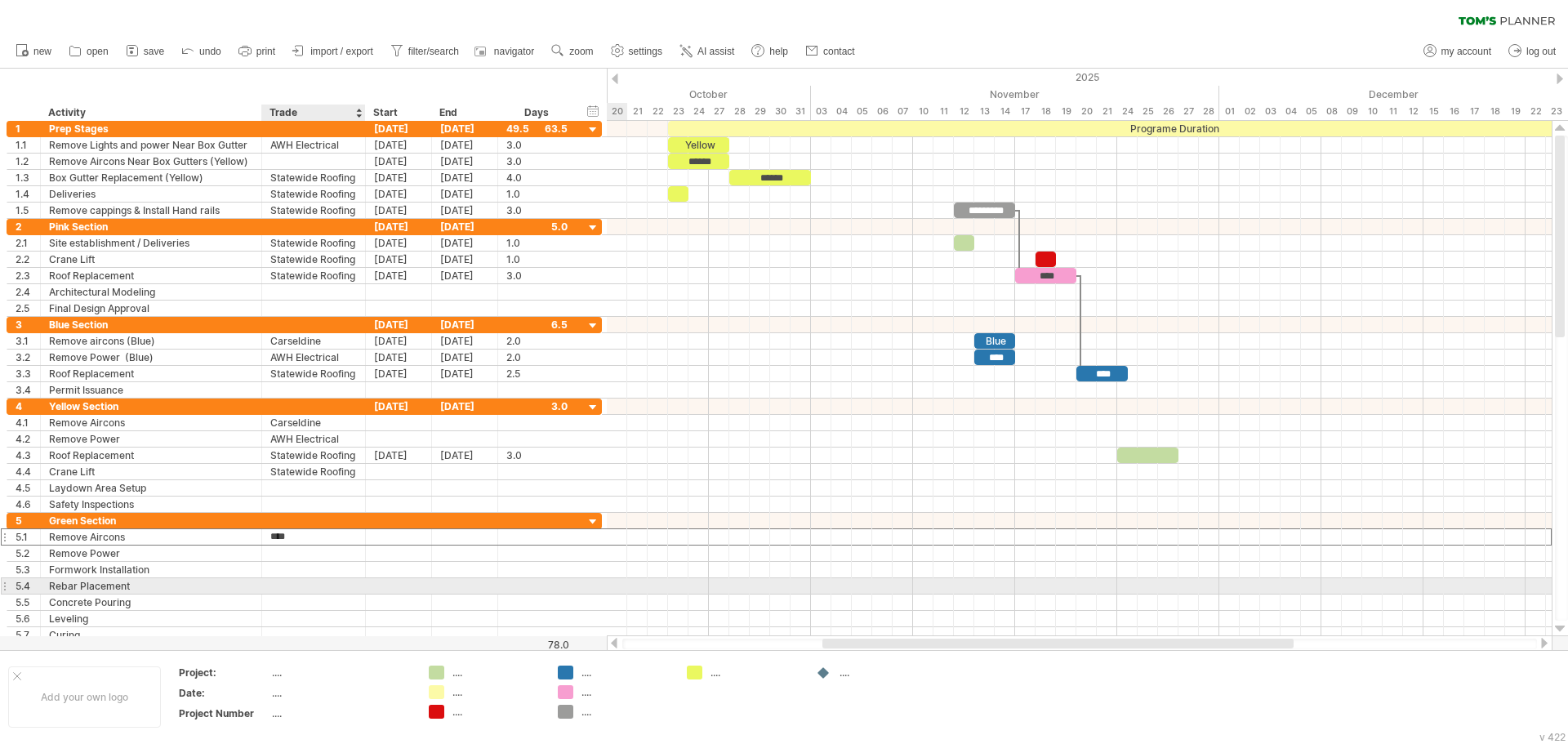
type input "**********"
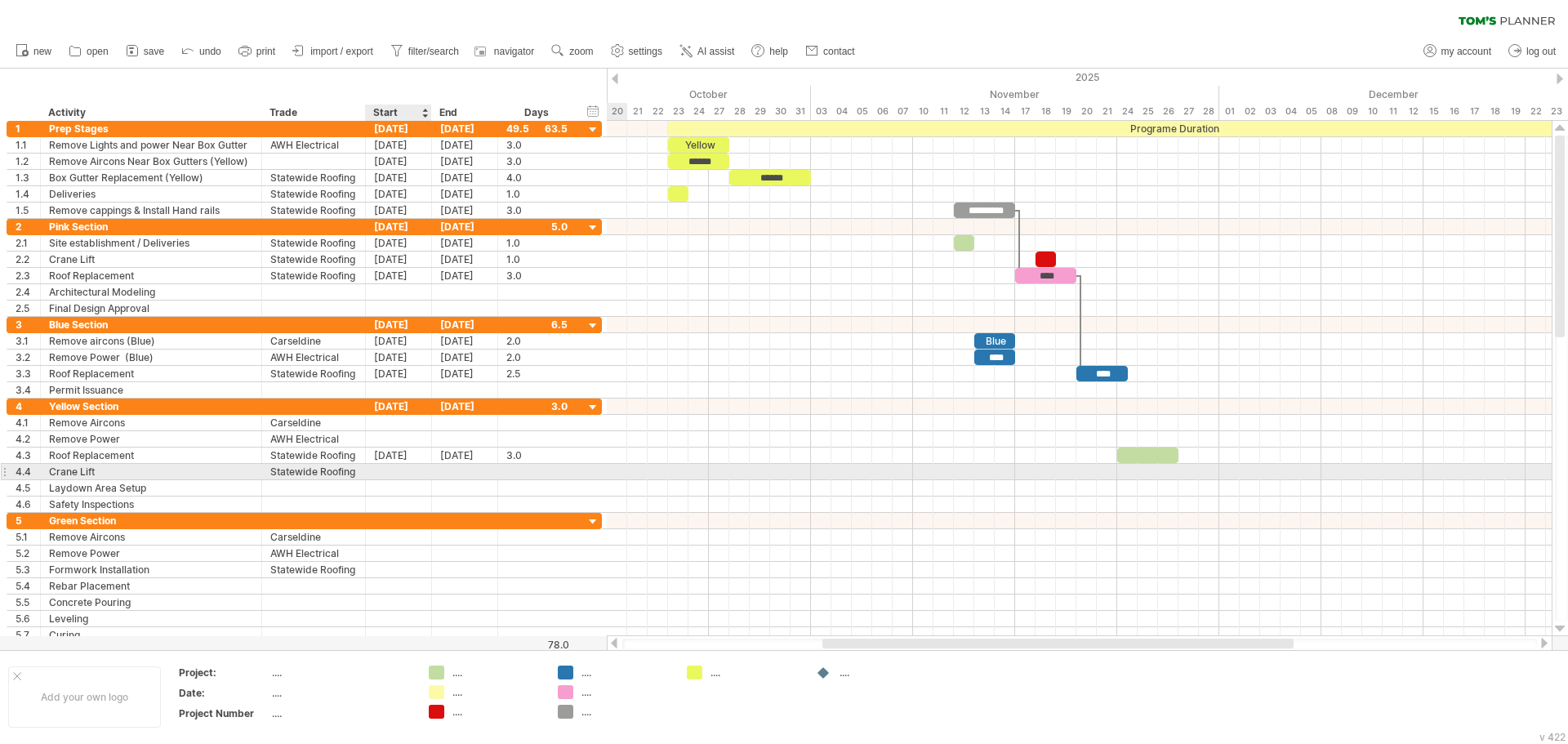
click at [401, 471] on div at bounding box center [398, 471] width 66 height 16
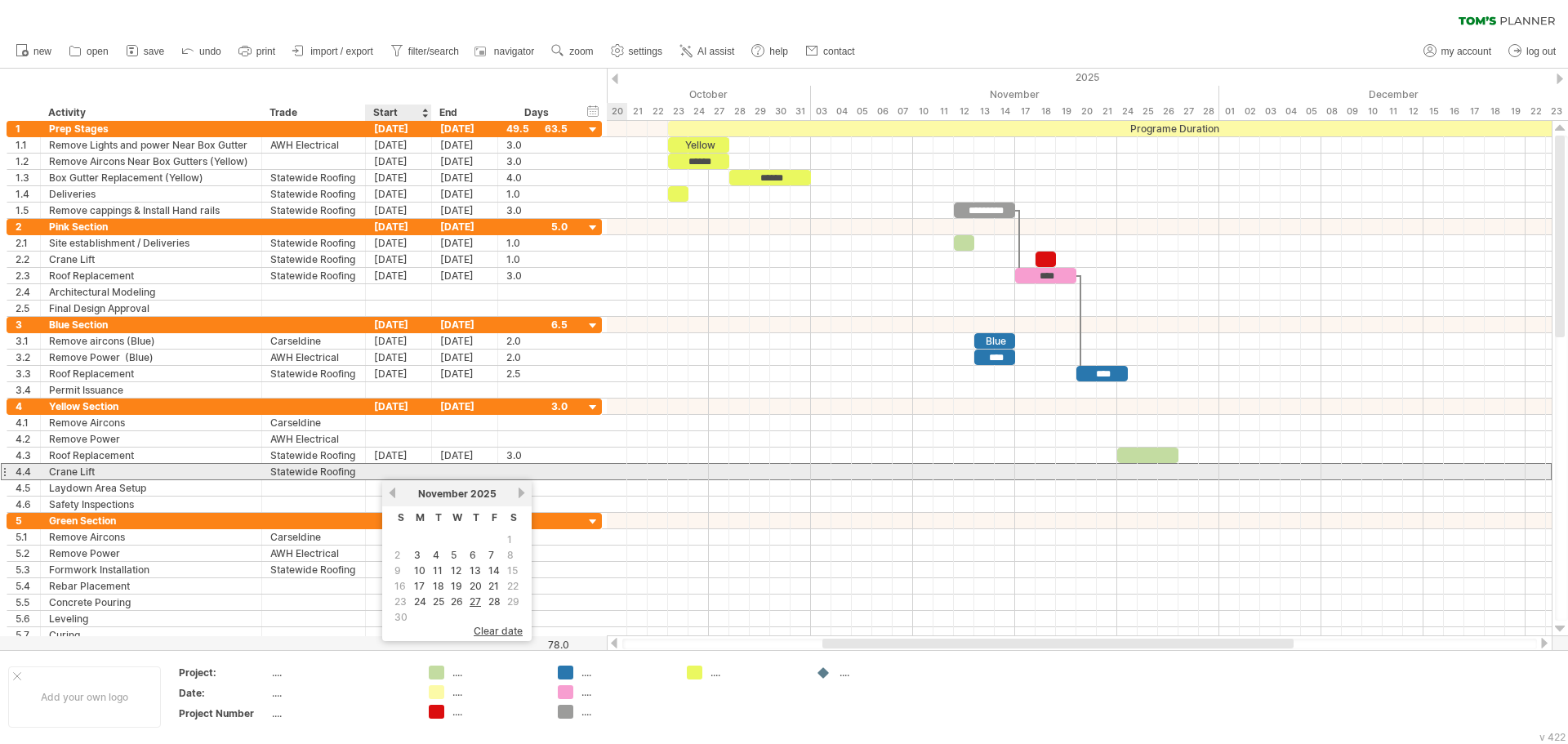
click at [401, 471] on div at bounding box center [398, 471] width 66 height 16
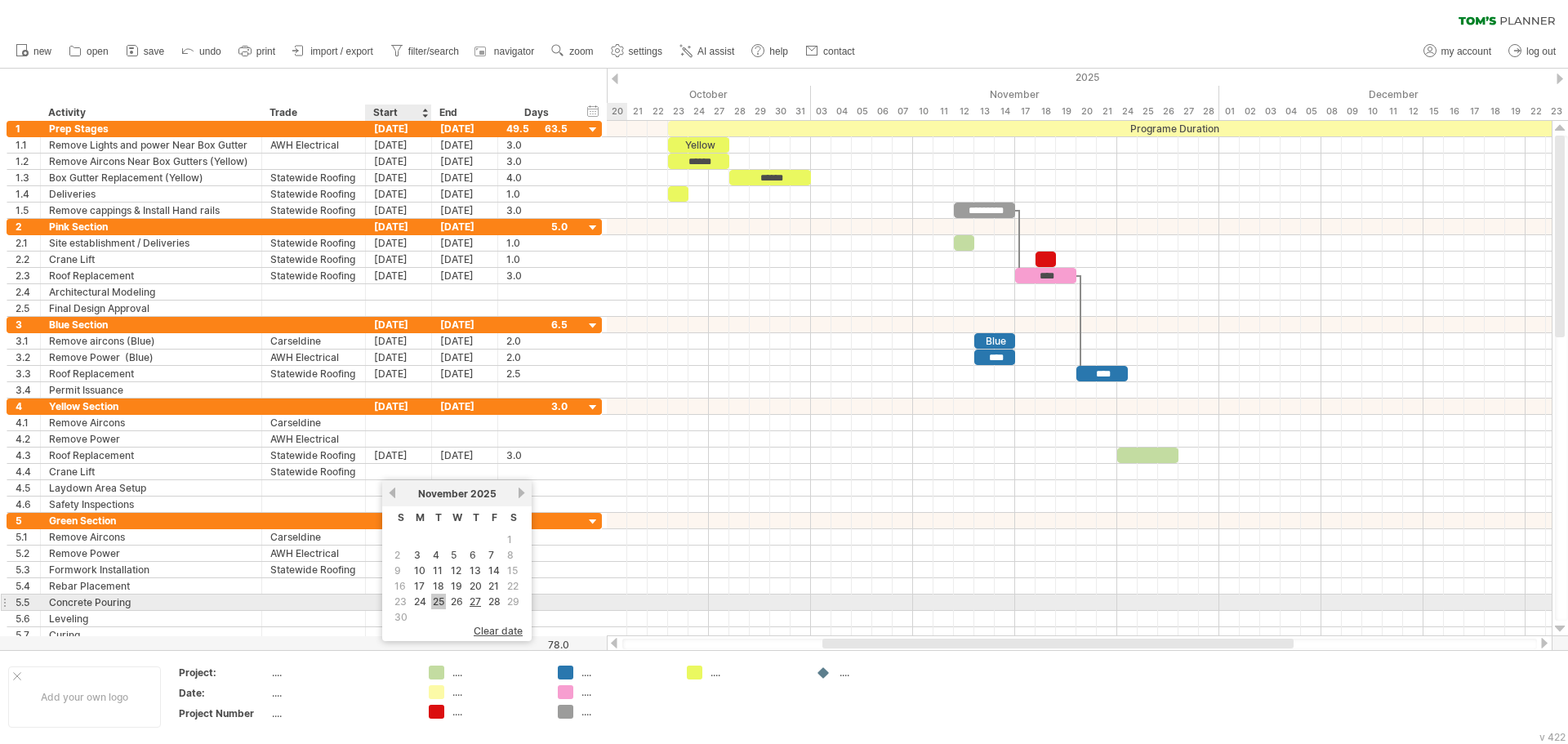
click at [439, 602] on link "25" at bounding box center [439, 602] width 15 height 16
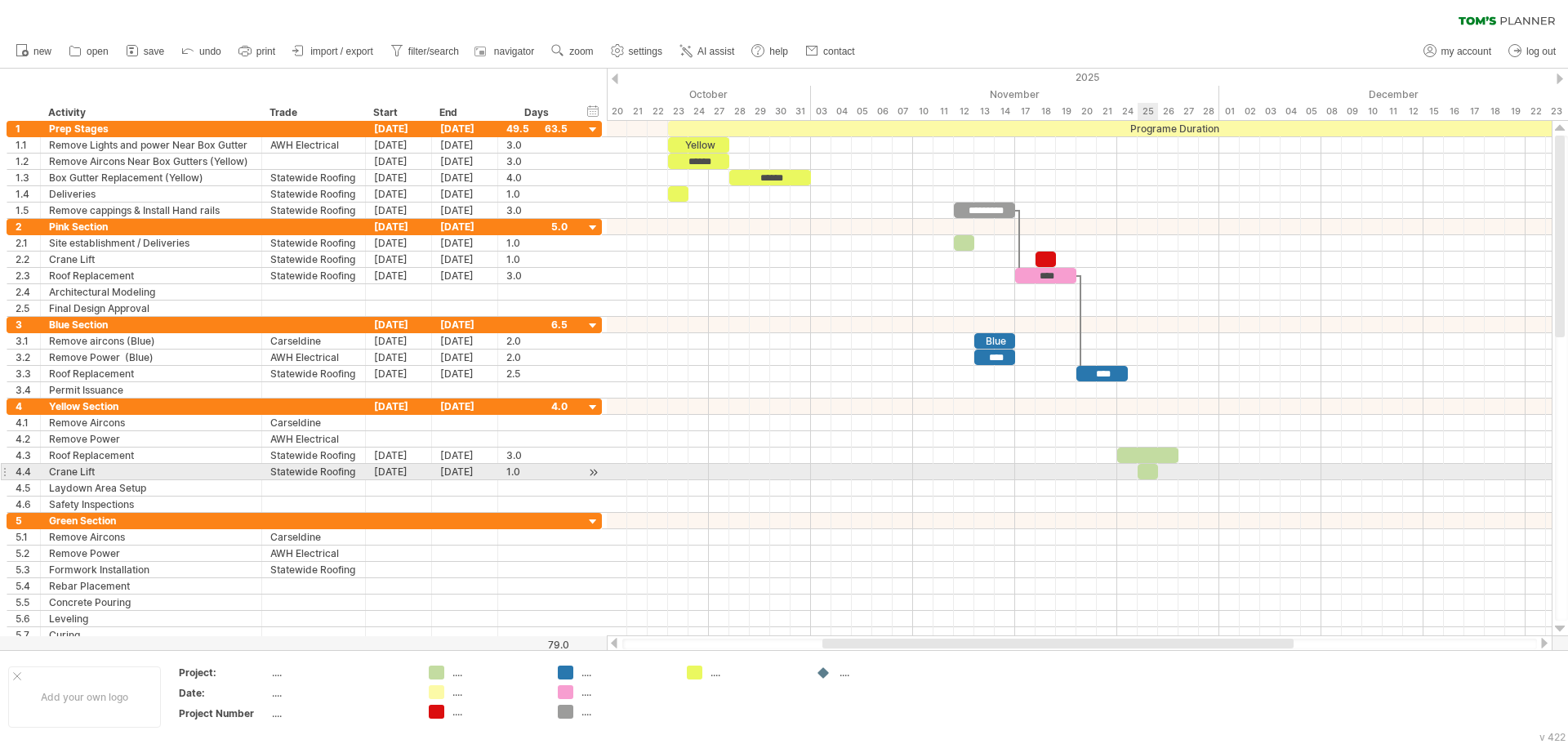
click at [1138, 471] on span at bounding box center [1137, 471] width 6 height 16
click at [1142, 471] on div at bounding box center [1148, 471] width 20 height 16
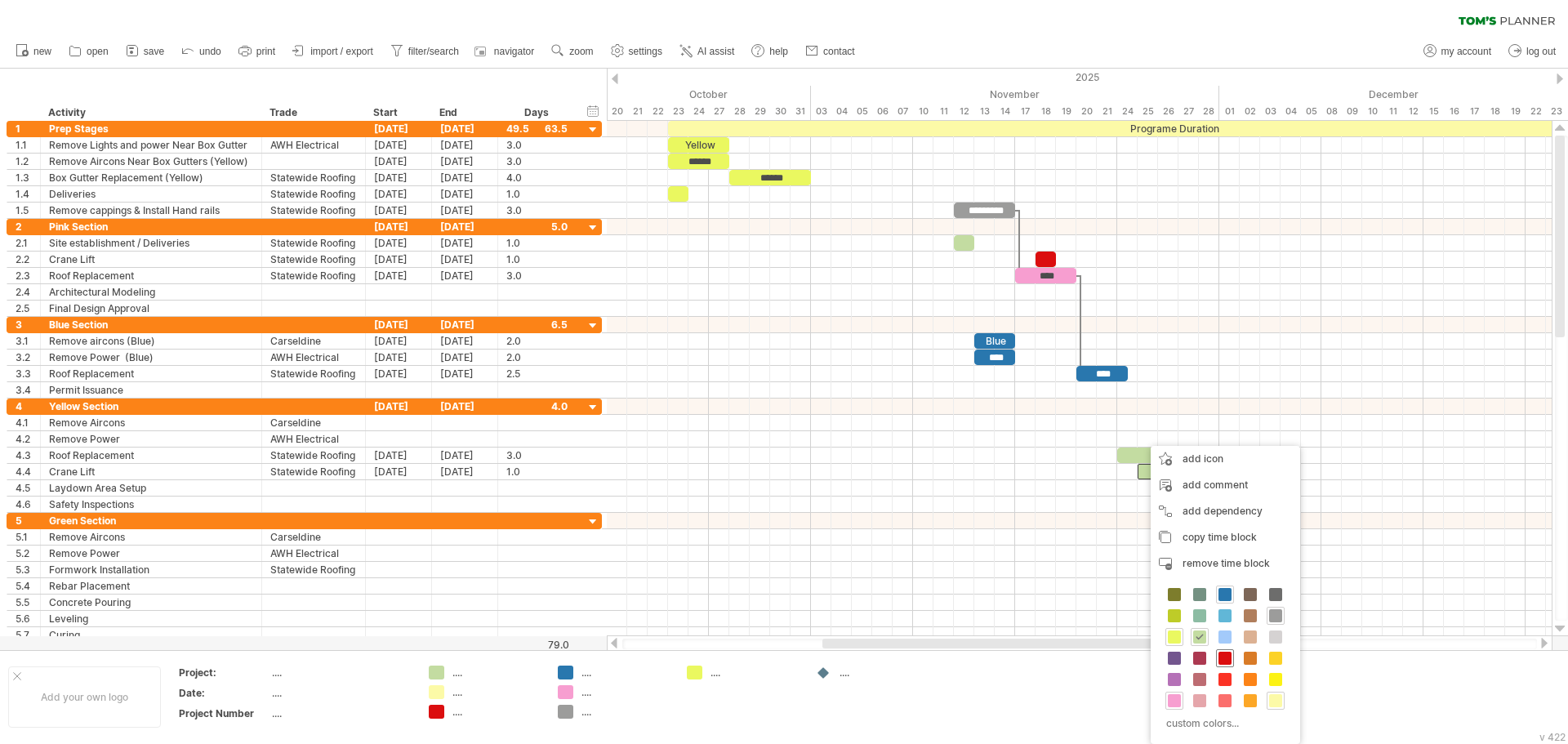
click at [1227, 654] on span at bounding box center [1225, 659] width 13 height 13
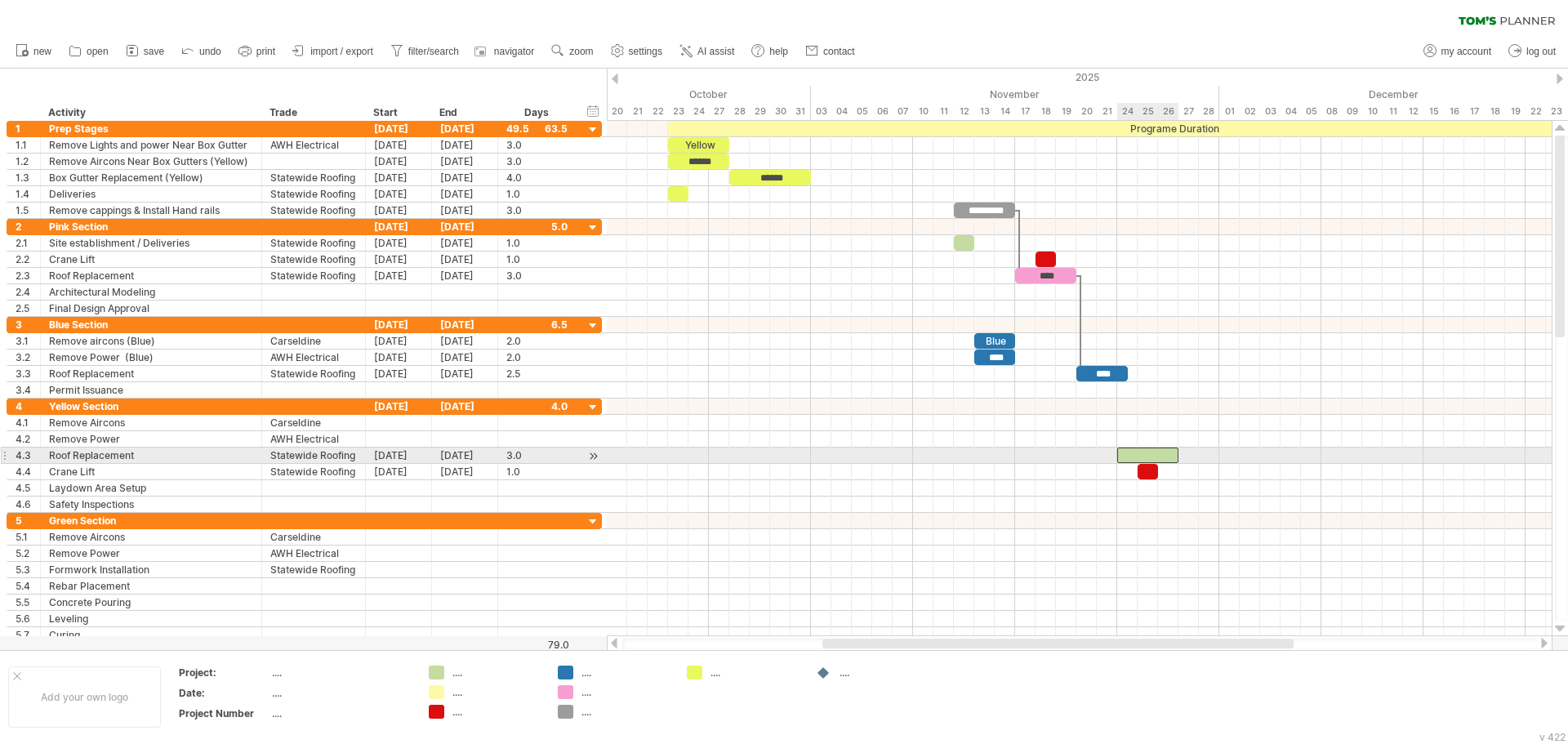
click at [1148, 452] on div at bounding box center [1148, 455] width 62 height 16
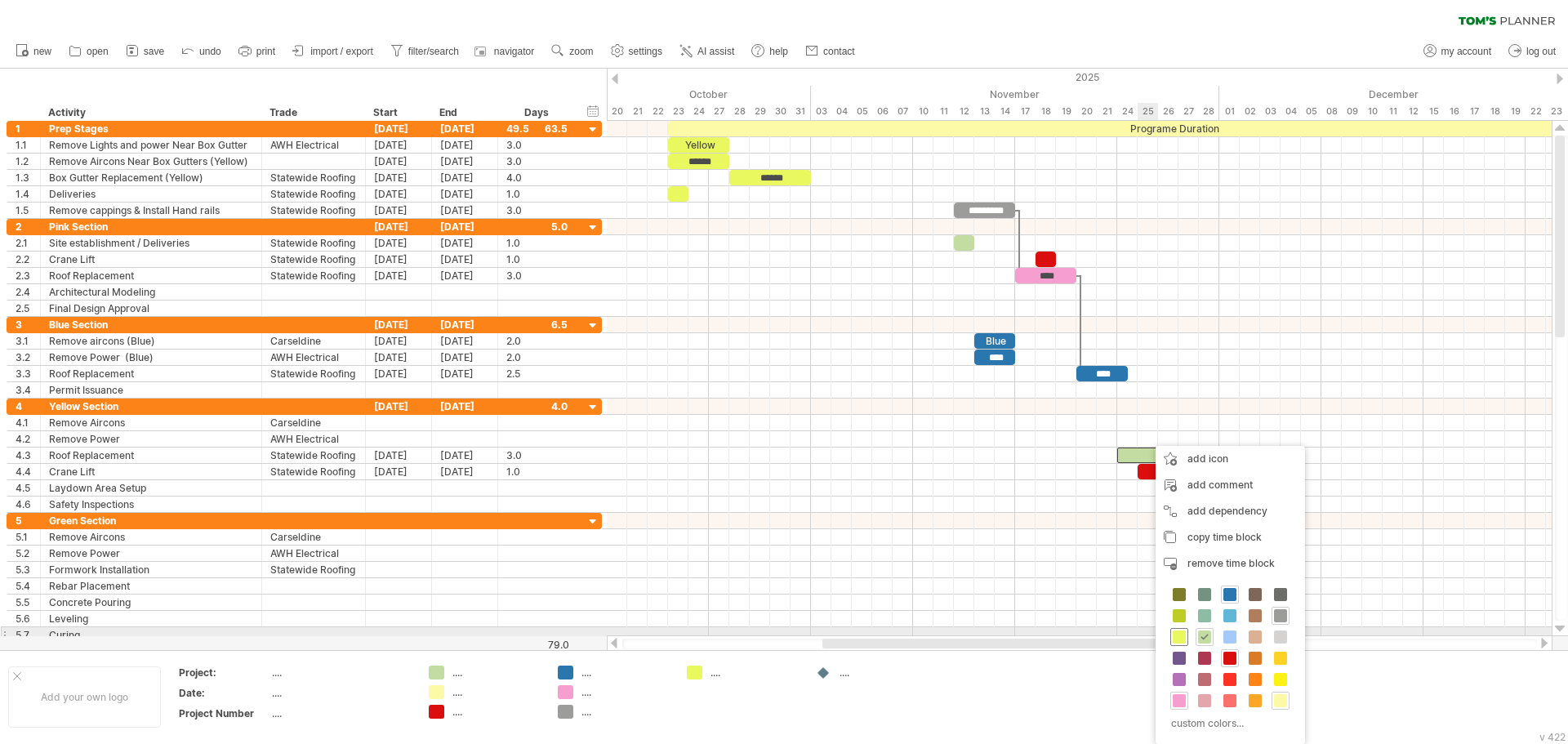
click at [1184, 631] on span at bounding box center [1179, 637] width 13 height 13
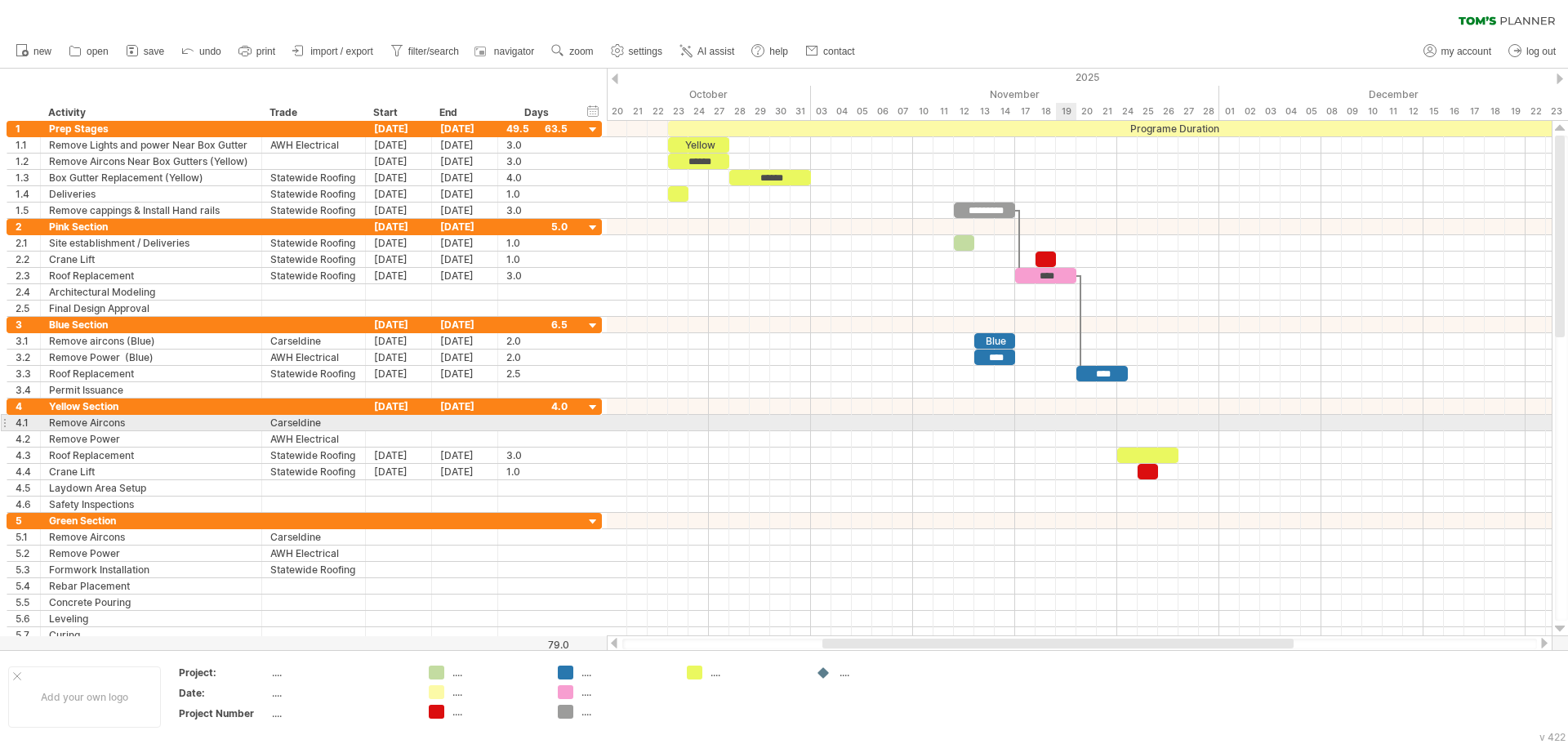
click at [1070, 422] on div at bounding box center [1079, 423] width 945 height 17
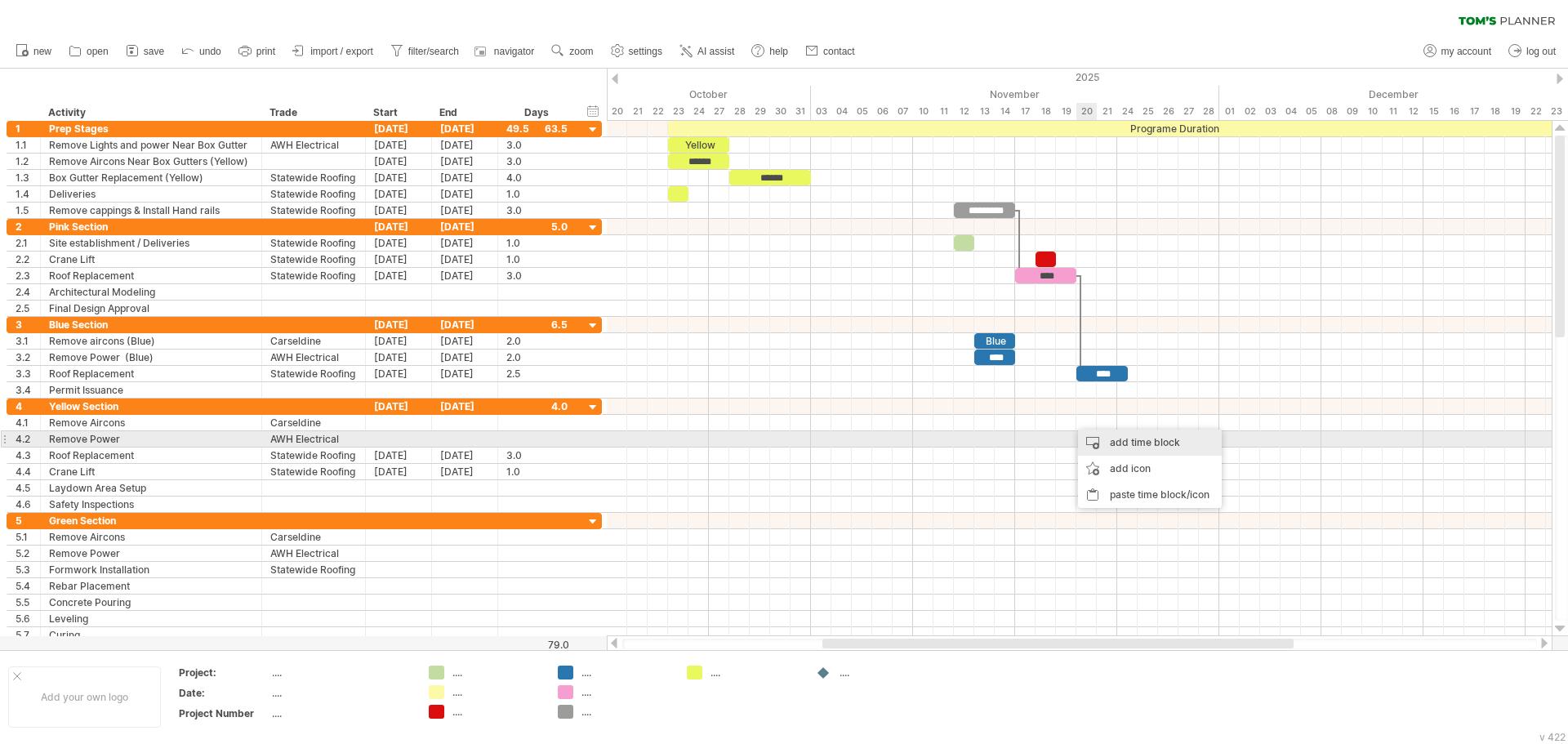
click at [1105, 446] on div "add time block" at bounding box center [1149, 443] width 144 height 26
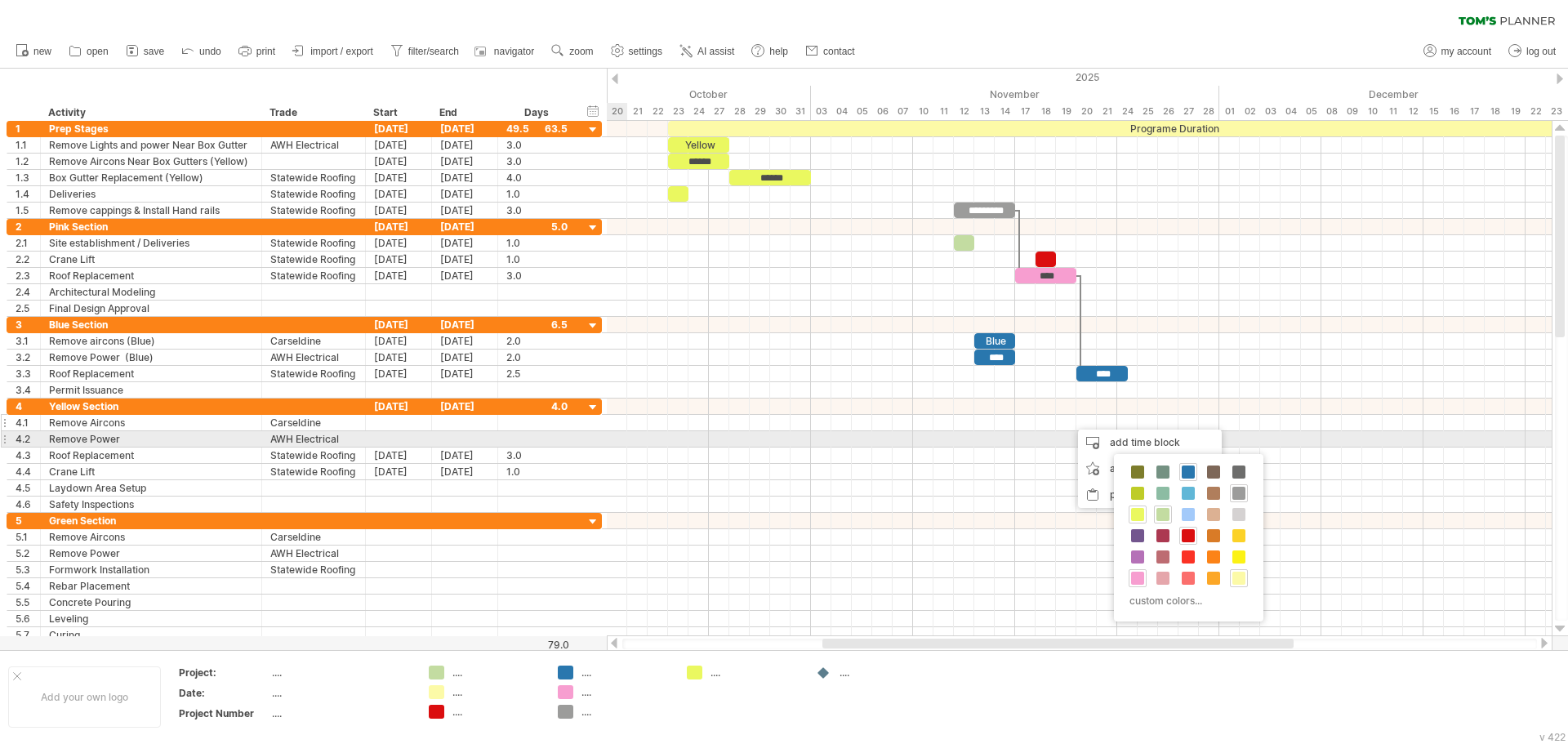
click at [397, 428] on div at bounding box center [398, 423] width 66 height 16
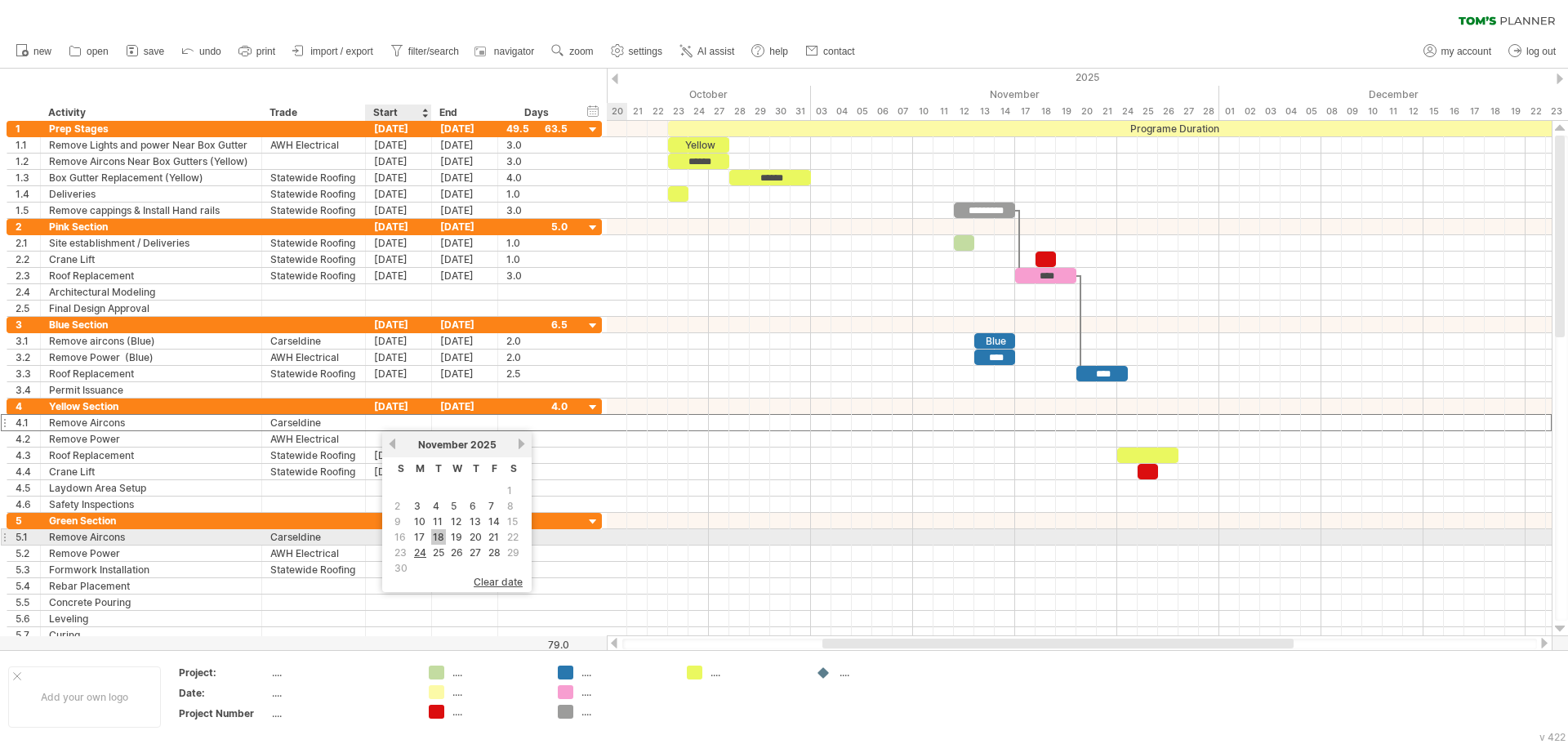
click at [440, 535] on link "18" at bounding box center [439, 536] width 15 height 16
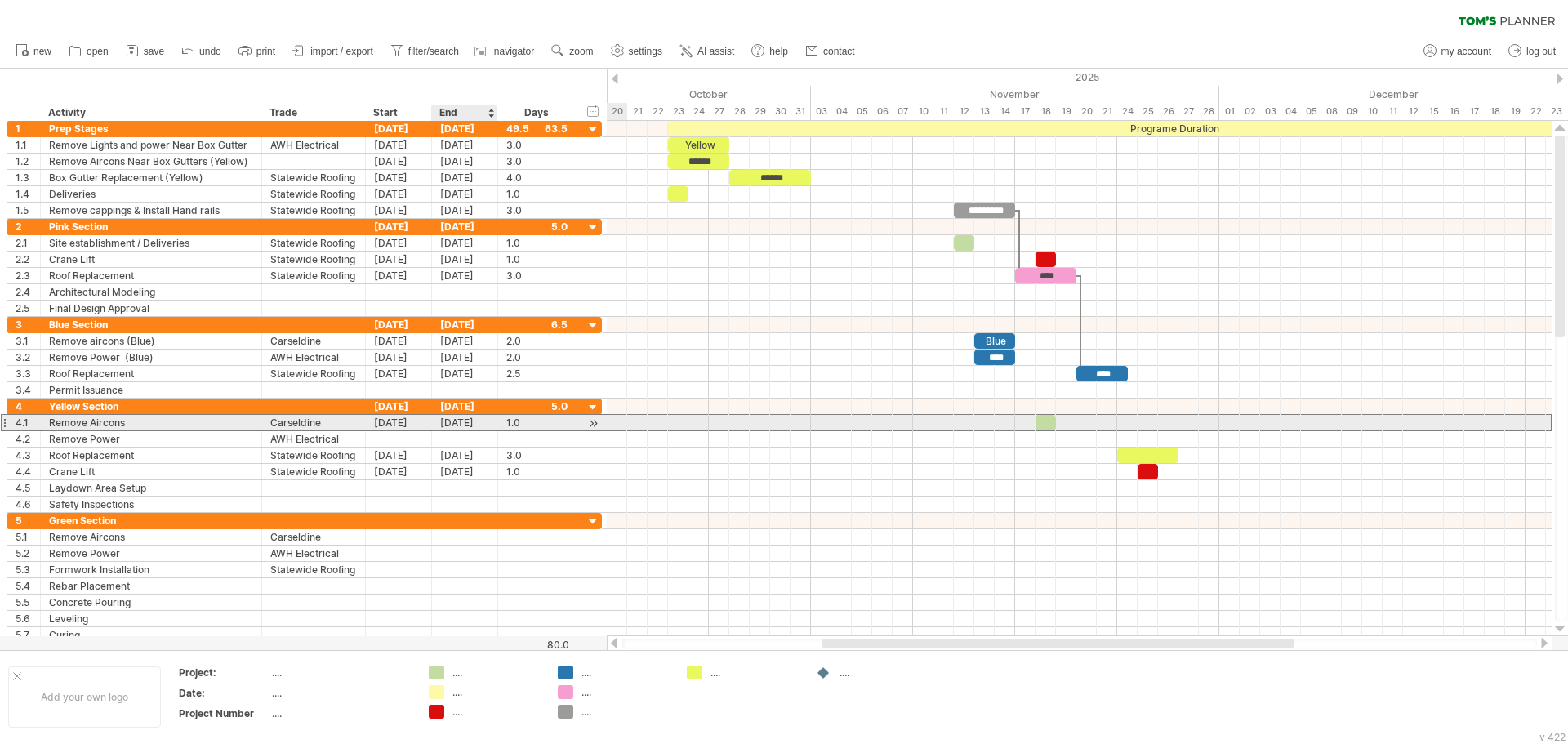
click at [464, 420] on div "[DATE]" at bounding box center [465, 423] width 66 height 16
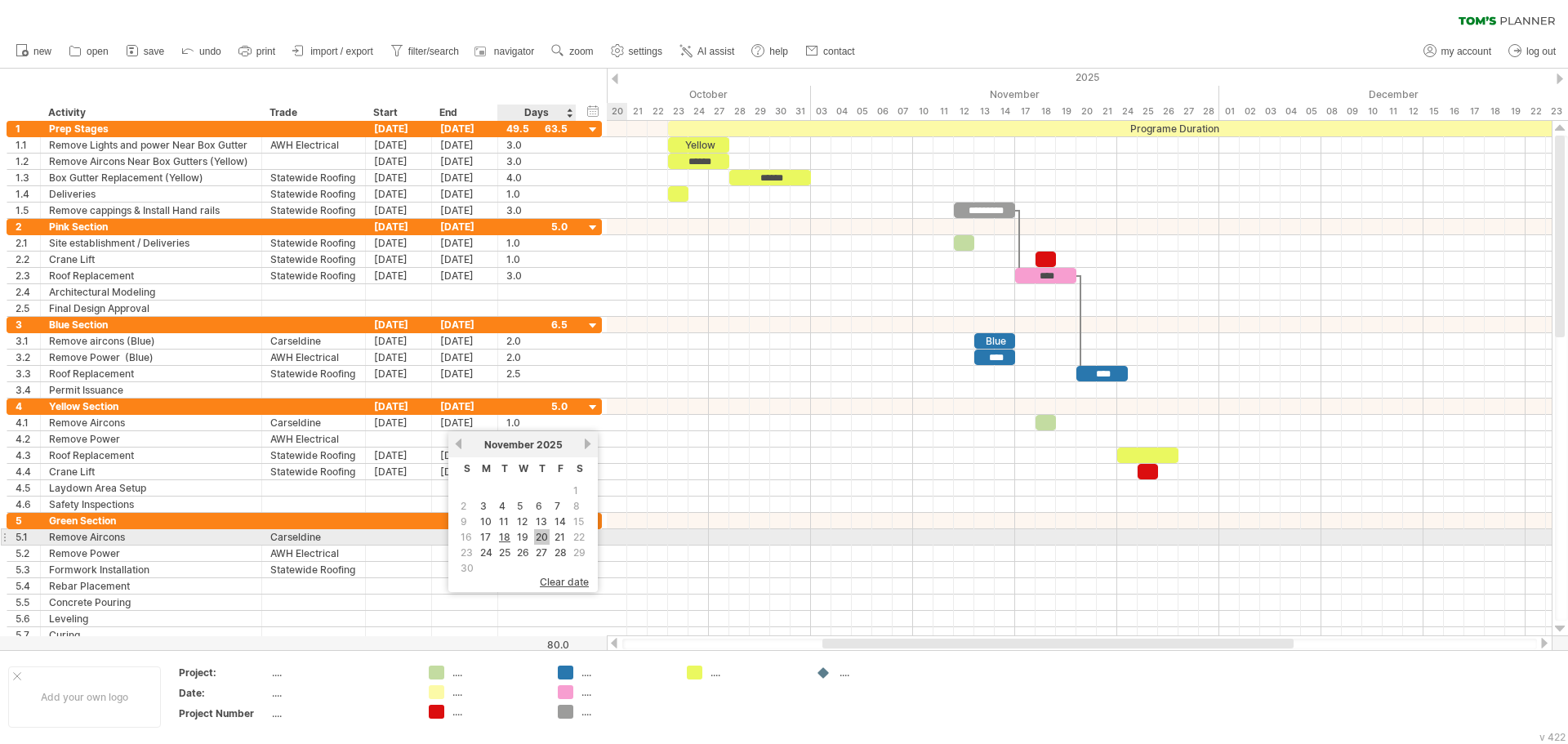
click at [545, 535] on link "20" at bounding box center [542, 536] width 16 height 16
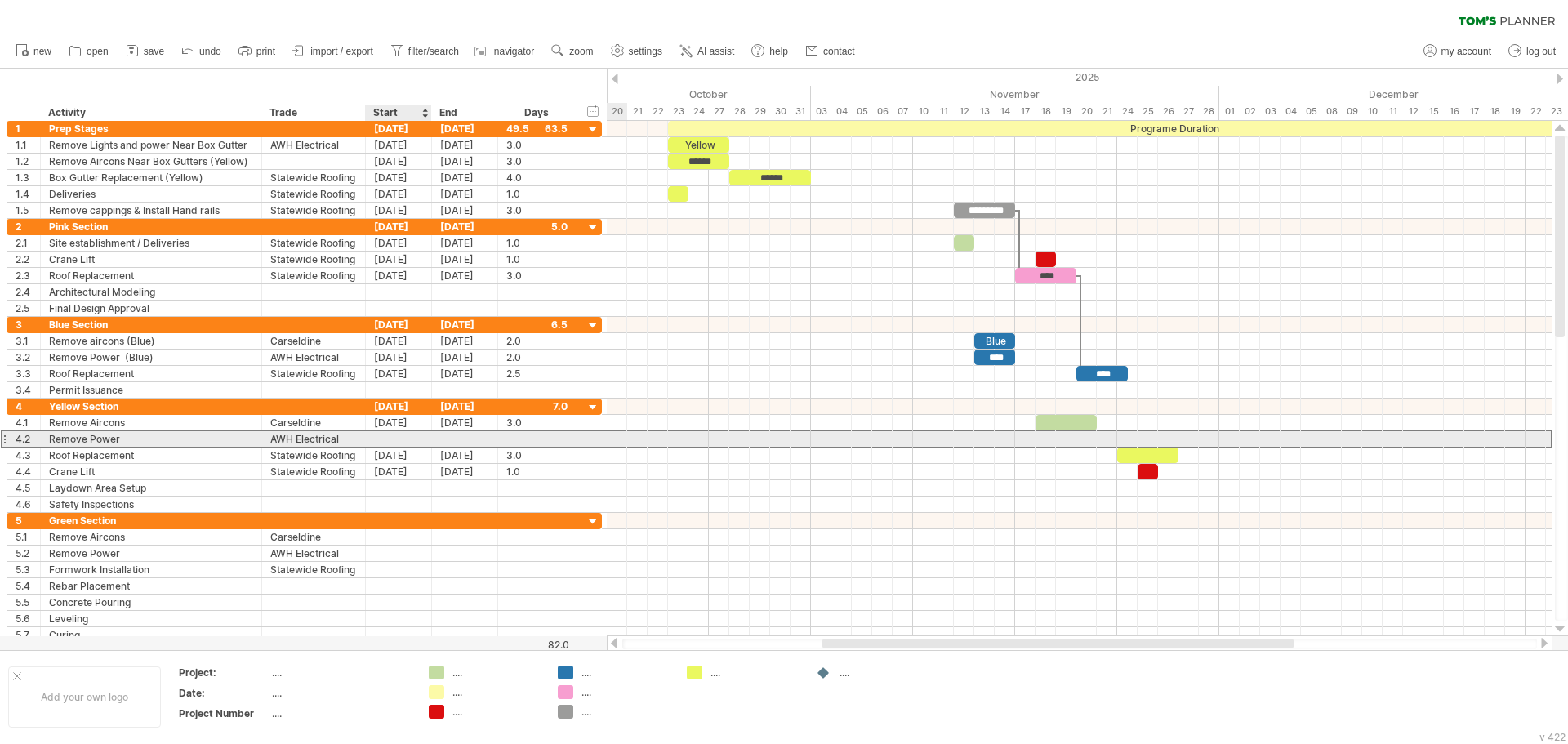
click at [406, 439] on div at bounding box center [398, 439] width 66 height 16
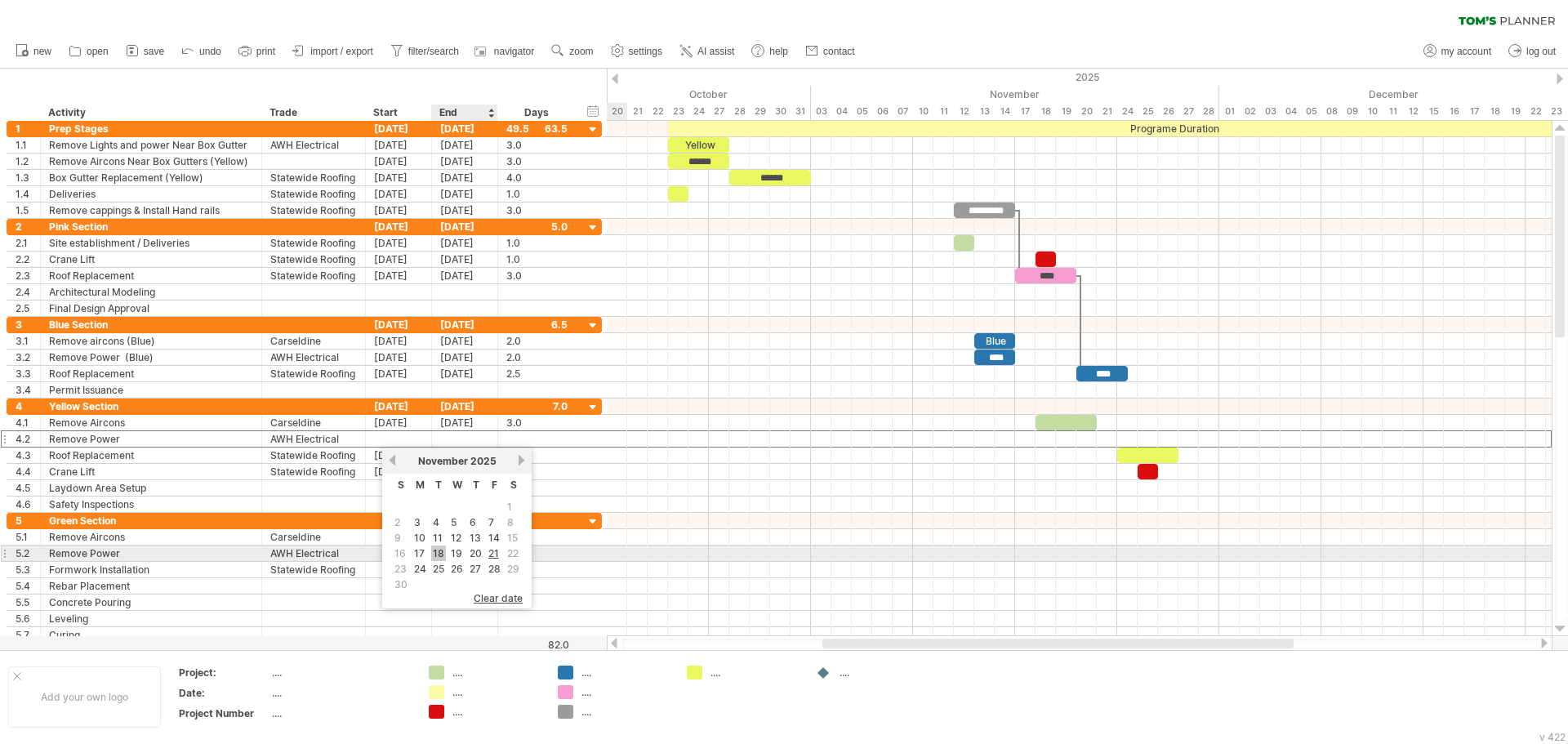
click at [442, 551] on link "18" at bounding box center [439, 553] width 15 height 16
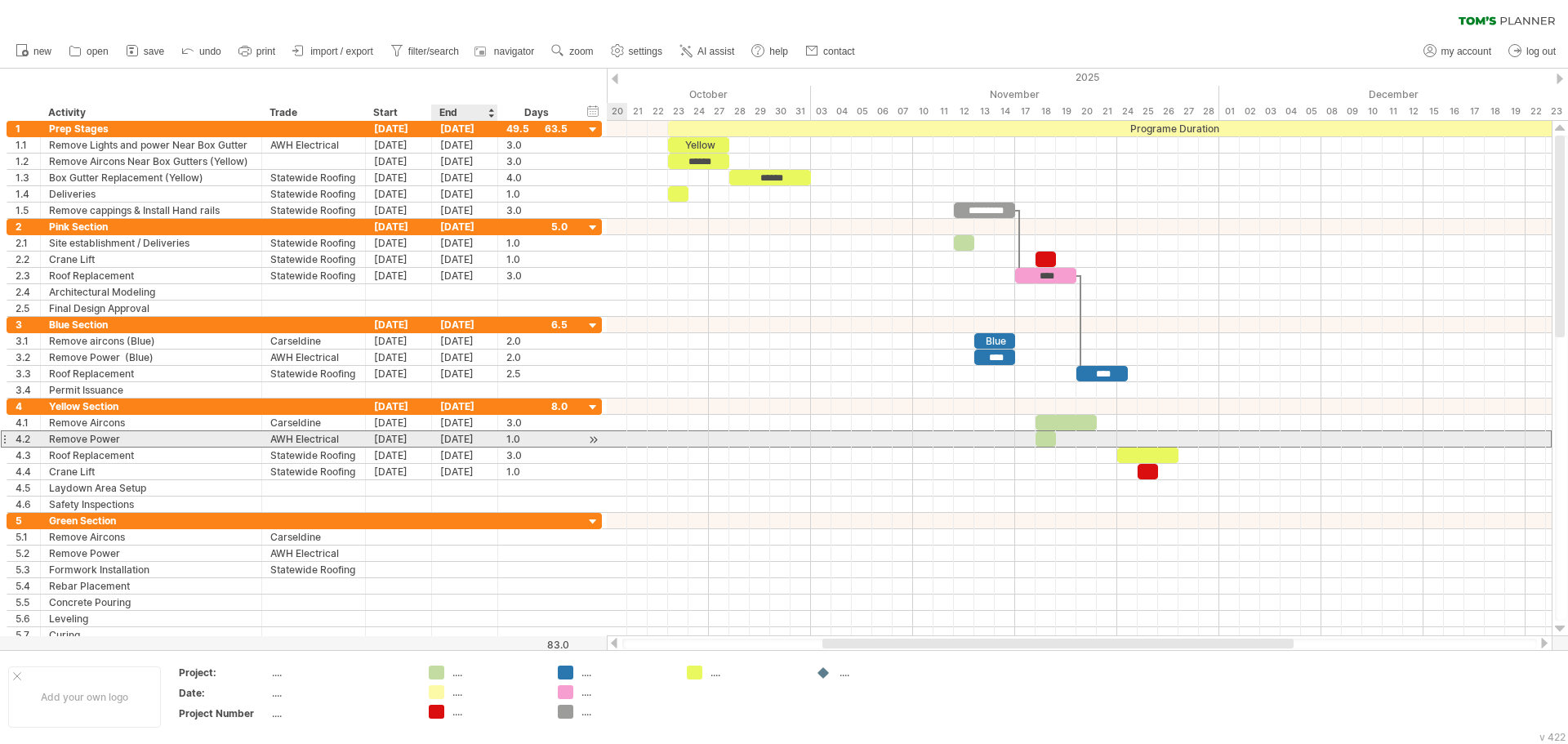
click at [479, 439] on div "[DATE]" at bounding box center [465, 439] width 66 height 16
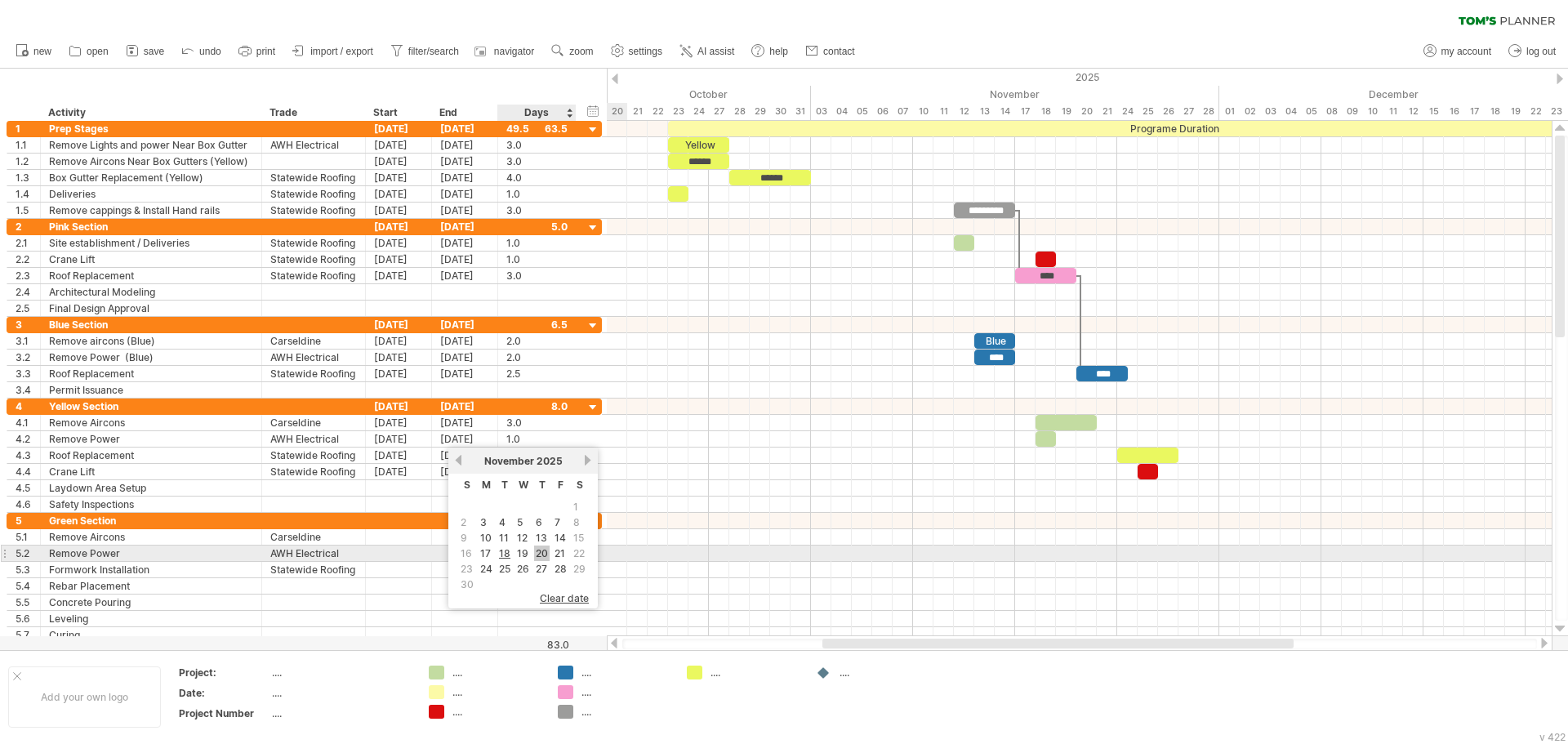
click at [543, 558] on link "20" at bounding box center [542, 553] width 16 height 16
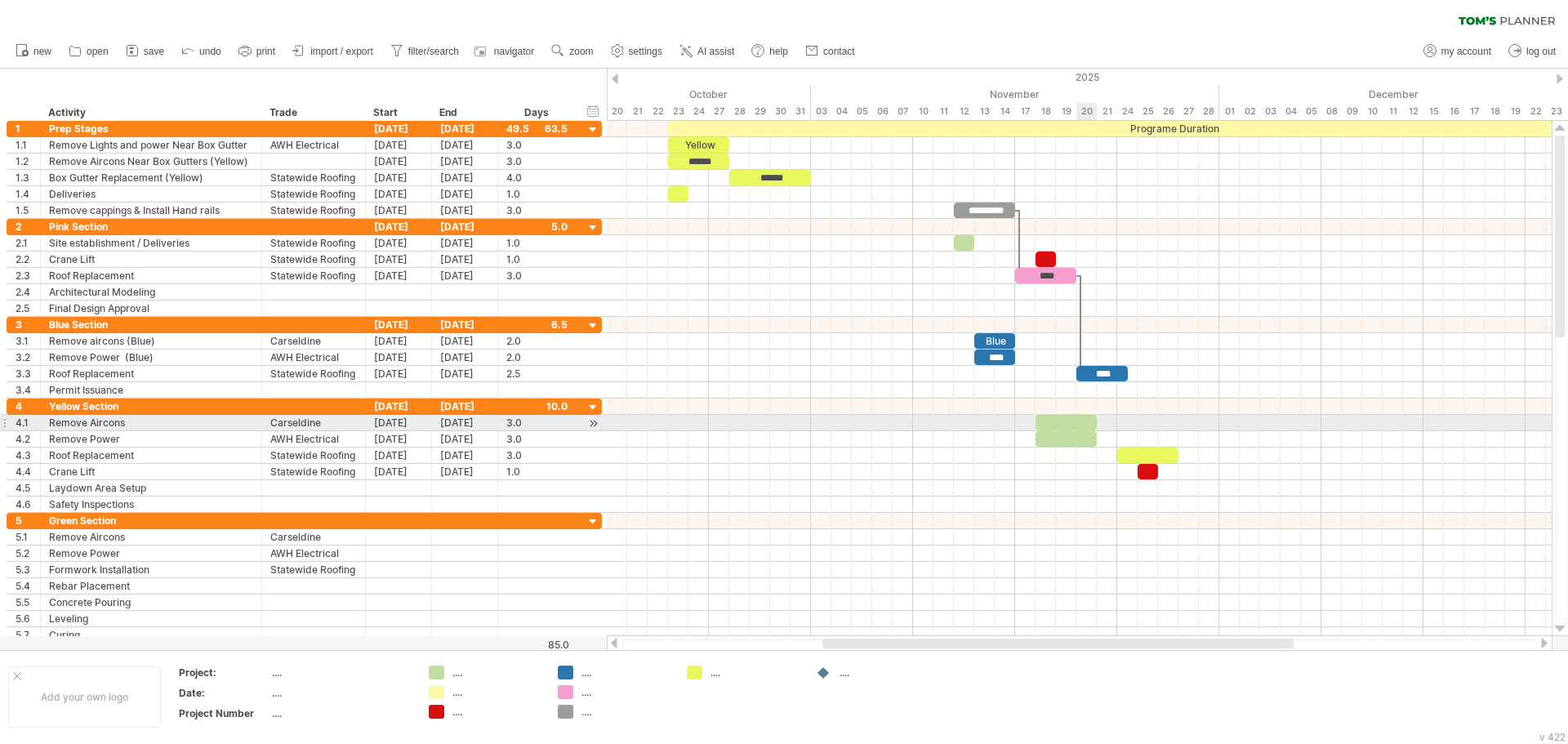
click at [1085, 417] on div at bounding box center [1066, 423] width 62 height 16
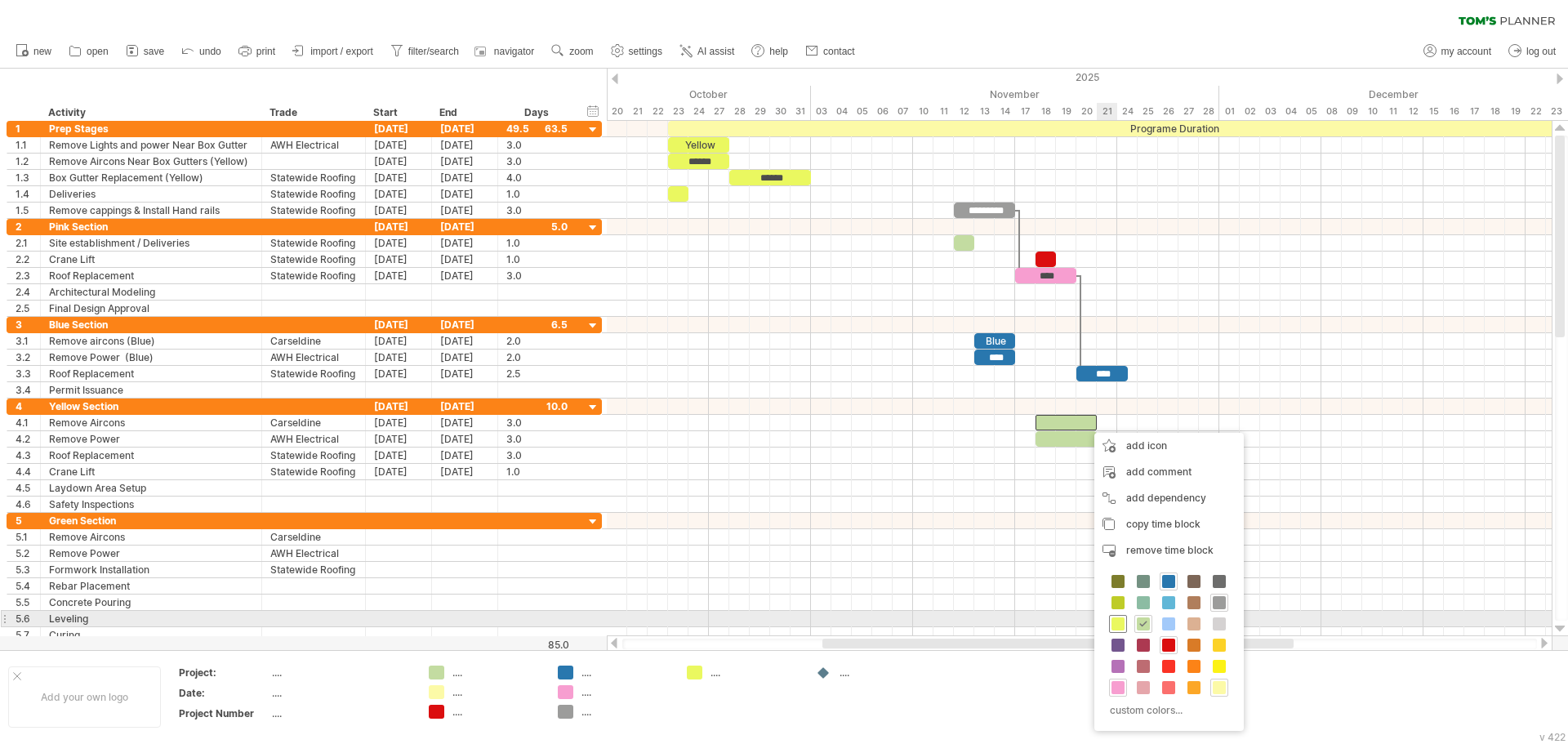
click at [1113, 624] on span at bounding box center [1117, 624] width 13 height 13
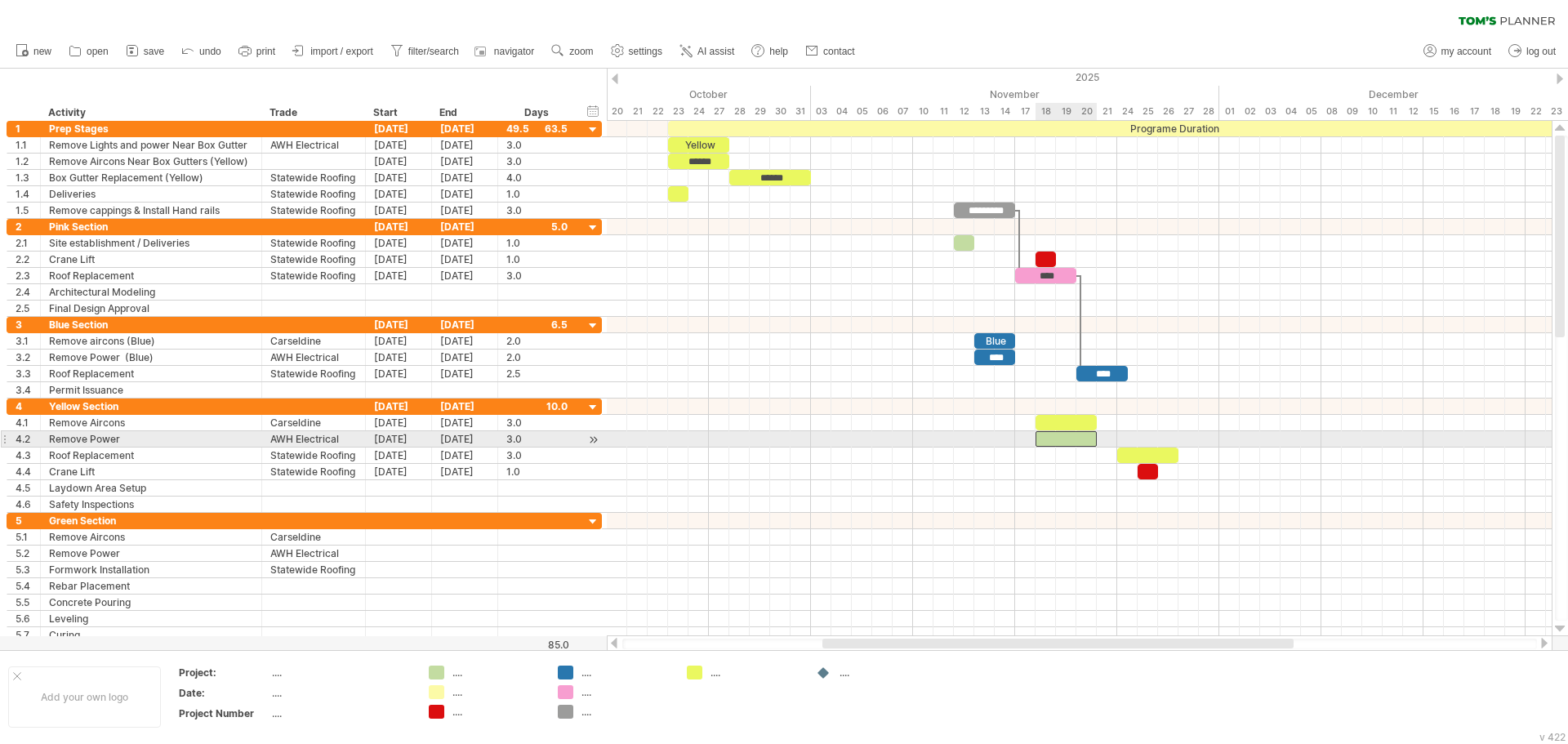
click at [1049, 439] on div at bounding box center [1066, 439] width 62 height 16
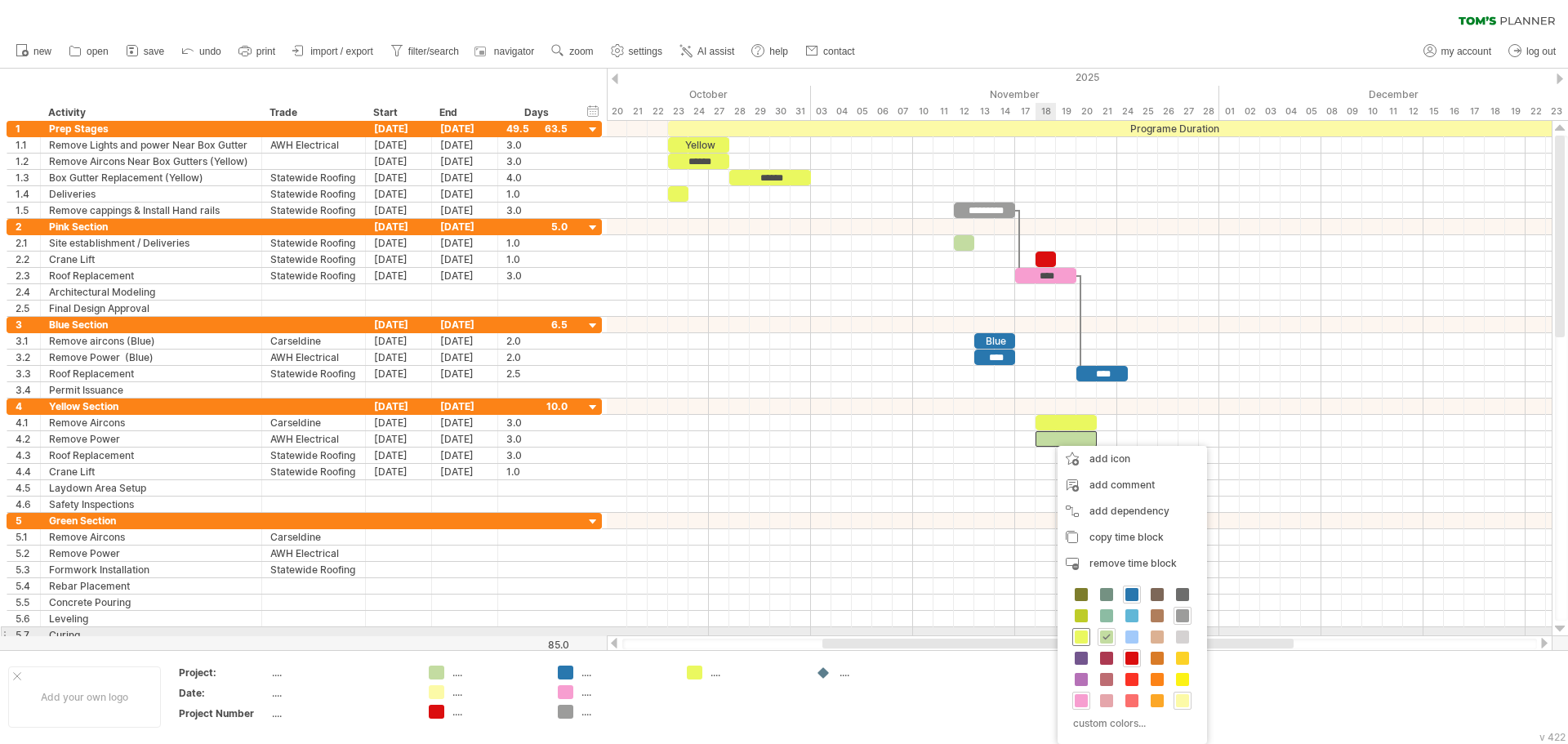
click at [1079, 632] on span at bounding box center [1081, 637] width 13 height 13
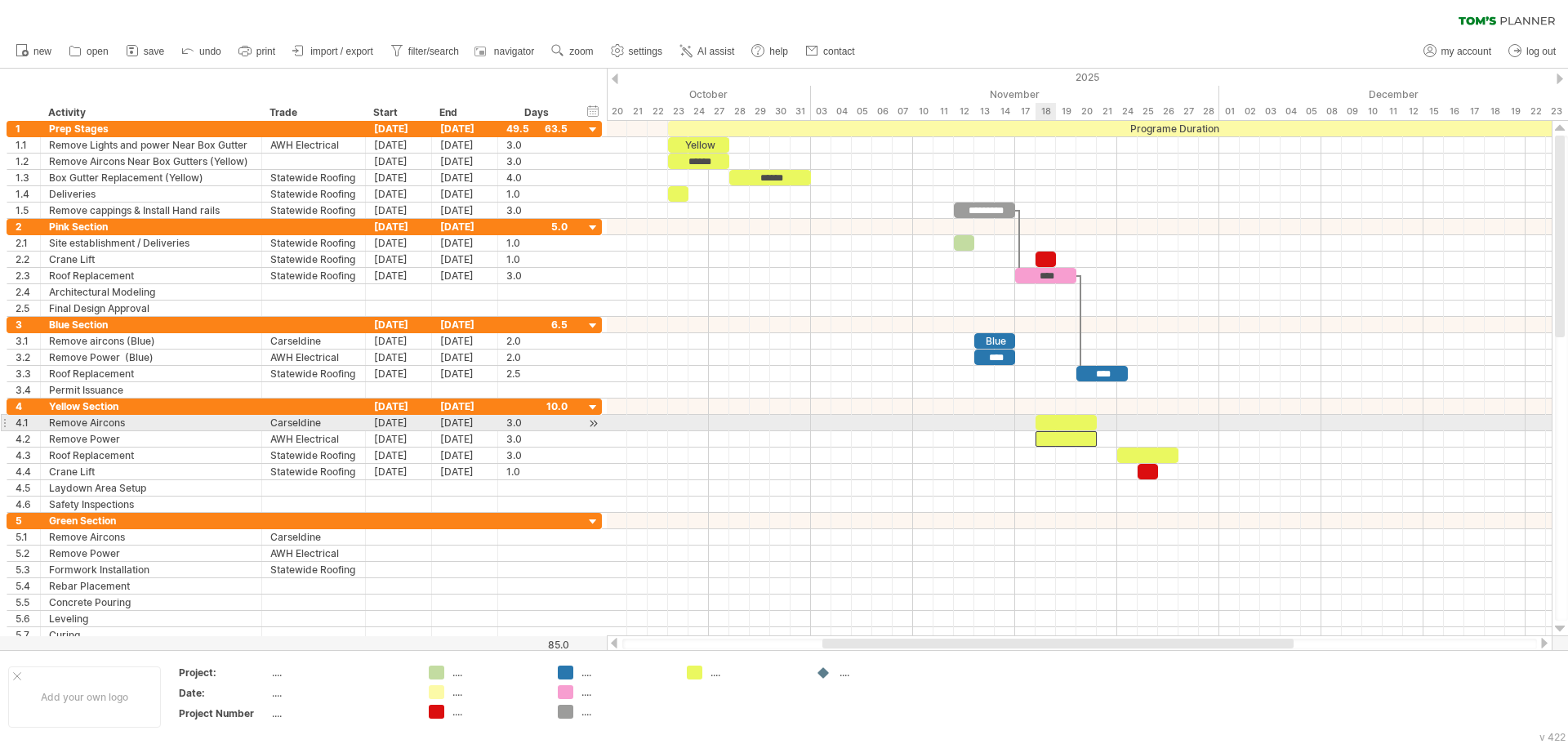
click at [1054, 415] on div at bounding box center [1066, 423] width 62 height 16
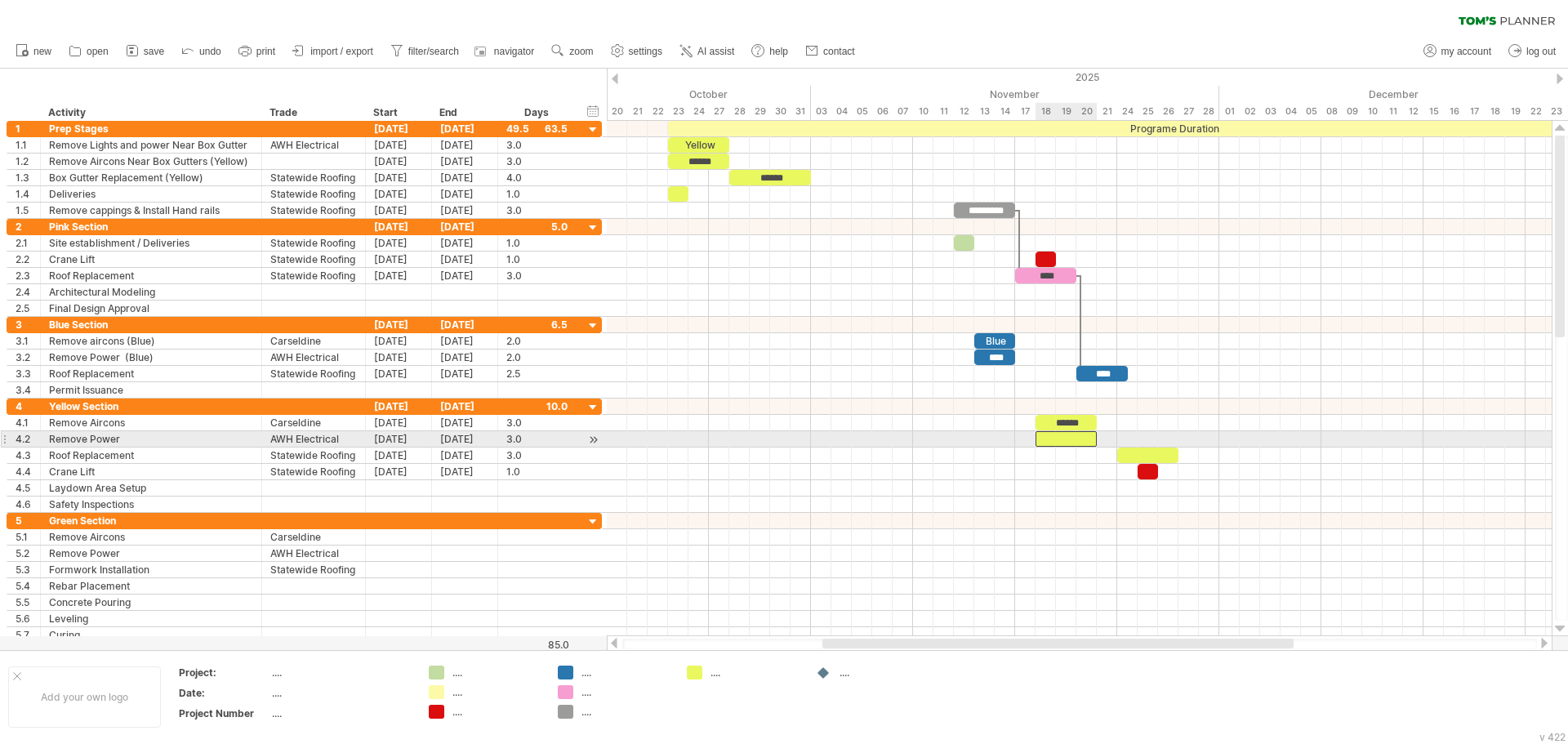
click at [1066, 439] on div at bounding box center [1066, 439] width 62 height 16
click at [1066, 439] on div "******" at bounding box center [1066, 439] width 62 height 16
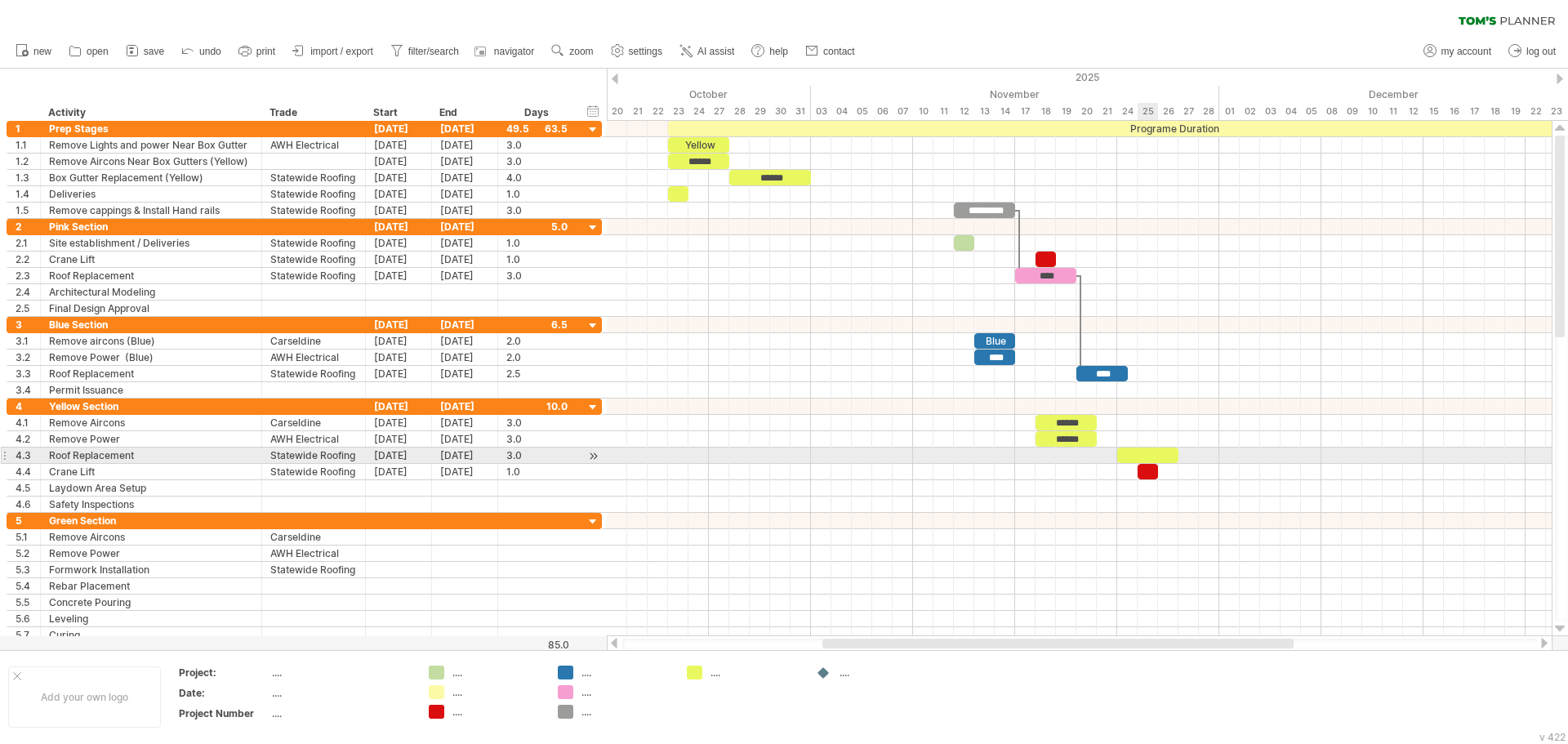
click at [1151, 457] on div at bounding box center [1148, 455] width 62 height 16
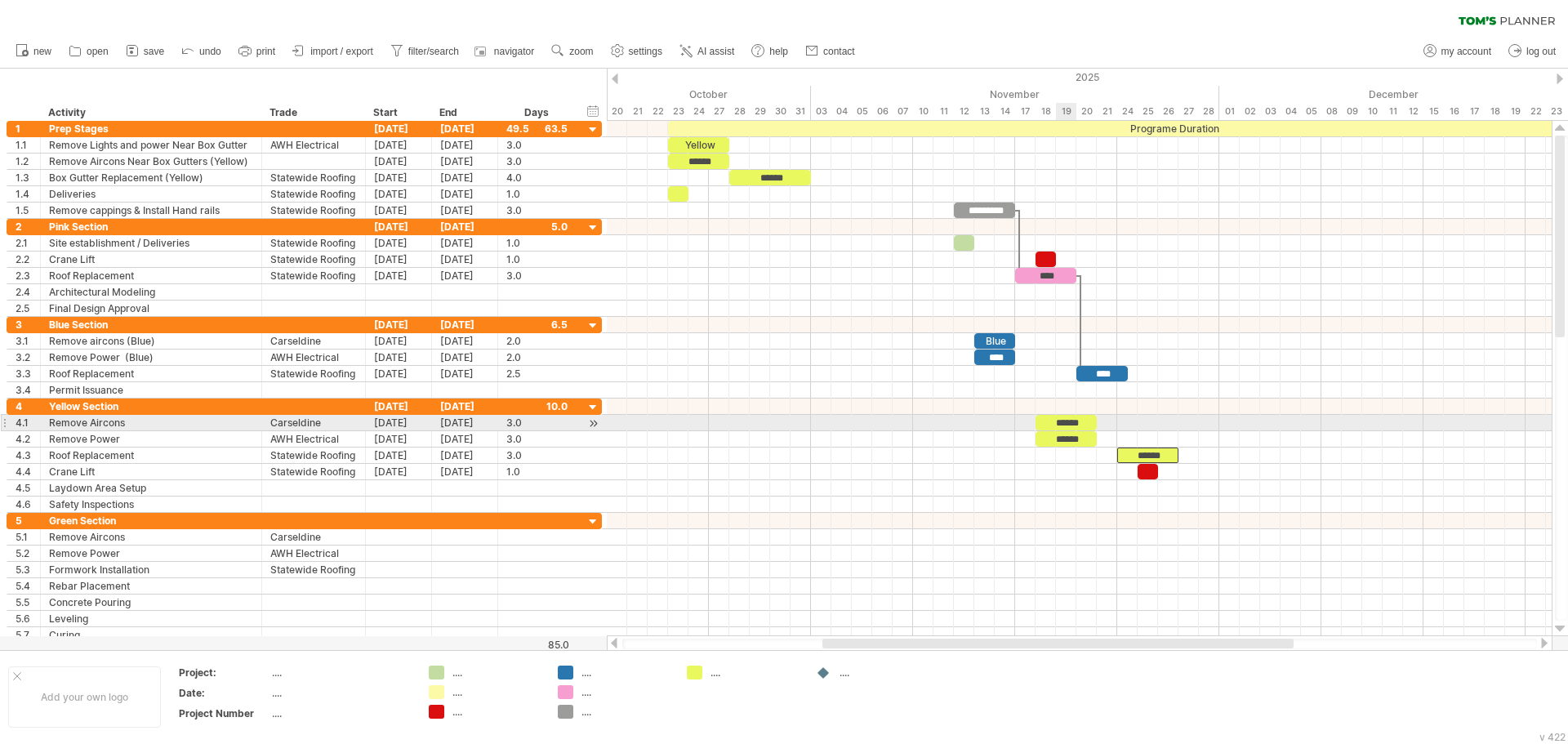
click at [1067, 423] on div "******" at bounding box center [1066, 423] width 62 height 16
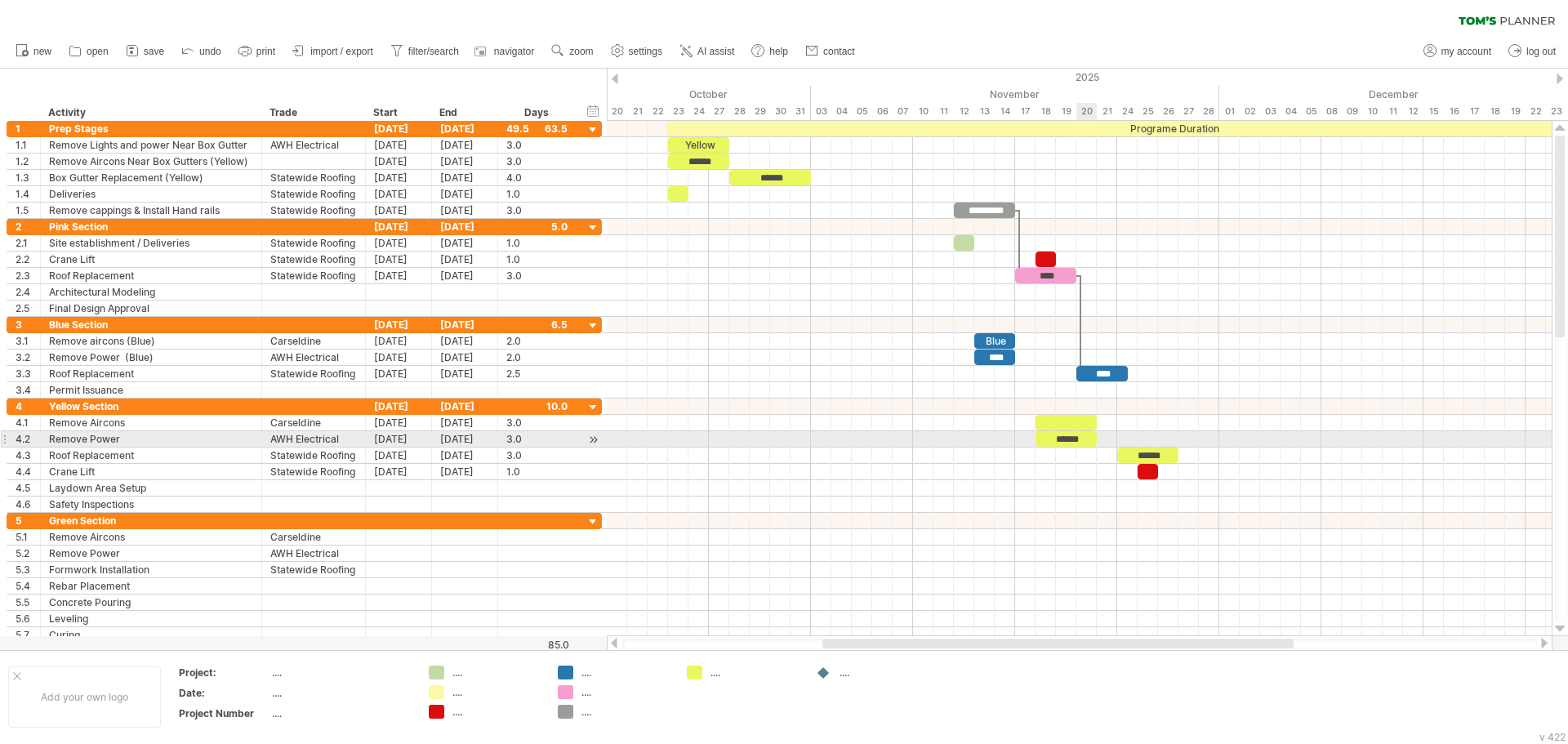
click at [1084, 443] on div "******" at bounding box center [1066, 439] width 62 height 16
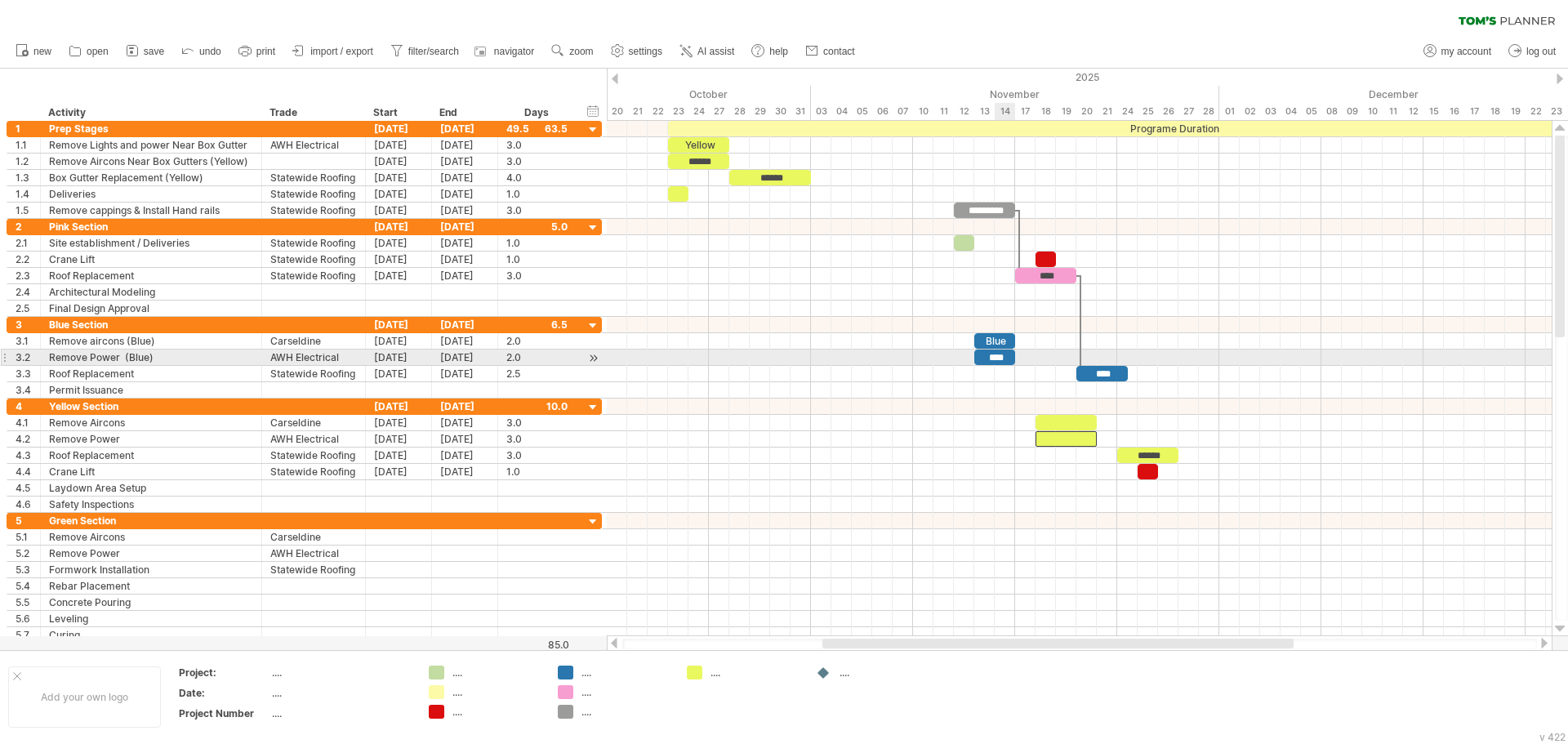
click at [994, 355] on div "****" at bounding box center [994, 357] width 40 height 16
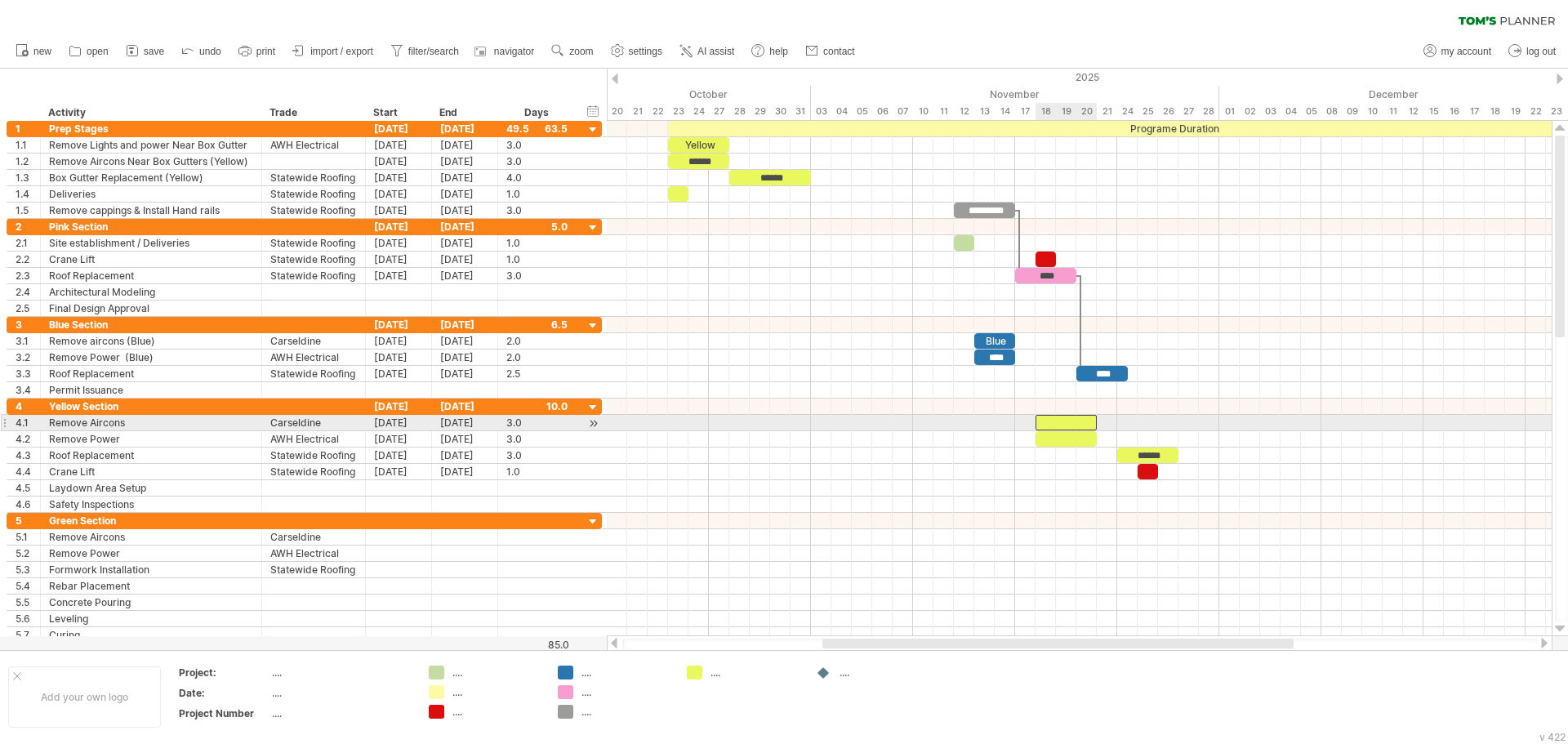
click at [1073, 422] on div at bounding box center [1066, 423] width 62 height 16
click at [462, 424] on div "[DATE]" at bounding box center [465, 423] width 66 height 16
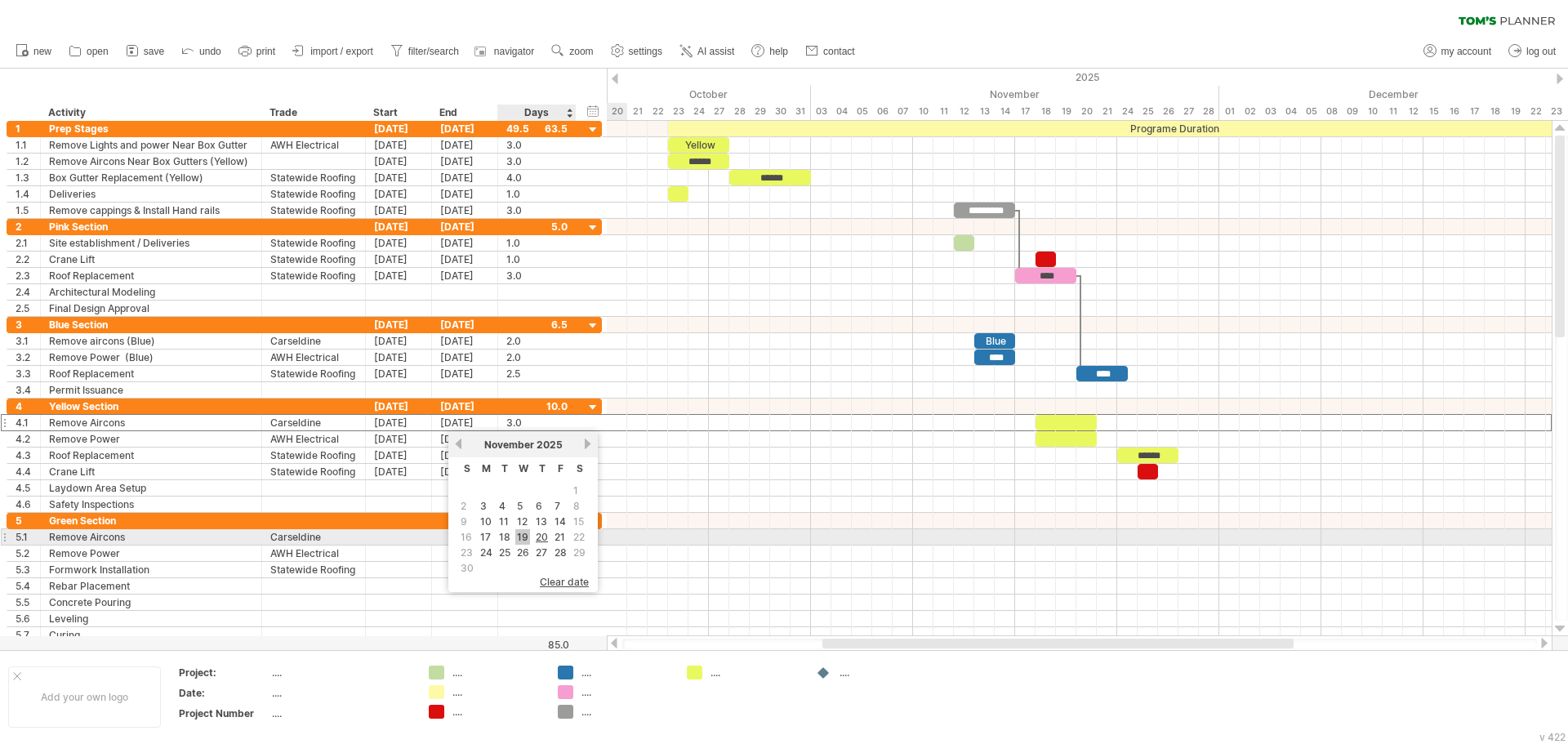
click at [526, 535] on link "19" at bounding box center [522, 536] width 15 height 16
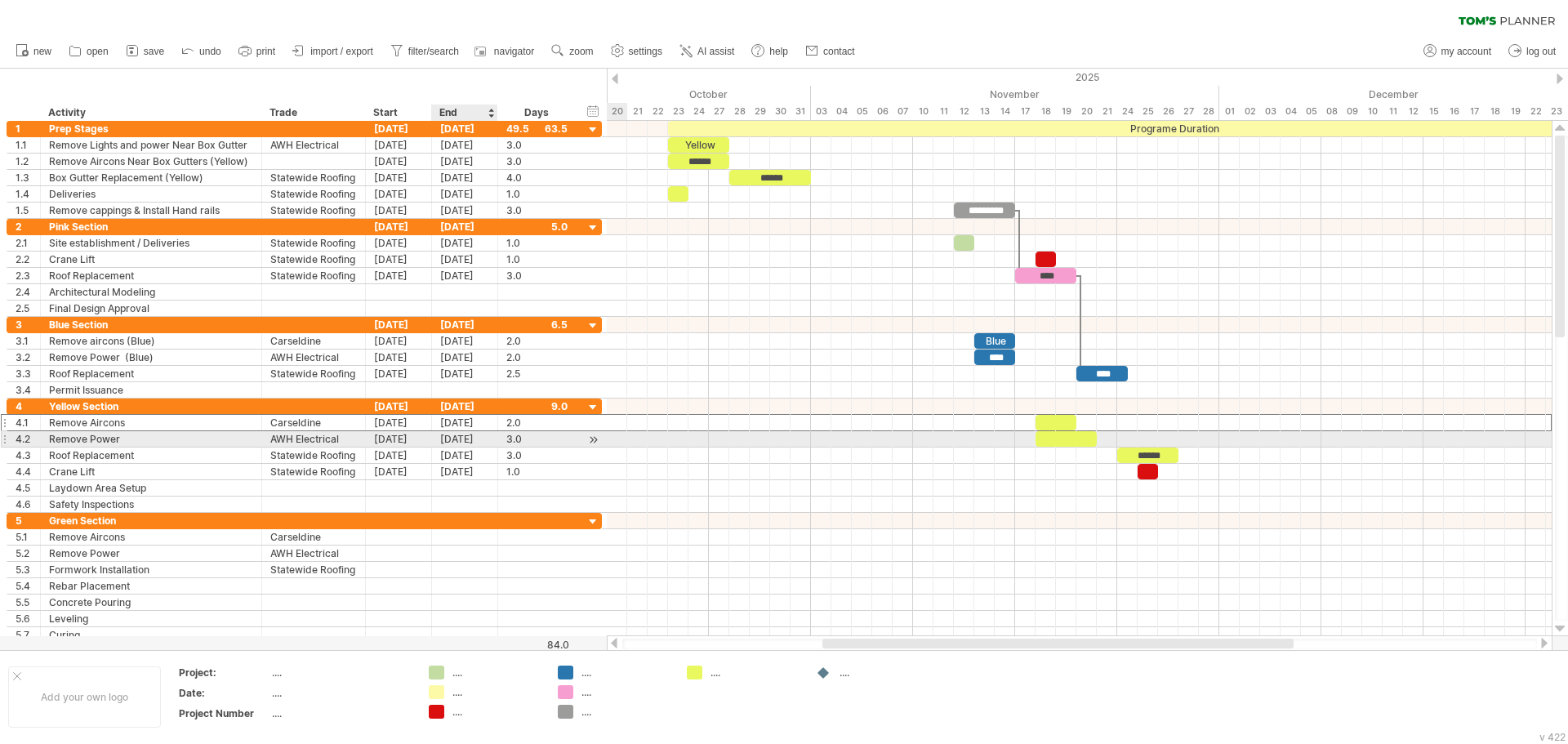
click at [480, 439] on div "[DATE]" at bounding box center [465, 439] width 66 height 16
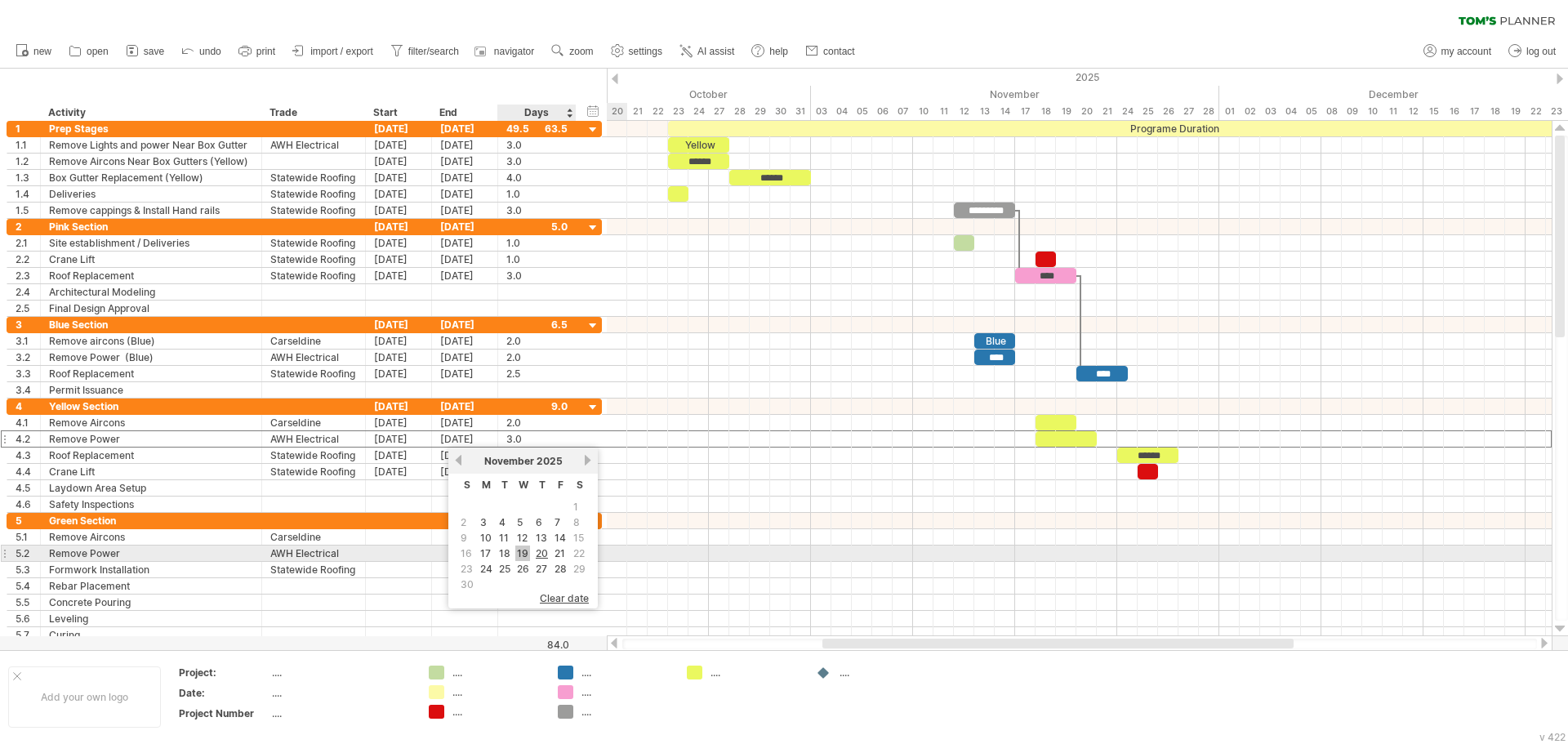
click at [525, 554] on link "19" at bounding box center [522, 553] width 15 height 16
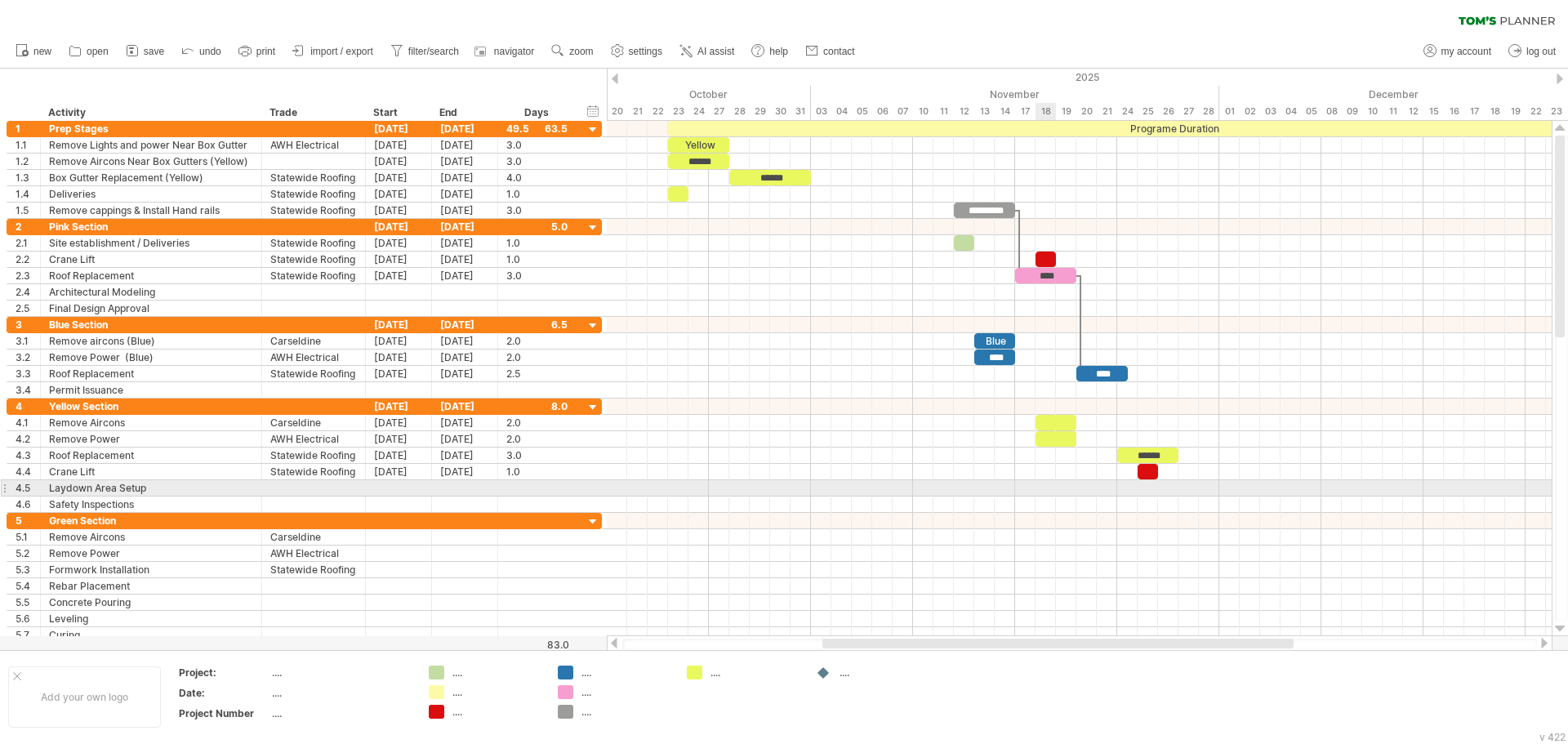
click at [1055, 489] on div at bounding box center [1079, 489] width 945 height 17
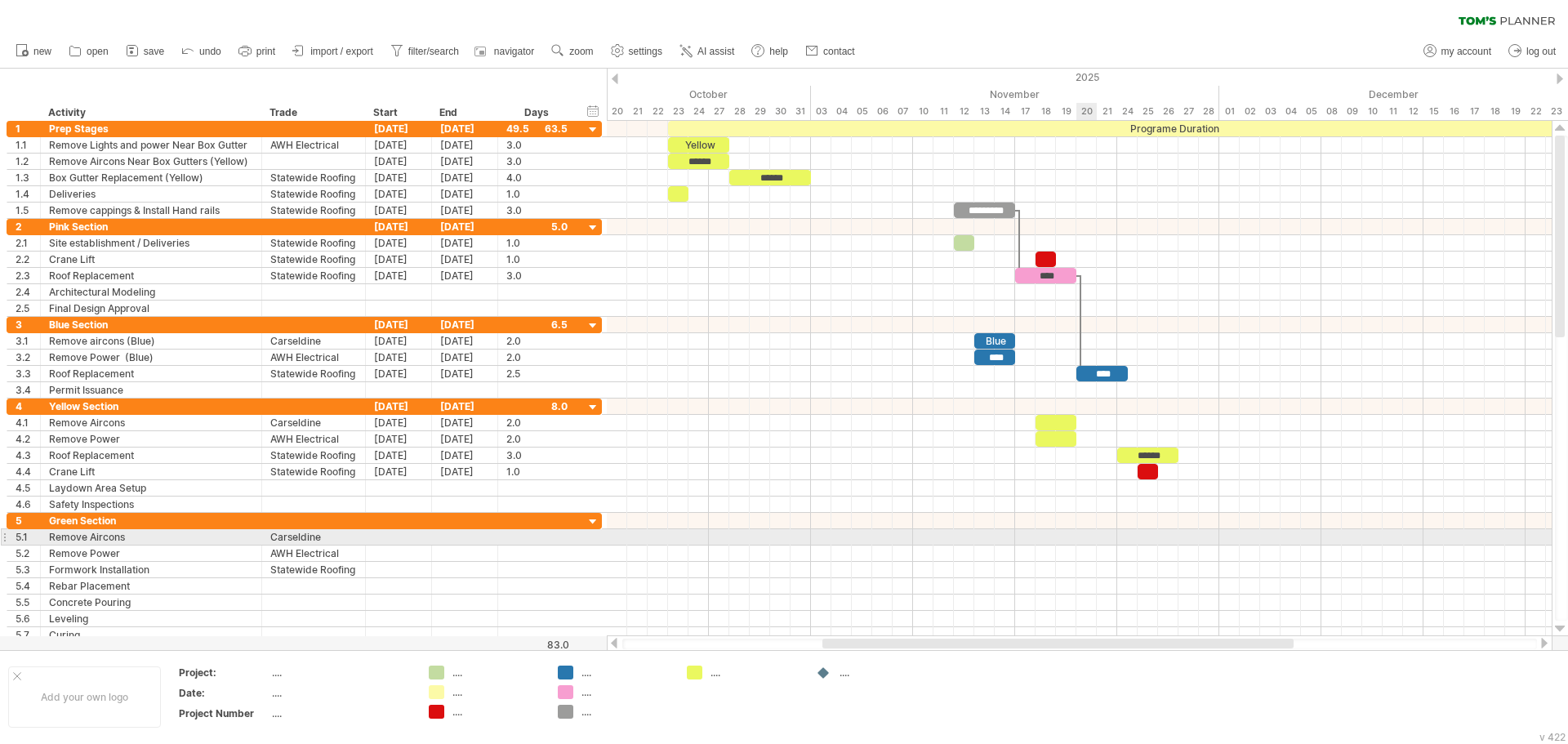
click at [1079, 536] on div at bounding box center [1079, 537] width 945 height 17
click at [400, 532] on div at bounding box center [398, 536] width 66 height 16
click at [412, 533] on div at bounding box center [398, 536] width 66 height 16
click at [377, 543] on div at bounding box center [398, 536] width 66 height 16
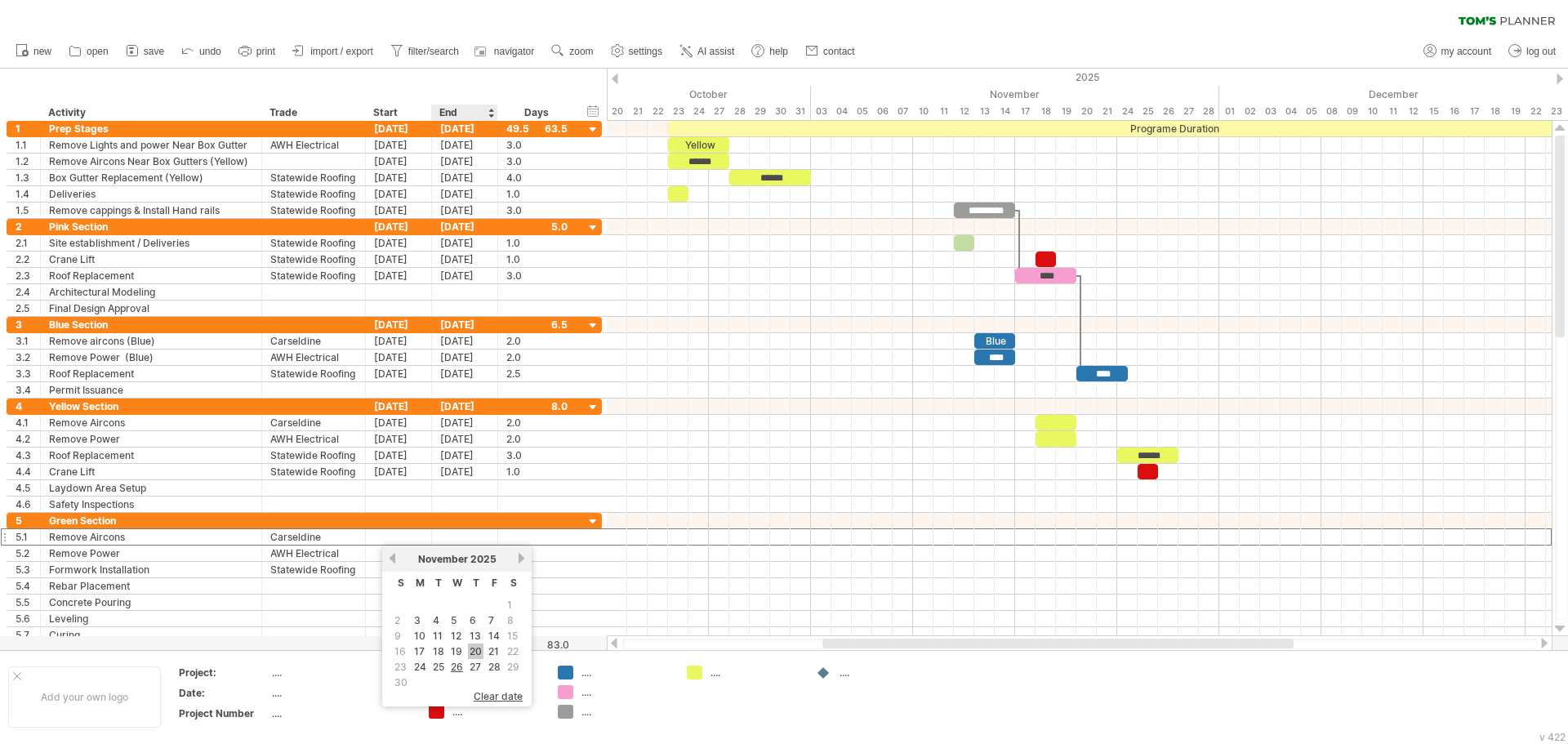
click at [477, 650] on link "20" at bounding box center [476, 651] width 16 height 16
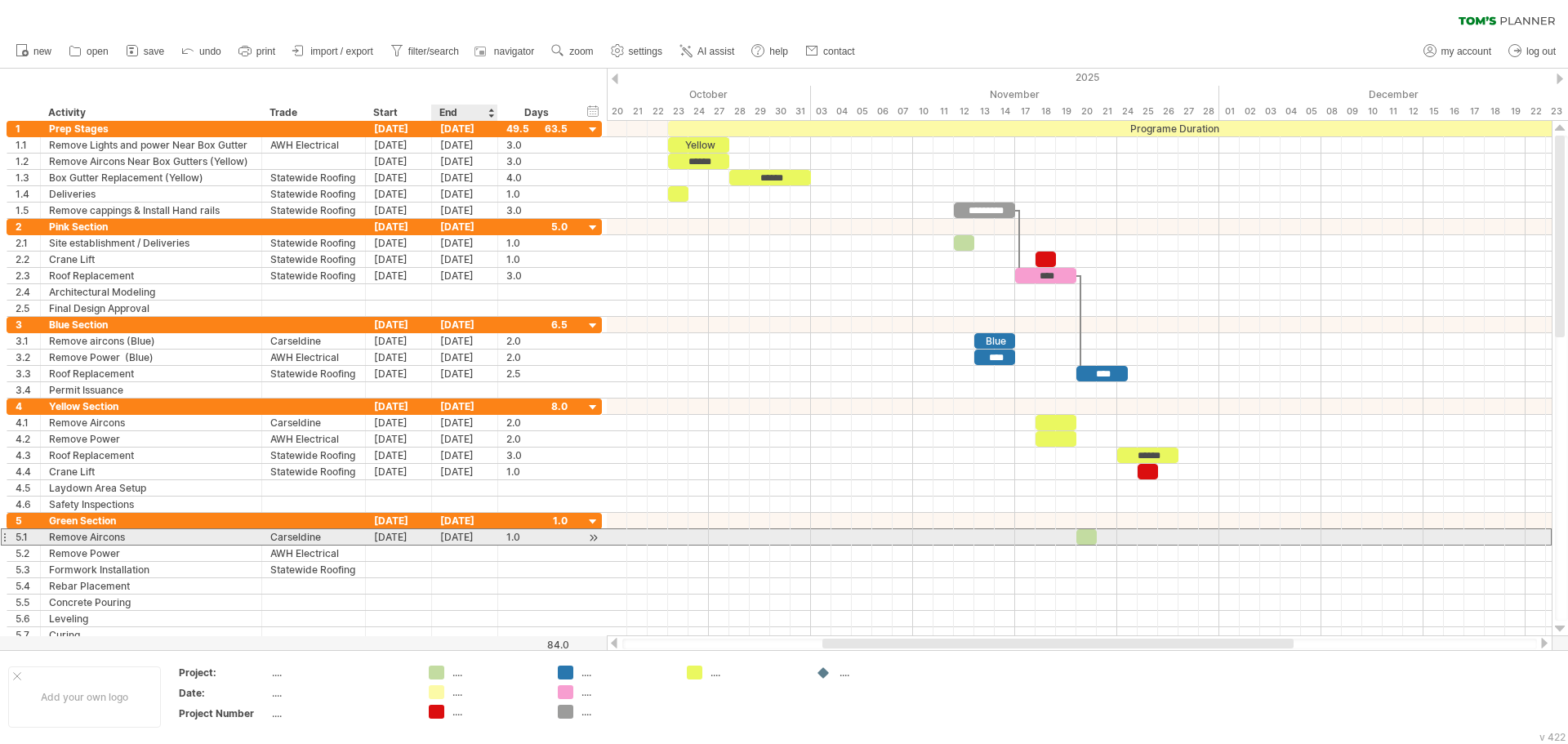
click at [460, 534] on div "[DATE]" at bounding box center [465, 536] width 66 height 16
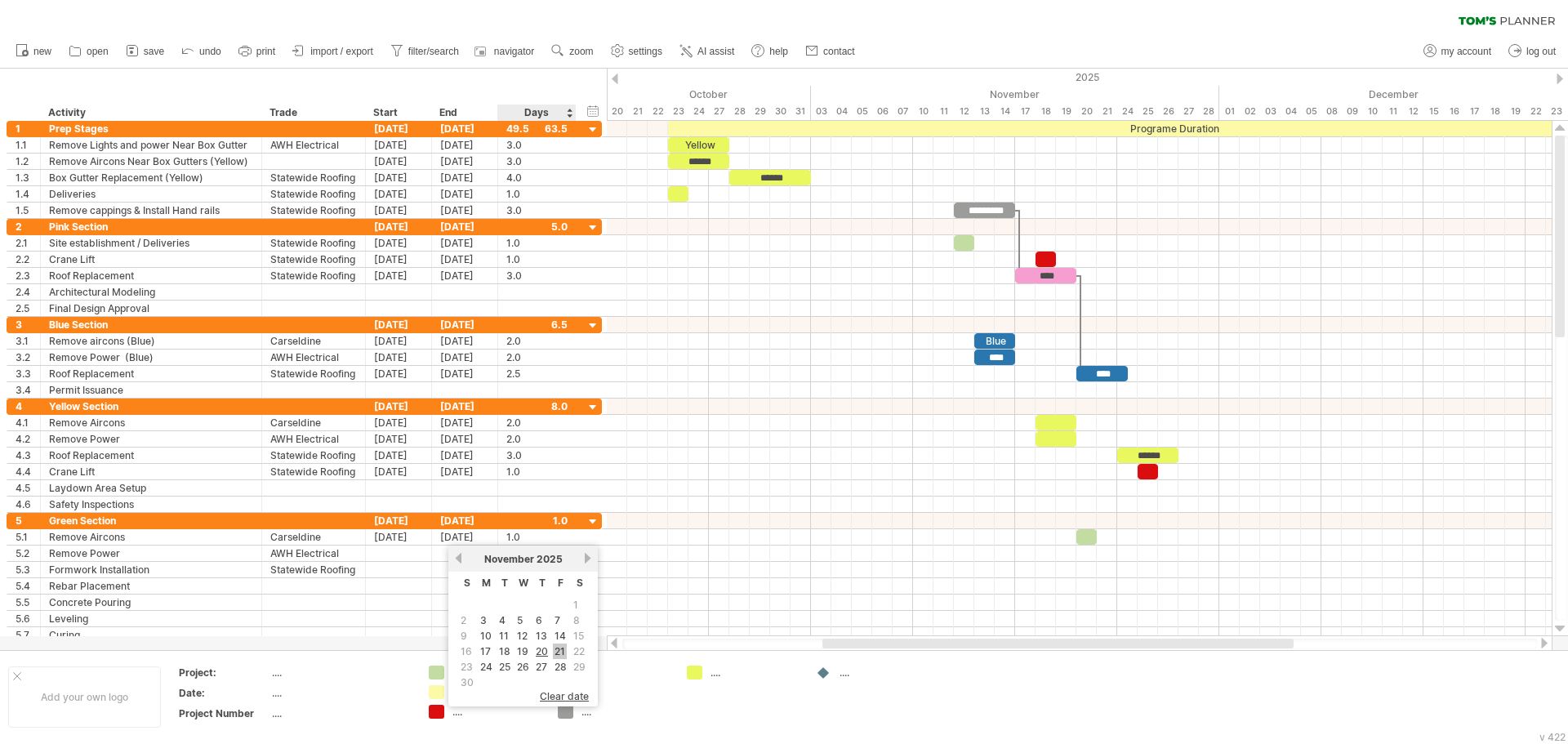
click at [557, 651] on link "21" at bounding box center [559, 651] width 14 height 16
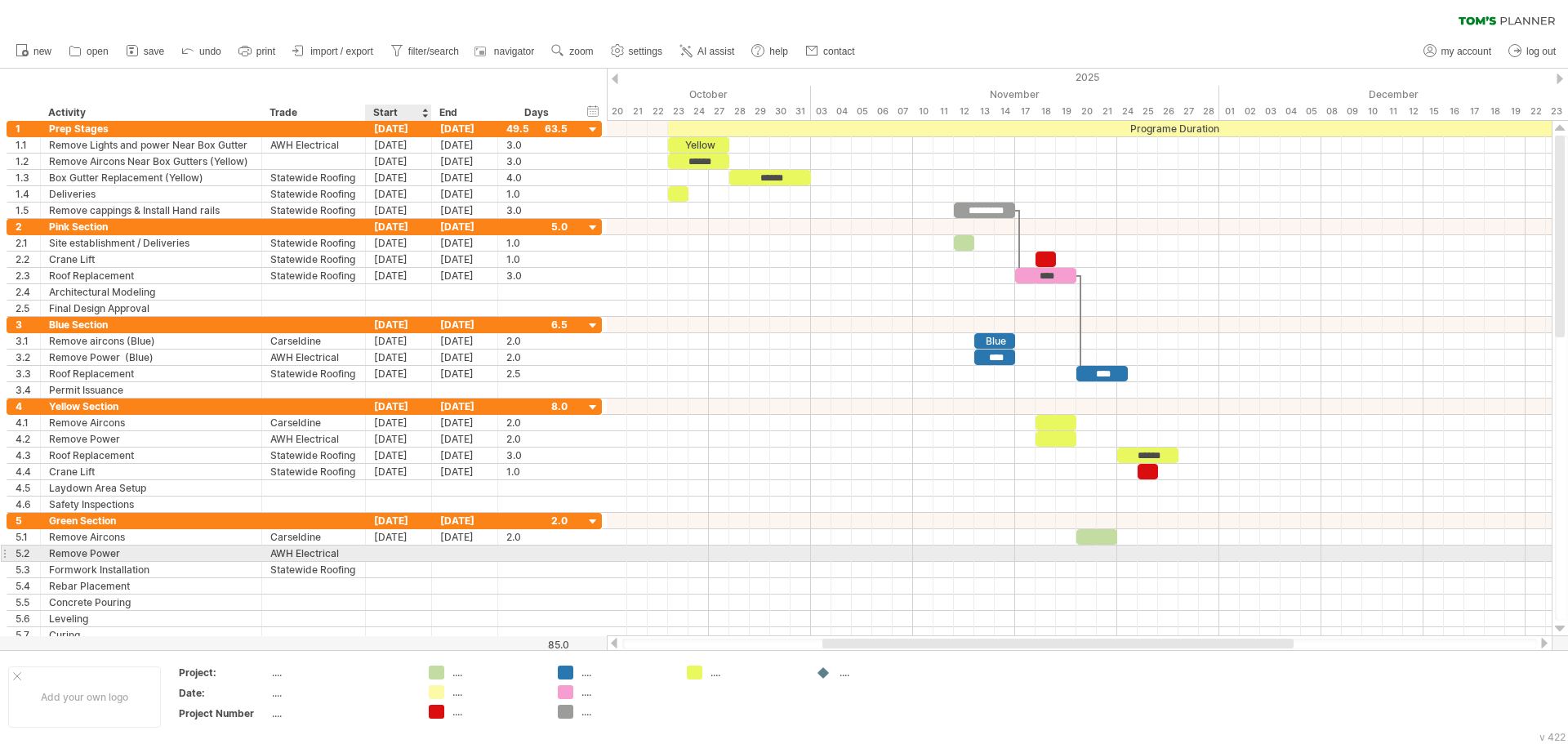
click at [400, 550] on div at bounding box center [398, 553] width 66 height 16
click at [479, 669] on link "20" at bounding box center [476, 668] width 16 height 16
click at [455, 547] on div "[DATE]" at bounding box center [465, 553] width 66 height 16
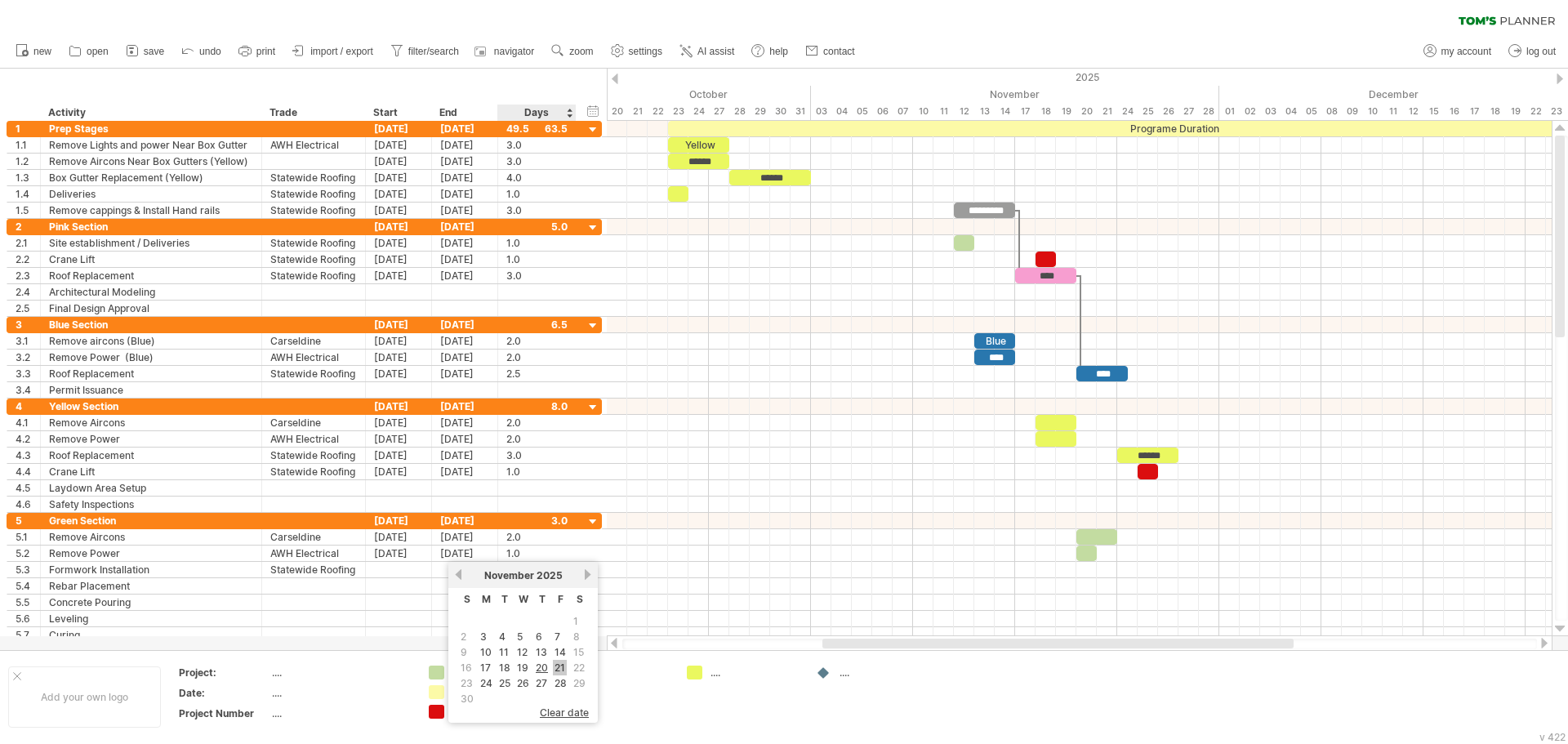
click at [557, 667] on link "21" at bounding box center [559, 668] width 14 height 16
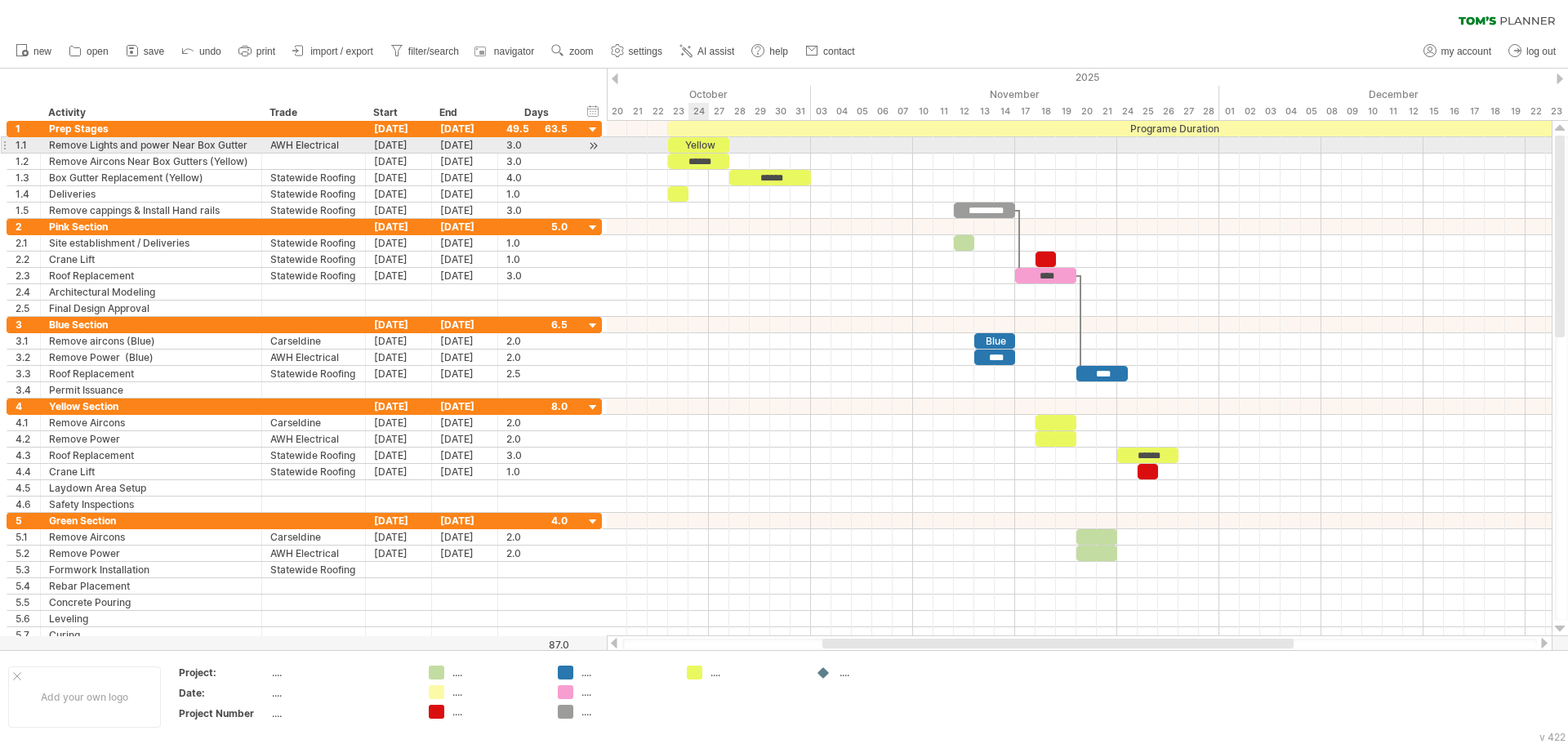
click at [705, 143] on div "Yellow" at bounding box center [699, 144] width 62 height 16
click at [713, 145] on div "******" at bounding box center [699, 144] width 62 height 16
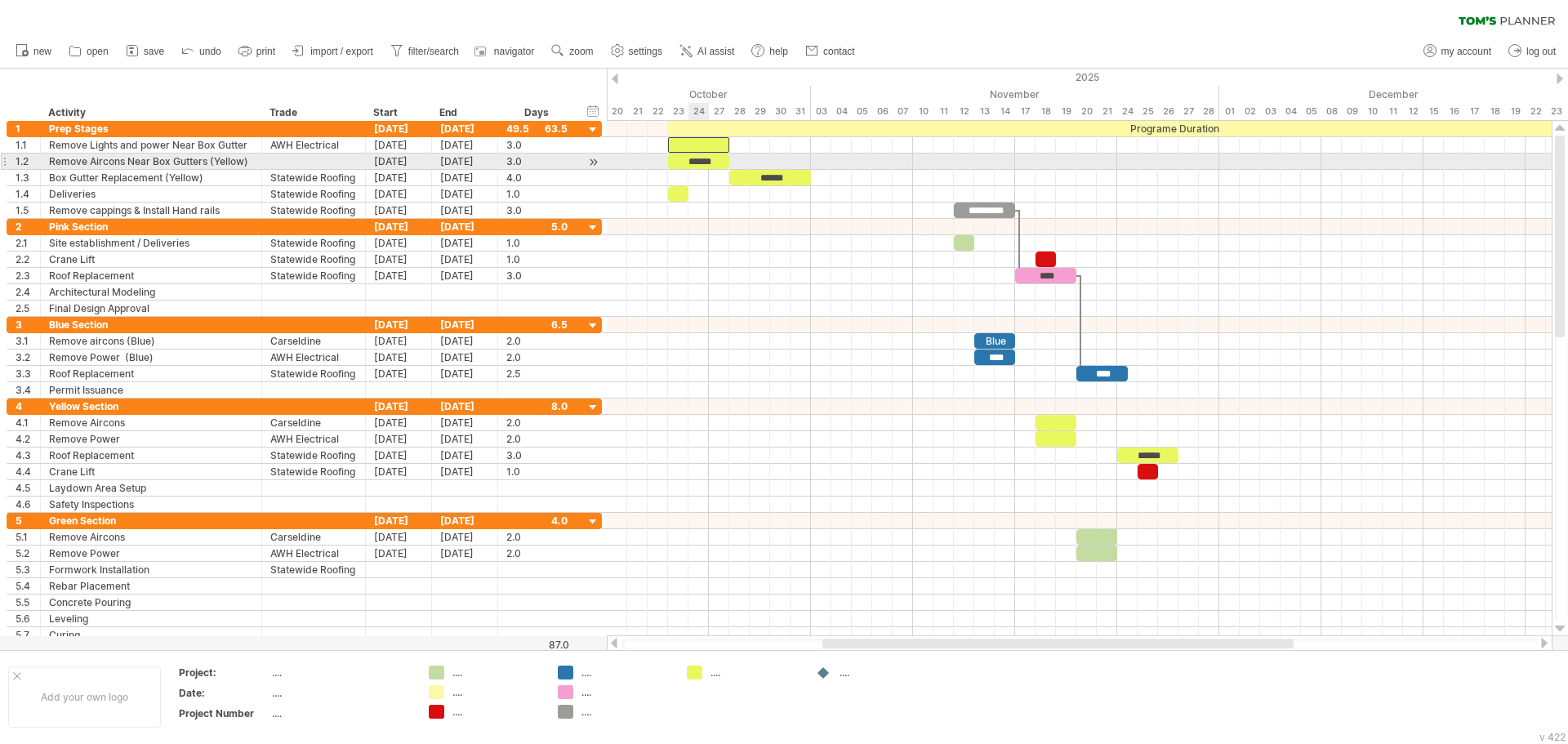
click at [706, 160] on div "******" at bounding box center [699, 161] width 62 height 16
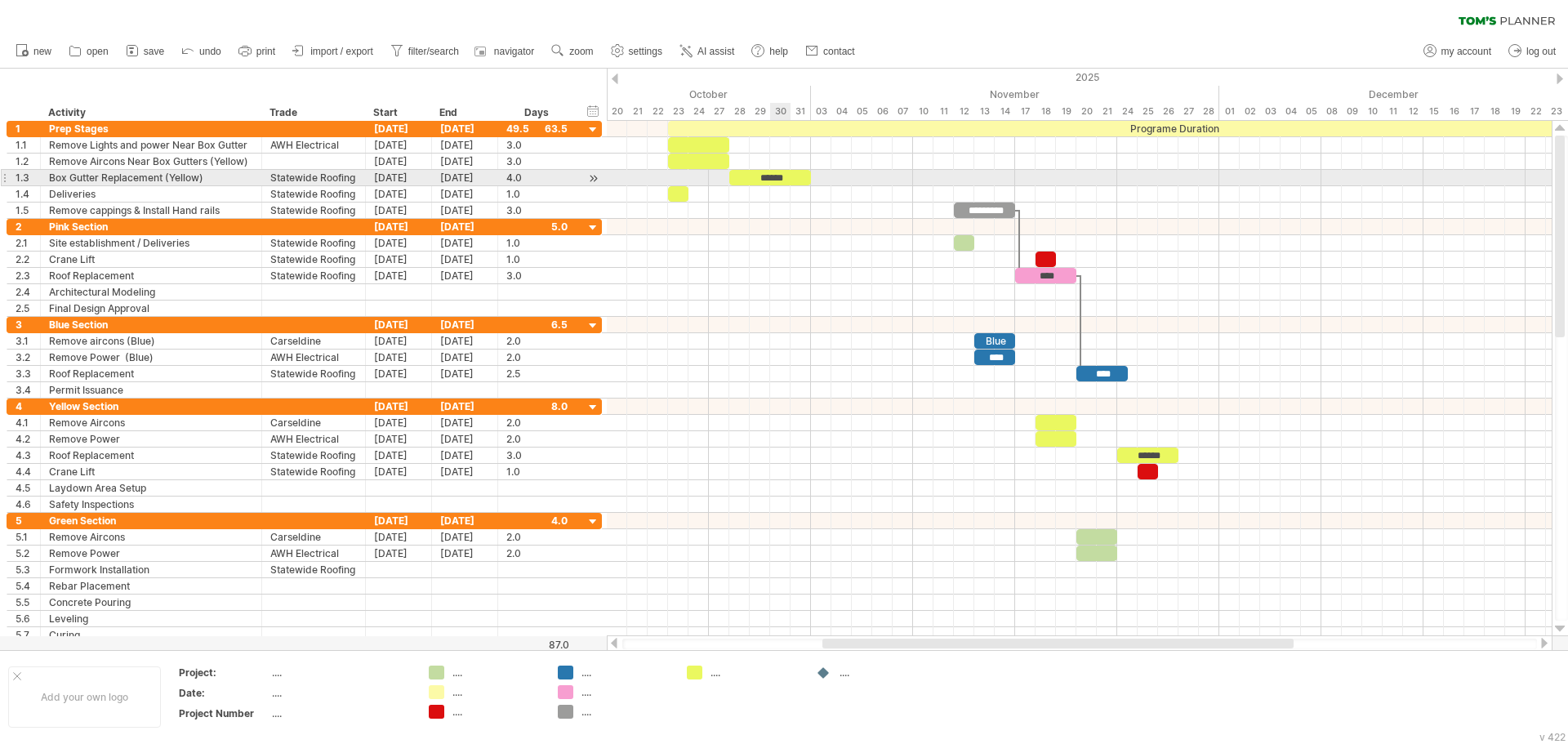
click at [781, 180] on div "******" at bounding box center [769, 177] width 82 height 16
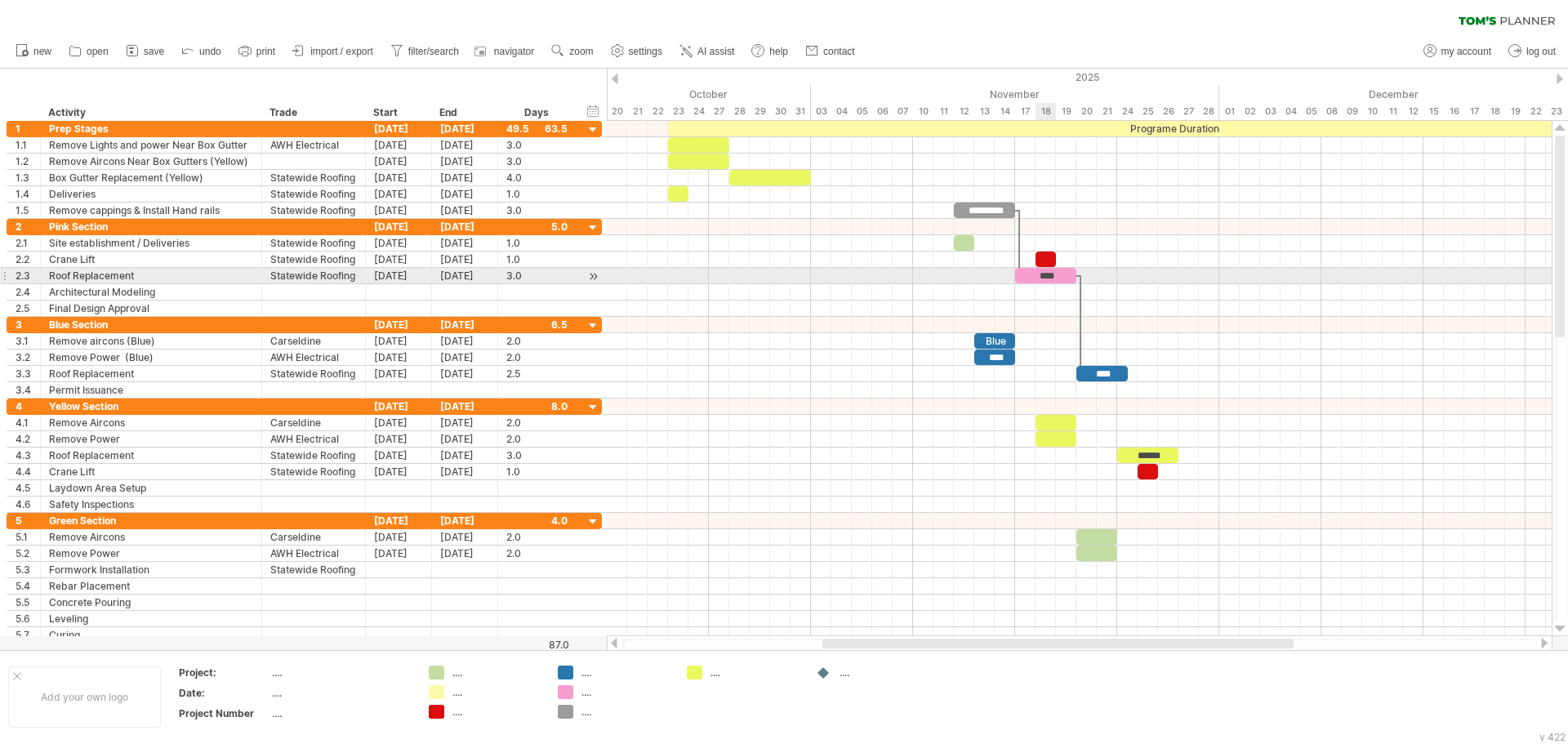
click at [1050, 269] on div "****" at bounding box center [1046, 276] width 62 height 16
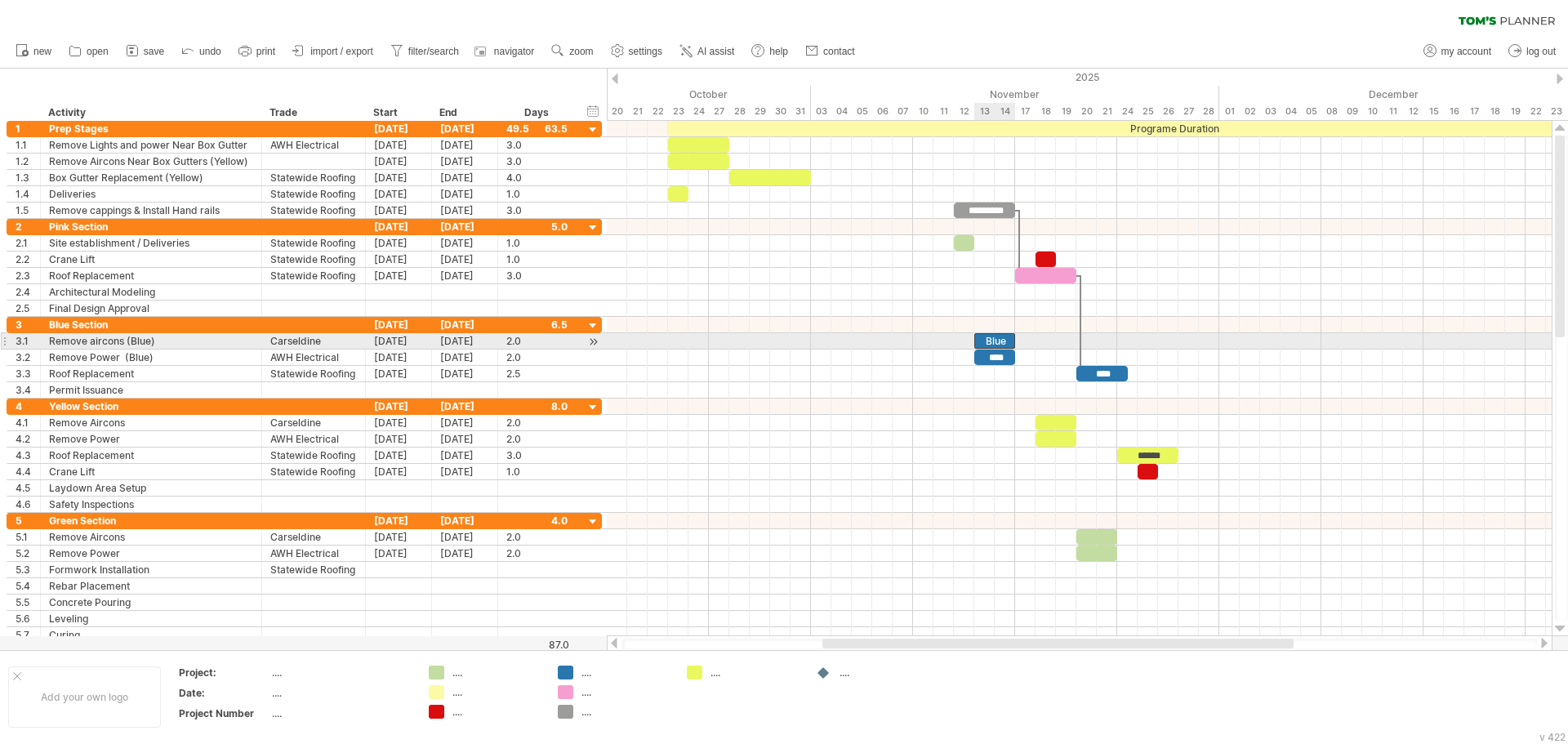
click at [1003, 342] on div "Blue" at bounding box center [994, 341] width 40 height 16
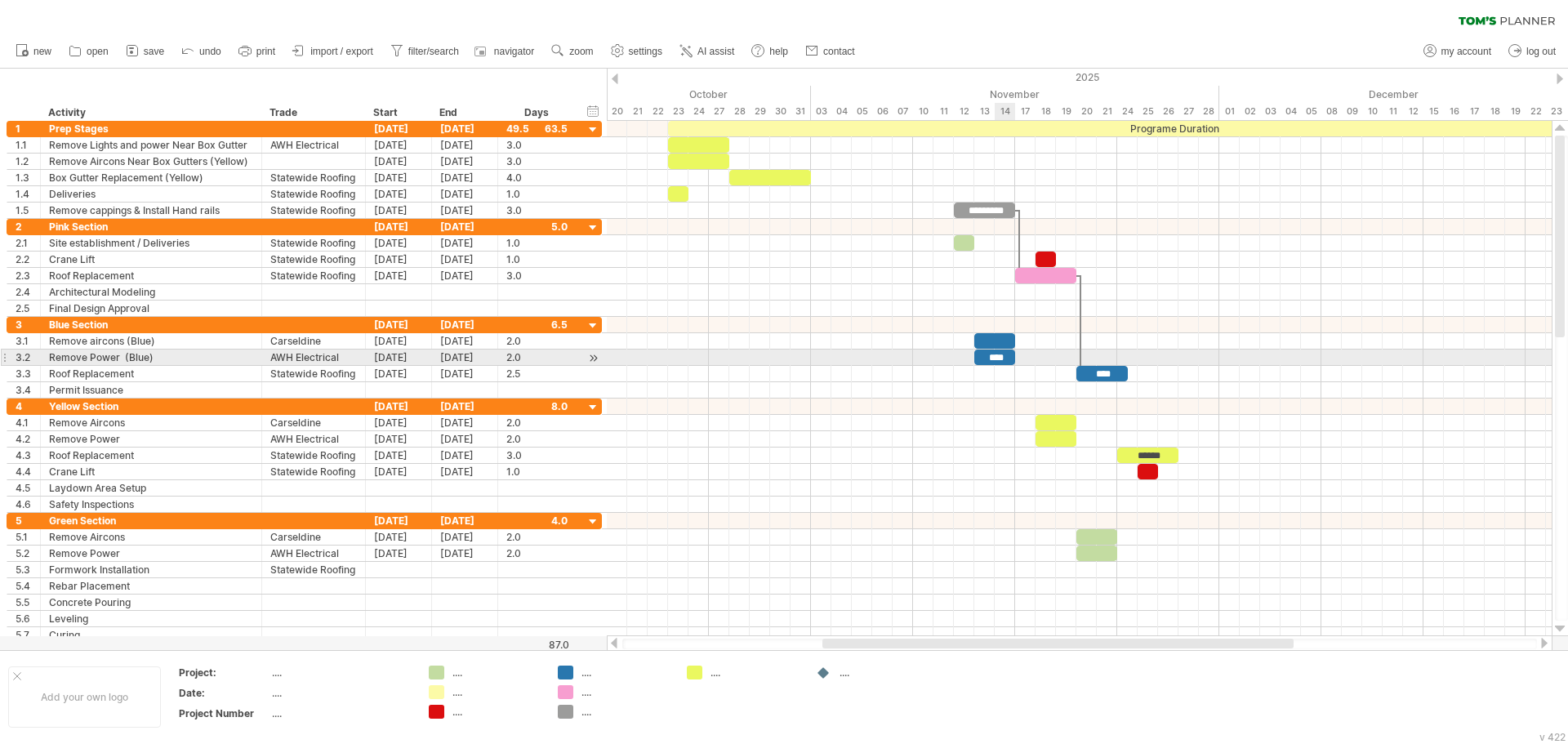
click at [1004, 357] on div "****" at bounding box center [994, 357] width 40 height 16
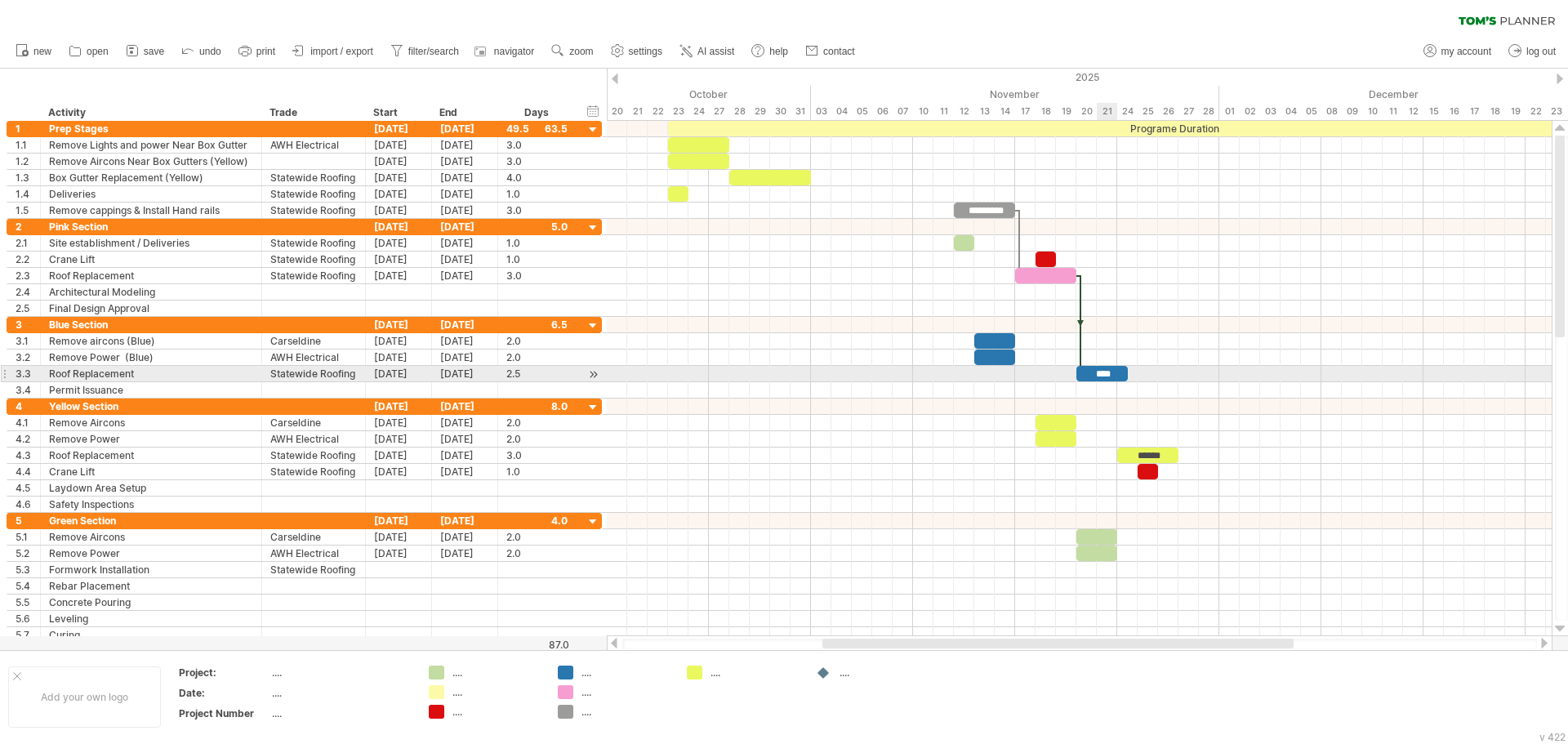
click at [1109, 372] on div "****" at bounding box center [1102, 373] width 51 height 16
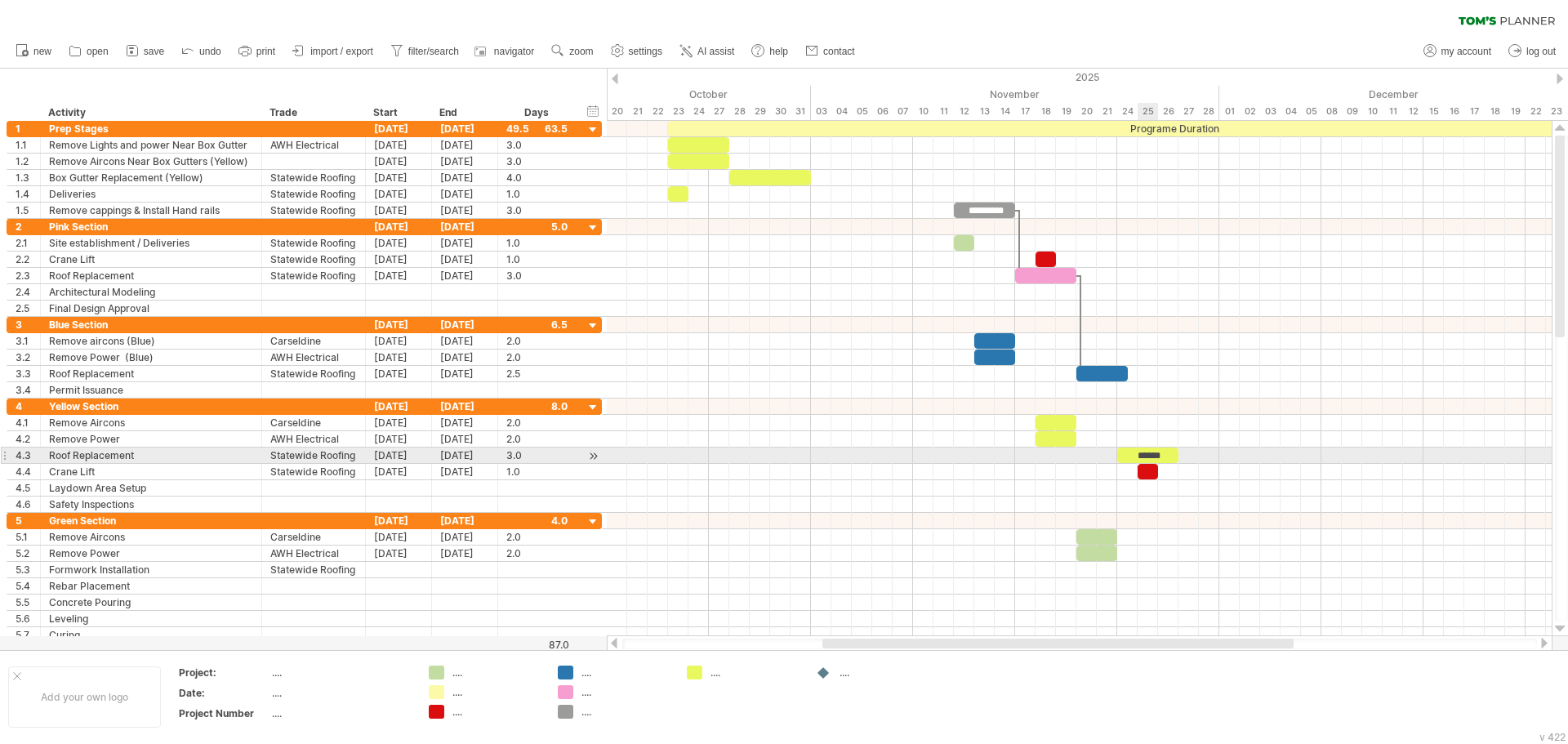
click at [1152, 450] on div "******" at bounding box center [1148, 455] width 62 height 16
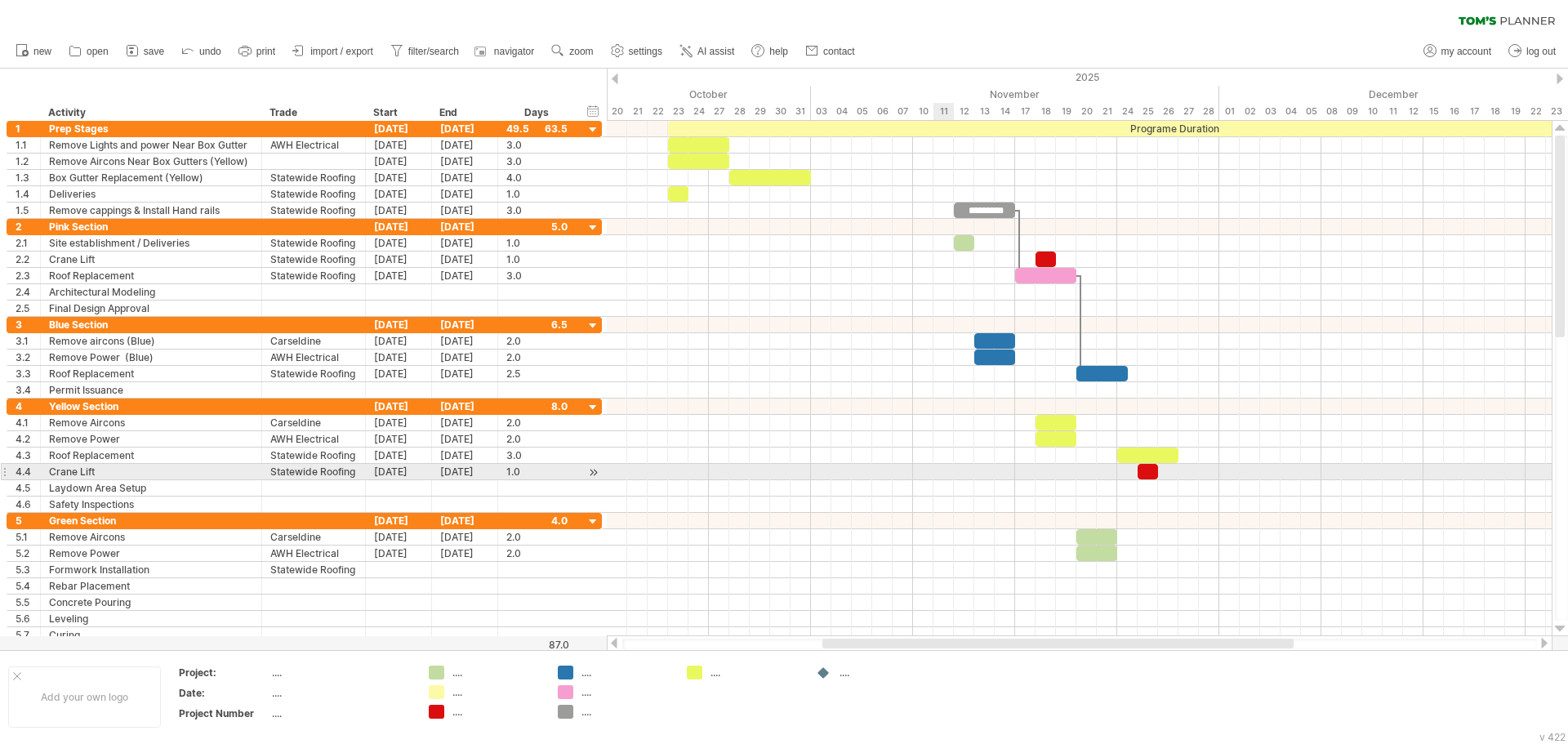
click at [936, 473] on div at bounding box center [1079, 472] width 945 height 17
drag, startPoint x: 1160, startPoint y: 457, endPoint x: 1162, endPoint y: 473, distance: 16.1
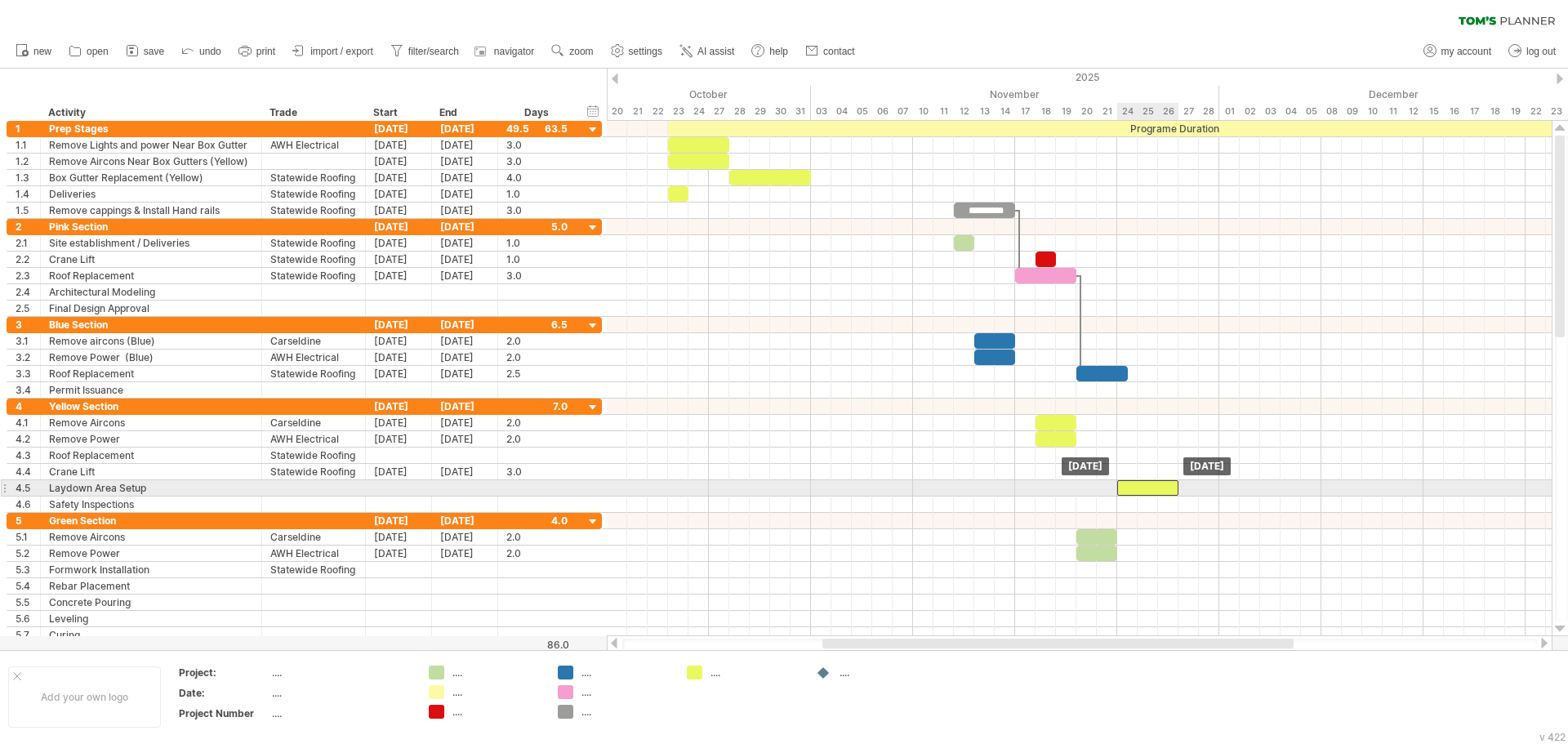
drag, startPoint x: 1162, startPoint y: 473, endPoint x: 1166, endPoint y: 482, distance: 9.8
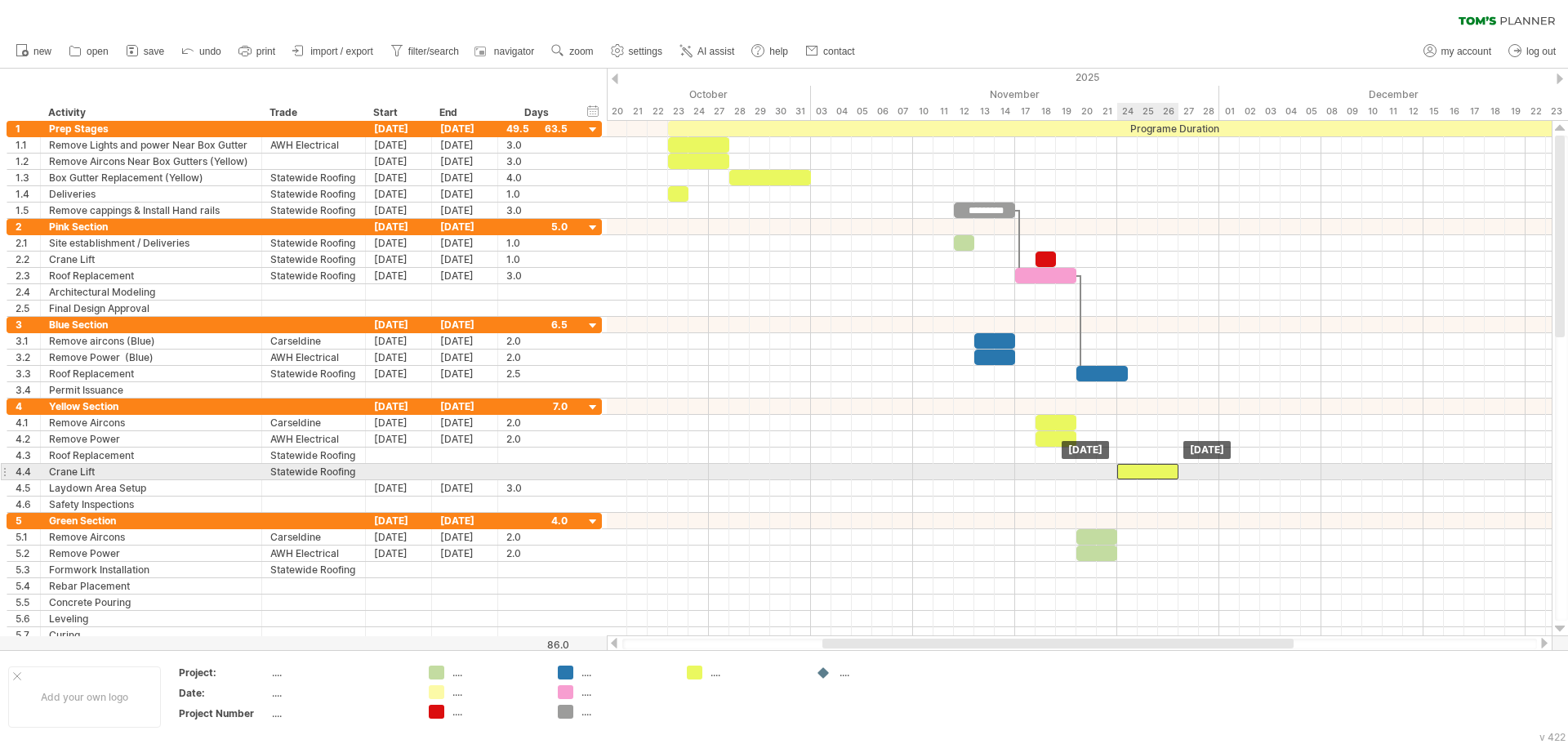
drag, startPoint x: 1166, startPoint y: 482, endPoint x: 1166, endPoint y: 472, distance: 10.0
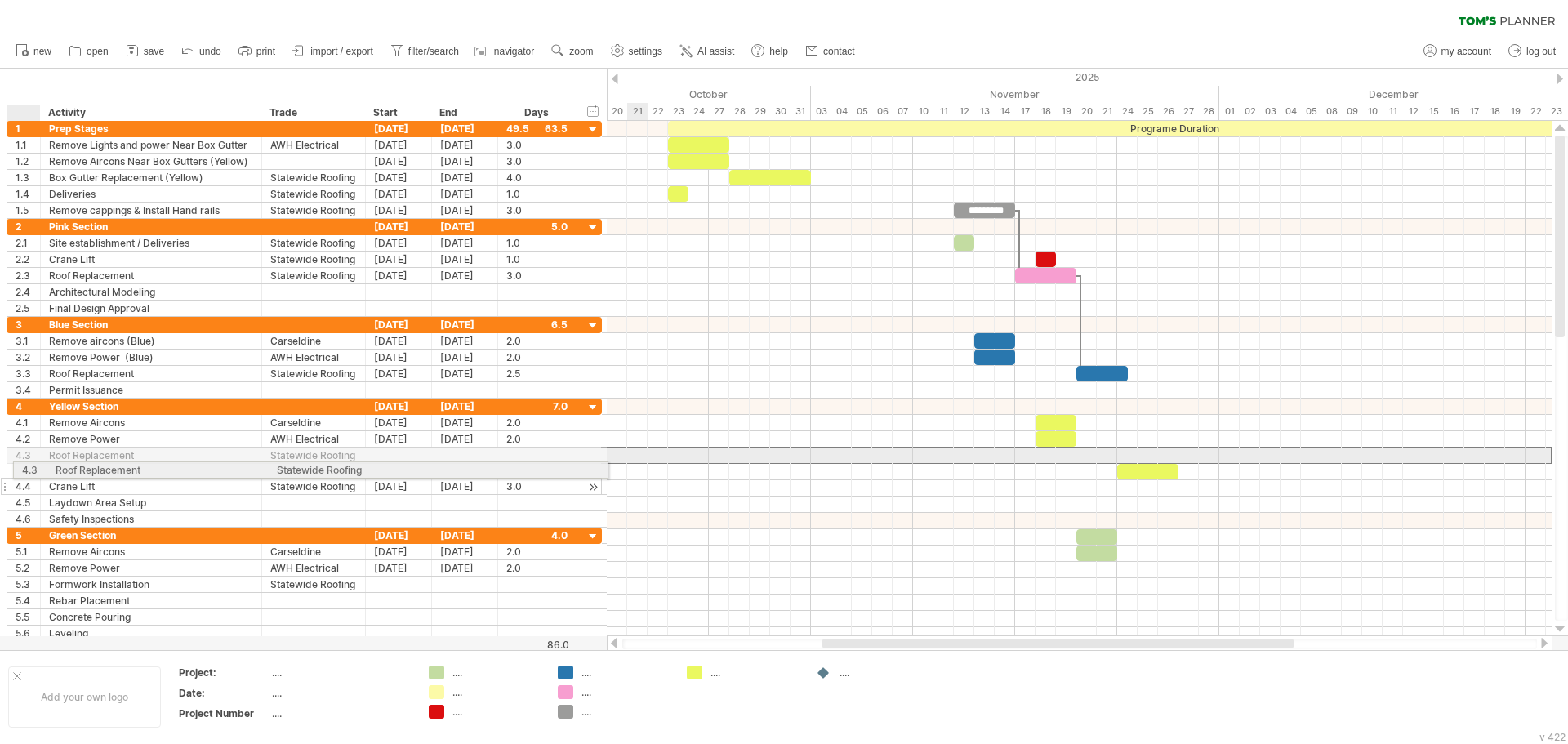
drag, startPoint x: 30, startPoint y: 454, endPoint x: 33, endPoint y: 468, distance: 14.3
click at [33, 468] on div "**********" at bounding box center [304, 463] width 595 height 130
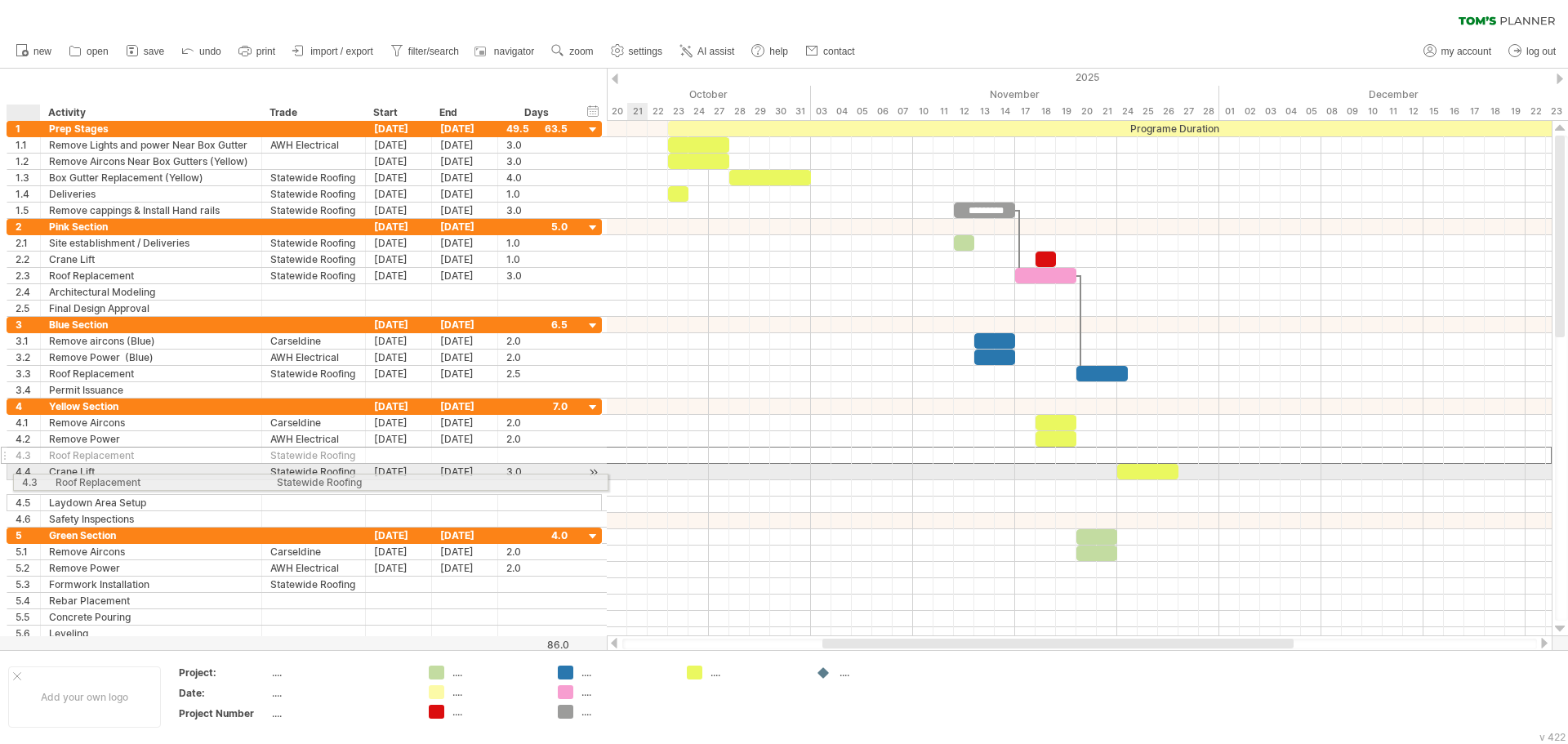
drag, startPoint x: 31, startPoint y: 457, endPoint x: 32, endPoint y: 479, distance: 22.0
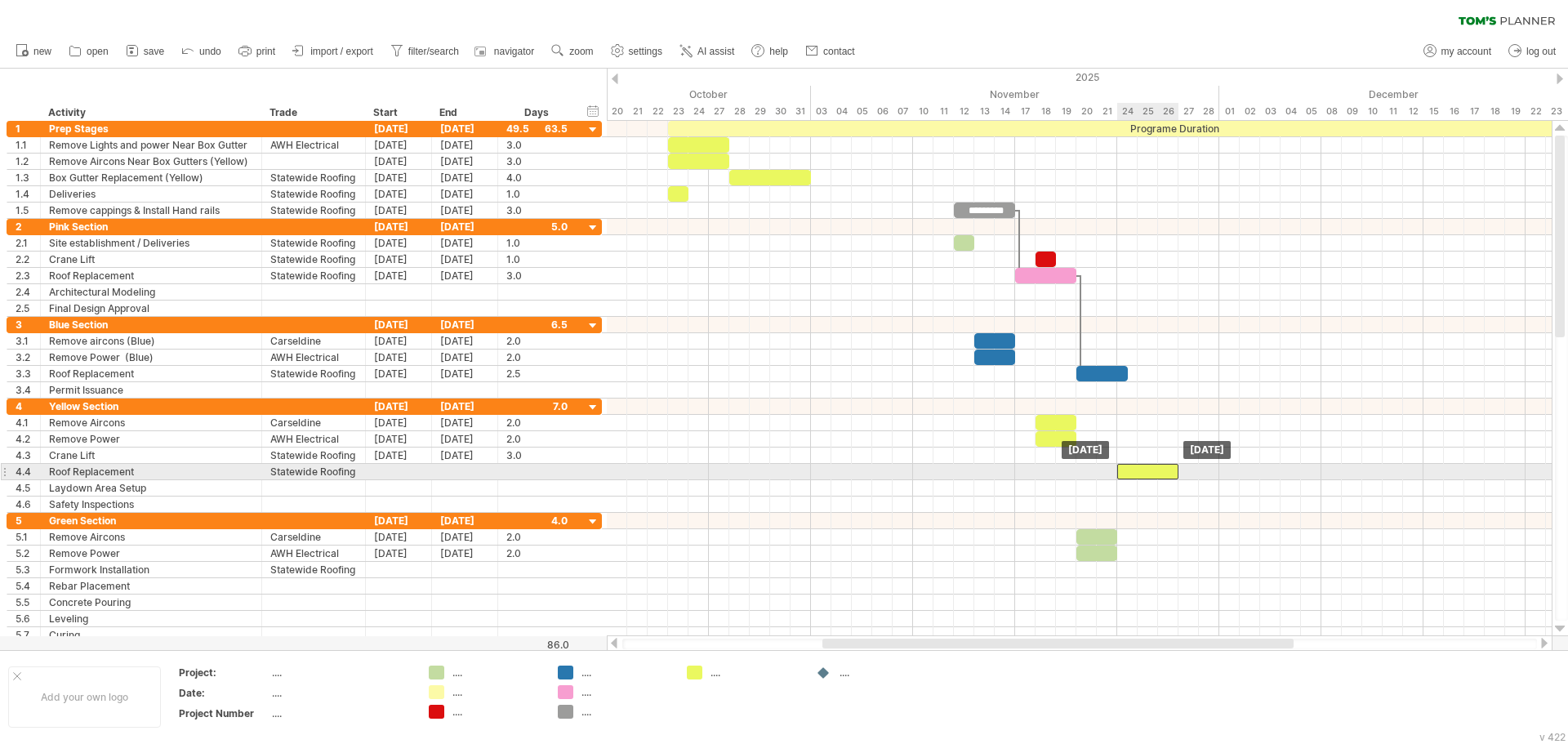
drag, startPoint x: 1137, startPoint y: 459, endPoint x: 1137, endPoint y: 471, distance: 12.0
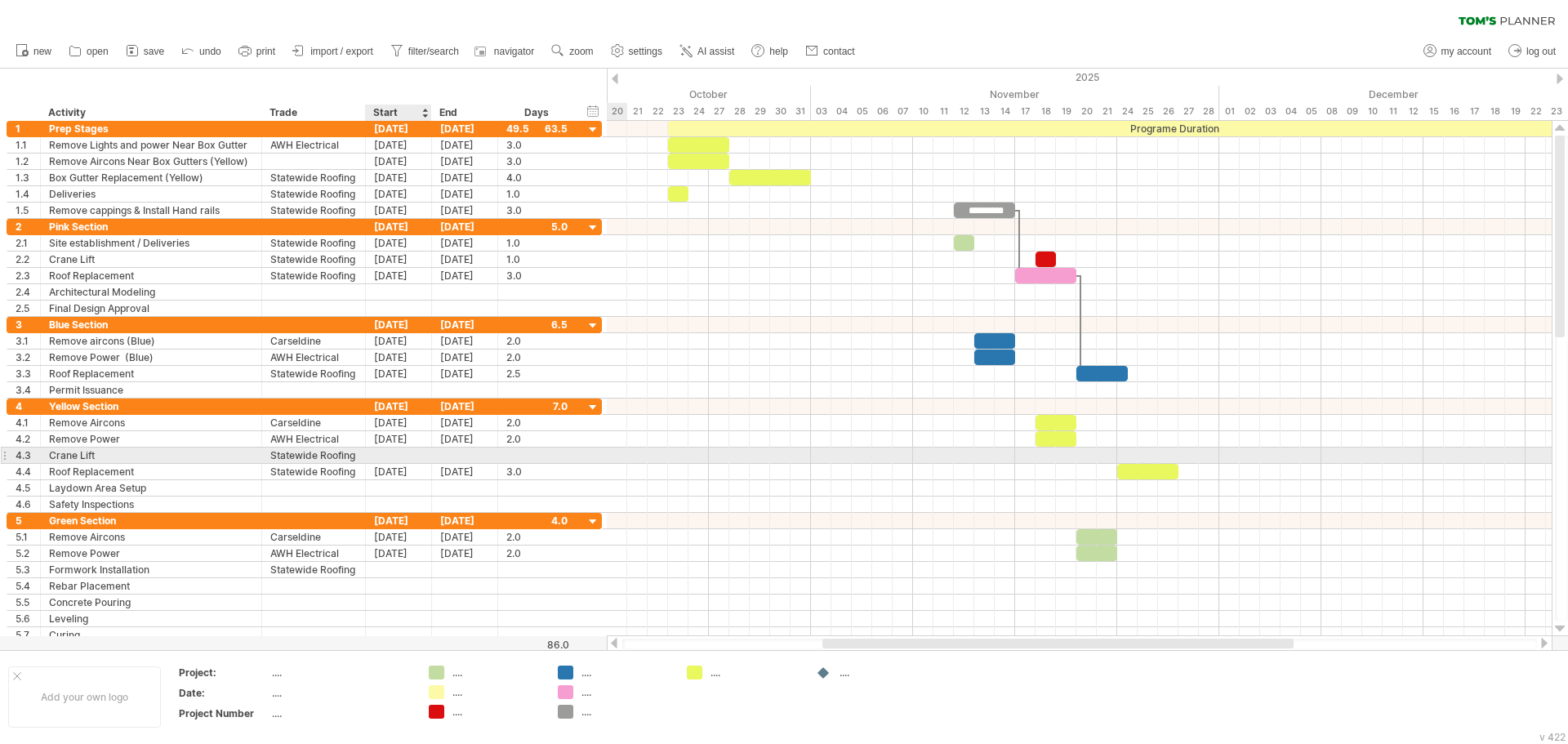
click at [417, 455] on div at bounding box center [398, 455] width 66 height 16
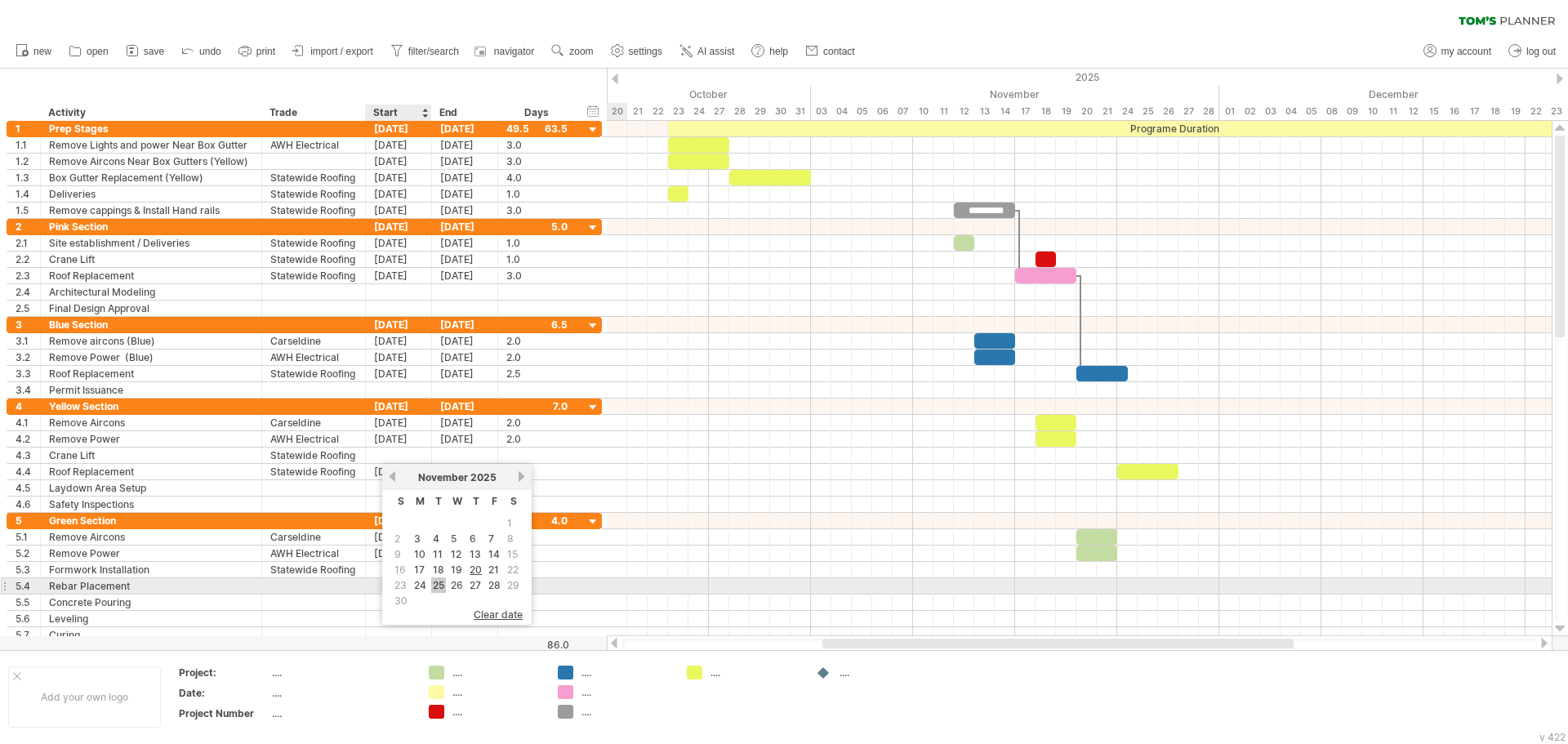
click at [440, 581] on link "25" at bounding box center [439, 585] width 15 height 16
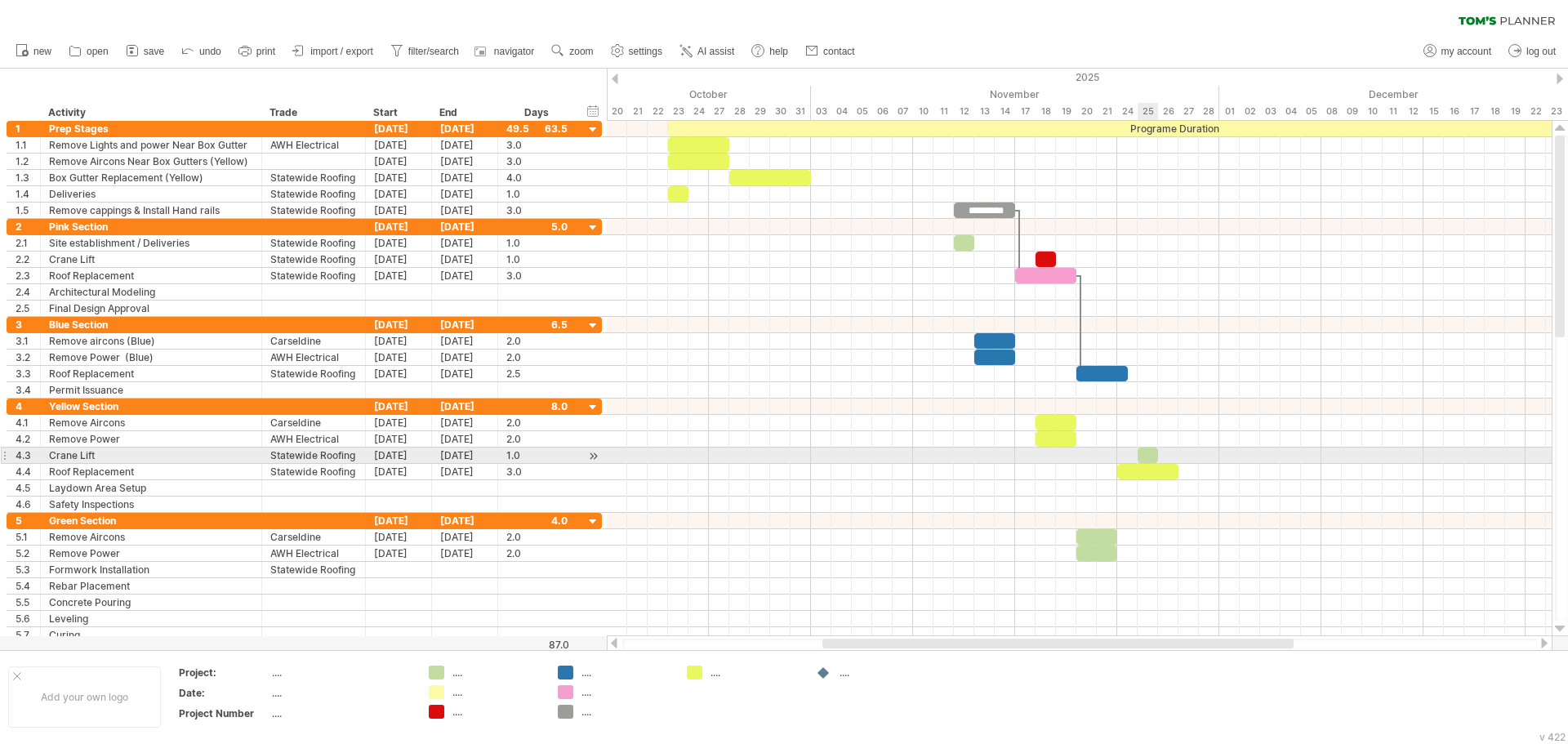
click at [1146, 454] on div at bounding box center [1148, 455] width 20 height 16
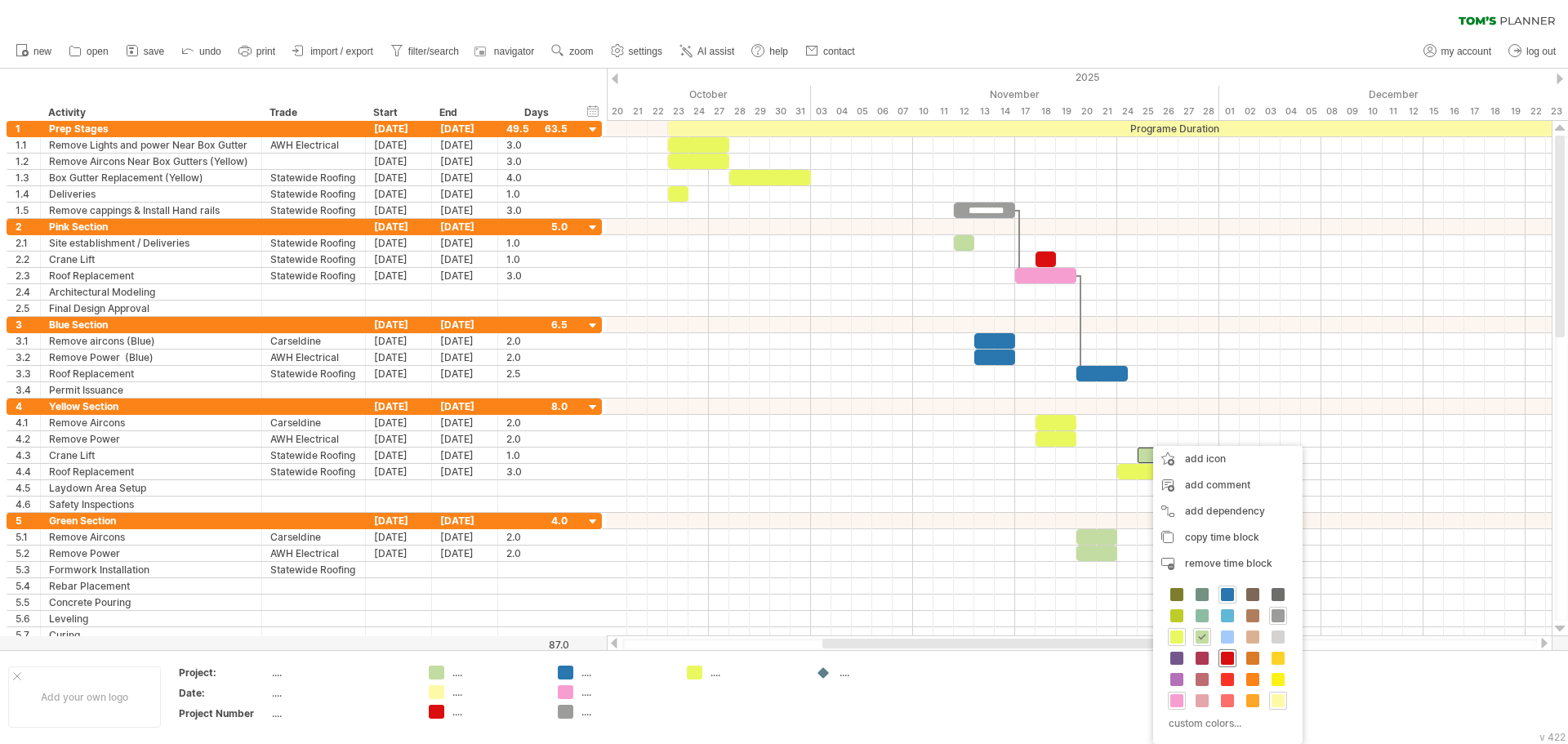
click at [1226, 654] on span at bounding box center [1227, 659] width 13 height 13
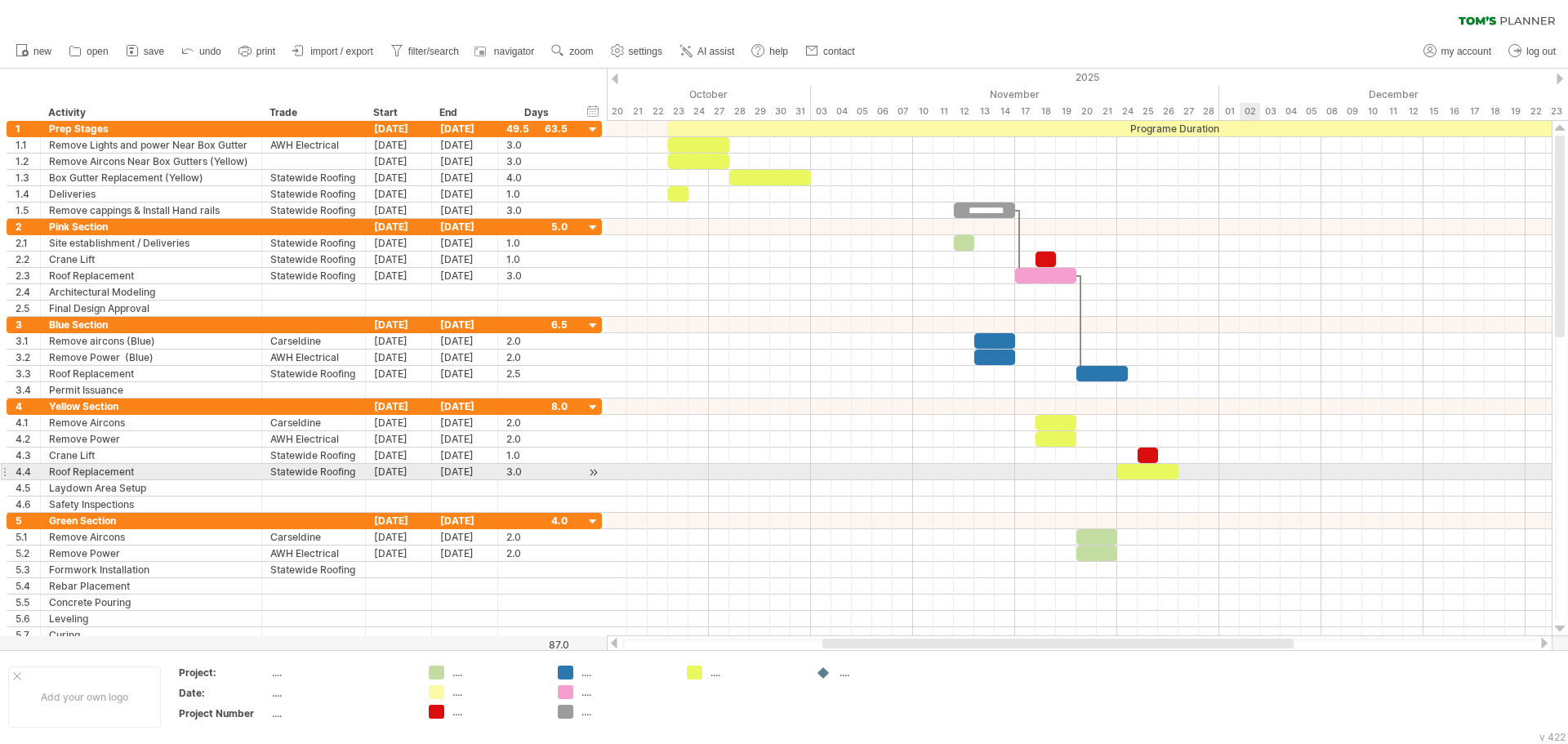
click at [1258, 479] on div at bounding box center [1079, 472] width 945 height 17
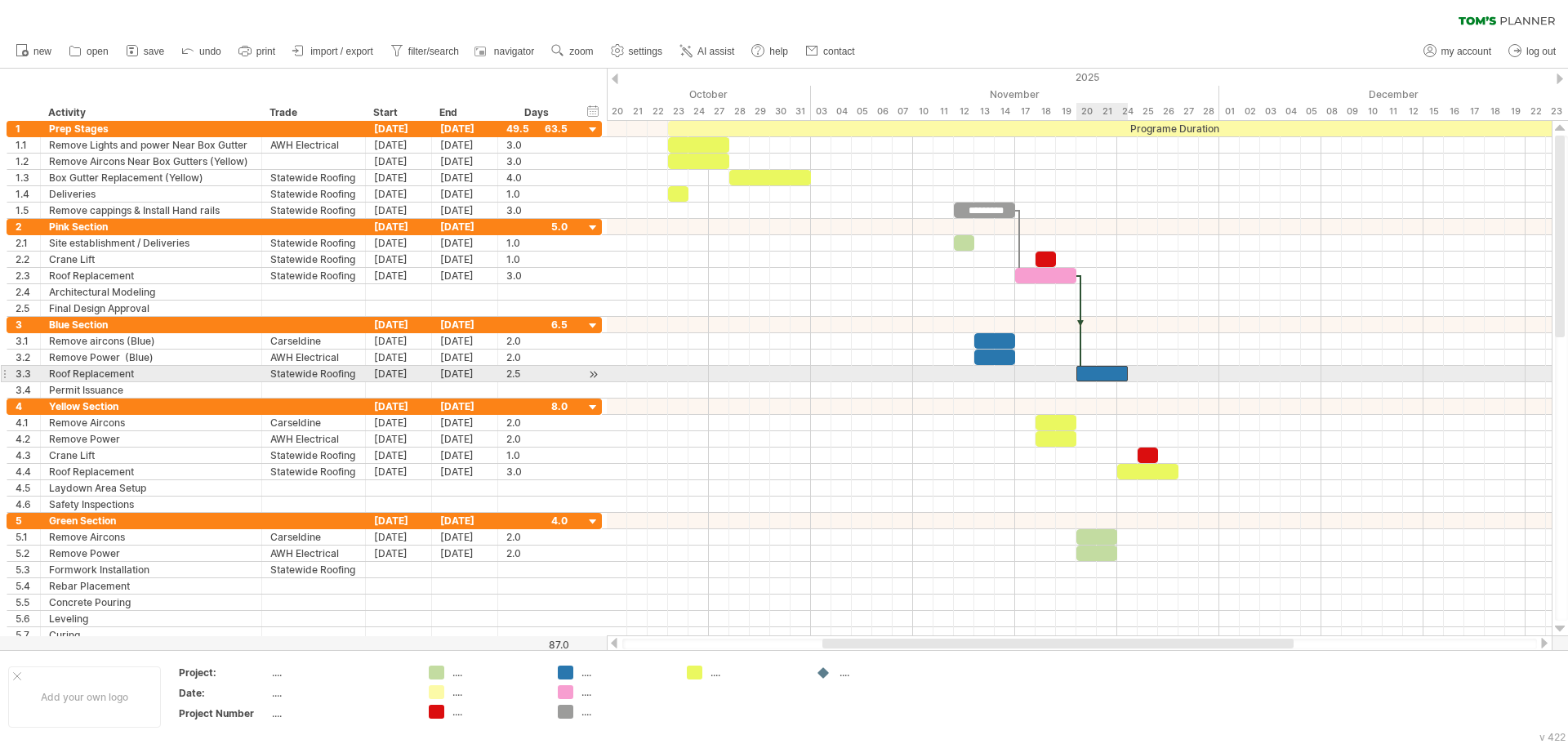
click at [1122, 371] on div at bounding box center [1102, 373] width 51 height 16
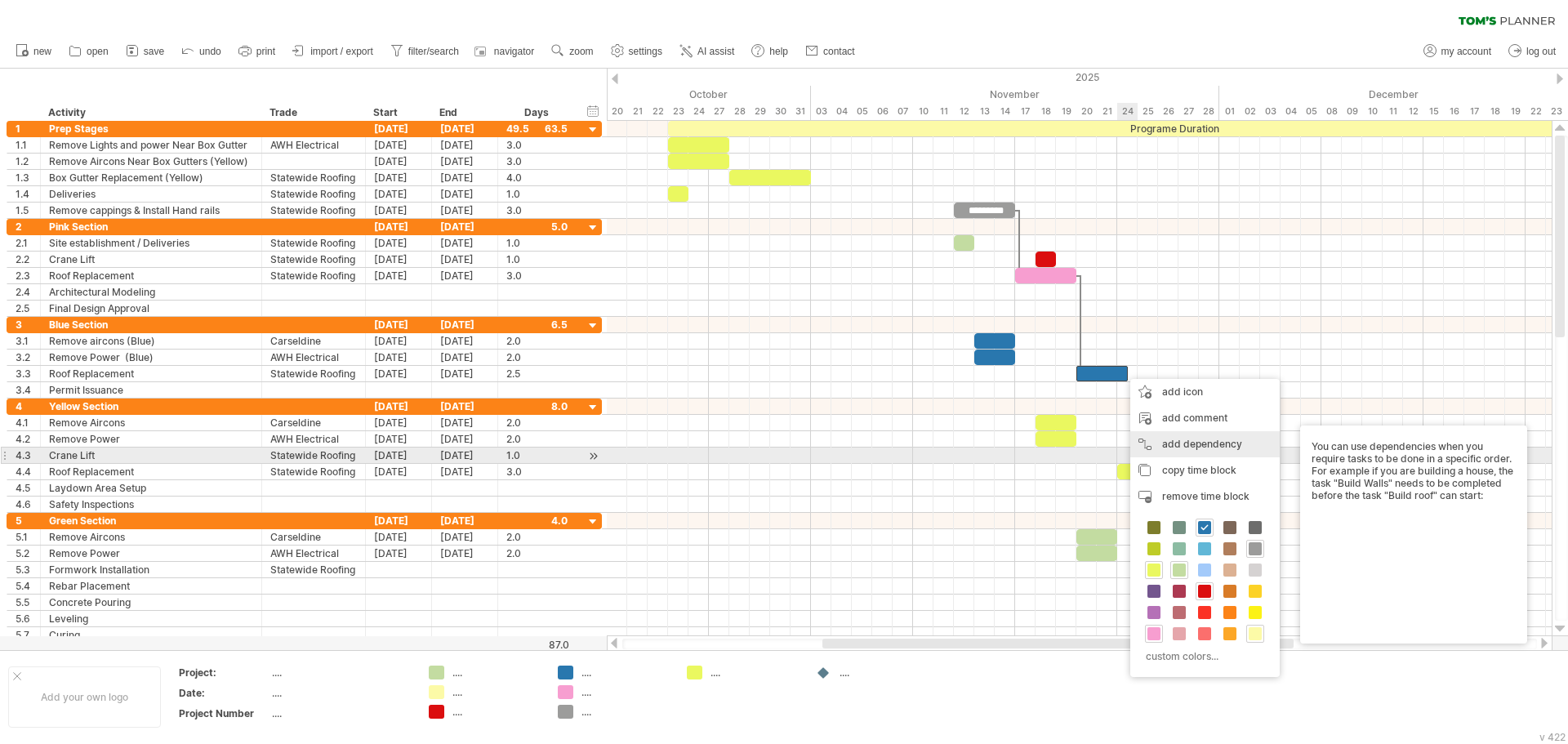
click at [1193, 450] on div "add dependency You can use dependencies when you require tasks to be done in a …" at bounding box center [1204, 445] width 150 height 26
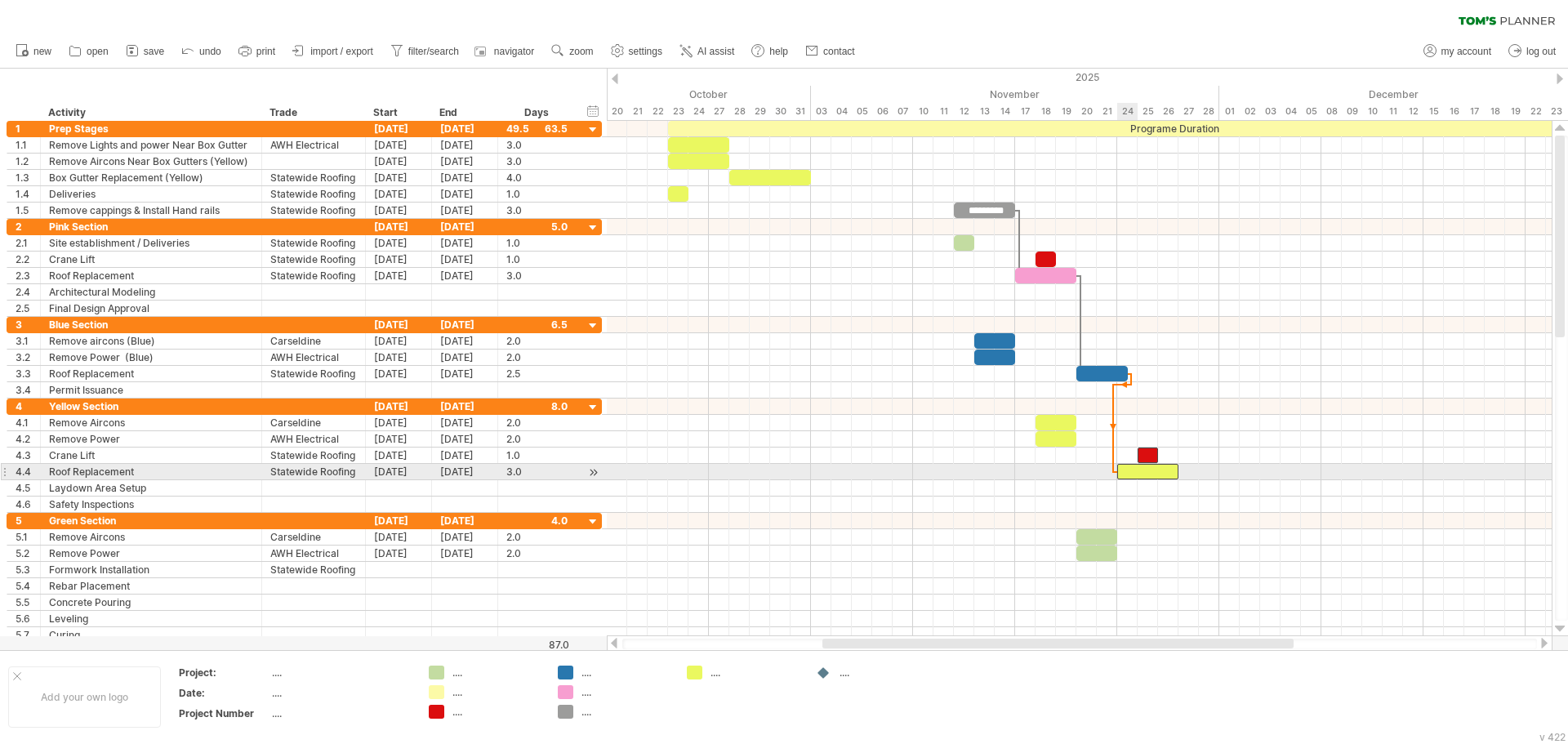
click at [1123, 469] on div at bounding box center [1148, 471] width 62 height 16
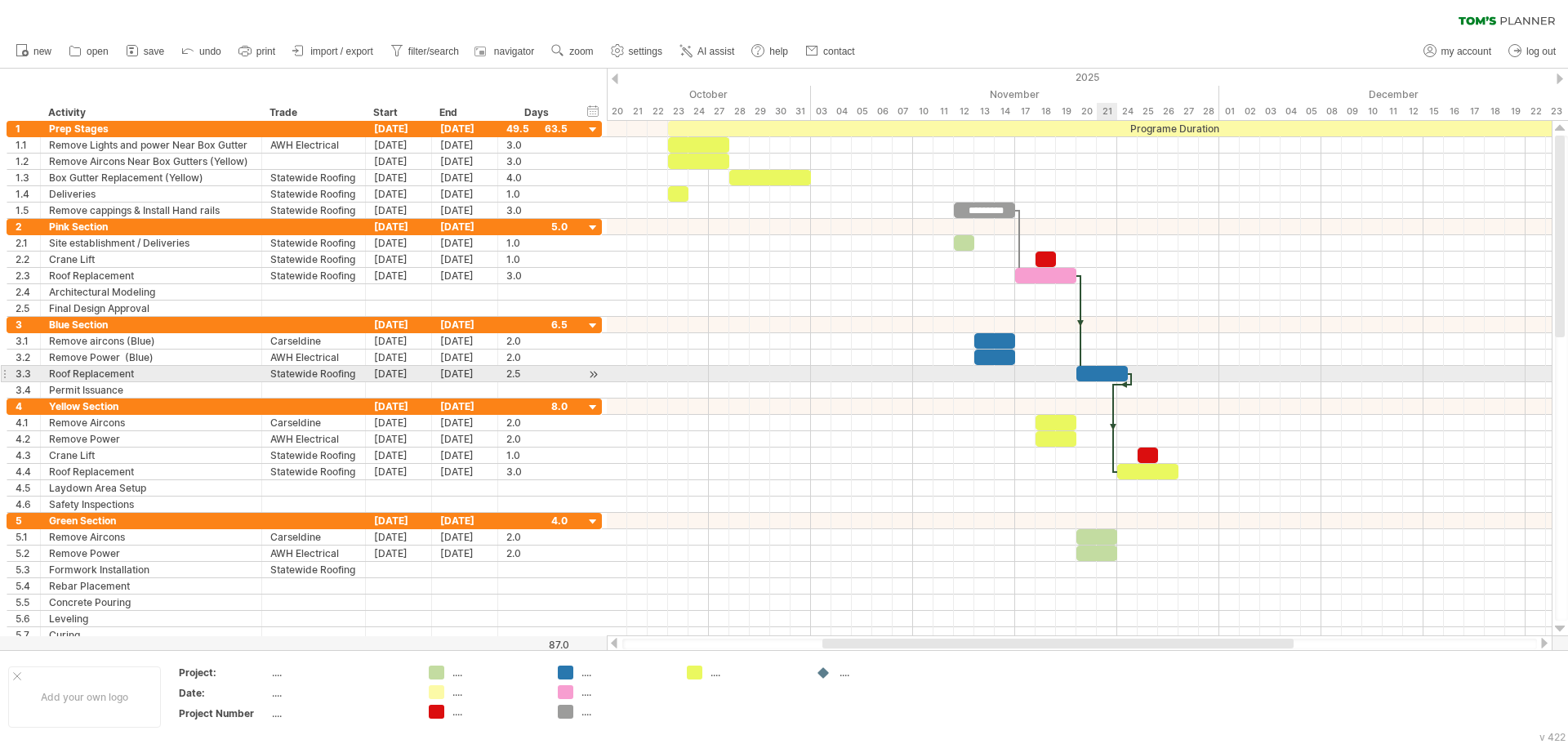
click at [1099, 366] on div at bounding box center [1102, 373] width 51 height 16
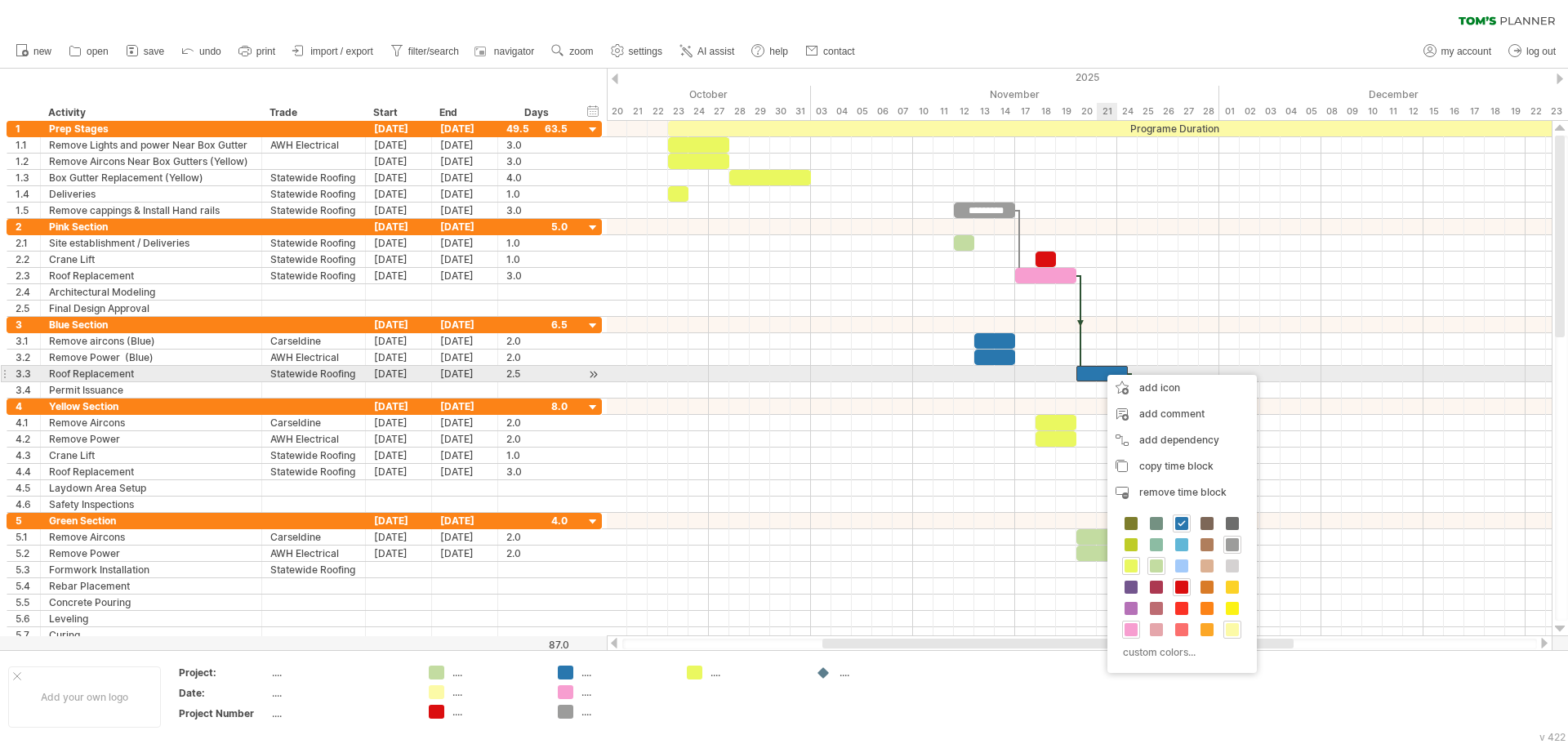
click at [1099, 366] on div at bounding box center [1102, 373] width 51 height 16
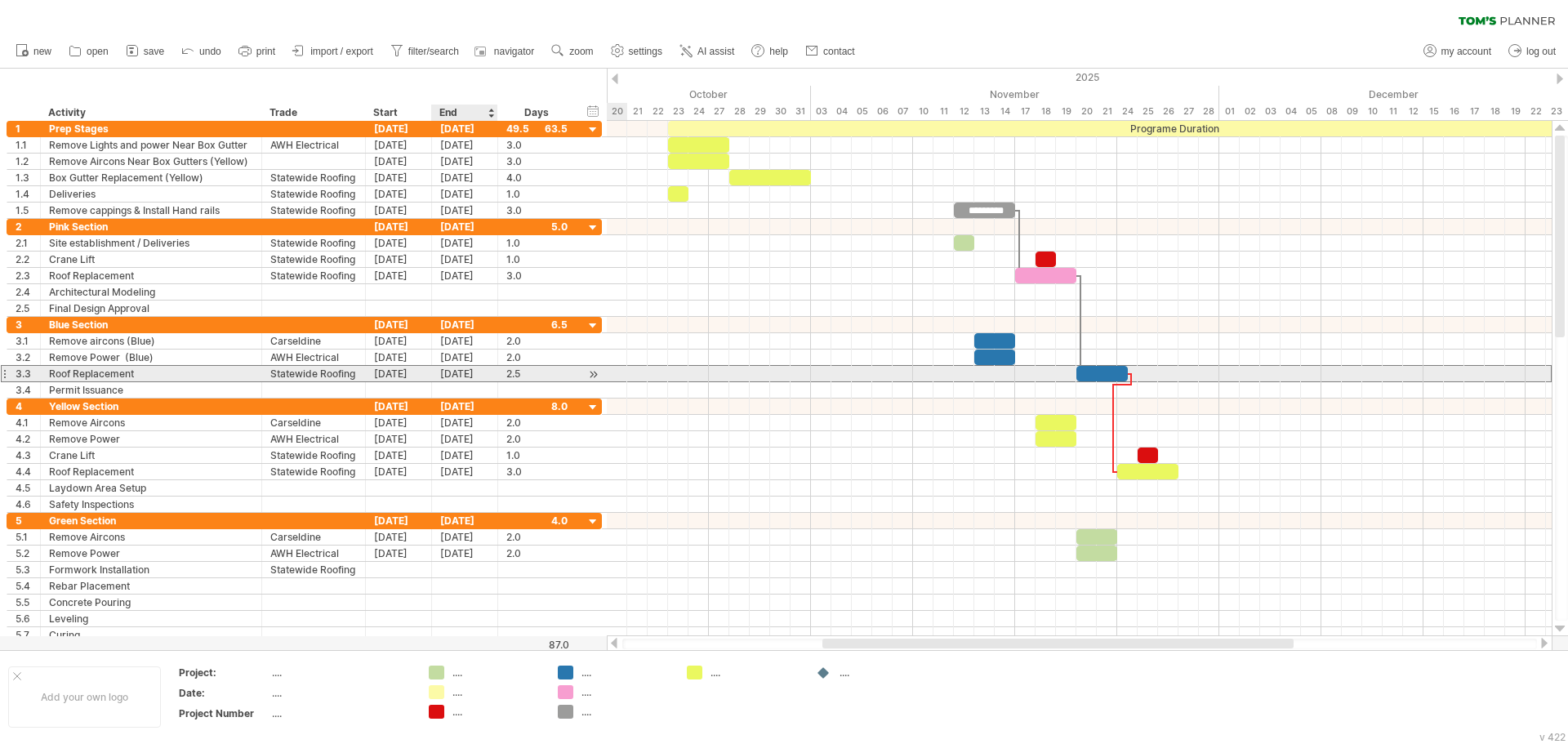
click at [459, 372] on div "[DATE]" at bounding box center [465, 373] width 66 height 16
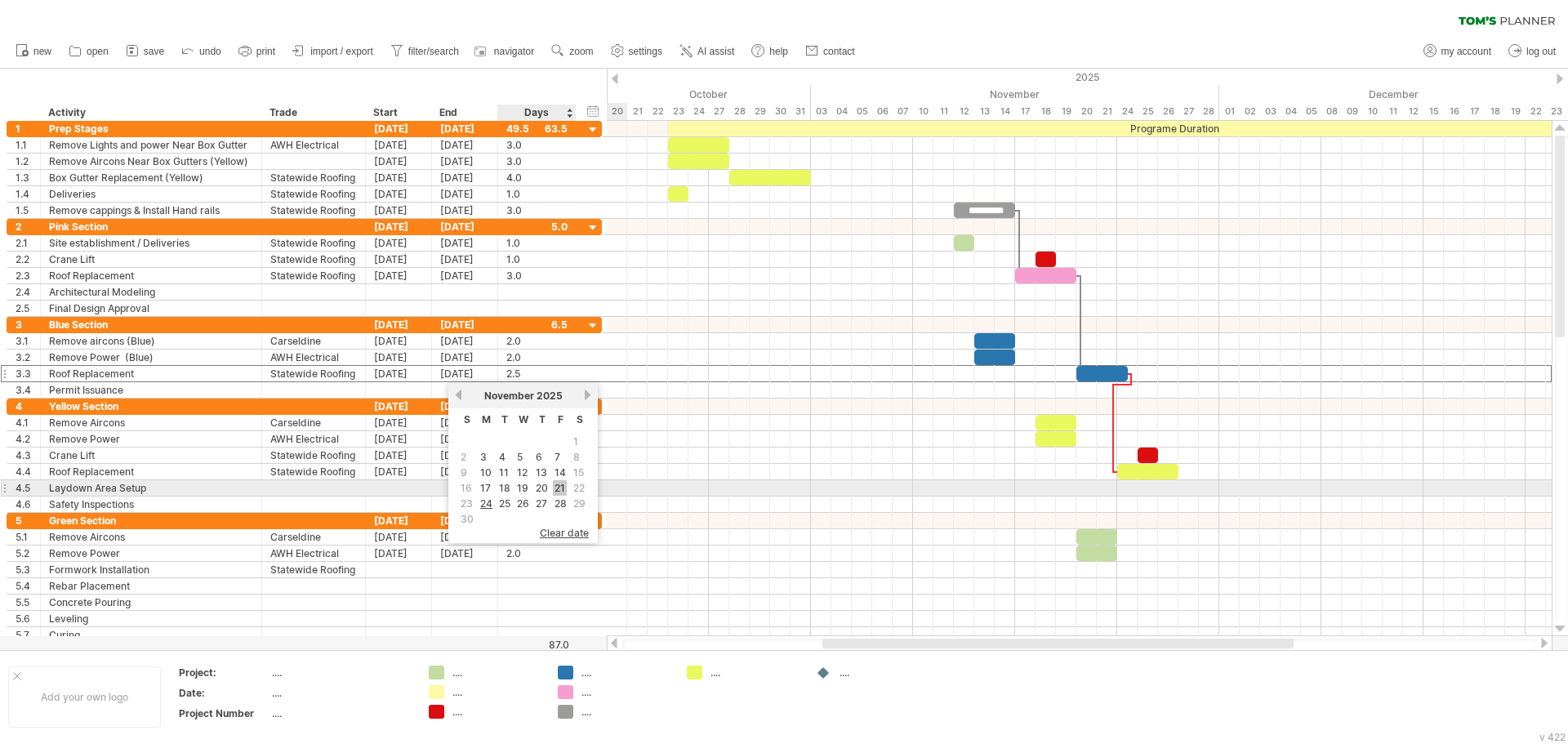
click at [554, 489] on link "21" at bounding box center [559, 488] width 14 height 16
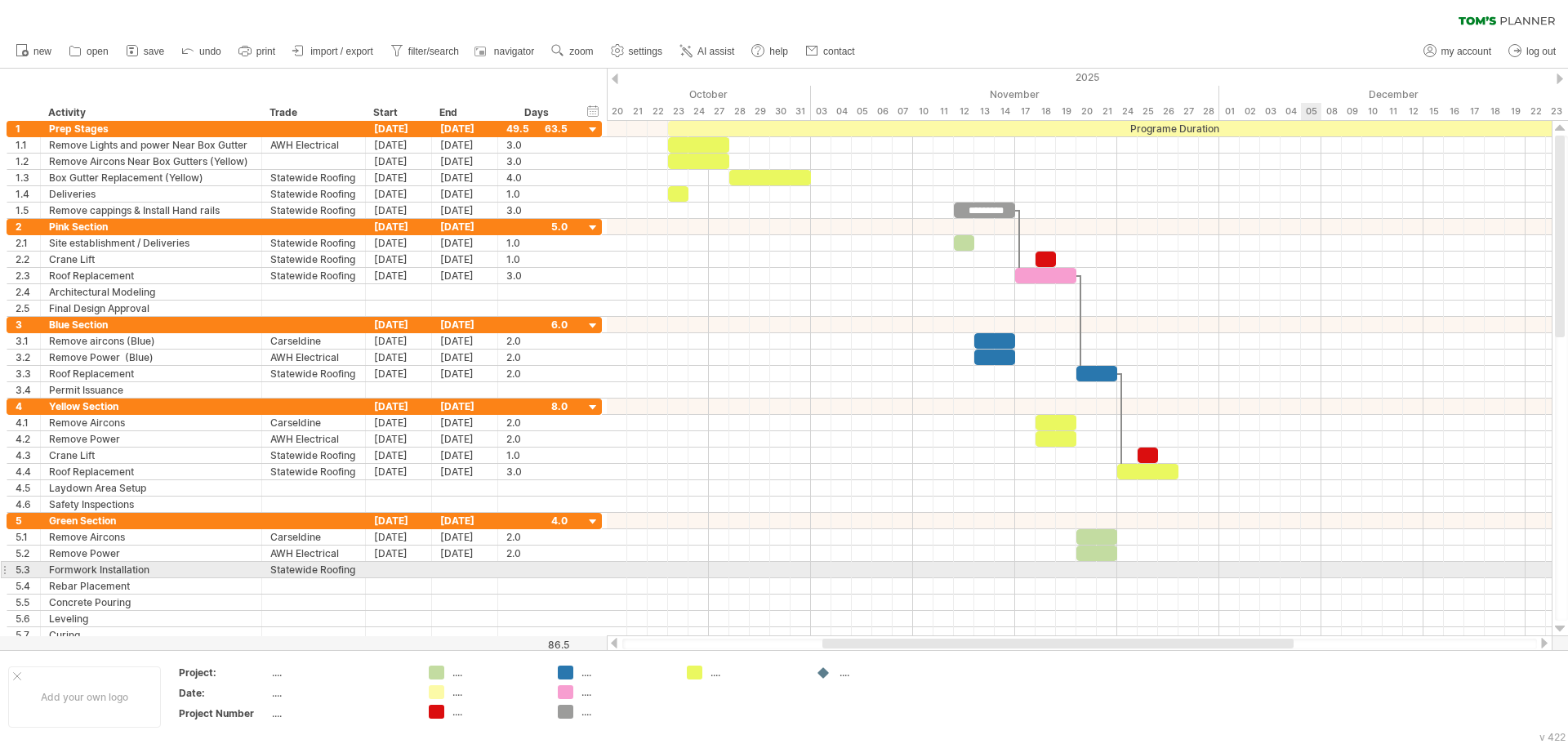
click at [1313, 568] on div at bounding box center [1079, 570] width 945 height 17
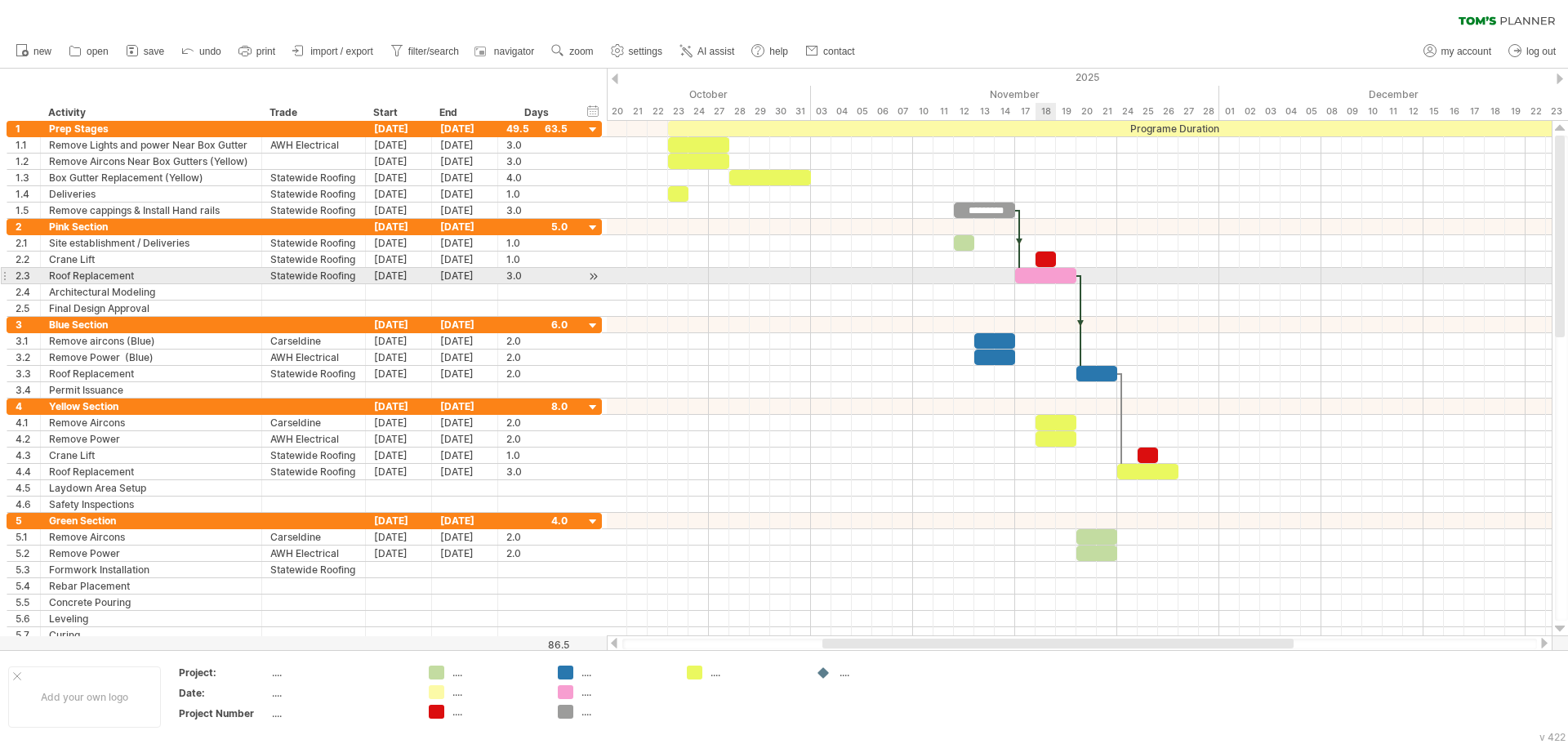
click at [1052, 271] on div at bounding box center [1046, 276] width 62 height 16
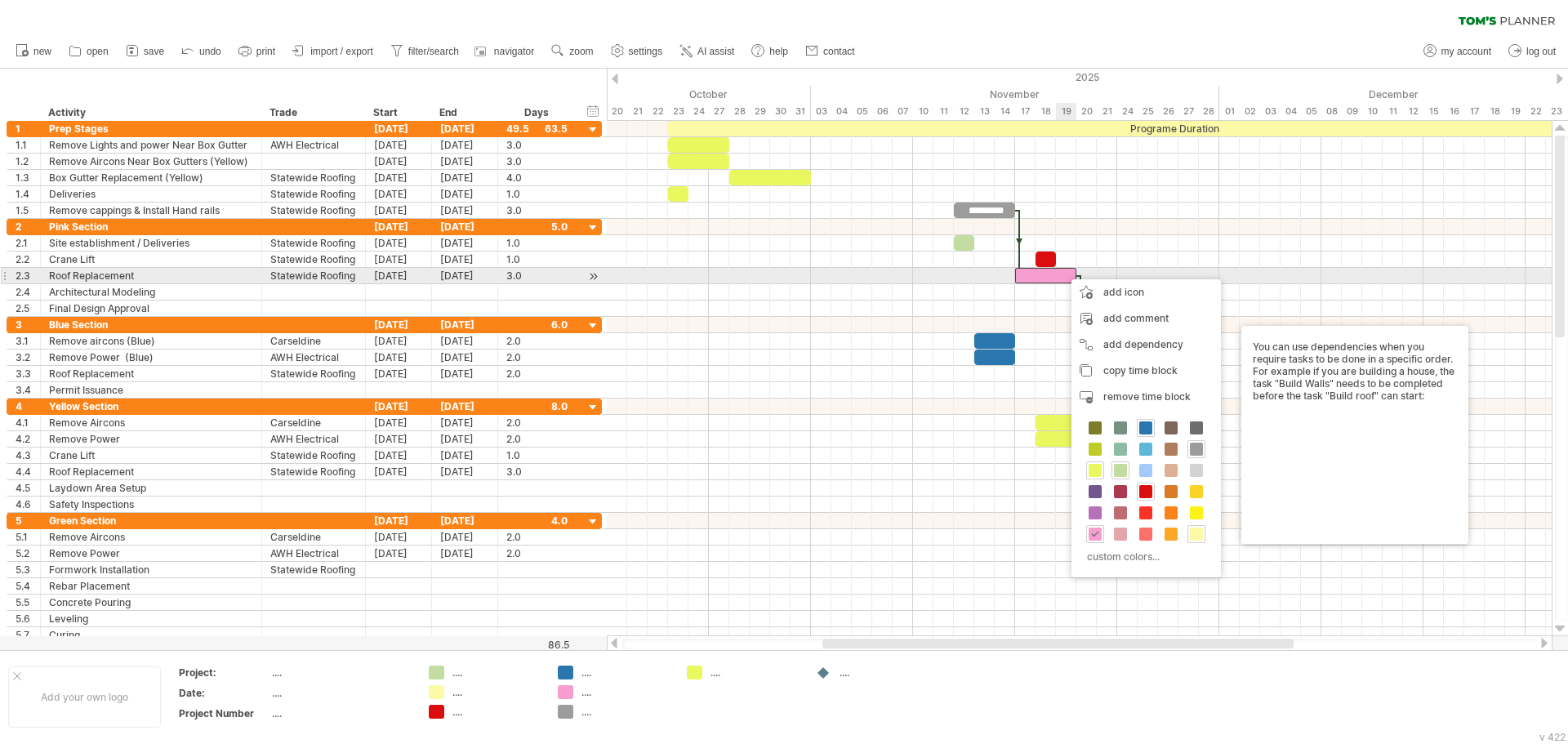
click at [1063, 276] on div at bounding box center [1046, 276] width 62 height 16
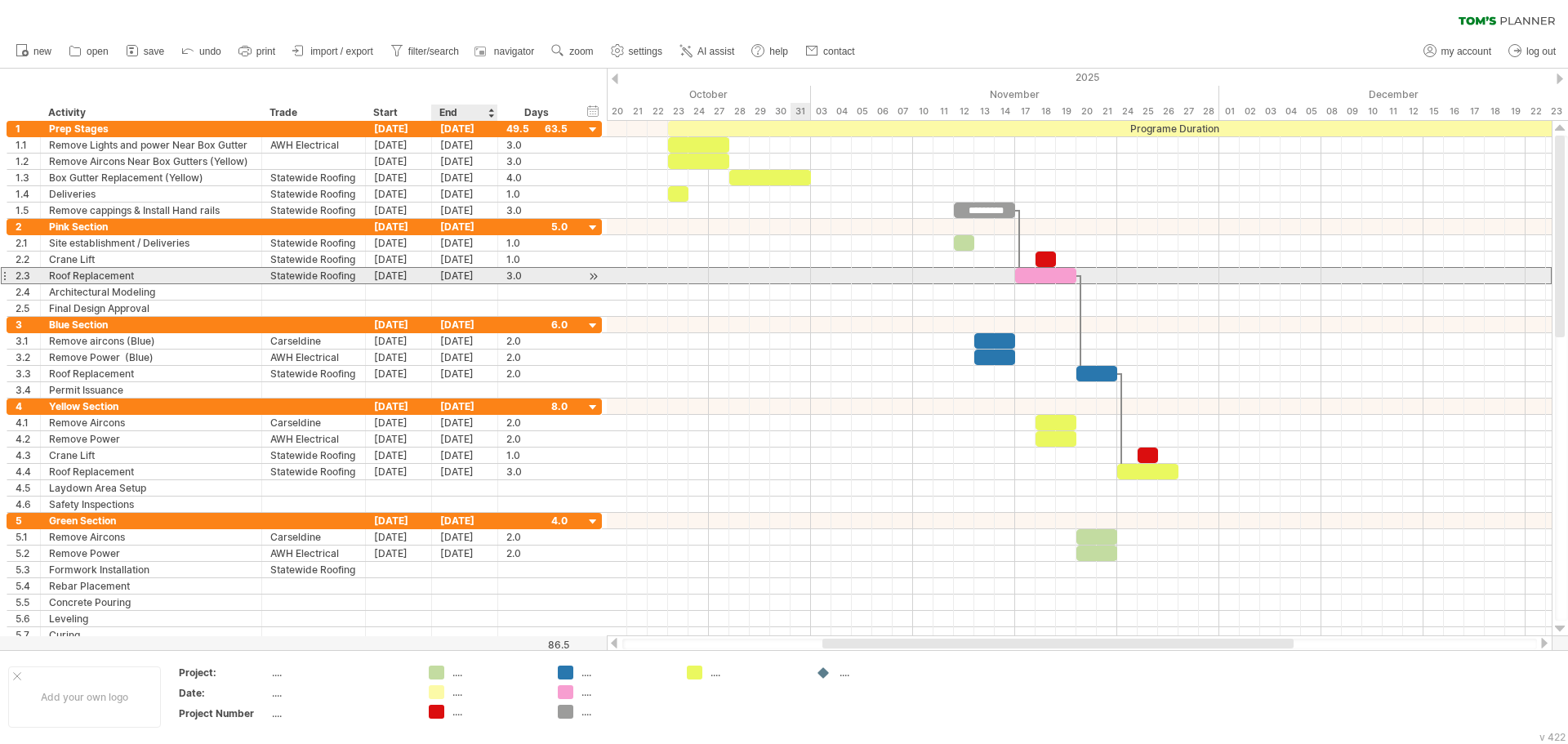
click at [476, 272] on div "[DATE]" at bounding box center [465, 276] width 66 height 16
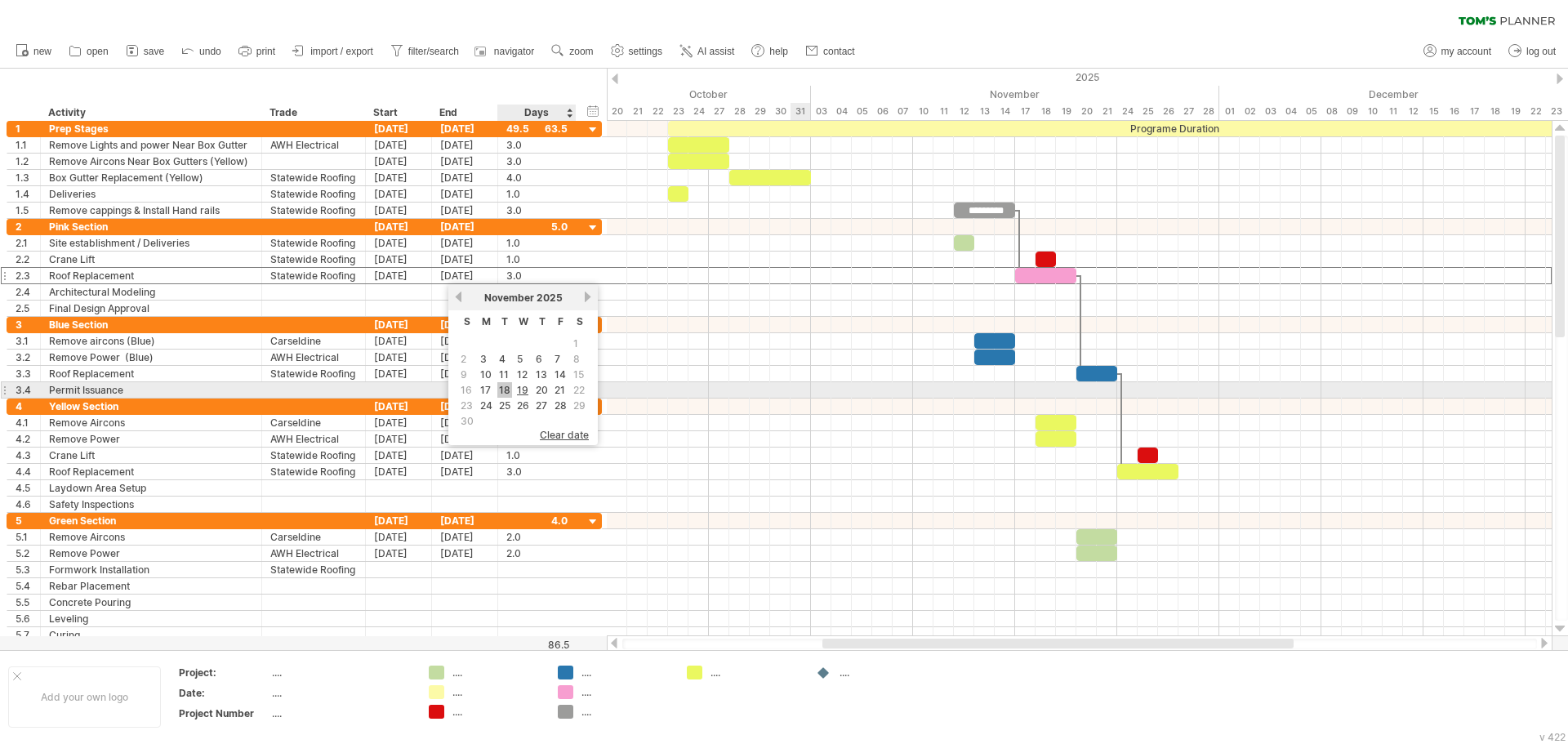
click at [510, 389] on link "18" at bounding box center [505, 389] width 15 height 16
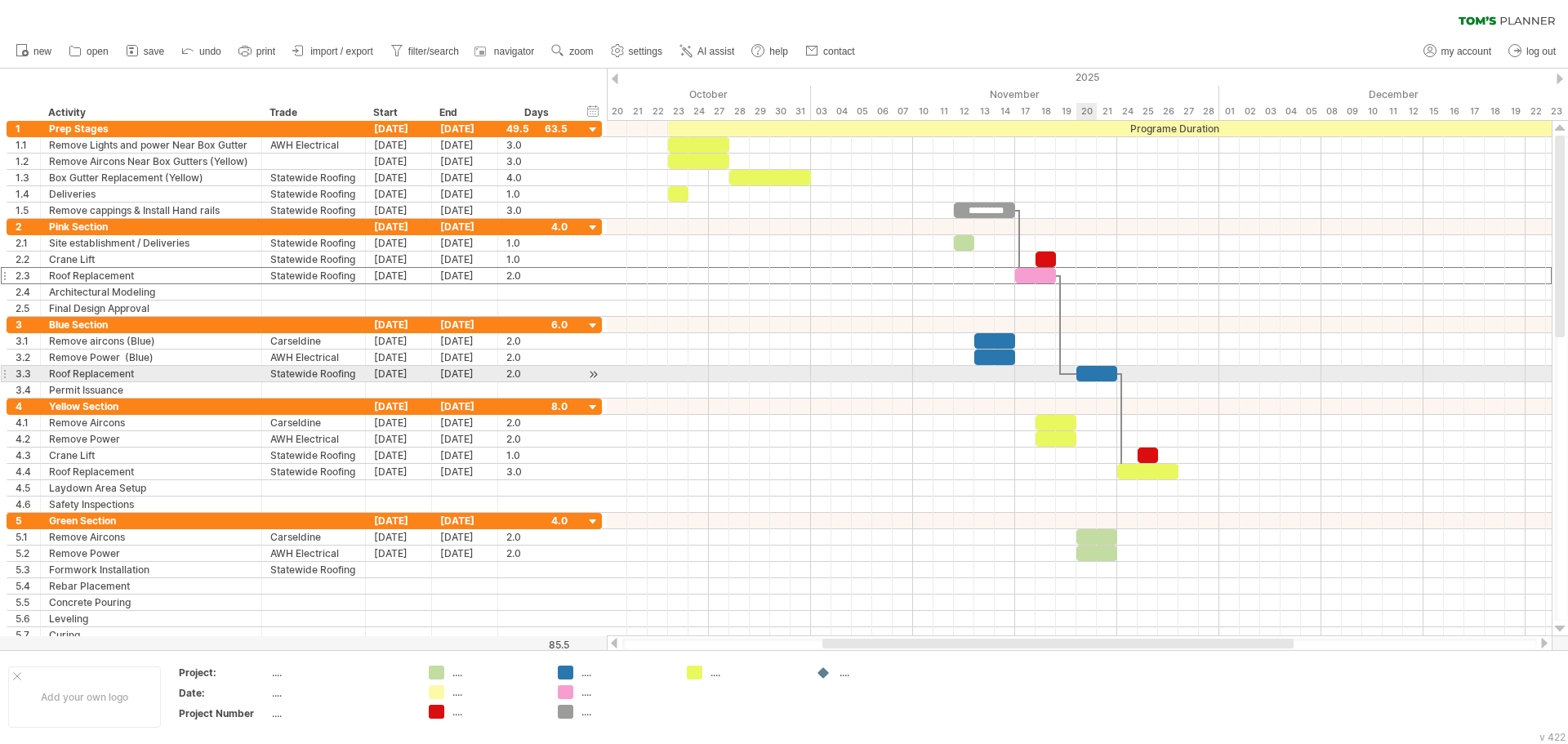
click at [1081, 379] on div at bounding box center [1096, 373] width 40 height 16
click at [378, 376] on div "[DATE]" at bounding box center [398, 373] width 66 height 16
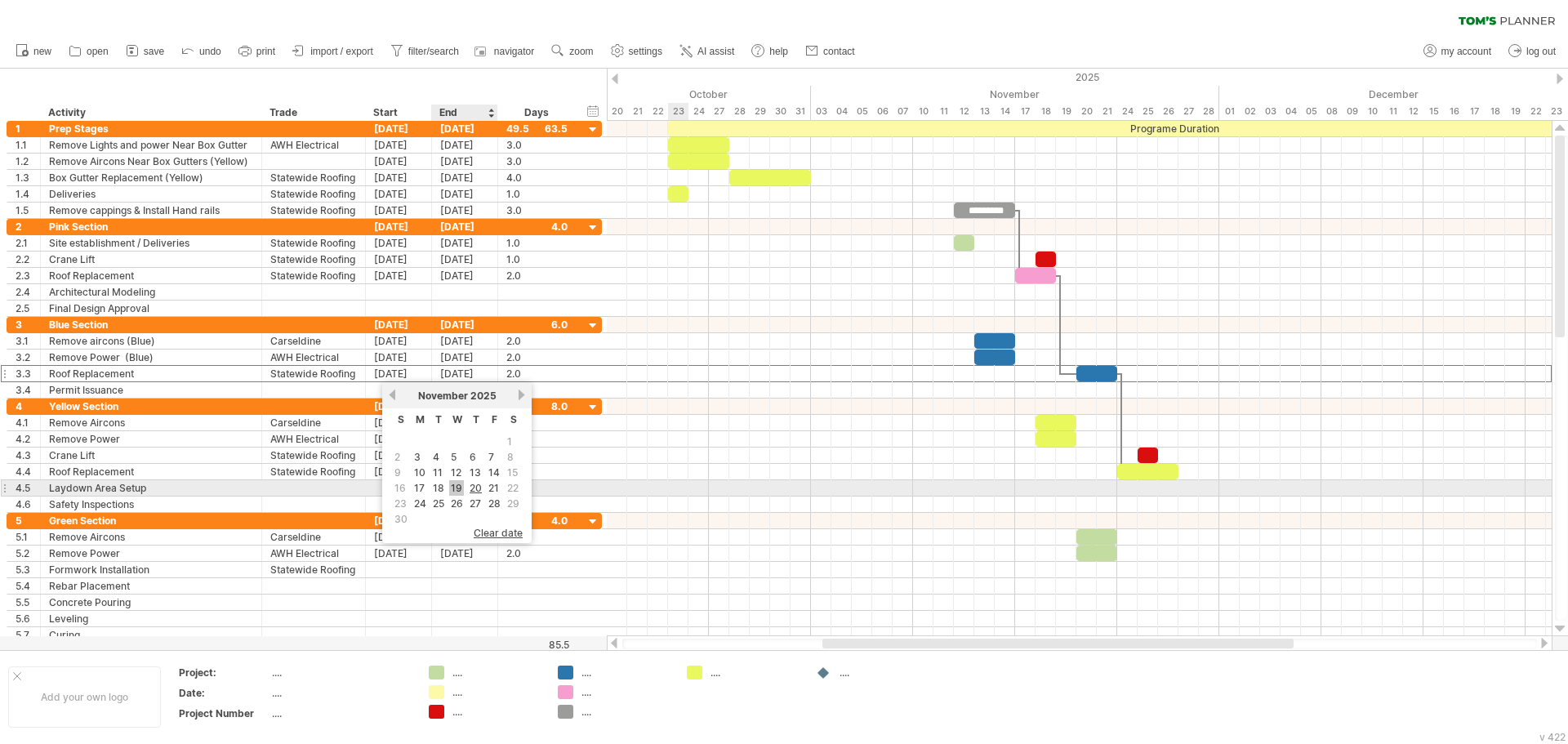
click at [457, 491] on link "19" at bounding box center [456, 488] width 15 height 16
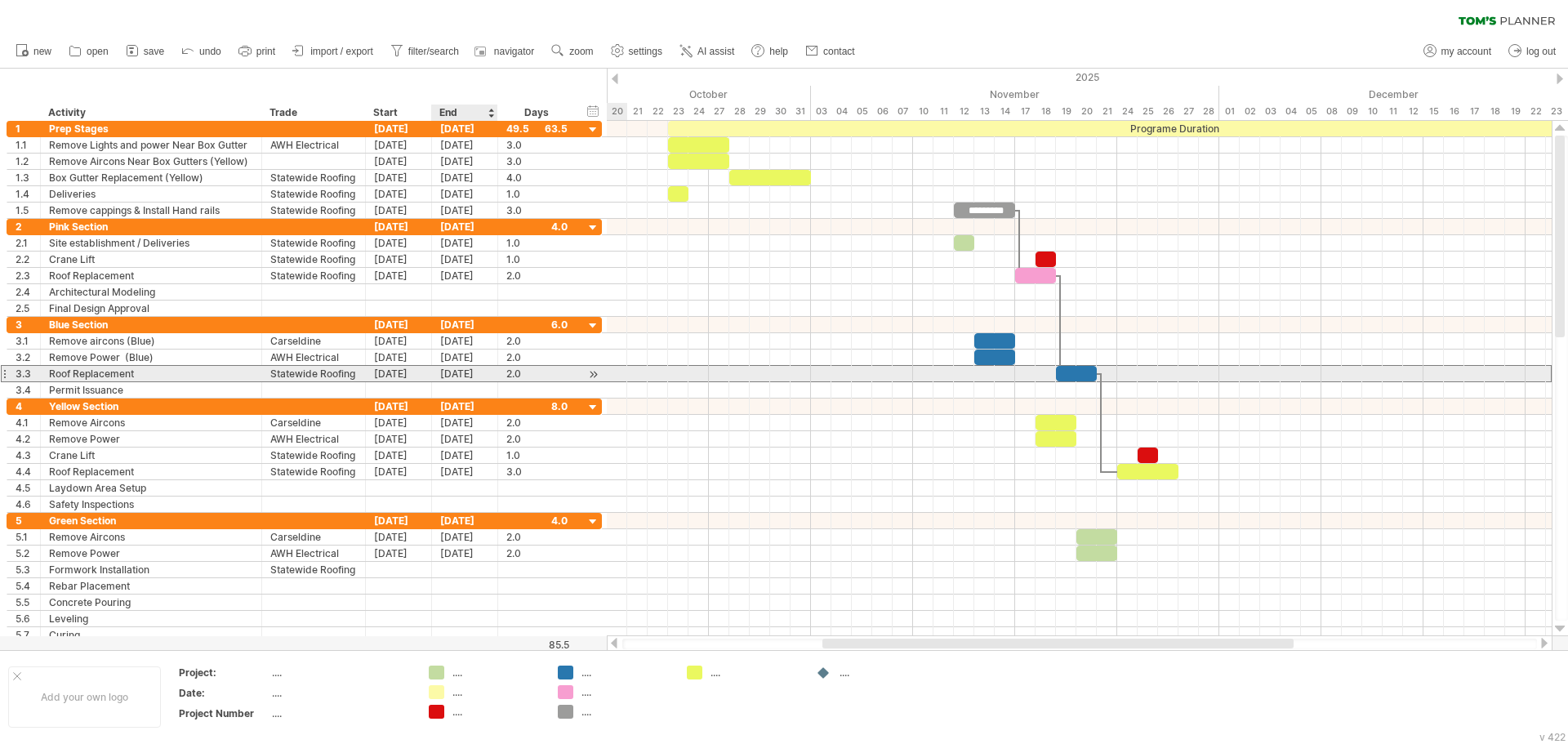
click at [461, 375] on div "[DATE]" at bounding box center [465, 373] width 66 height 16
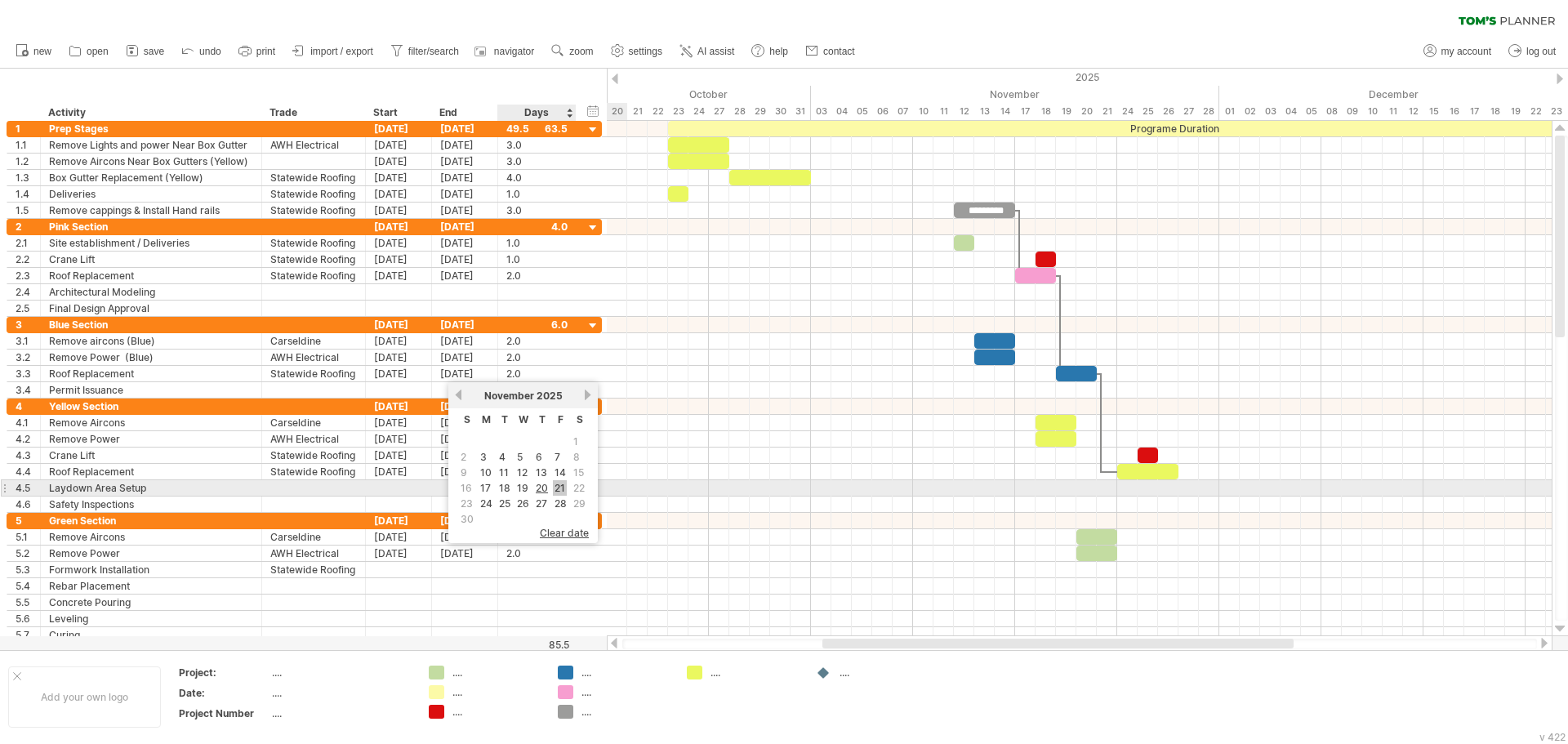
click at [562, 485] on link "21" at bounding box center [559, 488] width 14 height 16
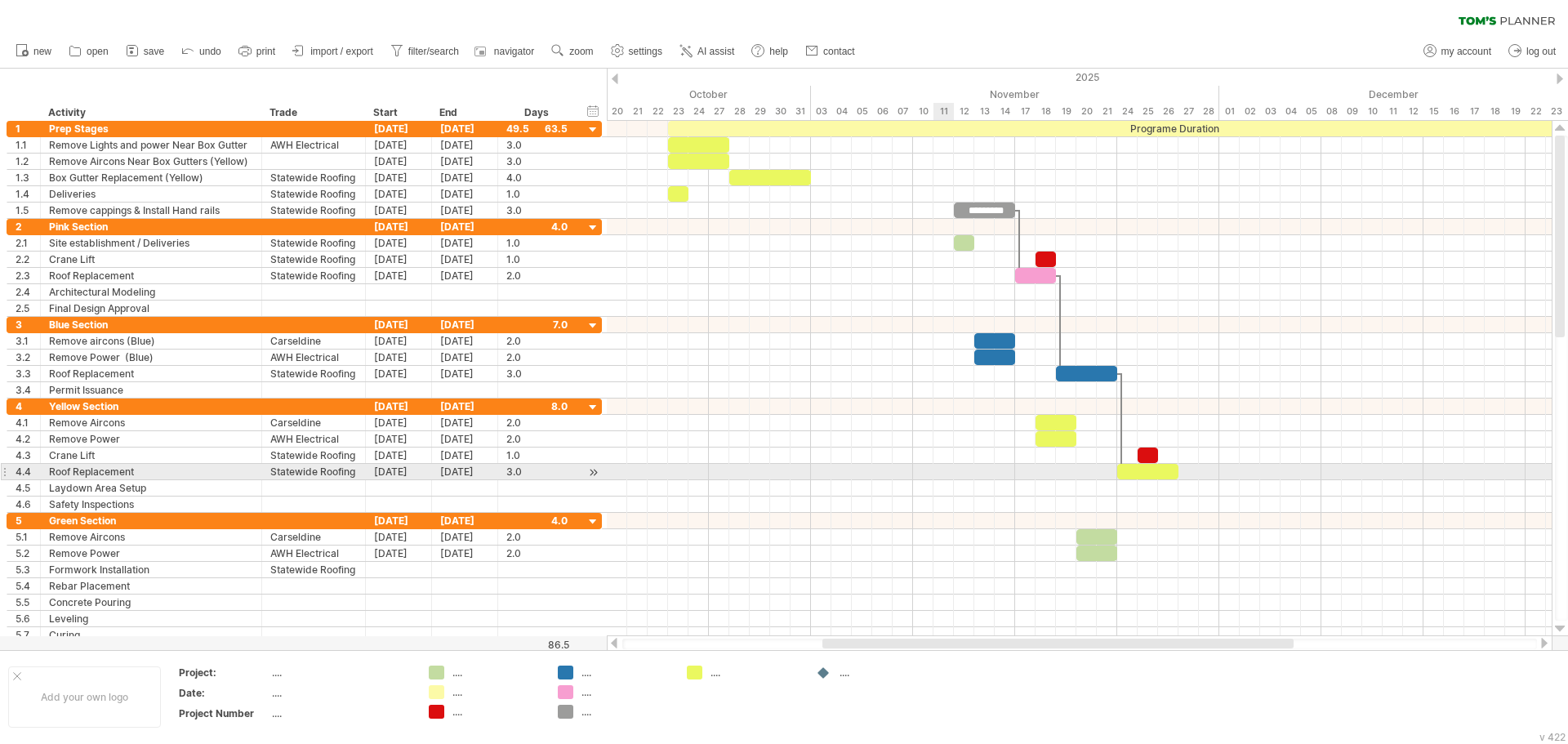
click at [935, 476] on div at bounding box center [1079, 472] width 945 height 17
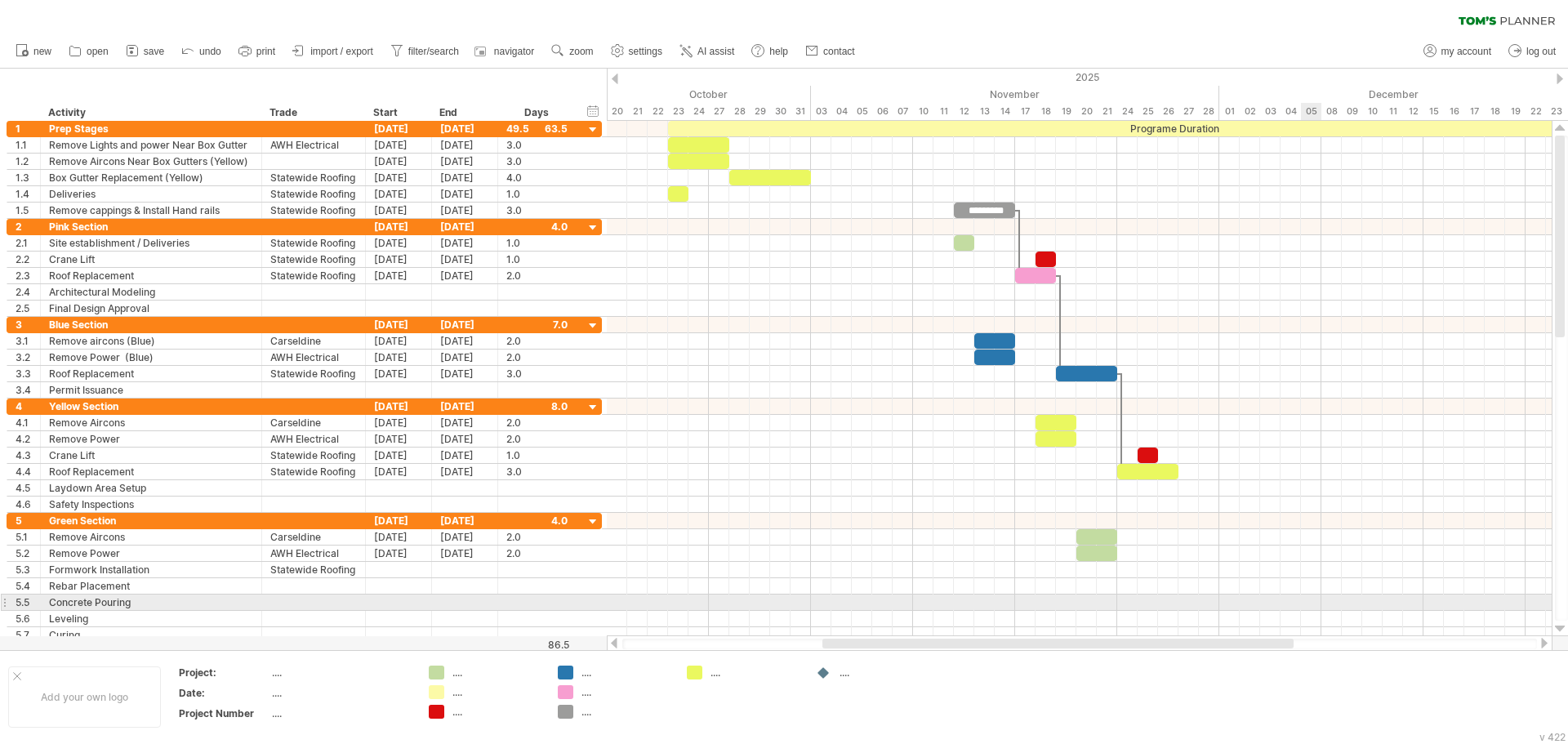
click at [1302, 602] on div at bounding box center [1079, 603] width 945 height 17
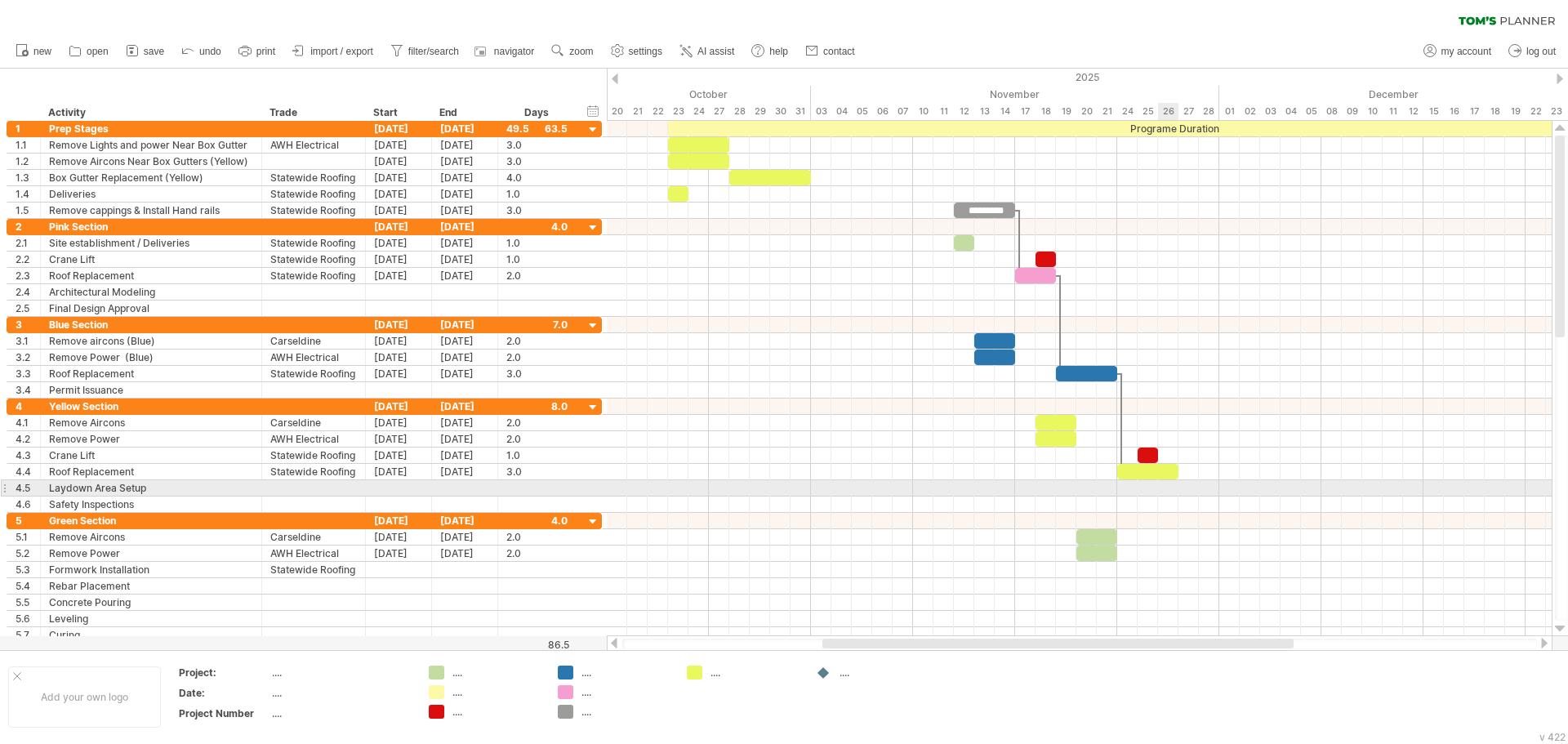
click at [1177, 491] on div at bounding box center [1079, 489] width 945 height 17
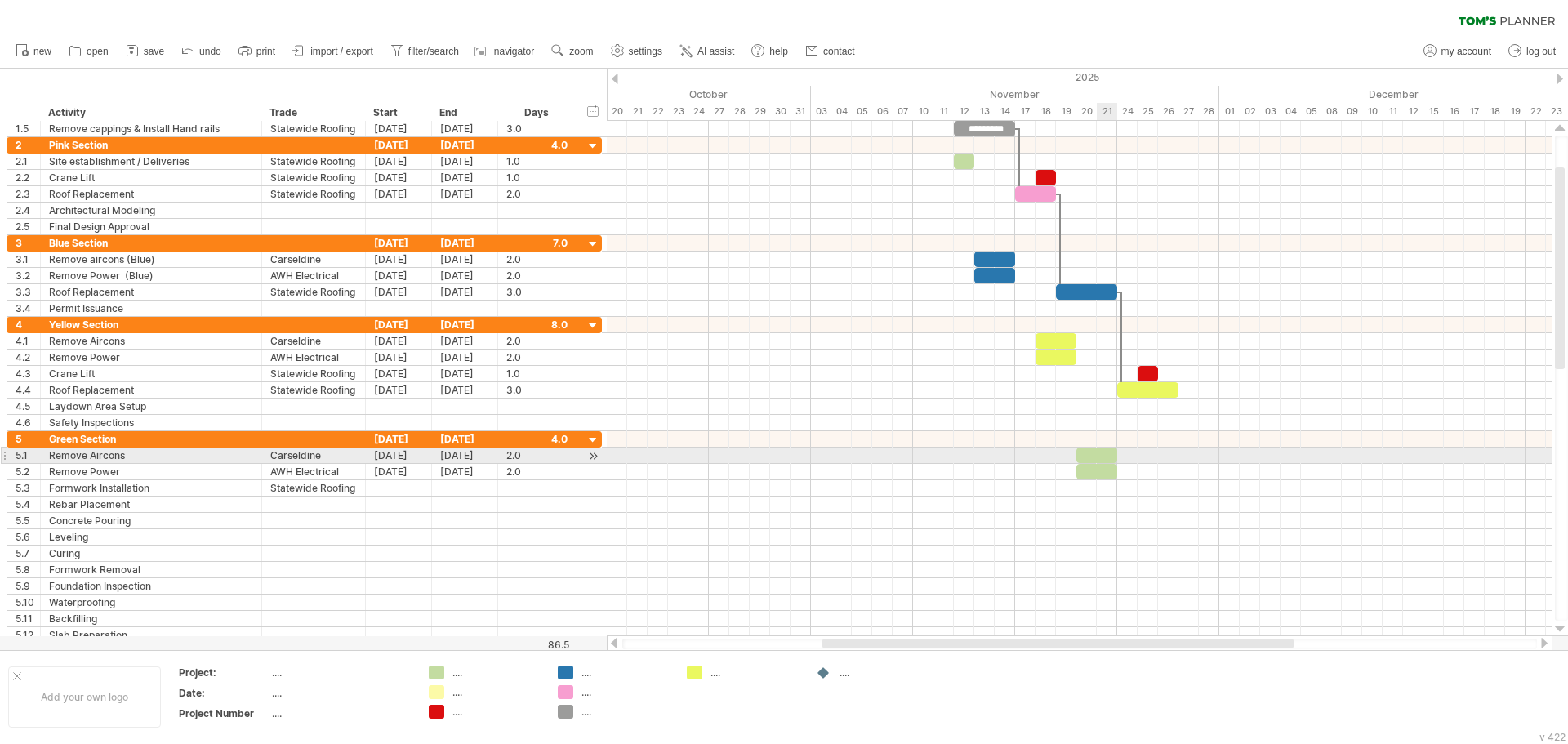
click at [1096, 454] on div at bounding box center [1096, 455] width 40 height 16
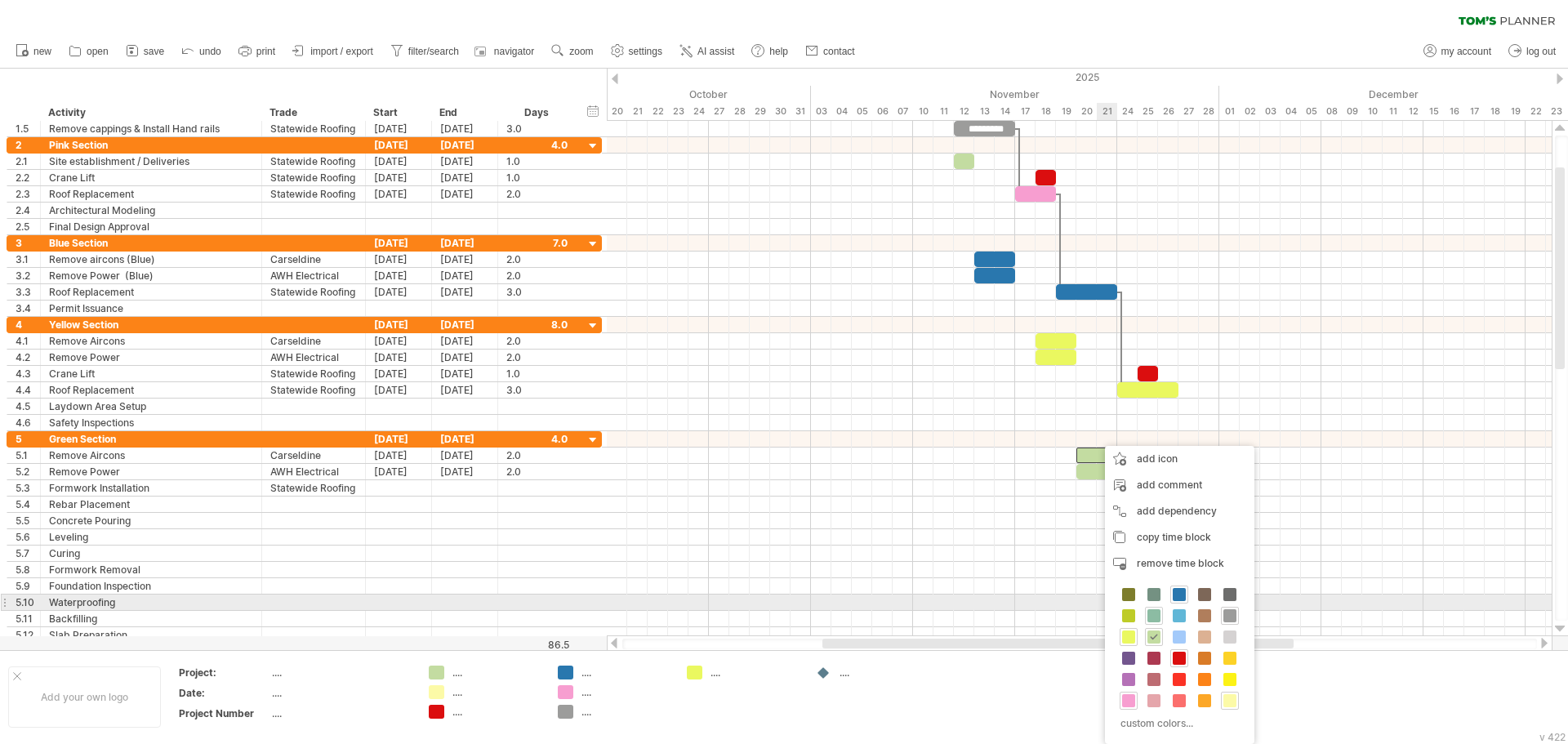
click at [1159, 609] on div at bounding box center [1154, 616] width 18 height 18
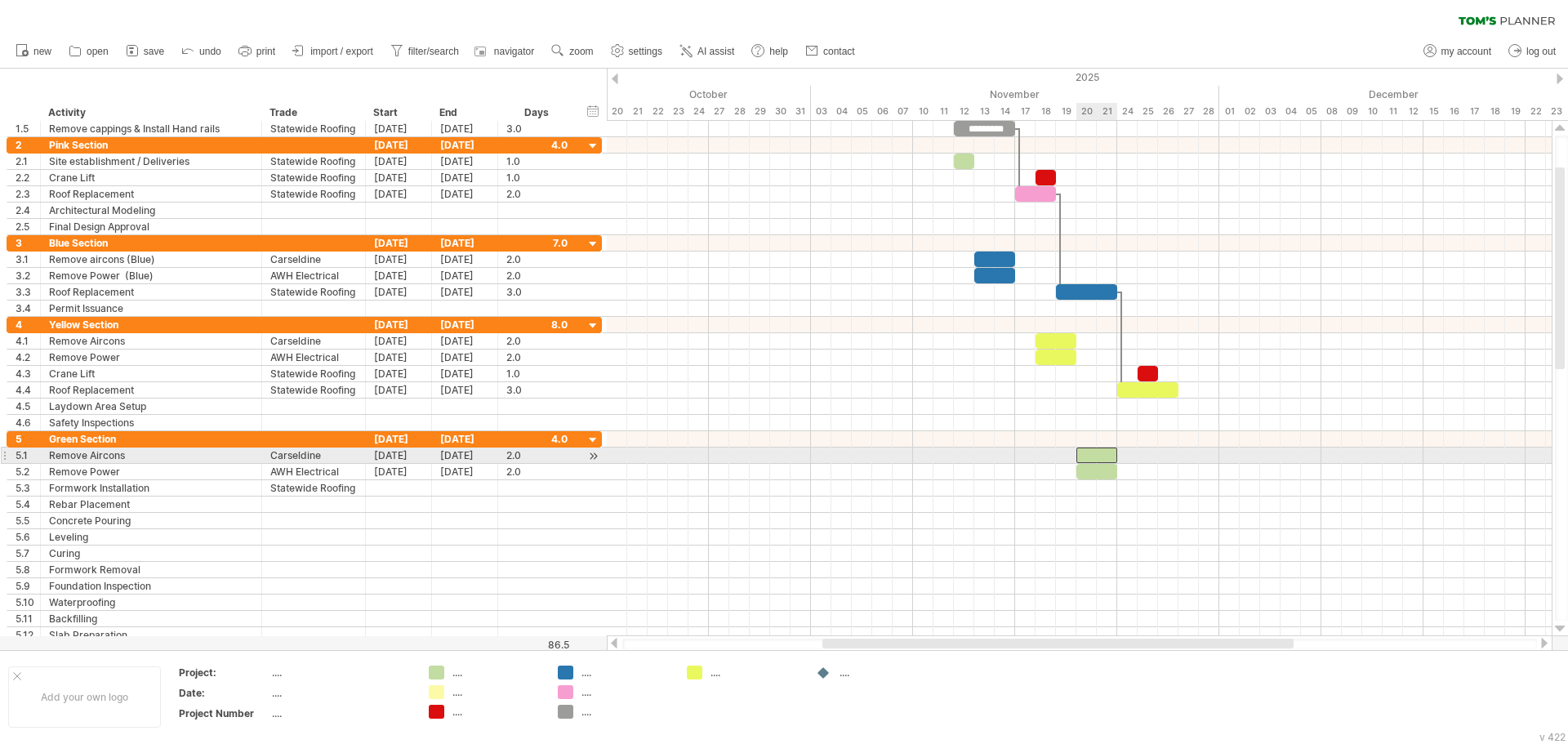
click at [1100, 460] on div at bounding box center [1096, 455] width 40 height 16
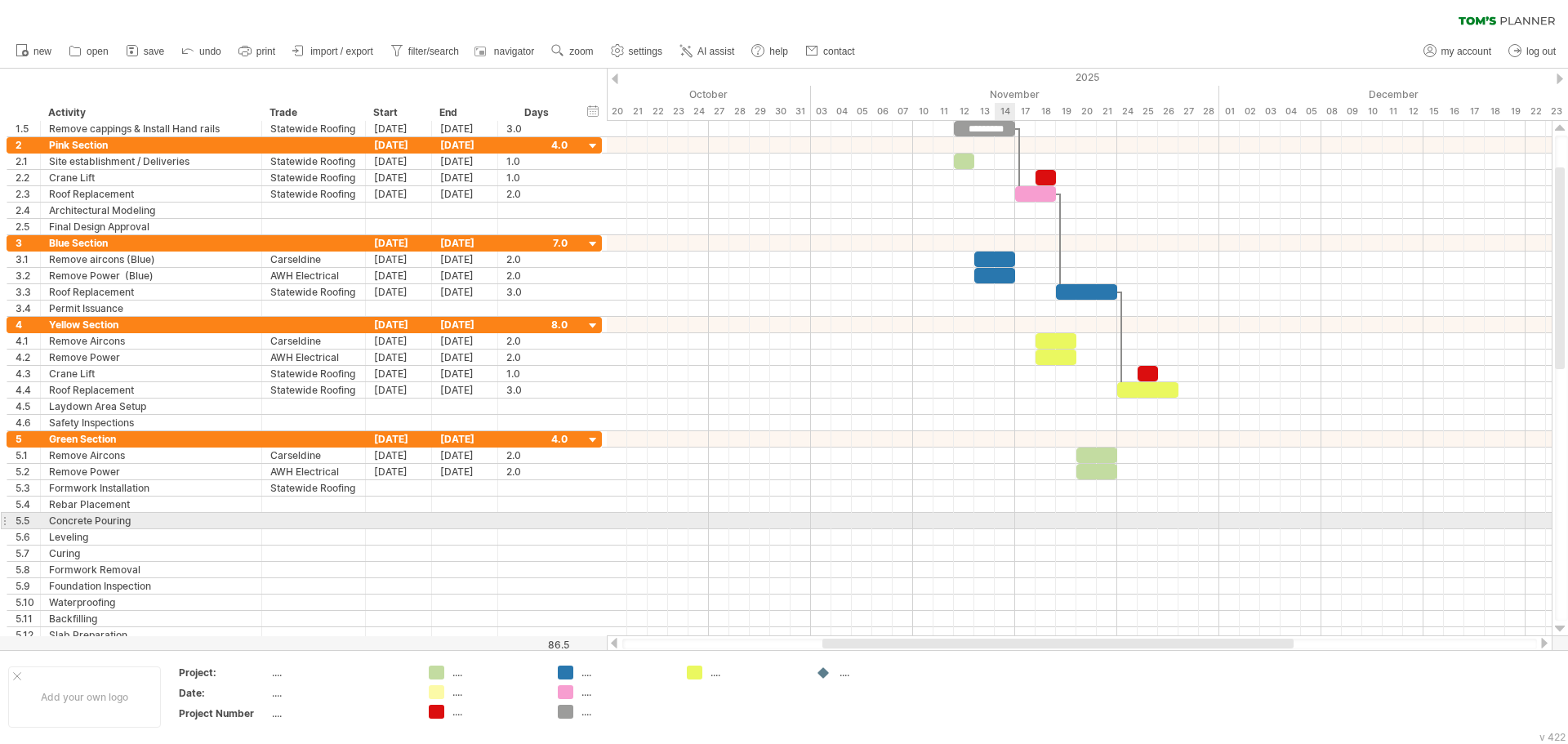
click at [997, 514] on div at bounding box center [1079, 522] width 945 height 17
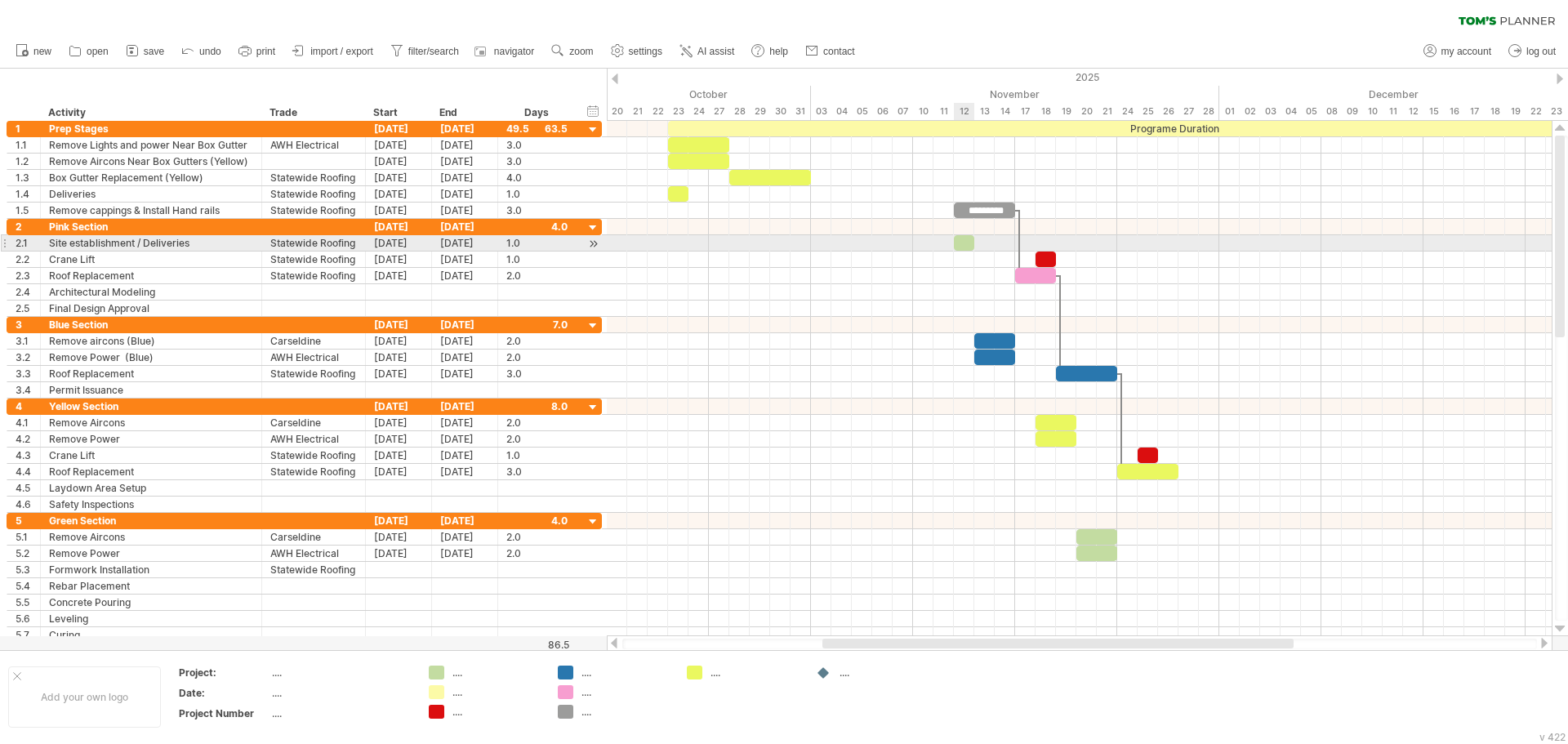
click at [965, 240] on div at bounding box center [964, 242] width 20 height 16
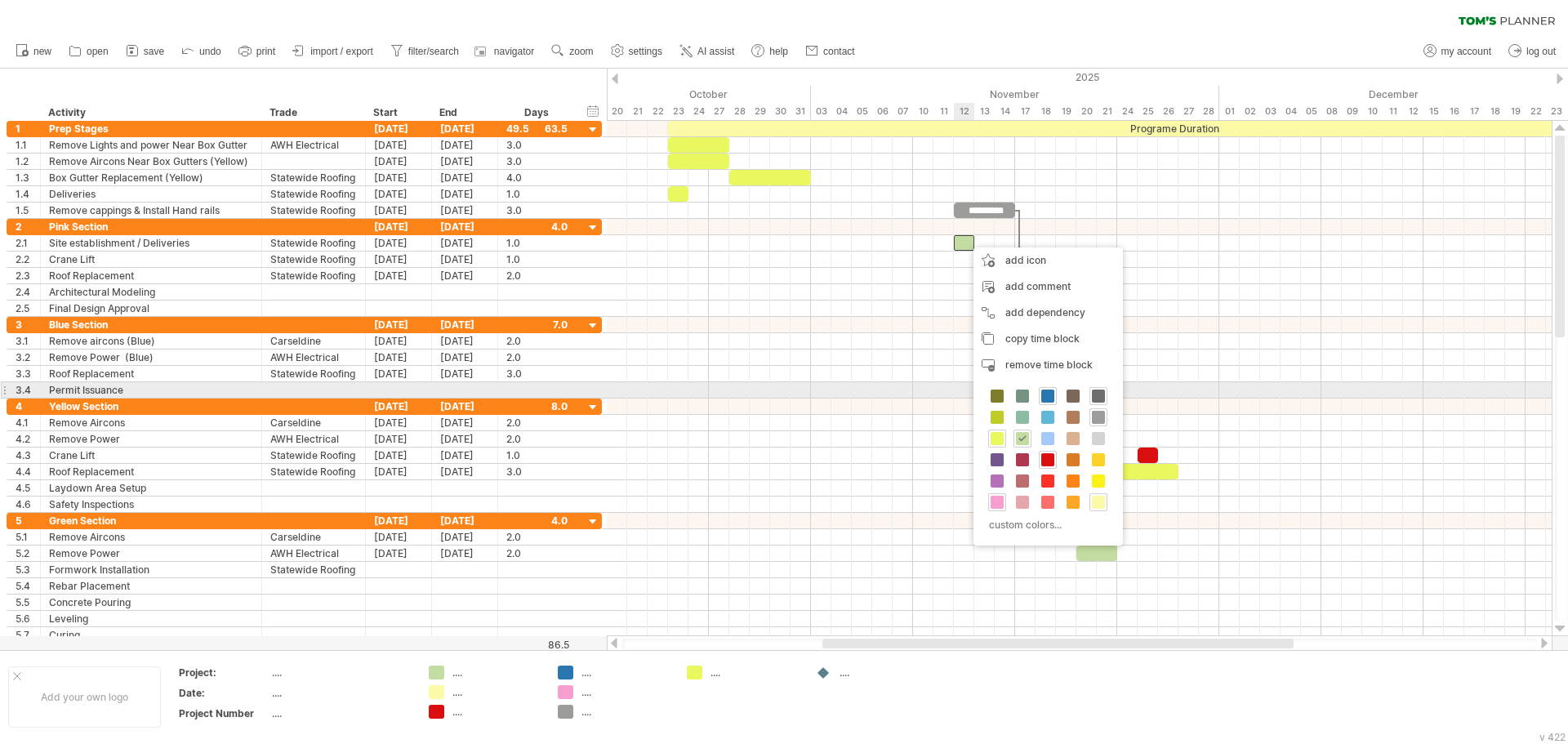
click at [1092, 399] on span at bounding box center [1098, 396] width 13 height 13
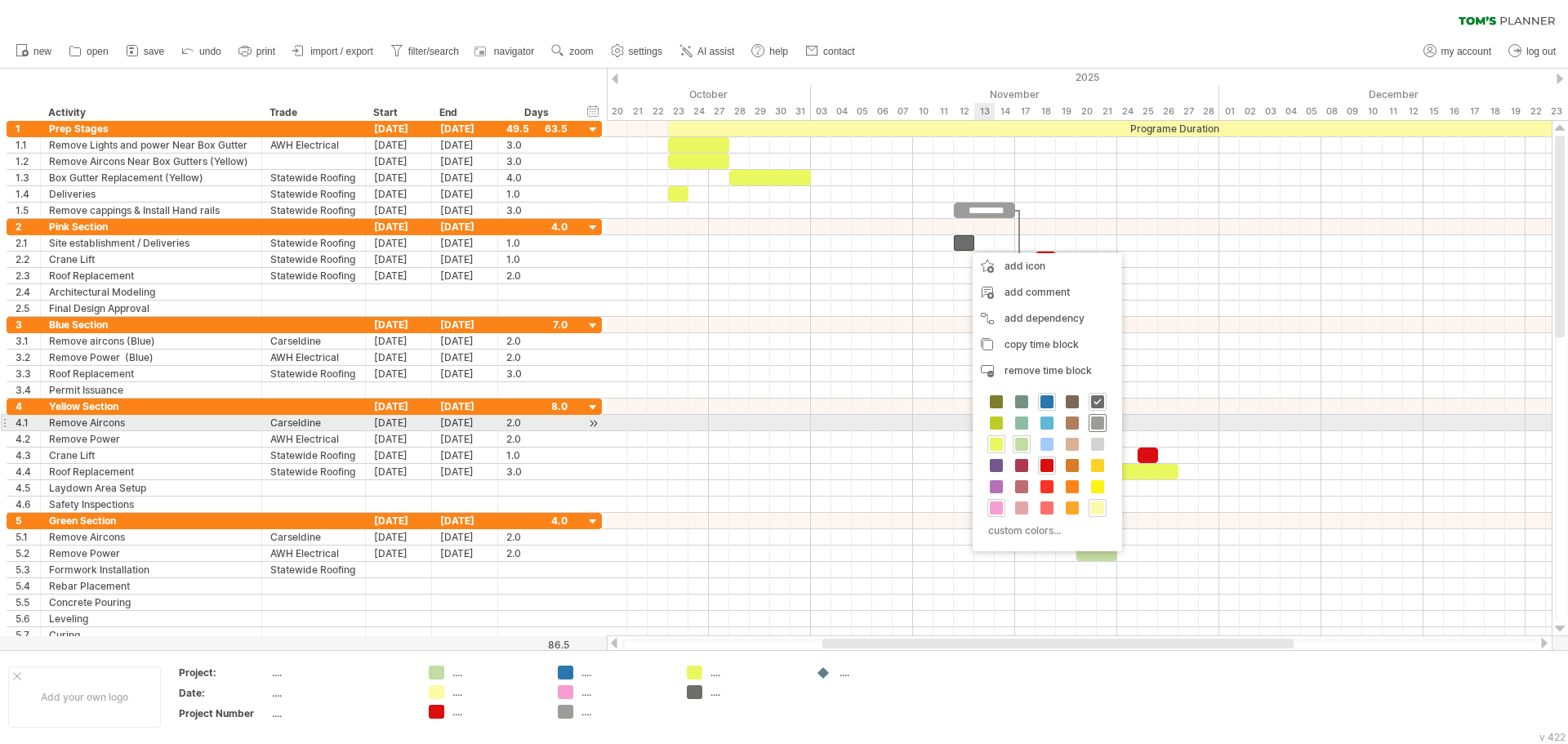
click at [1096, 423] on span at bounding box center [1097, 423] width 13 height 13
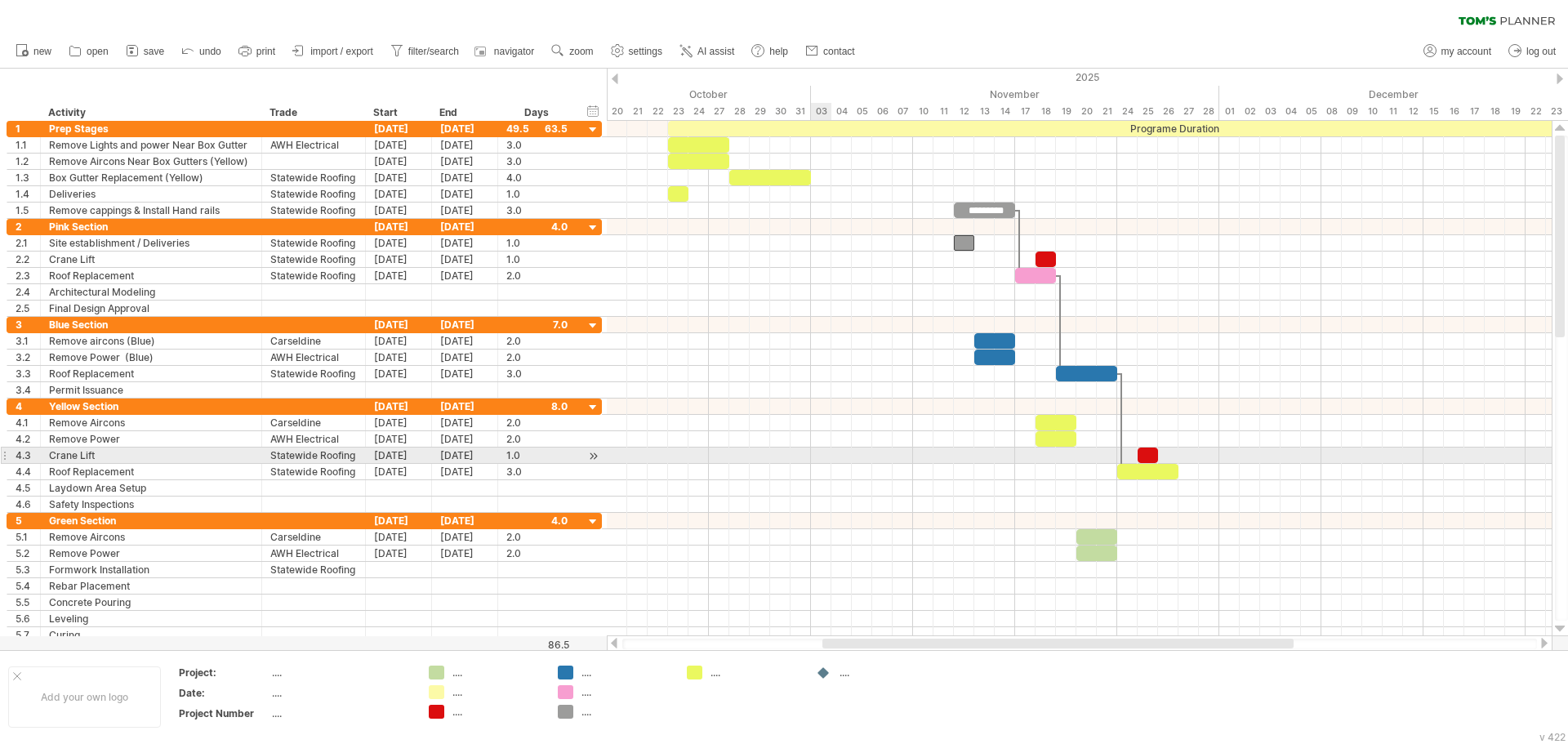
click at [823, 453] on div at bounding box center [1079, 456] width 945 height 17
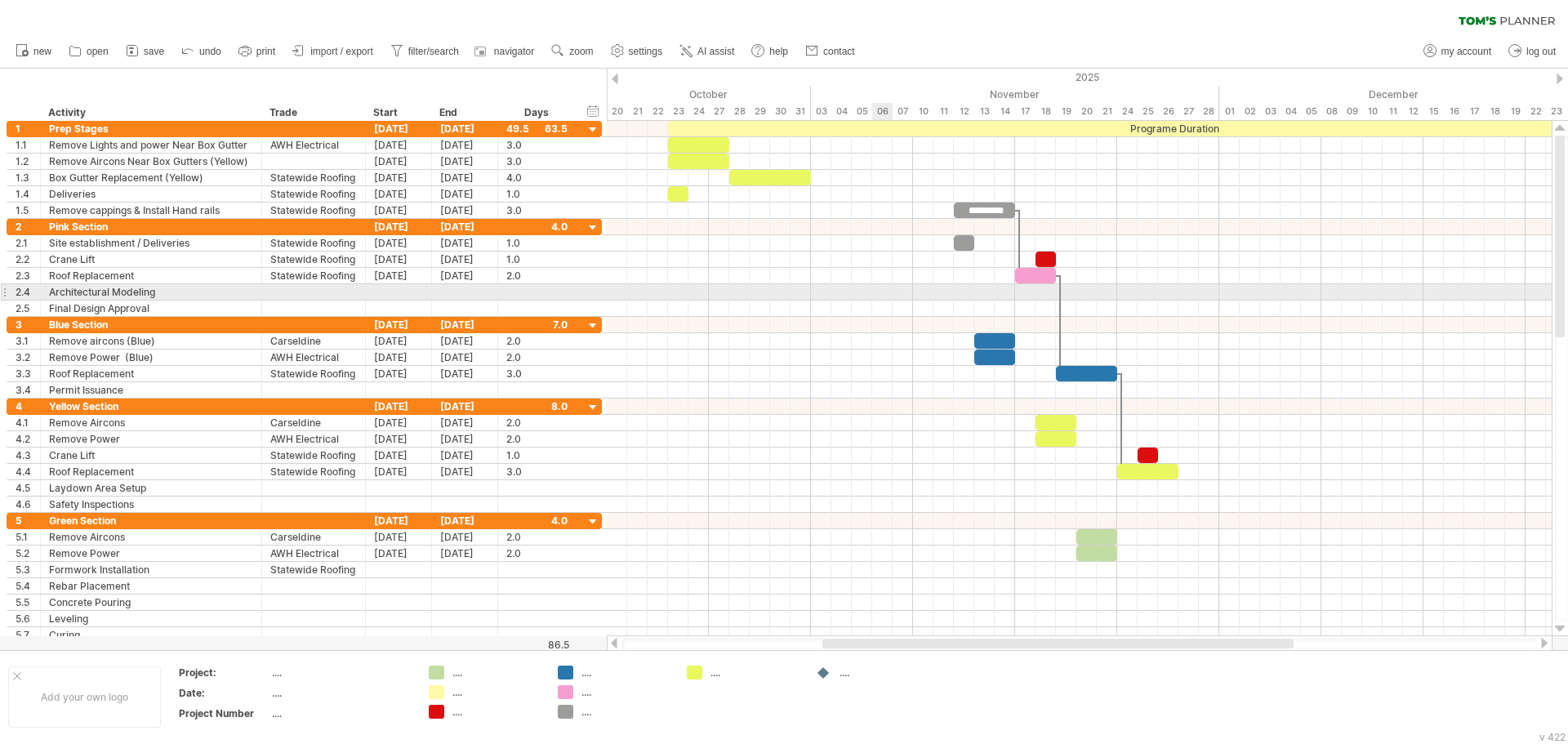
click at [879, 287] on div at bounding box center [1079, 293] width 945 height 17
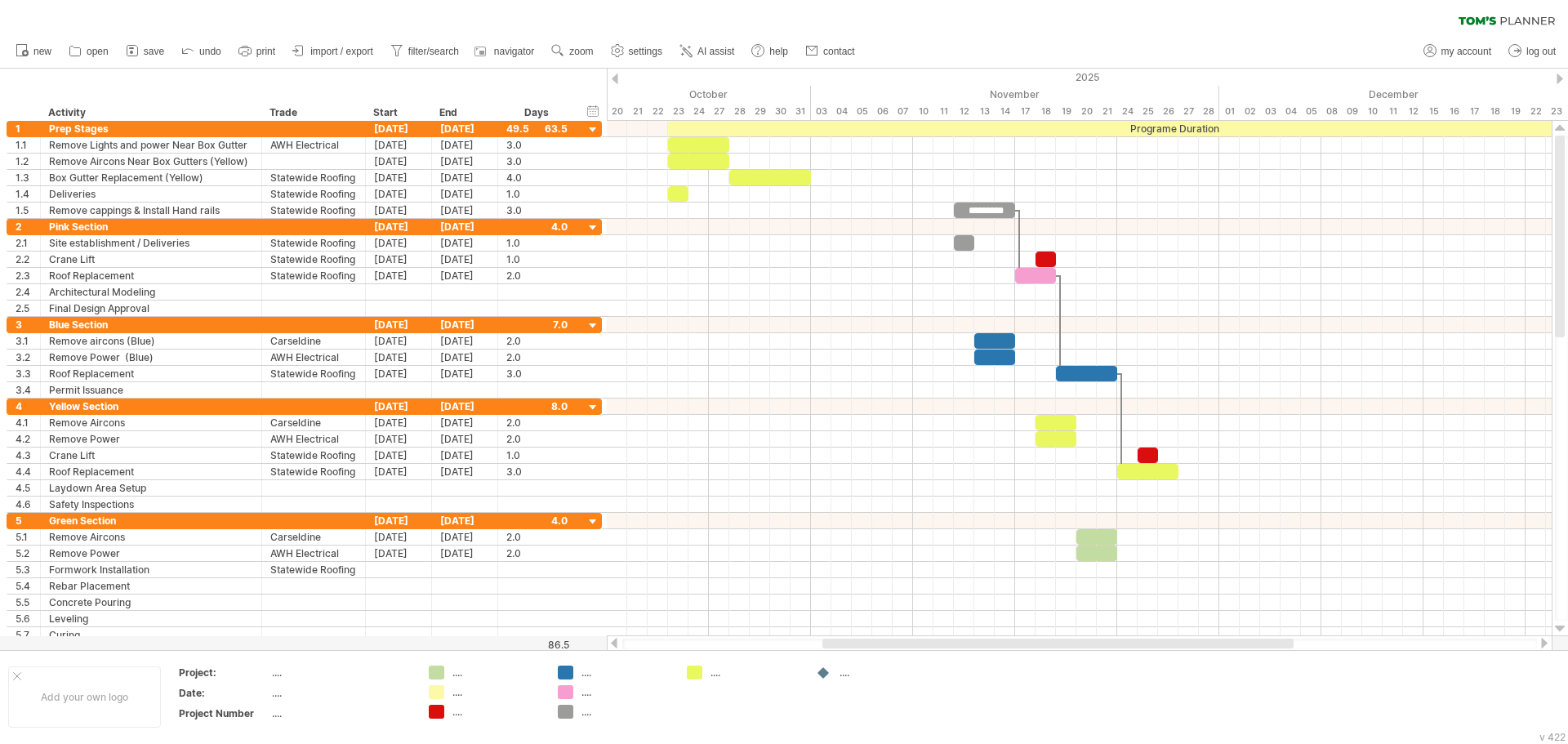
click at [948, 30] on div "clear filter reapply filter" at bounding box center [784, 17] width 1568 height 34
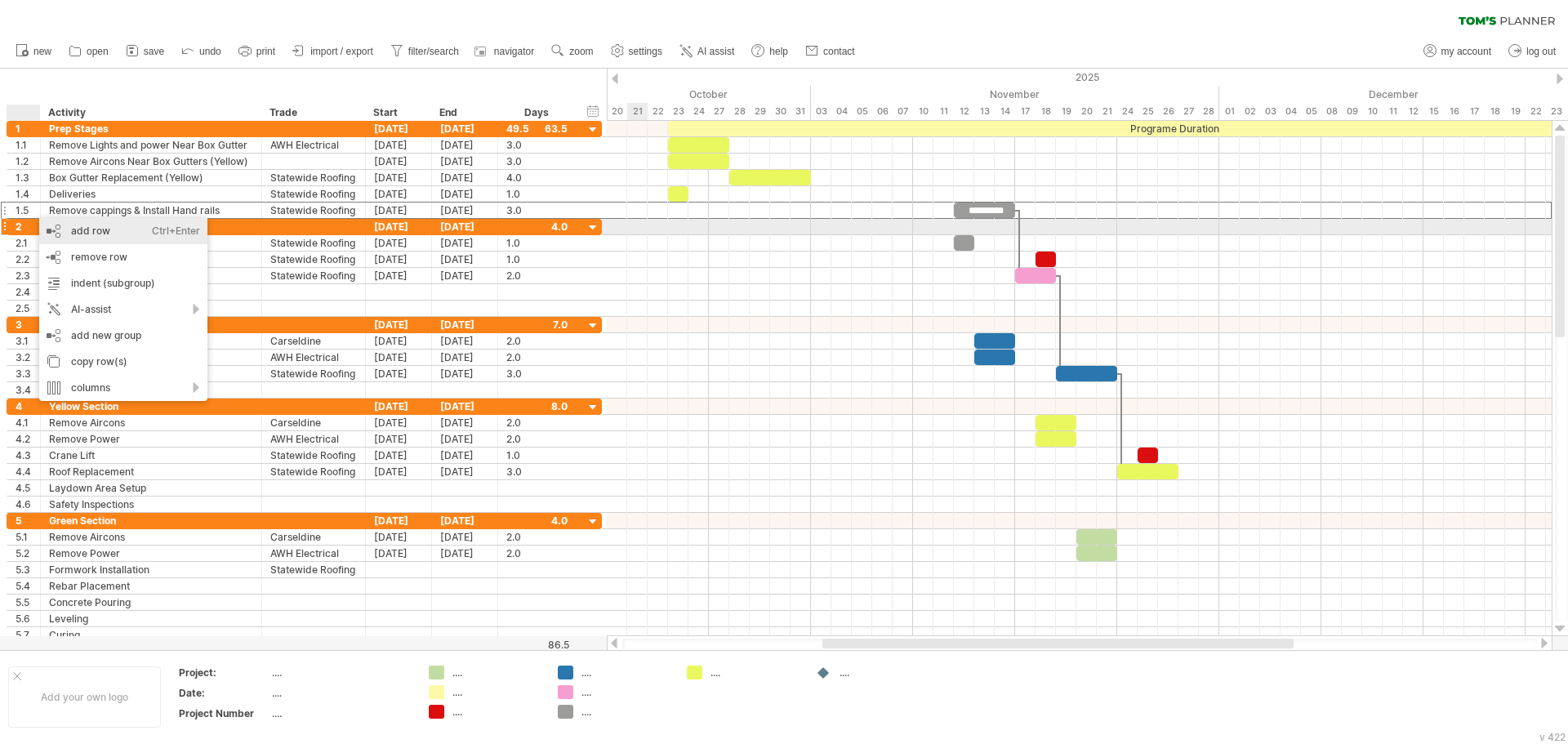
click at [66, 232] on div "add row Ctrl+Enter Cmd+Enter" at bounding box center [123, 231] width 168 height 26
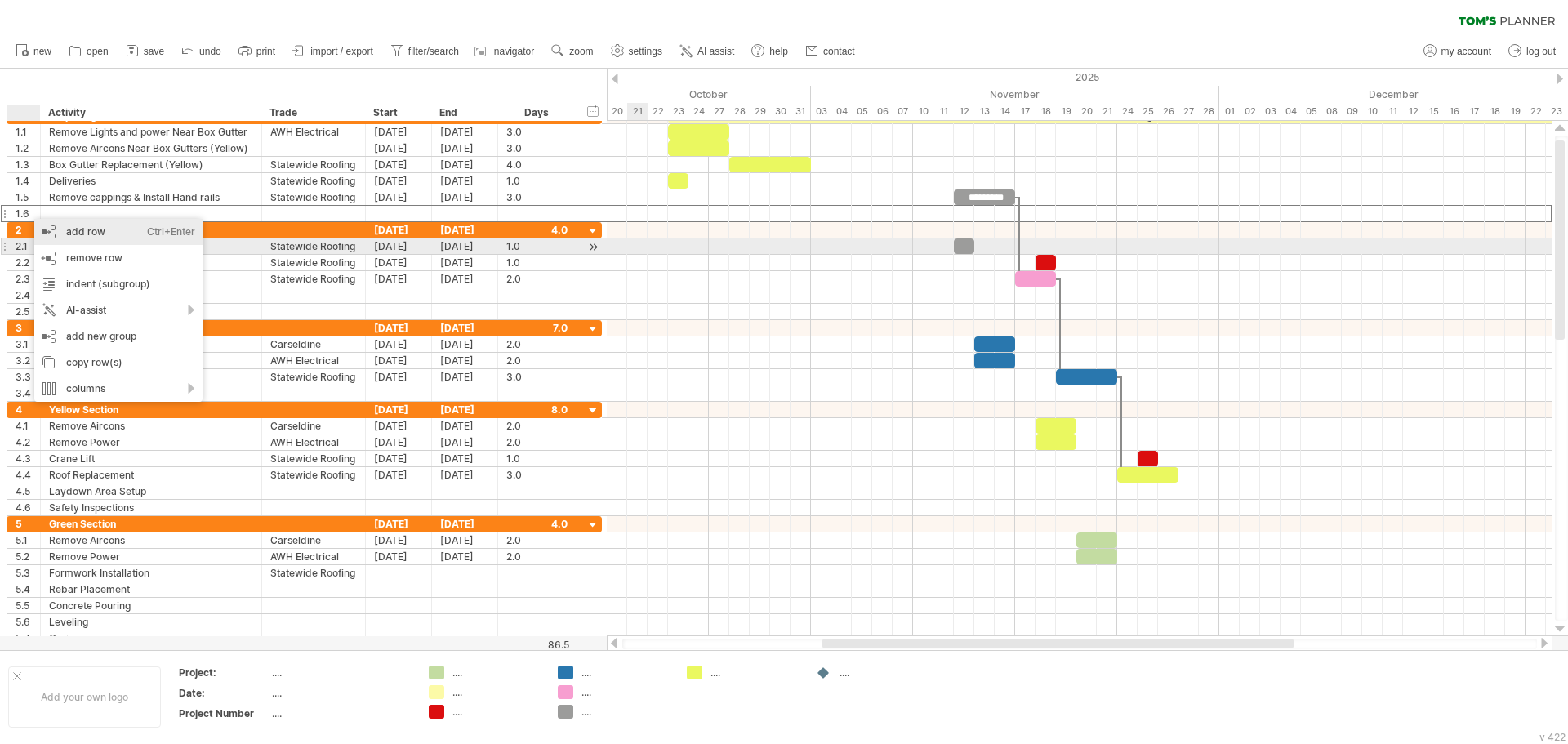
click at [77, 240] on div "add row Ctrl+Enter Cmd+Enter" at bounding box center [118, 231] width 168 height 26
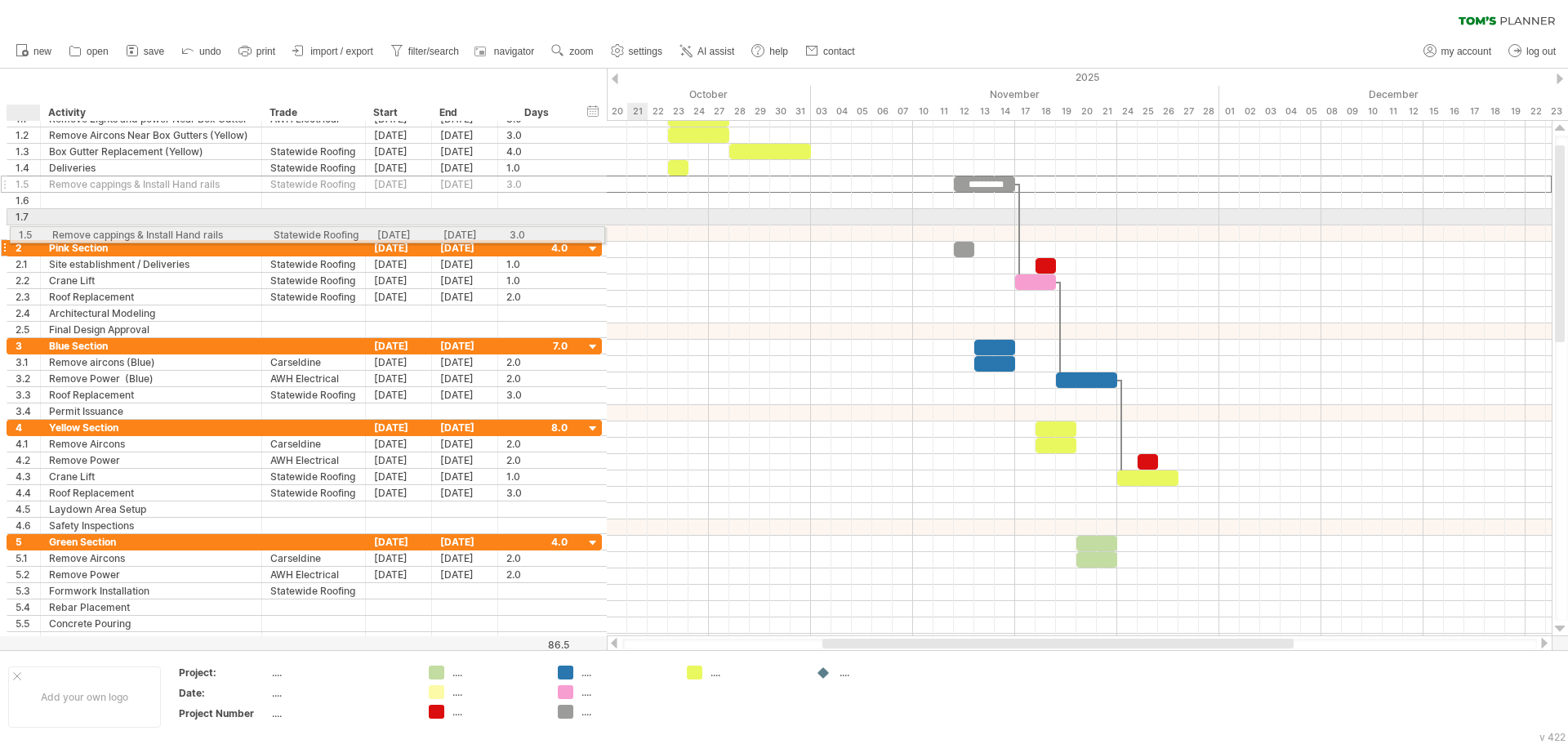
drag, startPoint x: 29, startPoint y: 185, endPoint x: 28, endPoint y: 232, distance: 47.0
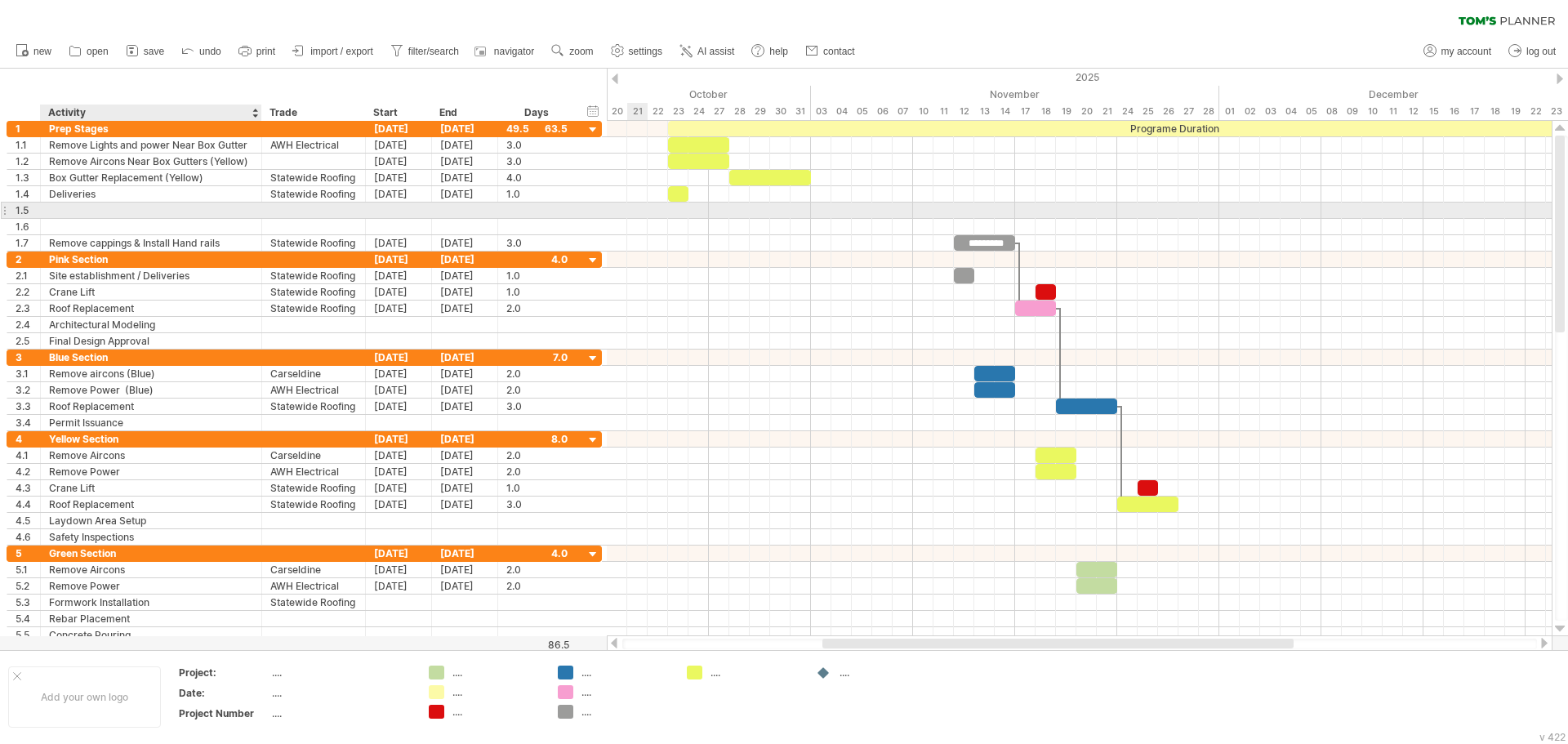
click at [79, 210] on div at bounding box center [151, 210] width 204 height 16
click at [79, 210] on input "text" at bounding box center [151, 210] width 204 height 16
type input "*"
click at [208, 209] on div "Remove Aircons near [GEOGRAPHIC_DATA]" at bounding box center [151, 210] width 204 height 16
type input "**********"
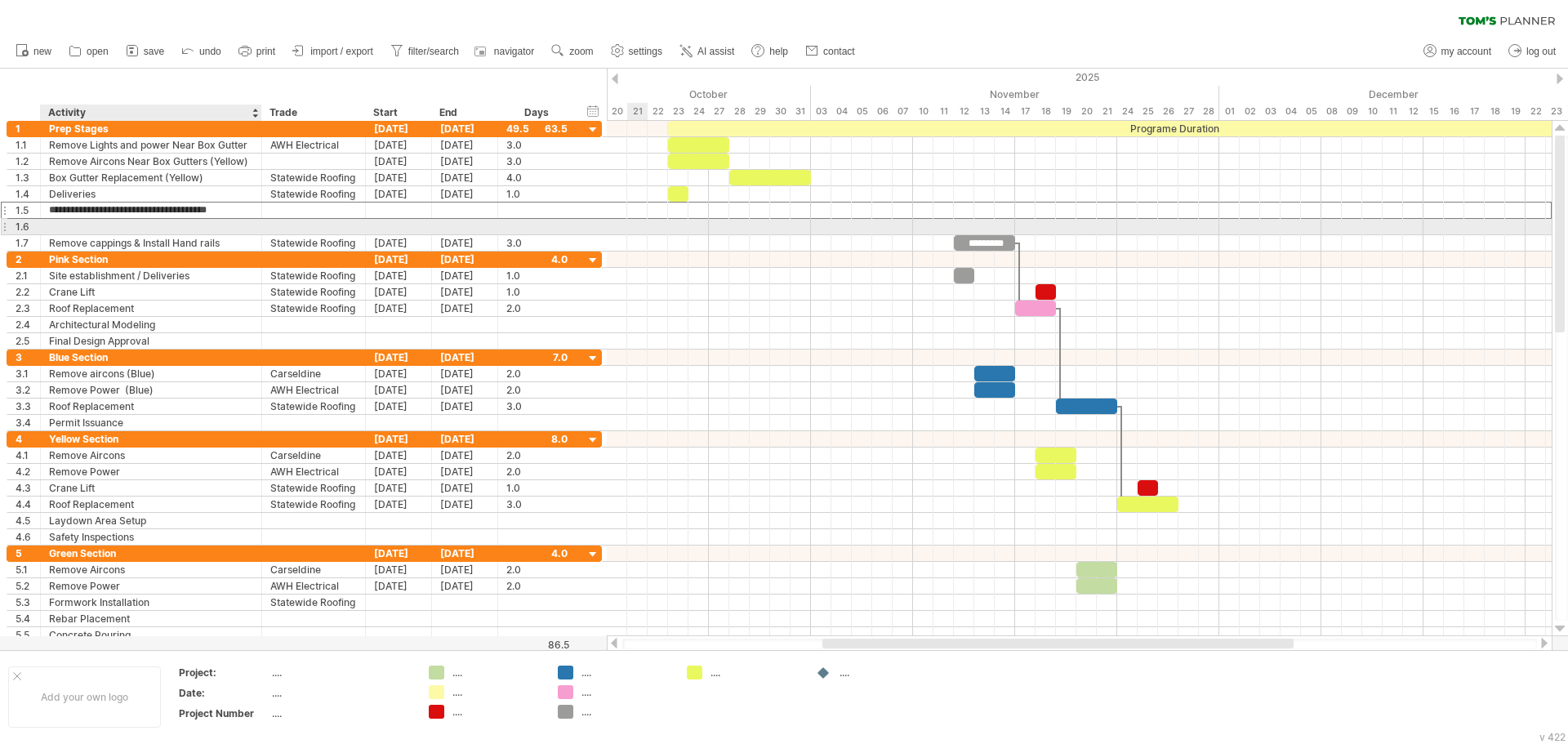
click at [242, 229] on div at bounding box center [151, 226] width 204 height 16
click at [185, 229] on div "Remove Aircons Near Box GUtter" at bounding box center [151, 226] width 204 height 16
click at [185, 229] on input "**********" at bounding box center [151, 226] width 204 height 16
type input "**********"
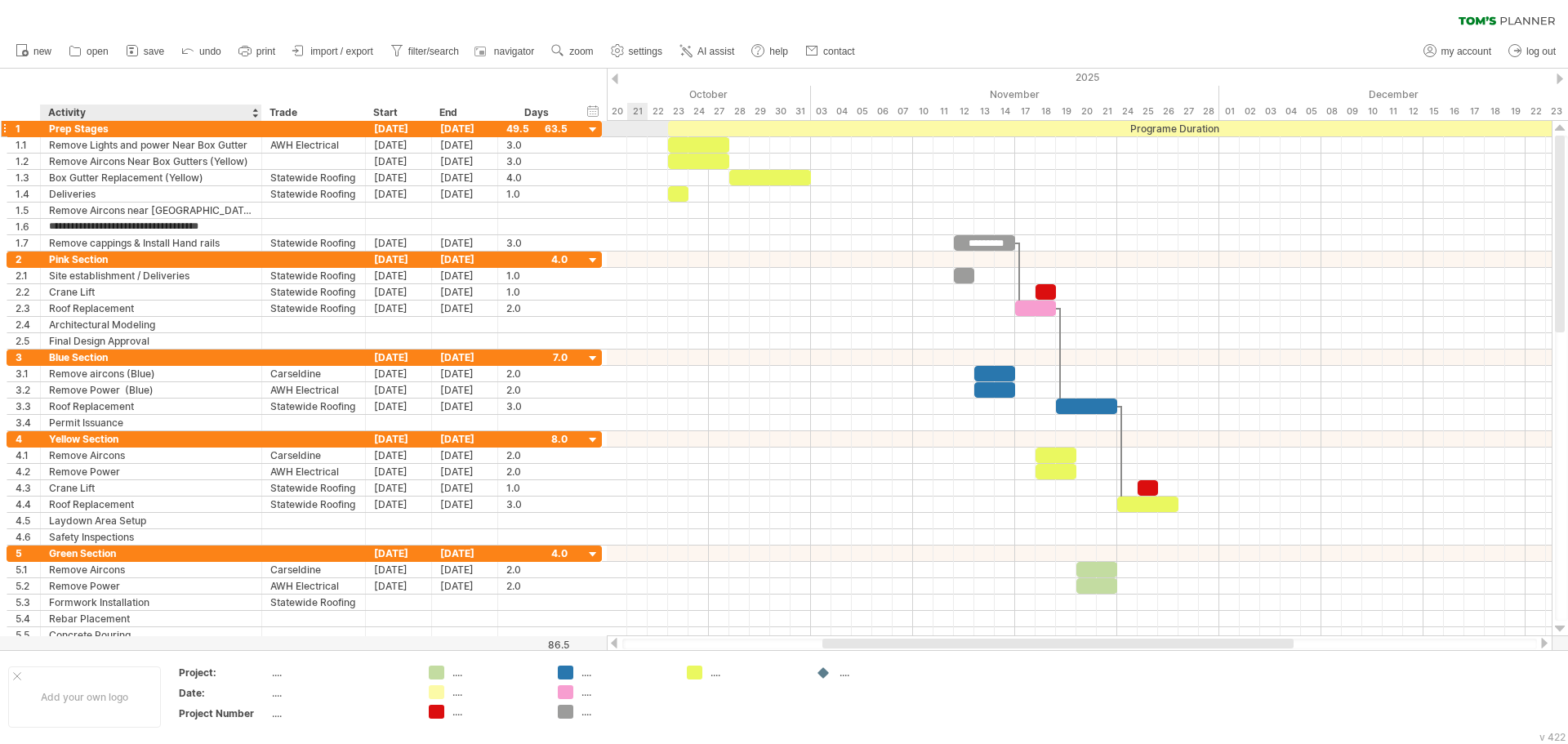
click at [151, 122] on div "Prep Stages" at bounding box center [151, 129] width 204 height 16
type input "**********"
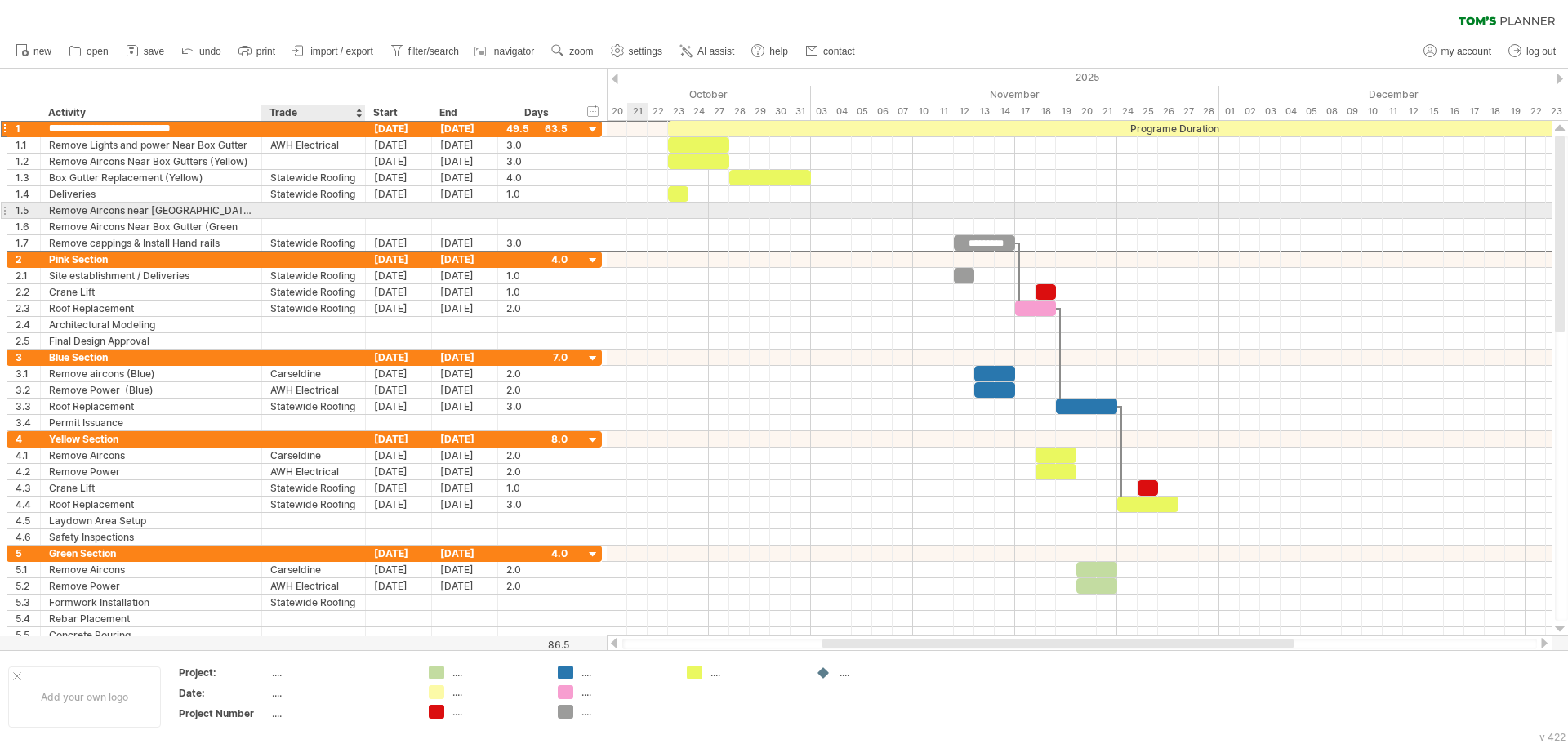
click at [329, 217] on div at bounding box center [313, 210] width 86 height 16
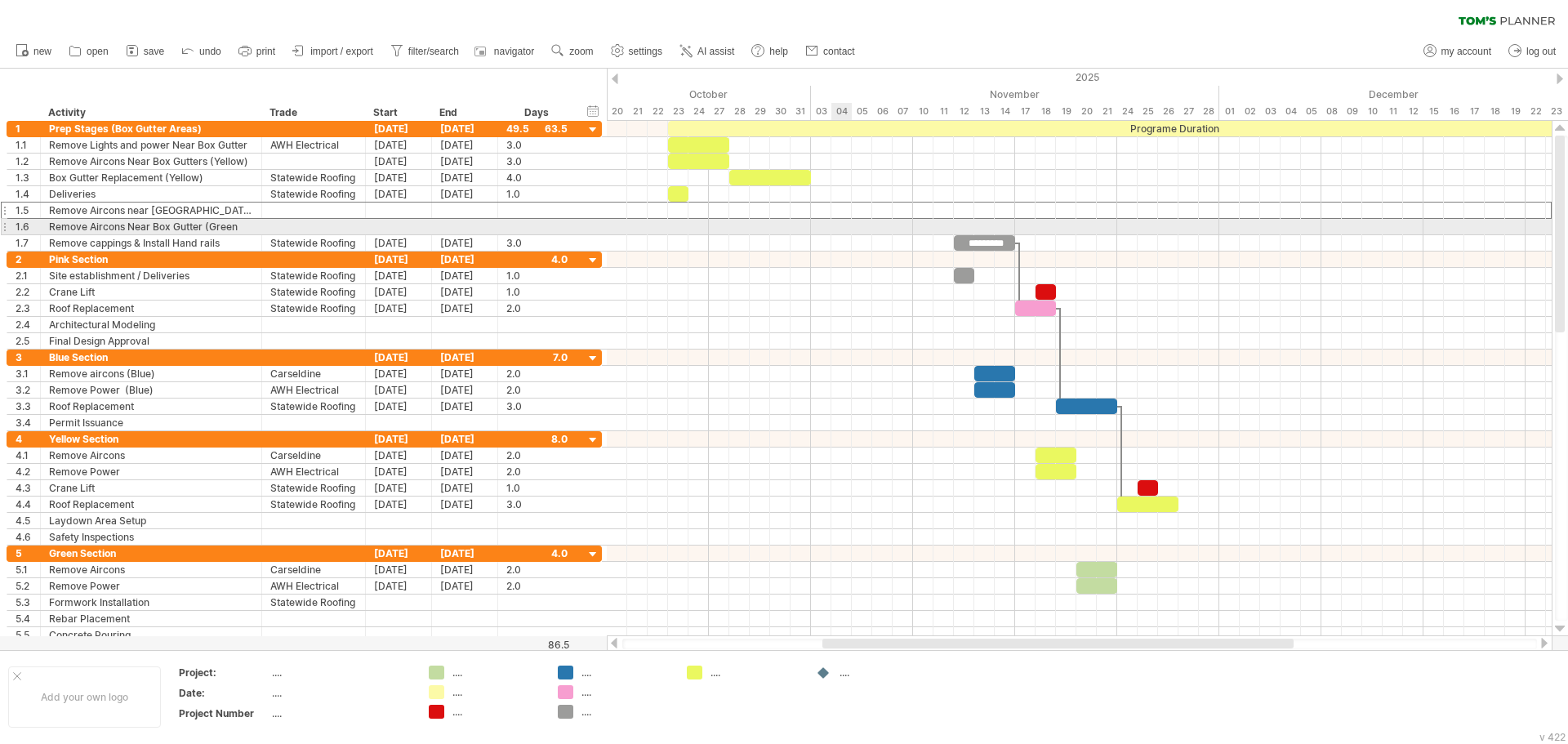
click at [850, 232] on div at bounding box center [1079, 227] width 945 height 17
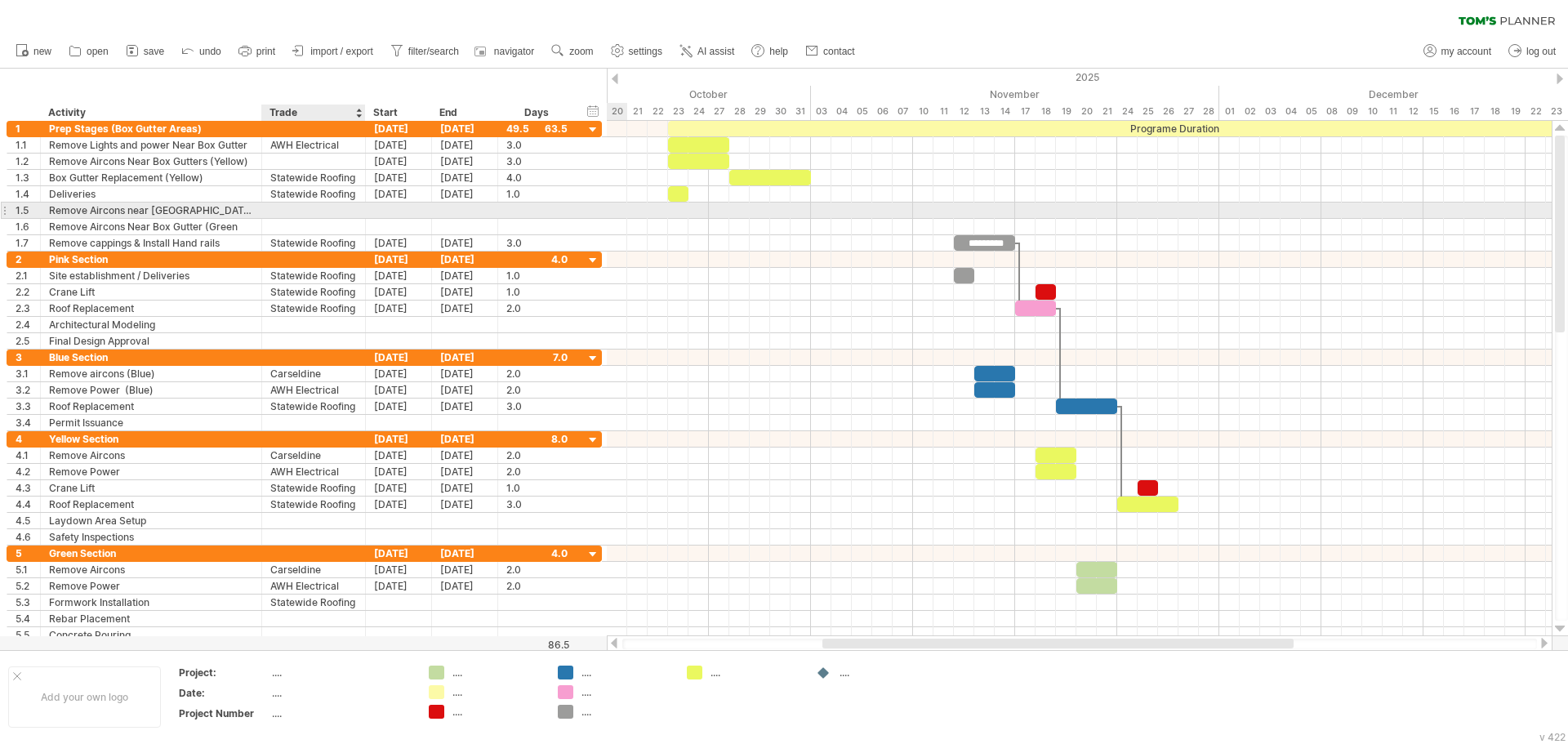
click at [315, 209] on div at bounding box center [313, 210] width 86 height 16
click at [315, 209] on input "text" at bounding box center [313, 210] width 86 height 16
type input "**********"
click at [419, 205] on div at bounding box center [398, 210] width 66 height 16
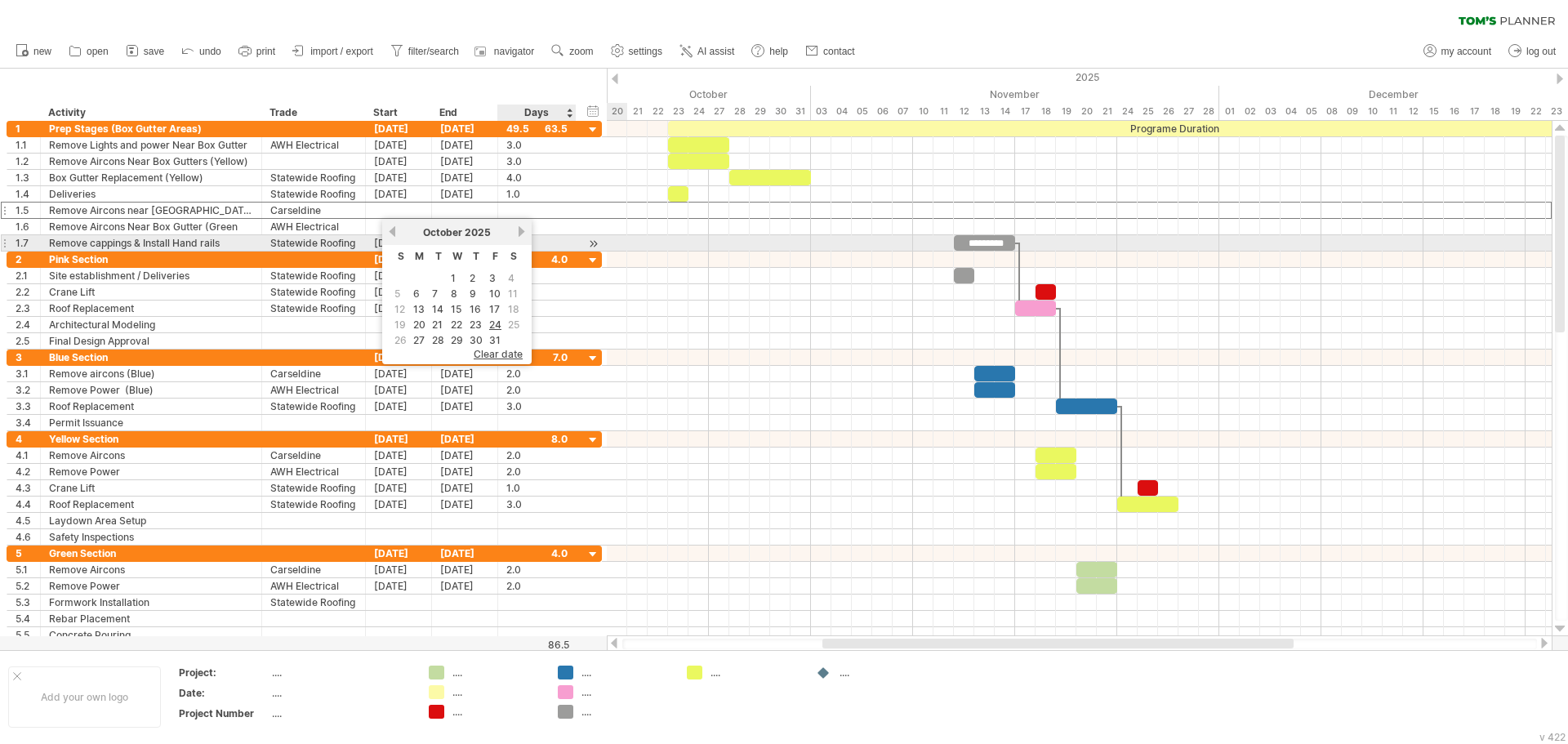
click at [518, 236] on link "next" at bounding box center [521, 231] width 12 height 12
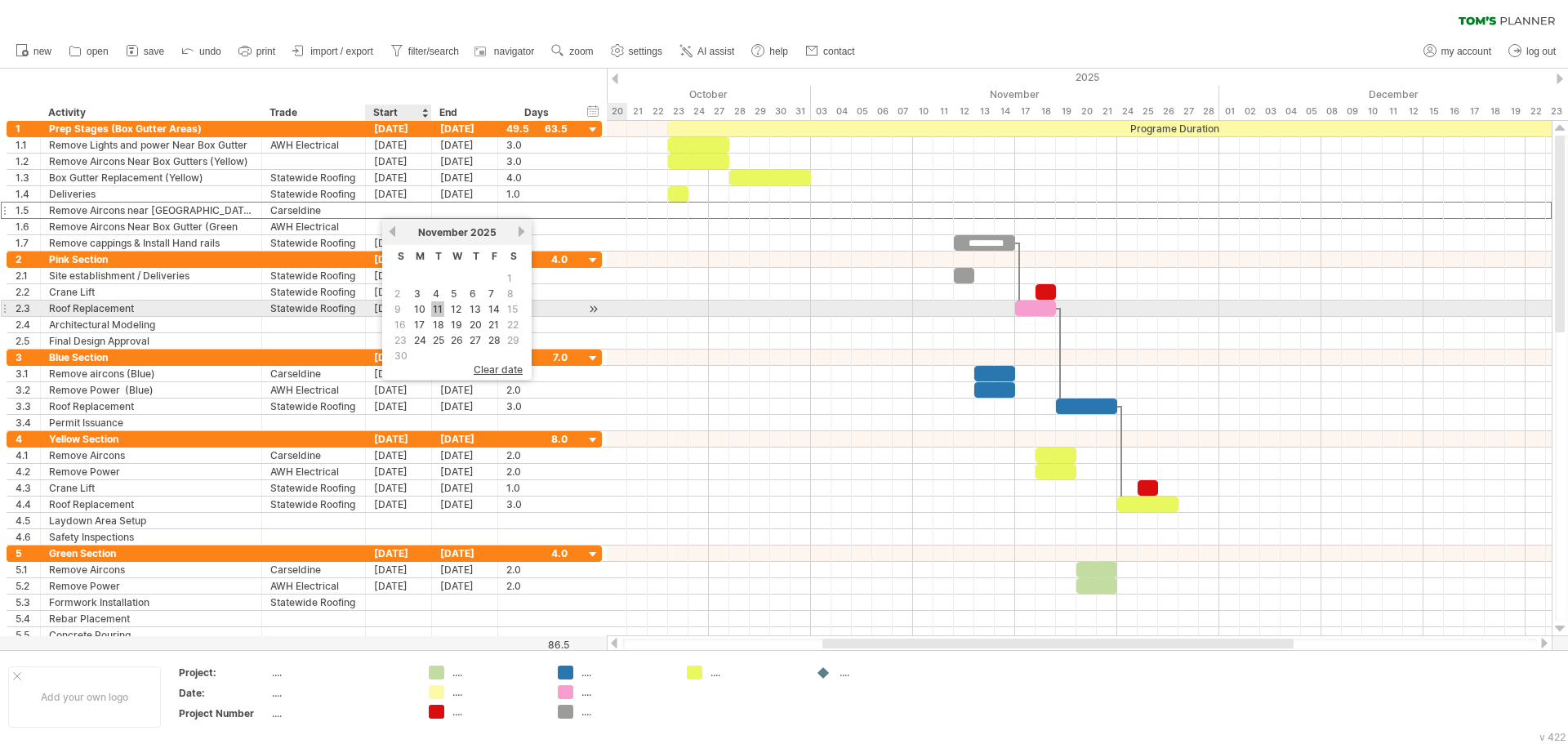
click at [440, 310] on link "11" at bounding box center [438, 309] width 13 height 16
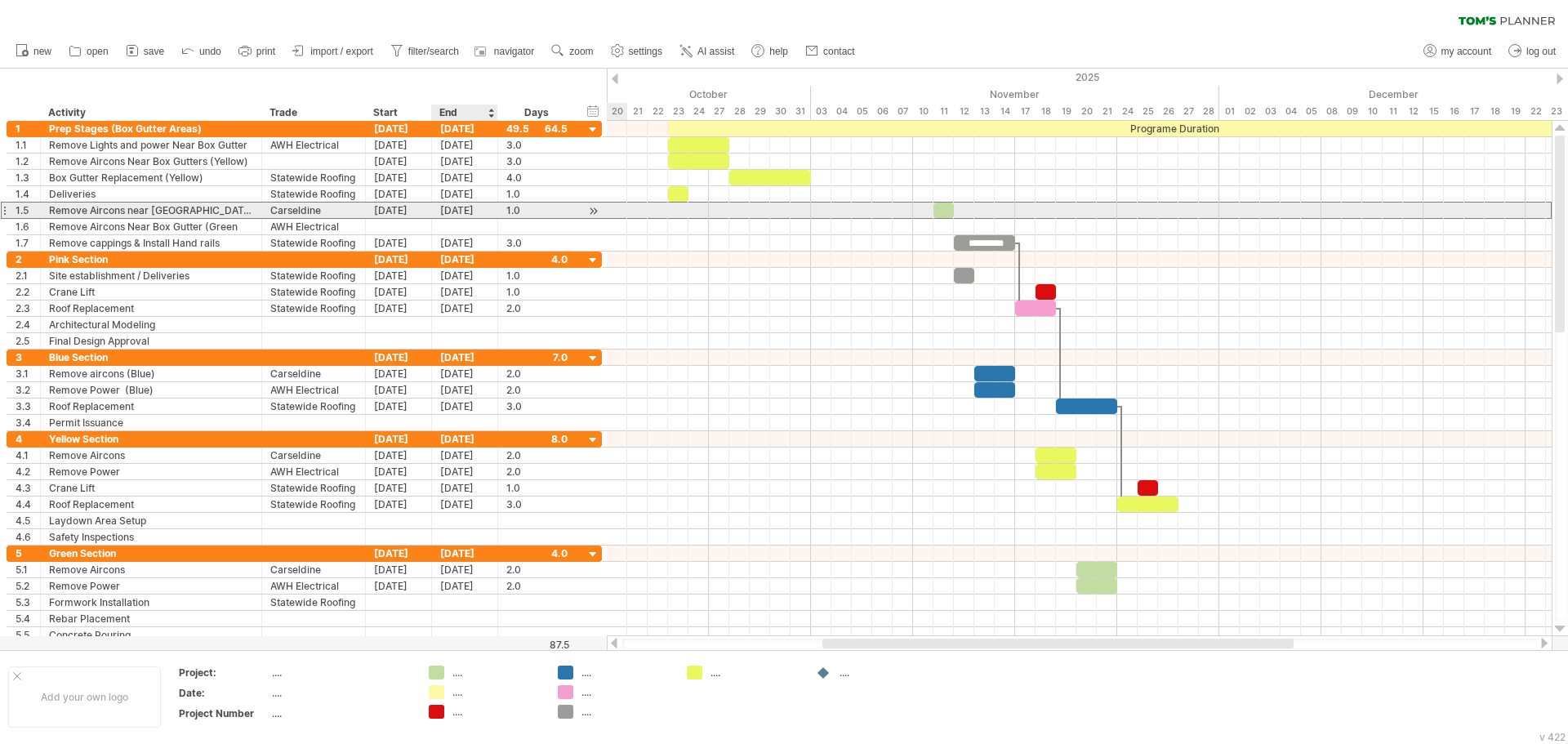
click at [462, 215] on div "[DATE]" at bounding box center [465, 210] width 66 height 16
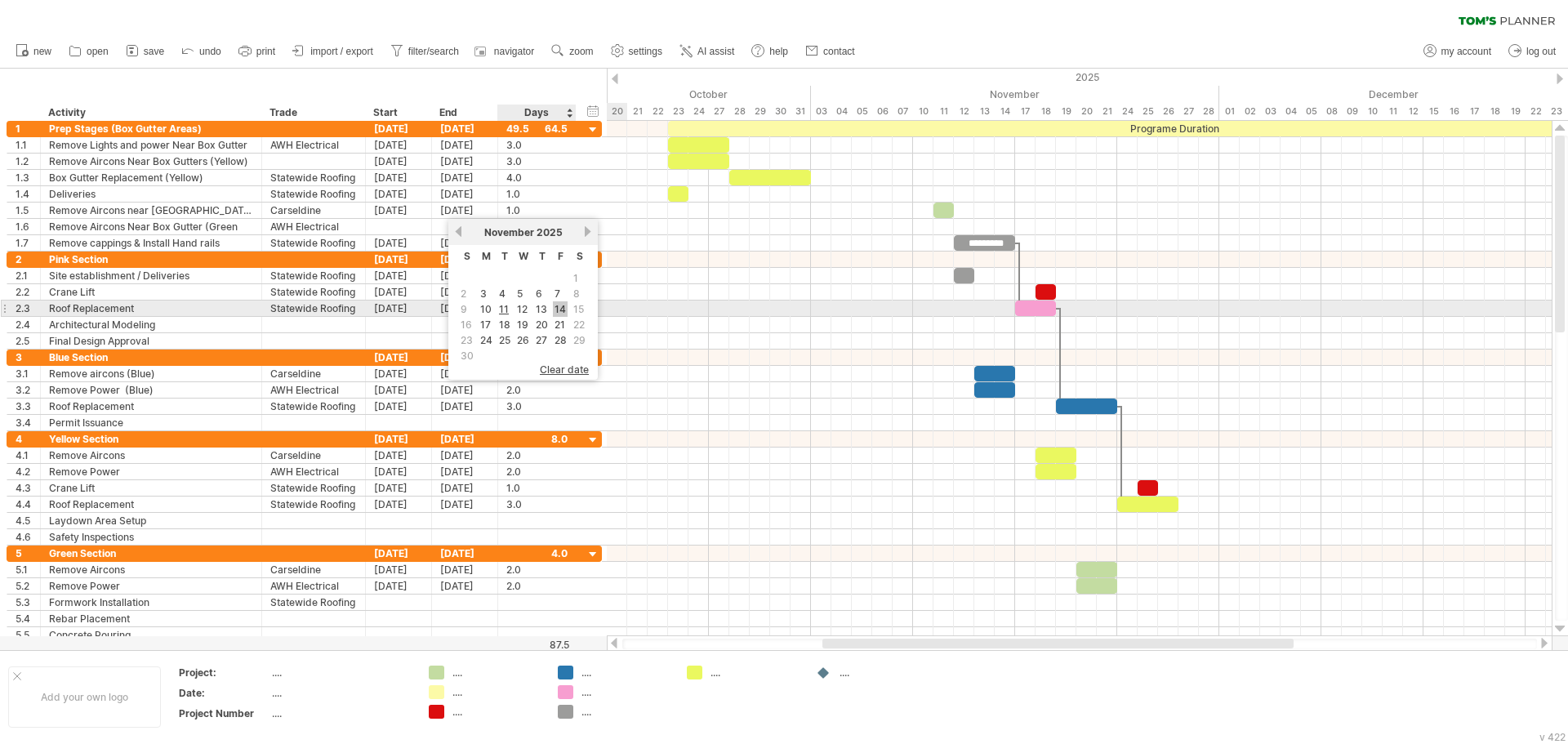
click at [558, 308] on link "14" at bounding box center [560, 309] width 15 height 16
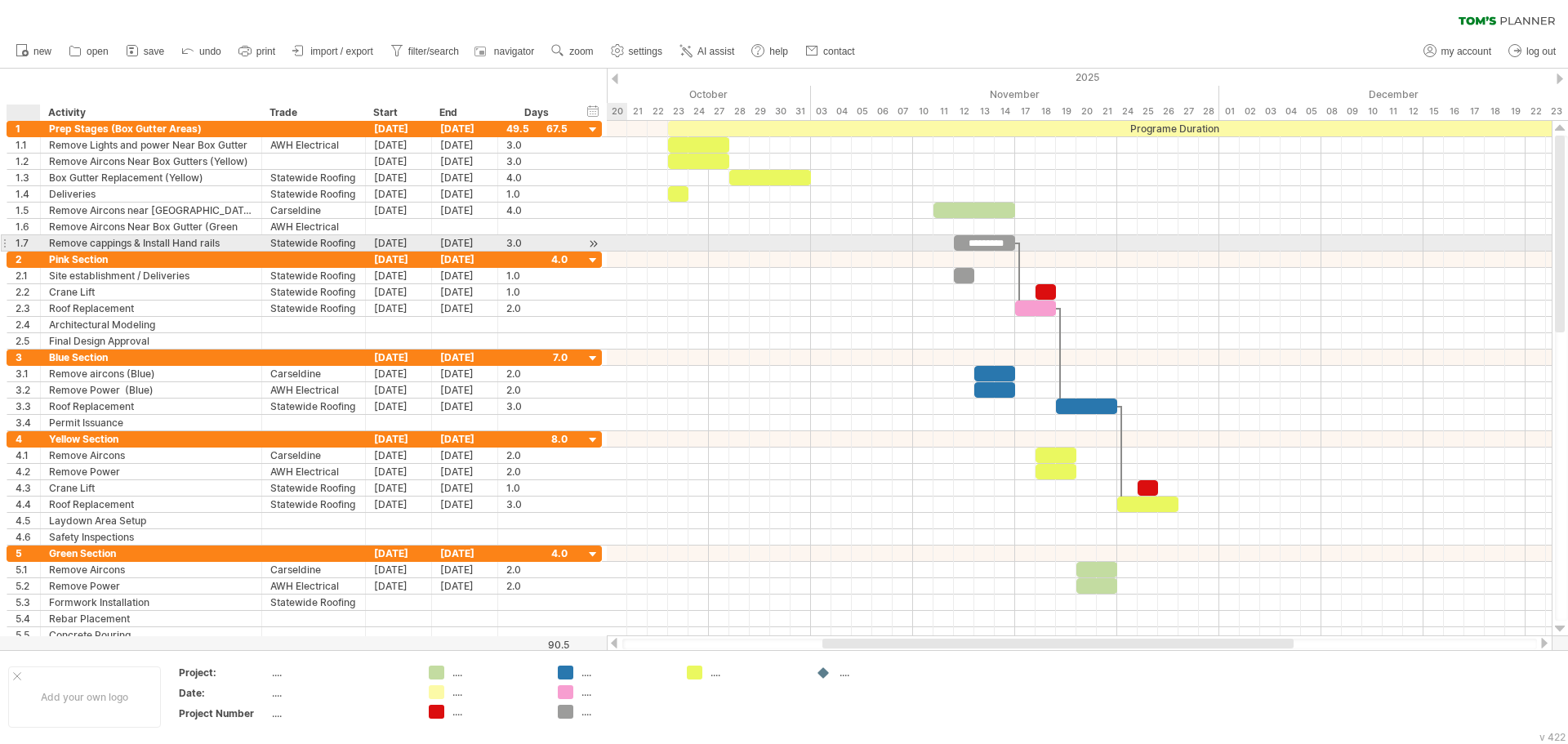
click at [28, 237] on div "1.7" at bounding box center [28, 242] width 25 height 16
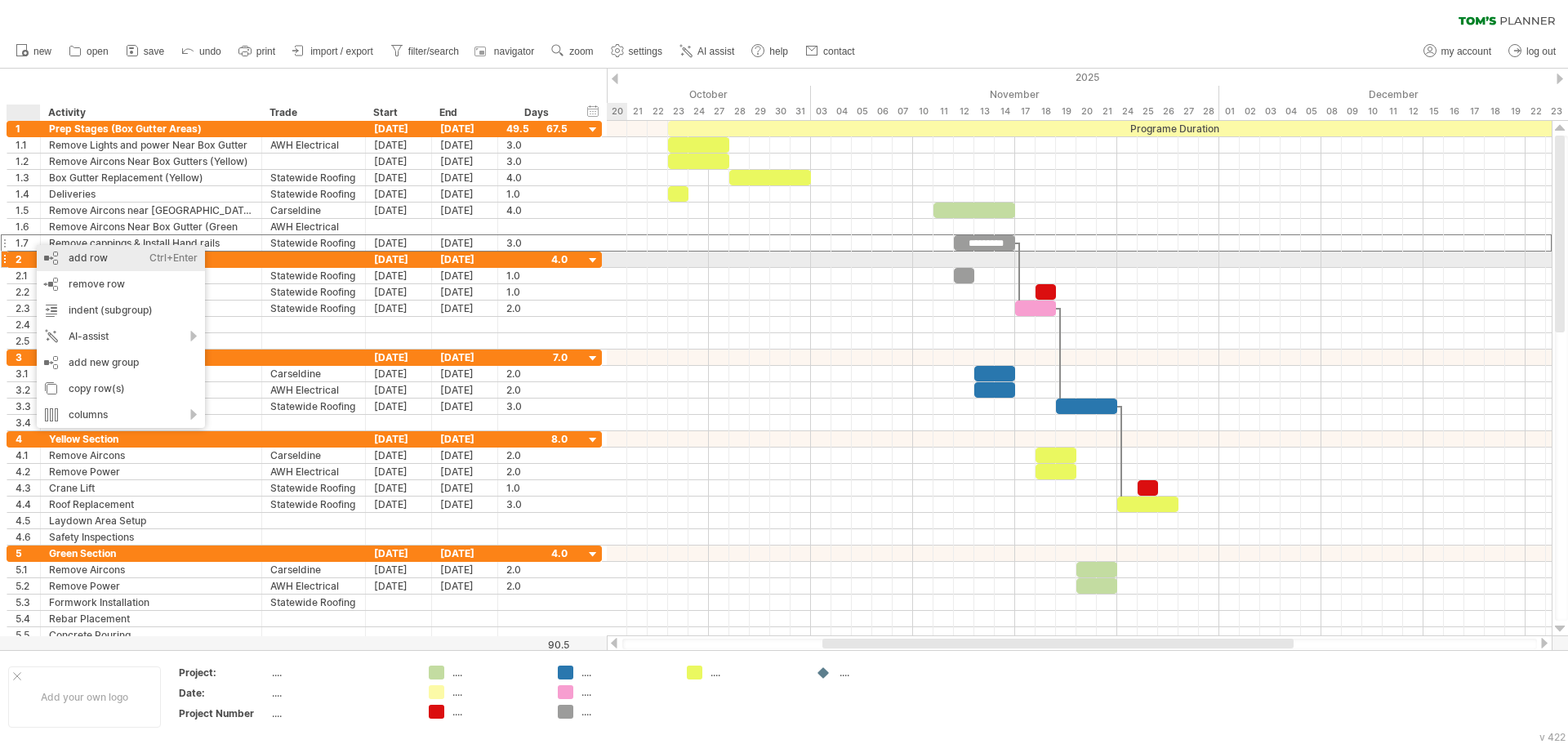
click at [90, 264] on div "add row Ctrl+Enter Cmd+Enter" at bounding box center [120, 258] width 168 height 26
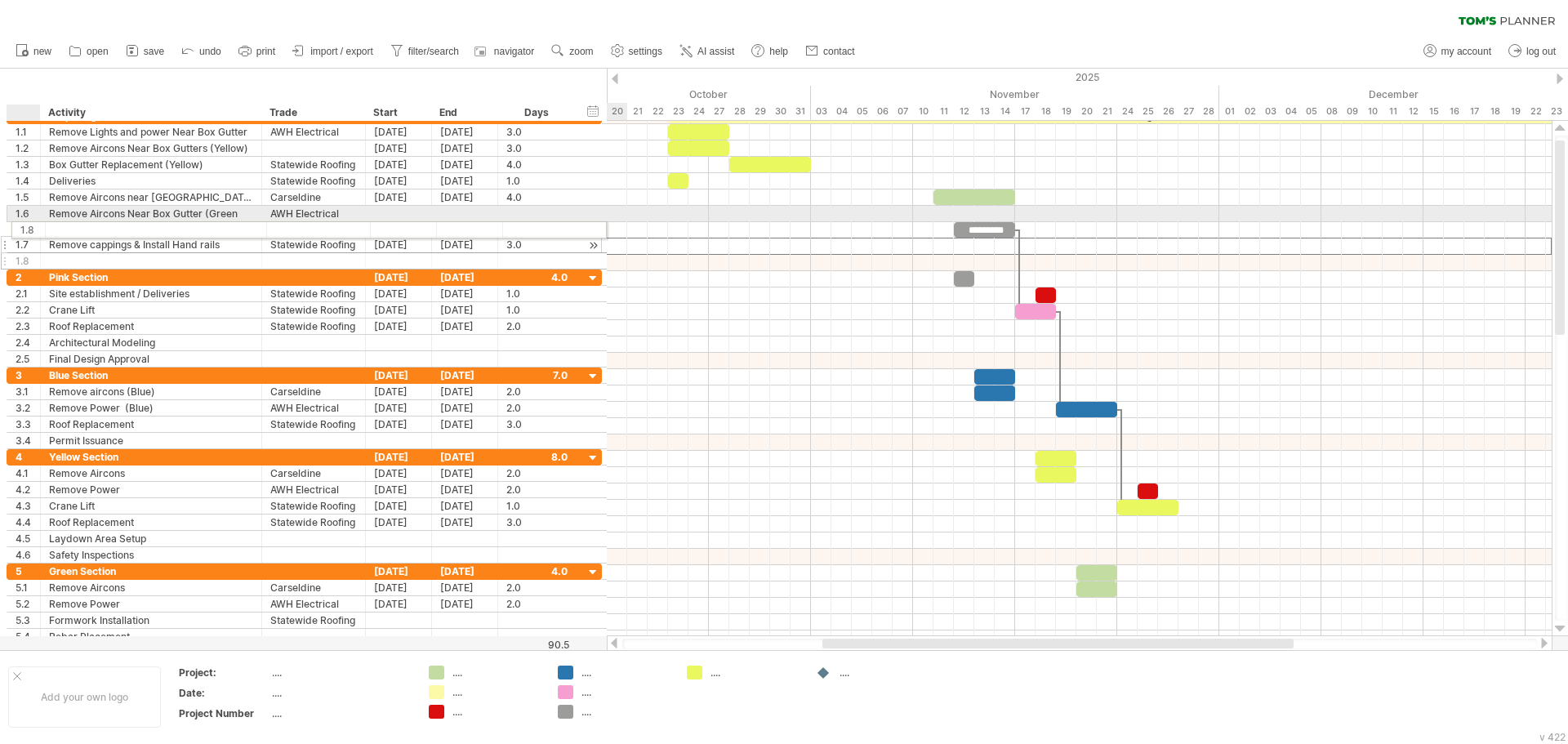
drag, startPoint x: 23, startPoint y: 245, endPoint x: 23, endPoint y: 227, distance: 18.0
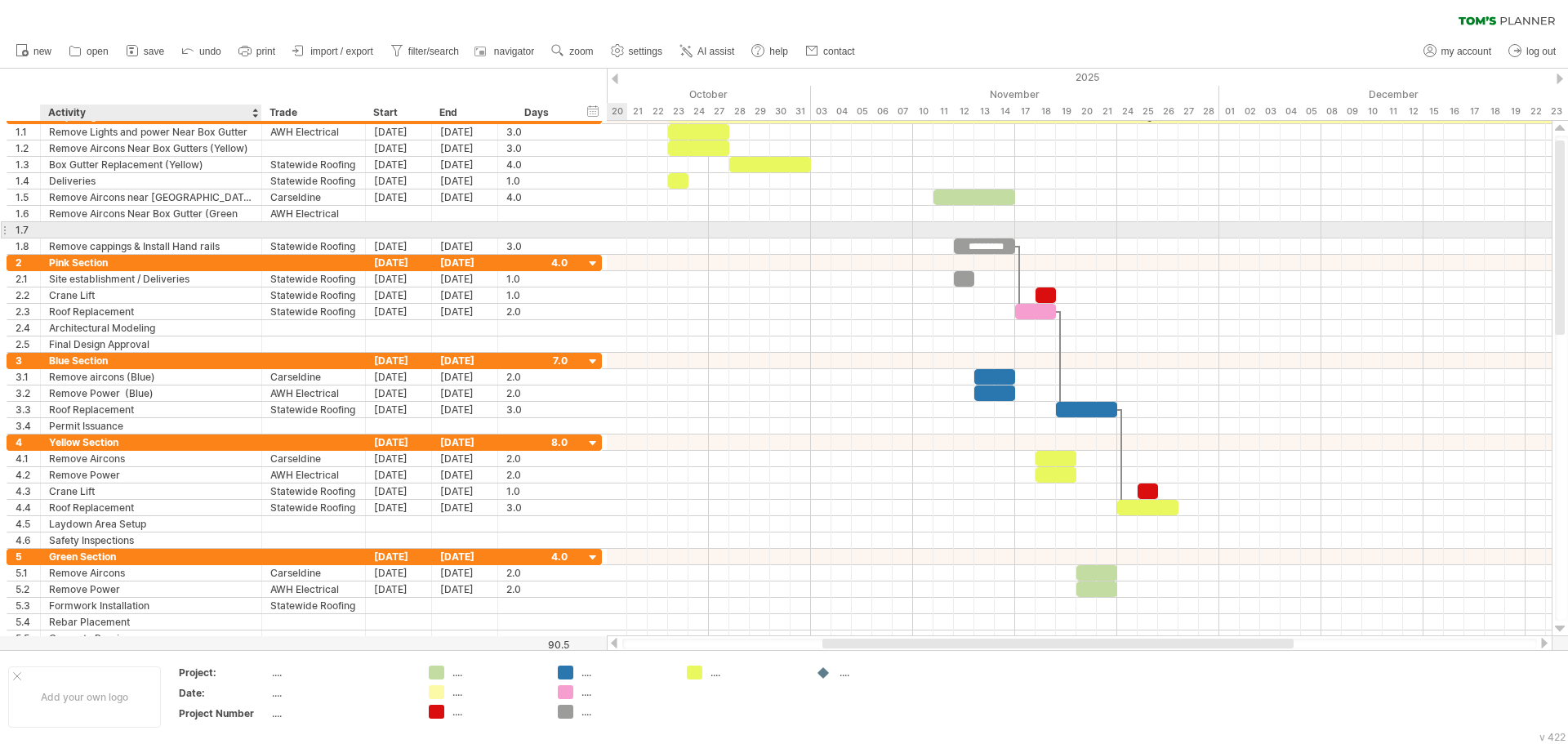
click at [88, 232] on div at bounding box center [151, 230] width 204 height 16
click at [197, 226] on div "Box Gutter Replacement (Yellow" at bounding box center [151, 230] width 204 height 16
click at [197, 226] on input "**********" at bounding box center [151, 230] width 204 height 16
type input "**********"
click at [331, 231] on div at bounding box center [313, 230] width 86 height 16
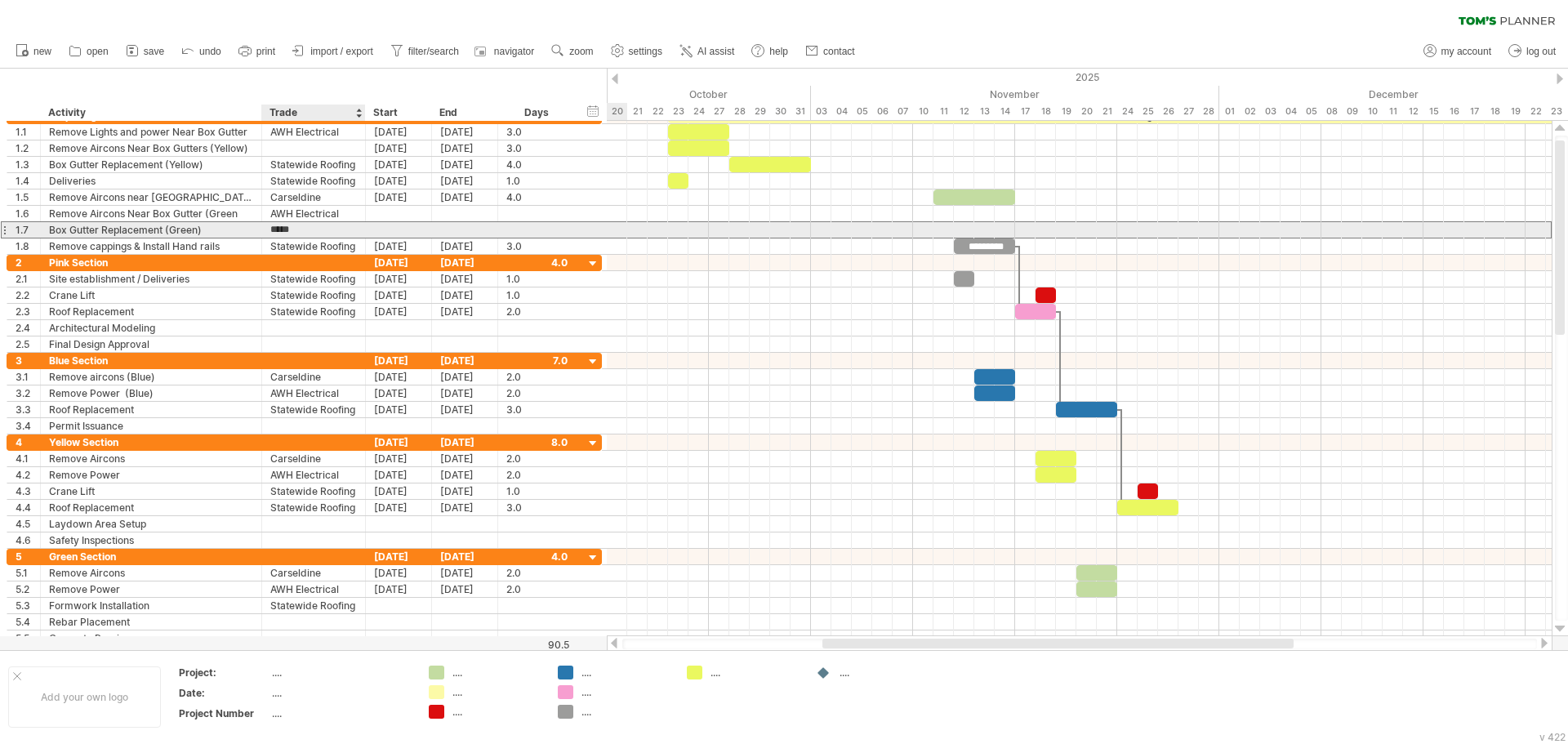
type input "**********"
drag, startPoint x: 948, startPoint y: 201, endPoint x: 949, endPoint y: 227, distance: 26.0
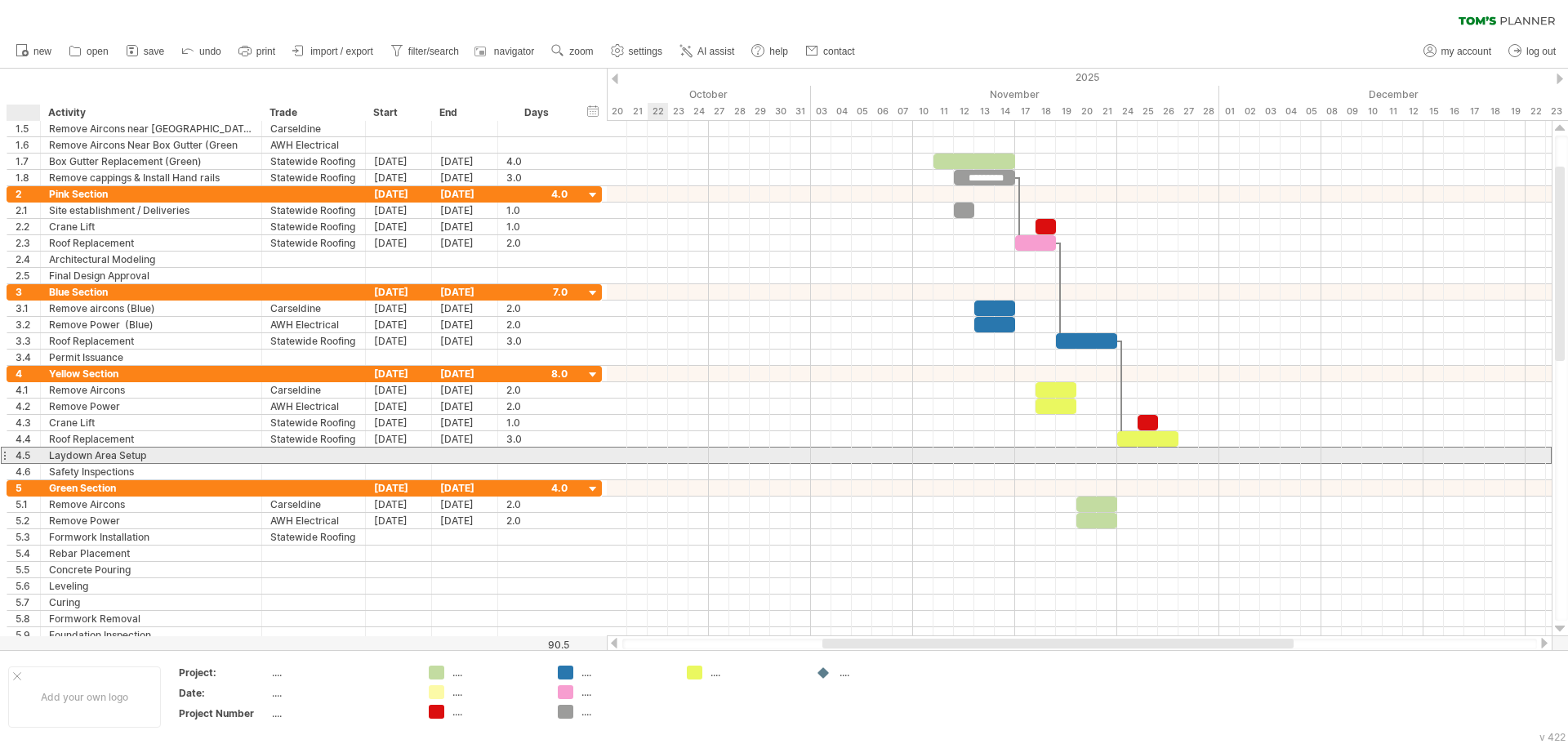
click at [26, 454] on div "4.5" at bounding box center [28, 455] width 25 height 16
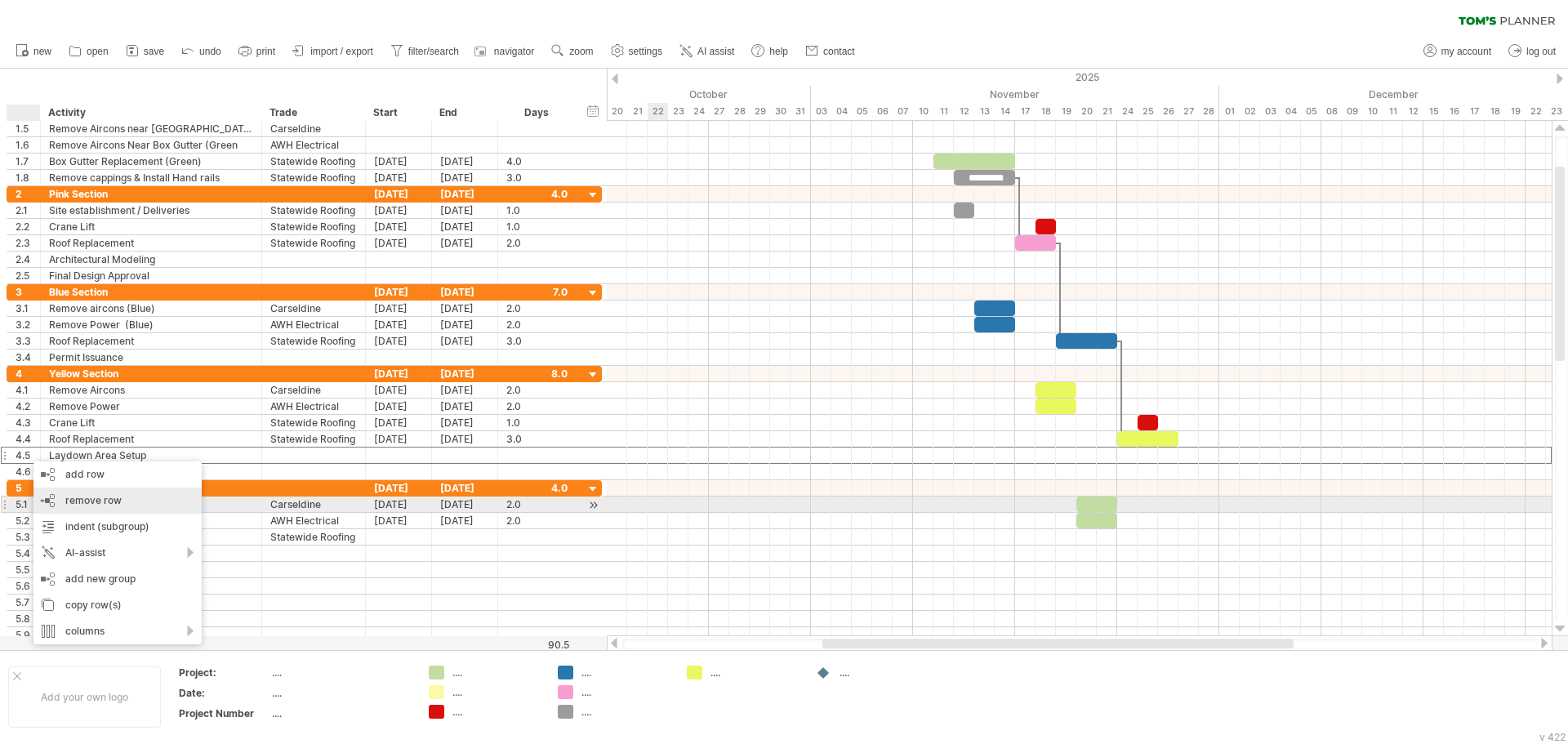
click at [70, 505] on span "remove row" at bounding box center [93, 500] width 56 height 12
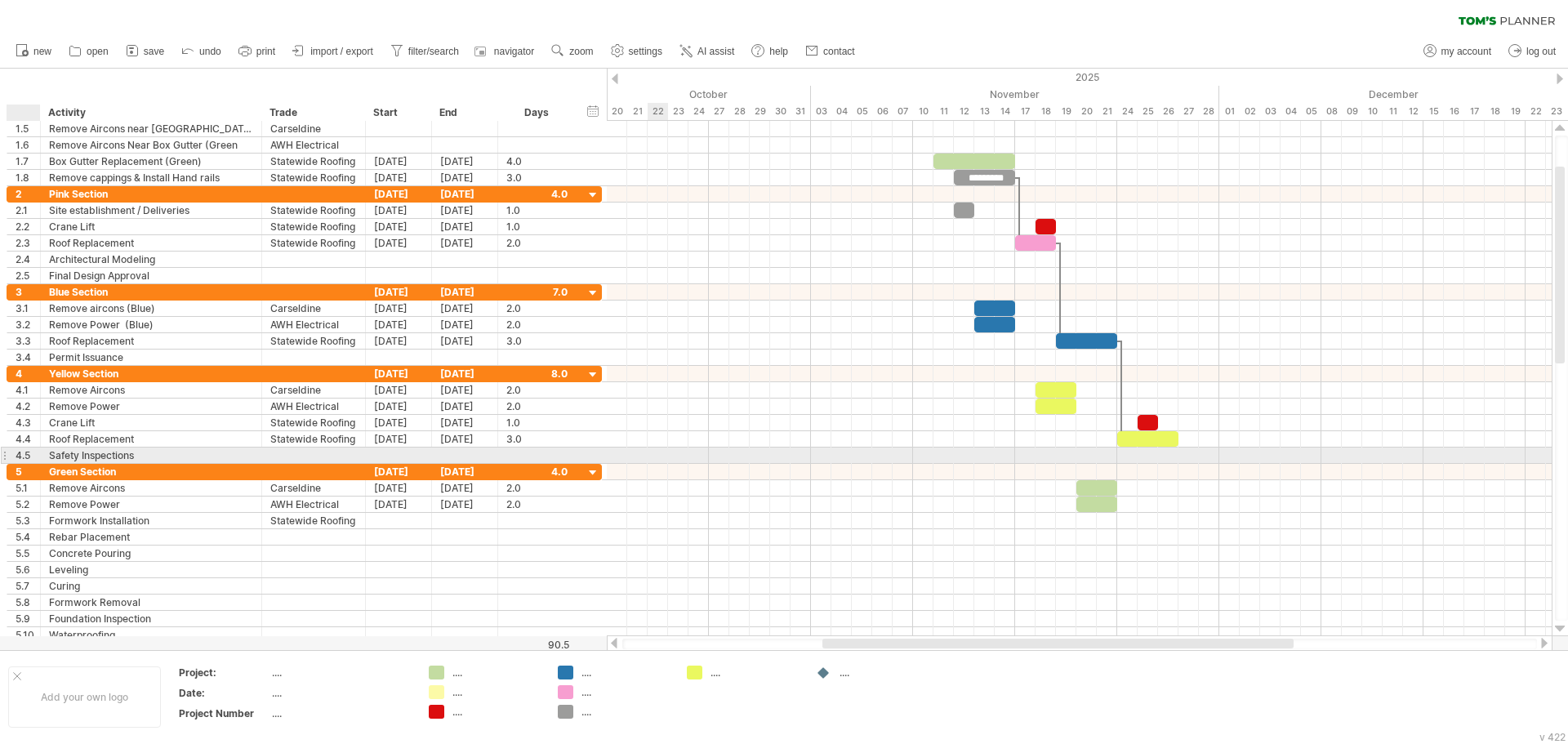
click at [31, 456] on div "4.5" at bounding box center [28, 455] width 25 height 16
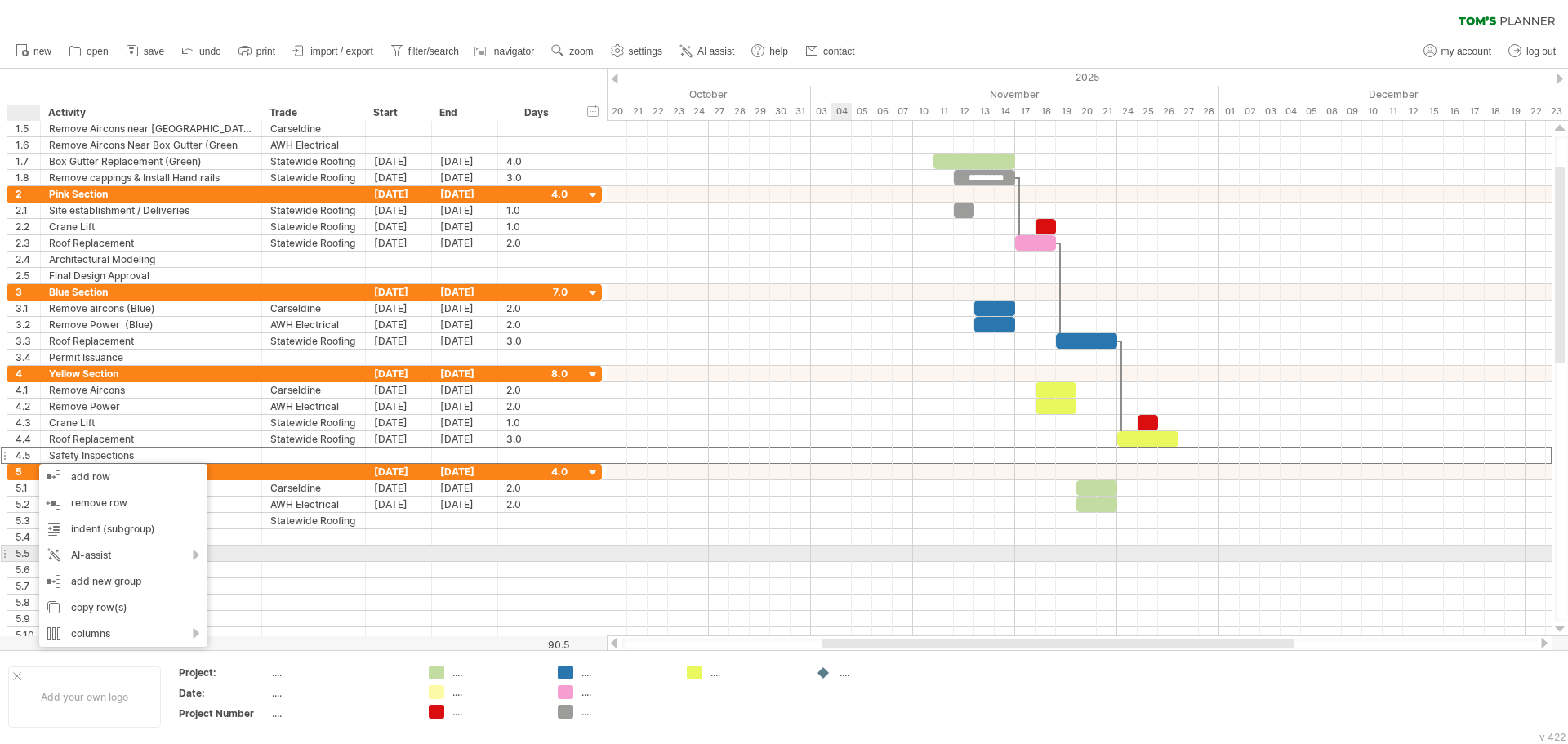
click at [862, 558] on div at bounding box center [1079, 554] width 945 height 17
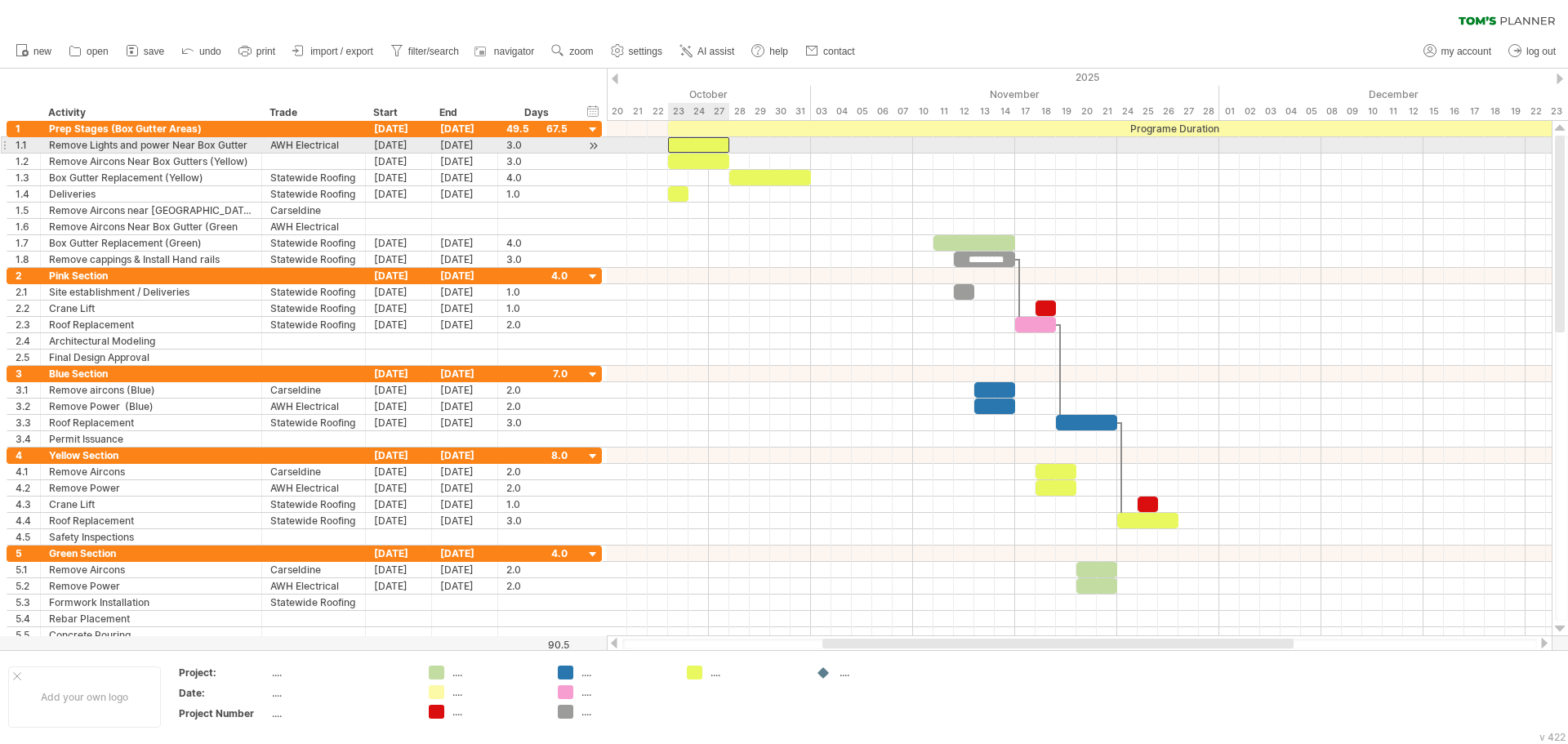
click at [700, 144] on div at bounding box center [699, 144] width 62 height 16
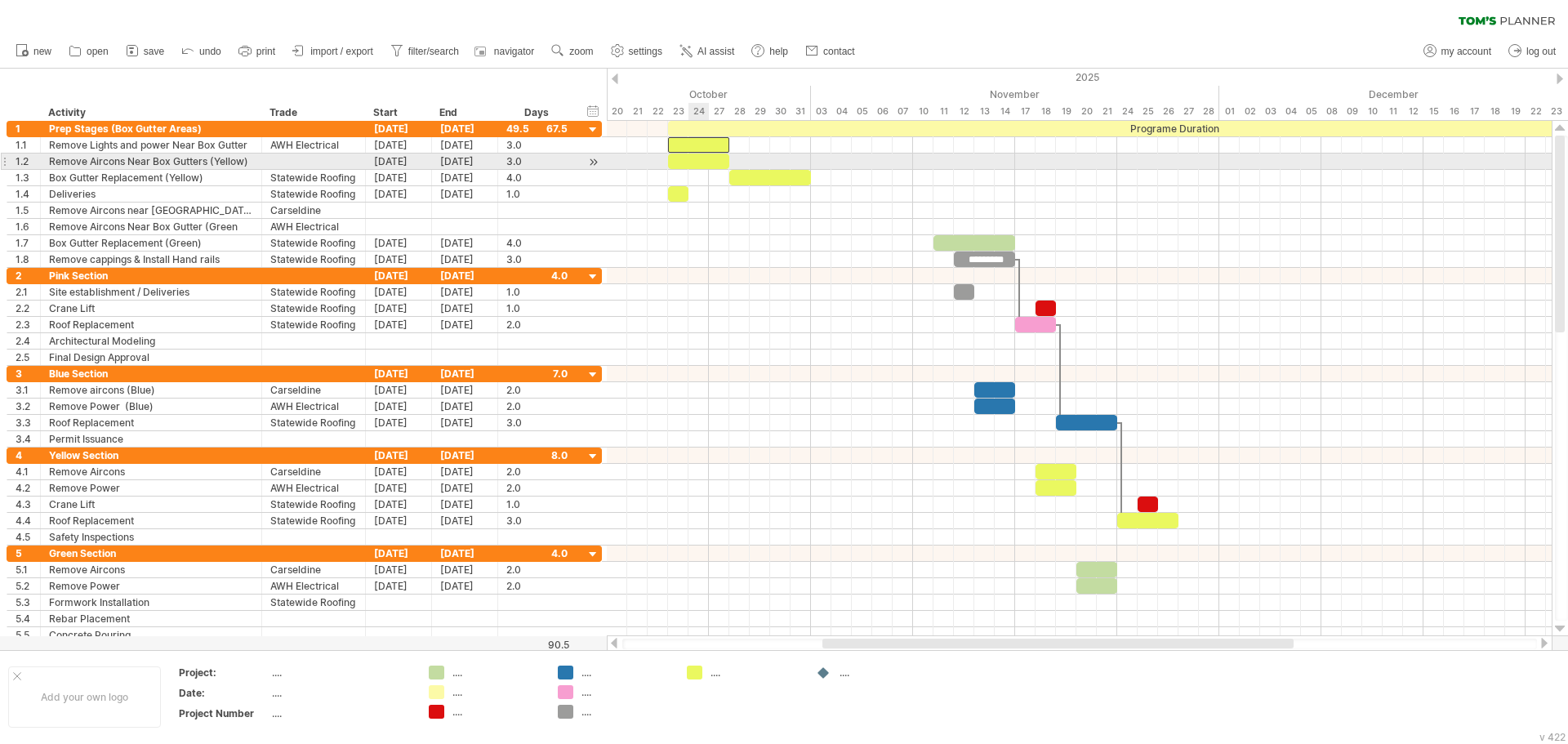
click at [708, 159] on div at bounding box center [699, 161] width 62 height 16
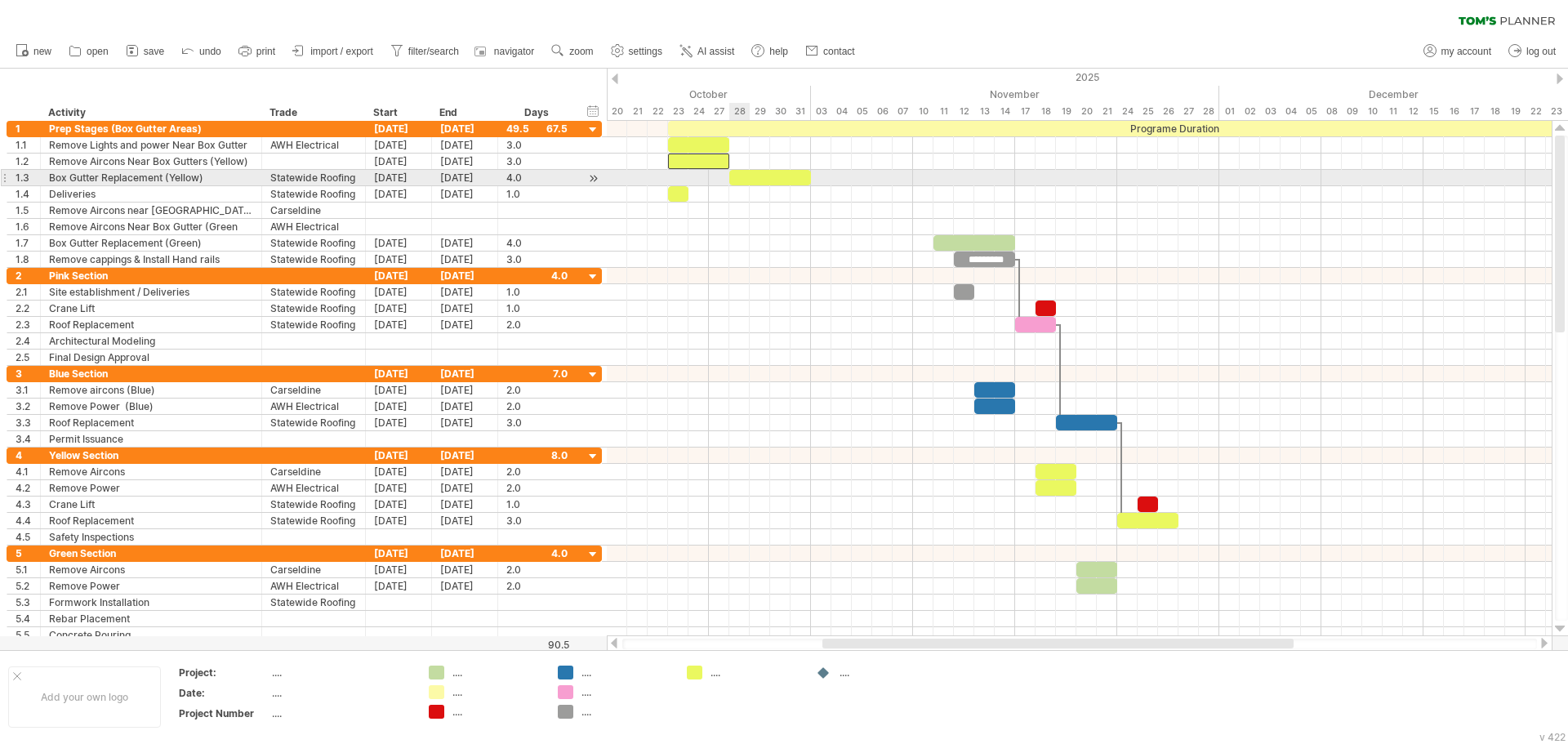
click at [734, 177] on div at bounding box center [769, 177] width 82 height 16
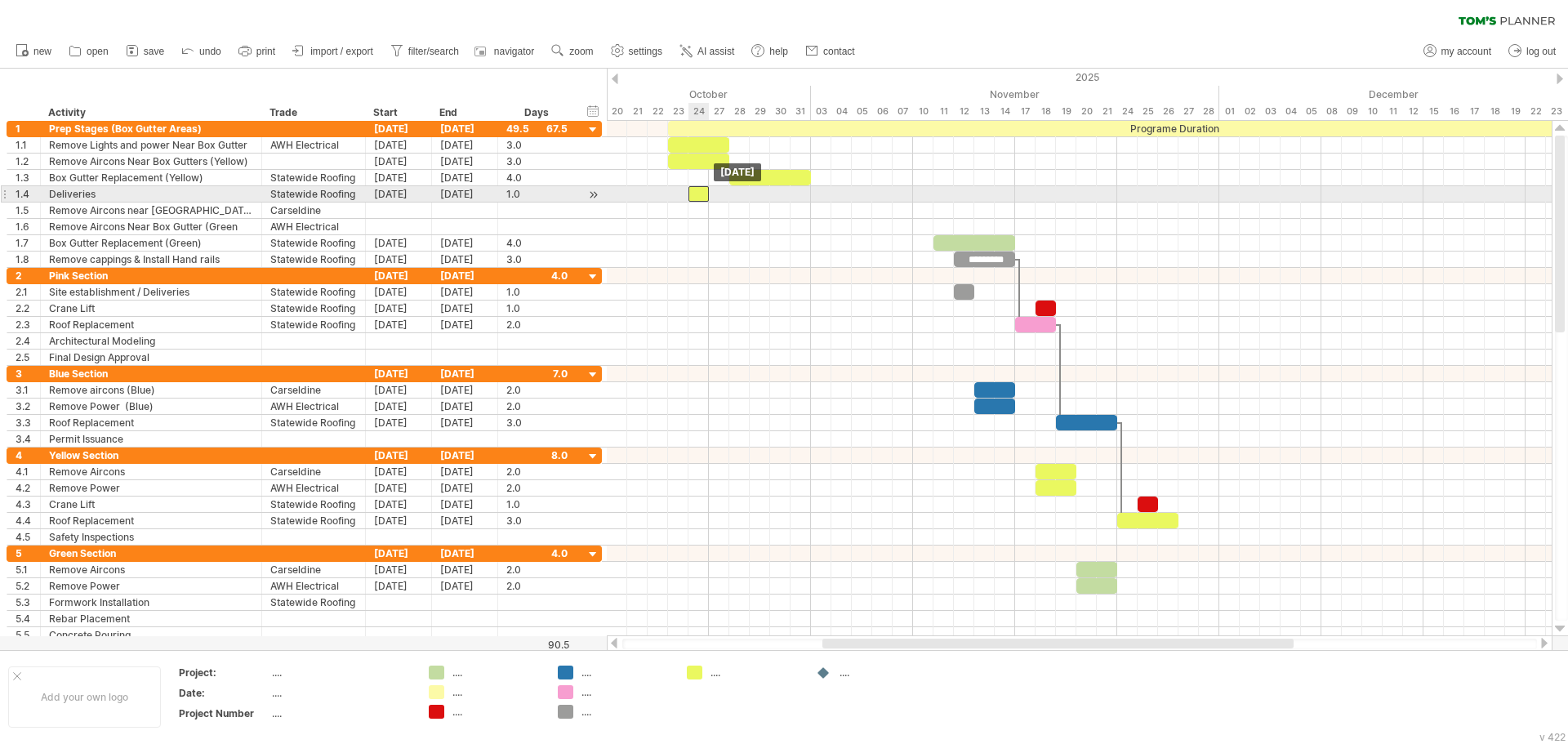
drag, startPoint x: 678, startPoint y: 191, endPoint x: 697, endPoint y: 191, distance: 19.0
click at [697, 191] on div at bounding box center [699, 194] width 20 height 16
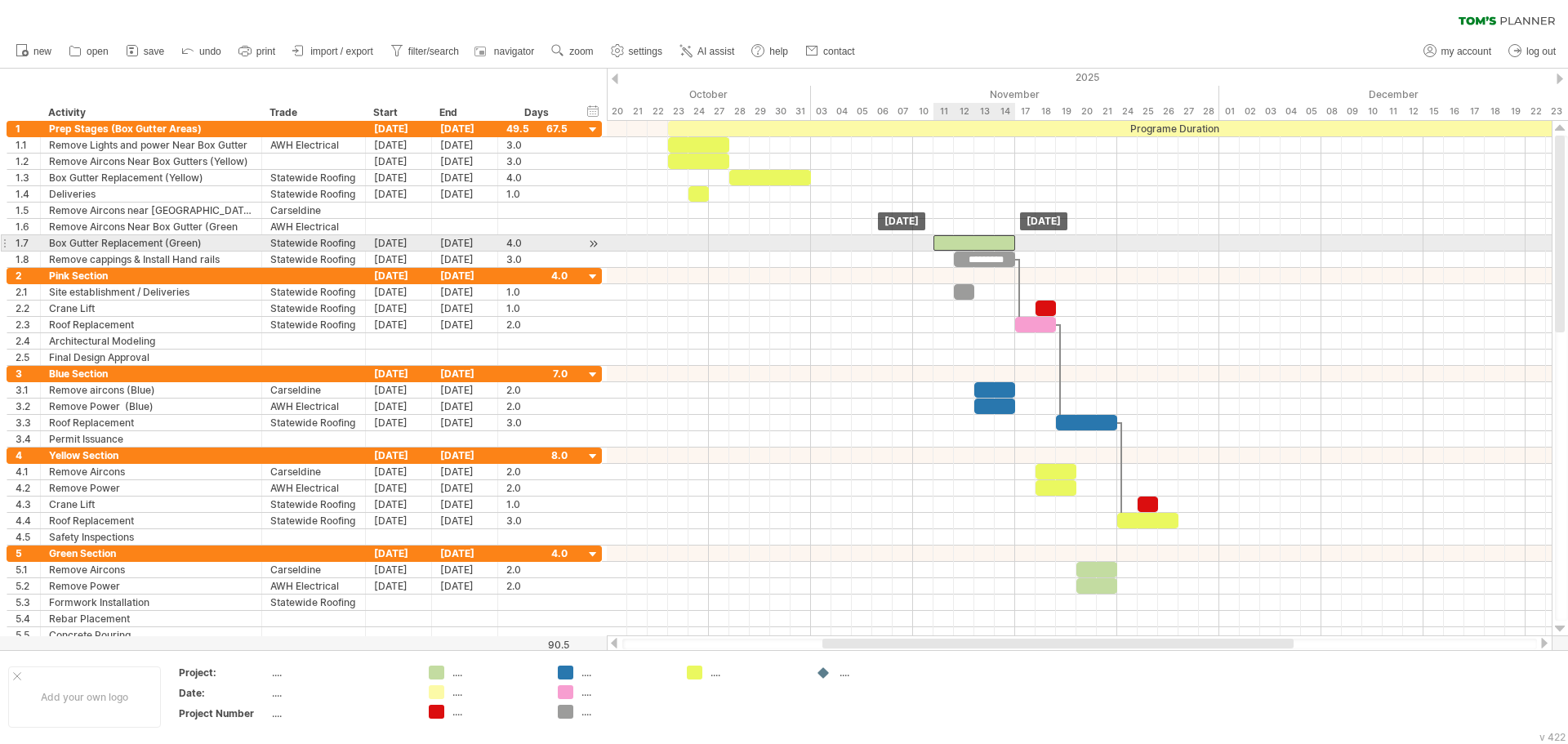
click at [954, 251] on div "Programe Duration ********* [DATE] [DATE]" at bounding box center [1079, 378] width 945 height 515
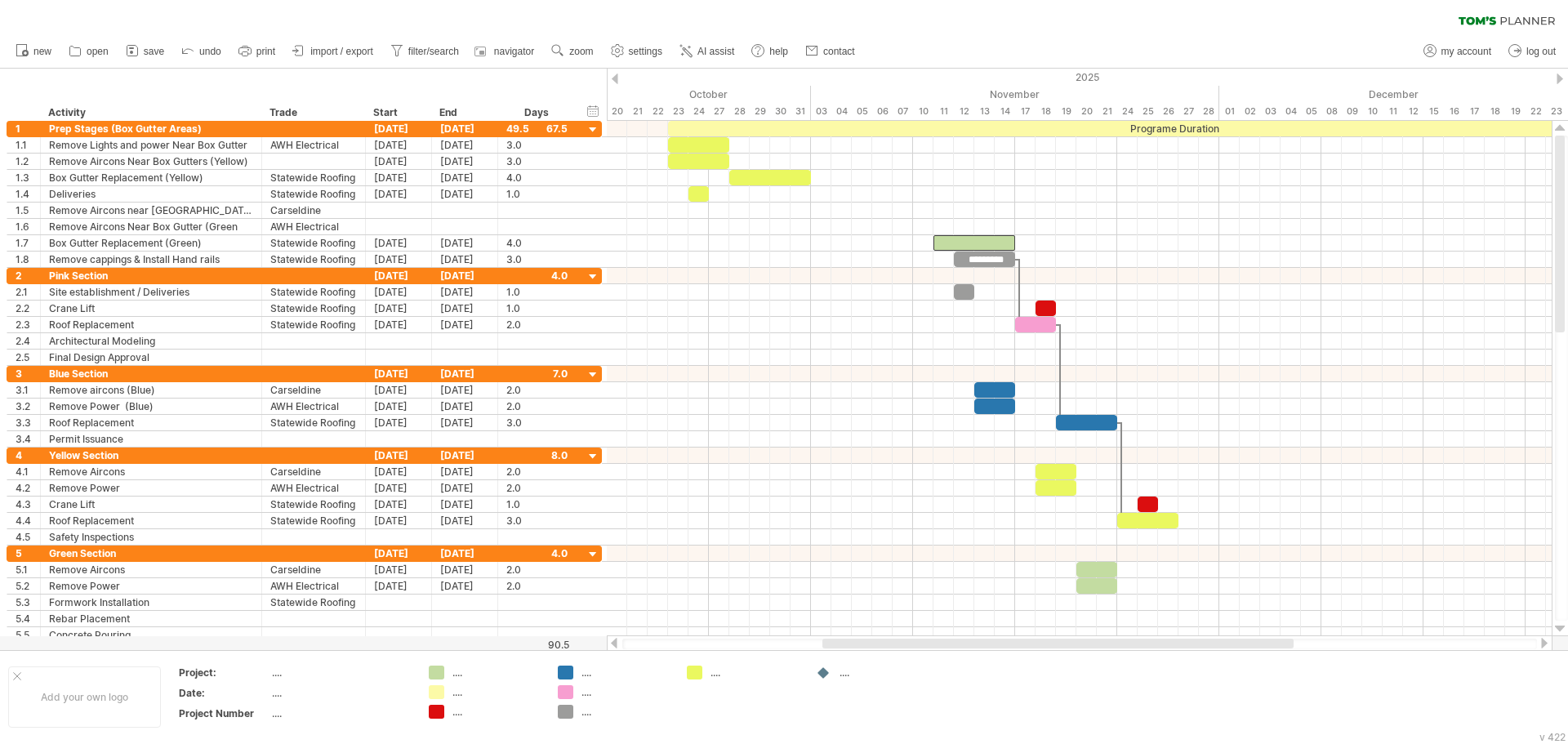
click at [1021, 28] on div "clear filter reapply filter" at bounding box center [784, 17] width 1568 height 34
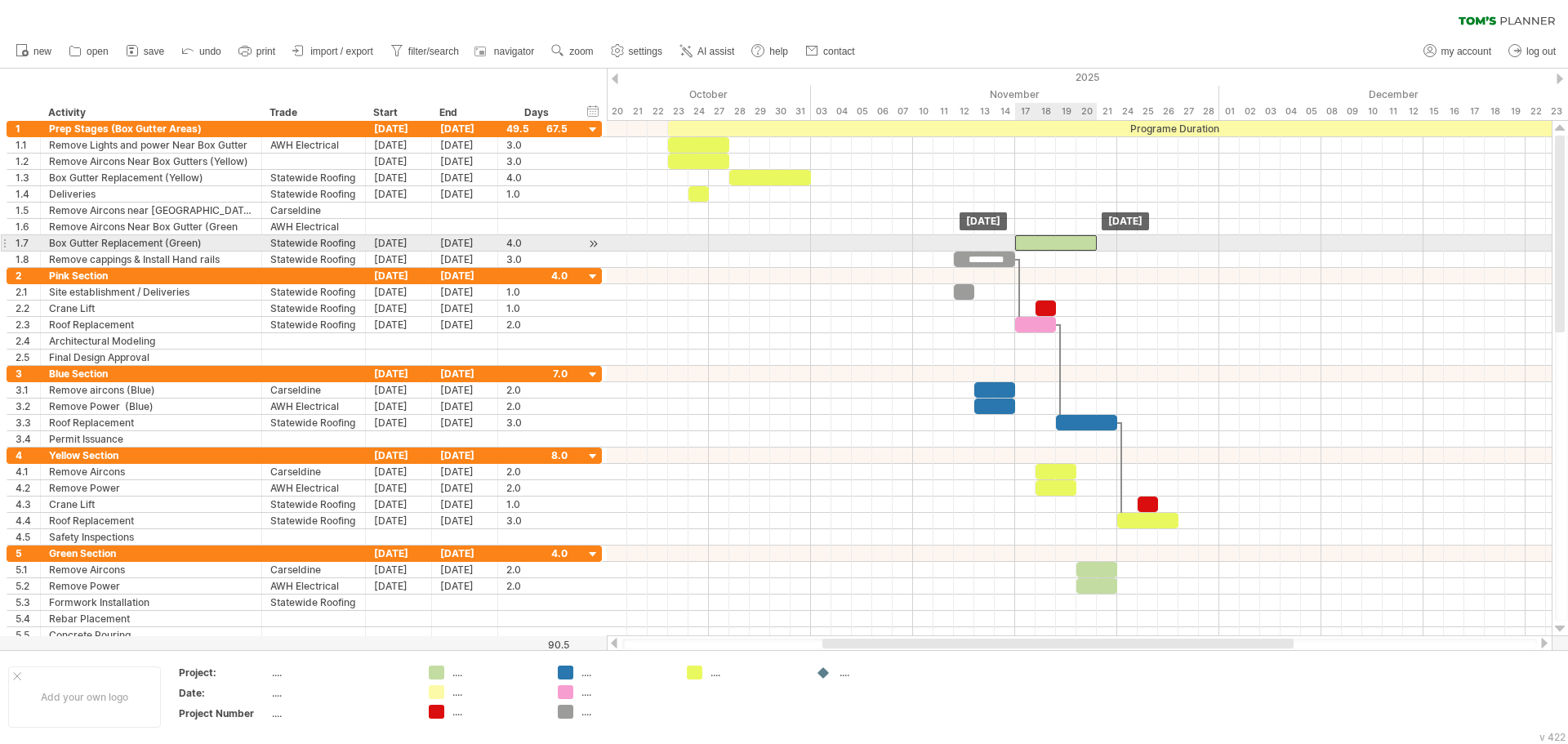
drag, startPoint x: 975, startPoint y: 243, endPoint x: 1053, endPoint y: 248, distance: 78.2
click at [1053, 248] on div at bounding box center [1056, 242] width 82 height 16
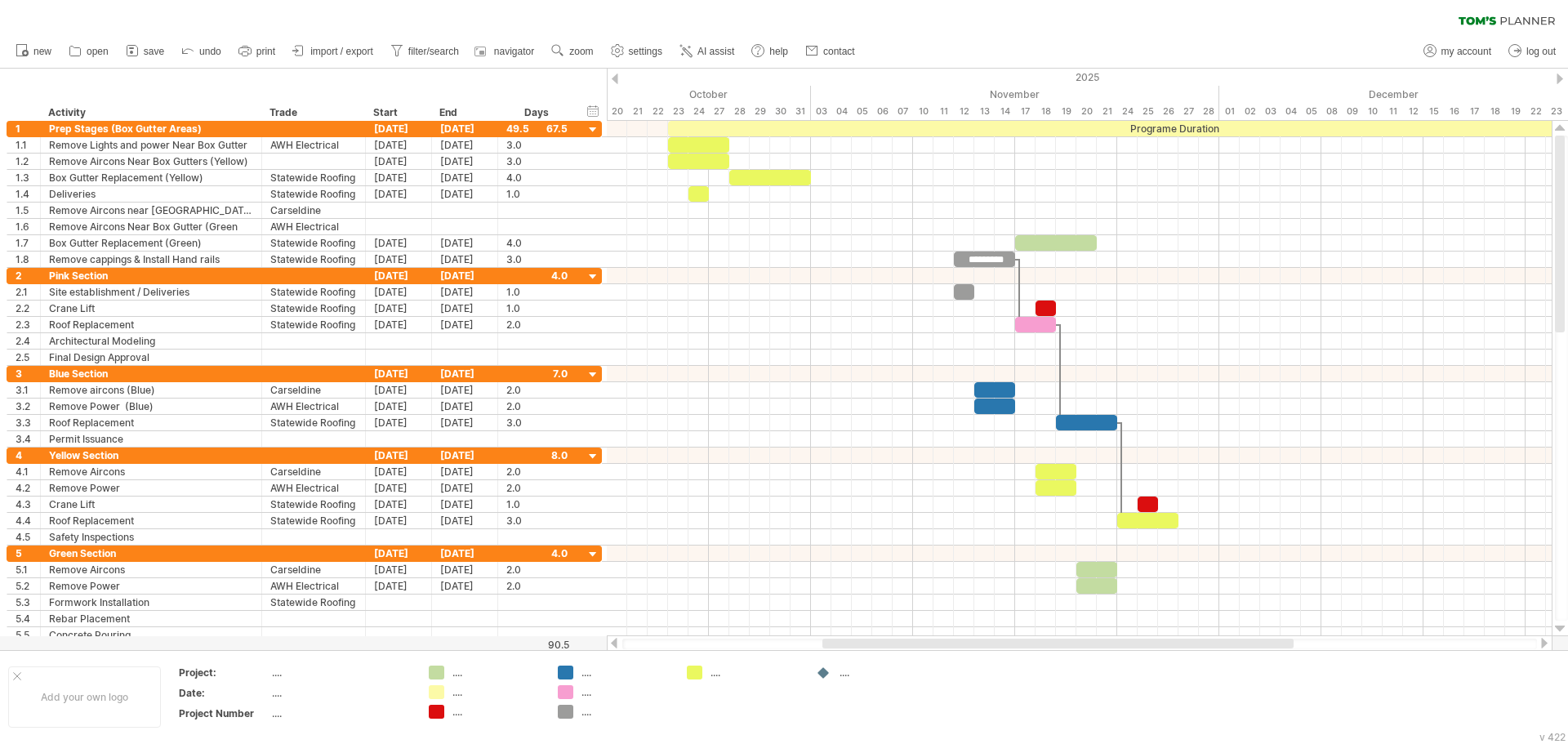
click at [1091, 11] on div "clear filter reapply filter" at bounding box center [784, 17] width 1568 height 34
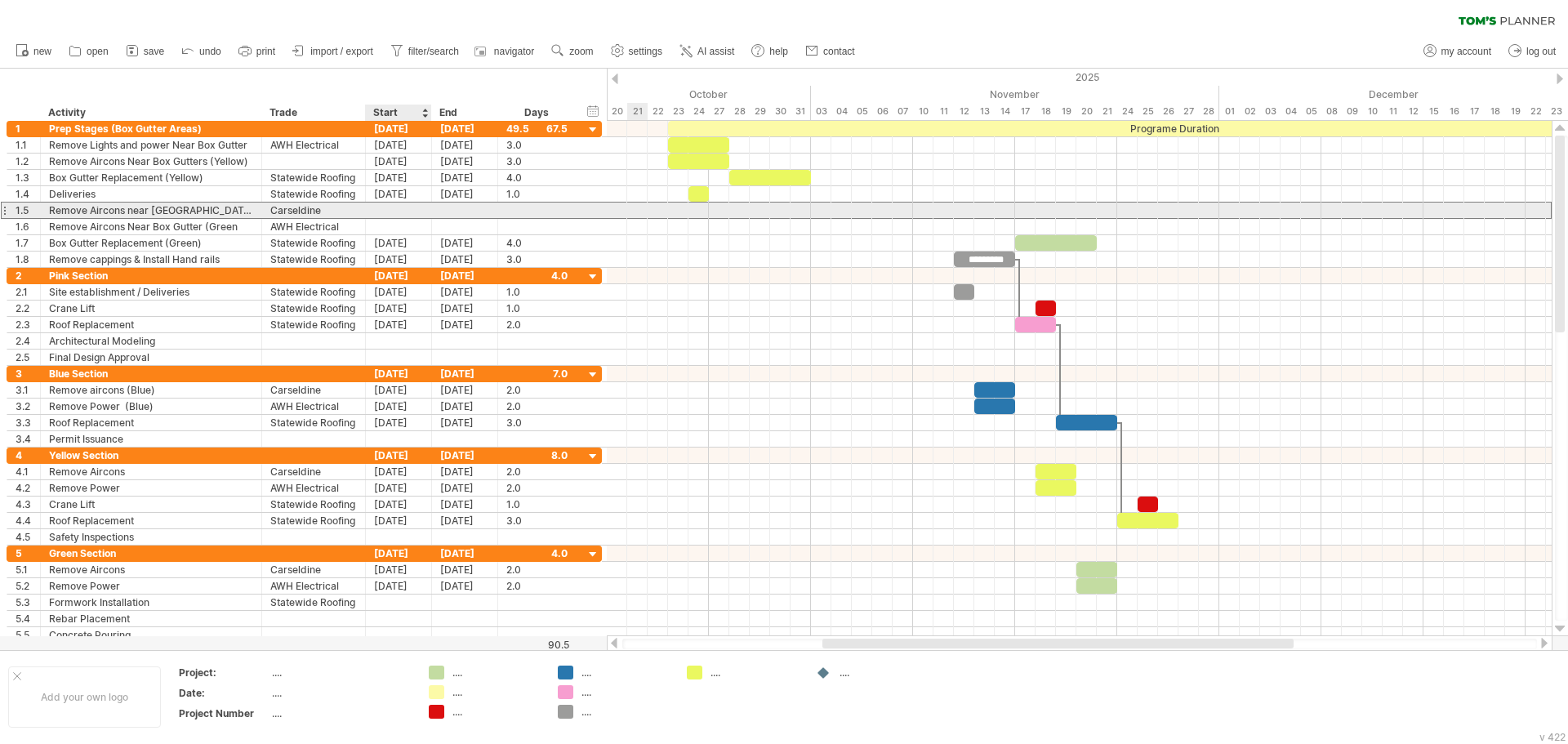
click at [399, 210] on div at bounding box center [398, 210] width 66 height 16
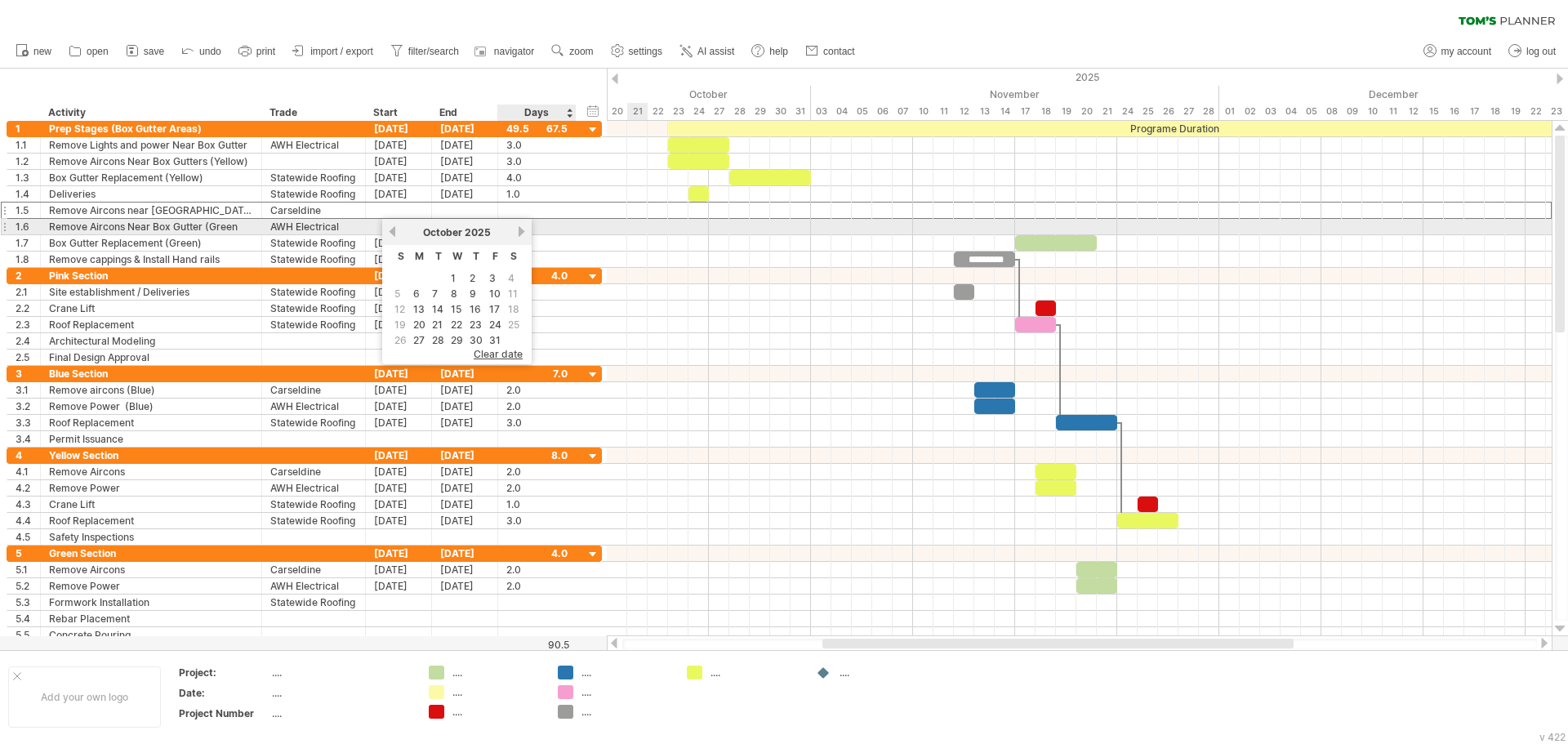
click at [515, 233] on div "[DATE]" at bounding box center [456, 231] width 118 height 12
click at [520, 233] on link "next" at bounding box center [521, 231] width 12 height 12
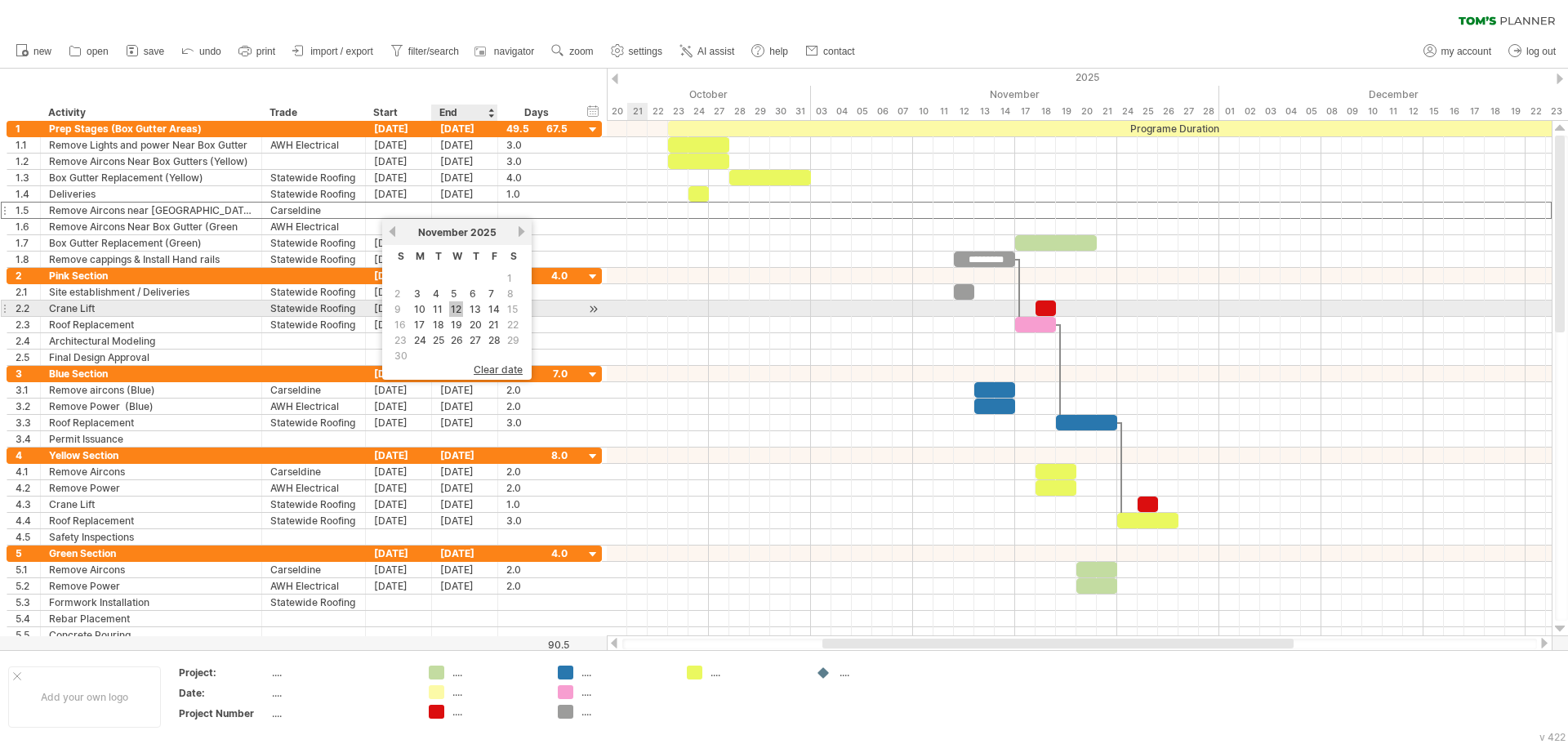
click at [454, 309] on link "12" at bounding box center [455, 309] width 14 height 16
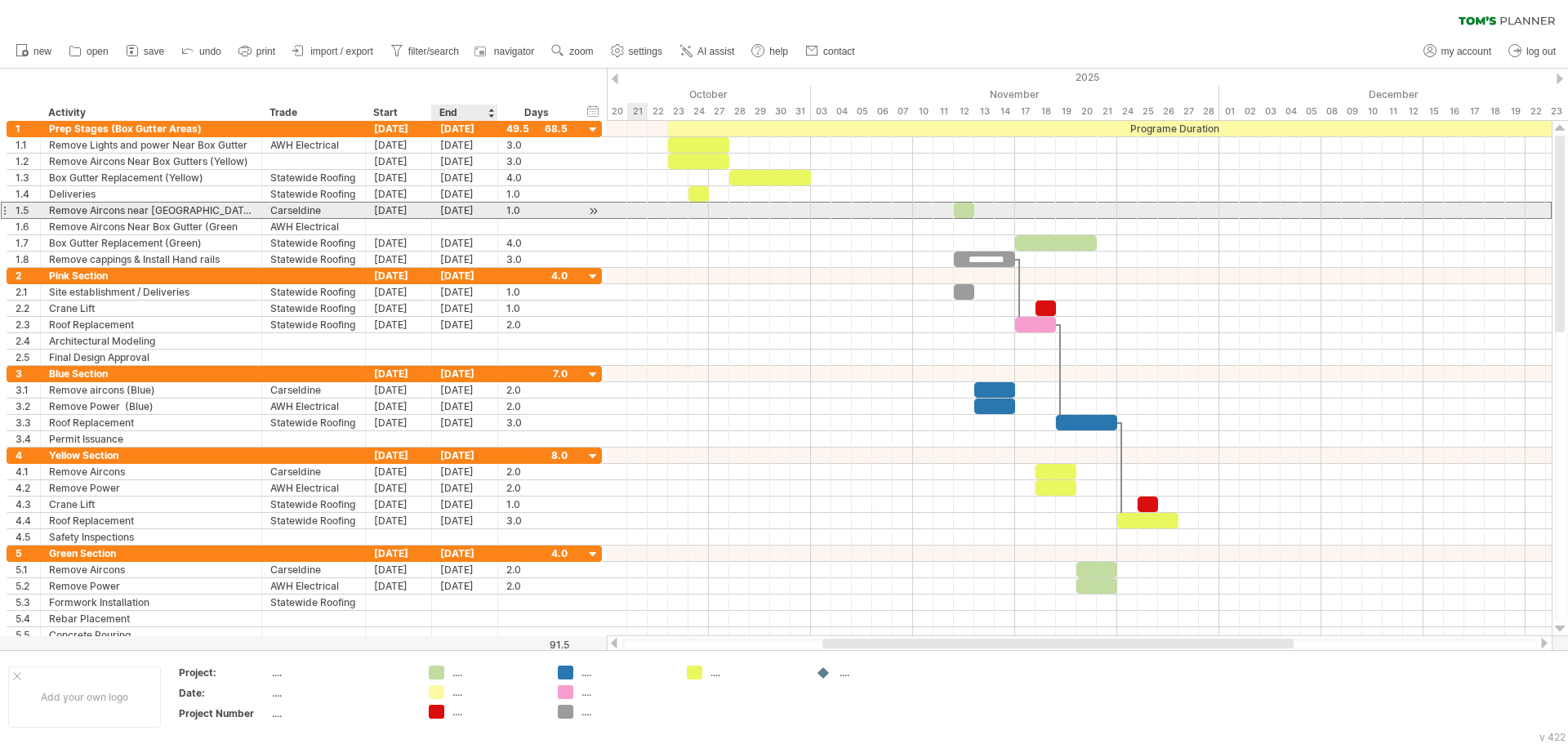
click at [456, 208] on div "[DATE]" at bounding box center [465, 210] width 66 height 16
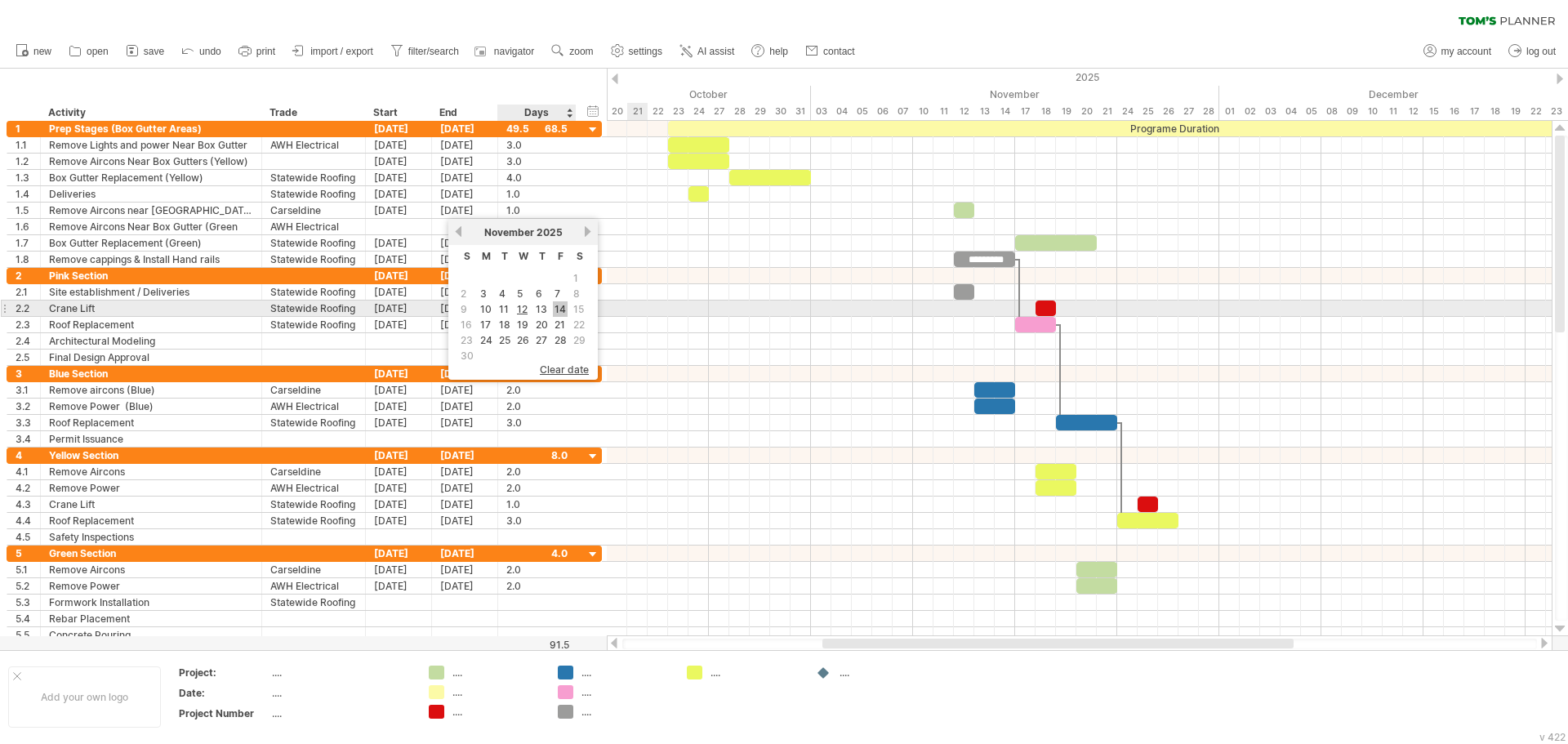
click at [559, 309] on link "14" at bounding box center [560, 309] width 15 height 16
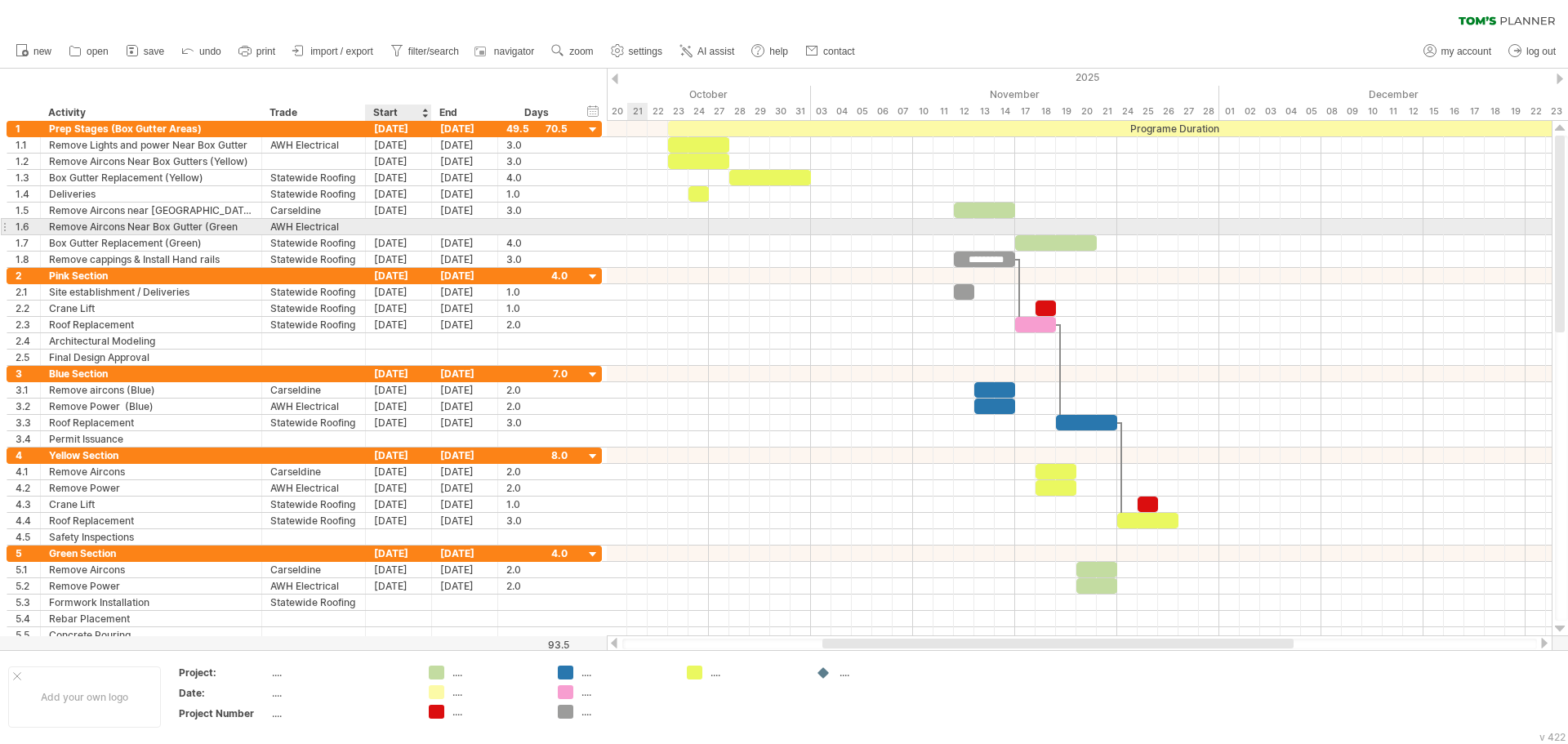
click at [408, 226] on div at bounding box center [398, 226] width 66 height 16
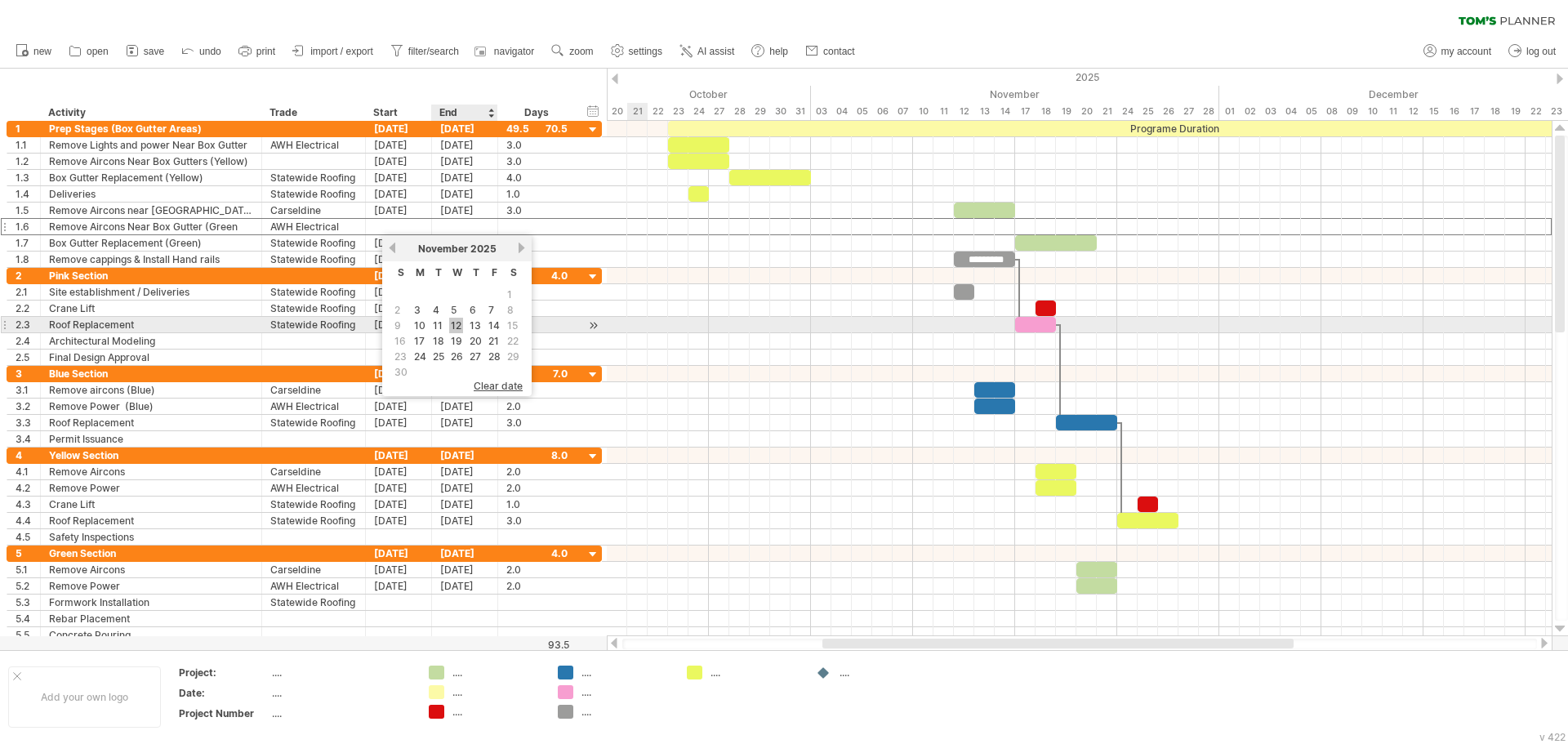
click at [459, 323] on link "12" at bounding box center [455, 325] width 14 height 16
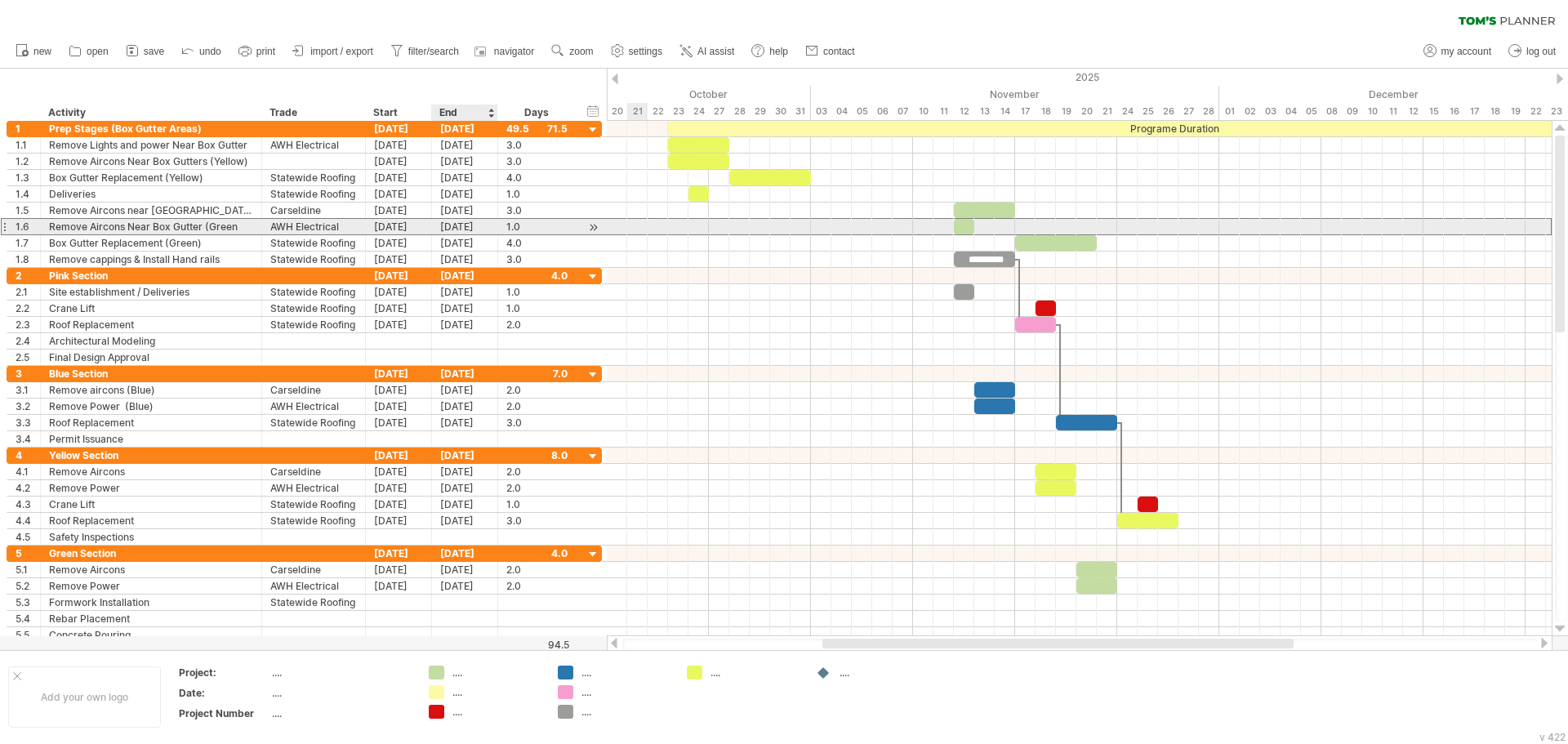
click at [456, 227] on div "[DATE]" at bounding box center [465, 226] width 66 height 16
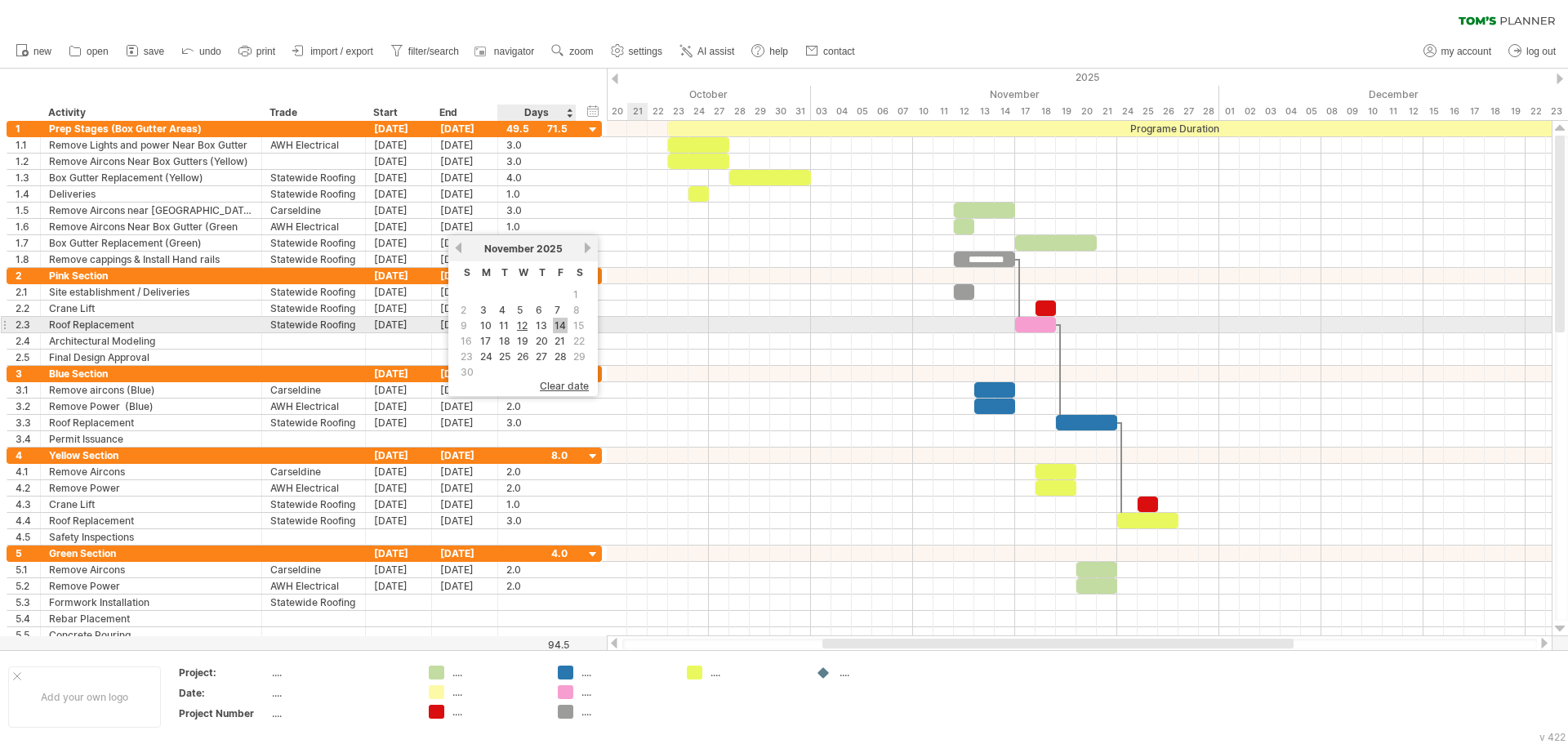
click at [557, 323] on link "14" at bounding box center [560, 325] width 15 height 16
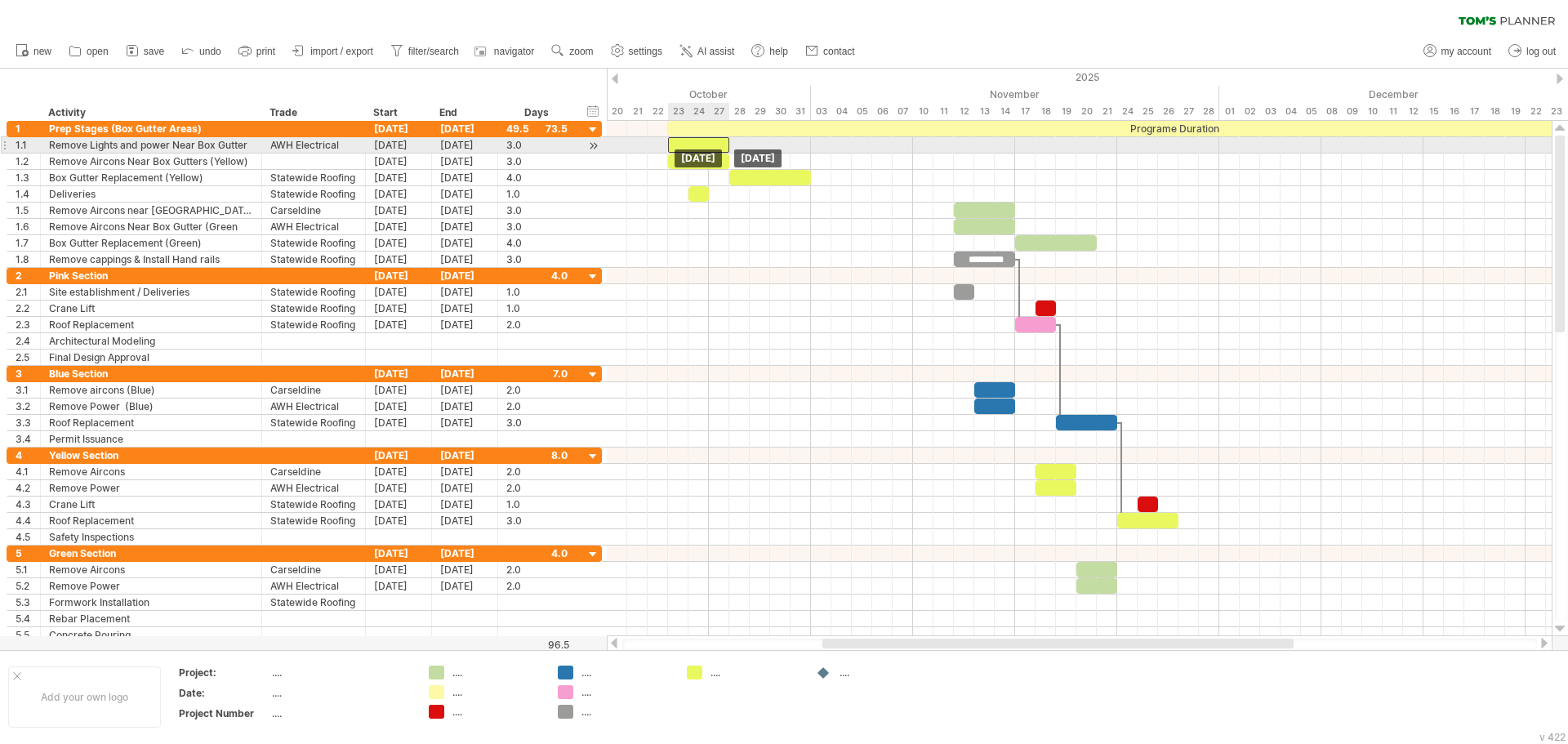
click at [679, 151] on div "Programe Duration ********* [DATE] [DATE]" at bounding box center [1079, 378] width 945 height 515
click at [414, 143] on div "[DATE]" at bounding box center [398, 144] width 66 height 16
click at [465, 140] on div "[DATE]" at bounding box center [465, 144] width 66 height 16
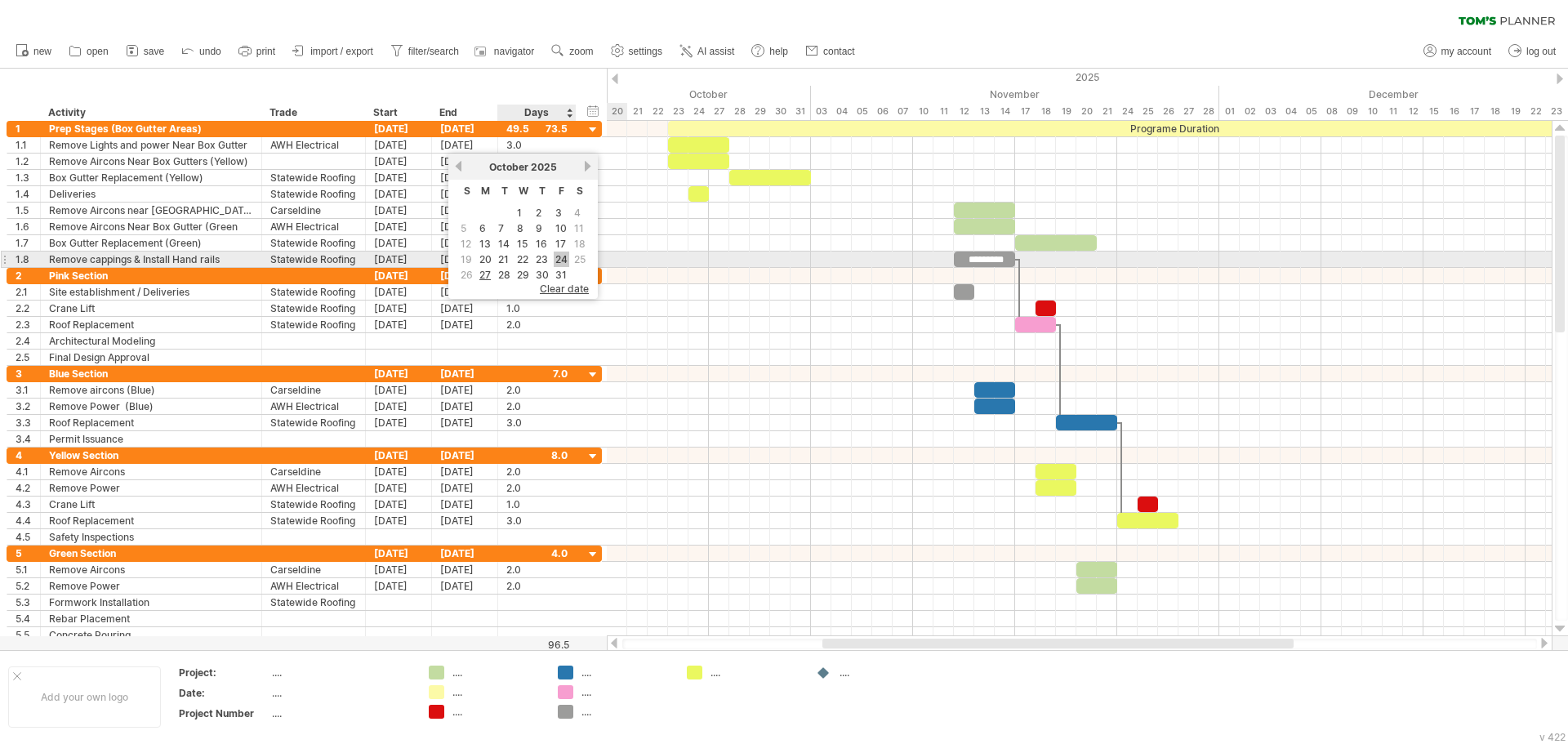
click at [563, 258] on link "24" at bounding box center [561, 259] width 16 height 16
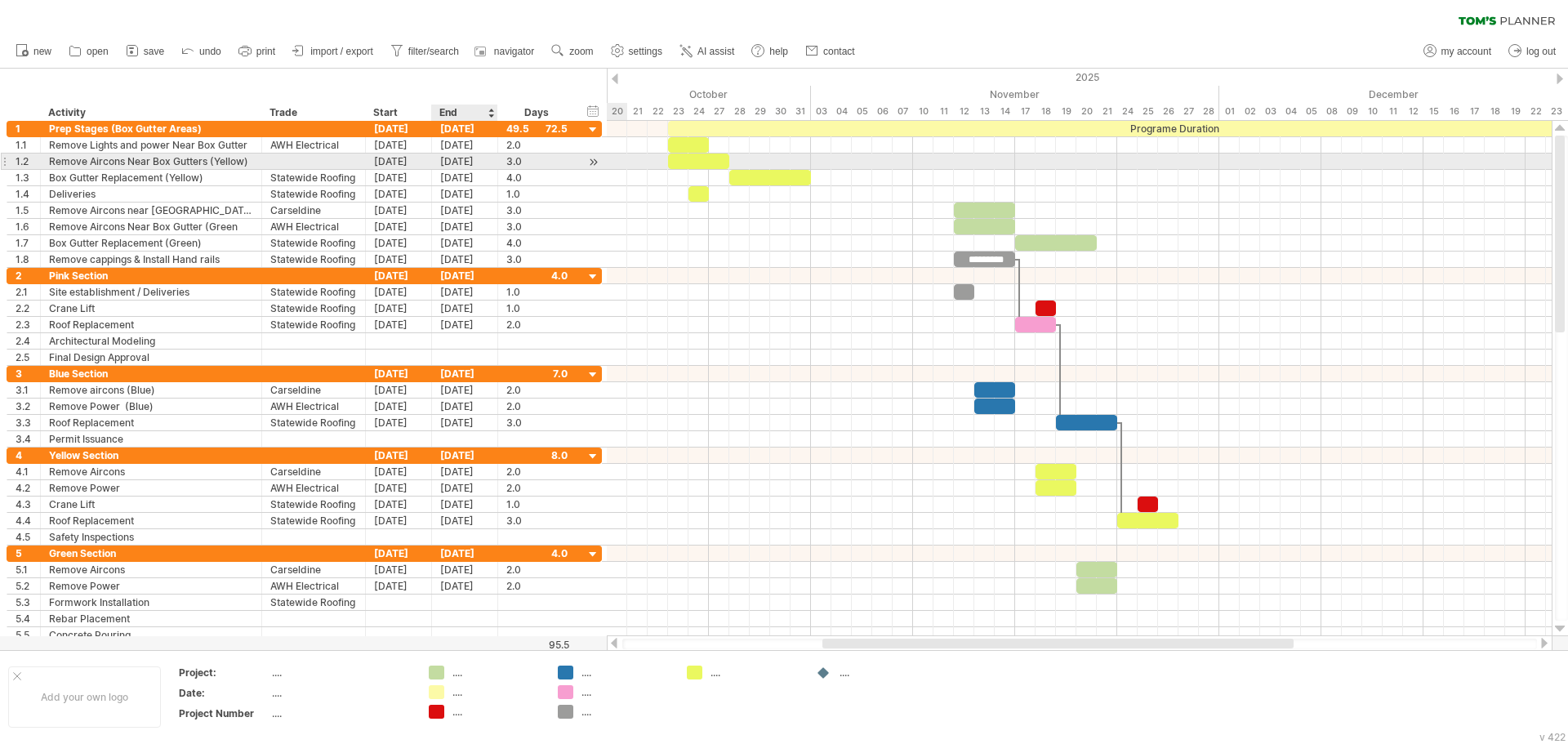
click at [452, 164] on div "[DATE]" at bounding box center [465, 161] width 66 height 16
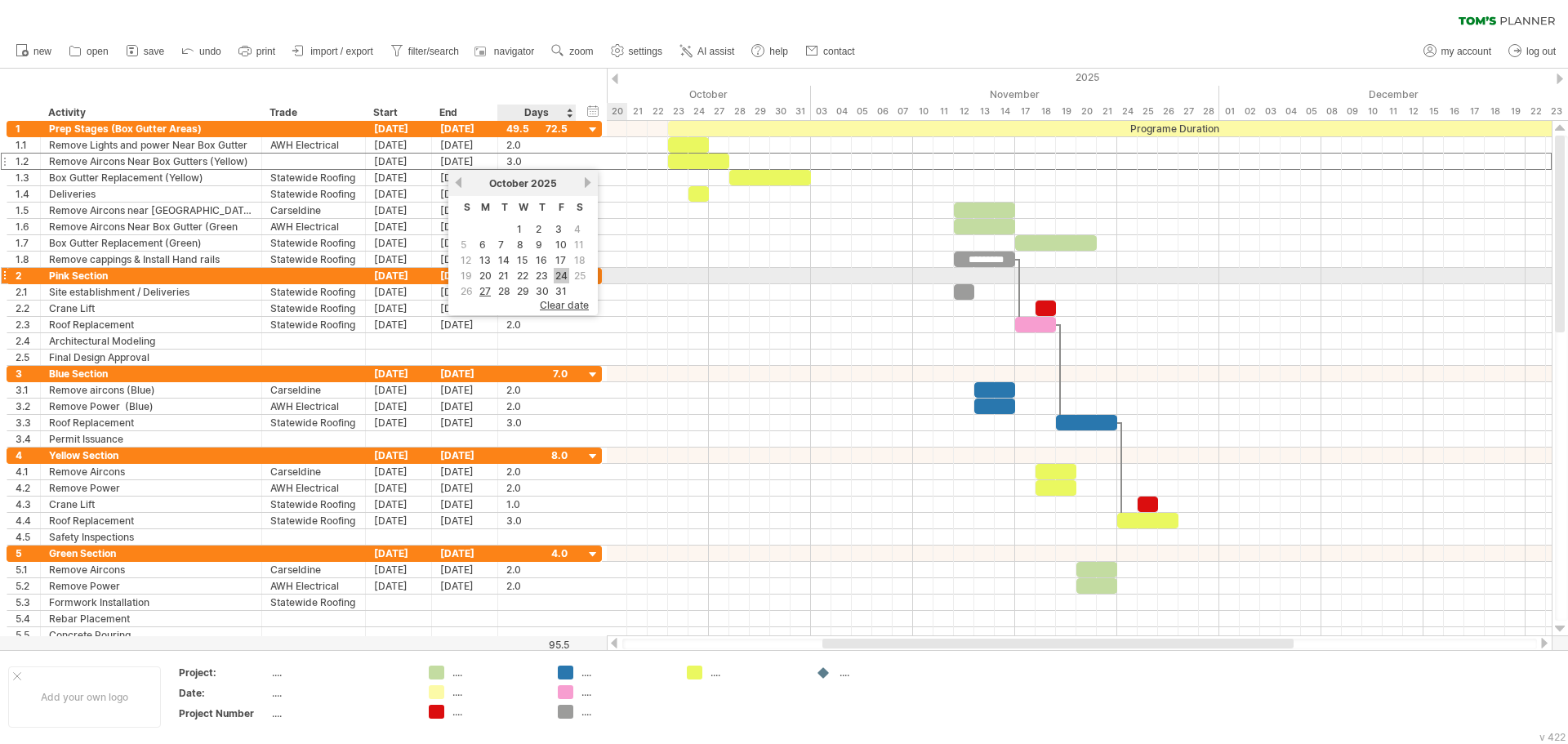
click at [560, 278] on link "24" at bounding box center [561, 276] width 16 height 16
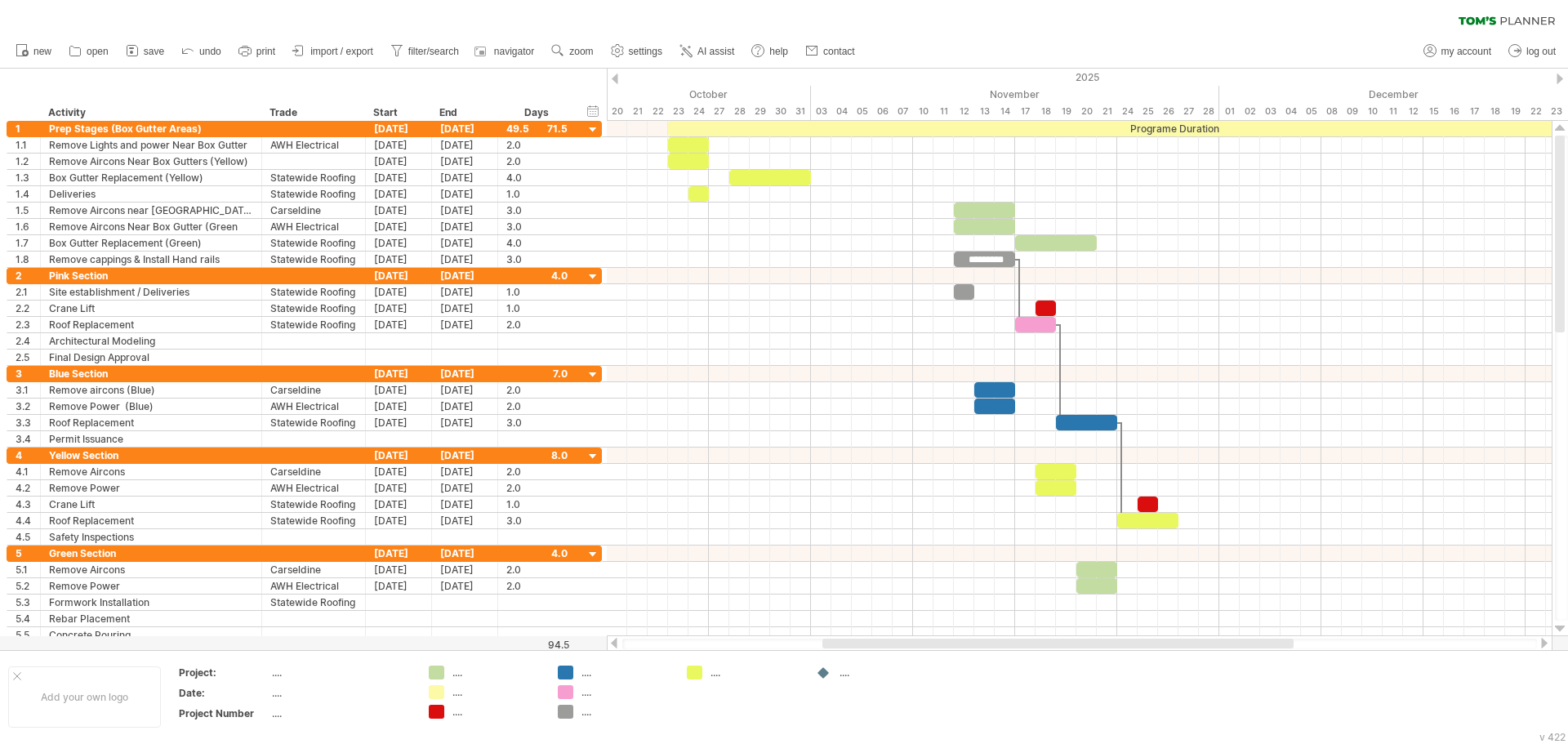
click at [952, 10] on div "clear filter reapply filter" at bounding box center [784, 17] width 1568 height 34
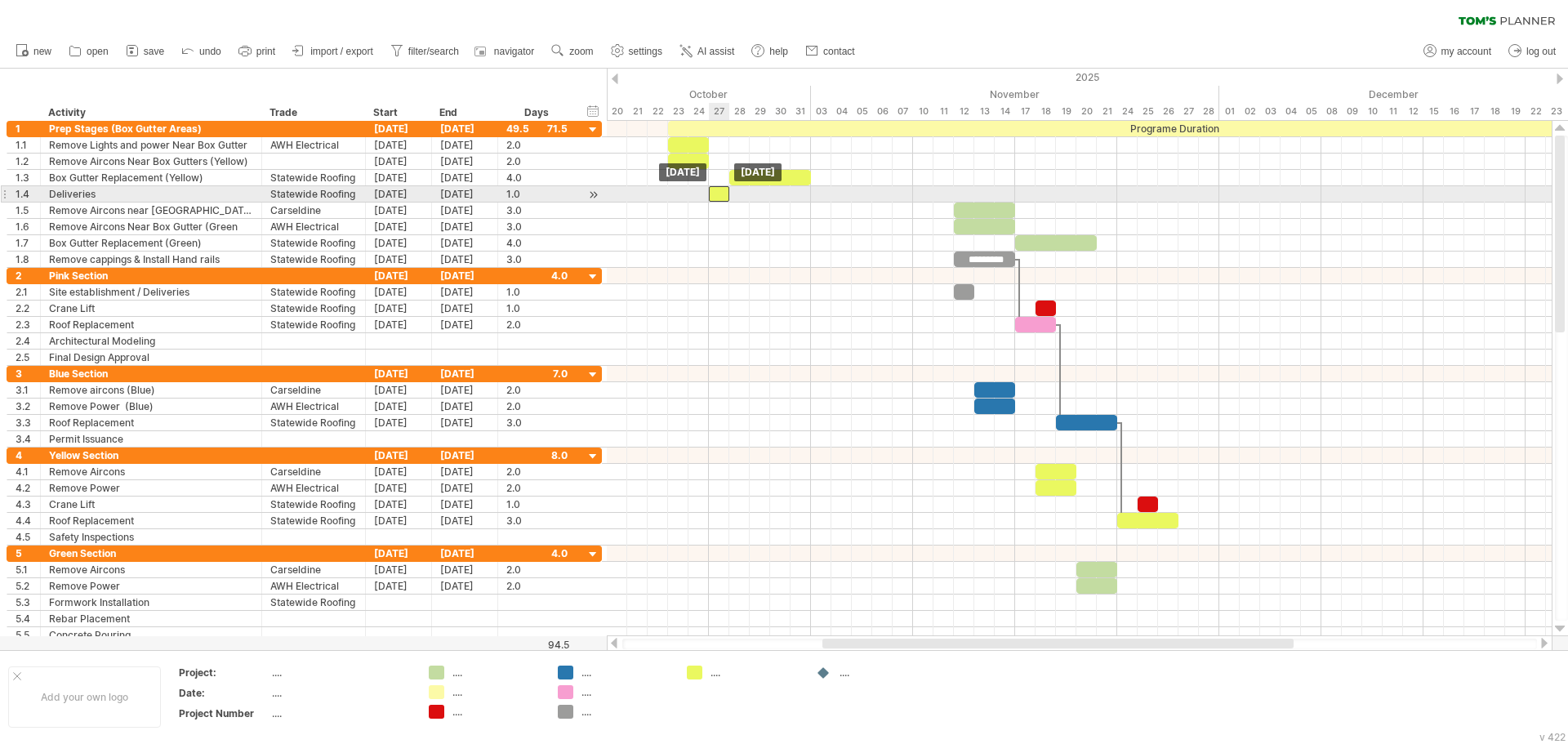
drag, startPoint x: 696, startPoint y: 196, endPoint x: 714, endPoint y: 197, distance: 18.0
click at [714, 197] on div at bounding box center [719, 194] width 20 height 16
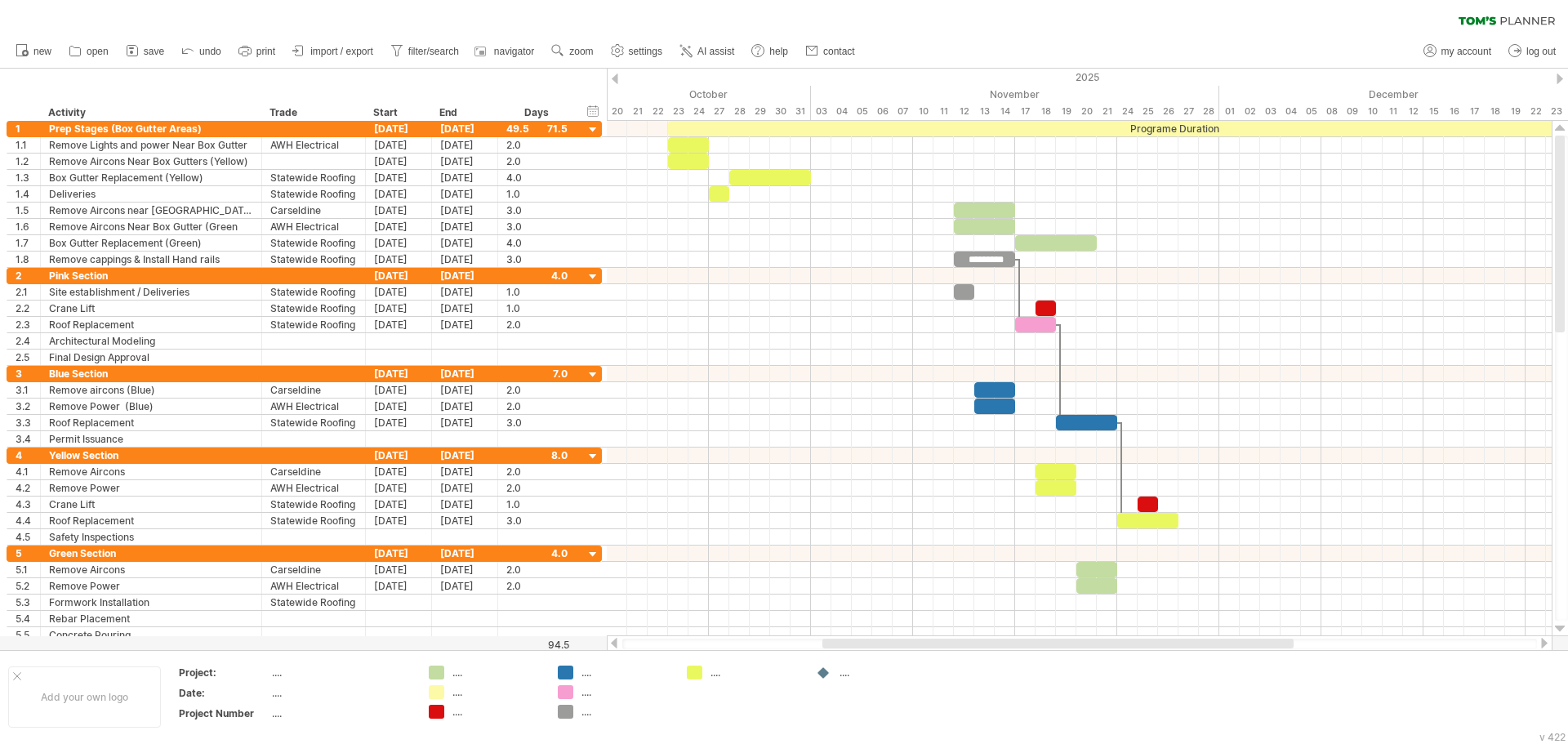
click at [926, 7] on div "clear filter reapply filter" at bounding box center [784, 17] width 1568 height 34
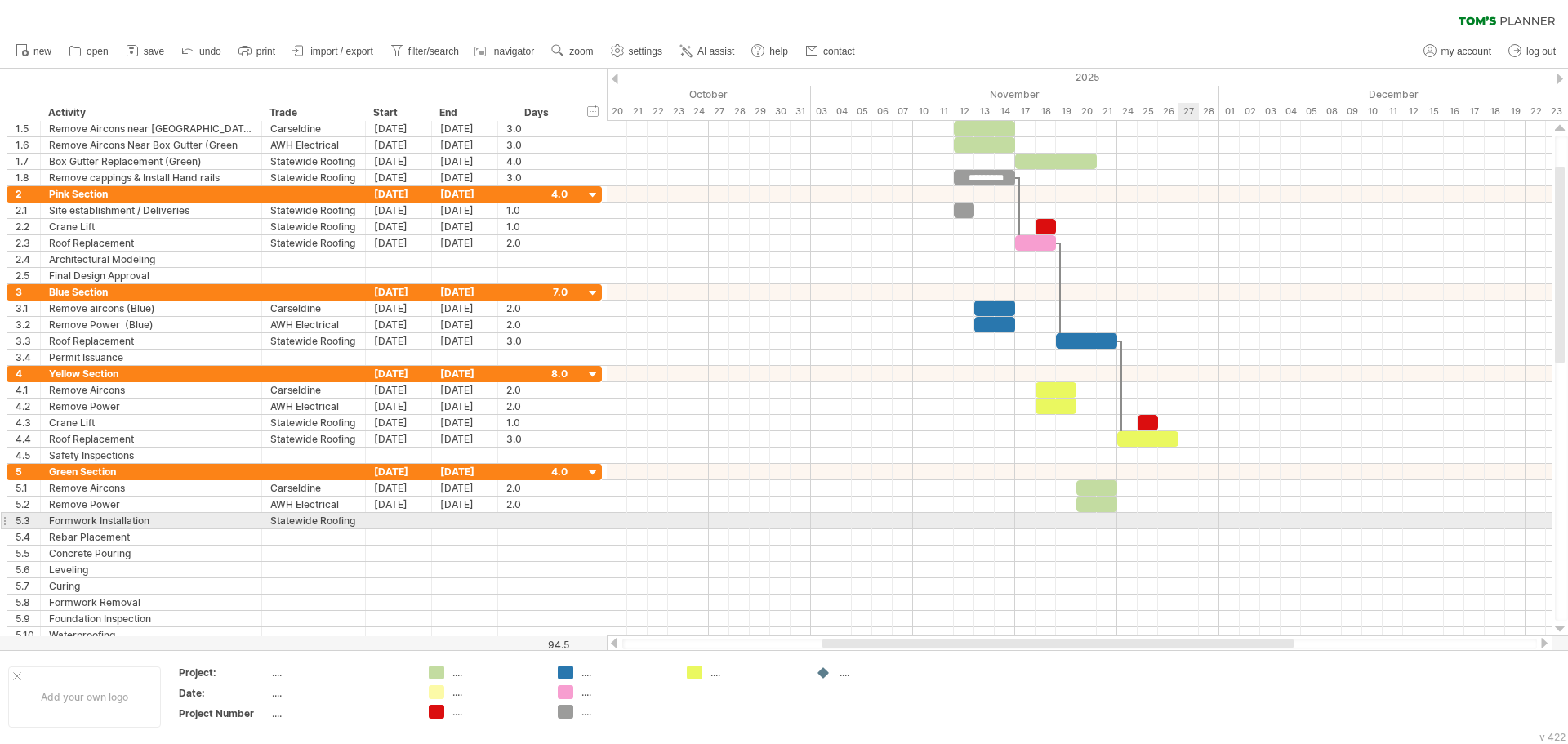
click at [1183, 521] on div at bounding box center [1079, 522] width 945 height 17
click at [391, 524] on div at bounding box center [398, 521] width 66 height 16
click at [474, 652] on link "27" at bounding box center [476, 650] width 15 height 16
click at [462, 519] on div "[DATE]" at bounding box center [465, 521] width 66 height 16
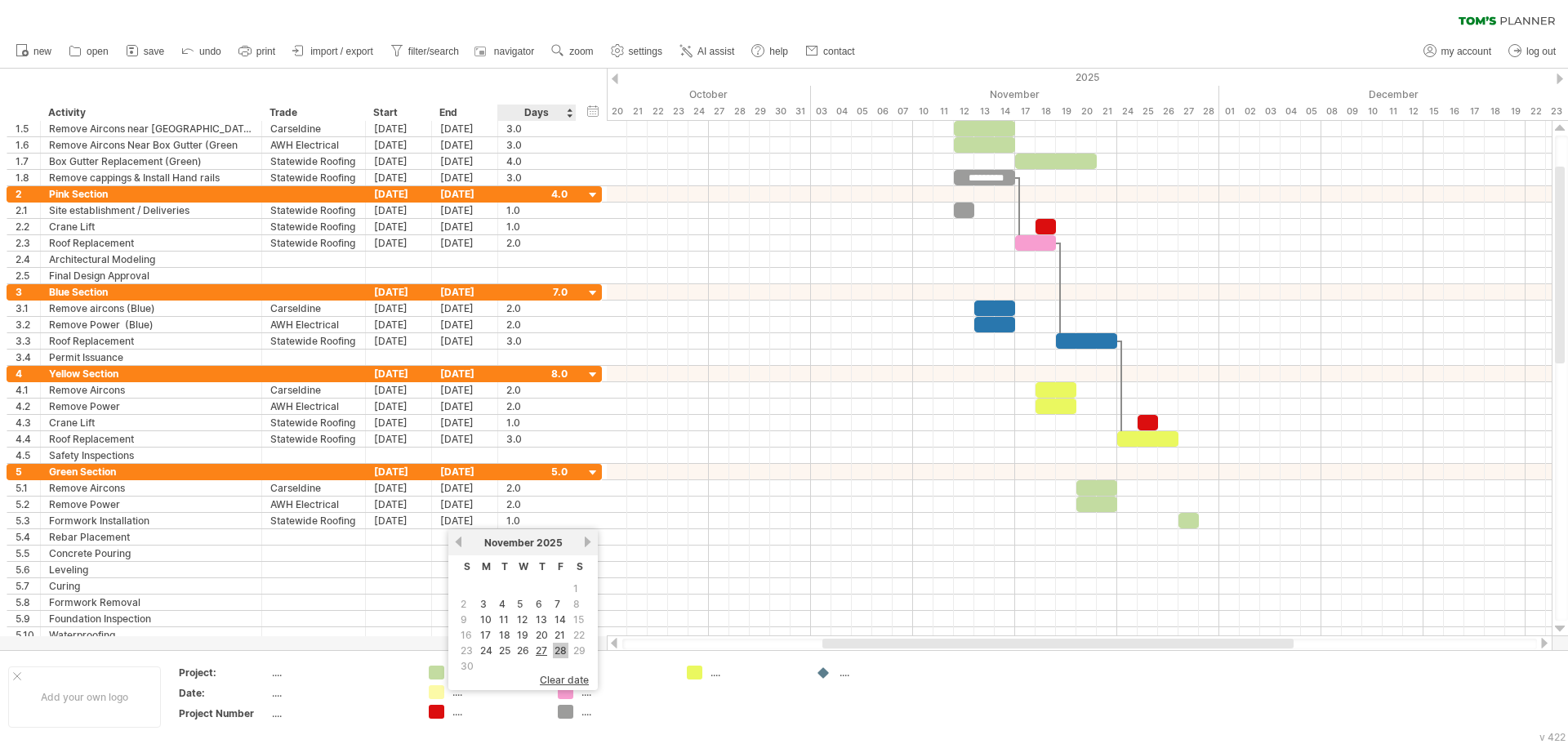
click at [565, 652] on link "28" at bounding box center [560, 650] width 16 height 16
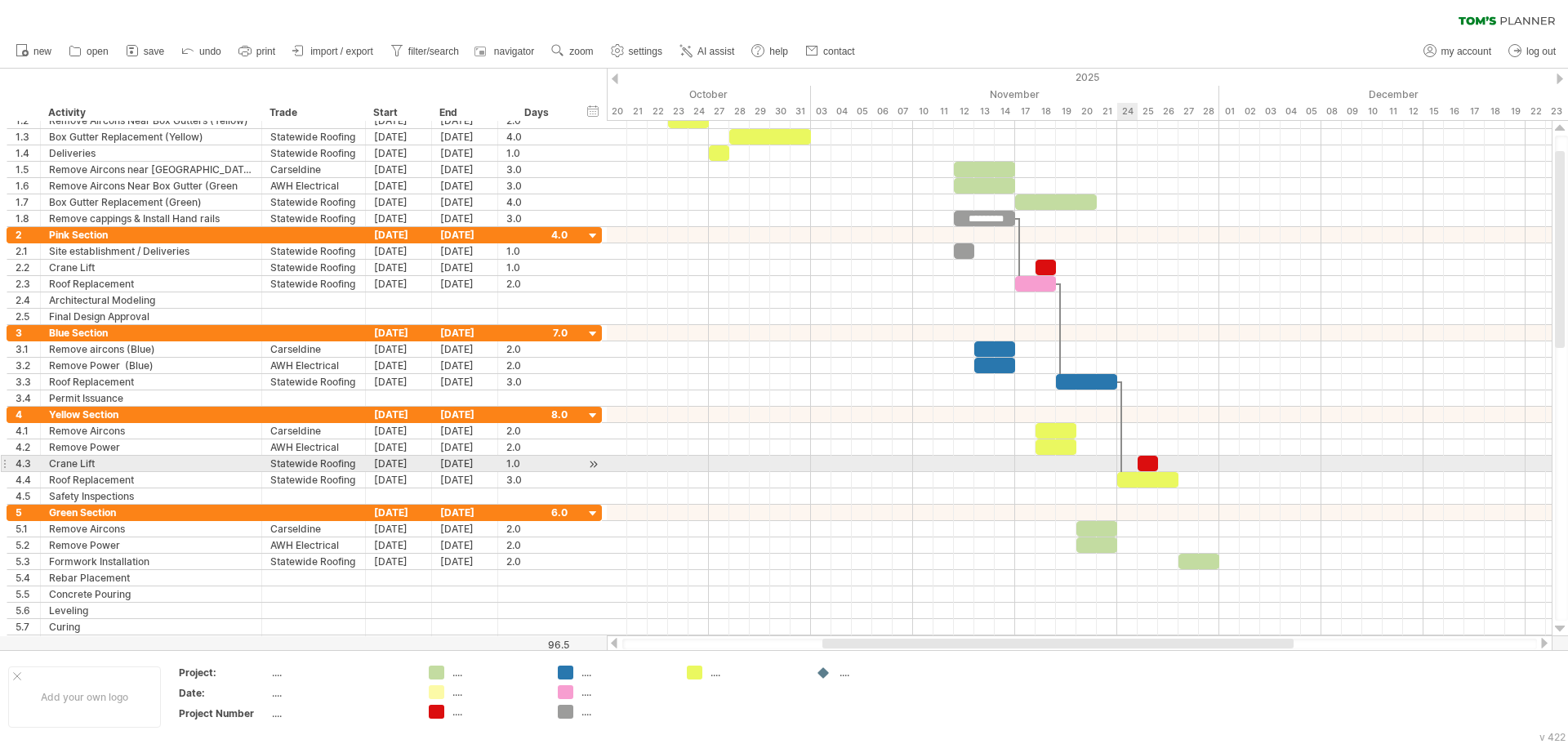
click at [1131, 471] on div at bounding box center [1079, 464] width 945 height 17
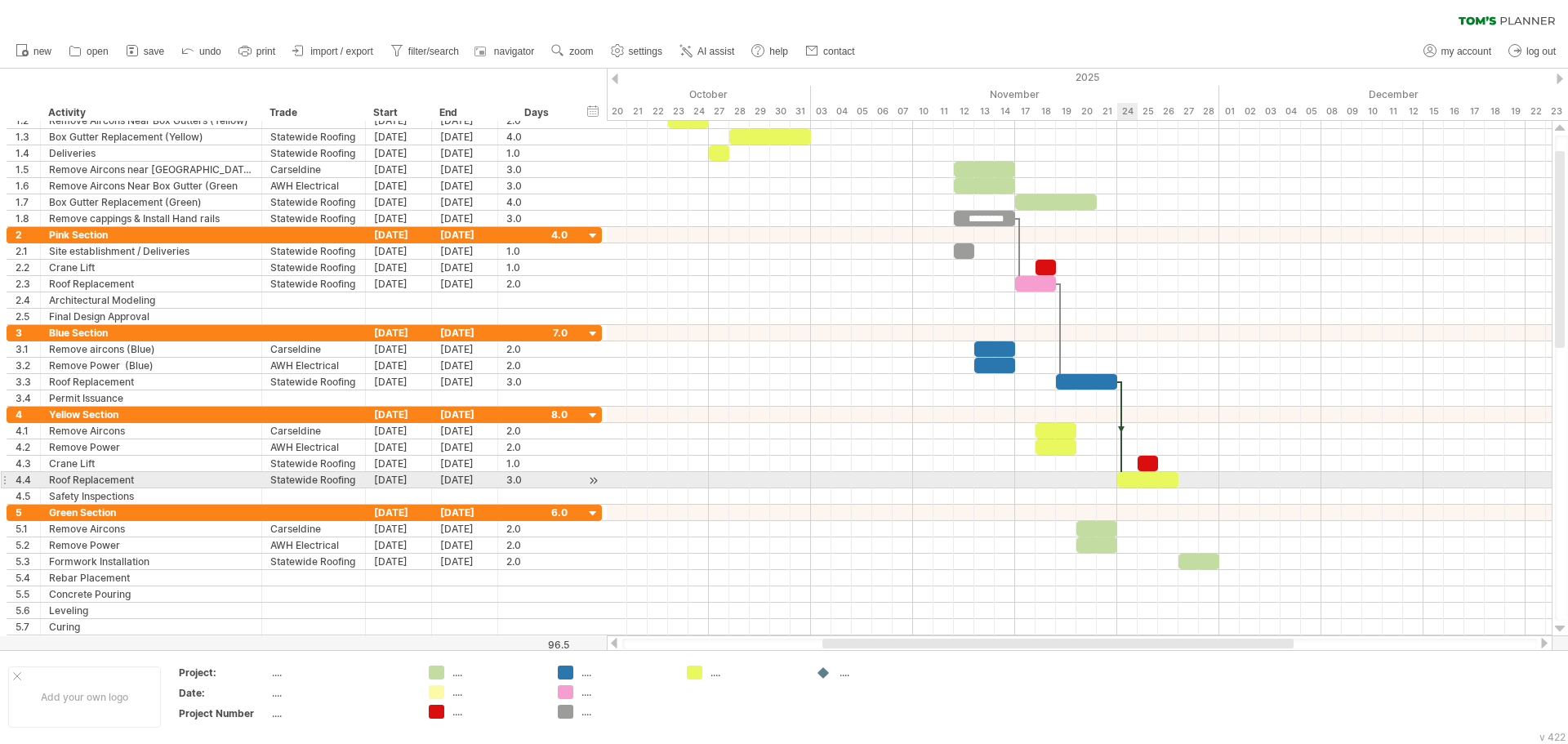
click at [1130, 480] on div at bounding box center [1148, 479] width 62 height 16
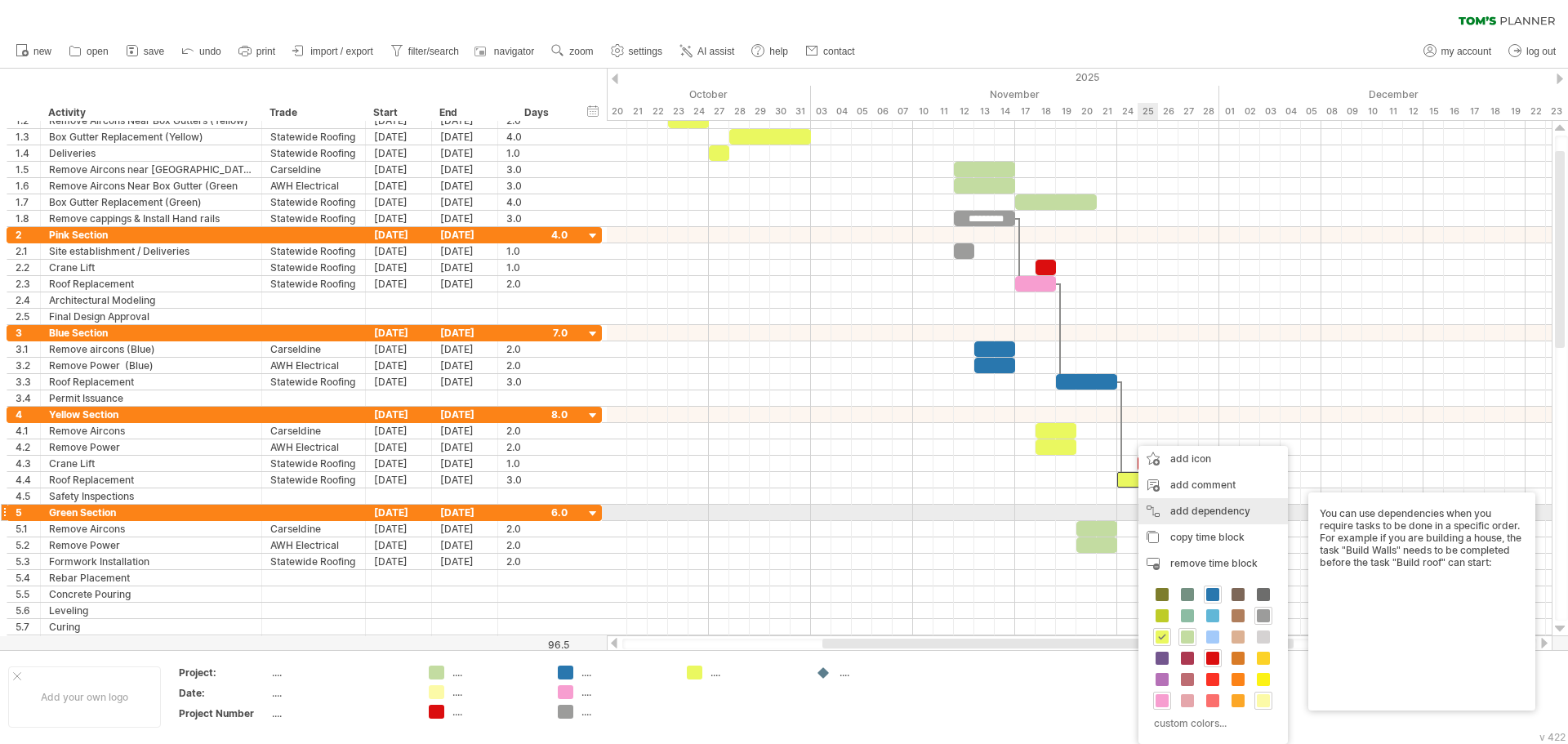
click at [1204, 520] on div "add dependency You can use dependencies when you require tasks to be done in a …" at bounding box center [1213, 512] width 150 height 26
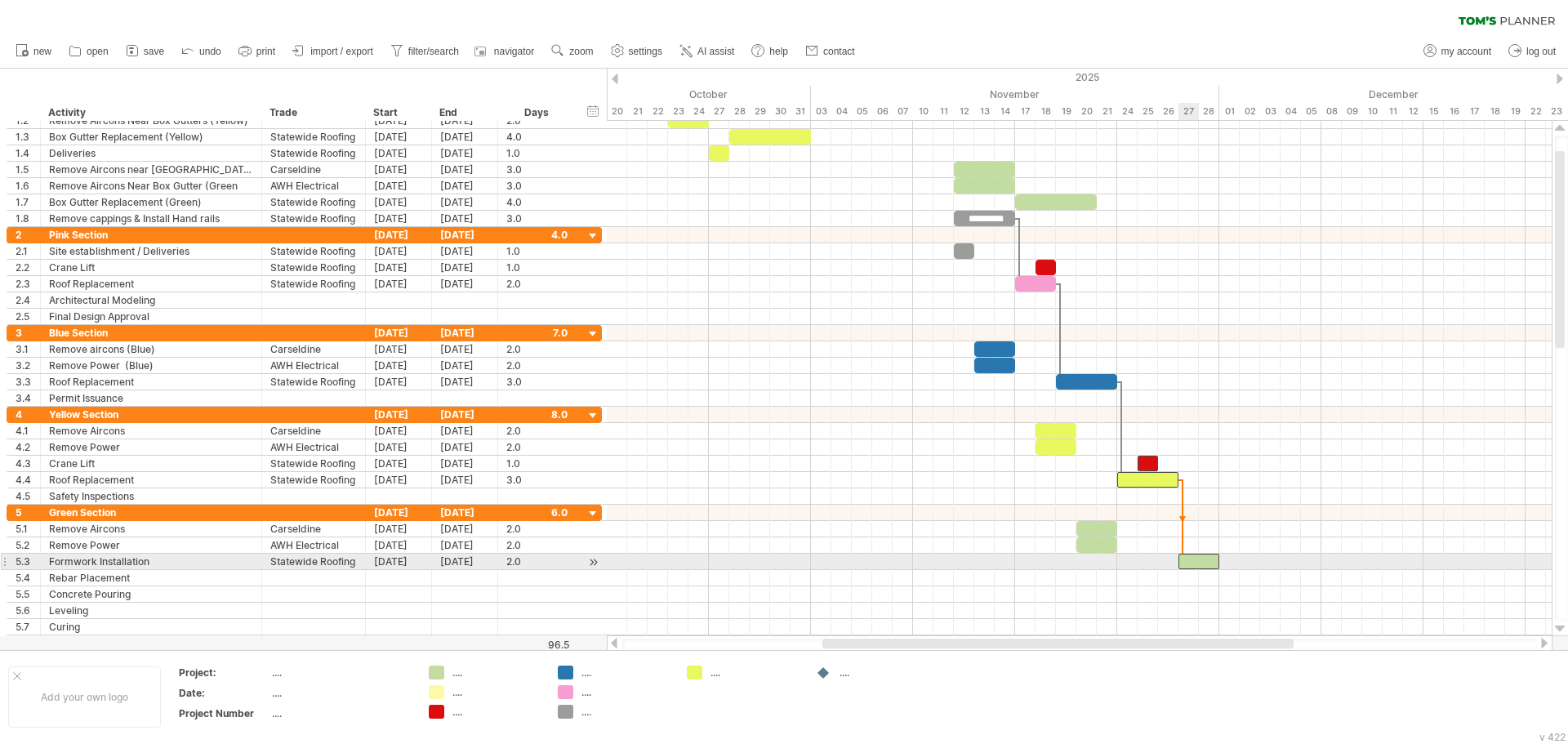
click at [1187, 562] on div at bounding box center [1198, 561] width 40 height 16
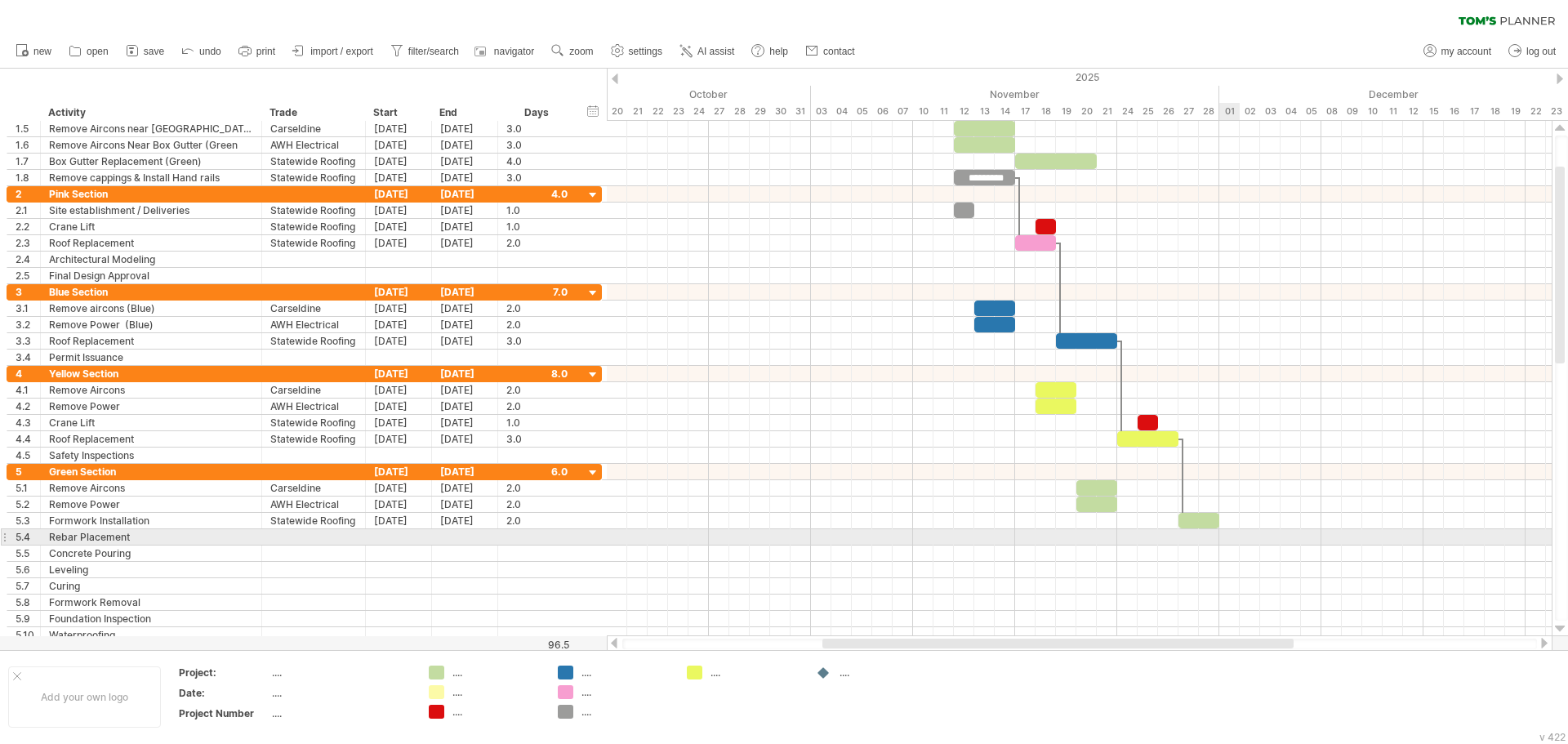
click at [1227, 536] on div at bounding box center [1079, 537] width 945 height 17
click at [1207, 537] on div at bounding box center [1079, 537] width 945 height 17
click at [130, 539] on div "Rebar Placement" at bounding box center [151, 536] width 204 height 16
click at [130, 539] on input "**********" at bounding box center [151, 536] width 204 height 16
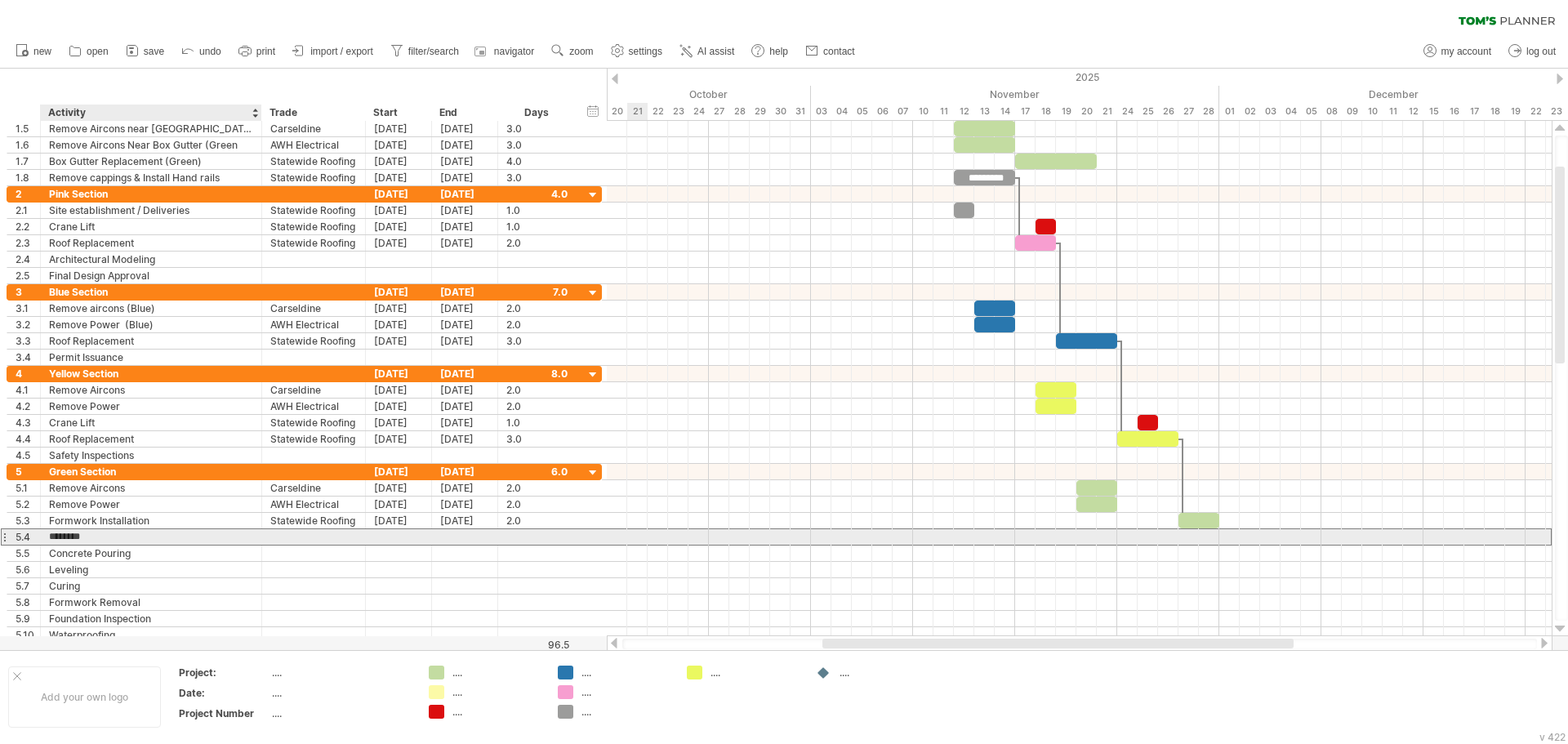
type input "**********"
click at [1193, 535] on div at bounding box center [1079, 537] width 945 height 17
click at [1229, 537] on div at bounding box center [1079, 537] width 945 height 17
click at [391, 538] on div at bounding box center [398, 536] width 66 height 16
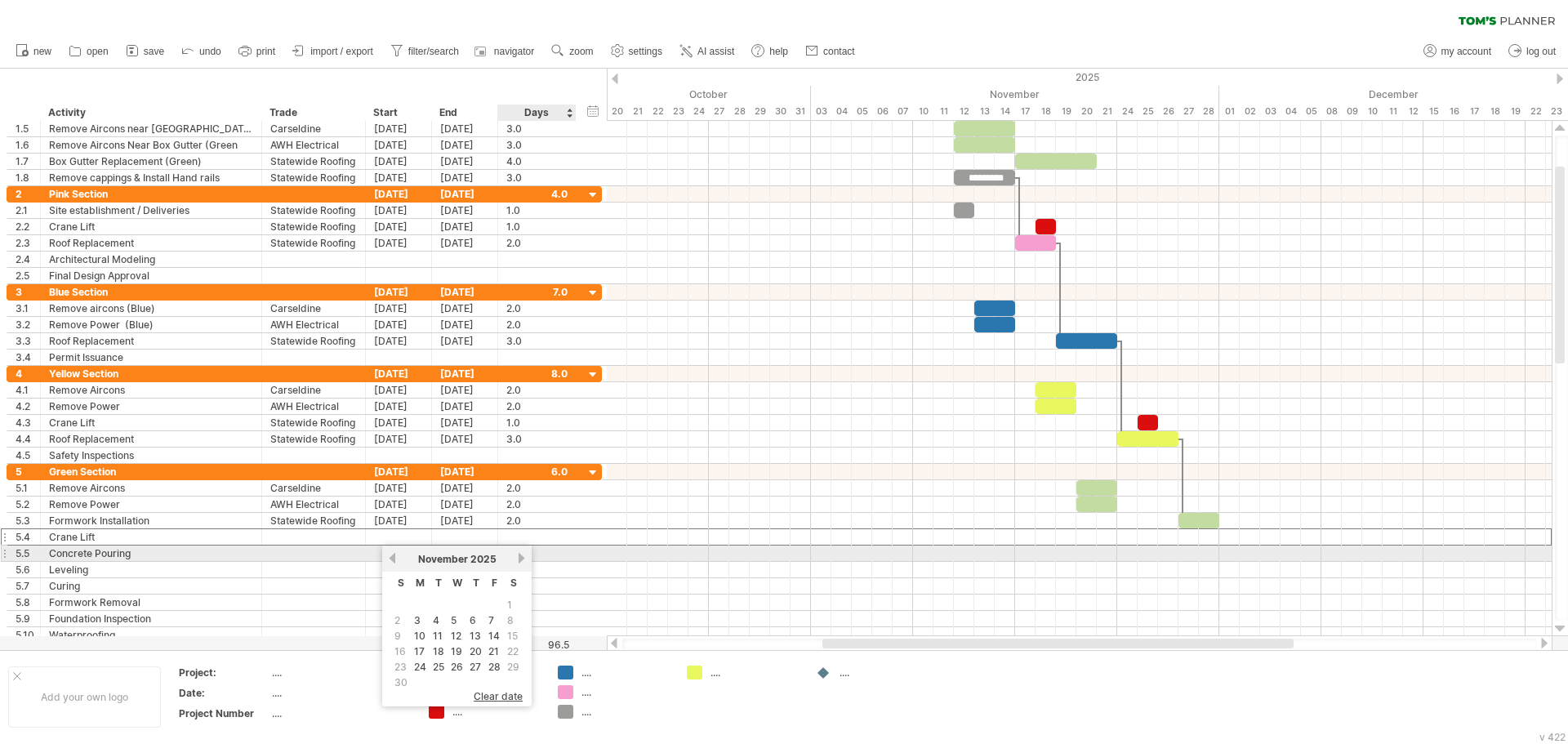
click at [517, 555] on link "next" at bounding box center [521, 558] width 12 height 12
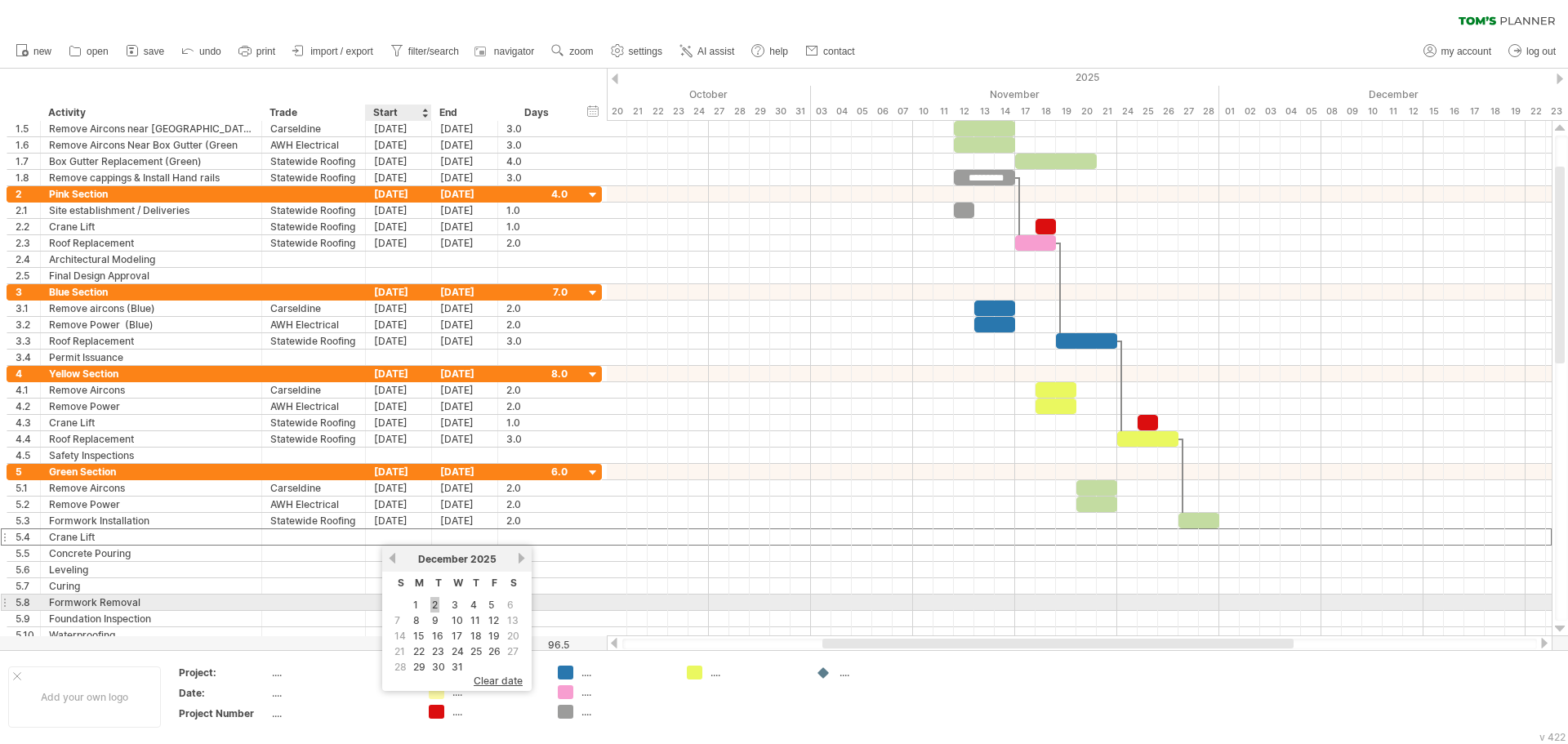
click at [434, 604] on link "2" at bounding box center [435, 604] width 9 height 16
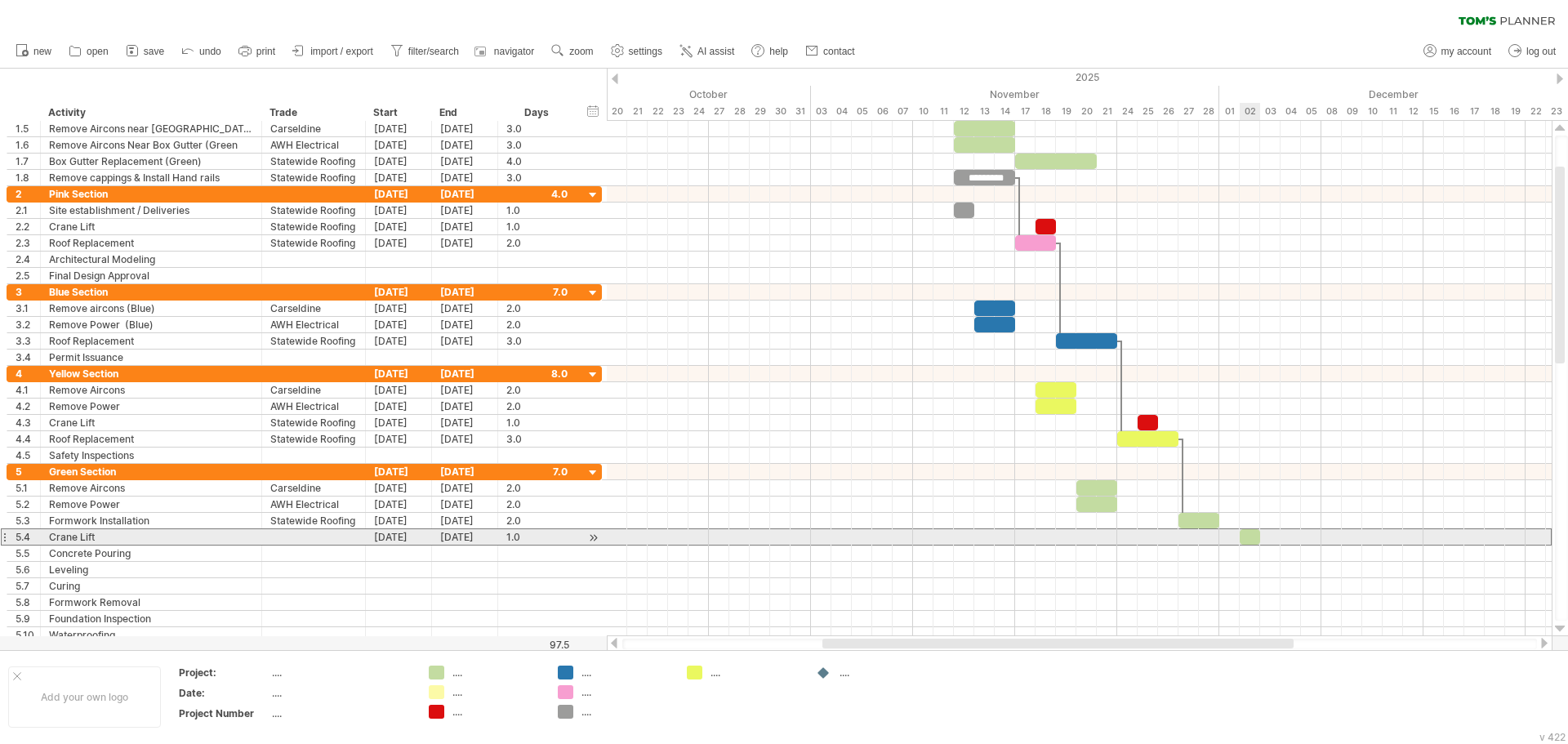
click at [1244, 535] on div at bounding box center [1249, 536] width 20 height 16
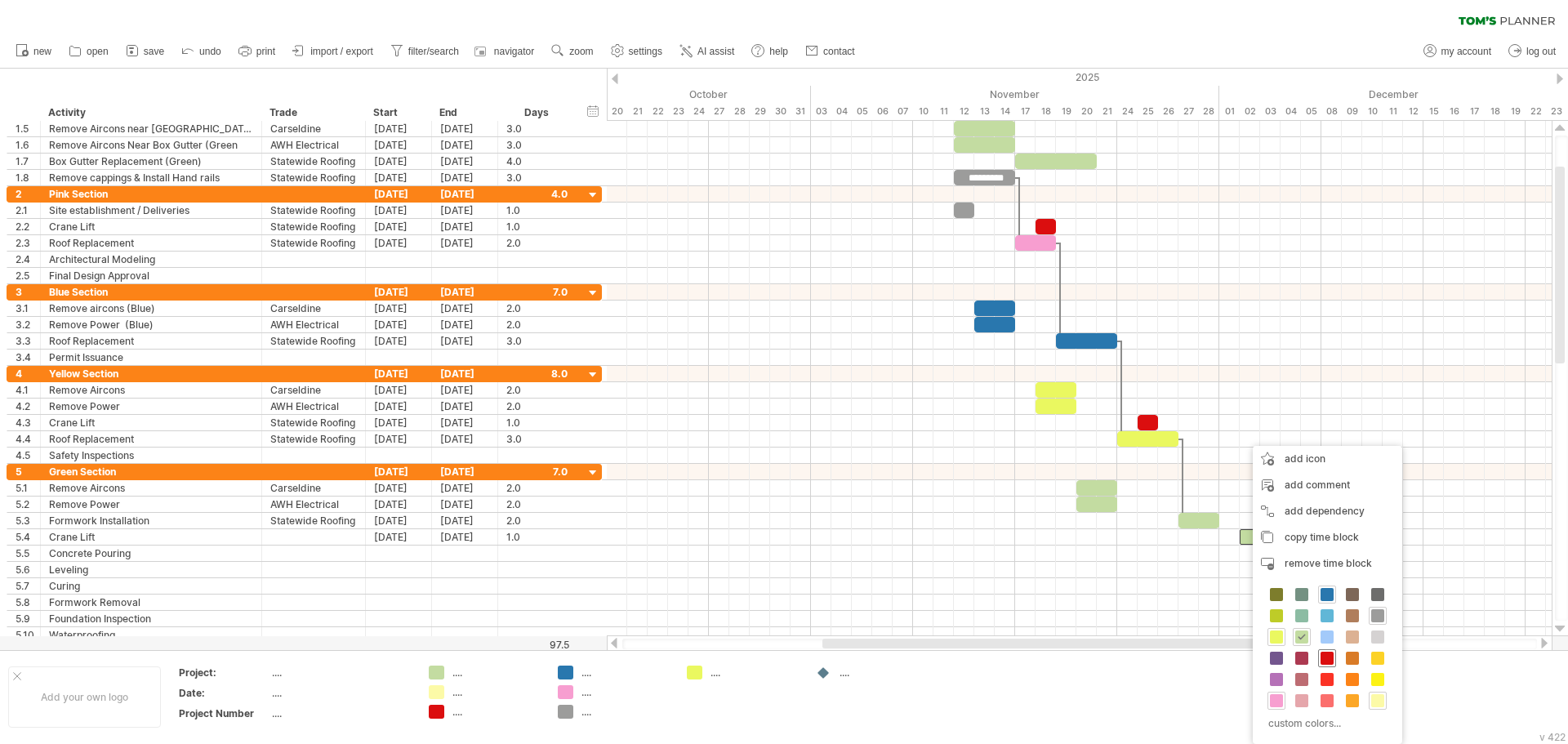
click at [1331, 658] on span at bounding box center [1327, 659] width 13 height 13
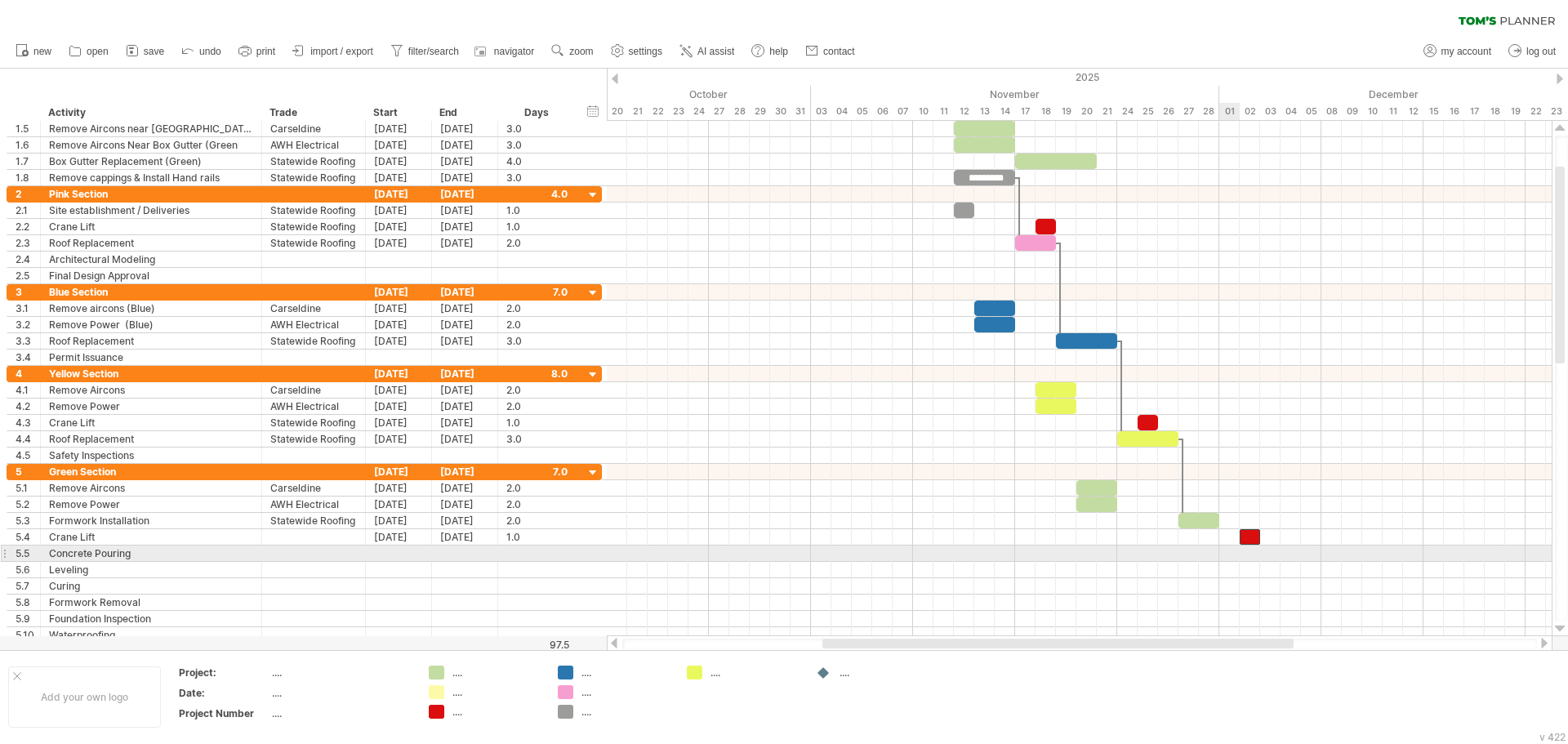
click at [1226, 554] on div at bounding box center [1079, 554] width 945 height 17
click at [339, 557] on div at bounding box center [313, 553] width 86 height 16
click at [339, 557] on input "text" at bounding box center [313, 553] width 86 height 16
type input "**********"
click at [386, 559] on div at bounding box center [398, 553] width 66 height 16
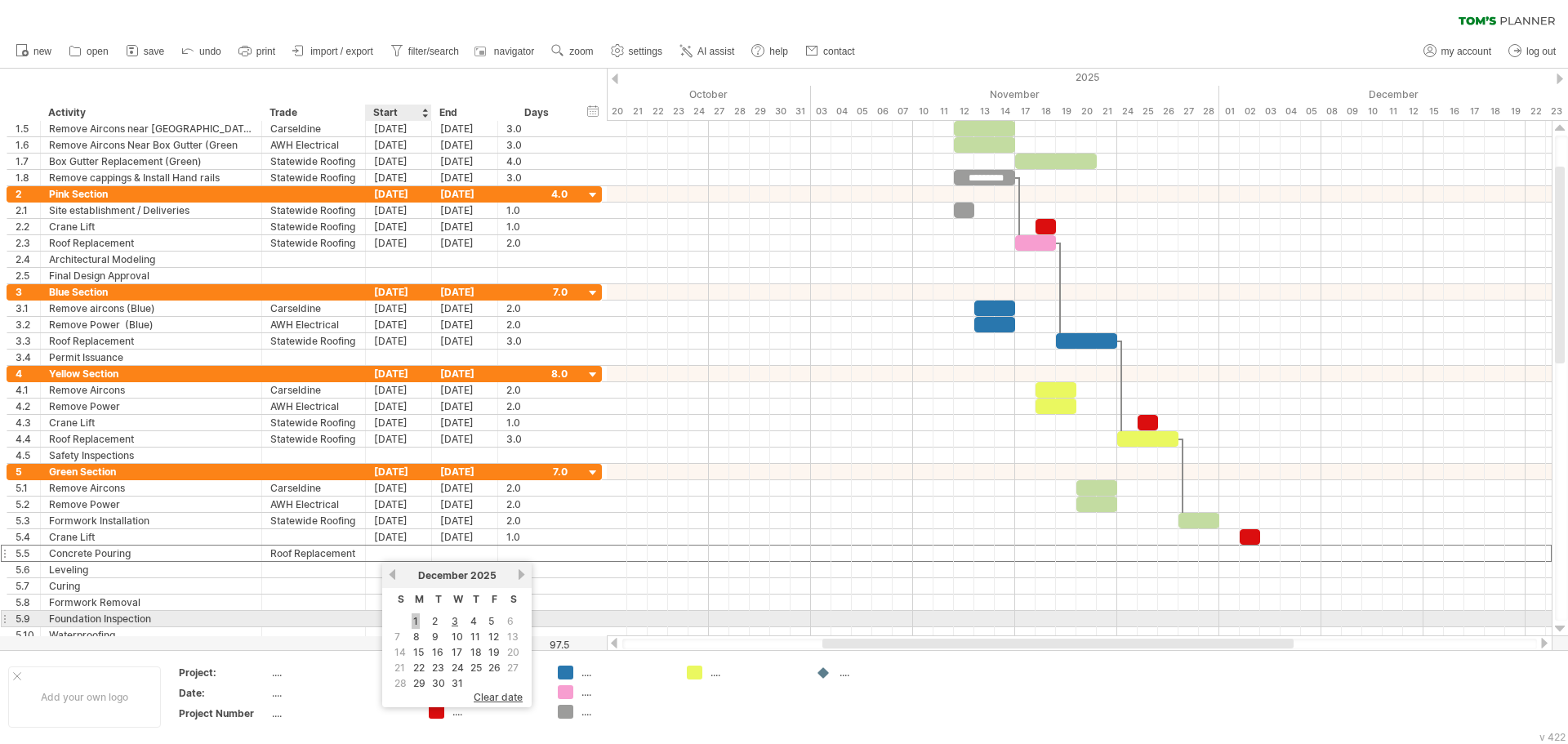
click at [417, 625] on link "1" at bounding box center [415, 621] width 8 height 16
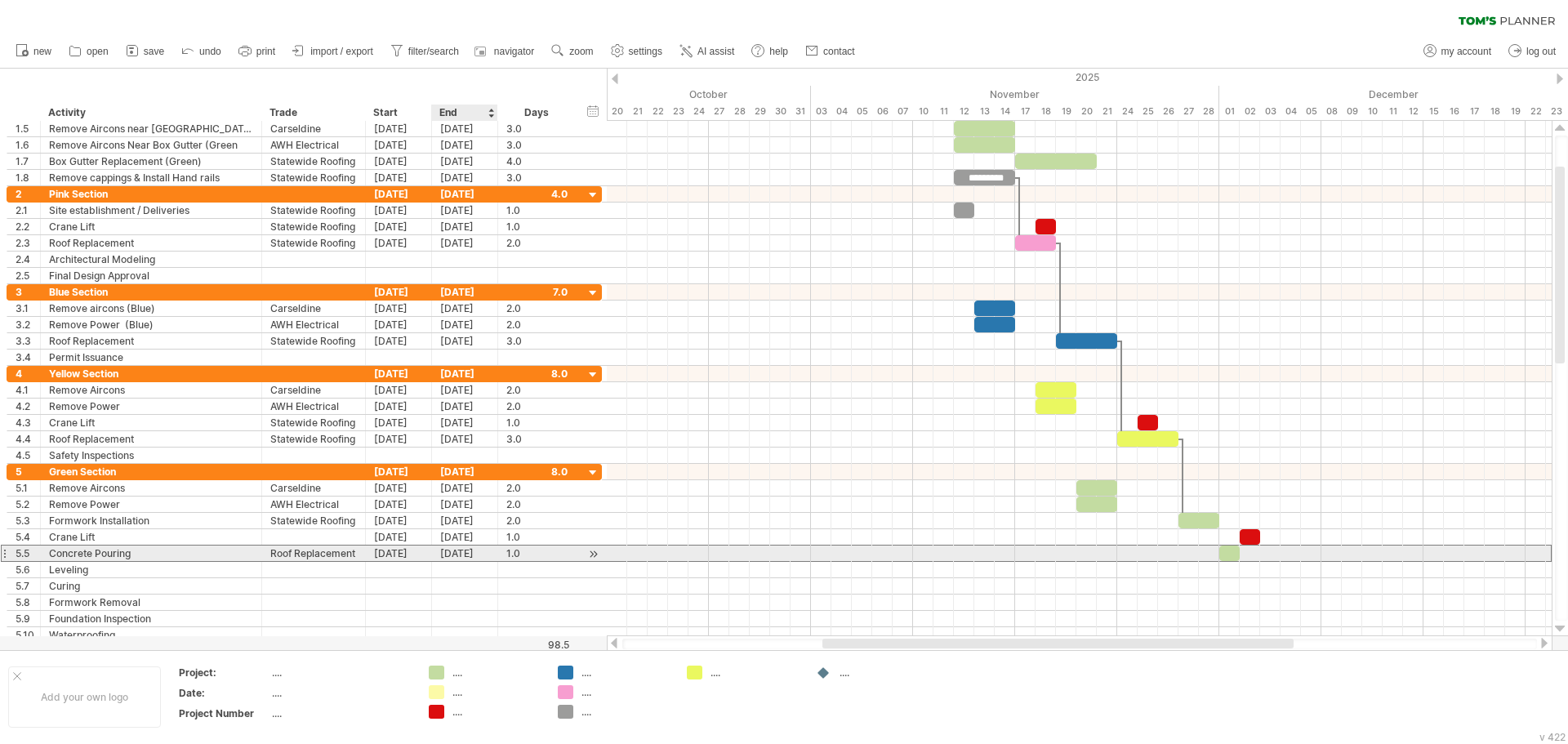
click at [446, 558] on div "[DATE]" at bounding box center [465, 553] width 66 height 16
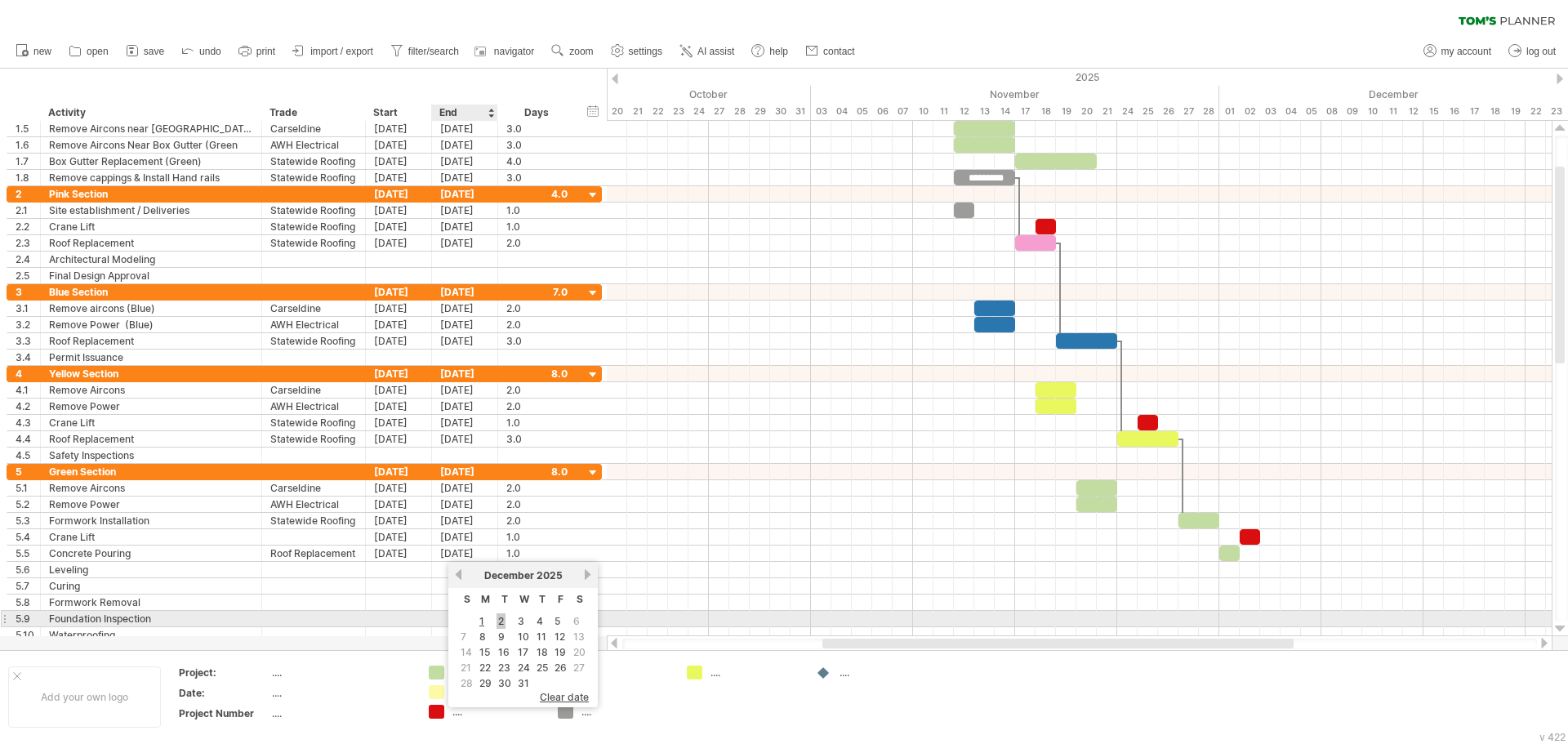
click at [498, 620] on link "2" at bounding box center [501, 621] width 9 height 16
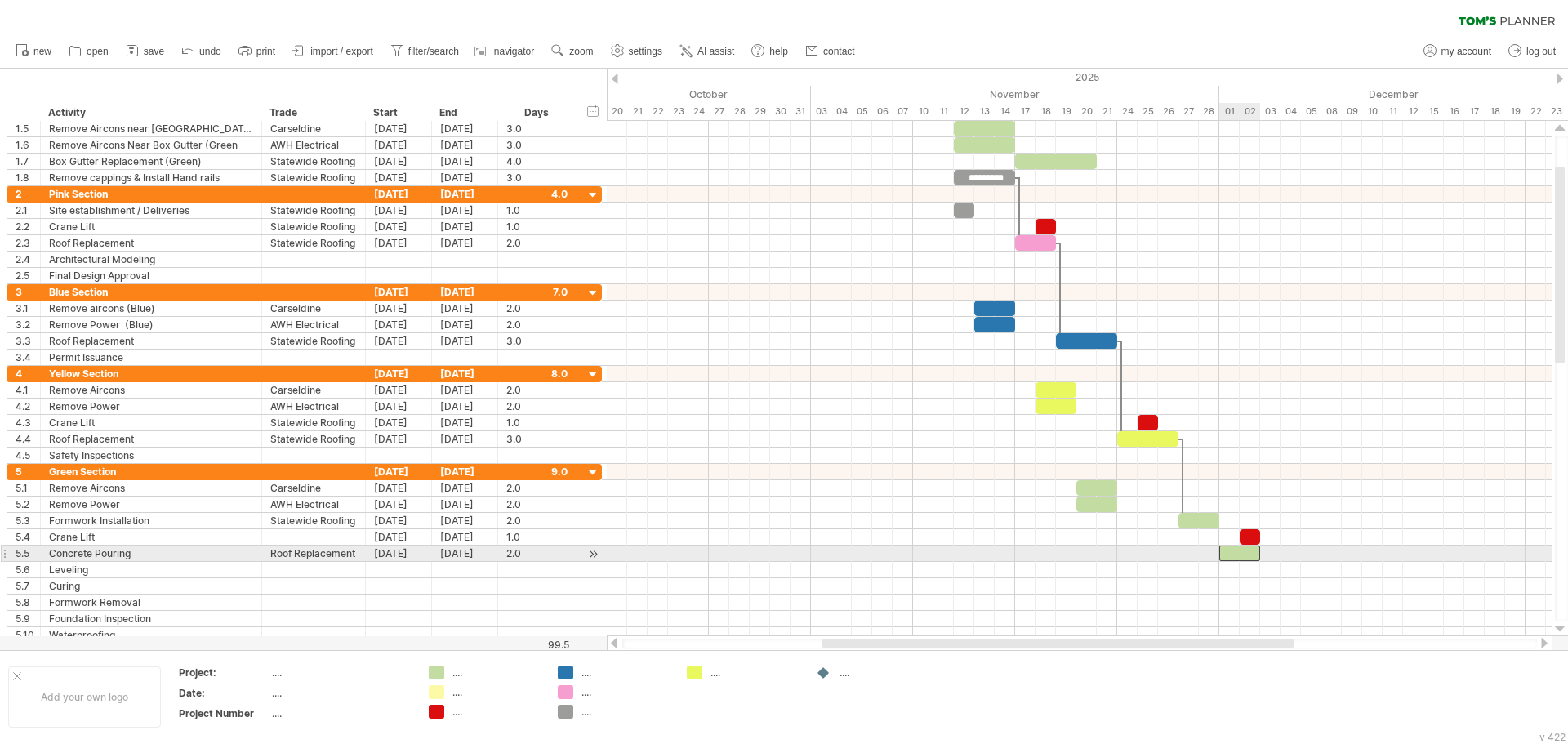
click at [1226, 556] on div at bounding box center [1239, 553] width 40 height 16
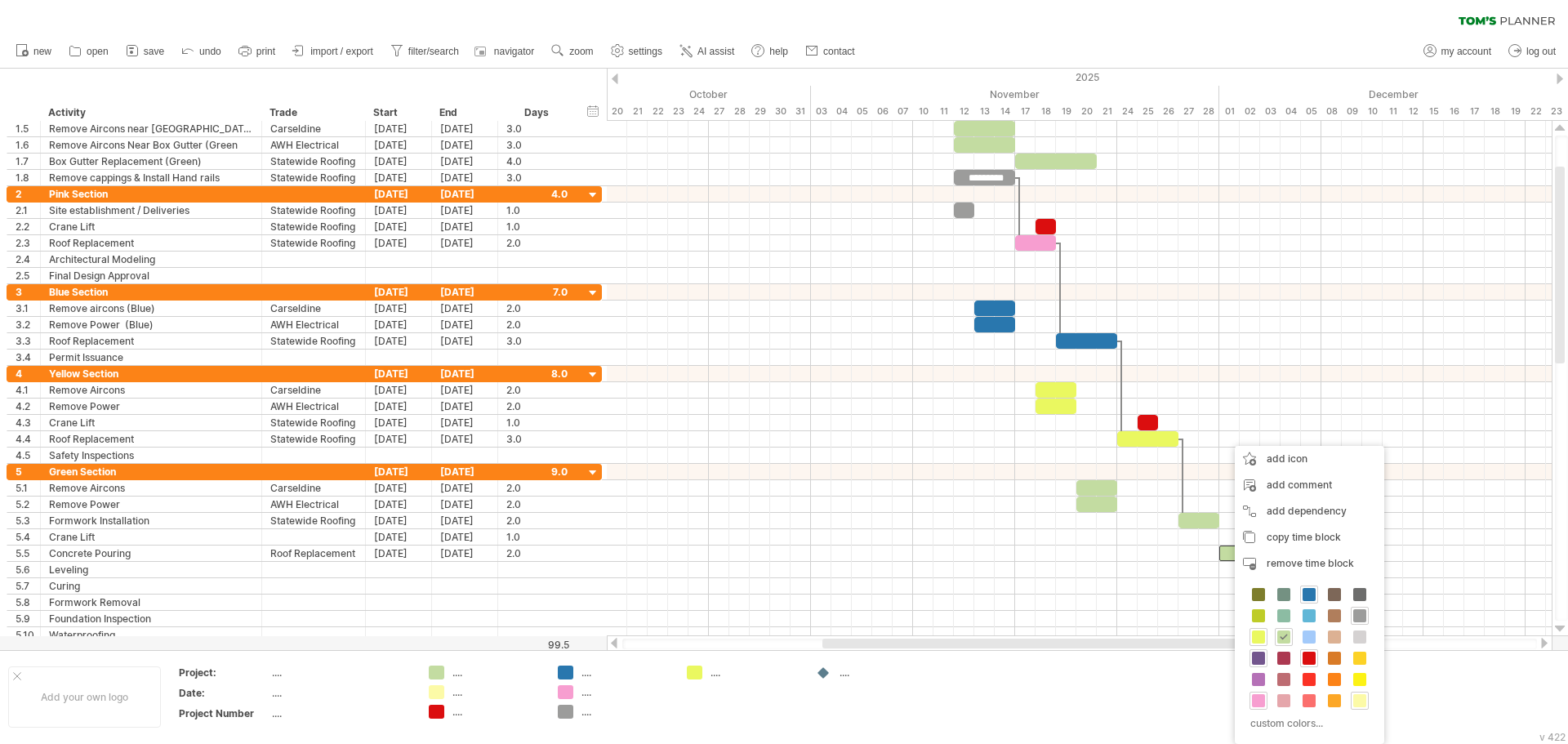
click at [1259, 654] on span at bounding box center [1258, 659] width 13 height 13
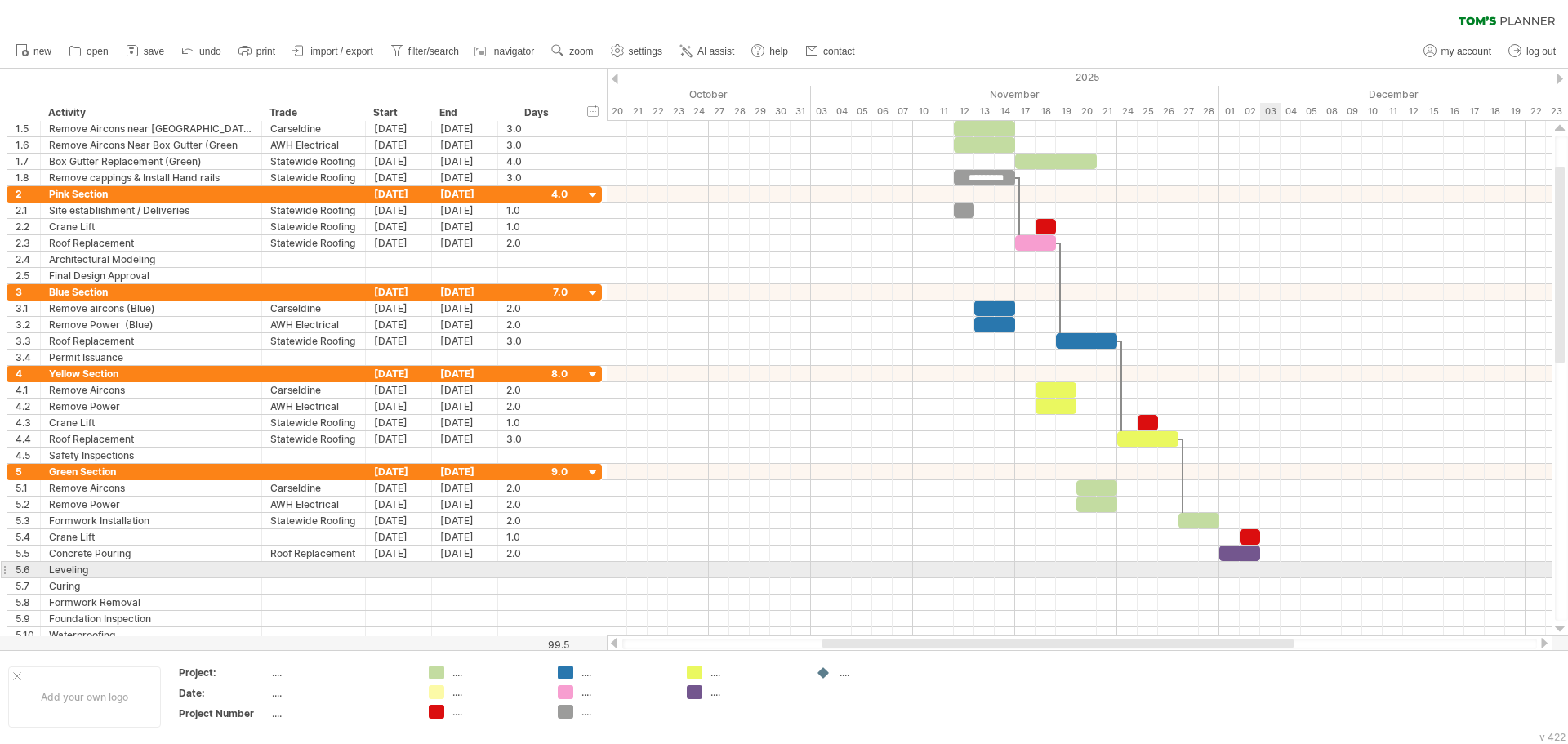
click at [1276, 575] on div at bounding box center [1079, 570] width 945 height 17
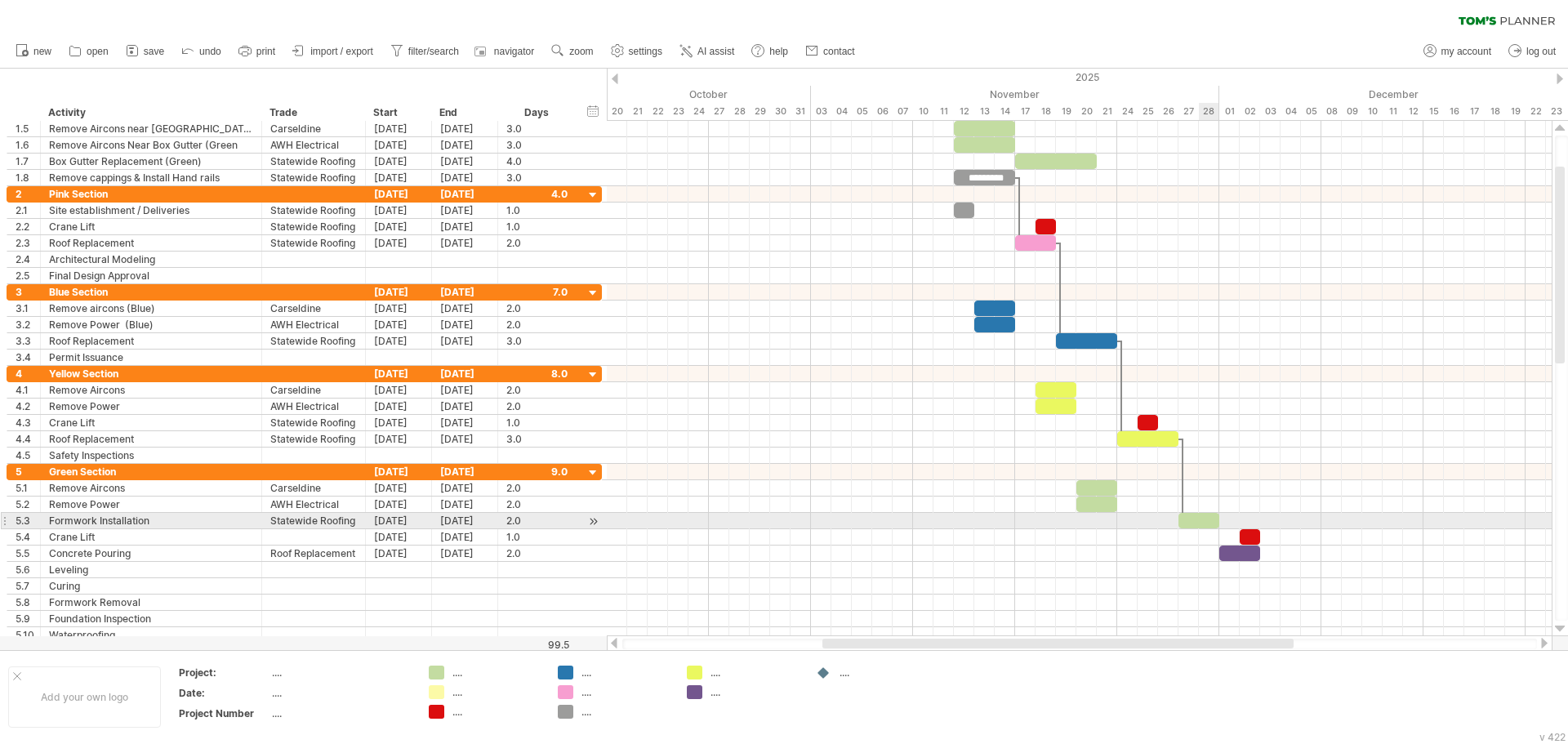
click at [1215, 524] on div at bounding box center [1198, 521] width 40 height 16
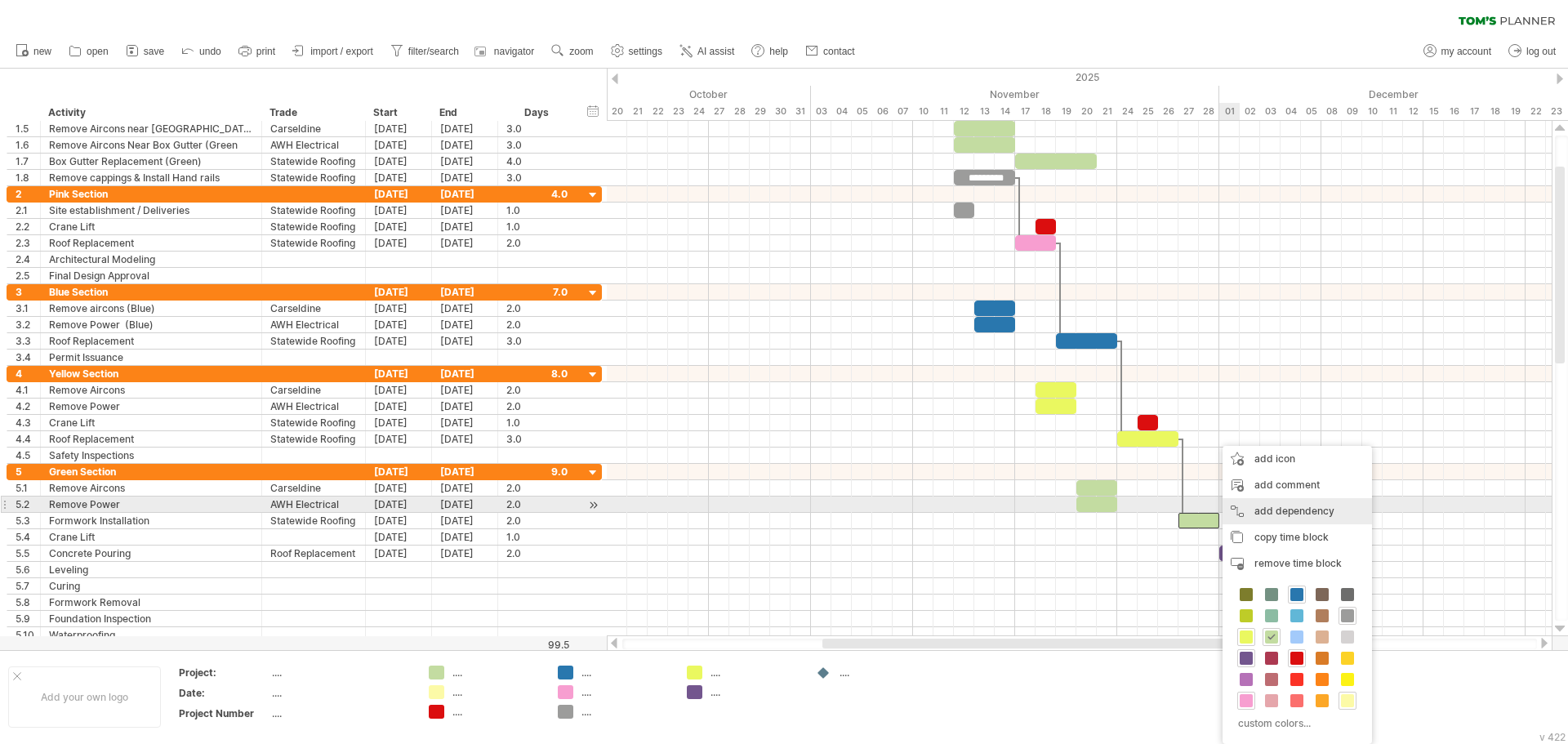
click at [1285, 512] on div "add dependency You can use dependencies when you require tasks to be done in a …" at bounding box center [1296, 512] width 150 height 26
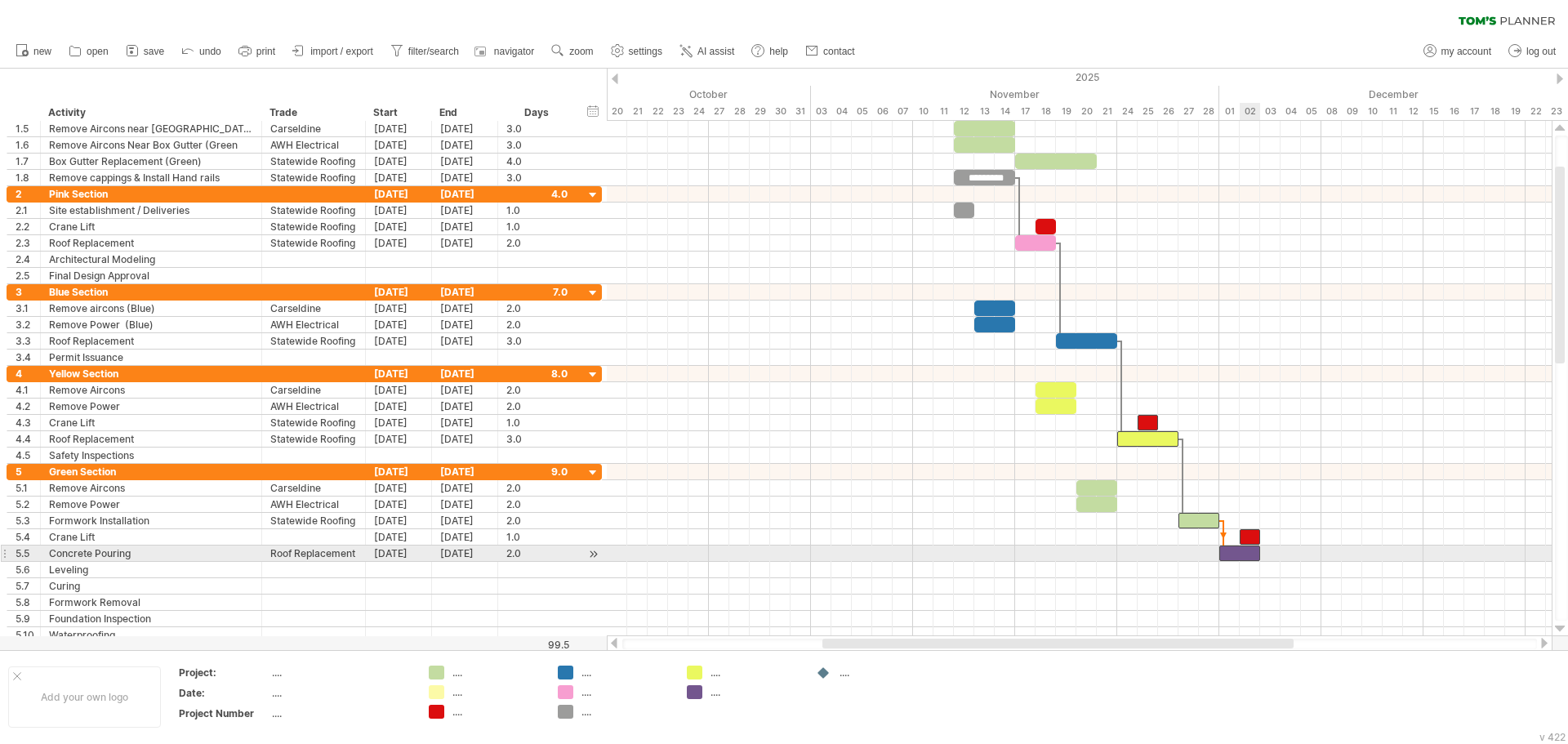
click at [1240, 555] on div at bounding box center [1239, 553] width 40 height 16
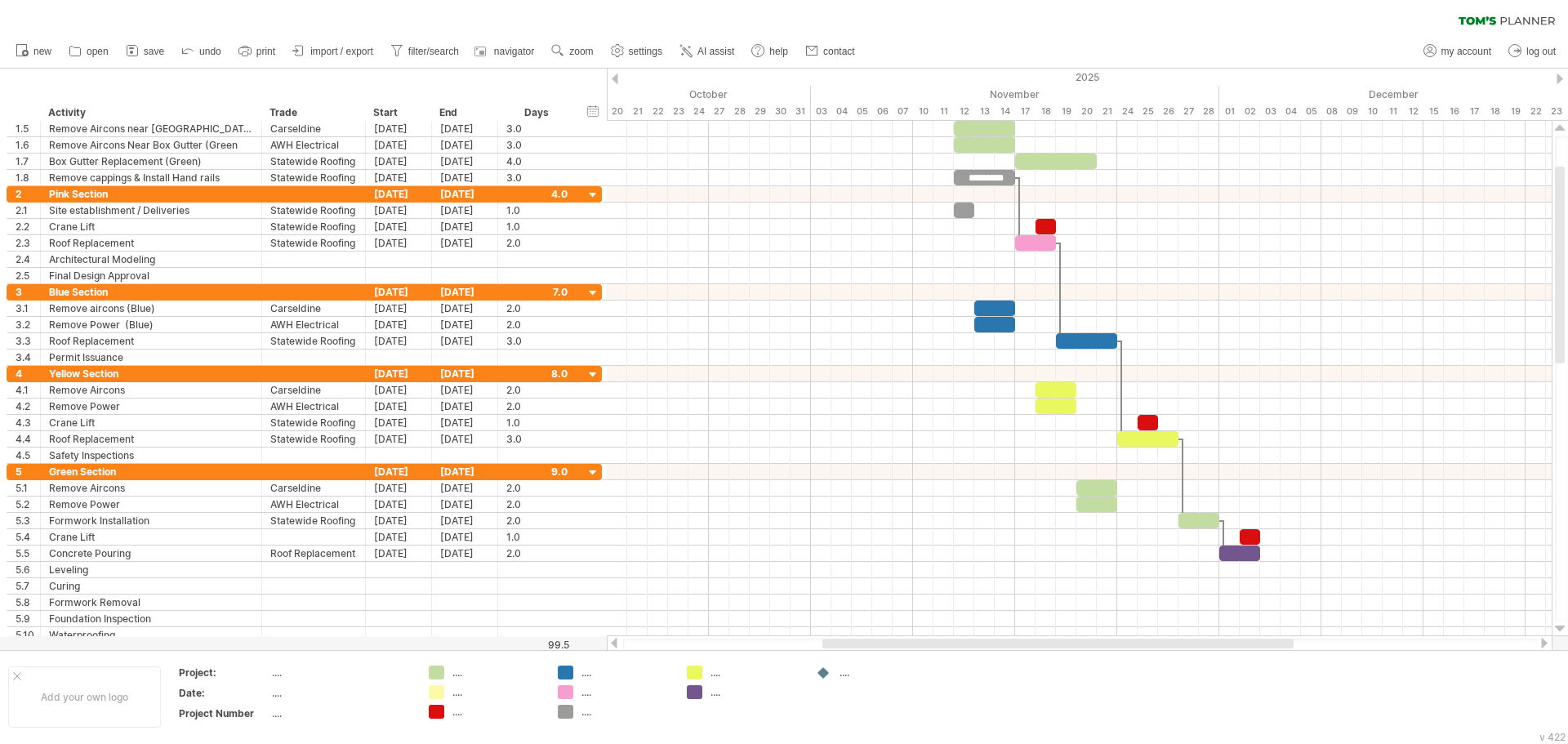
click at [1213, 26] on div "clear filter reapply filter" at bounding box center [784, 17] width 1568 height 34
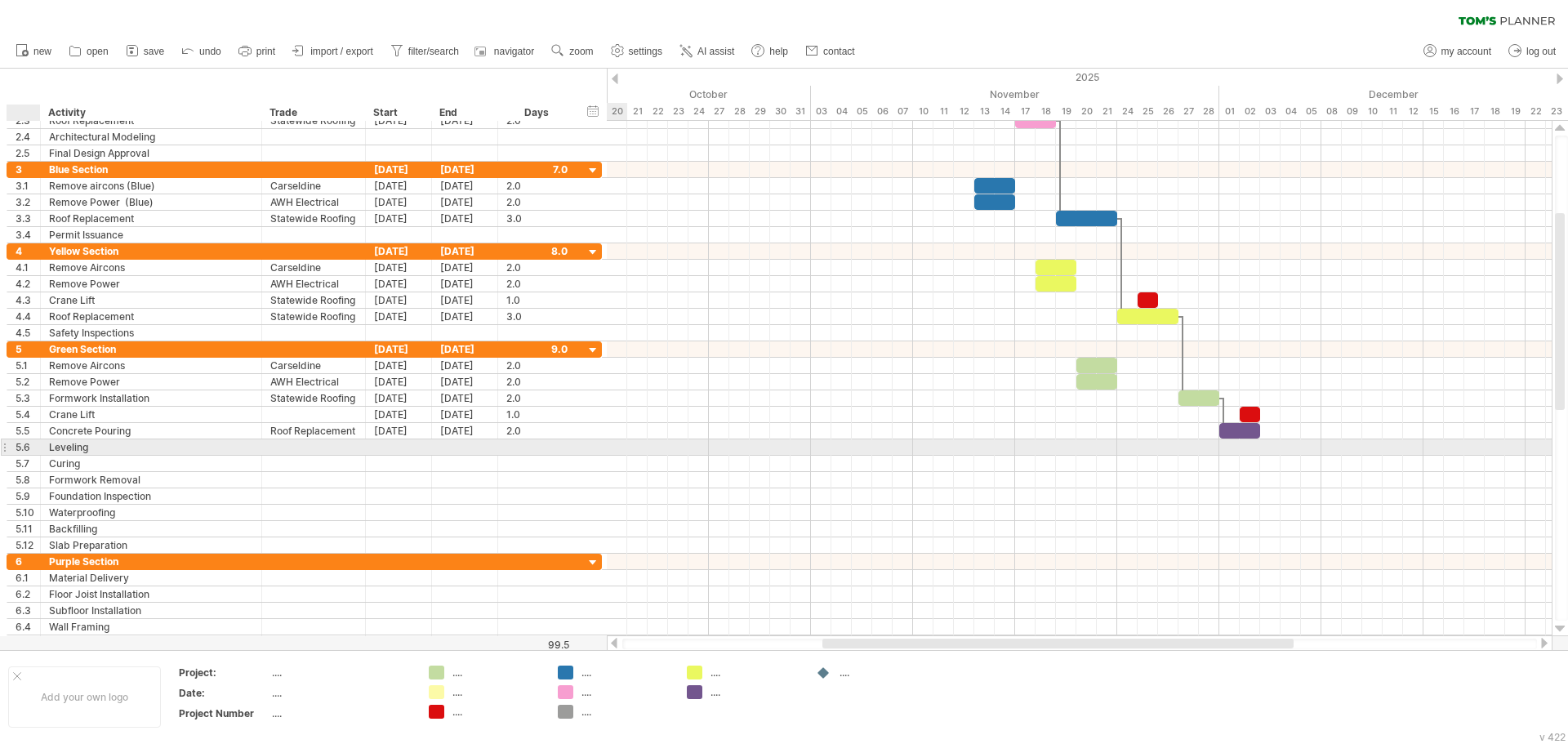
click at [27, 444] on div "5.6" at bounding box center [28, 446] width 25 height 16
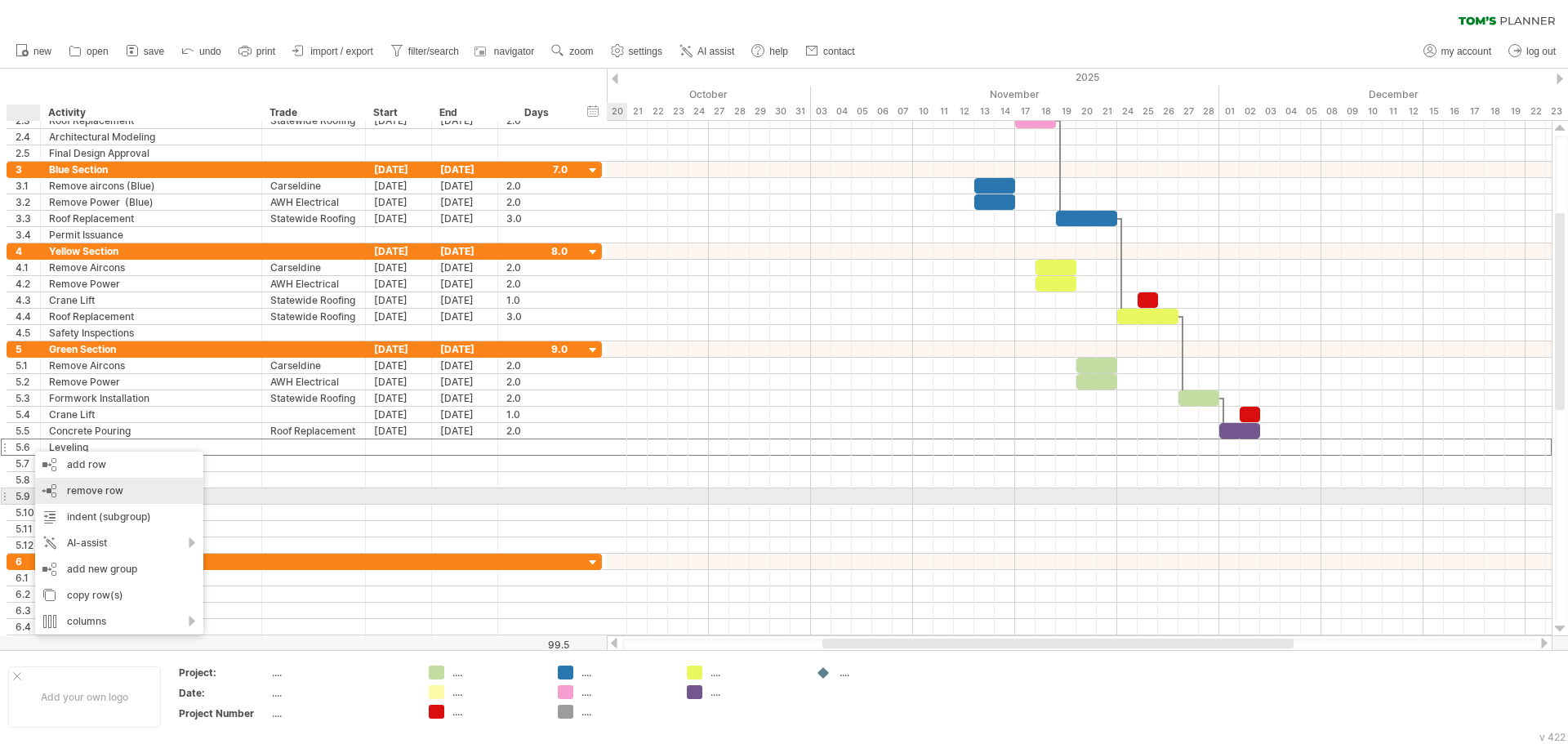
click at [95, 492] on span "remove row" at bounding box center [95, 490] width 56 height 12
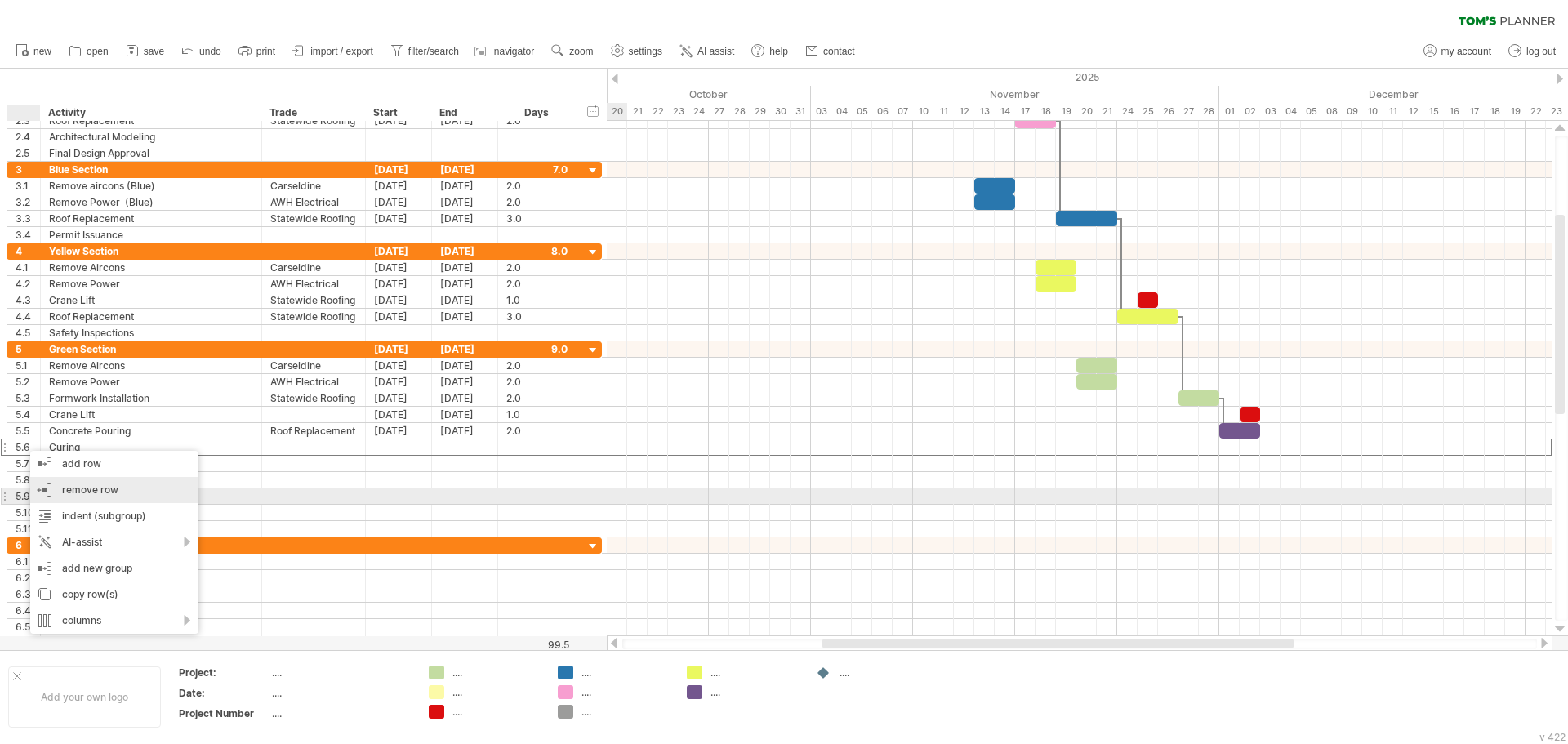
click at [84, 496] on div "remove row remove selected rows" at bounding box center [114, 490] width 168 height 26
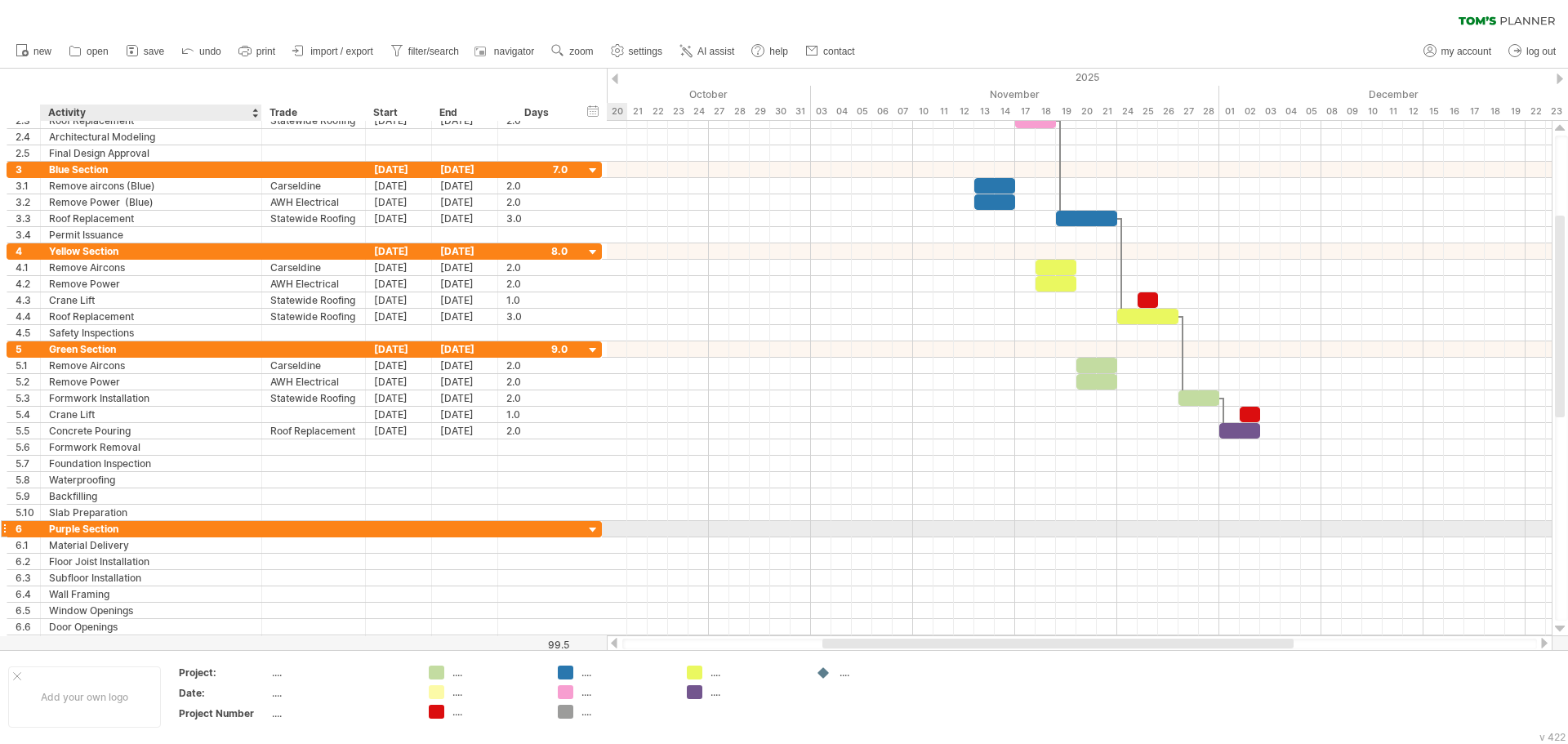
click at [97, 528] on div "Purple Section" at bounding box center [151, 528] width 204 height 16
click at [97, 528] on input "**********" at bounding box center [151, 528] width 204 height 16
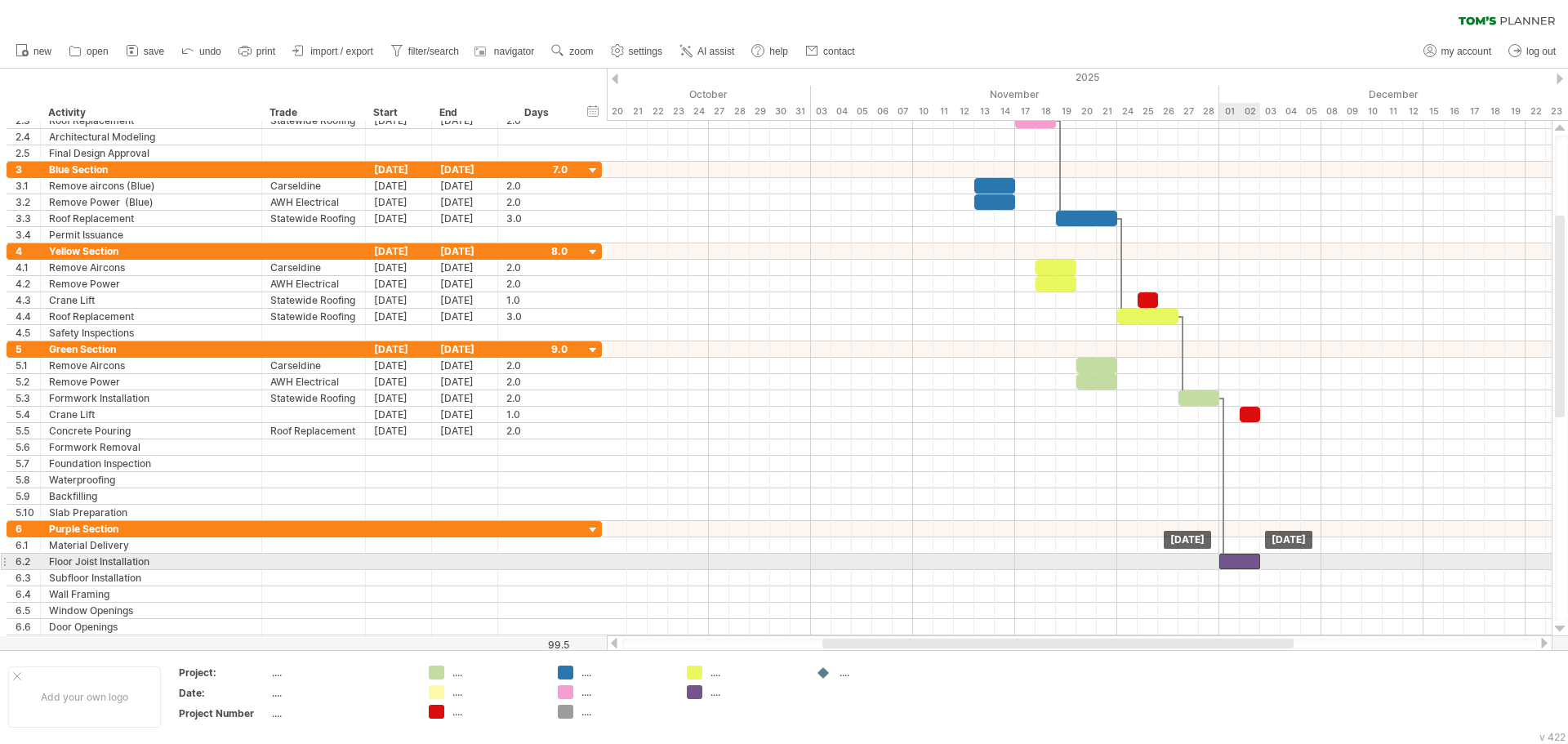
drag, startPoint x: 1231, startPoint y: 434, endPoint x: 1232, endPoint y: 565, distance: 131.0
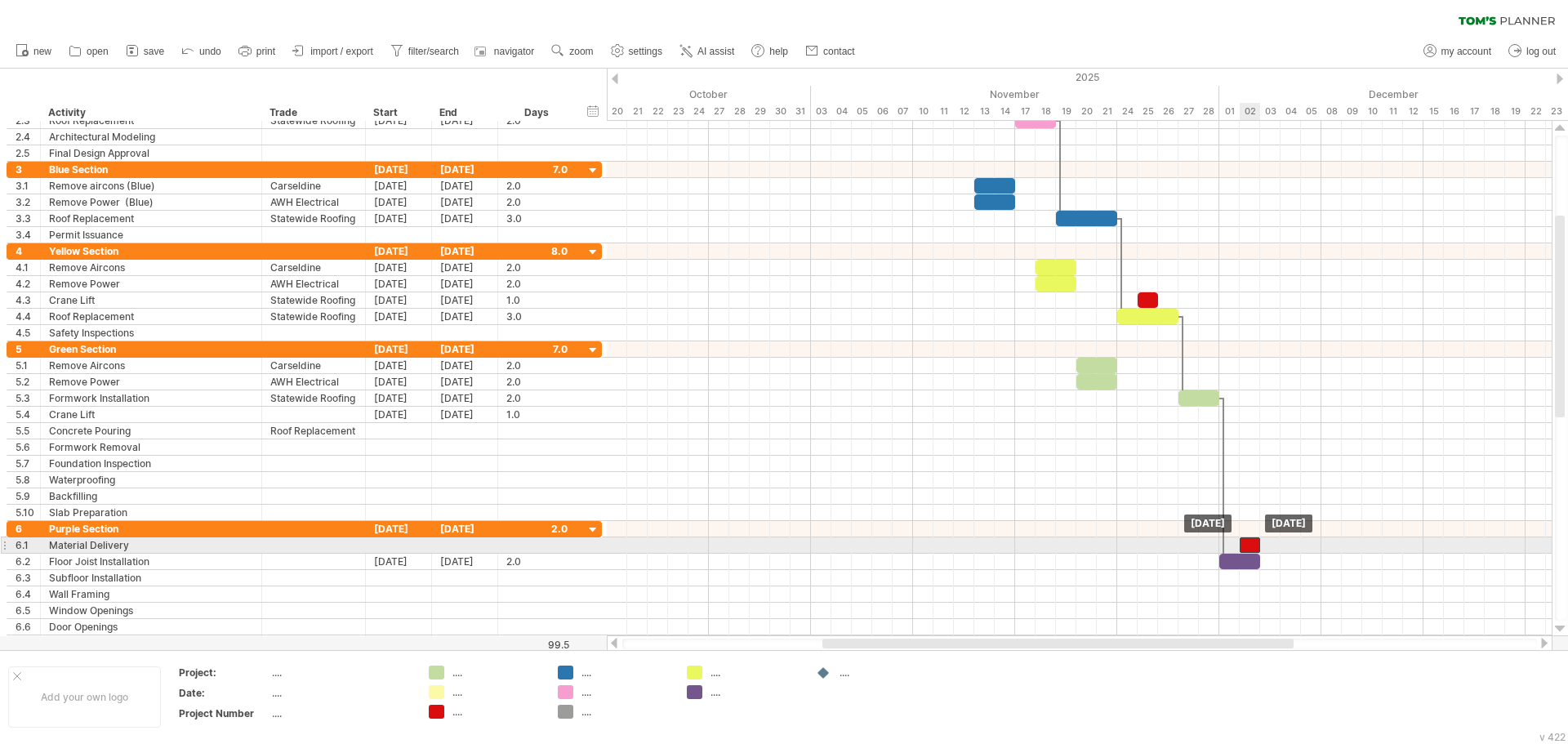
drag, startPoint x: 1246, startPoint y: 413, endPoint x: 1248, endPoint y: 542, distance: 129.0
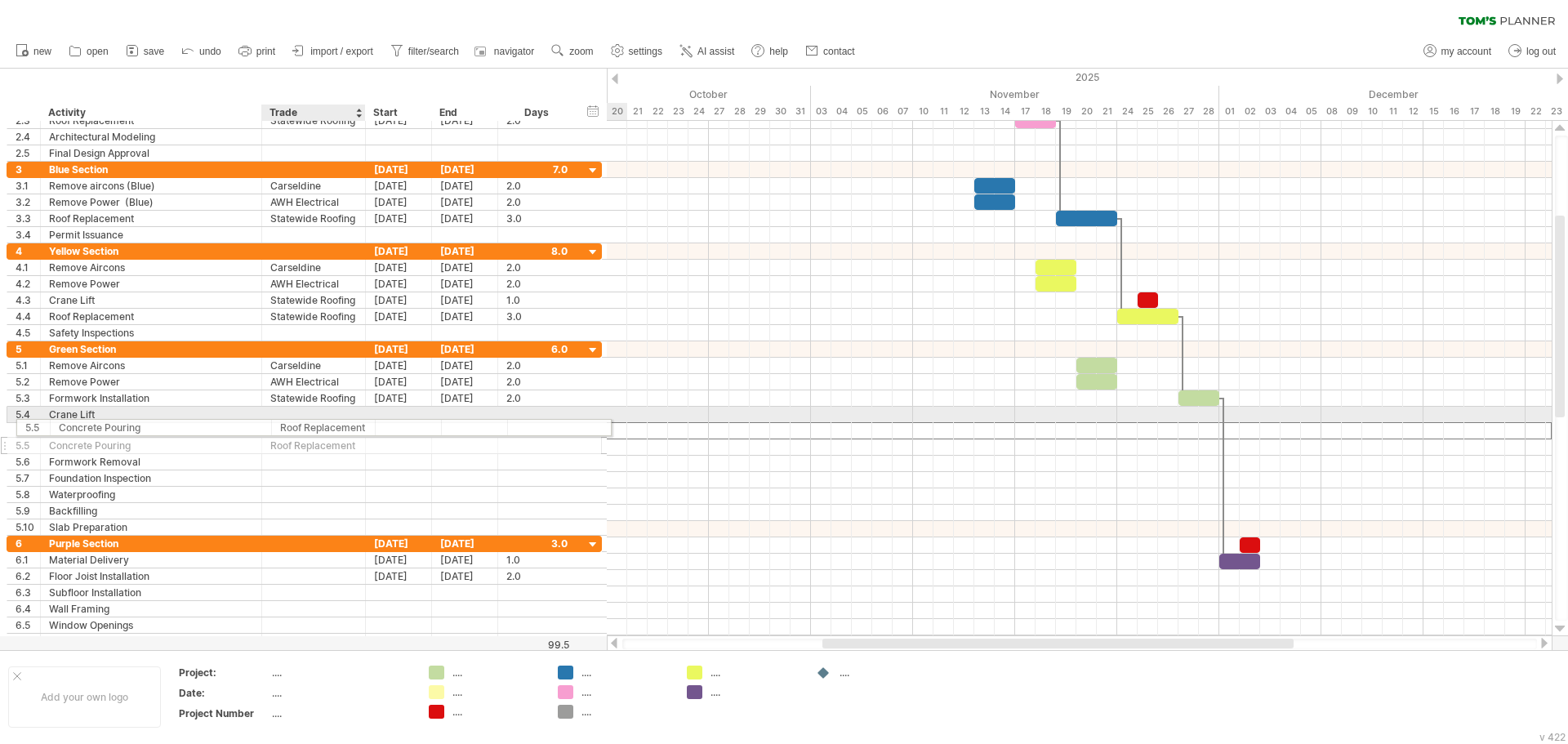
drag, startPoint x: 344, startPoint y: 433, endPoint x: 350, endPoint y: 424, distance: 10.8
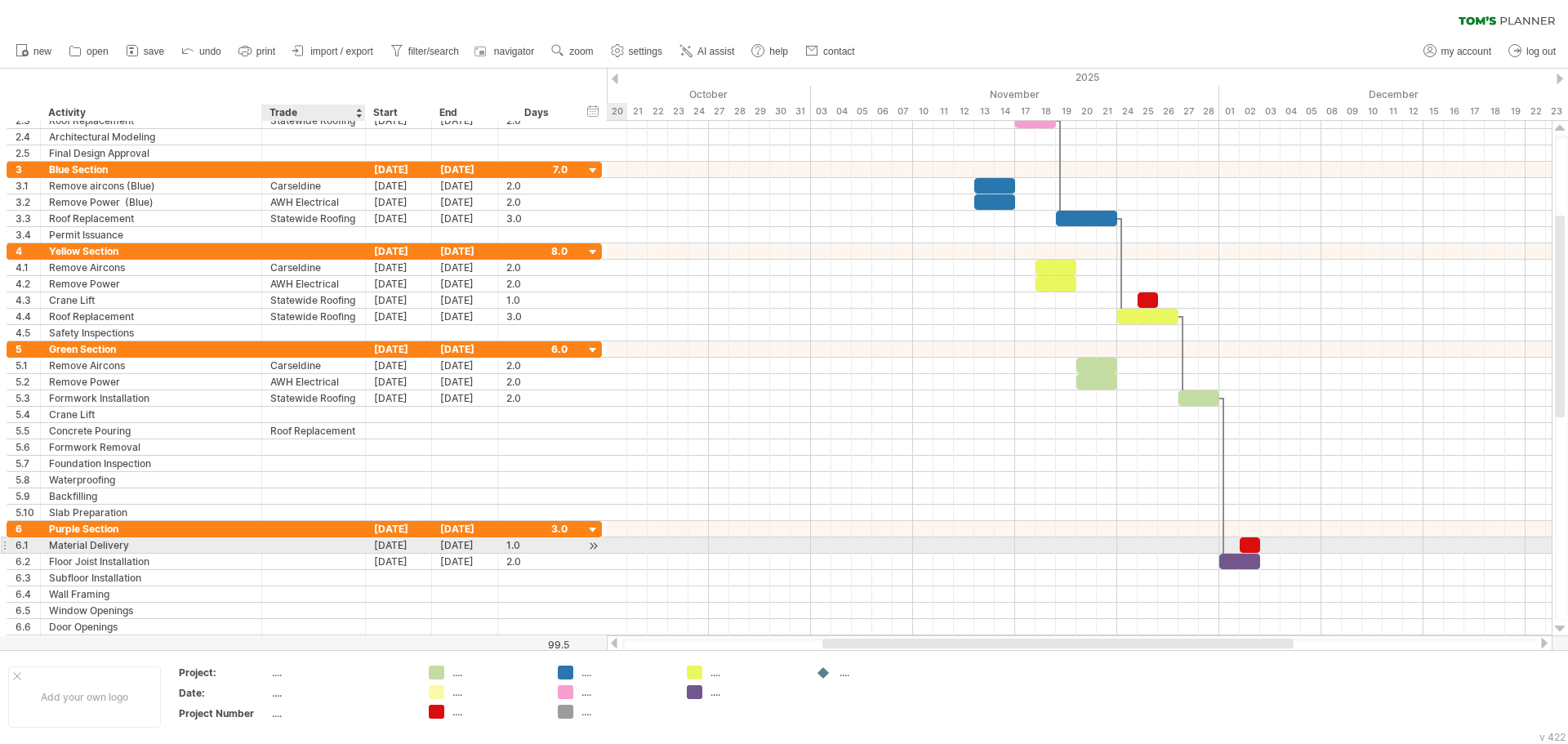
click at [339, 551] on div at bounding box center [313, 545] width 86 height 16
click at [161, 540] on div "Material Delivery" at bounding box center [151, 545] width 204 height 16
click at [161, 540] on input "**********" at bounding box center [151, 545] width 204 height 16
click at [162, 540] on input "**********" at bounding box center [151, 545] width 204 height 16
type input "**********"
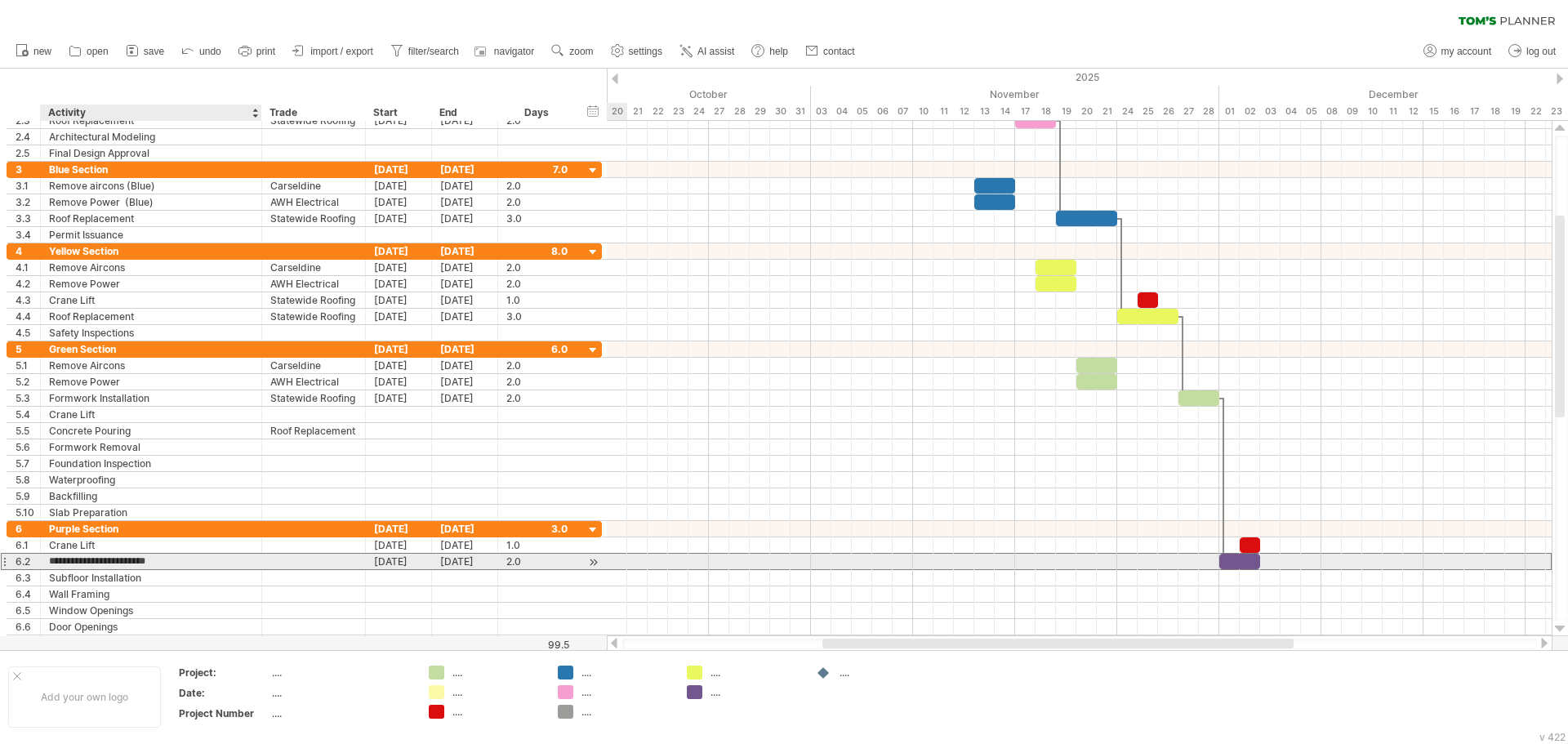
click at [156, 565] on input "**********" at bounding box center [151, 561] width 204 height 16
type input "**********"
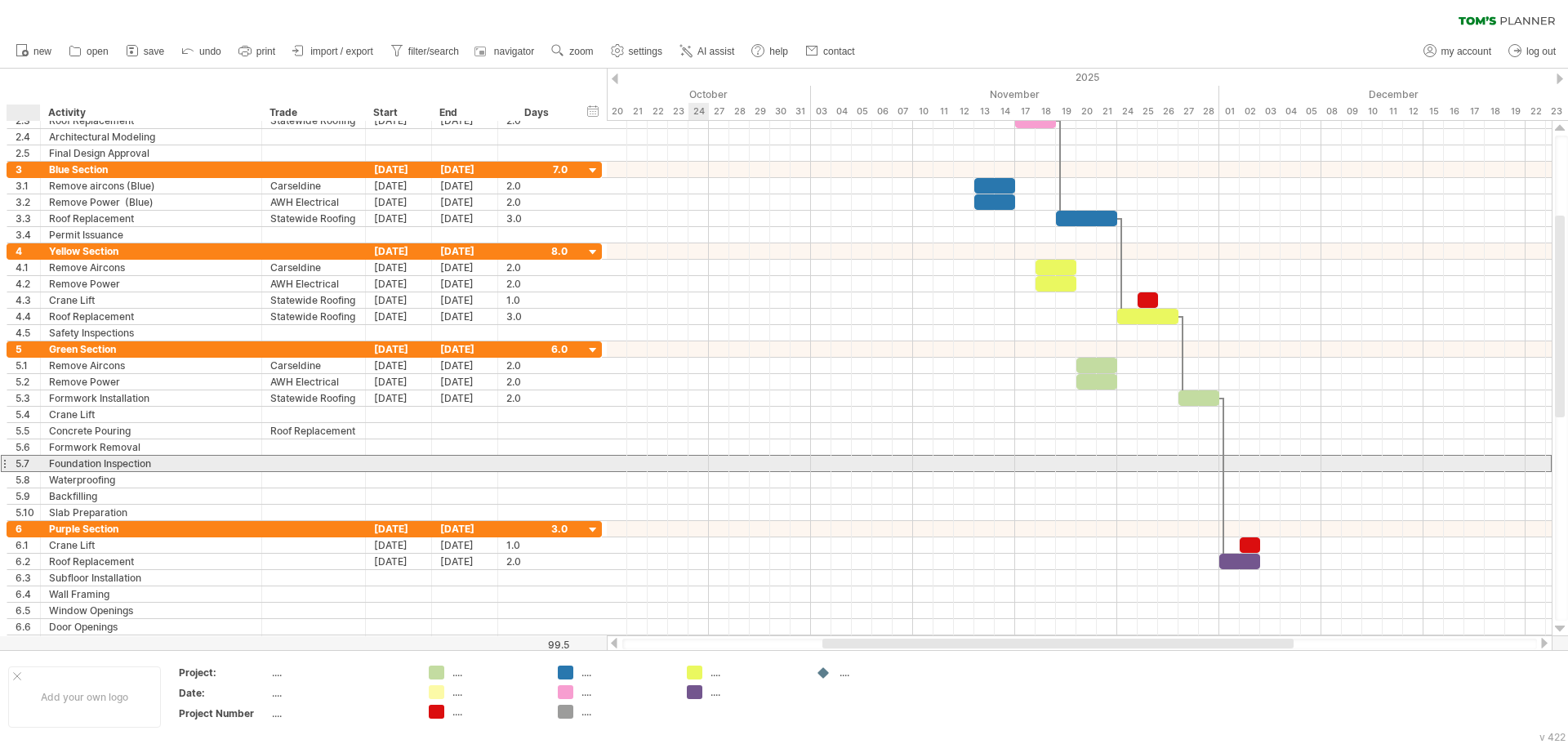
click at [14, 466] on div "5.7" at bounding box center [24, 463] width 33 height 16
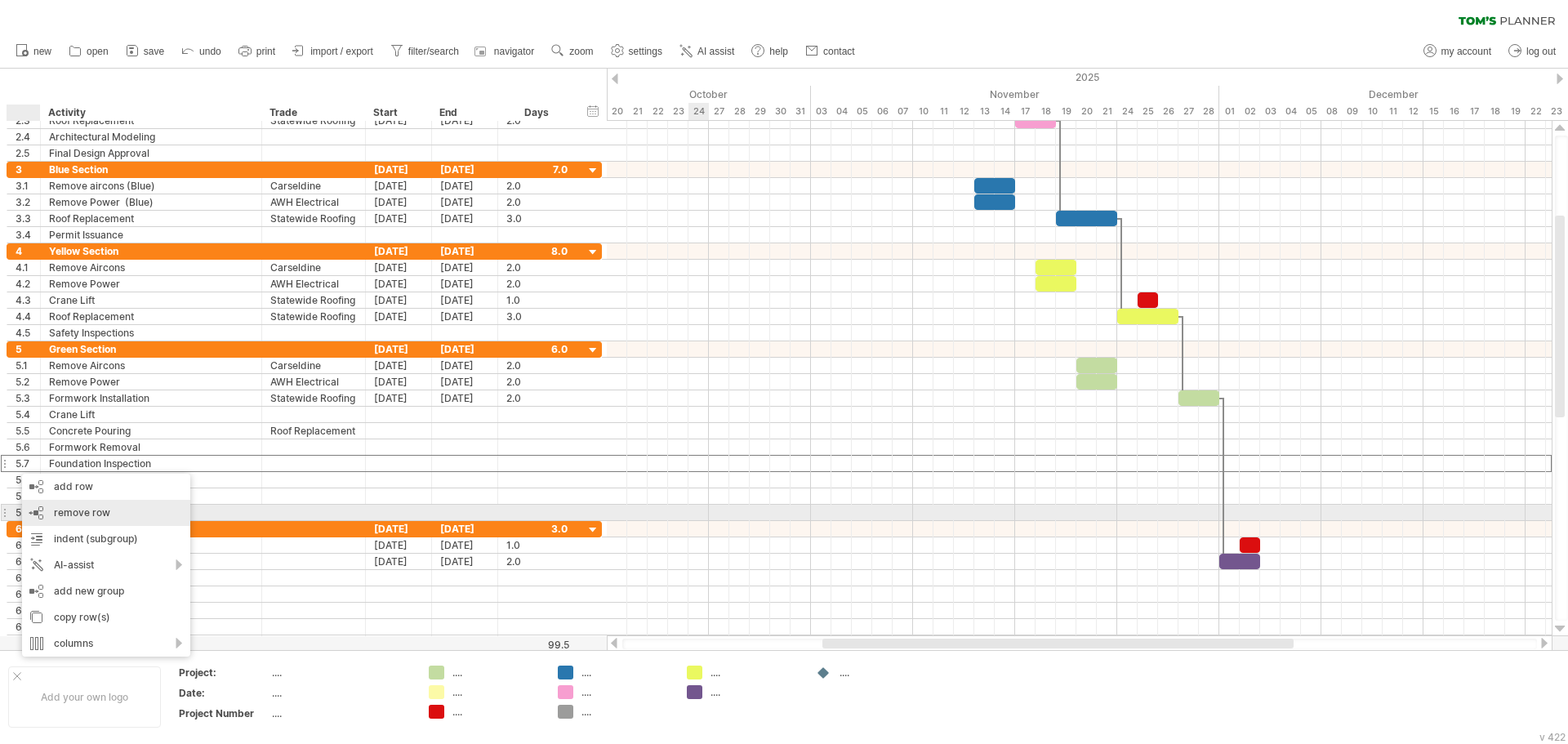
drag, startPoint x: 55, startPoint y: 516, endPoint x: 36, endPoint y: 493, distance: 29.8
click at [55, 516] on span "remove row" at bounding box center [82, 512] width 56 height 12
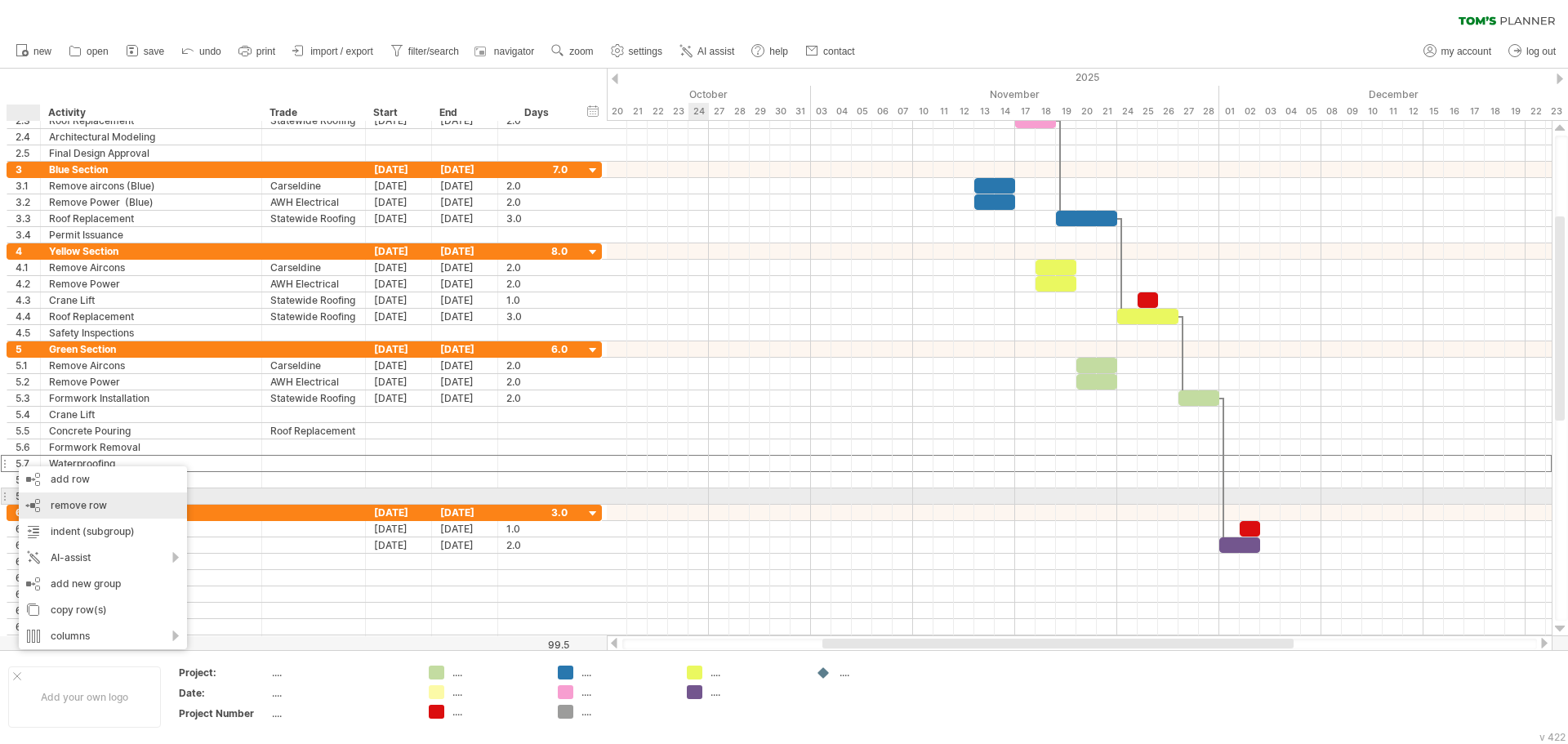
click at [35, 498] on div "remove row remove selected rows" at bounding box center [102, 505] width 168 height 26
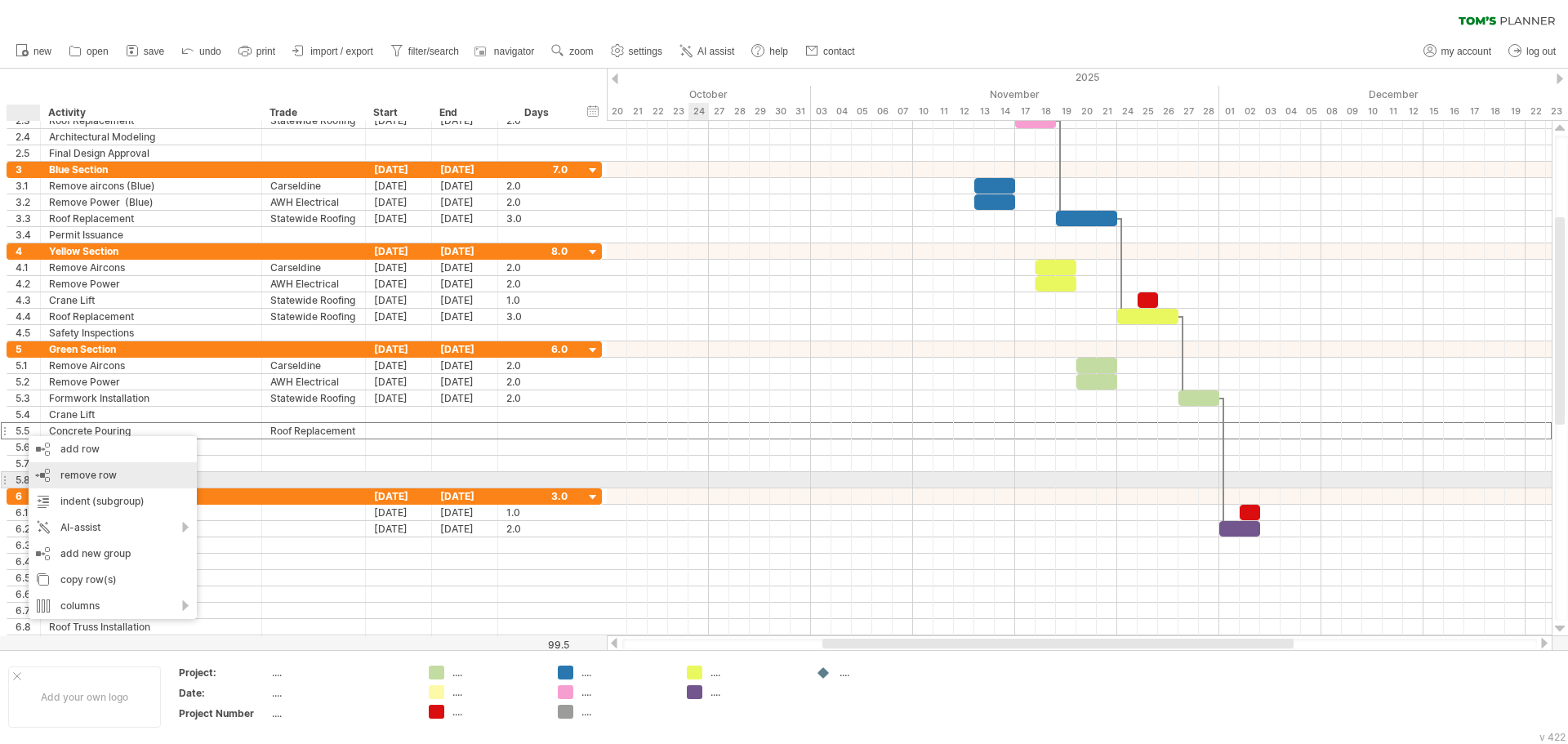
click at [39, 480] on div "remove row remove selected rows" at bounding box center [112, 475] width 168 height 26
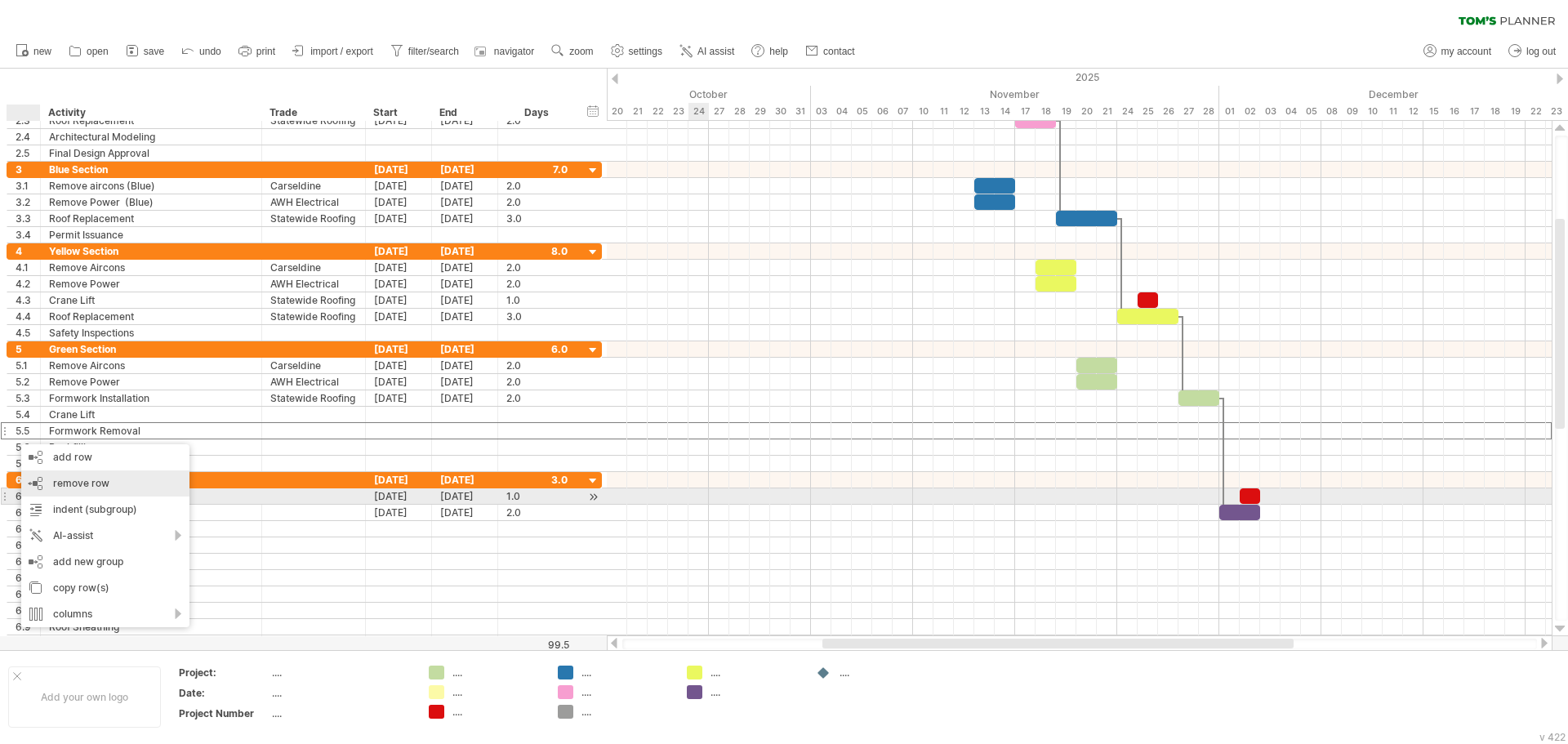
click at [51, 495] on div "remove row remove selected rows" at bounding box center [105, 483] width 168 height 26
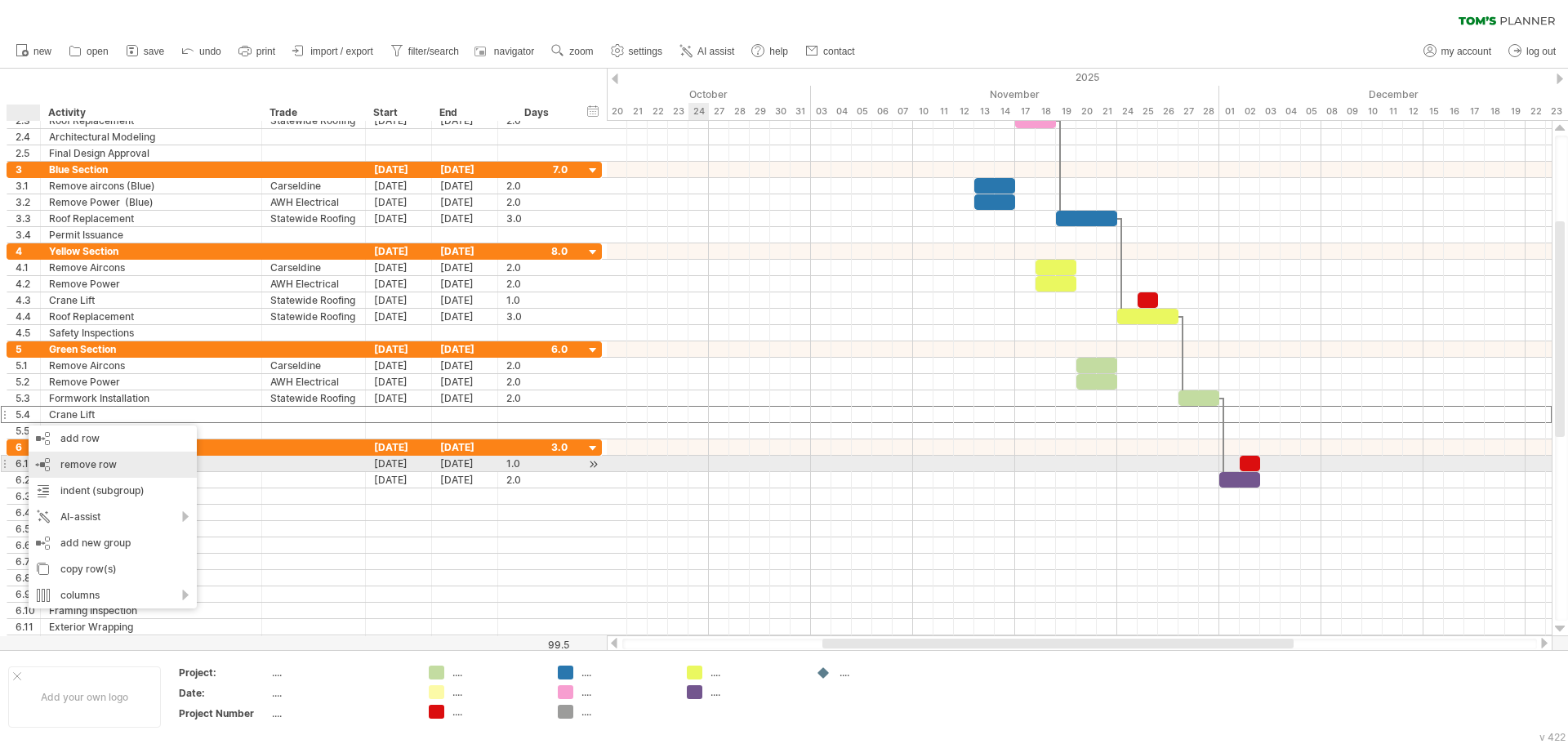
click at [59, 465] on div "remove row remove selected rows" at bounding box center [112, 465] width 168 height 26
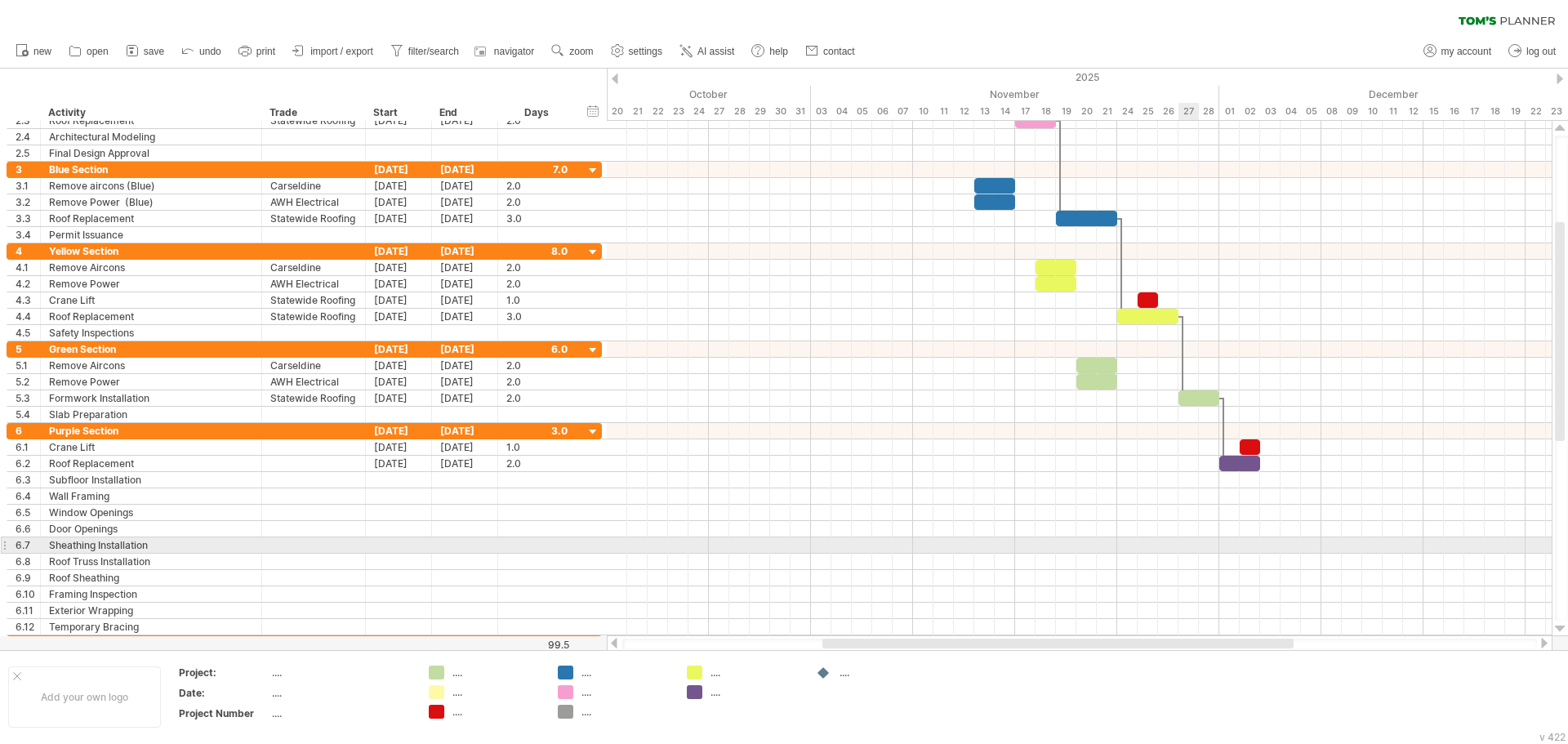
click at [1187, 544] on div at bounding box center [1079, 546] width 945 height 17
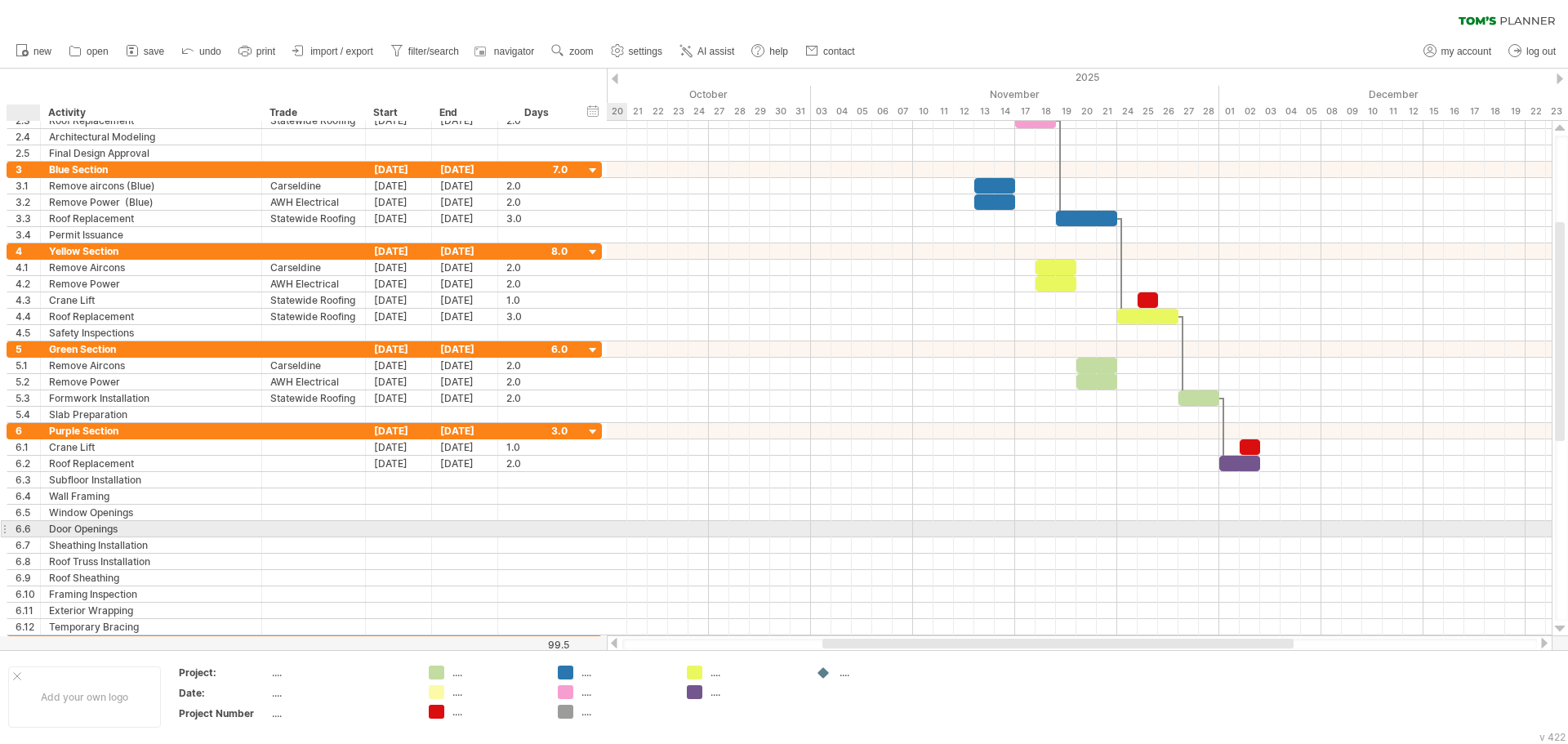
click at [20, 528] on div "6.6" at bounding box center [28, 528] width 25 height 16
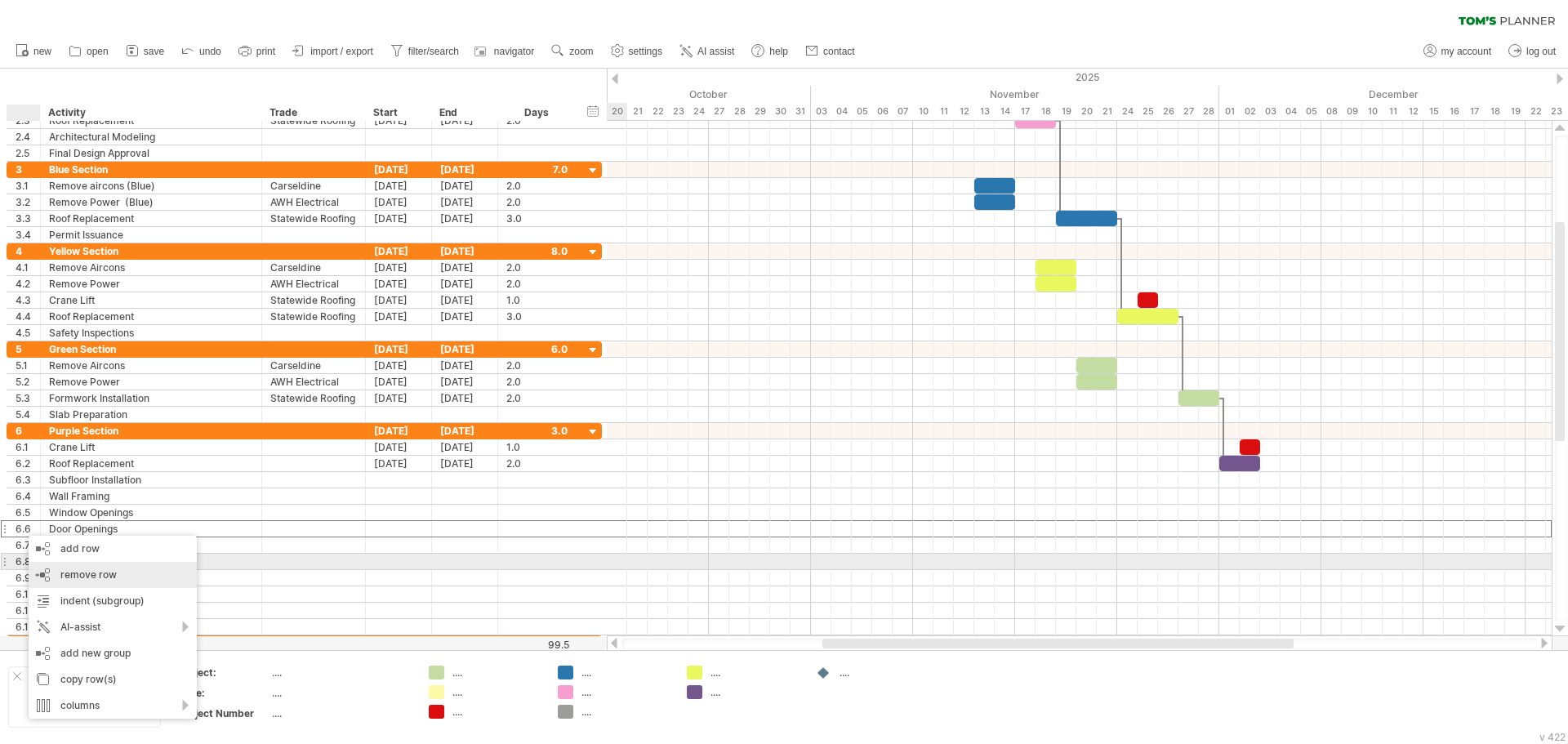
click at [55, 570] on div "remove row remove selected rows" at bounding box center [112, 575] width 168 height 26
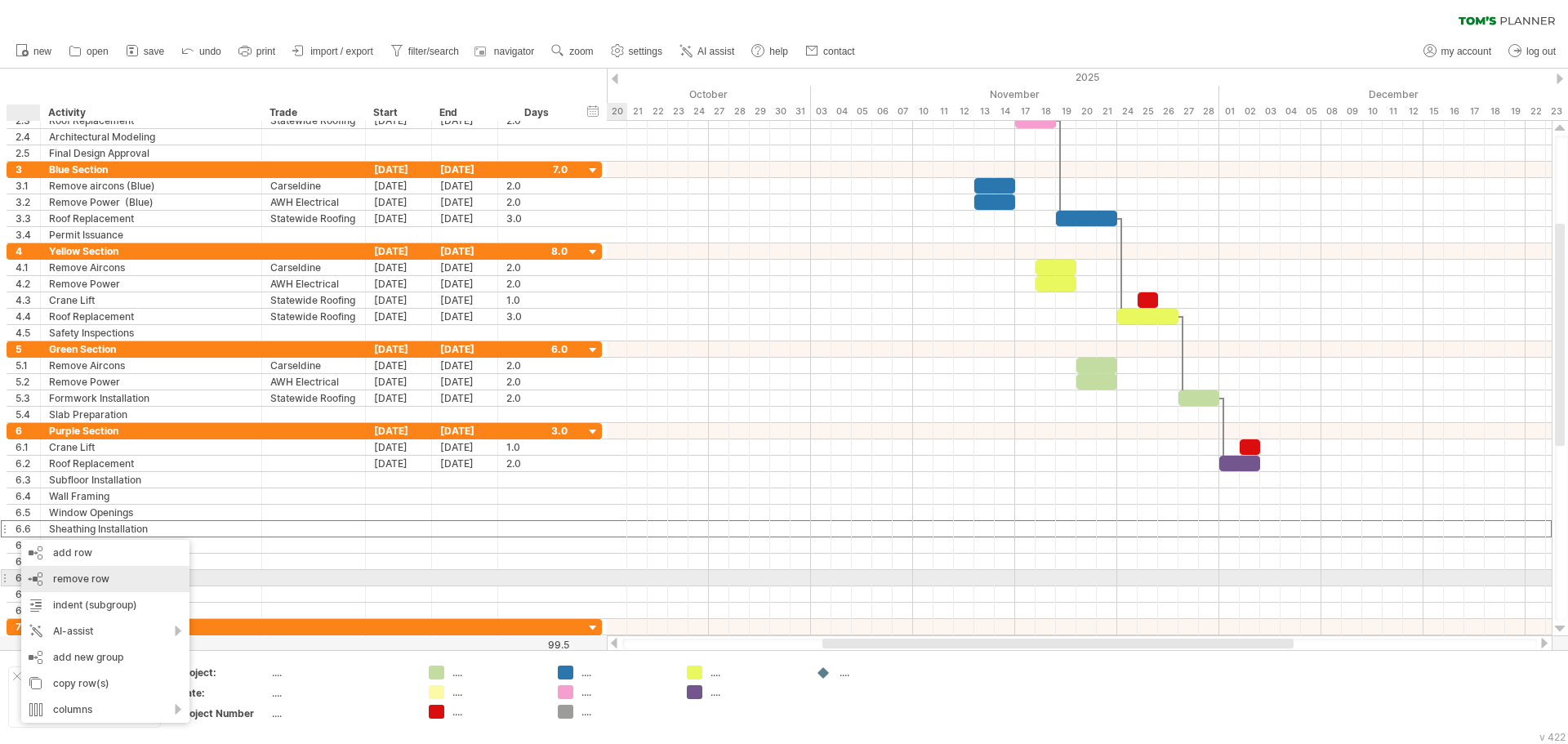
click at [39, 579] on div "remove row remove selected rows" at bounding box center [105, 579] width 168 height 26
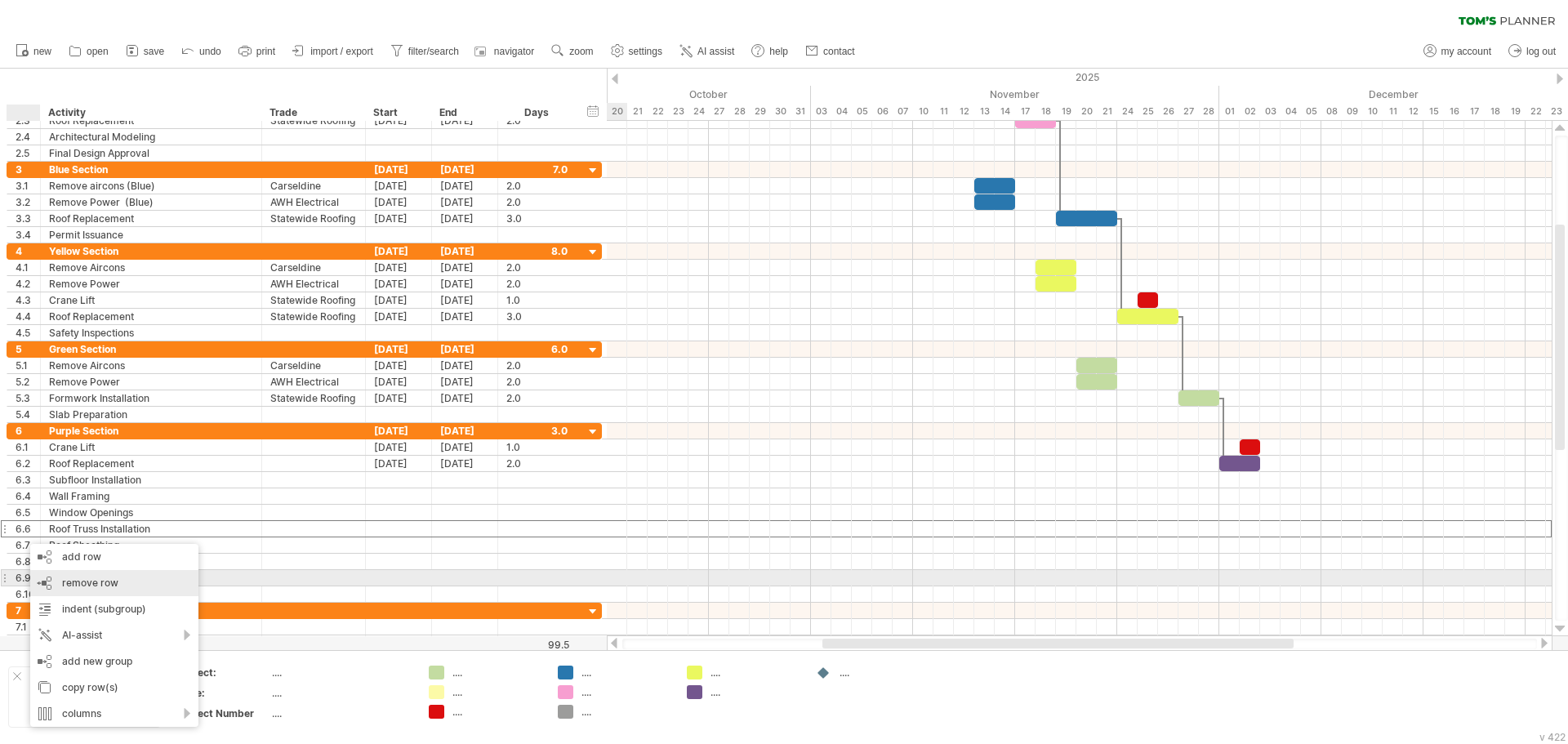
click at [41, 584] on div "remove row remove selected rows" at bounding box center [114, 583] width 168 height 26
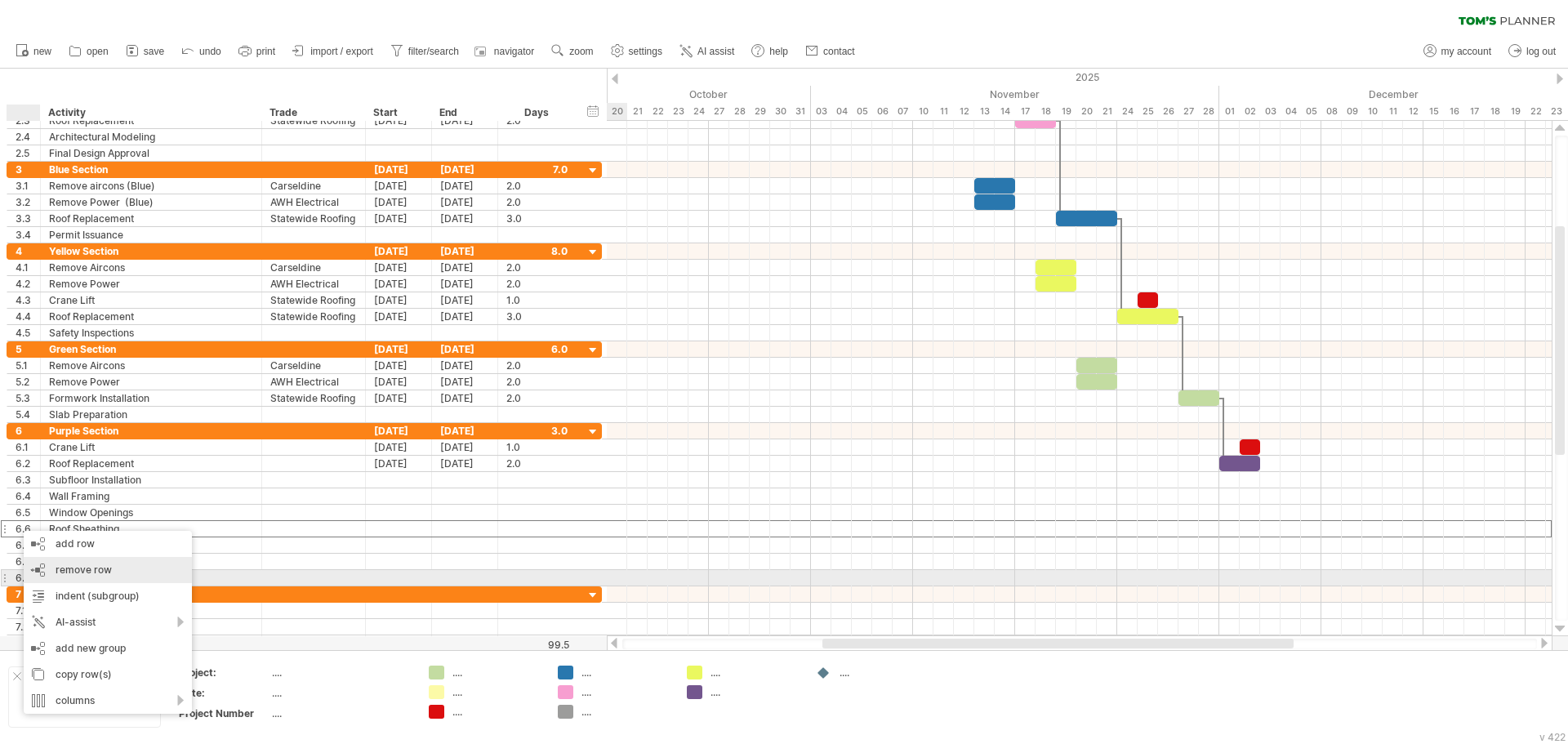
click at [40, 571] on div "remove row remove selected rows" at bounding box center [107, 570] width 168 height 26
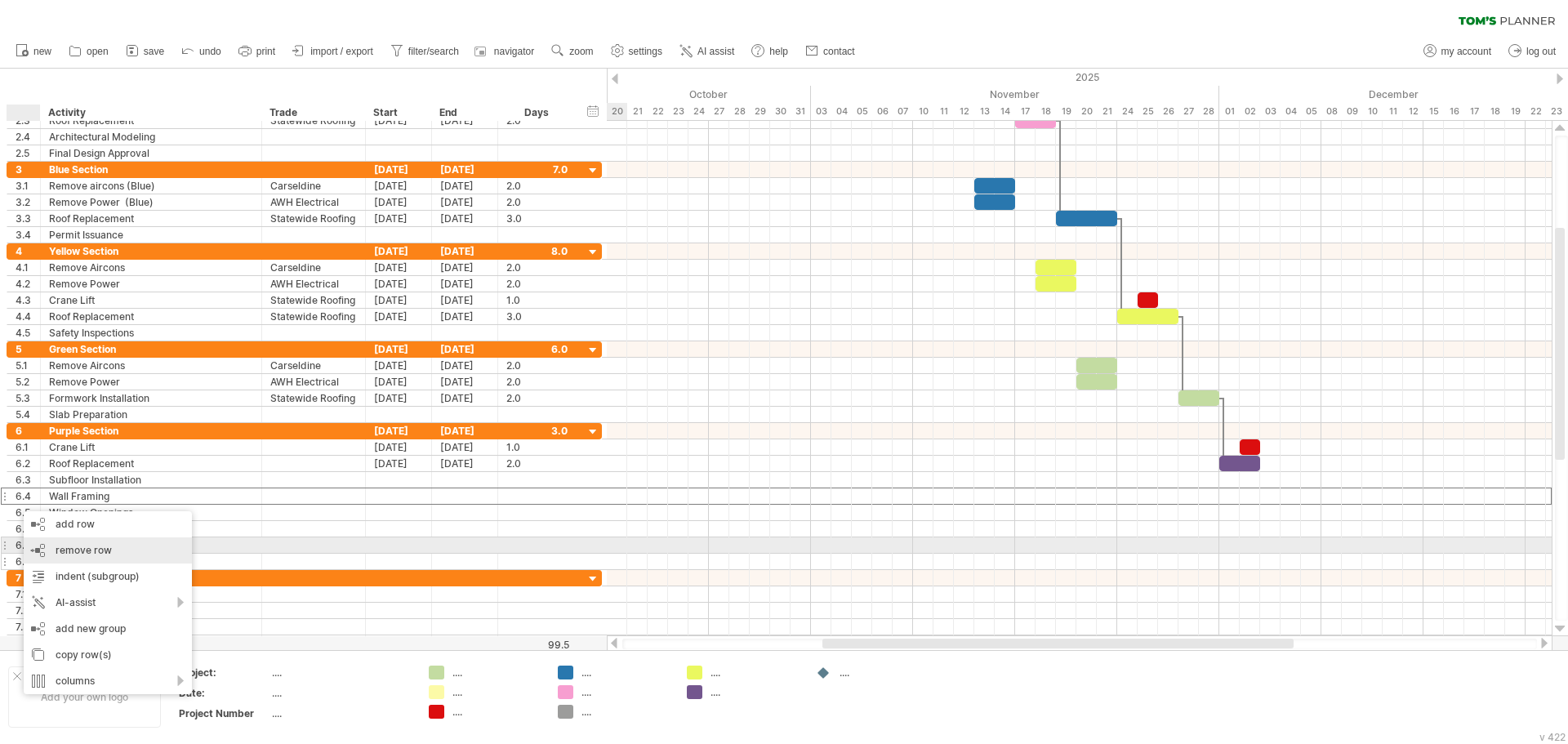
click at [35, 548] on div "remove row remove selected rows" at bounding box center [107, 550] width 168 height 26
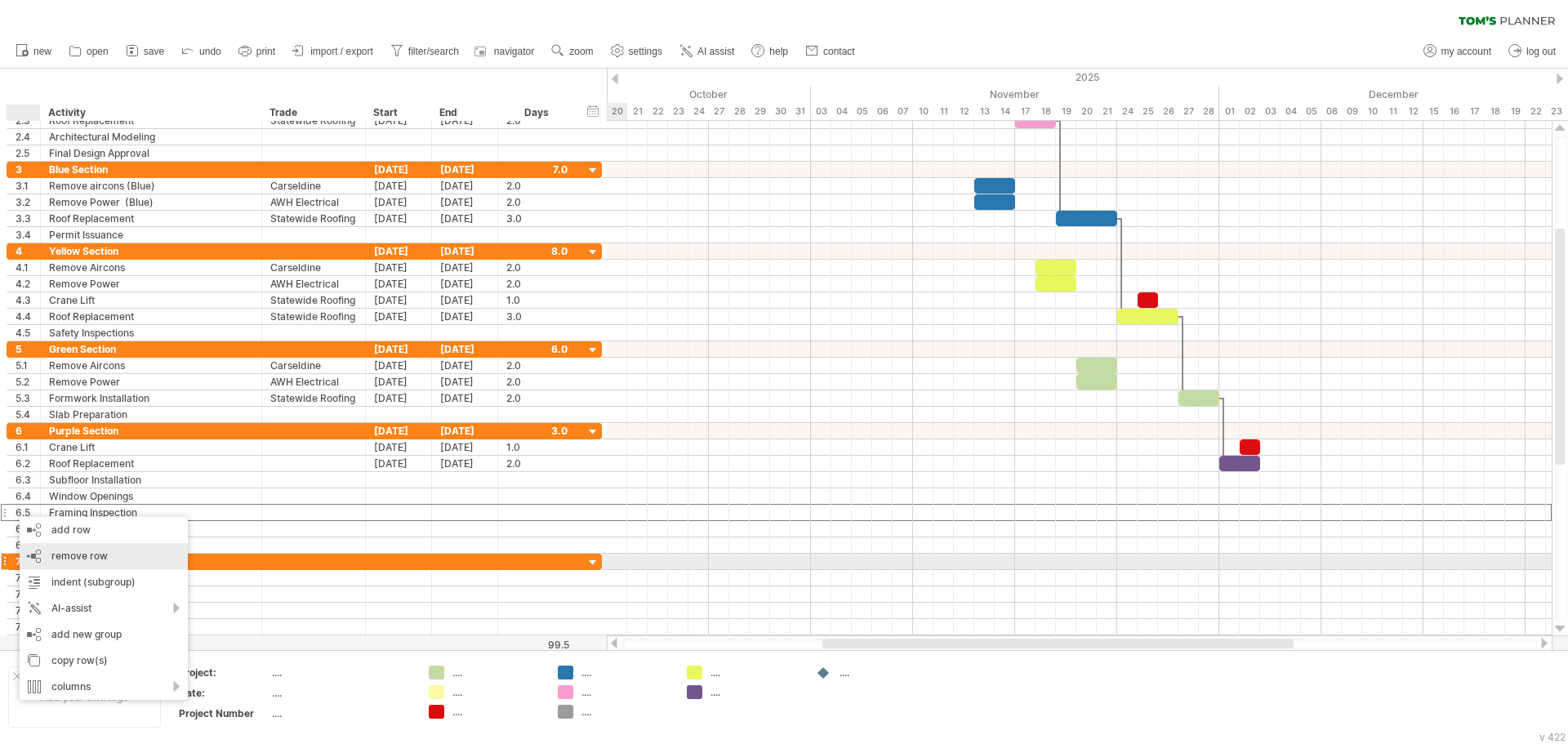
click at [33, 556] on div "remove row remove selected rows" at bounding box center [103, 556] width 168 height 26
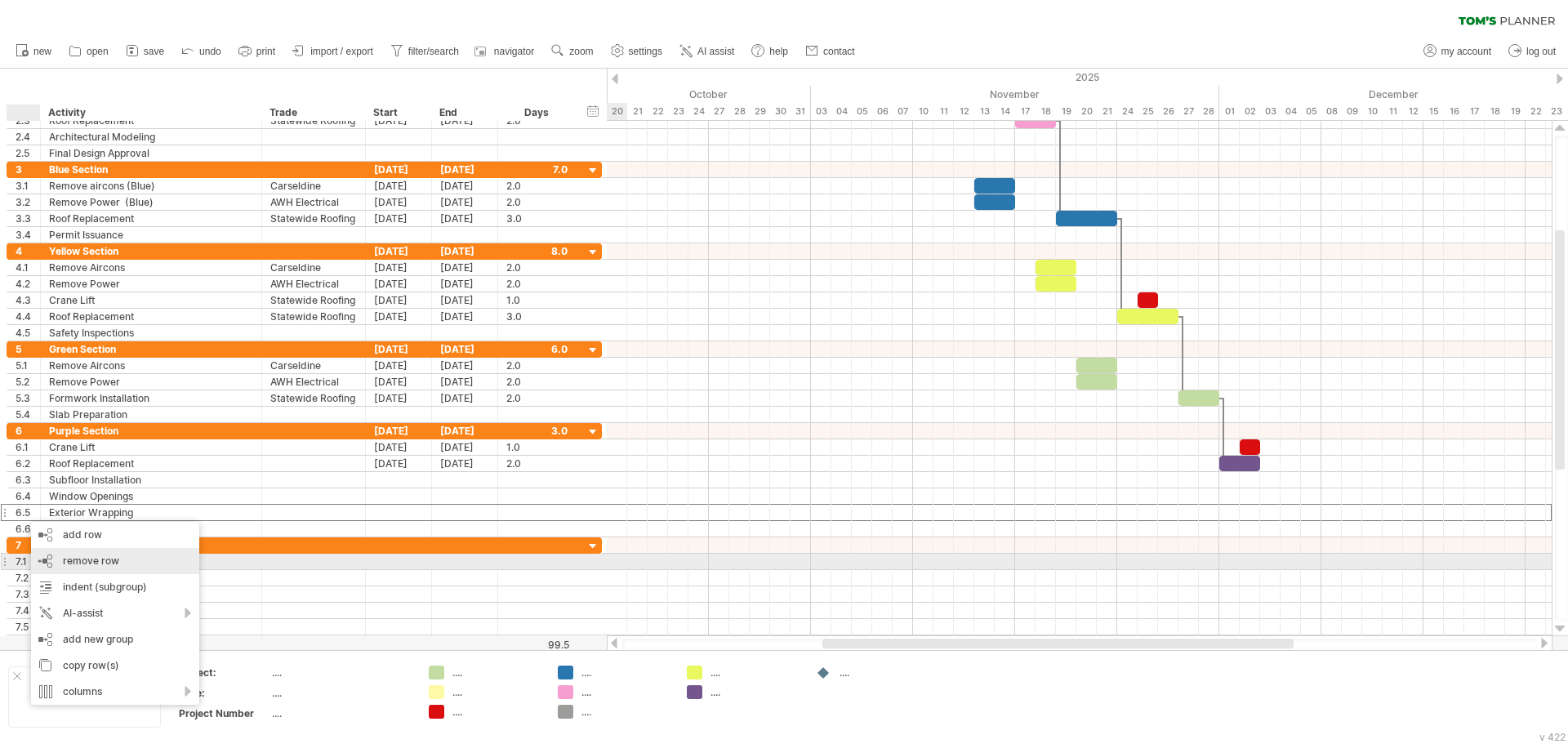
click at [39, 559] on div "remove row remove selected rows" at bounding box center [115, 561] width 168 height 26
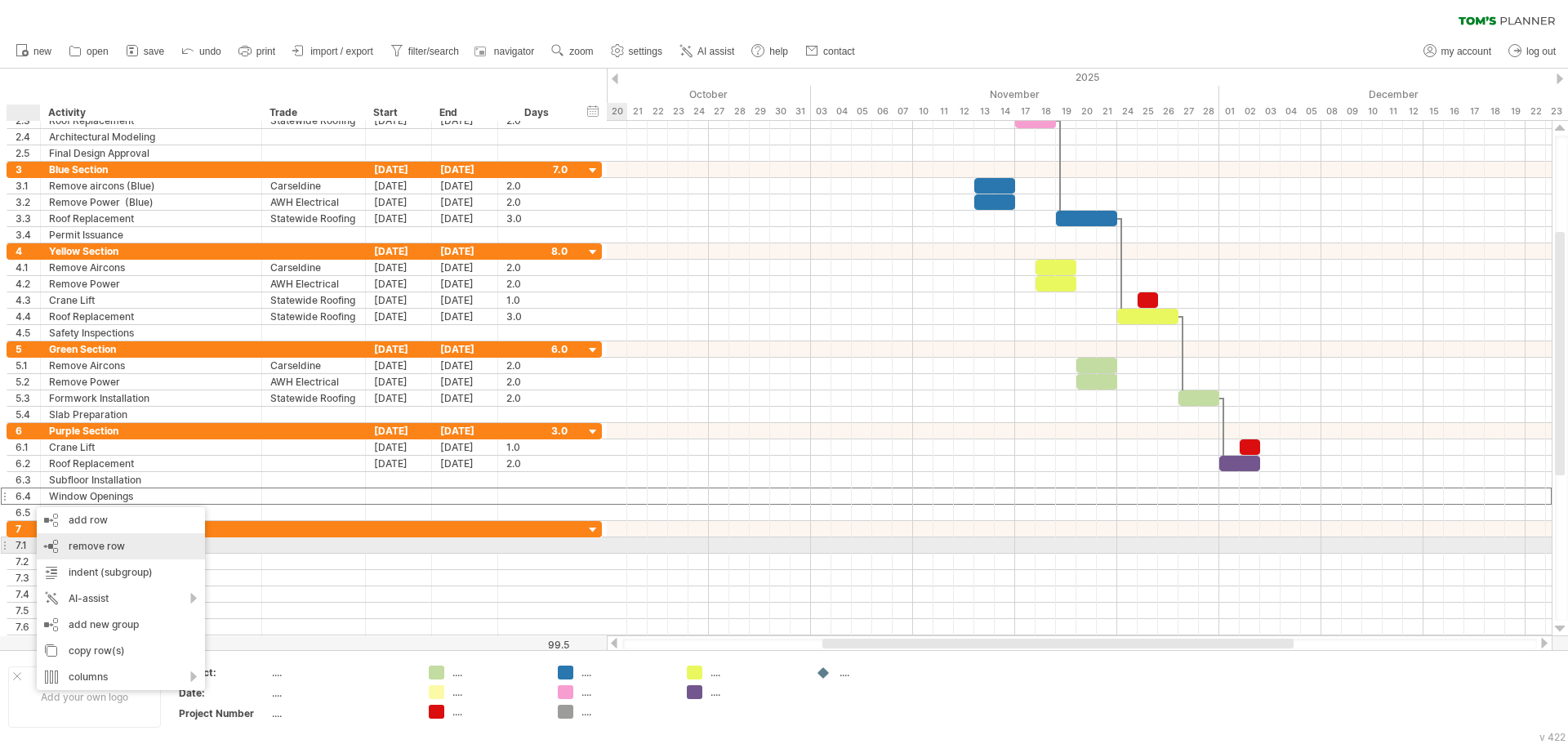
click at [43, 547] on div "remove row remove selected rows" at bounding box center [120, 547] width 168 height 26
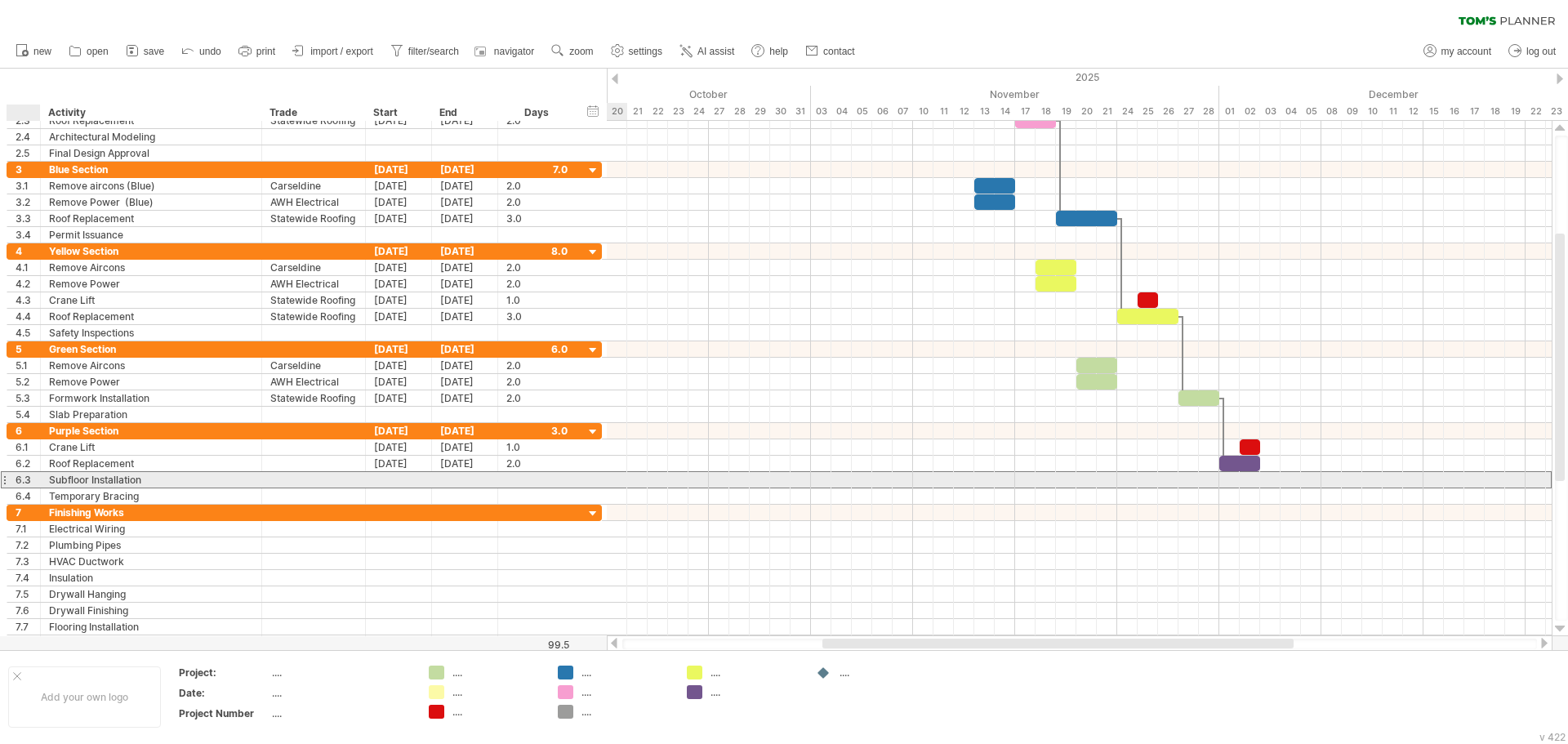
click at [25, 480] on div "6.3" at bounding box center [28, 479] width 25 height 16
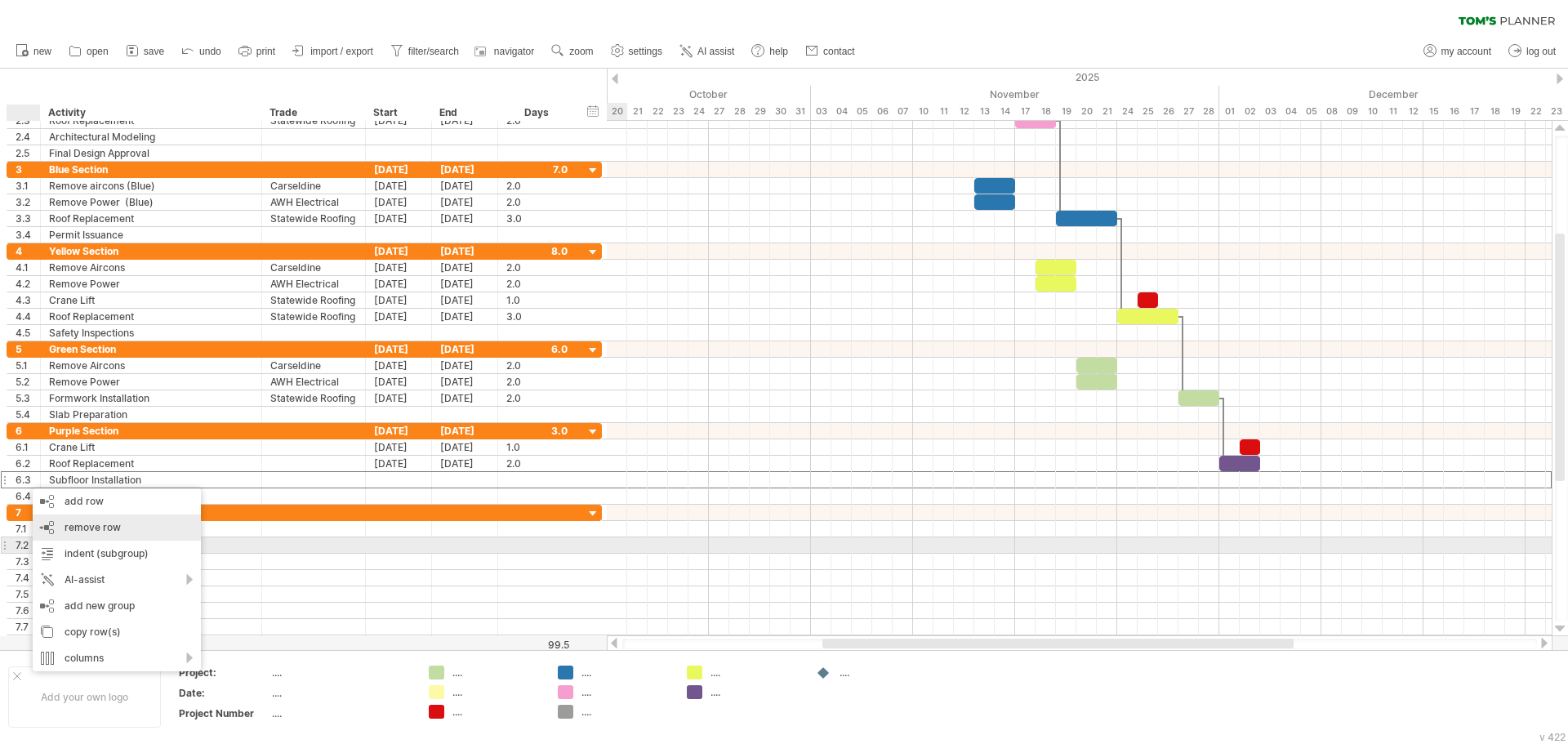
click at [55, 537] on div "remove row remove selected rows" at bounding box center [117, 527] width 168 height 26
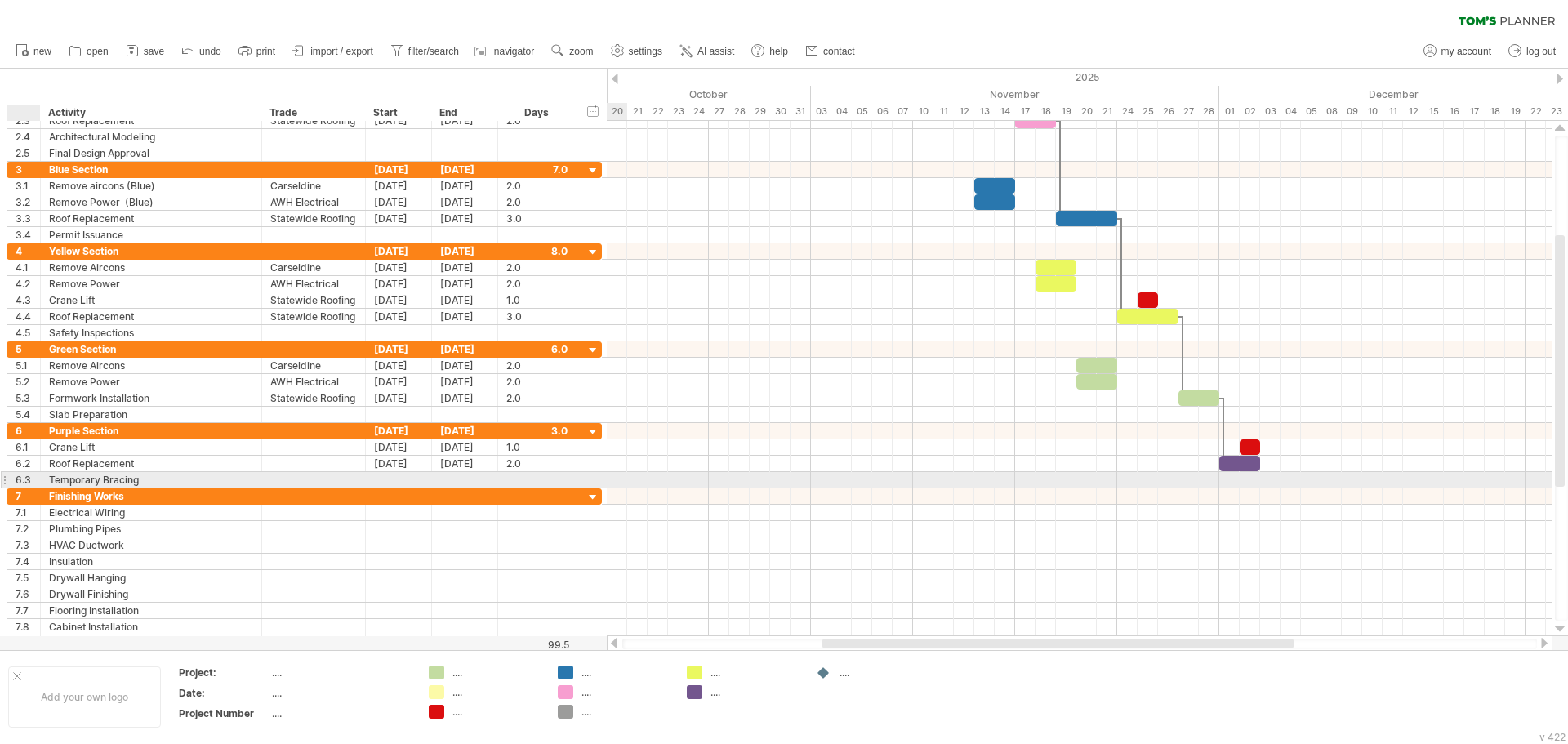
click at [35, 476] on div at bounding box center [38, 480] width 8 height 17
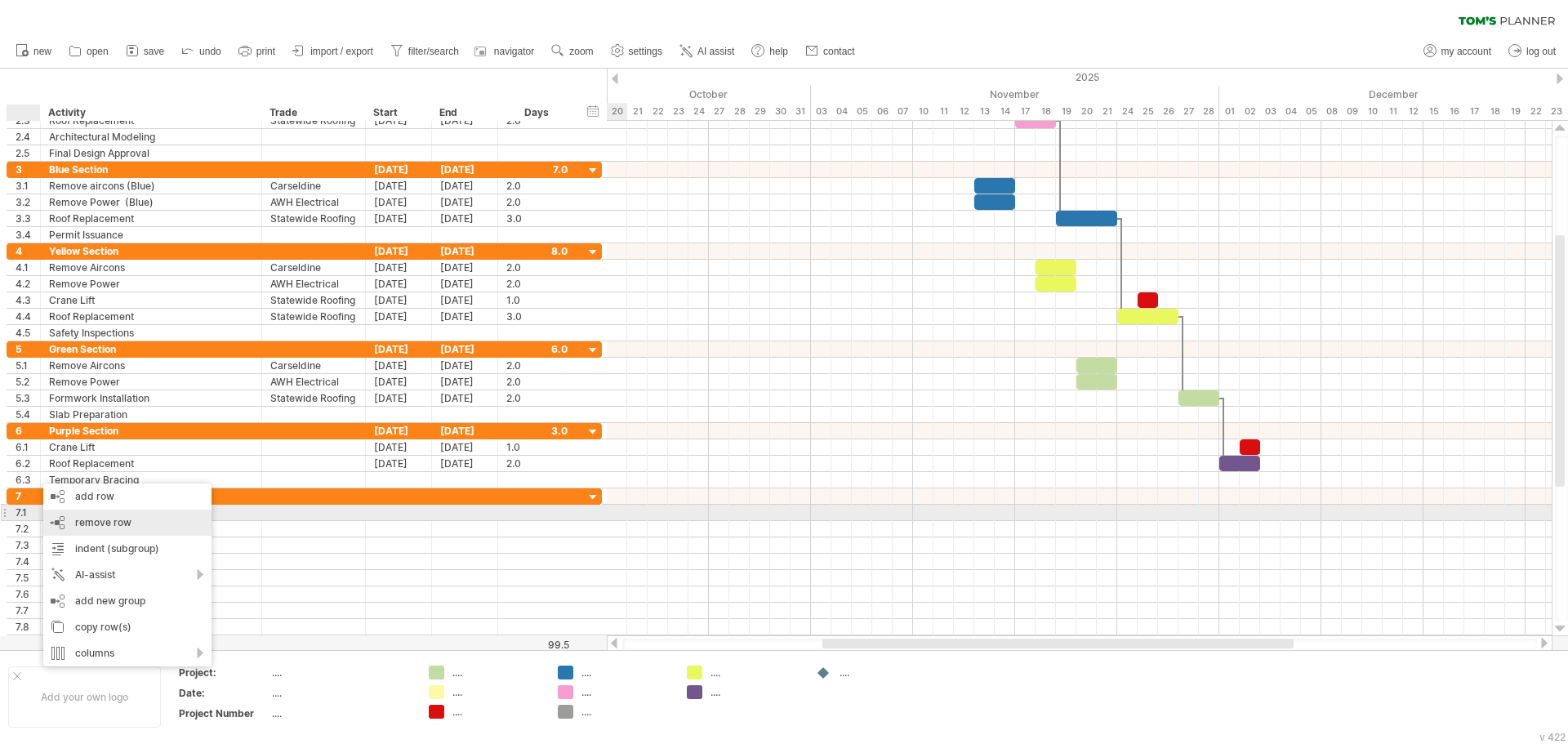
click at [62, 516] on div "remove row remove selected rows" at bounding box center [127, 523] width 168 height 26
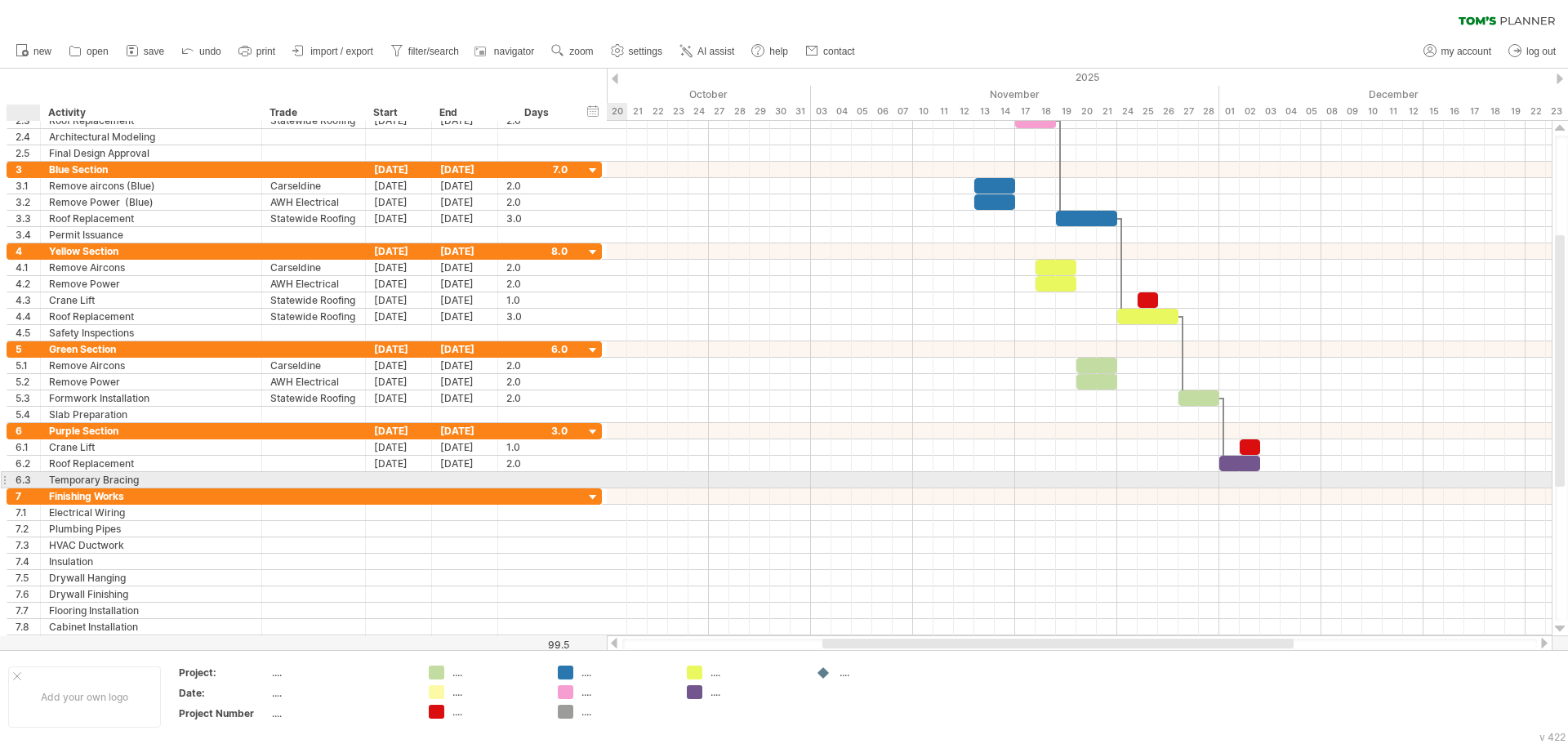
click at [34, 477] on div at bounding box center [38, 480] width 8 height 17
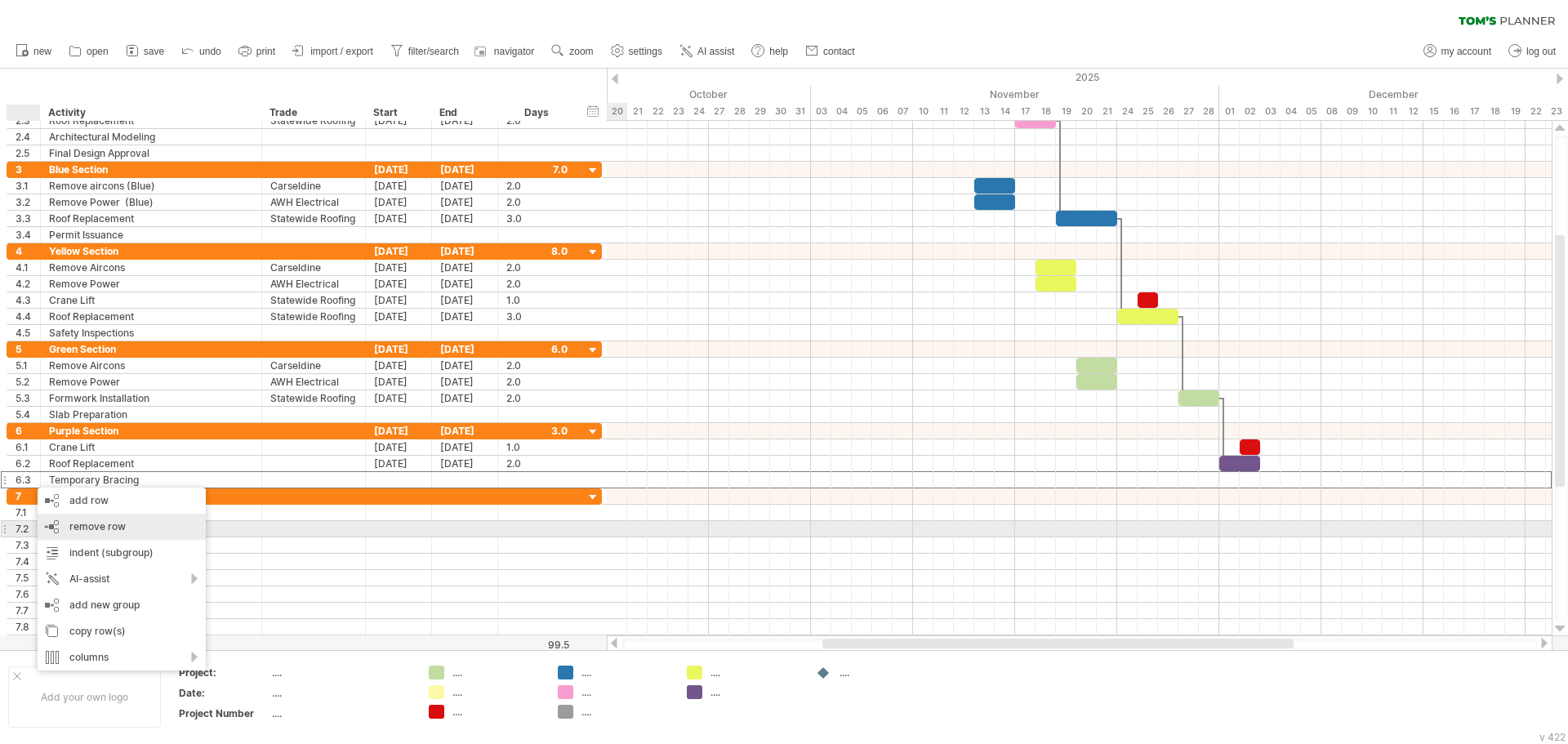
click at [55, 523] on div "remove row remove selected rows" at bounding box center [121, 526] width 168 height 26
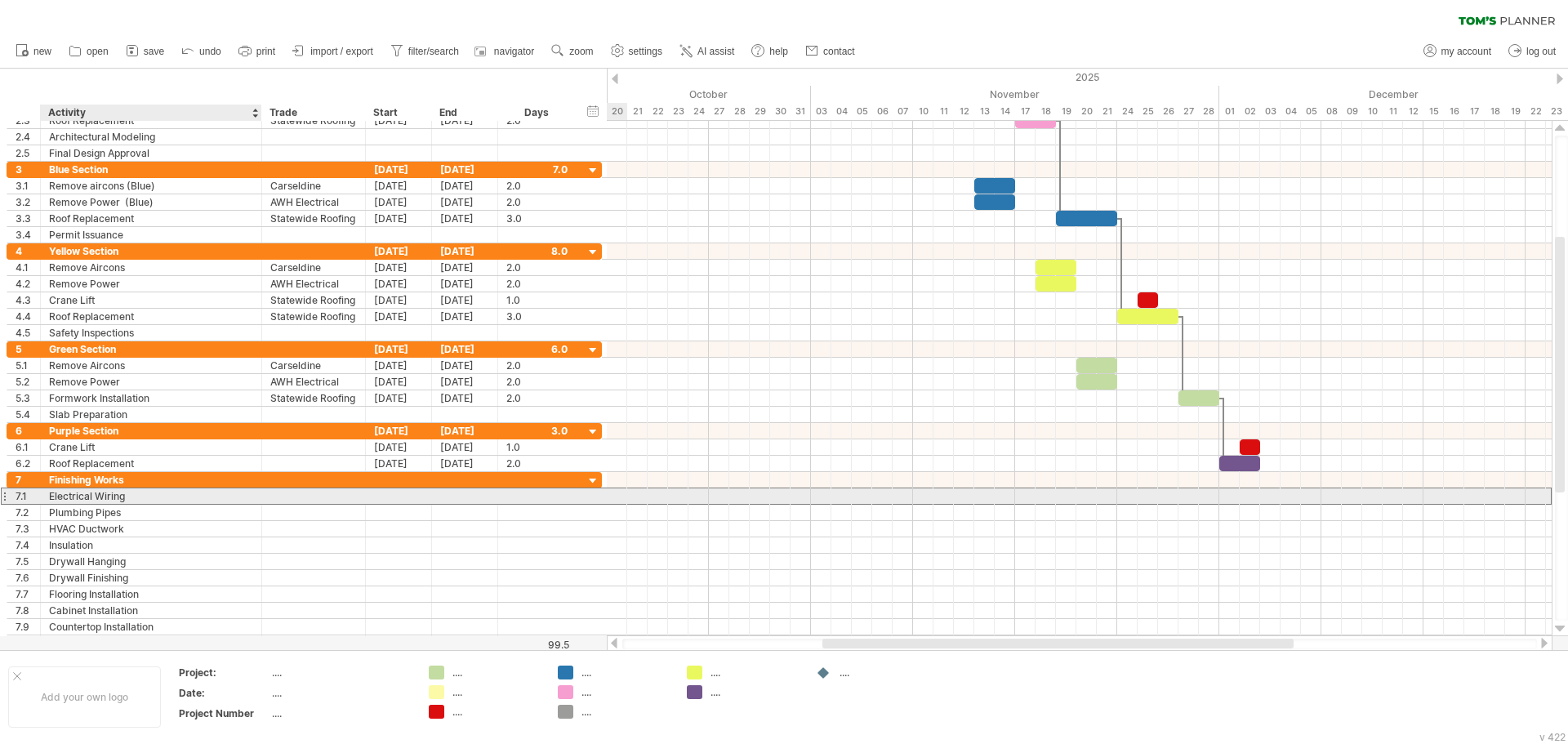
click at [121, 502] on div "Electrical Wiring" at bounding box center [151, 496] width 204 height 16
click at [137, 500] on input "**********" at bounding box center [151, 496] width 204 height 16
type input "**********"
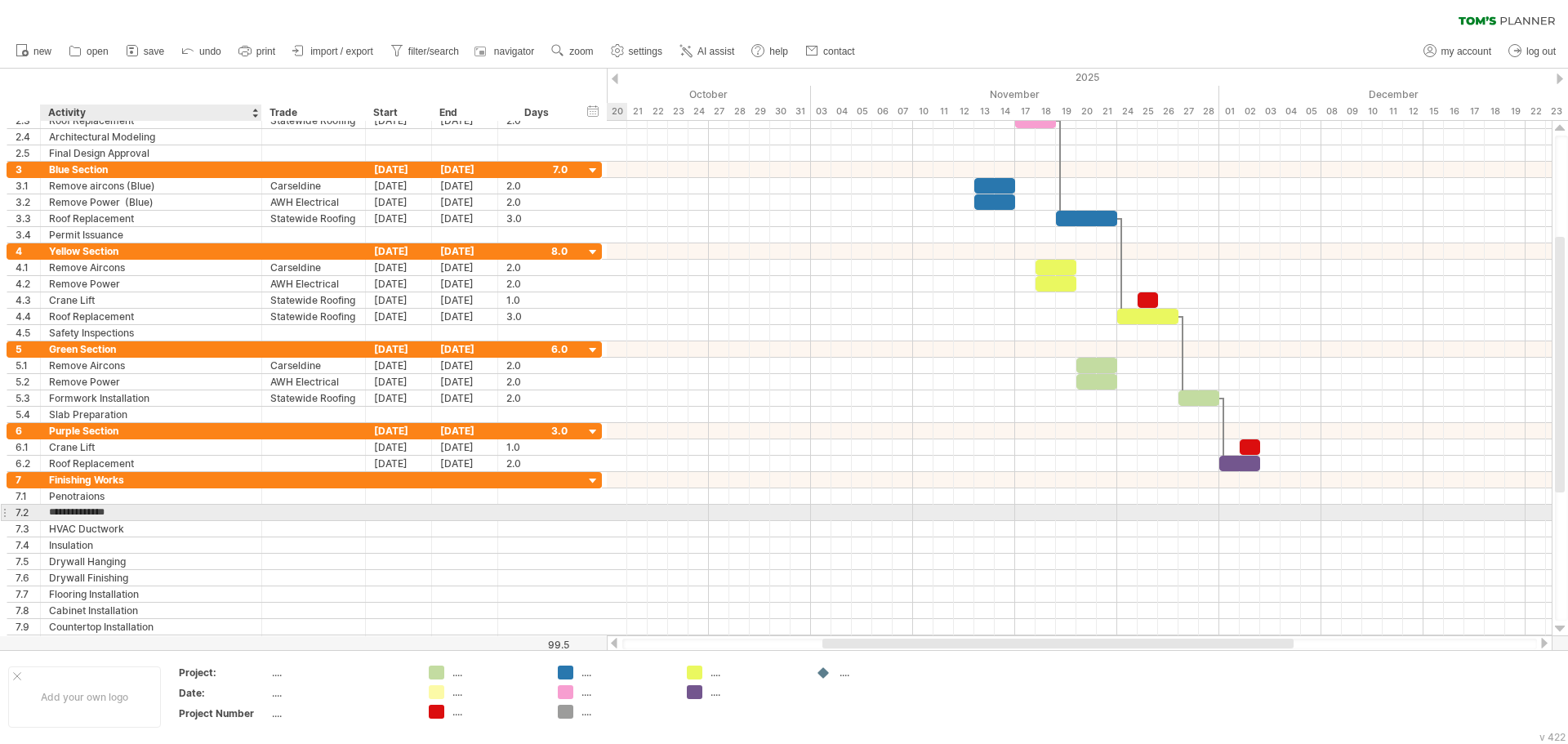
click at [140, 513] on input "**********" at bounding box center [151, 513] width 204 height 16
type input "**********"
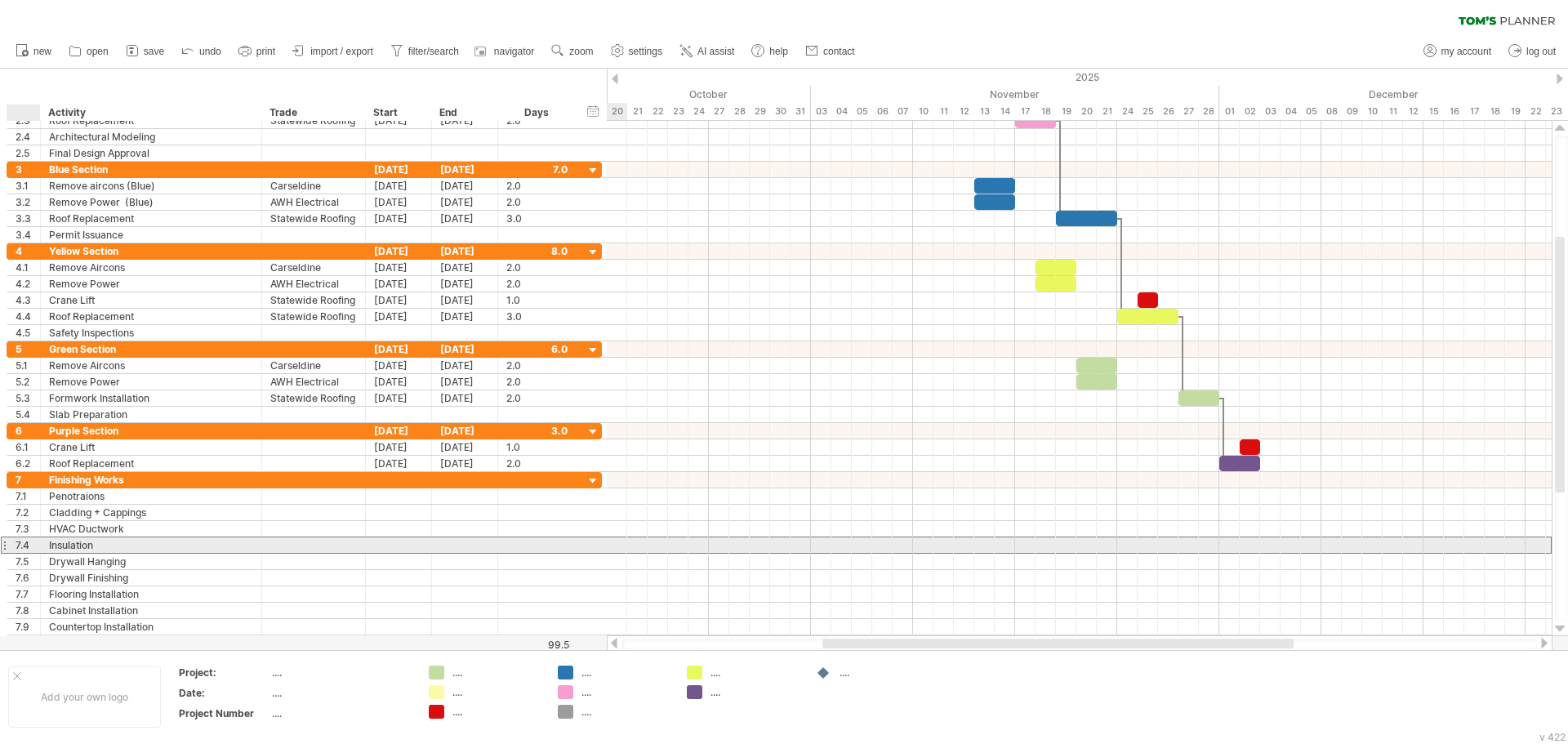
click at [19, 553] on div "**********" at bounding box center [304, 545] width 595 height 17
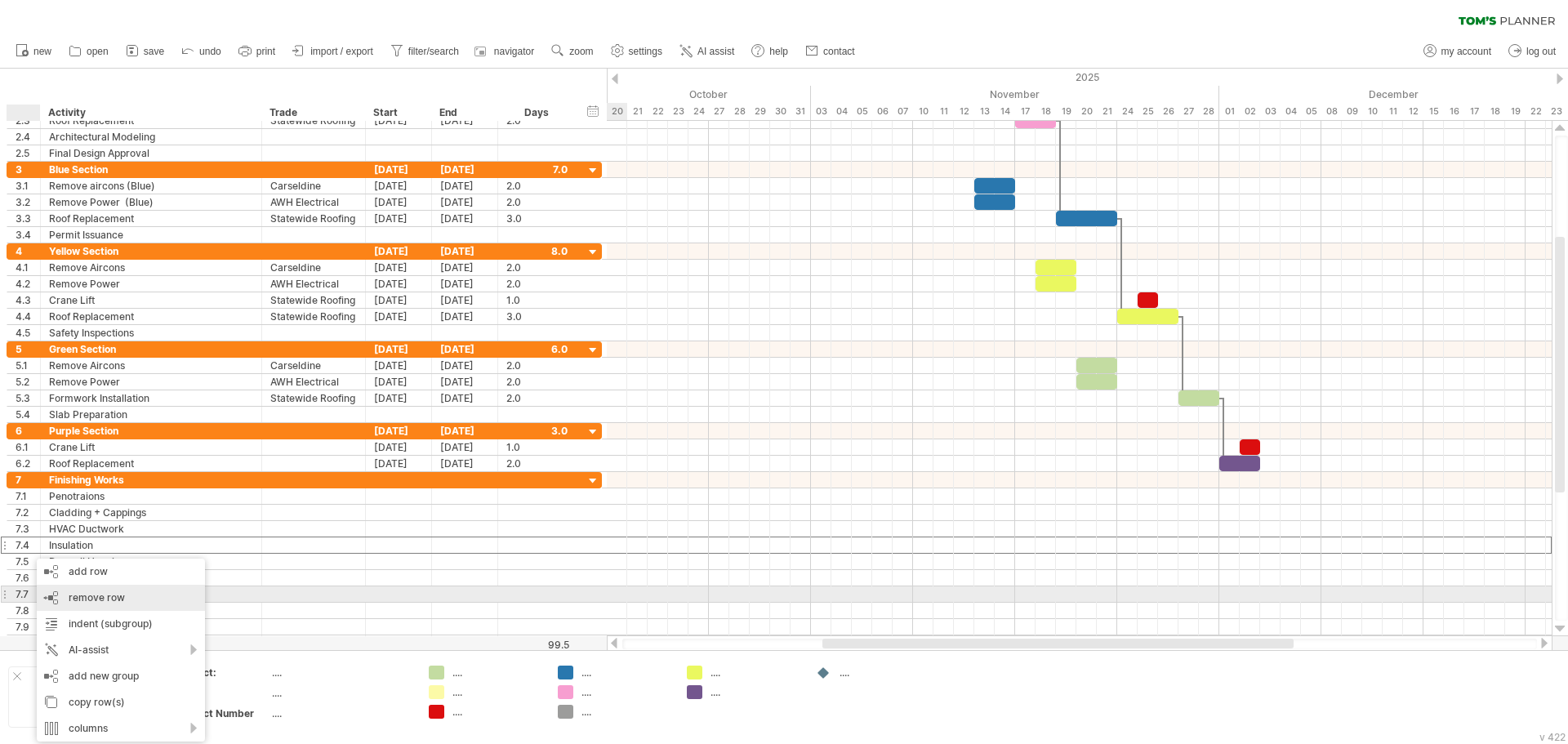
click at [55, 600] on div "remove row remove selected rows" at bounding box center [120, 598] width 168 height 26
click at [55, 600] on div "remove row remove selected rows" at bounding box center [116, 600] width 168 height 26
click at [47, 605] on div "remove row remove selected rows" at bounding box center [109, 600] width 168 height 26
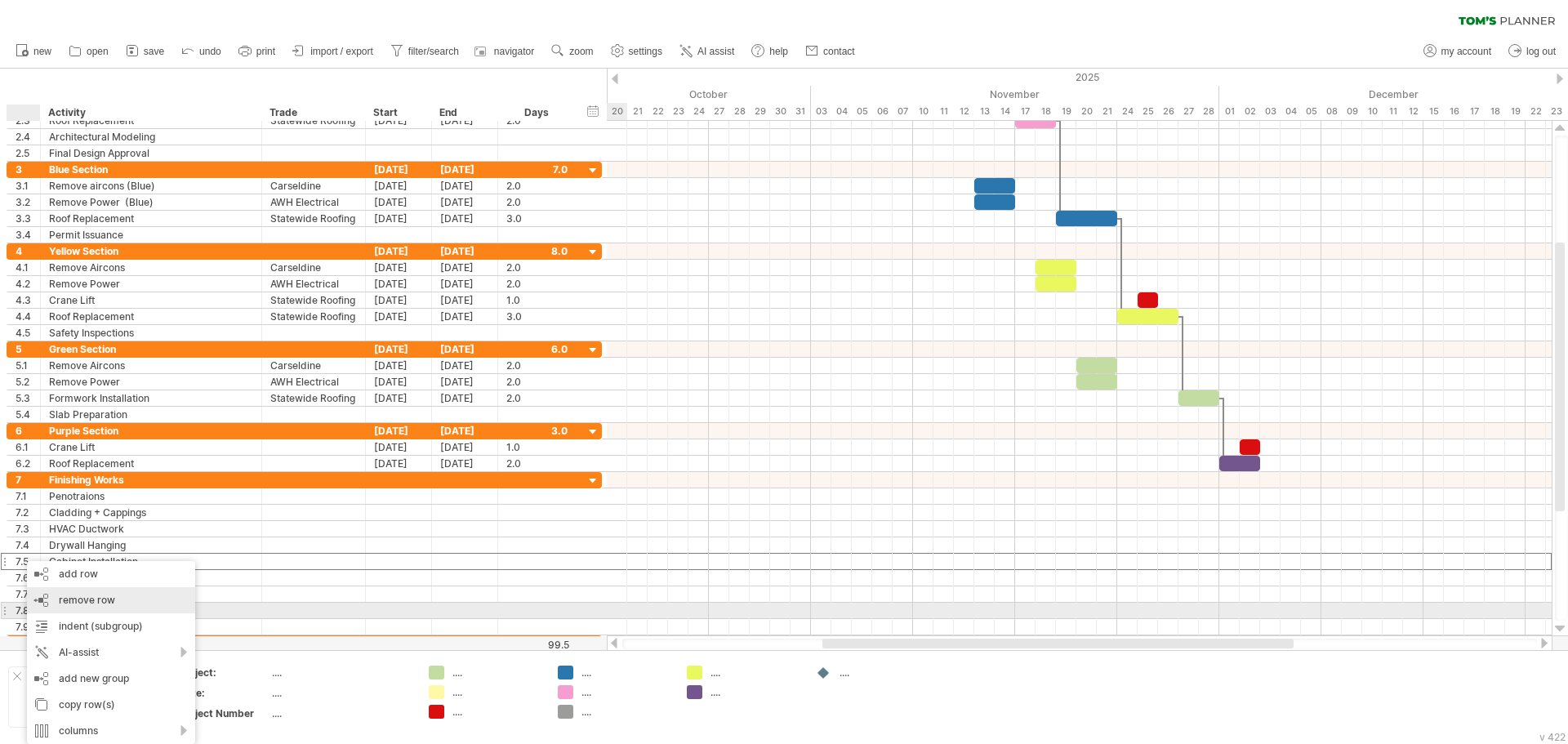
click at [46, 603] on div "remove row remove selected rows" at bounding box center [110, 600] width 168 height 26
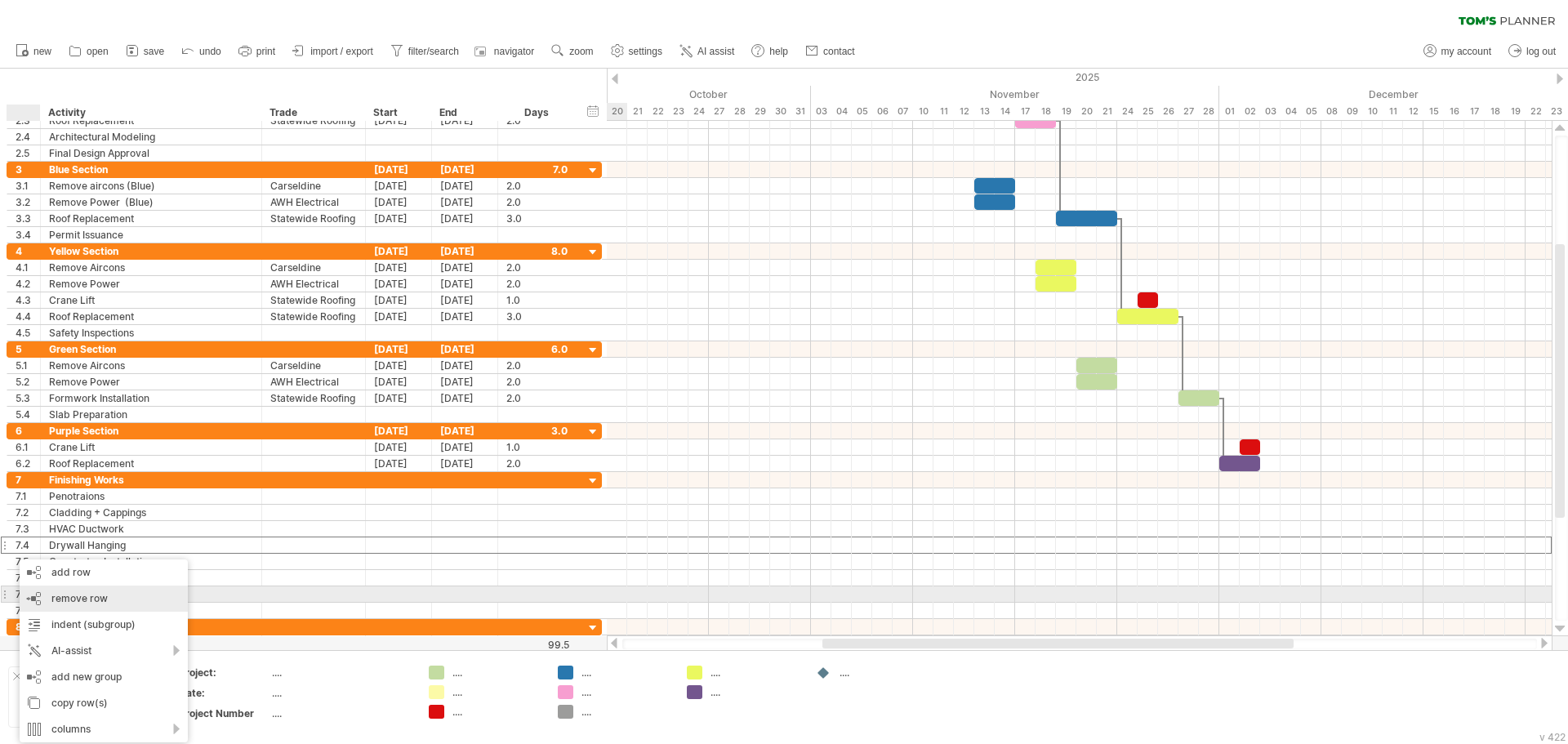
click at [43, 595] on div "remove row remove selected rows" at bounding box center [103, 599] width 168 height 26
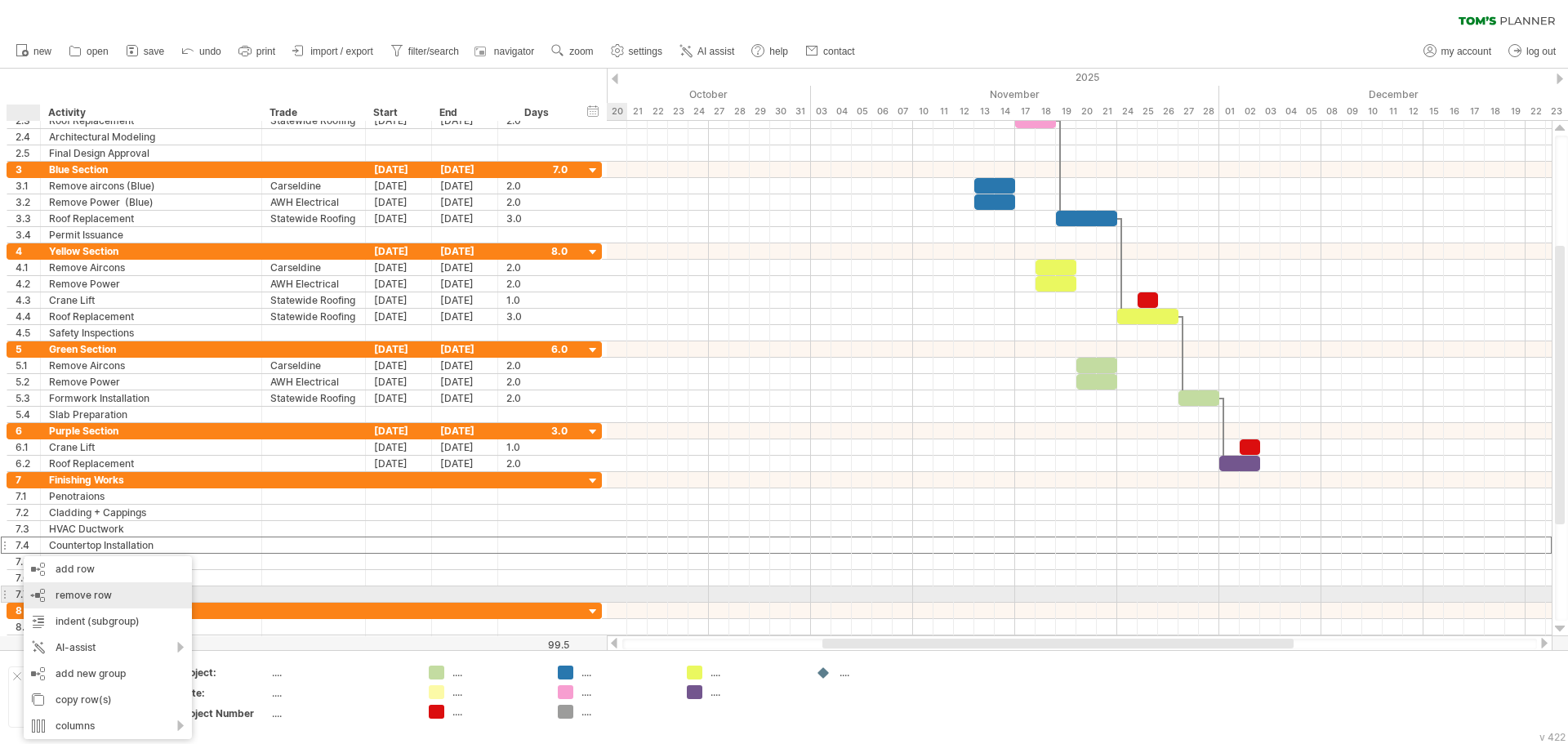
click at [48, 597] on div "remove row remove selected rows" at bounding box center [107, 595] width 168 height 26
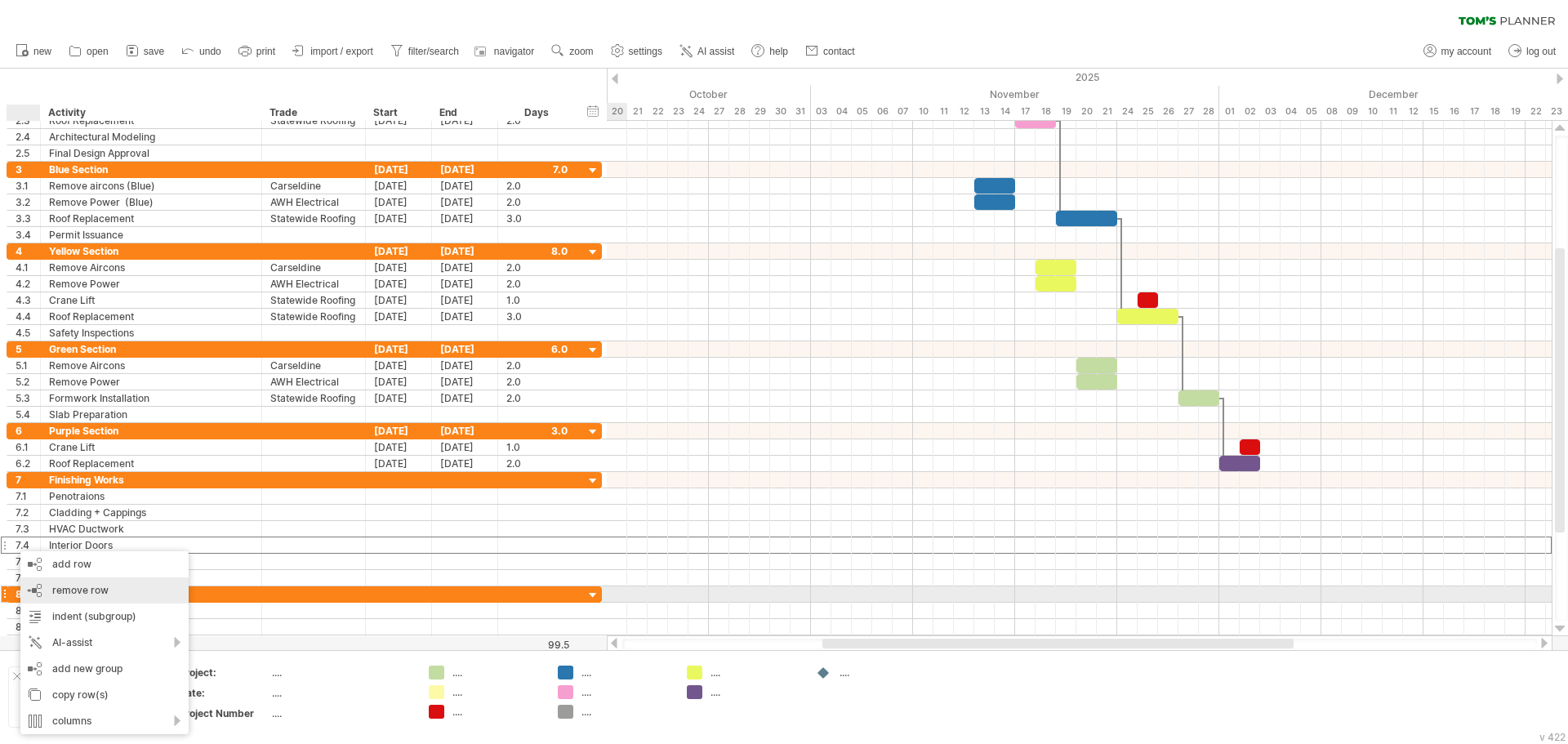
click at [64, 597] on div "remove row remove selected rows" at bounding box center [104, 591] width 168 height 26
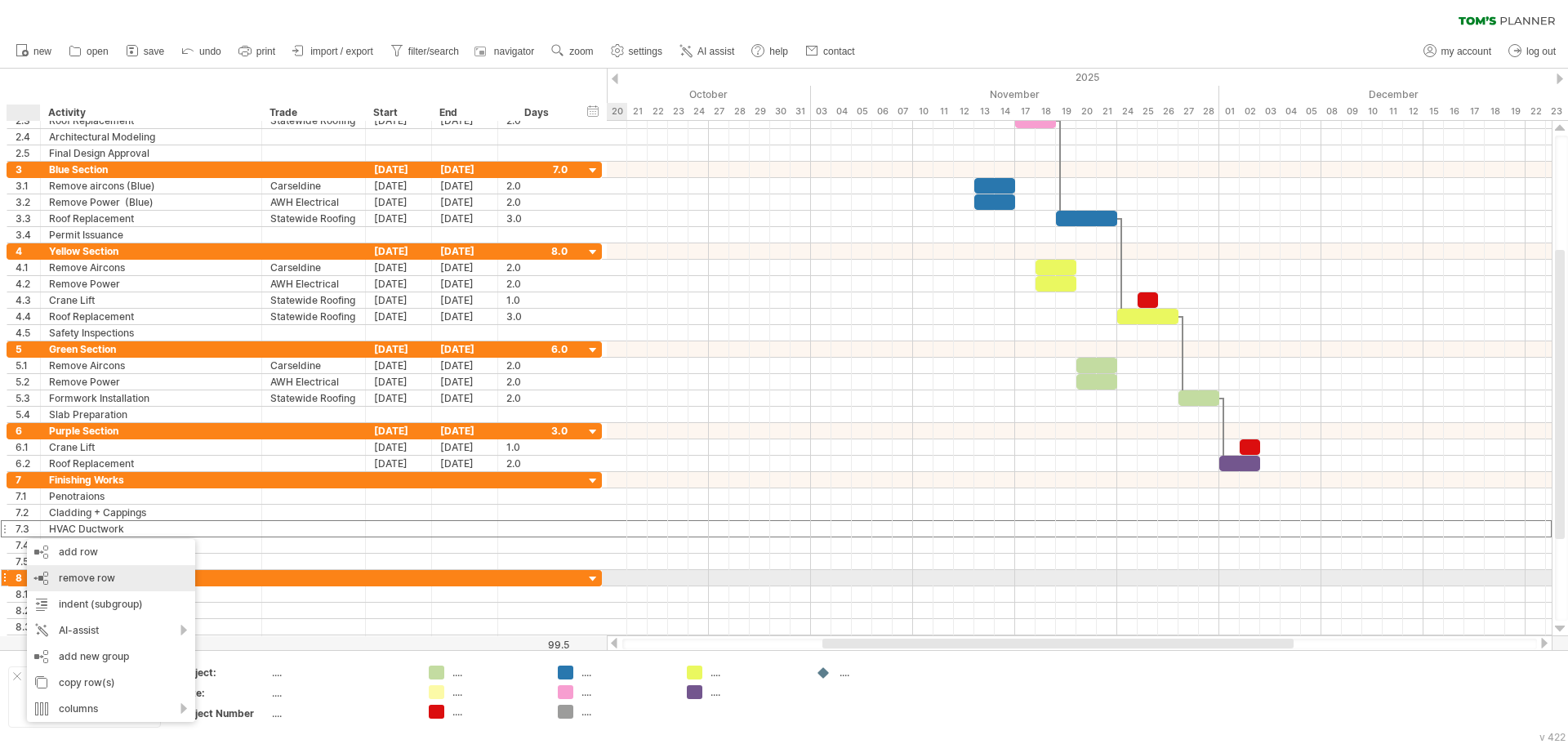
click at [50, 577] on div "remove row remove selected rows" at bounding box center [110, 578] width 168 height 26
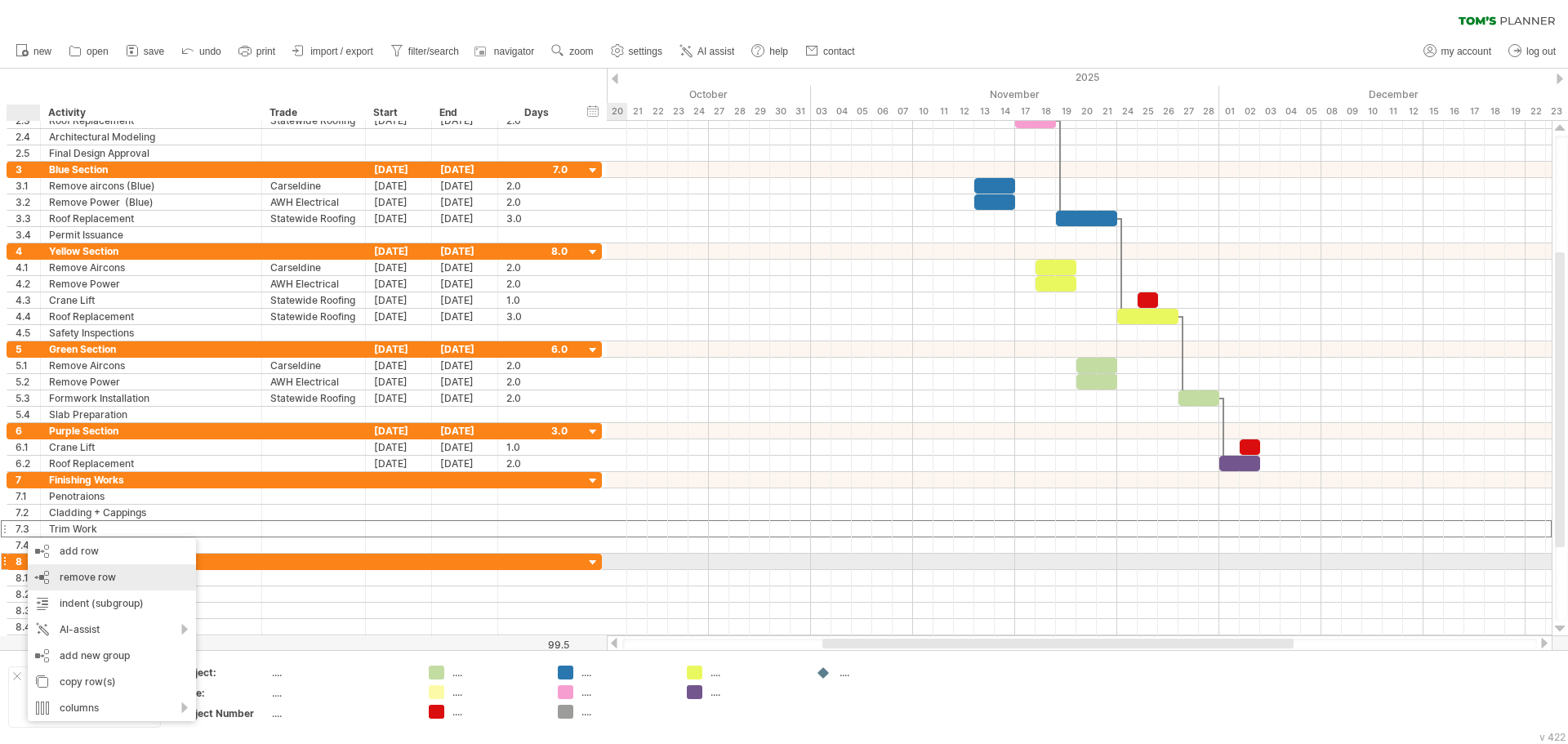
click at [48, 580] on div "remove row remove selected rows" at bounding box center [111, 578] width 168 height 26
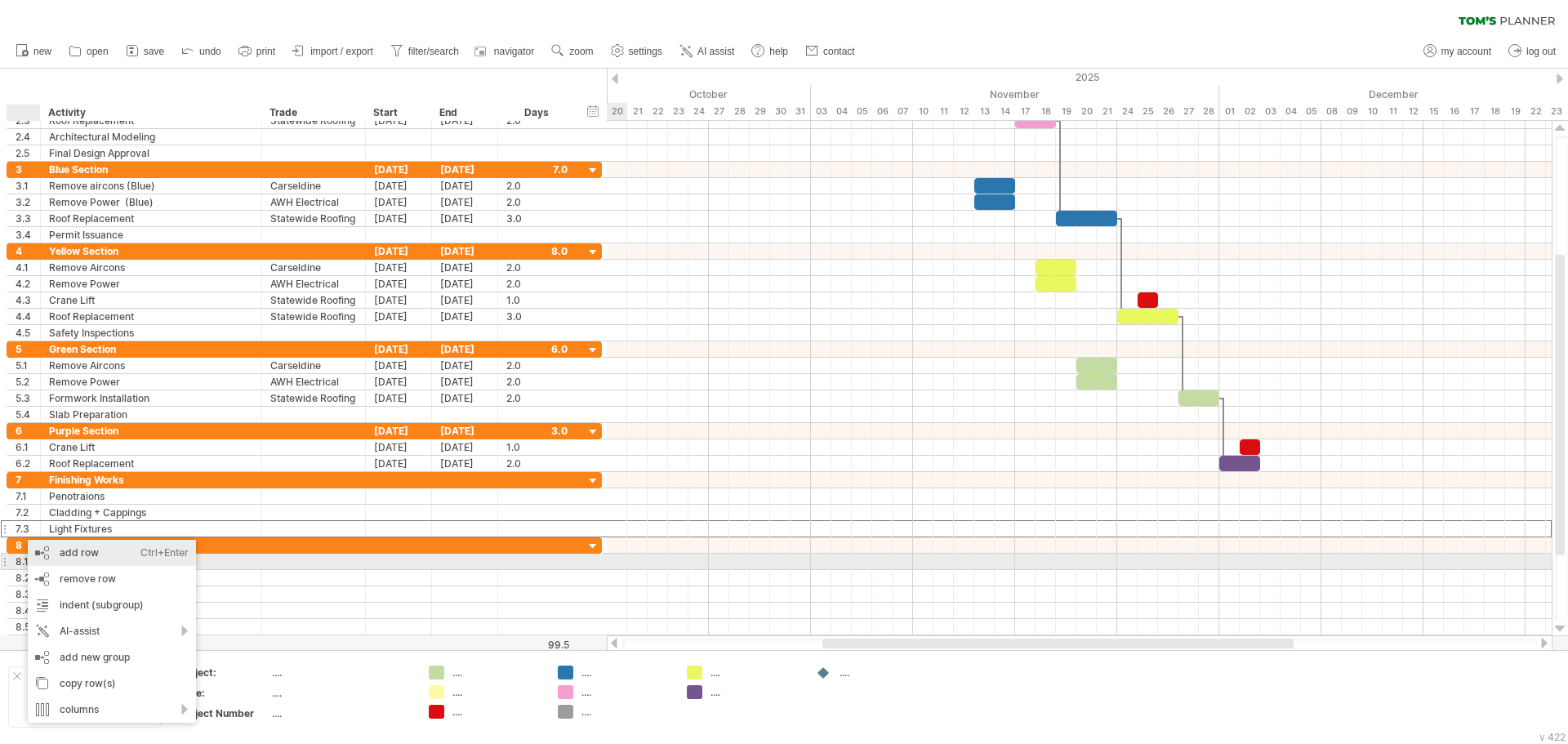
click at [42, 565] on div "add row Ctrl+Enter Cmd+Enter" at bounding box center [111, 553] width 168 height 26
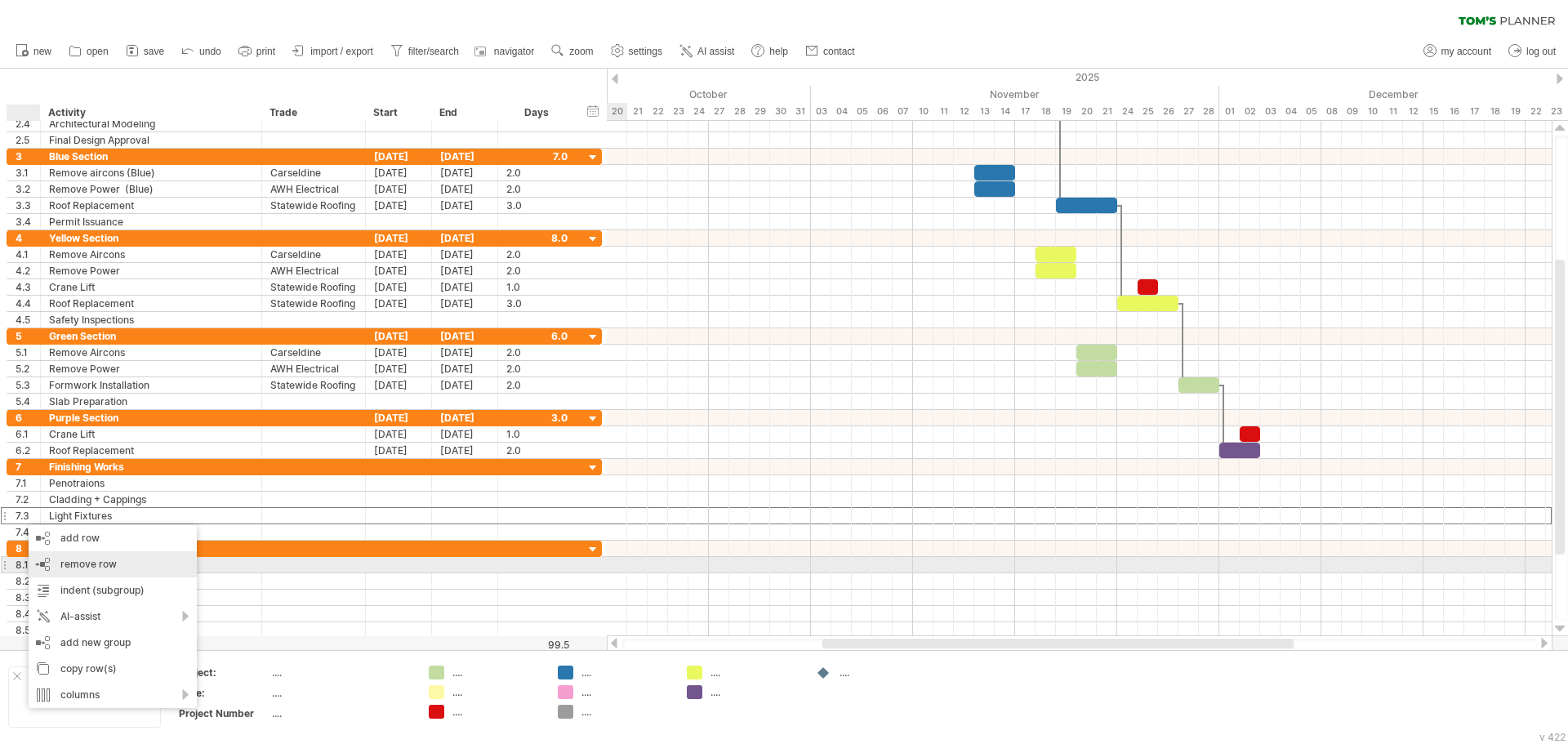
click at [50, 565] on div "remove row remove selected rows" at bounding box center [112, 564] width 168 height 26
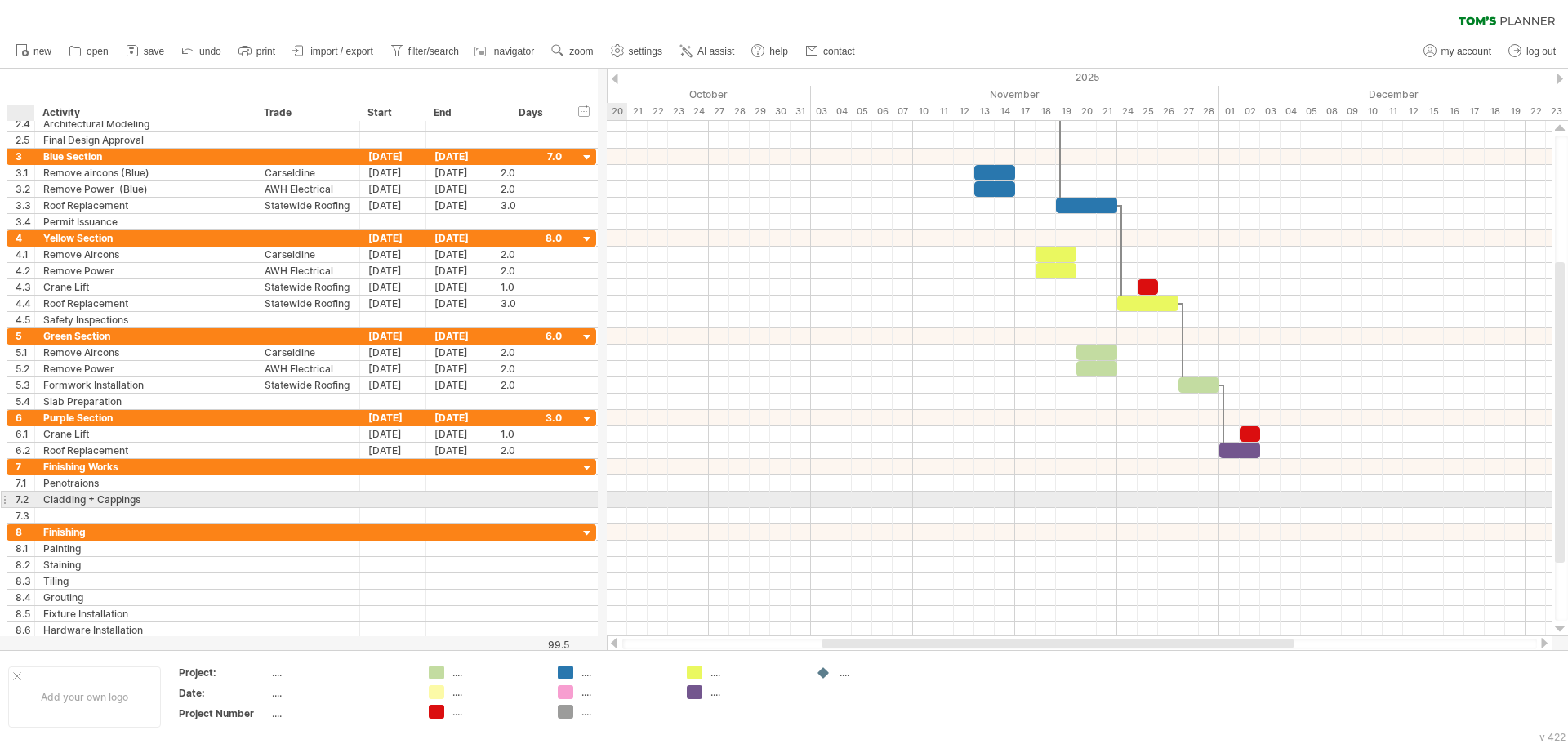
click at [31, 497] on div at bounding box center [32, 500] width 8 height 17
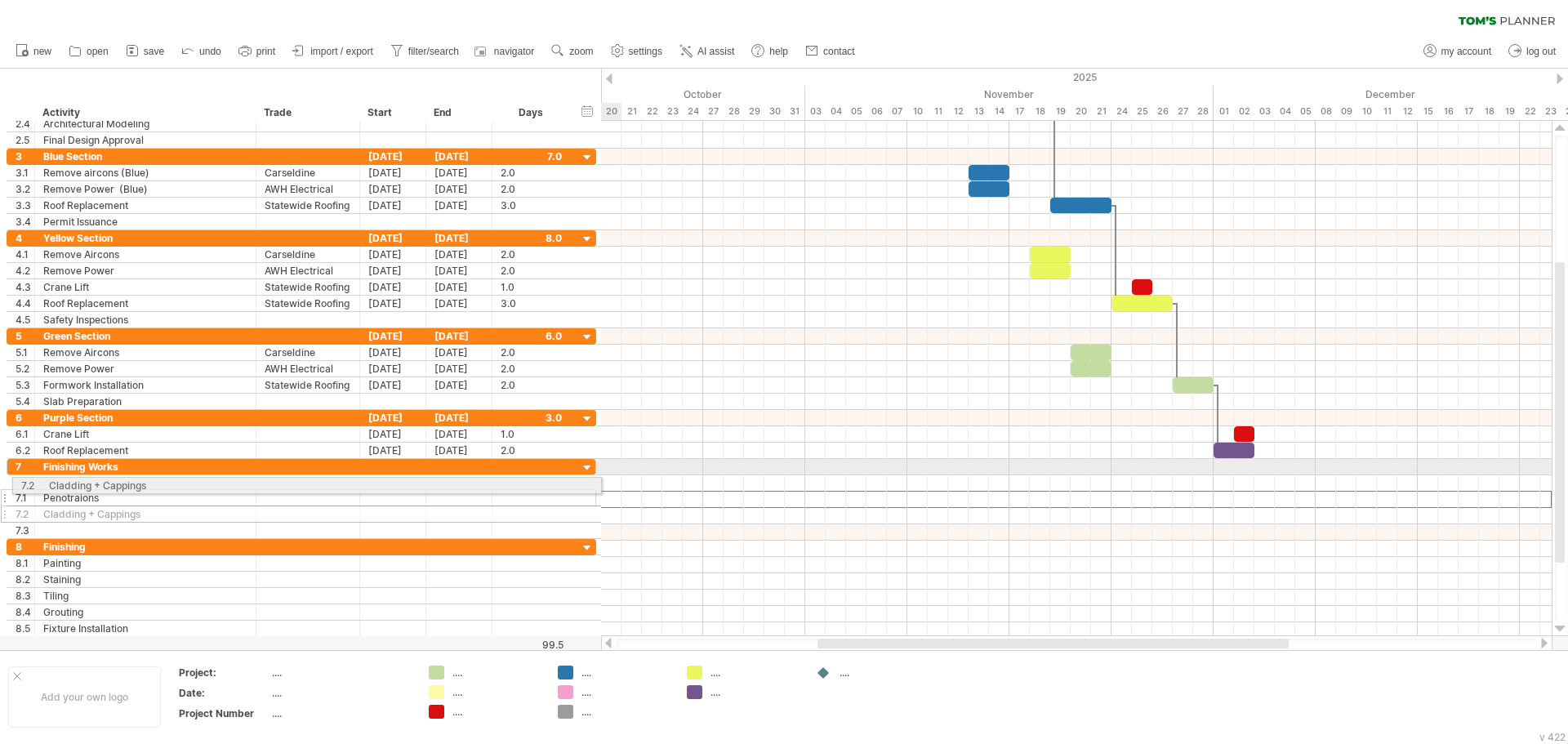
drag, startPoint x: 20, startPoint y: 499, endPoint x: 20, endPoint y: 483, distance: 16.0
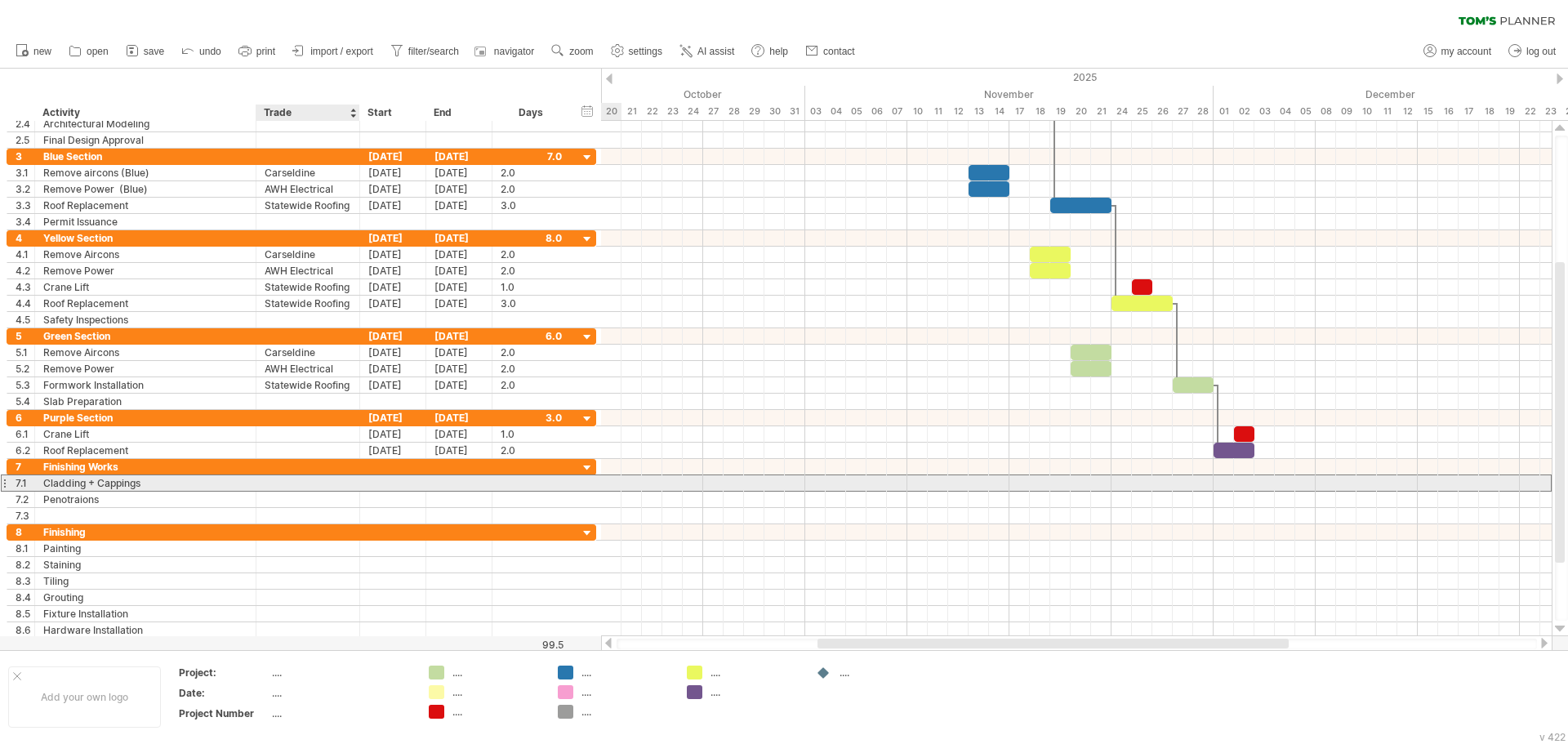
click at [308, 485] on div at bounding box center [308, 483] width 86 height 16
type input "**********"
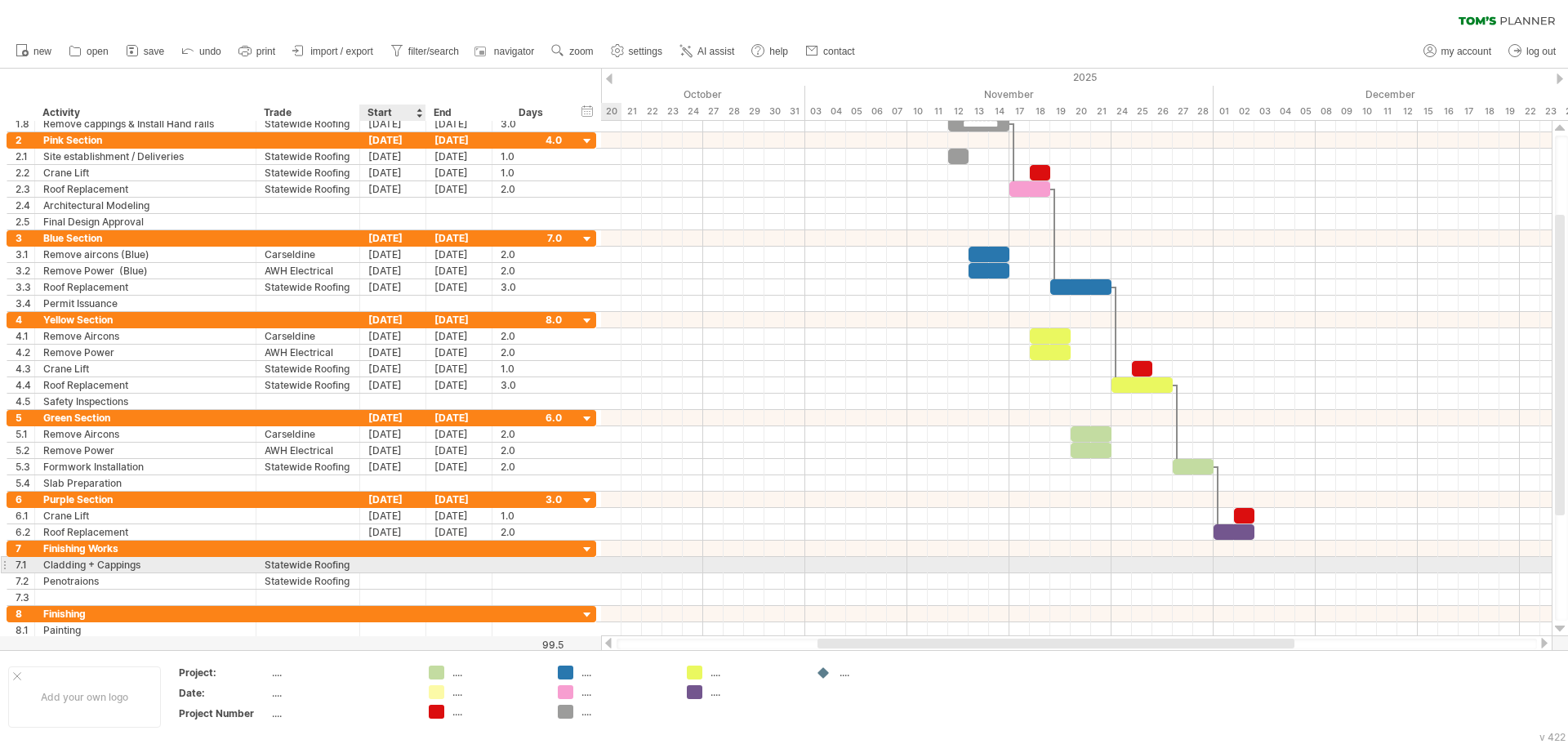
click at [397, 565] on div at bounding box center [393, 565] width 66 height 16
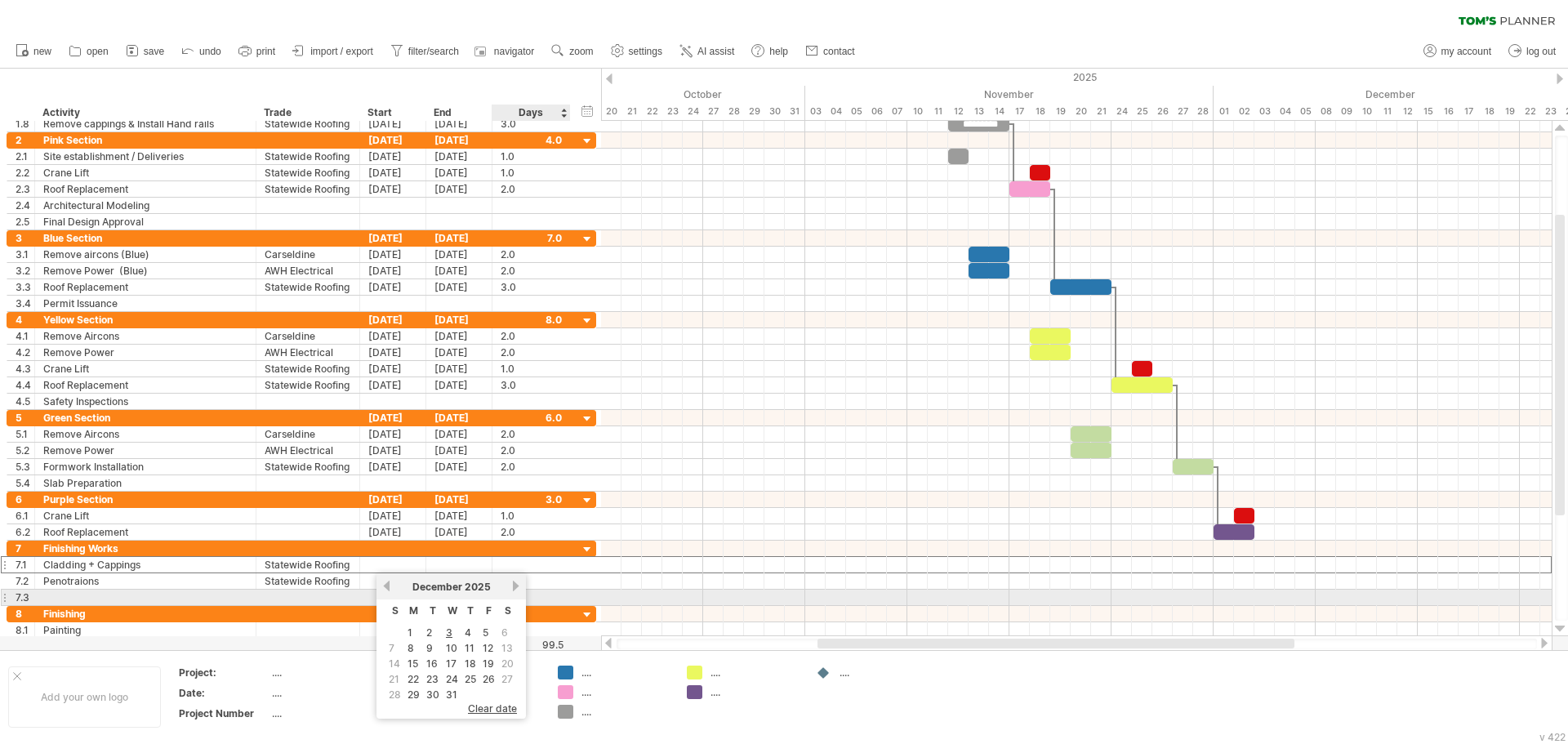
click at [510, 590] on div "December 2025" at bounding box center [451, 586] width 118 height 12
click at [387, 589] on link "previous" at bounding box center [386, 585] width 12 height 12
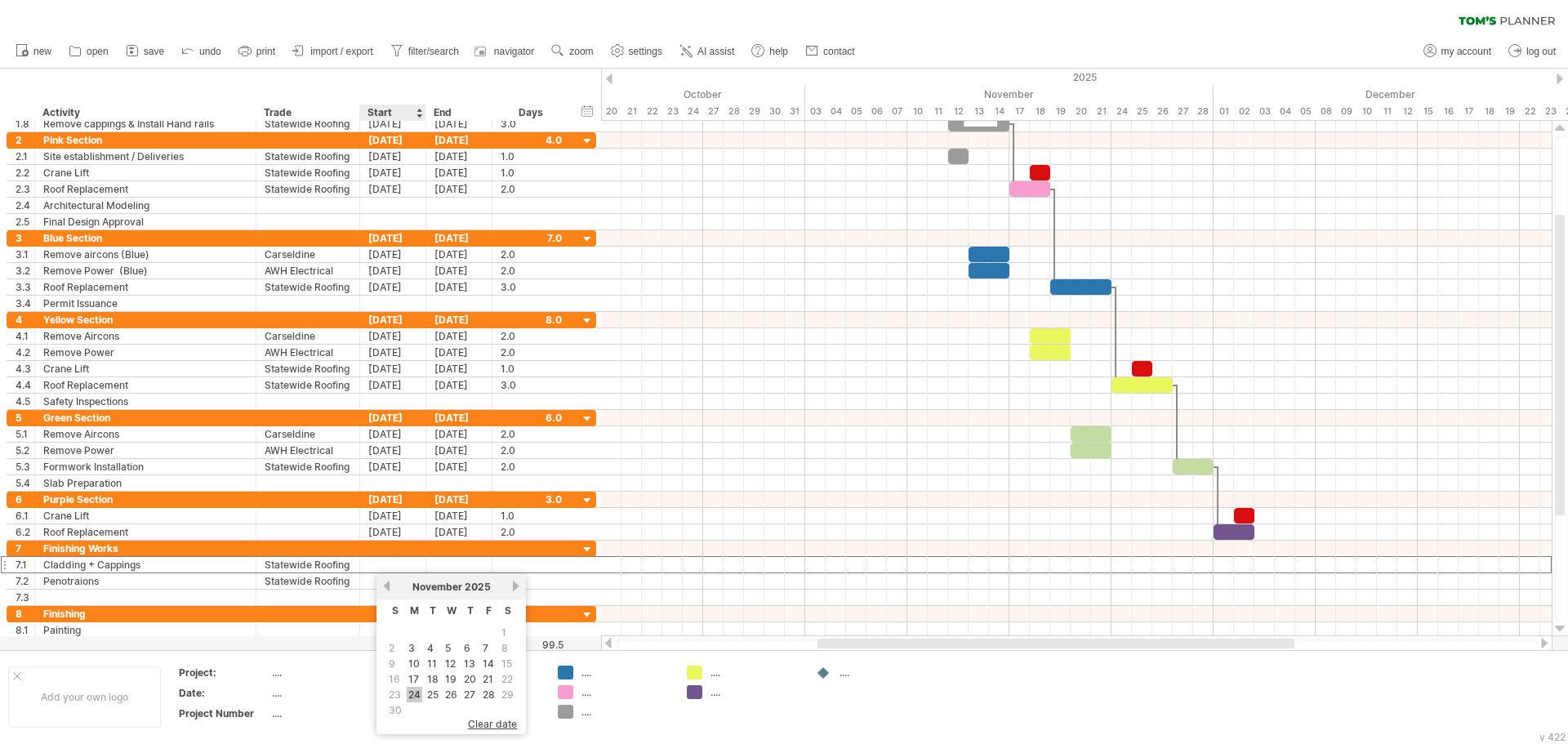
click at [413, 692] on link "24" at bounding box center [414, 694] width 16 height 16
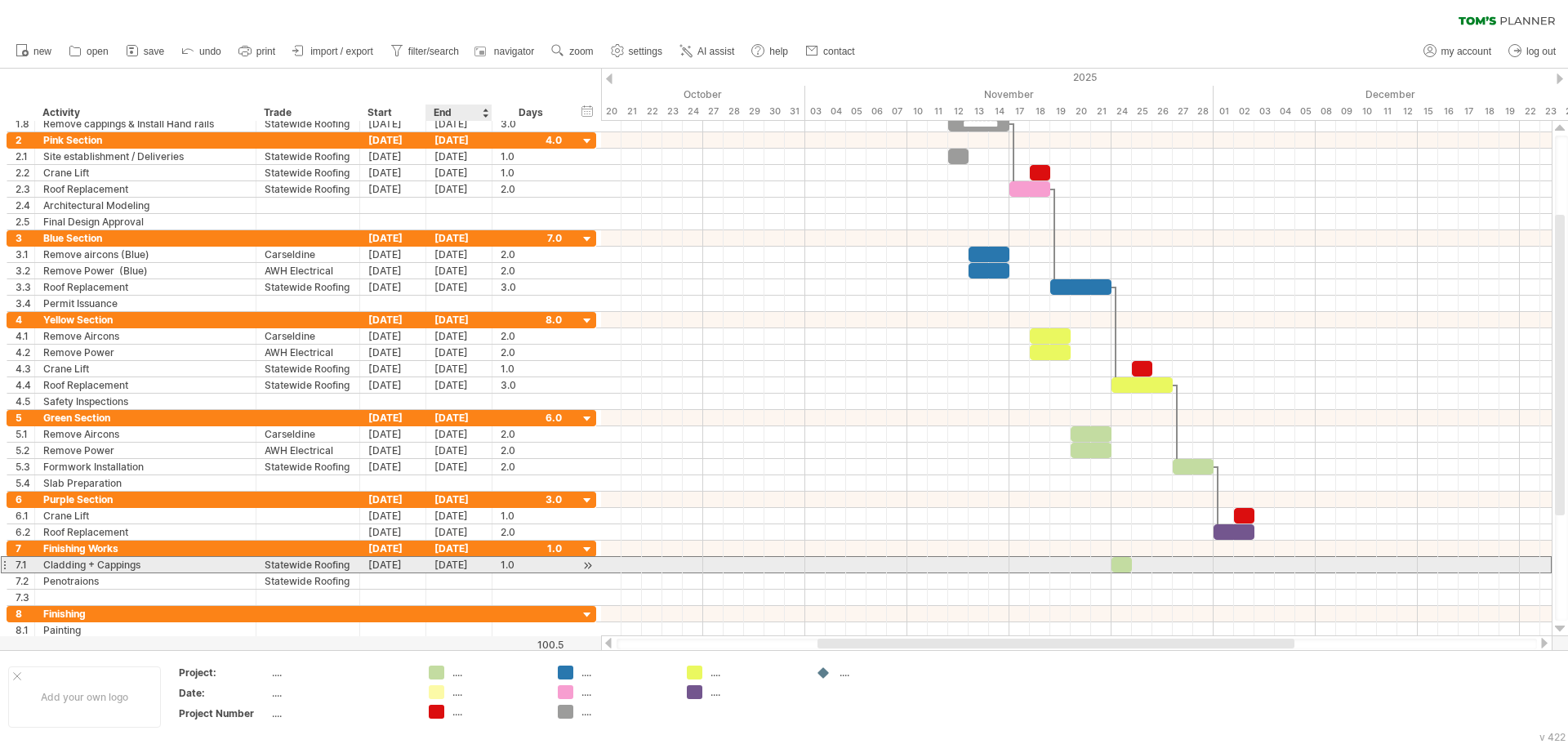
click at [451, 565] on div "[DATE]" at bounding box center [459, 565] width 66 height 16
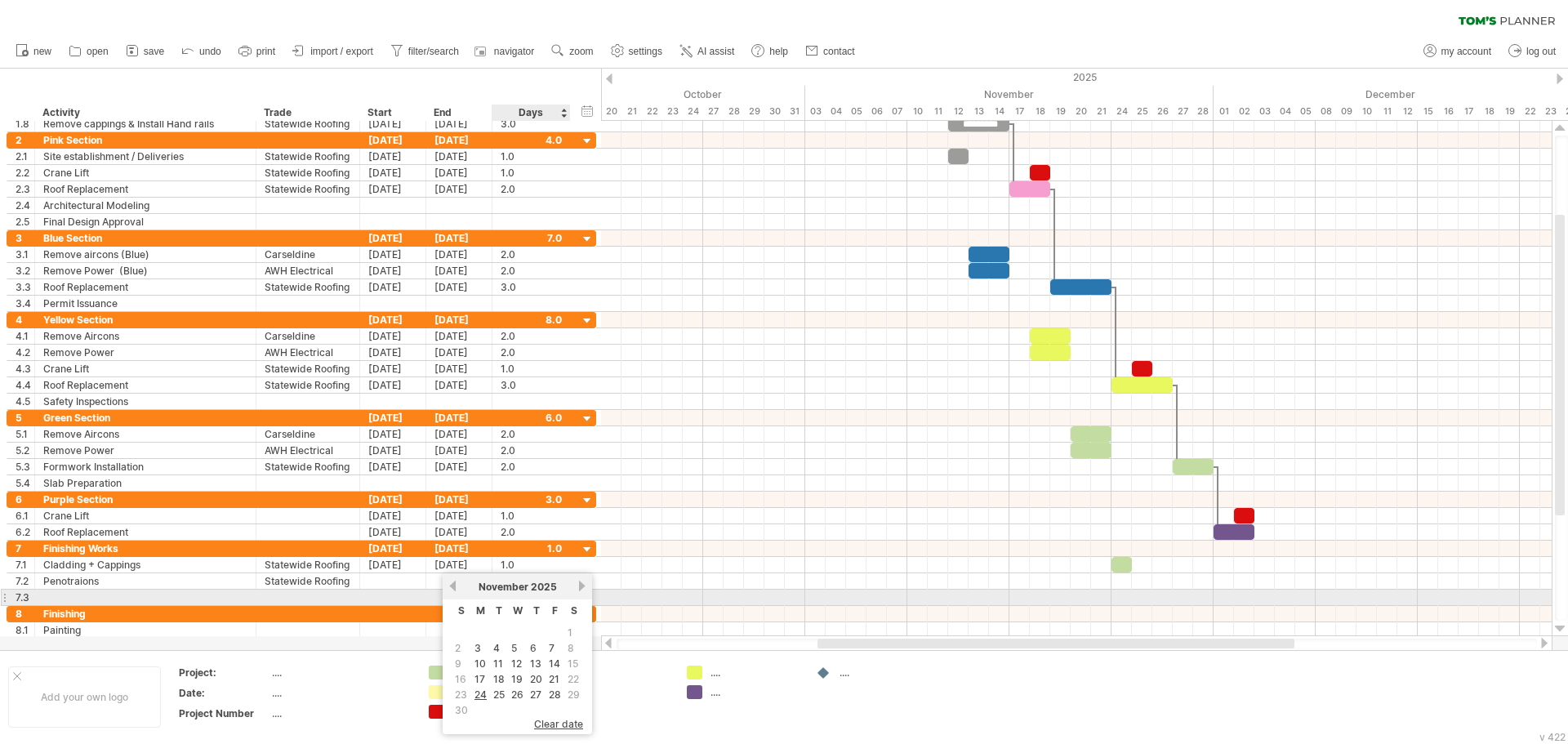
click at [577, 588] on div "November 2025" at bounding box center [517, 586] width 118 height 12
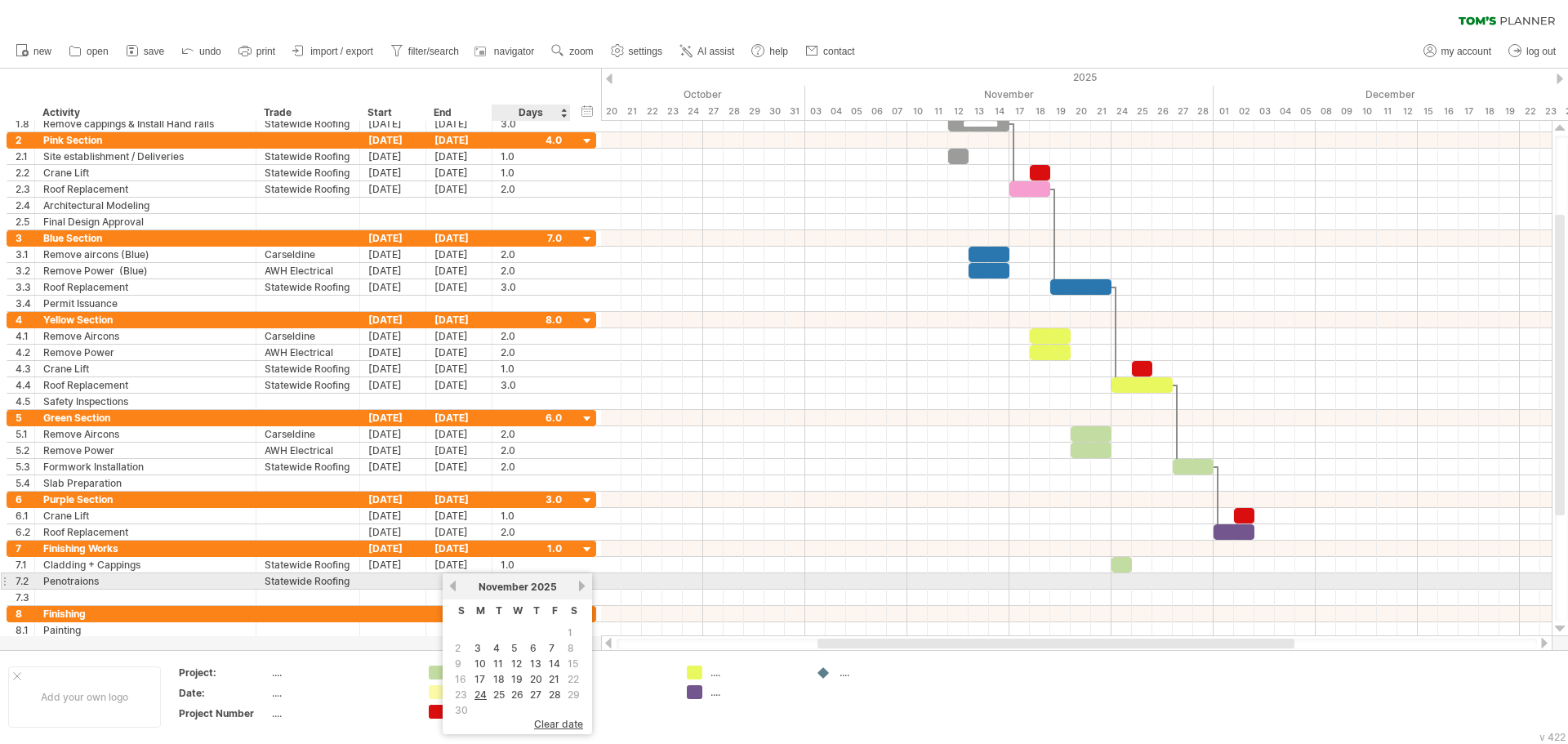
click at [580, 588] on link "next" at bounding box center [581, 585] width 12 height 12
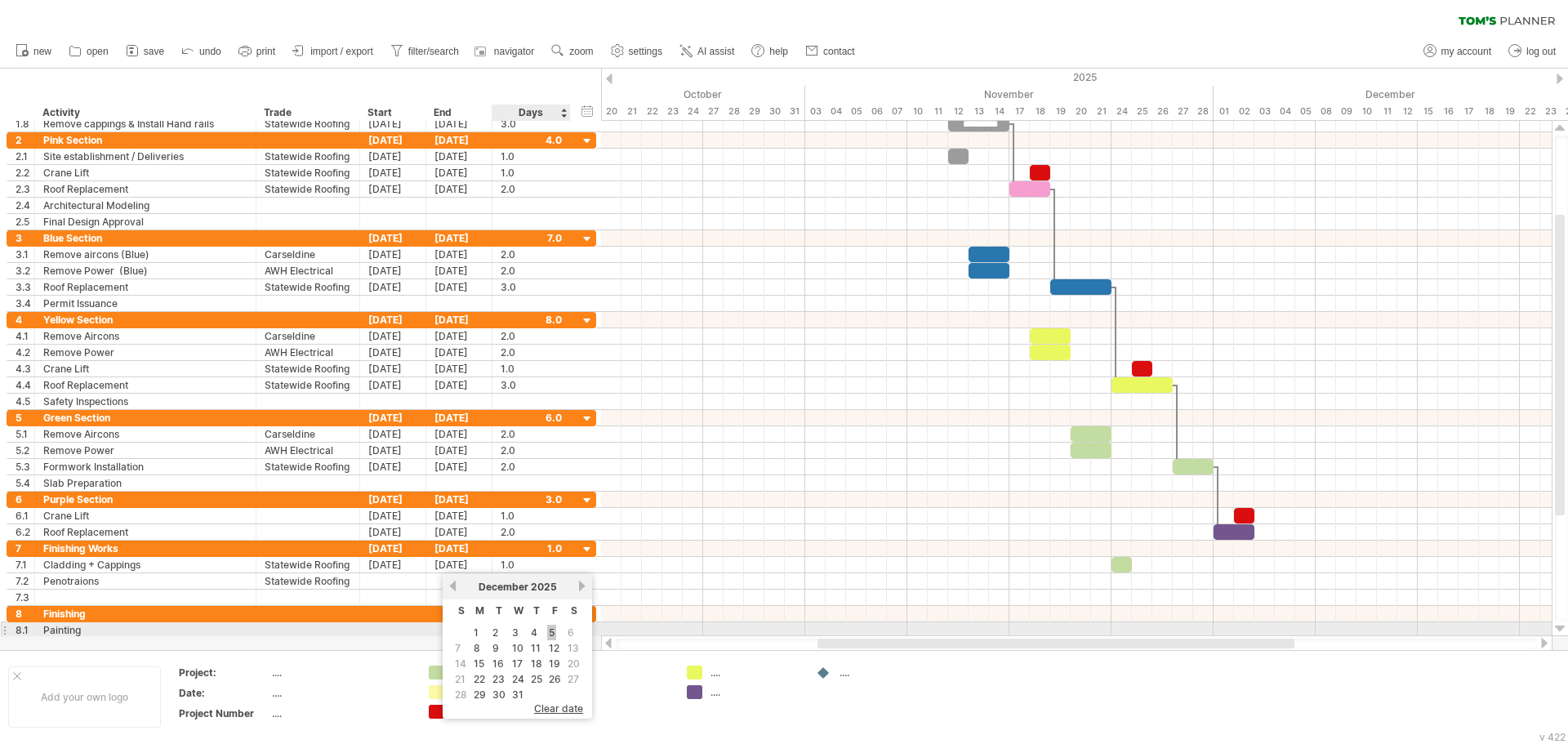
click at [552, 634] on link "5" at bounding box center [552, 632] width 9 height 16
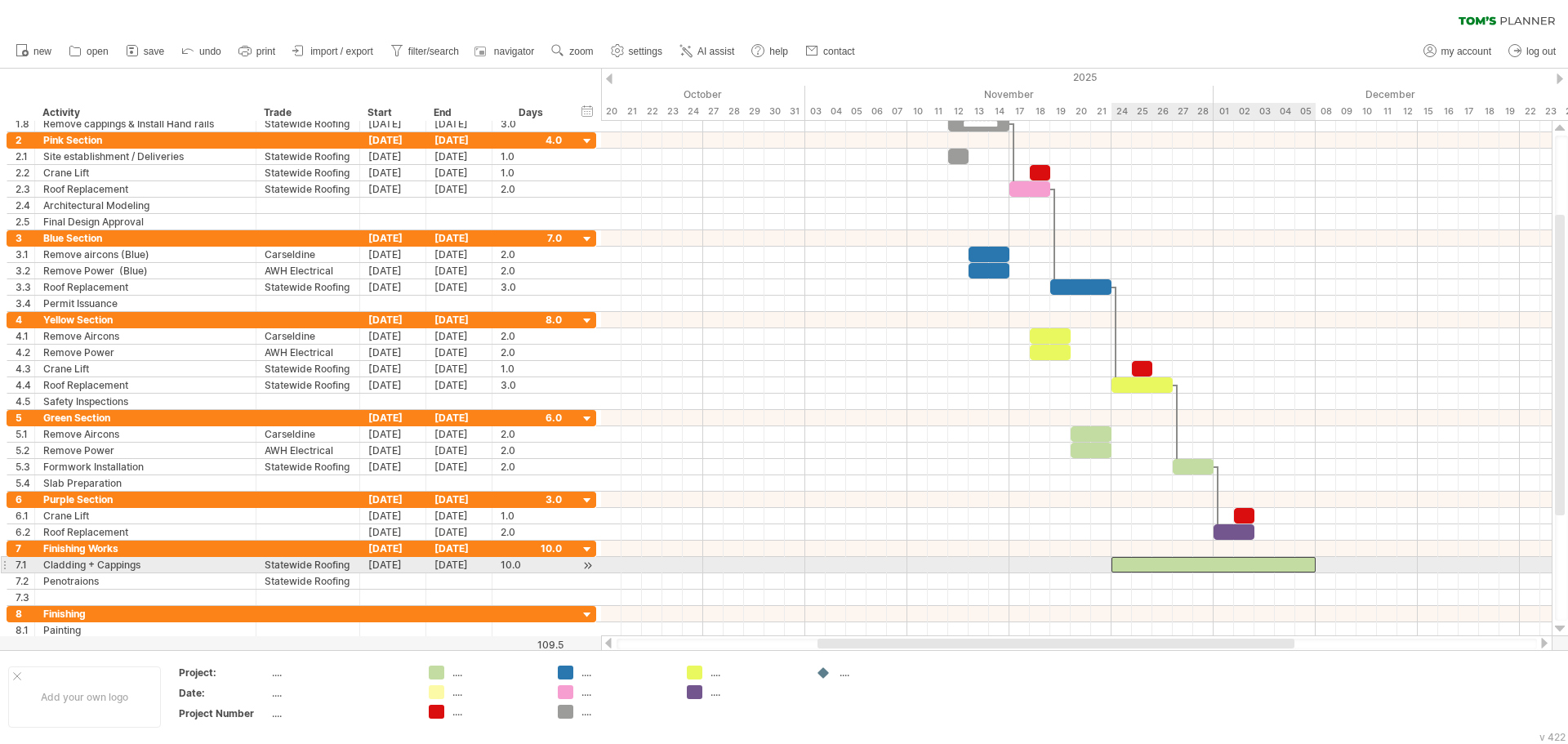
click at [1170, 567] on div at bounding box center [1213, 565] width 204 height 16
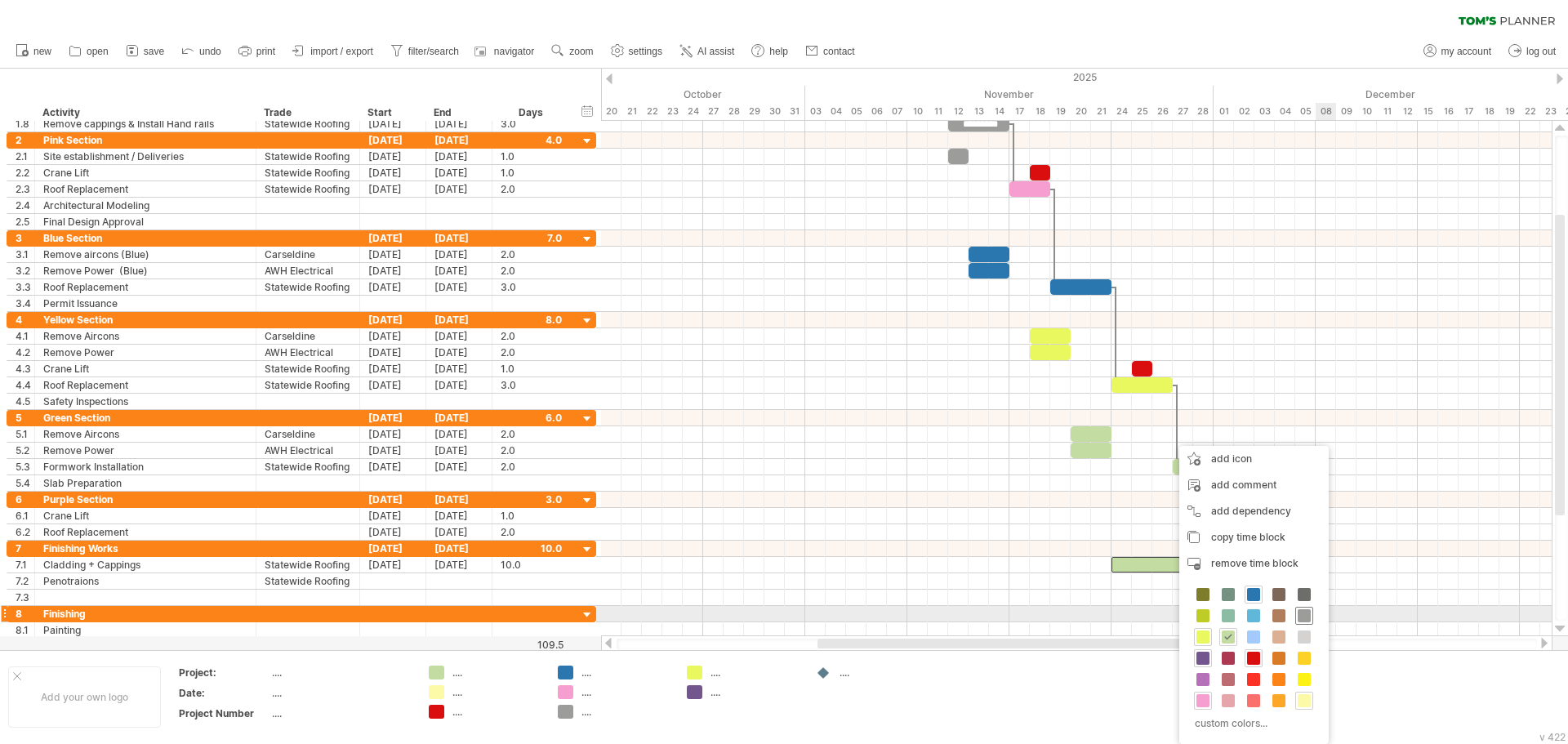
click at [1304, 610] on span at bounding box center [1304, 615] width 13 height 13
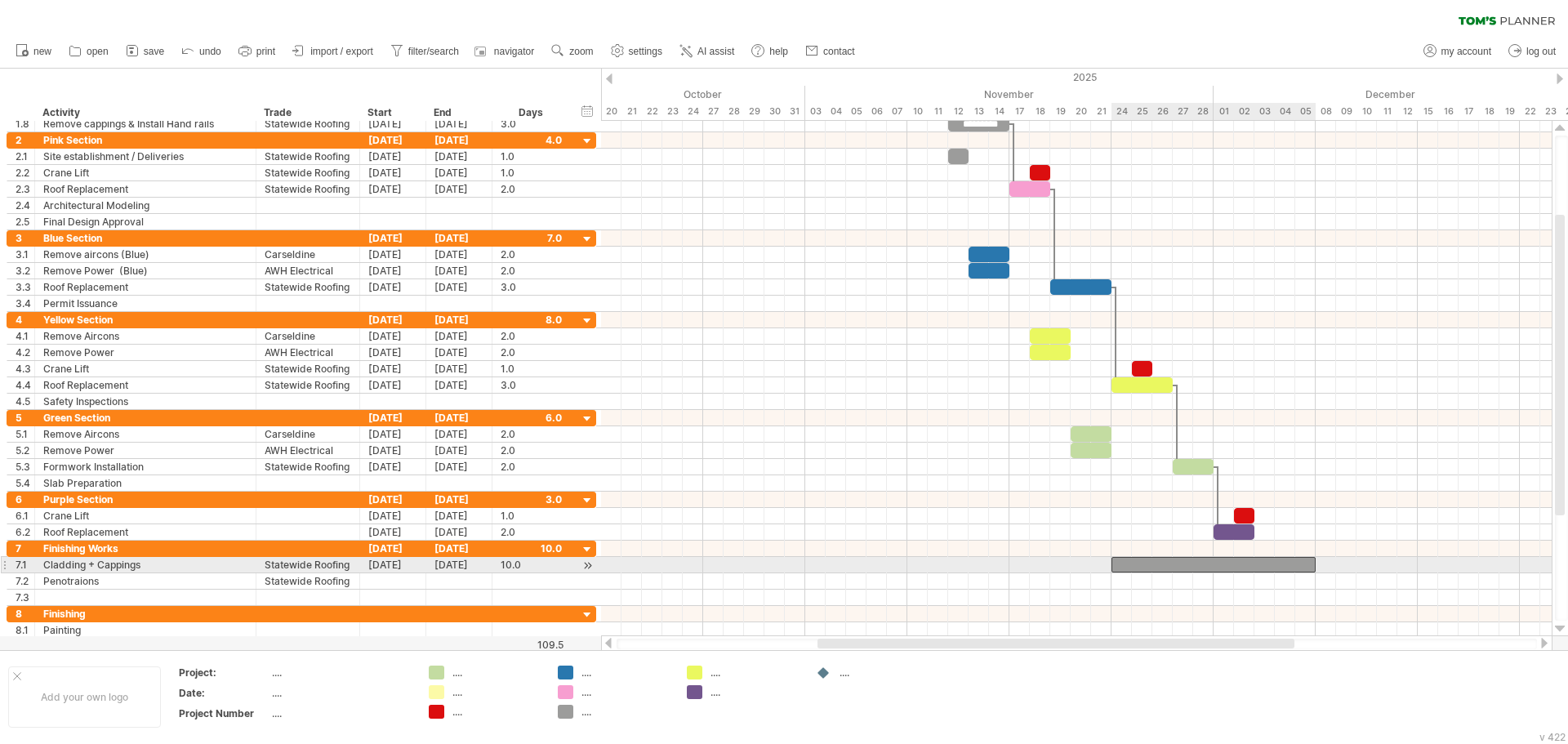
click at [1258, 566] on div at bounding box center [1213, 565] width 204 height 16
click at [84, 563] on div "Cladding + Cappings" at bounding box center [145, 565] width 204 height 16
click at [0, 0] on input "**********" at bounding box center [0, 0] width 0 height 0
click at [94, 563] on input "**********" at bounding box center [145, 565] width 204 height 16
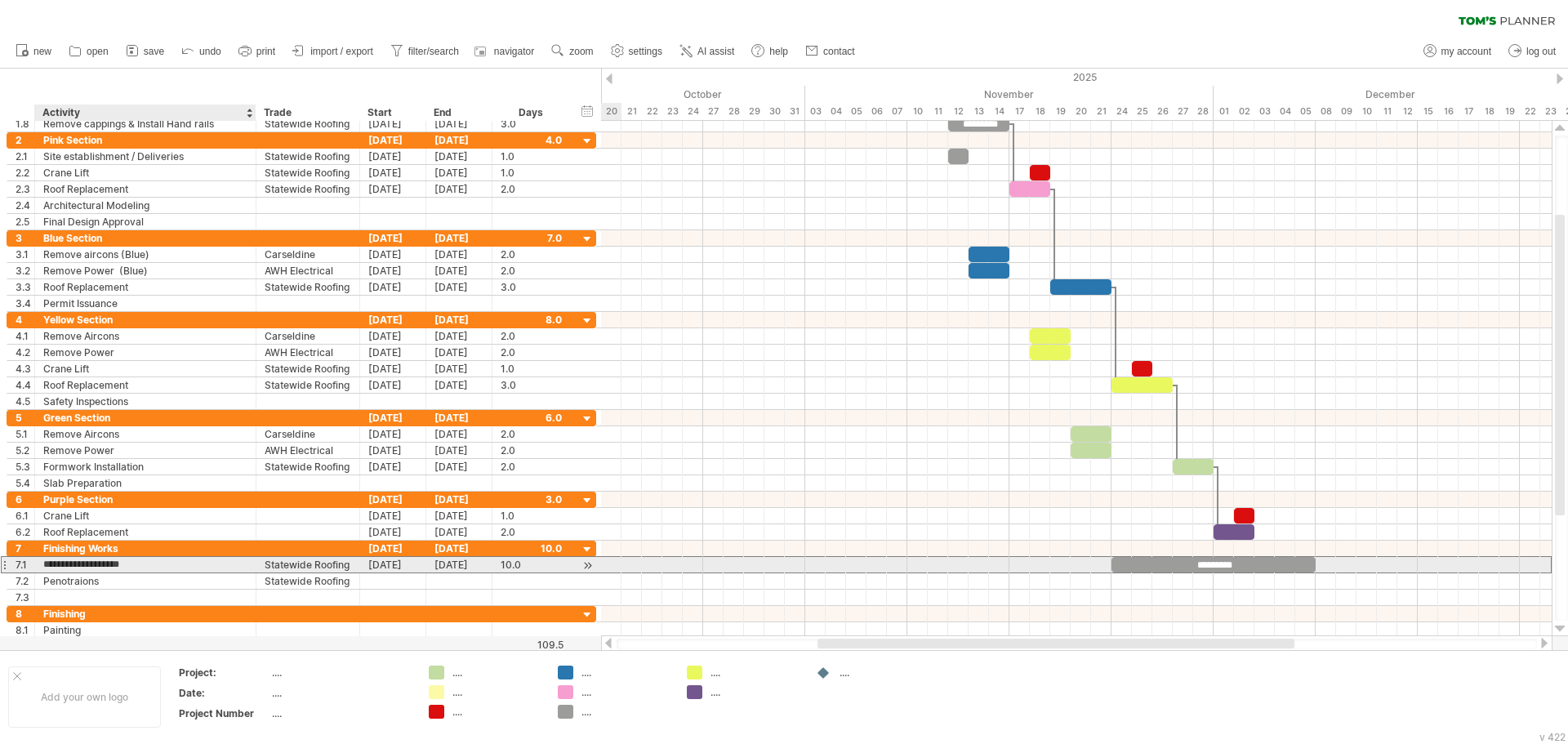
click at [94, 563] on input "**********" at bounding box center [145, 565] width 204 height 16
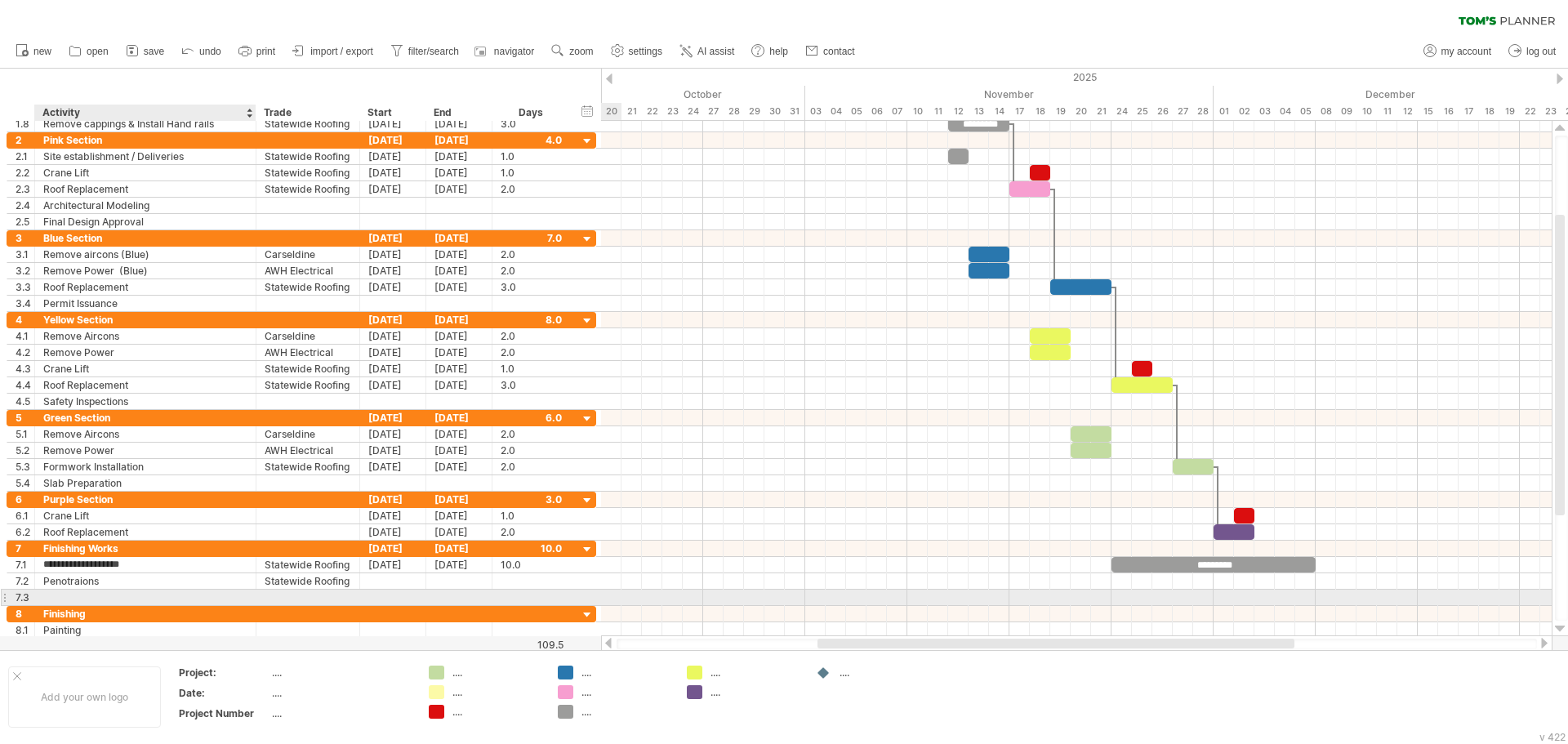
type input "**********"
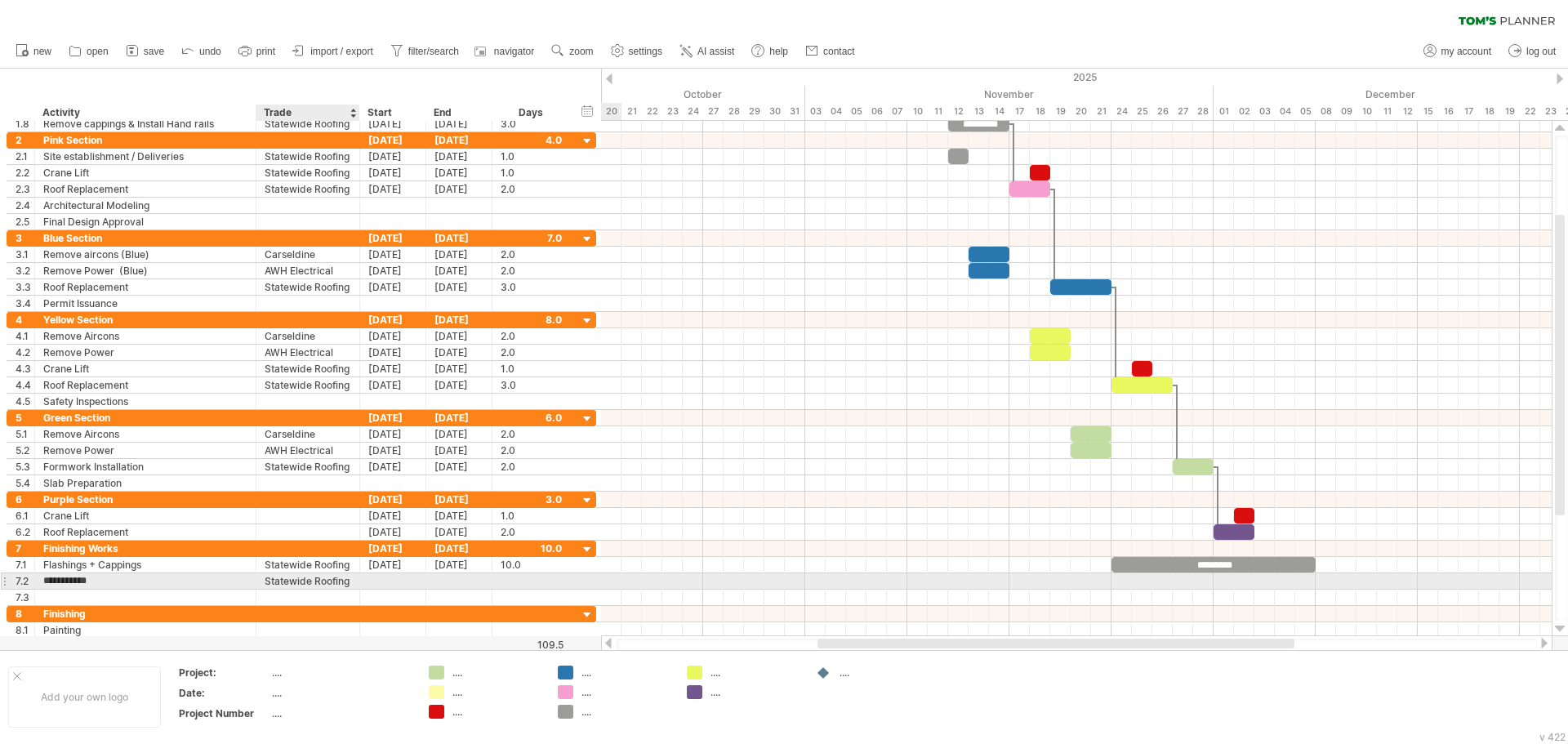
click at [373, 584] on div at bounding box center [393, 581] width 66 height 16
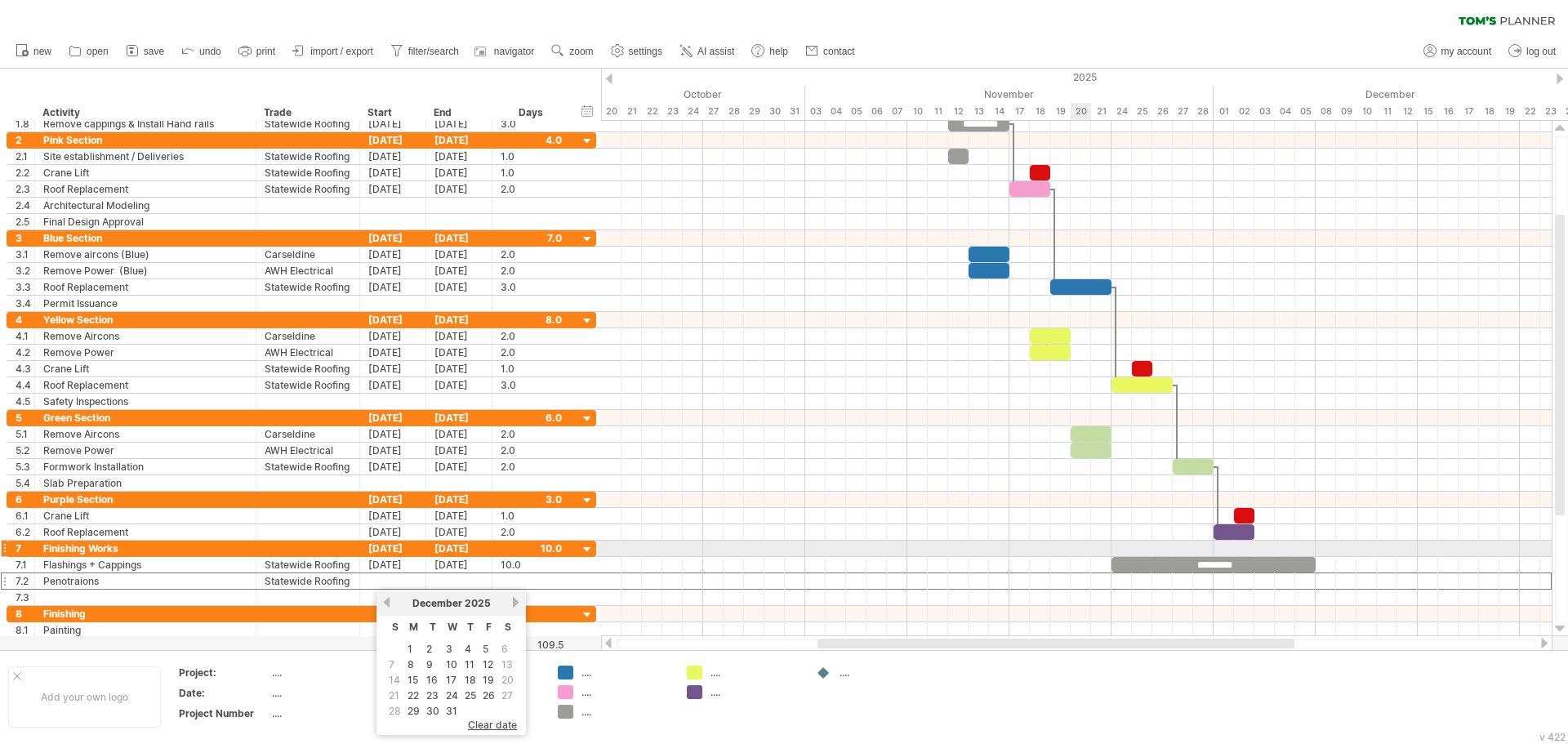
click at [1018, 524] on div at bounding box center [1076, 533] width 950 height 17
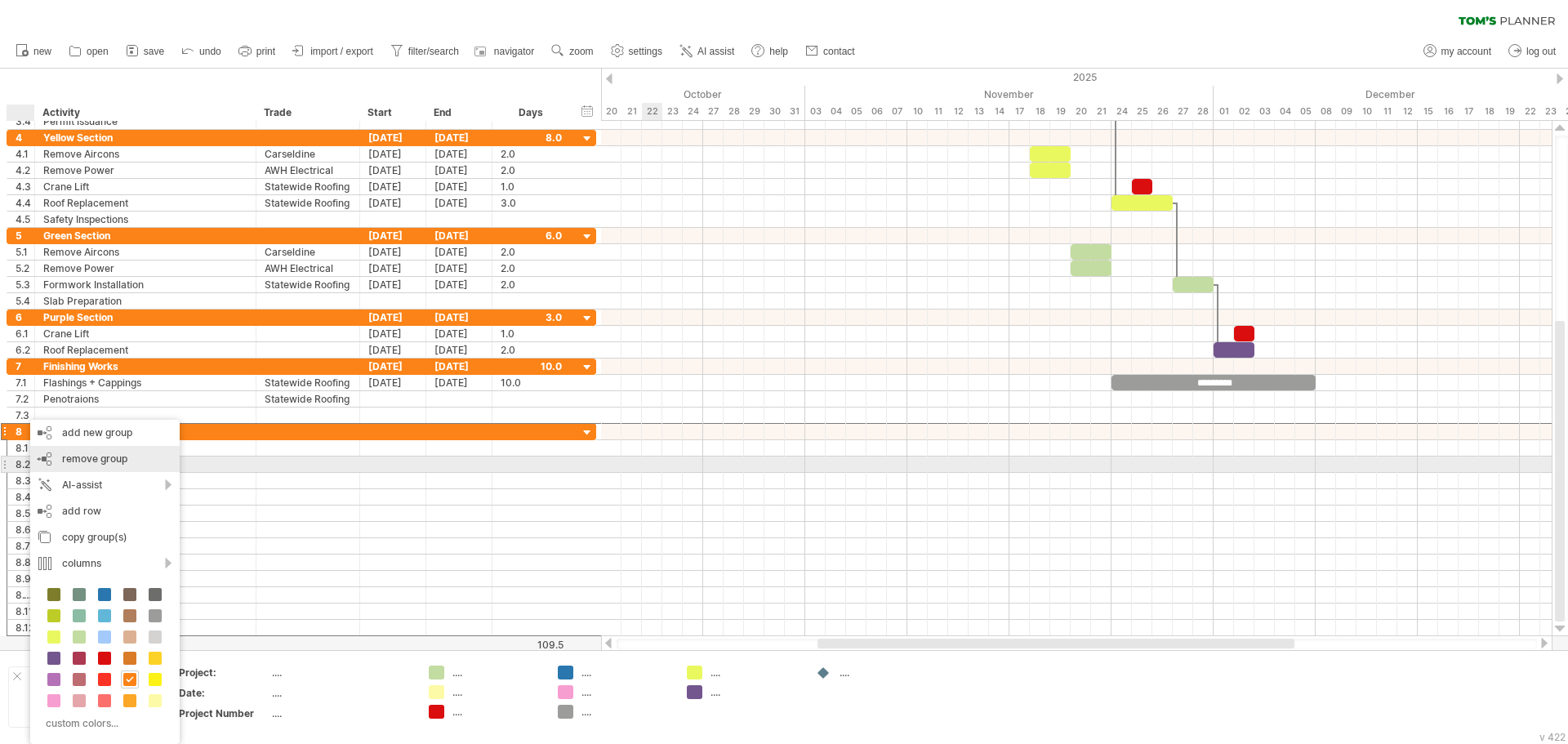
click at [67, 463] on span "remove group" at bounding box center [95, 458] width 65 height 12
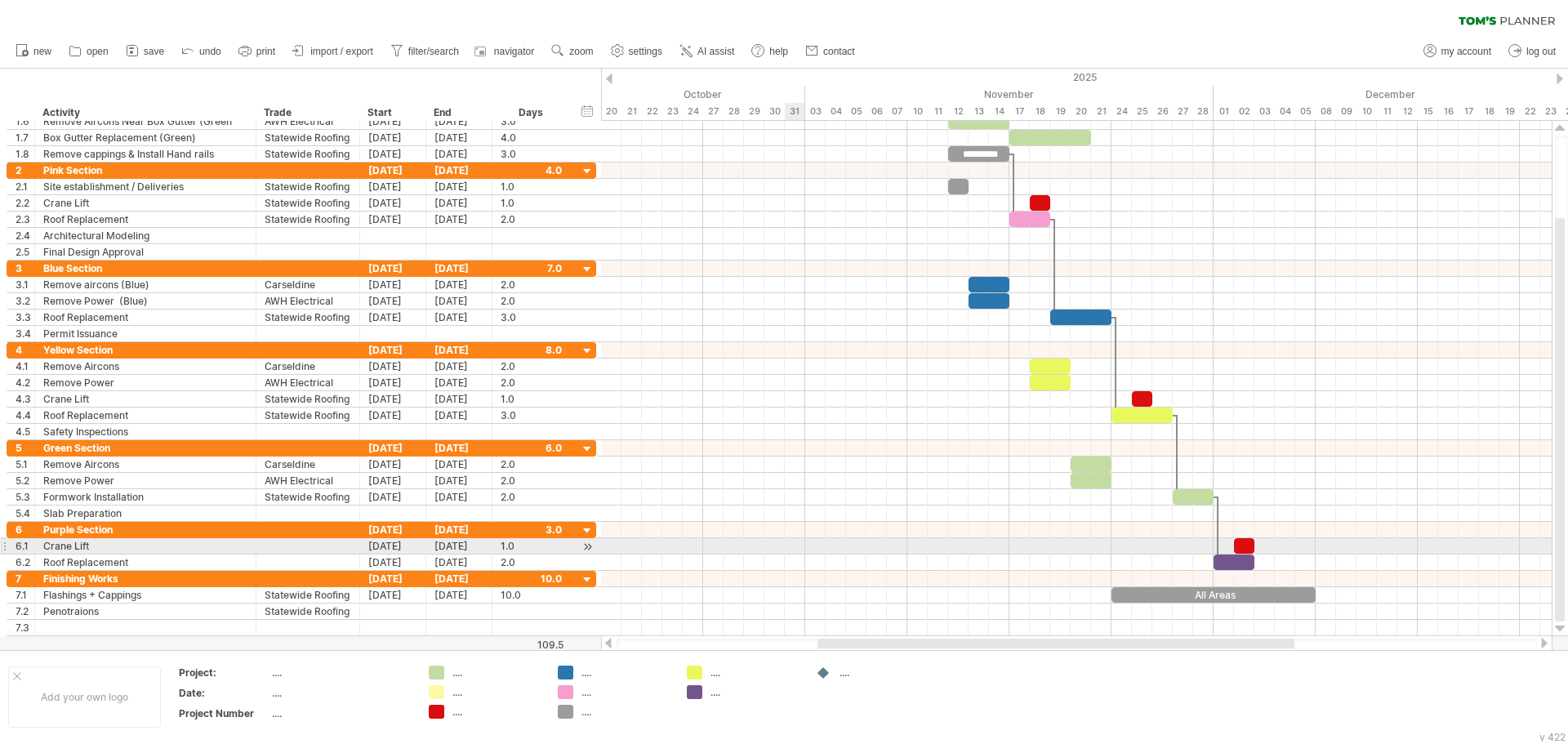
click at [790, 550] on div at bounding box center [1076, 547] width 950 height 17
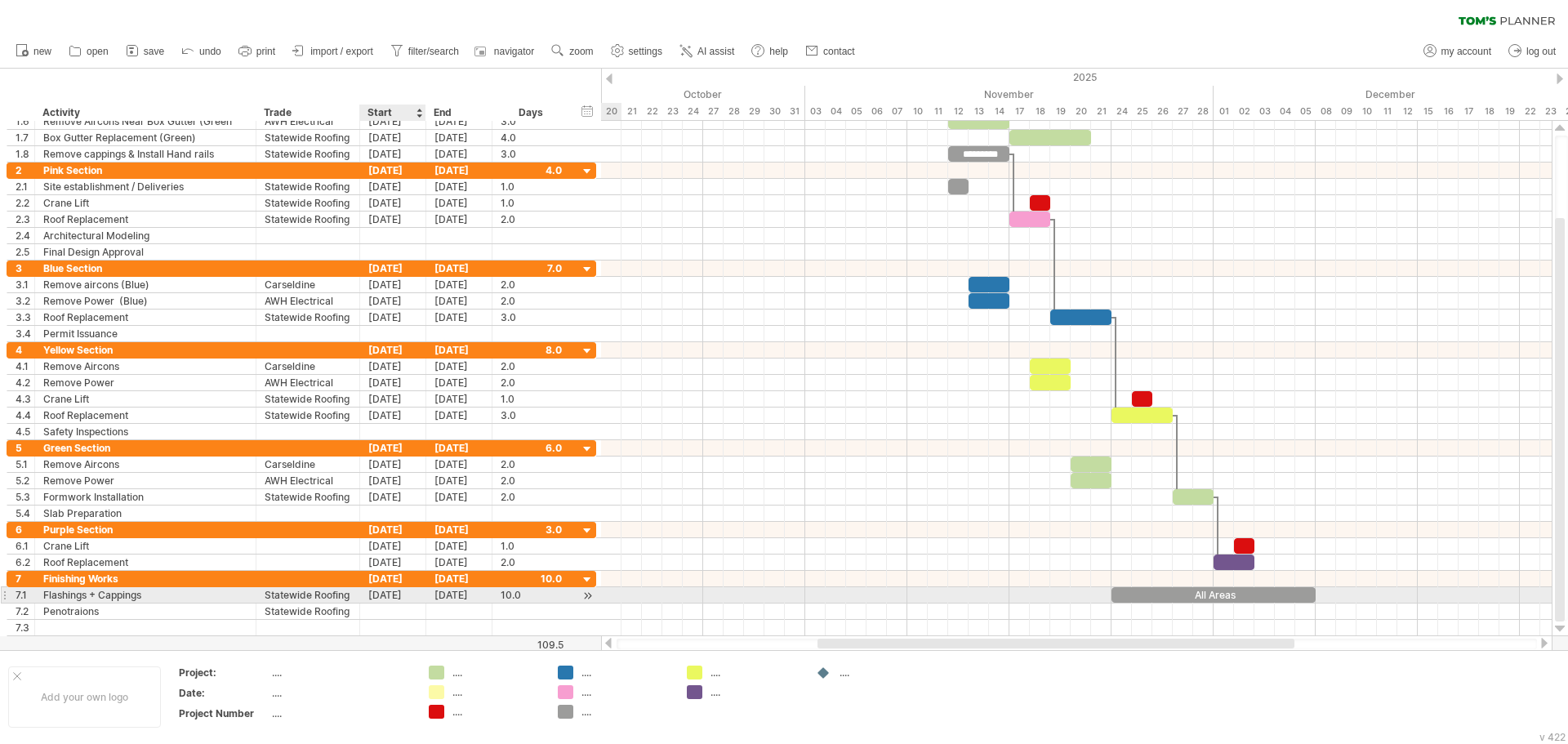
click at [393, 597] on div "[DATE]" at bounding box center [393, 594] width 66 height 16
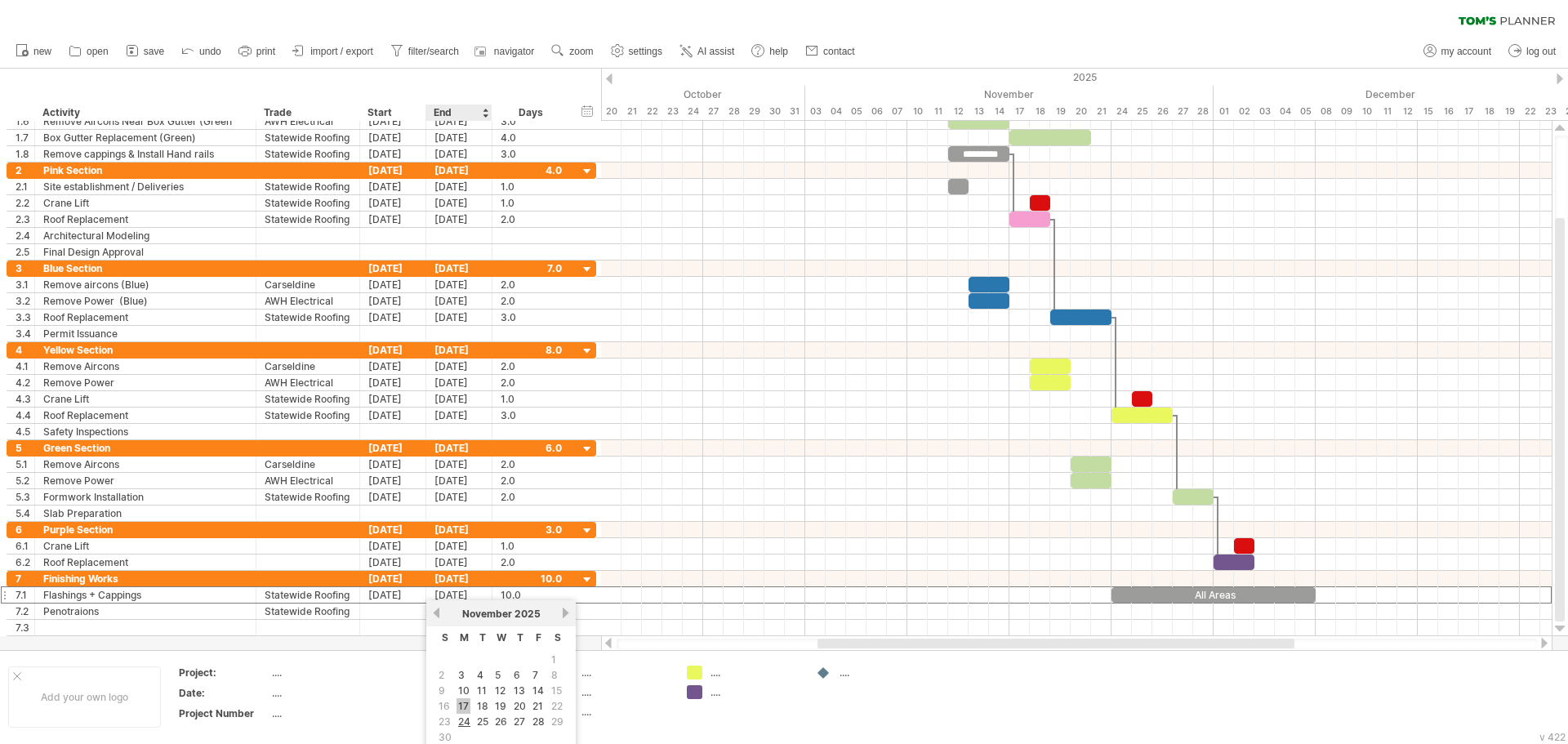
click at [467, 705] on link "17" at bounding box center [463, 705] width 14 height 16
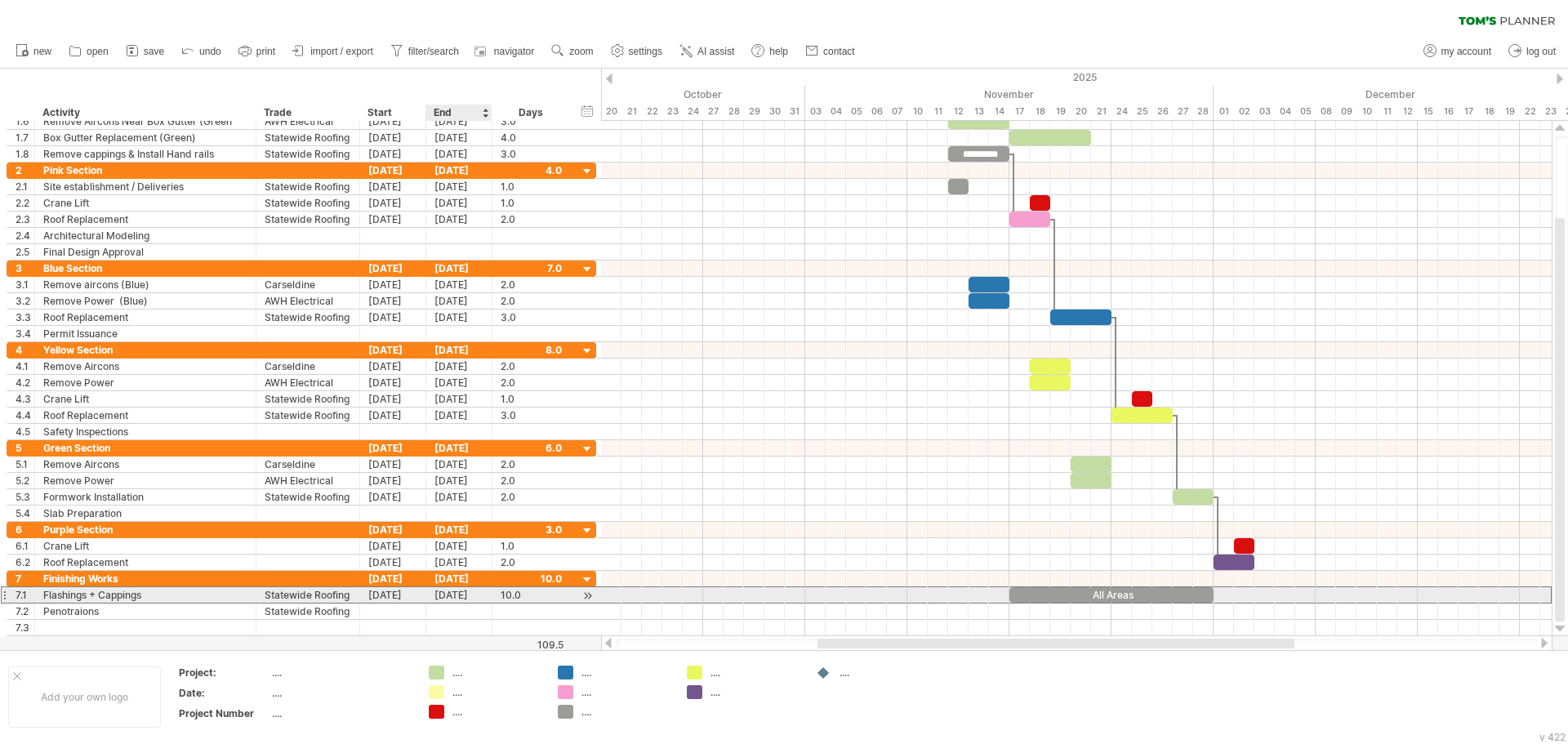
click at [462, 599] on div "[DATE]" at bounding box center [459, 594] width 66 height 16
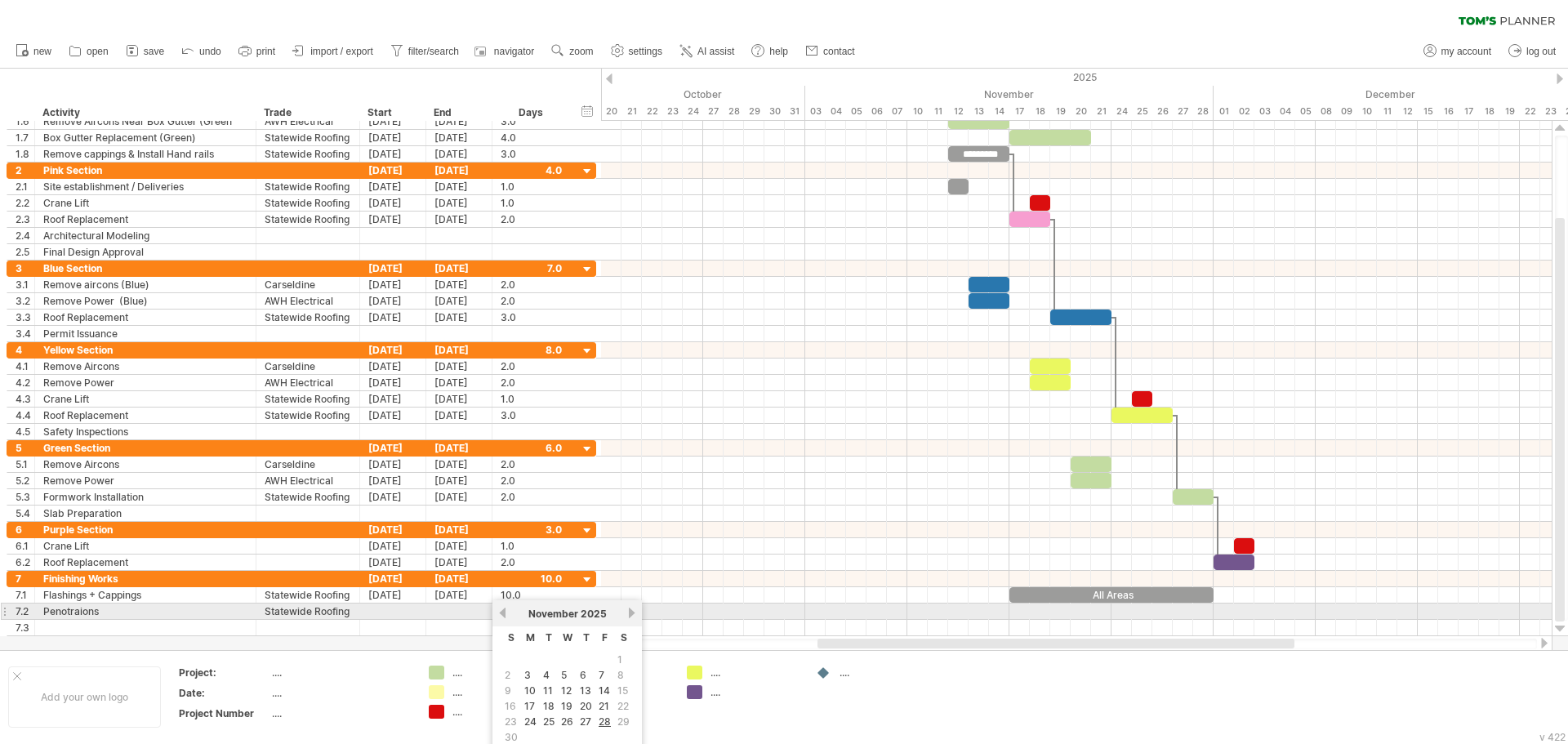
click at [623, 614] on div "November 2025" at bounding box center [566, 614] width 118 height 12
click at [630, 614] on link "next" at bounding box center [631, 613] width 12 height 12
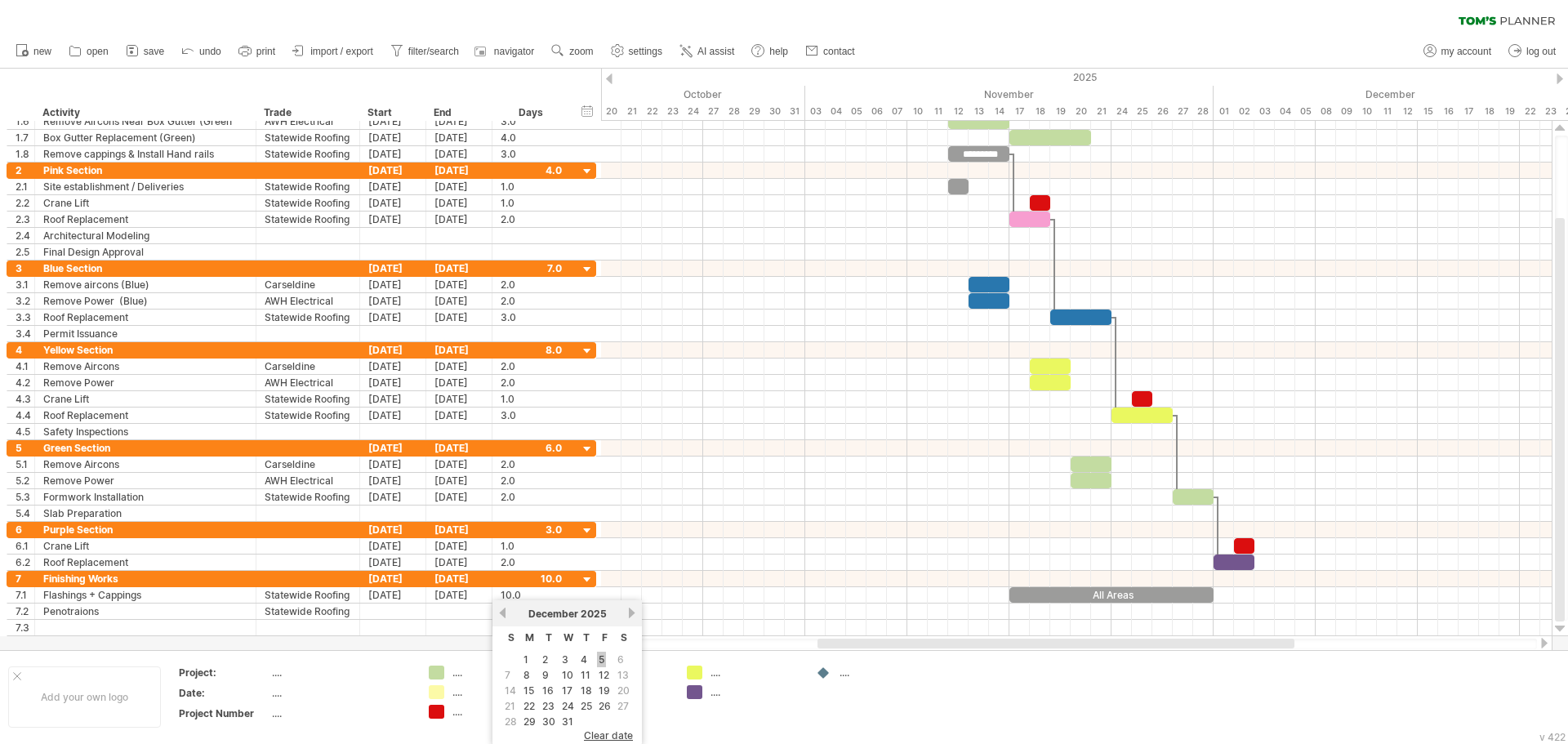
click at [602, 655] on link "5" at bounding box center [601, 659] width 9 height 16
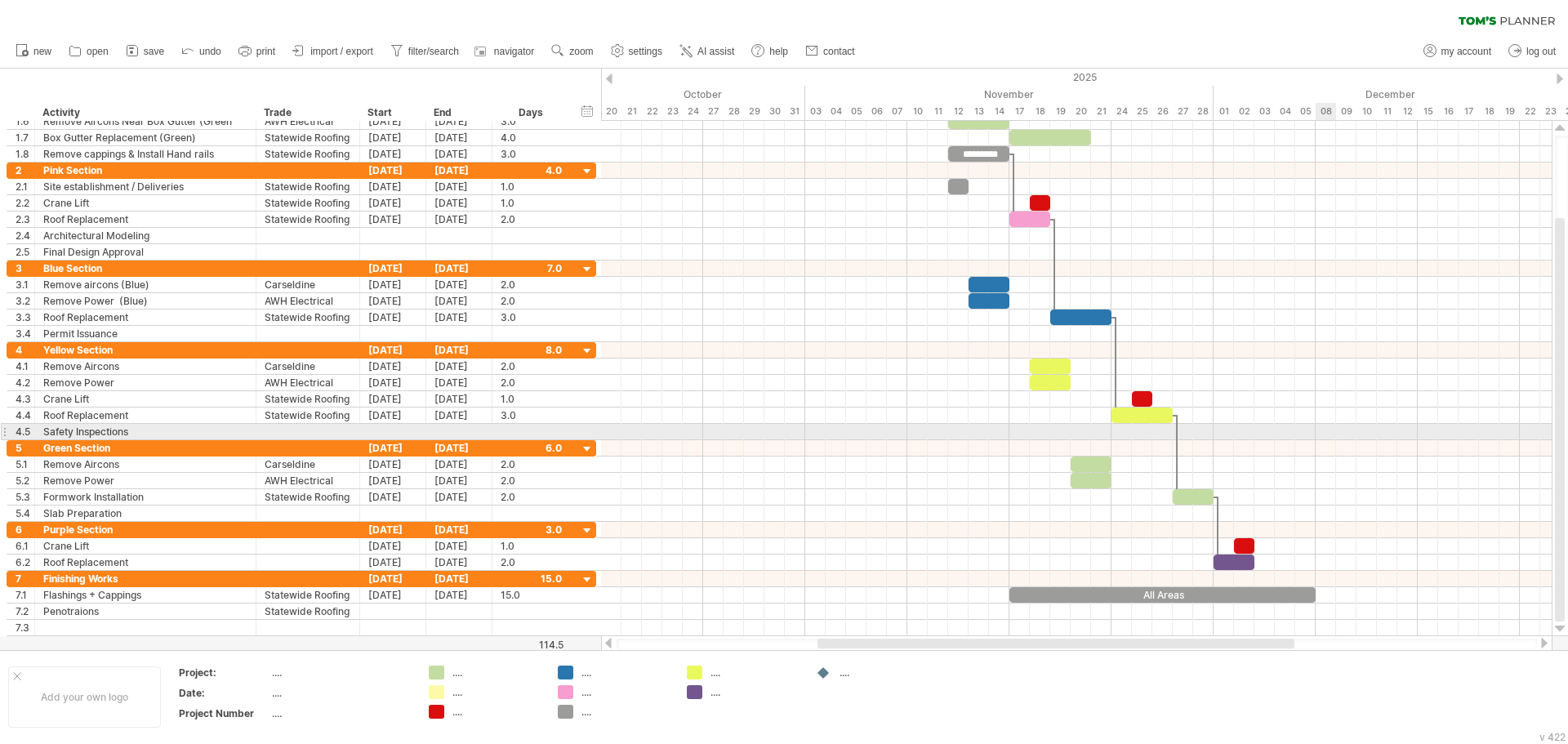
click at [1313, 400] on div at bounding box center [1076, 400] width 950 height 17
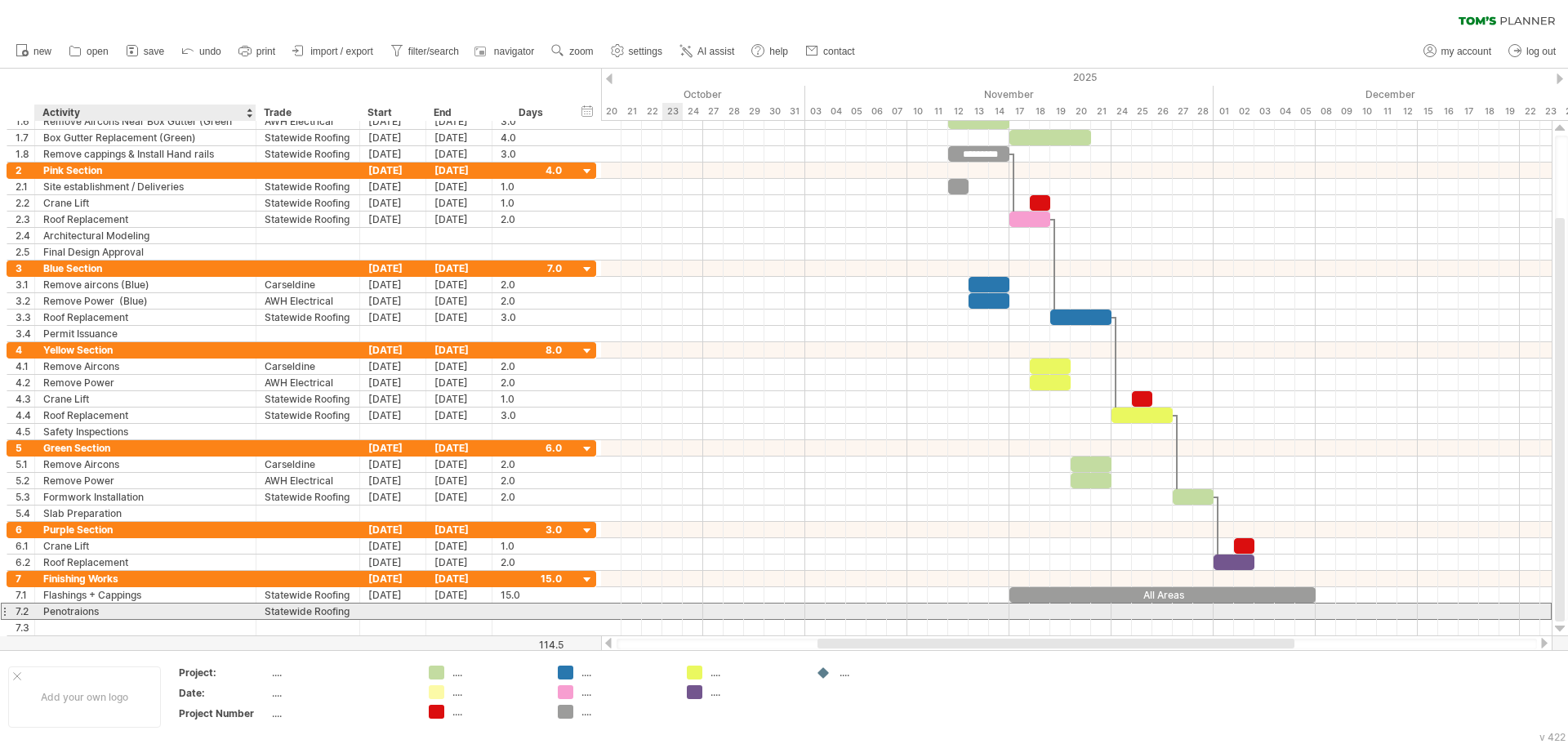
click at [218, 614] on div "Penotraions" at bounding box center [145, 611] width 204 height 16
click at [0, 0] on input "**********" at bounding box center [0, 0] width 0 height 0
click at [218, 614] on input "**********" at bounding box center [145, 611] width 204 height 16
click at [811, 609] on div at bounding box center [1076, 612] width 950 height 17
click at [1184, 615] on div at bounding box center [1076, 612] width 950 height 17
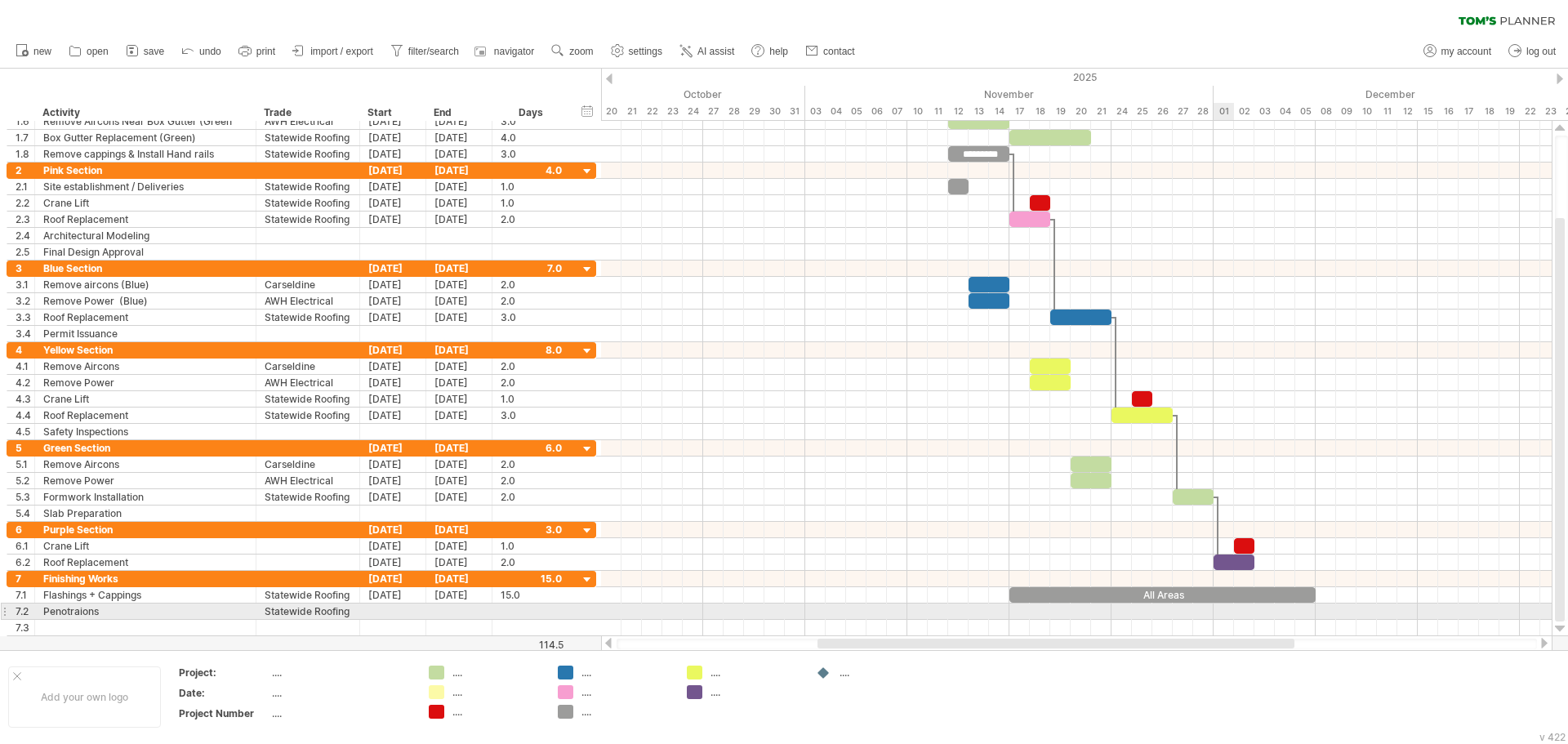
click at [1226, 612] on div at bounding box center [1076, 612] width 950 height 17
click at [395, 605] on div at bounding box center [393, 611] width 66 height 16
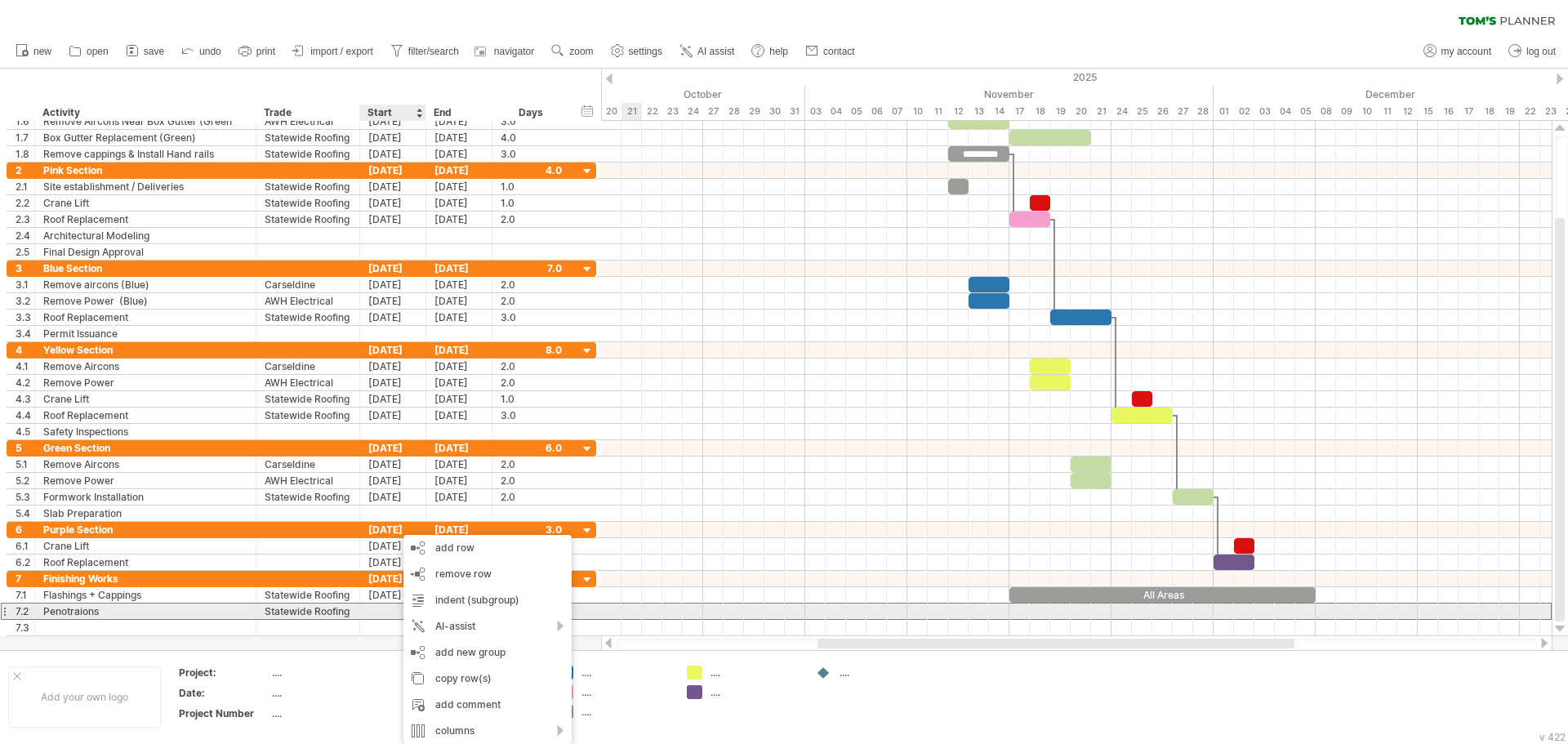
click at [380, 609] on div at bounding box center [393, 611] width 66 height 16
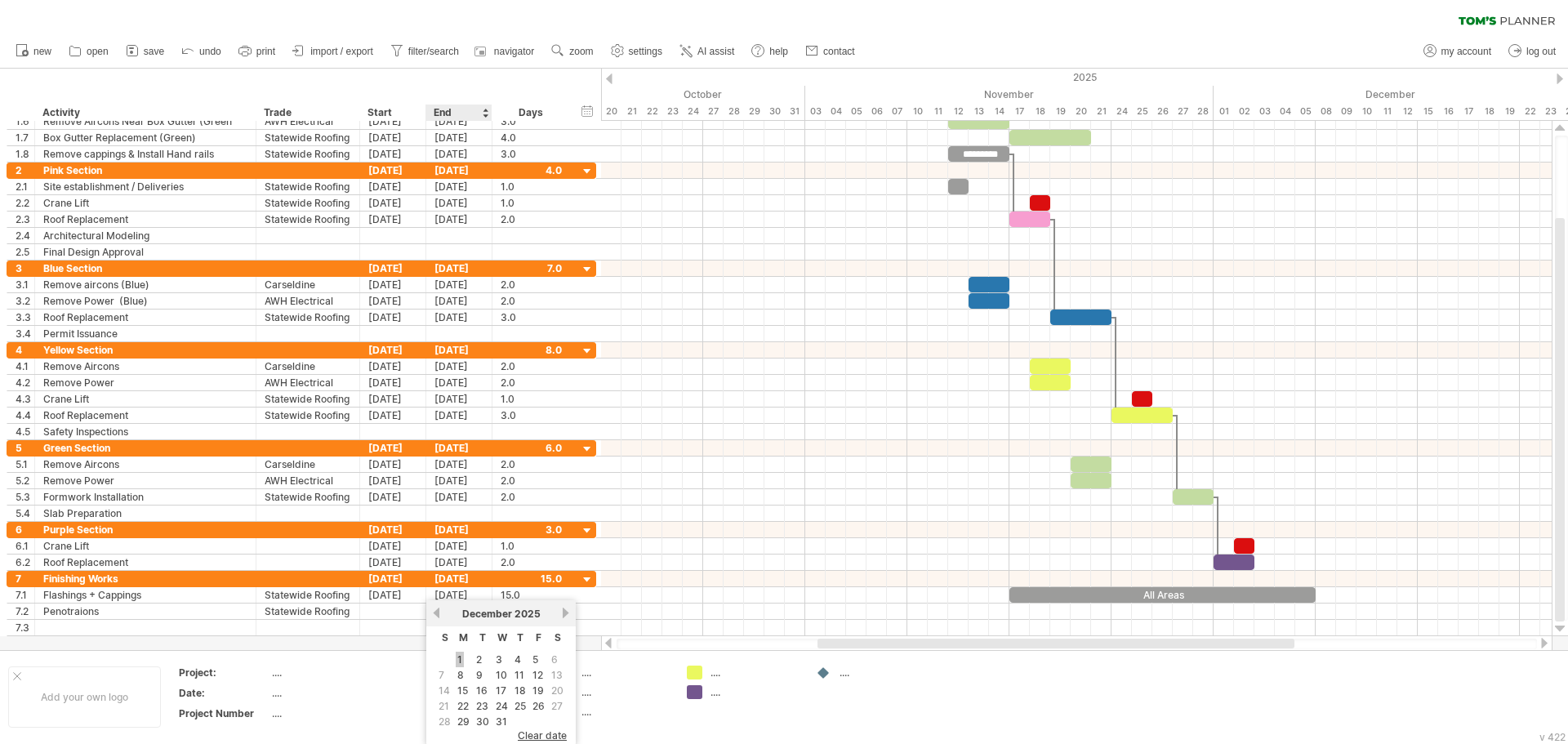
click at [462, 658] on link "1" at bounding box center [459, 659] width 8 height 16
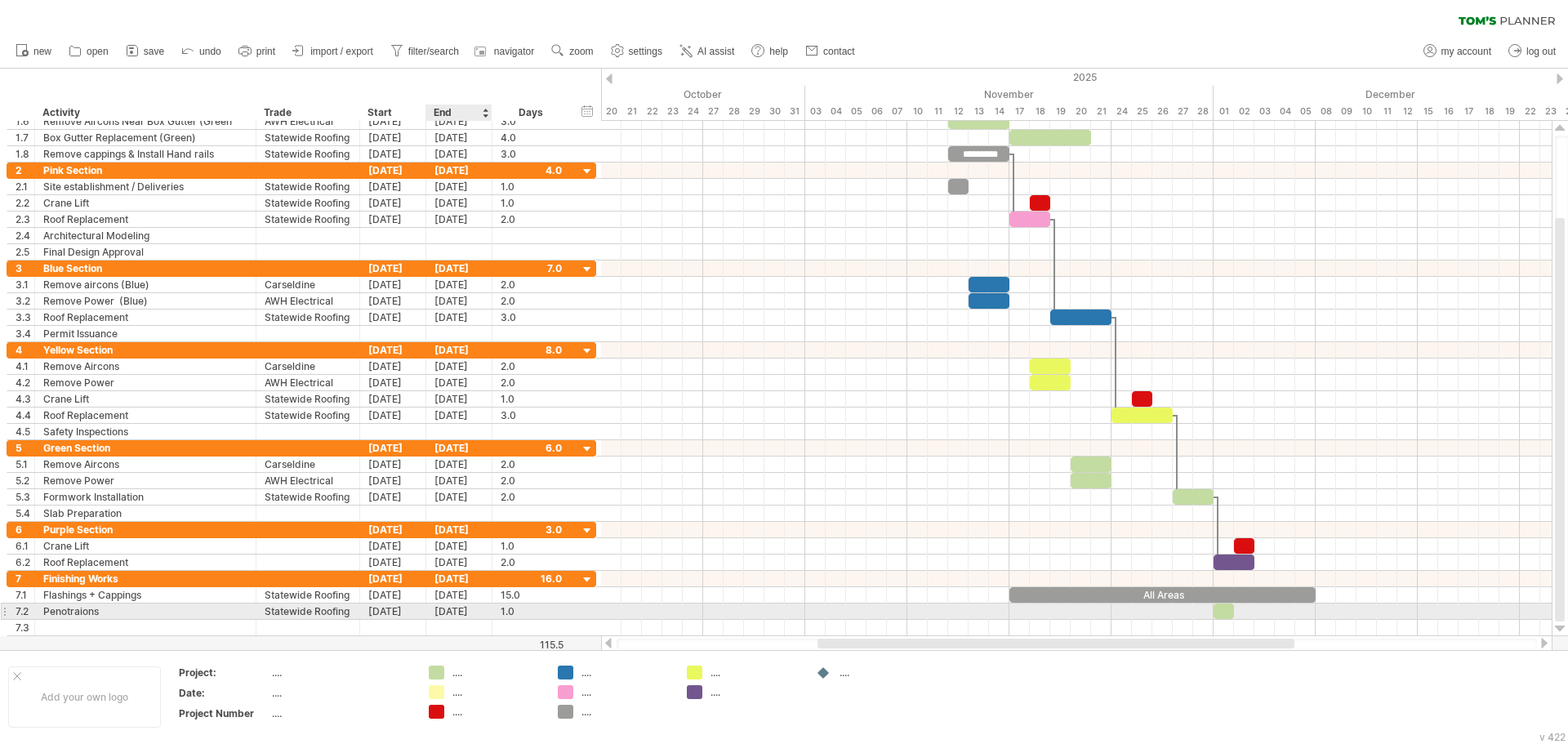
click at [458, 614] on div "[DATE]" at bounding box center [459, 611] width 66 height 16
click at [600, 660] on link "5" at bounding box center [601, 659] width 9 height 16
click at [1249, 607] on div at bounding box center [1264, 611] width 102 height 16
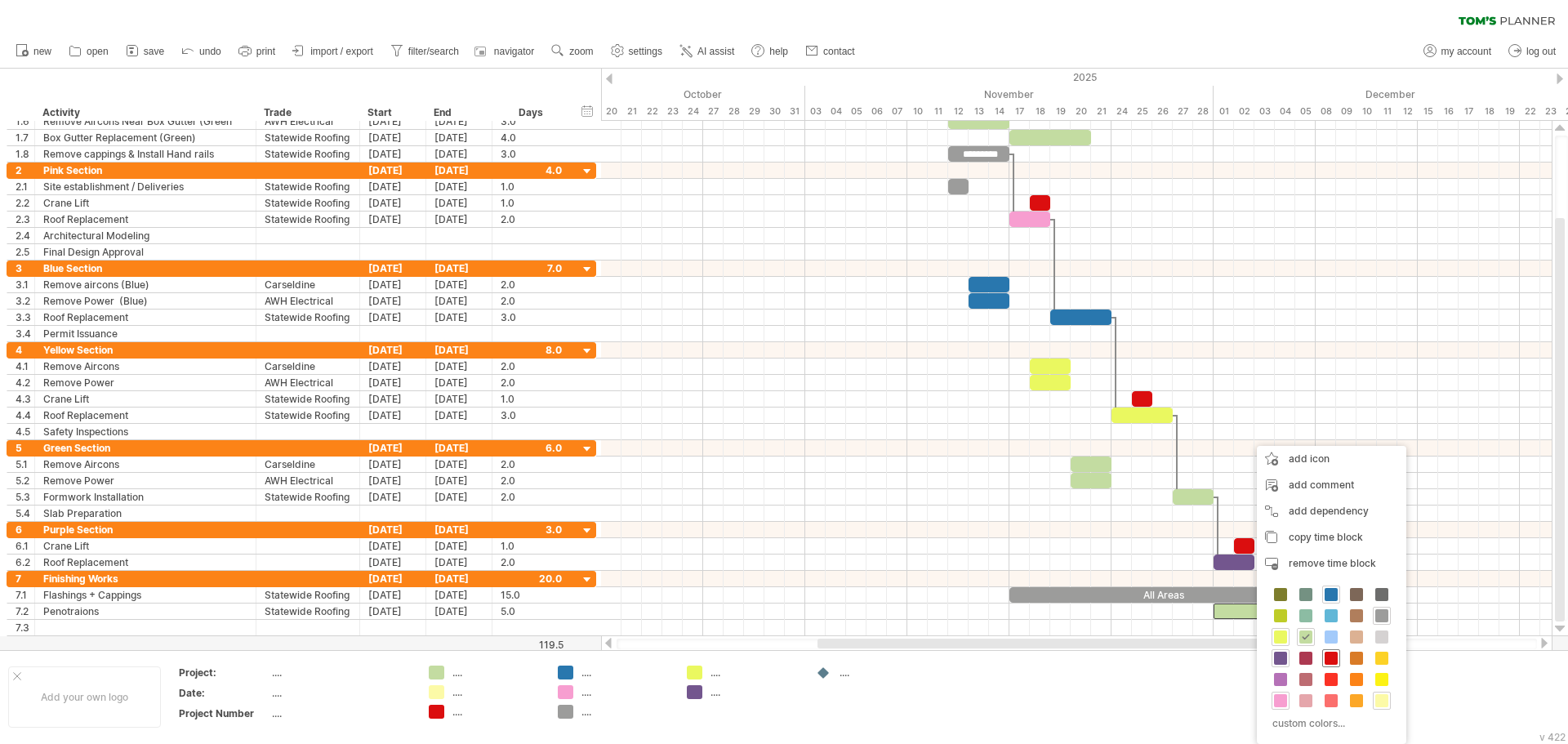
click at [1332, 654] on span at bounding box center [1331, 659] width 13 height 13
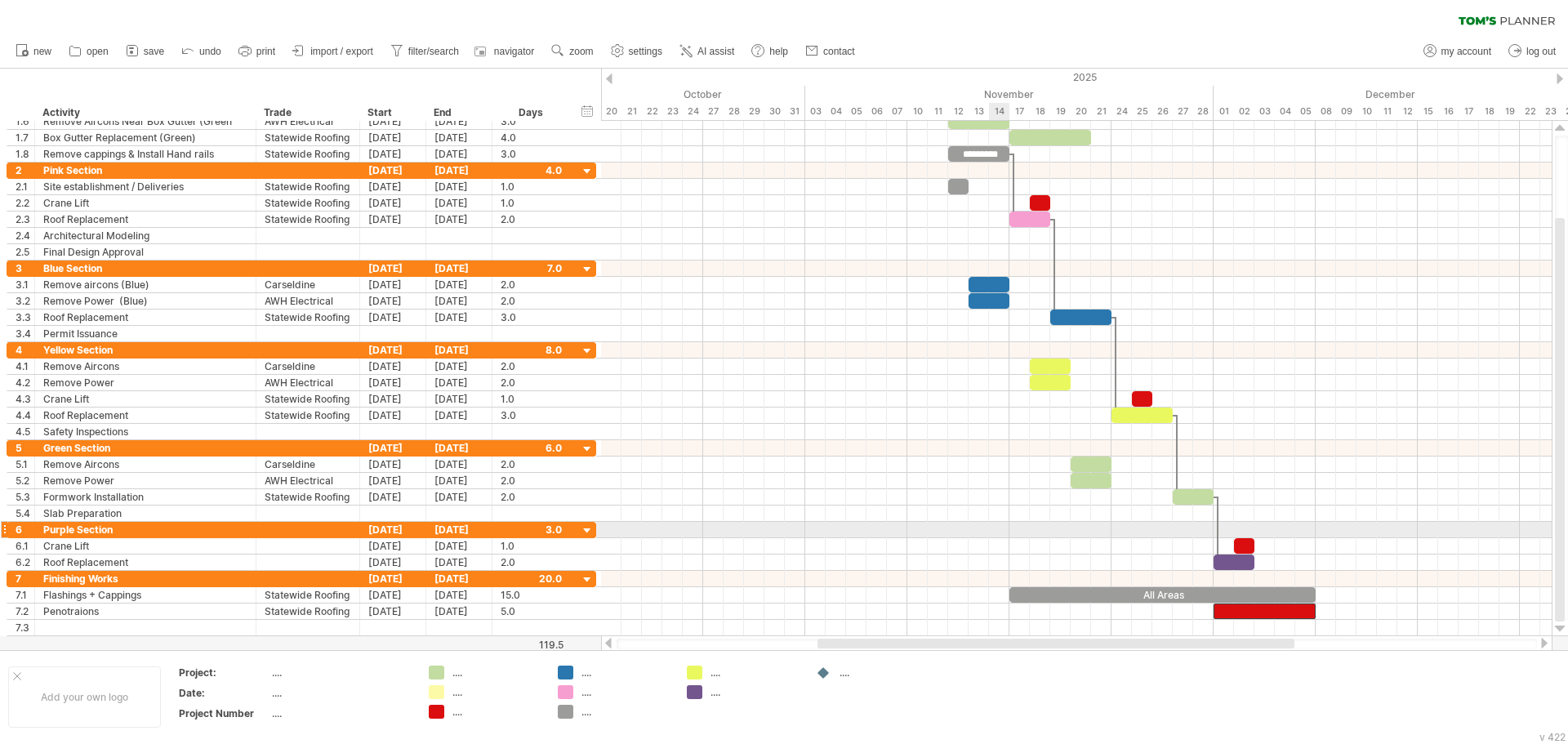
click at [902, 517] on div at bounding box center [1076, 514] width 950 height 17
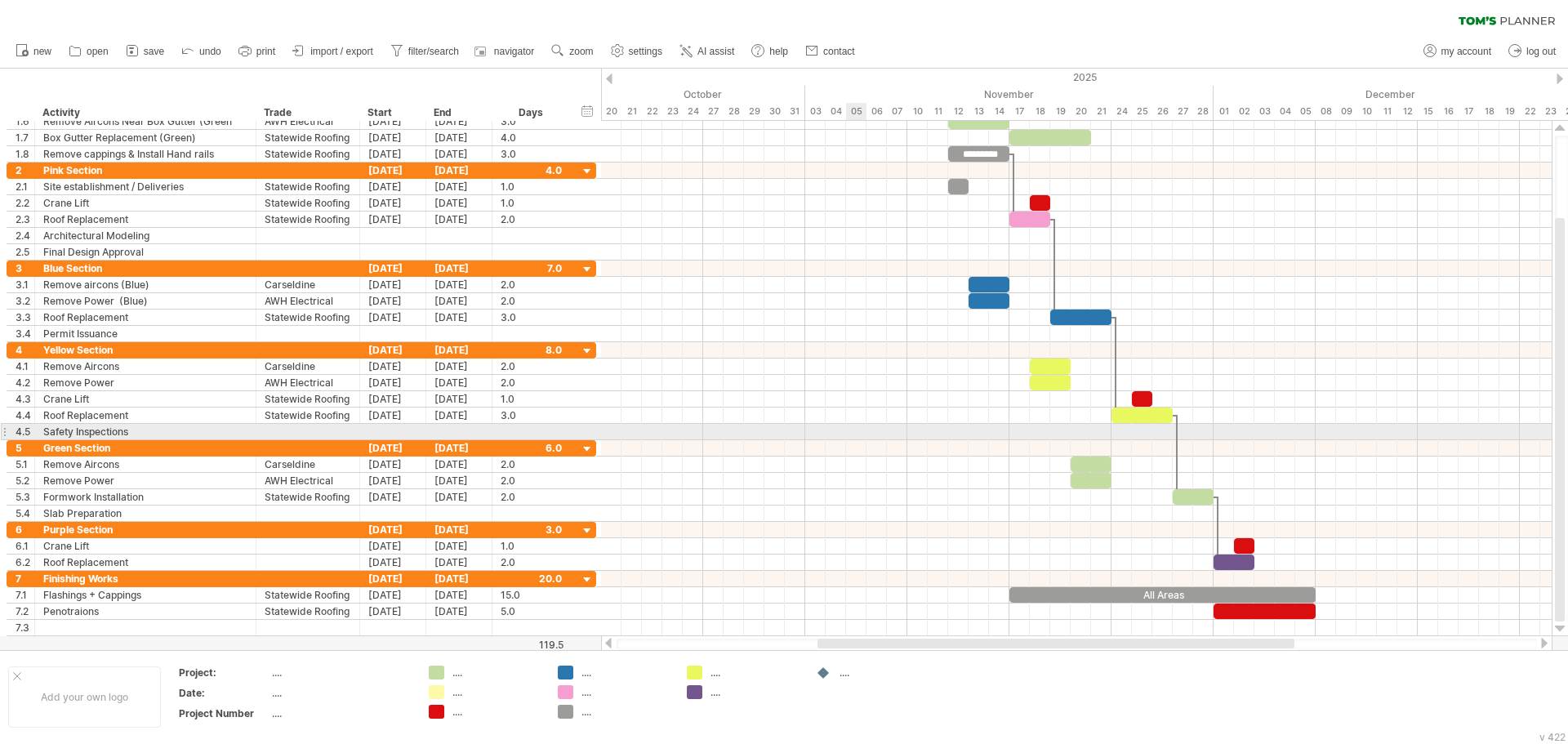
click at [835, 395] on div at bounding box center [1076, 400] width 950 height 17
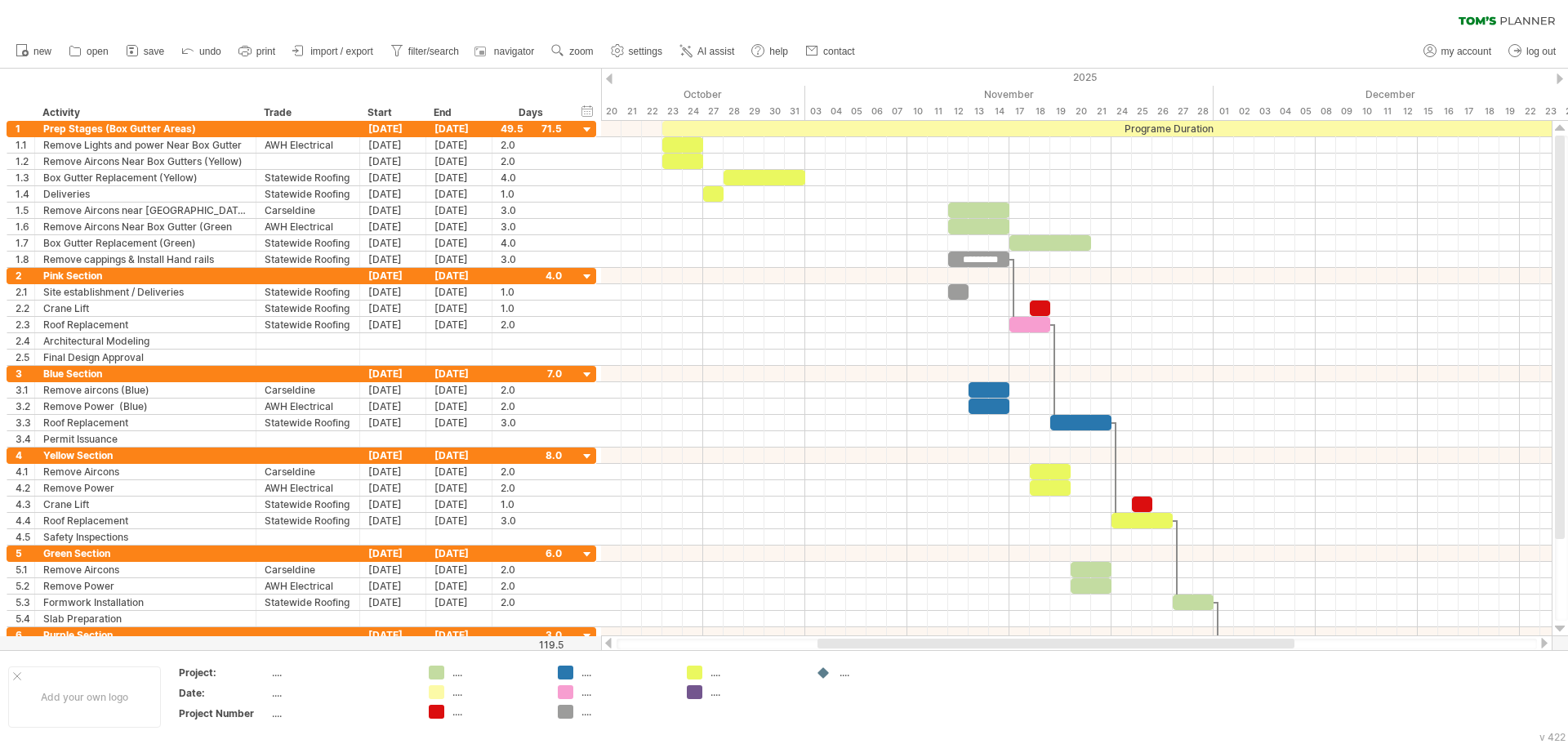
click at [890, 28] on div "clear filter reapply filter" at bounding box center [784, 17] width 1568 height 34
click at [905, 17] on div "clear filter reapply filter" at bounding box center [784, 17] width 1568 height 34
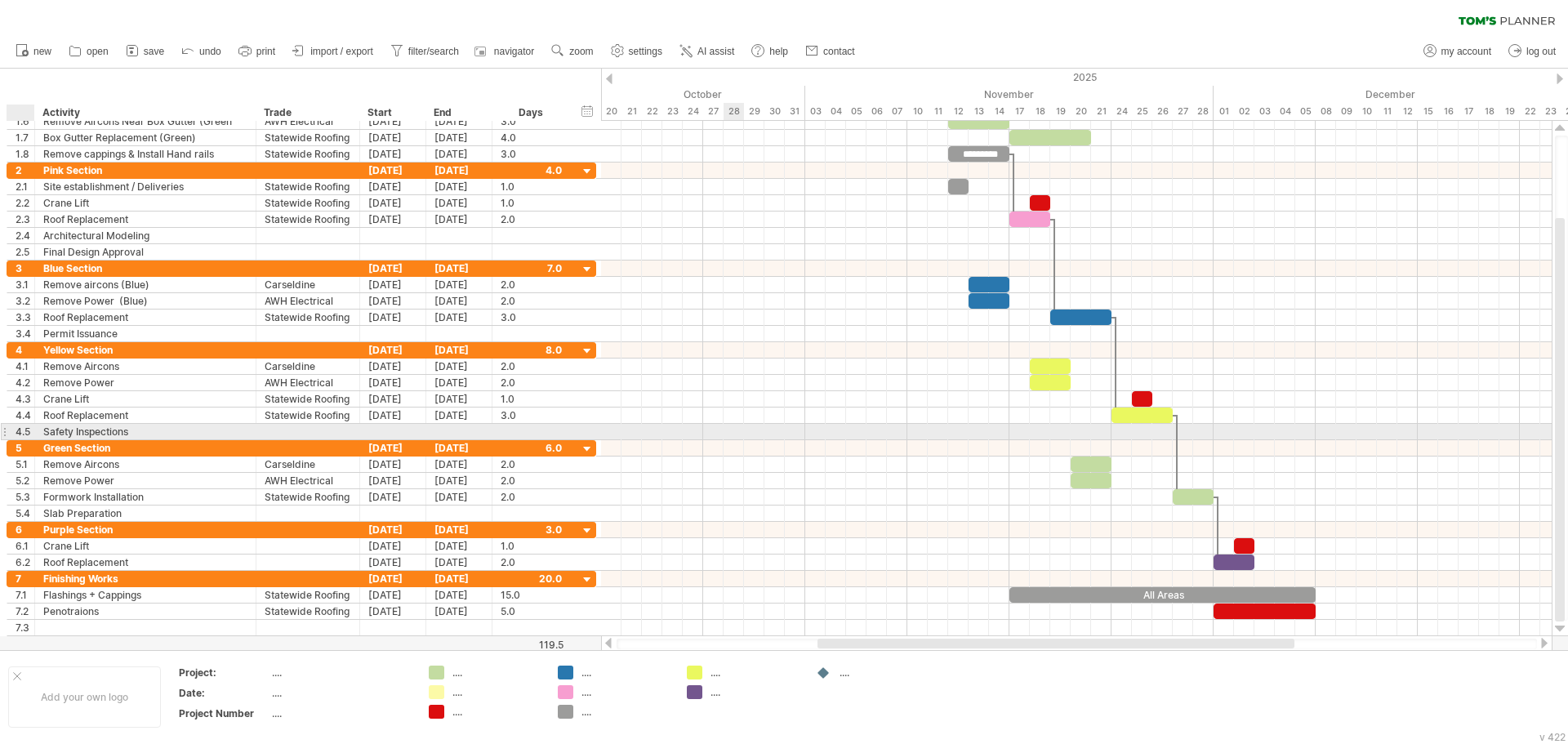
click at [28, 432] on div at bounding box center [32, 433] width 8 height 17
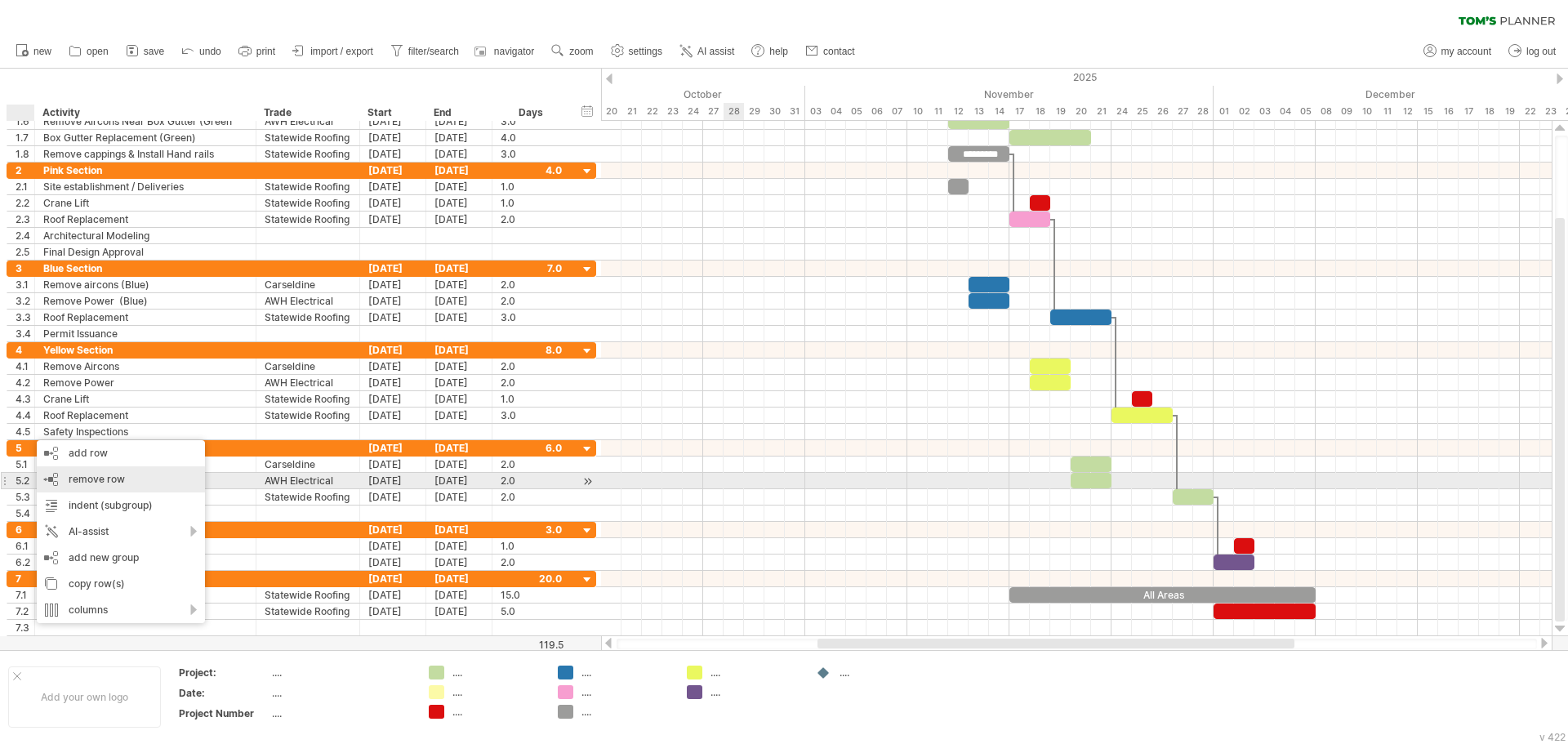
click at [100, 477] on span "remove row" at bounding box center [96, 479] width 56 height 12
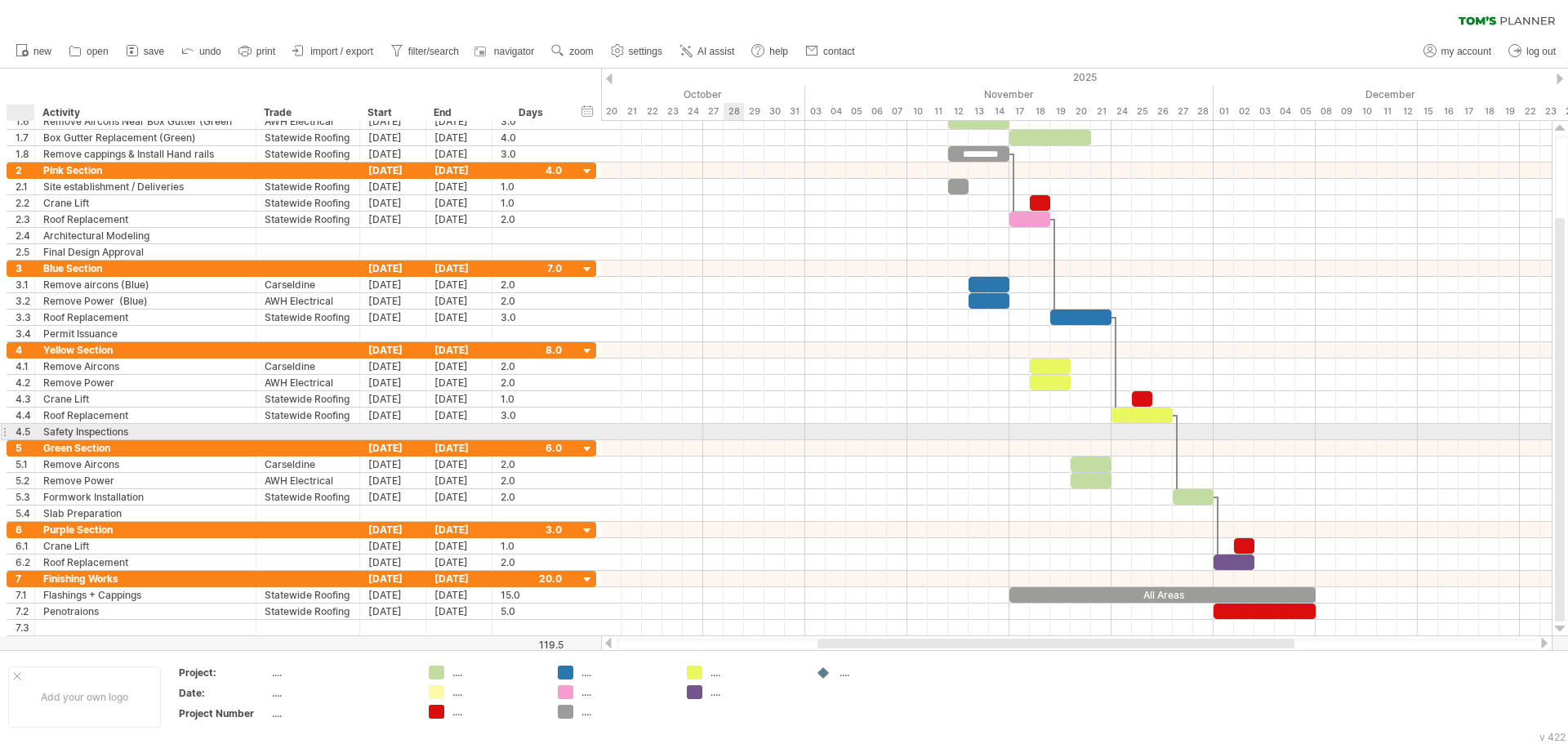
click at [22, 426] on div "4.5" at bounding box center [25, 432] width 18 height 16
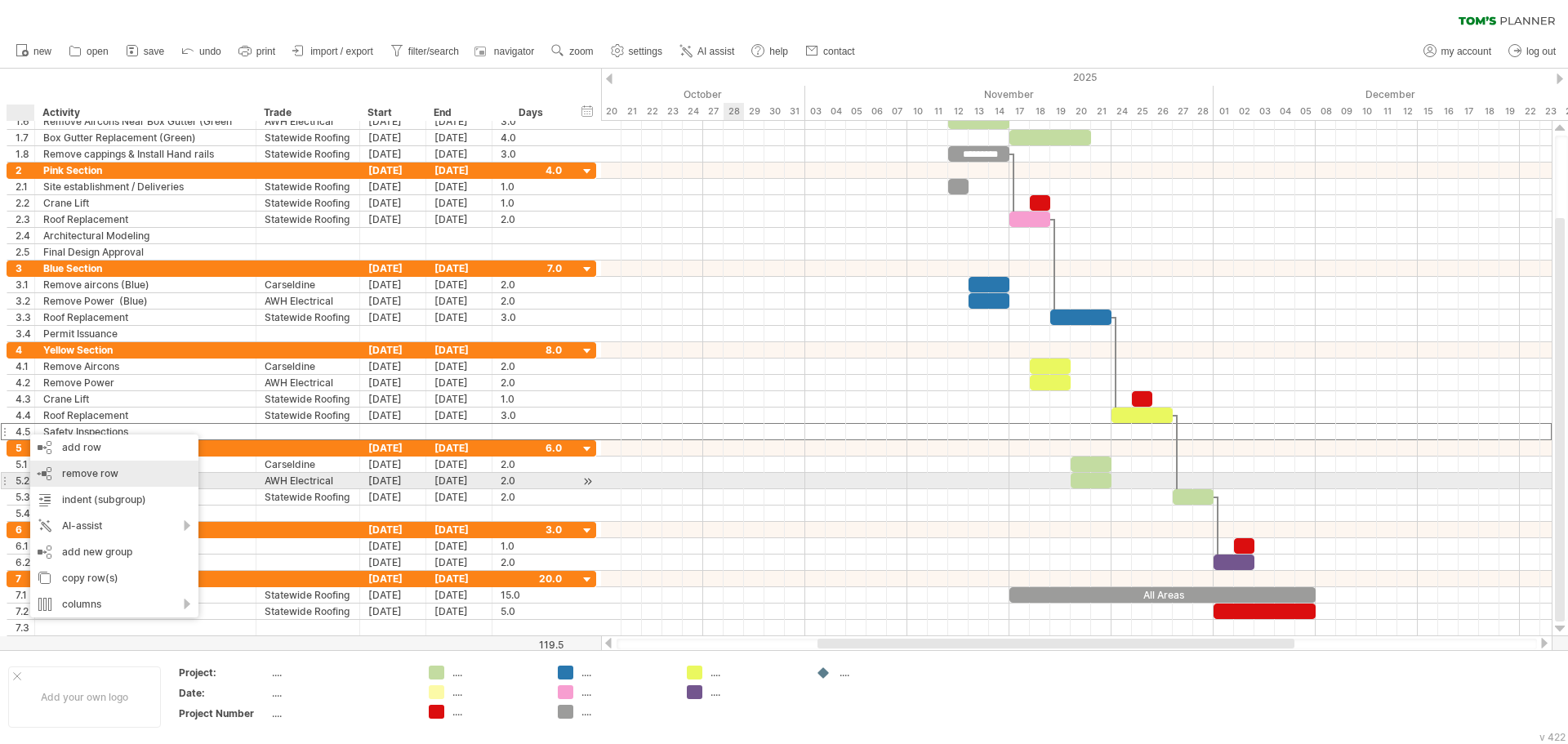
click at [50, 475] on div "remove row remove selected rows" at bounding box center [114, 474] width 168 height 26
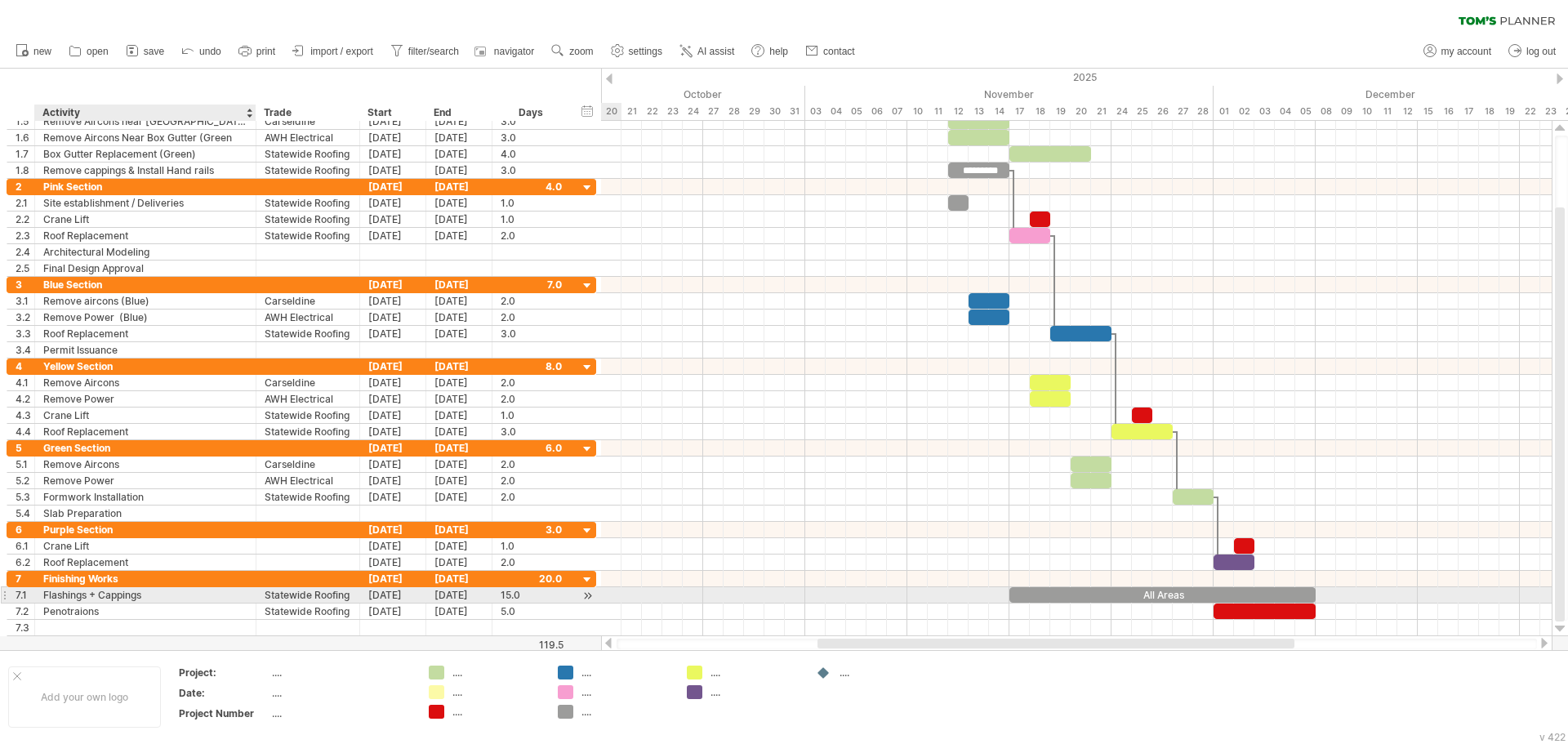
click at [207, 599] on div "Flashings + Cappings" at bounding box center [145, 594] width 204 height 16
click at [207, 599] on input "**********" at bounding box center [145, 594] width 204 height 16
click at [199, 593] on input "**********" at bounding box center [145, 594] width 204 height 16
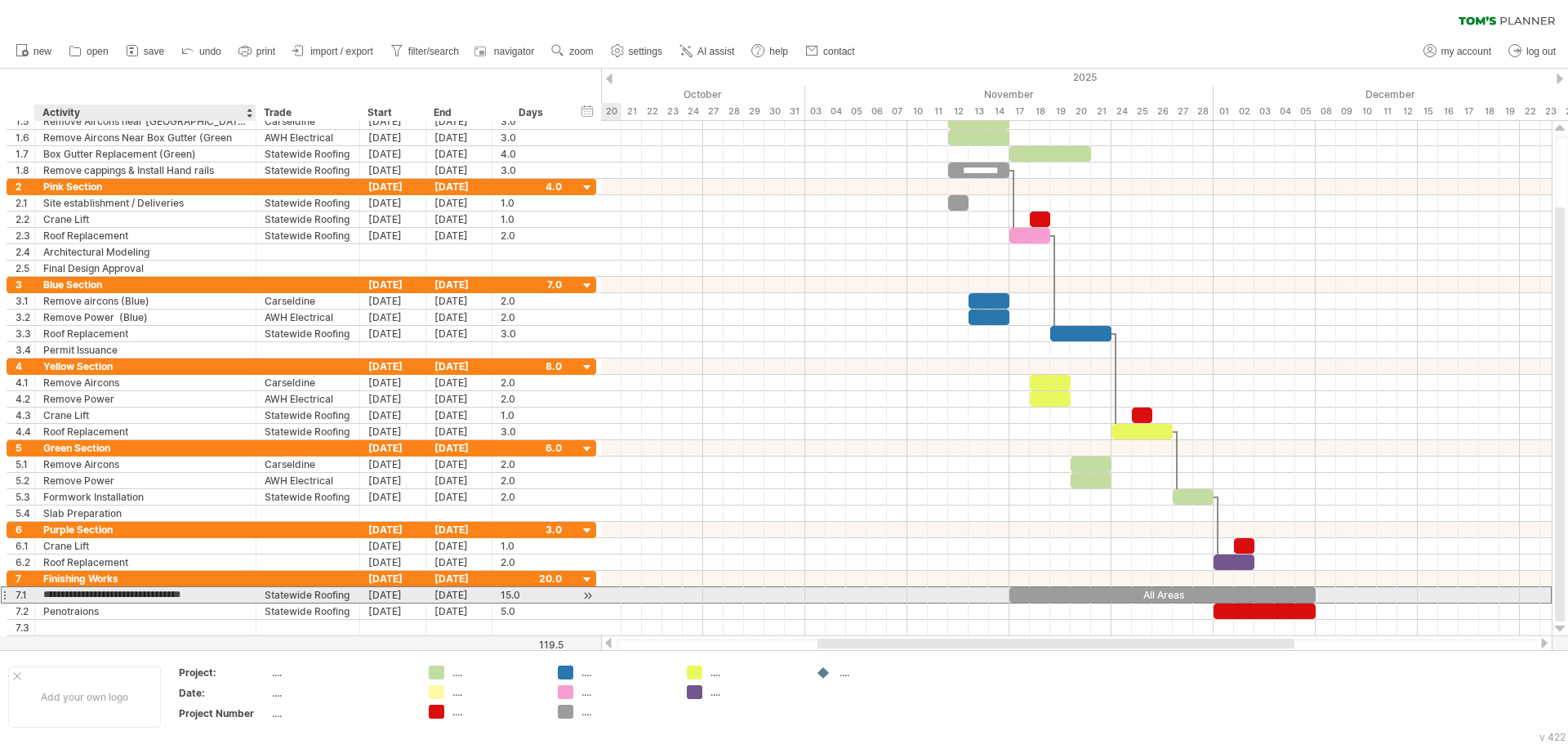
type input "**********"
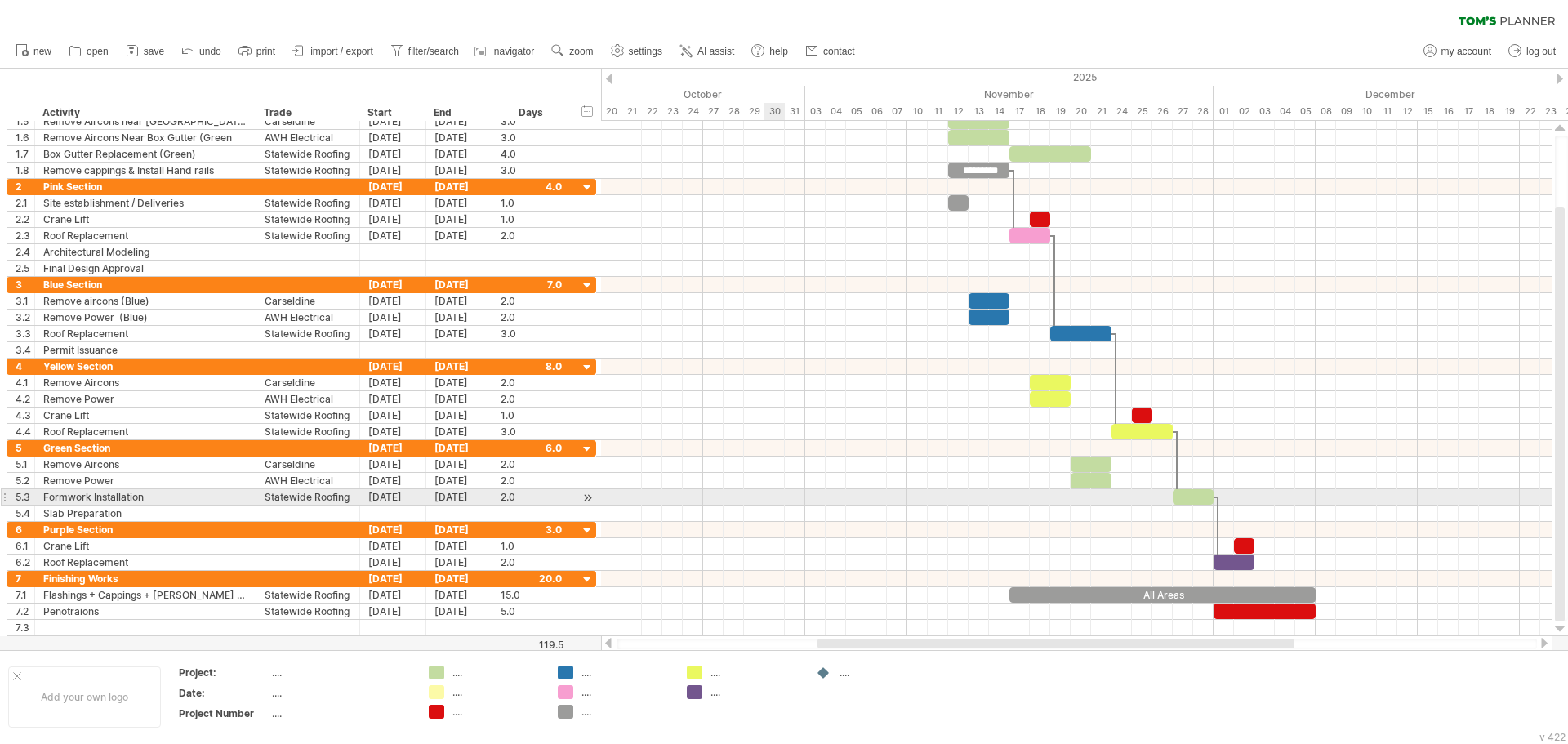
click at [778, 499] on div at bounding box center [1076, 498] width 950 height 17
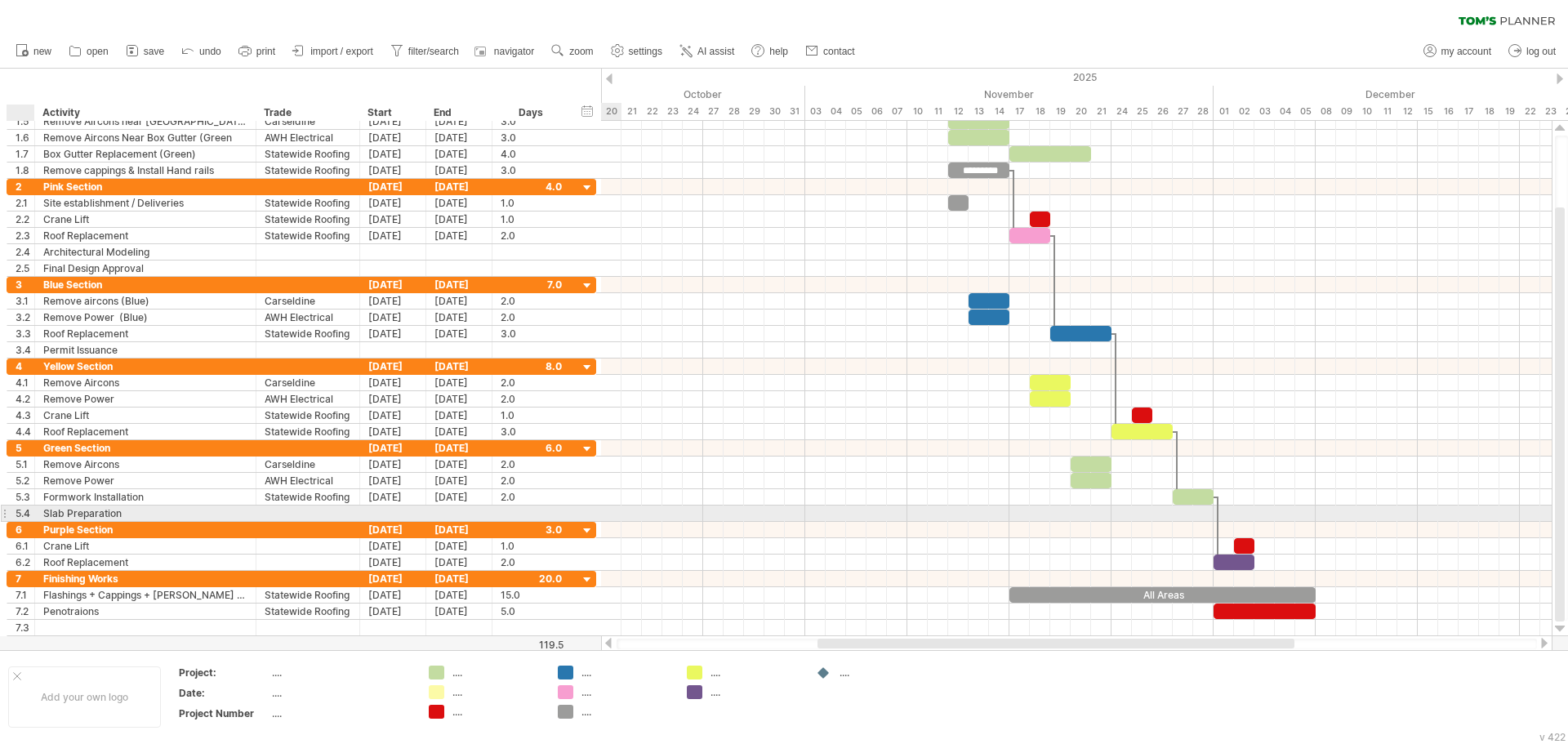
click at [21, 513] on div "5.4" at bounding box center [25, 513] width 18 height 16
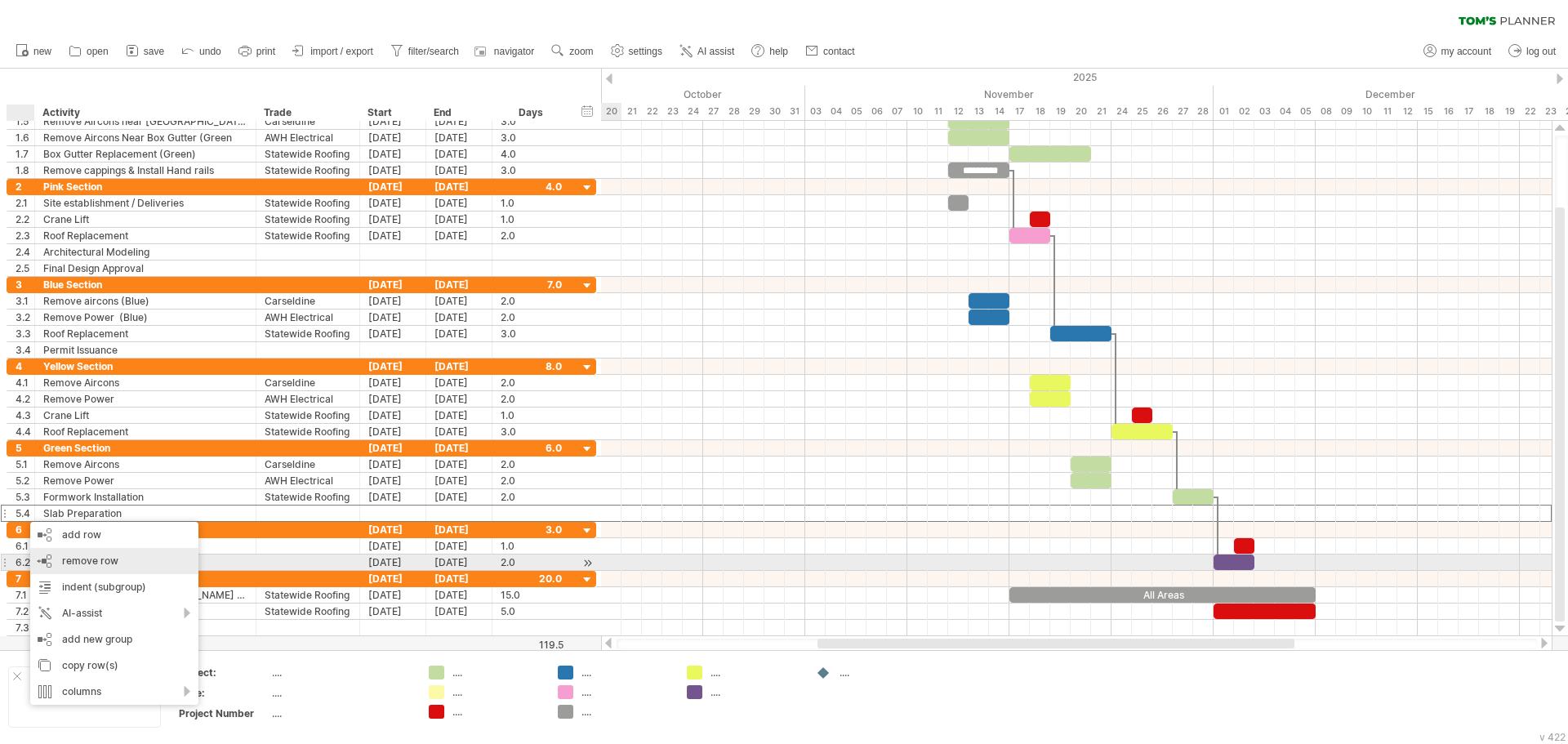
click at [63, 563] on span "remove row" at bounding box center [90, 560] width 56 height 12
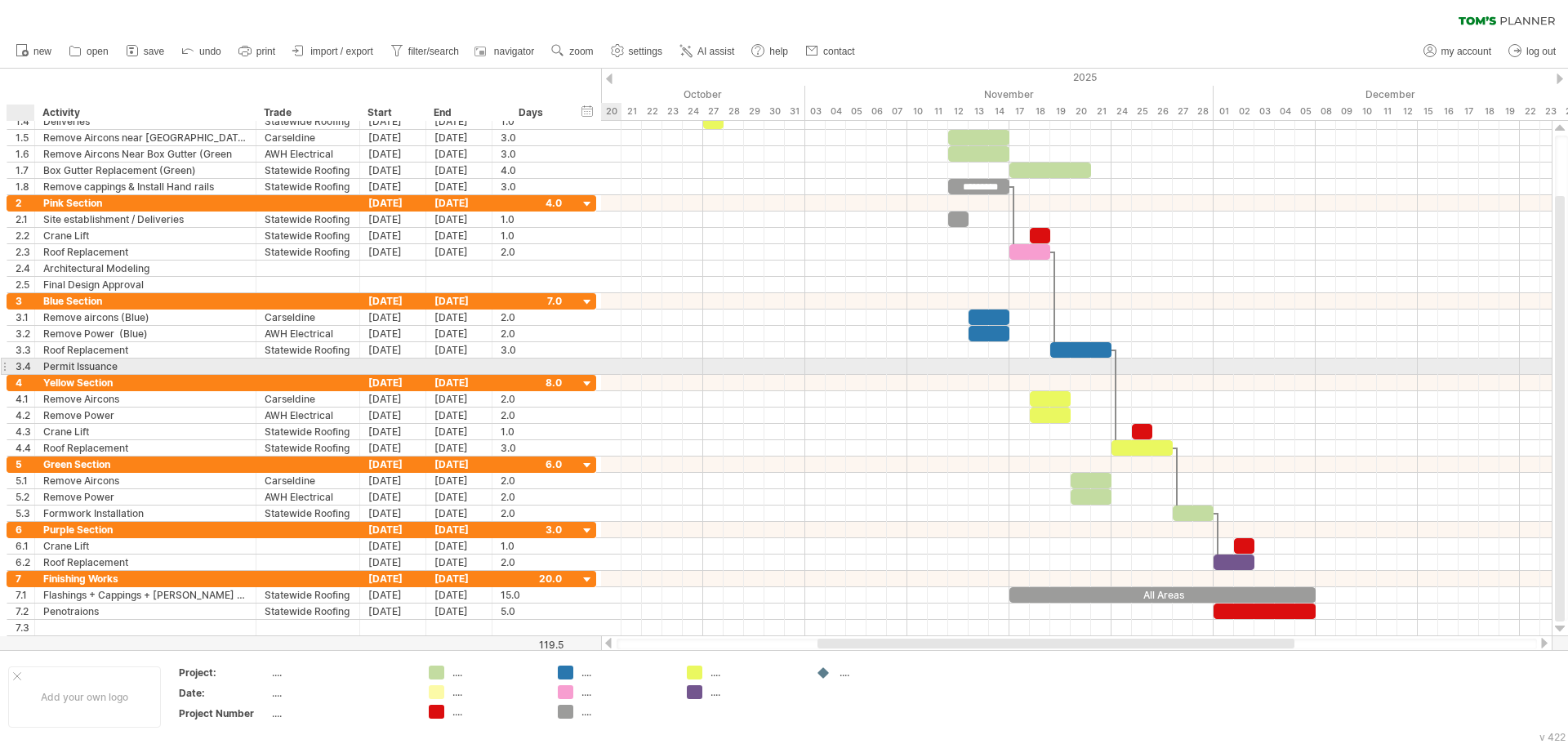
click at [19, 362] on div "3.4" at bounding box center [25, 366] width 18 height 16
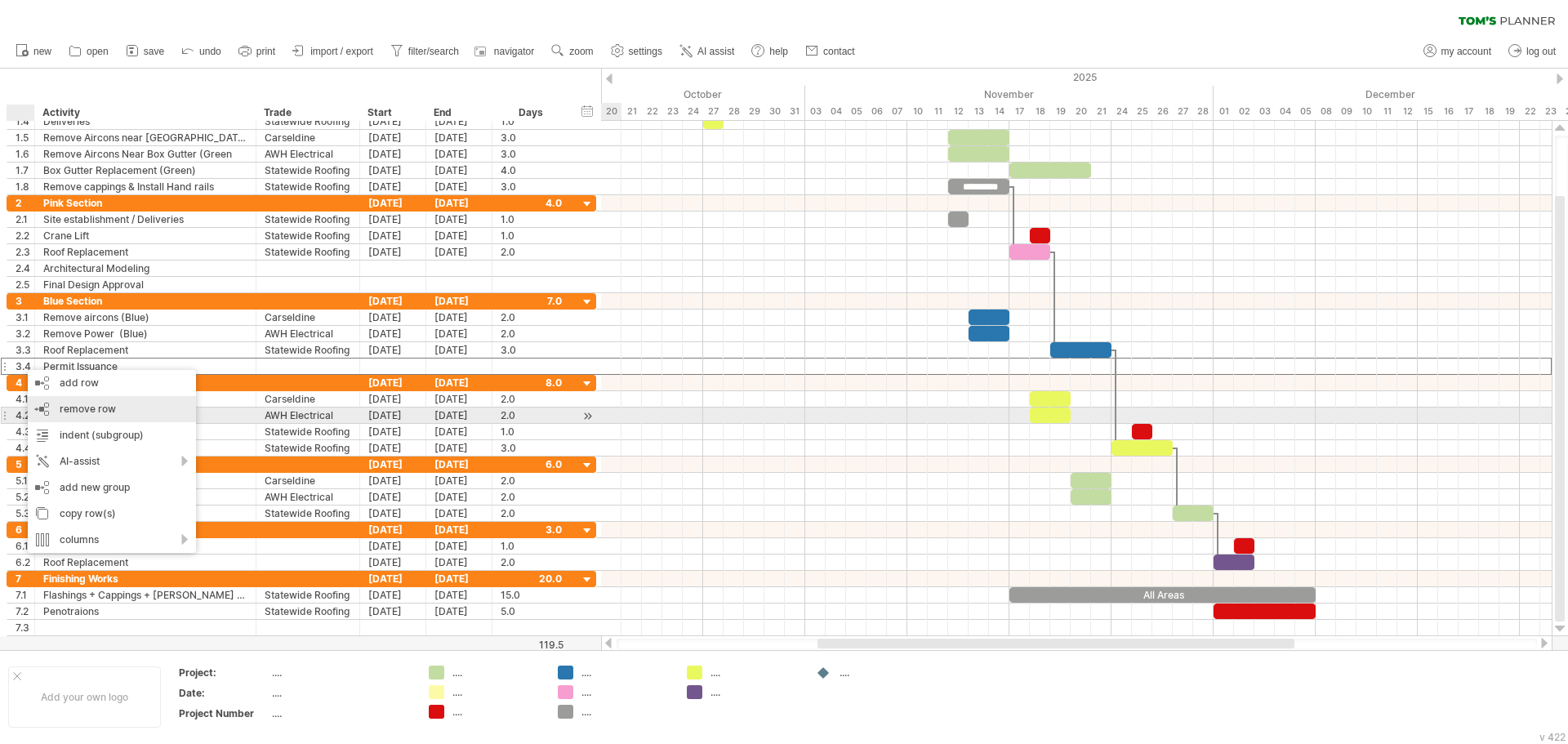
click at [55, 410] on div "remove row remove selected rows" at bounding box center [111, 409] width 168 height 26
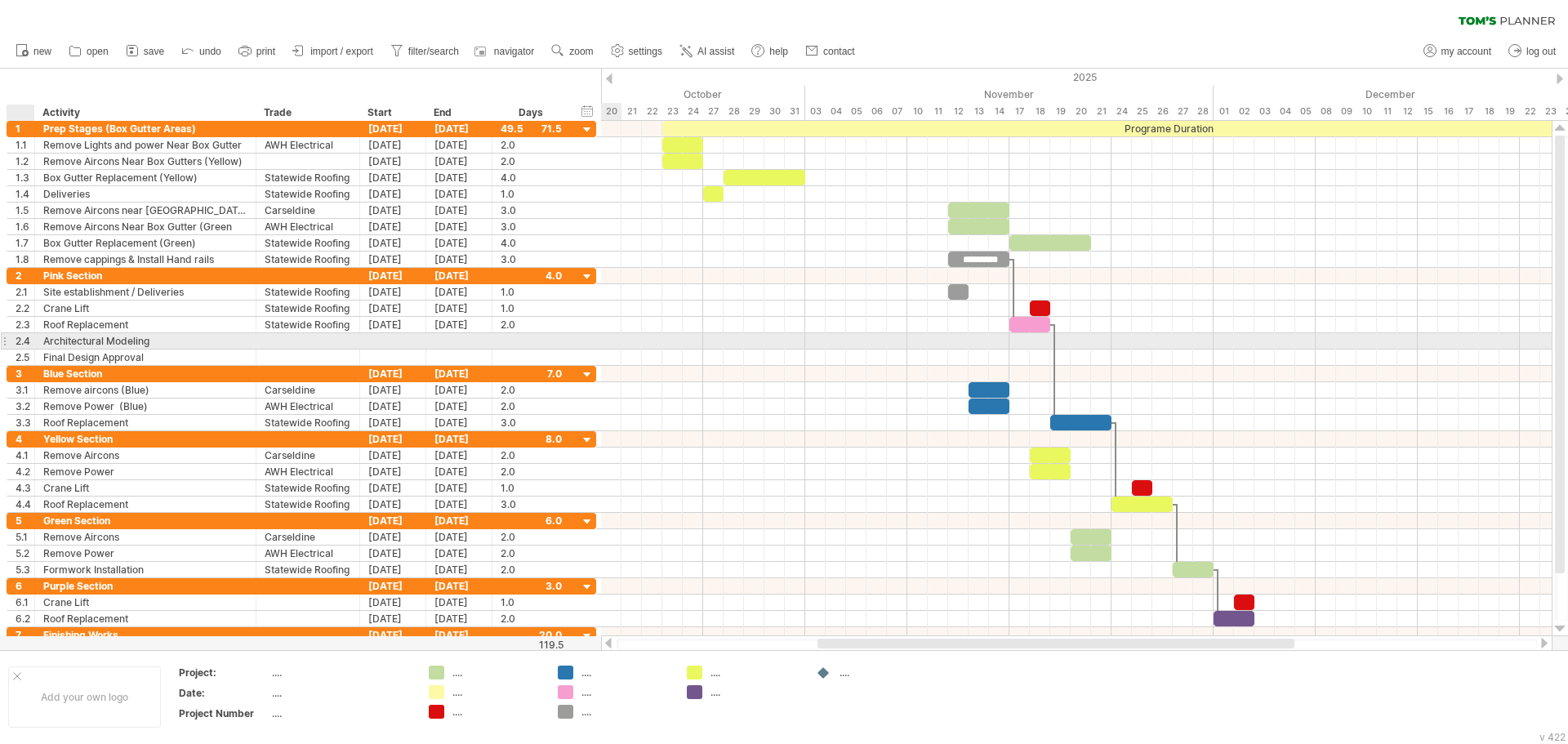
click at [20, 344] on div "2.4" at bounding box center [25, 341] width 18 height 16
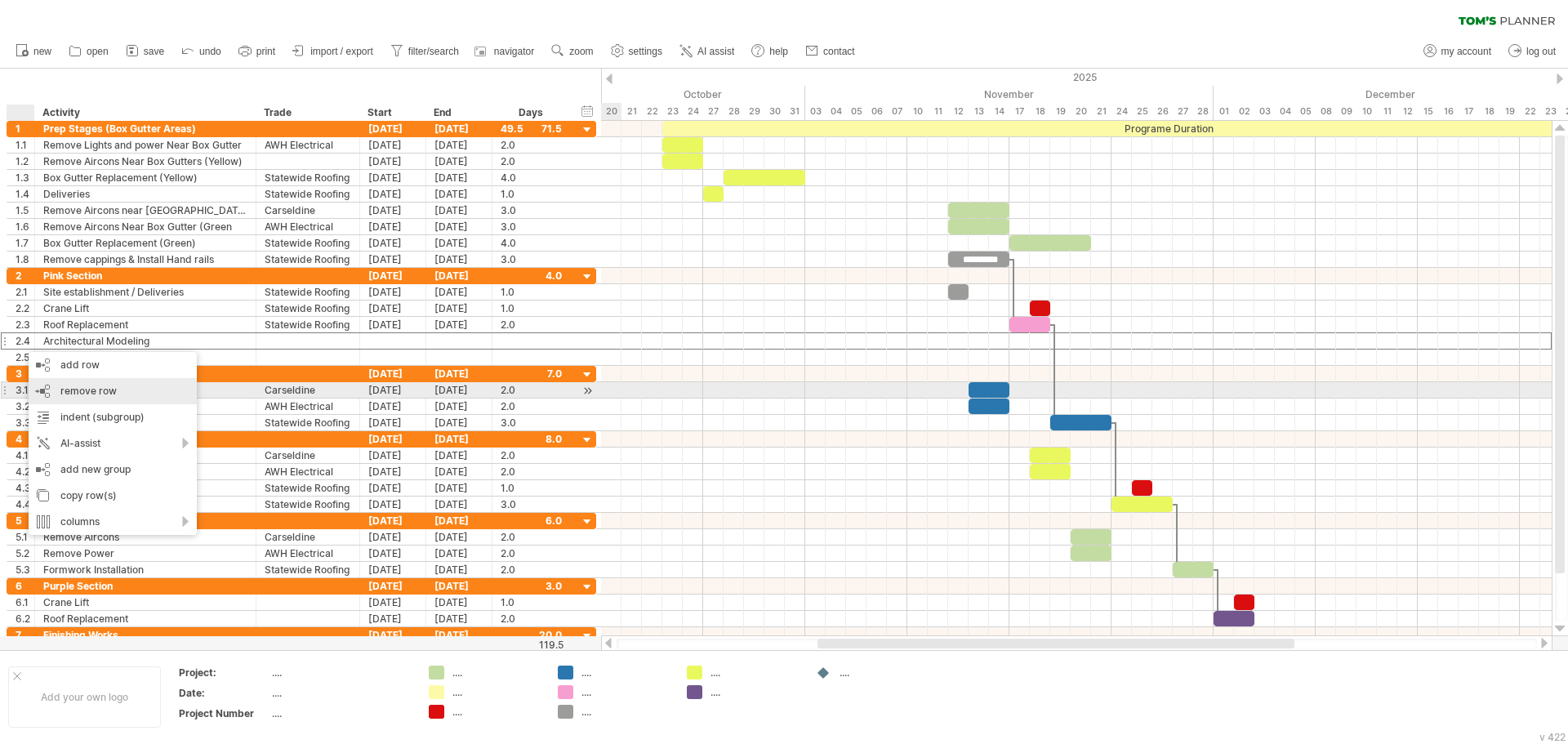
click at [48, 383] on div "remove row remove selected rows" at bounding box center [112, 391] width 168 height 26
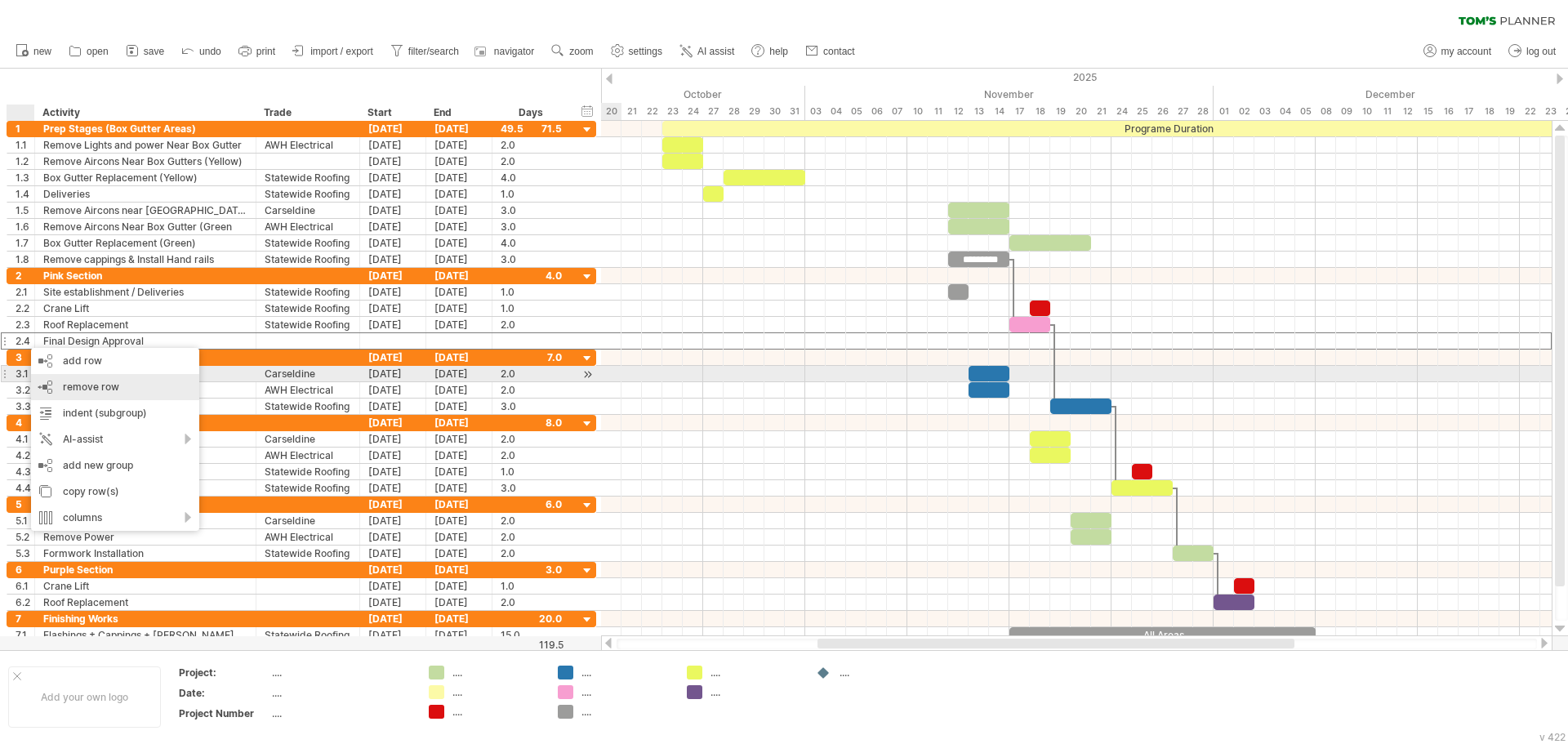
click at [45, 380] on div "remove row remove selected rows" at bounding box center [115, 387] width 168 height 26
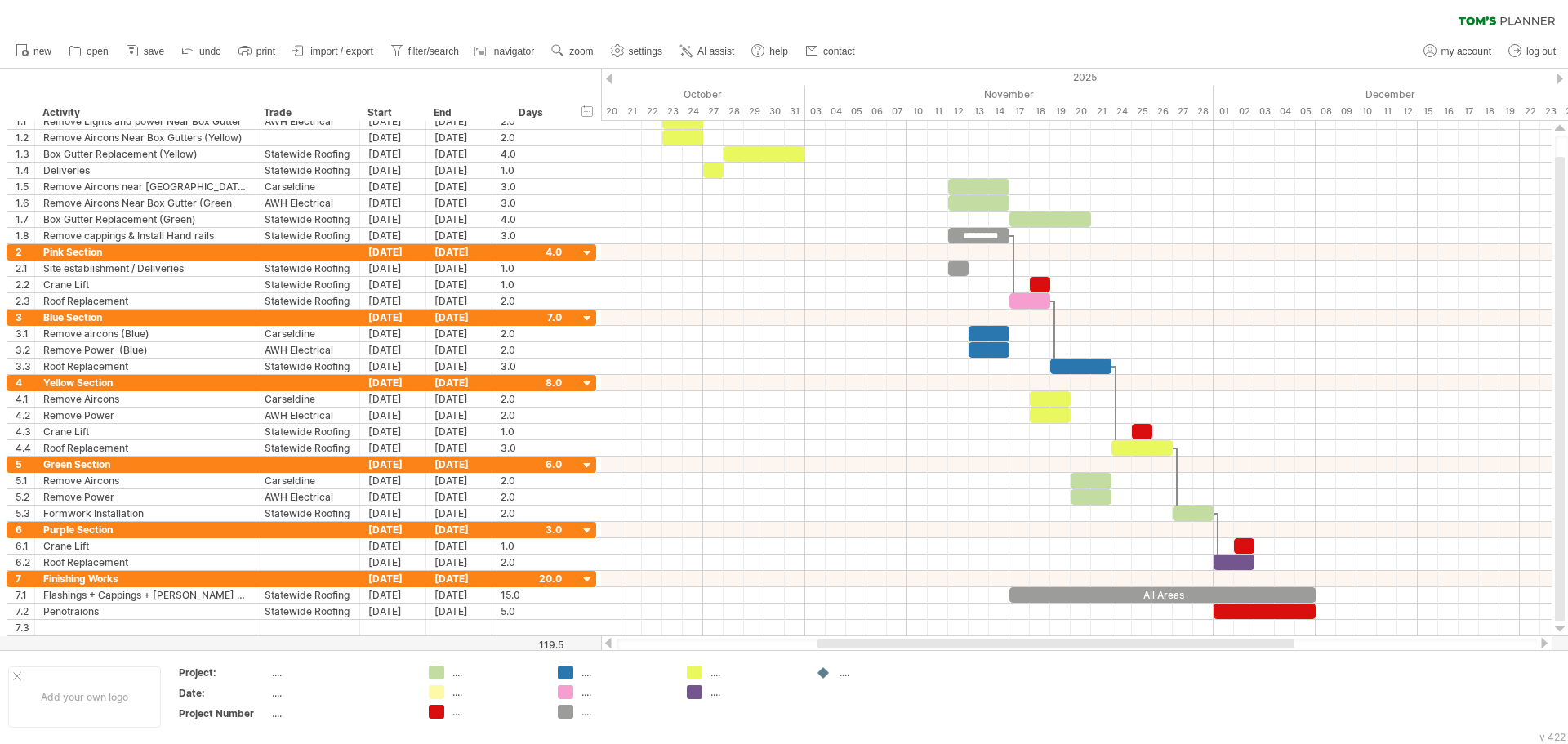
click at [748, 18] on div "clear filter reapply filter" at bounding box center [784, 17] width 1568 height 34
drag, startPoint x: 931, startPoint y: 643, endPoint x: 825, endPoint y: 649, distance: 106.2
click at [825, 649] on div at bounding box center [1077, 644] width 951 height 17
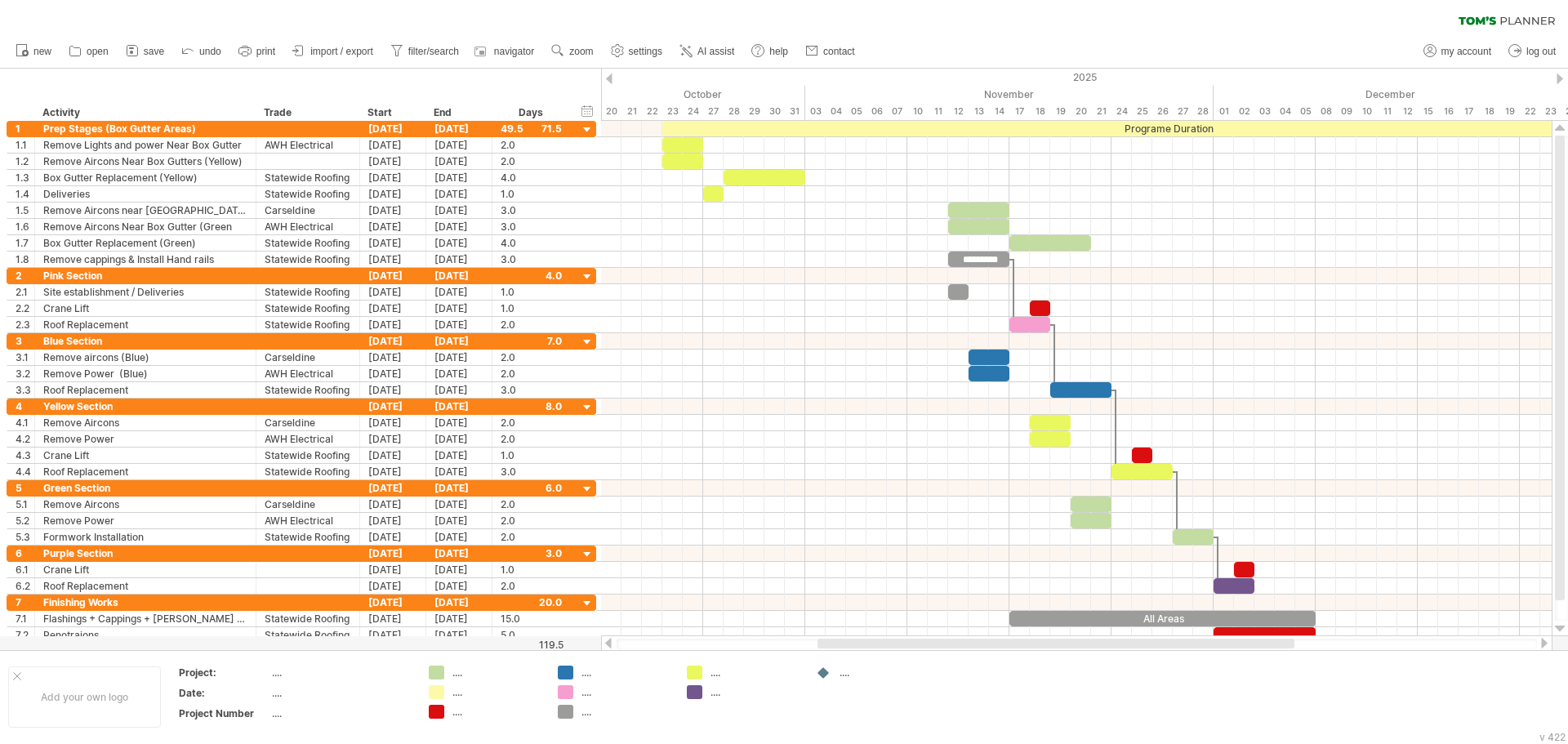
click at [896, 7] on div "clear filter reapply filter" at bounding box center [784, 17] width 1568 height 34
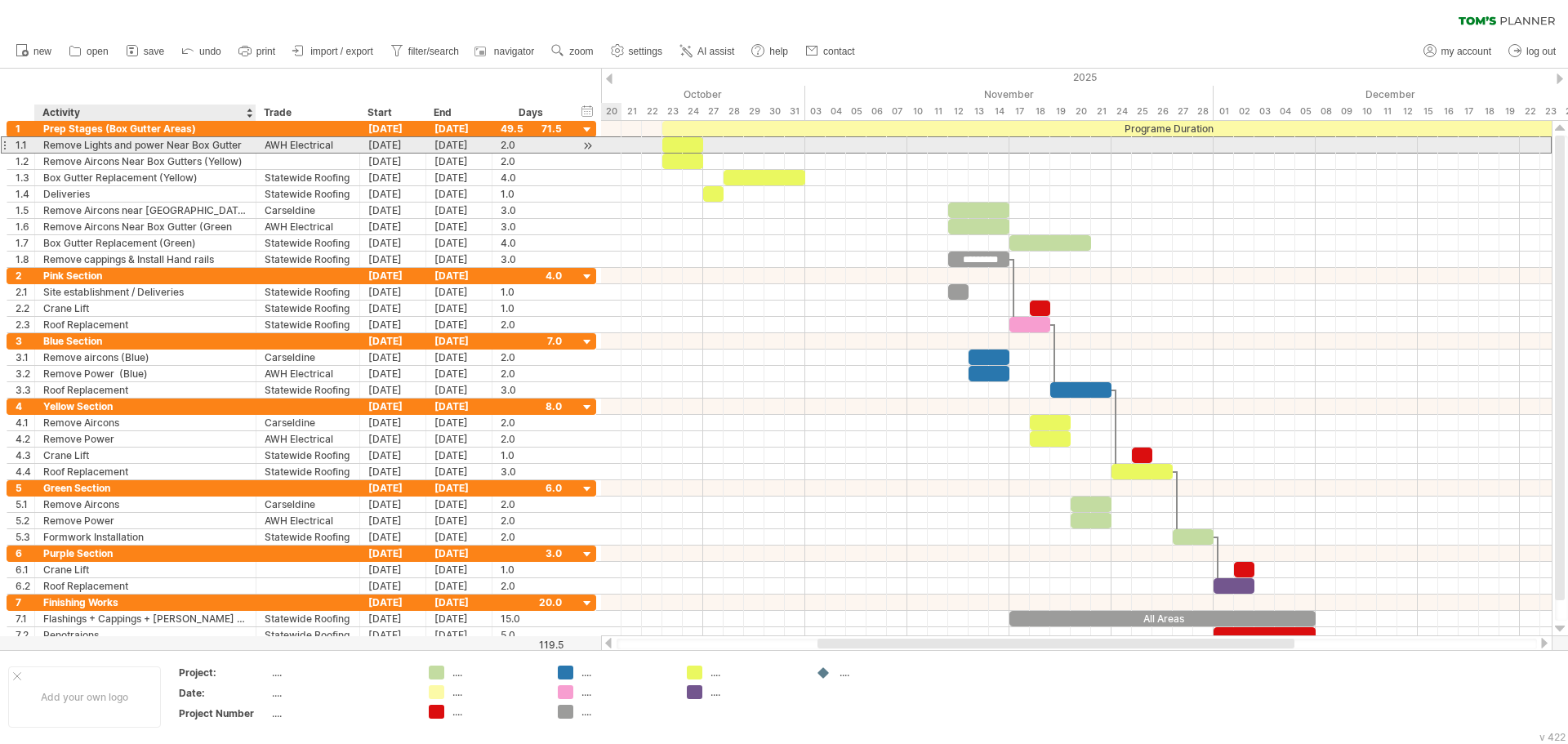
click at [240, 146] on div "Remove Lights and power Near Box Gutter" at bounding box center [145, 144] width 204 height 16
click at [0, 0] on input "**********" at bounding box center [0, 0] width 0 height 0
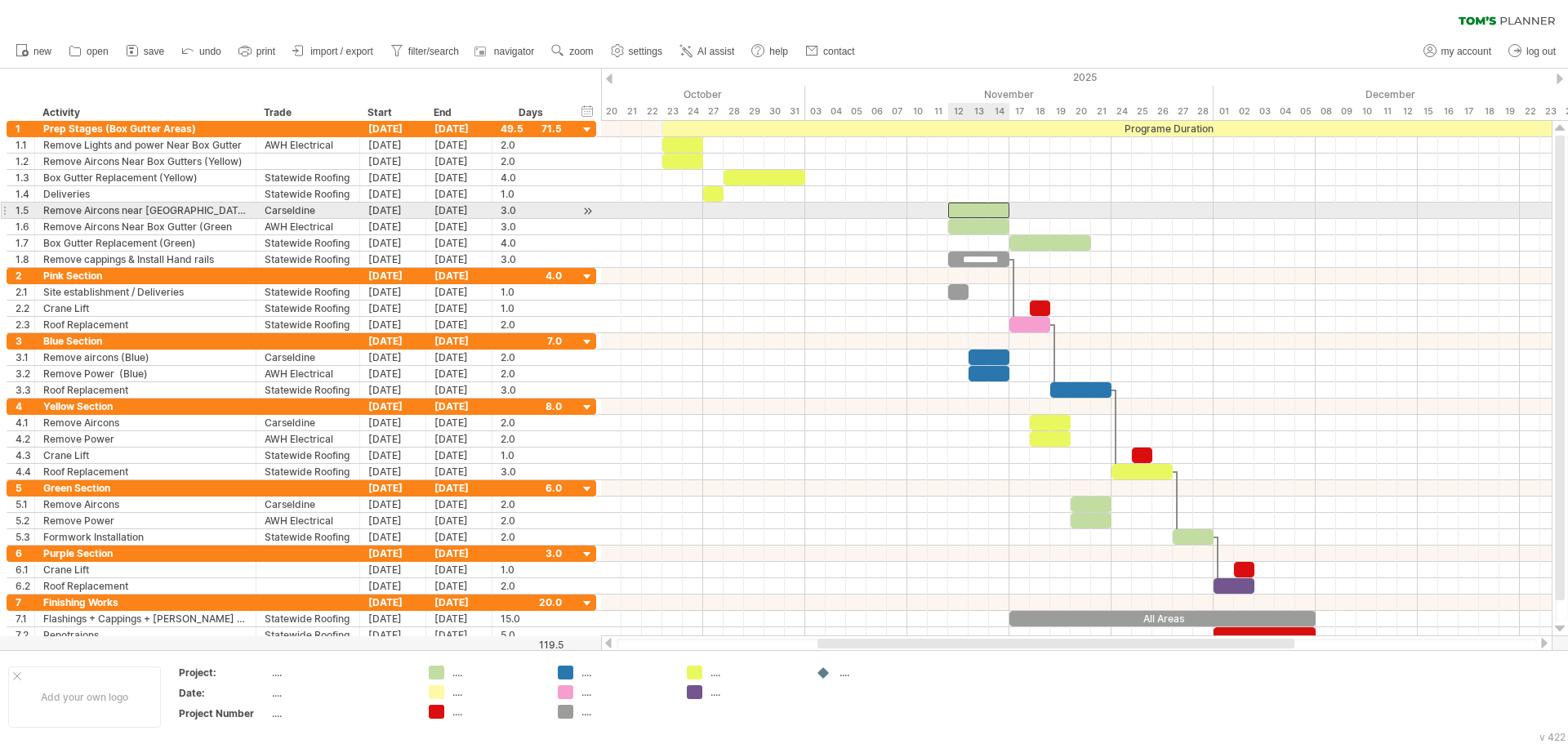
click at [972, 217] on div at bounding box center [979, 210] width 62 height 16
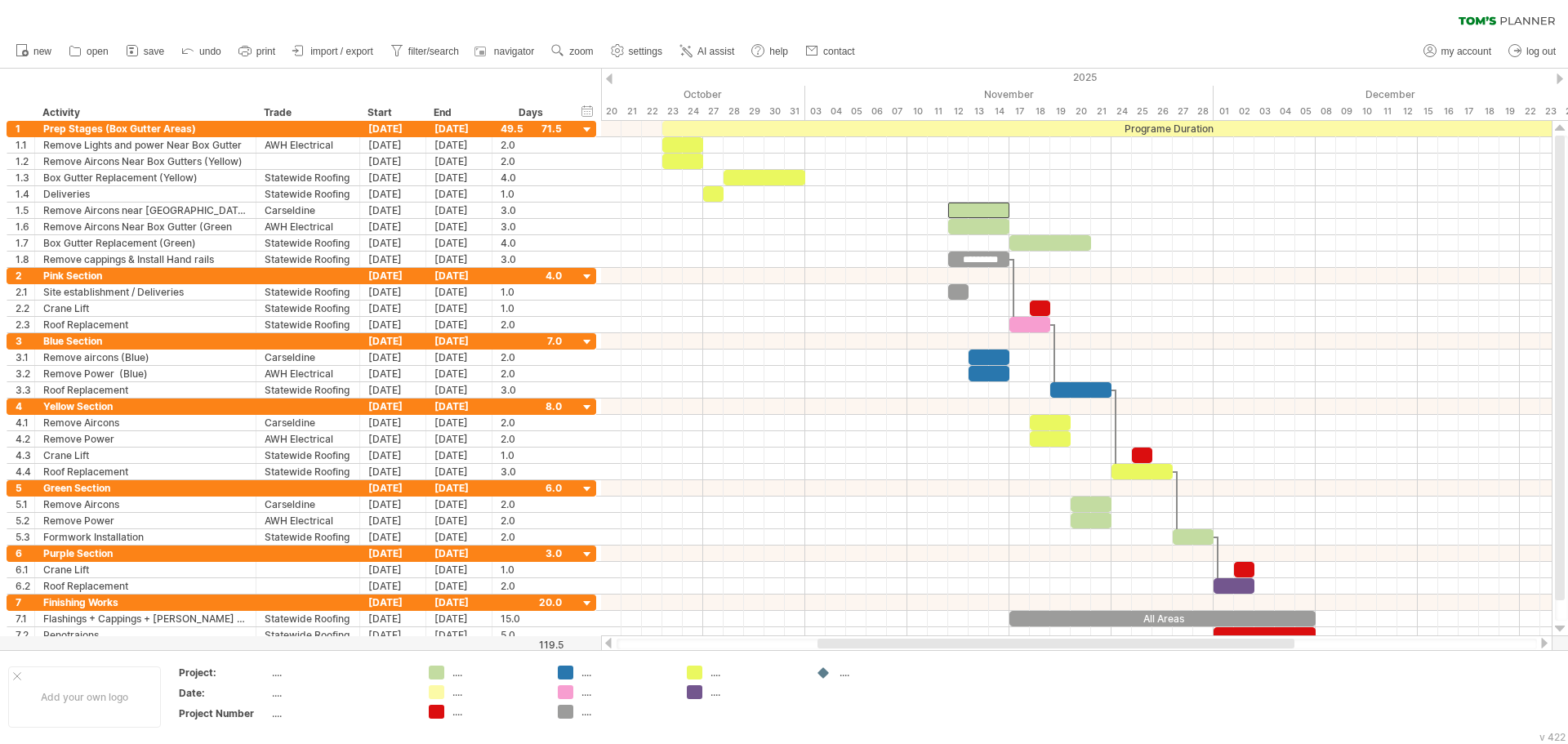
click at [970, 39] on div "new" at bounding box center [784, 51] width 1568 height 34
click at [1025, 10] on div "clear filter reapply filter" at bounding box center [784, 17] width 1568 height 34
click at [1003, 16] on div "clear filter reapply filter" at bounding box center [784, 17] width 1568 height 34
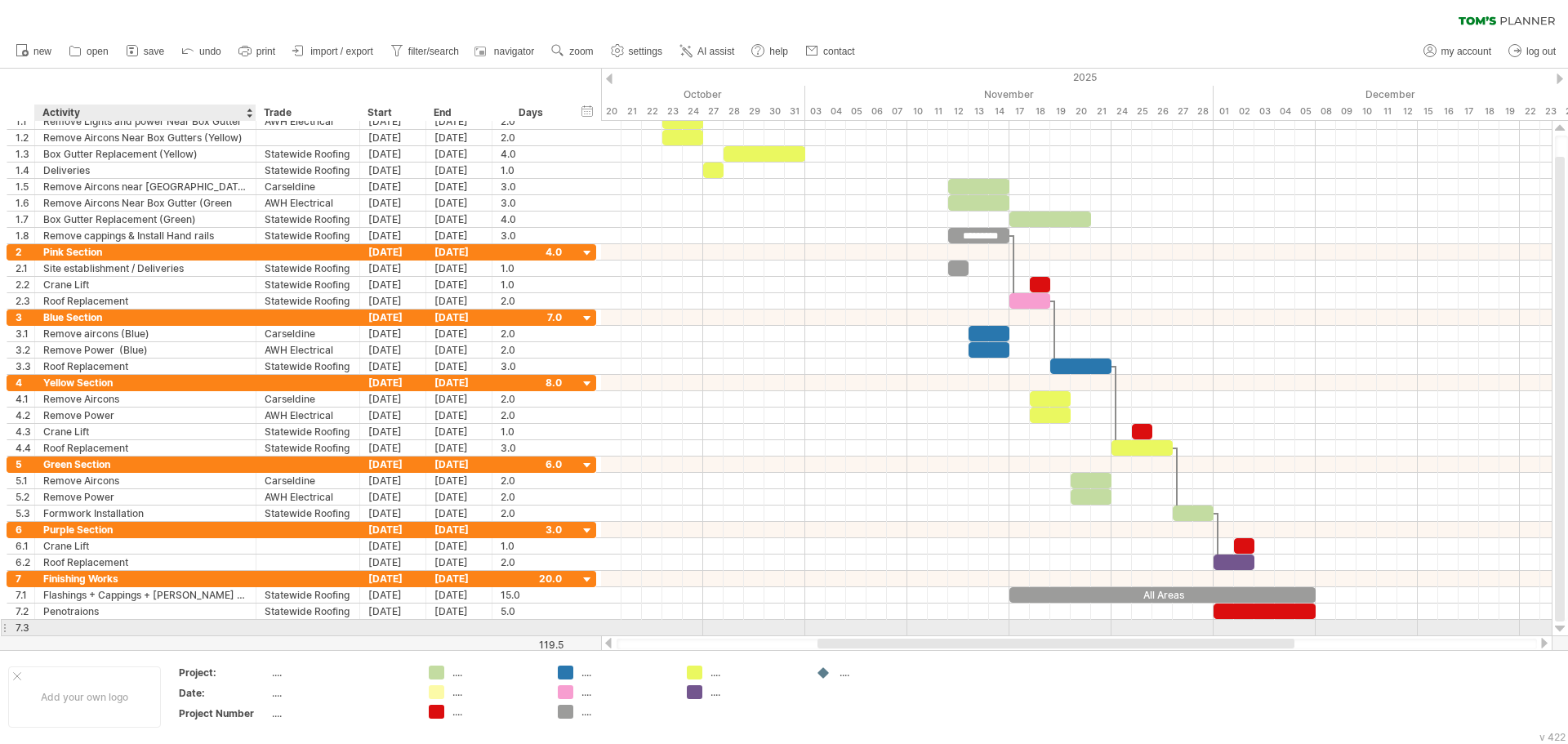
click at [106, 626] on div at bounding box center [145, 627] width 204 height 16
click at [867, 14] on div "clear filter reapply filter" at bounding box center [784, 17] width 1568 height 34
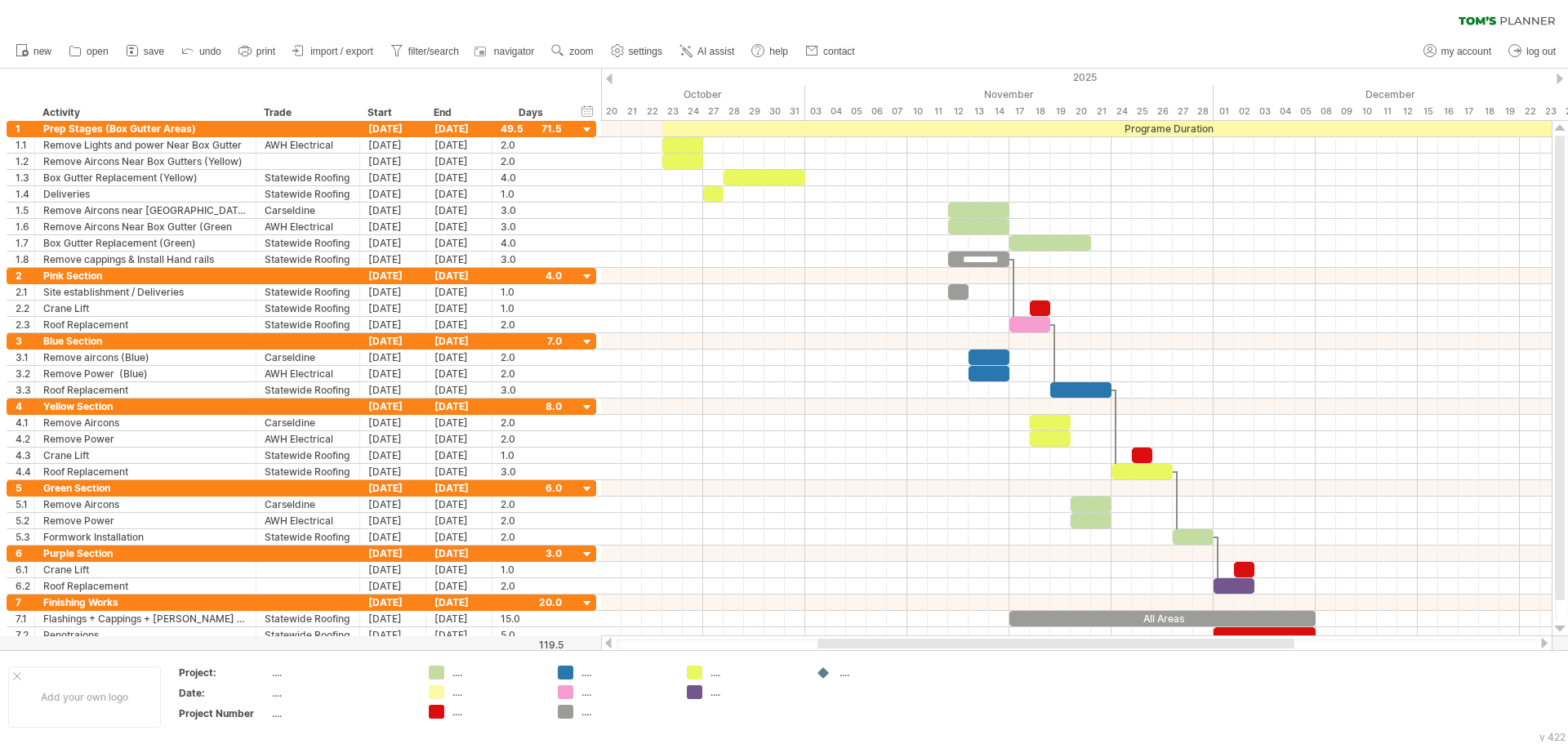
click at [966, 20] on div "clear filter reapply filter" at bounding box center [784, 17] width 1568 height 34
click at [247, 48] on rect at bounding box center [244, 48] width 6 height 2
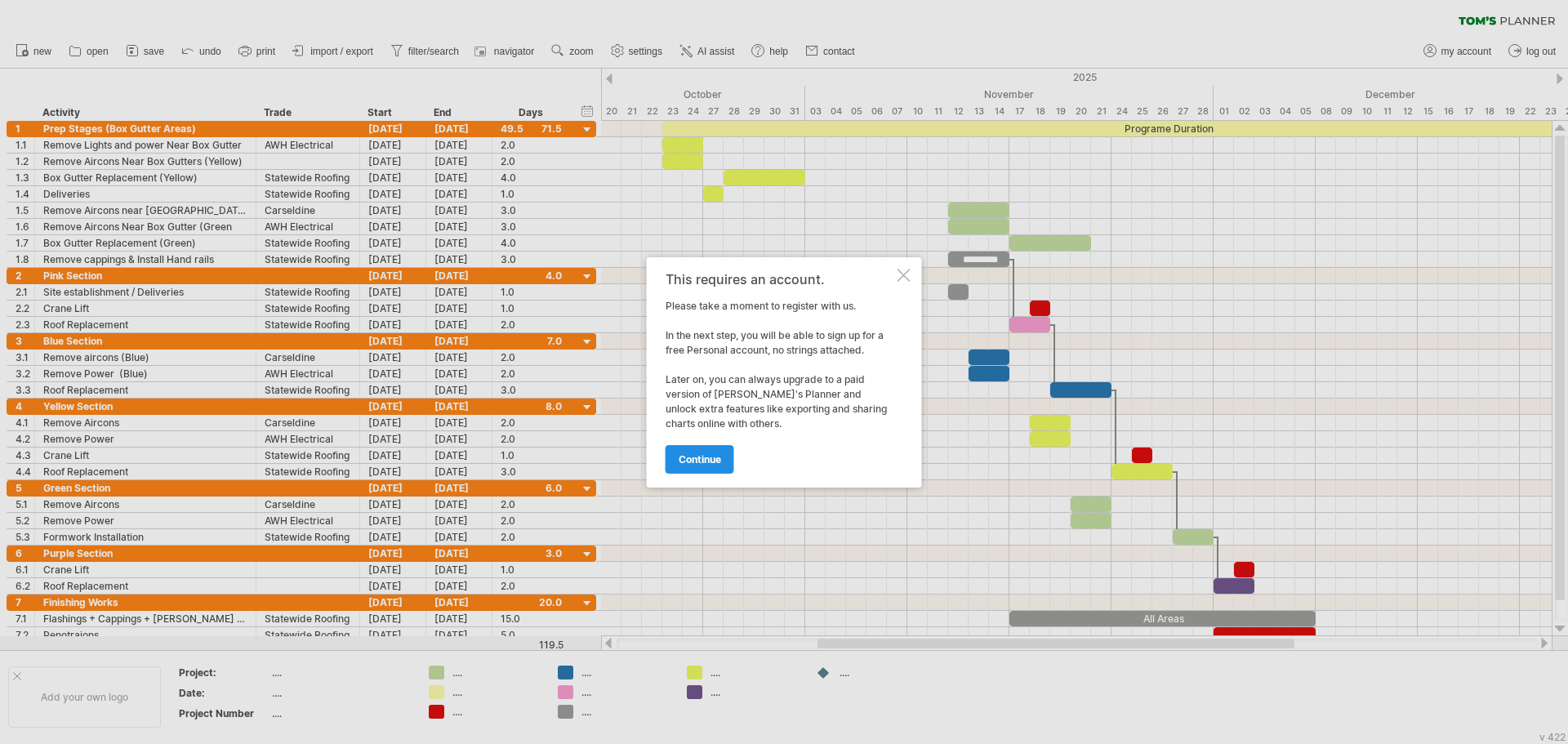
click at [713, 449] on link "continue" at bounding box center [700, 459] width 69 height 28
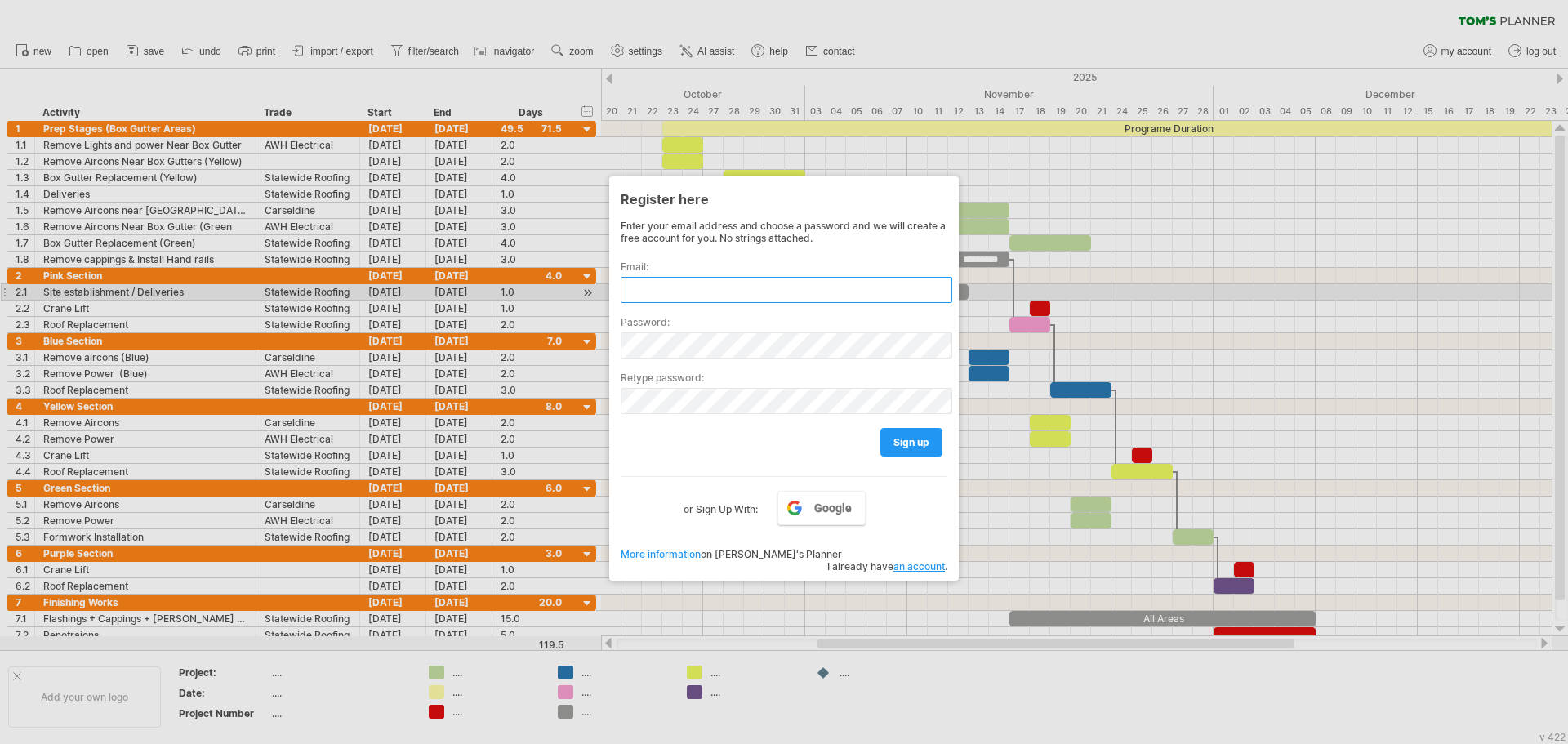
click at [702, 299] on input "text" at bounding box center [786, 290] width 331 height 26
type input "**********"
click at [912, 42] on div at bounding box center [784, 372] width 1568 height 744
click at [985, 43] on div at bounding box center [784, 372] width 1568 height 744
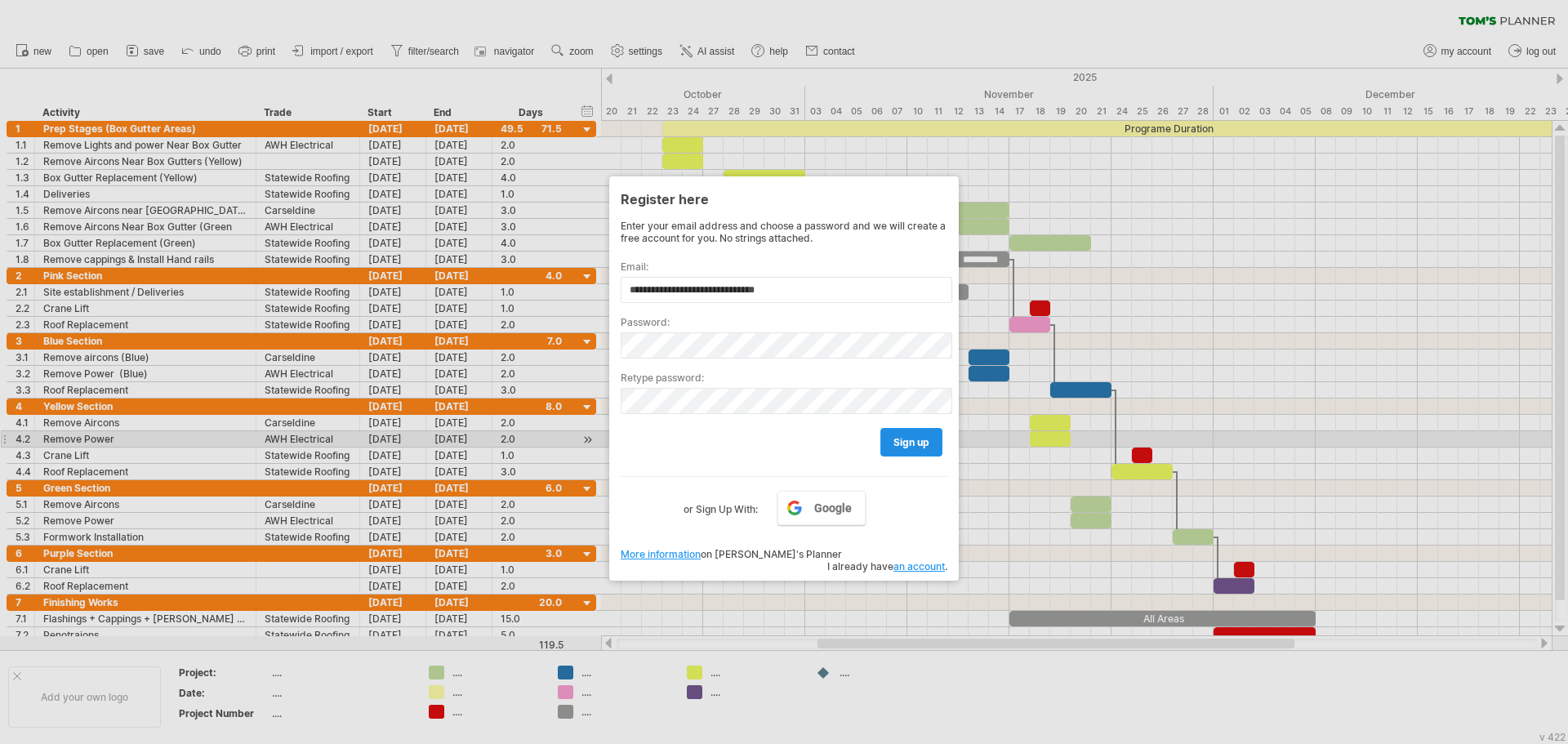
click at [896, 443] on span "sign up" at bounding box center [911, 442] width 36 height 12
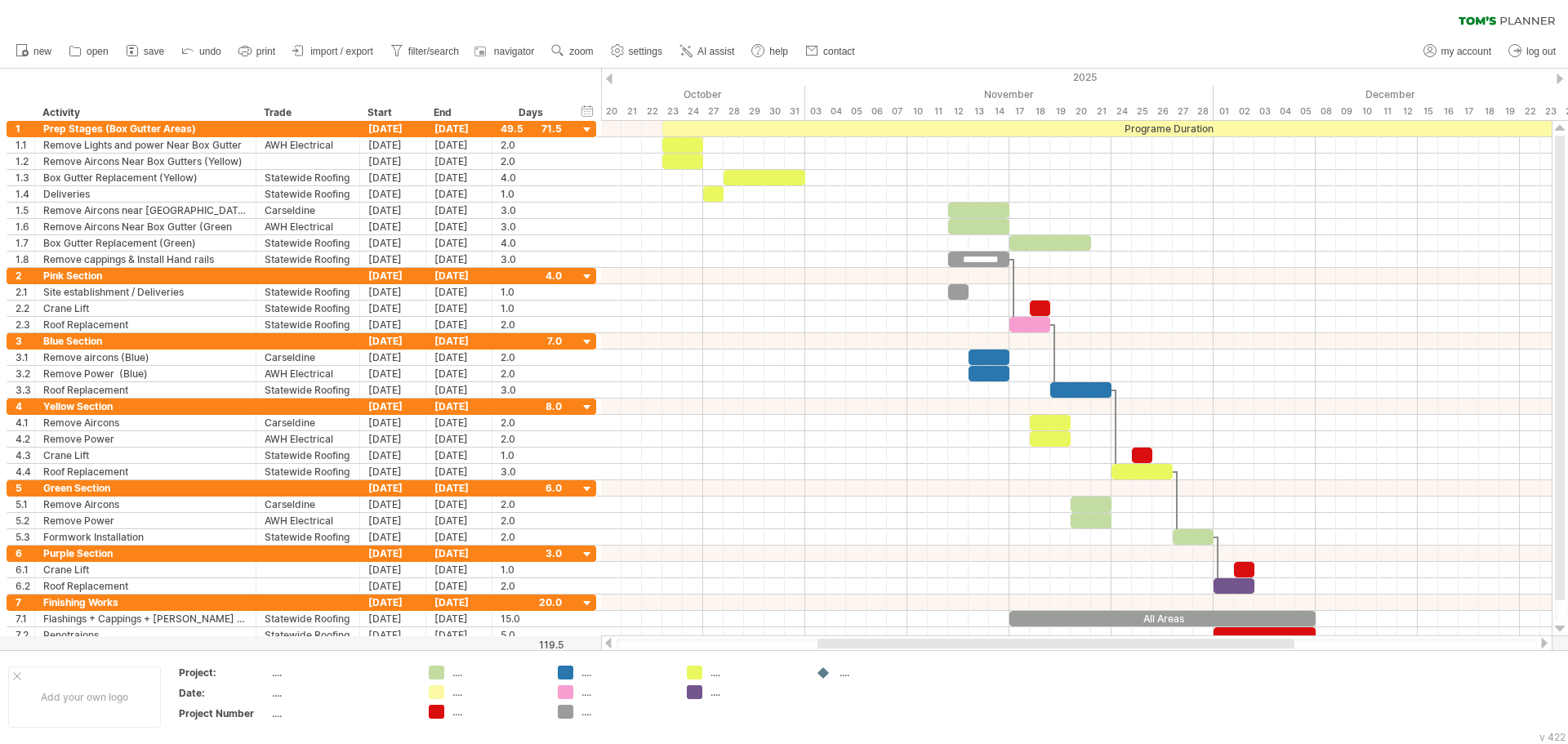
click at [1101, 24] on div "clear filter reapply filter" at bounding box center [784, 17] width 1568 height 34
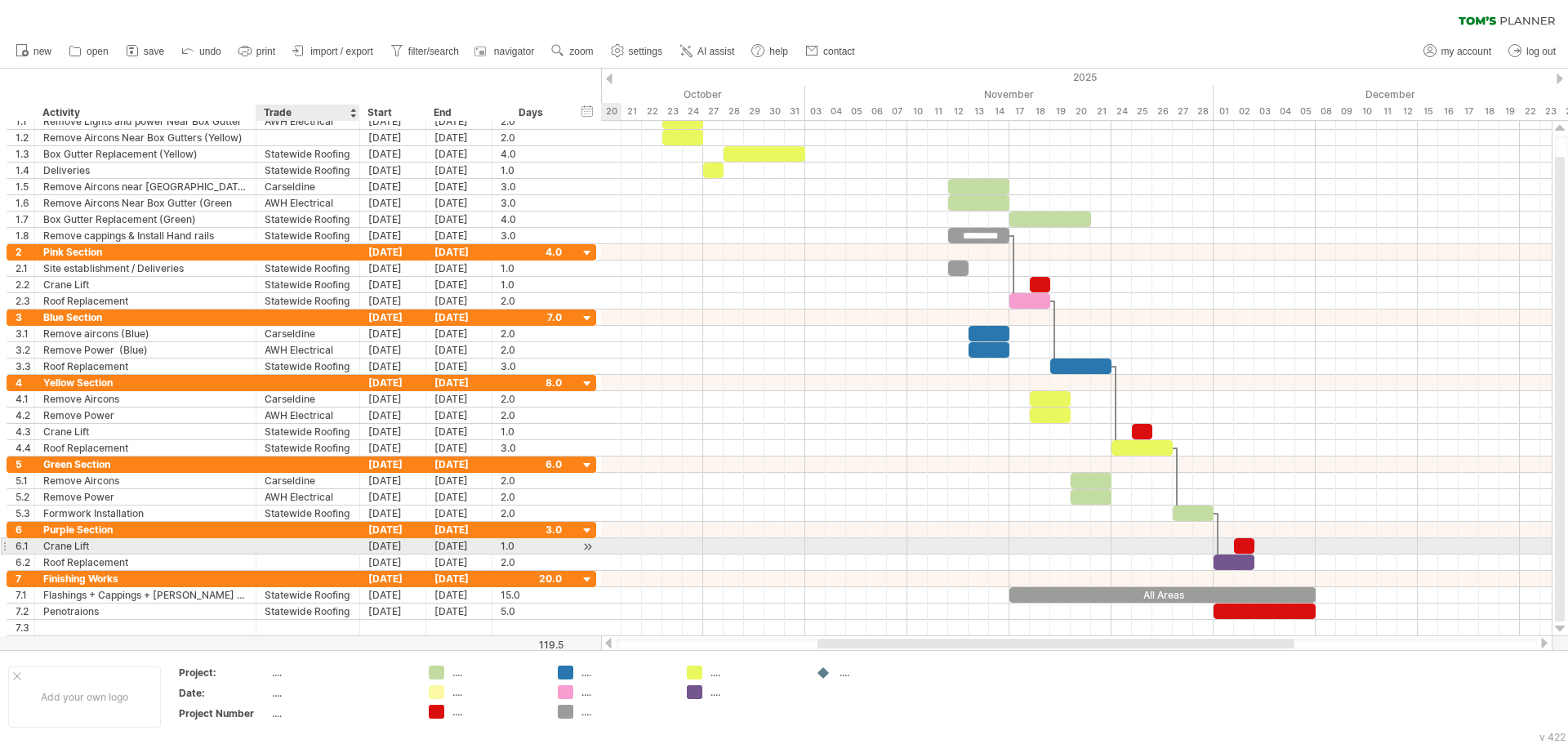
click at [313, 547] on div at bounding box center [308, 546] width 86 height 16
click at [313, 547] on input "text" at bounding box center [308, 546] width 86 height 16
type input "**********"
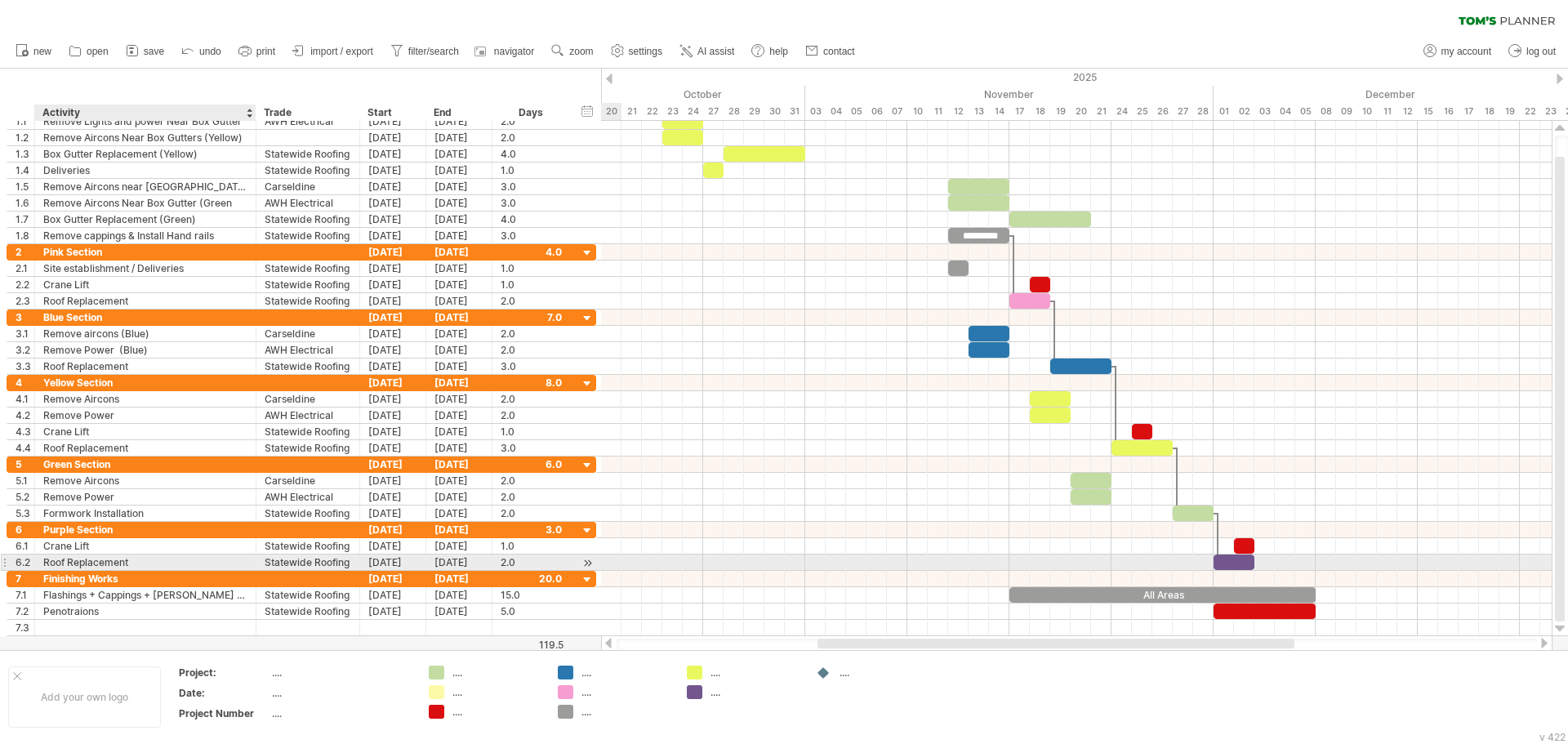
click at [62, 558] on div "Roof Replacement" at bounding box center [145, 562] width 204 height 16
click at [68, 561] on input "**********" at bounding box center [145, 562] width 204 height 16
type input "**********"
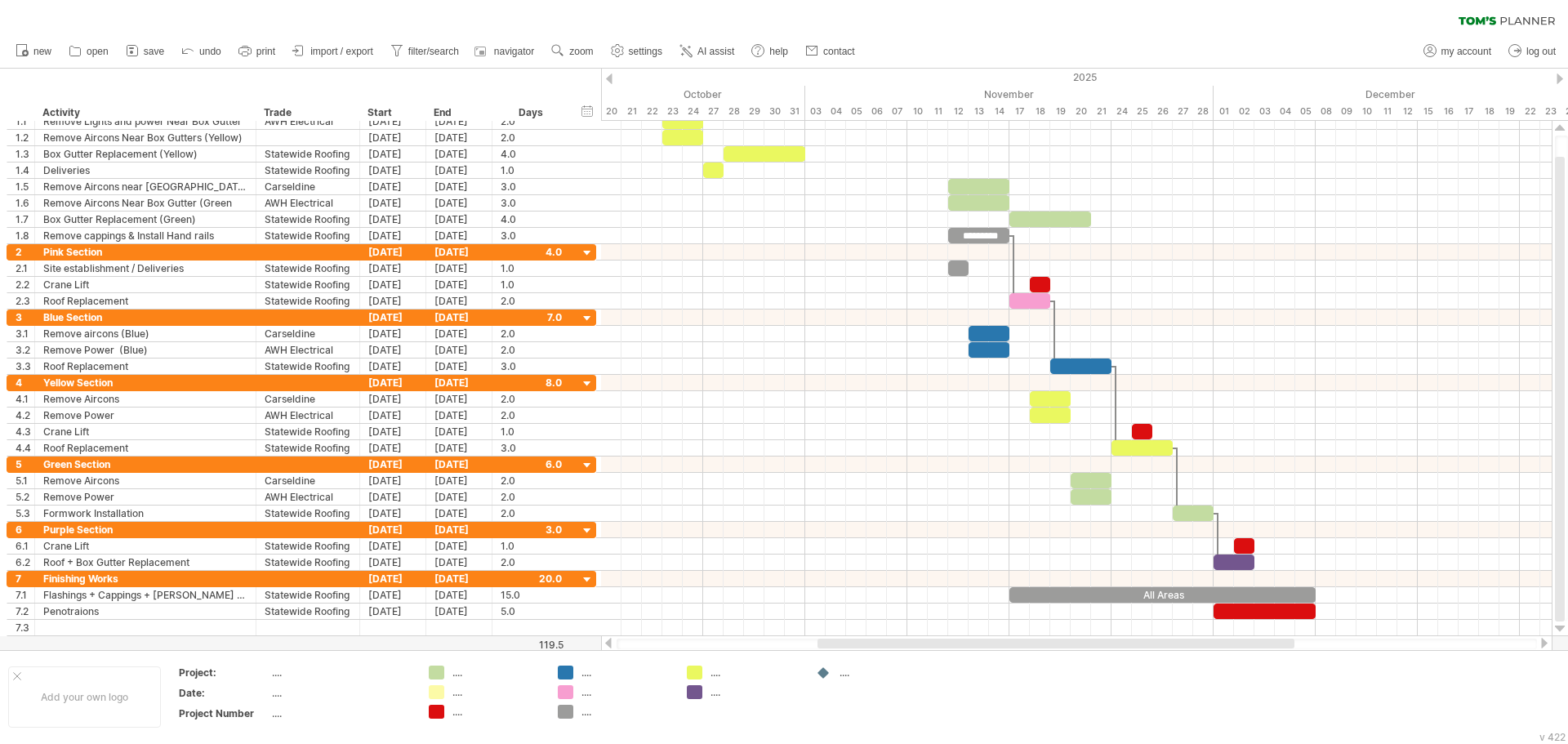
click at [1229, 28] on div "clear filter reapply filter" at bounding box center [784, 17] width 1568 height 34
click at [252, 51] on icon at bounding box center [245, 51] width 17 height 17
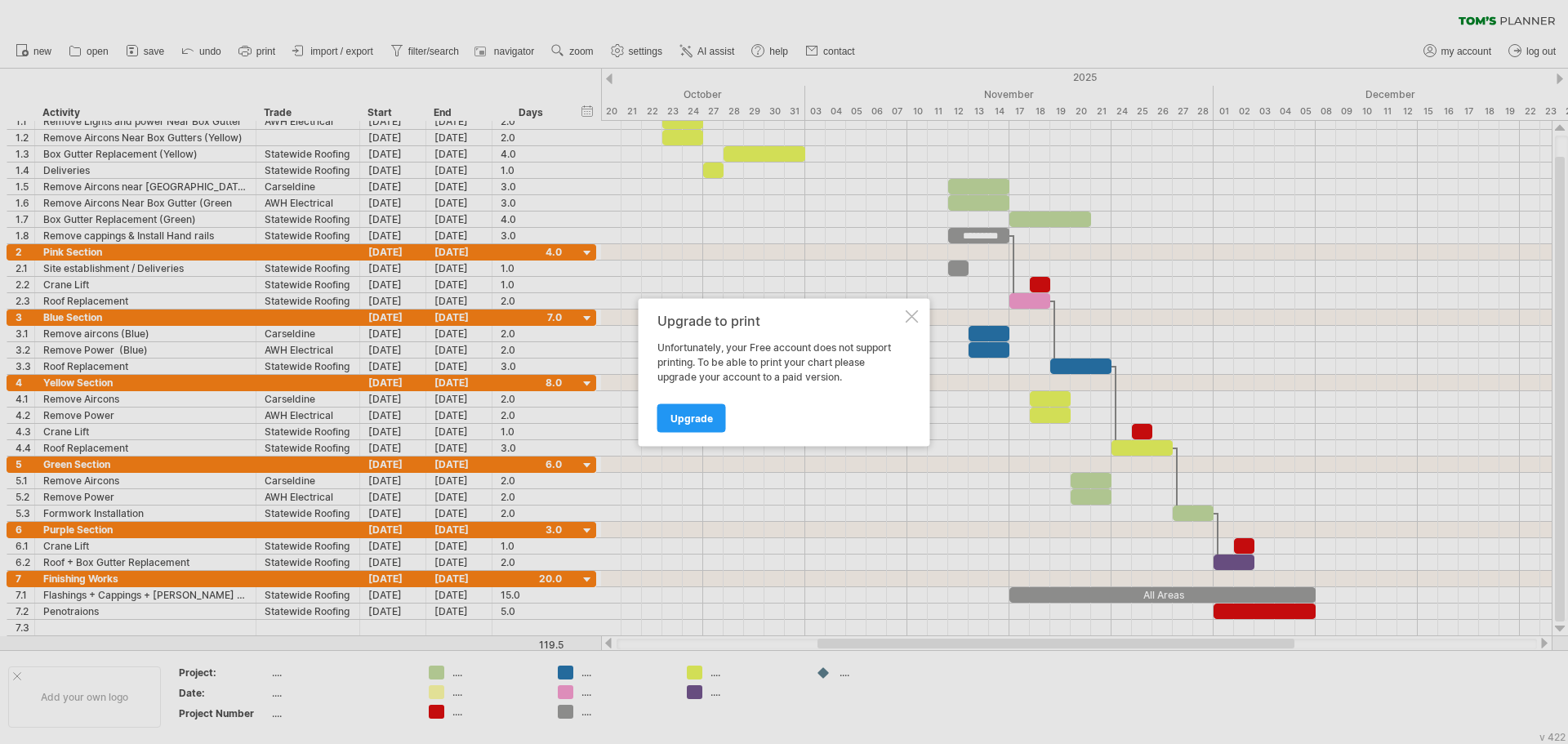
click at [912, 319] on div at bounding box center [912, 316] width 13 height 13
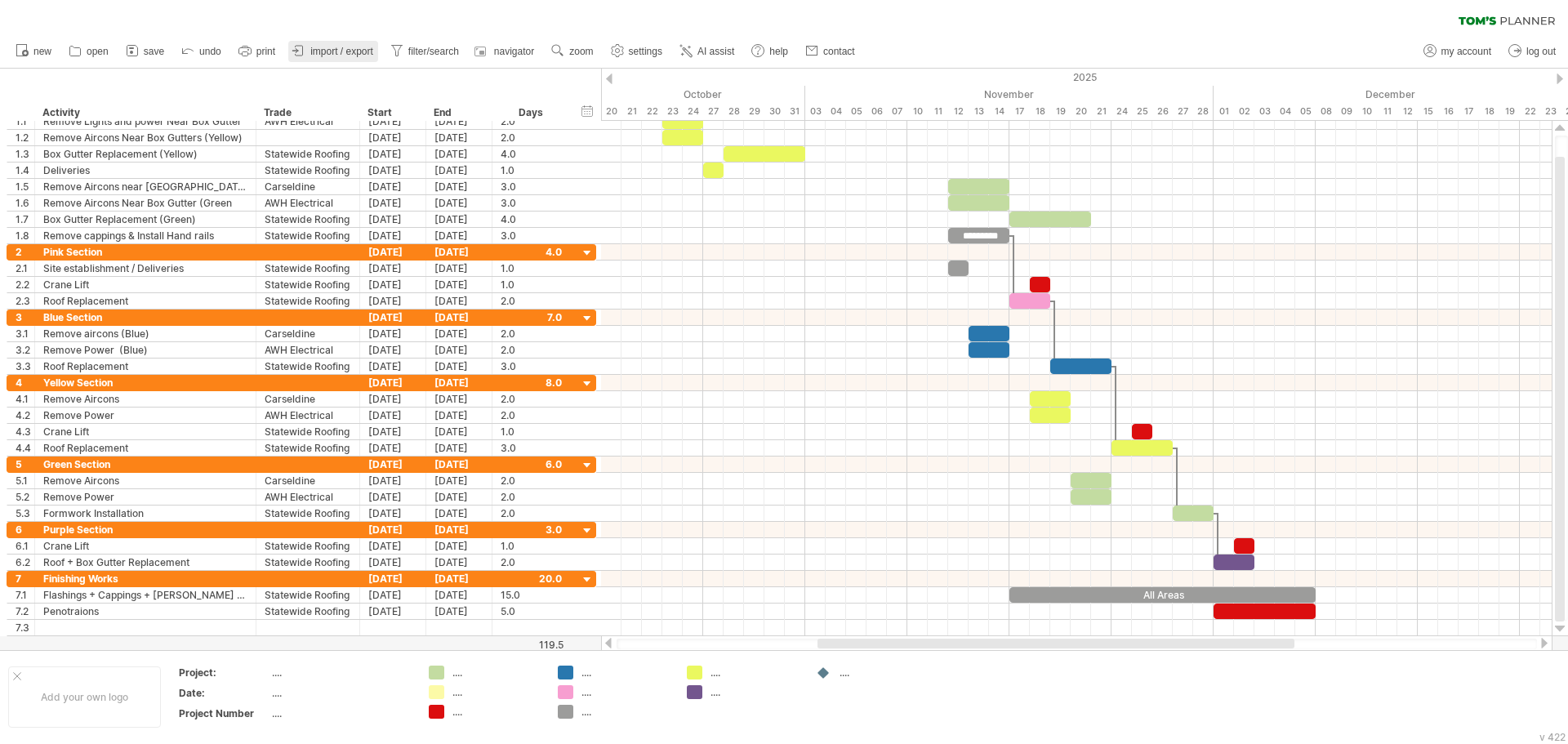
click at [311, 51] on span "import / export" at bounding box center [342, 51] width 62 height 11
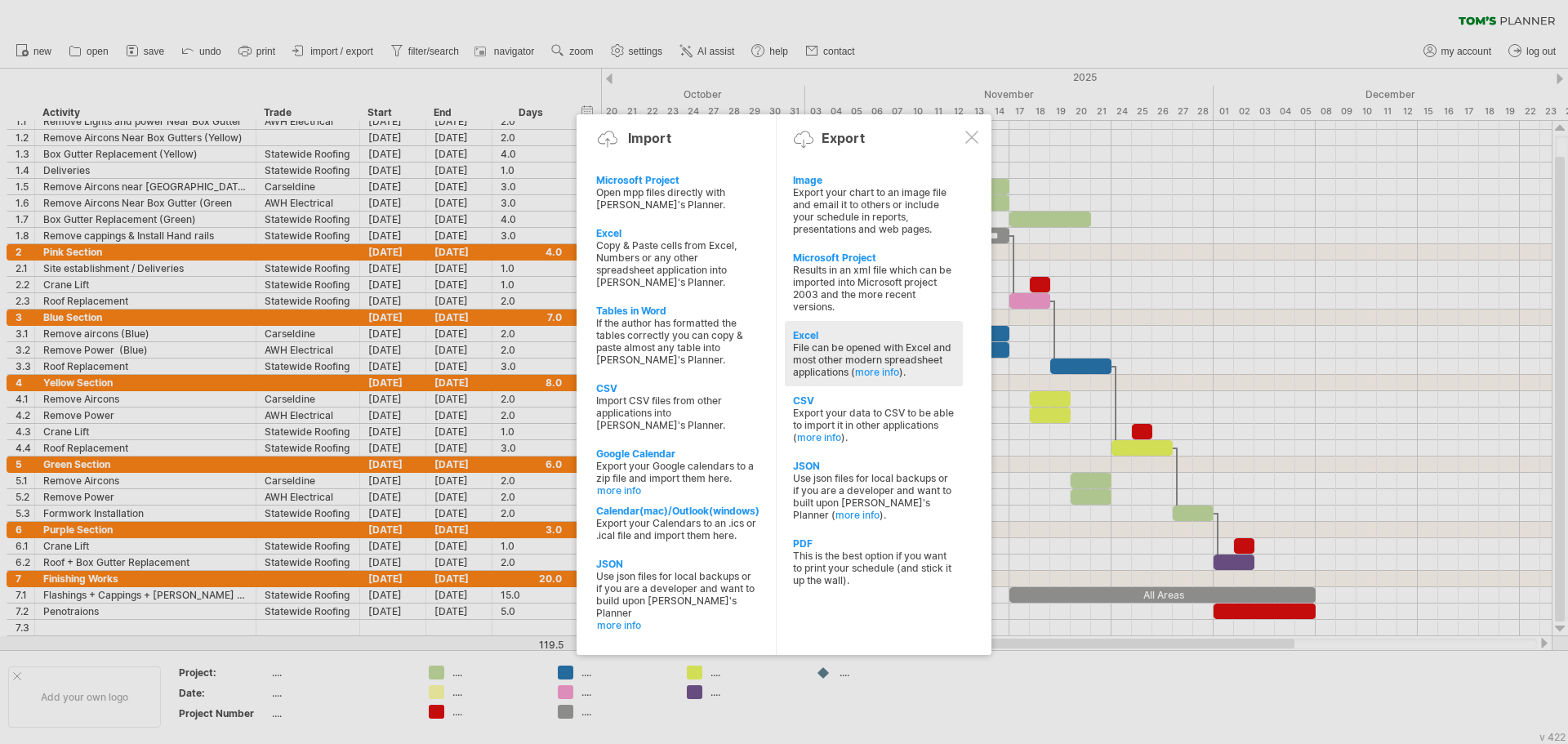
click at [826, 352] on div "File can be opened with Excel and most other modern spreadsheet applications ( …" at bounding box center [874, 360] width 162 height 37
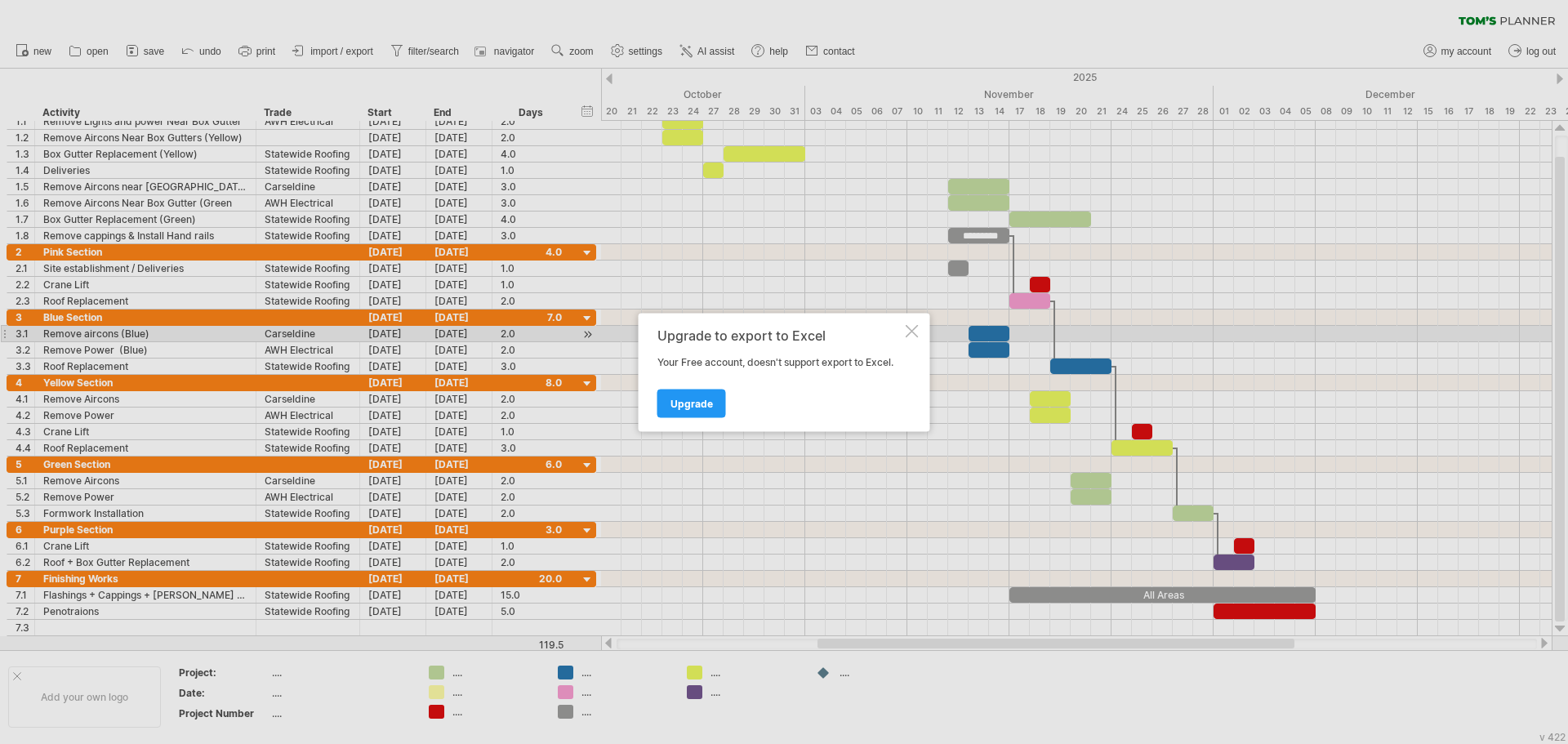
click at [906, 333] on div at bounding box center [912, 331] width 13 height 13
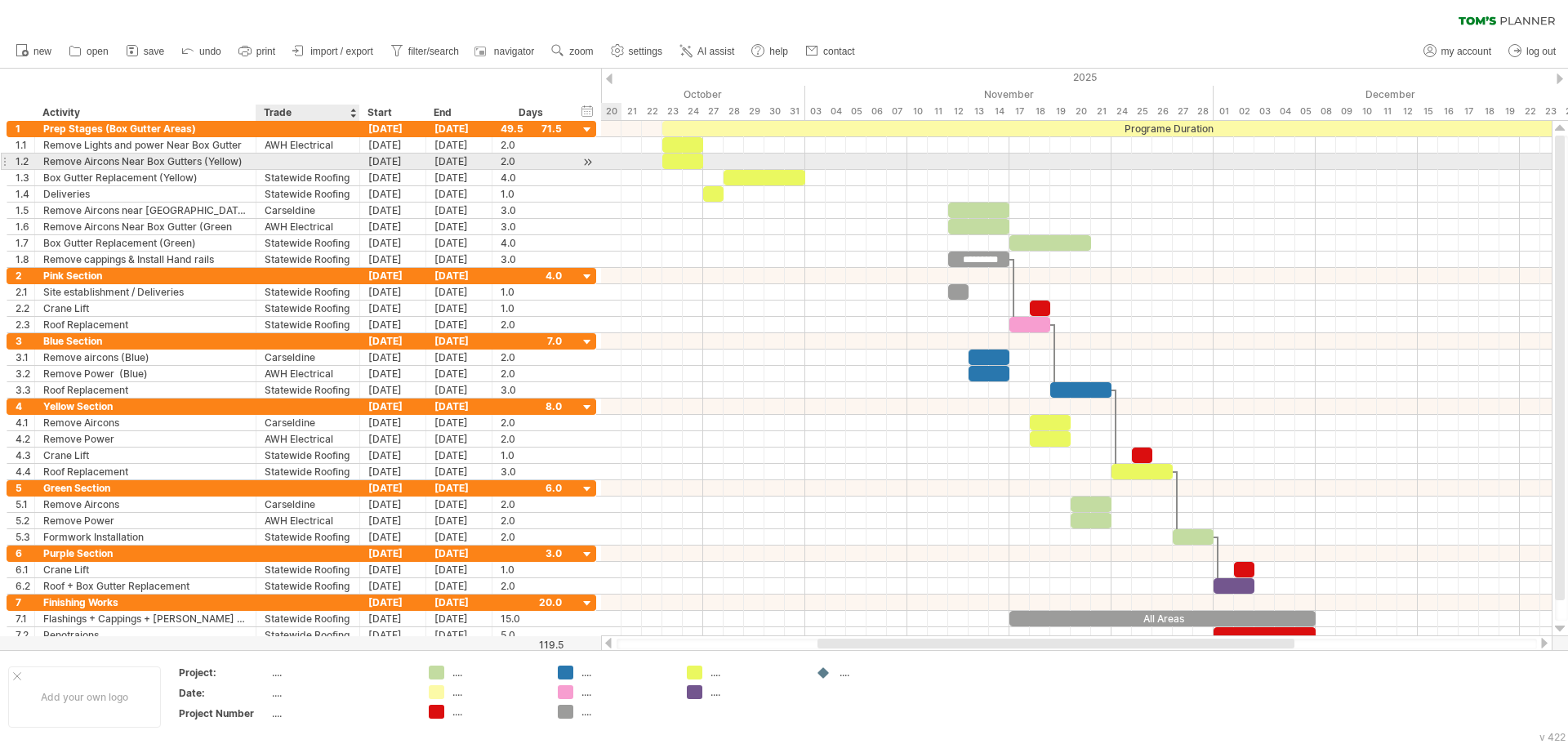
click at [274, 161] on div at bounding box center [308, 161] width 86 height 16
click at [274, 161] on input "text" at bounding box center [308, 161] width 86 height 16
type input "**********"
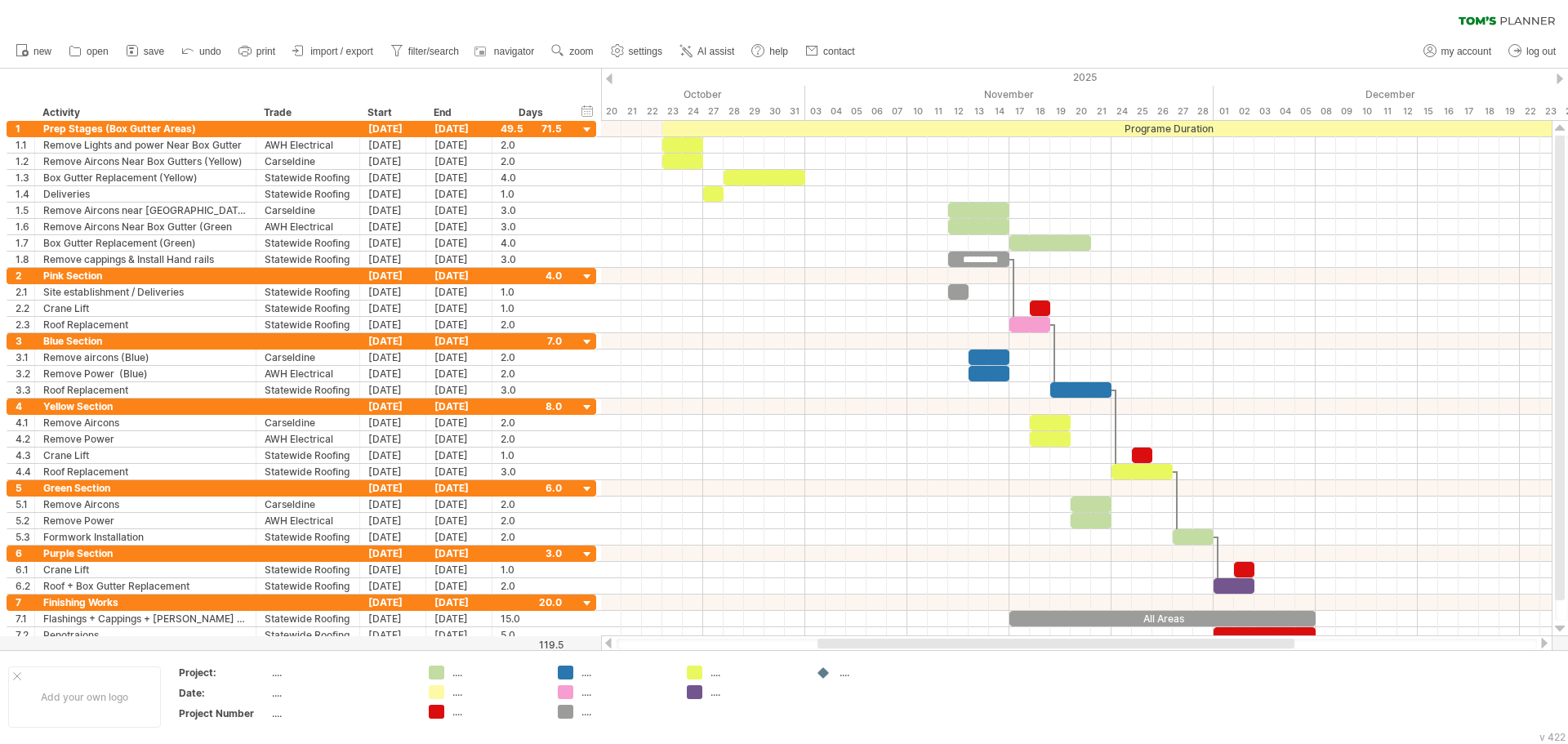
click at [1022, 22] on div "clear filter reapply filter" at bounding box center [784, 17] width 1568 height 34
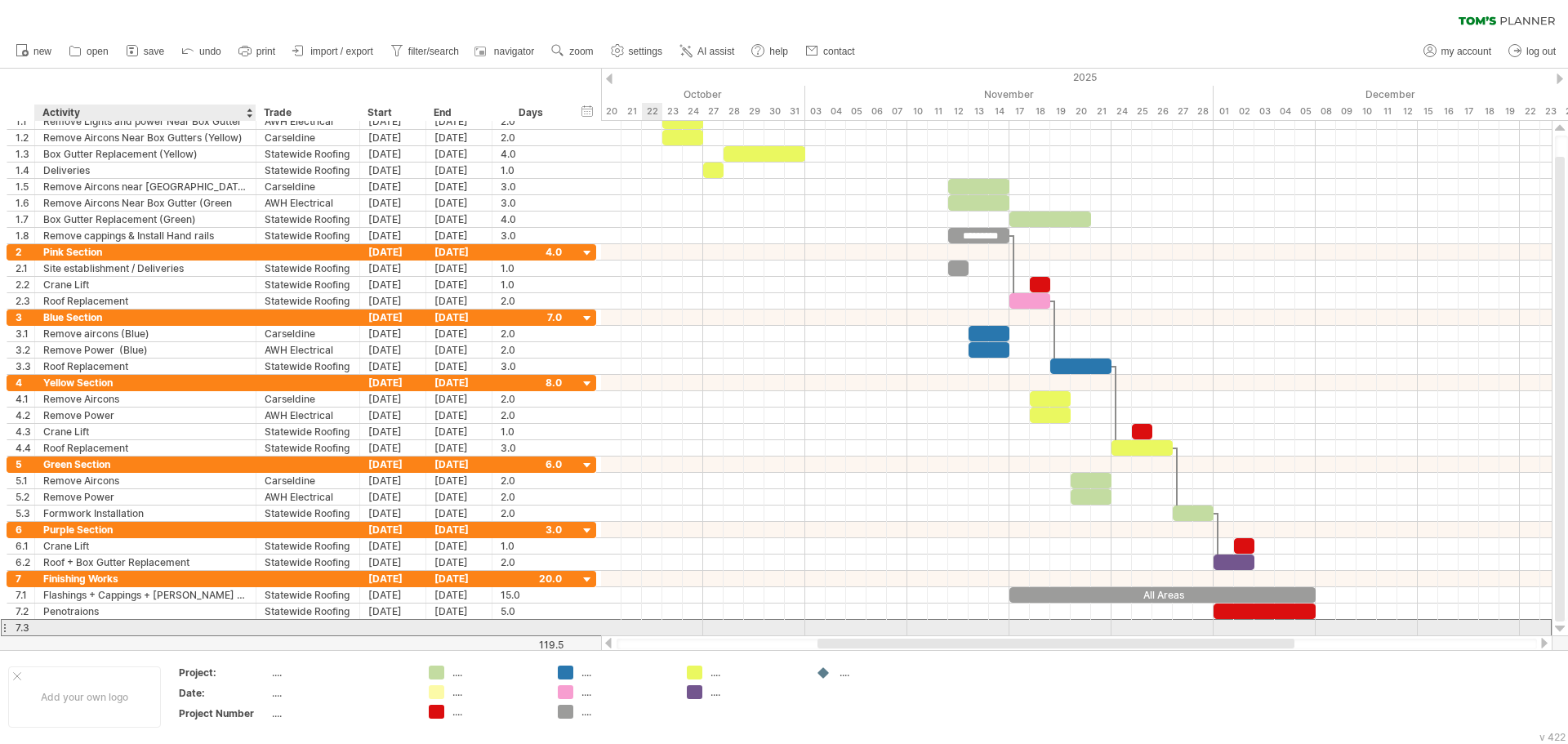
click at [131, 629] on div at bounding box center [145, 627] width 204 height 16
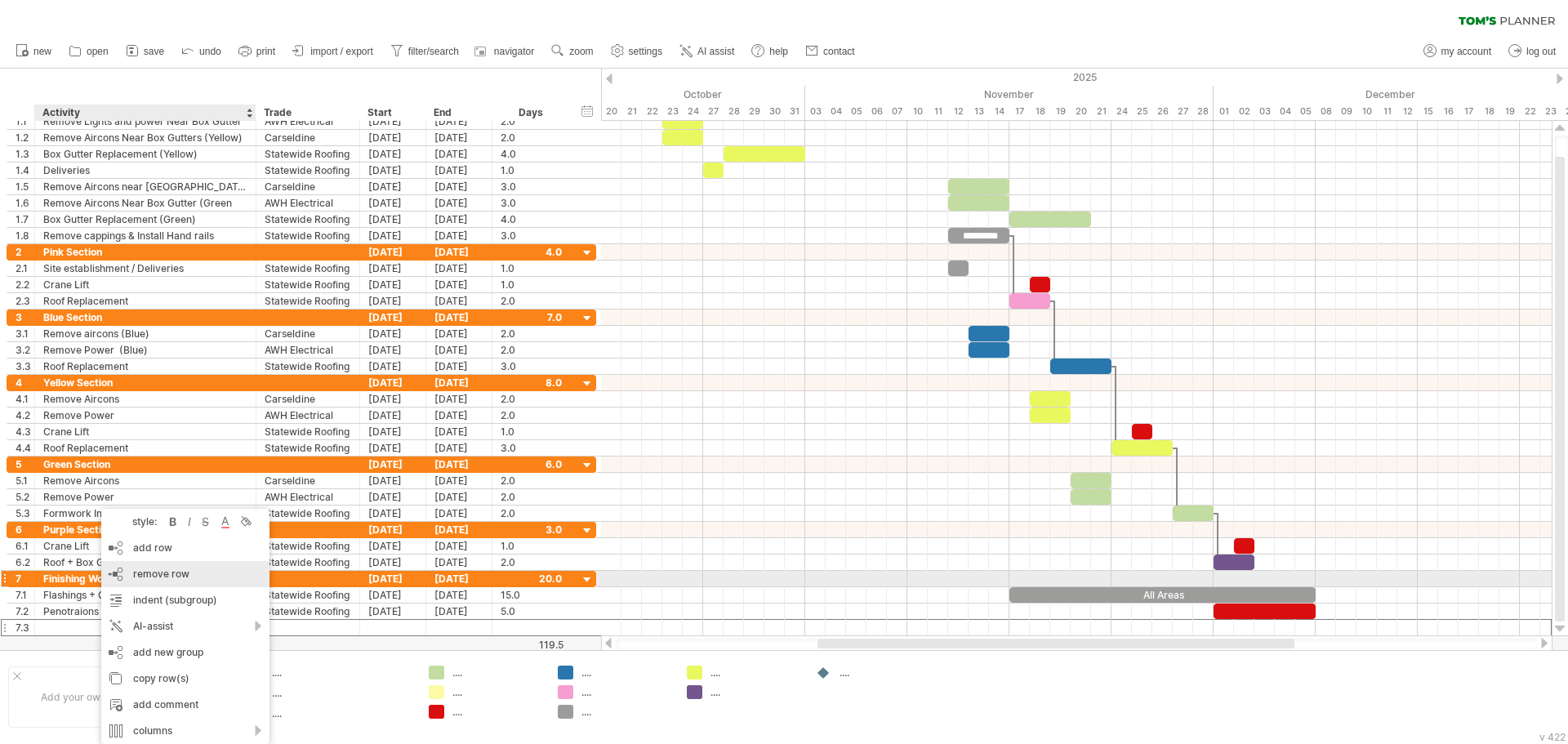
click at [160, 582] on div "remove row remove selected rows" at bounding box center [185, 574] width 168 height 26
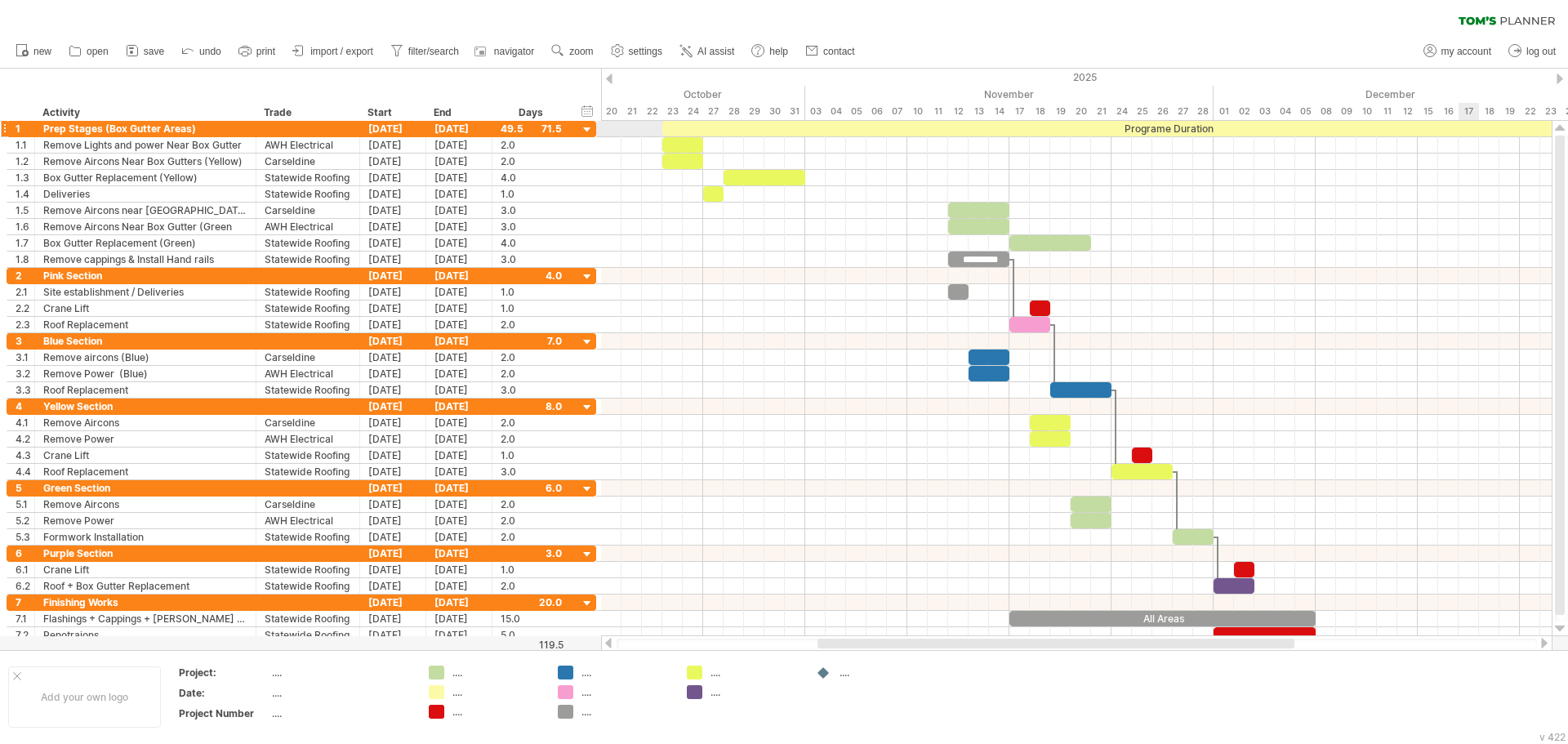
click at [1474, 133] on div "Programe Duration" at bounding box center [1167, 129] width 1011 height 16
click at [454, 130] on div "[DATE]" at bounding box center [459, 129] width 66 height 16
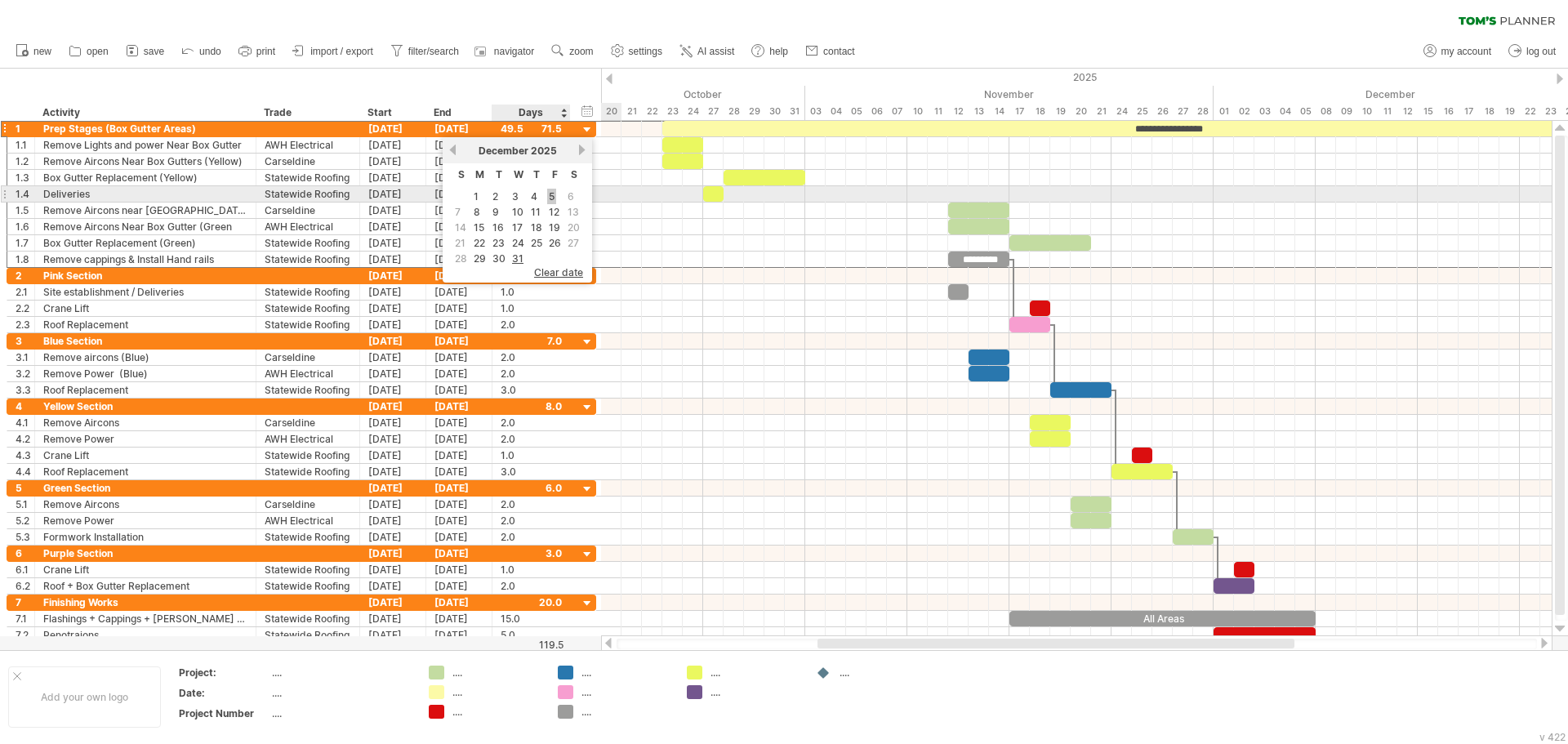
click at [550, 194] on link "5" at bounding box center [552, 196] width 9 height 16
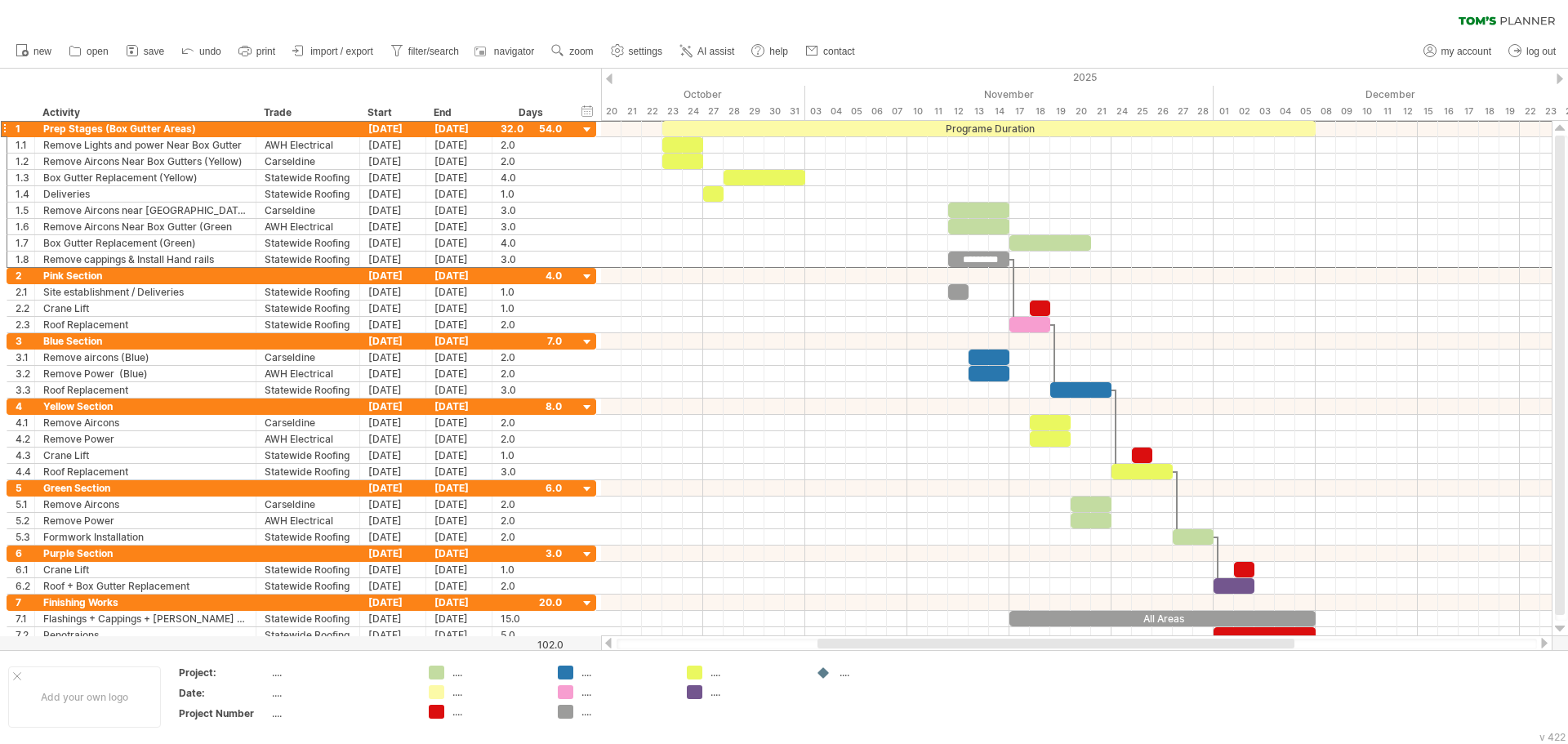
click at [1001, 5] on div "clear filter reapply filter" at bounding box center [784, 17] width 1568 height 34
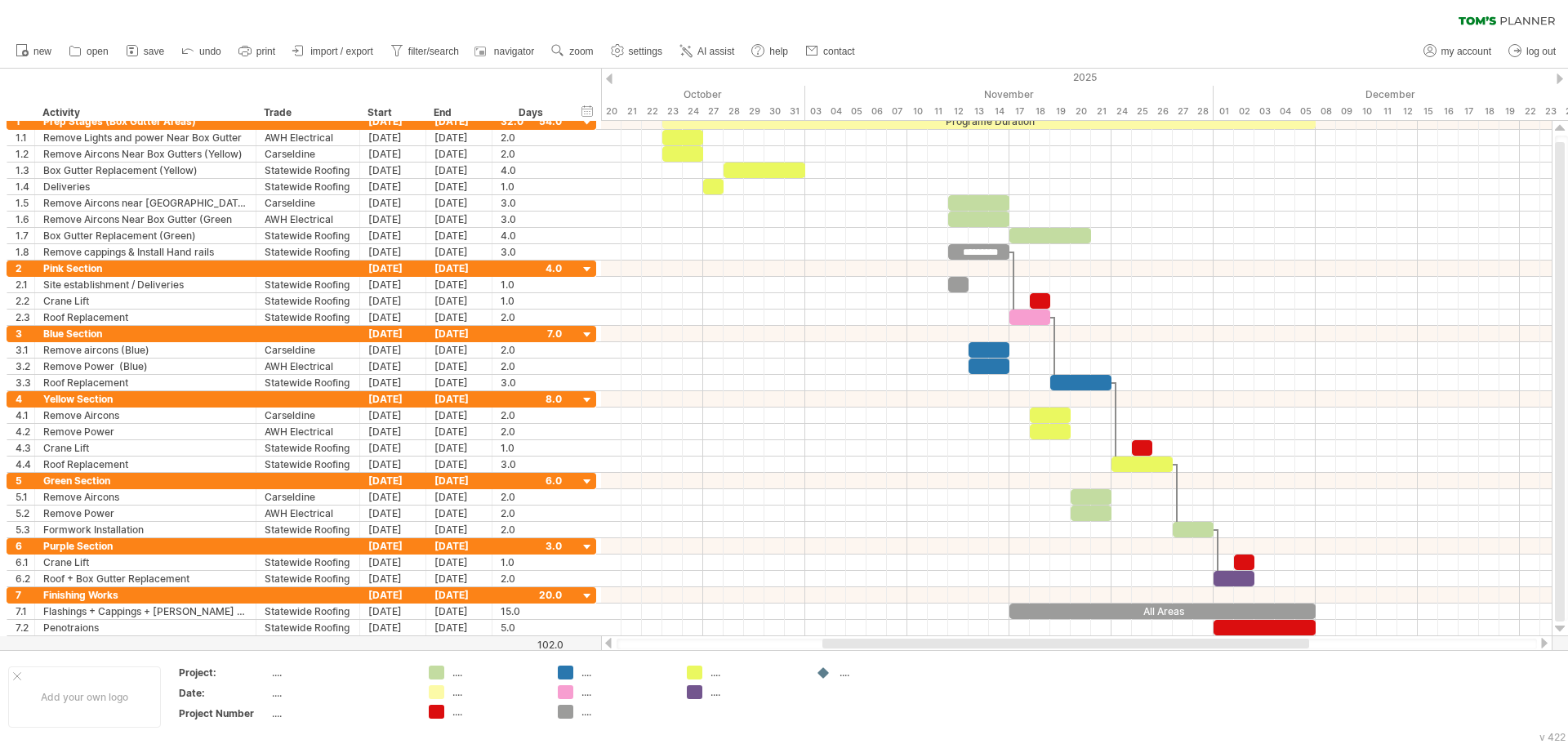
click at [966, 25] on div "clear filter reapply filter" at bounding box center [784, 17] width 1568 height 34
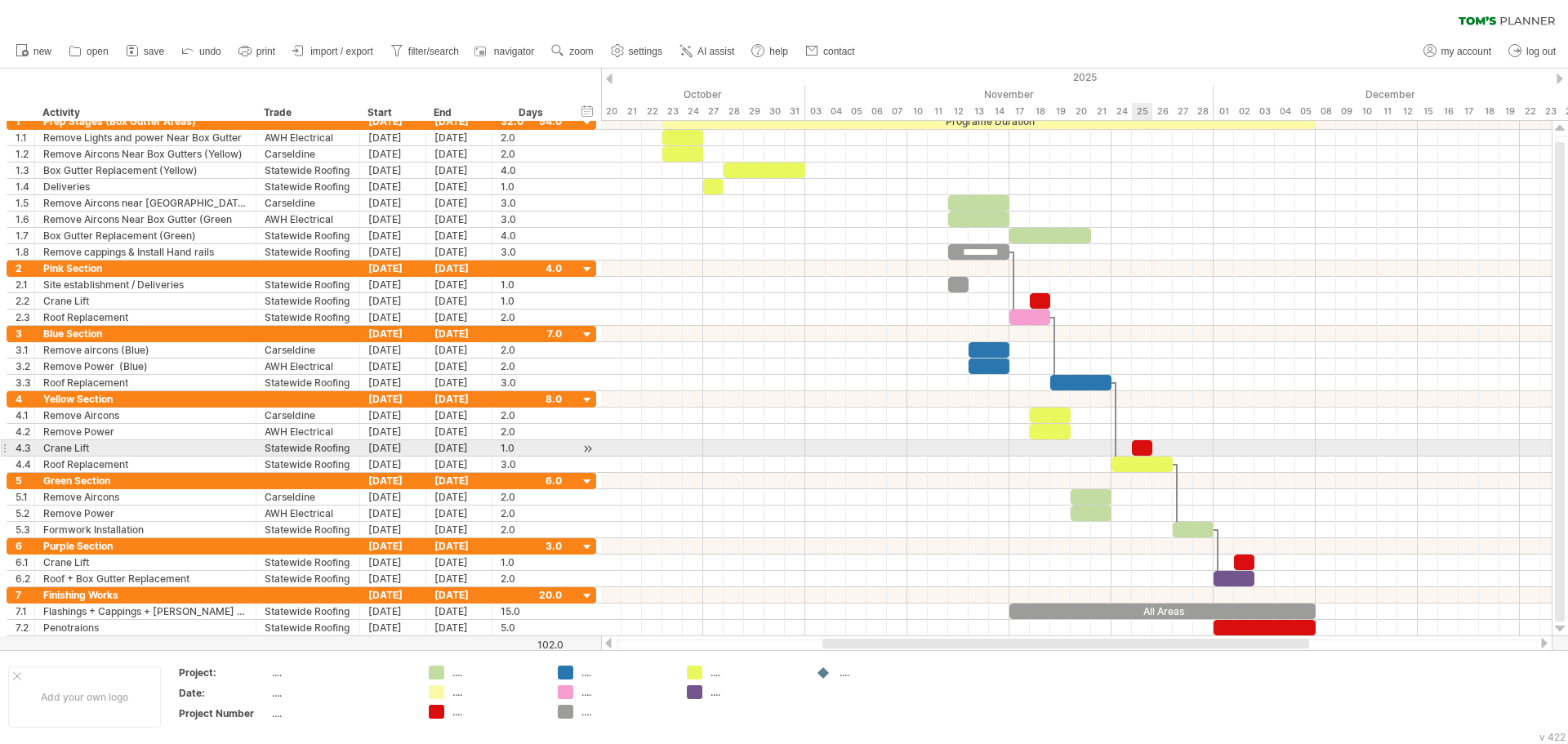
click at [1140, 449] on div at bounding box center [1142, 447] width 20 height 16
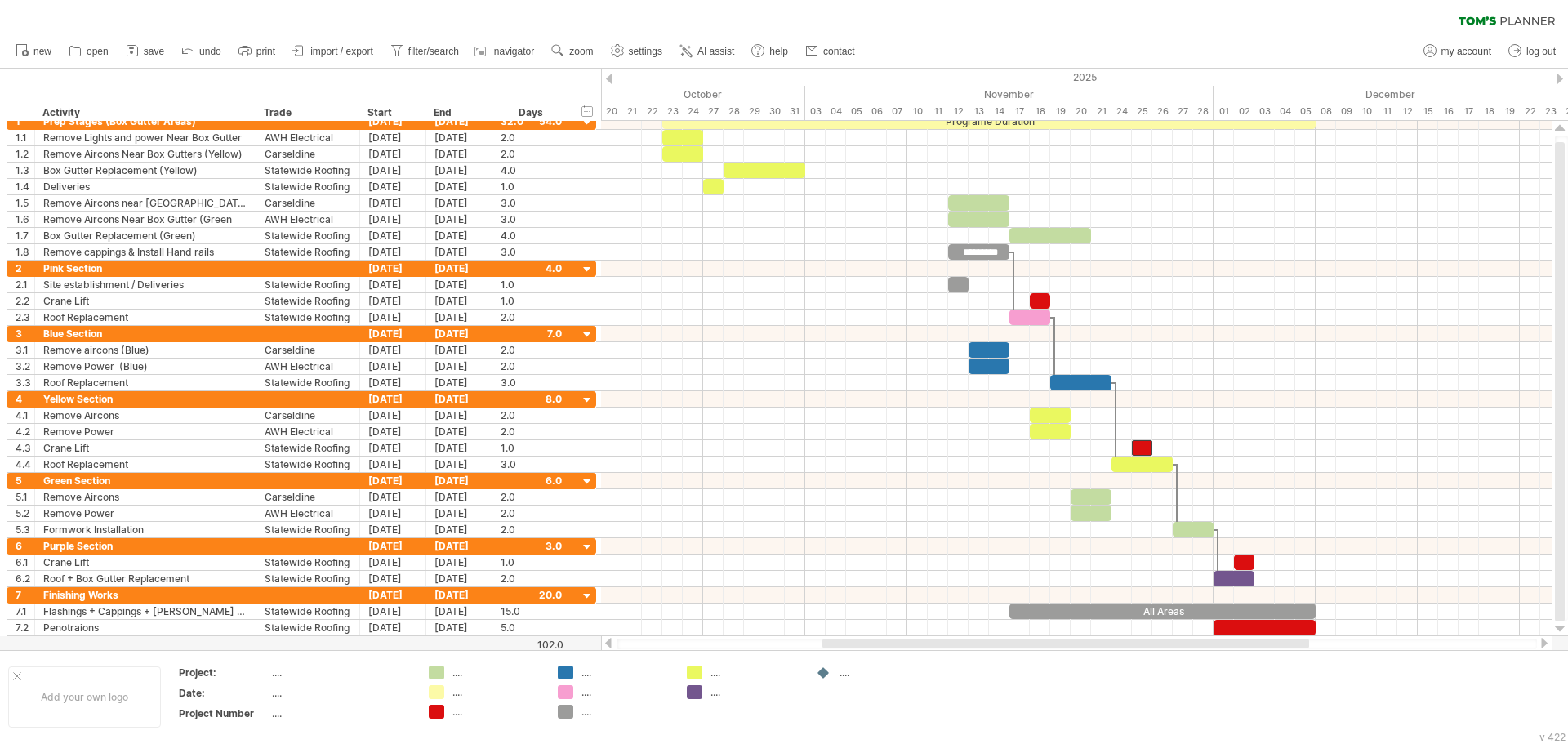
click at [1095, 18] on div "clear filter reapply filter" at bounding box center [784, 17] width 1568 height 34
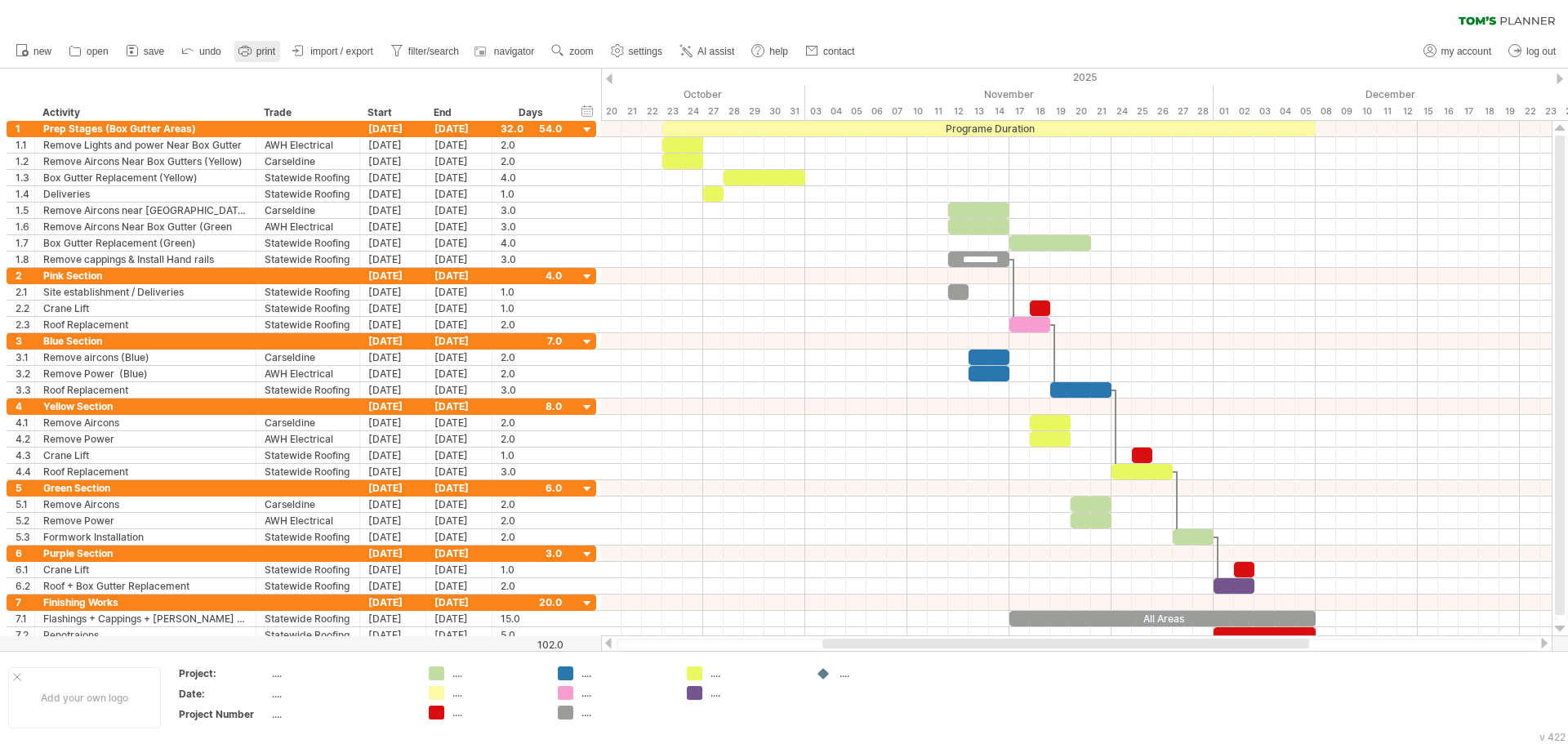
click at [263, 48] on span "print" at bounding box center [265, 51] width 18 height 11
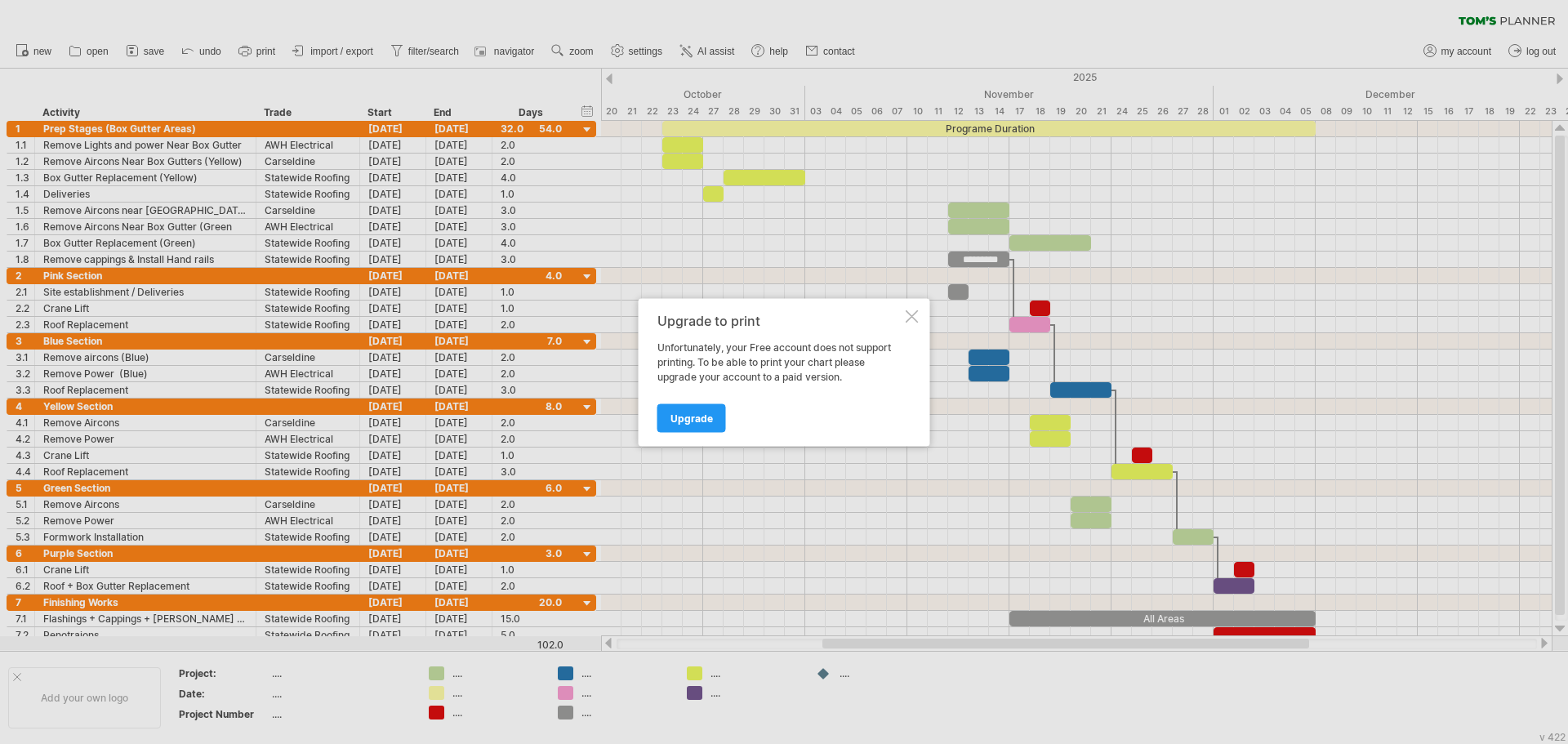
click at [911, 319] on div at bounding box center [912, 316] width 13 height 13
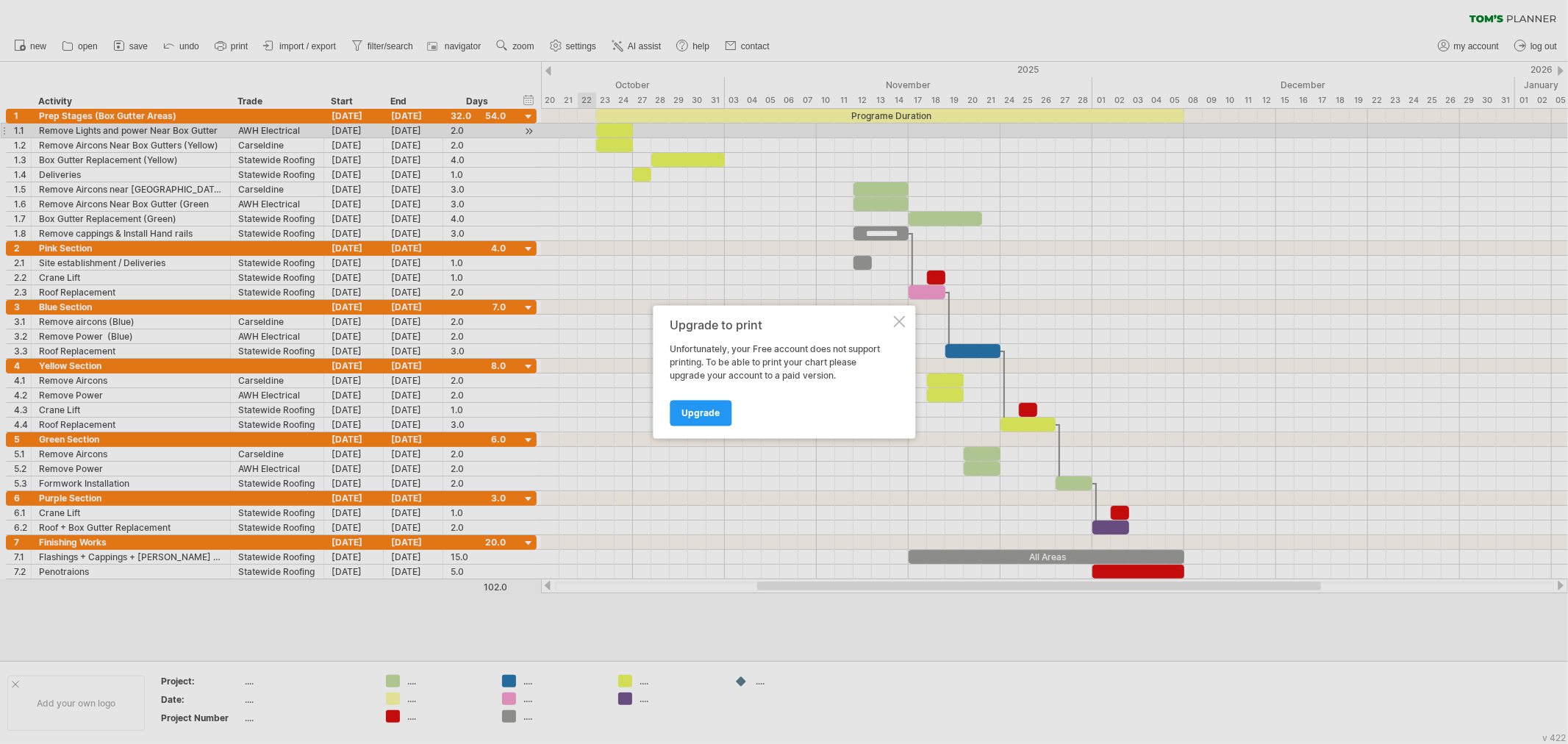
click at [901, 327] on div at bounding box center [899, 322] width 12 height 12
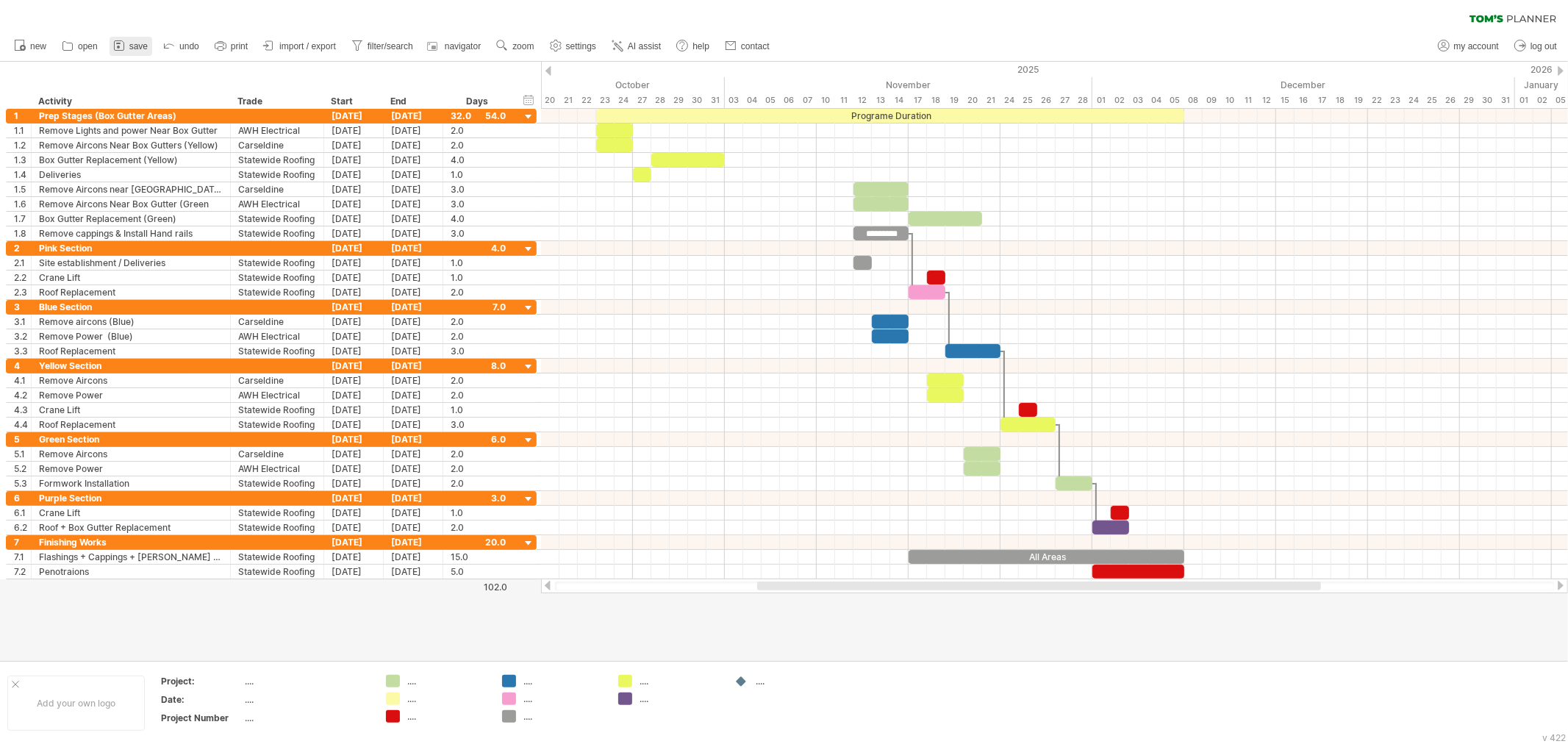
click at [132, 44] on span "save" at bounding box center [139, 46] width 18 height 10
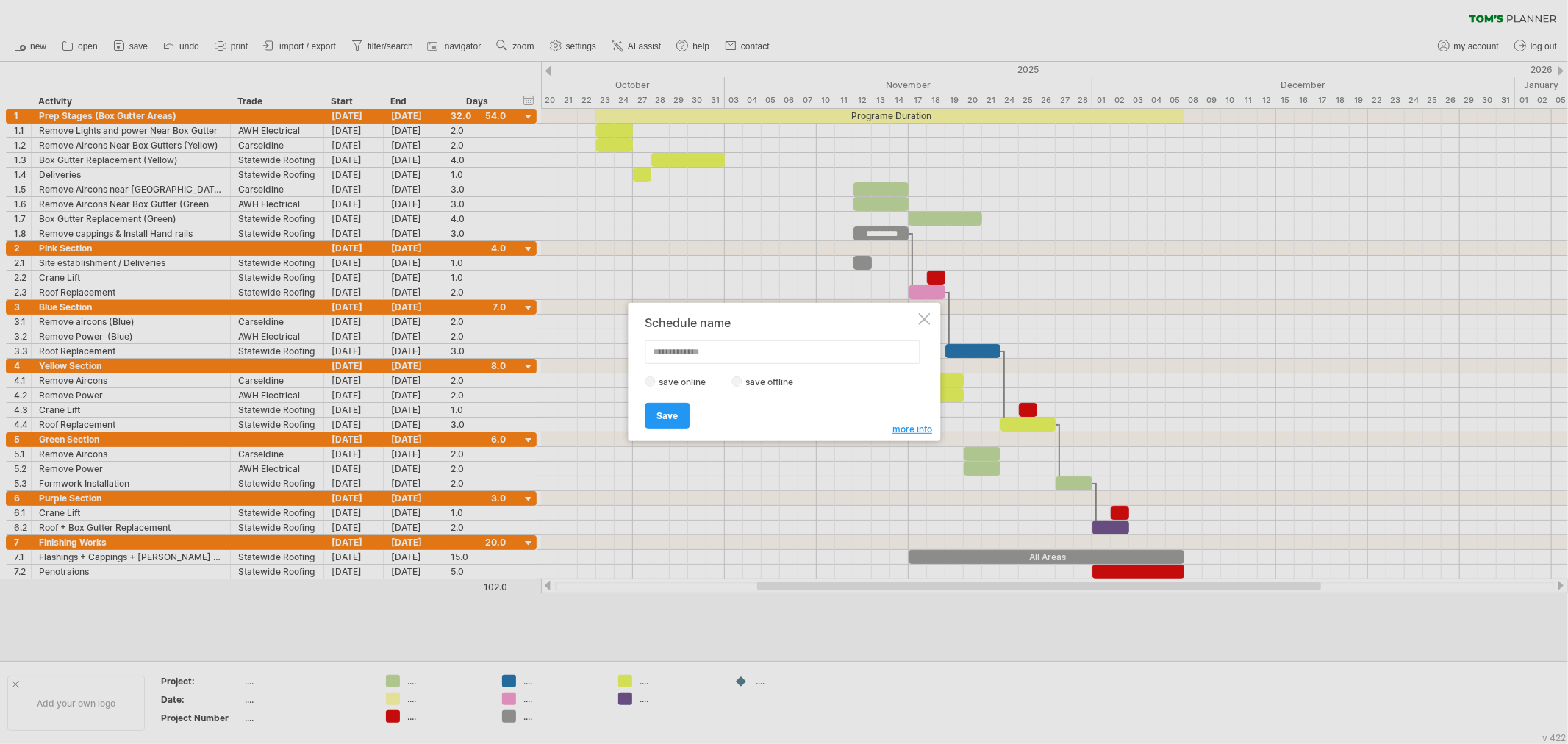
click at [779, 380] on label "save offline" at bounding box center [773, 381] width 64 height 11
click at [769, 355] on input "text" at bounding box center [782, 352] width 275 height 23
type input "*"
click at [706, 349] on input "**********" at bounding box center [782, 352] width 275 height 23
click at [776, 348] on input "**********" at bounding box center [782, 352] width 275 height 23
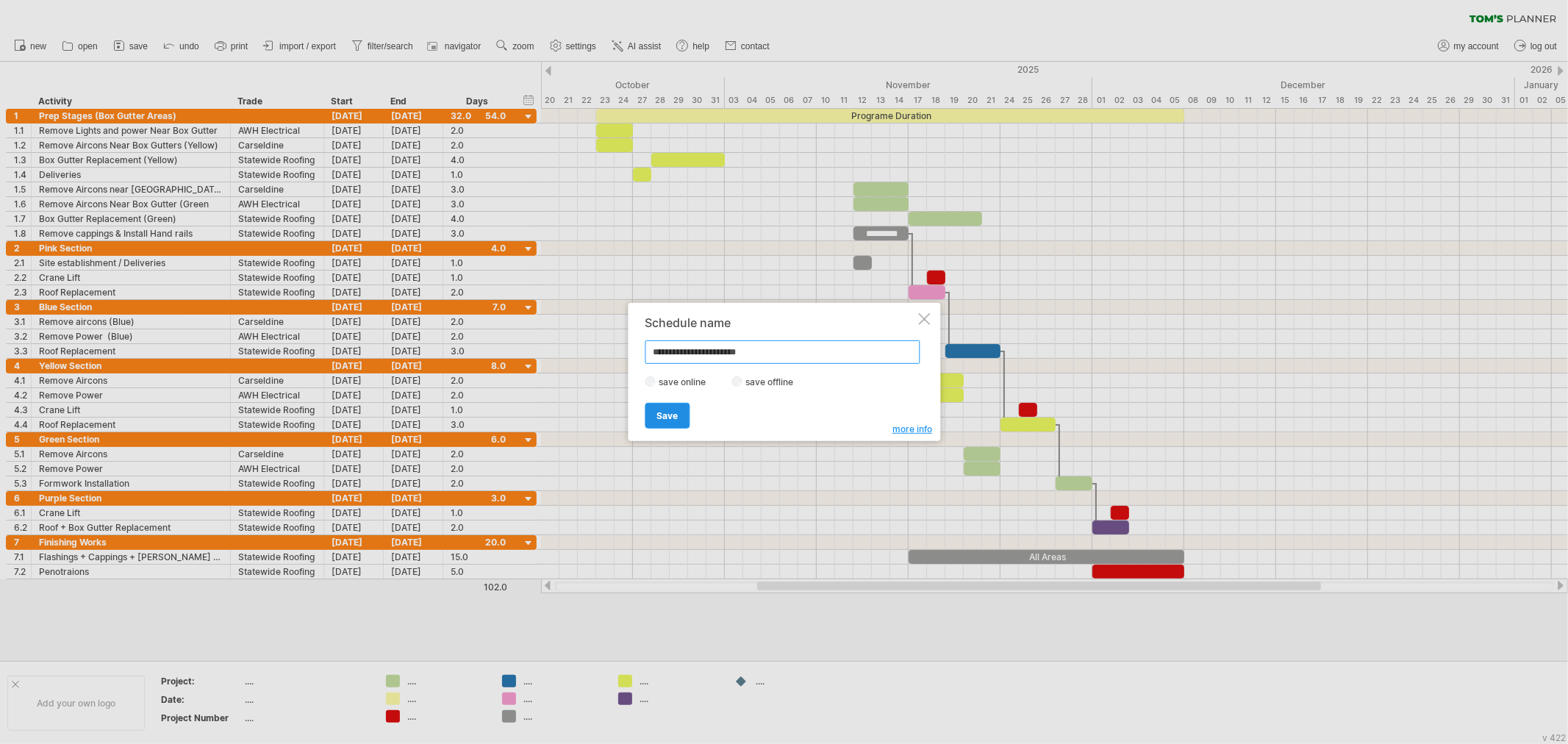
type input "**********"
click at [679, 409] on link "Save" at bounding box center [667, 415] width 45 height 26
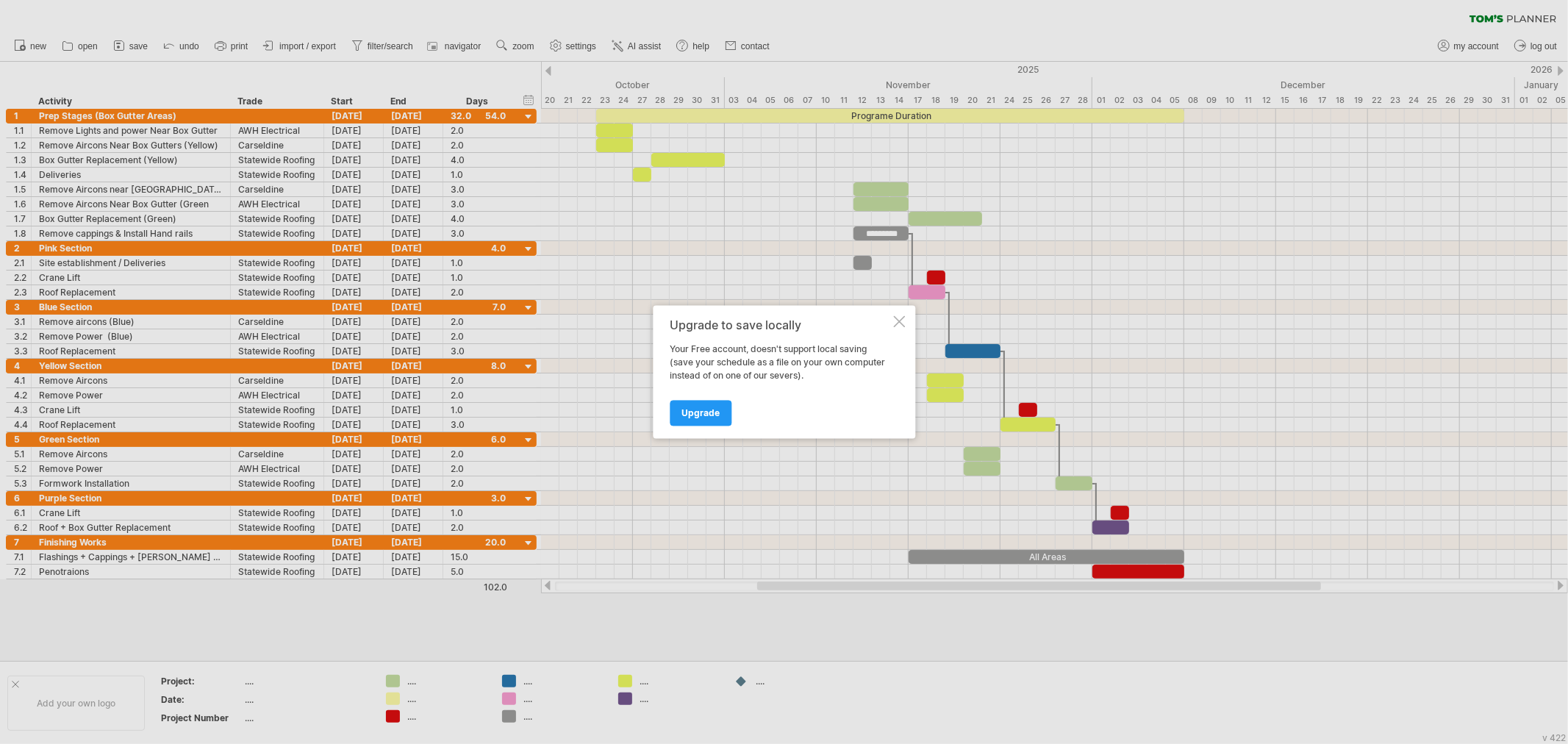
click at [894, 327] on div at bounding box center [899, 322] width 12 height 12
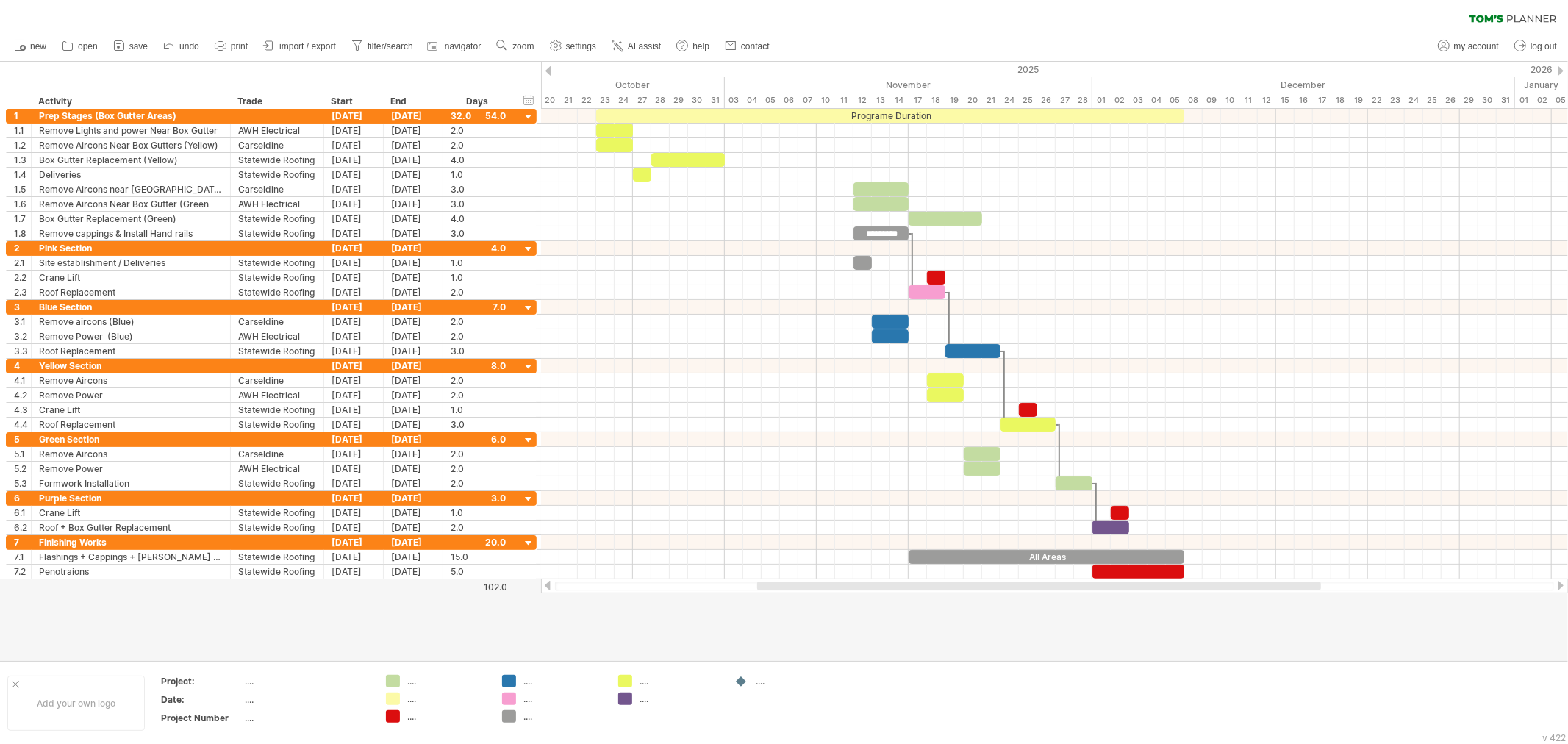
click at [930, 21] on div "clear filter reapply filter" at bounding box center [784, 15] width 1568 height 31
drag, startPoint x: 968, startPoint y: 13, endPoint x: 960, endPoint y: 15, distance: 8.2
click at [968, 13] on div "clear filter reapply filter" at bounding box center [784, 15] width 1568 height 31
click at [865, 39] on div "new" at bounding box center [784, 45] width 1568 height 31
click at [1170, 20] on div "clear filter reapply filter" at bounding box center [784, 15] width 1568 height 31
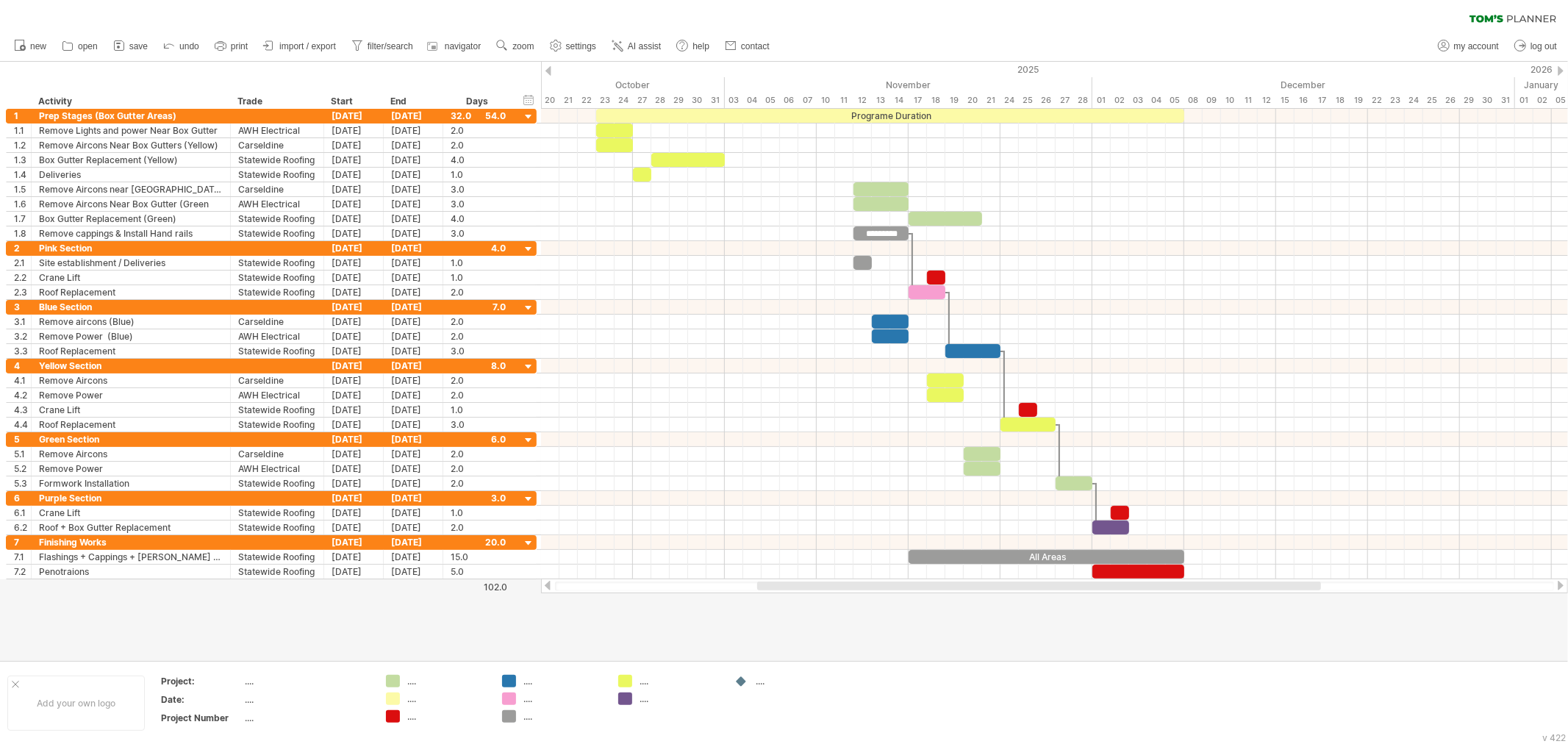
click at [1199, 26] on div "clear filter reapply filter" at bounding box center [784, 15] width 1568 height 31
click at [703, 12] on div "clear filter reapply filter" at bounding box center [784, 15] width 1568 height 31
click at [403, 0] on div "clear filter reapply filter" at bounding box center [784, 15] width 1568 height 31
click at [1033, 23] on div "clear filter reapply filter" at bounding box center [784, 15] width 1568 height 31
click at [981, 3] on div "clear filter reapply filter" at bounding box center [784, 15] width 1568 height 31
